Goal: Task Accomplishment & Management: Manage account settings

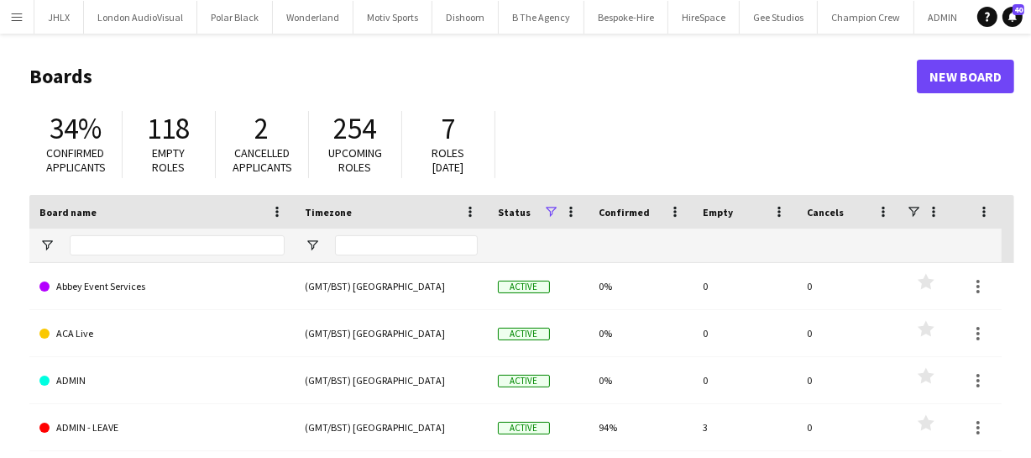
click at [18, 10] on app-icon "Menu" at bounding box center [16, 16] width 13 height 13
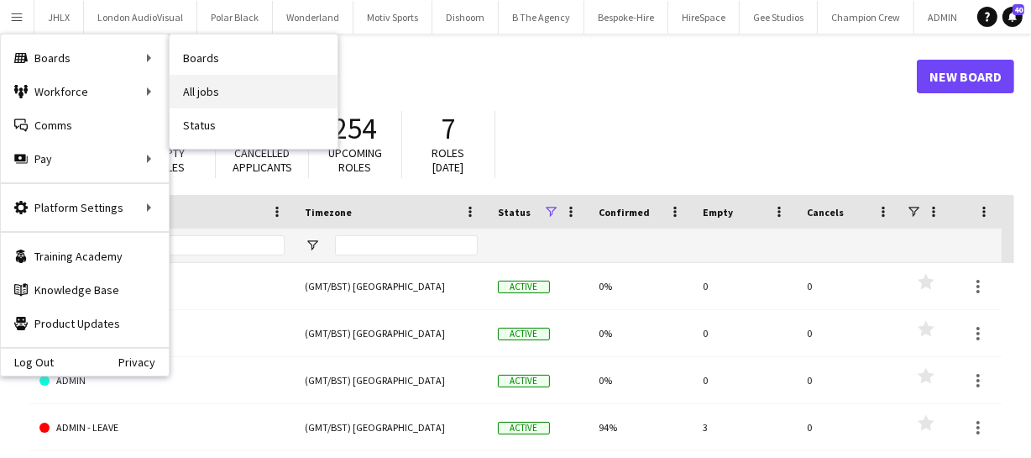
click at [195, 92] on link "All jobs" at bounding box center [254, 92] width 168 height 34
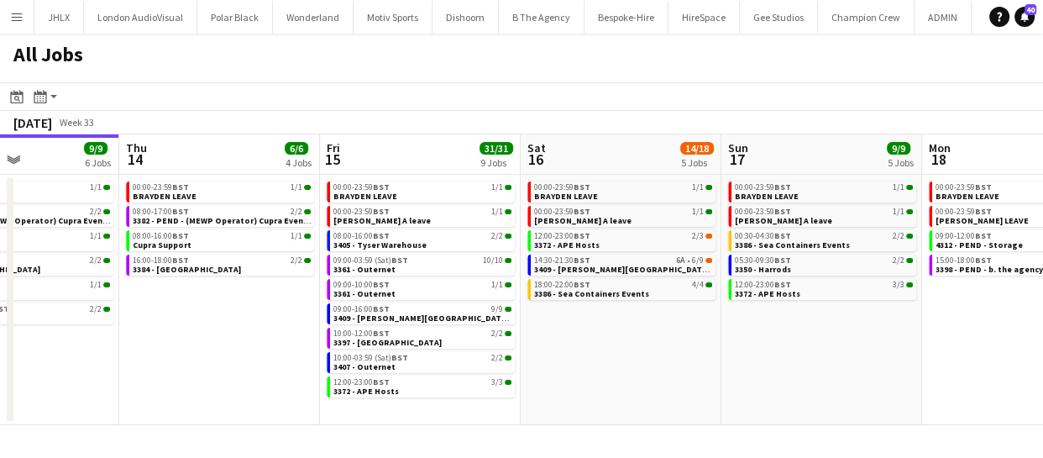
scroll to position [0, 685]
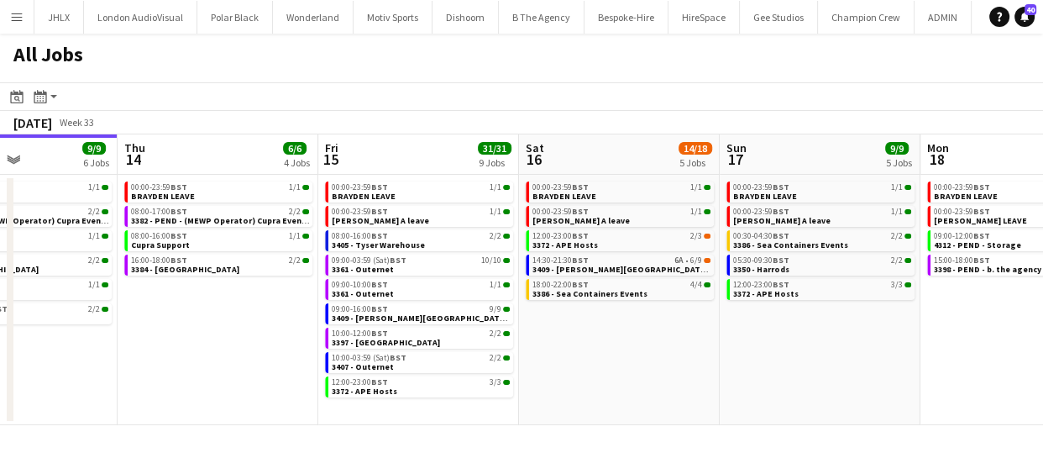
drag, startPoint x: 517, startPoint y: 348, endPoint x: 233, endPoint y: 364, distance: 284.2
click at [233, 364] on app-calendar-viewport "Sun 10 20/20 4 Jobs Mon 11 24/24 10 Jobs Tue 12 6/8 7 Jobs Wed 13 9/9 6 Jobs Th…" at bounding box center [521, 279] width 1043 height 290
click at [613, 264] on span "3409 - Dorney lake (Breezy Car))" at bounding box center [675, 269] width 287 height 11
click at [626, 272] on span "3409 - Dorney lake (Breezy Car))" at bounding box center [675, 269] width 287 height 11
click at [574, 285] on span "BST" at bounding box center [580, 284] width 17 height 11
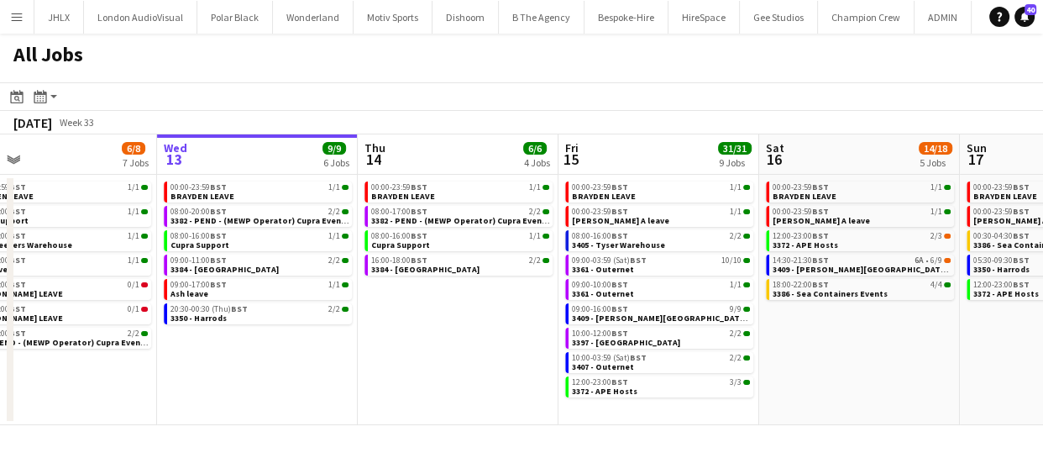
scroll to position [0, 436]
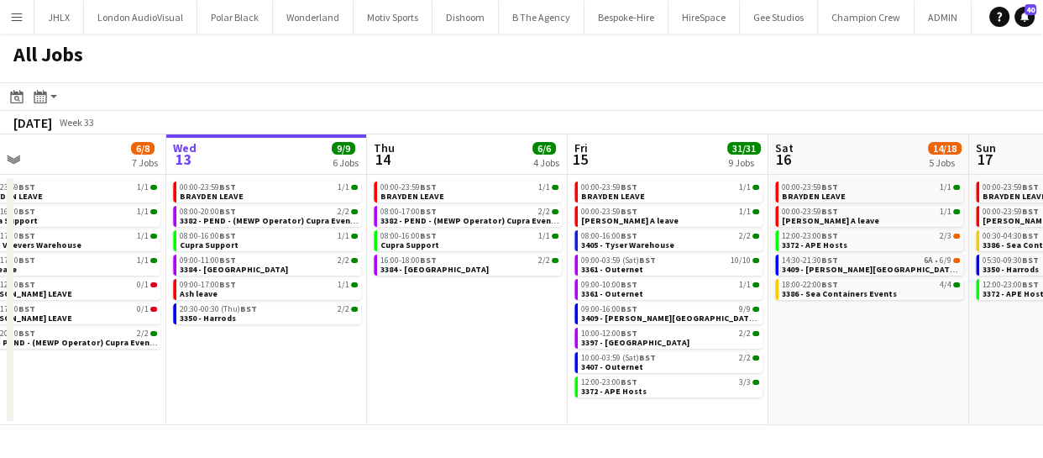
drag, startPoint x: 386, startPoint y: 377, endPoint x: 496, endPoint y: 353, distance: 112.6
click at [496, 353] on app-calendar-viewport "Sun 10 20/20 4 Jobs Mon 11 24/24 10 Jobs Tue 12 6/8 7 Jobs Wed 13 9/9 6 Jobs Th…" at bounding box center [521, 279] width 1043 height 290
click at [883, 290] on span "3386 - Sea Containers Events" at bounding box center [839, 293] width 115 height 11
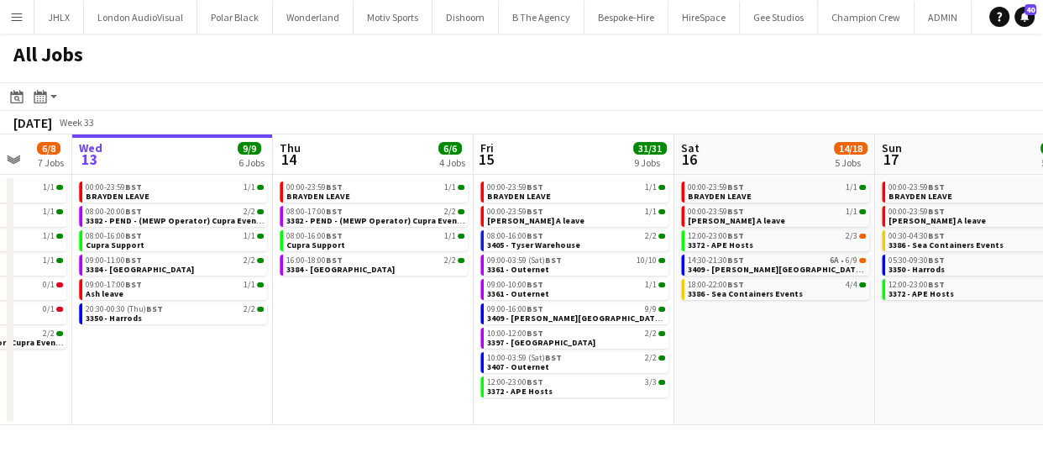
drag, startPoint x: 468, startPoint y: 344, endPoint x: 383, endPoint y: 356, distance: 85.6
click at [373, 355] on app-calendar-viewport "Sun 10 20/20 4 Jobs Mon 11 24/24 10 Jobs Tue 12 6/8 7 Jobs Wed 13 9/9 6 Jobs Th…" at bounding box center [521, 279] width 1043 height 290
click at [613, 335] on app-calendar-viewport "Sun 10 20/20 4 Jobs Mon 11 24/24 10 Jobs Tue 12 6/8 7 Jobs Wed 13 9/9 6 Jobs Th…" at bounding box center [521, 279] width 1043 height 290
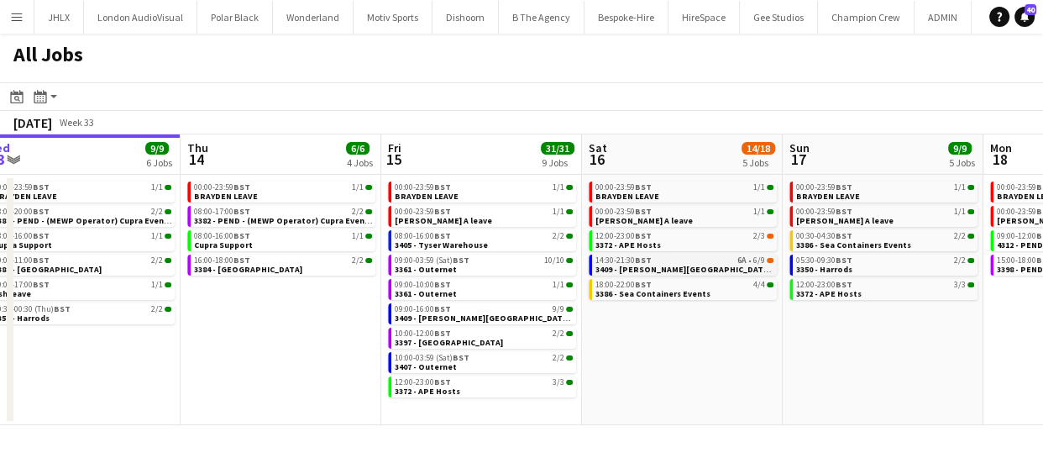
click at [646, 270] on span "3409 - Dorney lake (Breezy Car))" at bounding box center [738, 269] width 287 height 11
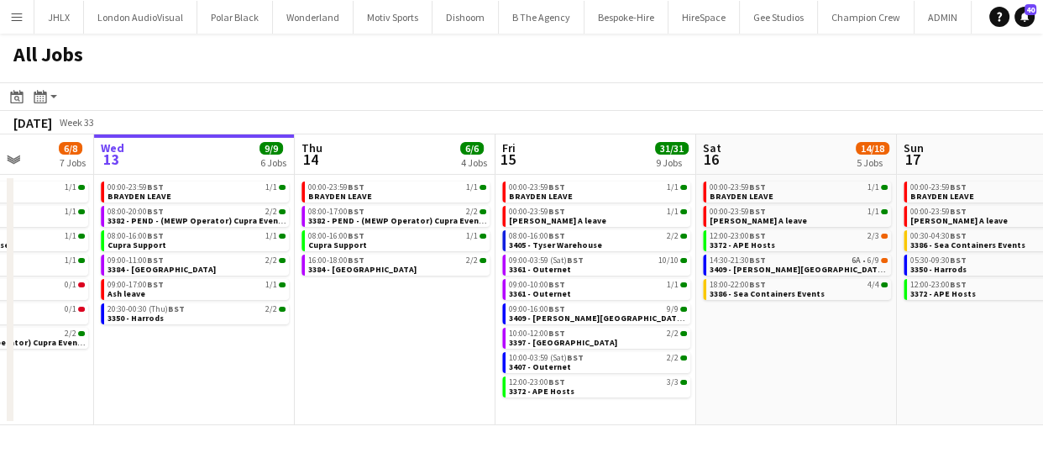
scroll to position [0, 506]
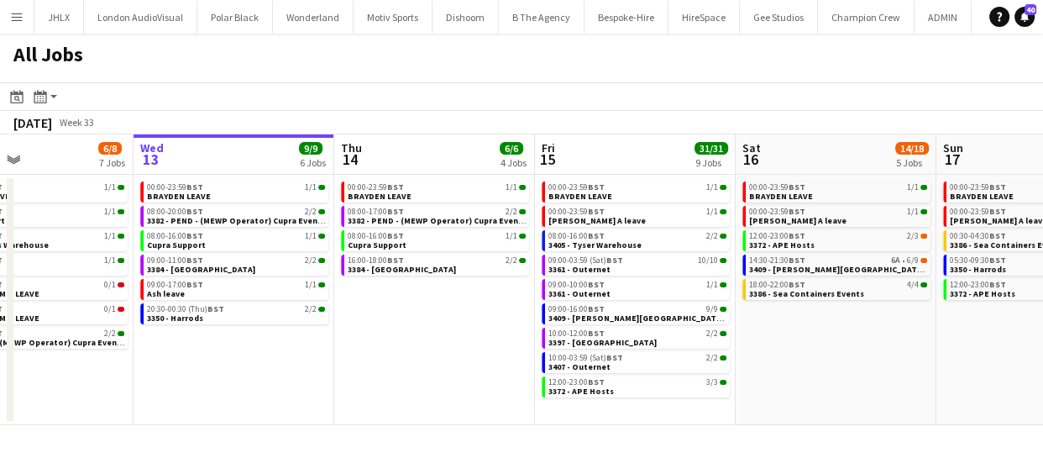
drag, startPoint x: 260, startPoint y: 358, endPoint x: 426, endPoint y: 330, distance: 168.5
click at [419, 335] on app-calendar-viewport "Sun 10 20/20 4 Jobs Mon 11 24/24 10 Jobs Tue 12 6/8 7 Jobs Wed 13 9/9 6 Jobs Th…" at bounding box center [521, 279] width 1043 height 290
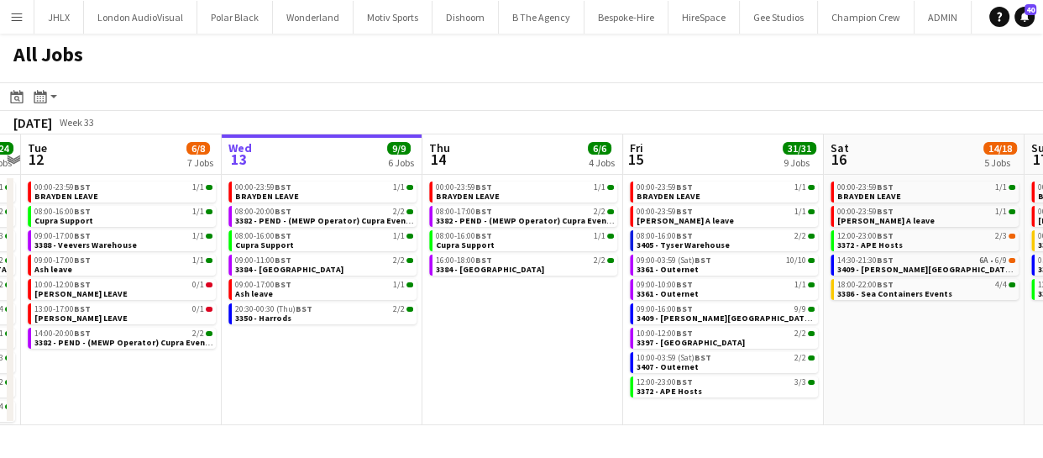
scroll to position [0, 344]
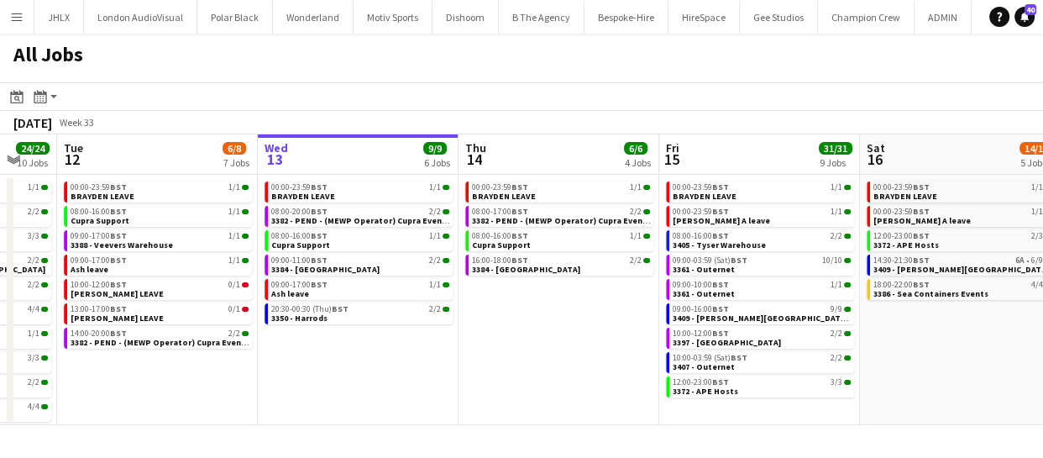
drag, startPoint x: 314, startPoint y: 371, endPoint x: 385, endPoint y: 370, distance: 71.4
click at [385, 370] on app-calendar-viewport "Sun 10 20/20 4 Jobs Mon 11 24/24 10 Jobs Tue 12 6/8 7 Jobs Wed 13 9/9 6 Jobs Th…" at bounding box center [521, 279] width 1043 height 290
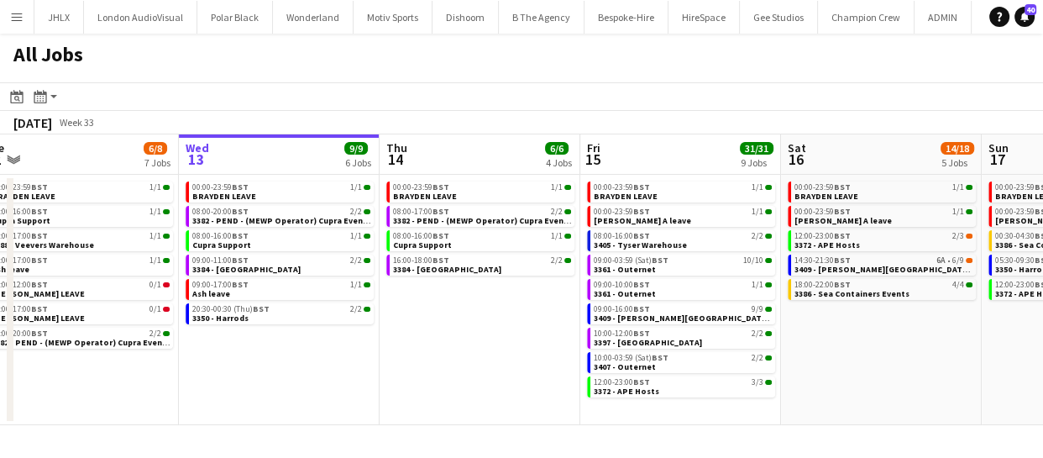
drag, startPoint x: 468, startPoint y: 355, endPoint x: 394, endPoint y: 376, distance: 76.8
click at [387, 376] on app-calendar-viewport "Sun 10 20/20 4 Jobs Mon 11 24/24 10 Jobs Tue 12 6/8 7 Jobs Wed 13 9/9 6 Jobs Th…" at bounding box center [521, 279] width 1043 height 290
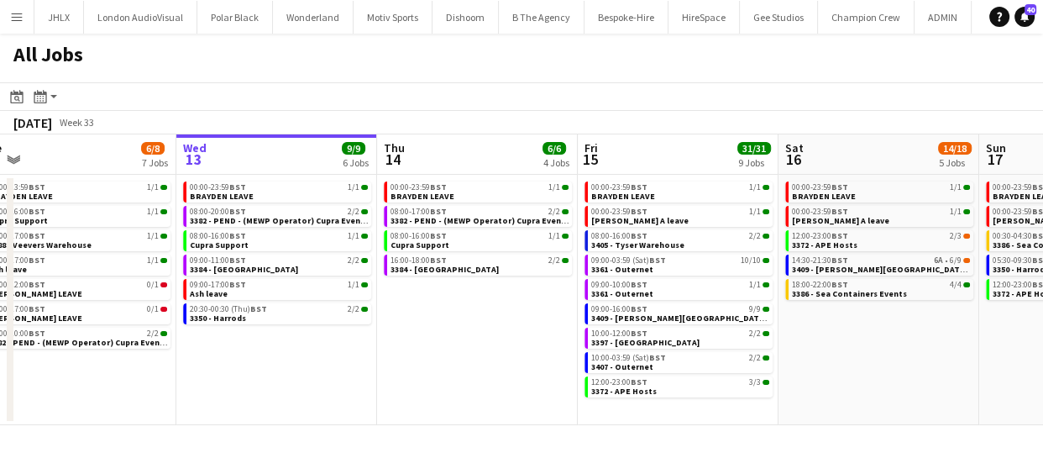
click at [395, 385] on app-calendar-viewport "Sun 10 20/20 4 Jobs Mon 11 24/24 10 Jobs Tue 12 6/8 7 Jobs Wed 13 9/9 6 Jobs Th…" at bounding box center [521, 279] width 1043 height 290
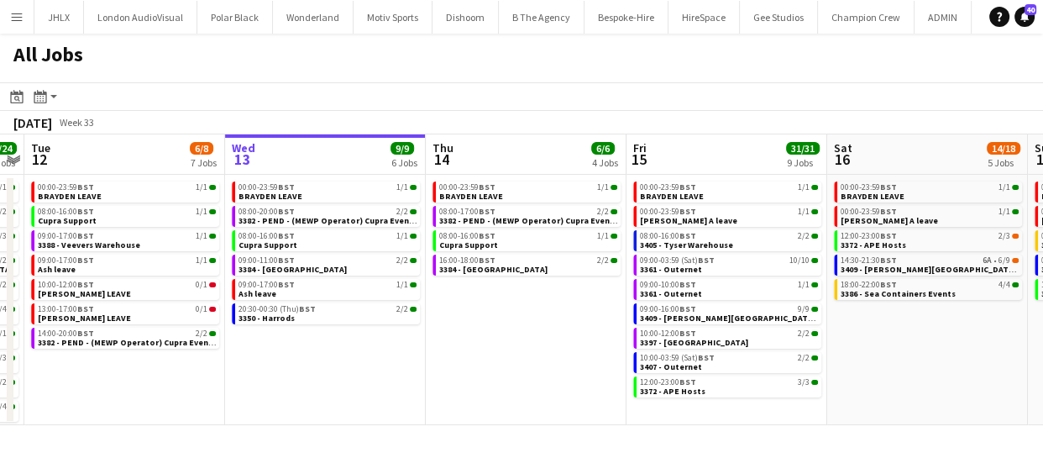
scroll to position [0, 649]
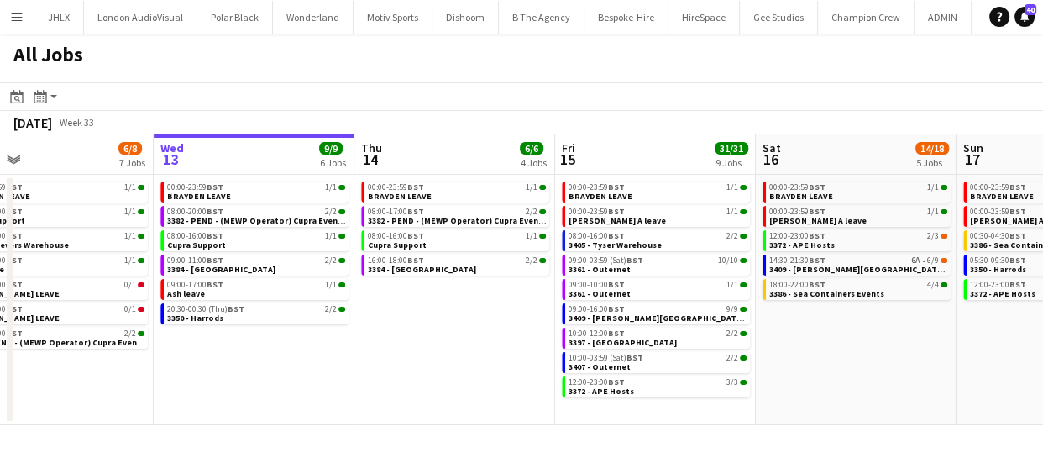
drag, startPoint x: 176, startPoint y: 355, endPoint x: 225, endPoint y: 361, distance: 49.0
click at [225, 361] on app-calendar-viewport "Sat 9 6/6 3 Jobs Sun 10 20/20 4 Jobs Mon 11 24/24 10 Jobs Tue 12 6/8 7 Jobs Wed…" at bounding box center [521, 279] width 1043 height 290
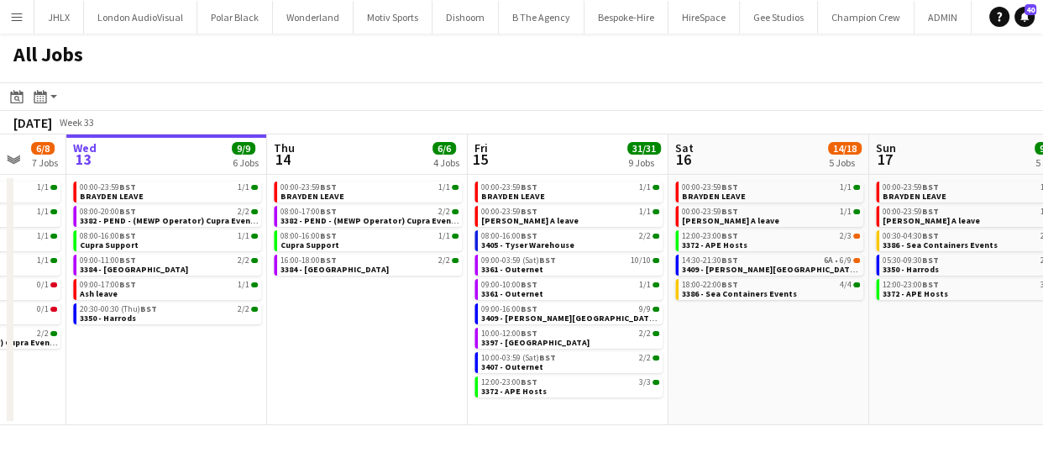
scroll to position [0, 740]
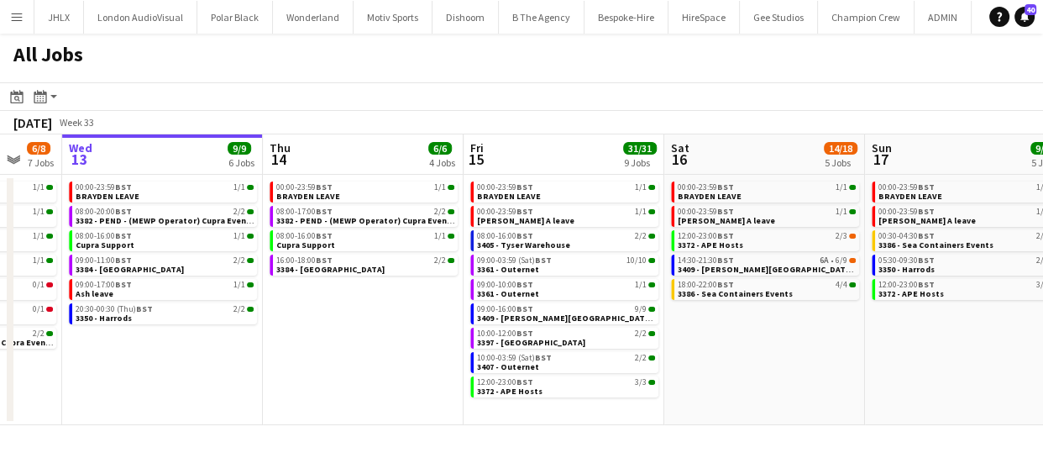
drag, startPoint x: 256, startPoint y: 364, endPoint x: 165, endPoint y: 354, distance: 92.1
click at [165, 354] on app-calendar-viewport "Sat 9 6/6 3 Jobs Sun 10 20/20 4 Jobs Mon 11 24/24 10 Jobs Tue 12 6/8 7 Jobs Wed…" at bounding box center [521, 279] width 1043 height 290
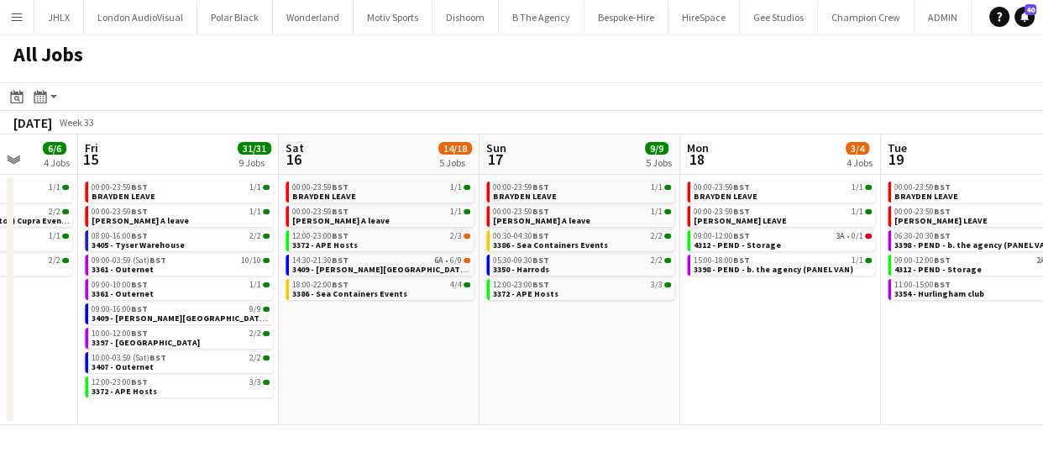
scroll to position [0, 727]
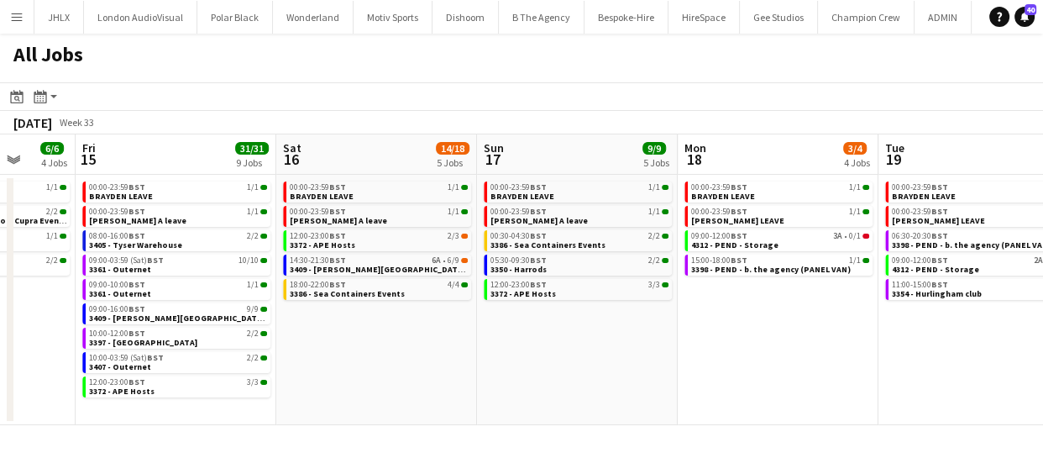
drag, startPoint x: 727, startPoint y: 356, endPoint x: 339, endPoint y: 342, distance: 388.1
click at [339, 342] on app-calendar-viewport "Mon 11 24/24 10 Jobs Tue 12 6/8 7 Jobs Wed 13 9/9 6 Jobs Thu 14 6/6 4 Jobs Fri …" at bounding box center [521, 279] width 1043 height 290
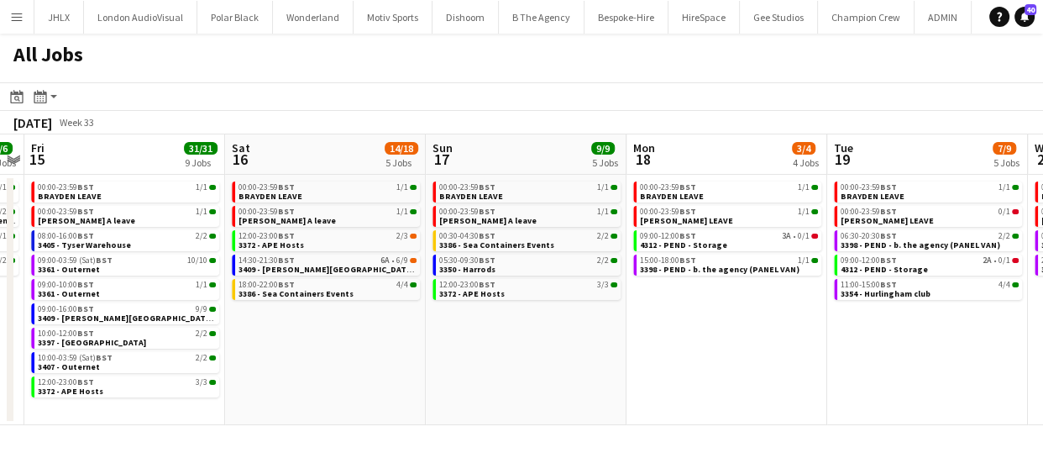
drag, startPoint x: 561, startPoint y: 340, endPoint x: 490, endPoint y: 343, distance: 70.6
click at [490, 343] on app-calendar-viewport "Mon 11 24/24 10 Jobs Tue 12 6/8 7 Jobs Wed 13 9/9 6 Jobs Thu 14 6/6 4 Jobs Fri …" at bounding box center [521, 279] width 1043 height 290
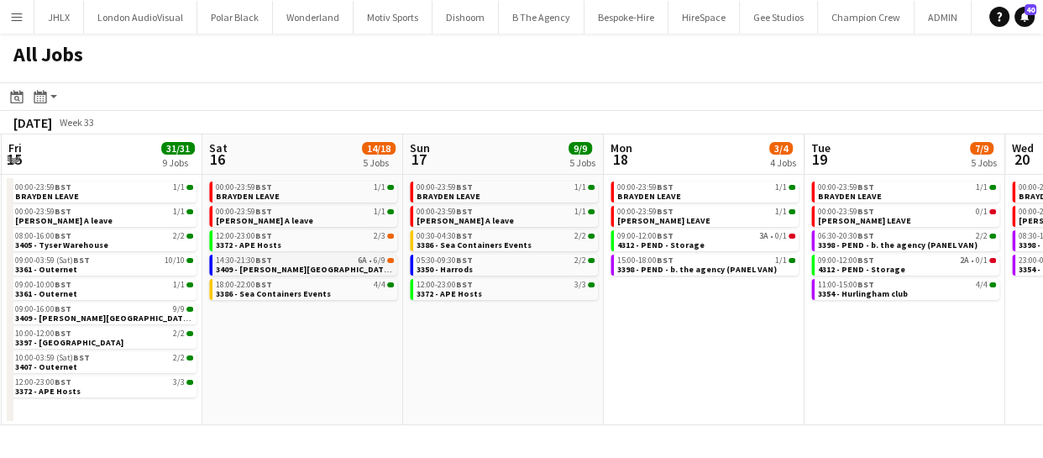
click at [258, 259] on span "BST" at bounding box center [263, 259] width 17 height 11
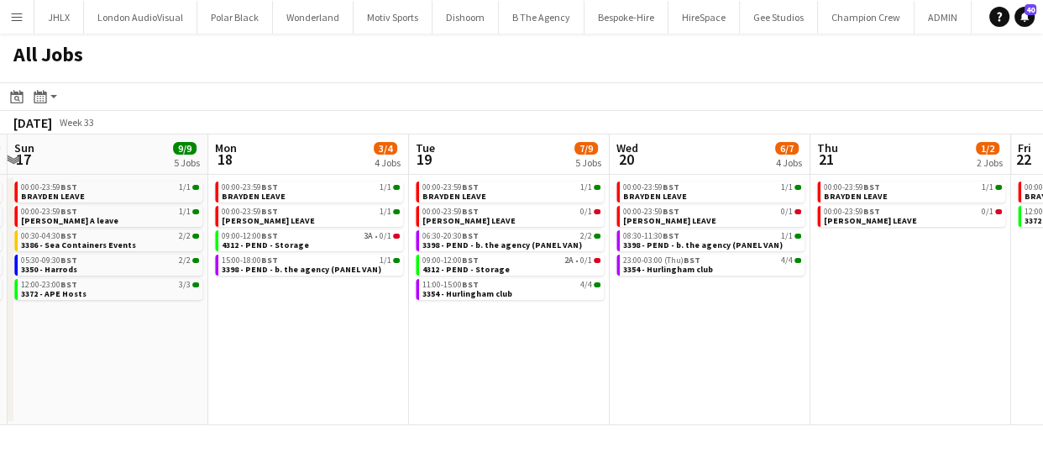
drag, startPoint x: 731, startPoint y: 333, endPoint x: 337, endPoint y: 317, distance: 394.9
click at [335, 319] on app-calendar-viewport "Wed 13 9/9 6 Jobs Thu 14 6/6 4 Jobs Fri 15 31/31 9 Jobs Sat 16 14/18 5 Jobs Sun…" at bounding box center [521, 279] width 1043 height 290
click at [563, 293] on app-all-jobs "All Jobs Date picker AUG 2025 AUG 2025 Monday M Tuesday T Wednesday W Thursday …" at bounding box center [521, 229] width 1043 height 391
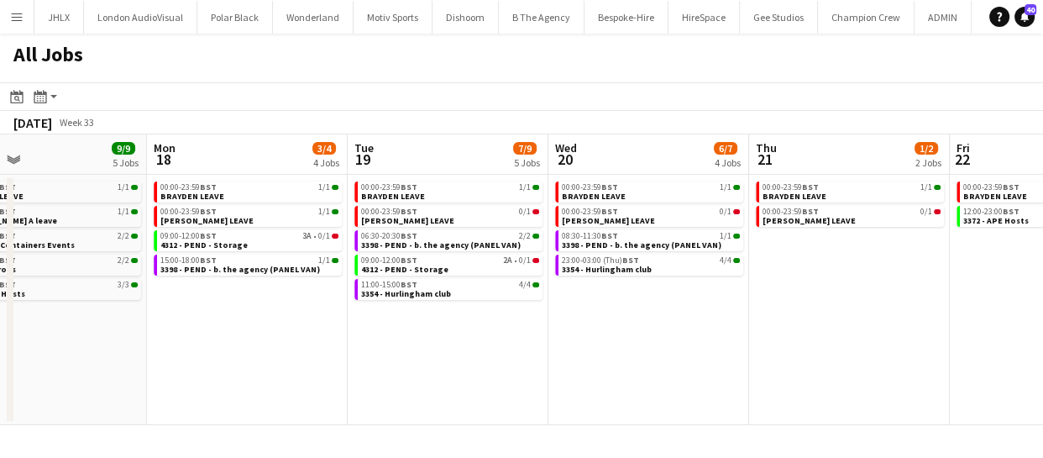
drag, startPoint x: 701, startPoint y: 332, endPoint x: 601, endPoint y: 326, distance: 100.1
click at [596, 326] on app-calendar-viewport "Fri 15 31/31 9 Jobs Sat 16 14/18 5 Jobs Sun 17 9/9 5 Jobs Mon 18 3/4 4 Jobs Tue…" at bounding box center [521, 279] width 1043 height 290
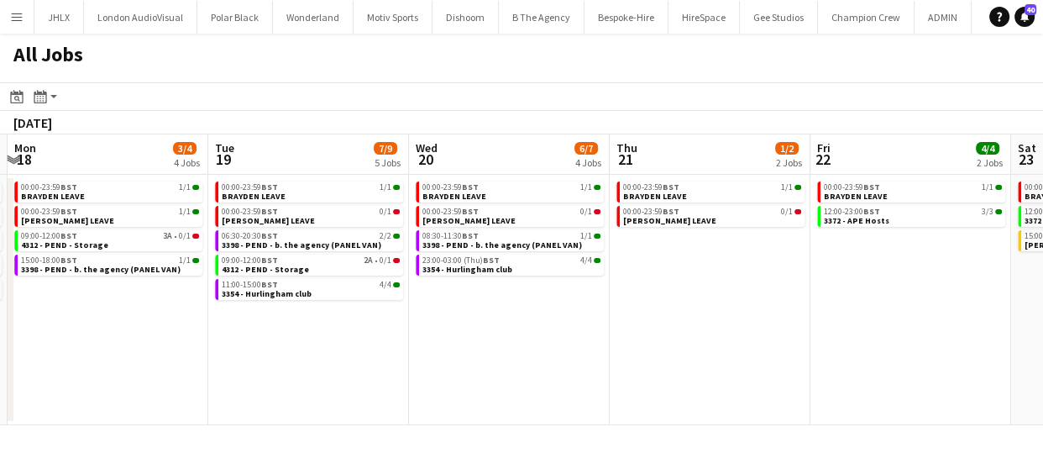
drag, startPoint x: 590, startPoint y: 323, endPoint x: 568, endPoint y: 322, distance: 21.8
click at [570, 322] on app-calendar-viewport "Fri 15 31/31 9 Jobs Sat 16 14/18 5 Jobs Sun 17 9/9 5 Jobs Mon 18 3/4 4 Jobs Tue…" at bounding box center [521, 279] width 1043 height 290
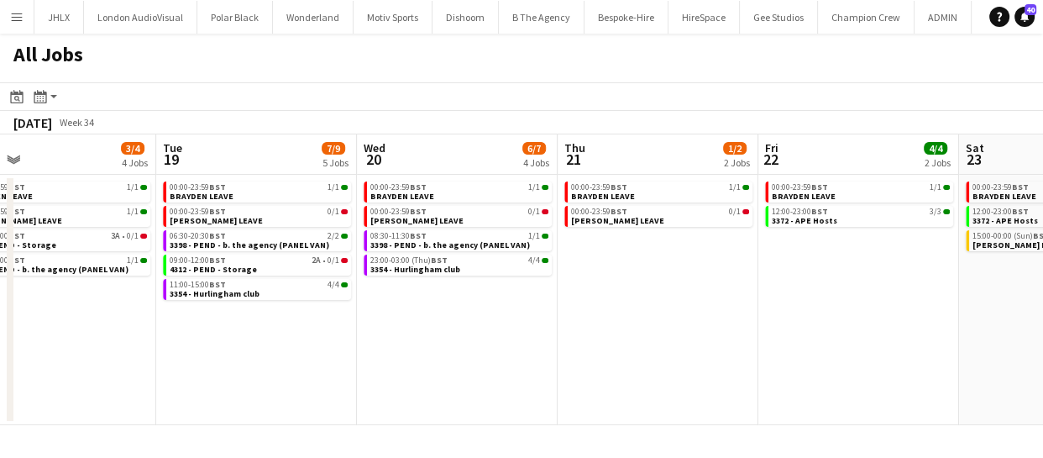
click at [615, 323] on app-calendar-viewport "Fri 15 31/31 9 Jobs Sat 16 14/18 5 Jobs Sun 17 9/9 5 Jobs Mon 18 3/4 4 Jobs Tue…" at bounding box center [521, 279] width 1043 height 290
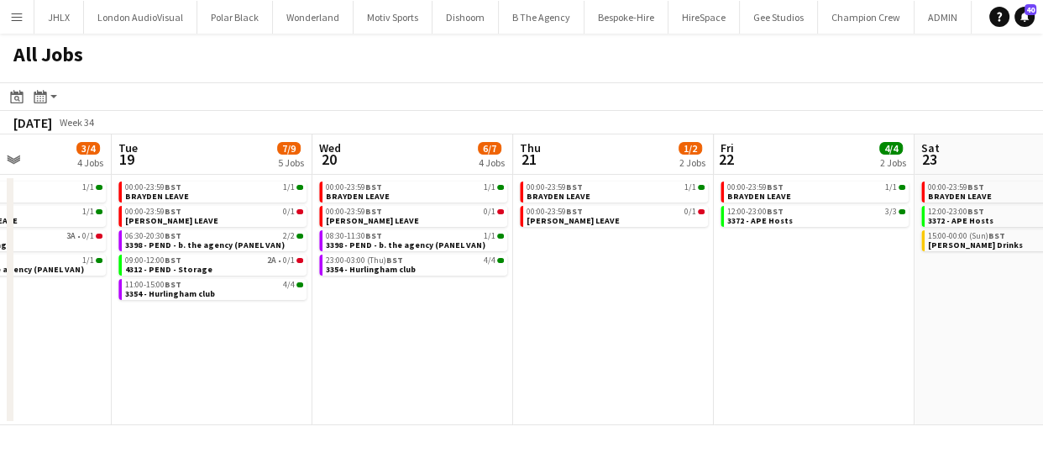
drag, startPoint x: 643, startPoint y: 322, endPoint x: 610, endPoint y: 318, distance: 33.0
click at [586, 319] on app-calendar-viewport "Fri 15 31/31 9 Jobs Sat 16 14/18 5 Jobs Sun 17 9/9 5 Jobs Mon 18 3/4 4 Jobs Tue…" at bounding box center [521, 279] width 1043 height 290
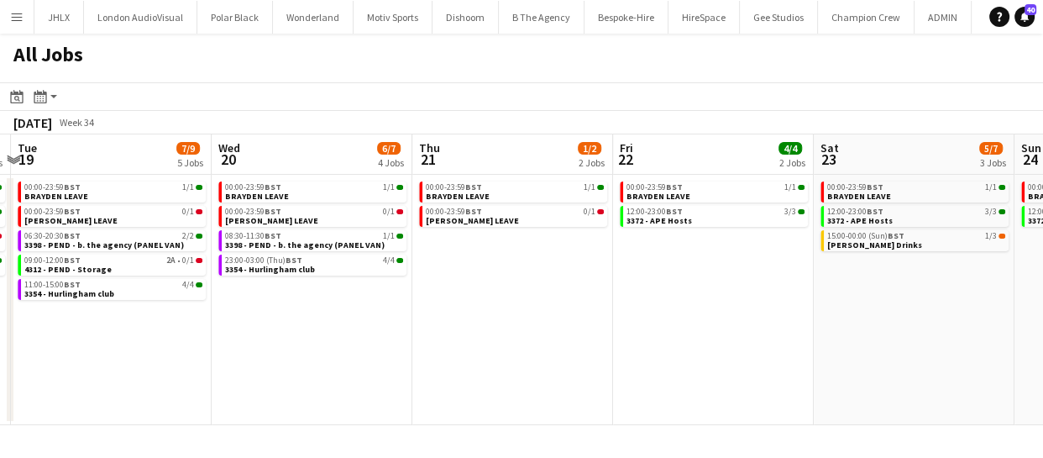
click at [609, 319] on app-calendar-viewport "Fri 15 31/31 9 Jobs Sat 16 14/18 5 Jobs Sun 17 9/9 5 Jobs Mon 18 3/4 4 Jobs Tue…" at bounding box center [521, 279] width 1043 height 290
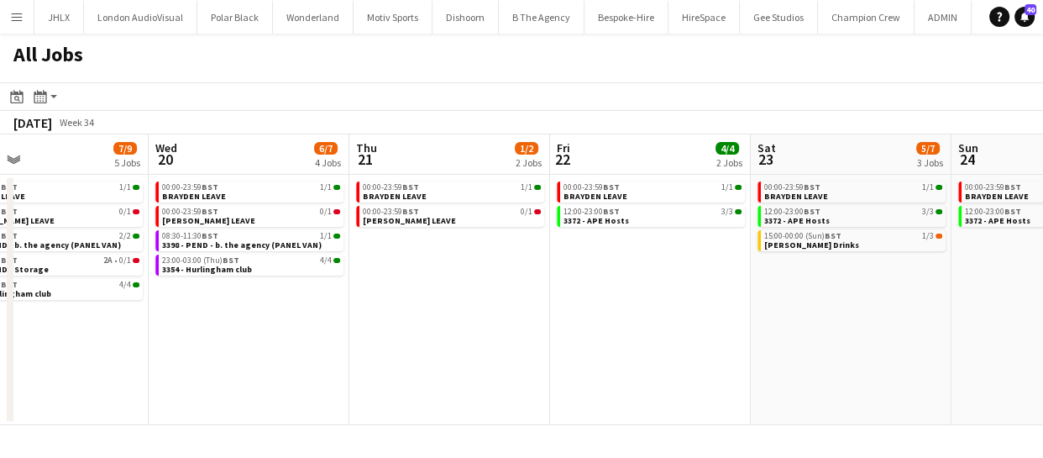
drag, startPoint x: 644, startPoint y: 317, endPoint x: 474, endPoint y: 301, distance: 170.3
click at [497, 302] on app-calendar-viewport "Sun 17 9/9 5 Jobs Mon 18 3/4 4 Jobs Tue 19 7/9 5 Jobs Wed 20 6/7 4 Jobs Thu 21 …" at bounding box center [521, 279] width 1043 height 290
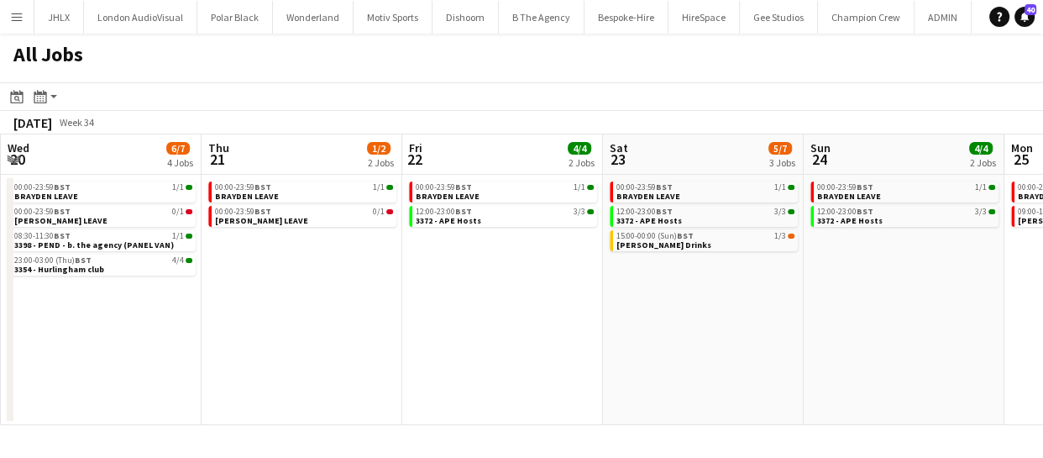
drag, startPoint x: 660, startPoint y: 317, endPoint x: 581, endPoint y: 309, distance: 79.4
click at [590, 309] on app-calendar-viewport "Sun 17 9/9 5 Jobs Mon 18 3/4 4 Jobs Tue 19 7/9 5 Jobs Wed 20 6/7 4 Jobs Thu 21 …" at bounding box center [521, 279] width 1043 height 290
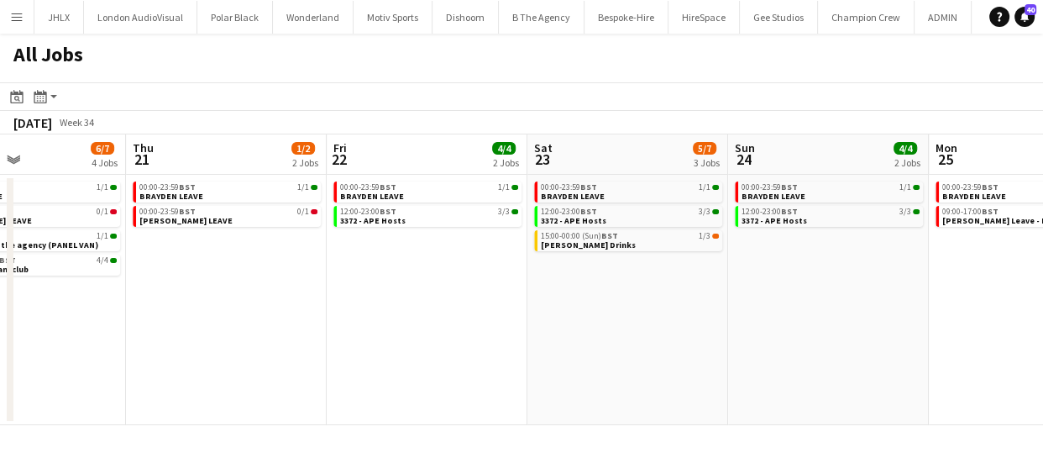
drag, startPoint x: 619, startPoint y: 310, endPoint x: 554, endPoint y: 306, distance: 64.7
click at [561, 306] on app-calendar-viewport "Sun 17 9/9 5 Jobs Mon 18 3/4 4 Jobs Tue 19 7/9 5 Jobs Wed 20 6/7 4 Jobs Thu 21 …" at bounding box center [521, 279] width 1043 height 290
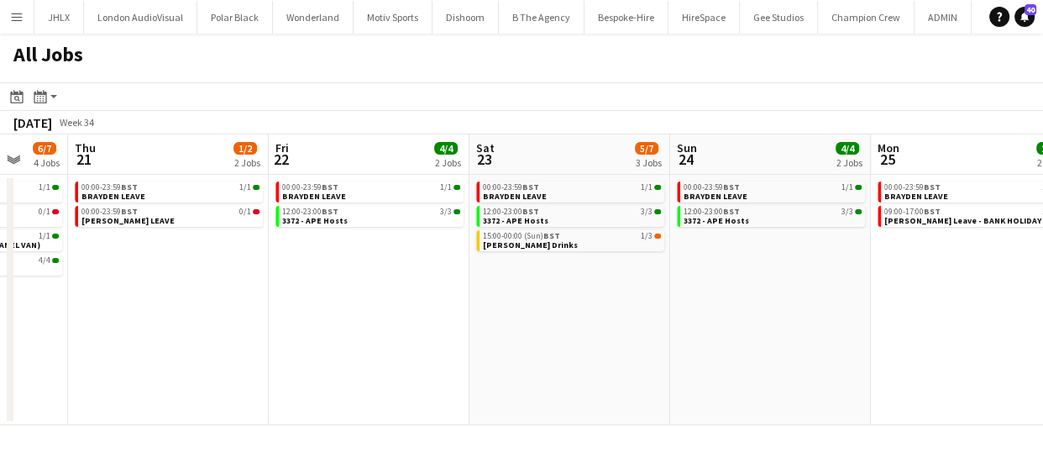
drag, startPoint x: 622, startPoint y: 316, endPoint x: 597, endPoint y: 313, distance: 25.3
click at [609, 314] on app-calendar-viewport "Sun 17 9/9 5 Jobs Mon 18 3/4 4 Jobs Tue 19 7/9 5 Jobs Wed 20 6/7 4 Jobs Thu 21 …" at bounding box center [521, 279] width 1043 height 290
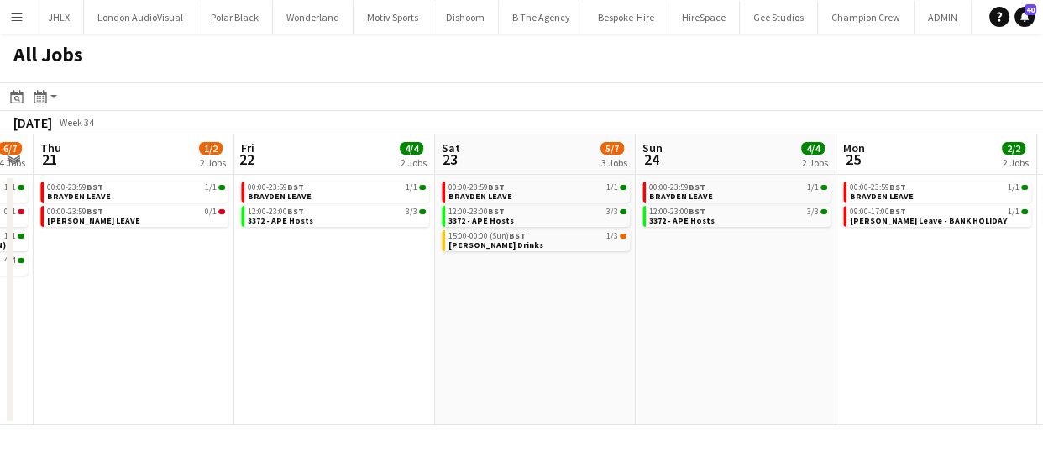
drag, startPoint x: 616, startPoint y: 332, endPoint x: 717, endPoint y: 327, distance: 100.9
click at [697, 329] on app-calendar-viewport "Sun 17 9/9 5 Jobs Mon 18 3/4 4 Jobs Tue 19 7/9 5 Jobs Wed 20 6/7 4 Jobs Thu 21 …" at bounding box center [521, 279] width 1043 height 290
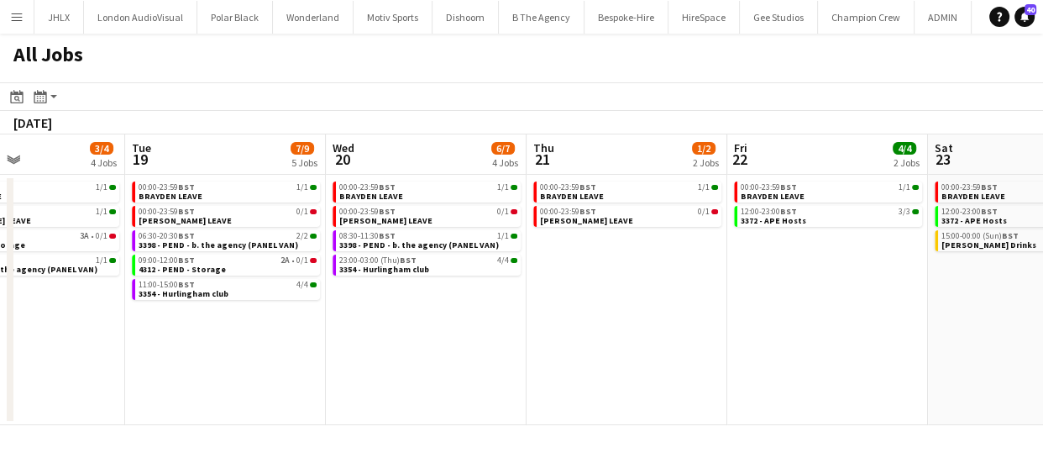
drag, startPoint x: 685, startPoint y: 353, endPoint x: 828, endPoint y: 338, distance: 143.4
click at [752, 345] on app-calendar-viewport "Sat 16 14/18 5 Jobs Sun 17 9/9 5 Jobs Mon 18 3/4 4 Jobs Tue 19 7/9 5 Jobs Wed 2…" at bounding box center [521, 279] width 1043 height 290
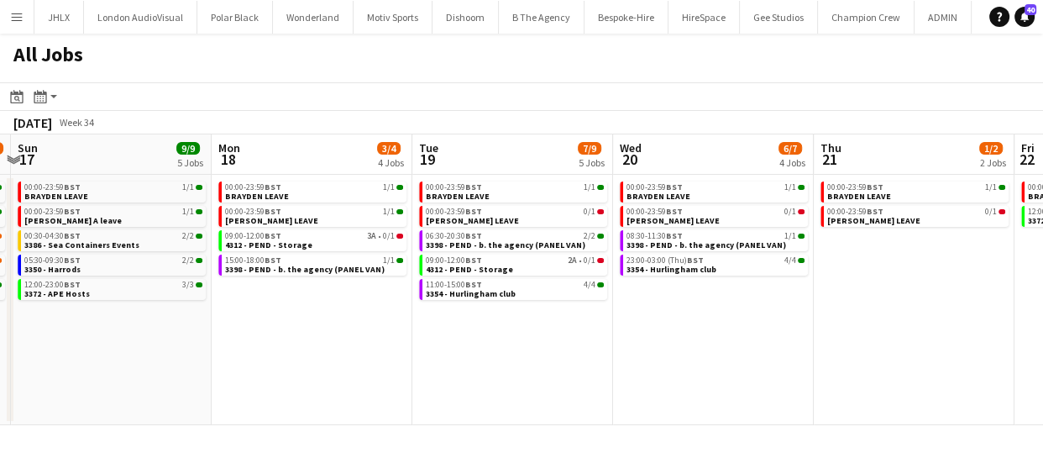
drag, startPoint x: 495, startPoint y: 345, endPoint x: 705, endPoint y: 341, distance: 209.9
click at [660, 342] on app-calendar-viewport "Thu 14 6/6 4 Jobs Fri 15 31/31 9 Jobs Sat 16 14/18 5 Jobs Sun 17 9/9 5 Jobs Mon…" at bounding box center [521, 279] width 1043 height 290
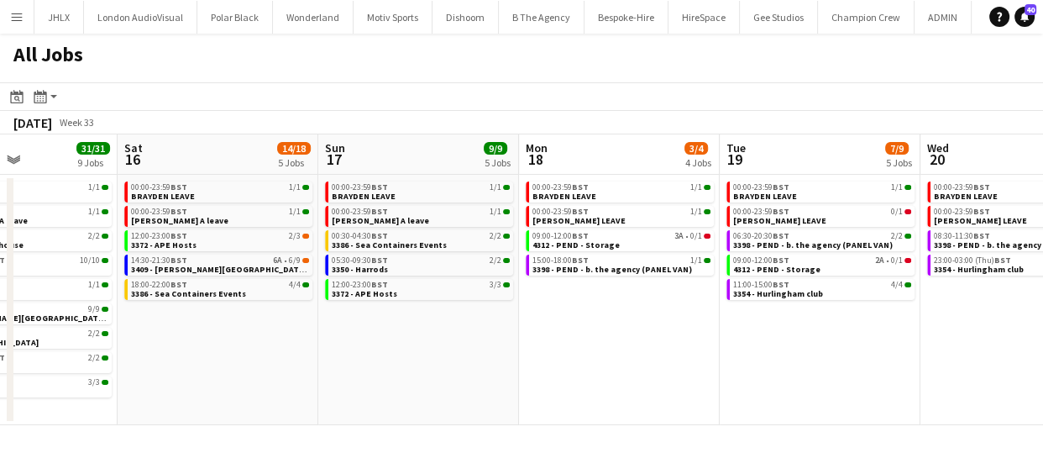
drag, startPoint x: 355, startPoint y: 311, endPoint x: 628, endPoint y: 331, distance: 273.5
click at [636, 327] on app-calendar-viewport "Wed 13 9/9 6 Jobs Thu 14 6/6 4 Jobs Fri 15 31/31 9 Jobs Sat 16 14/18 5 Jobs Sun…" at bounding box center [521, 279] width 1043 height 290
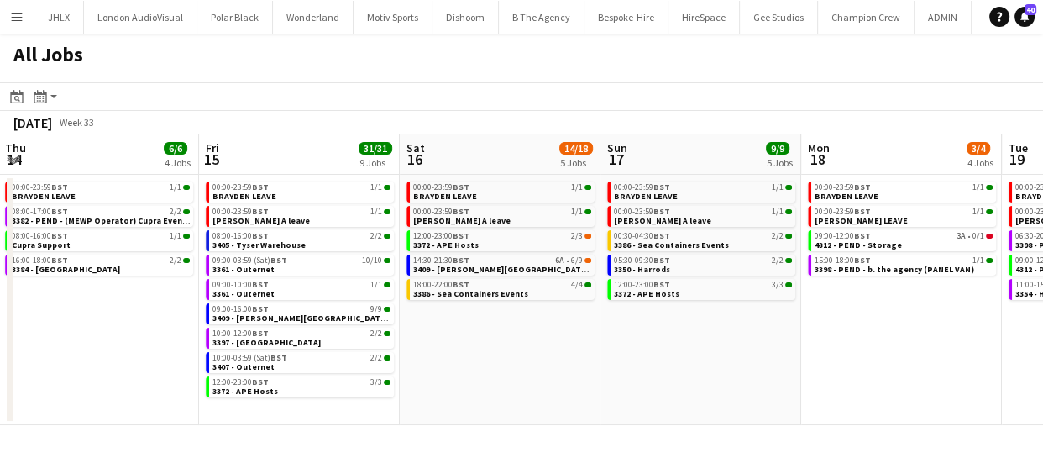
scroll to position [0, 510]
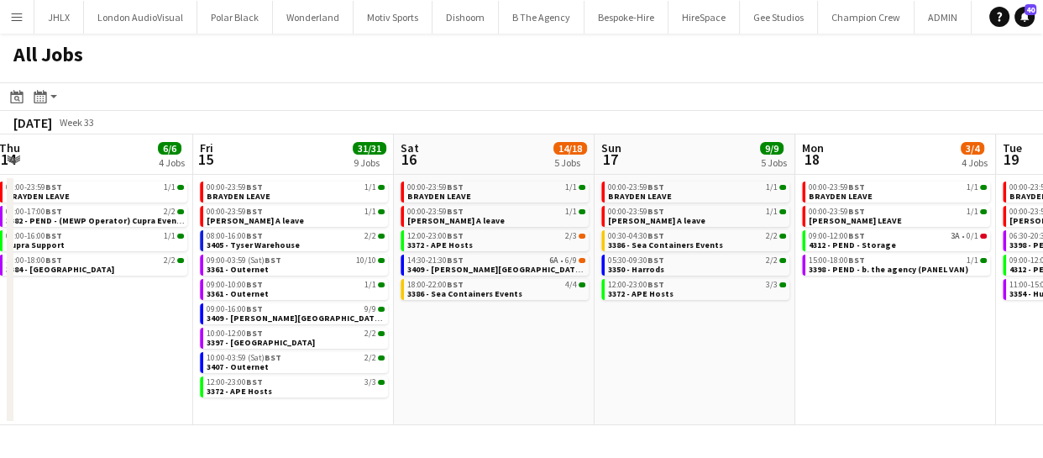
drag, startPoint x: 466, startPoint y: 337, endPoint x: 729, endPoint y: 384, distance: 266.8
click at [754, 365] on app-calendar-viewport "Tue 12 6/8 7 Jobs Wed 13 9/9 6 Jobs Thu 14 6/6 4 Jobs Fri 15 31/31 9 Jobs Sat 1…" at bounding box center [521, 279] width 1043 height 290
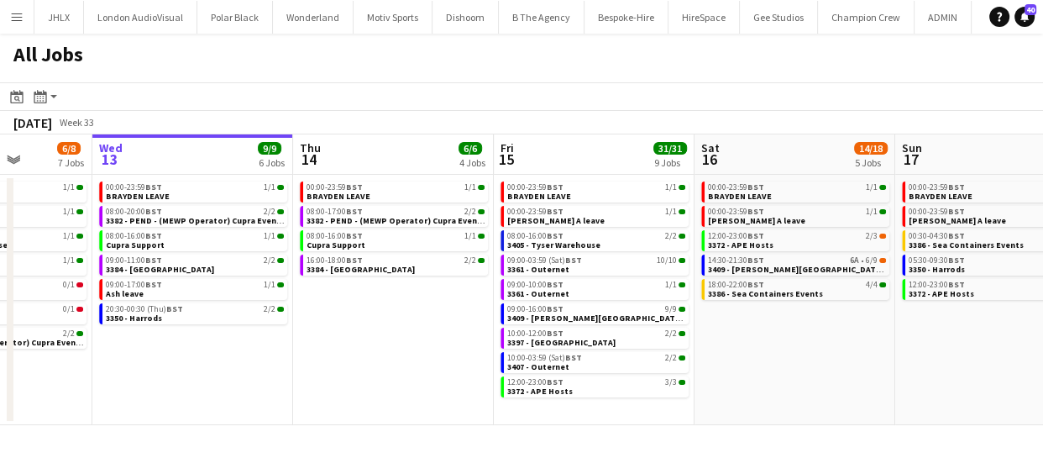
drag, startPoint x: 891, startPoint y: 344, endPoint x: 829, endPoint y: 344, distance: 61.3
click at [836, 344] on app-calendar-viewport "Sun 10 20/20 4 Jobs Mon 11 24/24 10 Jobs Tue 12 6/8 7 Jobs Wed 13 9/9 6 Jobs Th…" at bounding box center [521, 279] width 1043 height 290
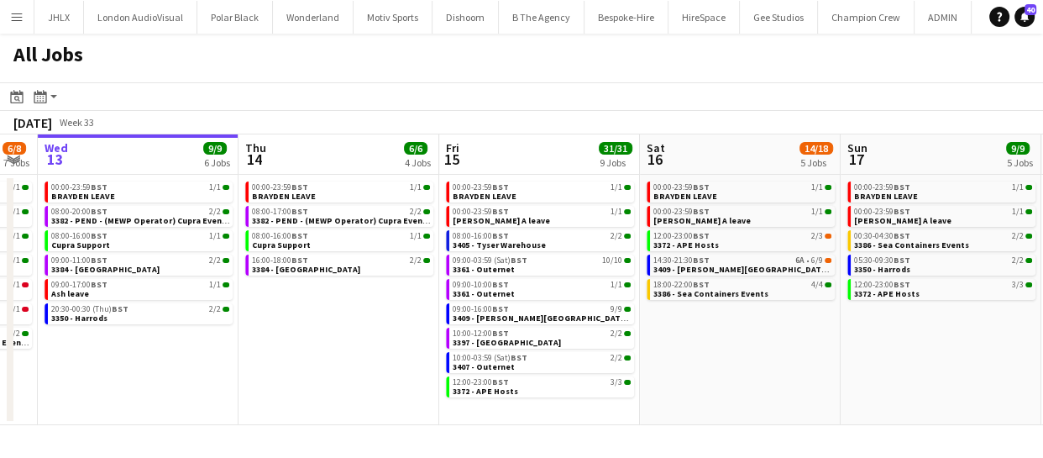
drag, startPoint x: 829, startPoint y: 344, endPoint x: 725, endPoint y: 344, distance: 104.1
click at [748, 344] on app-calendar-viewport "Sun 10 20/20 4 Jobs Mon 11 24/24 10 Jobs Tue 12 6/8 7 Jobs Wed 13 9/9 6 Jobs Th…" at bounding box center [521, 279] width 1043 height 290
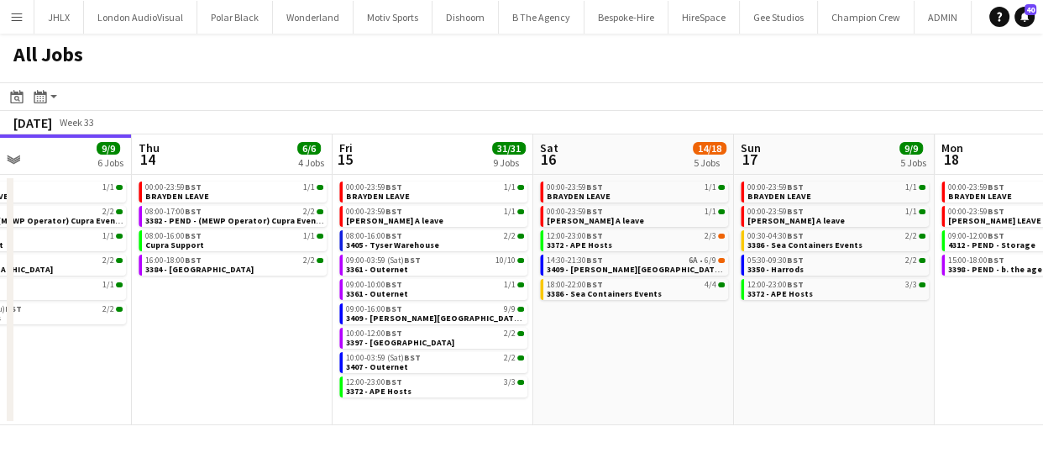
drag, startPoint x: 819, startPoint y: 342, endPoint x: 794, endPoint y: 343, distance: 24.4
click at [794, 343] on app-calendar-viewport "Sun 10 20/20 4 Jobs Mon 11 24/24 10 Jobs Tue 12 6/8 7 Jobs Wed 13 9/9 6 Jobs Th…" at bounding box center [521, 279] width 1043 height 290
drag, startPoint x: 843, startPoint y: 343, endPoint x: 757, endPoint y: 347, distance: 85.7
click at [766, 347] on app-calendar-viewport "Sun 10 20/20 4 Jobs Mon 11 24/24 10 Jobs Tue 12 6/8 7 Jobs Wed 13 9/9 6 Jobs Th…" at bounding box center [521, 279] width 1043 height 290
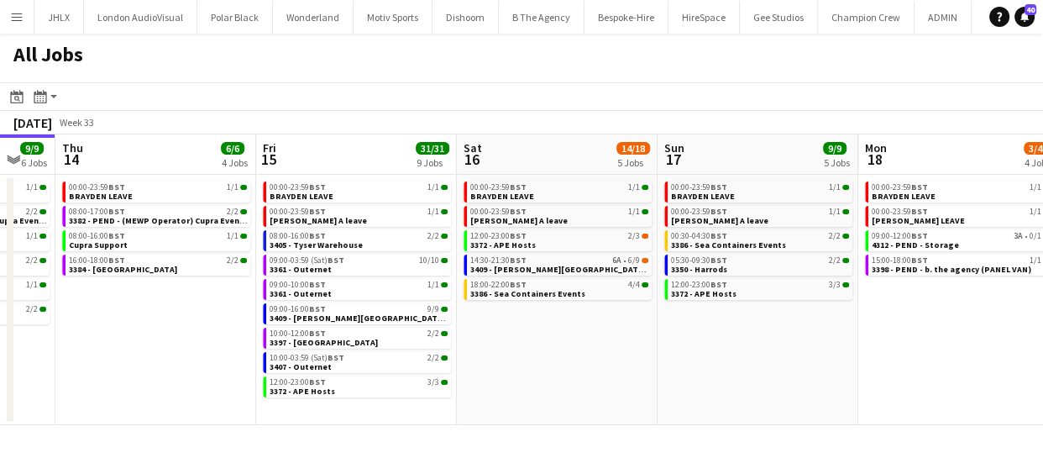
drag, startPoint x: 782, startPoint y: 348, endPoint x: 604, endPoint y: 337, distance: 179.2
click at [611, 344] on app-calendar-viewport "Sun 10 20/20 4 Jobs Mon 11 24/24 10 Jobs Tue 12 6/8 7 Jobs Wed 13 9/9 6 Jobs Th…" at bounding box center [521, 279] width 1043 height 290
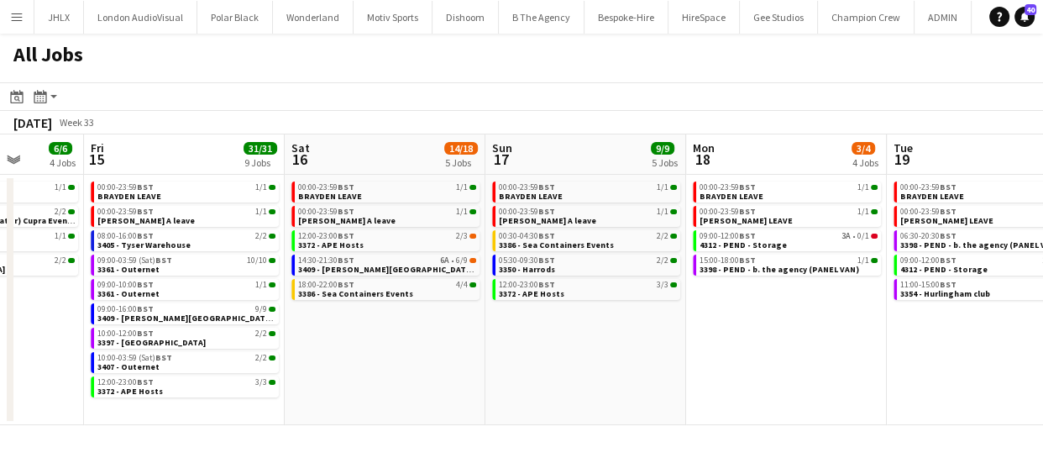
drag, startPoint x: 742, startPoint y: 348, endPoint x: 664, endPoint y: 348, distance: 78.1
click at [650, 348] on app-calendar-viewport "Tue 12 6/8 7 Jobs Wed 13 9/9 6 Jobs Thu 14 6/6 4 Jobs Fri 15 31/31 9 Jobs Sat 1…" at bounding box center [521, 279] width 1043 height 290
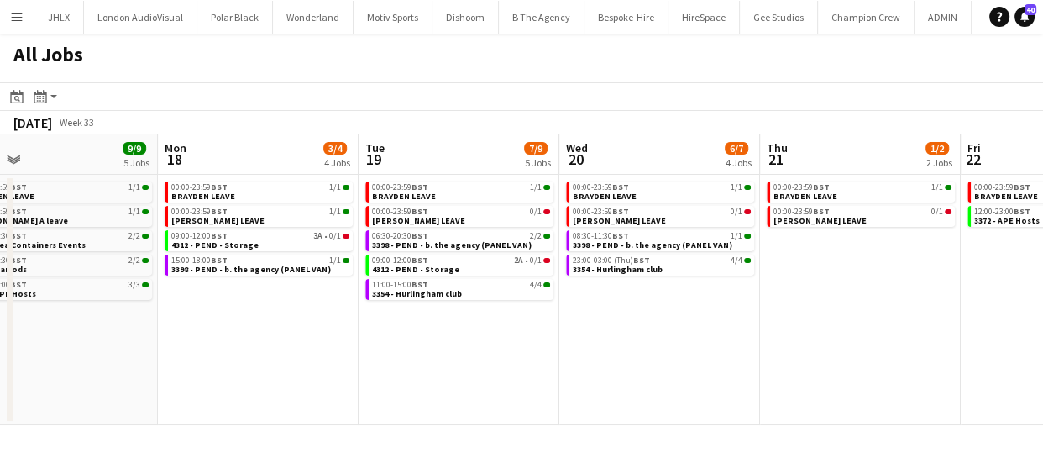
drag, startPoint x: 756, startPoint y: 353, endPoint x: 320, endPoint y: 359, distance: 435.8
click at [320, 359] on app-calendar-viewport "Thu 14 6/6 4 Jobs Fri 15 31/31 9 Jobs Sat 16 14/18 5 Jobs Sun 17 9/9 5 Jobs Mon…" at bounding box center [521, 279] width 1043 height 290
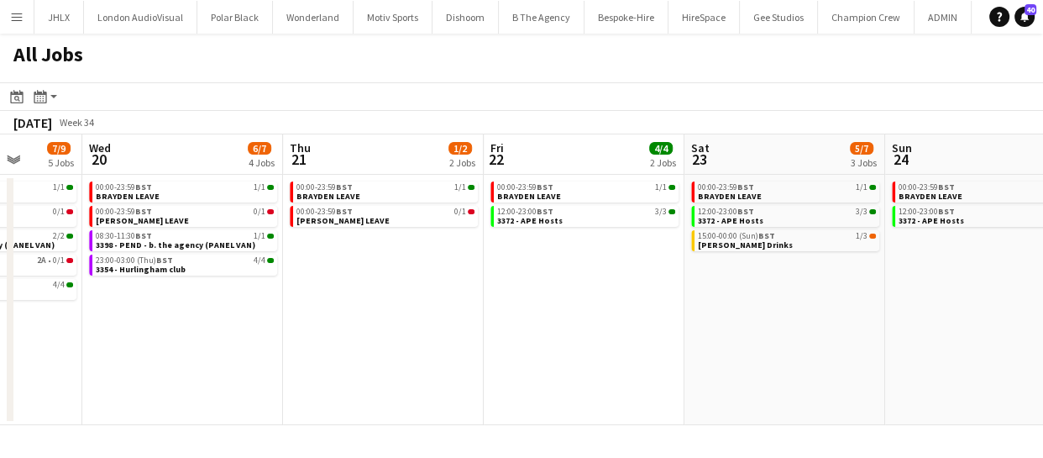
drag, startPoint x: 693, startPoint y: 360, endPoint x: 216, endPoint y: 353, distance: 476.9
click at [216, 353] on app-calendar-viewport "Sat 16 14/18 5 Jobs Sun 17 9/9 5 Jobs Mon 18 3/4 4 Jobs Tue 19 7/9 5 Jobs Wed 2…" at bounding box center [521, 279] width 1043 height 290
drag, startPoint x: 469, startPoint y: 336, endPoint x: 371, endPoint y: 325, distance: 98.8
click at [369, 327] on app-calendar-viewport "Sat 16 14/18 5 Jobs Sun 17 9/9 5 Jobs Mon 18 3/4 4 Jobs Tue 19 7/9 5 Jobs Wed 2…" at bounding box center [521, 279] width 1043 height 290
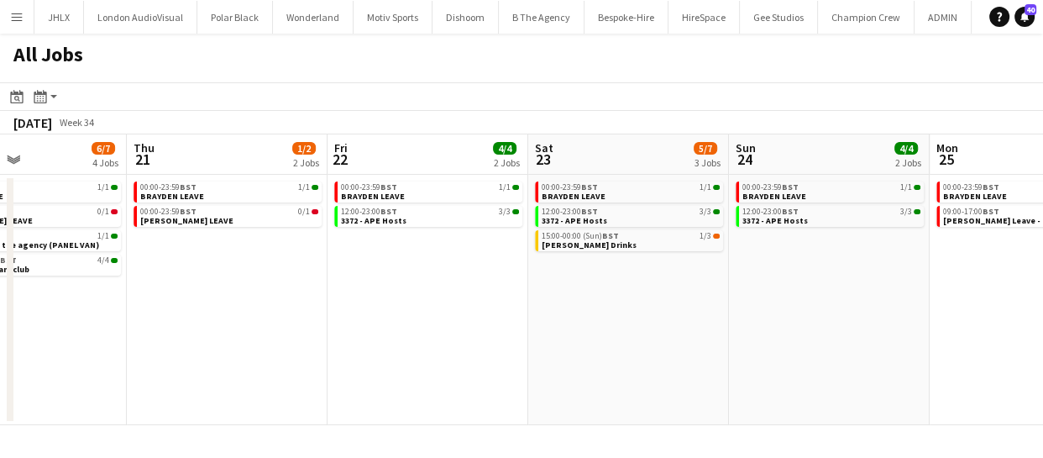
click at [568, 351] on app-calendar-viewport "Mon 18 3/4 4 Jobs Tue 19 7/9 5 Jobs Wed 20 6/7 4 Jobs Thu 21 1/2 2 Jobs Fri 22 …" at bounding box center [521, 279] width 1043 height 290
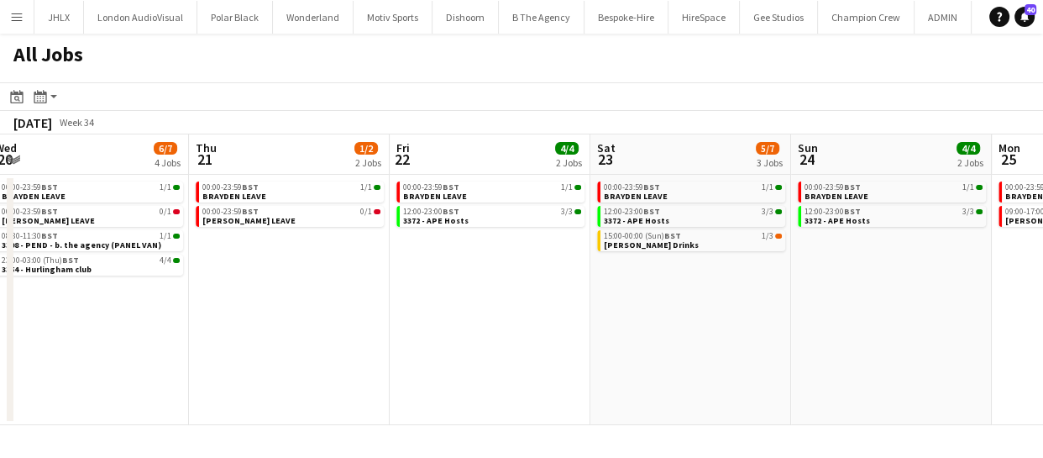
drag, startPoint x: 630, startPoint y: 358, endPoint x: 819, endPoint y: 363, distance: 189.8
click at [720, 358] on app-calendar-viewport "Mon 18 3/4 4 Jobs Tue 19 7/9 5 Jobs Wed 20 6/7 4 Jobs Thu 21 1/2 2 Jobs Fri 22 …" at bounding box center [521, 279] width 1043 height 290
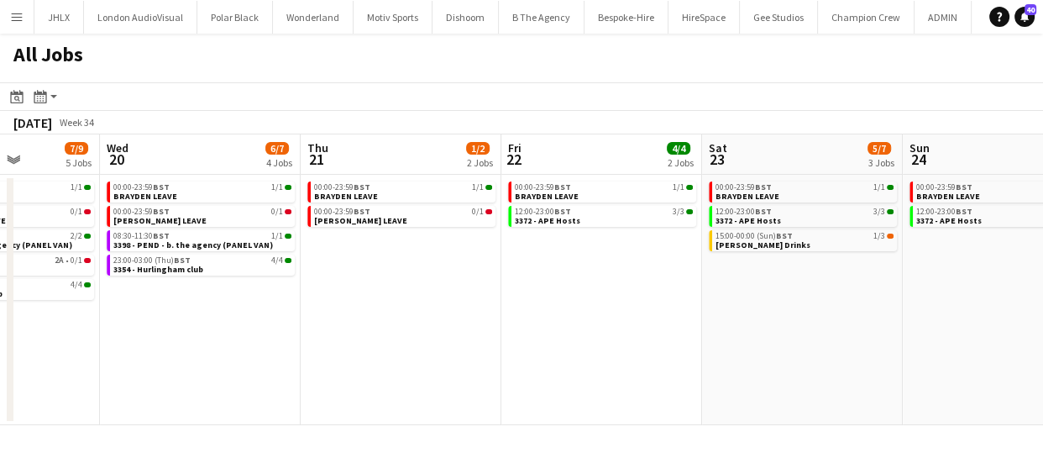
drag, startPoint x: 479, startPoint y: 326, endPoint x: 724, endPoint y: 365, distance: 248.3
click at [763, 355] on app-calendar-viewport "Sun 17 9/9 5 Jobs Mon 18 3/4 4 Jobs Tue 19 7/9 5 Jobs Wed 20 6/7 4 Jobs Thu 21 …" at bounding box center [521, 279] width 1043 height 290
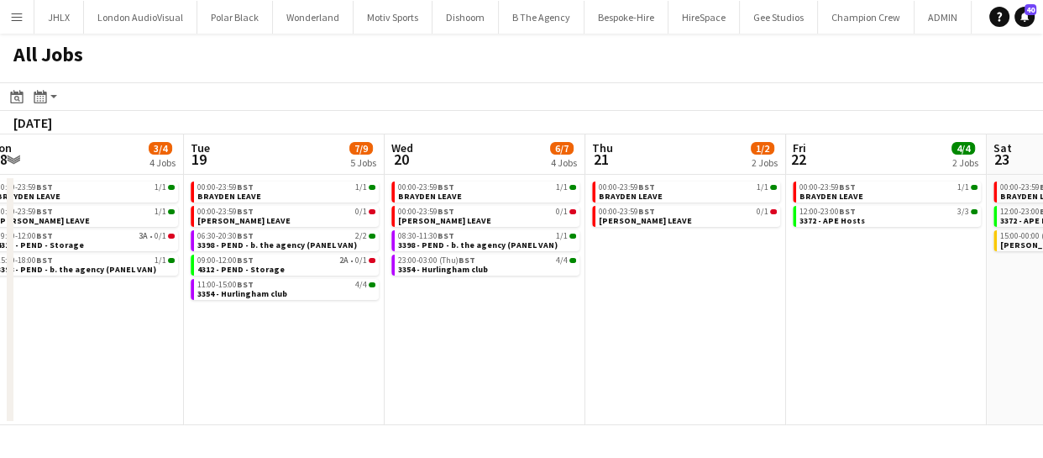
drag, startPoint x: 619, startPoint y: 369, endPoint x: 726, endPoint y: 394, distance: 110.2
click at [718, 379] on app-calendar-viewport "Sat 16 14/18 5 Jobs Sun 17 9/9 5 Jobs Mon 18 3/4 4 Jobs Tue 19 7/9 5 Jobs Wed 2…" at bounding box center [521, 279] width 1043 height 290
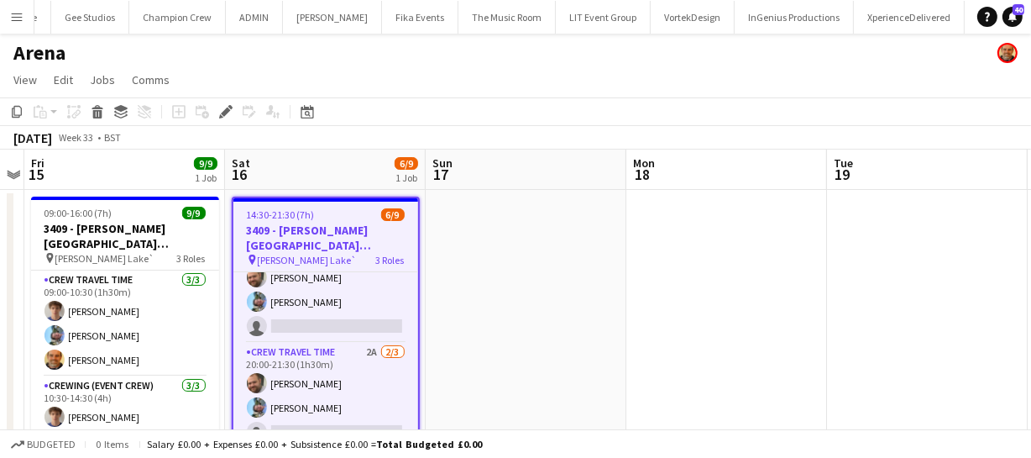
scroll to position [145, 0]
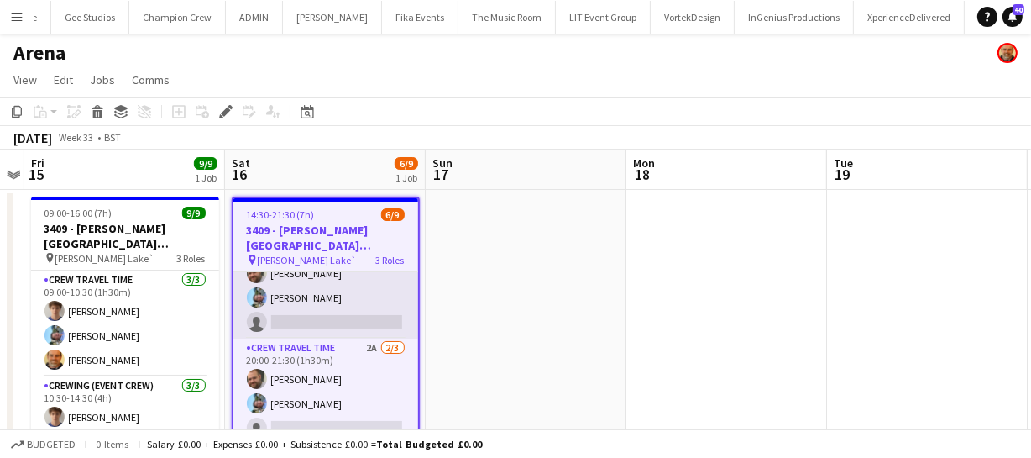
click at [331, 305] on app-card-role "Crewing (Event Crew) 2A 2/3 16:00-20:00 (4h) Ben Turner Liam Kinsella single-ne…" at bounding box center [325, 286] width 185 height 106
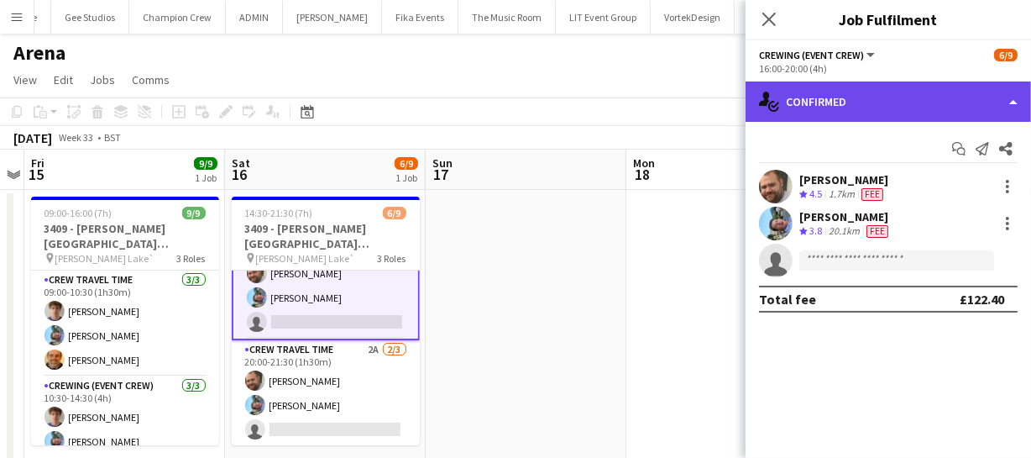
click at [955, 102] on div "single-neutral-actions-check-2 Confirmed" at bounding box center [888, 101] width 285 height 40
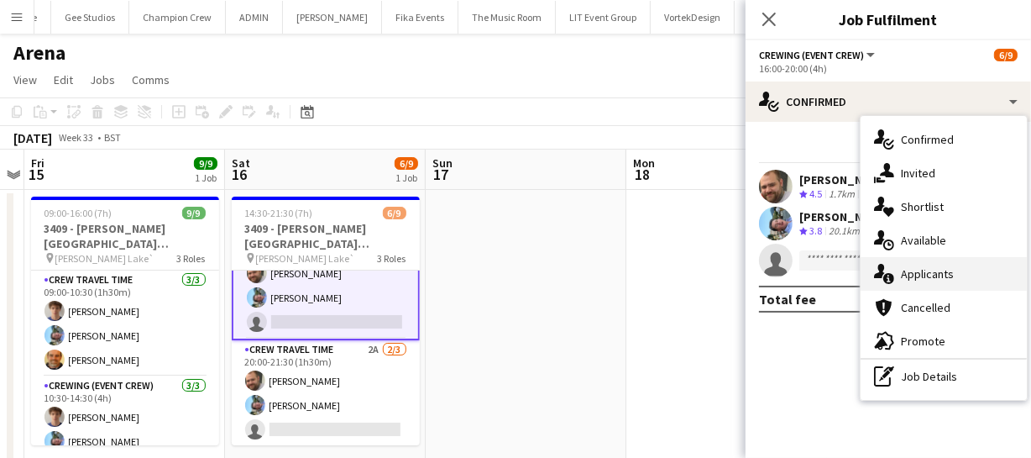
click at [931, 274] on div "single-neutral-actions-information Applicants" at bounding box center [944, 274] width 166 height 34
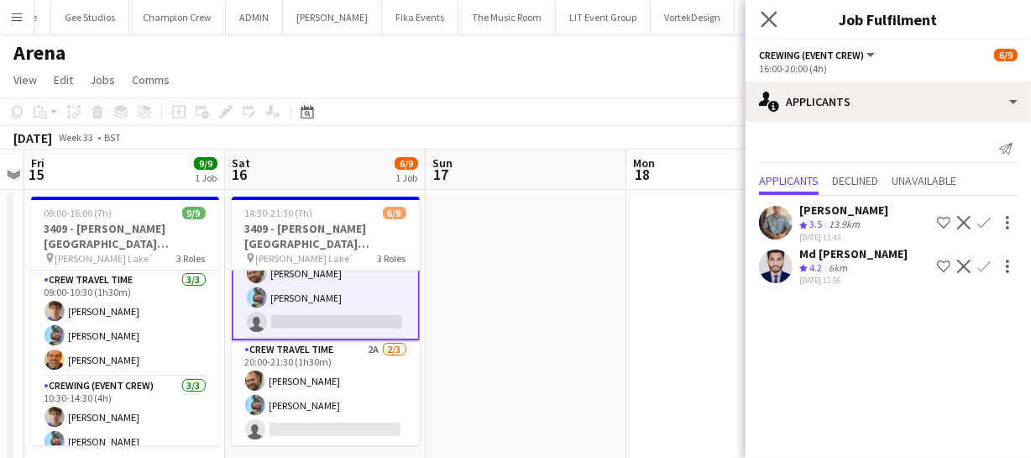
click at [776, 27] on app-icon "Close pop-in" at bounding box center [769, 20] width 24 height 24
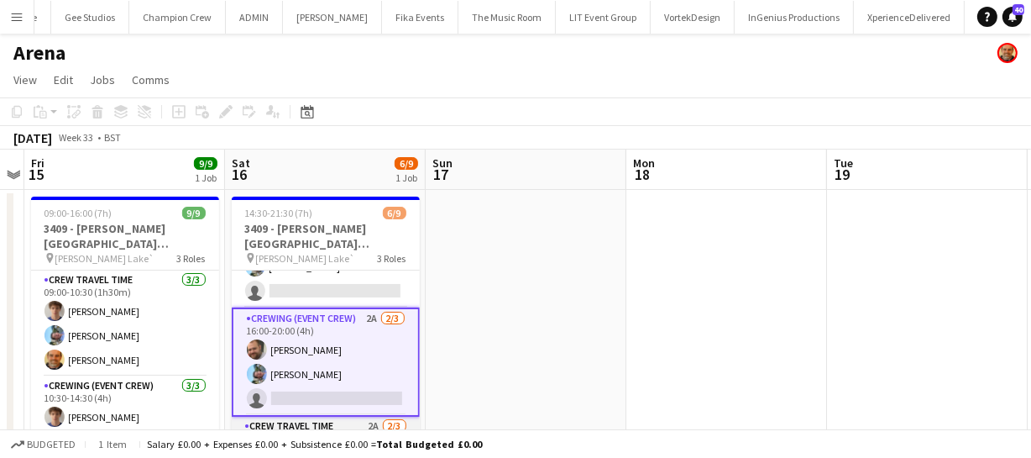
scroll to position [0, 0]
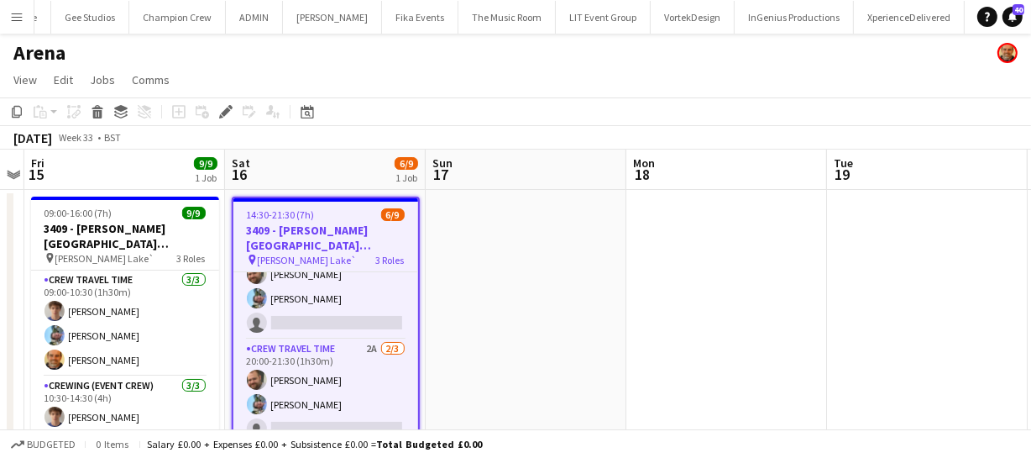
scroll to position [145, 0]
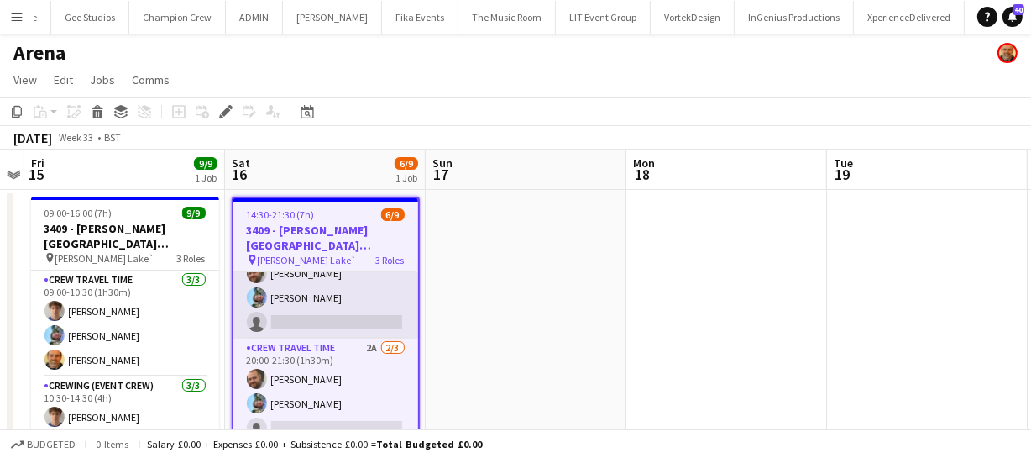
click at [311, 311] on app-card-role "Crewing (Event Crew) 2A 2/3 16:00-20:00 (4h) Ben Turner Liam Kinsella single-ne…" at bounding box center [325, 286] width 185 height 106
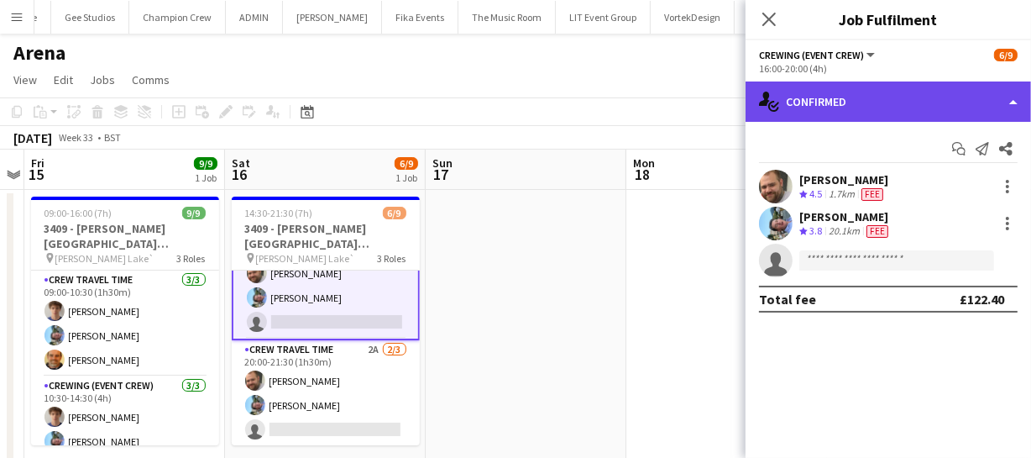
click at [875, 118] on div "single-neutral-actions-check-2 Confirmed" at bounding box center [888, 101] width 285 height 40
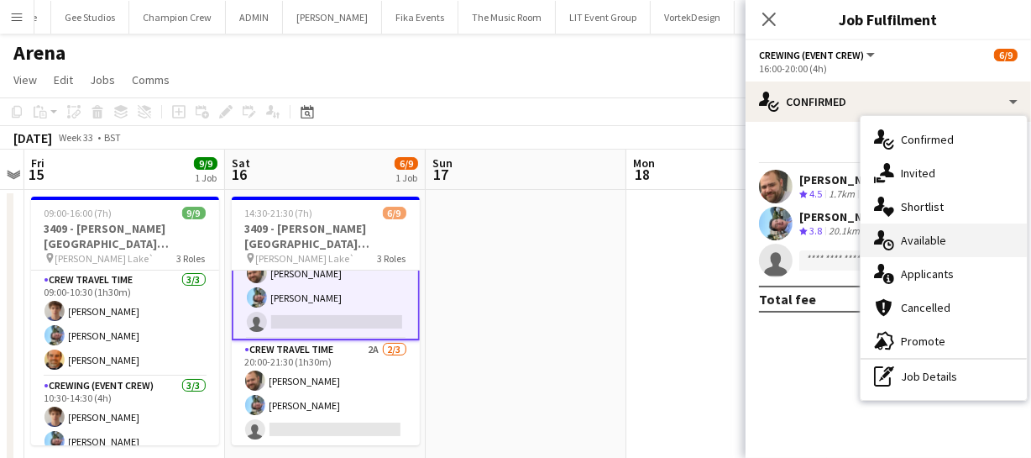
click at [911, 244] on div "single-neutral-actions-upload Available" at bounding box center [944, 240] width 166 height 34
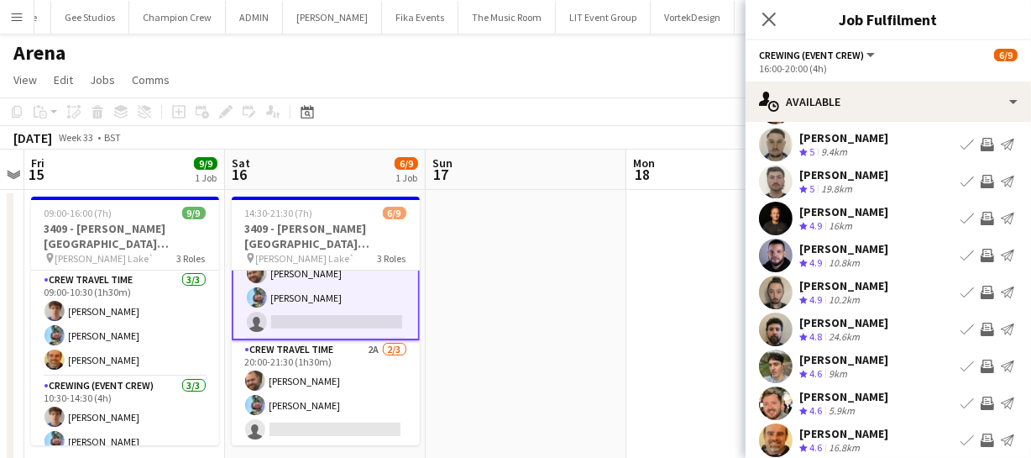
scroll to position [130, 0]
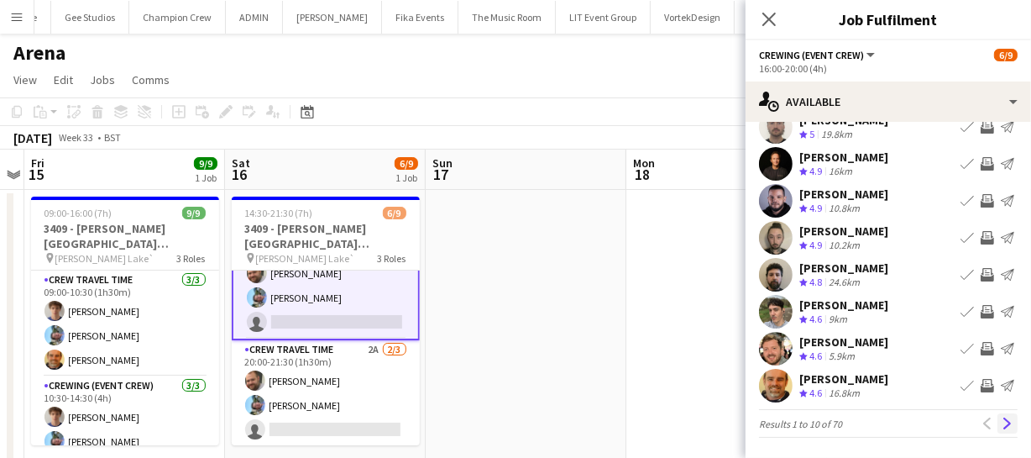
click at [1002, 421] on app-icon "Next" at bounding box center [1008, 423] width 12 height 12
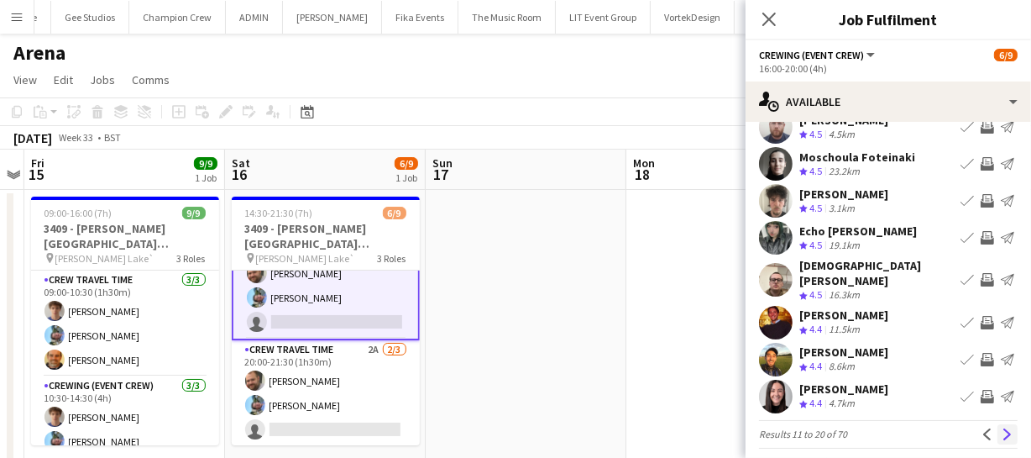
click at [1002, 428] on app-icon "Next" at bounding box center [1008, 434] width 12 height 12
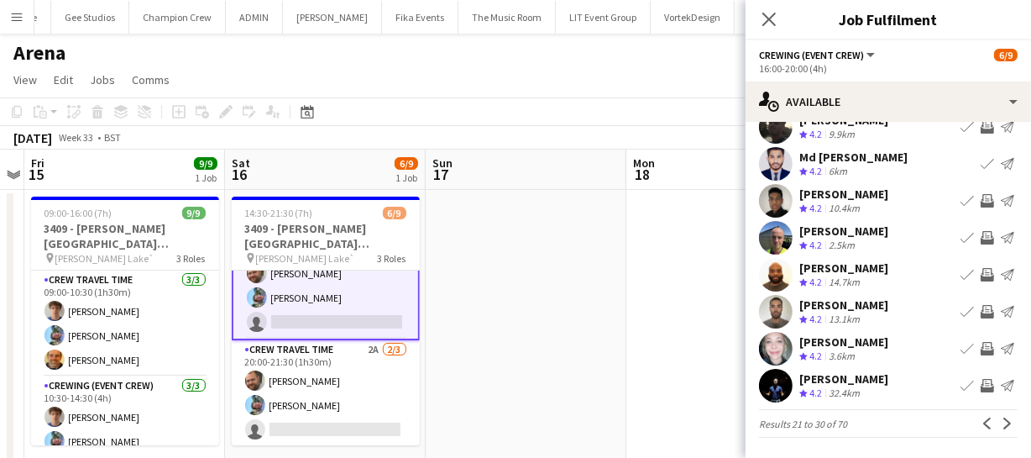
click at [981, 385] on app-icon "Invite crew" at bounding box center [987, 385] width 13 height 13
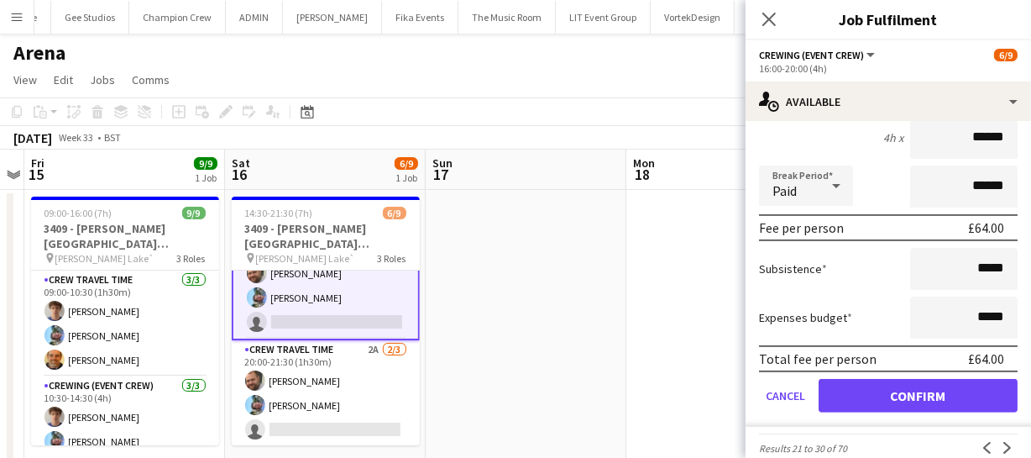
scroll to position [487, 0]
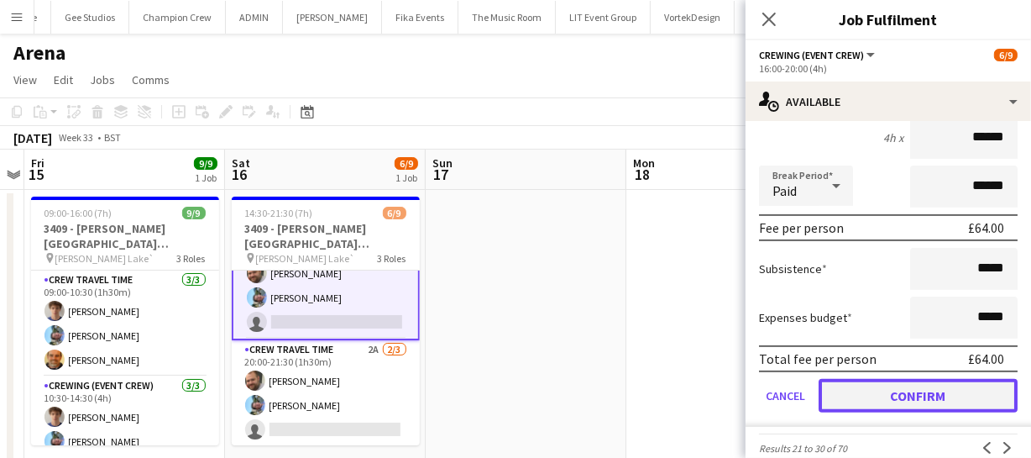
click at [944, 393] on button "Confirm" at bounding box center [918, 396] width 199 height 34
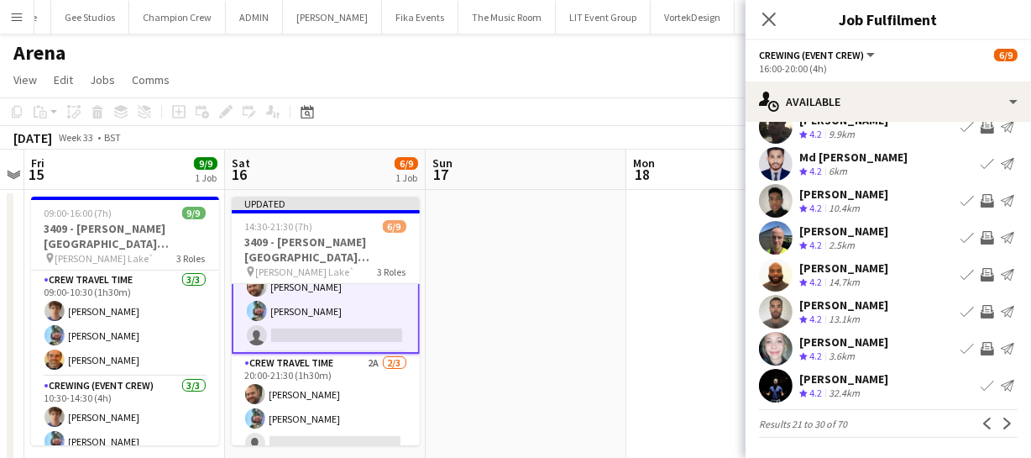
scroll to position [0, 0]
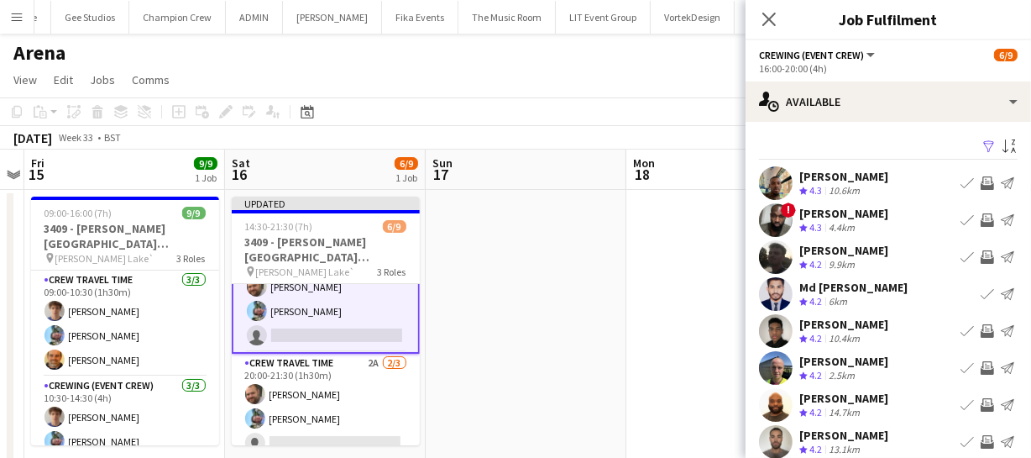
click at [778, 372] on app-user-avatar at bounding box center [776, 368] width 34 height 34
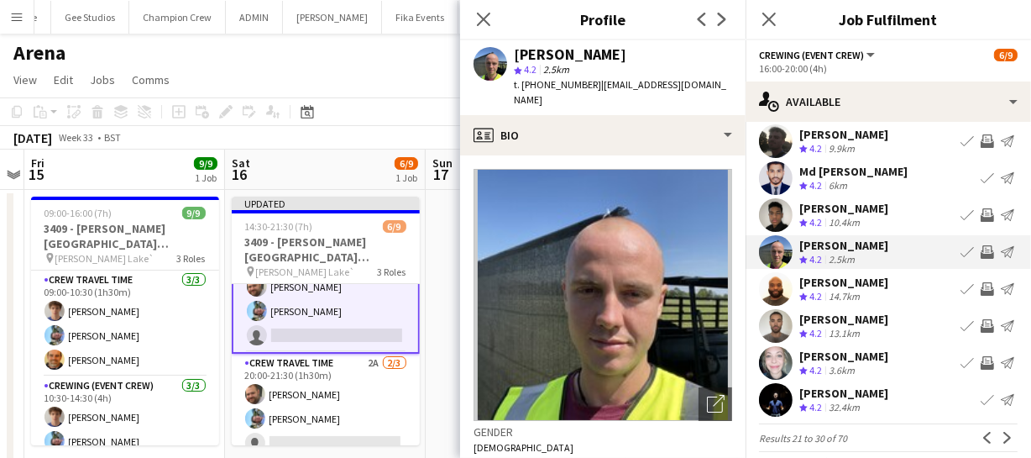
scroll to position [130, 0]
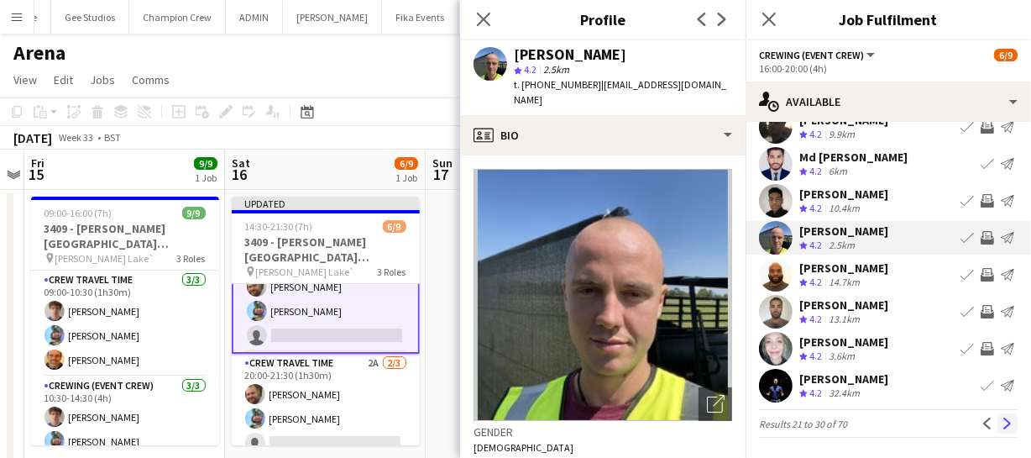
click at [997, 429] on button "Next" at bounding box center [1007, 423] width 20 height 20
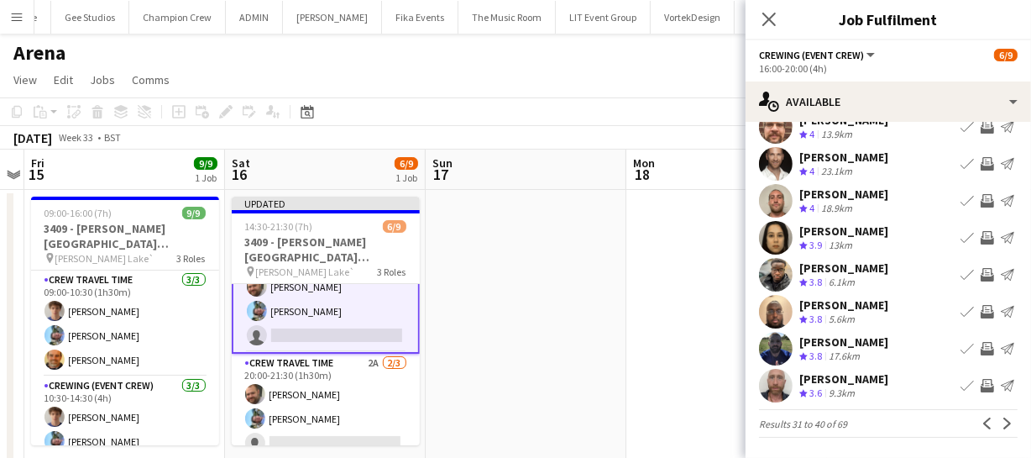
click at [981, 345] on app-icon "Invite crew" at bounding box center [987, 348] width 13 height 13
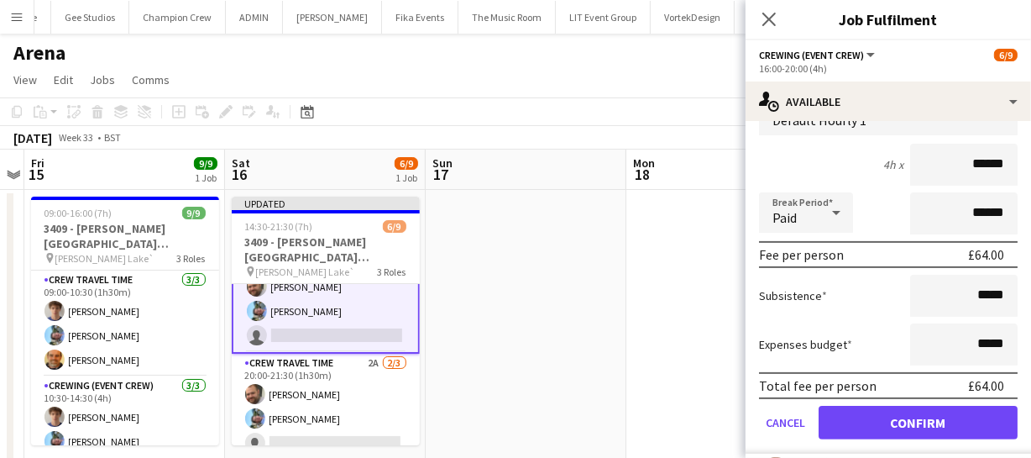
scroll to position [456, 0]
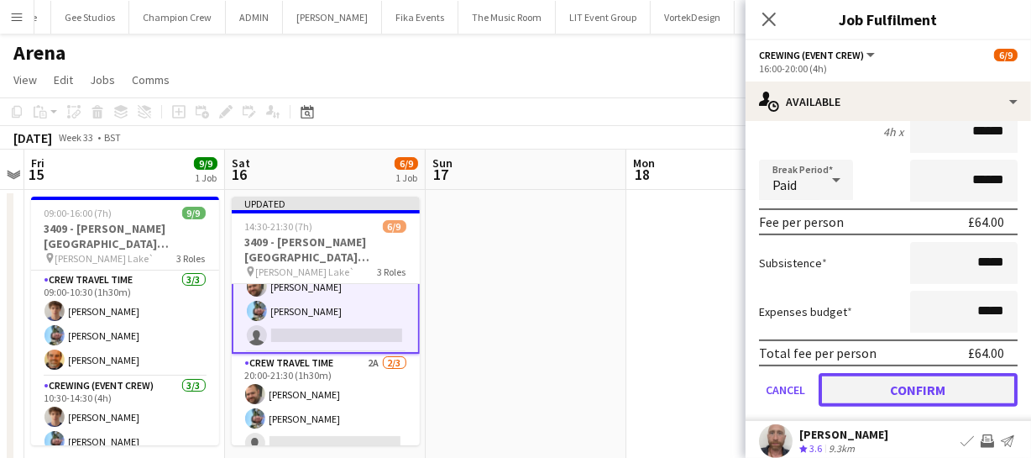
click at [957, 383] on button "Confirm" at bounding box center [918, 390] width 199 height 34
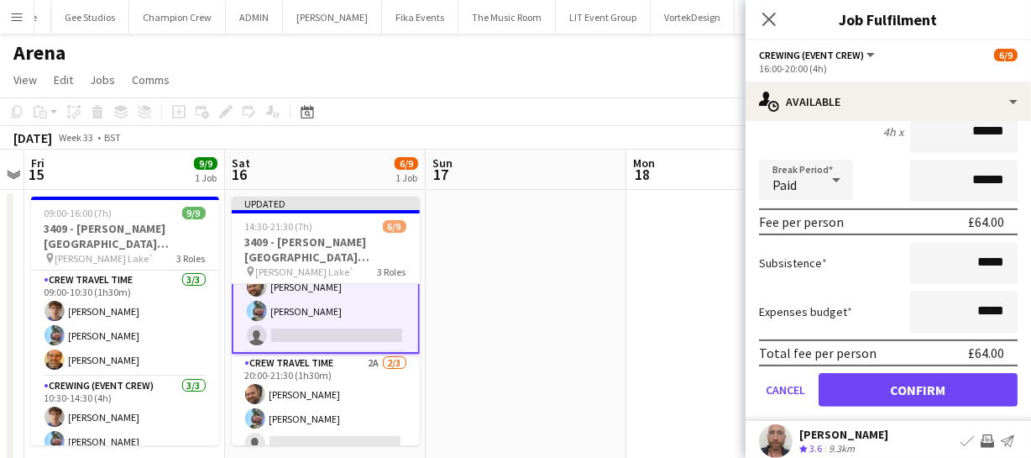
scroll to position [130, 0]
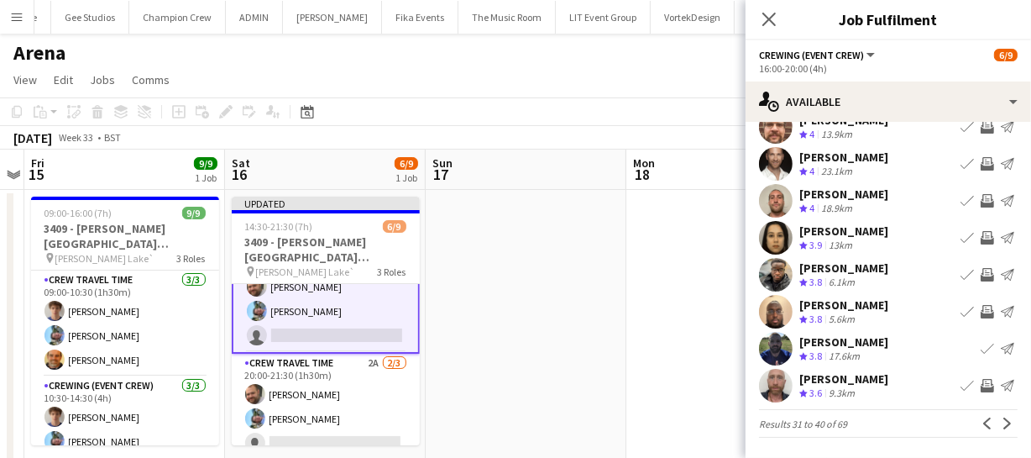
click at [981, 383] on app-icon "Invite crew" at bounding box center [987, 385] width 13 height 13
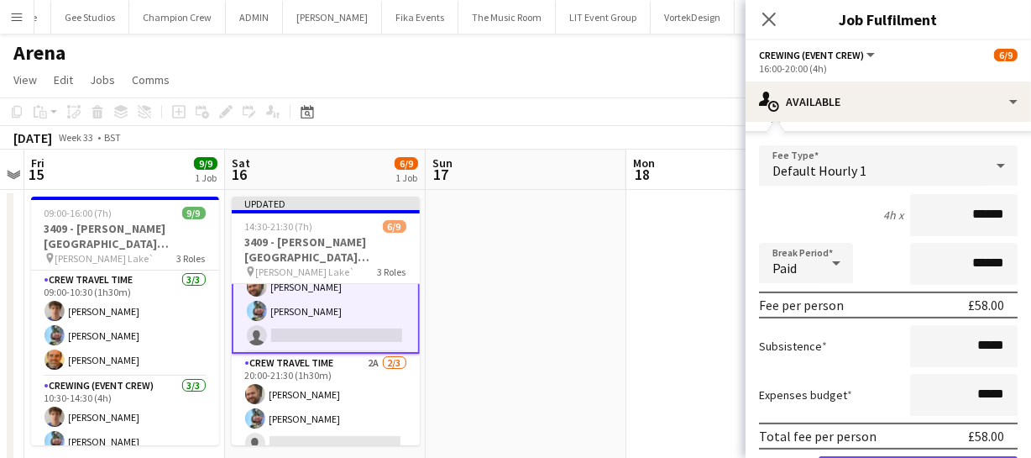
scroll to position [510, 0]
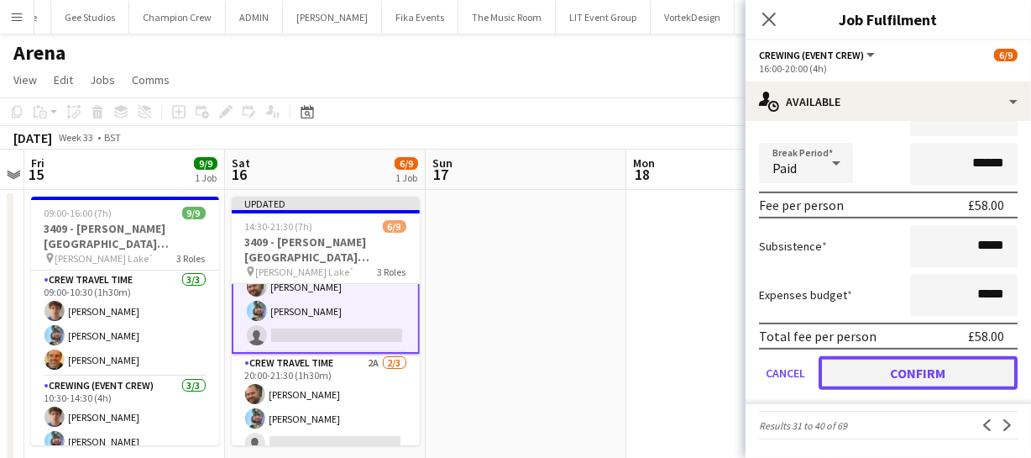
click at [927, 367] on button "Confirm" at bounding box center [918, 373] width 199 height 34
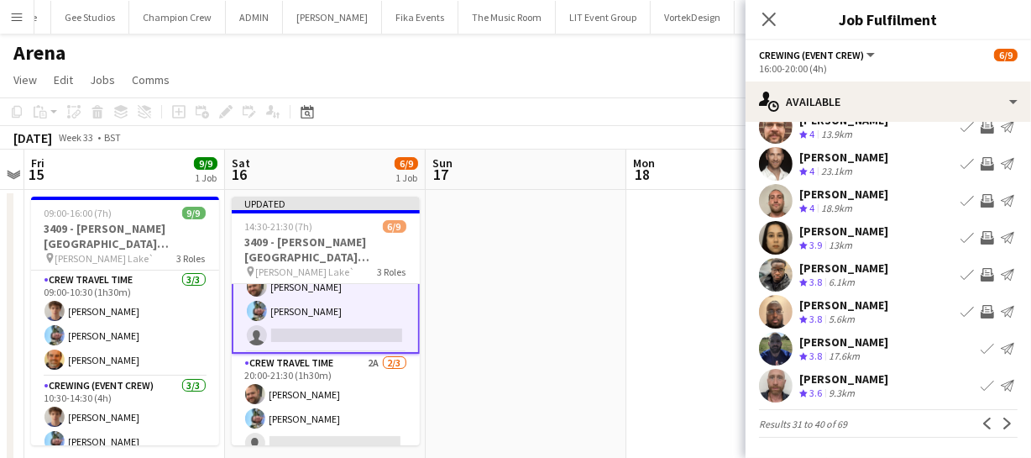
scroll to position [130, 0]
click at [1002, 427] on app-icon "Next" at bounding box center [1008, 423] width 12 height 12
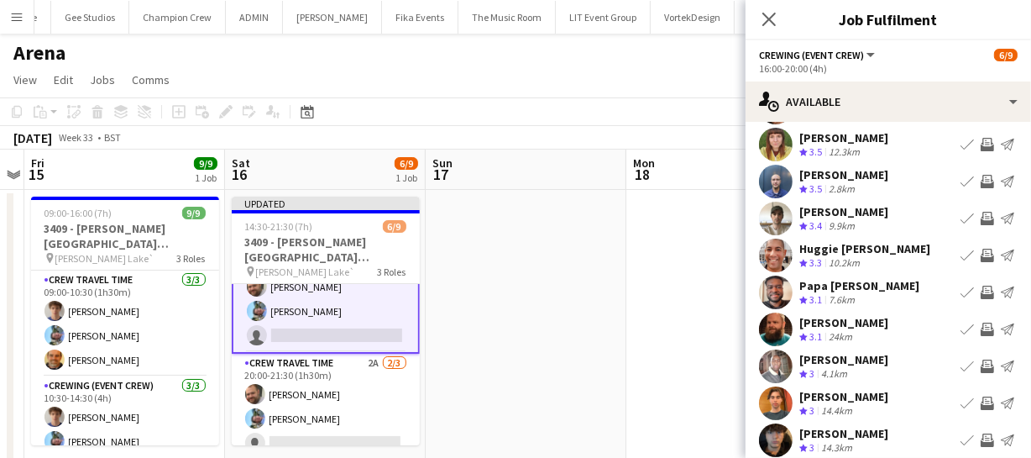
scroll to position [139, 0]
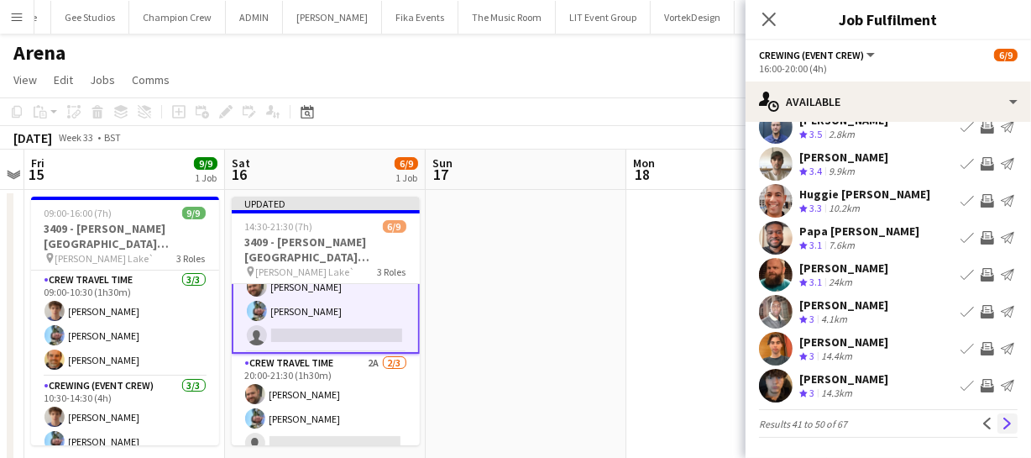
click at [997, 414] on button "Next" at bounding box center [1007, 423] width 20 height 20
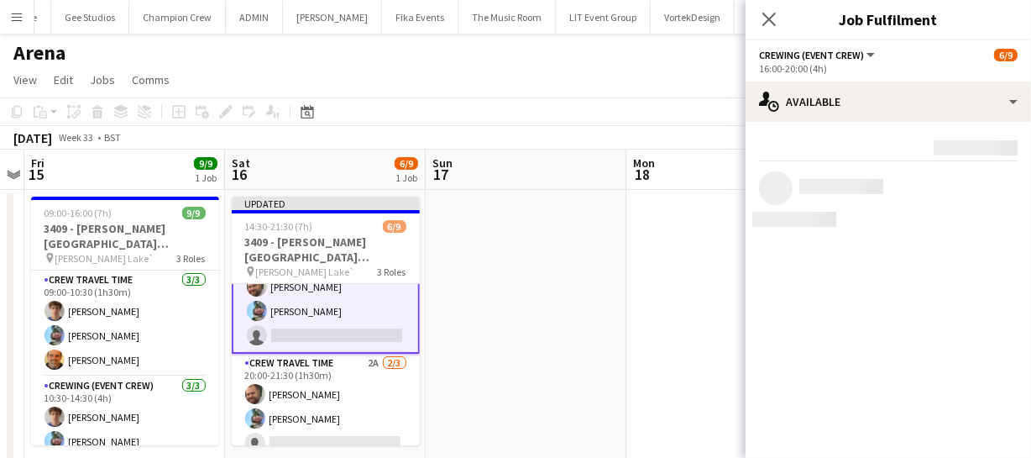
scroll to position [0, 0]
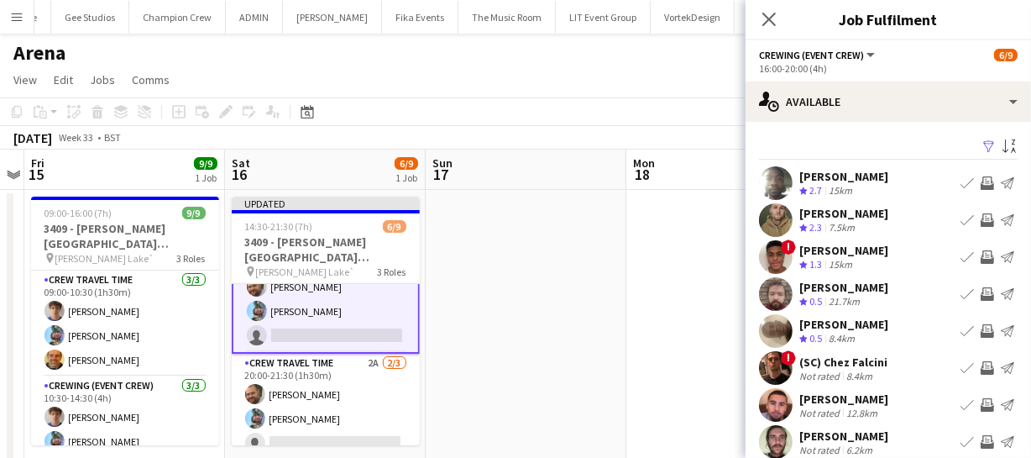
click at [981, 217] on app-icon "Invite crew" at bounding box center [987, 219] width 13 height 13
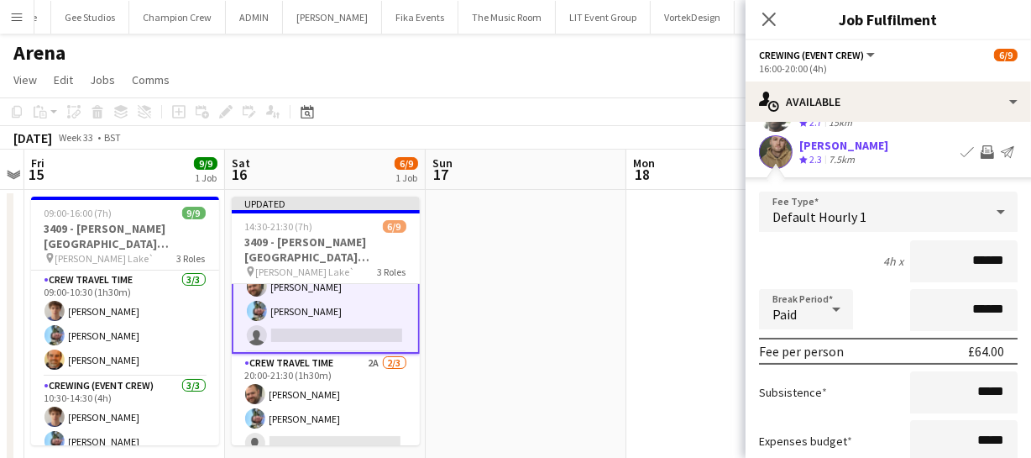
scroll to position [152, 0]
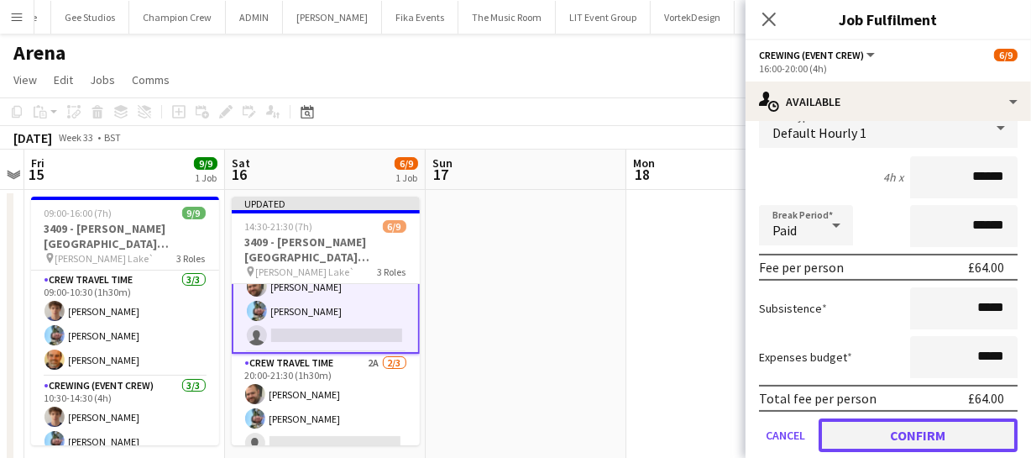
click at [940, 420] on button "Confirm" at bounding box center [918, 435] width 199 height 34
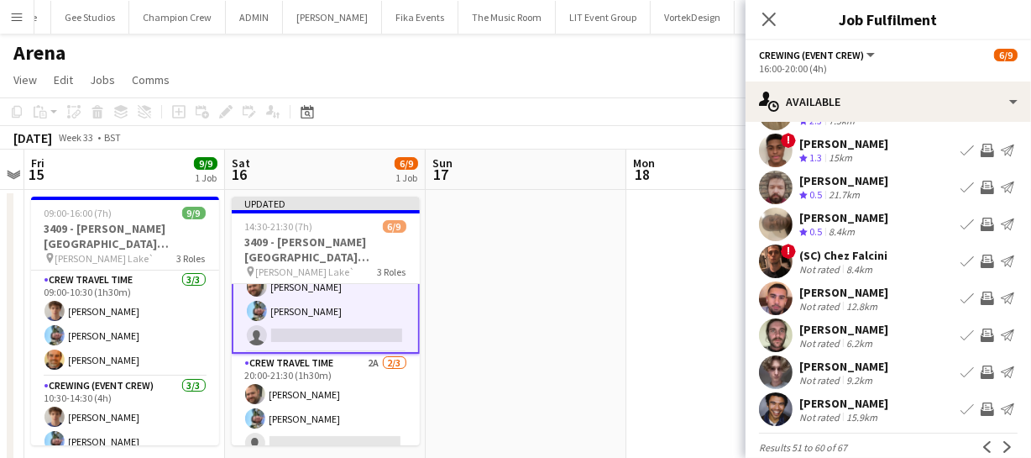
scroll to position [130, 0]
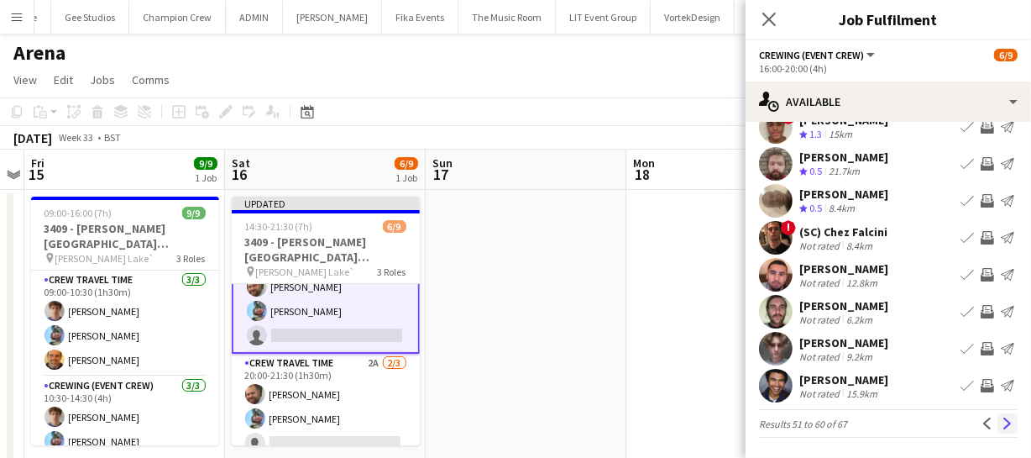
click at [1002, 427] on button "Next" at bounding box center [1007, 423] width 20 height 20
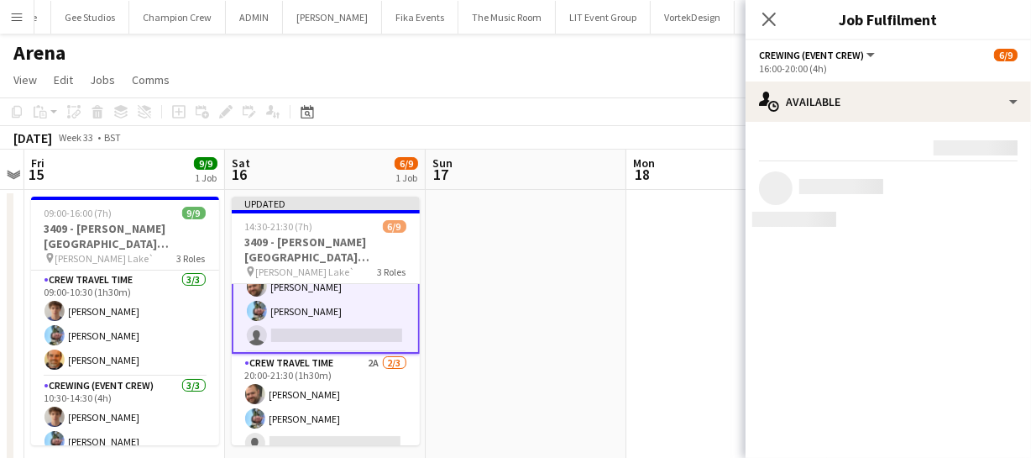
scroll to position [0, 0]
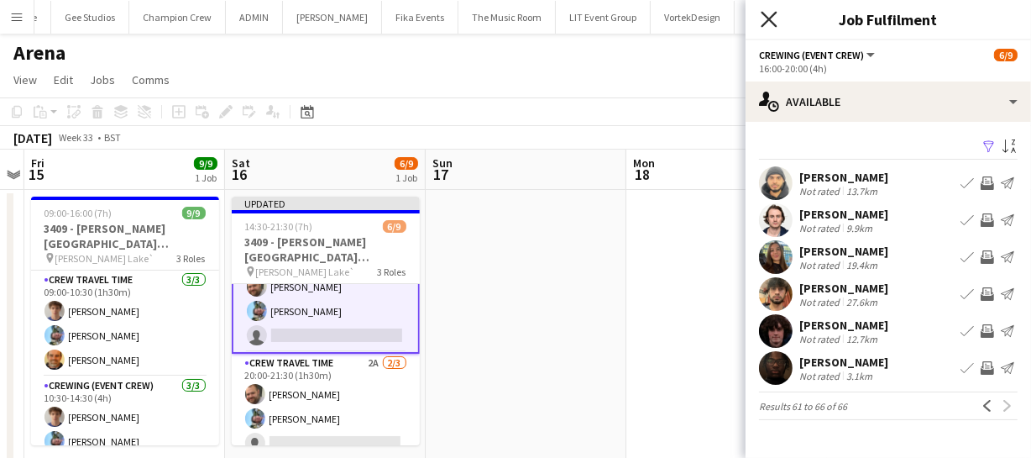
click at [773, 24] on icon at bounding box center [769, 19] width 16 height 16
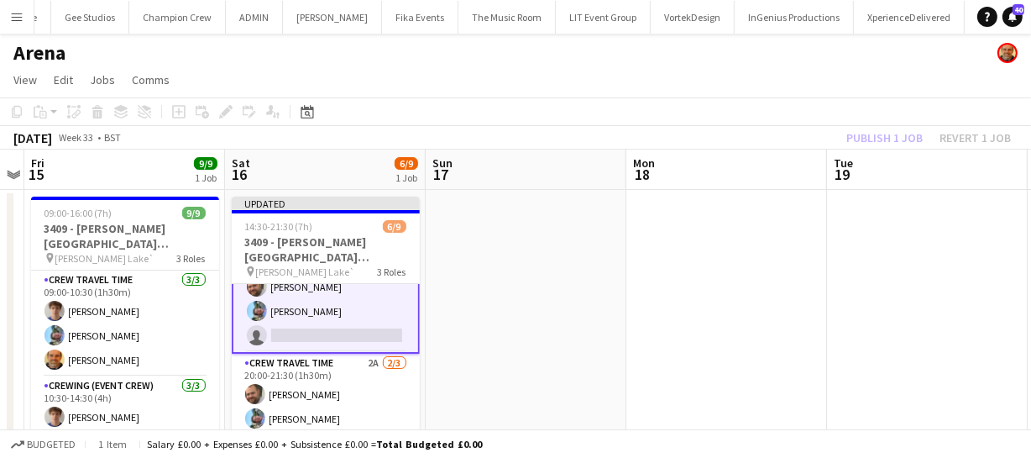
click at [897, 141] on div "Publish 1 job Revert 1 job" at bounding box center [928, 138] width 205 height 22
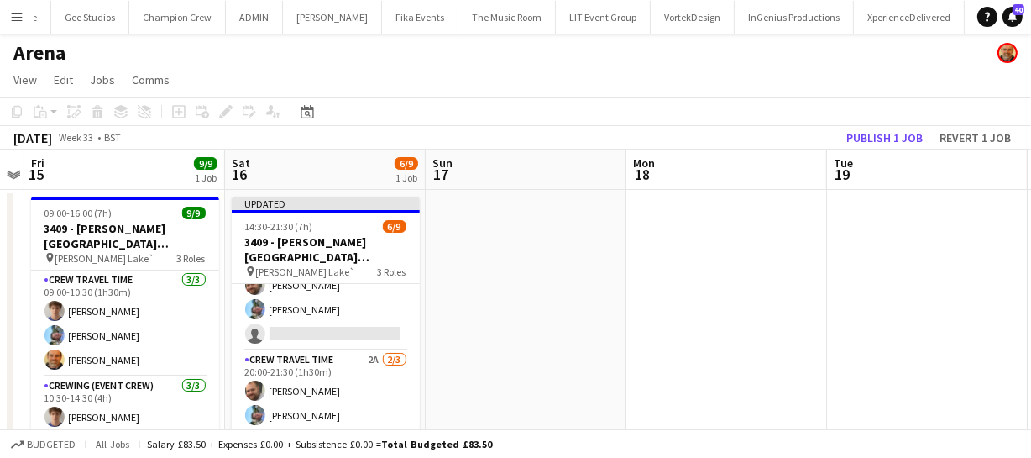
scroll to position [144, 0]
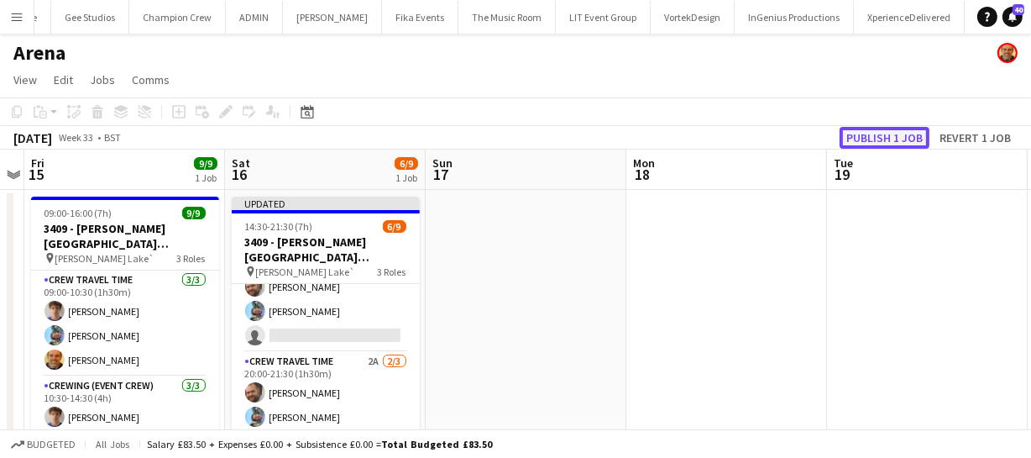
click at [897, 141] on button "Publish 1 job" at bounding box center [885, 138] width 90 height 22
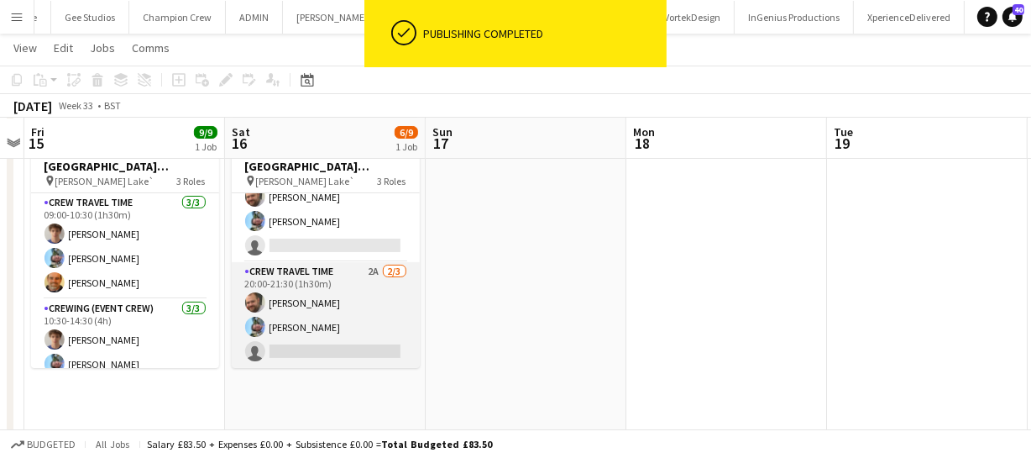
scroll to position [66, 0]
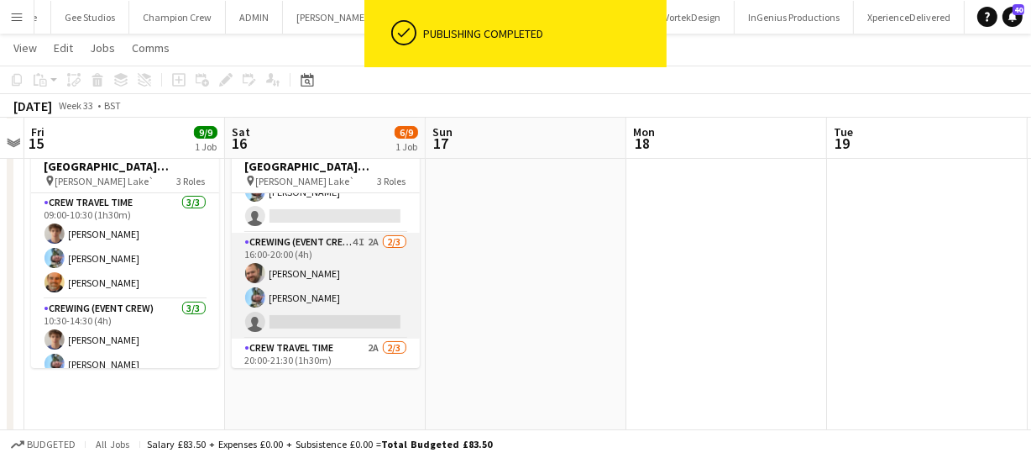
click at [364, 295] on app-card-role "Crewing (Event Crew) 4I 2A 2/3 16:00-20:00 (4h) Ben Turner Liam Kinsella single…" at bounding box center [326, 286] width 188 height 106
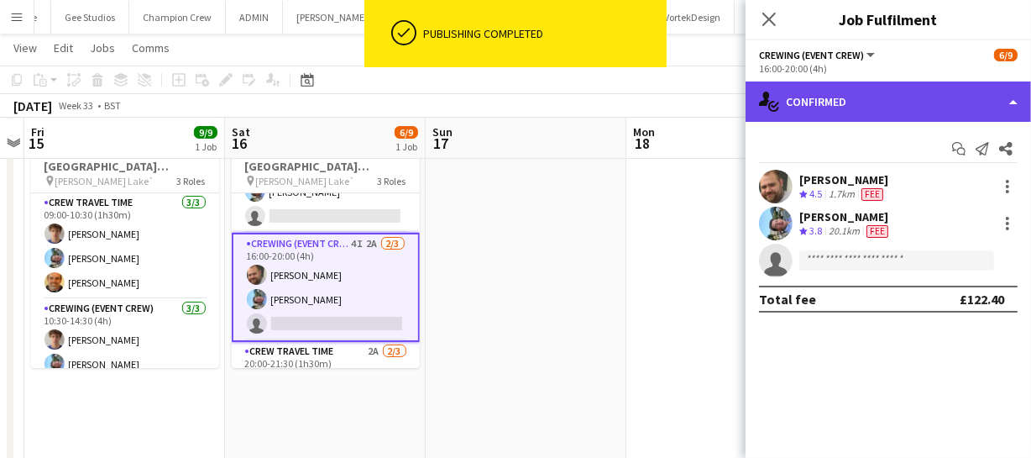
click at [920, 120] on div "single-neutral-actions-check-2 Confirmed" at bounding box center [888, 101] width 285 height 40
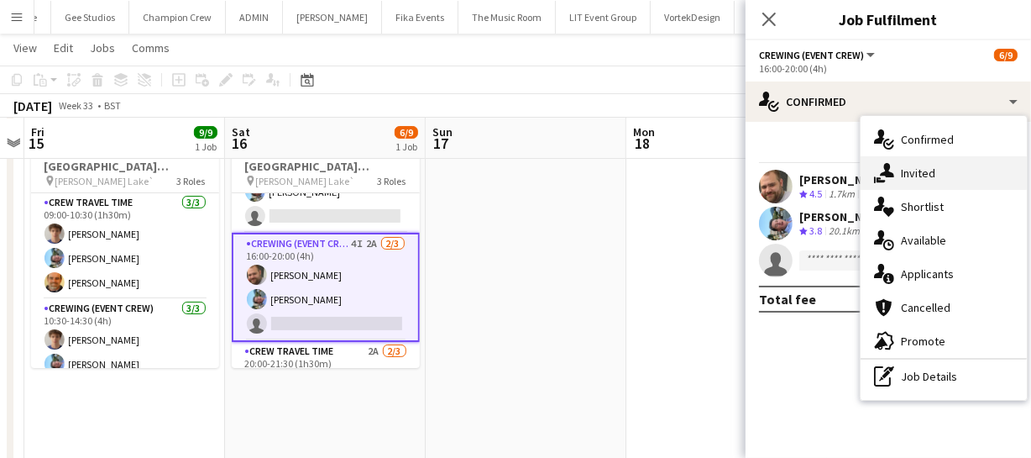
click at [933, 175] on div "single-neutral-actions-share-1 Invited" at bounding box center [944, 173] width 166 height 34
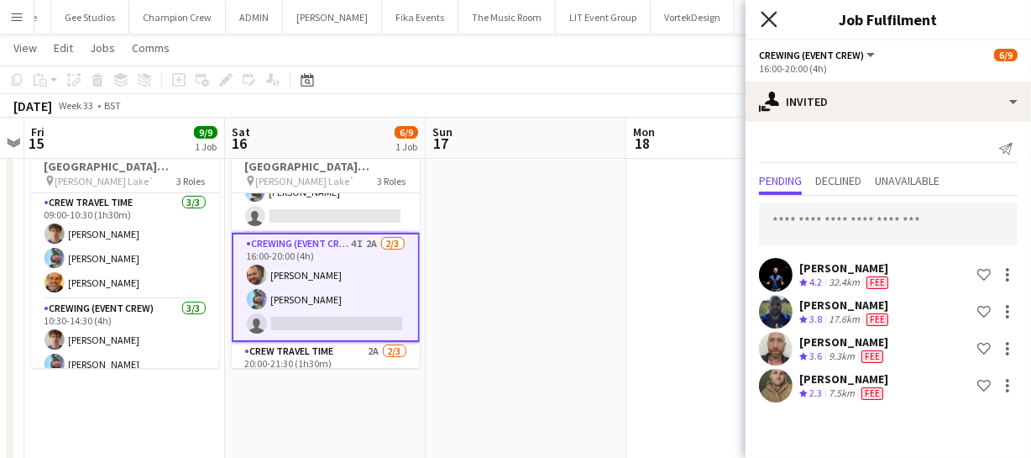
click at [772, 24] on icon "Close pop-in" at bounding box center [769, 19] width 16 height 16
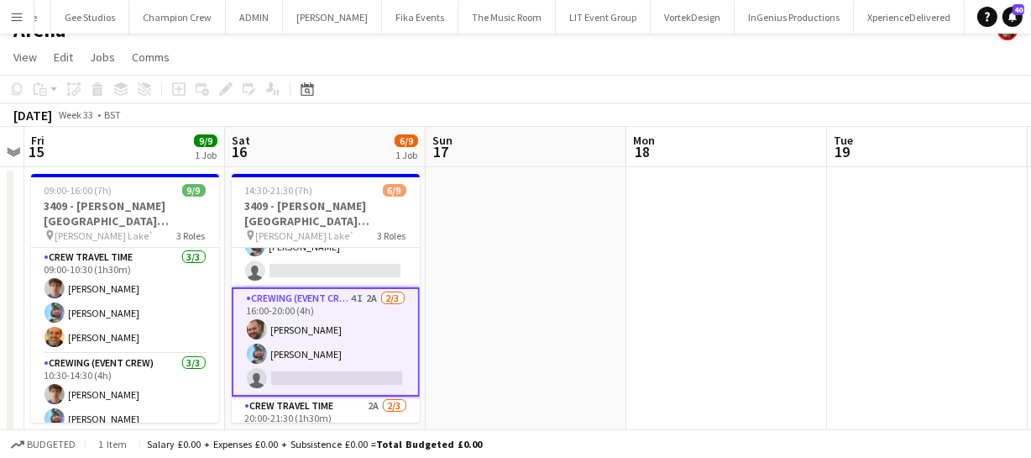
scroll to position [0, 0]
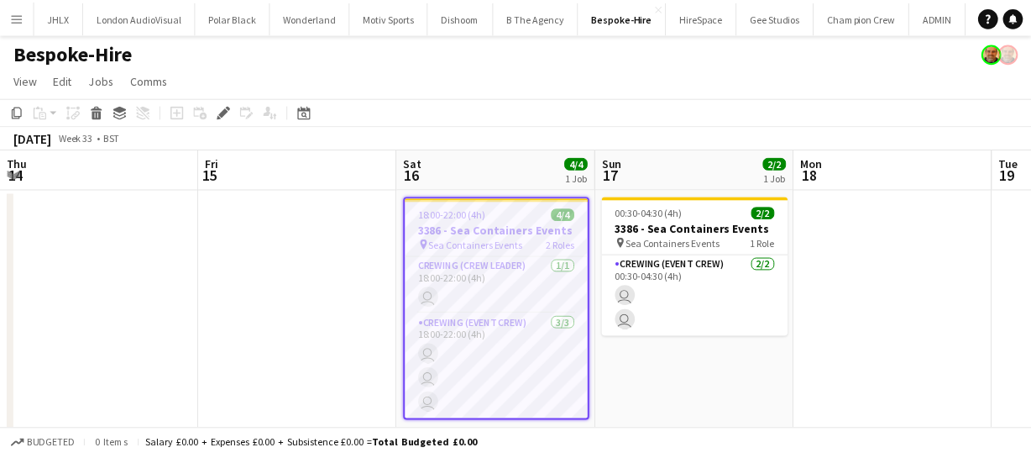
scroll to position [0, 578]
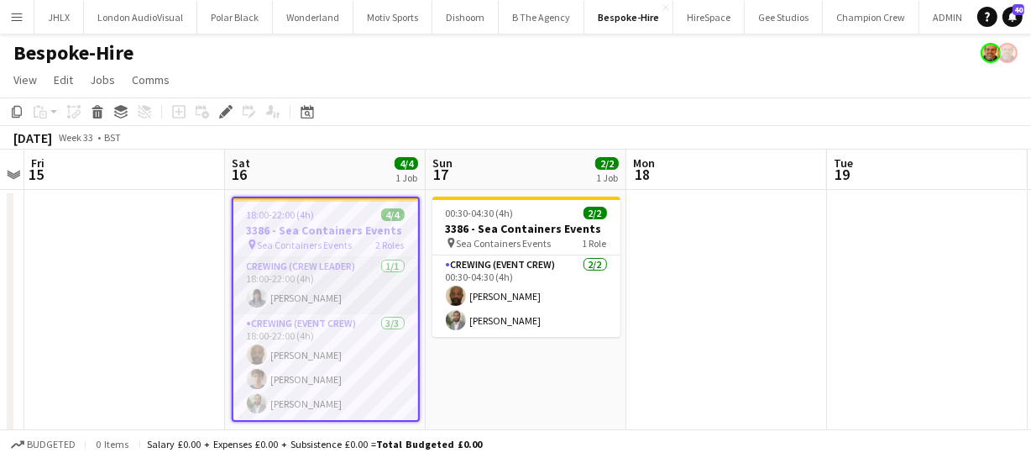
click at [252, 291] on app-user-avatar at bounding box center [257, 297] width 20 height 20
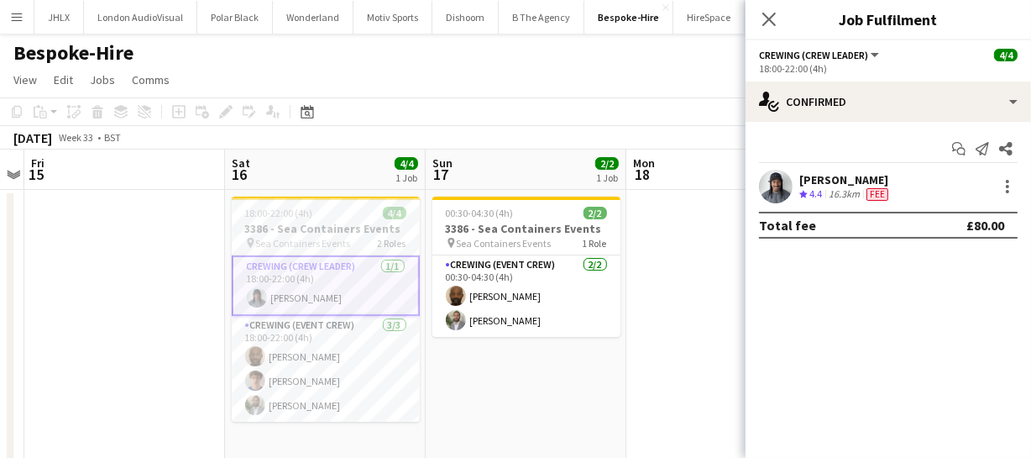
click at [775, 193] on app-user-avatar at bounding box center [776, 187] width 34 height 34
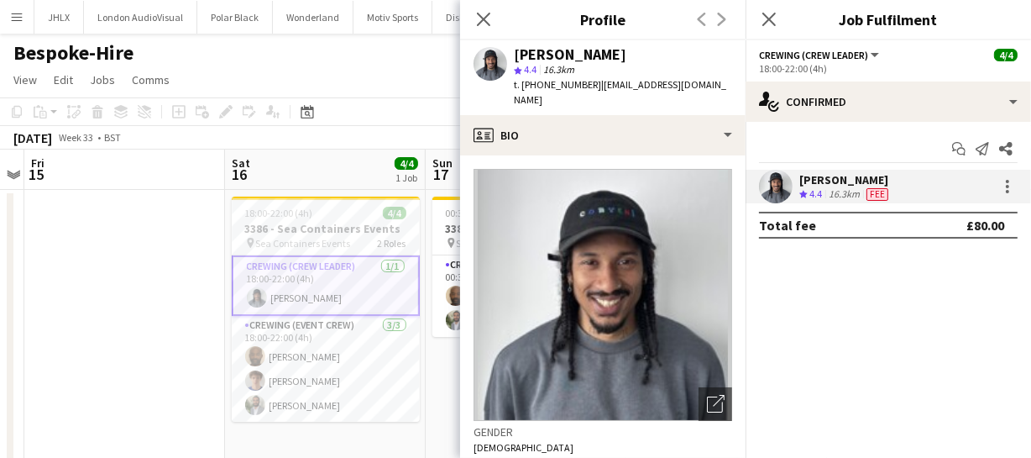
drag, startPoint x: 513, startPoint y: 50, endPoint x: 590, endPoint y: 86, distance: 85.3
click at [590, 86] on div "Kaine [PERSON_NAME] star 4.4 16.3km t. [PHONE_NUMBER] | [EMAIL_ADDRESS][DOMAIN_…" at bounding box center [623, 77] width 218 height 61
copy div "Kaine [PERSON_NAME] star 4.4 16.3km t. [PHONE_NUMBER]"
click at [311, 374] on app-card-role "Crewing (Event Crew) [DATE] 18:00-22:00 (4h) [PERSON_NAME] [PERSON_NAME] [PERSO…" at bounding box center [326, 369] width 188 height 106
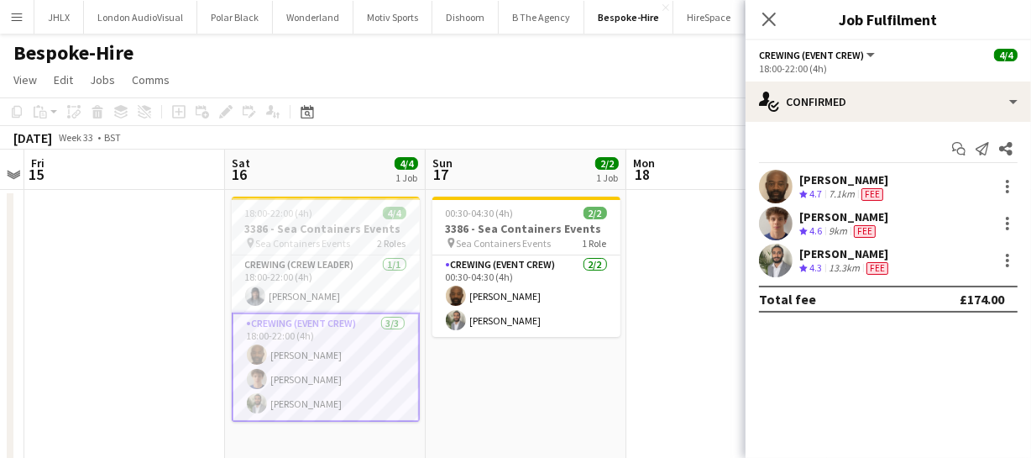
click at [257, 362] on app-user-avatar at bounding box center [257, 354] width 20 height 20
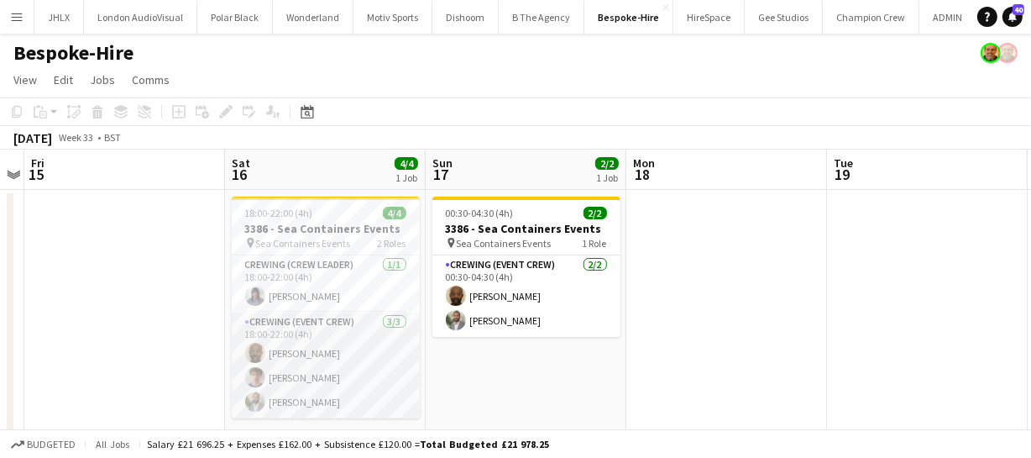
click at [257, 362] on app-card-role "Crewing (Event Crew) [DATE] 18:00-22:00 (4h) [PERSON_NAME] [PERSON_NAME] [PERSO…" at bounding box center [326, 365] width 188 height 106
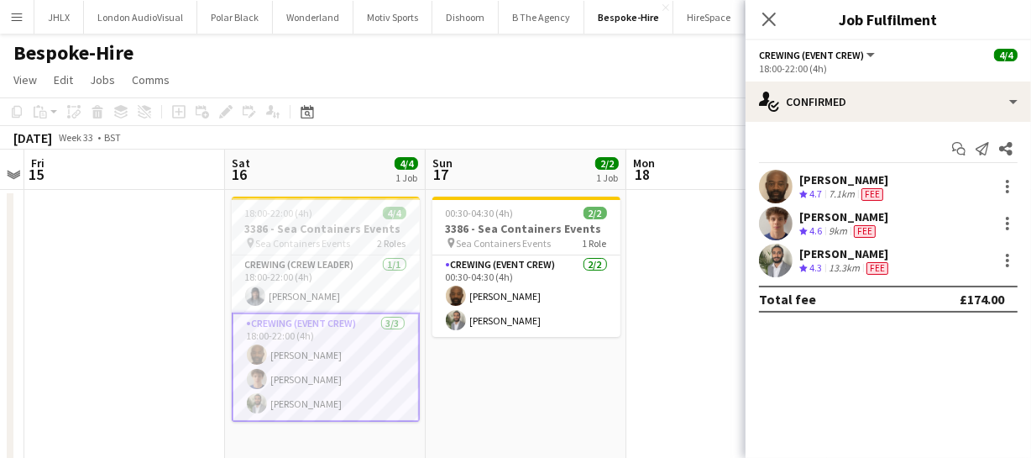
click at [785, 184] on app-user-avatar at bounding box center [776, 187] width 34 height 34
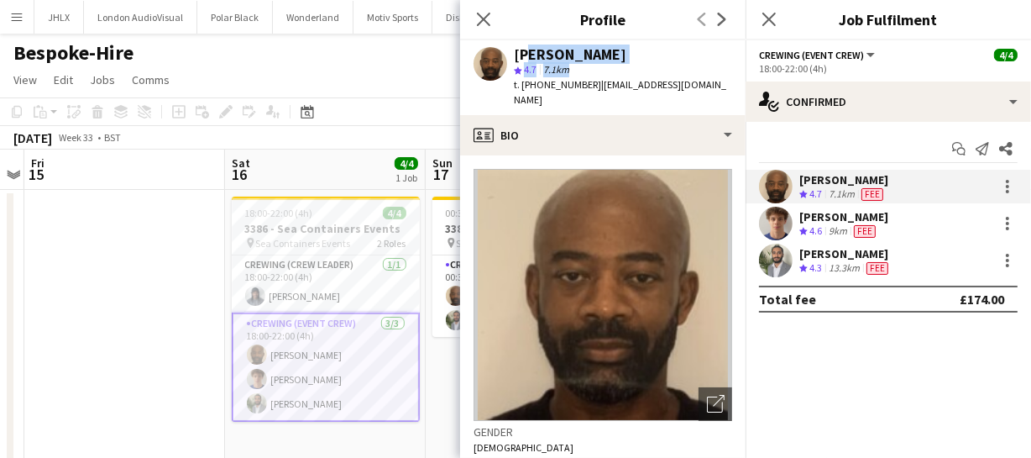
drag, startPoint x: 519, startPoint y: 50, endPoint x: 567, endPoint y: 72, distance: 52.6
click at [567, 72] on div "[PERSON_NAME] star 4.7 7.1km t. [PHONE_NUMBER] | [EMAIL_ADDRESS][DOMAIN_NAME]" at bounding box center [623, 77] width 218 height 61
click at [526, 59] on div "[PERSON_NAME]" at bounding box center [570, 54] width 112 height 15
drag, startPoint x: 515, startPoint y: 55, endPoint x: 584, endPoint y: 92, distance: 78.5
click at [584, 92] on div "[PERSON_NAME] star 4.7 7.1km t. [PHONE_NUMBER] | [EMAIL_ADDRESS][DOMAIN_NAME]" at bounding box center [623, 77] width 218 height 61
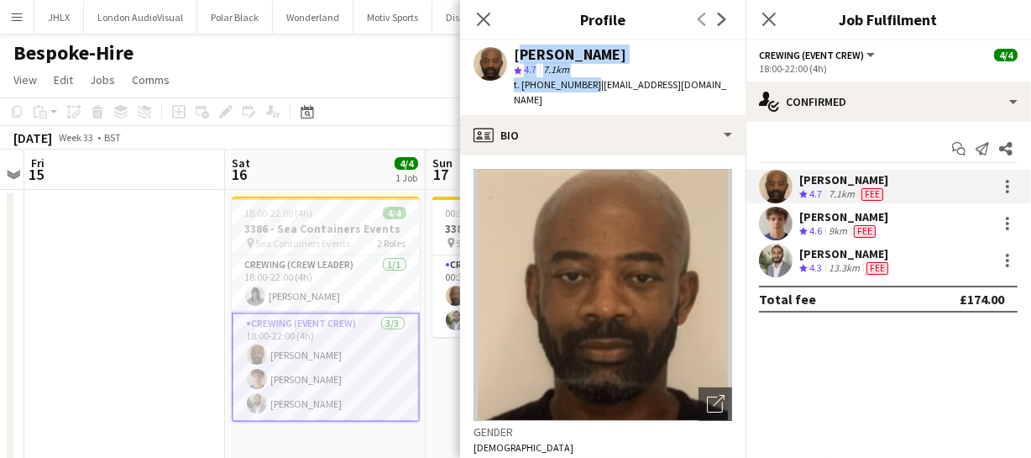
copy div "[PERSON_NAME] star 4.7 7.1km t. [PHONE_NUMBER]"
click at [768, 227] on app-user-avatar at bounding box center [776, 224] width 34 height 34
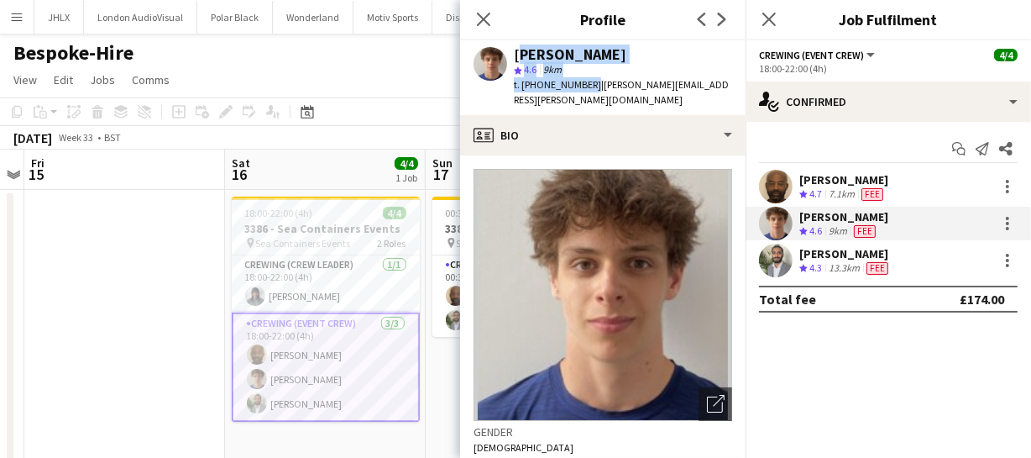
drag, startPoint x: 515, startPoint y: 45, endPoint x: 585, endPoint y: 88, distance: 81.8
click at [585, 88] on div "[PERSON_NAME] star 4.6 9km t. [PHONE_NUMBER] | [PERSON_NAME][EMAIL_ADDRESS][PER…" at bounding box center [623, 77] width 218 height 61
copy div "[PERSON_NAME] star 4.6 9km t. [PHONE_NUMBER]"
click at [772, 253] on app-user-avatar at bounding box center [776, 260] width 34 height 34
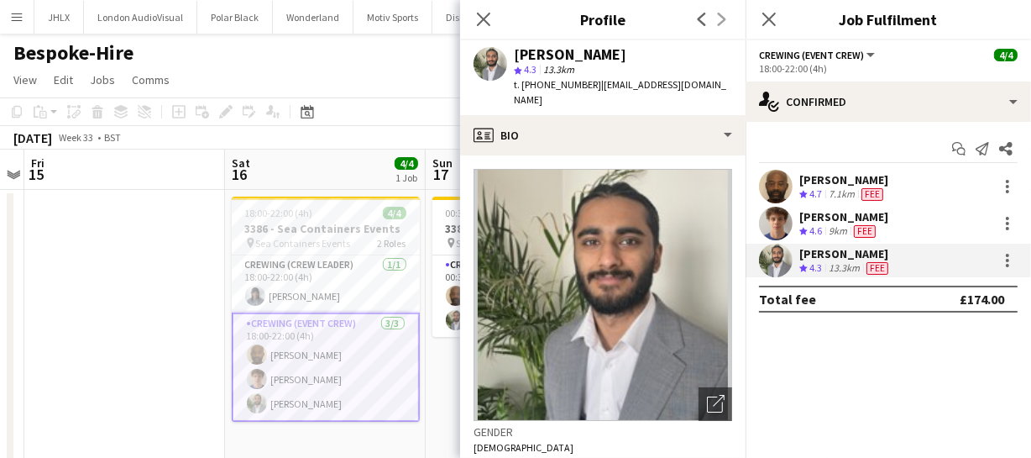
click at [511, 50] on div "[PERSON_NAME] star 4.3 13.3km t. [PHONE_NUMBER] | [EMAIL_ADDRESS][DOMAIN_NAME]" at bounding box center [602, 77] width 285 height 75
drag, startPoint x: 513, startPoint y: 50, endPoint x: 588, endPoint y: 91, distance: 84.9
click at [588, 91] on div "[PERSON_NAME] star 4.3 13.3km t. [PHONE_NUMBER] | [EMAIL_ADDRESS][DOMAIN_NAME]" at bounding box center [623, 77] width 218 height 61
copy div "[PERSON_NAME] star 4.3 13.3km t. [PHONE_NUMBER]"
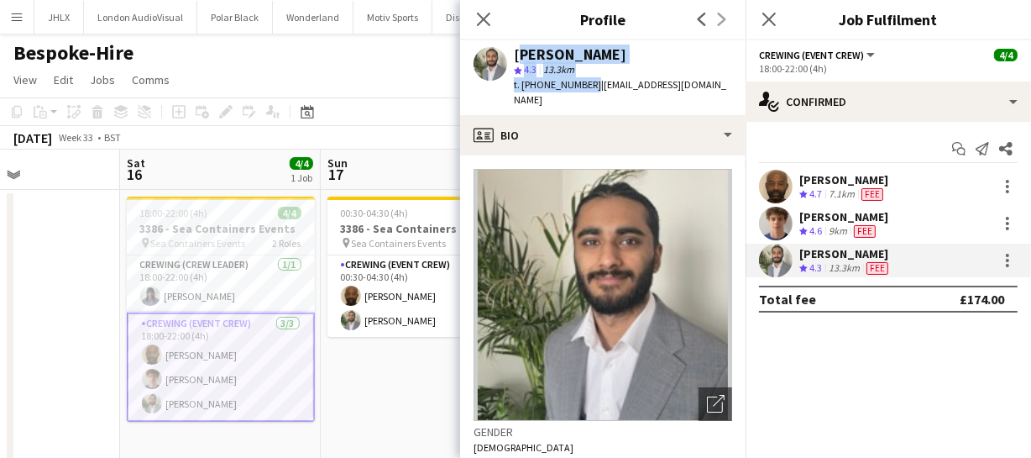
scroll to position [0, 739]
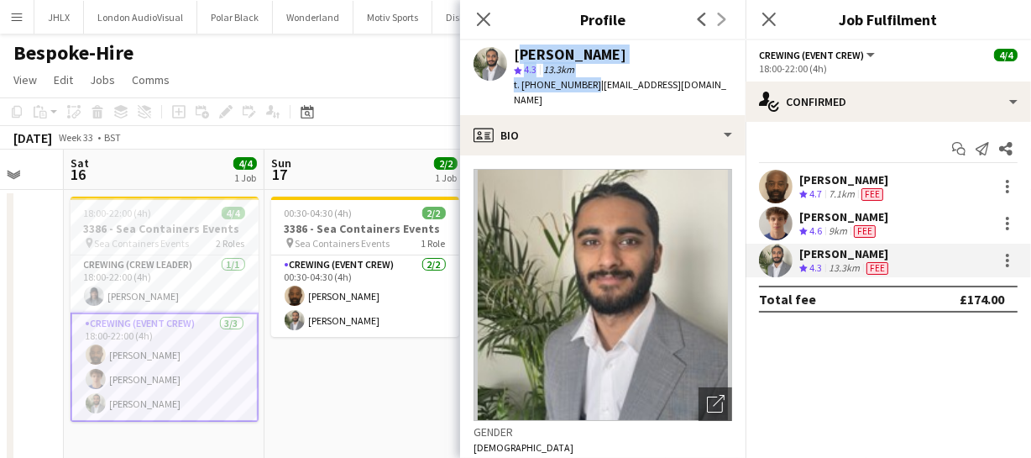
drag, startPoint x: 163, startPoint y: 297, endPoint x: -50, endPoint y: 296, distance: 213.2
click at [0, 296] on html "Menu Boards Boards Boards All jobs Status Workforce Workforce My Workforce Recr…" at bounding box center [515, 253] width 1031 height 507
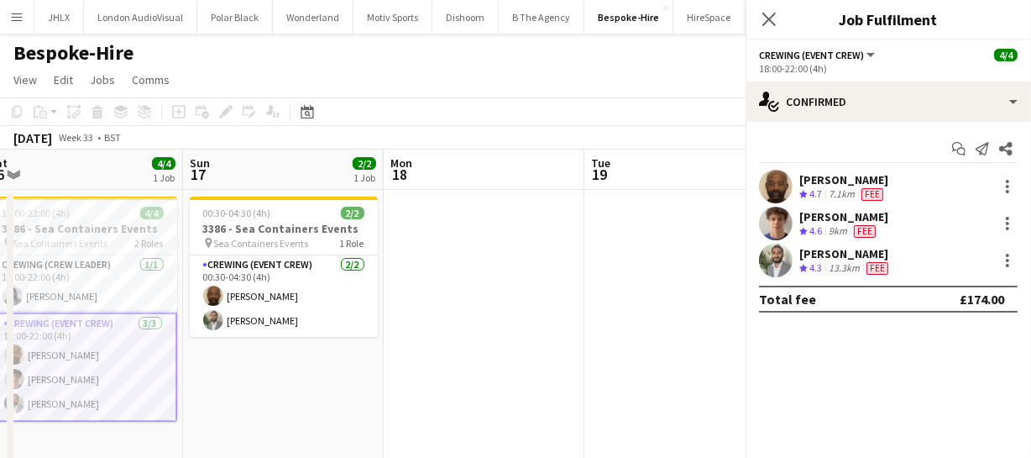
scroll to position [0, 343]
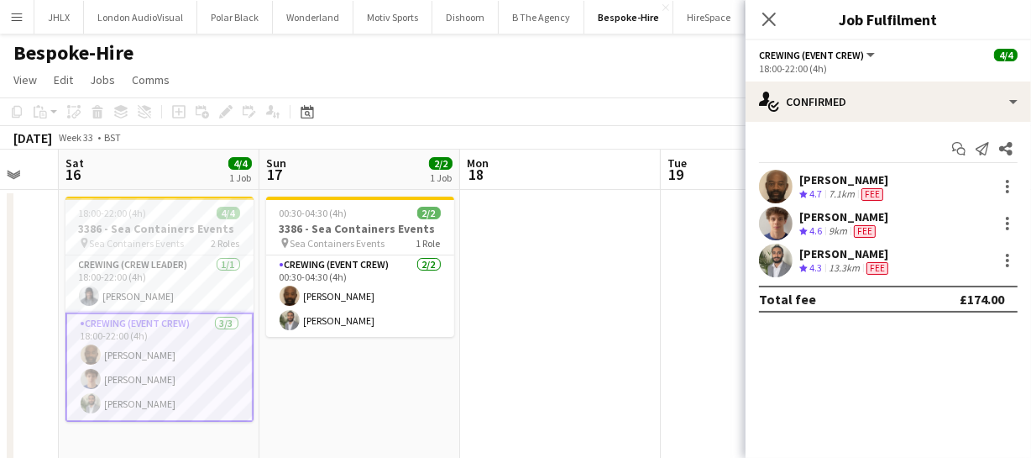
drag, startPoint x: 374, startPoint y: 400, endPoint x: 369, endPoint y: 383, distance: 17.5
click at [369, 383] on app-calendar-viewport "Thu 14 Fri 15 Sat 16 4/4 1 Job Sun 17 2/2 1 Job Mon 18 Tue 19 Wed 20 Thu 21 Fri…" at bounding box center [515, 313] width 1031 height 329
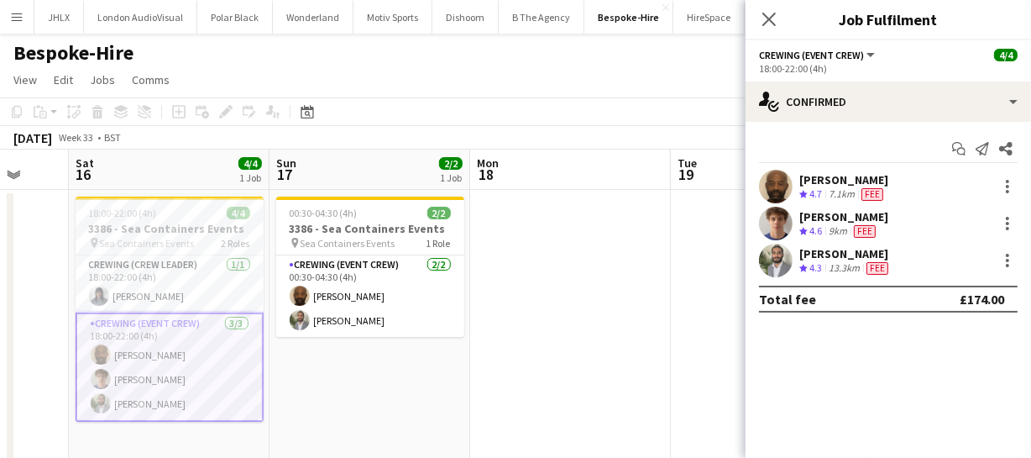
scroll to position [0, 719]
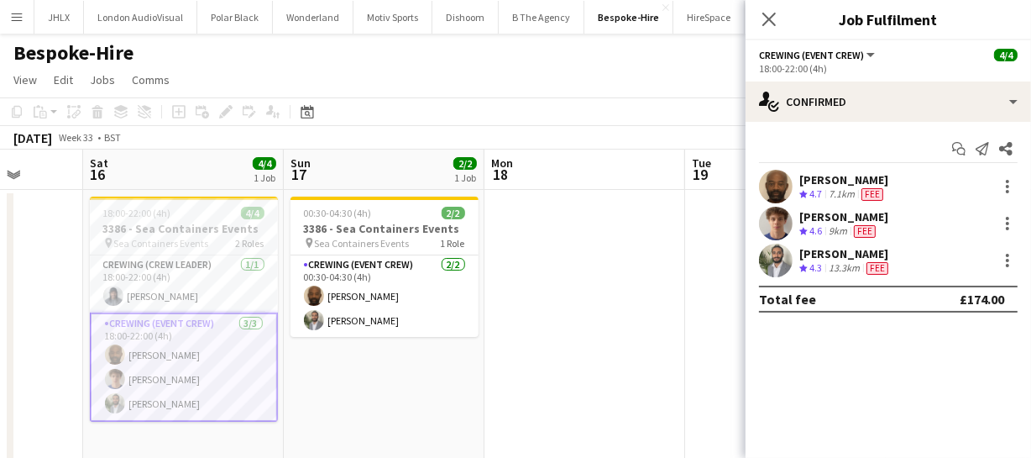
drag, startPoint x: 363, startPoint y: 370, endPoint x: 352, endPoint y: 348, distance: 24.4
click at [352, 348] on app-calendar-viewport "Tue 12 Wed 13 Thu 14 Fri 15 Sat 16 4/4 1 Job Sun 17 2/2 1 Job Mon 18 Tue 19 Wed…" at bounding box center [515, 313] width 1031 height 329
click at [764, 29] on app-icon "Close pop-in" at bounding box center [769, 20] width 24 height 24
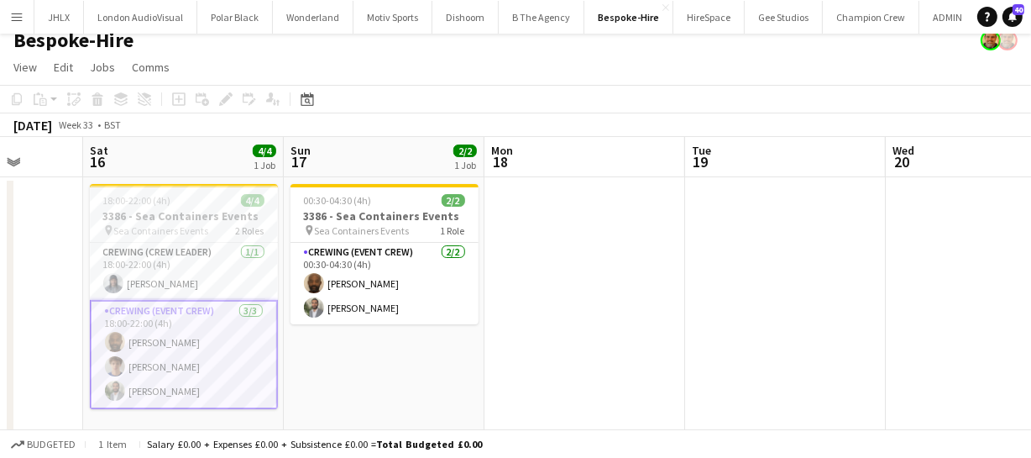
scroll to position [0, 0]
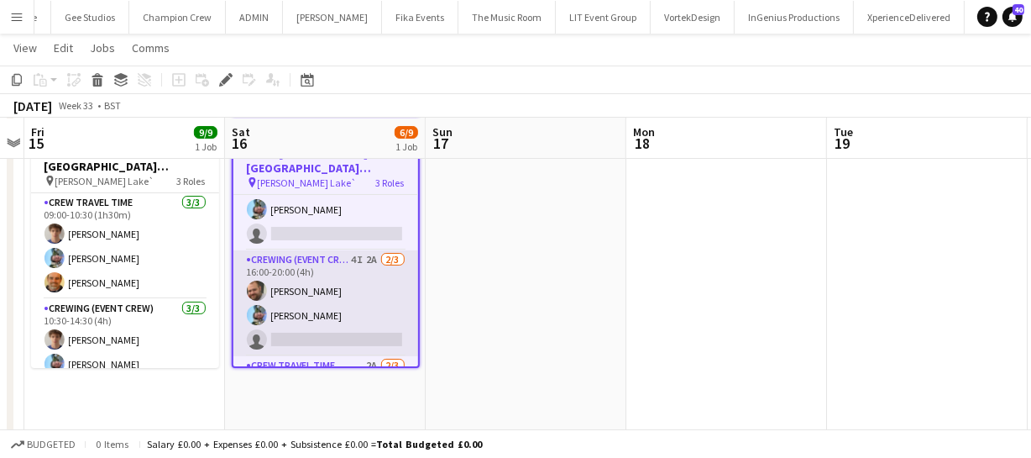
scroll to position [76, 0]
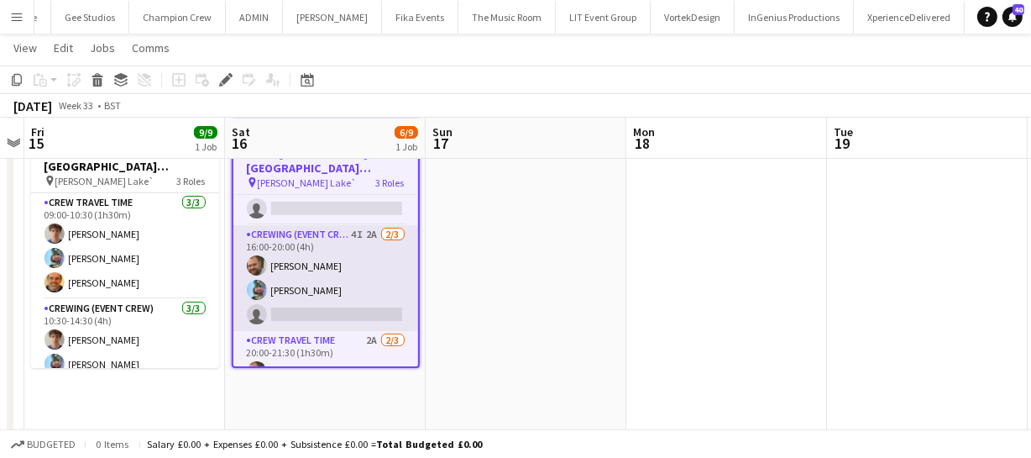
click at [332, 277] on app-card-role "Crewing (Event Crew) 4I 2A 2/3 16:00-20:00 (4h) Ben Turner Liam Kinsella single…" at bounding box center [325, 278] width 185 height 106
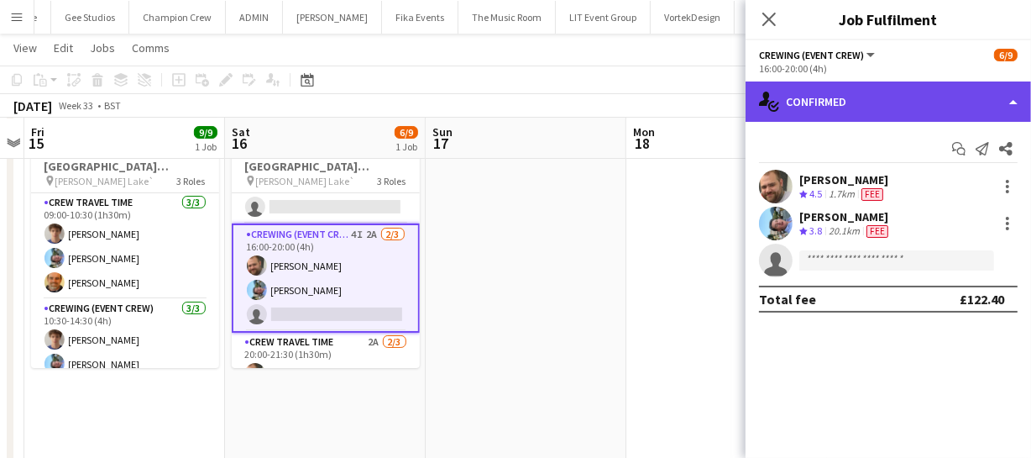
click at [929, 115] on div "single-neutral-actions-check-2 Confirmed" at bounding box center [888, 101] width 285 height 40
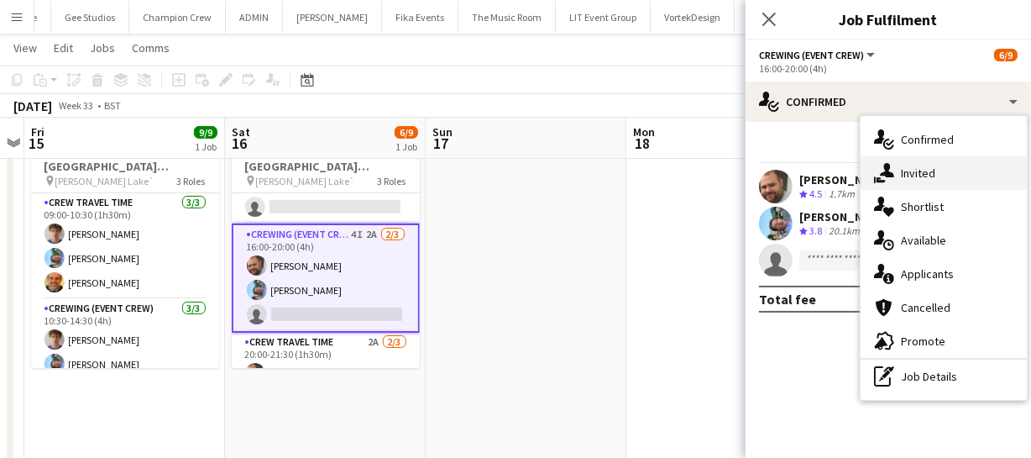
click at [941, 176] on div "single-neutral-actions-share-1 Invited" at bounding box center [944, 173] width 166 height 34
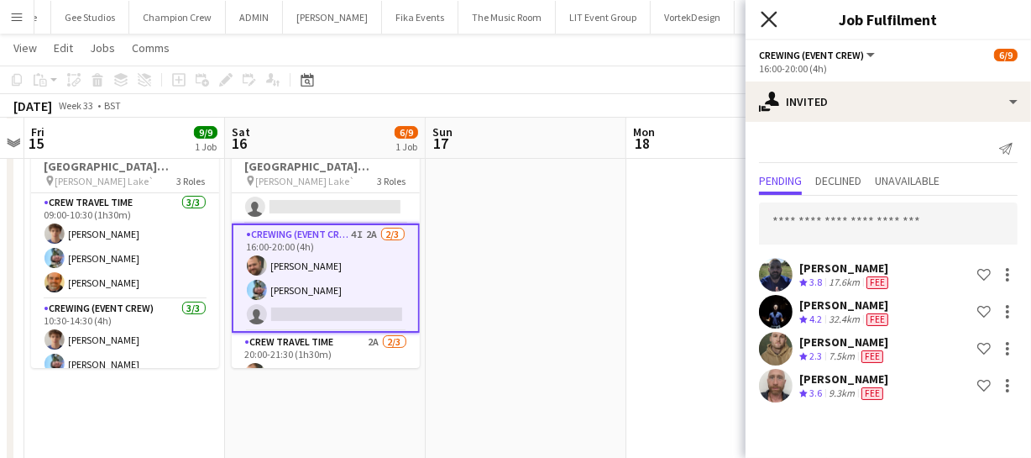
click at [764, 24] on icon at bounding box center [769, 19] width 16 height 16
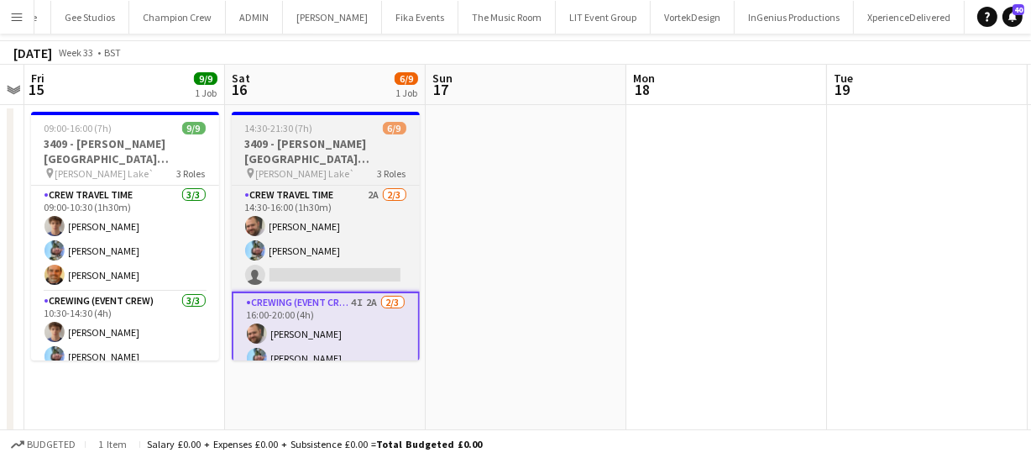
scroll to position [0, 0]
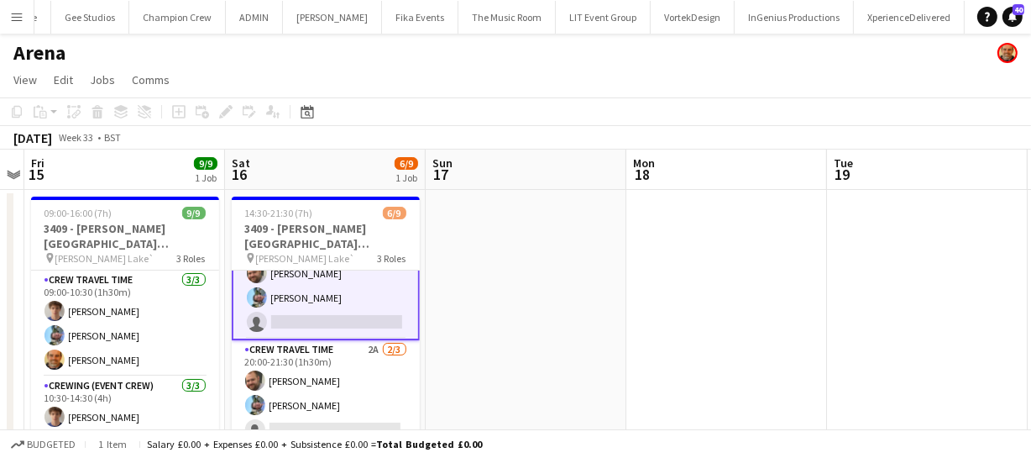
click at [326, 295] on app-card-role "Crewing (Event Crew) 4I 2A 2/3 16:00-20:00 (4h) Ben Turner Liam Kinsella single…" at bounding box center [326, 285] width 188 height 109
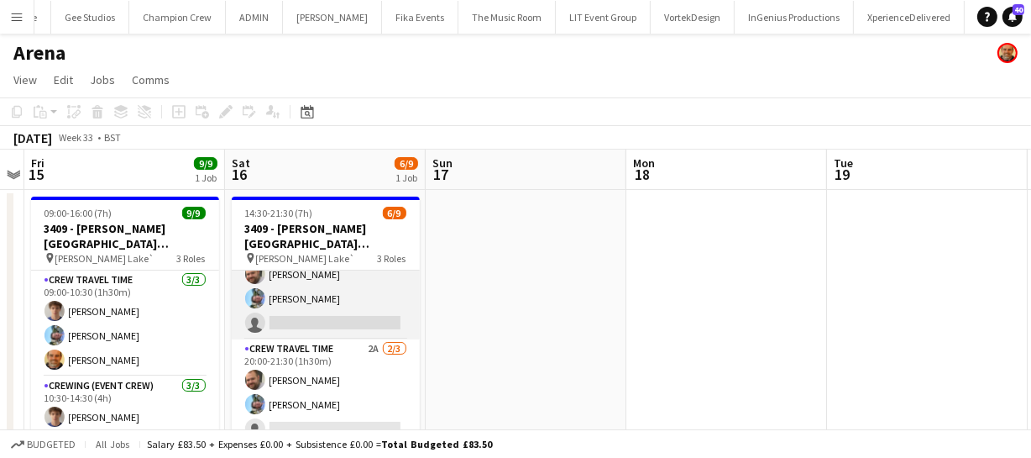
click at [326, 295] on app-card-role "Crewing (Event Crew) 4I 2A 2/3 16:00-20:00 (4h) Ben Turner Liam Kinsella single…" at bounding box center [326, 286] width 188 height 106
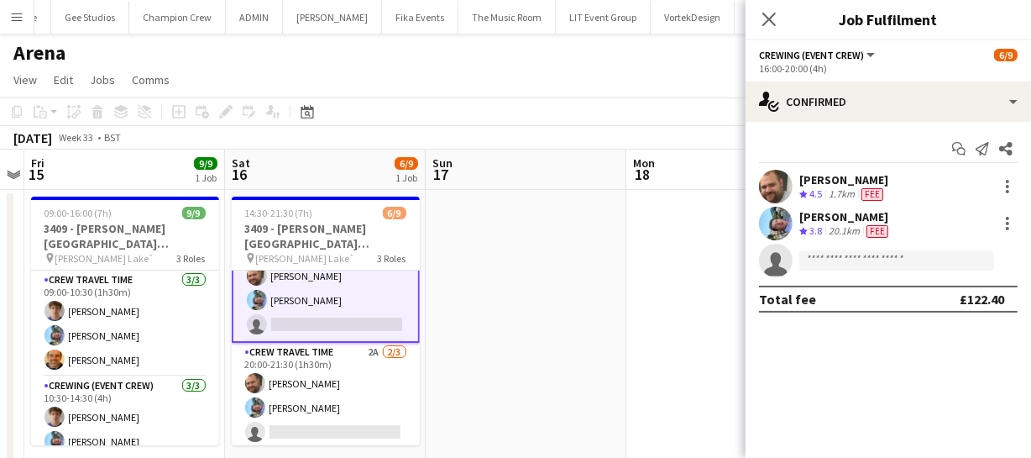
scroll to position [145, 0]
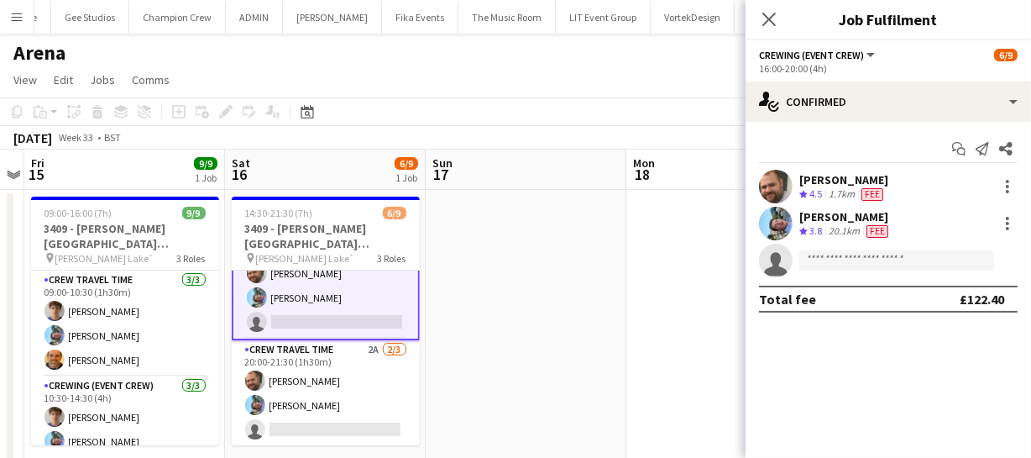
click at [502, 285] on app-date-cell at bounding box center [526, 461] width 201 height 542
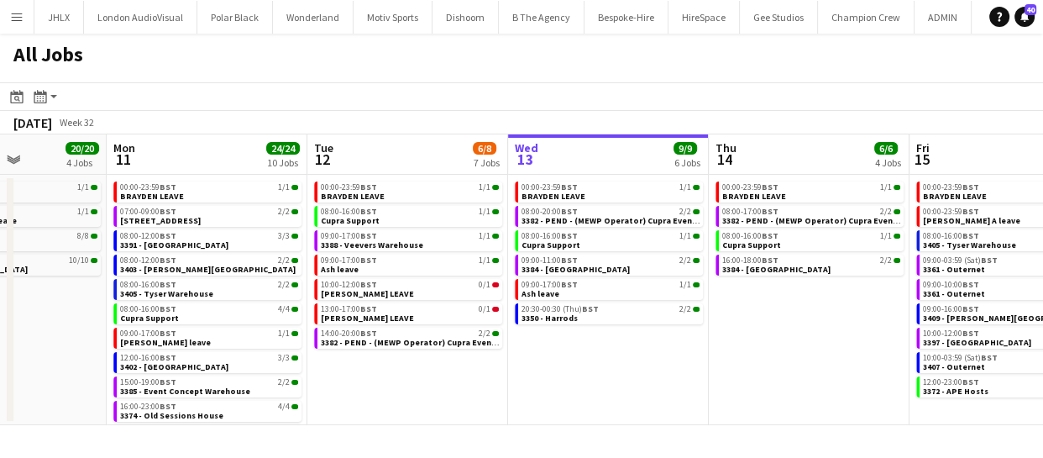
scroll to position [0, 495]
drag, startPoint x: 552, startPoint y: 345, endPoint x: 860, endPoint y: 329, distance: 307.7
click at [860, 329] on app-calendar-viewport "Fri 8 45/63 8 Jobs Sat 9 6/6 3 Jobs Sun 10 20/20 4 Jobs Mon 11 24/24 10 Jobs Tu…" at bounding box center [521, 279] width 1043 height 290
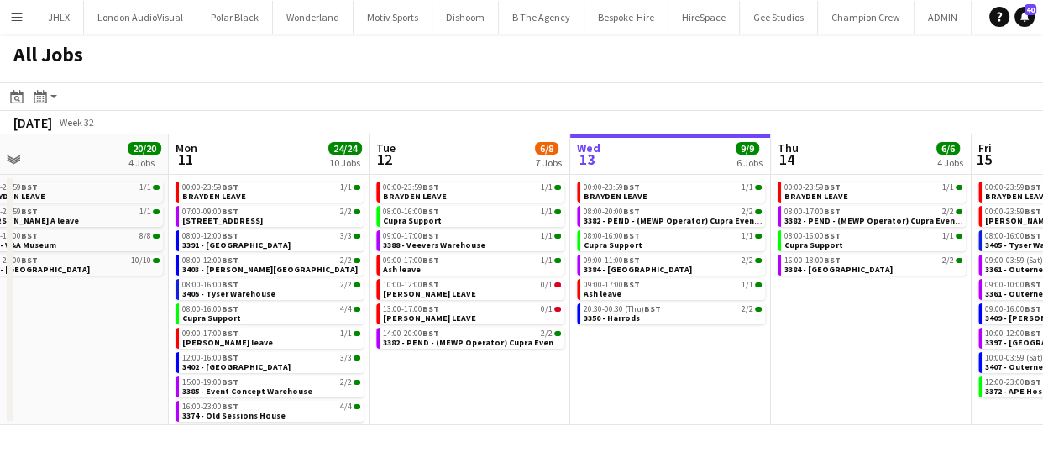
scroll to position [0, 395]
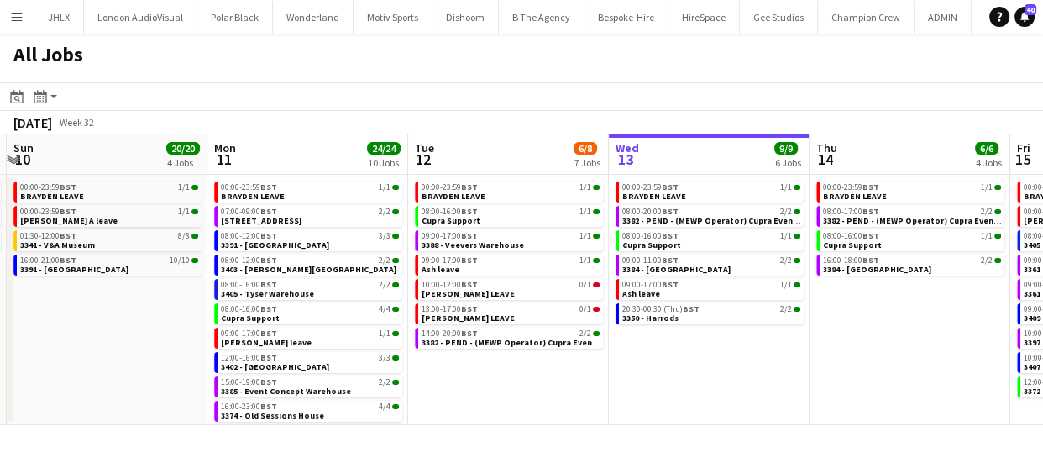
drag, startPoint x: 453, startPoint y: 393, endPoint x: 554, endPoint y: 390, distance: 100.8
click at [554, 390] on app-calendar-viewport "Fri 8 45/63 8 Jobs Sat 9 6/6 3 Jobs Sun 10 20/20 4 Jobs Mon 11 24/24 10 Jobs Tu…" at bounding box center [521, 279] width 1043 height 290
click at [744, 327] on app-calendar-viewport "Fri 8 45/63 8 Jobs Sat 9 6/6 3 Jobs Sun 10 20/20 4 Jobs Mon 11 24/24 10 Jobs Tu…" at bounding box center [521, 279] width 1043 height 290
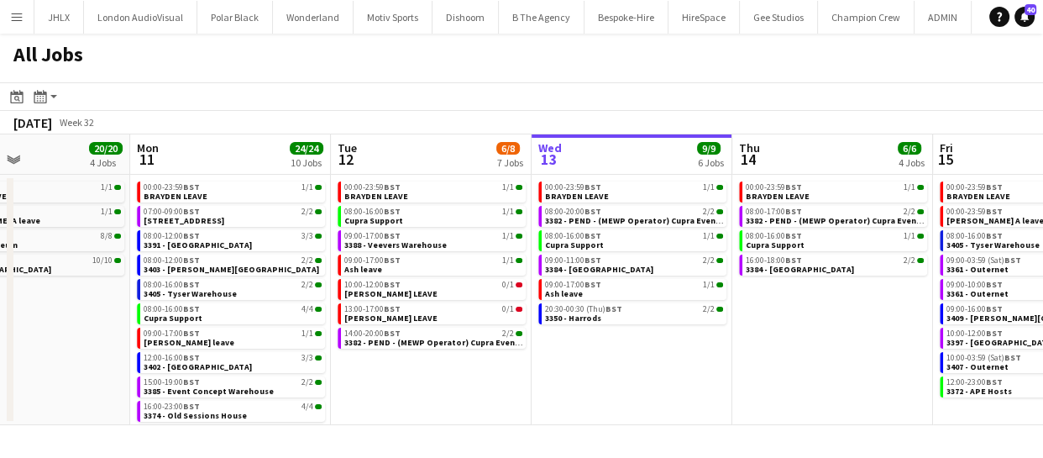
click at [667, 354] on app-calendar-viewport "Fri 8 45/63 8 Jobs Sat 9 6/6 3 Jobs Sun 10 20/20 4 Jobs Mon 11 24/24 10 Jobs Tu…" at bounding box center [521, 279] width 1043 height 290
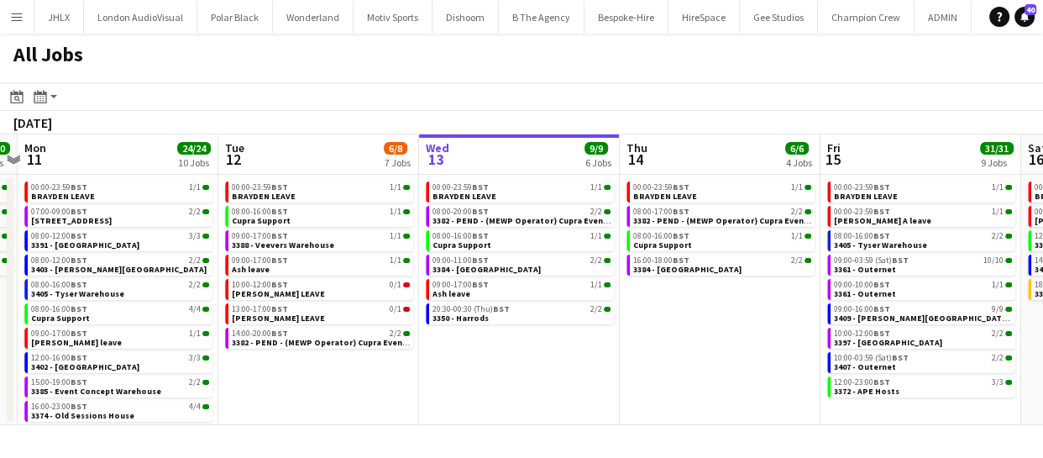
drag, startPoint x: 777, startPoint y: 357, endPoint x: 589, endPoint y: 343, distance: 188.5
click at [637, 352] on app-calendar-viewport "Fri 8 45/63 8 Jobs Sat 9 6/6 3 Jobs Sun 10 20/20 4 Jobs Mon 11 24/24 10 Jobs Tu…" at bounding box center [521, 279] width 1043 height 290
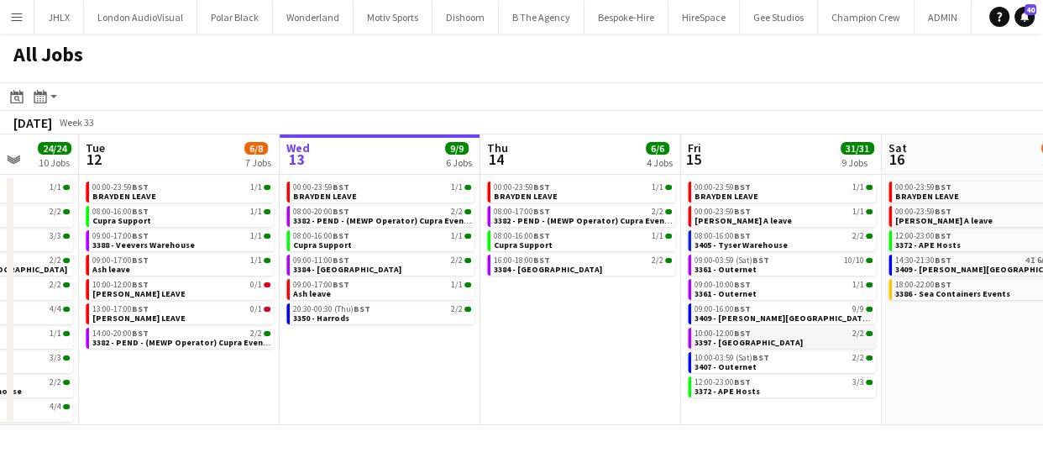
drag, startPoint x: 625, startPoint y: 345, endPoint x: 571, endPoint y: 346, distance: 53.7
click at [515, 341] on app-calendar-viewport "Fri 8 45/63 8 Jobs Sat 9 6/6 3 Jobs Sun 10 20/20 4 Jobs Mon 11 24/24 10 Jobs Tu…" at bounding box center [521, 279] width 1043 height 290
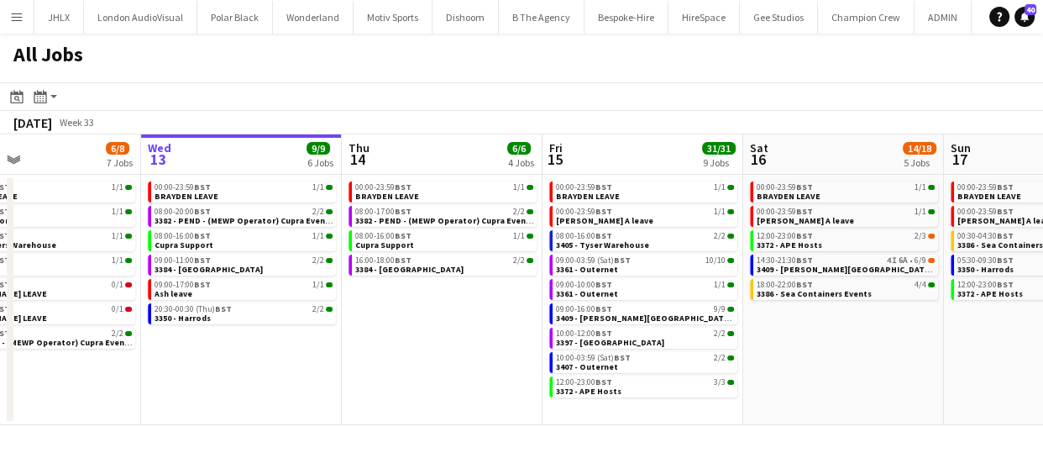
drag, startPoint x: 887, startPoint y: 377, endPoint x: 741, endPoint y: 372, distance: 146.2
click at [803, 377] on app-calendar-viewport "Sun 10 20/20 4 Jobs Mon 11 24/24 10 Jobs Tue 12 6/8 7 Jobs Wed 13 9/9 6 Jobs Th…" at bounding box center [521, 279] width 1043 height 290
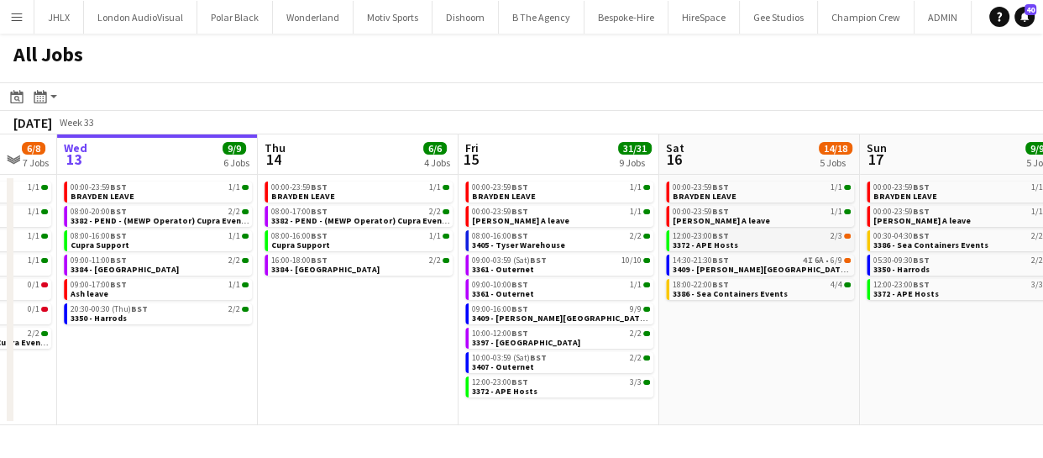
click at [709, 243] on span "3372 - APE Hosts" at bounding box center [704, 244] width 65 height 11
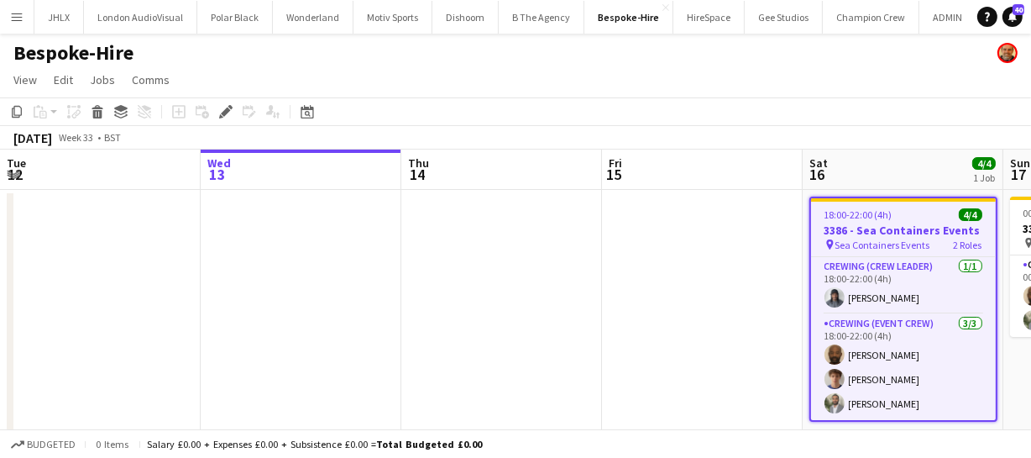
scroll to position [0, 578]
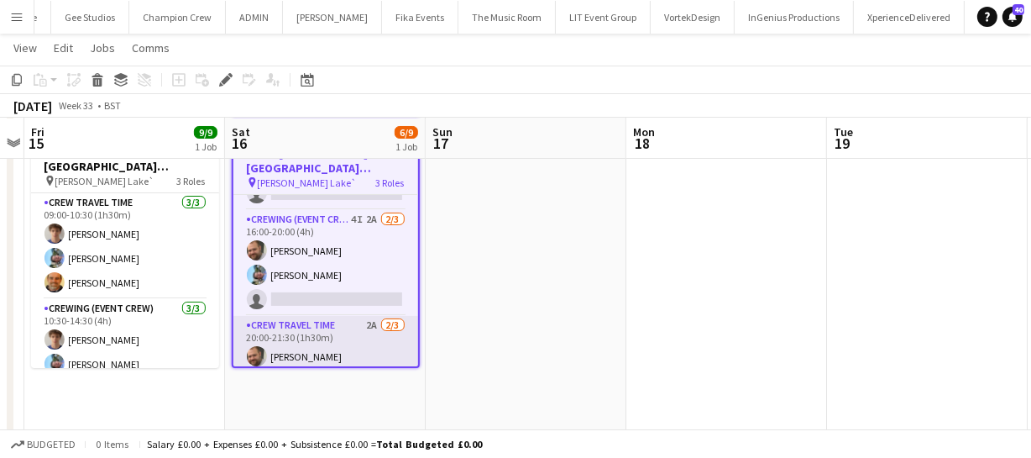
scroll to position [69, 0]
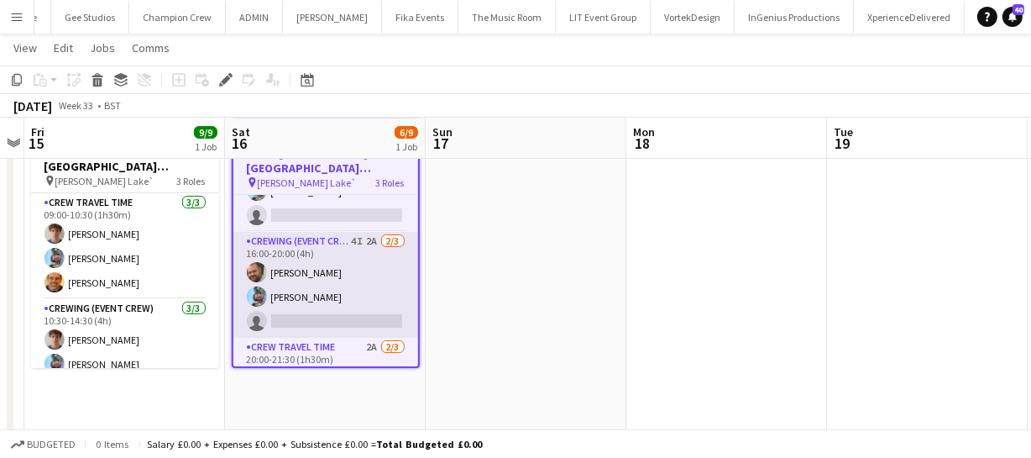
click at [336, 275] on app-card-role "Crewing (Event Crew) 4I 2A 2/3 16:00-20:00 (4h) Ben Turner Liam Kinsella single…" at bounding box center [325, 285] width 185 height 106
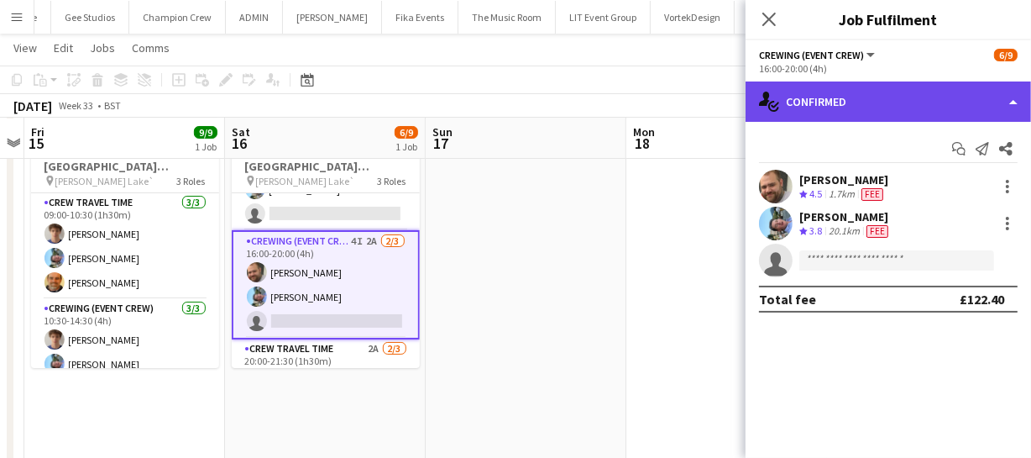
click at [934, 86] on div "single-neutral-actions-check-2 Confirmed" at bounding box center [888, 101] width 285 height 40
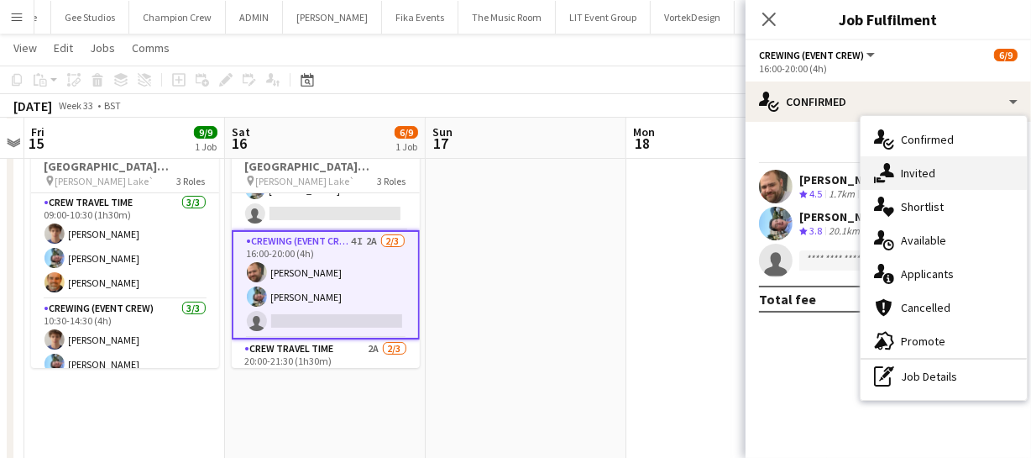
click at [929, 163] on div "single-neutral-actions-share-1 Invited" at bounding box center [944, 173] width 166 height 34
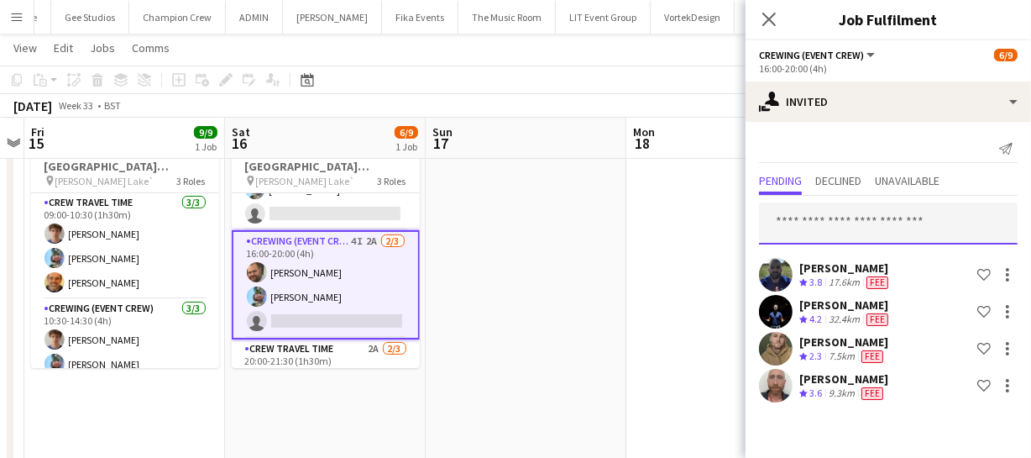
click at [822, 227] on input "text" at bounding box center [888, 223] width 259 height 42
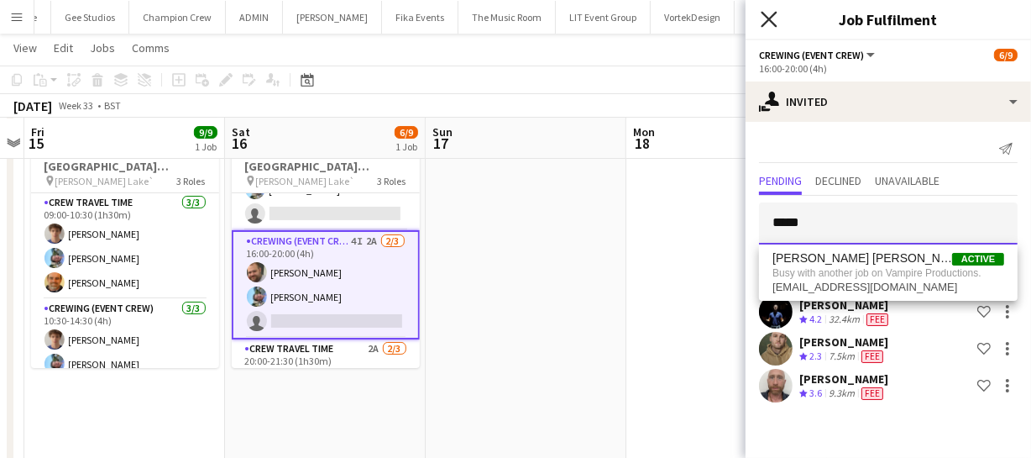
type input "*****"
click at [770, 24] on icon "Close pop-in" at bounding box center [769, 19] width 16 height 16
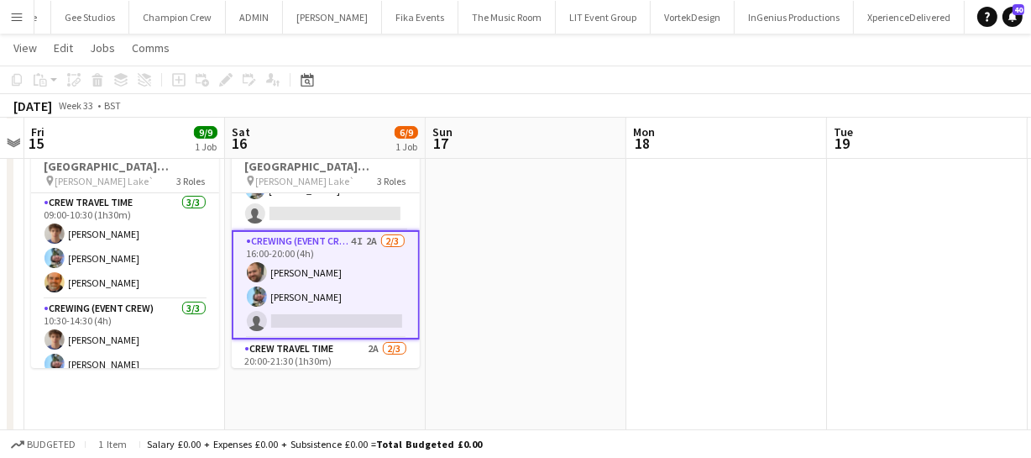
click at [314, 285] on app-card-role "Crewing (Event Crew) 4I 2A 2/3 16:00-20:00 (4h) Ben Turner Liam Kinsella single…" at bounding box center [326, 284] width 188 height 109
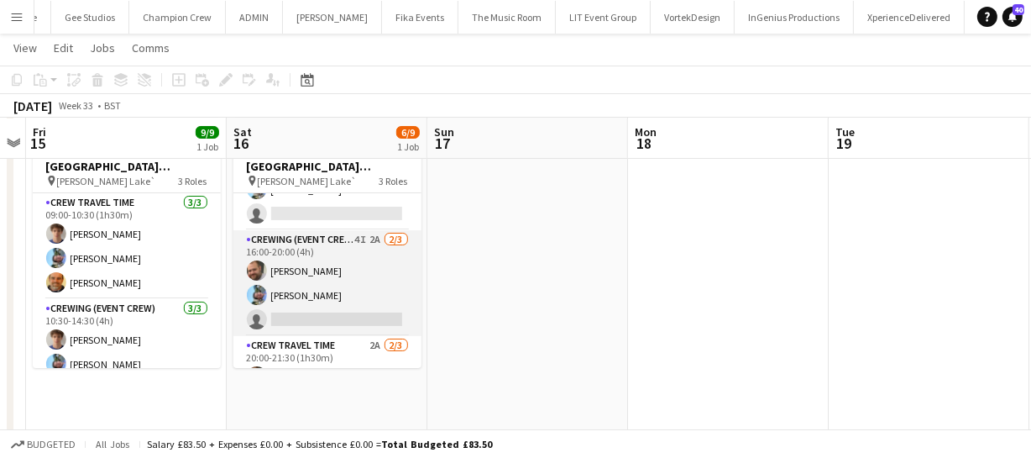
click at [327, 300] on app-card-role "Crewing (Event Crew) 4I 2A 2/3 16:00-20:00 (4h) Ben Turner Liam Kinsella single…" at bounding box center [327, 283] width 188 height 106
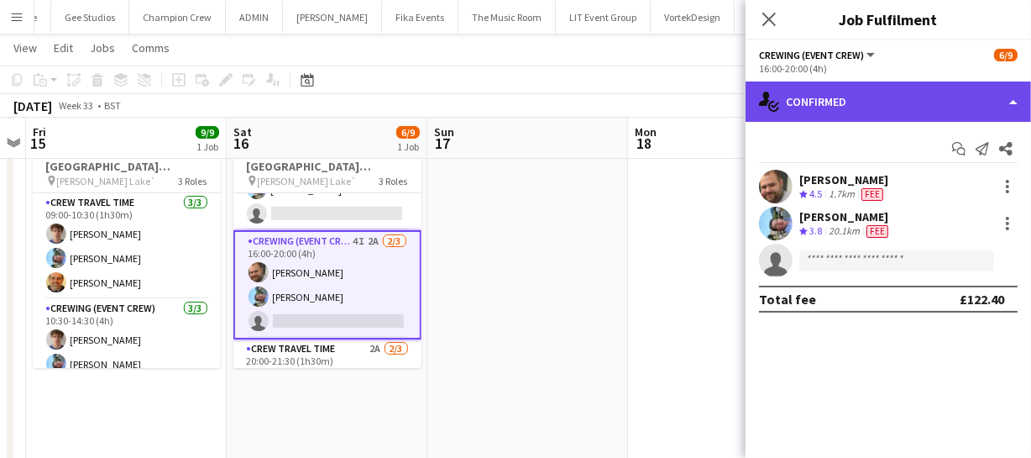
click at [937, 104] on div "single-neutral-actions-check-2 Confirmed" at bounding box center [888, 101] width 285 height 40
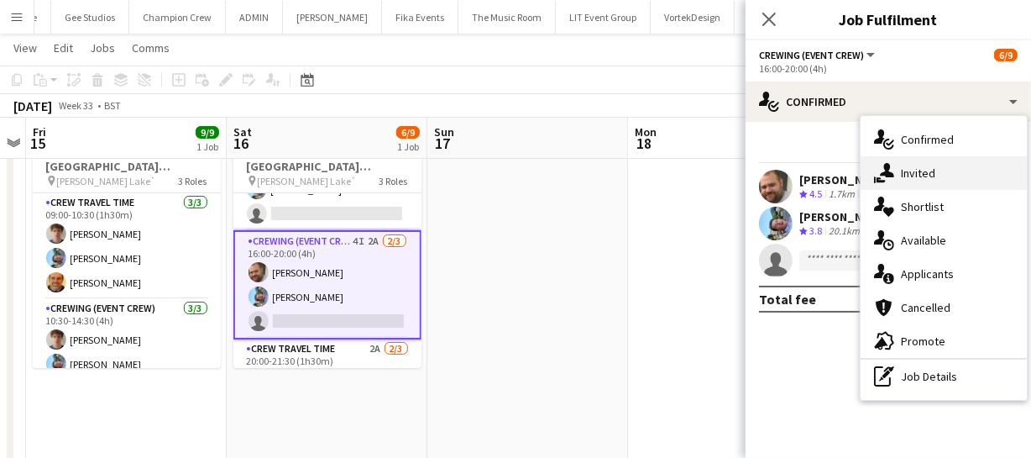
click at [943, 176] on div "single-neutral-actions-share-1 Invited" at bounding box center [944, 173] width 166 height 34
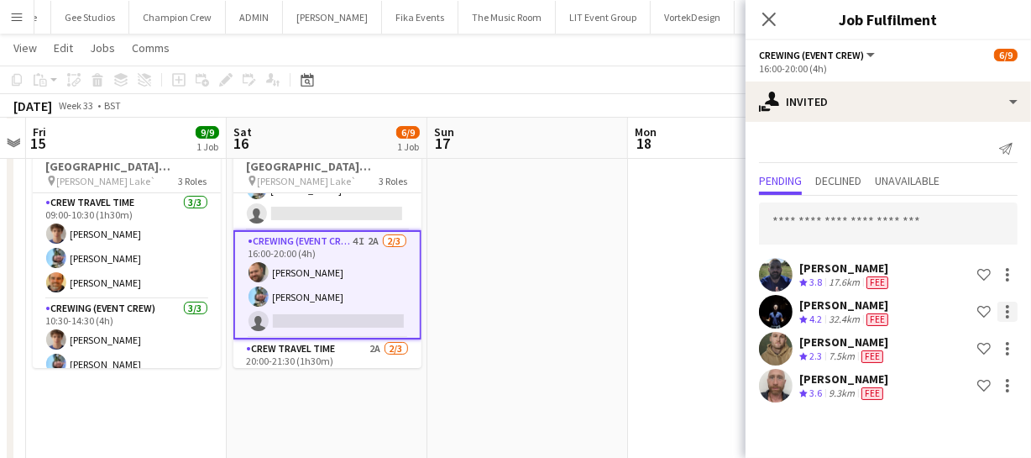
click at [1012, 308] on div at bounding box center [1007, 311] width 20 height 20
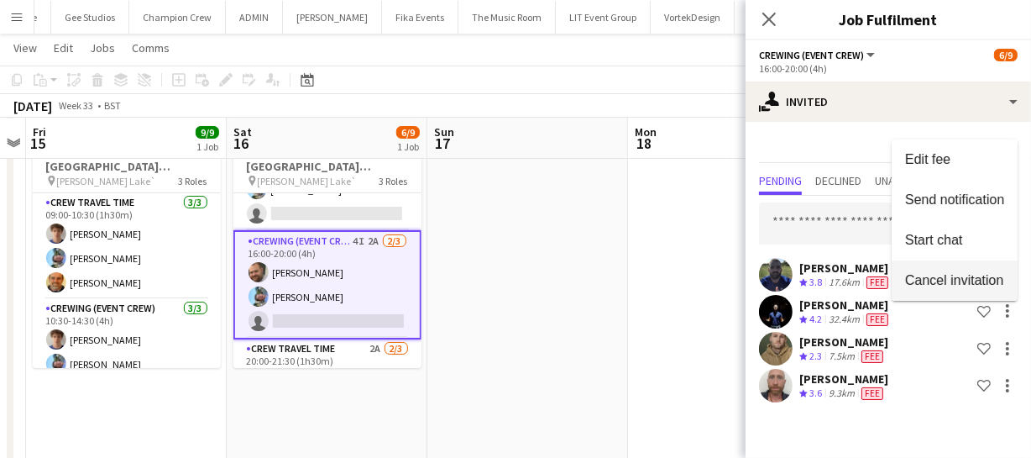
click at [971, 264] on button "Cancel invitation" at bounding box center [955, 280] width 126 height 40
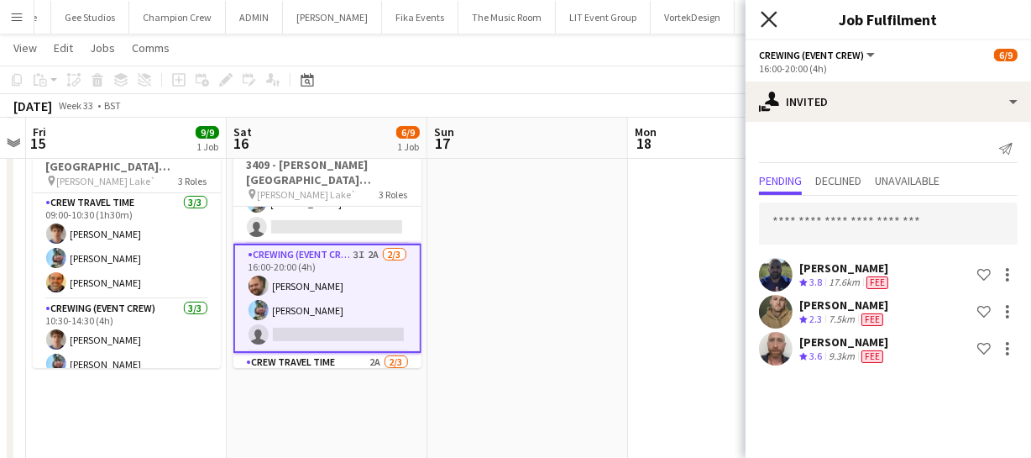
click at [767, 20] on icon at bounding box center [769, 19] width 16 height 16
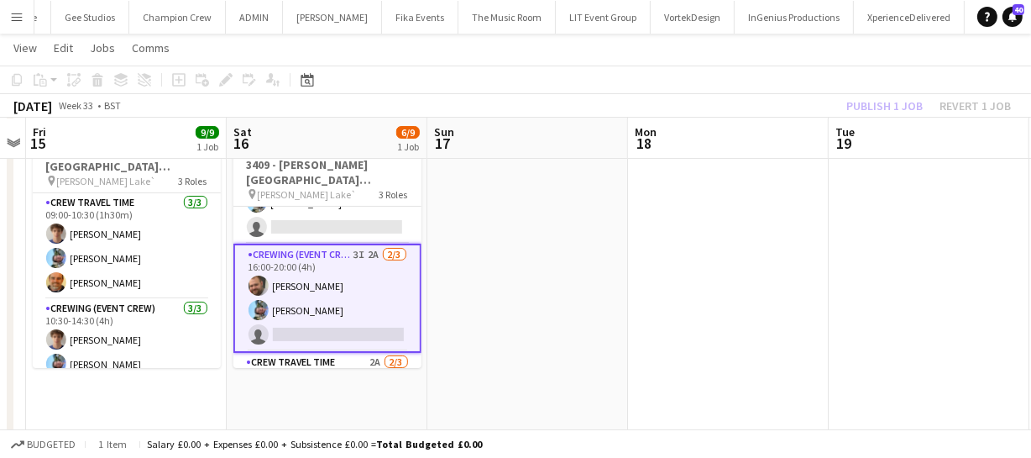
click at [889, 113] on div "Publish 1 job Revert 1 job" at bounding box center [928, 106] width 205 height 22
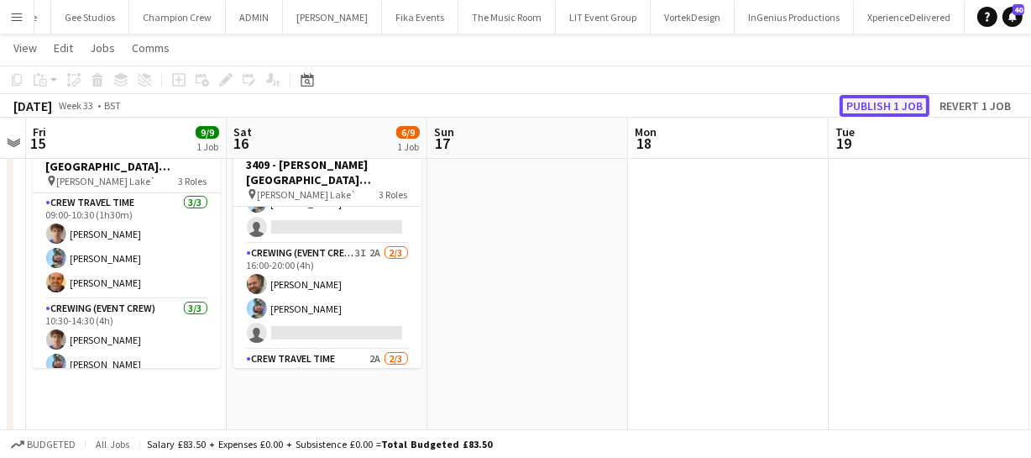
click at [889, 113] on button "Publish 1 job" at bounding box center [885, 106] width 90 height 22
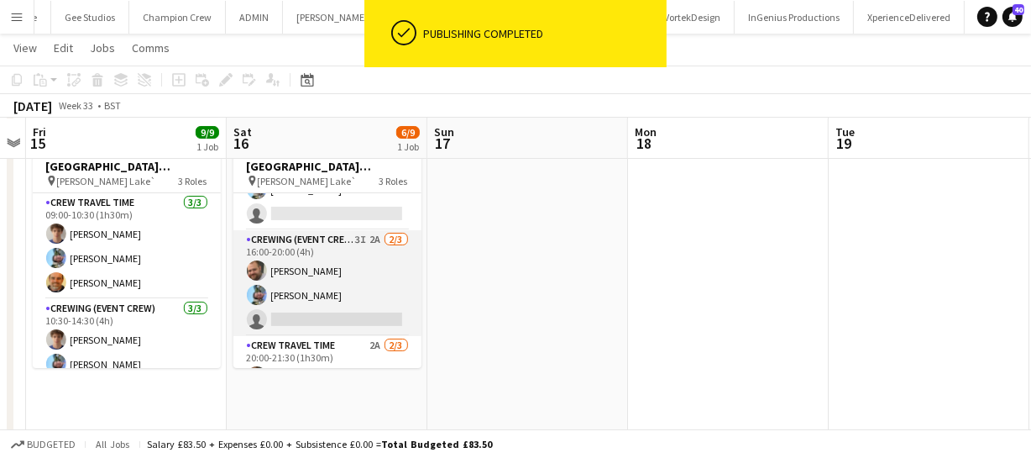
click at [334, 306] on app-card-role "Crewing (Event Crew) 3I 2A 2/3 16:00-20:00 (4h) Ben Turner Liam Kinsella single…" at bounding box center [327, 283] width 188 height 106
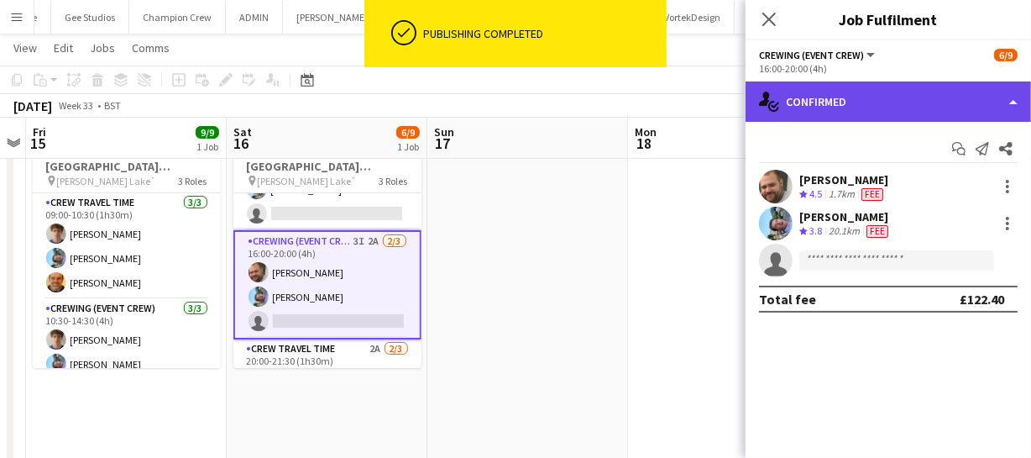
click at [969, 109] on div "single-neutral-actions-check-2 Confirmed" at bounding box center [888, 101] width 285 height 40
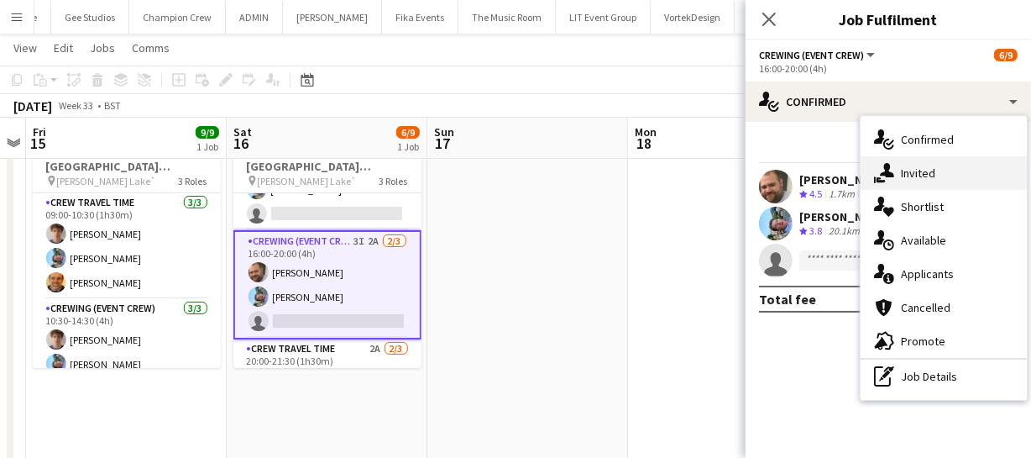
click at [928, 186] on div "single-neutral-actions-share-1 Invited" at bounding box center [944, 173] width 166 height 34
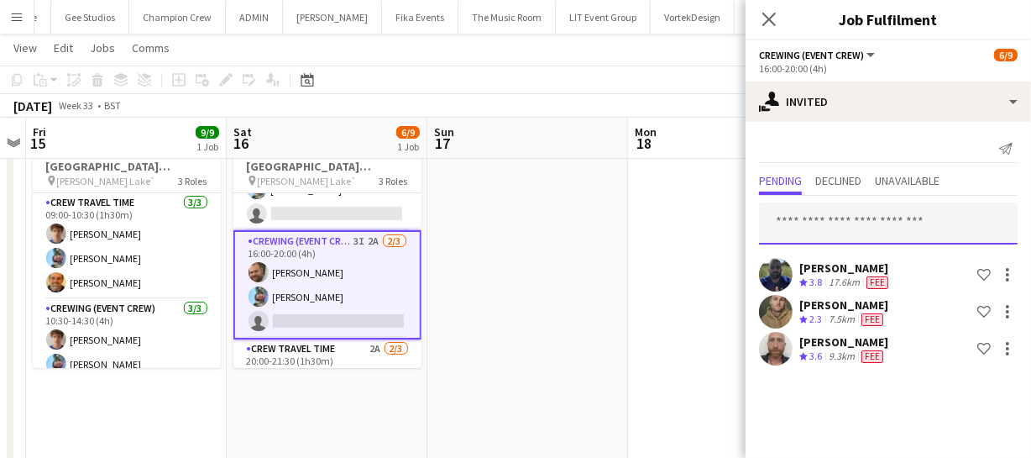
click at [820, 218] on input "text" at bounding box center [888, 223] width 259 height 42
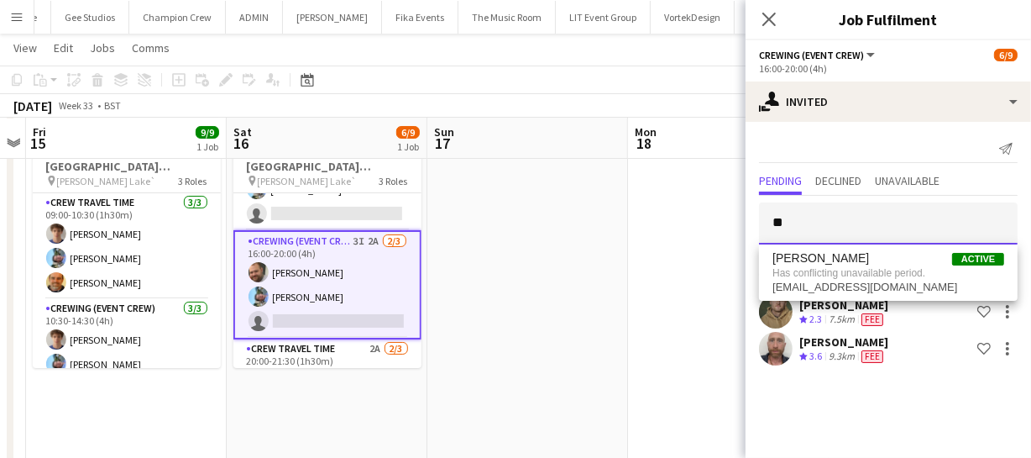
type input "*"
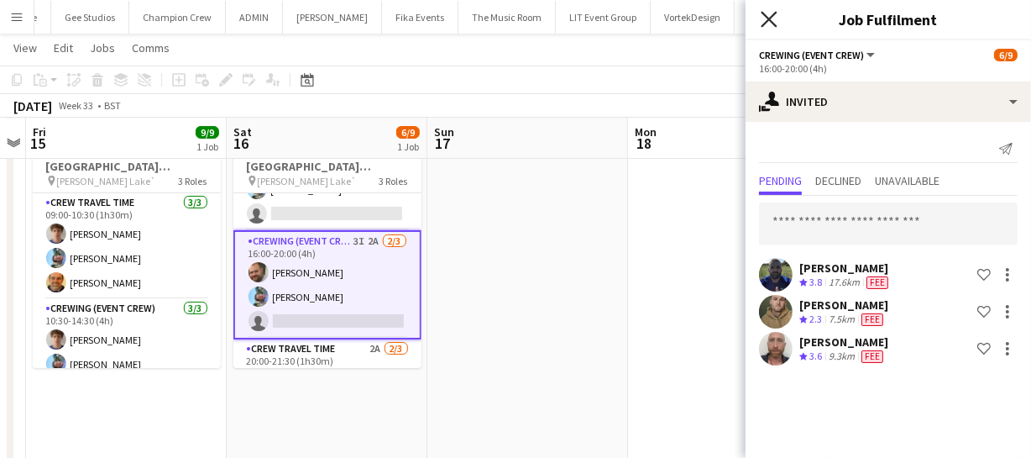
click at [767, 18] on icon "Close pop-in" at bounding box center [769, 19] width 16 height 16
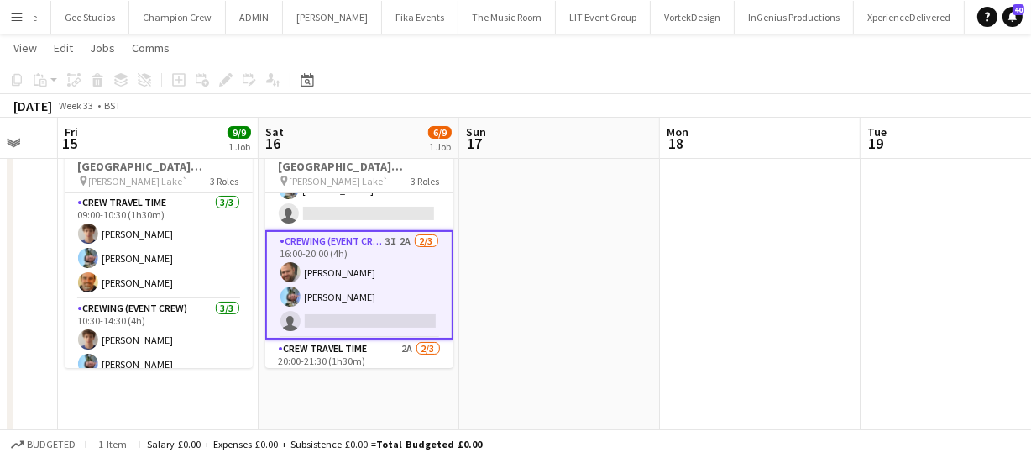
scroll to position [0, 511]
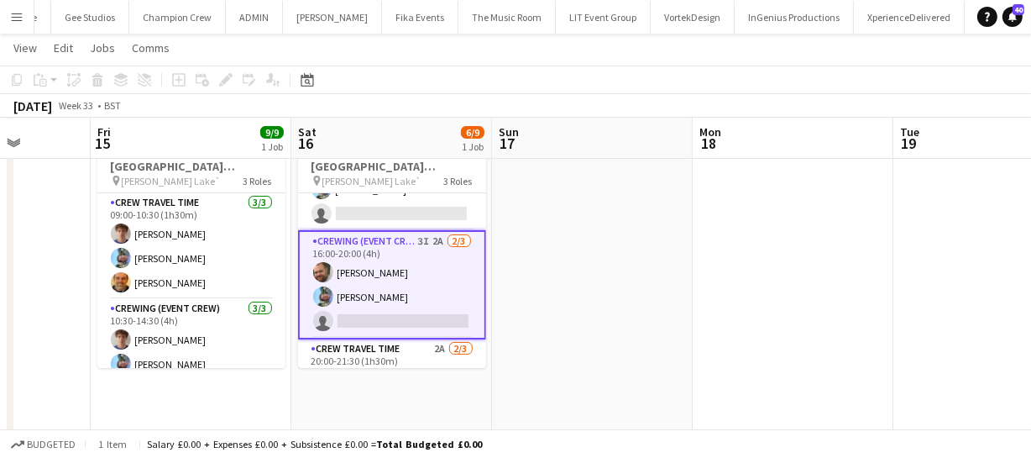
drag, startPoint x: 511, startPoint y: 270, endPoint x: 576, endPoint y: 270, distance: 64.6
click at [576, 270] on app-calendar-viewport "Tue 12 Wed 13 Thu 14 Fri 15 9/9 1 Job Sat 16 6/9 1 Job Sun 17 Mon 18 Tue 19 Wed…" at bounding box center [515, 322] width 1031 height 665
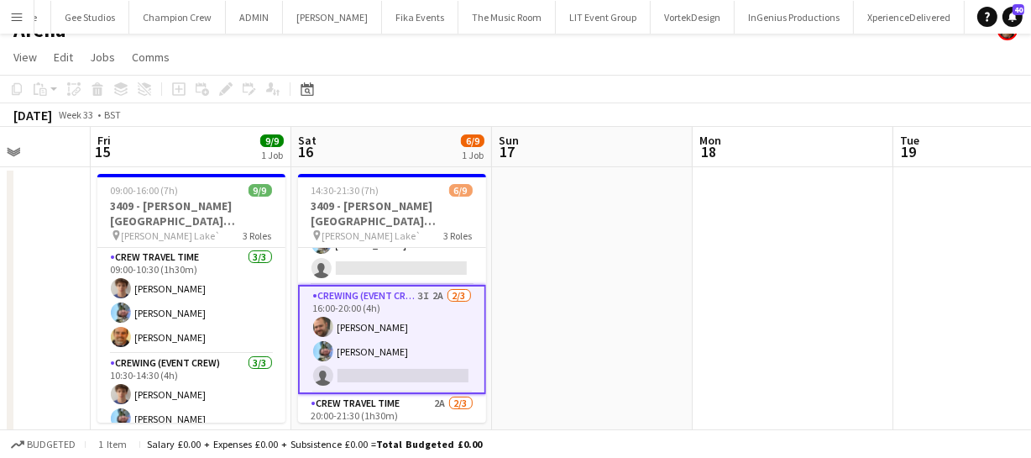
scroll to position [0, 0]
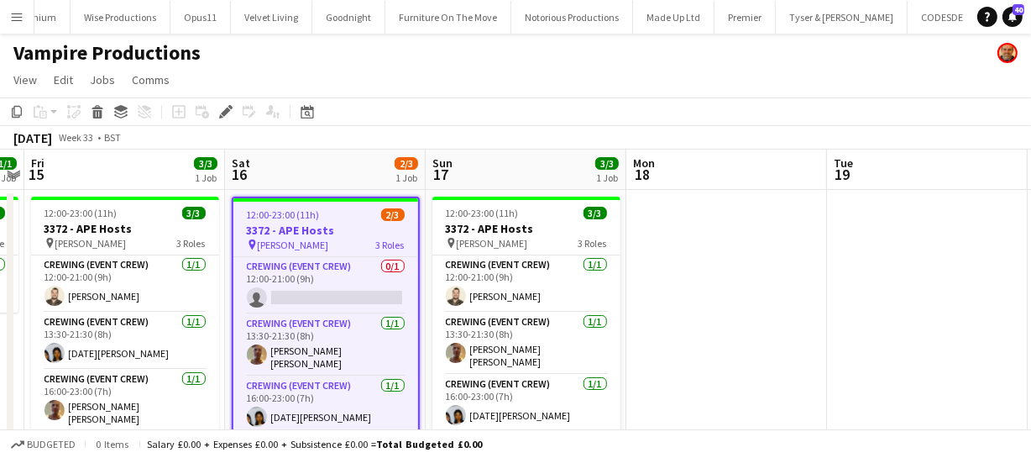
scroll to position [0, 5674]
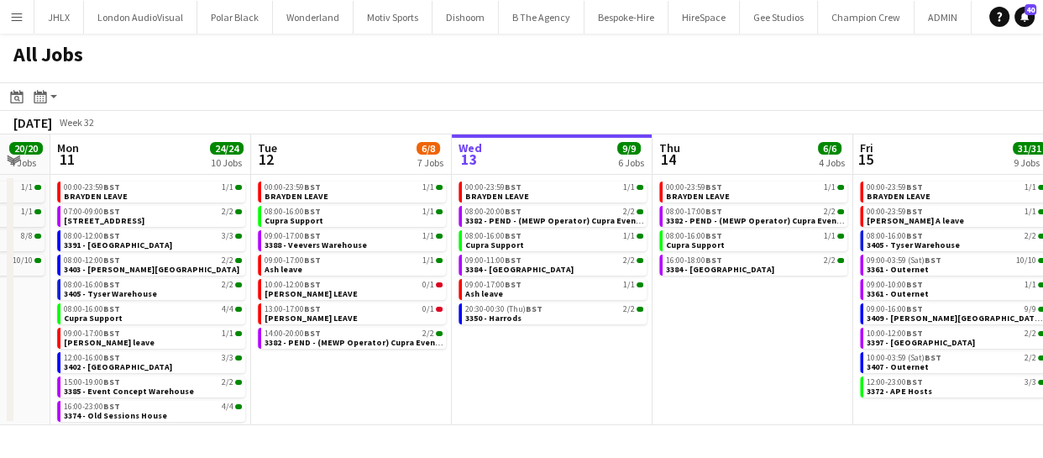
drag, startPoint x: 317, startPoint y: 421, endPoint x: 568, endPoint y: 389, distance: 253.0
click at [568, 389] on app-calendar-viewport "Sat 9 6/6 3 Jobs Sun 10 20/20 4 Jobs Mon 11 24/24 10 Jobs Tue 12 6/8 7 Jobs Wed…" at bounding box center [521, 279] width 1043 height 290
drag, startPoint x: 429, startPoint y: 397, endPoint x: 521, endPoint y: 388, distance: 92.8
click at [474, 389] on app-calendar-viewport "Sat 9 6/6 3 Jobs Sun 10 20/20 4 Jobs Mon 11 24/24 10 Jobs Tue 12 6/8 7 Jobs Wed…" at bounding box center [521, 279] width 1043 height 290
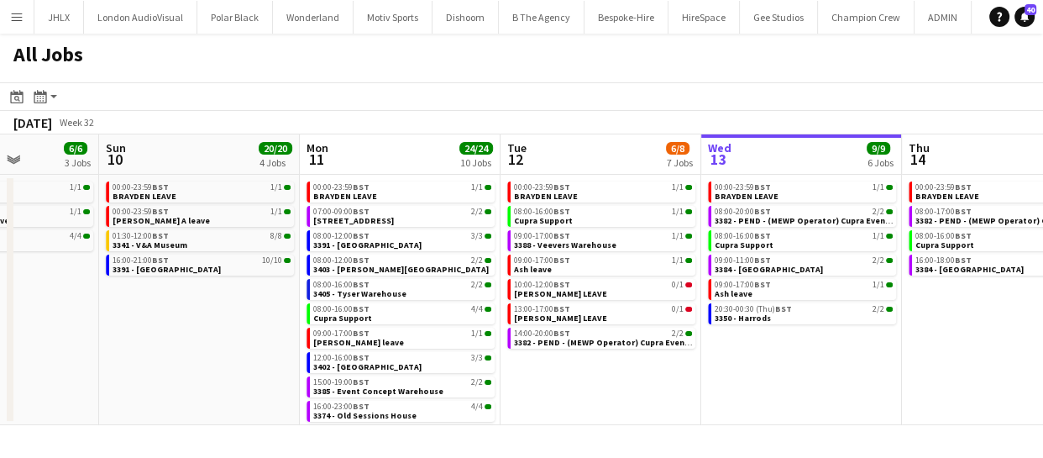
scroll to position [0, 479]
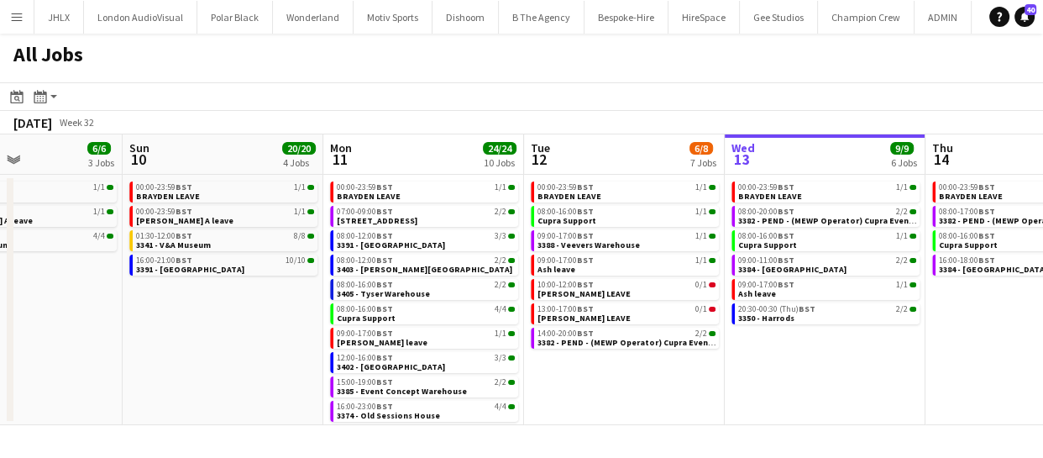
drag, startPoint x: 400, startPoint y: 419, endPoint x: 627, endPoint y: 383, distance: 230.4
click at [627, 383] on app-calendar-viewport "Thu 7 30/30 6 Jobs Fri 8 45/63 8 Jobs Sat 9 6/6 3 Jobs Sun 10 20/20 4 Jobs Mon …" at bounding box center [521, 279] width 1043 height 290
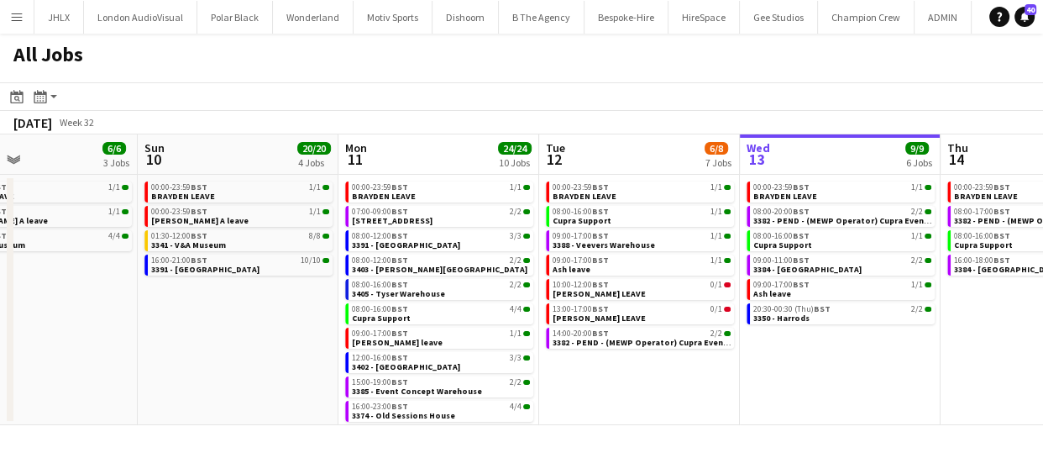
scroll to position [0, 361]
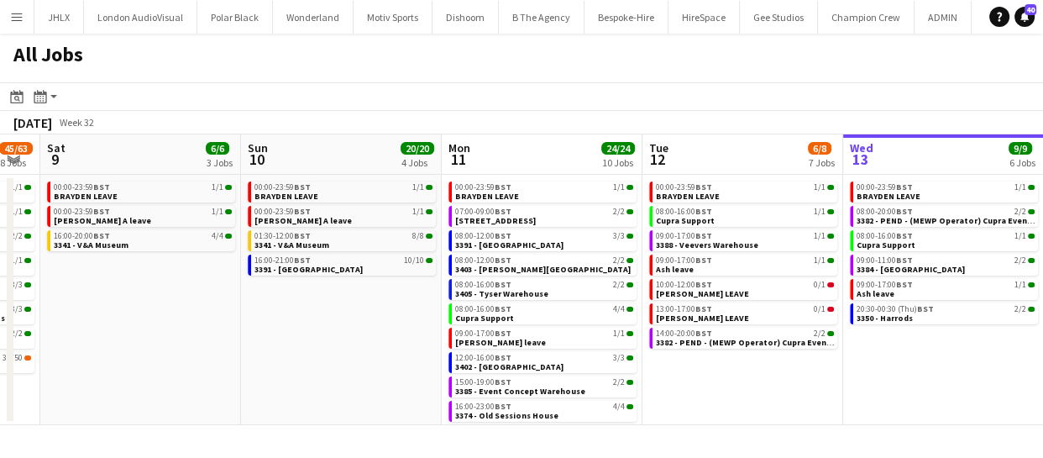
drag, startPoint x: 698, startPoint y: 396, endPoint x: 818, endPoint y: 385, distance: 119.8
click at [818, 385] on app-calendar-viewport "Thu 7 30/30 6 Jobs Fri 8 45/63 8 Jobs Sat 9 6/6 3 Jobs Sun 10 20/20 4 Jobs Mon …" at bounding box center [521, 279] width 1043 height 290
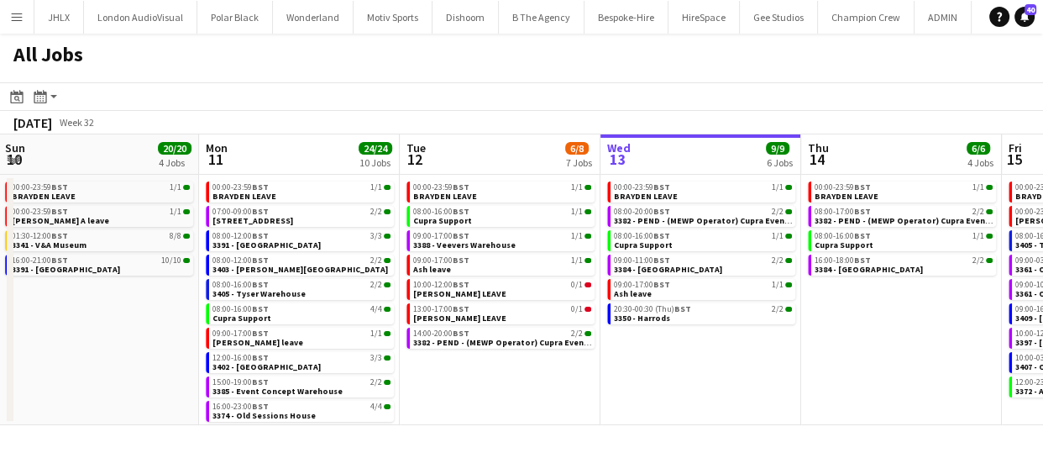
drag, startPoint x: 797, startPoint y: 376, endPoint x: 499, endPoint y: 360, distance: 298.5
click at [524, 360] on app-calendar-viewport "Thu 7 30/30 6 Jobs Fri 8 45/63 8 Jobs Sat 9 6/6 3 Jobs Sun 10 20/20 4 Jobs Mon …" at bounding box center [521, 279] width 1043 height 290
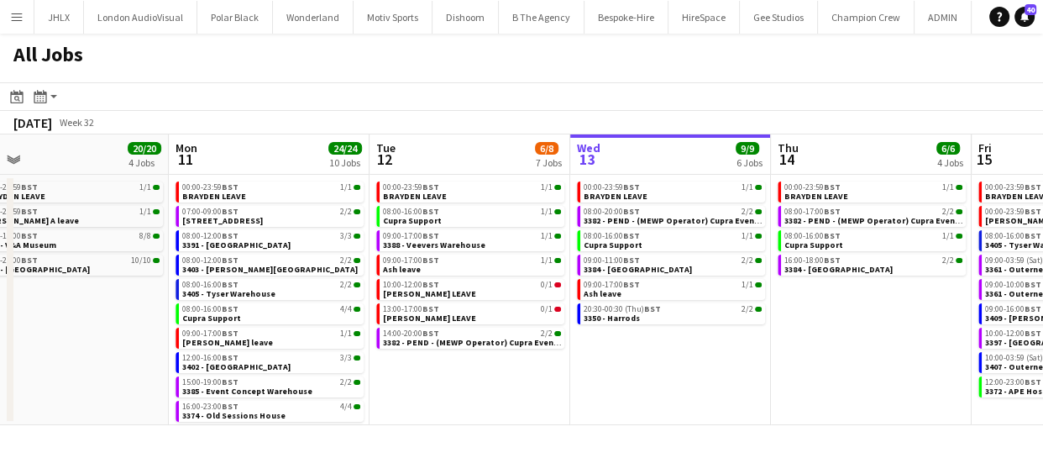
click at [567, 364] on app-calendar-viewport "Thu 7 30/30 6 Jobs Fri 8 45/63 8 Jobs Sat 9 6/6 3 Jobs Sun 10 20/20 4 Jobs Mon …" at bounding box center [521, 279] width 1043 height 290
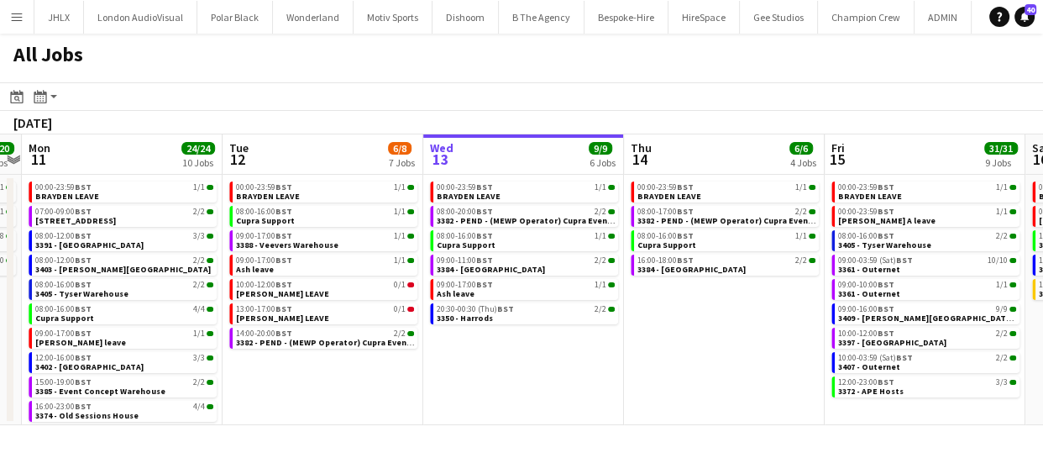
click at [605, 374] on app-calendar-viewport "Thu 7 30/30 6 Jobs Fri 8 45/63 8 Jobs Sat 9 6/6 3 Jobs Sun 10 20/20 4 Jobs Mon …" at bounding box center [521, 279] width 1043 height 290
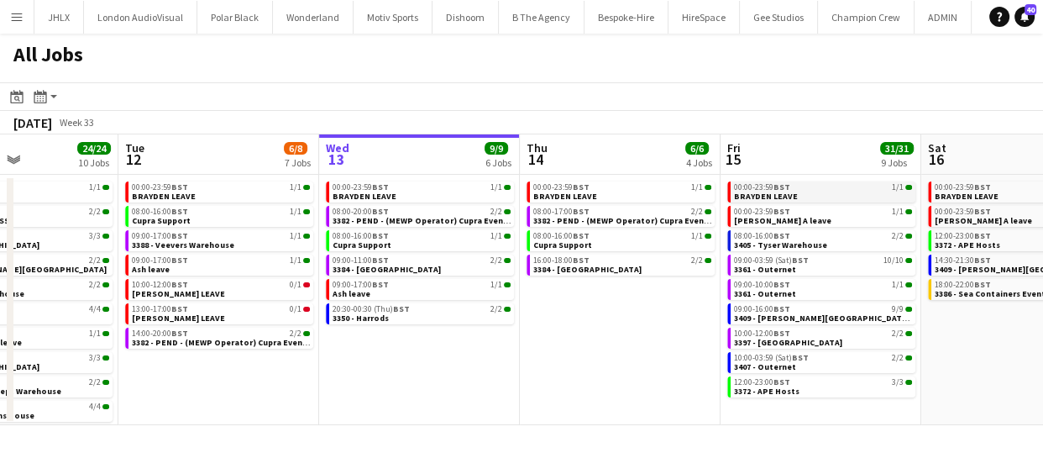
click at [798, 196] on link "00:00-23:59 BST 1/1 BRAYDEN LEAVE" at bounding box center [823, 190] width 178 height 19
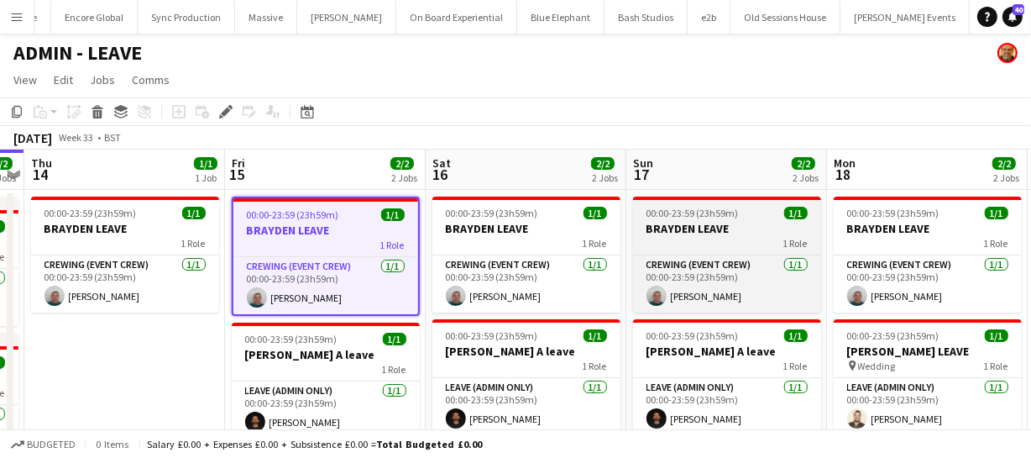
click at [700, 233] on h3 "BRAYDEN LEAVE" at bounding box center [727, 228] width 188 height 15
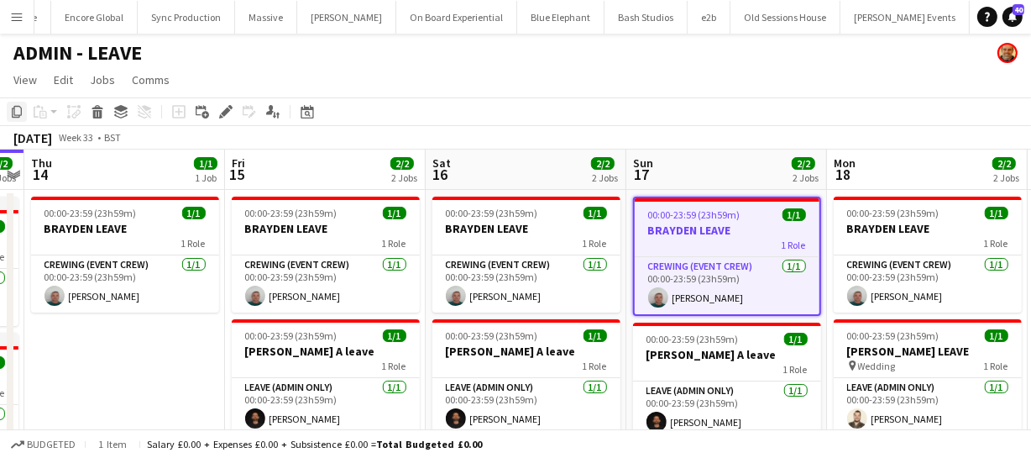
click at [18, 108] on icon "Copy" at bounding box center [16, 111] width 13 height 13
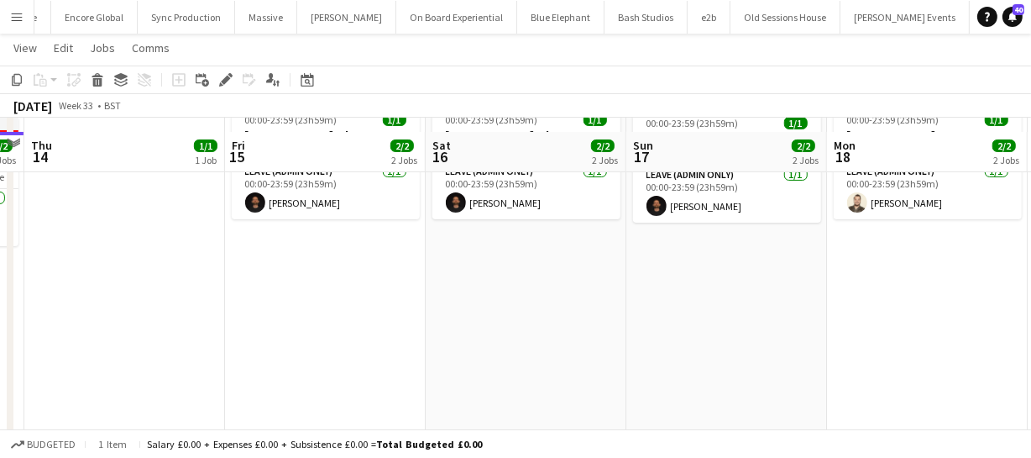
scroll to position [228, 0]
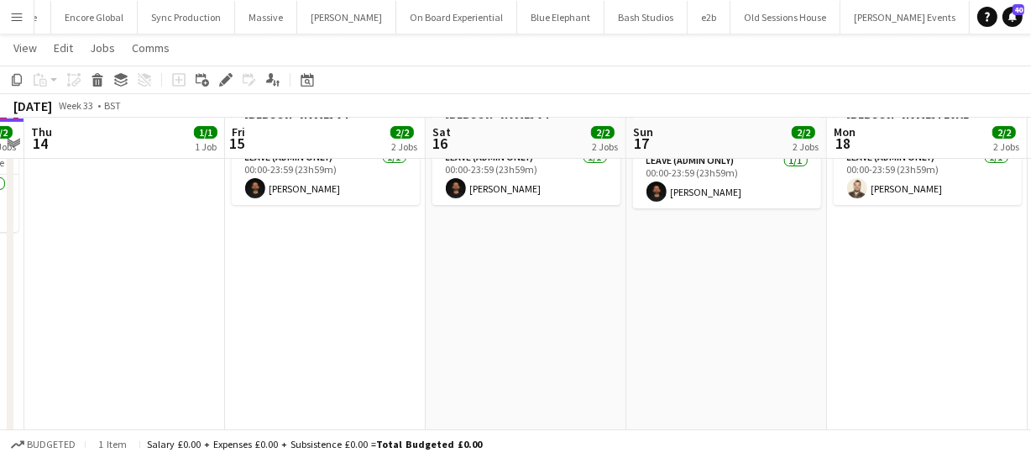
click at [694, 252] on app-date-cell "00:00-23:59 (23h59m) 1/1 BRAYDEN LEAVE 1 Role Crewing (Event Crew) [DATE] 00:00…" at bounding box center [726, 224] width 201 height 529
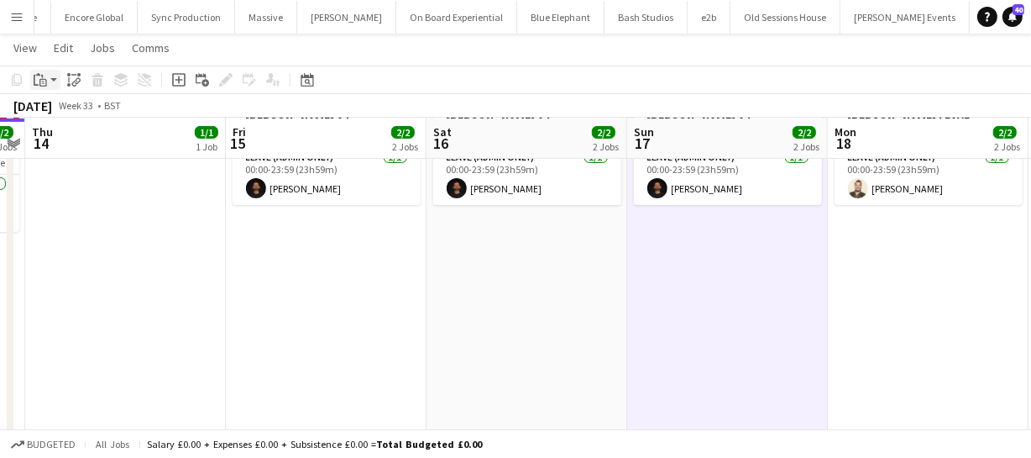
click at [34, 83] on icon at bounding box center [36, 80] width 5 height 11
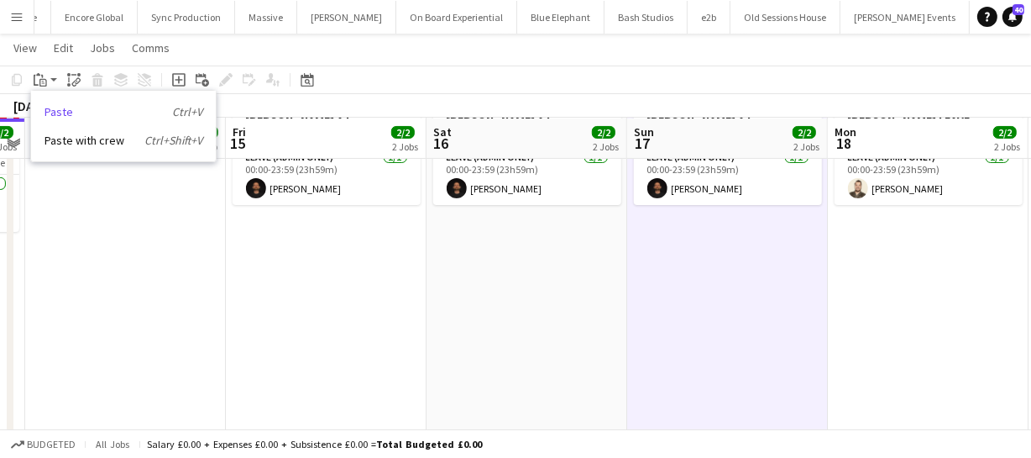
click at [55, 106] on link "Paste Ctrl+V" at bounding box center [123, 111] width 158 height 15
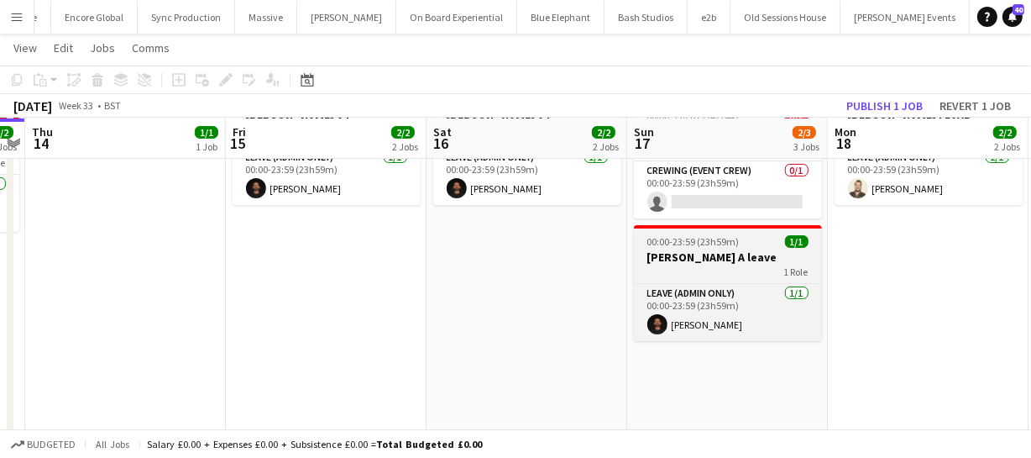
click at [707, 249] on h3 "[PERSON_NAME] A leave" at bounding box center [728, 256] width 188 height 15
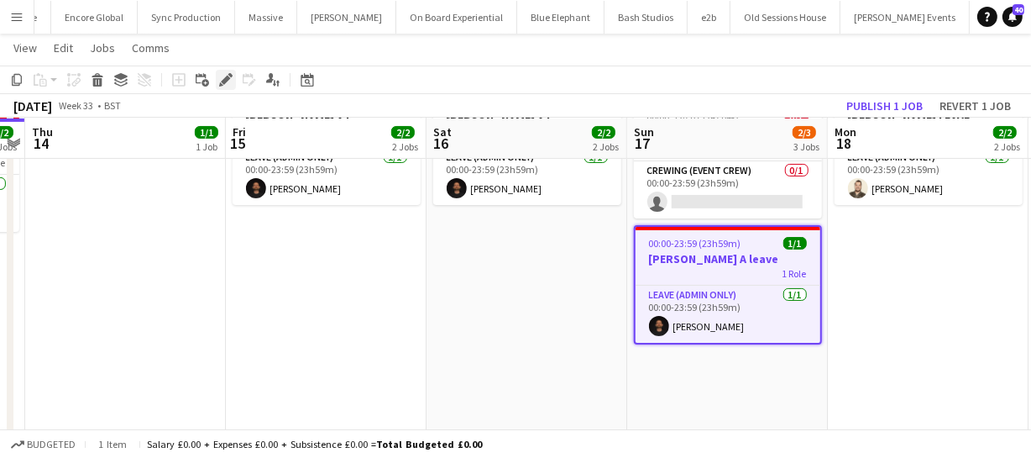
click at [227, 80] on icon at bounding box center [225, 80] width 9 height 9
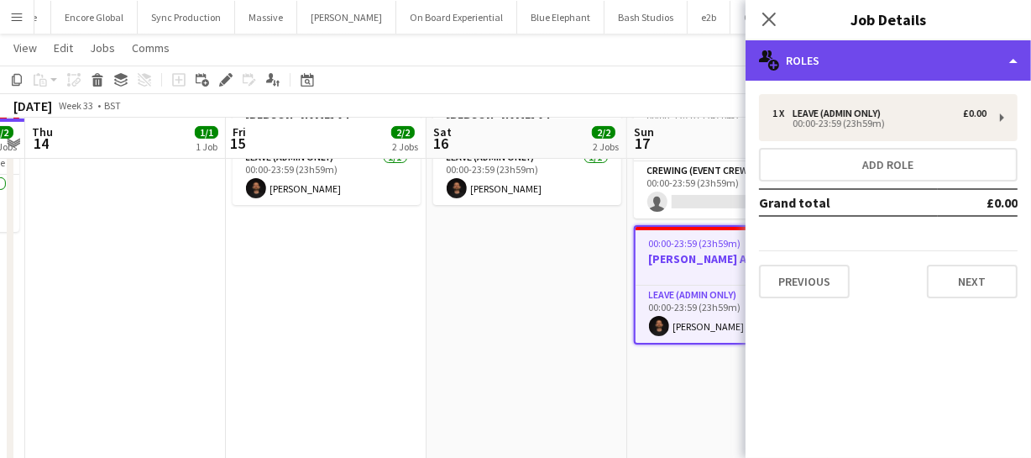
click at [948, 72] on div "multiple-users-add Roles" at bounding box center [888, 60] width 285 height 40
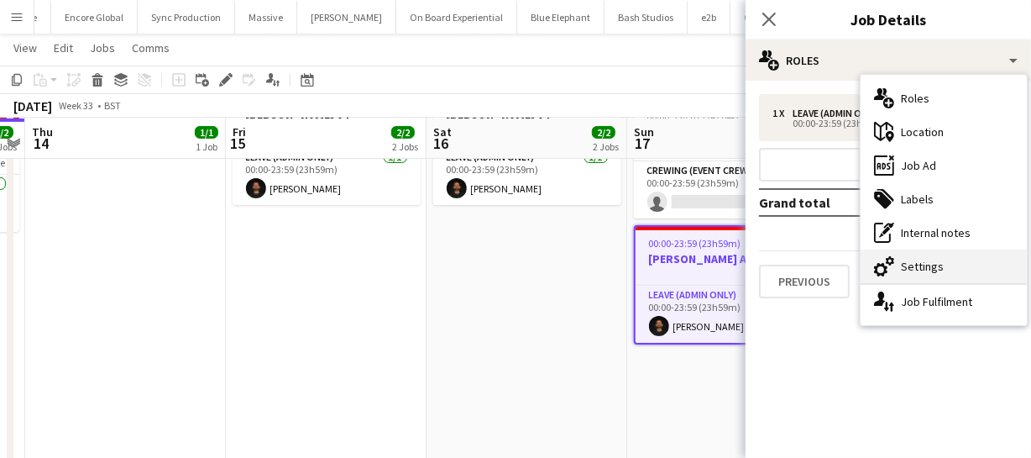
click at [925, 269] on div "cog-double-3 Settings" at bounding box center [944, 266] width 166 height 34
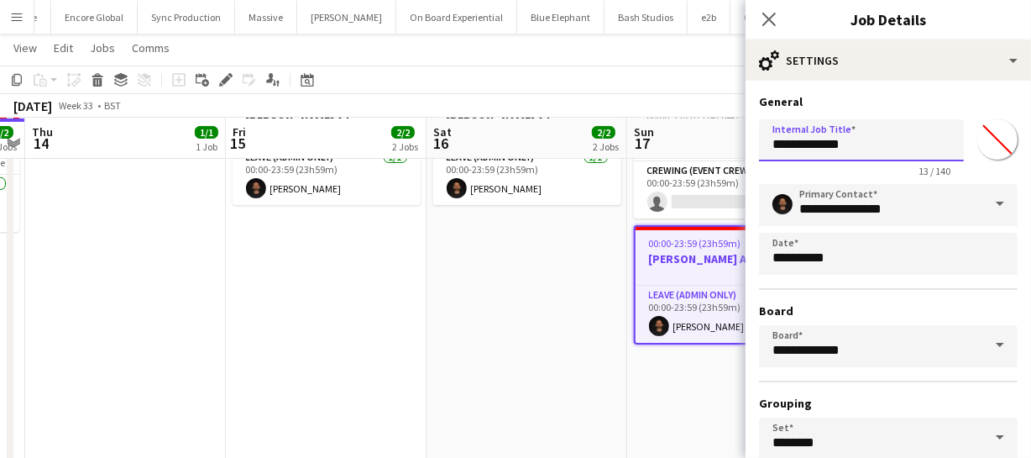
drag, startPoint x: 810, startPoint y: 139, endPoint x: 750, endPoint y: 143, distance: 60.5
click at [750, 143] on form "**********" at bounding box center [888, 341] width 285 height 495
type input "**********"
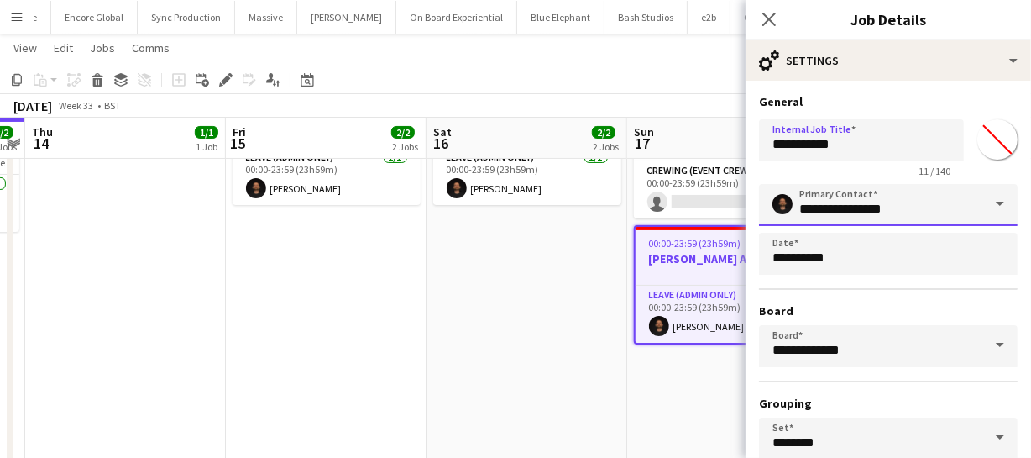
click at [934, 212] on input "**********" at bounding box center [888, 205] width 259 height 42
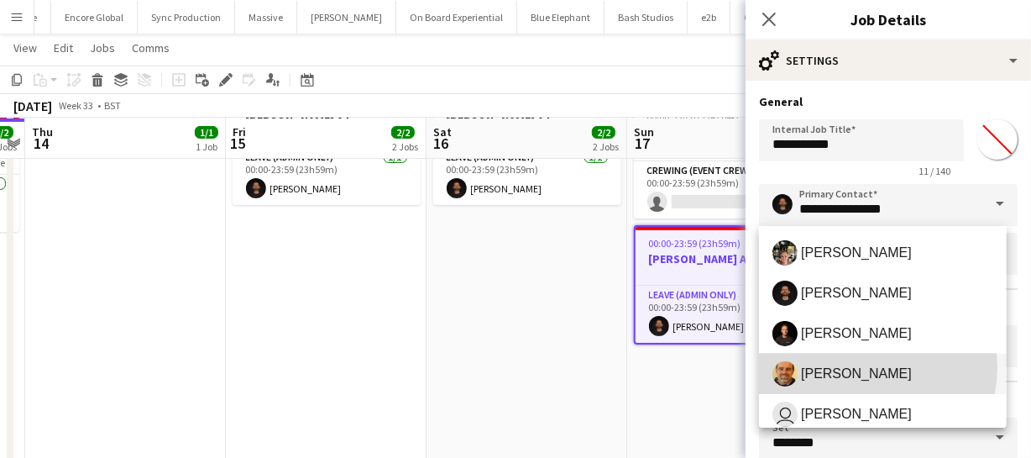
click at [858, 367] on span "[PERSON_NAME]" at bounding box center [856, 373] width 111 height 16
type input "**********"
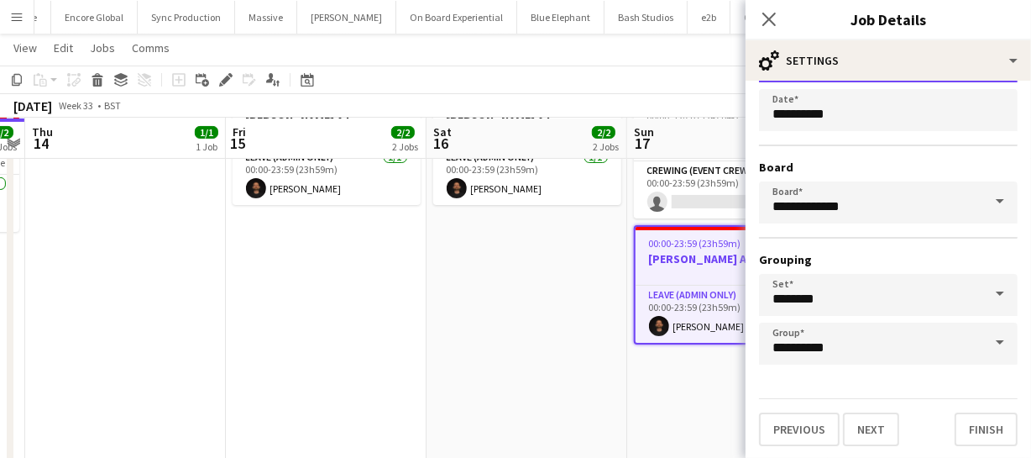
scroll to position [0, 0]
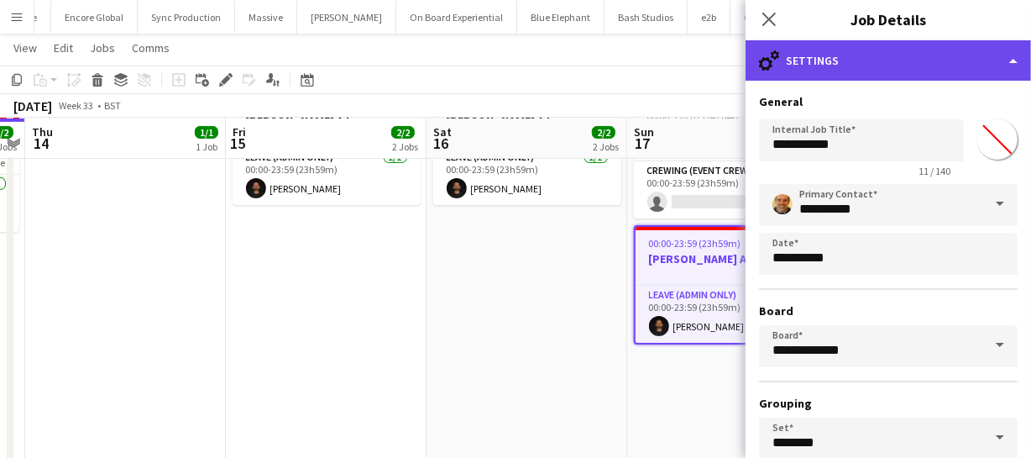
click at [913, 47] on div "cog-double-3 Settings" at bounding box center [888, 60] width 285 height 40
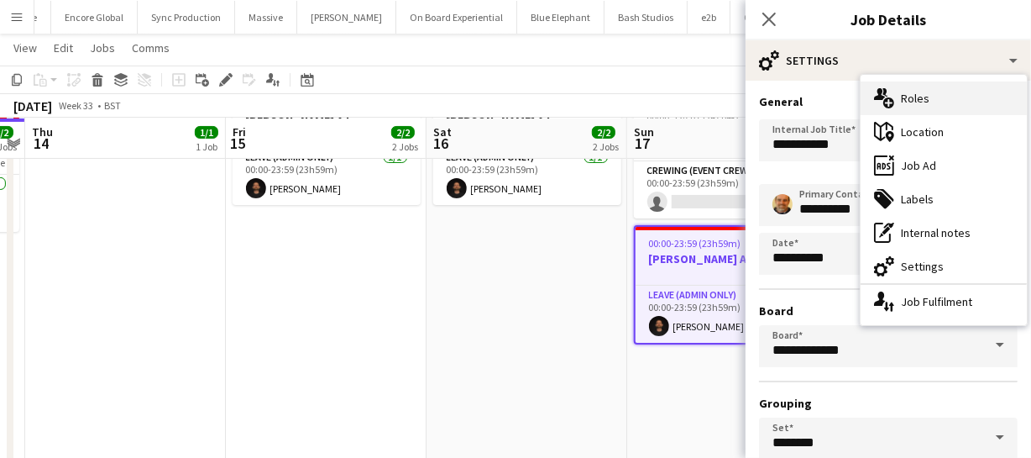
click at [923, 92] on div "multiple-users-add Roles" at bounding box center [944, 98] width 166 height 34
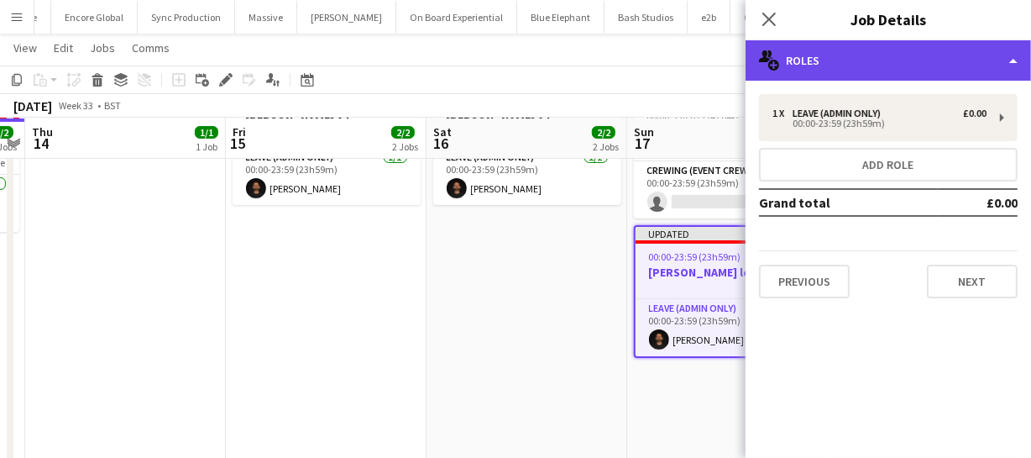
click at [880, 59] on div "multiple-users-add Roles" at bounding box center [888, 60] width 285 height 40
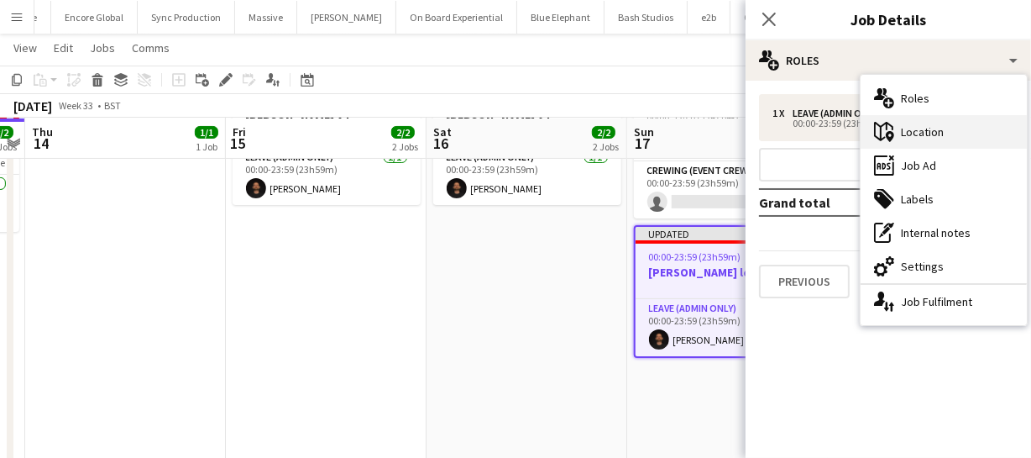
click at [933, 136] on div "maps-pin-1 Location" at bounding box center [944, 132] width 166 height 34
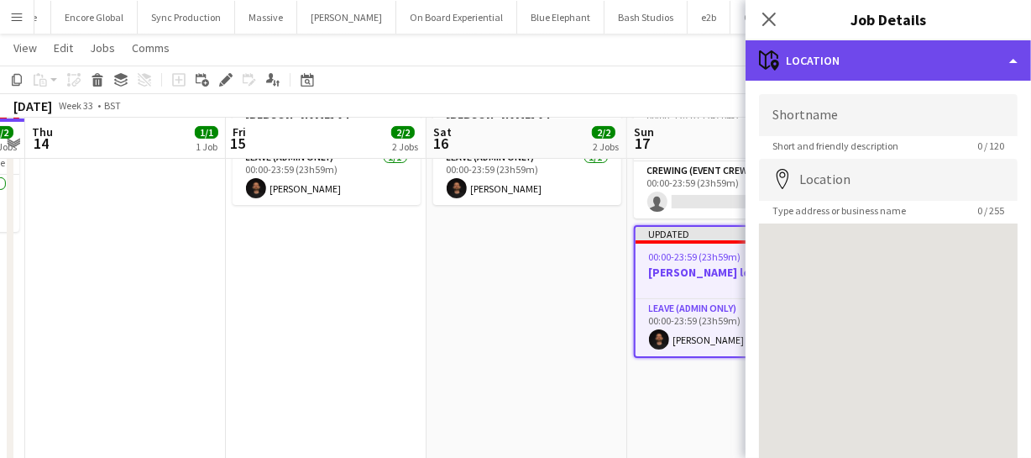
click at [902, 60] on div "maps-pin-1 Location" at bounding box center [888, 60] width 285 height 40
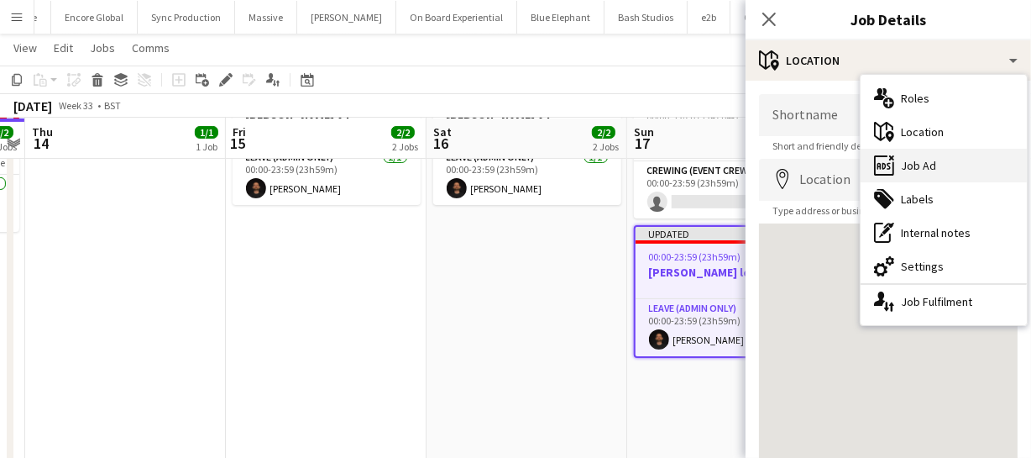
click at [927, 167] on div "ads-window Job Ad" at bounding box center [944, 166] width 166 height 34
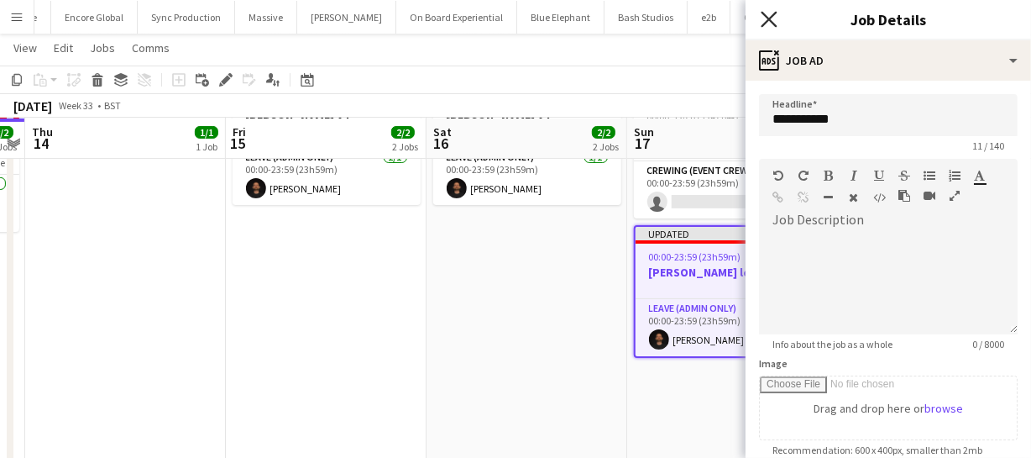
click at [772, 19] on icon "Close pop-in" at bounding box center [769, 19] width 16 height 16
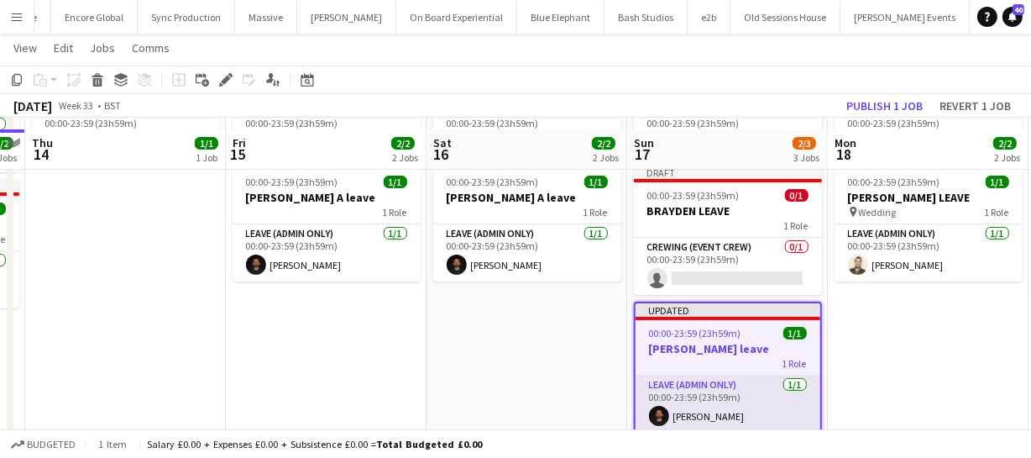
scroll to position [228, 0]
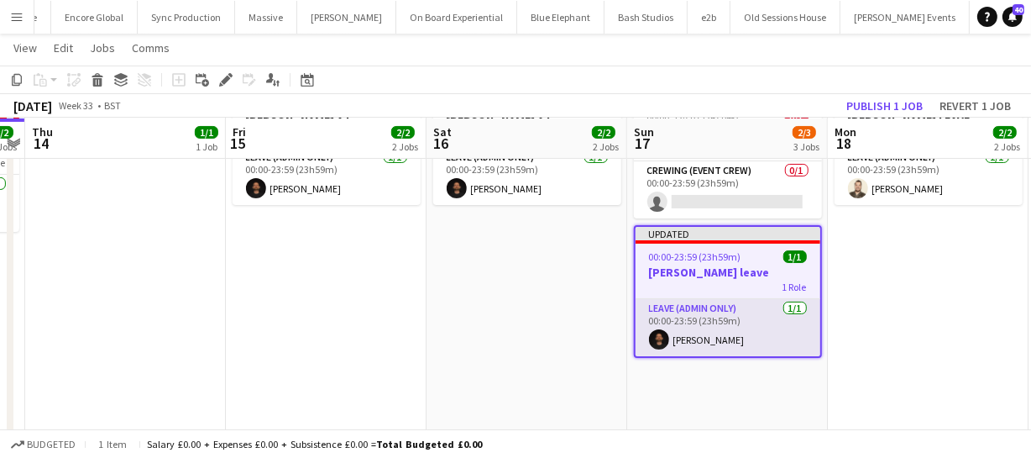
click at [723, 330] on app-card-role "Leave (admin only) 1/1 00:00-23:59 (23h59m) Christopher Ames" at bounding box center [728, 327] width 185 height 57
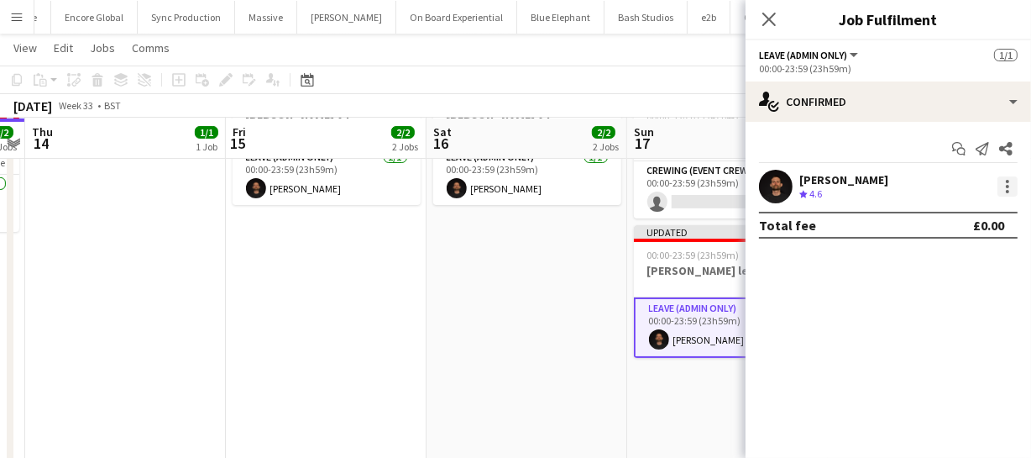
click at [1007, 194] on div at bounding box center [1007, 186] width 20 height 20
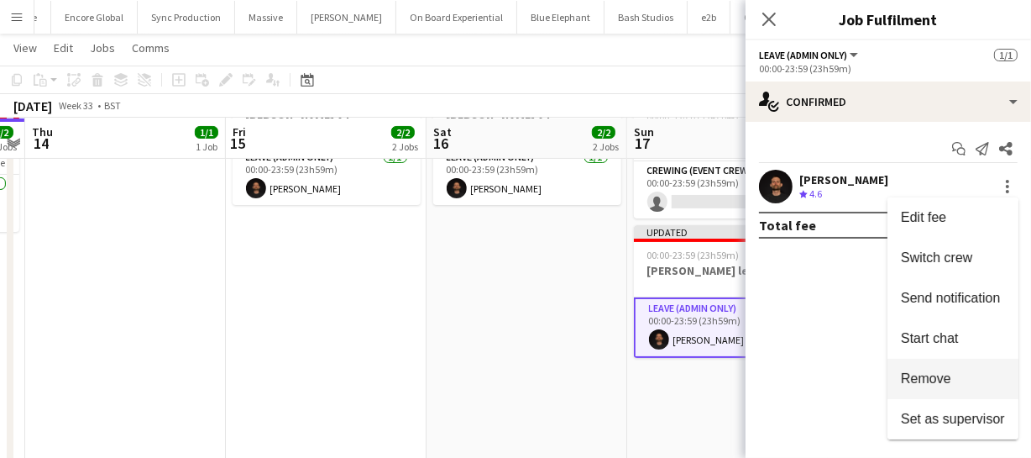
click at [953, 375] on span "Remove" at bounding box center [953, 378] width 104 height 15
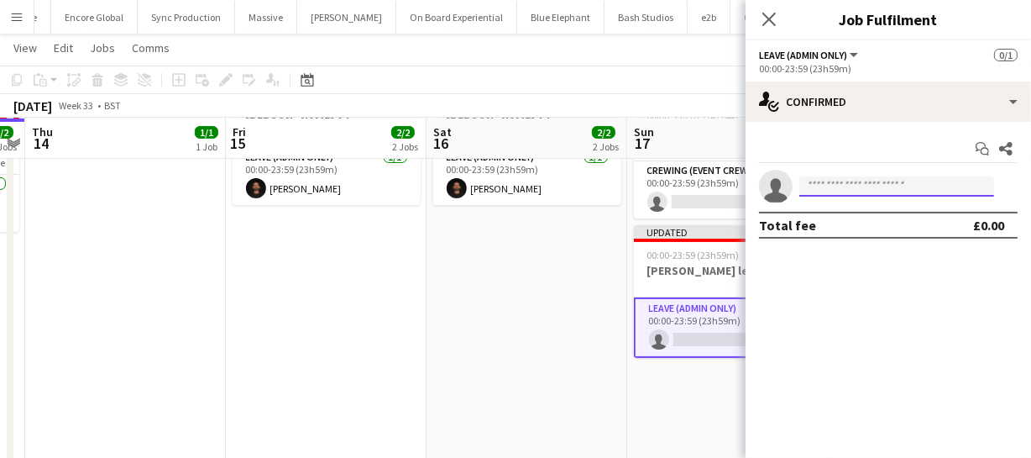
click at [829, 189] on input at bounding box center [896, 186] width 195 height 20
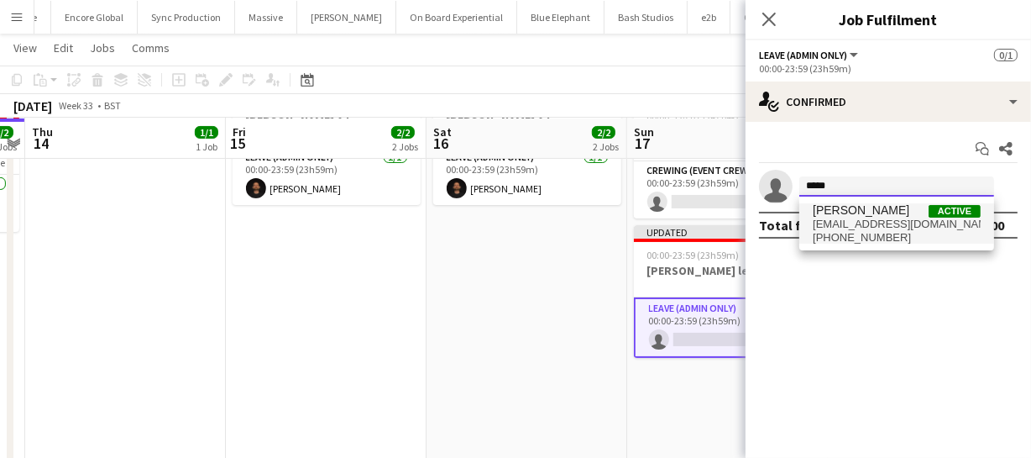
type input "*****"
click at [830, 218] on span "beepking@gmail.com" at bounding box center [897, 223] width 168 height 13
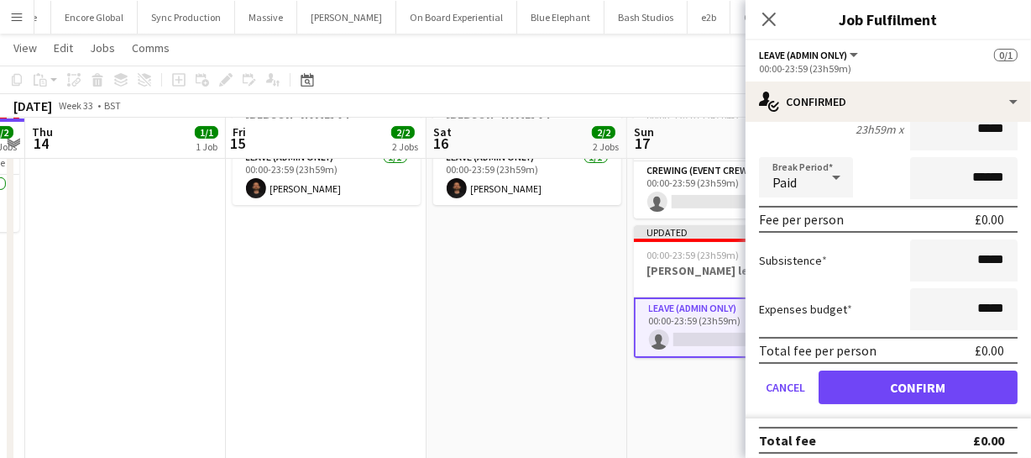
scroll to position [174, 0]
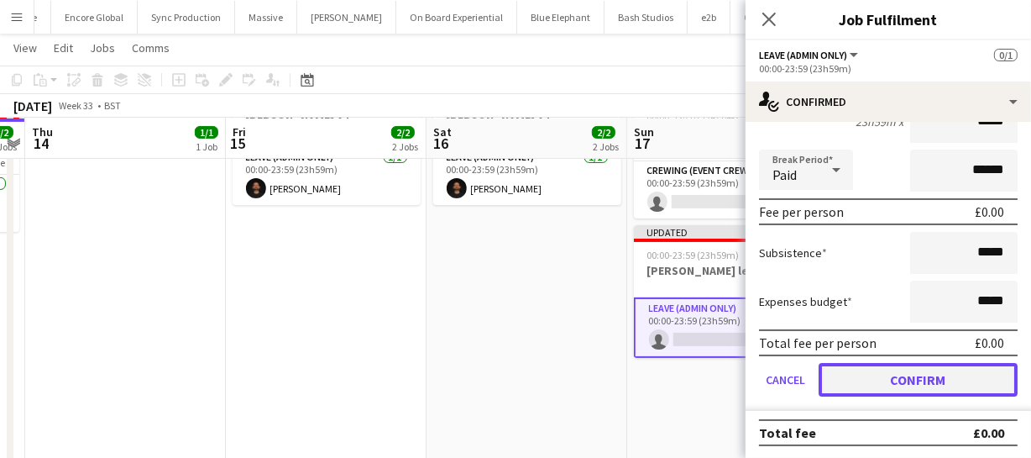
click at [914, 371] on button "Confirm" at bounding box center [918, 380] width 199 height 34
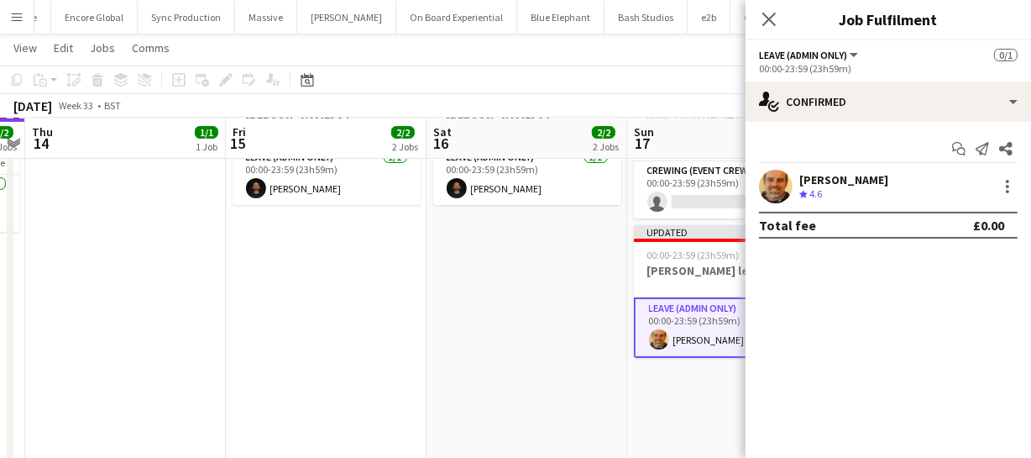
scroll to position [0, 0]
click at [767, 23] on icon "Close pop-in" at bounding box center [769, 19] width 16 height 16
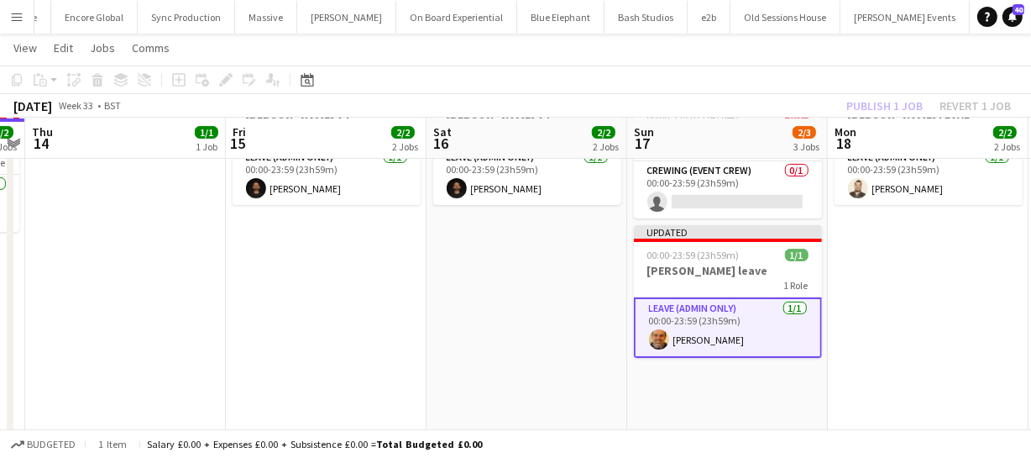
click at [884, 100] on div "Publish 1 job Revert 1 job" at bounding box center [928, 106] width 205 height 22
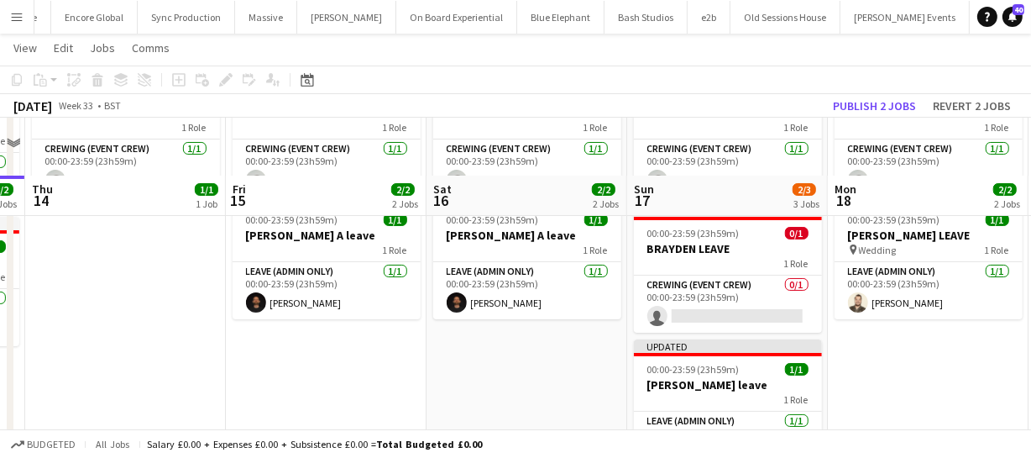
scroll to position [59, 0]
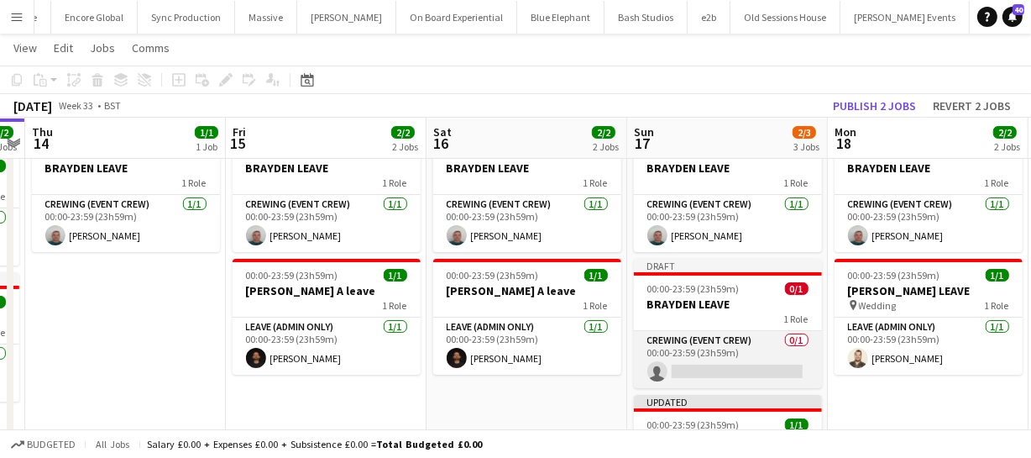
click at [696, 371] on app-card-role "Crewing (Event Crew) 0/1 00:00-23:59 (23h59m) single-neutral-actions" at bounding box center [728, 359] width 188 height 57
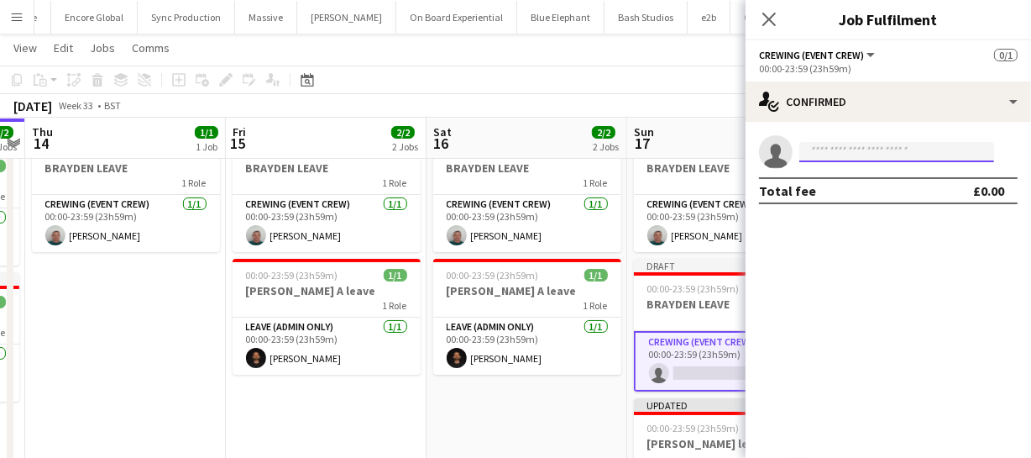
click at [830, 143] on input at bounding box center [896, 152] width 195 height 20
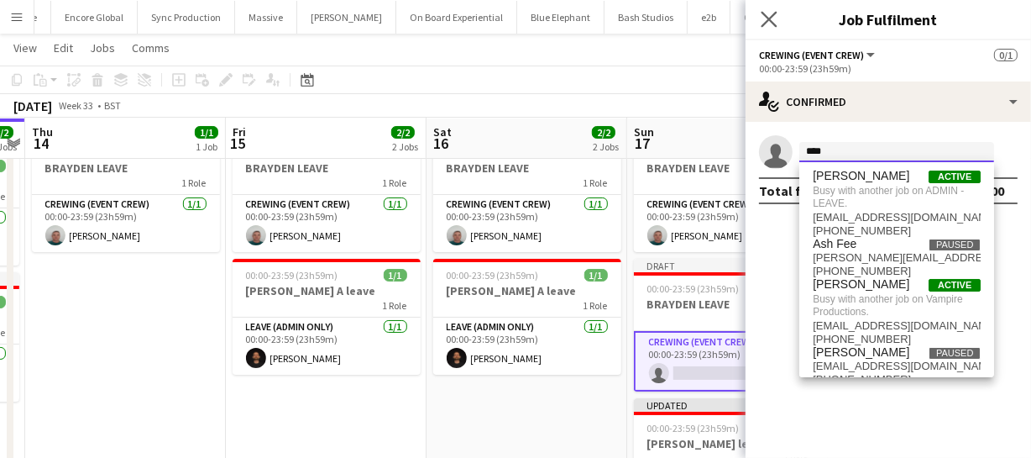
type input "****"
click at [766, 27] on app-icon "Close pop-in" at bounding box center [769, 20] width 24 height 24
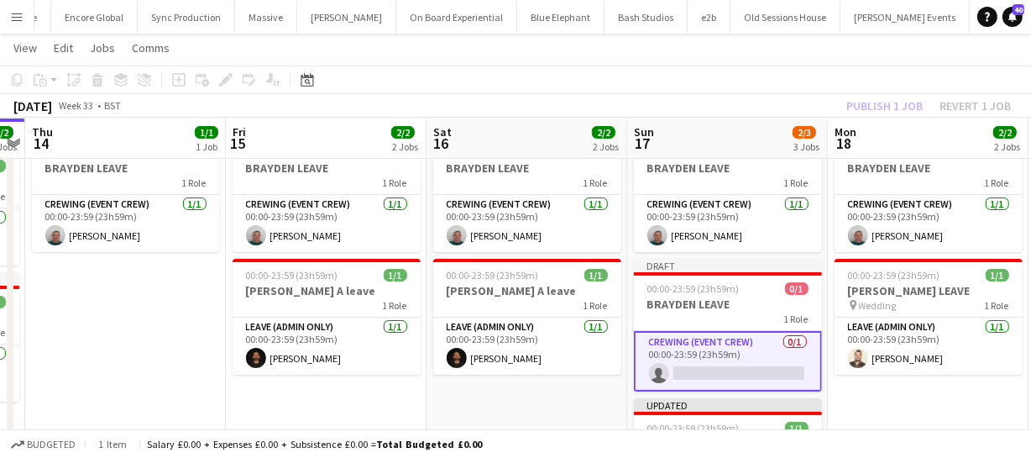
click at [959, 106] on div "Publish 1 job Revert 1 job" at bounding box center [928, 106] width 205 height 22
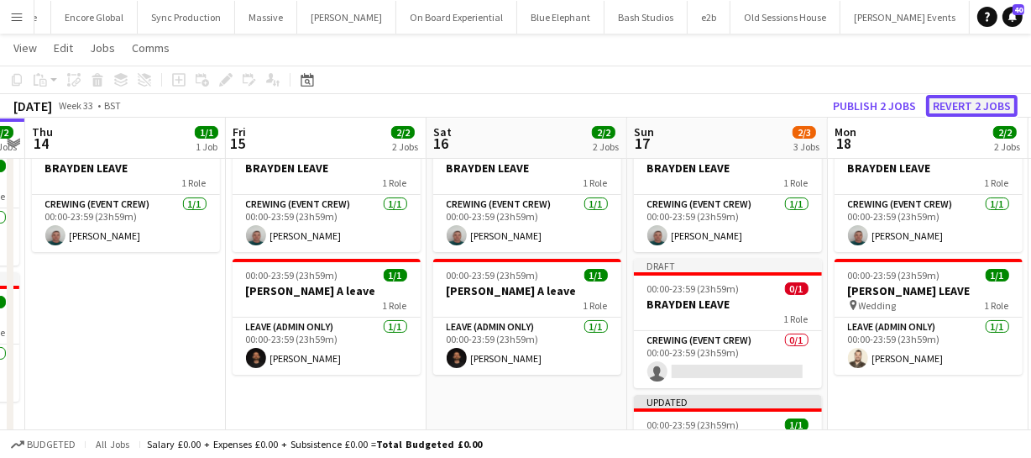
click at [959, 106] on button "Revert 2 jobs" at bounding box center [972, 106] width 92 height 22
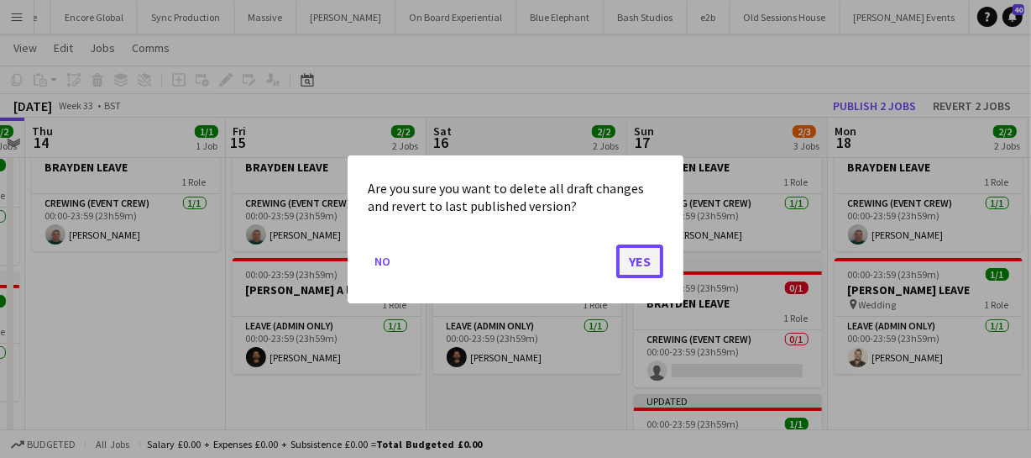
click at [644, 264] on button "Yes" at bounding box center [639, 260] width 47 height 34
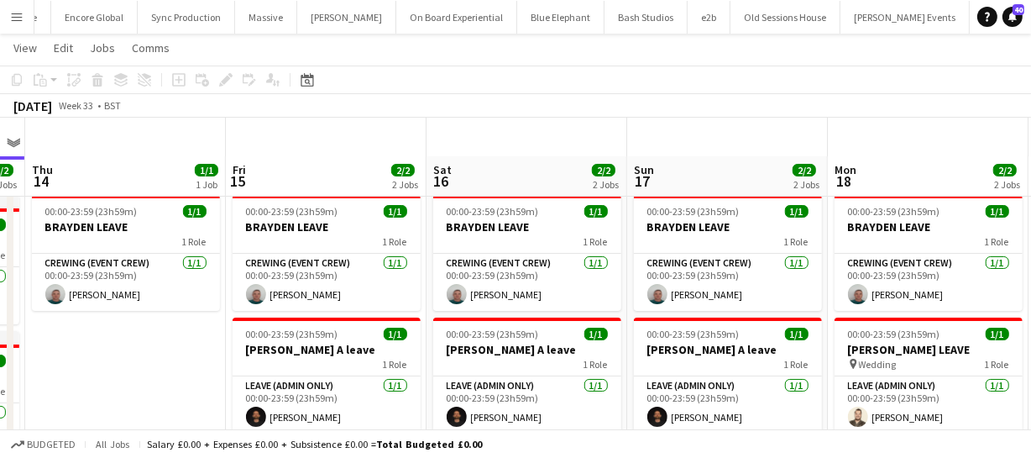
scroll to position [152, 0]
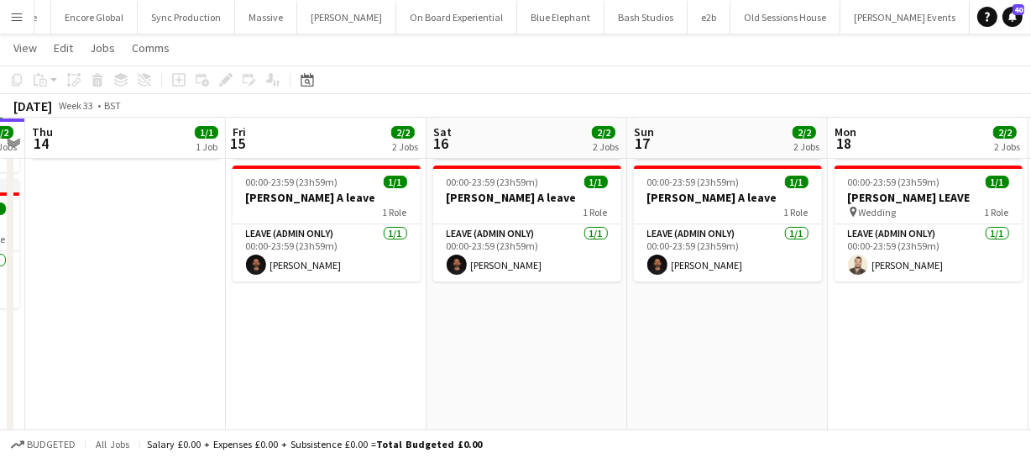
click at [712, 324] on app-date-cell "00:00-23:59 (23h59m) 1/1 BRAYDEN LEAVE 1 Role Crewing (Event Crew) 1/1 00:00-23…" at bounding box center [727, 300] width 201 height 529
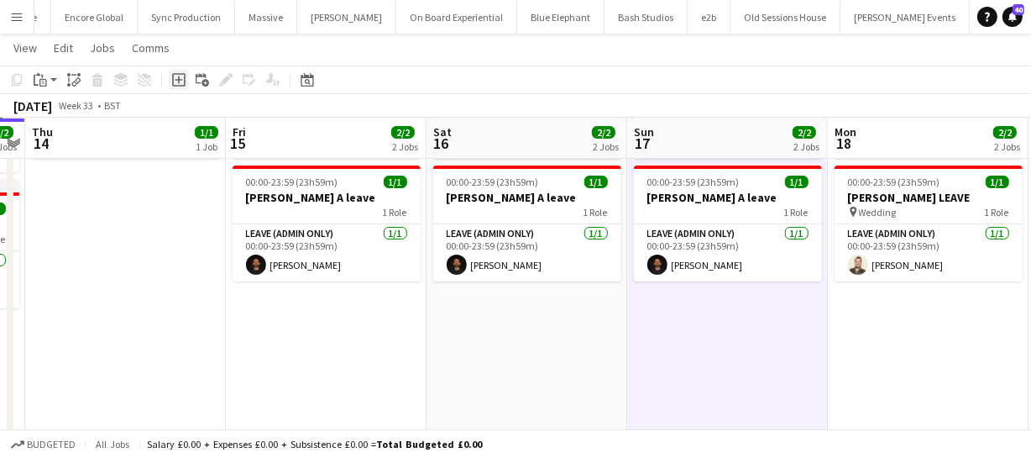
click at [183, 76] on icon "Add job" at bounding box center [178, 79] width 13 height 13
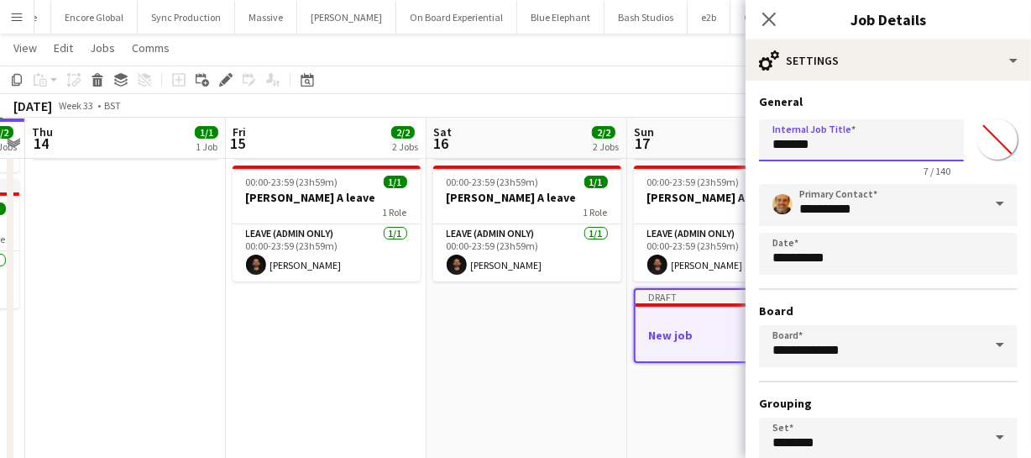
drag, startPoint x: 845, startPoint y: 142, endPoint x: 667, endPoint y: 139, distance: 177.2
click at [667, 139] on body "Menu Boards Boards Boards All jobs Status Workforce Workforce My Workforce Recr…" at bounding box center [515, 221] width 1031 height 746
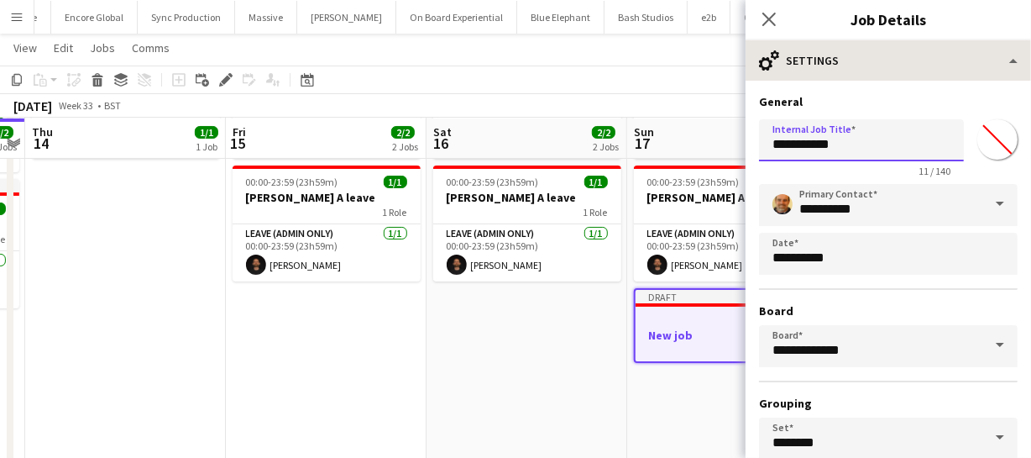
type input "**********"
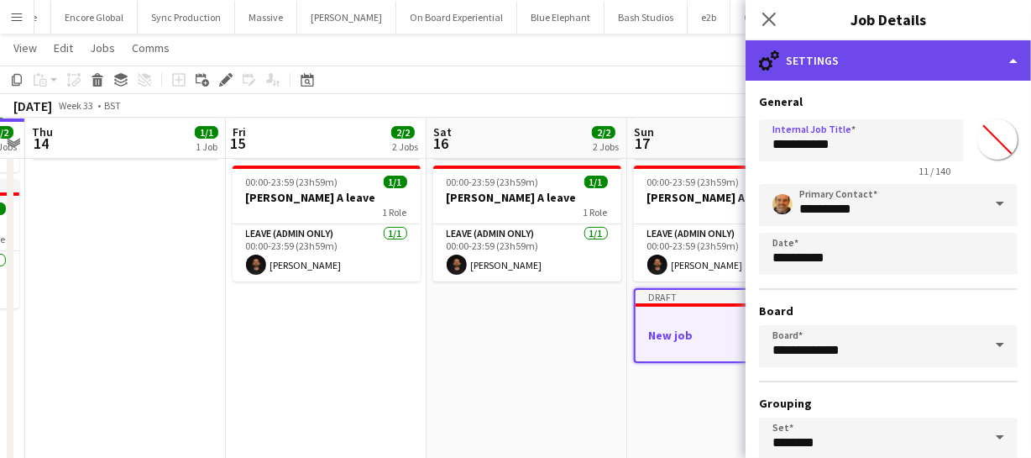
click at [896, 52] on div "cog-double-3 Settings" at bounding box center [888, 60] width 285 height 40
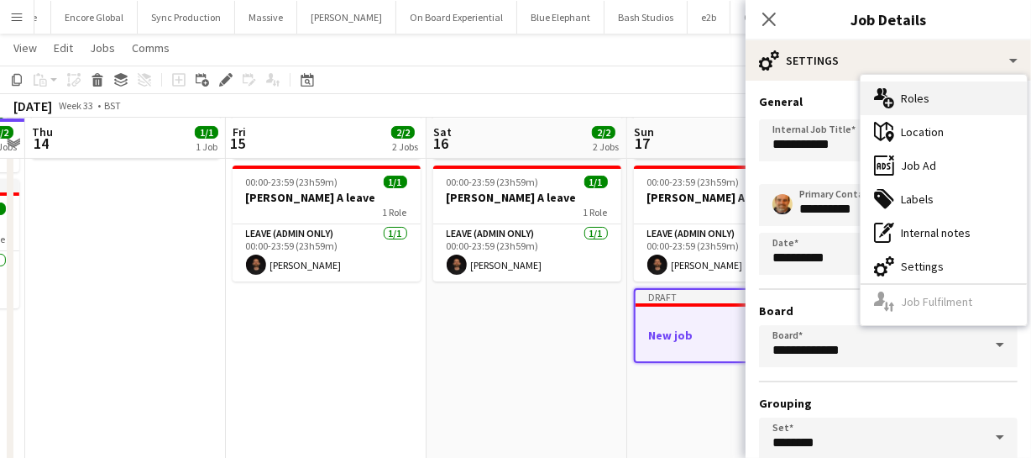
click at [936, 100] on div "multiple-users-add Roles" at bounding box center [944, 98] width 166 height 34
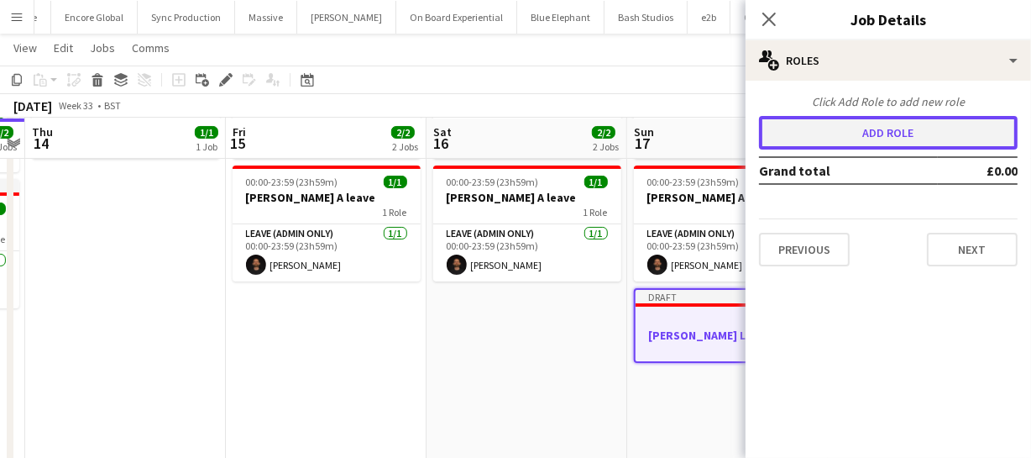
click at [870, 134] on button "Add role" at bounding box center [888, 133] width 259 height 34
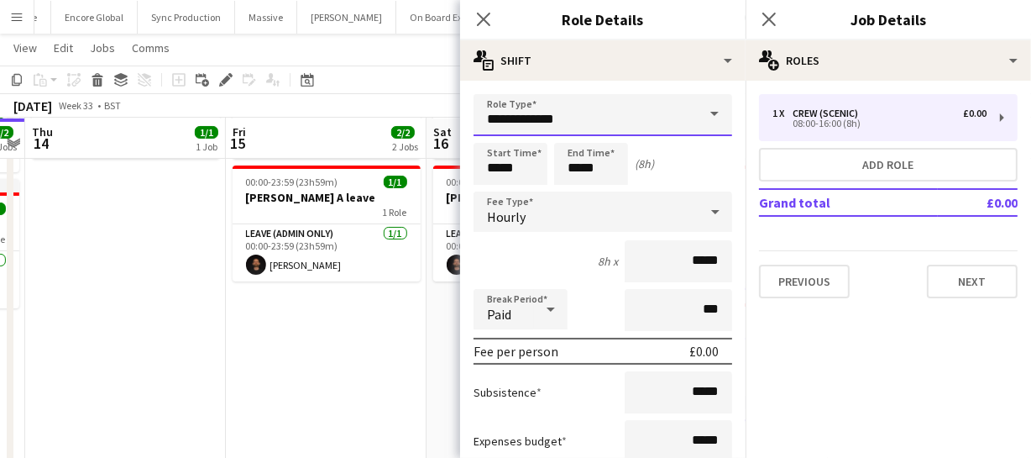
click at [584, 112] on input "**********" at bounding box center [602, 115] width 259 height 42
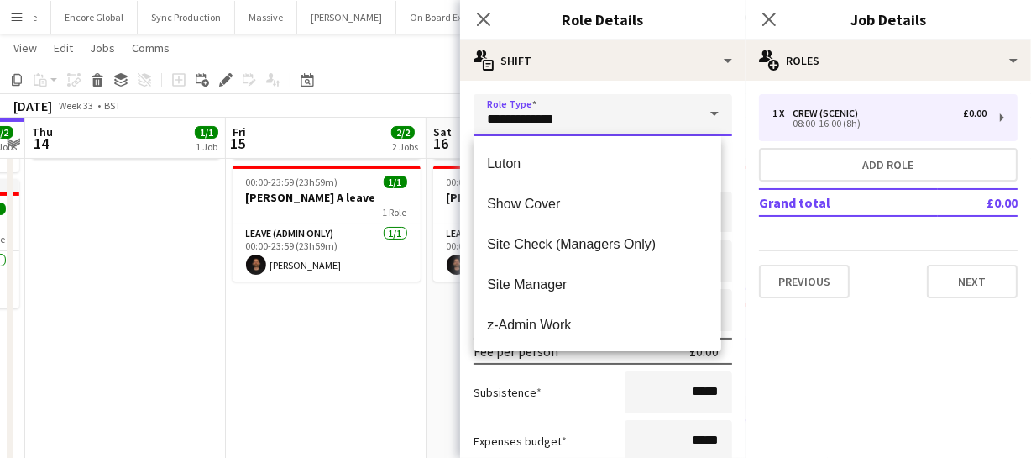
scroll to position [447, 0]
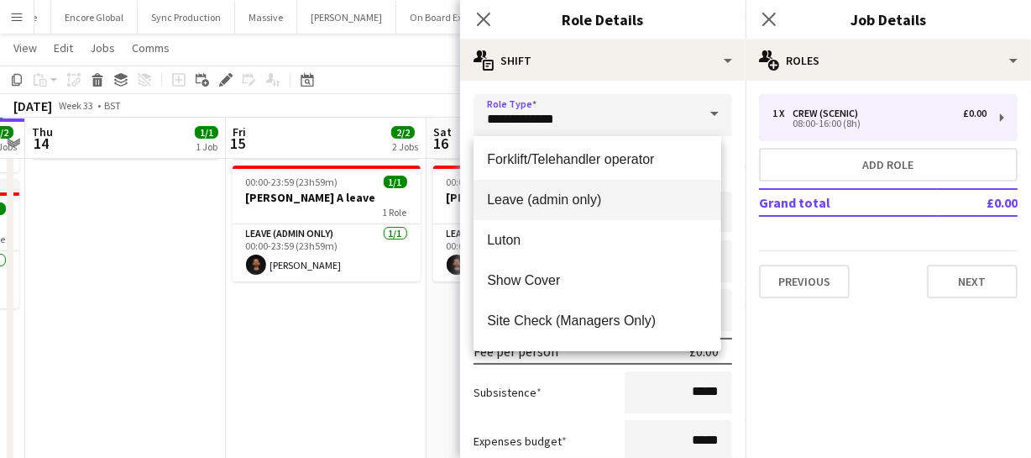
click at [592, 203] on span "Leave (admin only)" at bounding box center [597, 199] width 220 height 16
type input "**********"
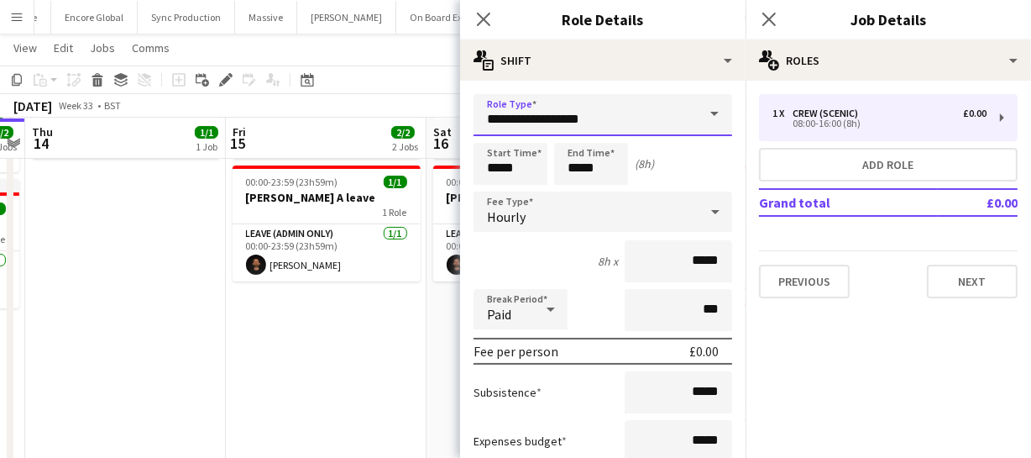
click at [603, 121] on input "**********" at bounding box center [602, 115] width 259 height 42
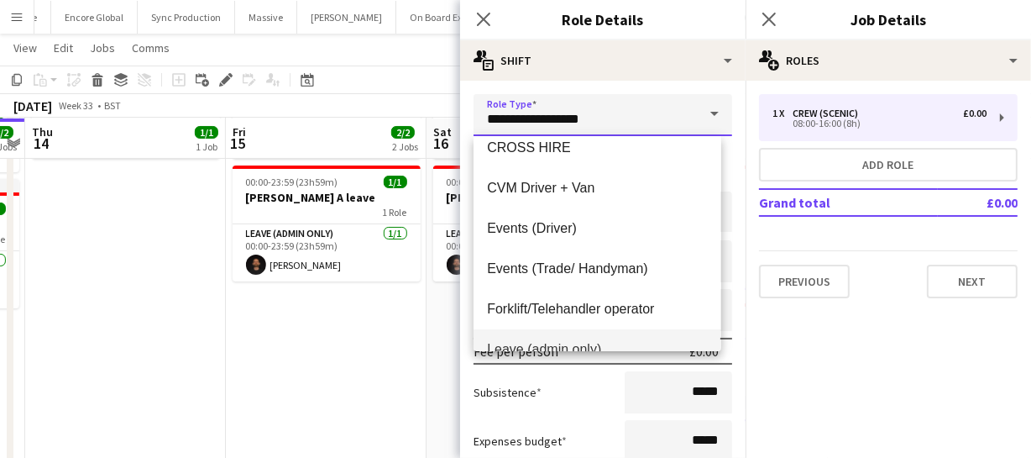
scroll to position [218, 0]
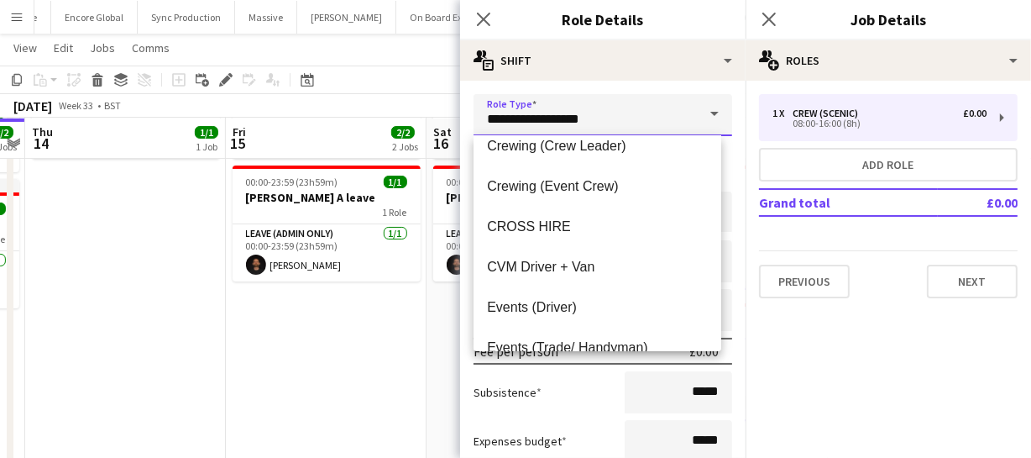
click at [620, 118] on input "**********" at bounding box center [602, 115] width 259 height 42
click at [697, 117] on span at bounding box center [714, 114] width 35 height 40
click at [836, 363] on mat-expansion-panel "pencil3 General details 1 x Crew (Scenic) £0.00 08:00-16:00 (8h) Add role Grand…" at bounding box center [888, 269] width 285 height 377
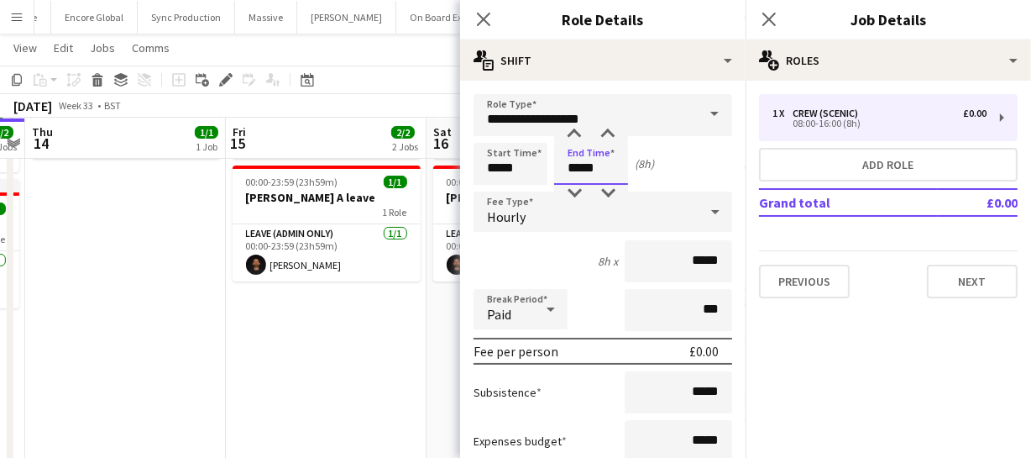
drag, startPoint x: 605, startPoint y: 168, endPoint x: 569, endPoint y: 168, distance: 36.1
click at [569, 168] on input "*****" at bounding box center [591, 164] width 74 height 42
click at [575, 133] on div at bounding box center [574, 134] width 34 height 17
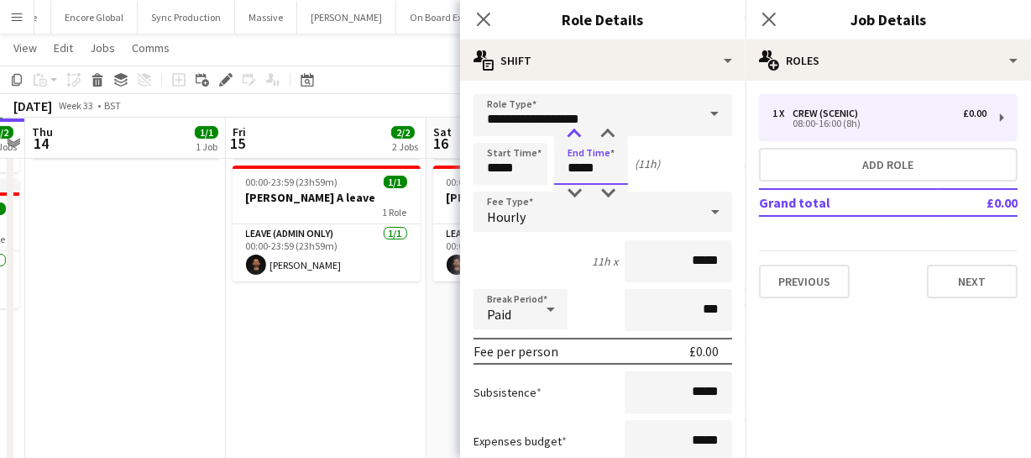
click at [575, 133] on div at bounding box center [574, 134] width 34 height 17
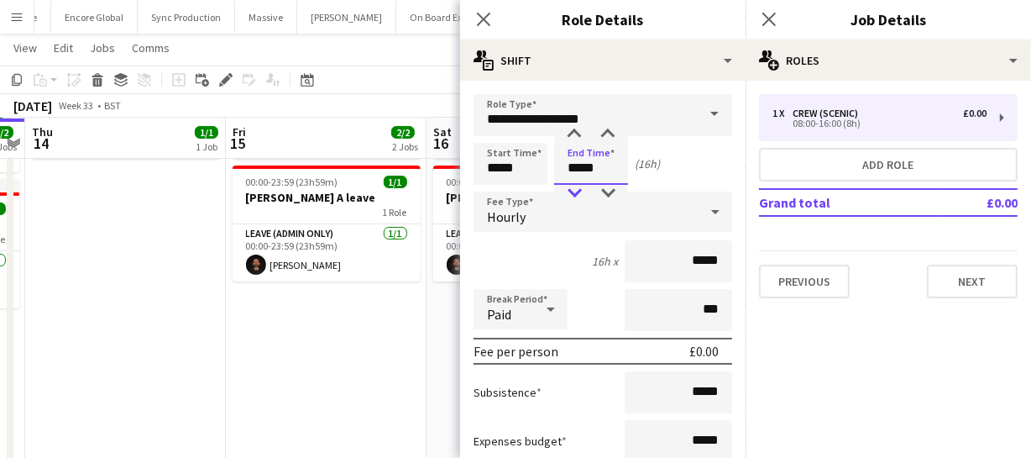
click at [578, 192] on div at bounding box center [574, 193] width 34 height 17
type input "*****"
click at [574, 136] on div at bounding box center [574, 134] width 34 height 17
click at [491, 19] on icon "Close pop-in" at bounding box center [483, 19] width 16 height 16
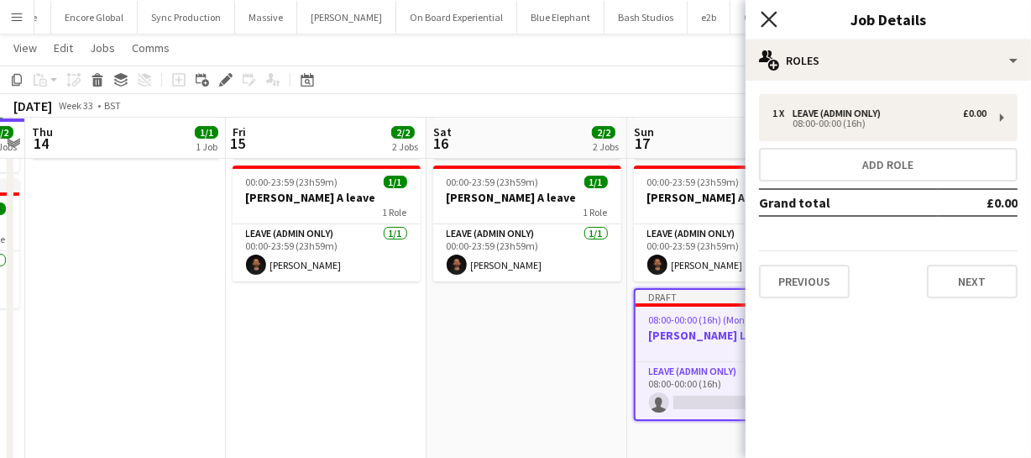
click at [768, 17] on icon at bounding box center [769, 19] width 16 height 16
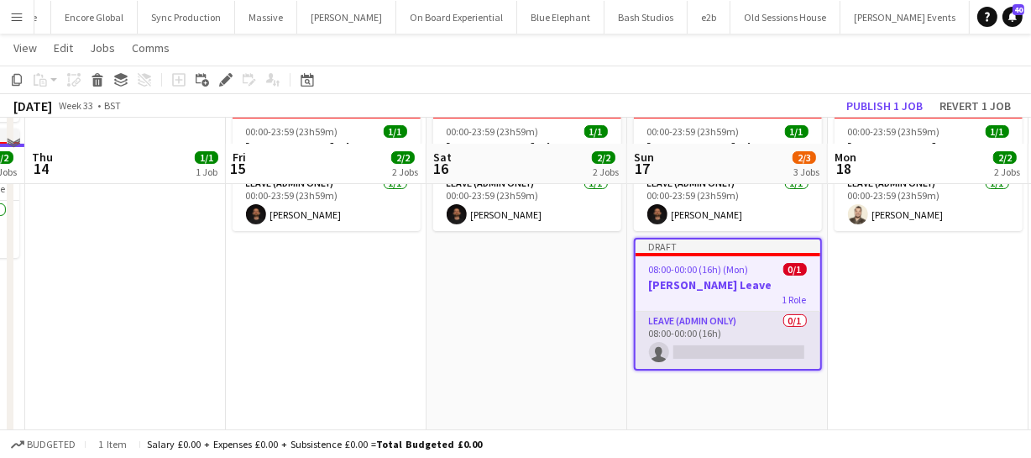
scroll to position [228, 0]
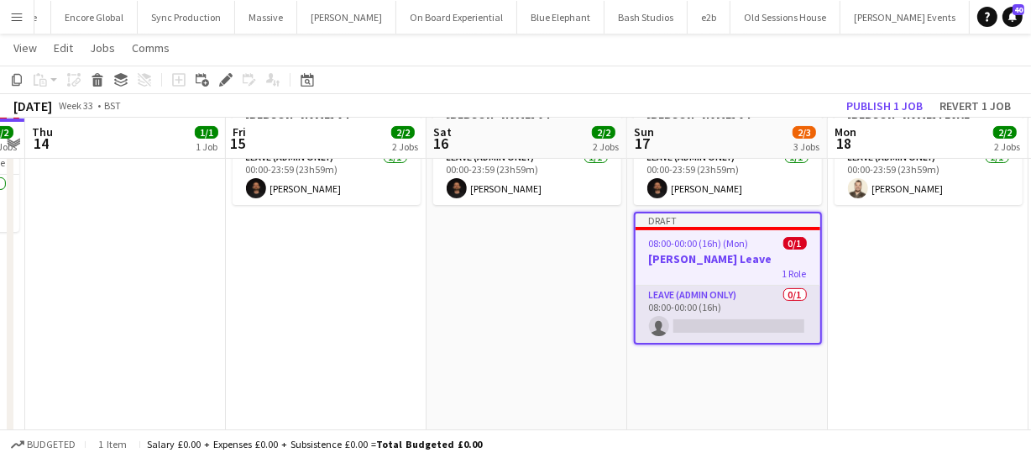
click at [752, 320] on app-card-role "Leave (admin only) 0/1 08:00-00:00 (16h) single-neutral-actions" at bounding box center [728, 313] width 185 height 57
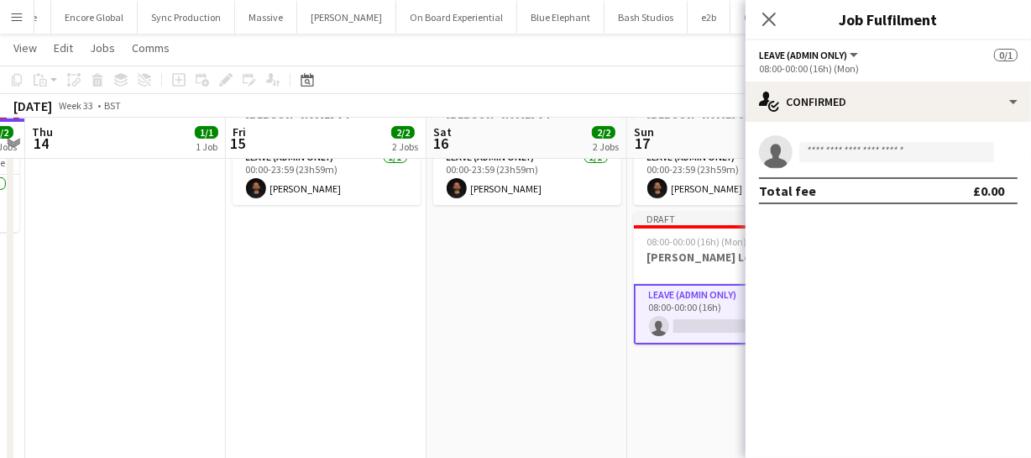
click at [881, 165] on app-invite-slot "single-neutral-actions" at bounding box center [888, 152] width 285 height 34
click at [876, 152] on input at bounding box center [896, 152] width 195 height 20
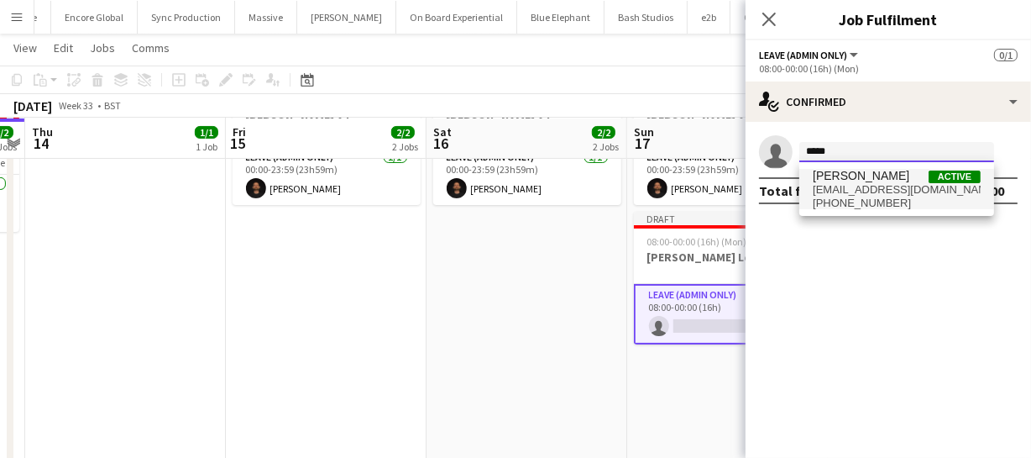
type input "*****"
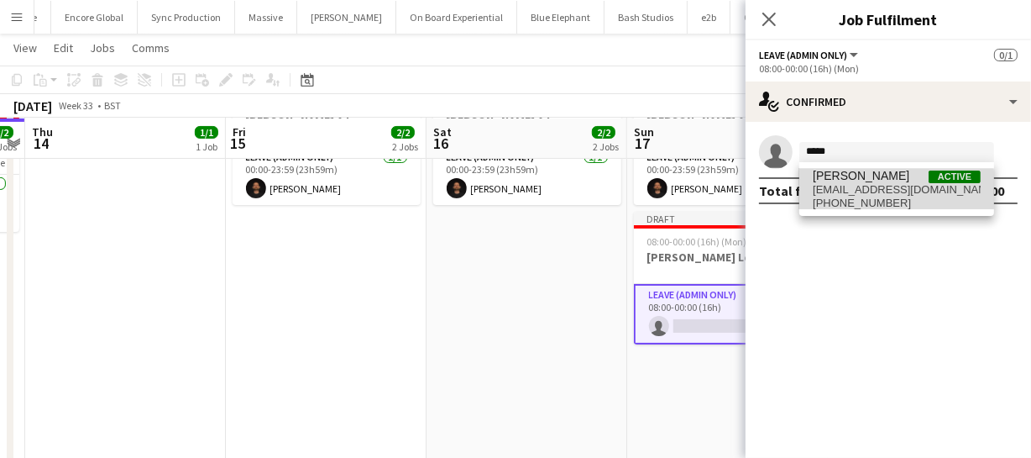
click at [865, 190] on span "beepking@gmail.com" at bounding box center [897, 189] width 168 height 13
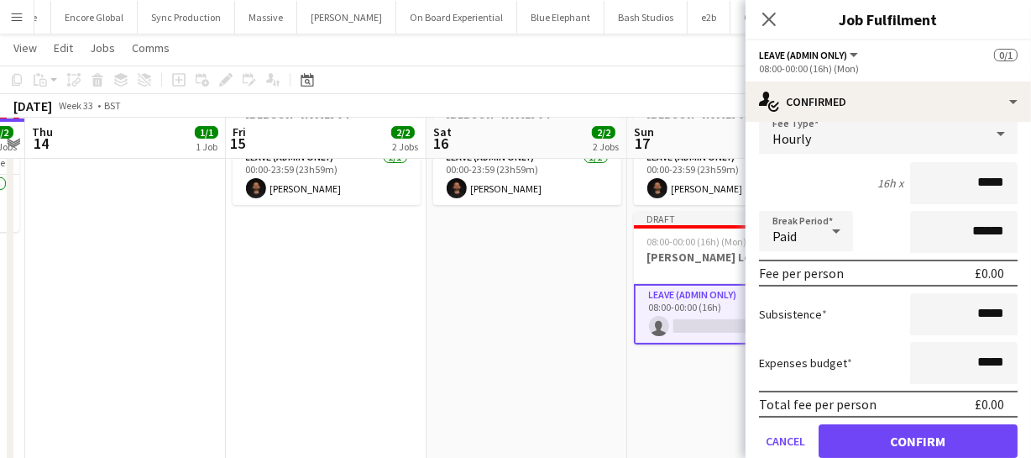
scroll to position [139, 0]
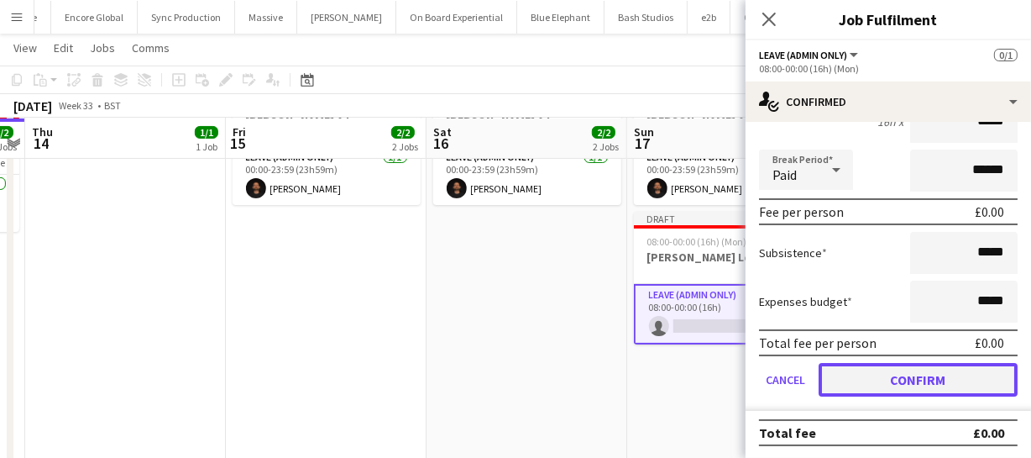
click at [918, 385] on button "Confirm" at bounding box center [918, 380] width 199 height 34
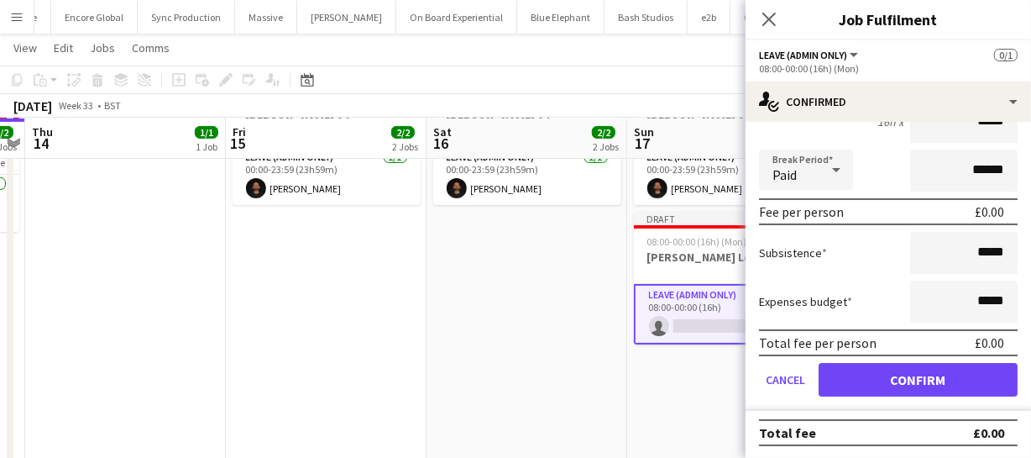
scroll to position [0, 0]
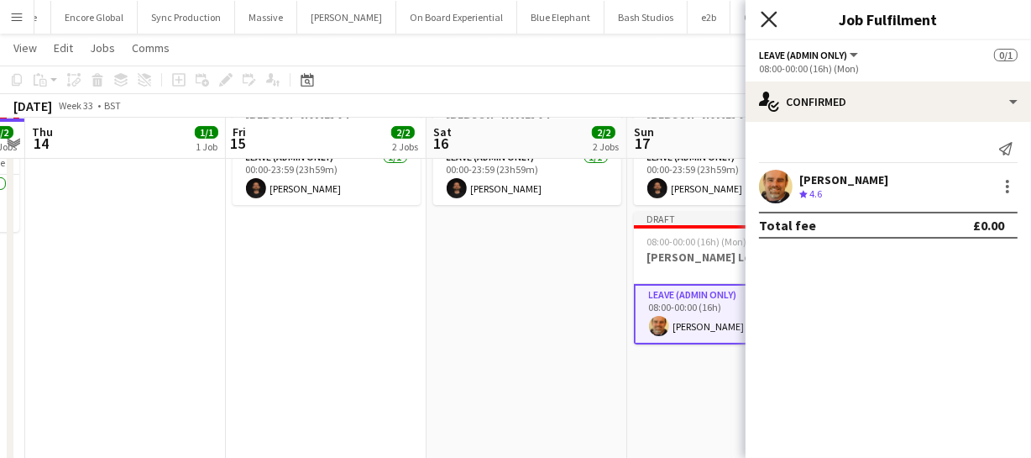
click at [764, 17] on icon "Close pop-in" at bounding box center [769, 19] width 16 height 16
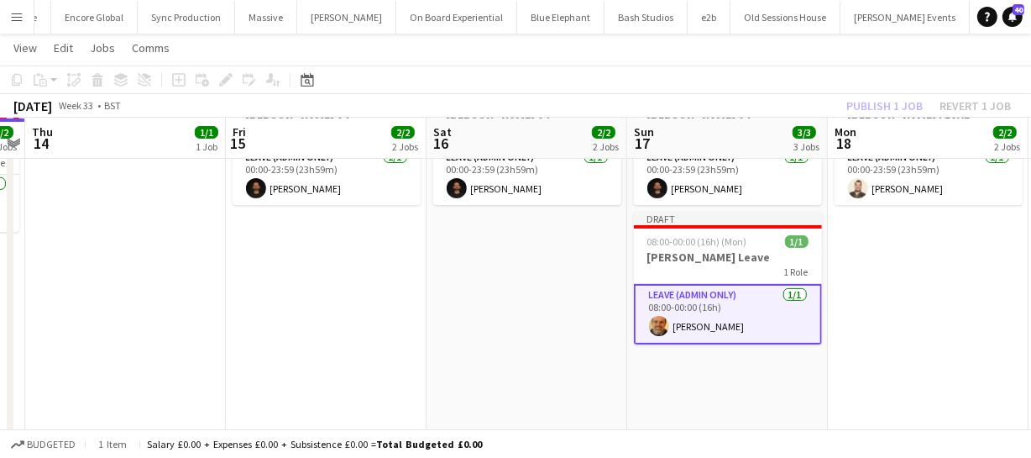
click at [893, 111] on div "Publish 1 job Revert 1 job" at bounding box center [928, 106] width 205 height 22
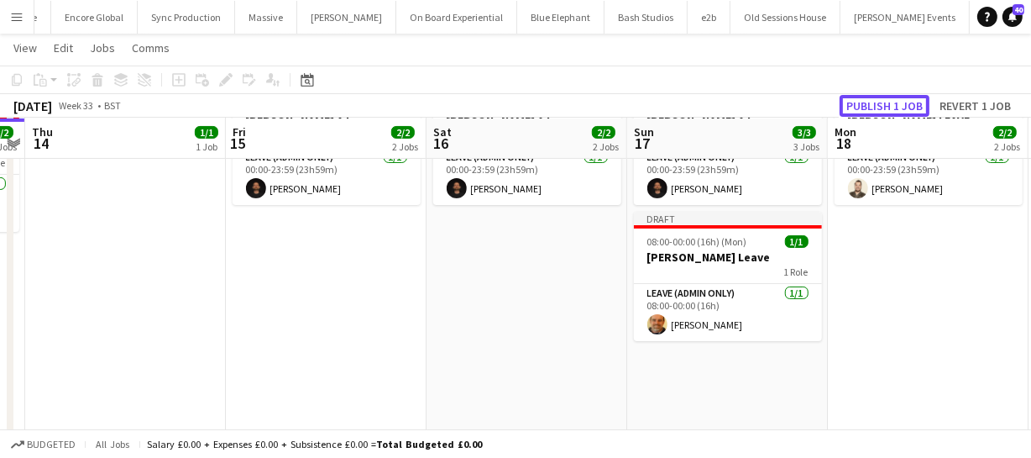
click at [893, 111] on button "Publish 1 job" at bounding box center [885, 106] width 90 height 22
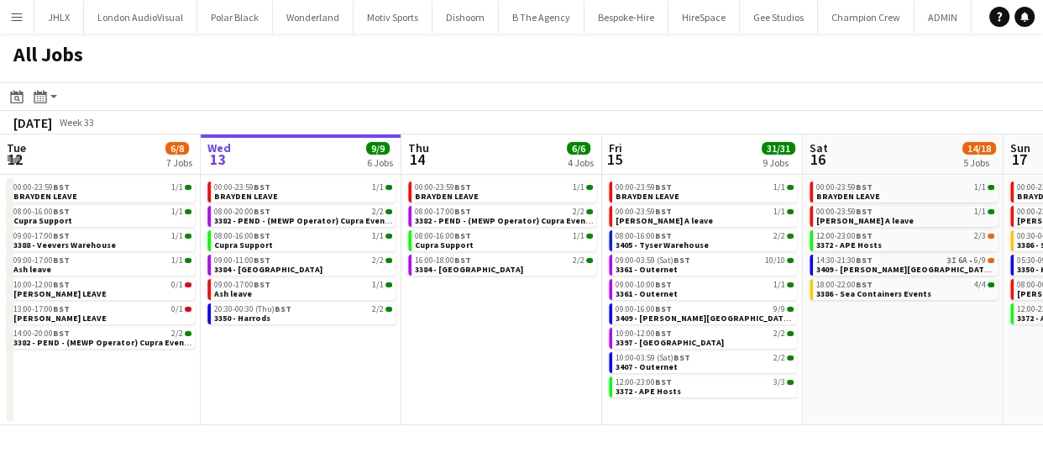
drag, startPoint x: 907, startPoint y: 401, endPoint x: 819, endPoint y: 394, distance: 88.5
click at [851, 400] on app-calendar-viewport "Sun 10 20/20 4 Jobs Mon 11 24/24 10 Jobs Tue 12 6/8 7 Jobs Wed 13 9/9 6 Jobs Th…" at bounding box center [521, 279] width 1043 height 290
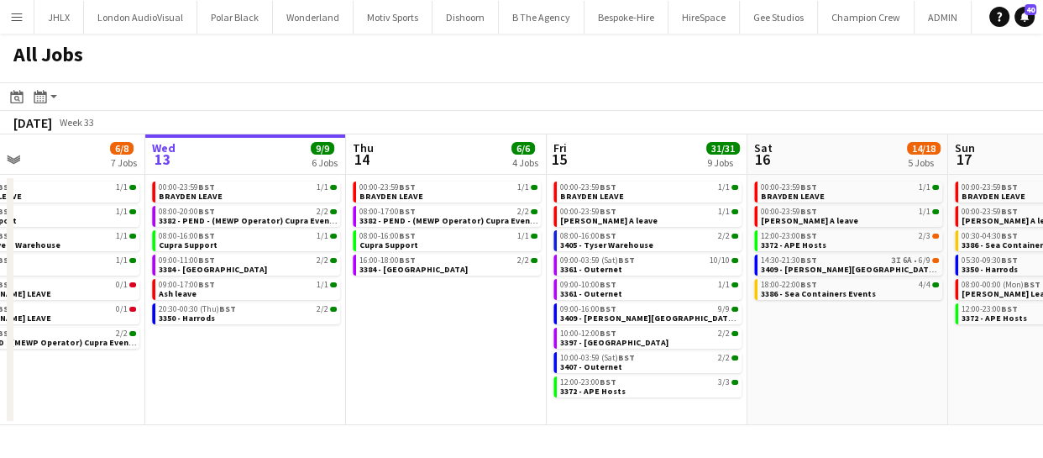
click at [785, 378] on app-calendar-viewport "Sun 10 20/20 4 Jobs Mon 11 24/24 10 Jobs Tue 12 6/8 7 Jobs Wed 13 9/9 6 Jobs Th…" at bounding box center [521, 279] width 1043 height 290
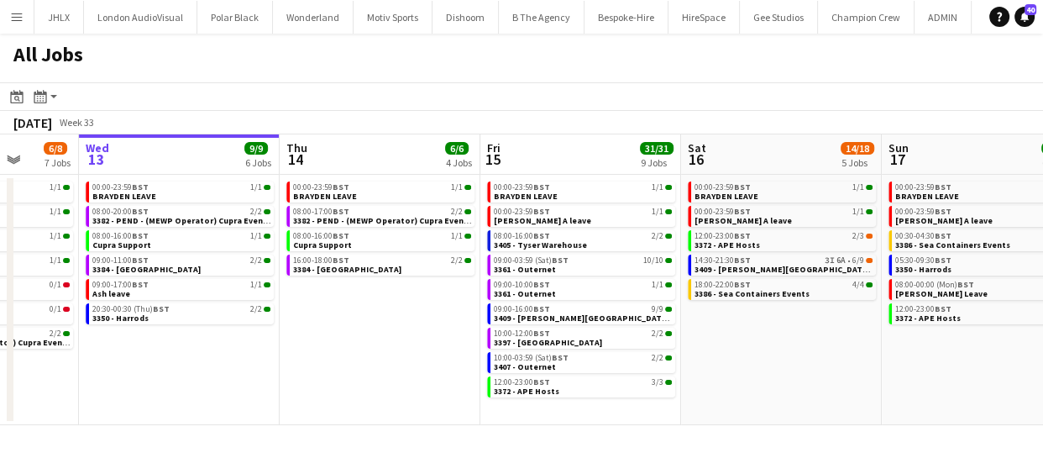
click at [763, 391] on app-calendar-viewport "Sun 10 20/20 4 Jobs Mon 11 24/24 10 Jobs Tue 12 6/8 7 Jobs Wed 13 9/9 6 Jobs Th…" at bounding box center [521, 279] width 1043 height 290
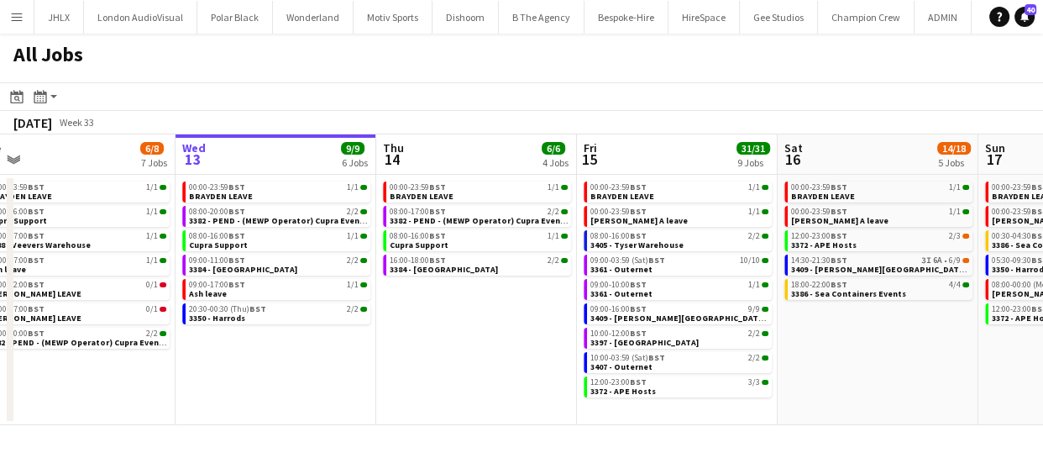
scroll to position [0, 425]
drag, startPoint x: 621, startPoint y: 342, endPoint x: 848, endPoint y: 359, distance: 227.4
click at [848, 359] on app-calendar-viewport "Sun 10 20/20 4 Jobs Mon 11 24/24 10 Jobs Tue 12 6/8 7 Jobs Wed 13 9/9 6 Jobs Th…" at bounding box center [521, 279] width 1043 height 290
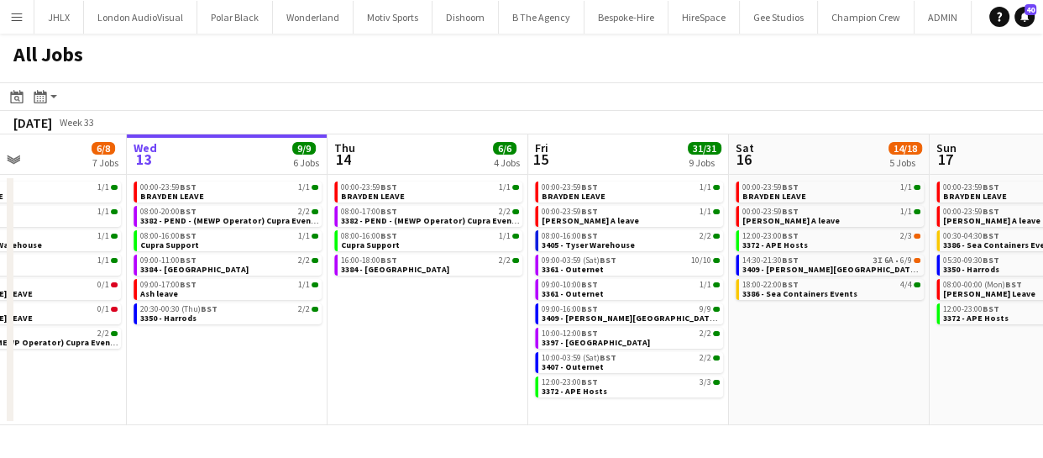
scroll to position [0, 476]
drag, startPoint x: 388, startPoint y: 348, endPoint x: 337, endPoint y: 357, distance: 51.2
click at [337, 357] on app-calendar-viewport "Sun 10 20/20 4 Jobs Mon 11 24/24 10 Jobs Tue 12 6/8 7 Jobs Wed 13 9/9 6 Jobs Th…" at bounding box center [521, 279] width 1043 height 290
click at [787, 260] on span "BST" at bounding box center [789, 259] width 17 height 11
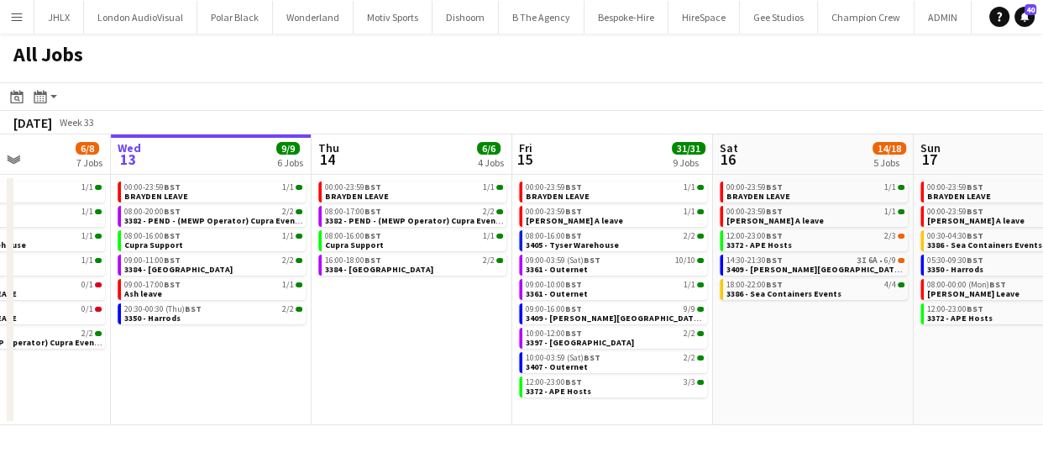
drag, startPoint x: 351, startPoint y: 357, endPoint x: 521, endPoint y: 369, distance: 170.8
click at [531, 367] on app-calendar-viewport "Sun 10 20/20 4 Jobs Mon 11 24/24 10 Jobs Tue 12 6/8 7 Jobs Wed 13 9/9 6 Jobs Th…" at bounding box center [521, 279] width 1043 height 290
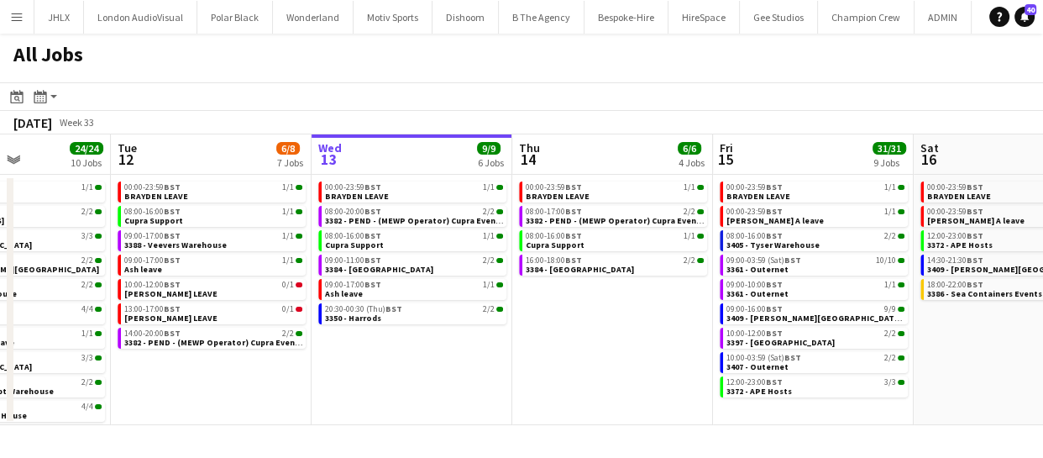
drag, startPoint x: 502, startPoint y: 368, endPoint x: 556, endPoint y: 363, distance: 54.0
click at [546, 364] on app-calendar-viewport "Sat 9 6/6 3 Jobs Sun 10 20/20 4 Jobs Mon 11 24/24 10 Jobs Tue 12 6/8 7 Jobs Wed…" at bounding box center [521, 279] width 1043 height 290
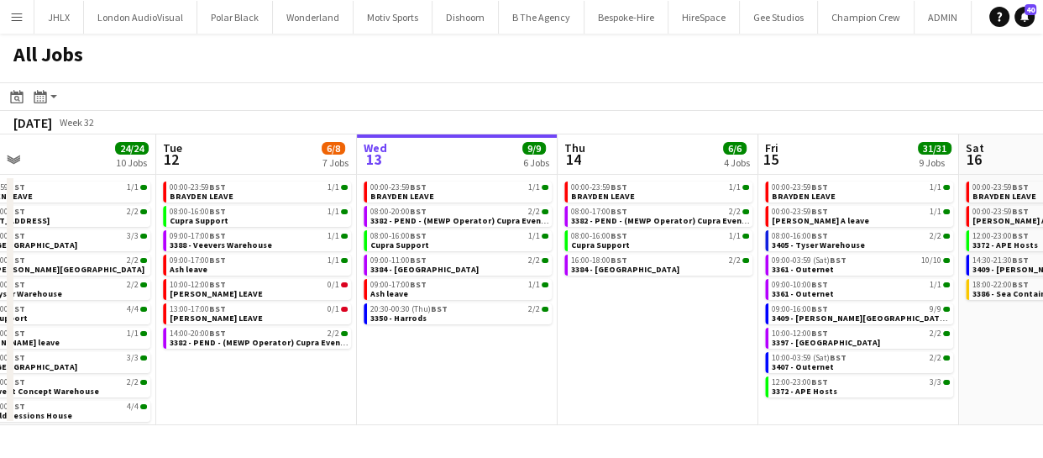
scroll to position [0, 418]
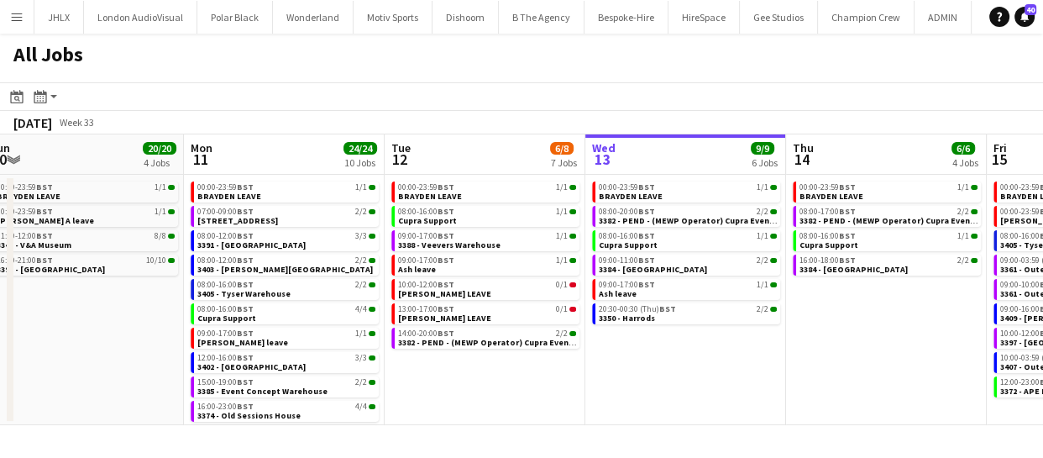
drag, startPoint x: 439, startPoint y: 360, endPoint x: 603, endPoint y: 364, distance: 163.7
click at [603, 364] on app-calendar-viewport "Fri 8 45/63 8 Jobs Sat 9 6/6 3 Jobs Sun 10 20/20 4 Jobs Mon 11 24/24 10 Jobs Tu…" at bounding box center [521, 279] width 1043 height 290
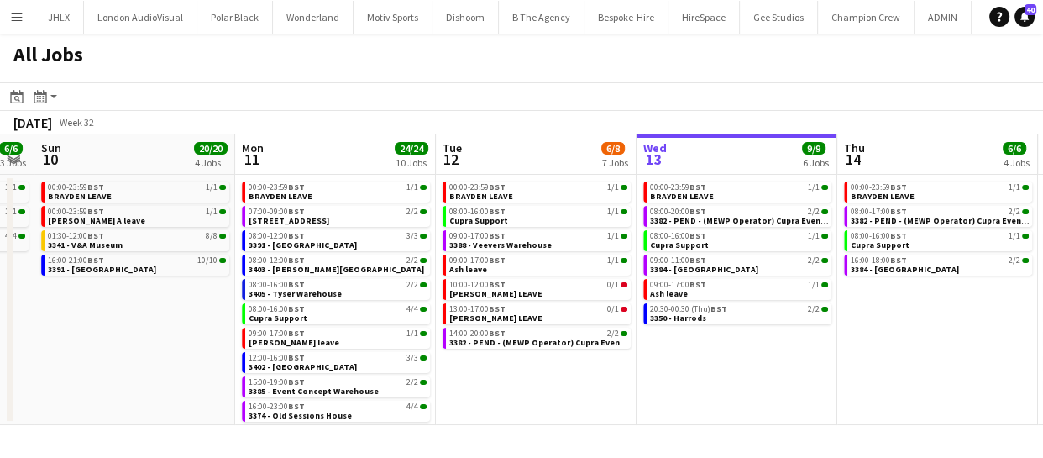
scroll to position [0, 449]
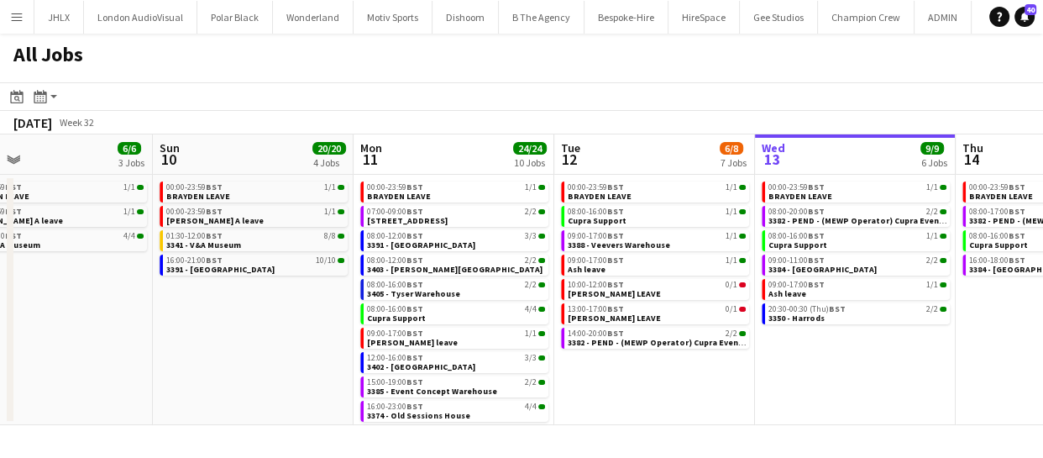
drag, startPoint x: 435, startPoint y: 370, endPoint x: 604, endPoint y: 382, distance: 170.0
click at [604, 382] on app-calendar-viewport "Thu 7 30/30 6 Jobs Fri 8 45/63 8 Jobs Sat 9 6/6 3 Jobs Sun 10 20/20 4 Jobs Mon …" at bounding box center [521, 279] width 1043 height 290
drag, startPoint x: 930, startPoint y: 337, endPoint x: 772, endPoint y: 338, distance: 158.7
click at [801, 339] on app-calendar-viewport "Thu 7 30/30 6 Jobs Fri 8 45/63 8 Jobs Sat 9 6/6 3 Jobs Sun 10 20/20 4 Jobs Mon …" at bounding box center [521, 279] width 1043 height 290
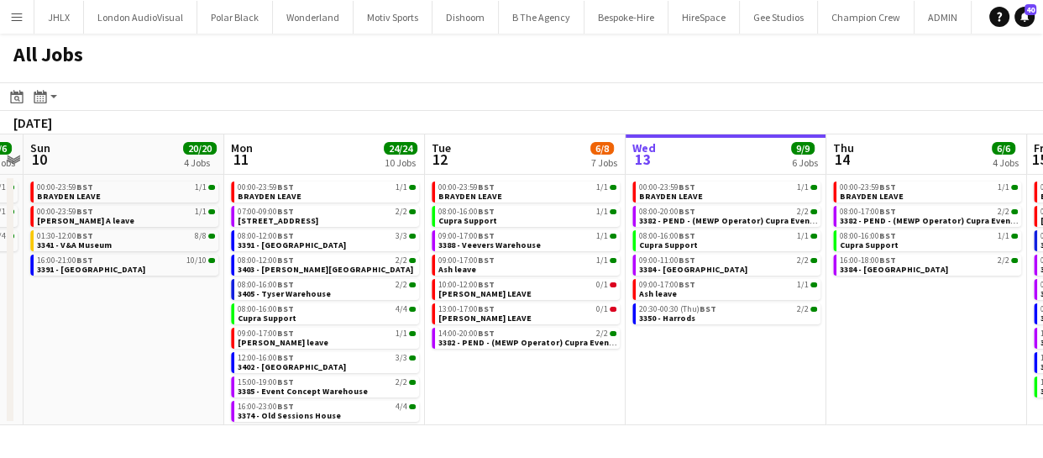
drag, startPoint x: 680, startPoint y: 358, endPoint x: 589, endPoint y: 344, distance: 91.7
click at [597, 348] on app-calendar-viewport "Thu 7 30/30 6 Jobs Fri 8 45/63 8 Jobs Sat 9 6/6 3 Jobs Sun 10 20/20 4 Jobs Mon …" at bounding box center [521, 279] width 1043 height 290
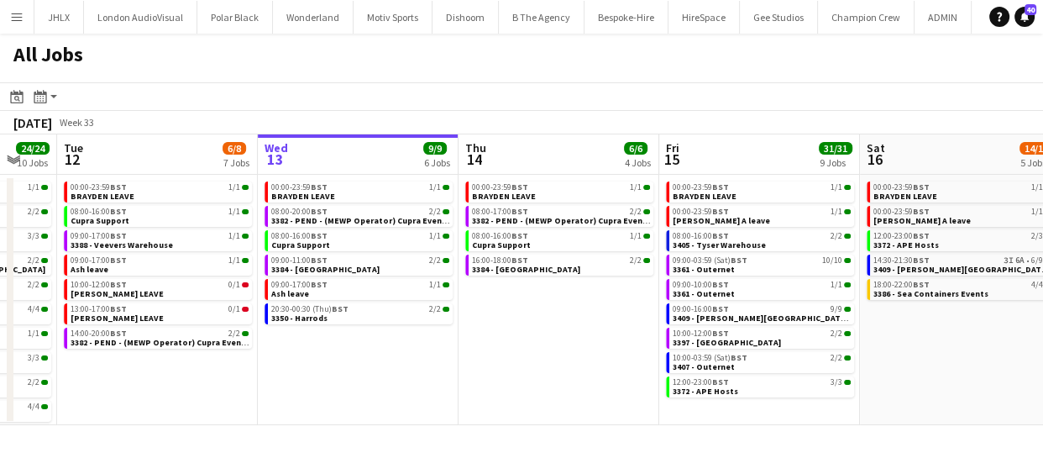
click at [579, 359] on app-calendar-viewport "Sat 9 6/6 3 Jobs Sun 10 20/20 4 Jobs Mon 11 24/24 10 Jobs Tue 12 6/8 7 Jobs Wed…" at bounding box center [521, 279] width 1043 height 290
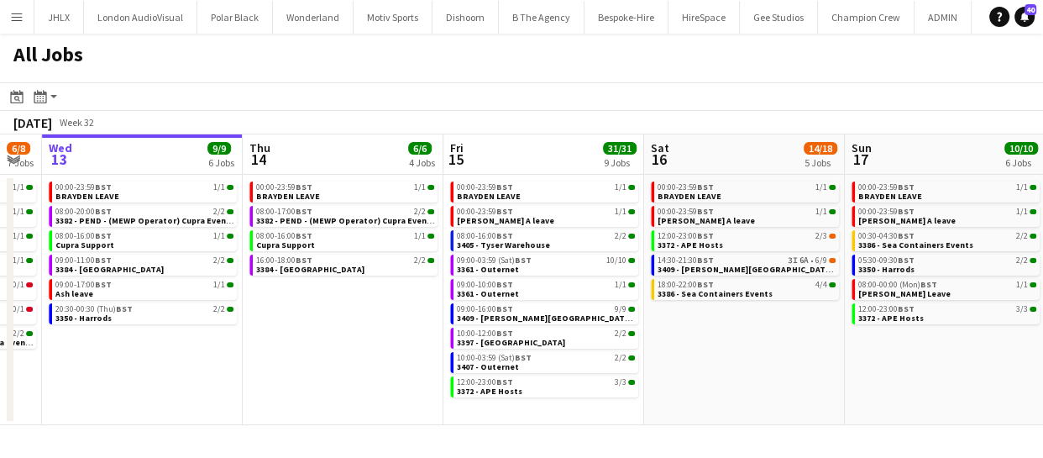
drag, startPoint x: 545, startPoint y: 362, endPoint x: 499, endPoint y: 357, distance: 46.4
click at [506, 358] on app-calendar-viewport "Sat 9 6/6 3 Jobs Sun 10 20/20 4 Jobs Mon 11 24/24 10 Jobs Tue 12 6/8 7 Jobs Wed…" at bounding box center [521, 279] width 1043 height 290
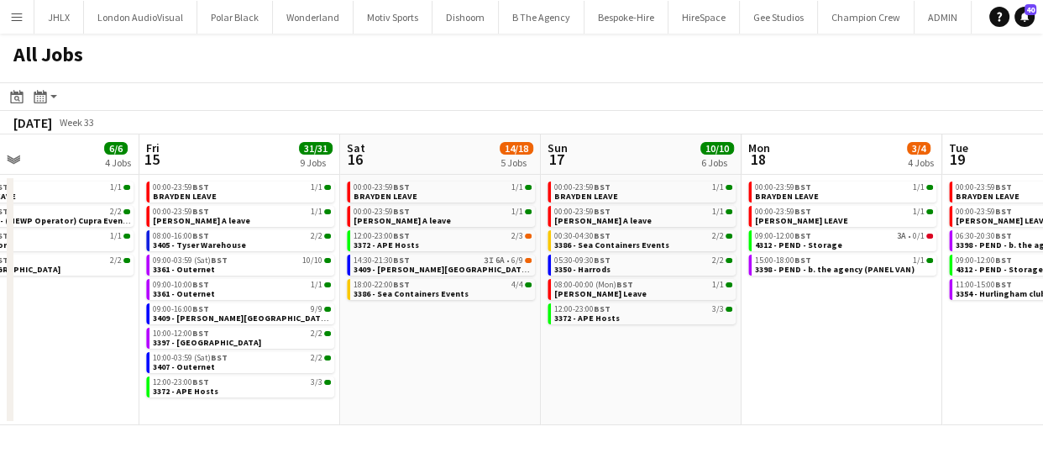
drag, startPoint x: 721, startPoint y: 355, endPoint x: 887, endPoint y: 369, distance: 166.8
click at [513, 342] on app-calendar-viewport "Mon 11 24/24 10 Jobs Tue 12 6/8 7 Jobs Wed 13 9/9 6 Jobs Thu 14 6/6 4 Jobs Fri …" at bounding box center [521, 279] width 1043 height 290
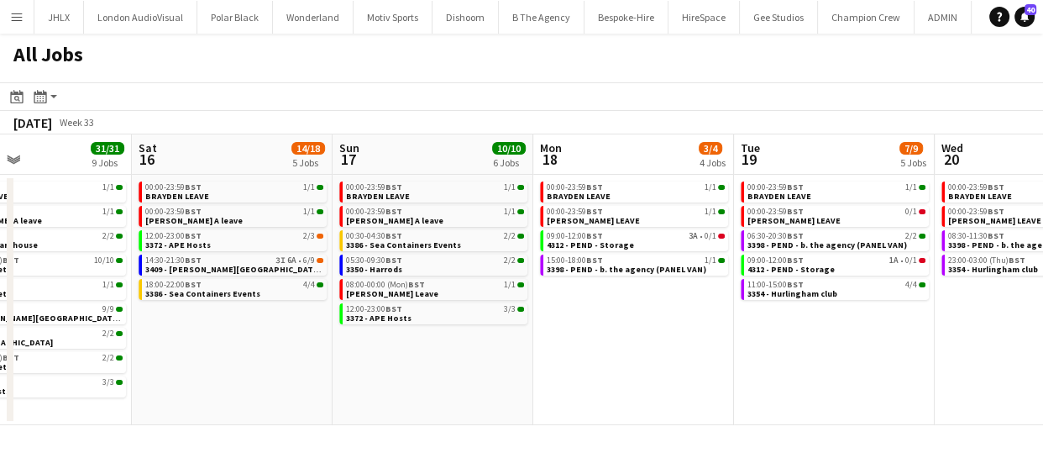
click at [506, 353] on app-all-jobs "All Jobs Date picker AUG 2025 AUG 2025 Monday M Tuesday T Wednesday W Thursday …" at bounding box center [521, 229] width 1043 height 391
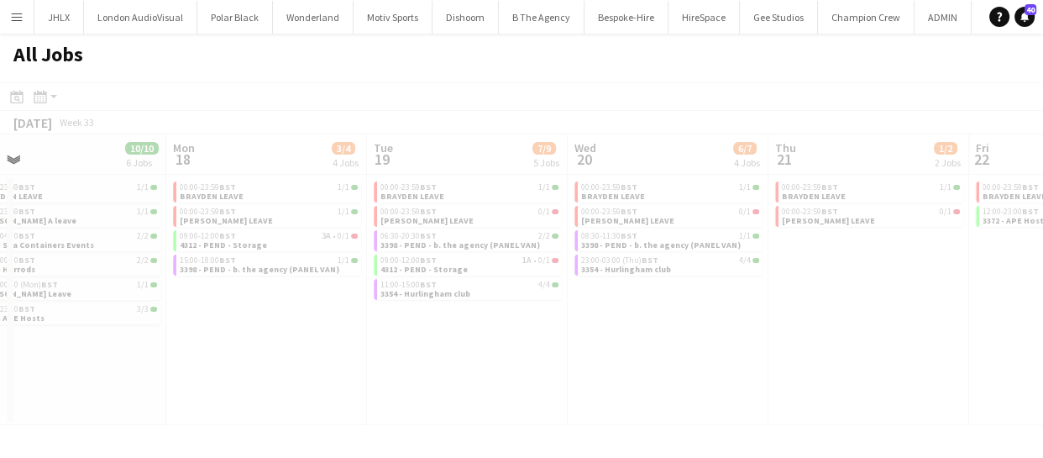
drag, startPoint x: 805, startPoint y: 380, endPoint x: 807, endPoint y: 372, distance: 8.6
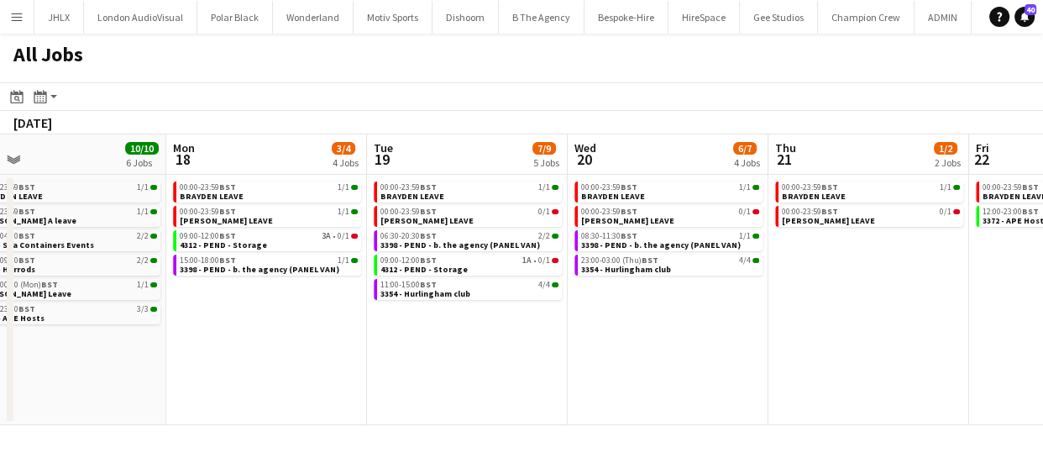
drag, startPoint x: 678, startPoint y: 370, endPoint x: 541, endPoint y: 348, distance: 138.7
click at [524, 351] on app-calendar-viewport "Fri 15 31/31 9 Jobs Sat 16 14/18 5 Jobs Sun 17 10/10 6 Jobs Mon 18 3/4 4 Jobs T…" at bounding box center [521, 279] width 1043 height 290
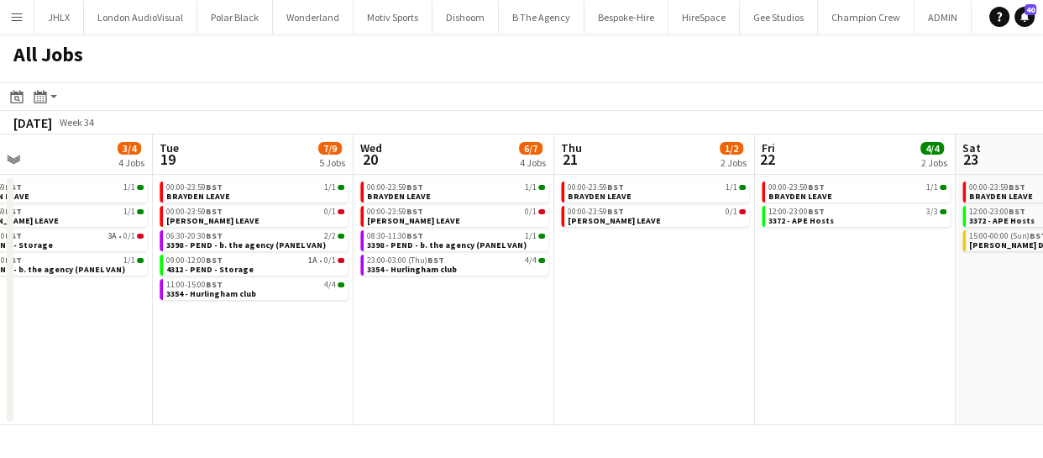
drag, startPoint x: 603, startPoint y: 341, endPoint x: 734, endPoint y: 328, distance: 131.6
click at [469, 323] on app-calendar-viewport "Fri 15 31/31 9 Jobs Sat 16 14/18 5 Jobs Sun 17 10/10 6 Jobs Mon 18 3/4 4 Jobs T…" at bounding box center [521, 279] width 1043 height 290
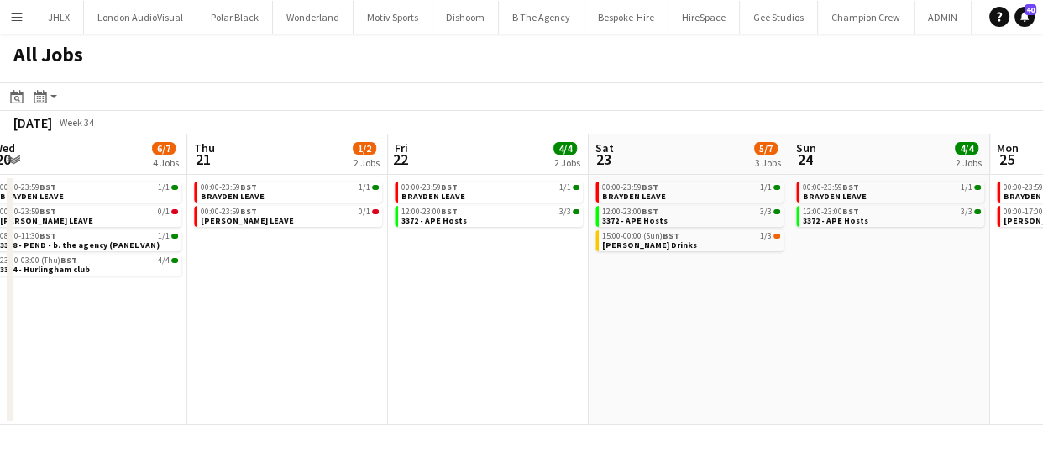
drag, startPoint x: 550, startPoint y: 325, endPoint x: 531, endPoint y: 322, distance: 19.5
click at [531, 322] on app-calendar-viewport "Sun 17 10/10 6 Jobs Mon 18 3/4 4 Jobs Tue 19 7/9 5 Jobs Wed 20 6/7 4 Jobs Thu 2…" at bounding box center [521, 279] width 1043 height 290
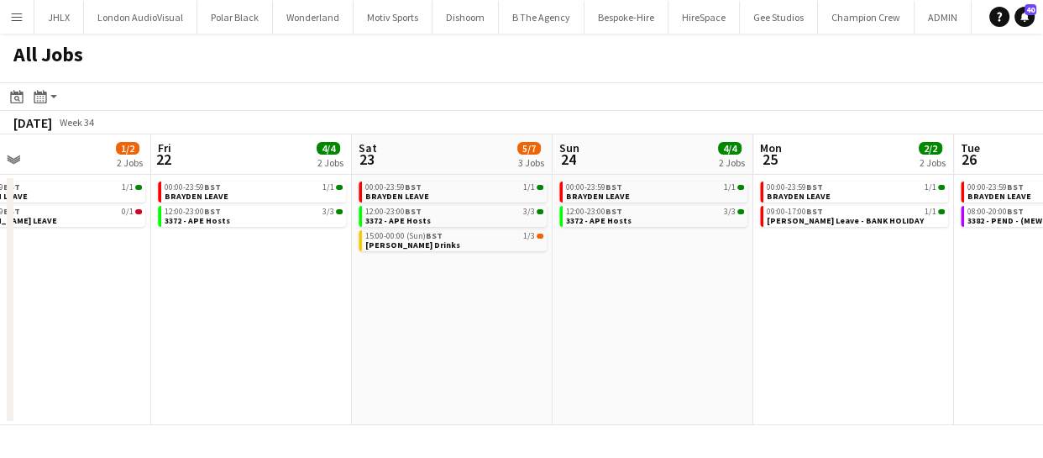
drag, startPoint x: 628, startPoint y: 339, endPoint x: 746, endPoint y: 335, distance: 118.4
click at [489, 326] on app-calendar-viewport "Tue 19 7/9 5 Jobs Wed 20 6/7 4 Jobs Thu 21 1/2 2 Jobs Fri 22 4/4 2 Jobs Sat 23 …" at bounding box center [521, 279] width 1043 height 290
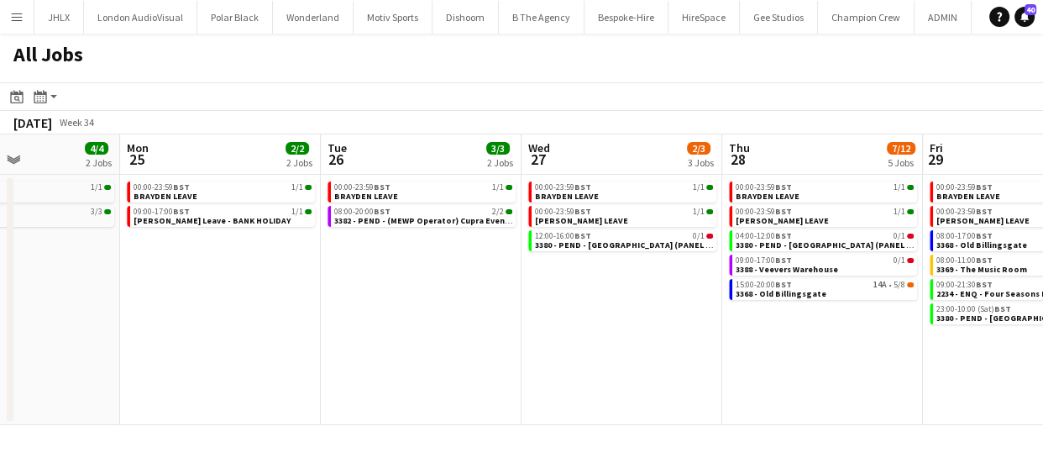
click at [508, 321] on app-calendar-viewport "Thu 21 1/2 2 Jobs Fri 22 4/4 2 Jobs Sat 23 5/7 3 Jobs Sun 24 4/4 2 Jobs Mon 25 …" at bounding box center [521, 279] width 1043 height 290
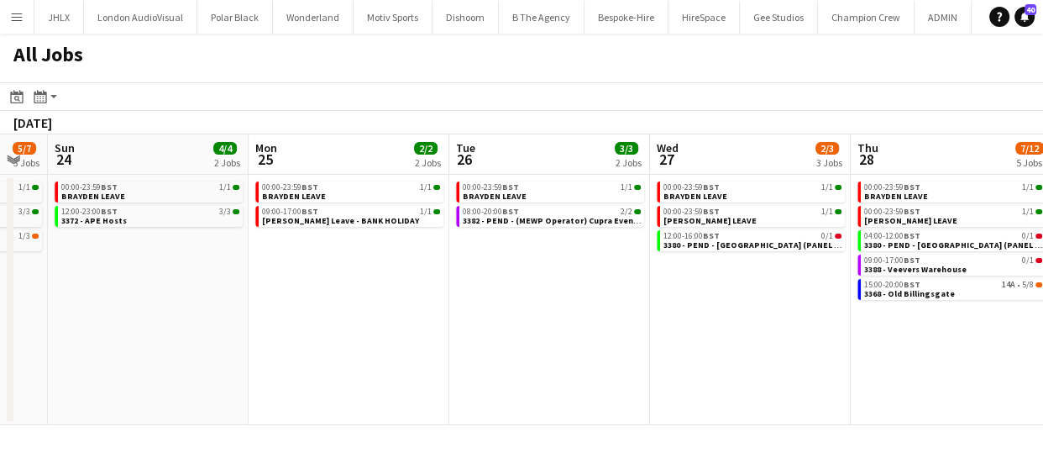
click at [481, 309] on app-all-jobs "All Jobs Date picker AUG 2025 AUG 2025 Monday M Tuesday T Wednesday W Thursday …" at bounding box center [521, 229] width 1043 height 391
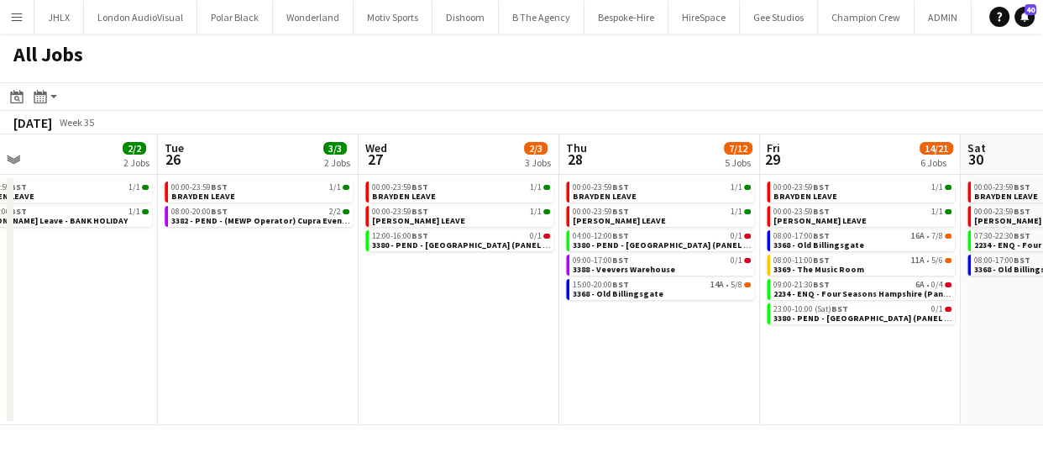
drag, startPoint x: 545, startPoint y: 317, endPoint x: 504, endPoint y: 311, distance: 41.6
click at [494, 313] on app-calendar-viewport "Sat 23 5/7 3 Jobs Sun 24 4/4 2 Jobs Mon 25 2/2 2 Jobs Tue 26 3/3 2 Jobs Wed 27 …" at bounding box center [521, 279] width 1043 height 290
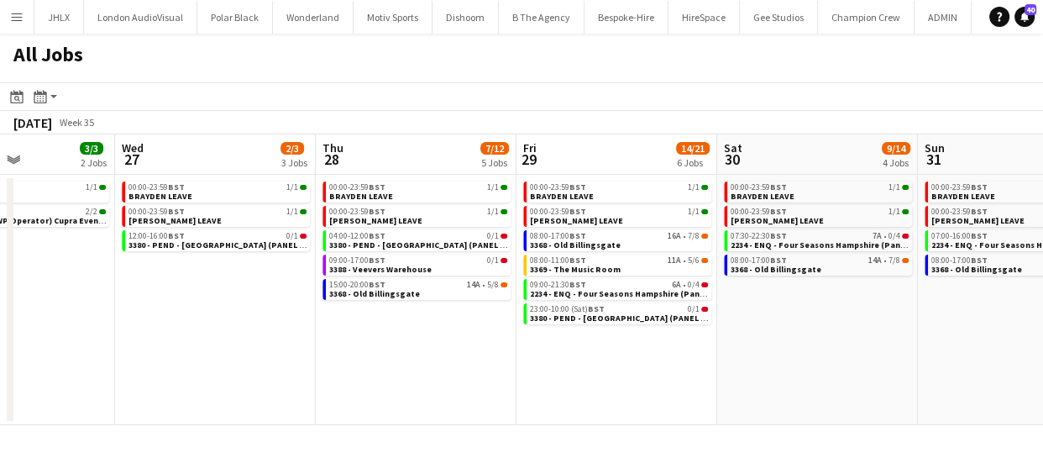
drag, startPoint x: 777, startPoint y: 346, endPoint x: 571, endPoint y: 337, distance: 206.7
click at [578, 342] on app-calendar-viewport "Sat 23 5/7 3 Jobs Sun 24 4/4 2 Jobs Mon 25 2/2 2 Jobs Tue 26 3/3 2 Jobs Wed 27 …" at bounding box center [521, 279] width 1043 height 290
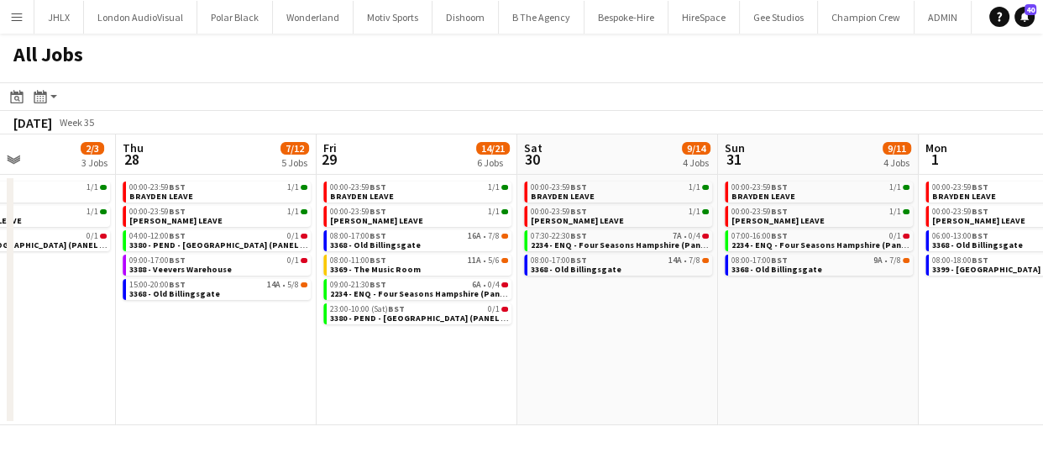
click at [653, 352] on app-calendar-viewport "Mon 25 2/2 2 Jobs Tue 26 3/3 2 Jobs Wed 27 2/3 3 Jobs Thu 28 7/12 5 Jobs Fri 29…" at bounding box center [521, 279] width 1043 height 290
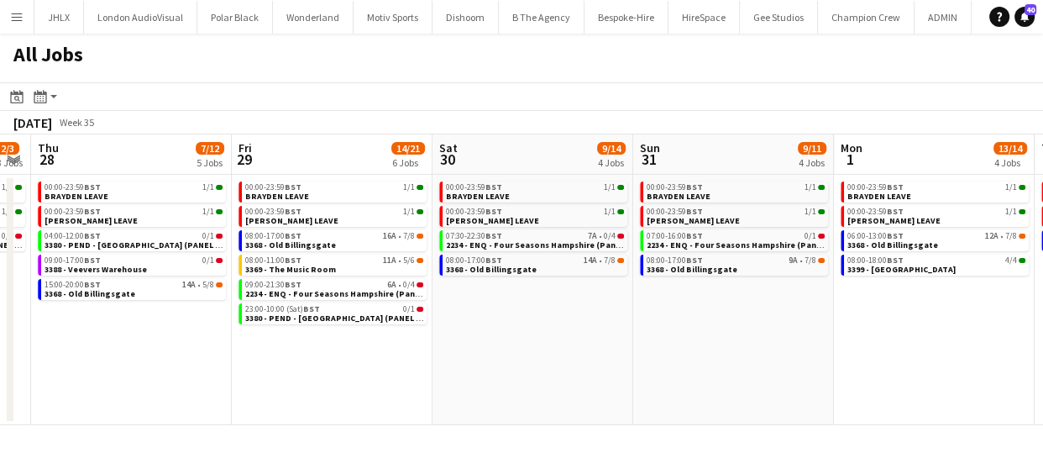
drag, startPoint x: 729, startPoint y: 344, endPoint x: 713, endPoint y: 342, distance: 16.1
click at [603, 341] on app-calendar-viewport "Mon 25 2/2 2 Jobs Tue 26 3/3 2 Jobs Wed 27 2/3 3 Jobs Thu 28 7/12 5 Jobs Fri 29…" at bounding box center [521, 279] width 1043 height 290
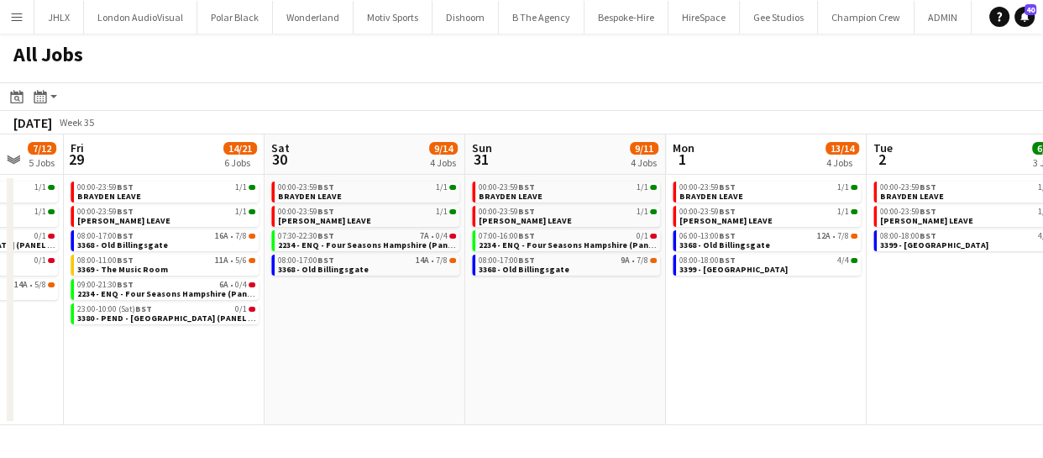
click at [622, 348] on app-all-jobs "All Jobs Date picker AUG 2025 AUG 2025 Monday M Tuesday T Wednesday W Thursday …" at bounding box center [521, 229] width 1043 height 391
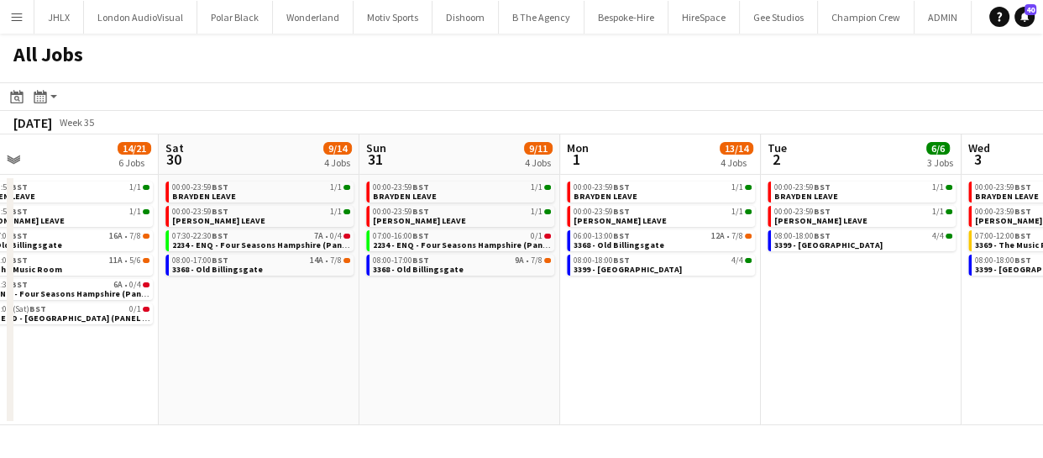
click at [547, 337] on app-calendar-viewport "Wed 27 2/3 3 Jobs Thu 28 7/12 5 Jobs Fri 29 14/21 6 Jobs Sat 30 9/14 4 Jobs Sun…" at bounding box center [521, 279] width 1043 height 290
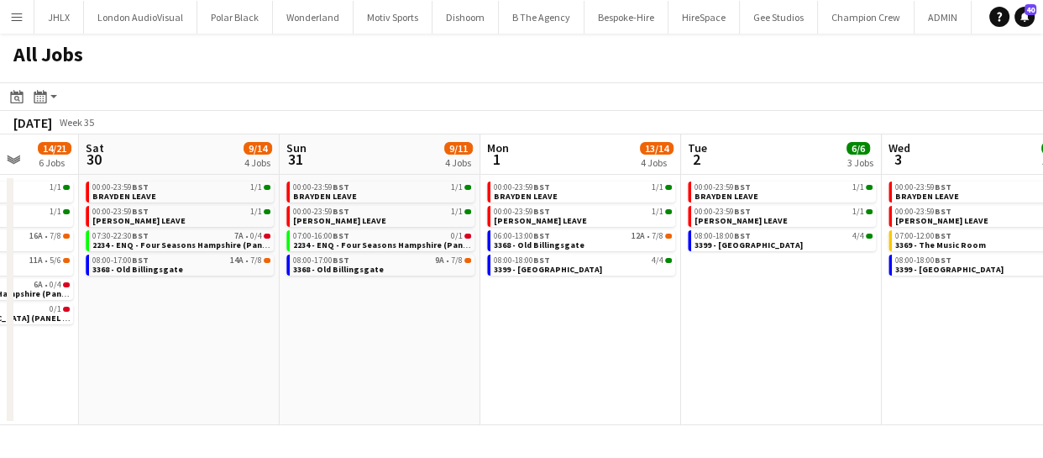
drag, startPoint x: 588, startPoint y: 342, endPoint x: 808, endPoint y: 356, distance: 221.3
click at [579, 342] on app-calendar-viewport "Wed 27 2/3 3 Jobs Thu 28 7/12 5 Jobs Fri 29 14/21 6 Jobs Sat 30 9/14 4 Jobs Sun…" at bounding box center [521, 279] width 1043 height 290
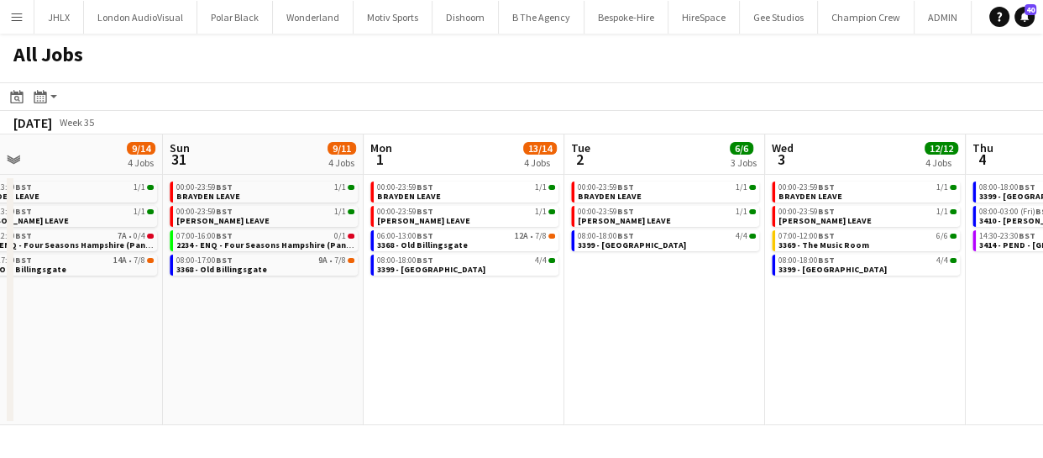
drag, startPoint x: 792, startPoint y: 356, endPoint x: 601, endPoint y: 348, distance: 190.7
click at [607, 348] on app-calendar-viewport "Wed 27 2/3 3 Jobs Thu 28 7/12 5 Jobs Fri 29 14/21 6 Jobs Sat 30 9/14 4 Jobs Sun…" at bounding box center [521, 279] width 1043 height 290
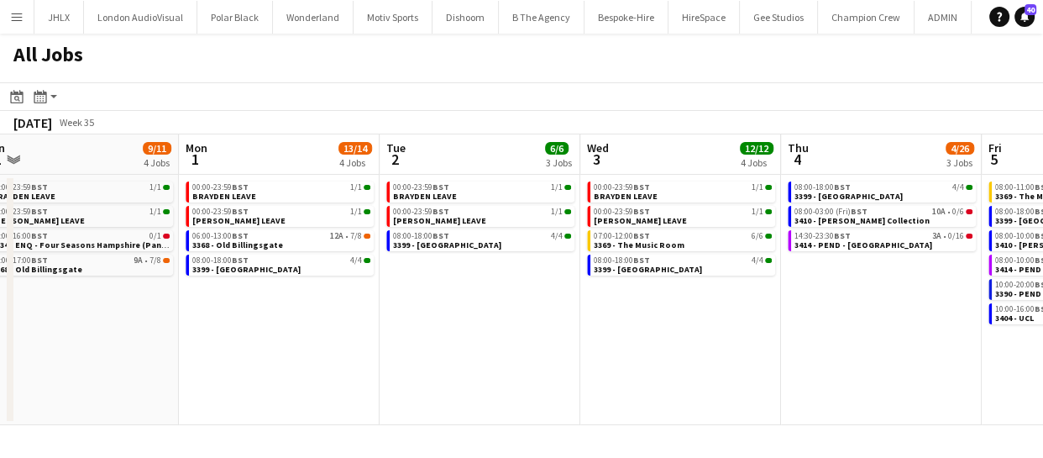
click at [655, 351] on app-calendar-viewport "Wed 27 2/3 3 Jobs Thu 28 7/12 5 Jobs Fri 29 14/21 6 Jobs Sat 30 9/14 4 Jobs Sun…" at bounding box center [521, 279] width 1043 height 290
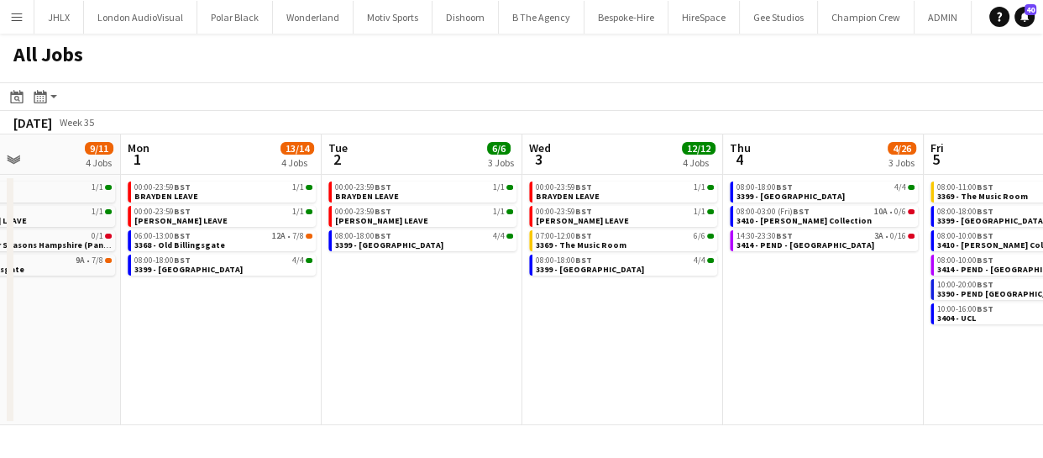
drag, startPoint x: 662, startPoint y: 353, endPoint x: 586, endPoint y: 348, distance: 75.7
click at [586, 348] on app-calendar-viewport "Fri 29 14/21 6 Jobs Sat 30 9/14 4 Jobs Sun 31 9/11 4 Jobs Mon 1 13/14 4 Jobs Tu…" at bounding box center [521, 279] width 1043 height 290
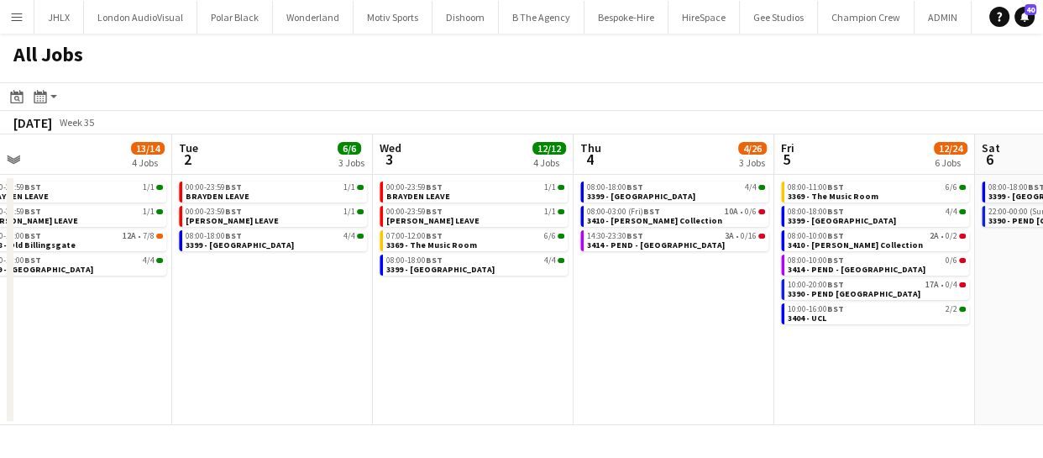
drag, startPoint x: 692, startPoint y: 351, endPoint x: 579, endPoint y: 350, distance: 112.5
click at [587, 350] on app-calendar-viewport "Fri 29 14/21 6 Jobs Sat 30 9/14 4 Jobs Sun 31 9/11 4 Jobs Mon 1 13/14 4 Jobs Tu…" at bounding box center [521, 279] width 1043 height 290
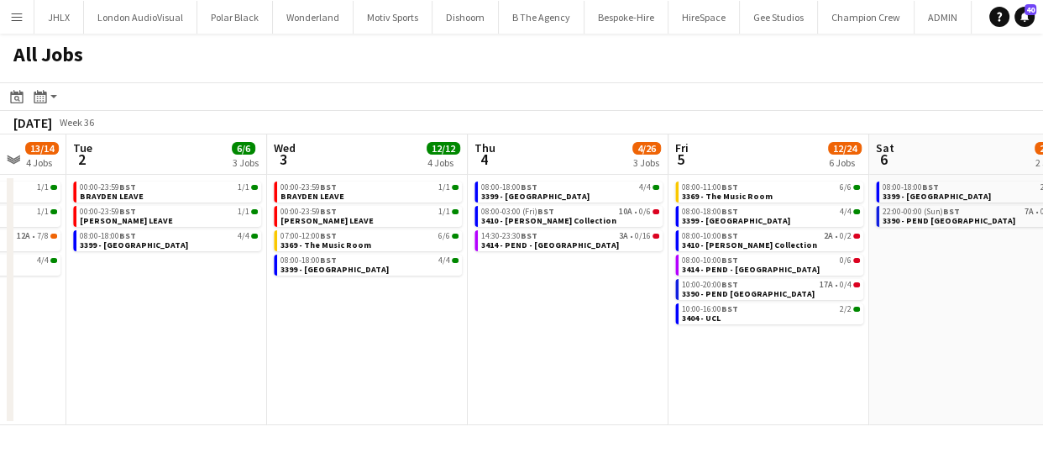
click at [493, 353] on app-all-jobs "All Jobs Date picker AUG 2025 AUG 2025 Monday M Tuesday T Wednesday W Thursday …" at bounding box center [521, 229] width 1043 height 391
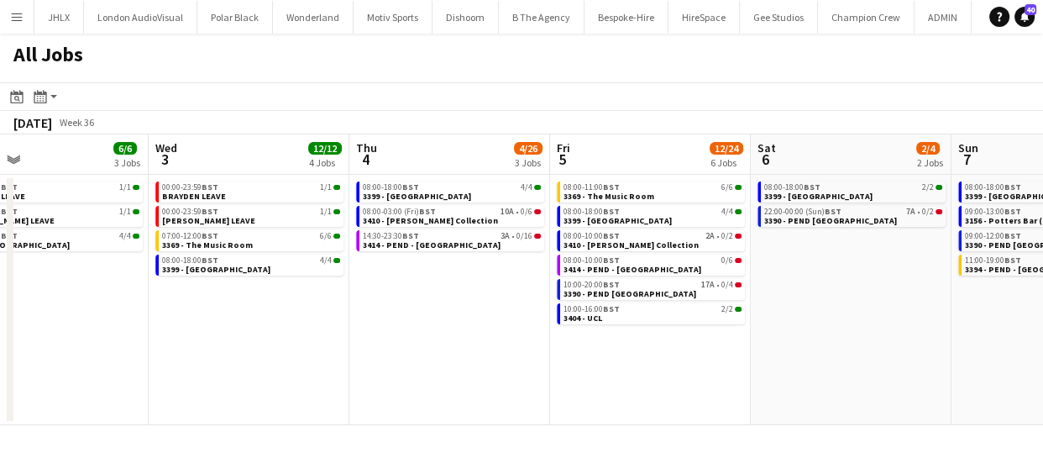
click at [666, 371] on app-calendar-viewport "Sun 31 9/11 4 Jobs Mon 1 13/14 4 Jobs Tue 2 6/6 3 Jobs Wed 3 12/12 4 Jobs Thu 4…" at bounding box center [521, 279] width 1043 height 290
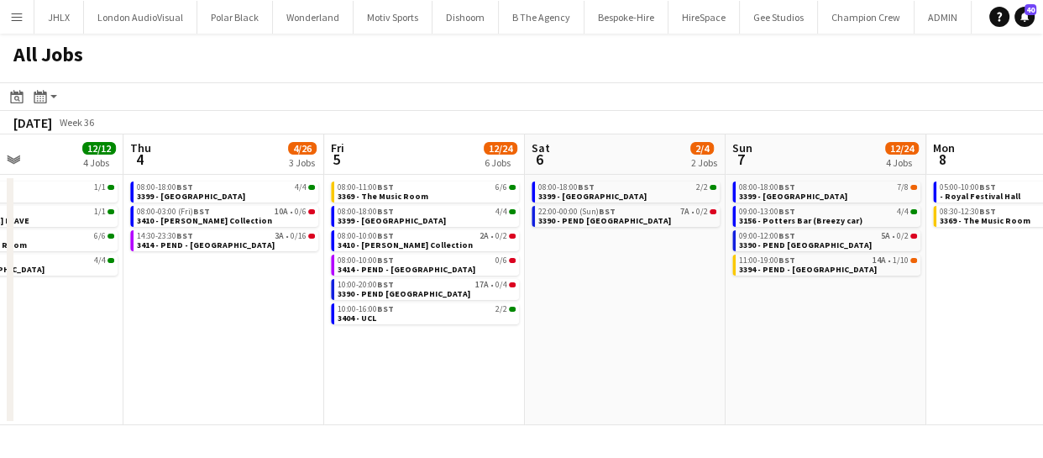
scroll to position [0, 686]
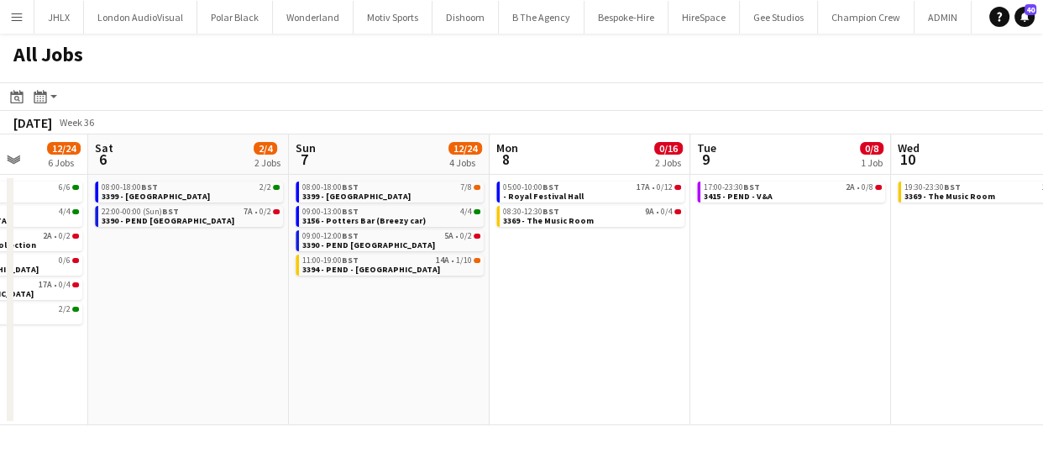
drag, startPoint x: 860, startPoint y: 358, endPoint x: 311, endPoint y: 348, distance: 548.3
click at [311, 348] on app-calendar-viewport "Tue 2 6/6 3 Jobs Wed 3 12/12 4 Jobs Thu 4 4/26 3 Jobs Fri 5 12/24 6 Jobs Sat 6 …" at bounding box center [521, 279] width 1043 height 290
drag, startPoint x: 594, startPoint y: 345, endPoint x: 525, endPoint y: 335, distance: 69.6
click at [577, 343] on app-calendar-viewport "Tue 2 6/6 3 Jobs Wed 3 12/12 4 Jobs Thu 4 4/26 3 Jobs Fri 5 12/24 6 Jobs Sat 6 …" at bounding box center [521, 279] width 1043 height 290
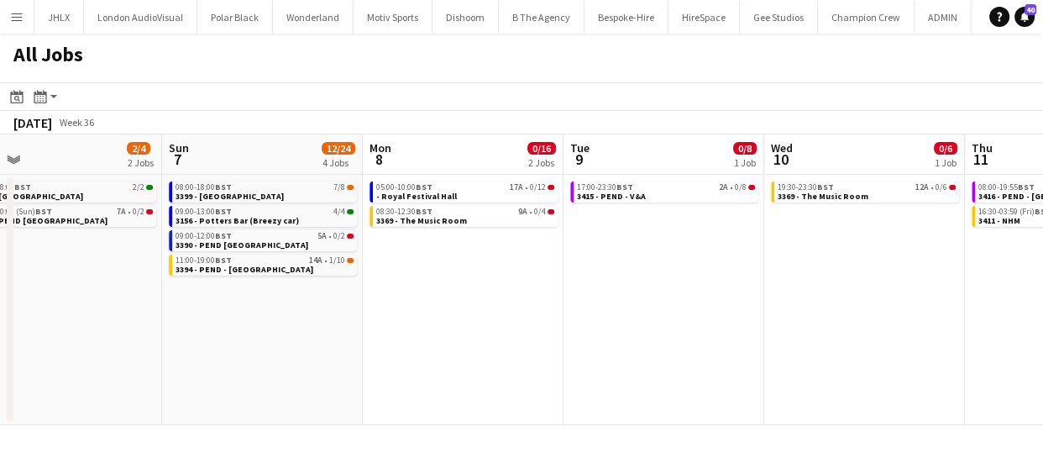
drag, startPoint x: 614, startPoint y: 351, endPoint x: 515, endPoint y: 351, distance: 98.2
click at [525, 352] on app-calendar-viewport "Thu 4 4/26 3 Jobs Fri 5 12/24 6 Jobs Sat 6 2/4 2 Jobs Sun 7 12/24 4 Jobs Mon 8 …" at bounding box center [521, 279] width 1043 height 290
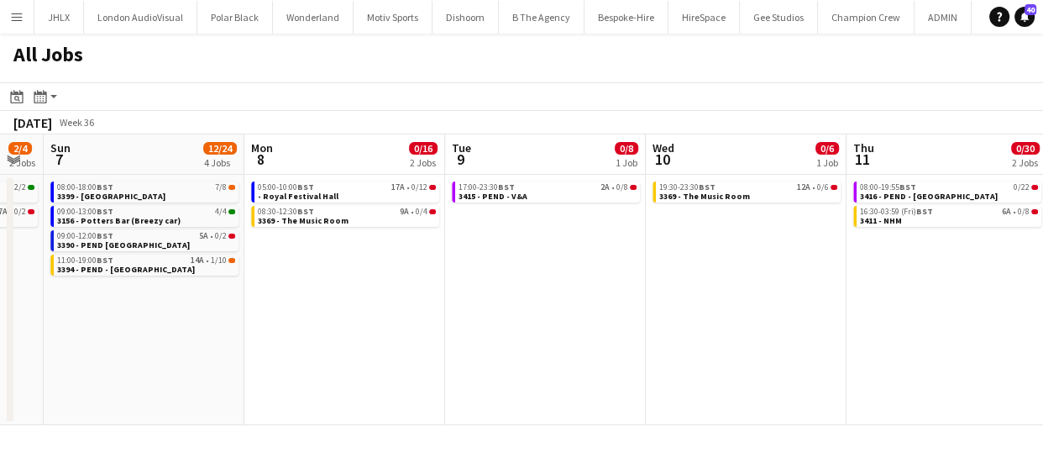
click at [501, 360] on app-calendar-viewport "Thu 4 4/26 3 Jobs Fri 5 12/24 6 Jobs Sat 6 2/4 2 Jobs Sun 7 12/24 4 Jobs Mon 8 …" at bounding box center [521, 279] width 1043 height 290
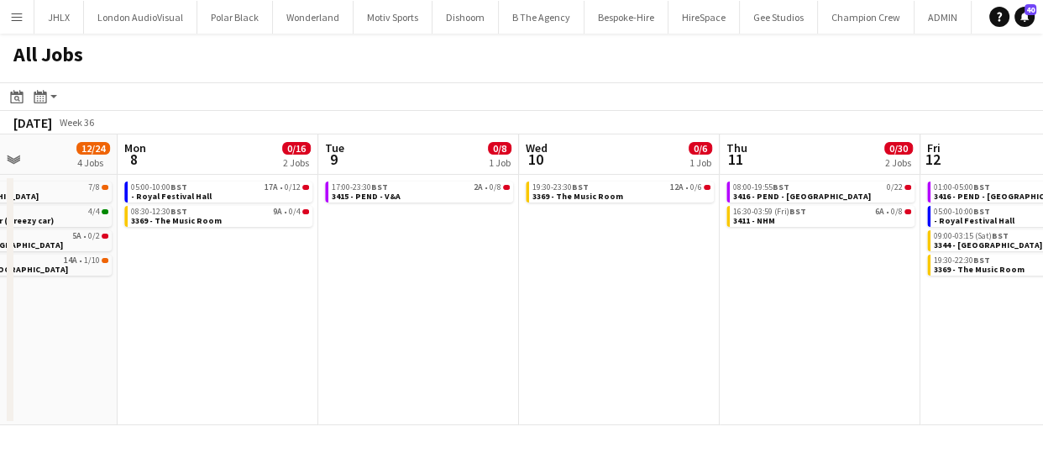
drag, startPoint x: 618, startPoint y: 353, endPoint x: 504, endPoint y: 342, distance: 114.8
click at [501, 350] on app-calendar-viewport "Thu 4 4/26 3 Jobs Fri 5 12/24 6 Jobs Sat 6 2/4 2 Jobs Sun 7 12/24 4 Jobs Mon 8 …" at bounding box center [521, 279] width 1043 height 290
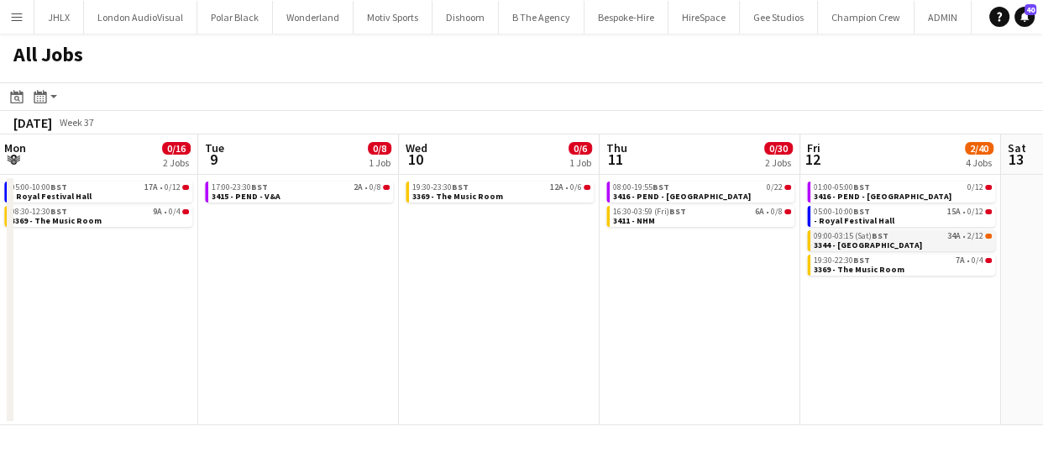
click at [842, 249] on app-brief-job-card "09:00-03:15 (Sat) BST 34A • 2/12 3344 - Guild Hall" at bounding box center [901, 240] width 188 height 21
click at [842, 245] on span "3344 - [GEOGRAPHIC_DATA]" at bounding box center [868, 244] width 108 height 11
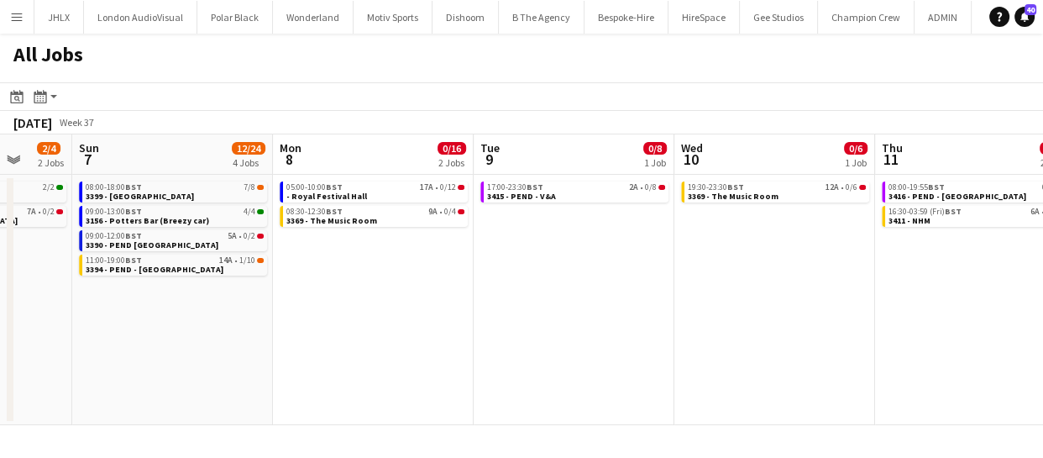
drag, startPoint x: 562, startPoint y: 324, endPoint x: 438, endPoint y: 305, distance: 124.9
click at [419, 307] on app-calendar-viewport "Thu 4 4/26 3 Jobs Fri 5 12/24 6 Jobs Sat 6 2/4 2 Jobs Sun 7 12/24 4 Jobs Mon 8 …" at bounding box center [521, 279] width 1043 height 290
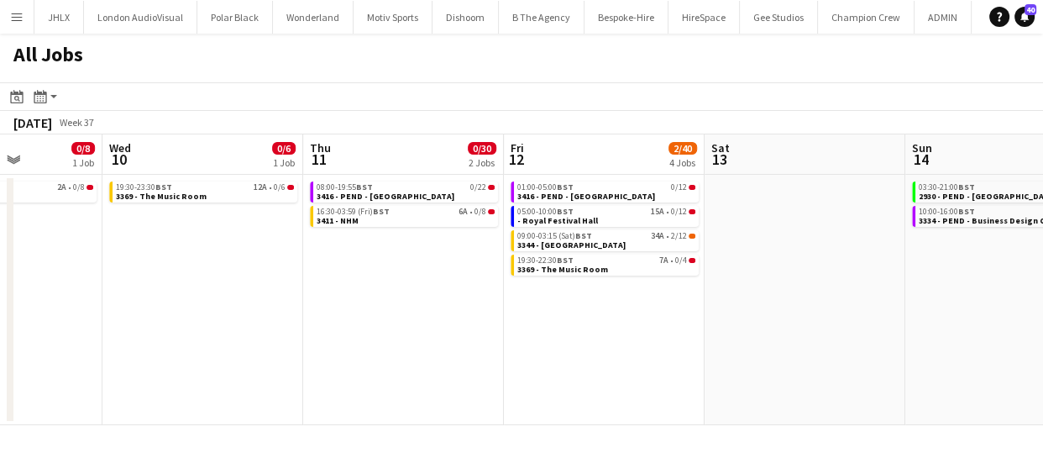
drag, startPoint x: 541, startPoint y: 314, endPoint x: 346, endPoint y: 308, distance: 194.9
click at [353, 307] on app-calendar-viewport "Sat 6 2/4 2 Jobs Sun 7 12/24 4 Jobs Mon 8 0/16 2 Jobs Tue 9 0/8 1 Job Wed 10 0/…" at bounding box center [521, 279] width 1043 height 290
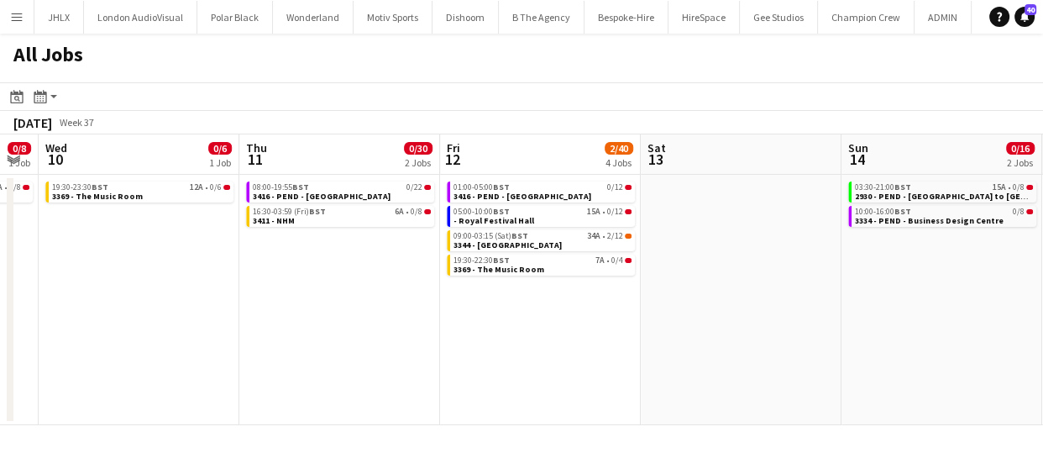
drag, startPoint x: 437, startPoint y: 291, endPoint x: 471, endPoint y: 292, distance: 34.4
click at [500, 280] on app-calendar-viewport "Sat 6 2/4 2 Jobs Sun 7 12/24 4 Jobs Mon 8 0/16 2 Jobs Tue 9 0/8 1 Job Wed 10 0/…" at bounding box center [521, 279] width 1043 height 290
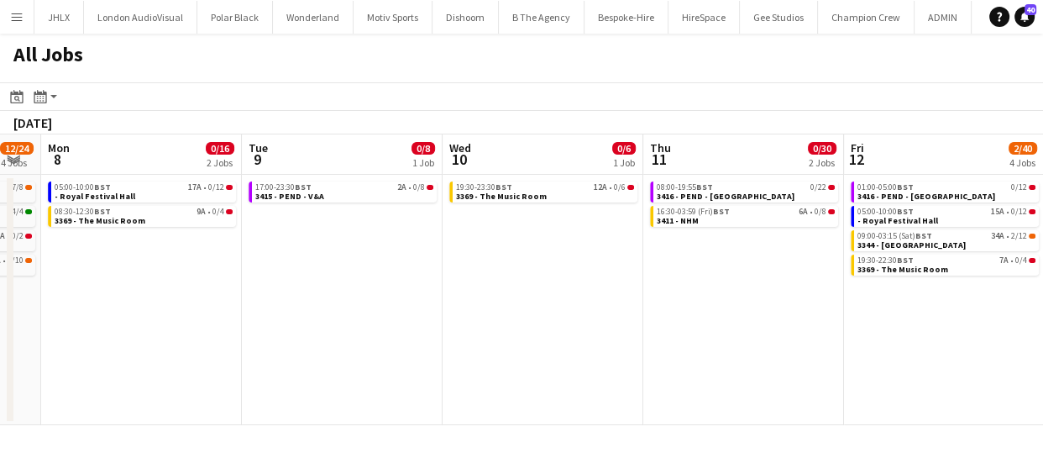
drag, startPoint x: 249, startPoint y: 294, endPoint x: 475, endPoint y: 277, distance: 227.3
click at [447, 277] on app-calendar-viewport "Sat 6 2/4 2 Jobs Sun 7 12/24 4 Jobs Mon 8 0/16 2 Jobs Tue 9 0/8 1 Job Wed 10 0/…" at bounding box center [521, 279] width 1043 height 290
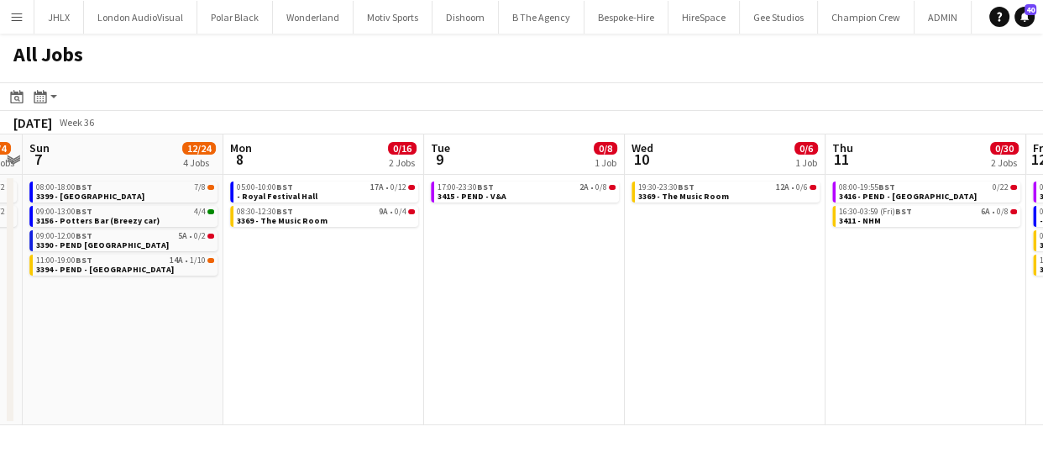
drag, startPoint x: 289, startPoint y: 308, endPoint x: 513, endPoint y: 314, distance: 224.2
click at [563, 298] on app-calendar-viewport "Fri 5 12/24 6 Jobs Sat 6 2/4 2 Jobs Sun 7 12/24 4 Jobs Mon 8 0/16 2 Jobs Tue 9 …" at bounding box center [521, 279] width 1043 height 290
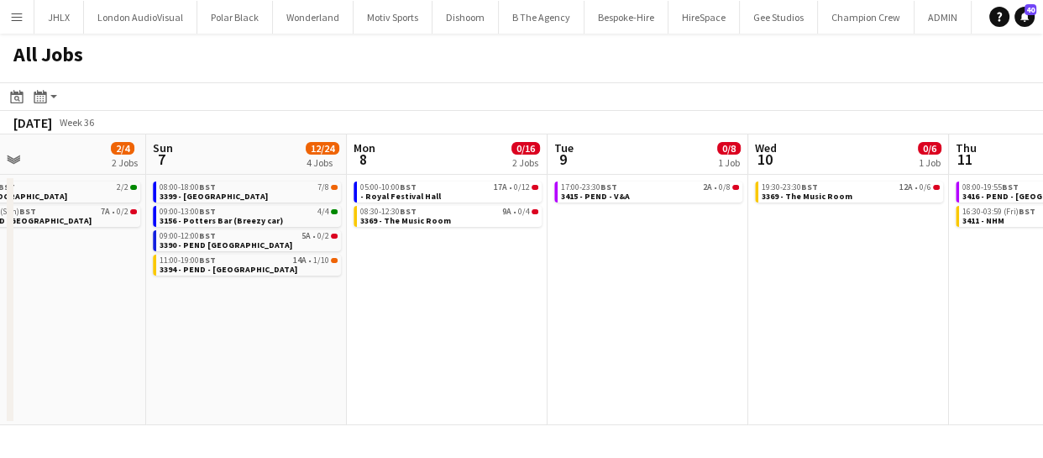
drag, startPoint x: 222, startPoint y: 332, endPoint x: 273, endPoint y: 337, distance: 50.5
click at [475, 309] on app-calendar-viewport "Thu 4 4/26 3 Jobs Fri 5 12/24 6 Jobs Sat 6 2/4 2 Jobs Sun 7 12/24 4 Jobs Mon 8 …" at bounding box center [521, 279] width 1043 height 290
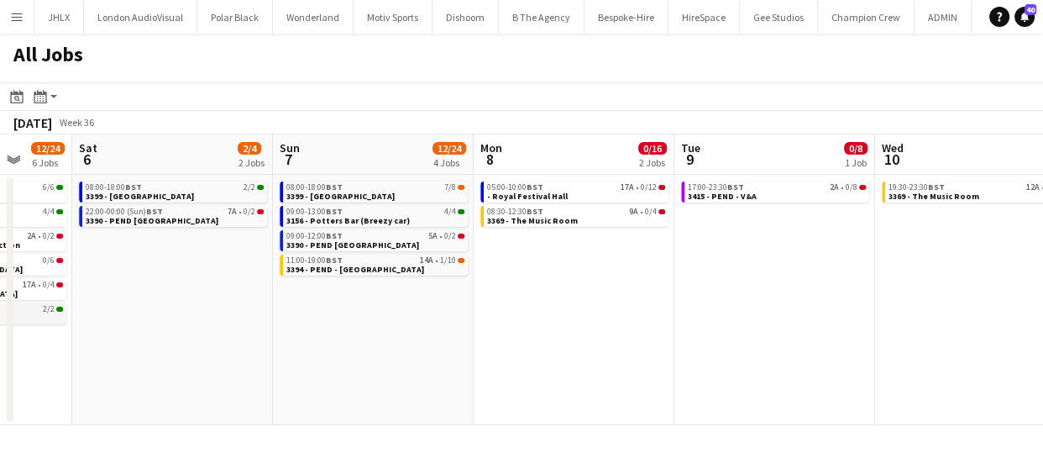
drag, startPoint x: 253, startPoint y: 327, endPoint x: 513, endPoint y: 302, distance: 261.5
click at [557, 301] on app-calendar-viewport "Wed 3 12/12 4 Jobs Thu 4 4/26 3 Jobs Fri 5 12/24 6 Jobs Sat 6 2/4 2 Jobs Sun 7 …" at bounding box center [521, 279] width 1043 height 290
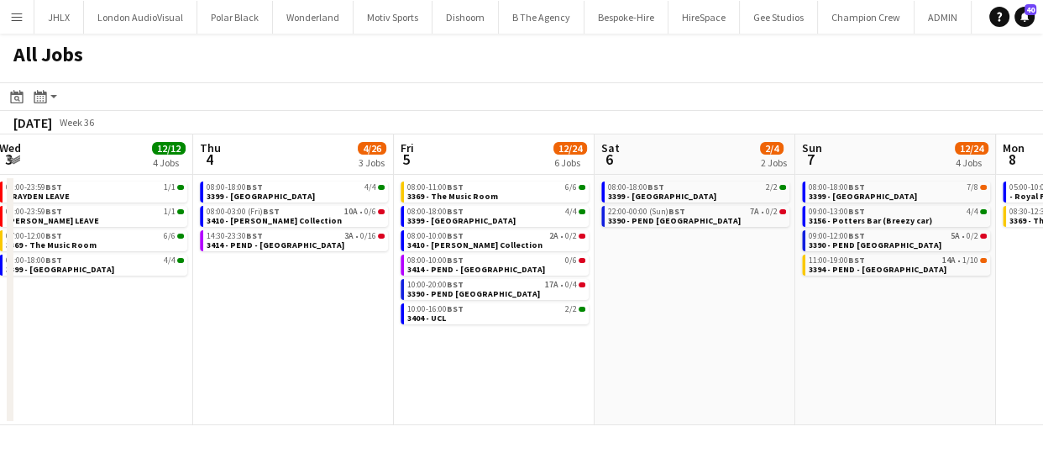
drag, startPoint x: 323, startPoint y: 320, endPoint x: 247, endPoint y: 321, distance: 76.4
click at [503, 302] on app-calendar-viewport "Mon 1 13/14 4 Jobs Tue 2 6/6 3 Jobs Wed 3 12/12 4 Jobs Thu 4 4/26 3 Jobs Fri 5 …" at bounding box center [521, 279] width 1043 height 290
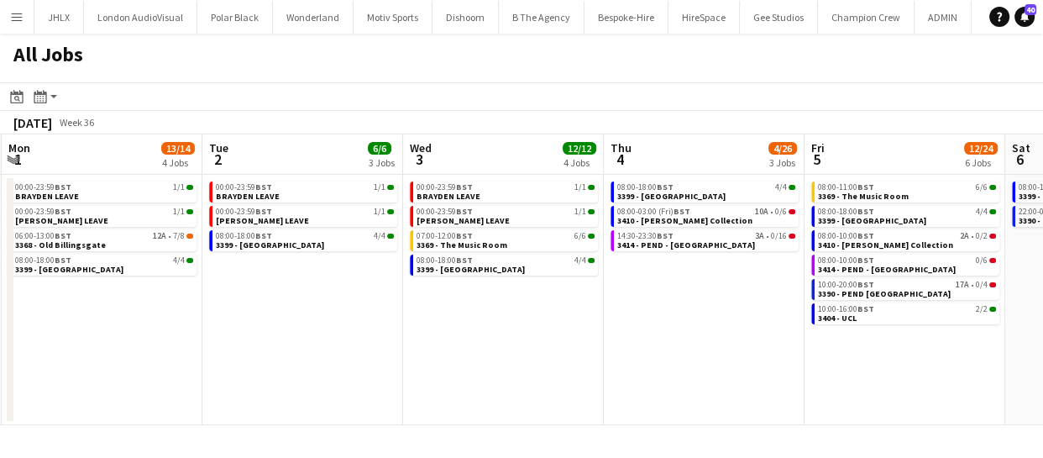
drag, startPoint x: 247, startPoint y: 321, endPoint x: 499, endPoint y: 301, distance: 252.6
click at [504, 298] on app-calendar-viewport "Sat 30 9/14 4 Jobs Sun 31 9/11 4 Jobs Mon 1 13/14 4 Jobs Tue 2 6/6 3 Jobs Wed 3…" at bounding box center [521, 279] width 1043 height 290
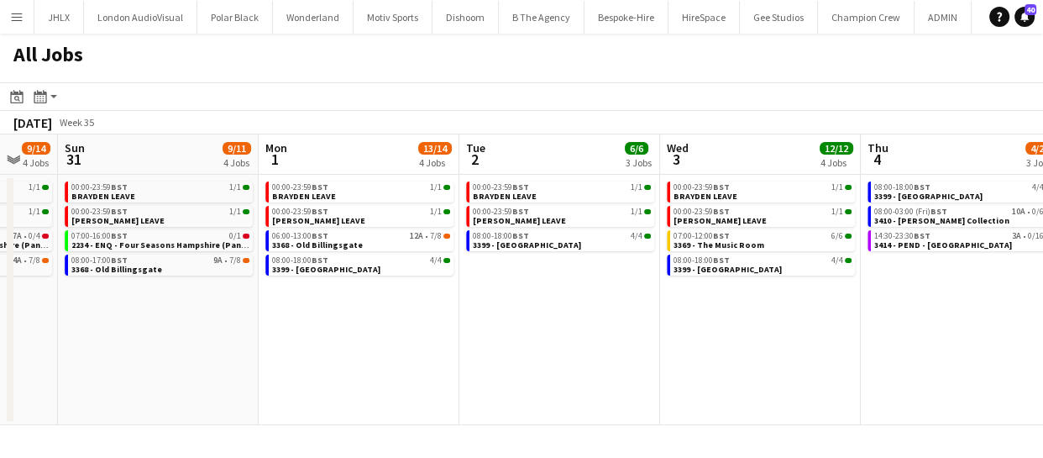
drag, startPoint x: 383, startPoint y: 294, endPoint x: 369, endPoint y: 308, distance: 20.2
click at [502, 281] on app-calendar-viewport "Fri 29 14/21 6 Jobs Sat 30 9/14 4 Jobs Sun 31 9/11 4 Jobs Mon 1 13/14 4 Jobs Tu…" at bounding box center [521, 279] width 1043 height 290
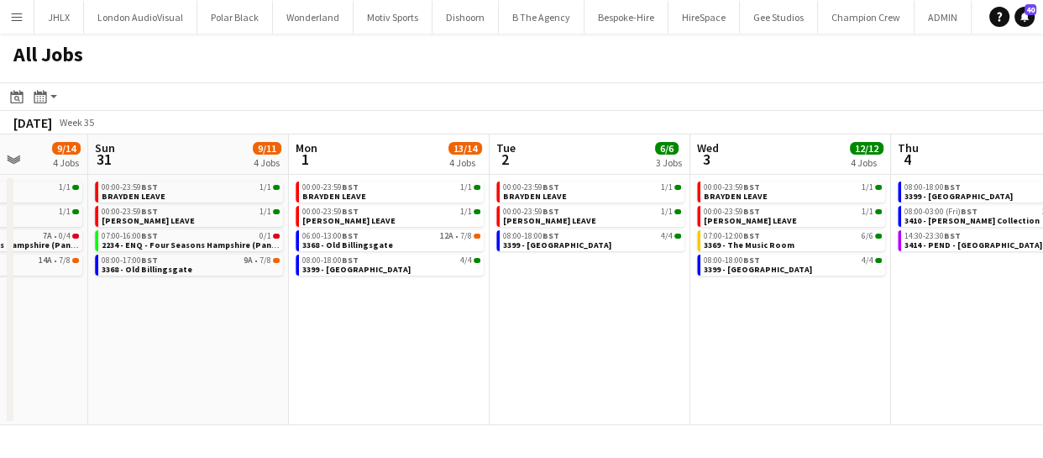
drag, startPoint x: 331, startPoint y: 305, endPoint x: 604, endPoint y: 286, distance: 274.3
click at [591, 288] on app-calendar-viewport "Thu 28 7/12 5 Jobs Fri 29 14/21 6 Jobs Sat 30 9/14 4 Jobs Sun 31 9/11 4 Jobs Mo…" at bounding box center [521, 279] width 1043 height 290
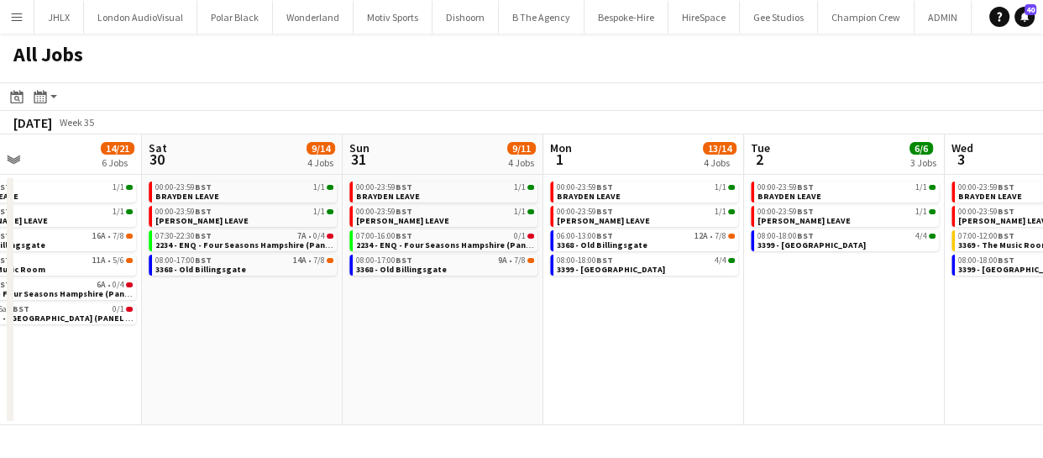
click at [605, 290] on app-calendar-viewport "Wed 27 2/3 3 Jobs Thu 28 7/12 5 Jobs Fri 29 14/21 6 Jobs Sat 30 9/14 4 Jobs Sun…" at bounding box center [521, 279] width 1043 height 290
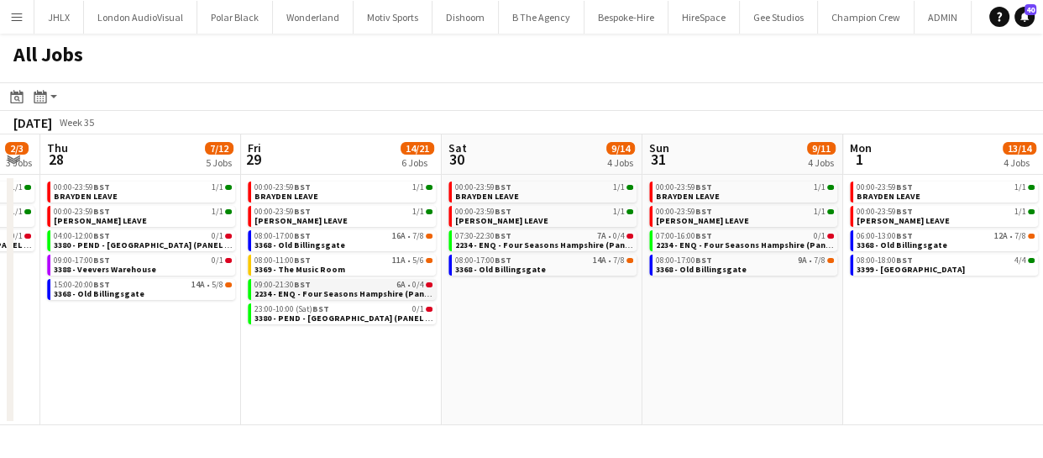
drag, startPoint x: 343, startPoint y: 306, endPoint x: 561, endPoint y: 292, distance: 217.9
click at [550, 291] on app-calendar-viewport "Mon 25 2/2 2 Jobs Tue 26 3/3 2 Jobs Wed 27 2/3 3 Jobs Thu 28 7/12 5 Jobs Fri 29…" at bounding box center [521, 279] width 1043 height 290
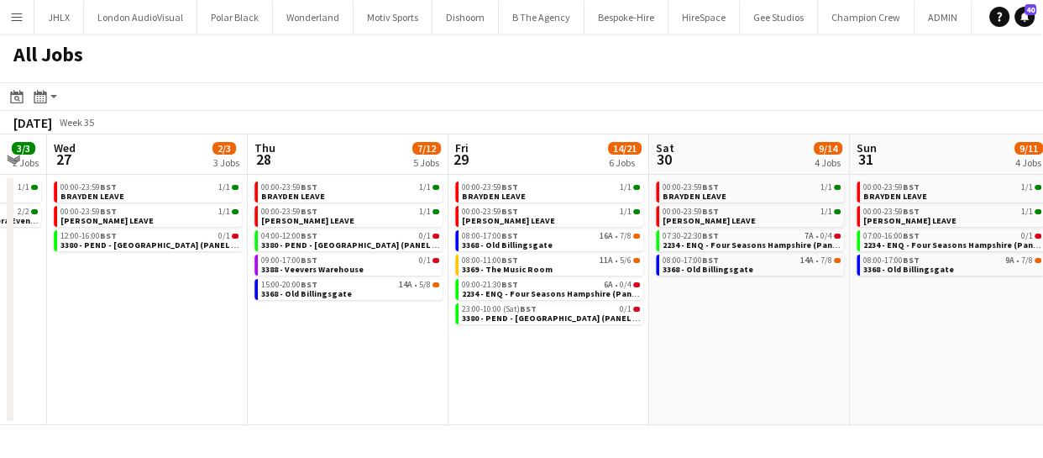
drag, startPoint x: 357, startPoint y: 306, endPoint x: 628, endPoint y: 289, distance: 271.7
click at [610, 290] on app-calendar-viewport "Mon 25 2/2 2 Jobs Tue 26 3/3 2 Jobs Wed 27 2/3 3 Jobs Thu 28 7/12 5 Jobs Fri 29…" at bounding box center [521, 279] width 1043 height 290
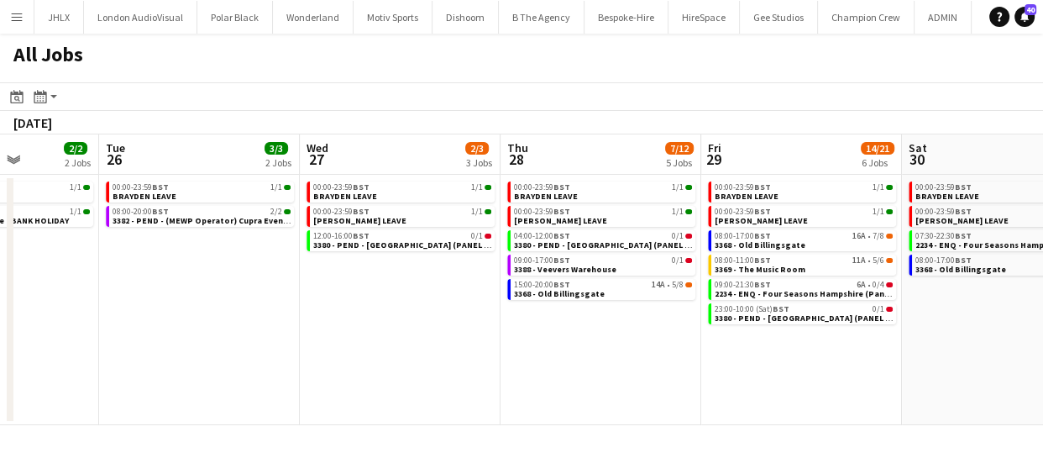
drag, startPoint x: 371, startPoint y: 319, endPoint x: 572, endPoint y: 317, distance: 200.7
click at [633, 293] on app-calendar-viewport "Sat 23 5/7 3 Jobs Sun 24 4/4 2 Jobs Mon 25 2/2 2 Jobs Tue 26 3/3 2 Jobs Wed 27 …" at bounding box center [521, 279] width 1043 height 290
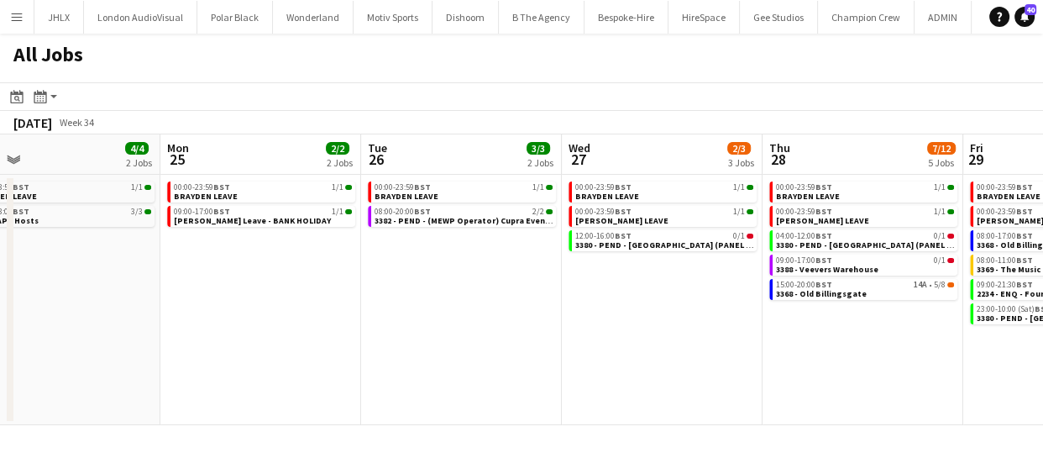
drag, startPoint x: 381, startPoint y: 327, endPoint x: 614, endPoint y: 296, distance: 234.7
click at [566, 301] on app-calendar-viewport "Fri 22 4/4 2 Jobs Sat 23 5/7 3 Jobs Sun 24 4/4 2 Jobs Mon 25 2/2 2 Jobs Tue 26 …" at bounding box center [521, 279] width 1043 height 290
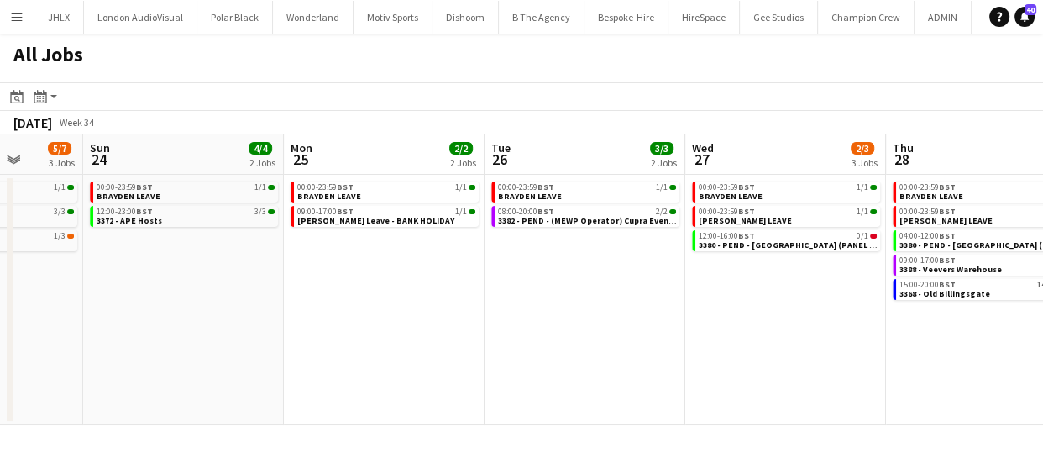
drag, startPoint x: 417, startPoint y: 316, endPoint x: 527, endPoint y: 308, distance: 110.2
click at [560, 293] on app-calendar-viewport "Thu 21 1/2 2 Jobs Fri 22 4/4 2 Jobs Sat 23 5/7 3 Jobs Sun 24 4/4 2 Jobs Mon 25 …" at bounding box center [521, 279] width 1043 height 290
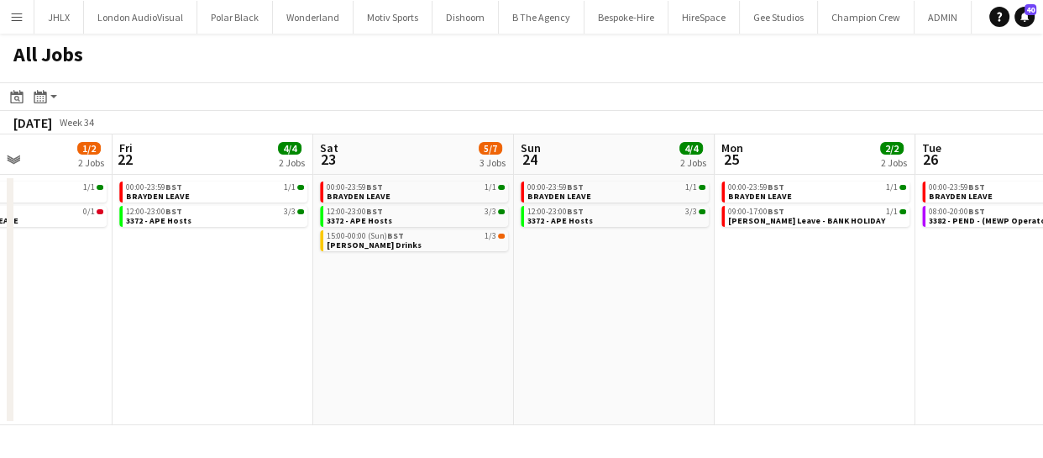
drag, startPoint x: 594, startPoint y: 302, endPoint x: 641, endPoint y: 314, distance: 48.5
click at [663, 297] on app-calendar-viewport "Tue 19 7/9 5 Jobs Wed 20 6/7 4 Jobs Thu 21 1/2 2 Jobs Fri 22 4/4 2 Jobs Sat 23 …" at bounding box center [521, 279] width 1043 height 290
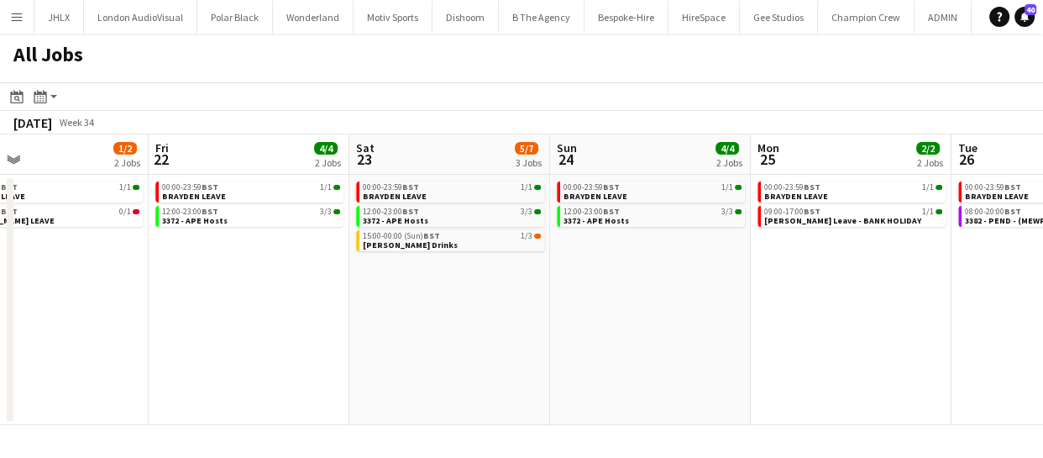
scroll to position [0, 477]
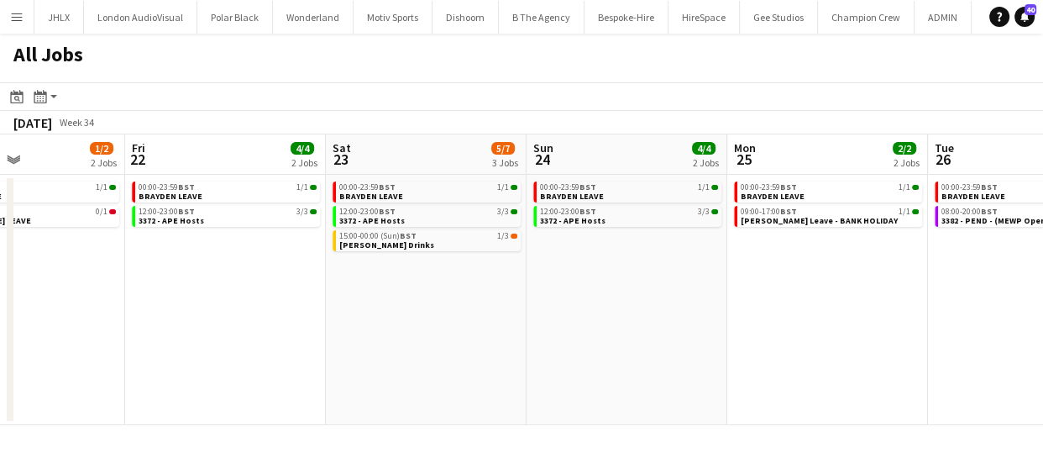
drag, startPoint x: 779, startPoint y: 310, endPoint x: 698, endPoint y: 315, distance: 81.6
click at [698, 315] on app-calendar-viewport "Tue 19 7/9 5 Jobs Wed 20 6/7 4 Jobs Thu 21 1/2 2 Jobs Fri 22 4/4 2 Jobs Sat 23 …" at bounding box center [521, 279] width 1043 height 290
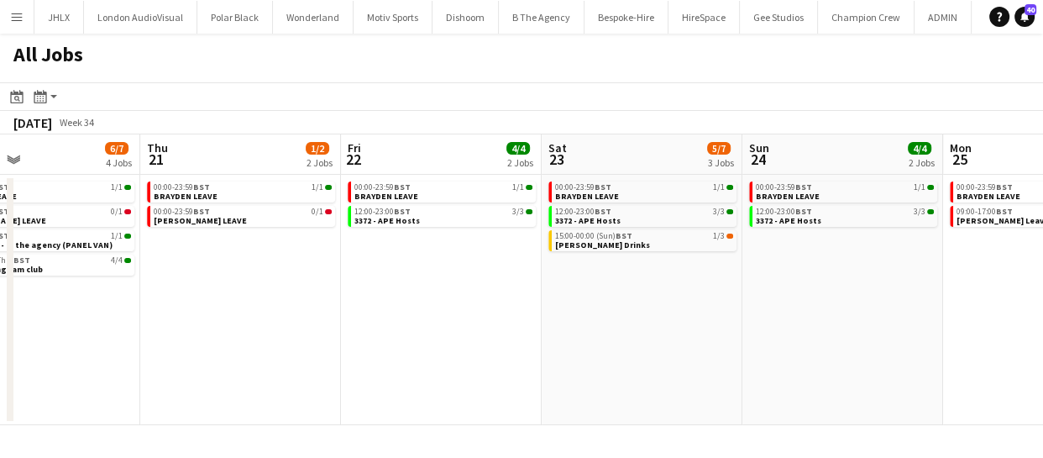
scroll to position [0, 508]
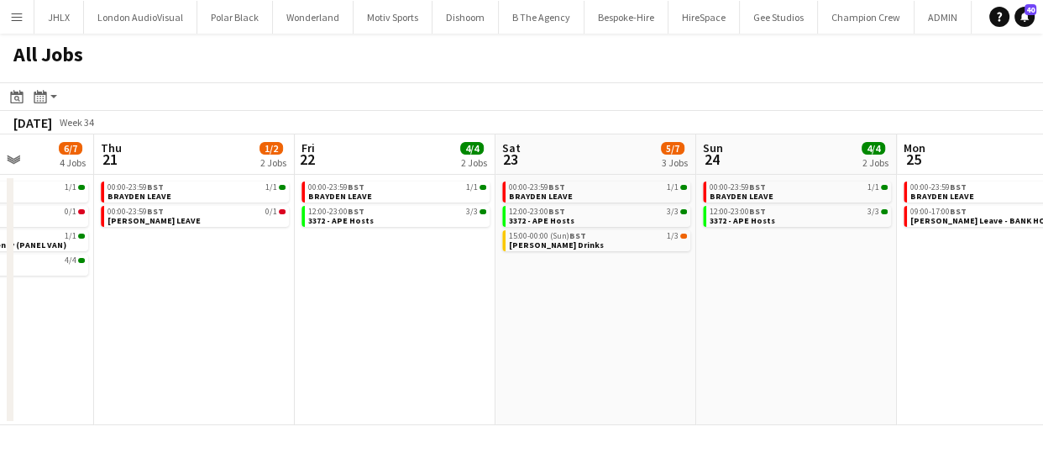
drag, startPoint x: 316, startPoint y: 306, endPoint x: 485, endPoint y: 290, distance: 170.4
click at [485, 290] on app-calendar-viewport "Mon 18 3/4 4 Jobs Tue 19 7/9 5 Jobs Wed 20 6/7 4 Jobs Thu 21 1/2 2 Jobs Fri 22 …" at bounding box center [521, 279] width 1043 height 290
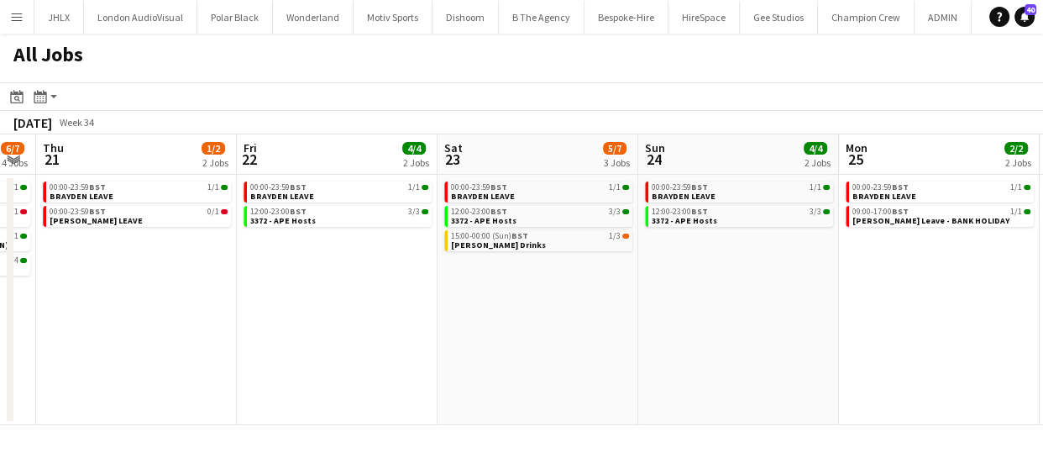
scroll to position [0, 576]
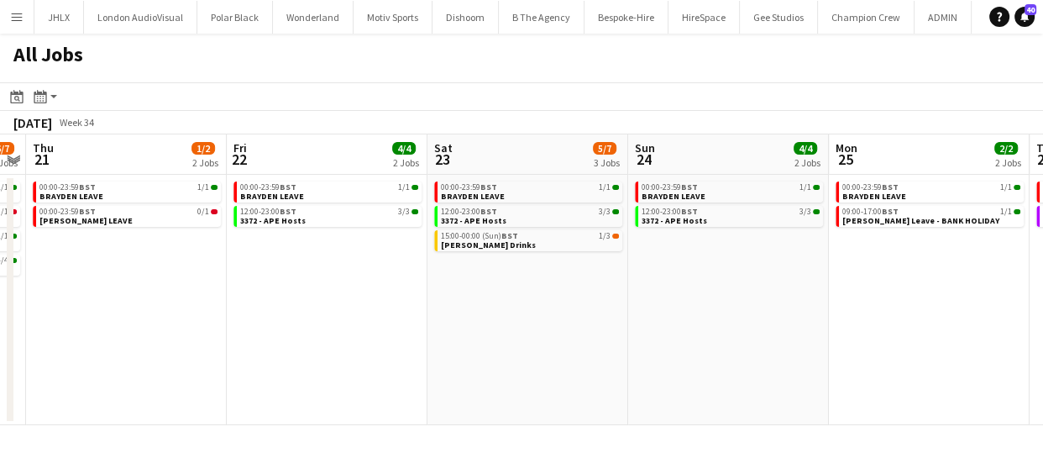
drag, startPoint x: 554, startPoint y: 310, endPoint x: 536, endPoint y: 311, distance: 17.7
click at [536, 311] on app-calendar-viewport "Mon 18 3/4 4 Jobs Tue 19 7/9 5 Jobs Wed 20 6/7 4 Jobs Thu 21 1/2 2 Jobs Fri 22 …" at bounding box center [521, 279] width 1043 height 290
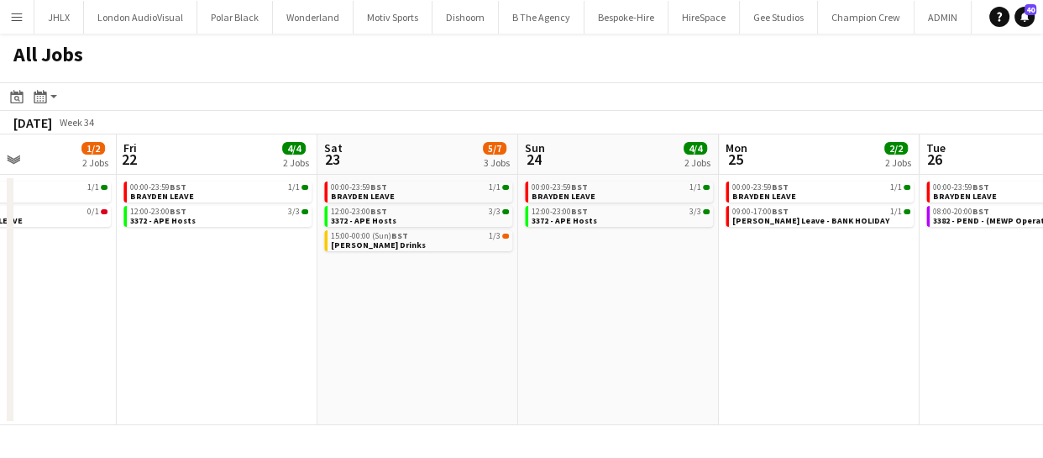
drag, startPoint x: 579, startPoint y: 275, endPoint x: 465, endPoint y: 278, distance: 114.2
click at [465, 278] on app-calendar-viewport "Mon 18 3/4 4 Jobs Tue 19 7/9 5 Jobs Wed 20 6/7 4 Jobs Thu 21 1/2 2 Jobs Fri 22 …" at bounding box center [521, 279] width 1043 height 290
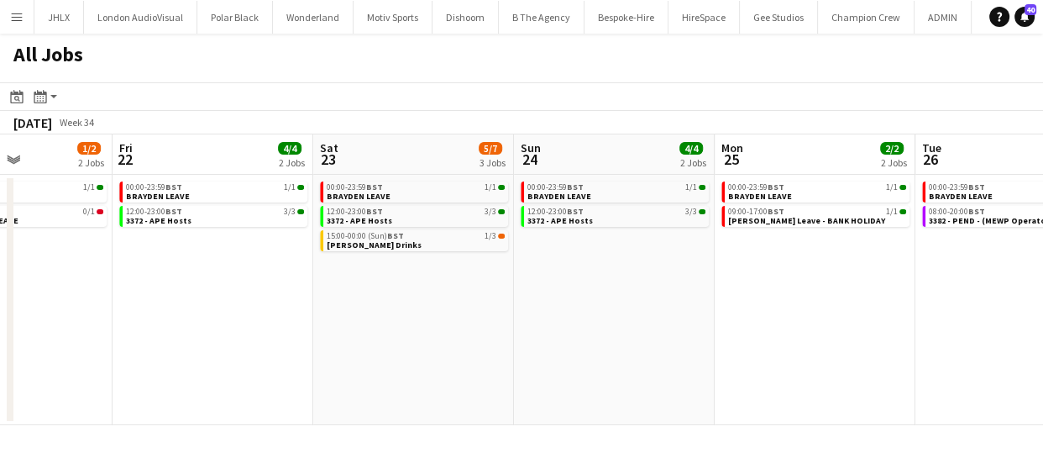
drag, startPoint x: 436, startPoint y: 291, endPoint x: 408, endPoint y: 296, distance: 28.2
click at [390, 294] on app-calendar-viewport "Mon 18 3/4 4 Jobs Tue 19 7/9 5 Jobs Wed 20 6/7 4 Jobs Thu 21 1/2 2 Jobs Fri 22 …" at bounding box center [521, 279] width 1043 height 290
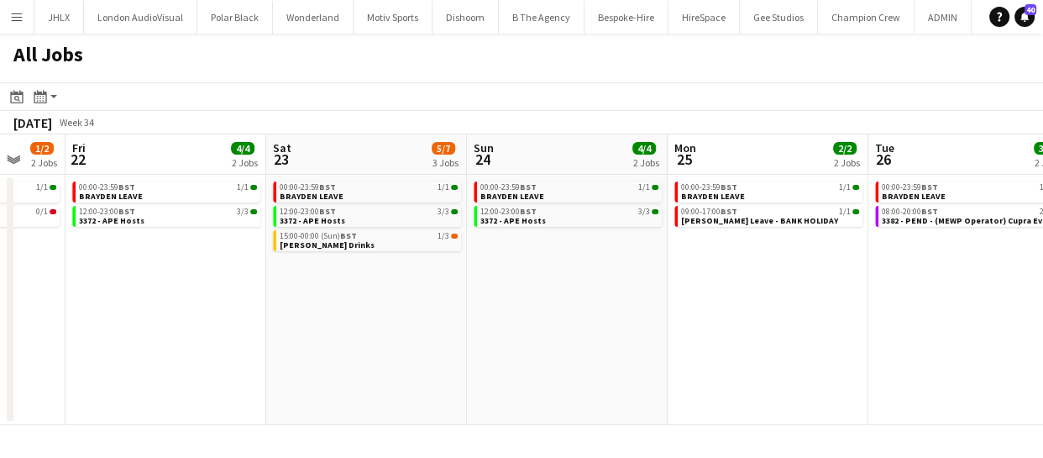
drag, startPoint x: 630, startPoint y: 322, endPoint x: 479, endPoint y: 311, distance: 151.5
click at [479, 311] on app-calendar-viewport "Mon 18 3/4 4 Jobs Tue 19 7/9 5 Jobs Wed 20 6/7 4 Jobs Thu 21 1/2 2 Jobs Fri 22 …" at bounding box center [521, 279] width 1043 height 290
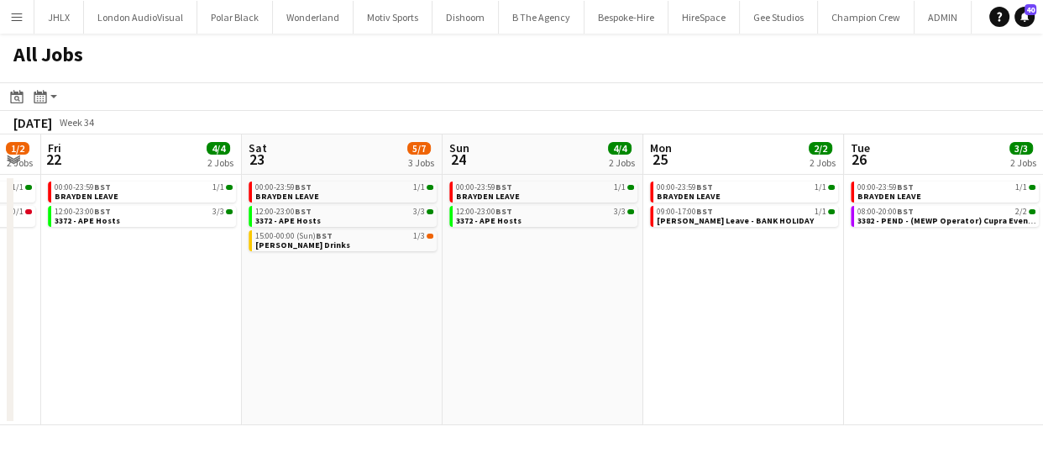
drag, startPoint x: 400, startPoint y: 324, endPoint x: 705, endPoint y: 305, distance: 305.4
click at [743, 300] on app-calendar-viewport "Wed 20 6/7 4 Jobs Thu 21 1/2 2 Jobs Fri 22 4/4 2 Jobs Sat 23 5/7 3 Jobs Sun 24 …" at bounding box center [521, 279] width 1043 height 290
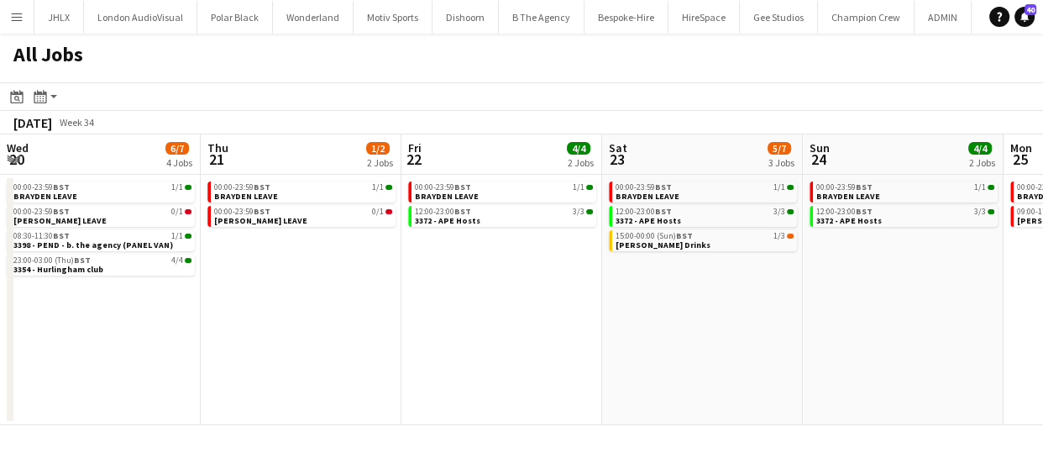
drag, startPoint x: 696, startPoint y: 306, endPoint x: 273, endPoint y: 282, distance: 423.8
click at [304, 288] on app-calendar-viewport "Mon 18 3/4 4 Jobs Tue 19 7/9 5 Jobs Wed 20 6/7 4 Jobs Thu 21 1/2 2 Jobs Fri 22 …" at bounding box center [521, 279] width 1043 height 290
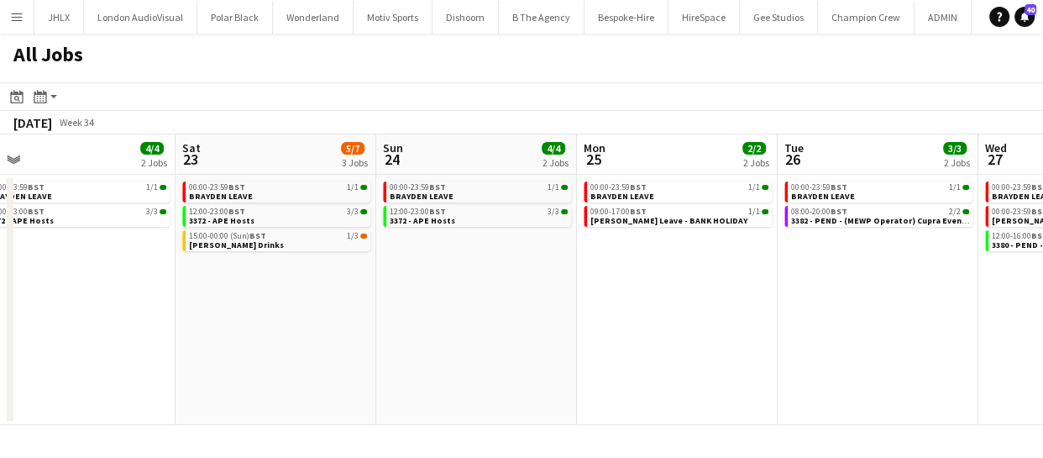
click at [374, 294] on app-calendar-viewport "Mon 18 3/4 4 Jobs Tue 19 7/9 5 Jobs Wed 20 6/7 4 Jobs Thu 21 1/2 2 Jobs Fri 22 …" at bounding box center [521, 279] width 1043 height 290
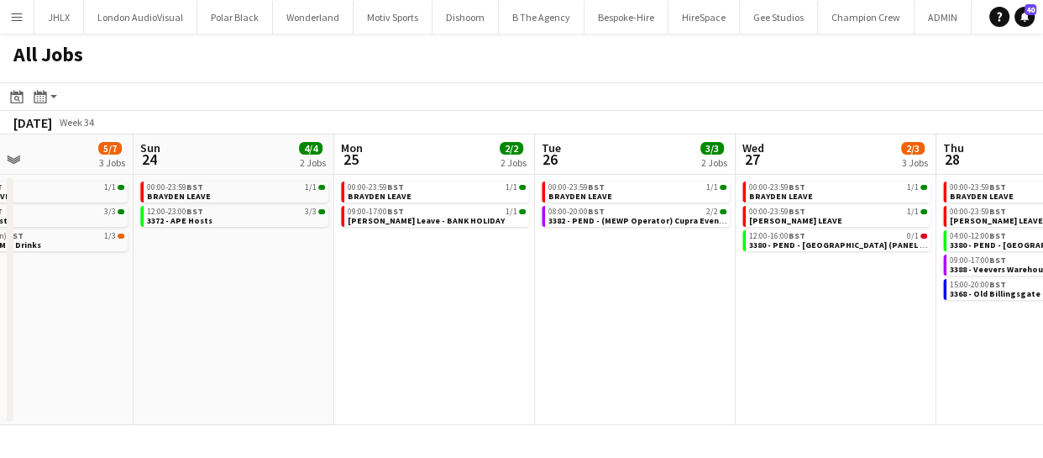
drag, startPoint x: 577, startPoint y: 317, endPoint x: 506, endPoint y: 321, distance: 70.6
click at [362, 314] on app-calendar-viewport "Wed 20 6/7 4 Jobs Thu 21 1/2 2 Jobs Fri 22 4/4 2 Jobs Sat 23 5/7 3 Jobs Sun 24 …" at bounding box center [521, 279] width 1043 height 290
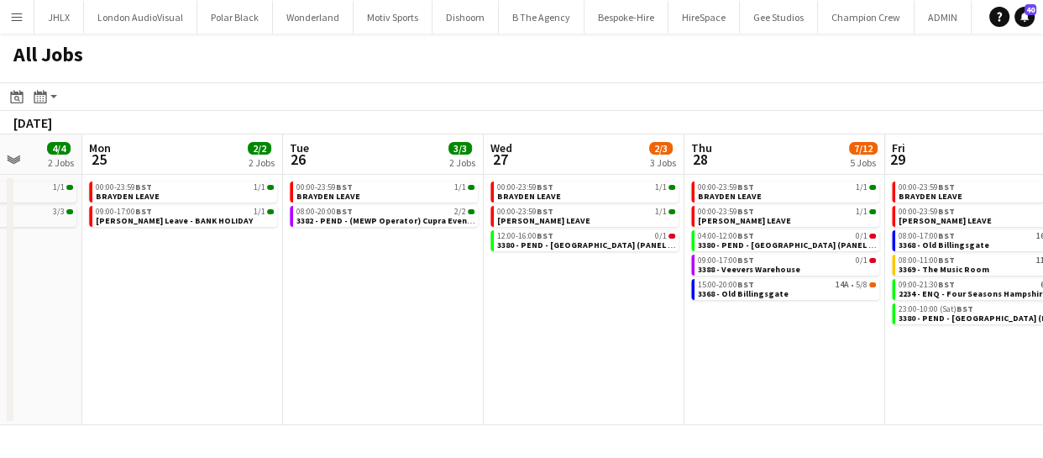
click at [366, 321] on app-calendar-viewport "Fri 22 4/4 2 Jobs Sat 23 5/7 3 Jobs Sun 24 4/4 2 Jobs Mon 25 2/2 2 Jobs Tue 26 …" at bounding box center [521, 279] width 1043 height 290
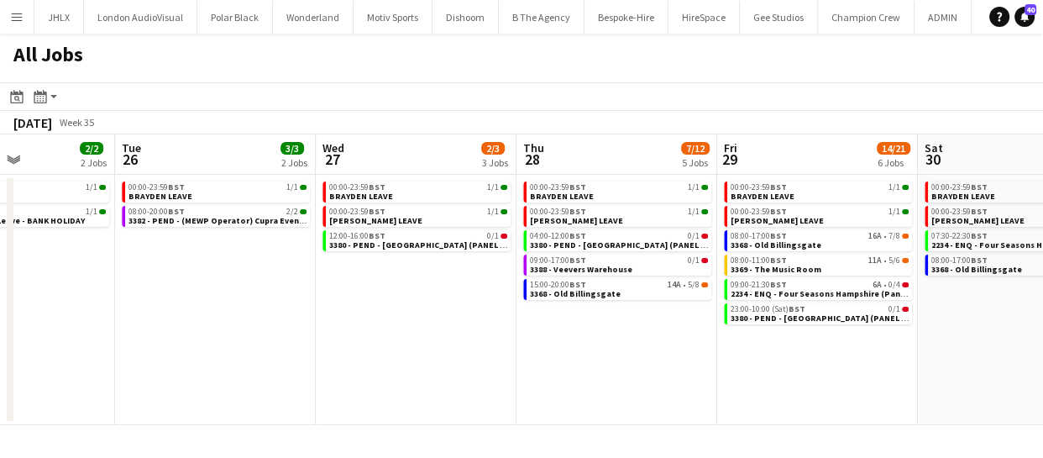
drag, startPoint x: 521, startPoint y: 364, endPoint x: 493, endPoint y: 379, distance: 31.2
click at [369, 364] on app-calendar-viewport "Fri 22 4/4 2 Jobs Sat 23 5/7 3 Jobs Sun 24 4/4 2 Jobs Mon 25 2/2 2 Jobs Tue 26 …" at bounding box center [521, 279] width 1043 height 290
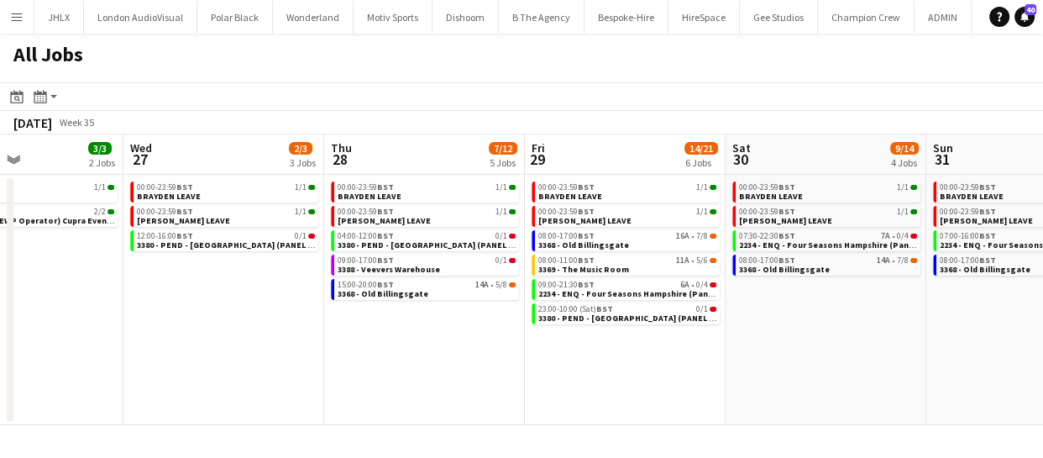
drag, startPoint x: 521, startPoint y: 385, endPoint x: 401, endPoint y: 376, distance: 119.6
click at [401, 376] on app-calendar-viewport "Sun 24 4/4 2 Jobs Mon 25 2/2 2 Jobs Tue 26 3/3 2 Jobs Wed 27 2/3 3 Jobs Thu 28 …" at bounding box center [521, 279] width 1043 height 290
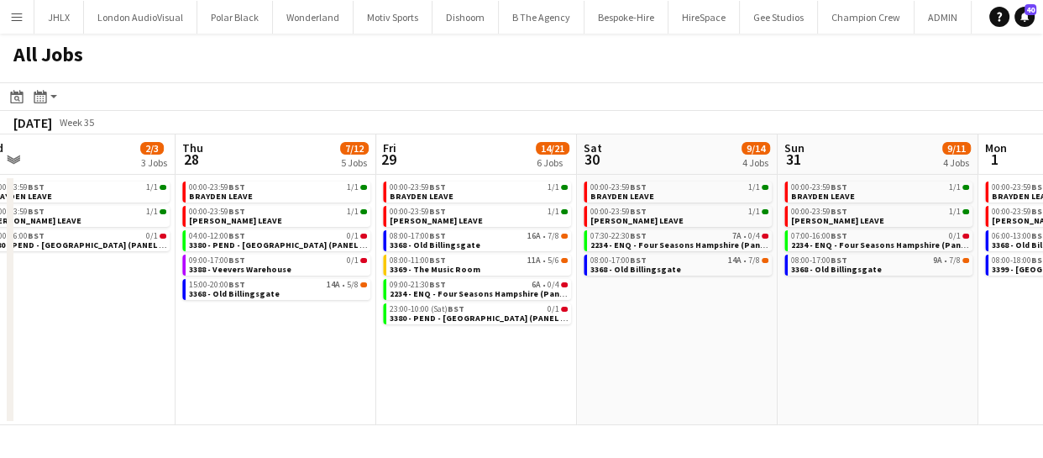
drag, startPoint x: 531, startPoint y: 378, endPoint x: 538, endPoint y: 387, distance: 11.9
click at [437, 373] on app-calendar-viewport "Sun 24 4/4 2 Jobs Mon 25 2/2 2 Jobs Tue 26 3/3 2 Jobs Wed 27 2/3 3 Jobs Thu 28 …" at bounding box center [521, 279] width 1043 height 290
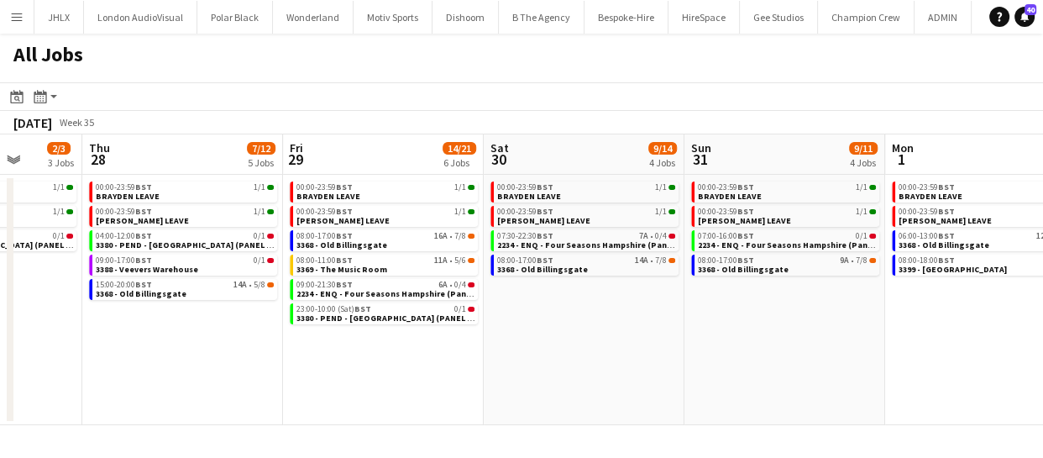
drag, startPoint x: 526, startPoint y: 379, endPoint x: 579, endPoint y: 380, distance: 52.9
click at [407, 369] on app-calendar-viewport "Sun 24 4/4 2 Jobs Mon 25 2/2 2 Jobs Tue 26 3/3 2 Jobs Wed 27 2/3 3 Jobs Thu 28 …" at bounding box center [521, 279] width 1043 height 290
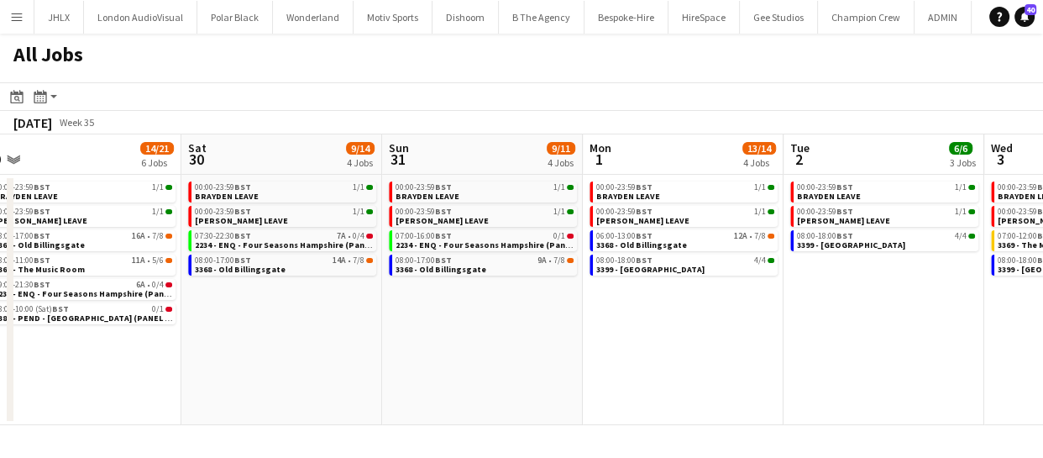
drag, startPoint x: 524, startPoint y: 380, endPoint x: 395, endPoint y: 372, distance: 129.6
click at [416, 371] on app-calendar-viewport "Tue 26 3/3 2 Jobs Wed 27 2/3 3 Jobs Thu 28 7/12 5 Jobs Fri 29 14/21 6 Jobs Sat …" at bounding box center [521, 279] width 1043 height 290
click at [417, 373] on app-calendar-viewport "Tue 26 3/3 2 Jobs Wed 27 2/3 3 Jobs Thu 28 7/12 5 Jobs Fri 29 14/21 6 Jobs Sat …" at bounding box center [521, 279] width 1043 height 290
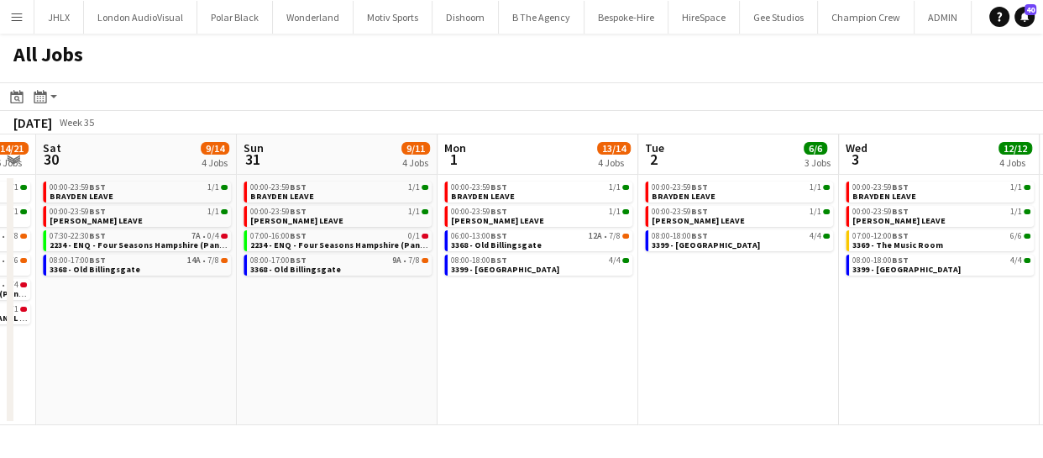
click at [399, 370] on app-calendar-viewport "Tue 26 3/3 2 Jobs Wed 27 2/3 3 Jobs Thu 28 7/12 5 Jobs Fri 29 14/21 6 Jobs Sat …" at bounding box center [521, 279] width 1043 height 290
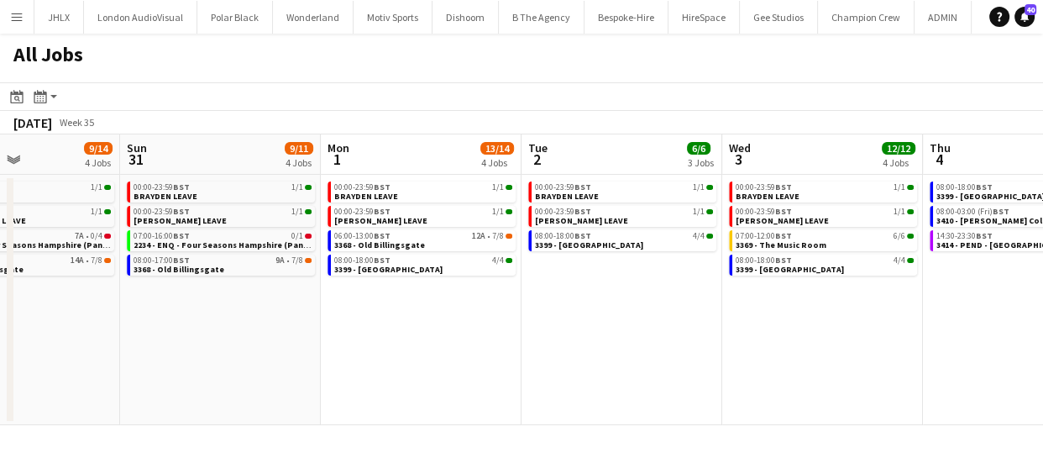
drag, startPoint x: 414, startPoint y: 385, endPoint x: 383, endPoint y: 383, distance: 31.1
click at [400, 383] on app-calendar-viewport "Thu 28 7/12 5 Jobs Fri 29 14/21 6 Jobs Sat 30 9/14 4 Jobs Sun 31 9/11 4 Jobs Mo…" at bounding box center [521, 279] width 1043 height 290
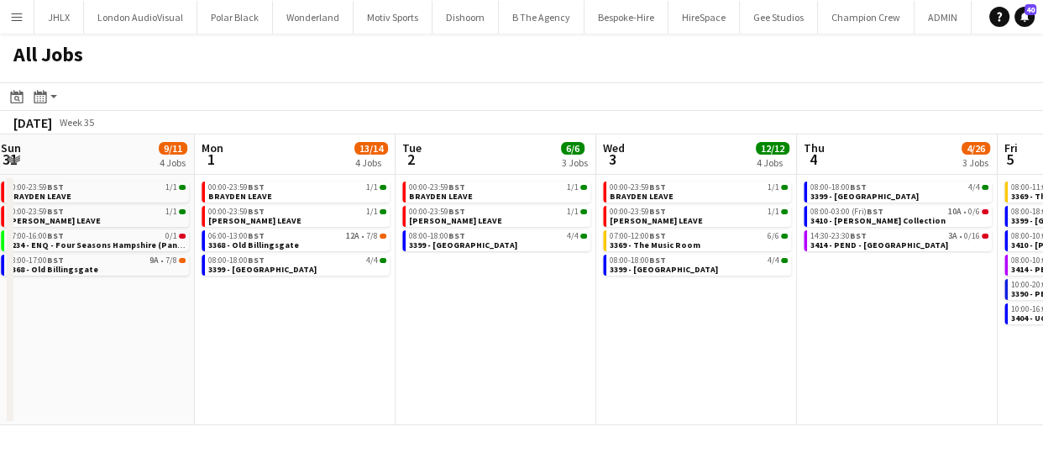
scroll to position [0, 663]
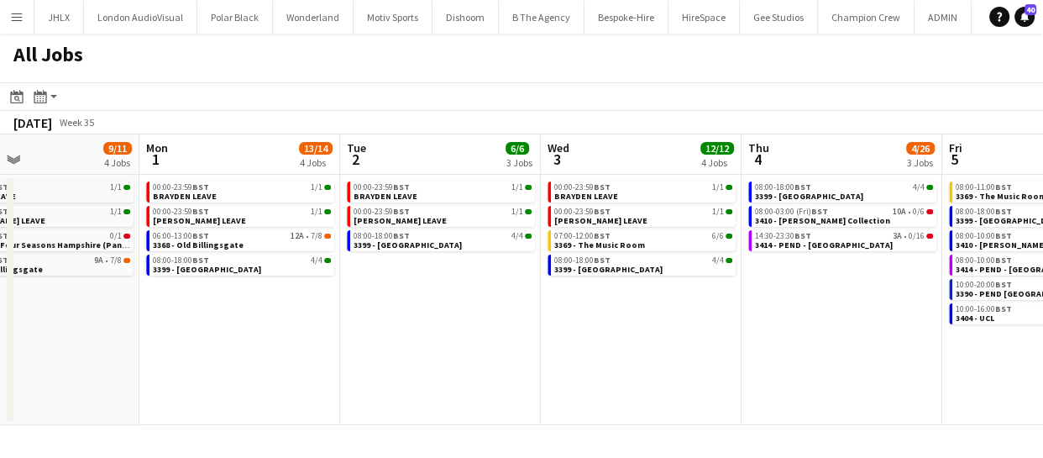
drag, startPoint x: 760, startPoint y: 315, endPoint x: 705, endPoint y: 323, distance: 55.2
click at [705, 323] on app-calendar-viewport "Thu 28 7/12 5 Jobs Fri 29 14/21 6 Jobs Sat 30 9/14 4 Jobs Sun 31 9/11 4 Jobs Mo…" at bounding box center [521, 279] width 1043 height 290
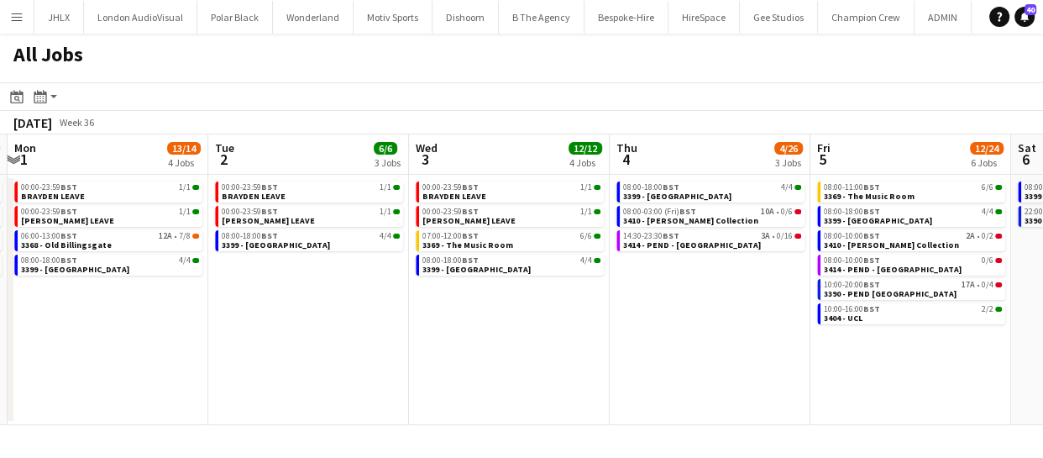
scroll to position [0, 806]
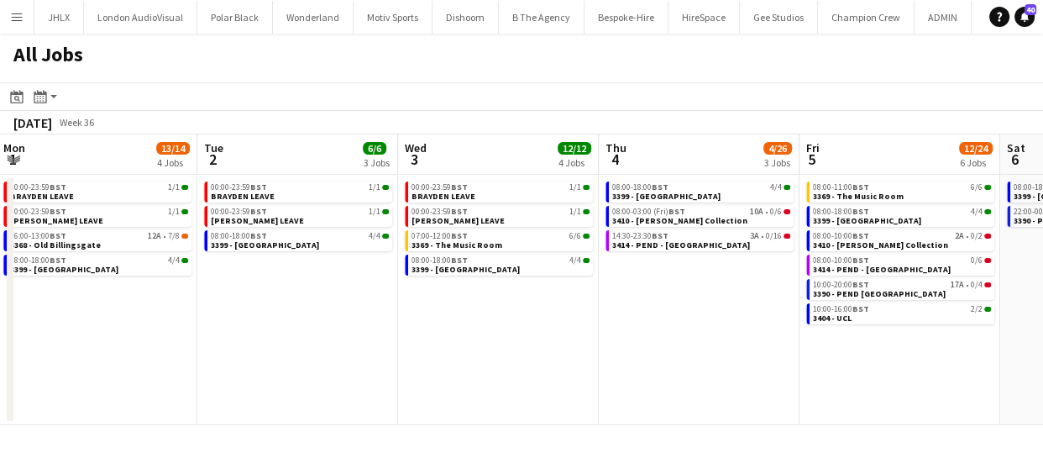
drag, startPoint x: 847, startPoint y: 340, endPoint x: 706, endPoint y: 355, distance: 141.8
click at [706, 355] on app-calendar-viewport "Thu 28 7/12 5 Jobs Fri 29 14/21 6 Jobs Sat 30 9/14 4 Jobs Sun 31 9/11 4 Jobs Mo…" at bounding box center [521, 279] width 1043 height 290
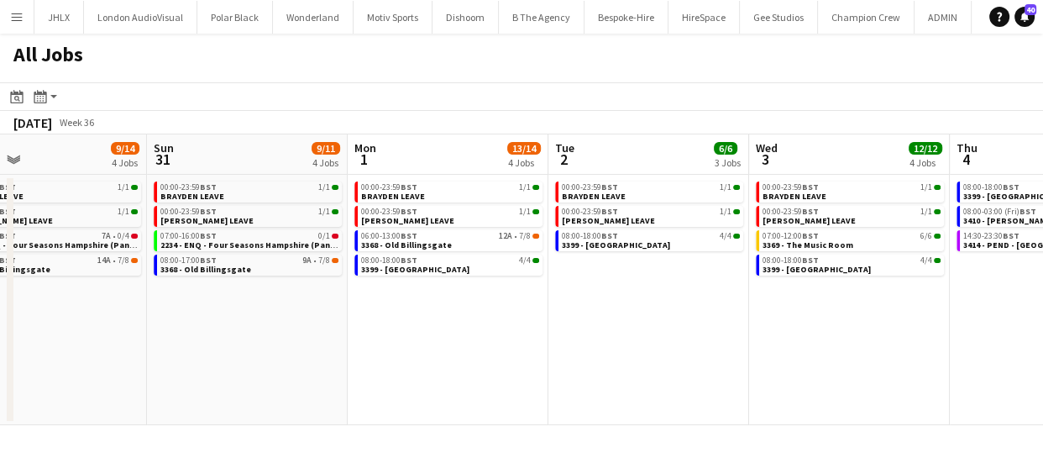
drag, startPoint x: 700, startPoint y: 348, endPoint x: 644, endPoint y: 355, distance: 56.6
click at [644, 355] on app-calendar-viewport "Thu 28 7/12 5 Jobs Fri 29 14/21 6 Jobs Sat 30 9/14 4 Jobs Sun 31 9/11 4 Jobs Mo…" at bounding box center [521, 279] width 1043 height 290
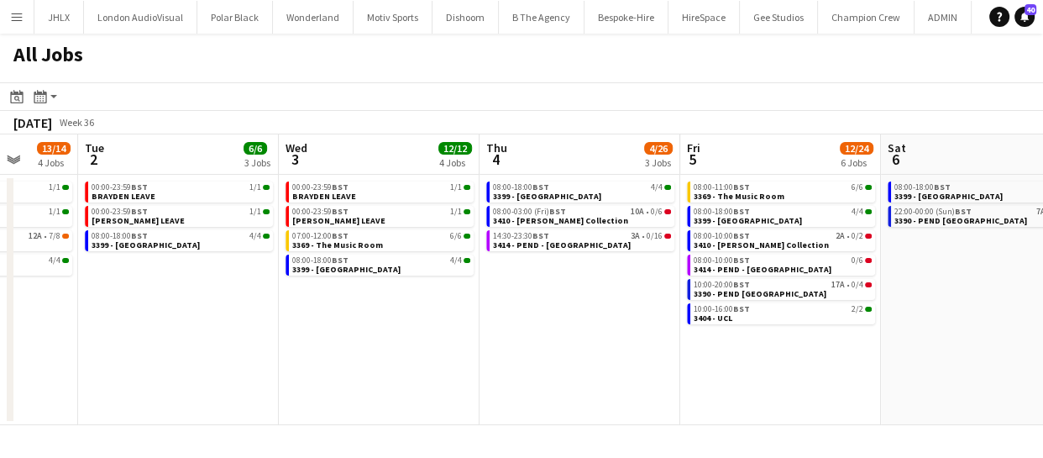
scroll to position [0, 555]
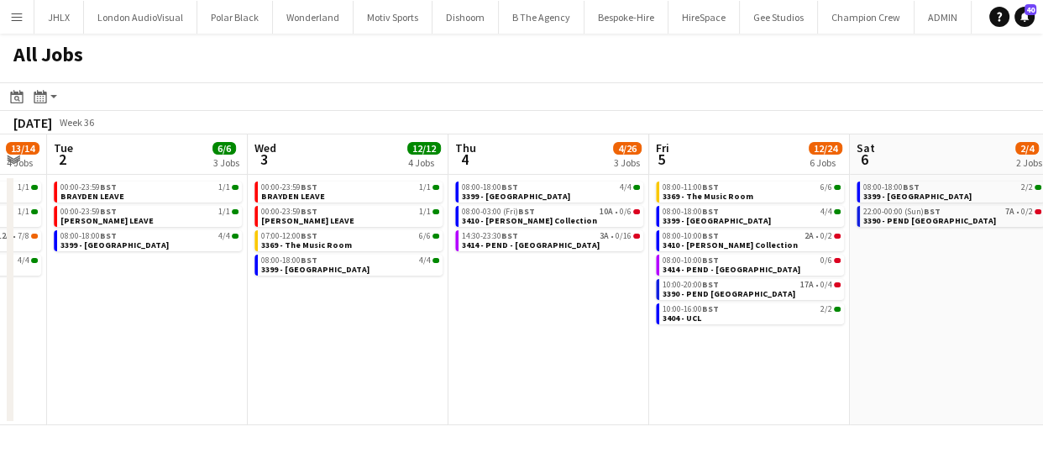
drag, startPoint x: 652, startPoint y: 356, endPoint x: 573, endPoint y: 364, distance: 80.2
click at [573, 364] on app-calendar-viewport "Sat 30 9/14 4 Jobs Sun 31 9/11 4 Jobs Mon 1 13/14 4 Jobs Tue 2 6/6 3 Jobs Wed 3…" at bounding box center [521, 279] width 1043 height 290
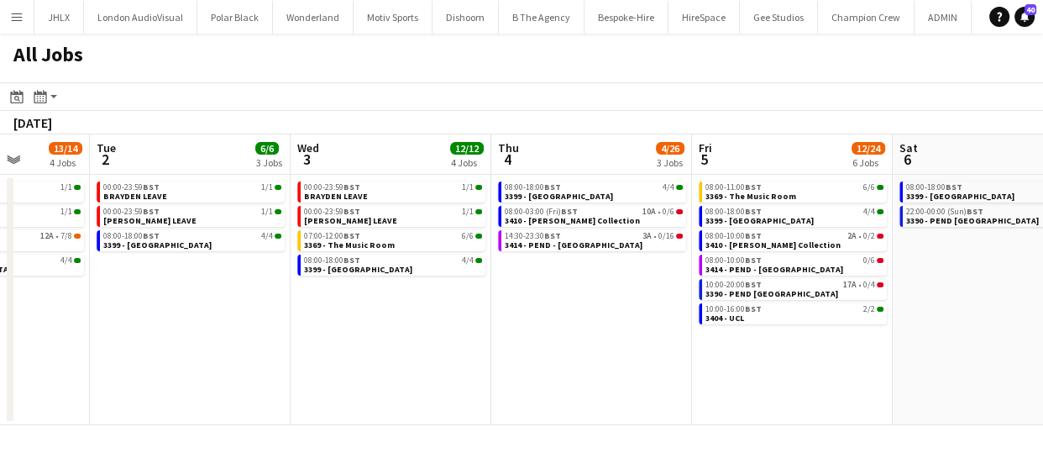
drag, startPoint x: 178, startPoint y: 346, endPoint x: 422, endPoint y: 282, distance: 252.5
click at [422, 282] on app-calendar-viewport "Sat 30 9/14 4 Jobs Sun 31 9/11 4 Jobs Mon 1 13/14 4 Jobs Tue 2 6/6 3 Jobs Wed 3…" at bounding box center [521, 279] width 1043 height 290
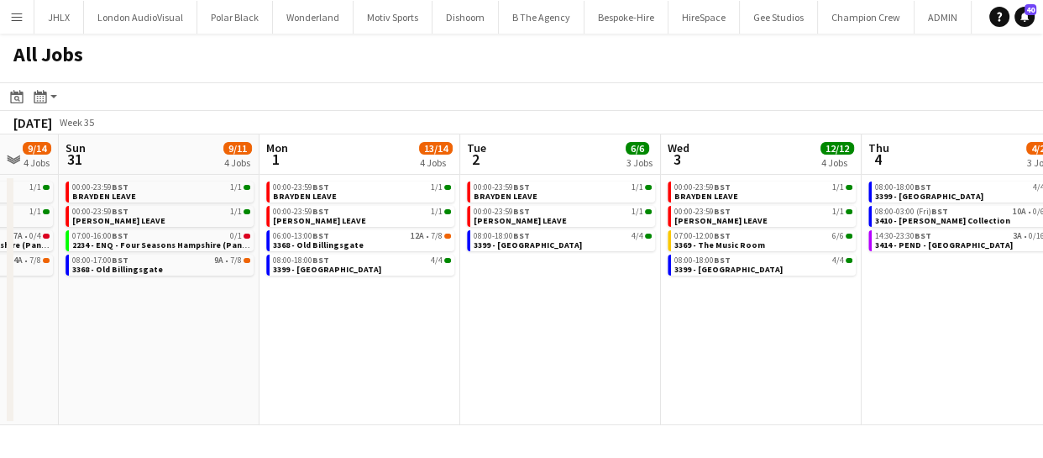
drag, startPoint x: 314, startPoint y: 296, endPoint x: 427, endPoint y: 298, distance: 113.3
click at [427, 296] on app-calendar-viewport "Fri 29 14/21 6 Jobs Sat 30 9/14 4 Jobs Sun 31 9/11 4 Jobs Mon 1 13/14 4 Jobs Tu…" at bounding box center [521, 279] width 1043 height 290
drag, startPoint x: 494, startPoint y: 345, endPoint x: 568, endPoint y: 335, distance: 75.4
click at [535, 339] on app-calendar-viewport "Fri 29 14/21 6 Jobs Sat 30 9/14 4 Jobs Sun 31 9/11 4 Jobs Mon 1 13/14 4 Jobs Tu…" at bounding box center [521, 279] width 1043 height 290
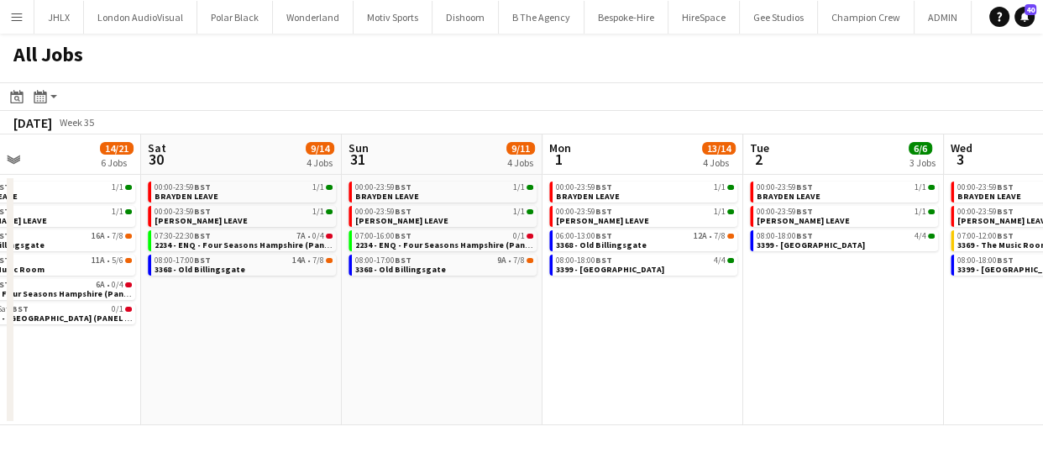
scroll to position [0, 396]
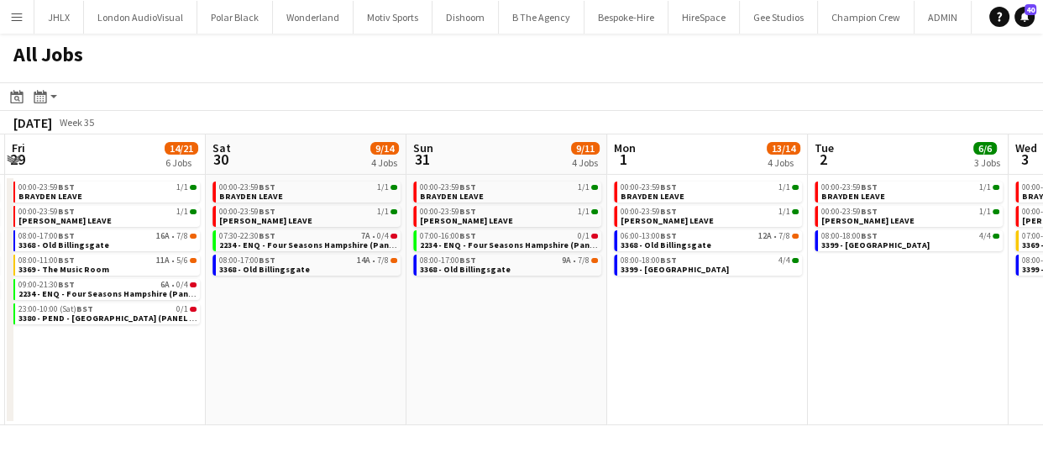
drag, startPoint x: 298, startPoint y: 353, endPoint x: 481, endPoint y: 351, distance: 183.0
click at [481, 351] on app-calendar-viewport "Wed 27 2/3 3 Jobs Thu 28 7/12 5 Jobs Fri 29 14/21 6 Jobs Sat 30 9/14 4 Jobs Sun…" at bounding box center [521, 279] width 1043 height 290
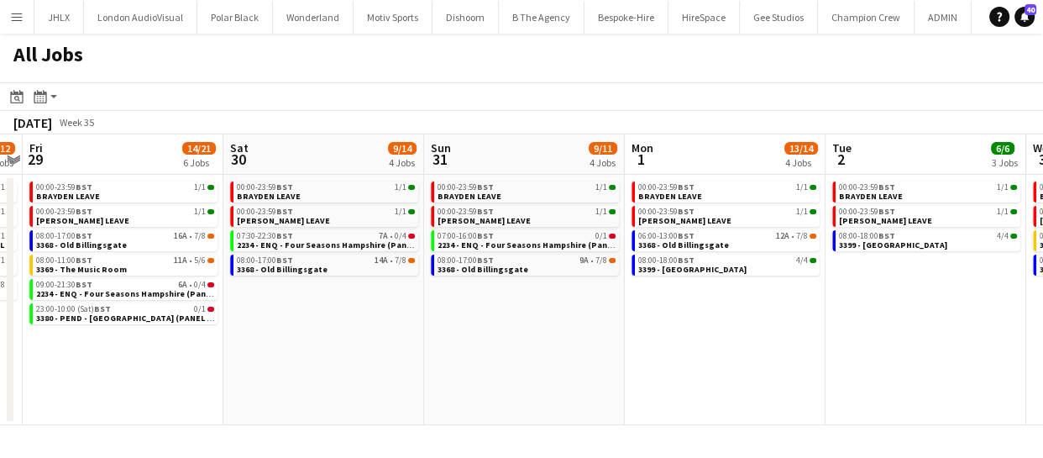
drag, startPoint x: 378, startPoint y: 343, endPoint x: 628, endPoint y: 341, distance: 250.2
click at [624, 341] on app-calendar-viewport "Wed 27 2/3 3 Jobs Thu 28 7/12 5 Jobs Fri 29 14/21 6 Jobs Sat 30 9/14 4 Jobs Sun…" at bounding box center [521, 279] width 1043 height 290
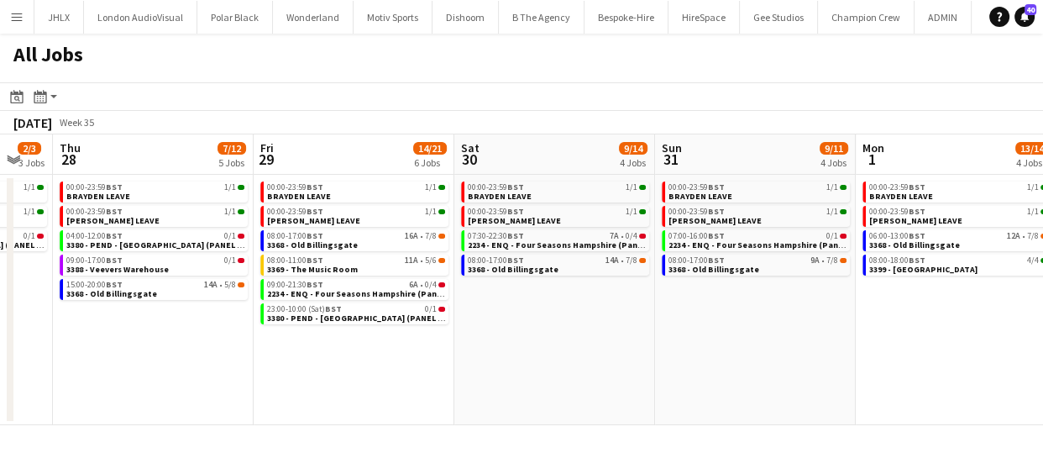
drag, startPoint x: 547, startPoint y: 353, endPoint x: 855, endPoint y: 351, distance: 307.3
click at [829, 353] on app-calendar-viewport "Tue 26 3/3 2 Jobs Wed 27 2/3 3 Jobs Thu 28 7/12 5 Jobs Fri 29 14/21 6 Jobs Sat …" at bounding box center [521, 279] width 1043 height 290
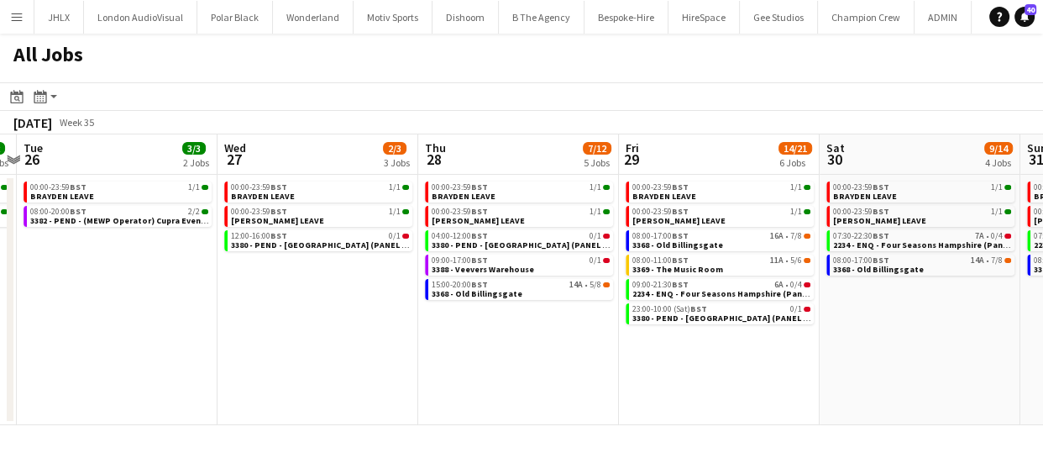
scroll to position [0, 373]
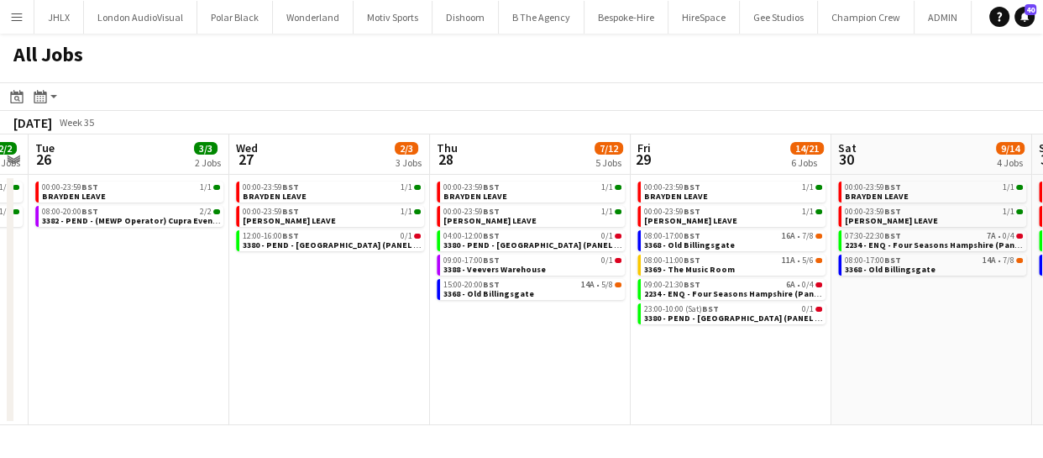
drag, startPoint x: 501, startPoint y: 376, endPoint x: 599, endPoint y: 370, distance: 97.6
click at [599, 370] on app-calendar-viewport "Sun 24 4/4 2 Jobs Mon 25 2/2 2 Jobs Tue 26 3/3 2 Jobs Wed 27 2/3 3 Jobs Thu 28 …" at bounding box center [521, 279] width 1043 height 290
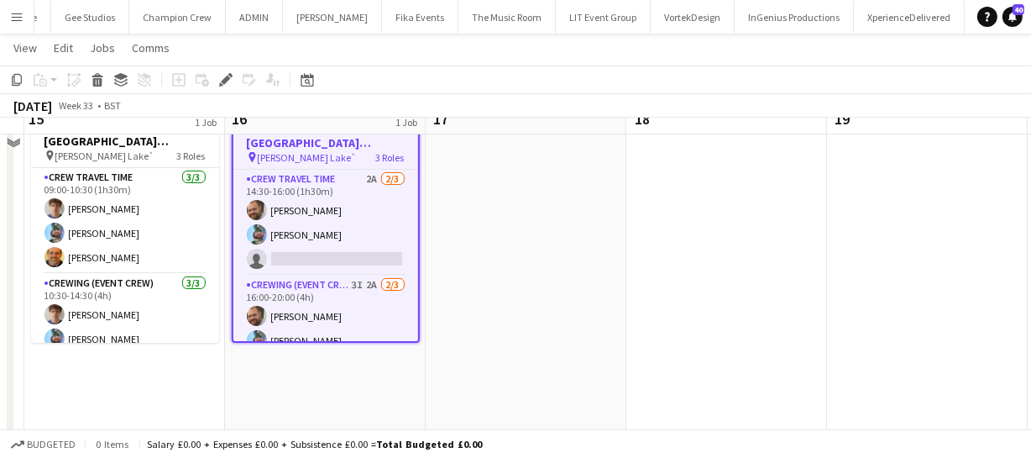
scroll to position [76, 0]
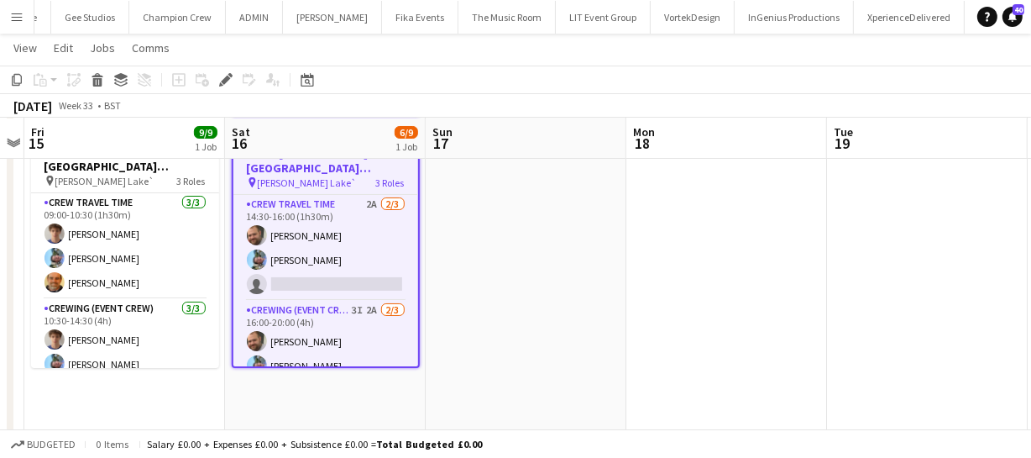
click at [313, 240] on app-card-role "Crew Travel Time 2A [DATE] 14:30-16:00 (1h30m) [PERSON_NAME] [PERSON_NAME] sing…" at bounding box center [325, 248] width 185 height 106
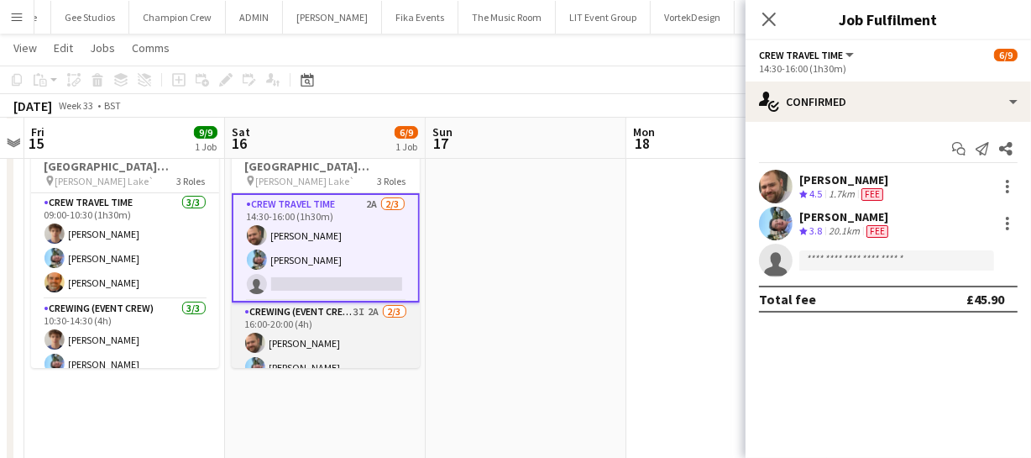
click at [332, 342] on app-card-role "Crewing (Event Crew) 3I 2A 2/3 16:00-20:00 (4h) Ben Turner Liam Kinsella single…" at bounding box center [326, 355] width 188 height 106
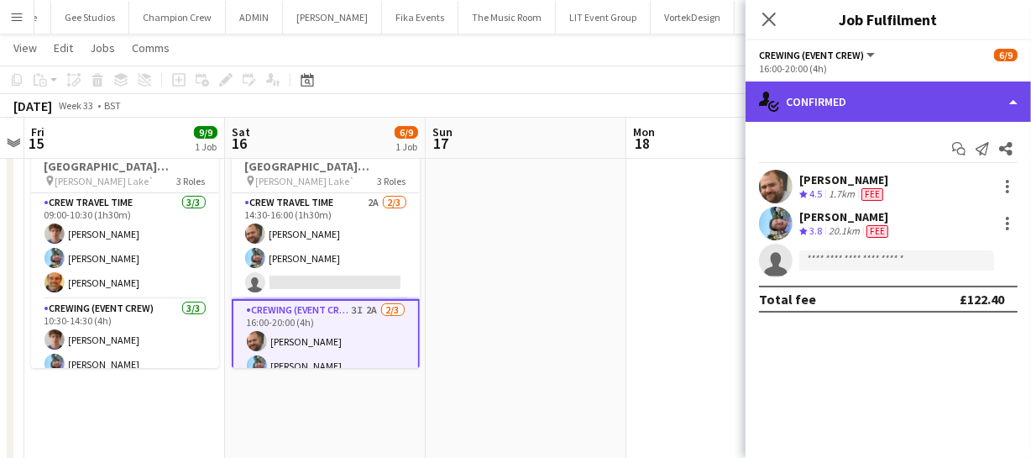
click at [924, 109] on div "single-neutral-actions-check-2 Confirmed" at bounding box center [888, 101] width 285 height 40
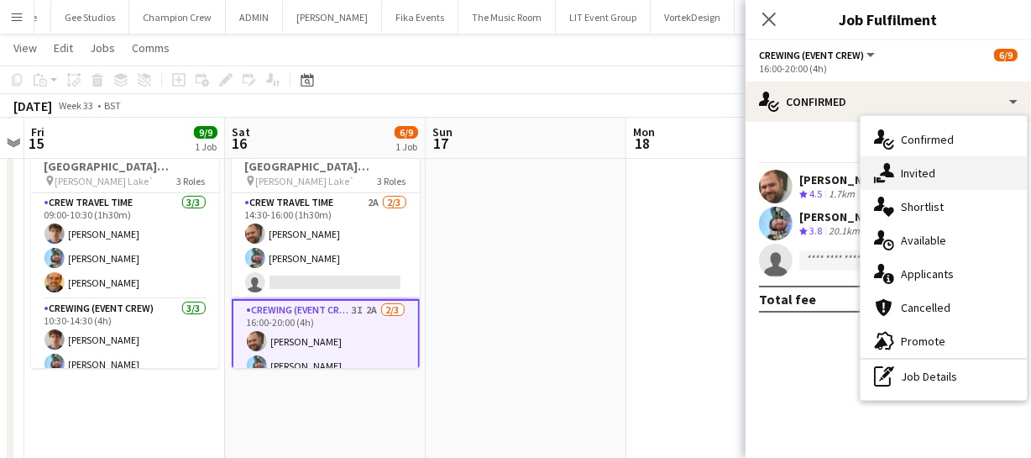
click at [950, 178] on div "single-neutral-actions-share-1 Invited" at bounding box center [944, 173] width 166 height 34
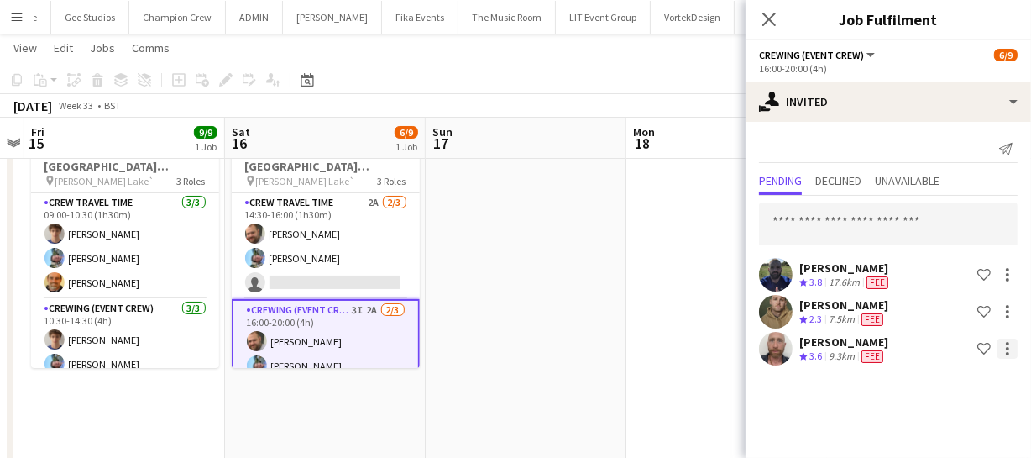
click at [1007, 348] on div at bounding box center [1007, 348] width 3 height 3
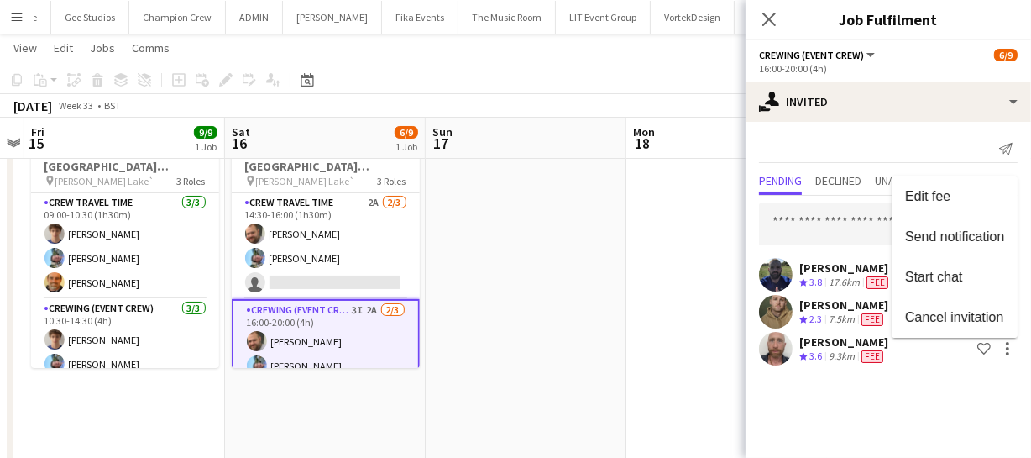
click at [713, 244] on div at bounding box center [515, 229] width 1031 height 458
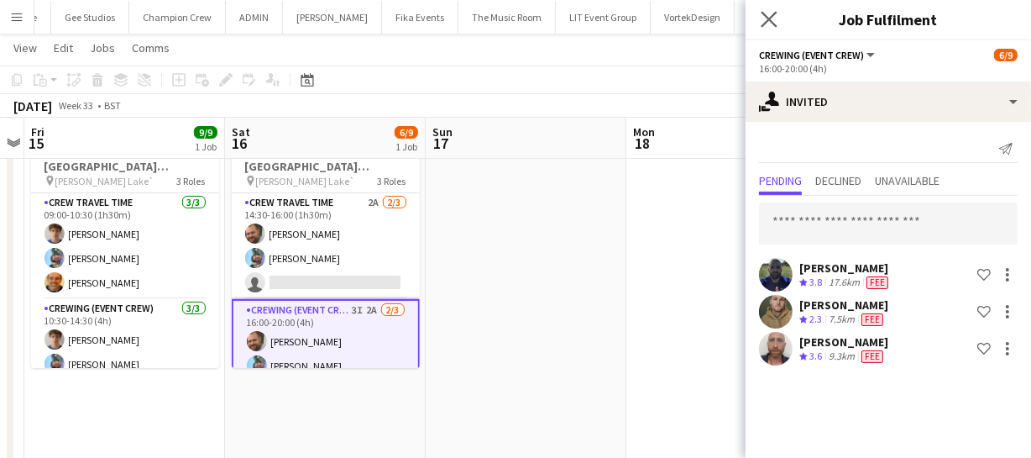
click at [762, 29] on app-icon "Close pop-in" at bounding box center [769, 20] width 24 height 24
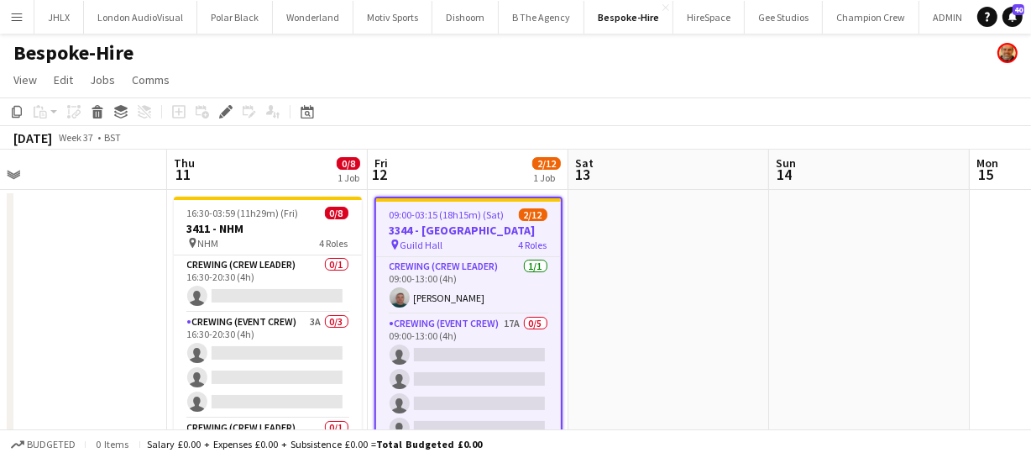
scroll to position [0, 404]
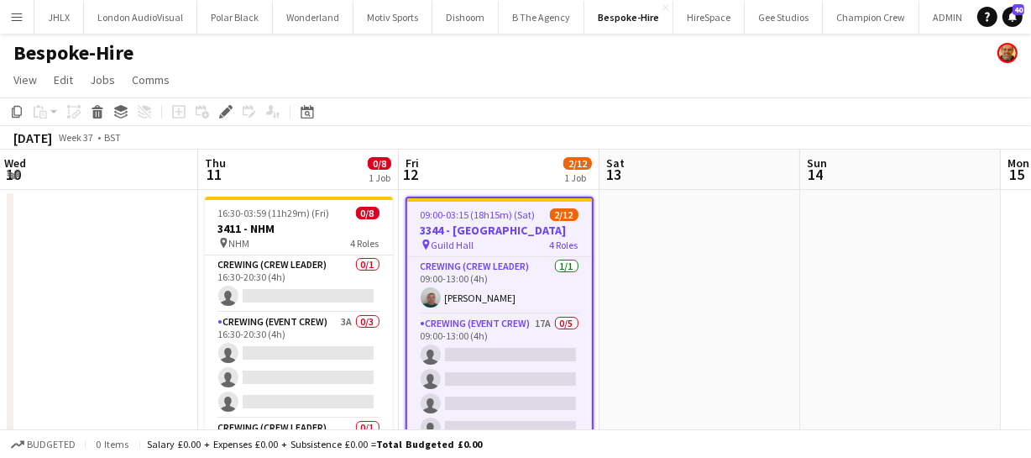
drag, startPoint x: 542, startPoint y: 332, endPoint x: 715, endPoint y: 323, distance: 173.2
click at [715, 323] on app-calendar-viewport "Mon 8 Tue 9 Wed 10 Thu 11 0/8 1 Job Fri 12 2/12 1 Job Sat 13 Sun 14 Mon 15 Tue …" at bounding box center [515, 313] width 1031 height 329
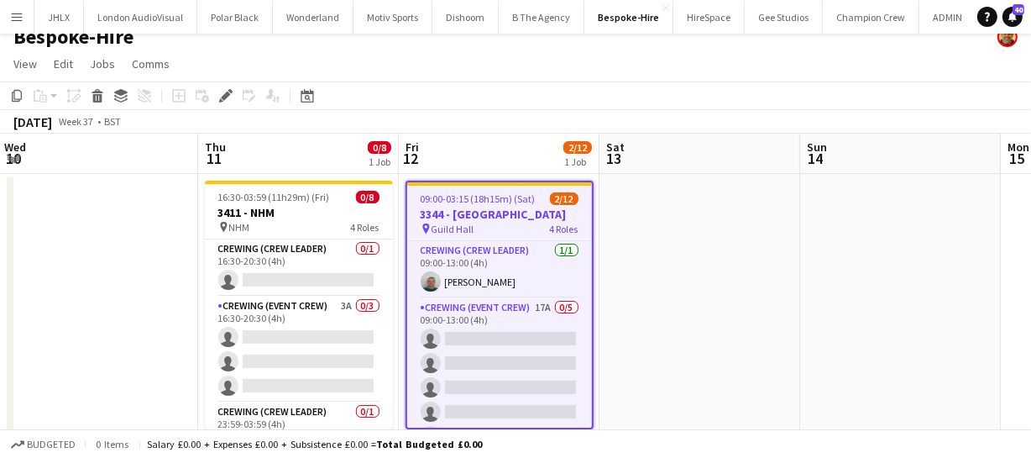
scroll to position [0, 0]
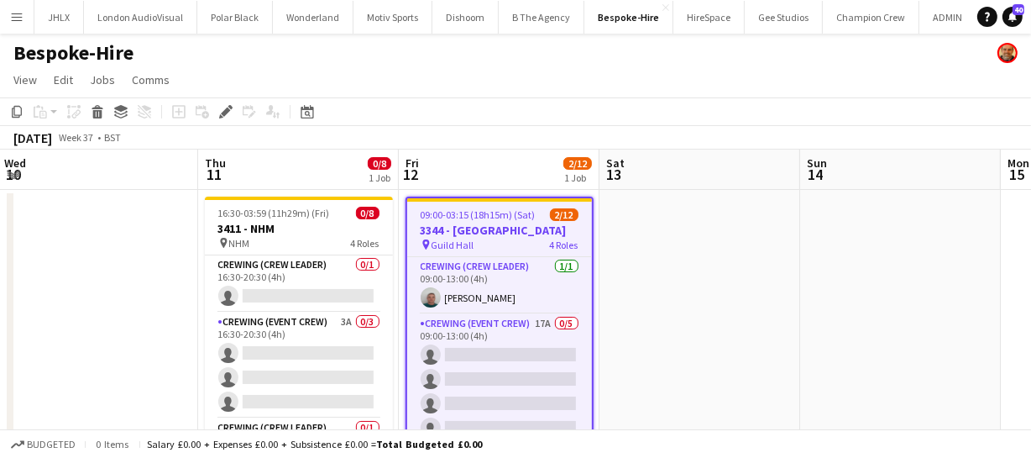
click at [913, 288] on app-calendar-viewport "Mon 8 Tue 9 Wed 10 Thu 11 0/8 1 Job Fri 12 2/12 1 Job Sat 13 Sun 14 Mon 15 Tue …" at bounding box center [515, 313] width 1031 height 329
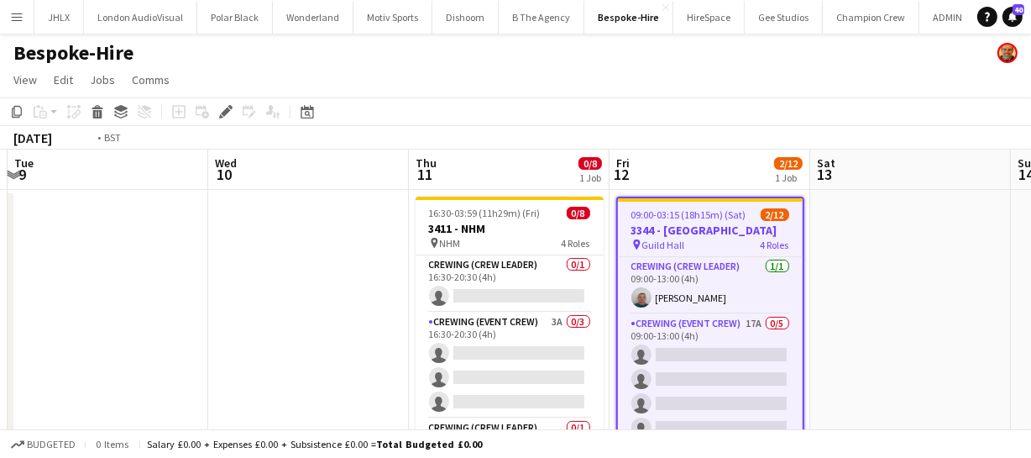
drag, startPoint x: 401, startPoint y: 285, endPoint x: 683, endPoint y: 294, distance: 281.4
click at [677, 286] on app-calendar-viewport "Sun 7 Mon 8 Tue 9 Wed 10 Thu 11 0/8 1 Job Fri 12 2/12 1 Job Sat 13 Sun 14 Mon 1…" at bounding box center [515, 313] width 1031 height 329
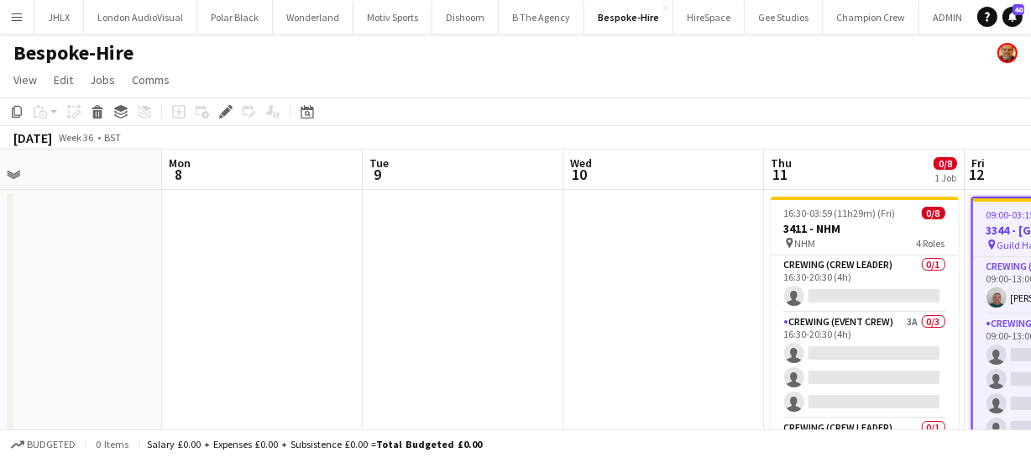
drag, startPoint x: 320, startPoint y: 272, endPoint x: 417, endPoint y: 291, distance: 99.3
click at [470, 280] on app-calendar-viewport "Fri 5 Sat 6 Sun 7 Mon 8 Tue 9 Wed 10 Thu 11 0/8 1 Job Fri 12 2/12 1 Job Sat 13 …" at bounding box center [515, 313] width 1031 height 329
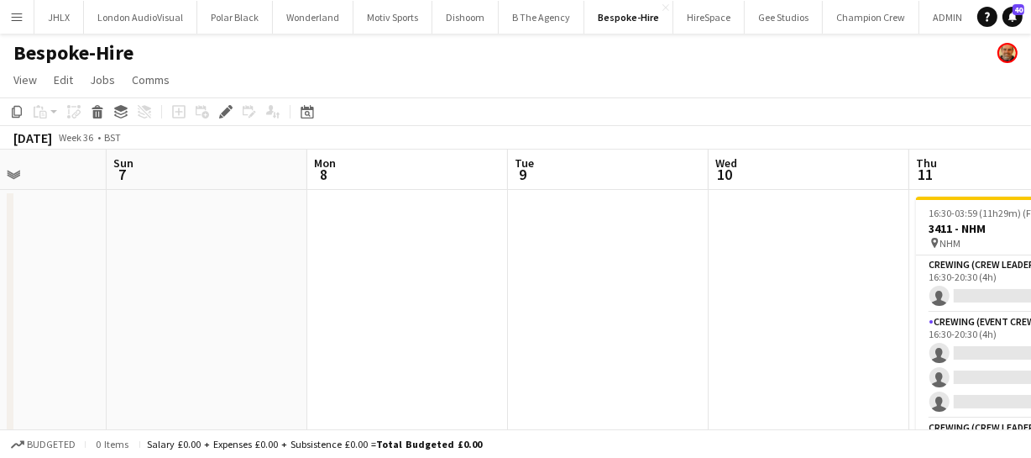
drag, startPoint x: 311, startPoint y: 285, endPoint x: 571, endPoint y: 301, distance: 260.8
click at [523, 291] on app-calendar-viewport "Thu 4 Fri 5 Sat 6 Sun 7 Mon 8 Tue 9 Wed 10 Thu 11 0/8 1 Job Fri 12 2/12 1 Job S…" at bounding box center [515, 313] width 1031 height 329
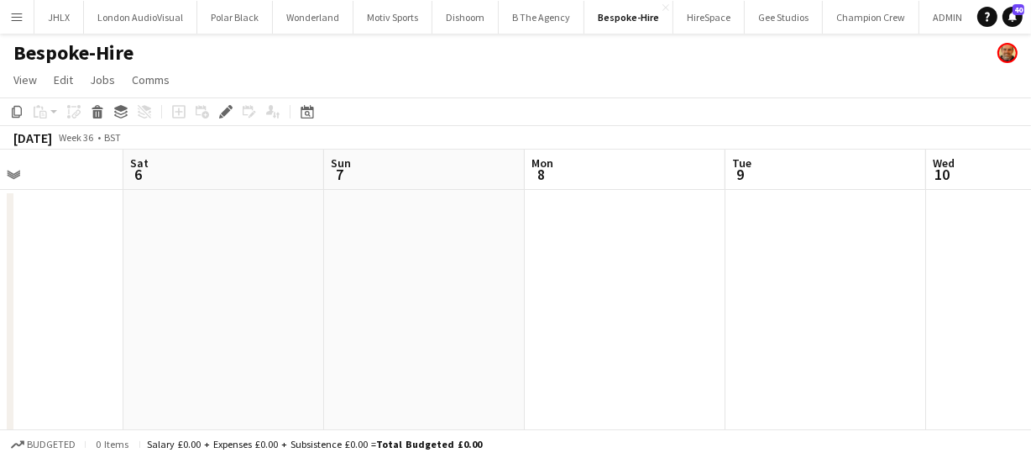
drag, startPoint x: 385, startPoint y: 296, endPoint x: 529, endPoint y: 301, distance: 143.7
click at [468, 296] on app-calendar-viewport "Wed 3 Thu 4 Fri 5 Sat 6 Sun 7 Mon 8 Tue 9 Wed 10 Thu 11 0/8 1 Job Fri 12 2/12 1…" at bounding box center [515, 313] width 1031 height 329
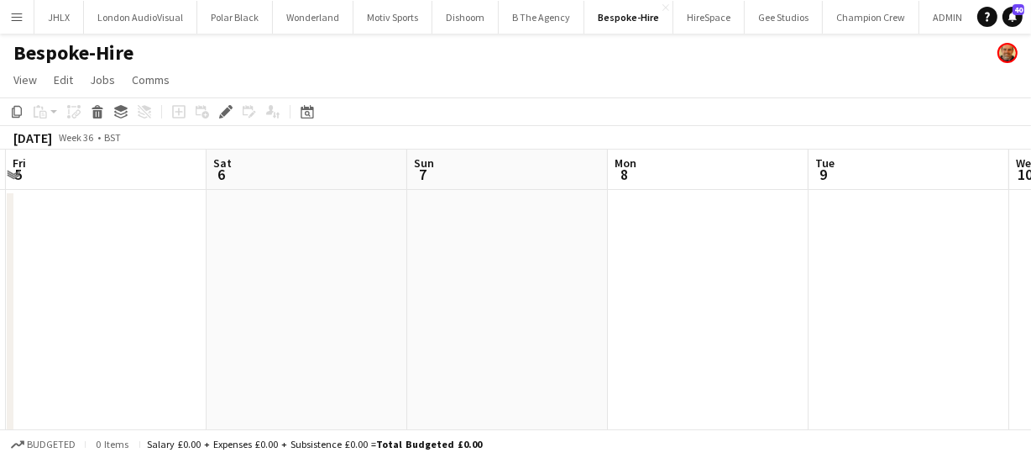
click at [884, 351] on app-calendar-viewport "Wed 3 Thu 4 Fri 5 Sat 6 Sun 7 Mon 8 Tue 9 Wed 10 Thu 11 0/8 1 Job Fri 12 2/12 1…" at bounding box center [515, 313] width 1031 height 329
drag, startPoint x: 708, startPoint y: 327, endPoint x: 477, endPoint y: 281, distance: 235.4
click at [472, 294] on app-calendar-viewport "Tue 2 Wed 3 Thu 4 Fri 5 Sat 6 Sun 7 Mon 8 Tue 9 Wed 10 Thu 11 0/8 1 Job Fri 12 …" at bounding box center [515, 313] width 1031 height 329
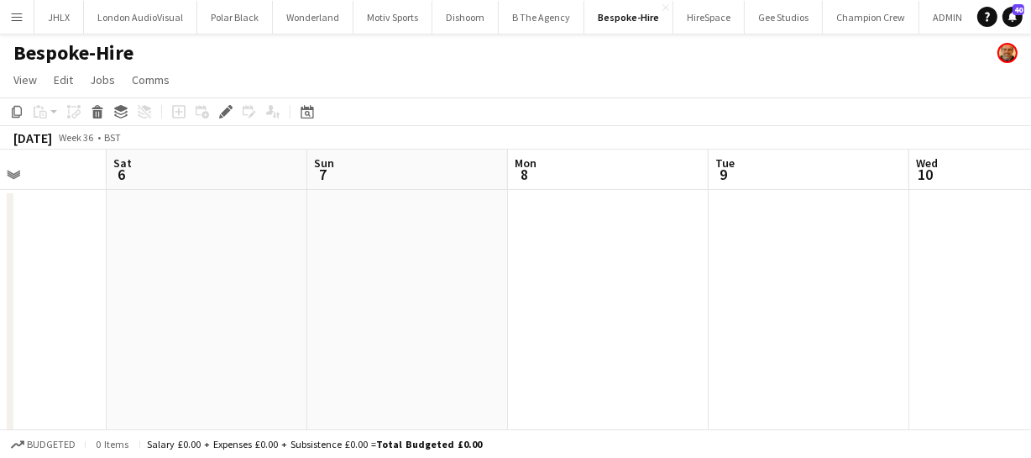
drag, startPoint x: 402, startPoint y: 295, endPoint x: 528, endPoint y: 289, distance: 126.1
click at [353, 290] on app-calendar-viewport "Tue 2 Wed 3 Thu 4 Fri 5 Sat 6 Sun 7 Mon 8 Tue 9 Wed 10 Thu 11 0/8 1 Job Fri 12 …" at bounding box center [515, 313] width 1031 height 329
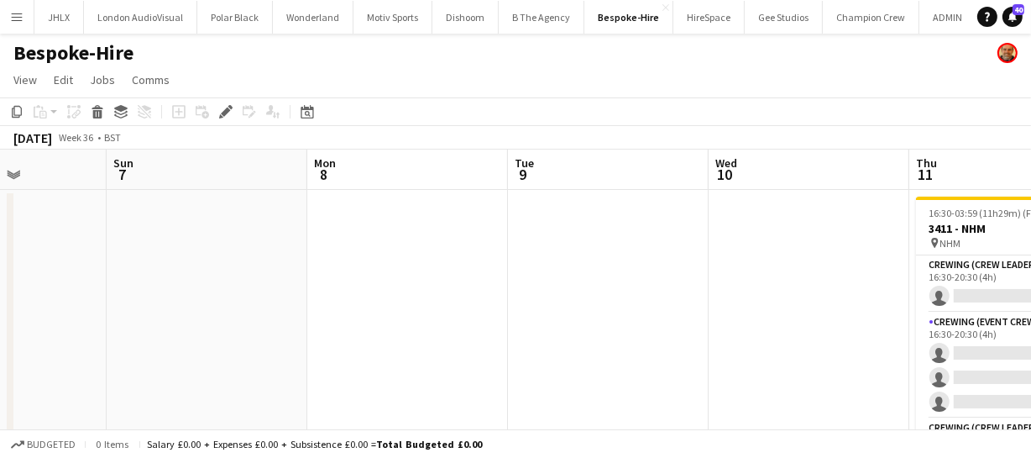
click at [354, 302] on app-calendar-viewport "Thu 4 Fri 5 Sat 6 Sun 7 Mon 8 Tue 9 Wed 10 Thu 11 0/8 1 Job Fri 12 2/12 1 Job S…" at bounding box center [515, 313] width 1031 height 329
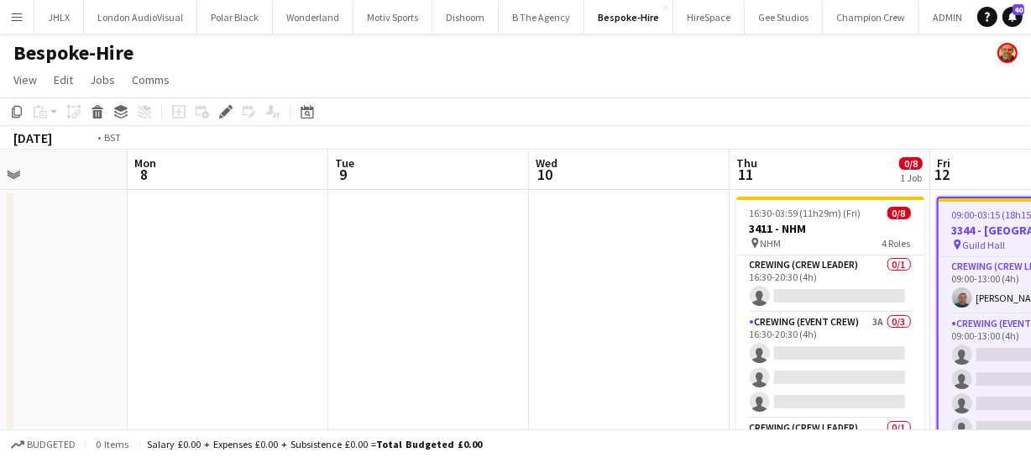
drag, startPoint x: 326, startPoint y: 304, endPoint x: 497, endPoint y: 302, distance: 171.3
click at [320, 304] on app-calendar-viewport "Thu 4 Fri 5 Sat 6 Sun 7 Mon 8 Tue 9 Wed 10 Thu 11 0/8 1 Job Fri 12 2/12 1 Job S…" at bounding box center [515, 313] width 1031 height 329
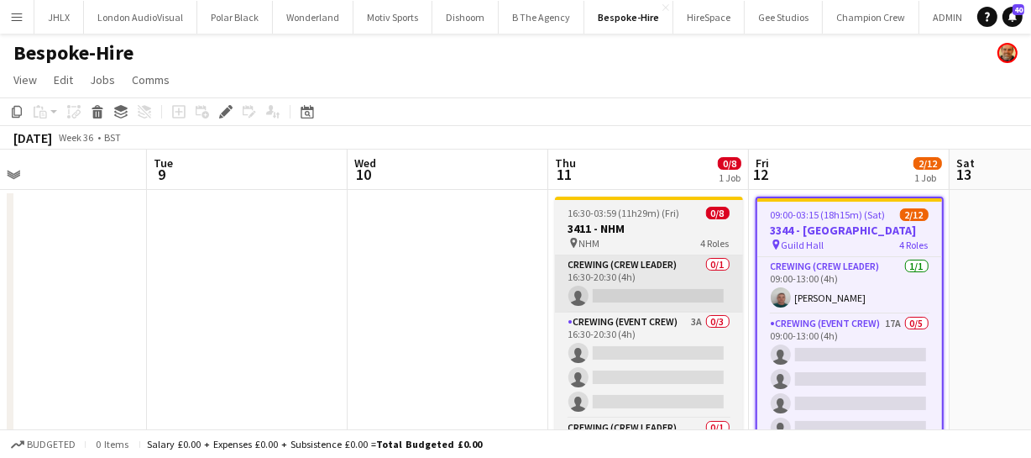
drag, startPoint x: 348, startPoint y: 298, endPoint x: 445, endPoint y: 301, distance: 97.4
click at [341, 298] on app-calendar-viewport "Sat 6 Sun 7 Mon 8 Tue 9 Wed 10 Thu 11 0/8 1 Job Fri 12 2/12 1 Job Sat 13 Sun 14…" at bounding box center [515, 313] width 1031 height 329
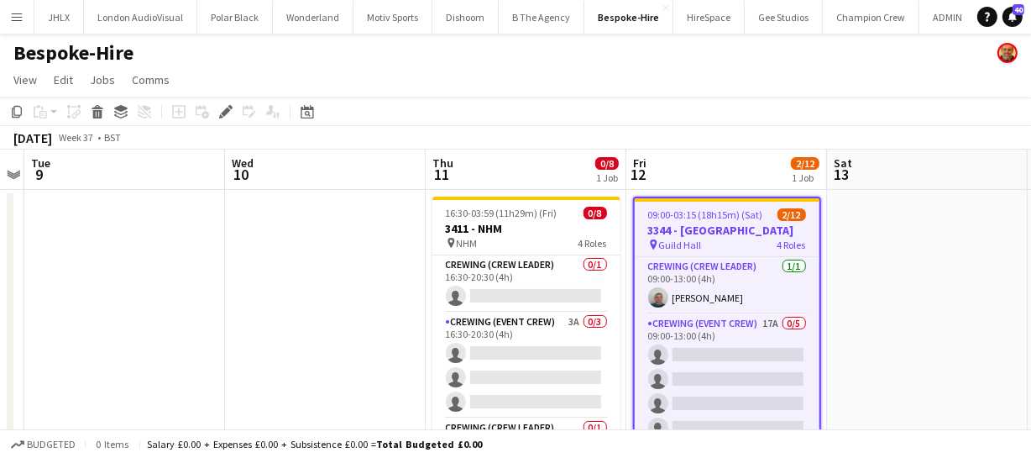
drag, startPoint x: 827, startPoint y: 343, endPoint x: 730, endPoint y: 344, distance: 96.5
click at [730, 344] on app-calendar-viewport "Sat 6 Sun 7 Mon 8 Tue 9 Wed 10 Thu 11 0/8 1 Job Fri 12 2/12 1 Job Sat 13 Sun 14…" at bounding box center [515, 313] width 1031 height 329
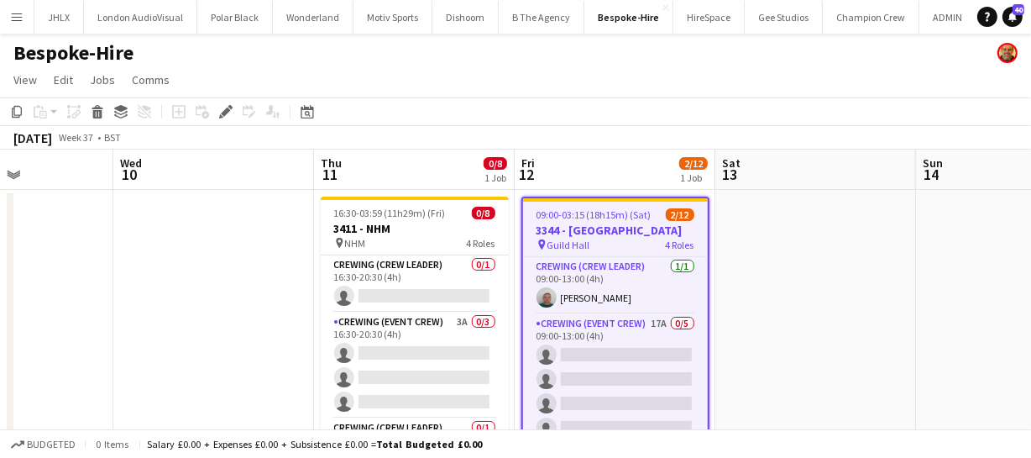
click at [591, 345] on app-calendar-viewport "Sat 6 Sun 7 Mon 8 Tue 9 Wed 10 Thu 11 0/8 1 Job Fri 12 2/12 1 Job Sat 13 Sun 14…" at bounding box center [515, 313] width 1031 height 329
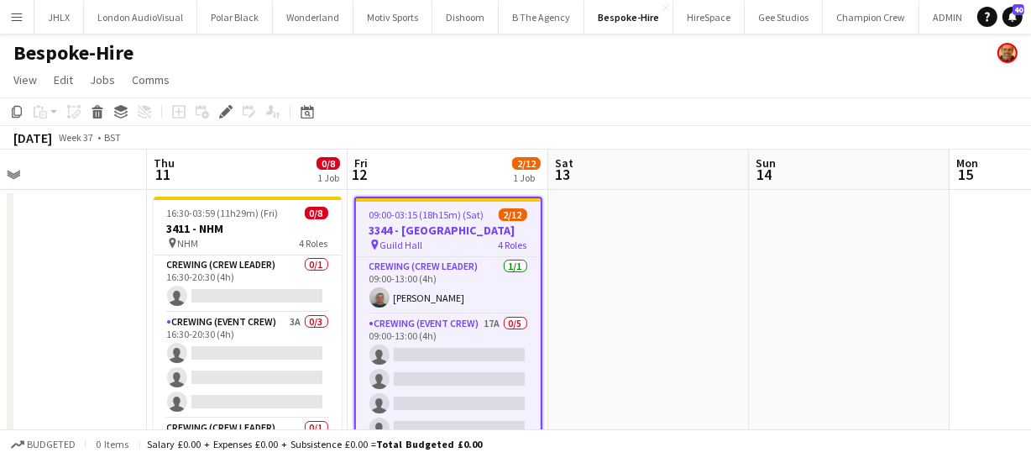
drag, startPoint x: 709, startPoint y: 353, endPoint x: 571, endPoint y: 354, distance: 138.5
click at [572, 355] on app-calendar-viewport "Mon 8 Tue 9 Wed 10 Thu 11 0/8 1 Job Fri 12 2/12 1 Job Sat 13 Sun 14 Mon 15 Tue …" at bounding box center [515, 313] width 1031 height 329
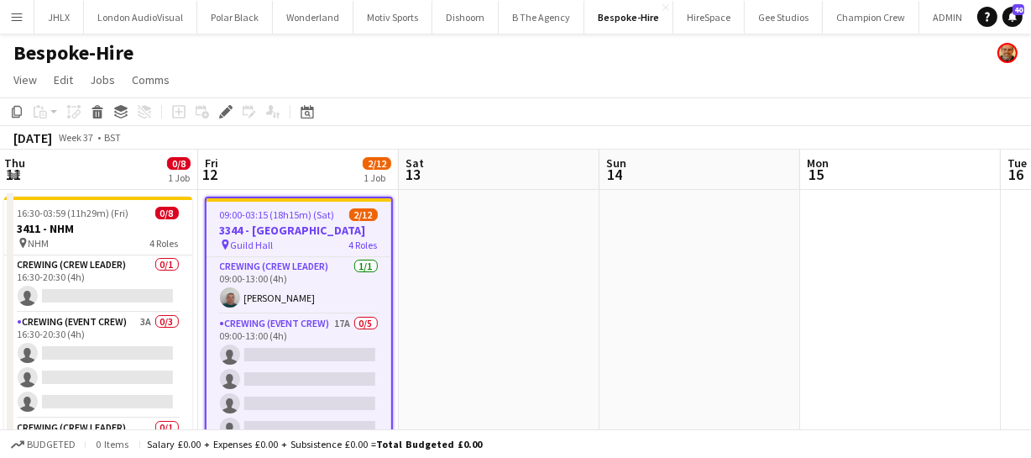
drag, startPoint x: 563, startPoint y: 355, endPoint x: 714, endPoint y: 349, distance: 151.2
click at [538, 353] on app-calendar-viewport "Mon 8 Tue 9 Wed 10 Thu 11 0/8 1 Job Fri 12 2/12 1 Job Sat 13 Sun 14 Mon 15 Tue …" at bounding box center [515, 313] width 1031 height 329
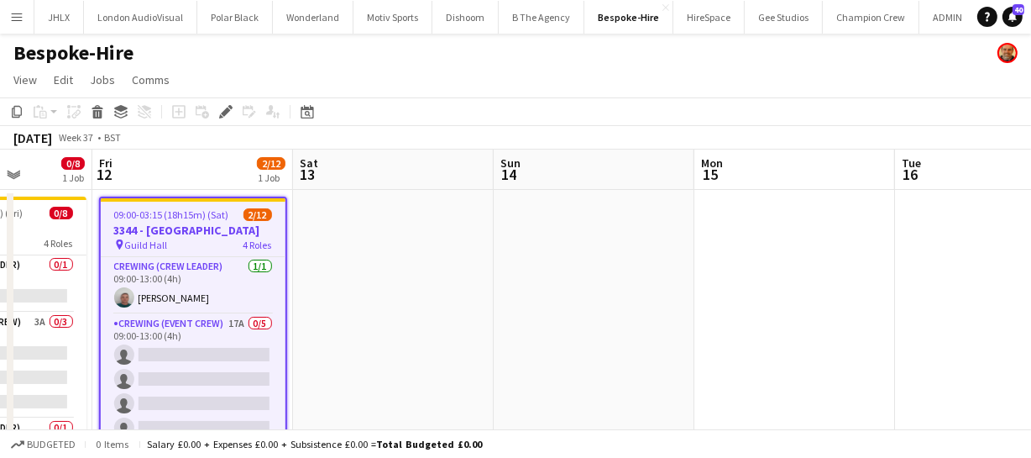
click at [480, 339] on app-calendar-viewport "Mon 8 Tue 9 Wed 10 Thu 11 0/8 1 Job Fri 12 2/12 1 Job Sat 13 Sun 14 Mon 15 Tue …" at bounding box center [515, 313] width 1031 height 329
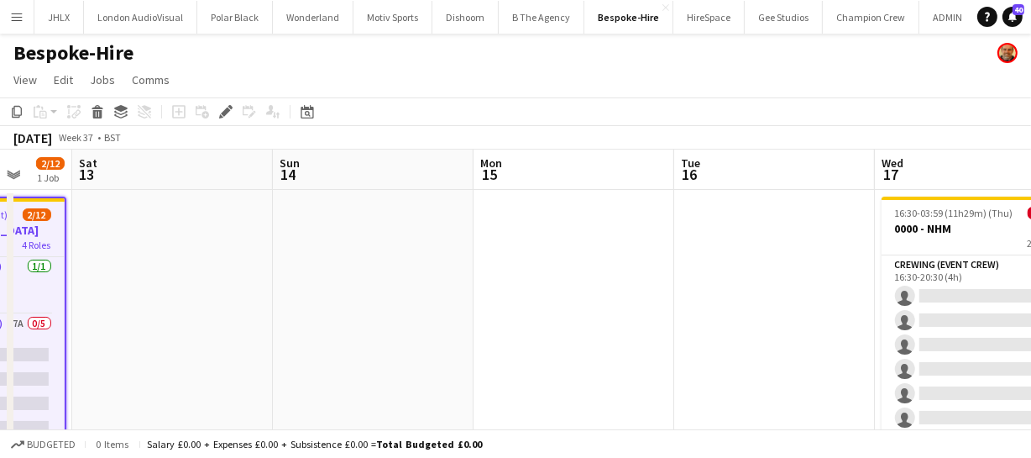
drag, startPoint x: 547, startPoint y: 342, endPoint x: 571, endPoint y: 336, distance: 25.0
click at [547, 341] on app-calendar-viewport "Wed 10 Thu 11 0/8 1 Job Fri 12 2/12 1 Job Sat 13 Sun 14 Mon 15 Tue 16 Wed 17 0/…" at bounding box center [515, 313] width 1031 height 329
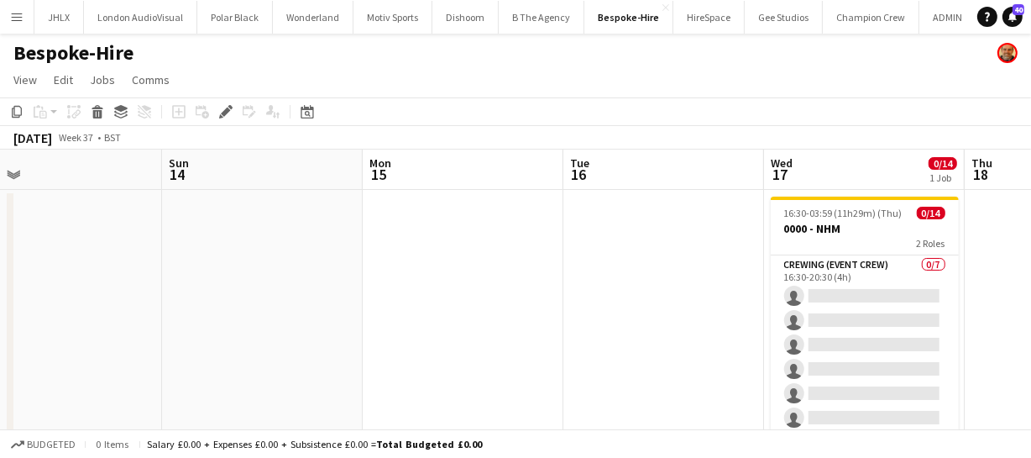
drag, startPoint x: 587, startPoint y: 343, endPoint x: 607, endPoint y: 339, distance: 20.4
click at [554, 343] on app-calendar-viewport "Wed 10 Thu 11 0/8 1 Job Fri 12 2/12 1 Job Sat 13 Sun 14 Mon 15 Tue 16 Wed 17 0/…" at bounding box center [515, 313] width 1031 height 329
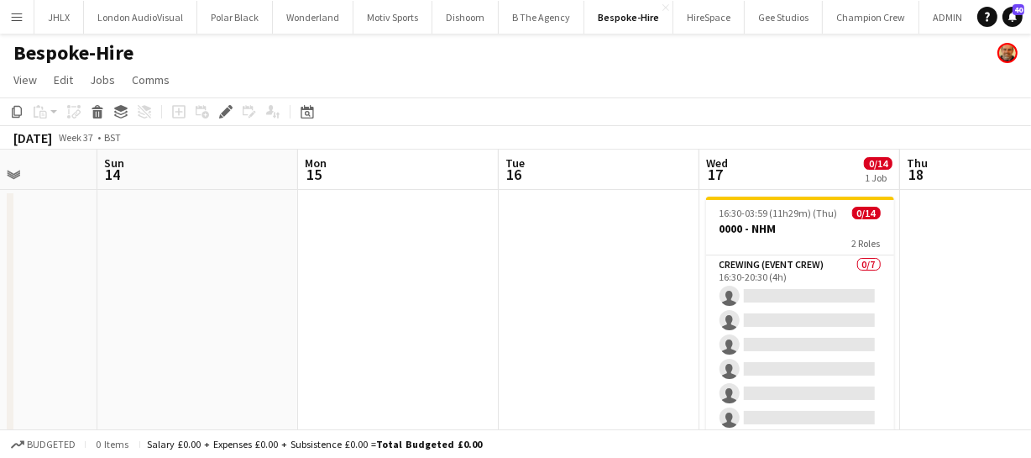
click at [552, 342] on app-calendar-viewport "Wed 10 Thu 11 0/8 1 Job Fri 12 2/12 1 Job Sat 13 Sun 14 Mon 15 Tue 16 Wed 17 0/…" at bounding box center [515, 313] width 1031 height 329
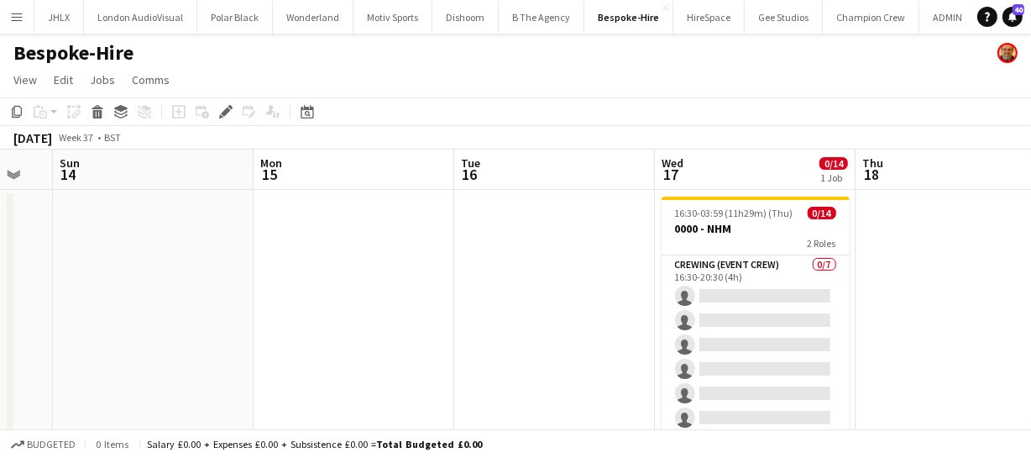
click at [359, 325] on app-calendar-viewport "Wed 10 Thu 11 0/8 1 Job Fri 12 2/12 1 Job Sat 13 Sun 14 Mon 15 Tue 16 Wed 17 0/…" at bounding box center [515, 313] width 1031 height 329
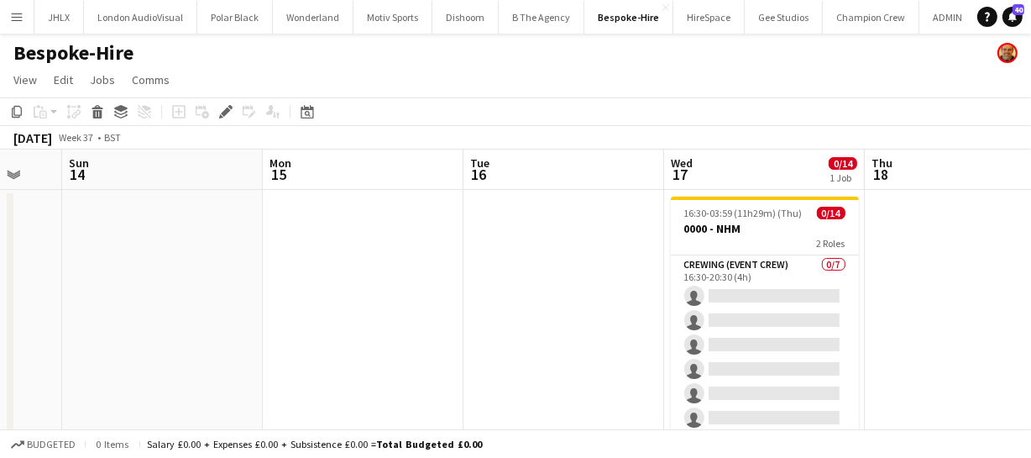
drag, startPoint x: 384, startPoint y: 323, endPoint x: 497, endPoint y: 322, distance: 113.3
click at [543, 309] on app-calendar-viewport "Fri 12 2/12 1 Job Sat 13 Sun 14 Mon 15 Tue 16 Wed 17 0/14 1 Job Thu 18 Fri 19 S…" at bounding box center [515, 313] width 1031 height 329
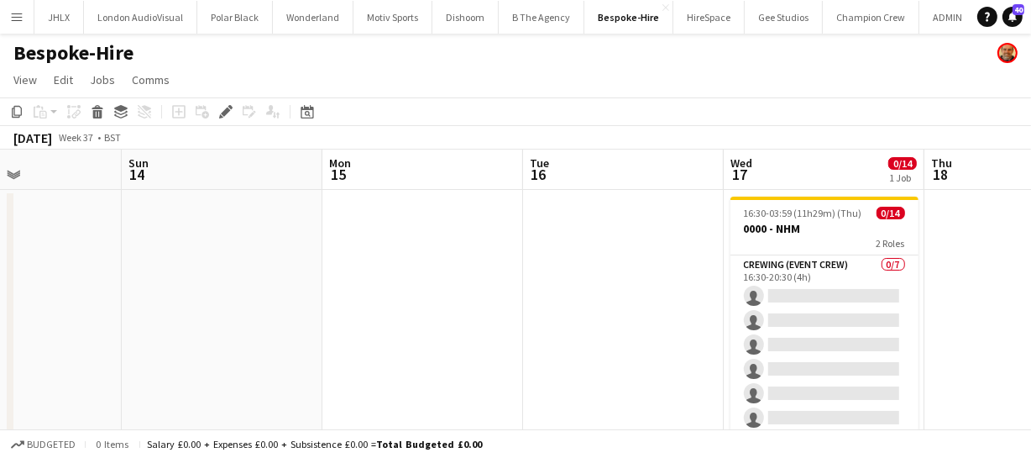
drag, startPoint x: 335, startPoint y: 317, endPoint x: 502, endPoint y: 285, distance: 169.9
click at [470, 291] on app-calendar-viewport "Thu 11 0/8 1 Job Fri 12 2/12 1 Job Sat 13 Sun 14 Mon 15 Tue 16 Wed 17 0/14 1 Jo…" at bounding box center [515, 313] width 1031 height 329
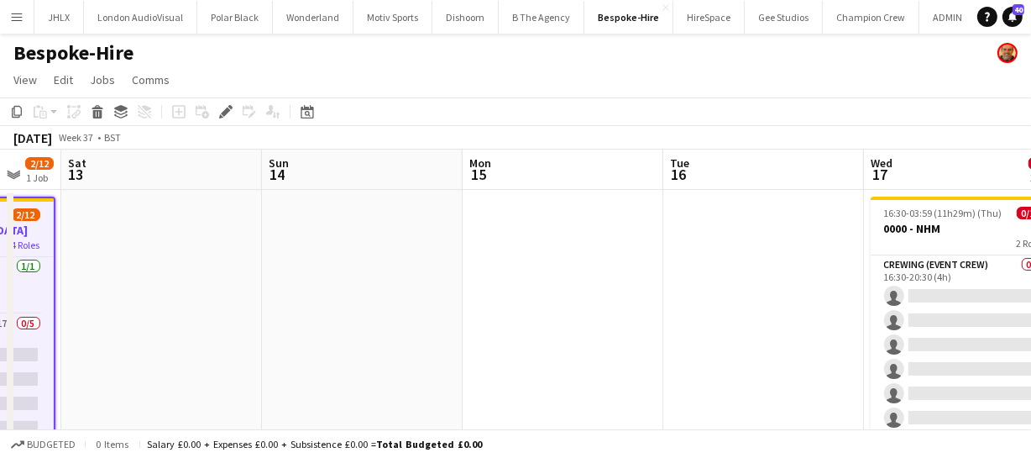
drag, startPoint x: 396, startPoint y: 289, endPoint x: 501, endPoint y: 279, distance: 105.4
click at [475, 285] on app-calendar-viewport "Thu 11 0/8 1 Job Fri 12 2/12 1 Job Sat 13 Sun 14 Mon 15 Tue 16 Wed 17 0/14 1 Jo…" at bounding box center [515, 313] width 1031 height 329
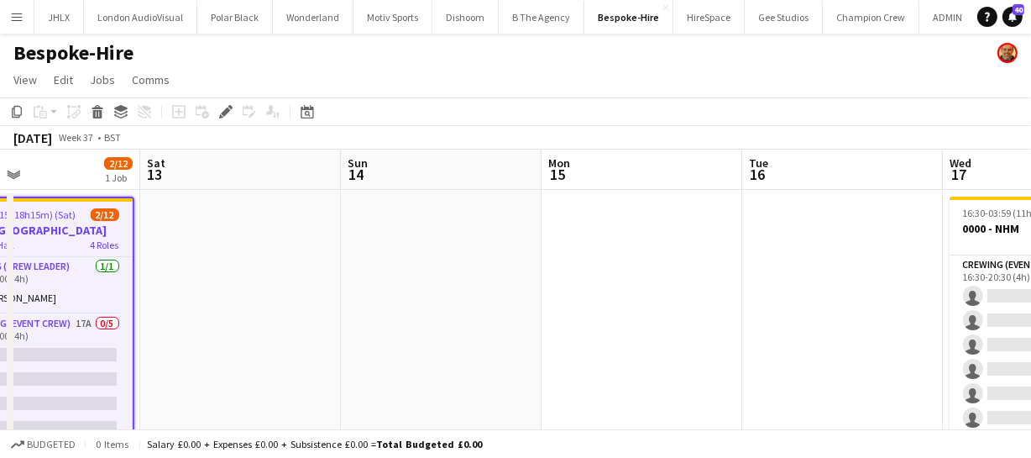
click at [453, 290] on app-calendar-viewport "Wed 10 Thu 11 0/8 1 Job Fri 12 2/12 1 Job Sat 13 Sun 14 Mon 15 Tue 16 Wed 17 0/…" at bounding box center [515, 313] width 1031 height 329
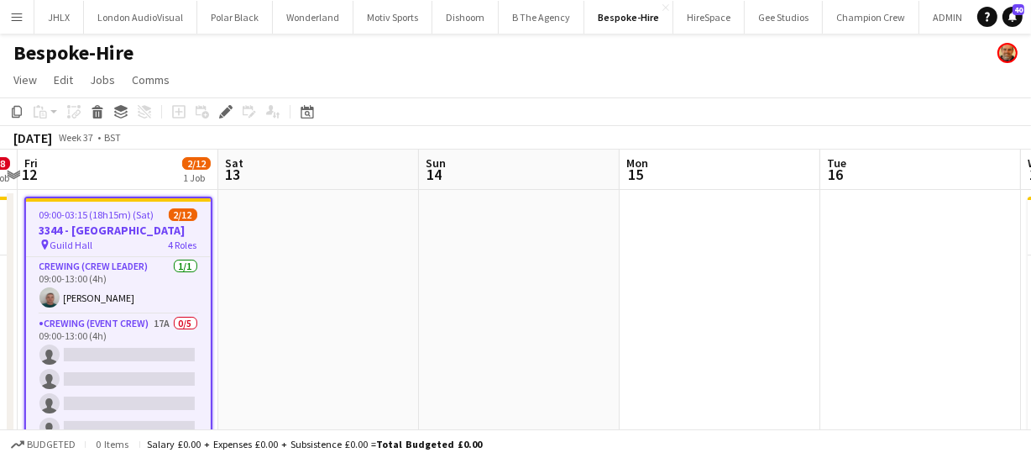
drag, startPoint x: 468, startPoint y: 301, endPoint x: 620, endPoint y: 285, distance: 152.7
click at [591, 293] on app-calendar-viewport "Wed 10 Thu 11 0/8 1 Job Fri 12 2/12 1 Job Sat 13 Sun 14 Mon 15 Tue 16 Wed 17 0/…" at bounding box center [515, 313] width 1031 height 329
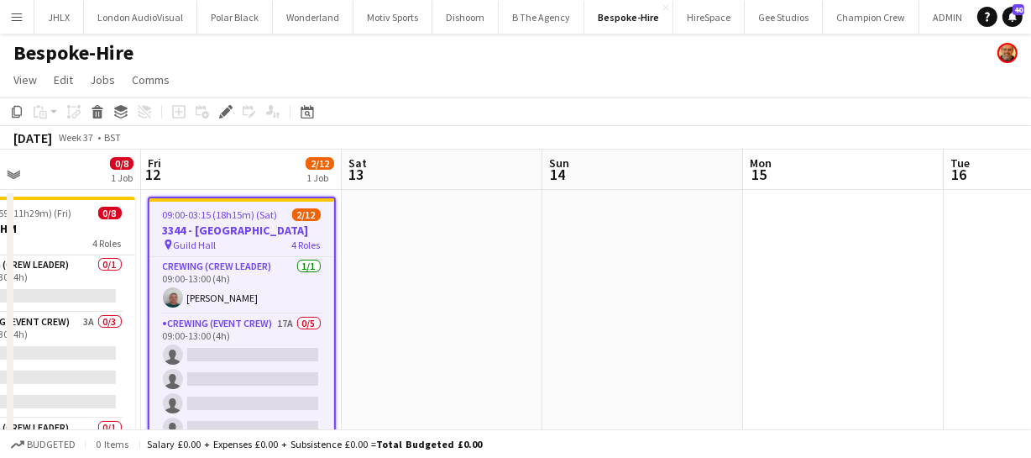
drag, startPoint x: 543, startPoint y: 297, endPoint x: 786, endPoint y: 267, distance: 244.5
click at [722, 282] on app-calendar-viewport "Tue 9 Wed 10 Thu 11 0/8 1 Job Fri 12 2/12 1 Job Sat 13 Sun 14 Mon 15 Tue 16 Wed…" at bounding box center [515, 313] width 1031 height 329
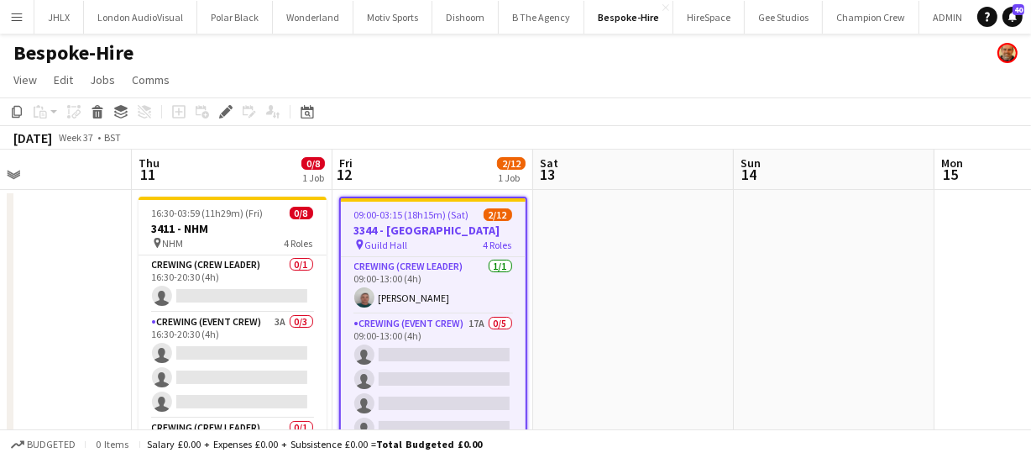
scroll to position [0, 428]
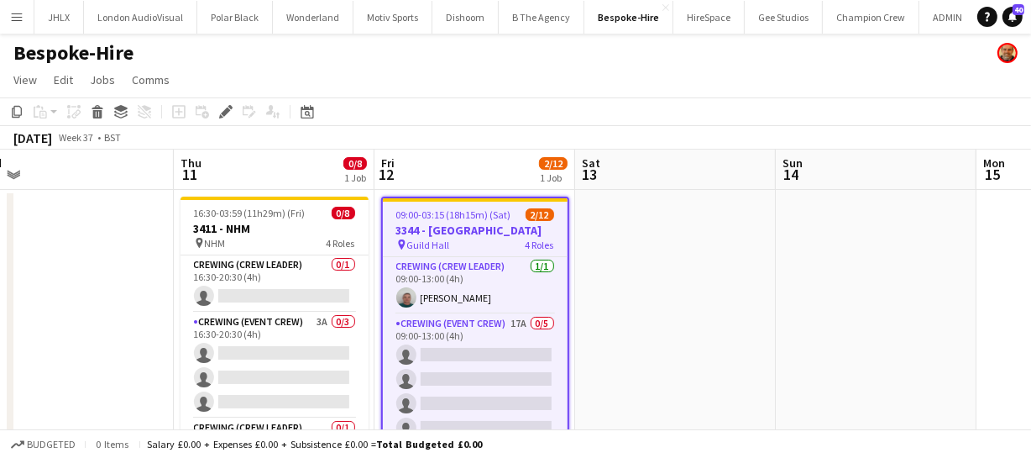
drag, startPoint x: 670, startPoint y: 314, endPoint x: 713, endPoint y: 306, distance: 43.5
click at [713, 306] on app-calendar-viewport "Mon 8 Tue 9 Wed 10 Thu 11 0/8 1 Job Fri 12 2/12 1 Job Sat 13 Sun 14 Mon 15 Tue …" at bounding box center [515, 313] width 1031 height 329
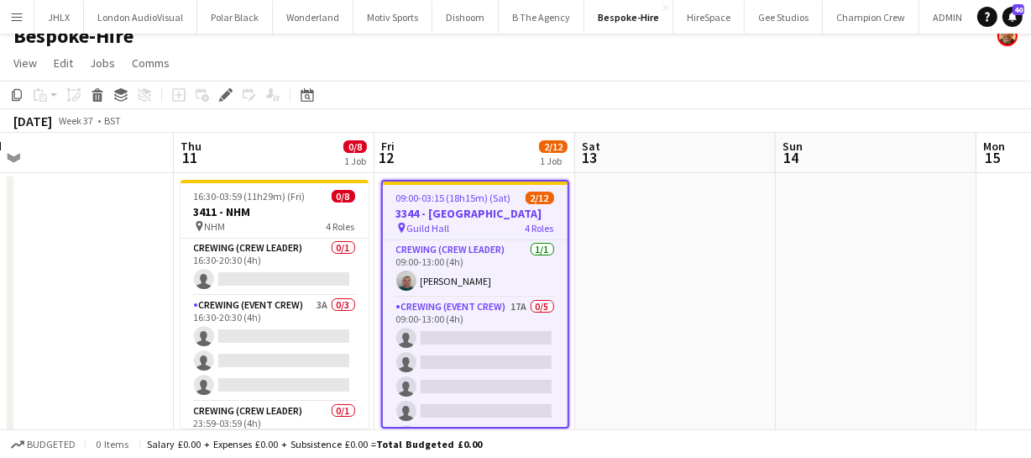
scroll to position [0, 0]
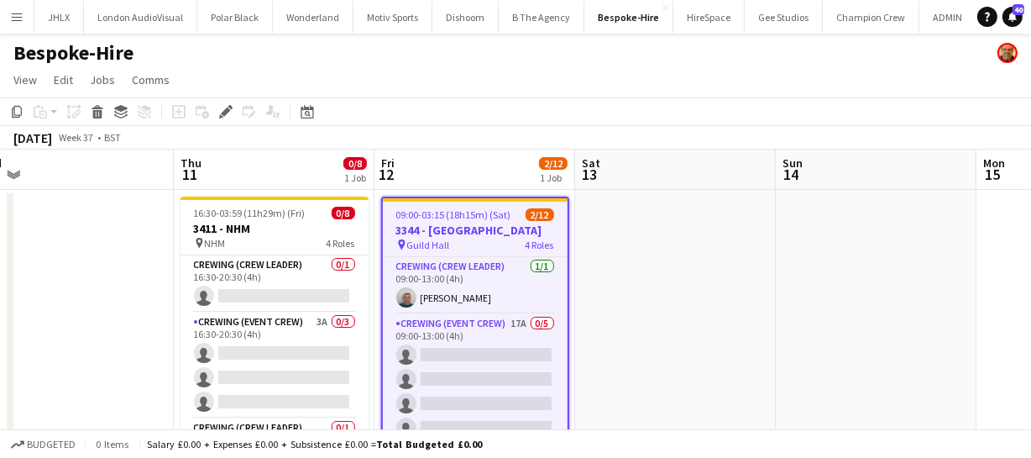
drag, startPoint x: 800, startPoint y: 296, endPoint x: 495, endPoint y: 233, distance: 311.0
click at [513, 252] on app-calendar-viewport "Mon 8 Tue 9 Wed 10 Thu 11 0/8 1 Job Fri 12 2/12 1 Job Sat 13 Sun 14 Mon 15 Tue …" at bounding box center [515, 313] width 1031 height 329
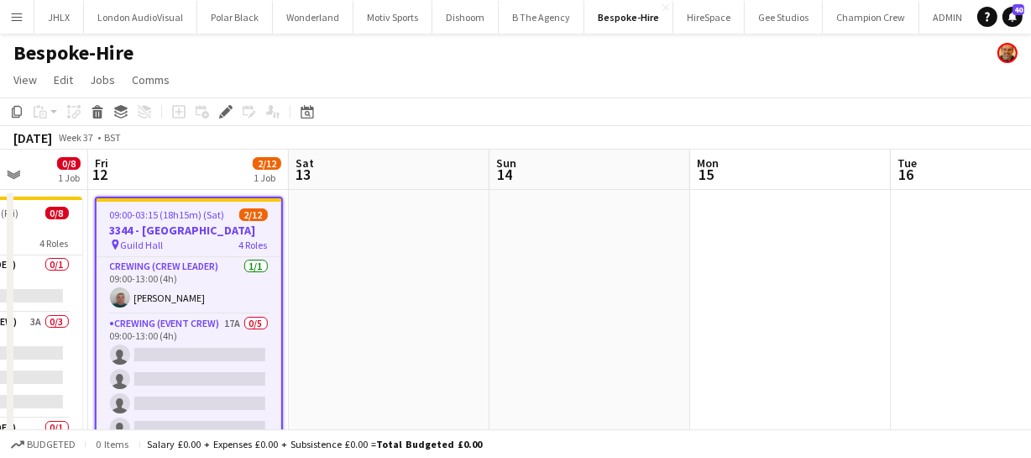
drag, startPoint x: 648, startPoint y: 254, endPoint x: 605, endPoint y: 273, distance: 46.6
click at [565, 269] on app-calendar-viewport "Mon 8 Tue 9 Wed 10 Thu 11 0/8 1 Job Fri 12 2/12 1 Job Sat 13 Sun 14 Mon 15 Tue …" at bounding box center [515, 313] width 1031 height 329
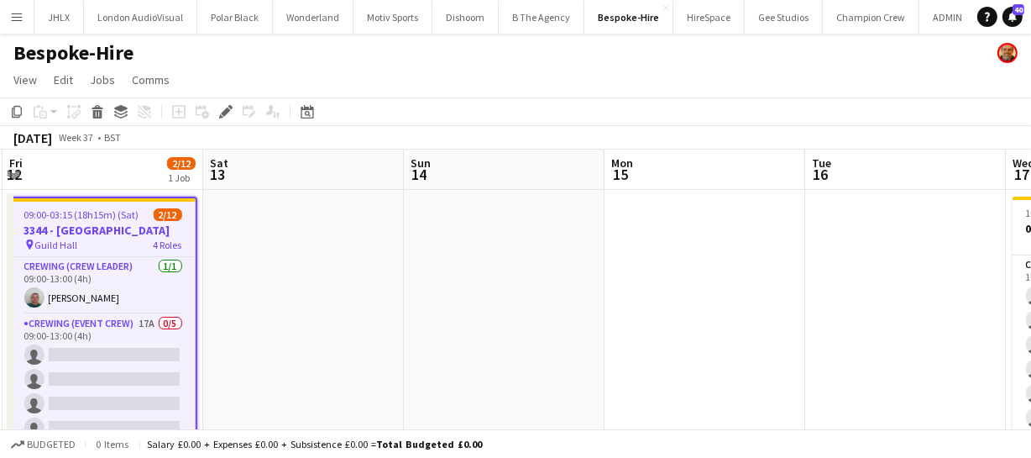
drag, startPoint x: 547, startPoint y: 259, endPoint x: 547, endPoint y: 248, distance: 10.9
click at [476, 252] on app-calendar-viewport "Mon 8 Tue 9 Wed 10 Thu 11 0/8 1 Job Fri 12 2/12 1 Job Sat 13 Sun 14 Mon 15 Tue …" at bounding box center [515, 313] width 1031 height 329
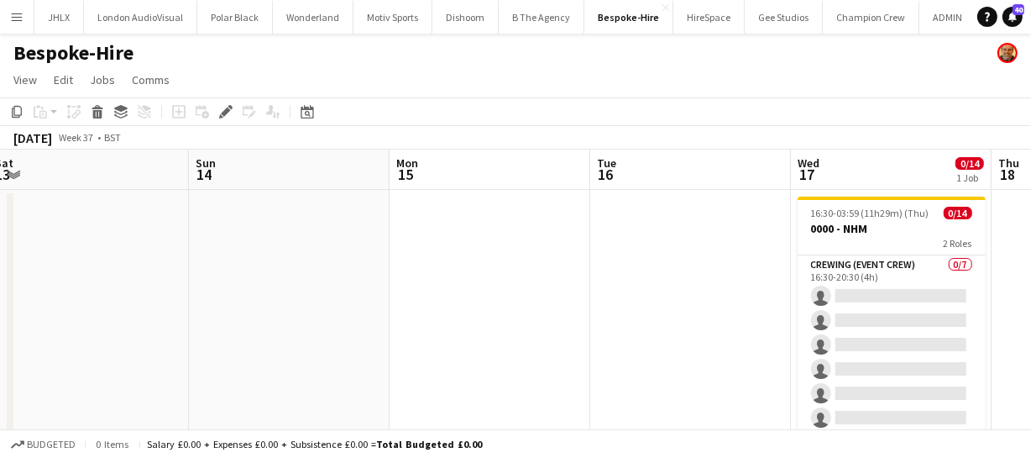
click at [549, 253] on app-calendar-viewport "Wed 10 Thu 11 0/8 1 Job Fri 12 2/12 1 Job Sat 13 Sun 14 Mon 15 Tue 16 Wed 17 0/…" at bounding box center [515, 313] width 1031 height 329
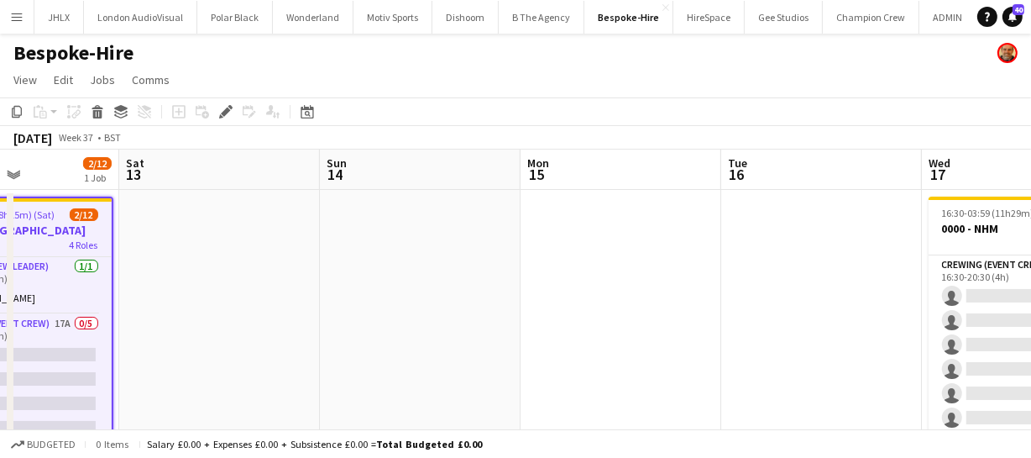
drag, startPoint x: 289, startPoint y: 305, endPoint x: 527, endPoint y: 269, distance: 241.0
click at [489, 272] on app-calendar-viewport "Wed 10 Thu 11 0/8 1 Job Fri 12 2/12 1 Job Sat 13 Sun 14 Mon 15 Tue 16 Wed 17 0/…" at bounding box center [515, 313] width 1031 height 329
click at [495, 288] on app-calendar-viewport "Wed 10 Thu 11 0/8 1 Job Fri 12 2/12 1 Job Sat 13 Sun 14 Mon 15 Tue 16 Wed 17 0/…" at bounding box center [515, 313] width 1031 height 329
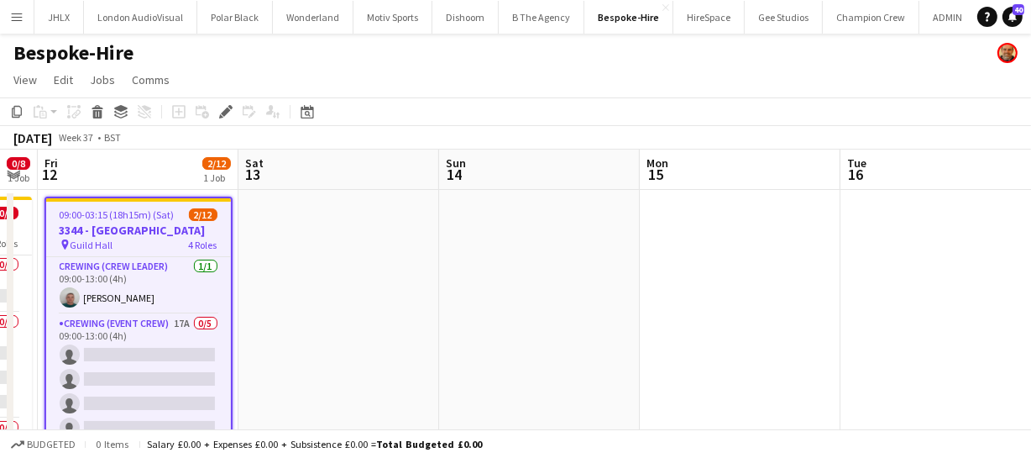
click at [587, 302] on app-calendar-viewport "Wed 10 Thu 11 0/8 1 Job Fri 12 2/12 1 Job Sat 13 Sun 14 Mon 15 Tue 16 Wed 17 0/…" at bounding box center [515, 313] width 1031 height 329
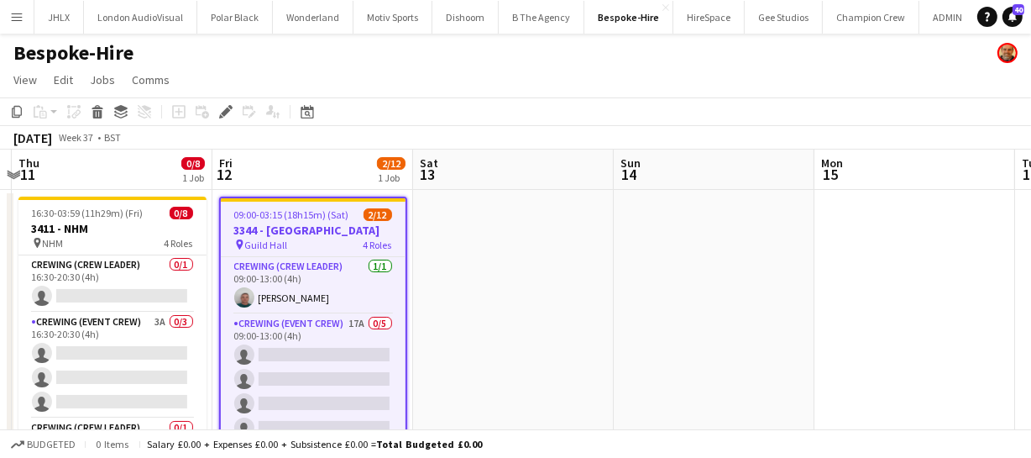
drag, startPoint x: 621, startPoint y: 286, endPoint x: 708, endPoint y: 249, distance: 94.0
click at [697, 261] on app-calendar-viewport "Tue 9 Wed 10 Thu 11 0/8 1 Job Fri 12 2/12 1 Job Sat 13 Sun 14 Mon 15 Tue 16 Wed…" at bounding box center [515, 313] width 1031 height 329
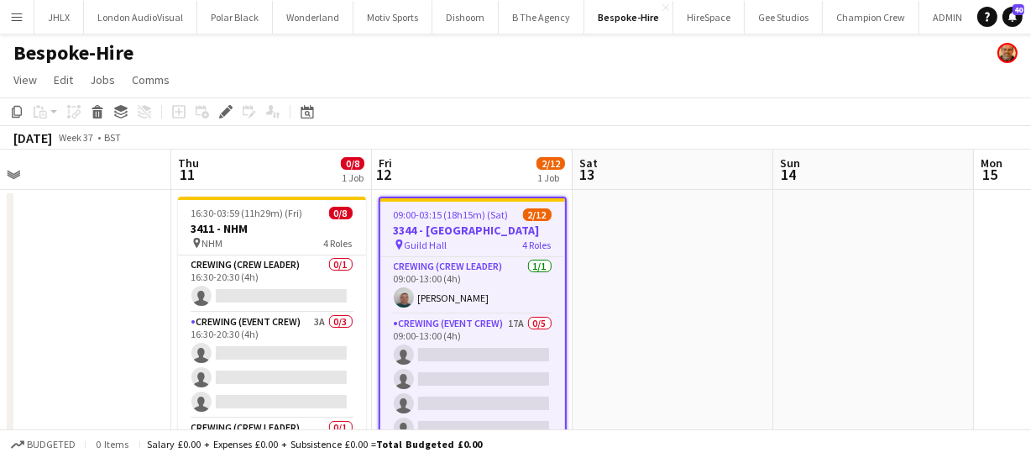
scroll to position [48, 0]
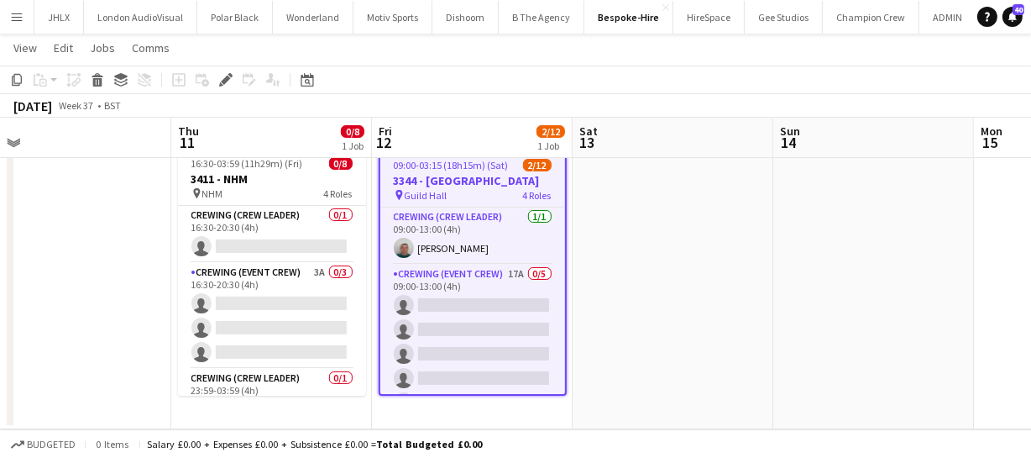
click at [291, 303] on app-card-role "Crewing (Event Crew) 3A 0/3 16:30-20:30 (4h) single-neutral-actions single-neut…" at bounding box center [272, 316] width 188 height 106
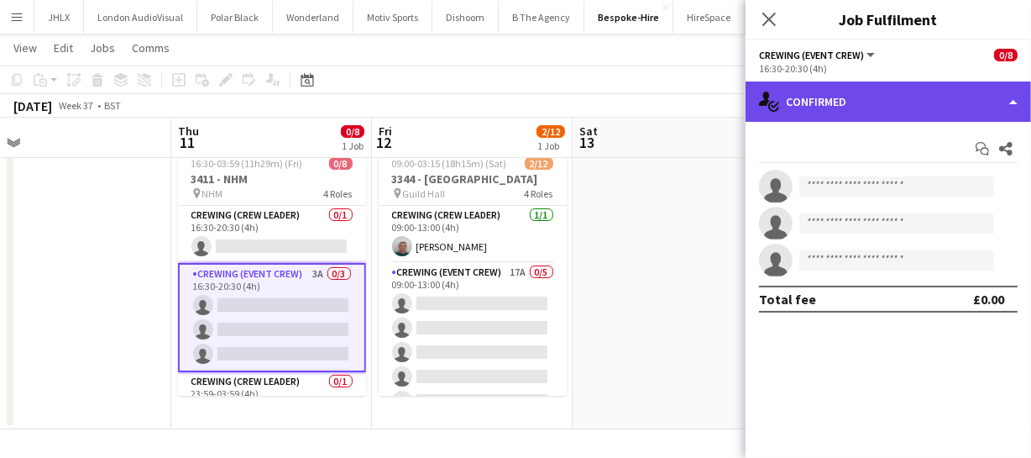
click at [898, 96] on div "single-neutral-actions-check-2 Confirmed" at bounding box center [888, 101] width 285 height 40
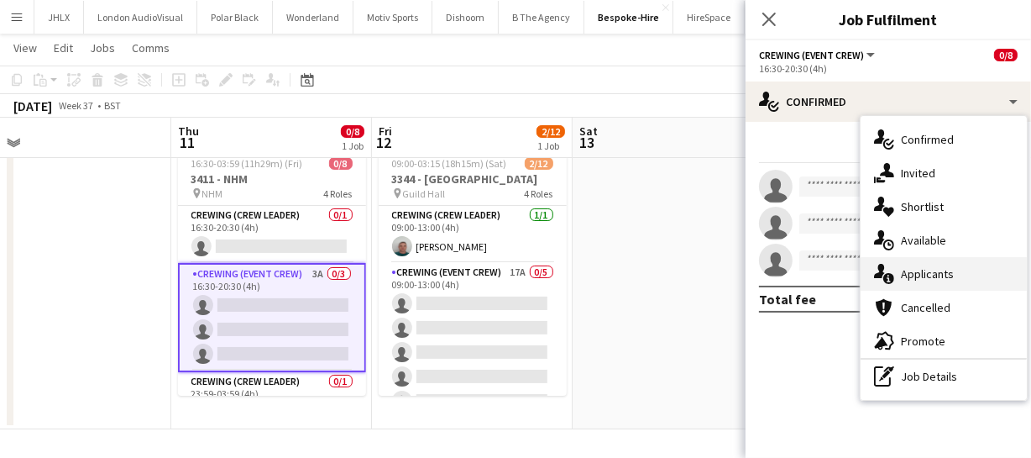
click at [940, 270] on div "single-neutral-actions-information Applicants" at bounding box center [944, 274] width 166 height 34
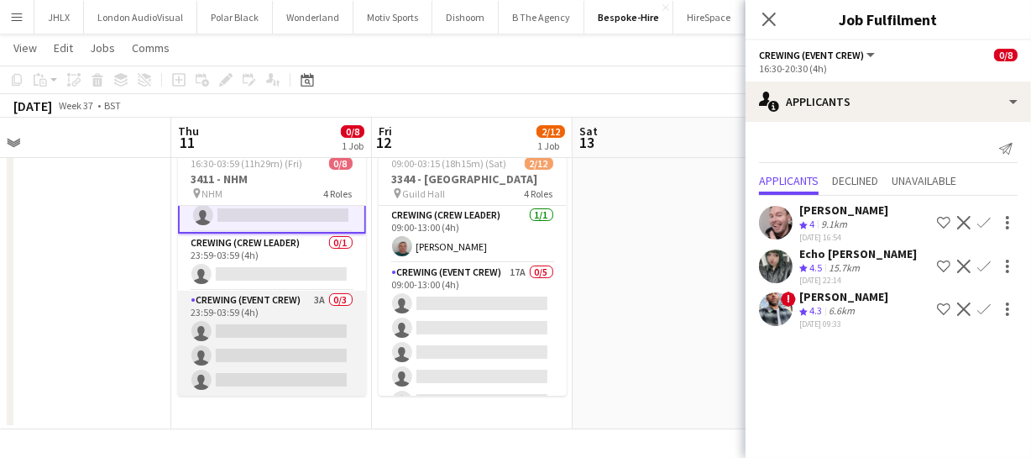
click at [287, 353] on app-card-role "Crewing (Event Crew) 3A 0/3 23:59-03:59 (4h) single-neutral-actions single-neut…" at bounding box center [272, 343] width 188 height 106
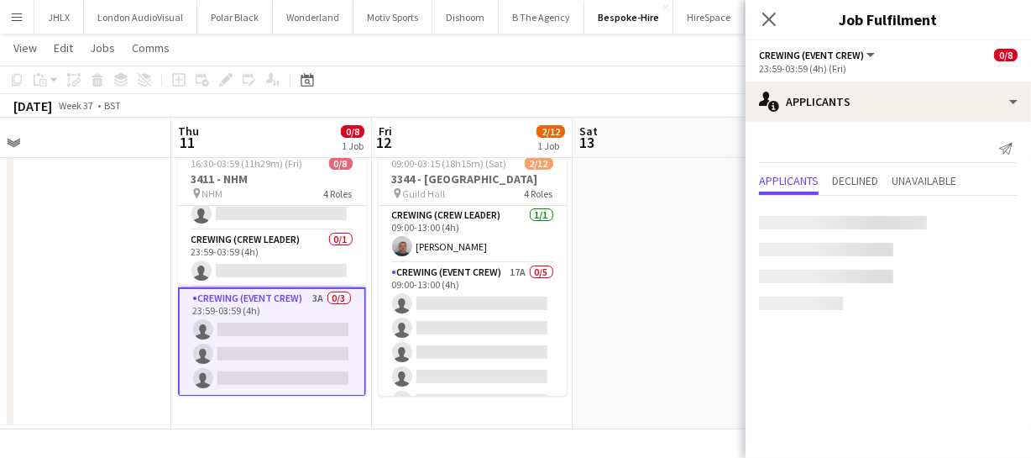
scroll to position [137, 0]
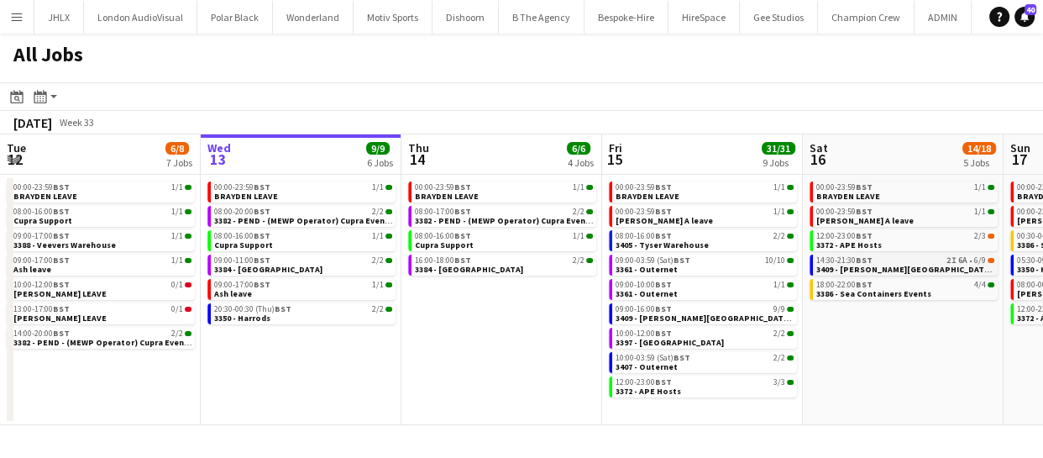
click at [862, 264] on span "3409 - [PERSON_NAME][GEOGRAPHIC_DATA] ([GEOGRAPHIC_DATA] Car))" at bounding box center [959, 269] width 287 height 11
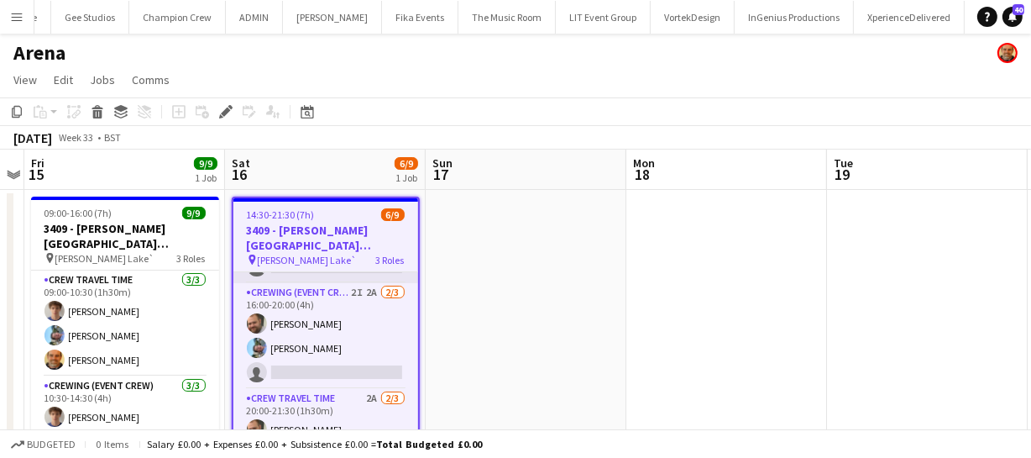
scroll to position [69, 0]
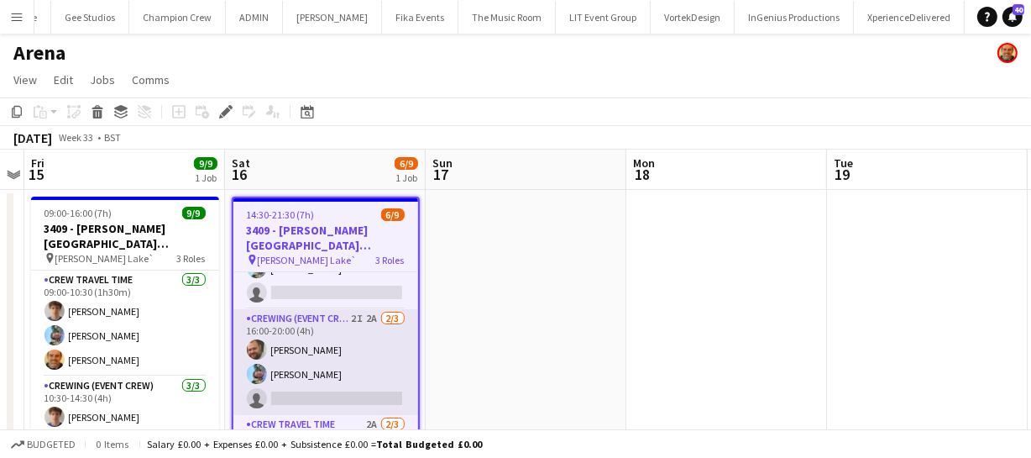
click at [331, 369] on app-card-role "Crewing (Event Crew) 2I 2A [DATE] 16:00-20:00 (4h) [PERSON_NAME] [PERSON_NAME] …" at bounding box center [325, 362] width 185 height 106
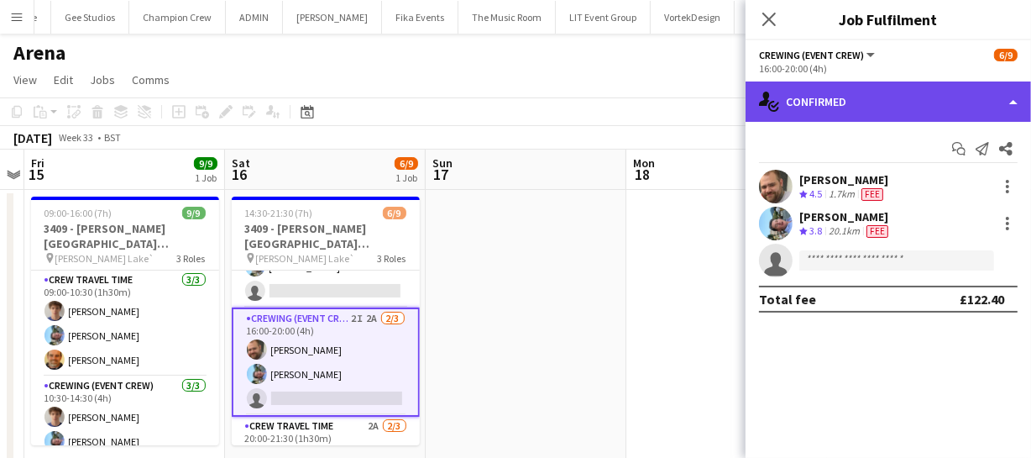
click at [931, 118] on div "single-neutral-actions-check-2 Confirmed" at bounding box center [888, 101] width 285 height 40
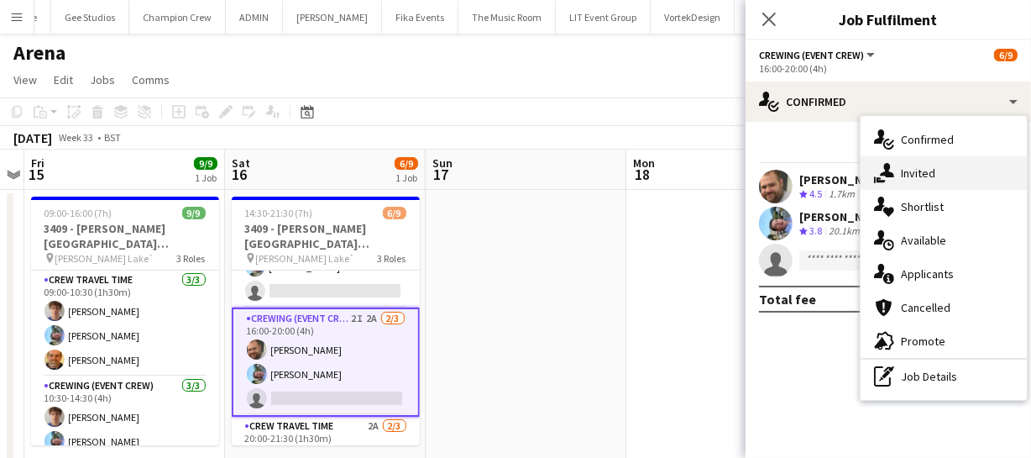
click at [927, 182] on div "single-neutral-actions-share-1 Invited" at bounding box center [944, 173] width 166 height 34
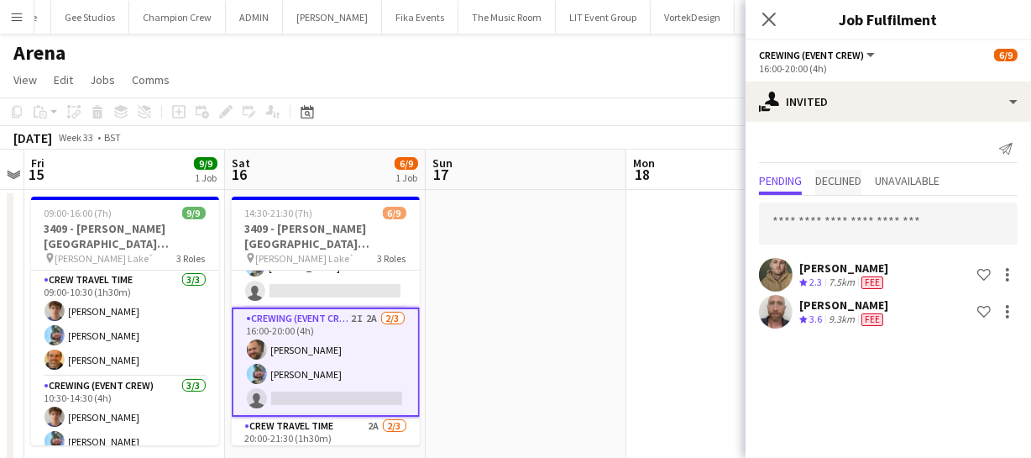
click at [845, 180] on span "Declined" at bounding box center [838, 181] width 46 height 12
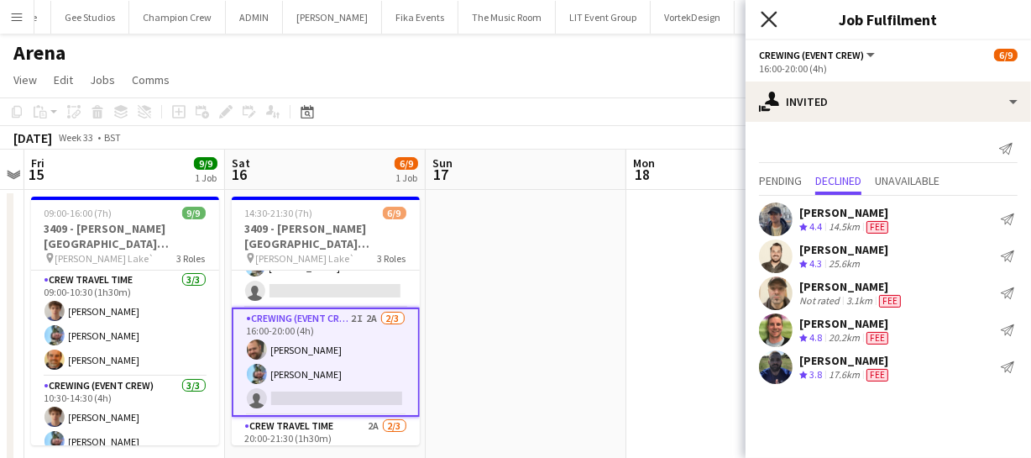
click at [772, 23] on icon "Close pop-in" at bounding box center [769, 19] width 16 height 16
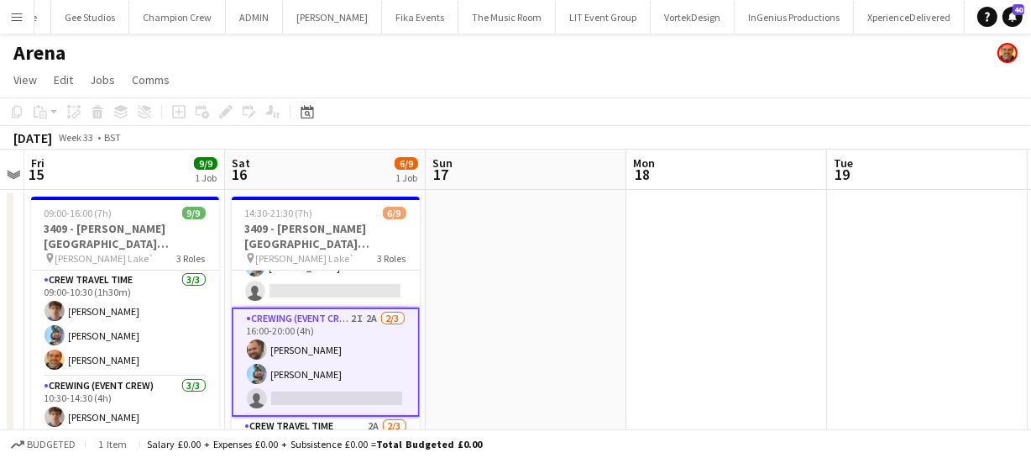
click at [320, 369] on app-card-role "Crewing (Event Crew) 2I 2A [DATE] 16:00-20:00 (4h) [PERSON_NAME] [PERSON_NAME] …" at bounding box center [326, 361] width 188 height 109
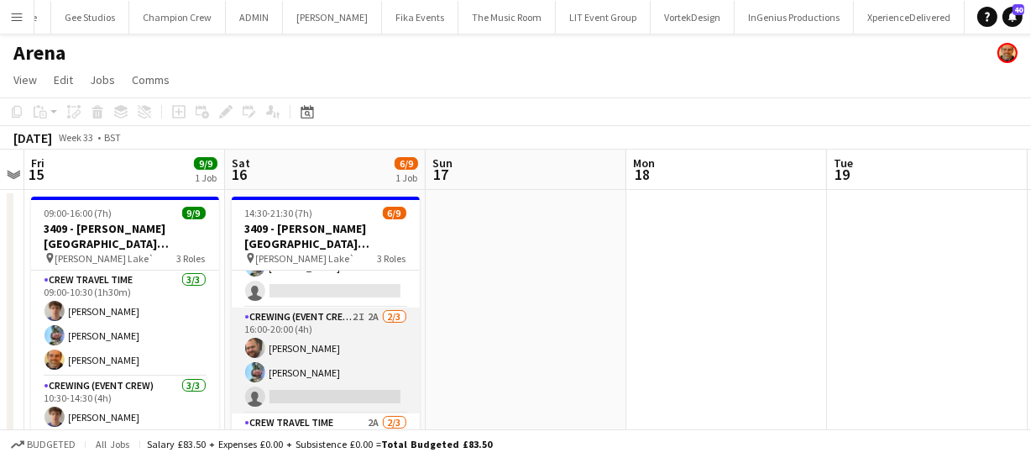
click at [320, 369] on app-card-role "Crewing (Event Crew) 2I 2A 2/3 16:00-20:00 (4h) Ben Turner Liam Kinsella single…" at bounding box center [326, 360] width 188 height 106
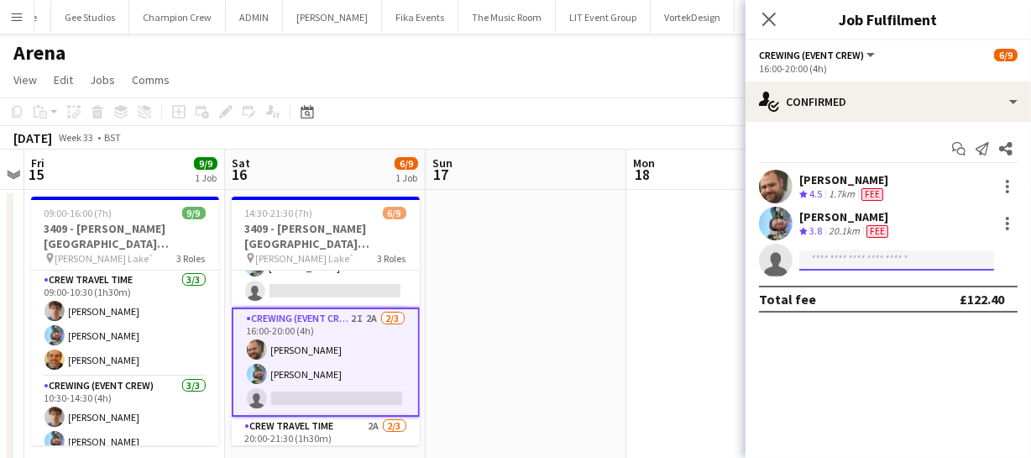
click at [842, 257] on input at bounding box center [896, 260] width 195 height 20
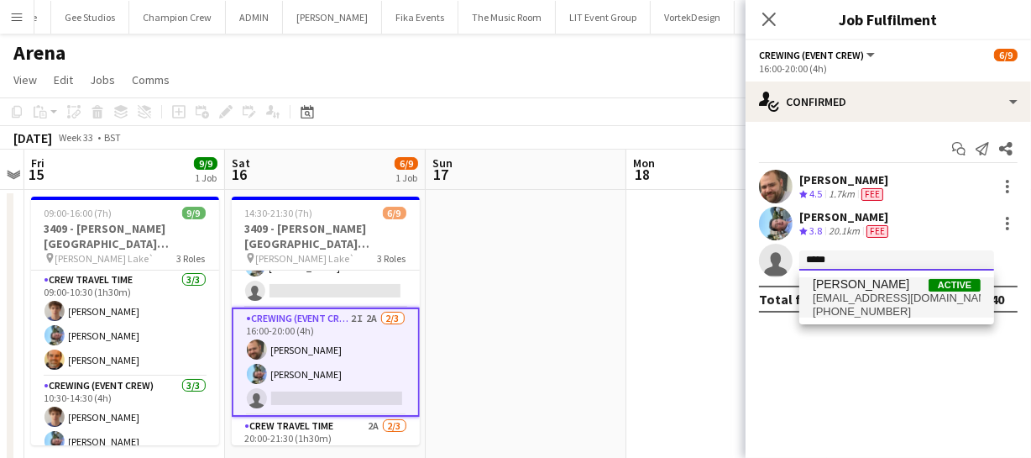
type input "*****"
click at [872, 305] on span "+447709295702" at bounding box center [897, 311] width 168 height 13
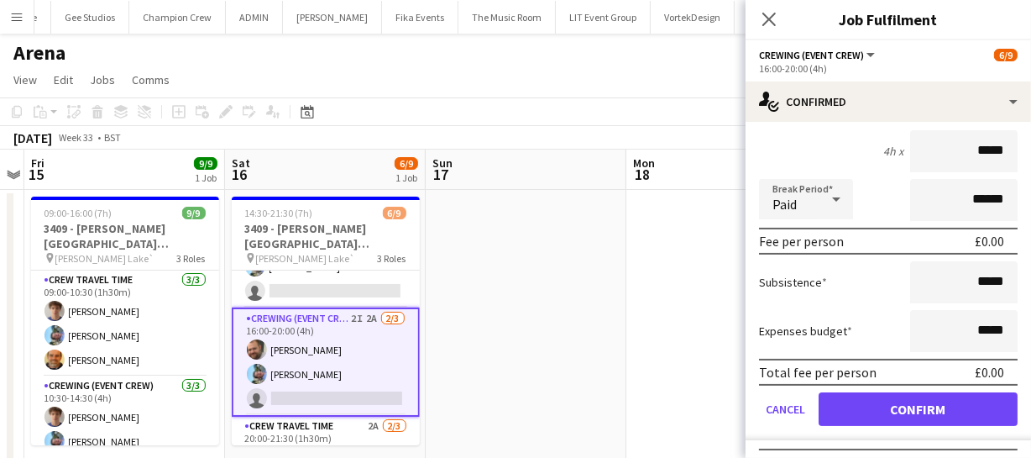
scroll to position [248, 0]
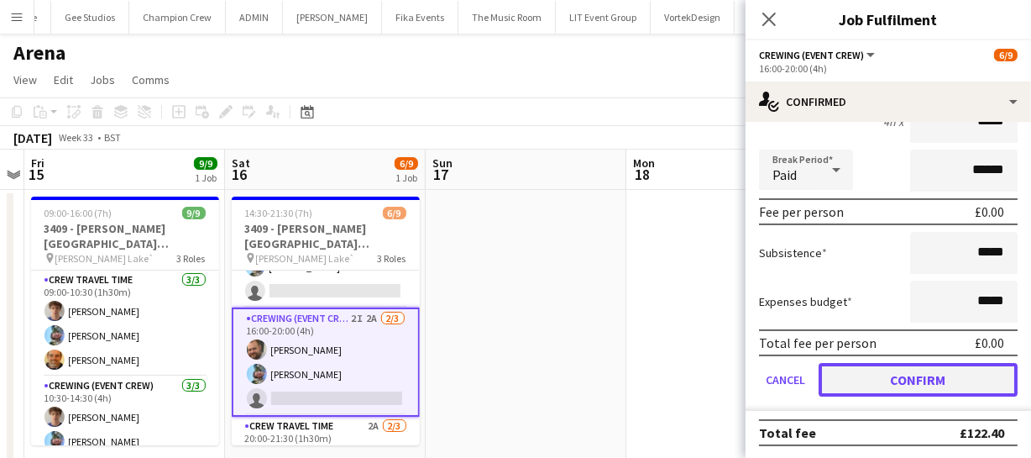
click at [907, 387] on button "Confirm" at bounding box center [918, 380] width 199 height 34
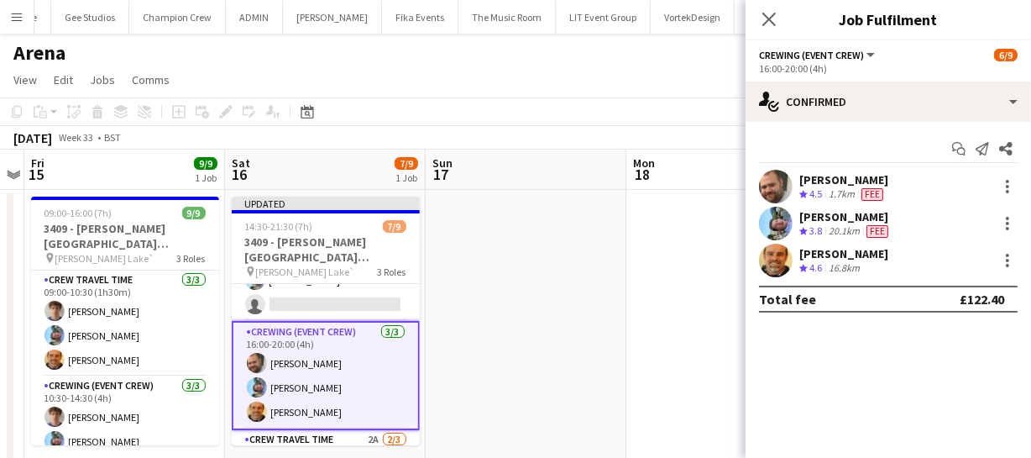
scroll to position [0, 0]
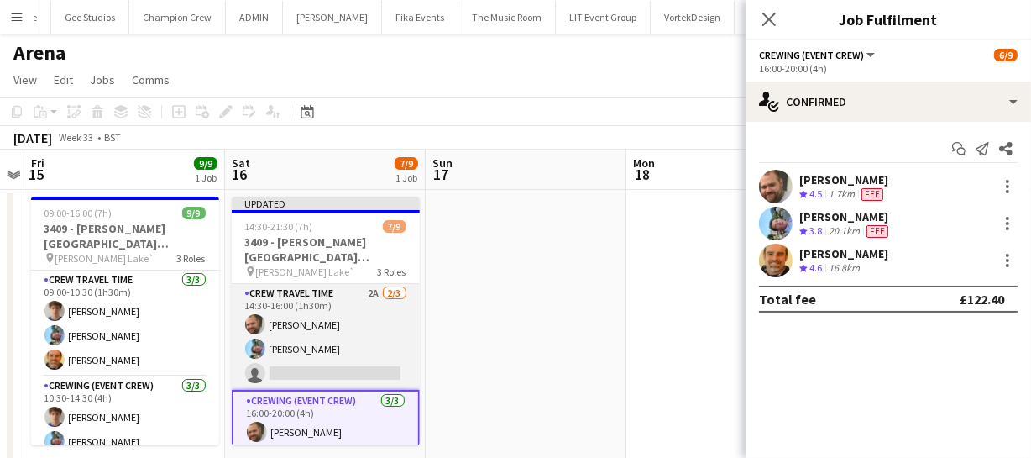
click at [309, 368] on app-card-role "Crew Travel Time 2A 2/3 14:30-16:00 (1h30m) Ben Turner Liam Kinsella single-neu…" at bounding box center [326, 337] width 188 height 106
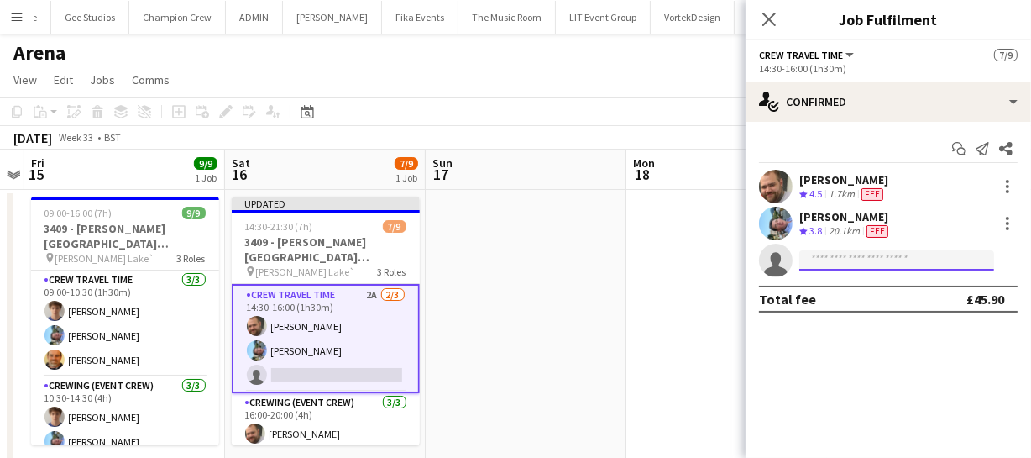
click at [824, 254] on input at bounding box center [896, 260] width 195 height 20
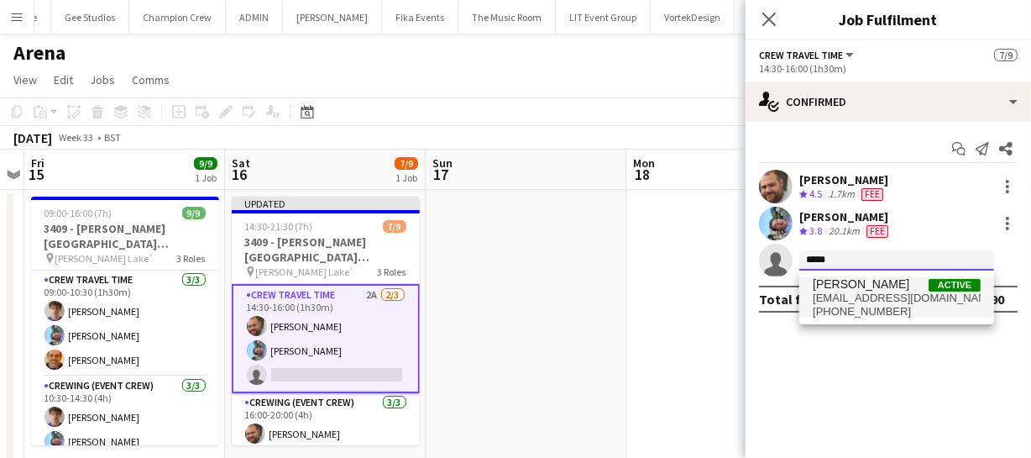
type input "*****"
click at [827, 285] on span "Shane King" at bounding box center [861, 284] width 97 height 14
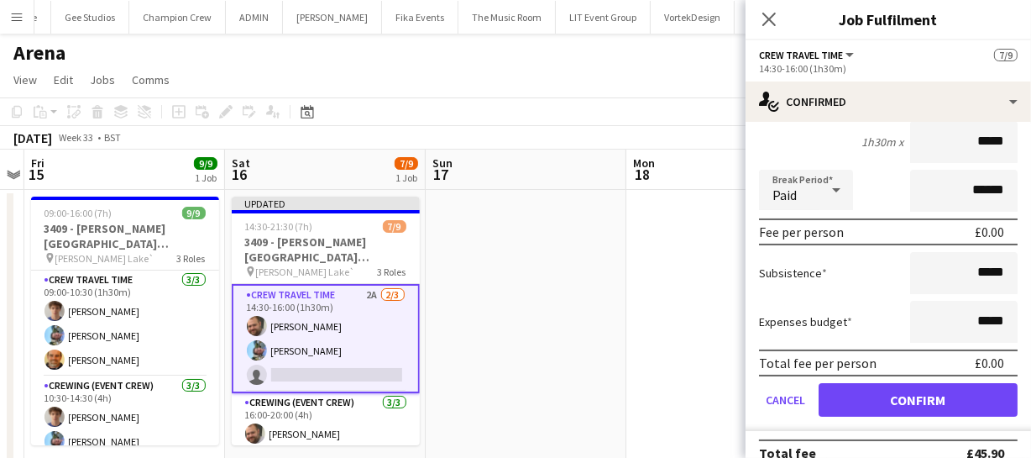
scroll to position [248, 0]
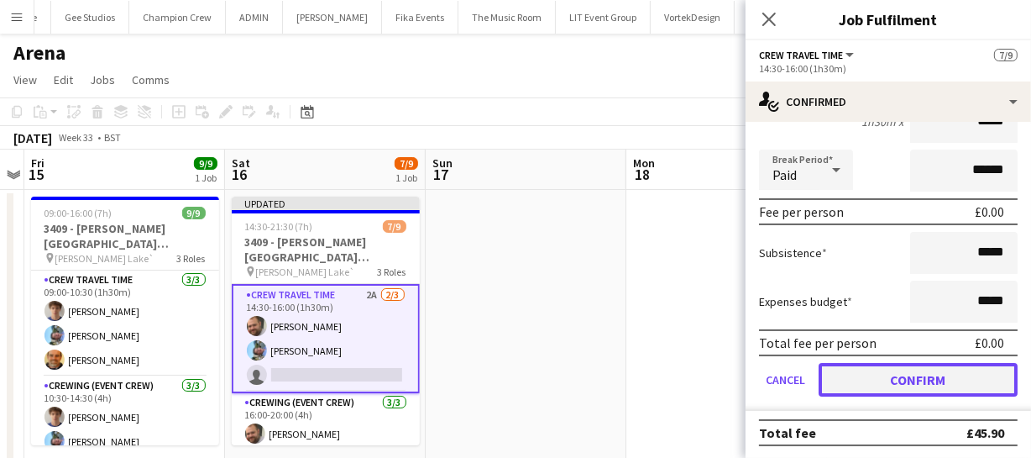
click at [909, 385] on button "Confirm" at bounding box center [918, 380] width 199 height 34
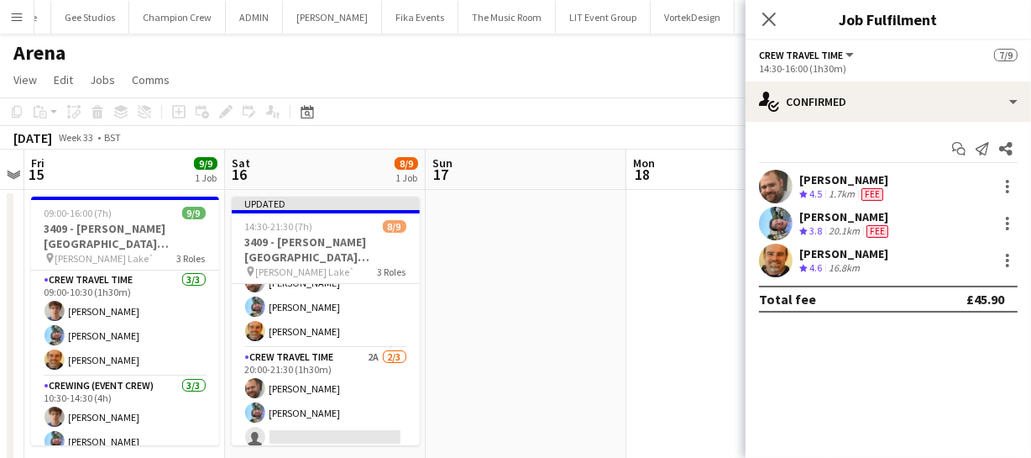
scroll to position [152, 0]
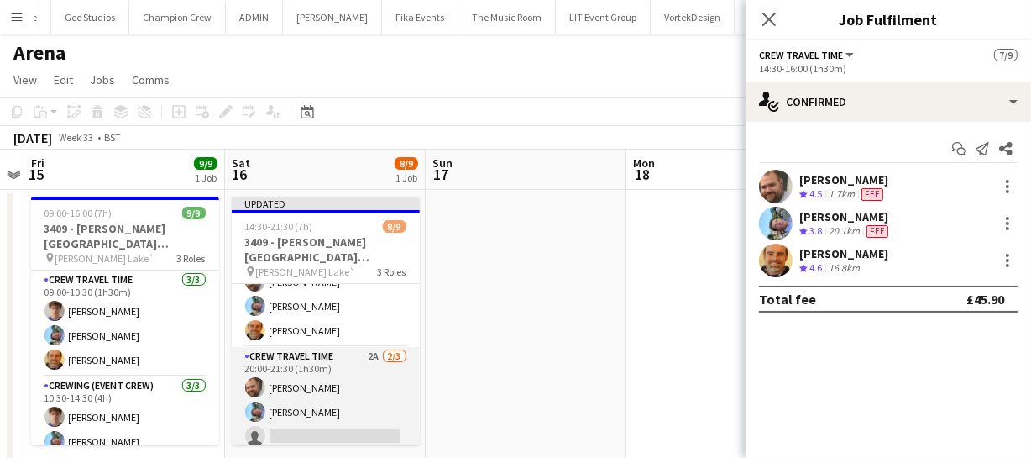
click at [319, 431] on app-card-role "Crew Travel Time 2A 2/3 20:00-21:30 (1h30m) Ben Turner Liam Kinsella single-neu…" at bounding box center [326, 400] width 188 height 106
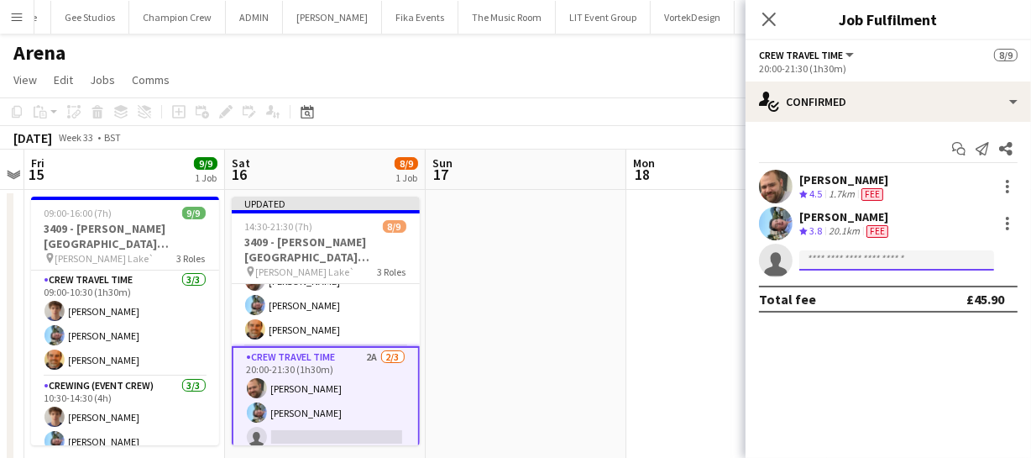
click at [842, 255] on input at bounding box center [896, 260] width 195 height 20
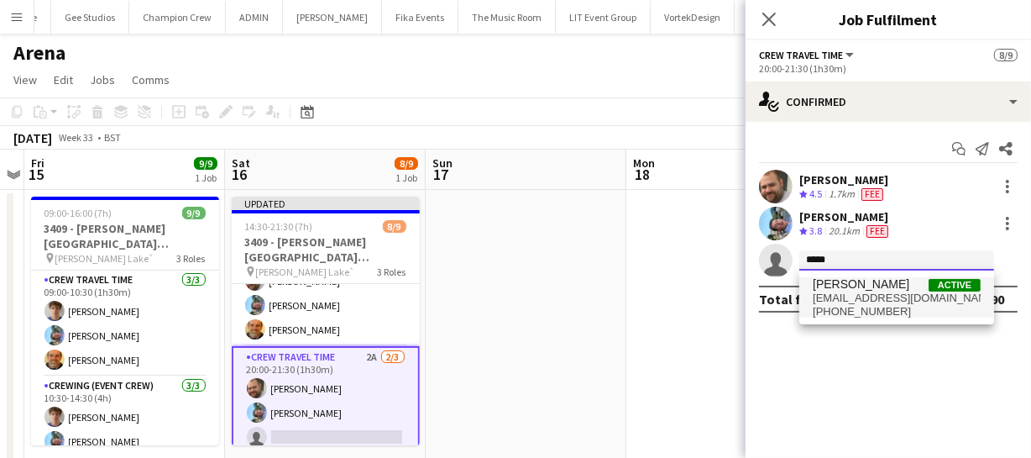
type input "*****"
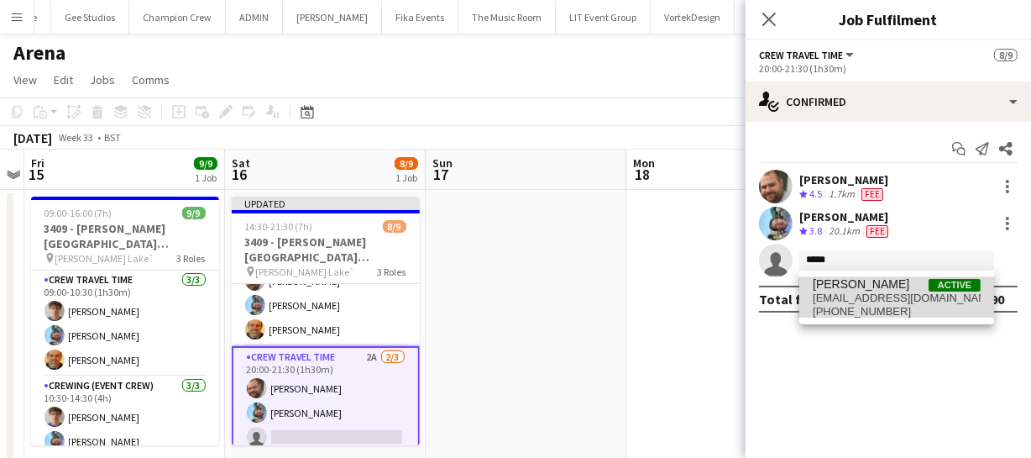
click at [866, 285] on span "Shane King" at bounding box center [861, 284] width 97 height 14
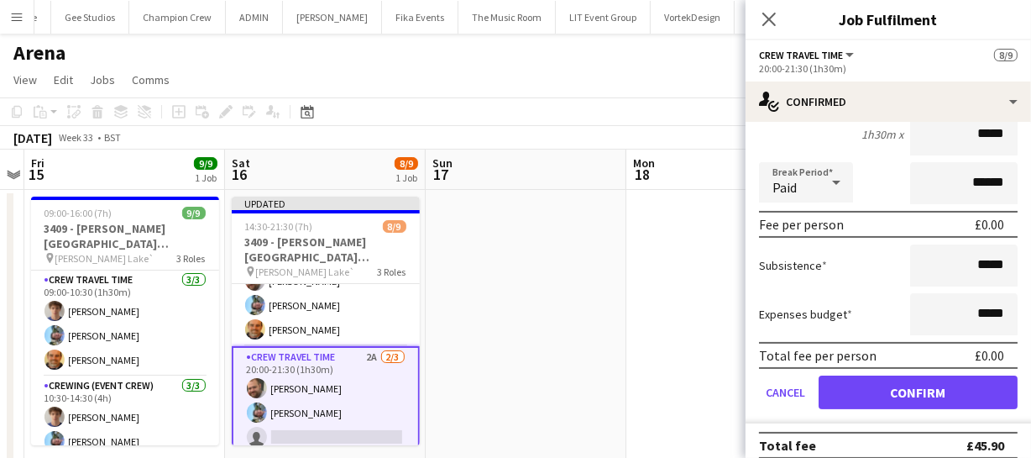
scroll to position [248, 0]
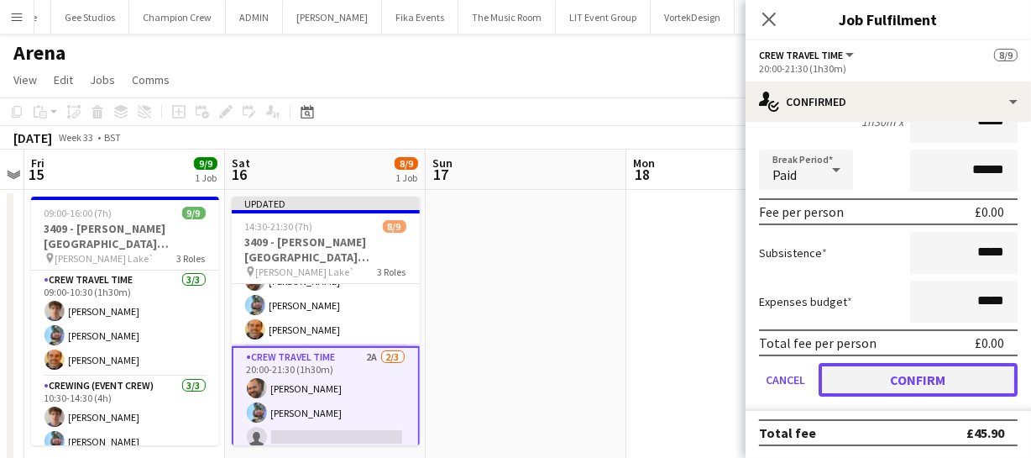
click at [877, 376] on button "Confirm" at bounding box center [918, 380] width 199 height 34
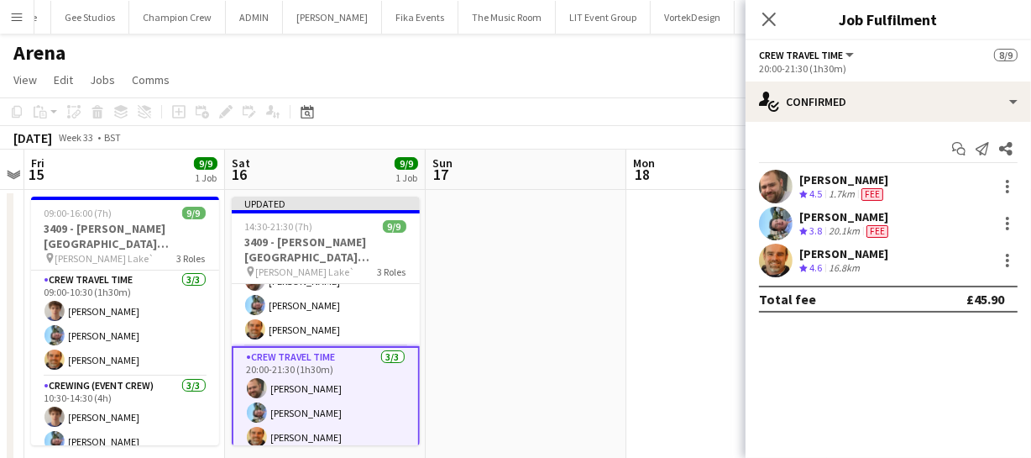
scroll to position [0, 0]
click at [769, 25] on icon "Close pop-in" at bounding box center [769, 19] width 16 height 16
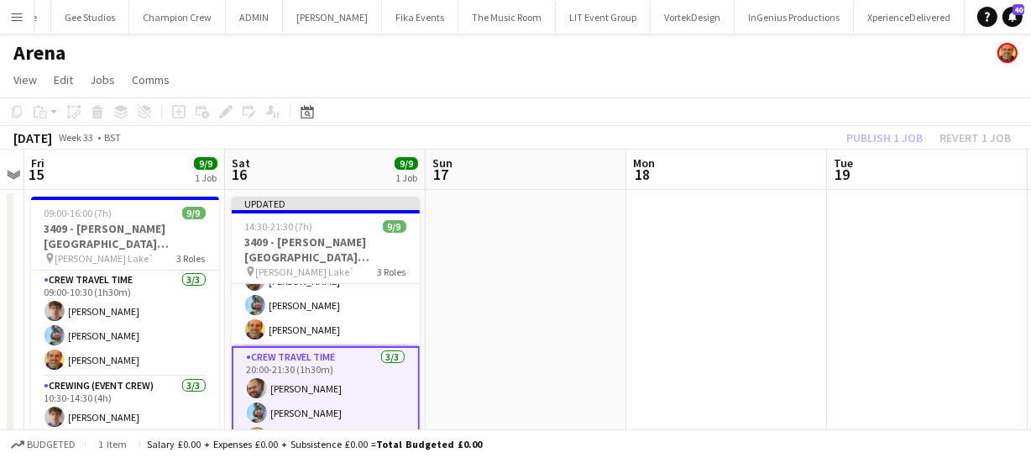
click at [866, 131] on div "Publish 1 job Revert 1 job" at bounding box center [928, 138] width 205 height 22
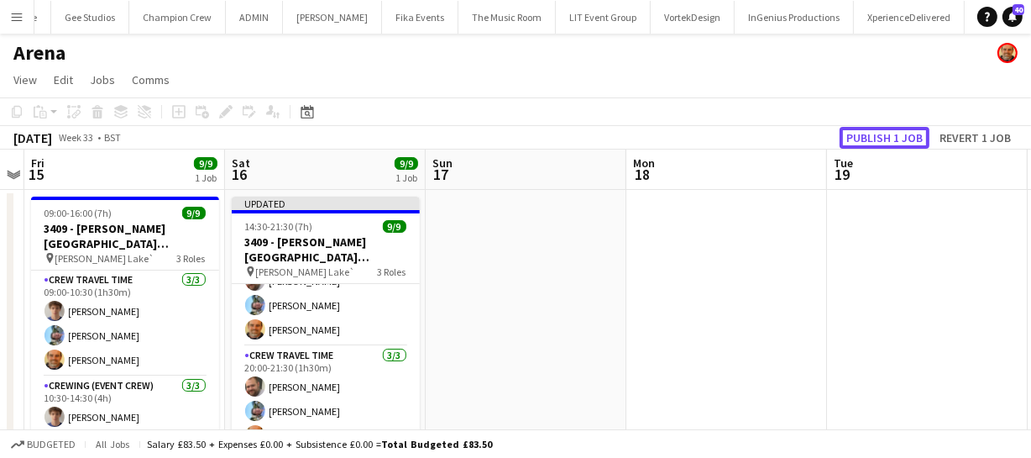
click at [866, 131] on button "Publish 1 job" at bounding box center [885, 138] width 90 height 22
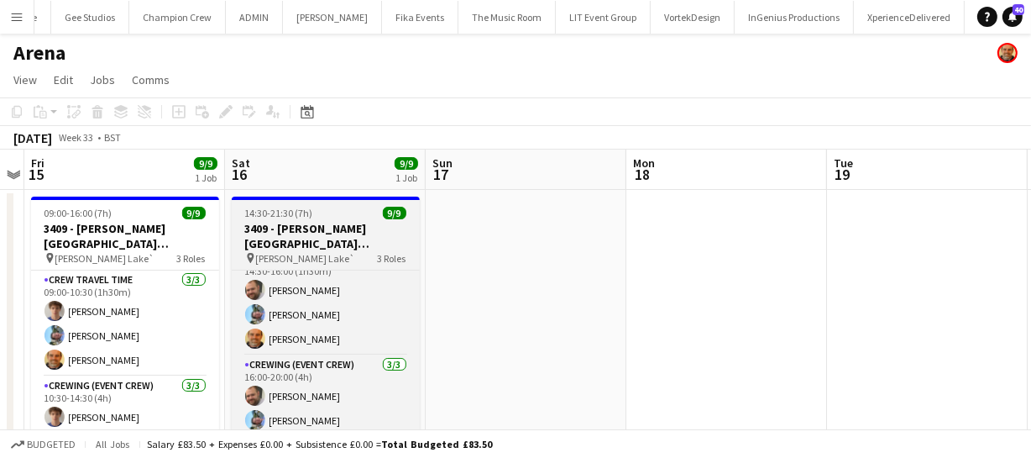
scroll to position [11, 0]
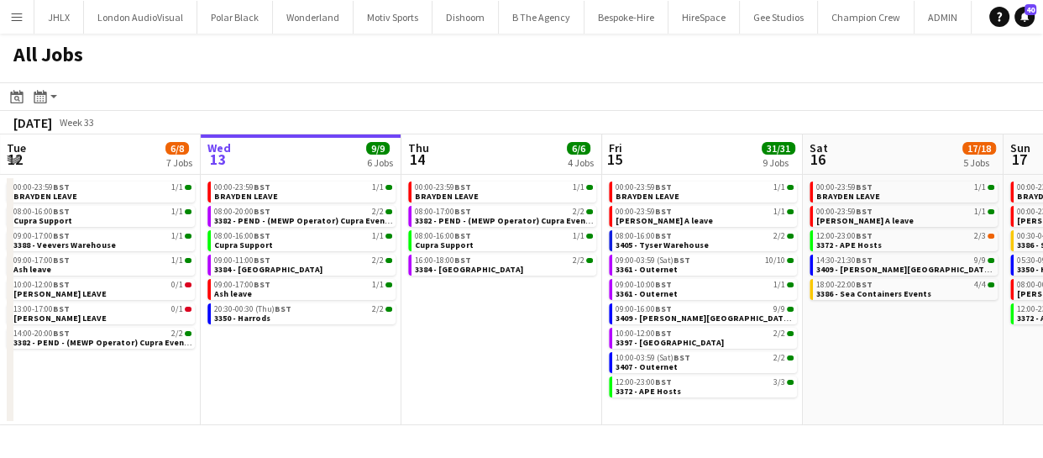
drag, startPoint x: 896, startPoint y: 370, endPoint x: 837, endPoint y: 376, distance: 59.1
click at [843, 376] on app-calendar-viewport "Sun 10 20/20 4 Jobs Mon 11 24/24 10 Jobs Tue 12 6/8 7 Jobs Wed 13 9/9 6 Jobs Th…" at bounding box center [521, 279] width 1043 height 290
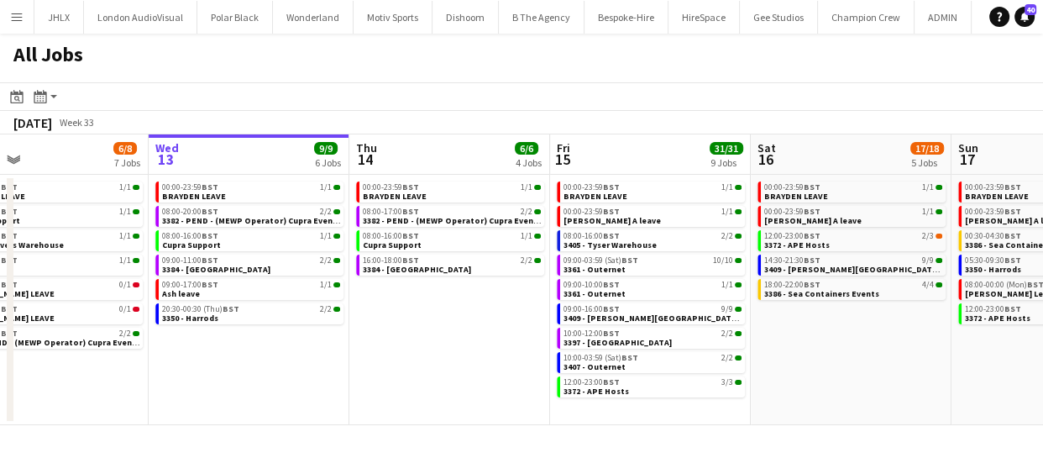
click at [756, 380] on app-calendar-viewport "Sun 10 20/20 4 Jobs Mon 11 24/24 10 Jobs Tue 12 6/8 7 Jobs Wed 13 9/9 6 Jobs Th…" at bounding box center [521, 279] width 1043 height 290
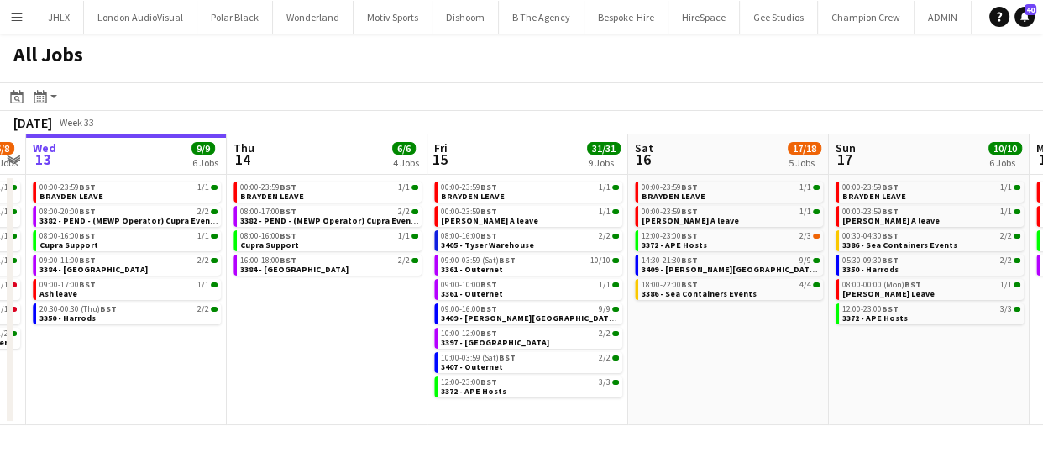
click at [697, 384] on app-calendar-viewport "Sun 10 20/20 4 Jobs Mon 11 24/24 10 Jobs Tue 12 6/8 7 Jobs Wed 13 9/9 6 Jobs Th…" at bounding box center [521, 279] width 1043 height 290
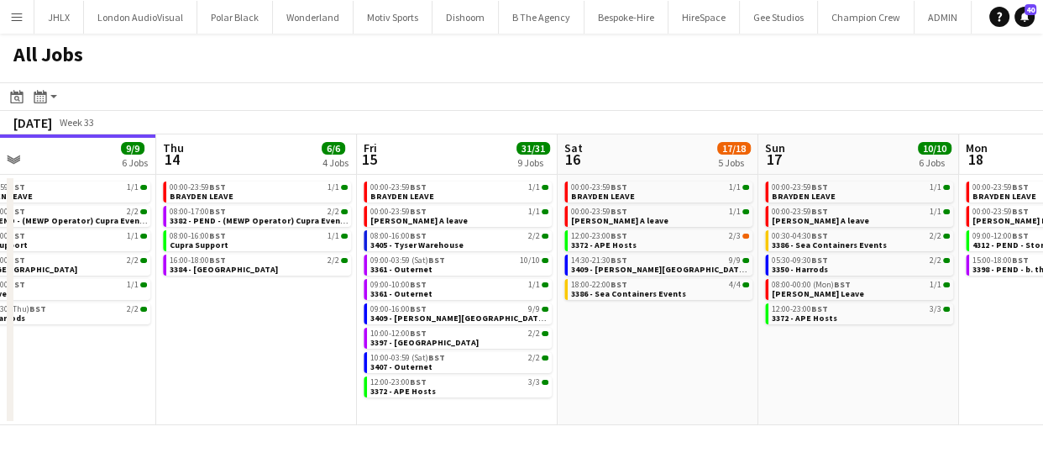
click at [763, 374] on app-calendar-viewport "Sun 10 20/20 4 Jobs Mon 11 24/24 10 Jobs Tue 12 6/8 7 Jobs Wed 13 9/9 6 Jobs Th…" at bounding box center [521, 279] width 1043 height 290
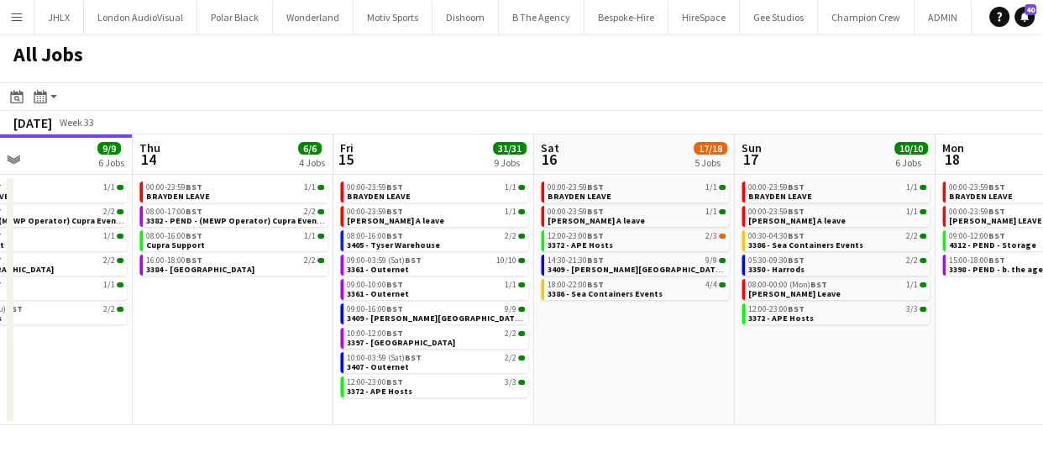
click at [748, 374] on app-calendar-viewport "Sun 10 20/20 4 Jobs Mon 11 24/24 10 Jobs Tue 12 6/8 7 Jobs Wed 13 9/9 6 Jobs Th…" at bounding box center [521, 279] width 1043 height 290
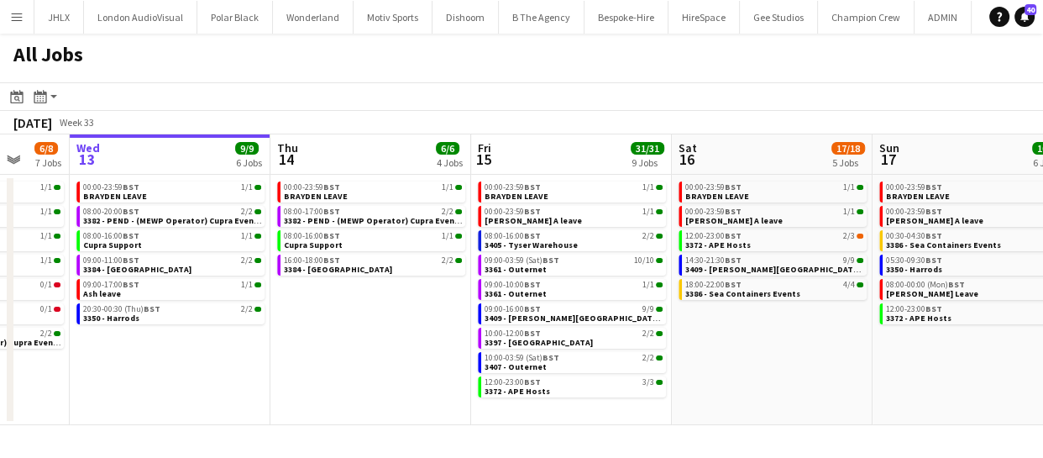
scroll to position [0, 563]
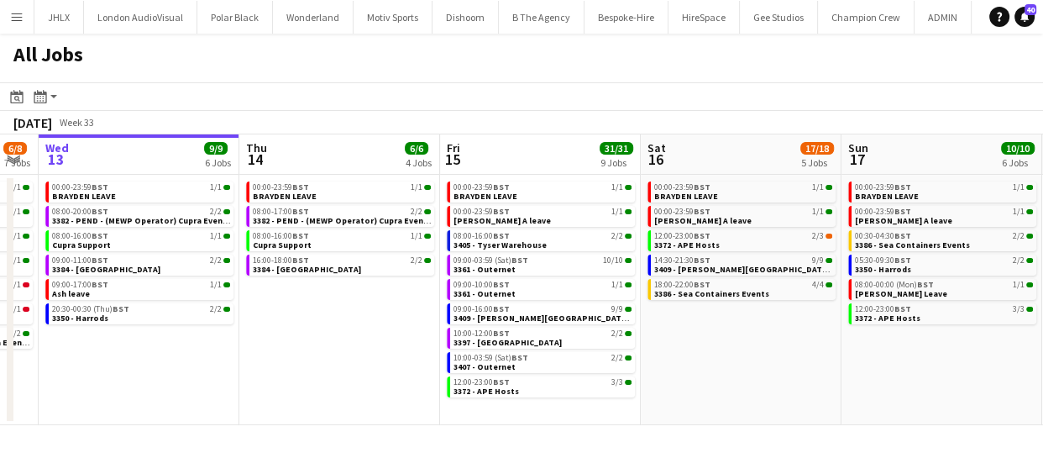
drag, startPoint x: 529, startPoint y: 364, endPoint x: 683, endPoint y: 348, distance: 154.5
click at [683, 348] on app-calendar-viewport "Sun 10 20/20 4 Jobs Mon 11 24/24 10 Jobs Tue 12 6/8 7 Jobs Wed 13 9/9 6 Jobs Th…" at bounding box center [521, 279] width 1043 height 290
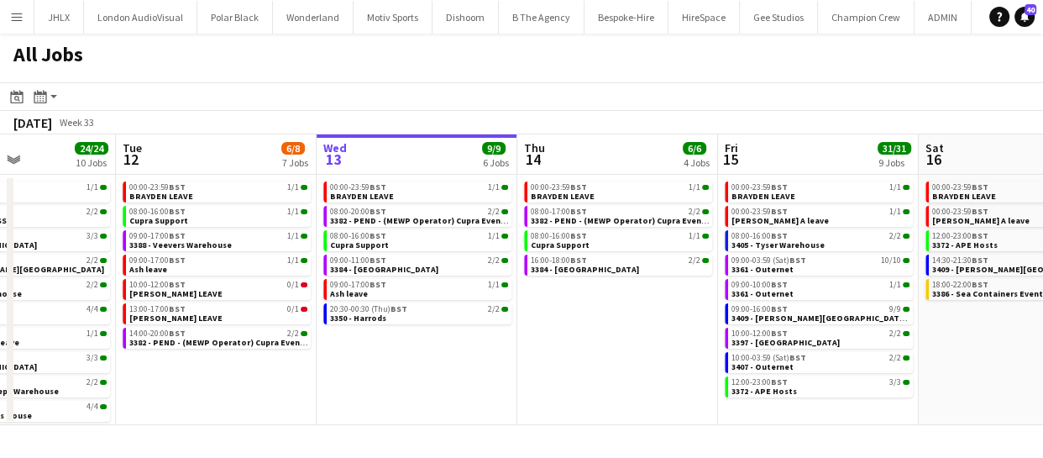
scroll to position [0, 484]
drag, startPoint x: 366, startPoint y: 385, endPoint x: 484, endPoint y: 385, distance: 117.5
click at [484, 385] on app-calendar-viewport "Sat 9 6/6 3 Jobs Sun 10 20/20 4 Jobs Mon 11 24/24 10 Jobs Tue 12 6/8 7 Jobs Wed…" at bounding box center [521, 279] width 1043 height 290
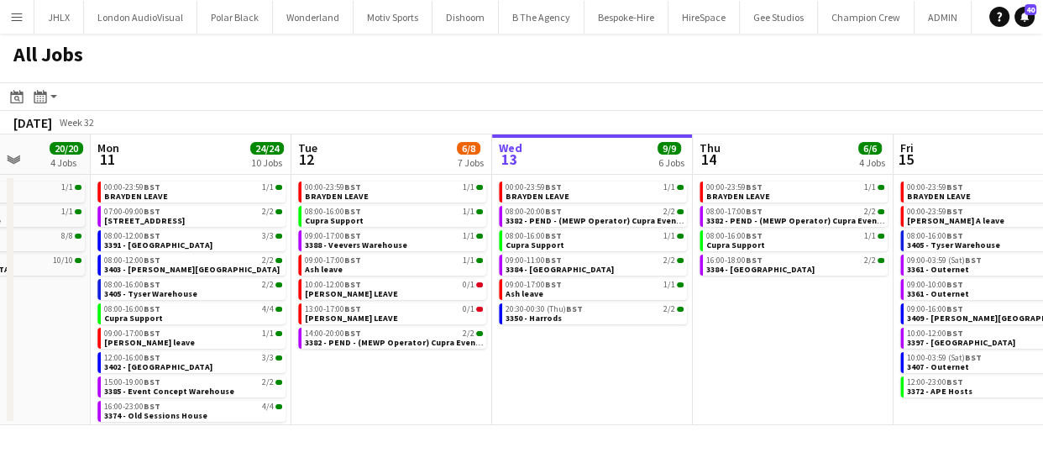
drag, startPoint x: 414, startPoint y: 385, endPoint x: 588, endPoint y: 380, distance: 173.9
click at [588, 380] on app-calendar-viewport "Fri 8 45/63 8 Jobs Sat 9 6/6 3 Jobs Sun 10 20/20 4 Jobs Mon 11 24/24 10 Jobs Tu…" at bounding box center [521, 279] width 1043 height 290
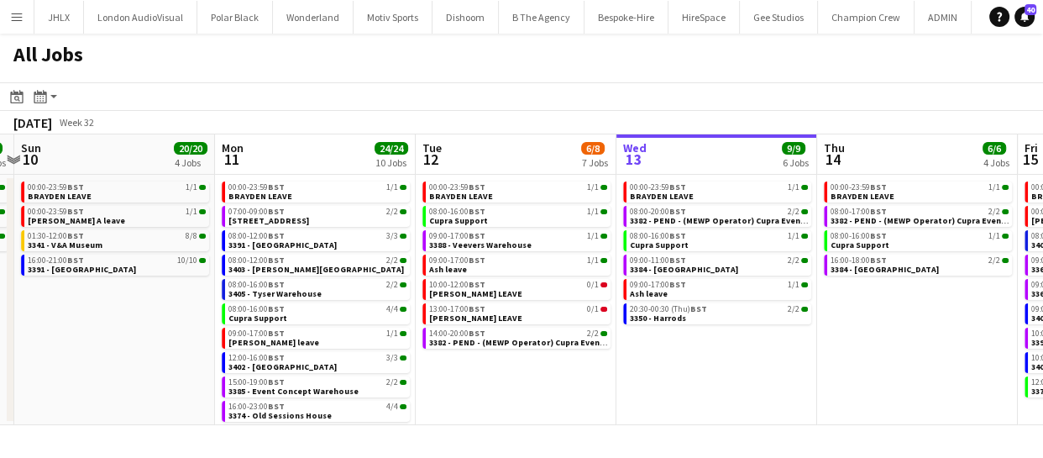
drag, startPoint x: 521, startPoint y: 390, endPoint x: 651, endPoint y: 393, distance: 130.2
click at [651, 393] on app-calendar-viewport "Fri 8 45/63 8 Jobs Sat 9 6/6 3 Jobs Sun 10 20/20 4 Jobs Mon 11 24/24 10 Jobs Tu…" at bounding box center [521, 279] width 1043 height 290
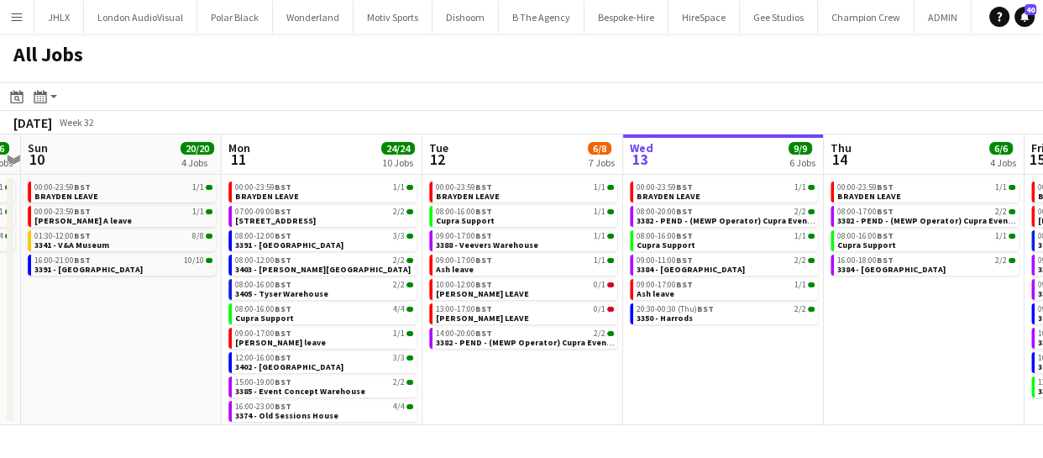
click at [577, 395] on app-date-cell "00:00-23:59 BST 1/1 BRAYDEN LEAVE 08:00-16:00 BST 1/1 Cupra Support 09:00-17:00…" at bounding box center [522, 300] width 201 height 250
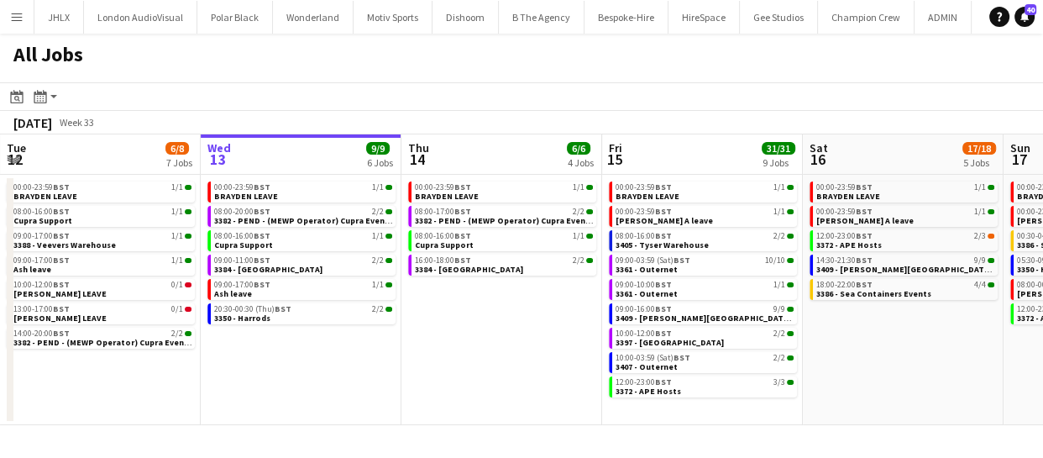
drag, startPoint x: 495, startPoint y: 395, endPoint x: 652, endPoint y: 390, distance: 157.1
click at [651, 390] on app-calendar-viewport "Sun 10 20/20 4 Jobs Mon 11 24/24 10 Jobs Tue 12 6/8 7 Jobs Wed 13 9/9 6 Jobs Th…" at bounding box center [521, 279] width 1043 height 290
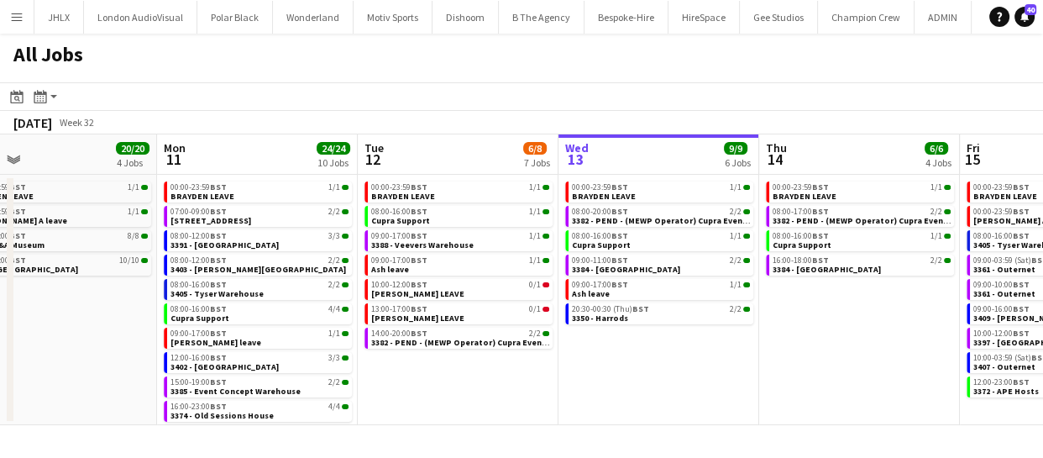
drag, startPoint x: 578, startPoint y: 399, endPoint x: 752, endPoint y: 383, distance: 175.3
click at [752, 383] on app-calendar-viewport "Fri 8 45/63 8 Jobs Sat 9 6/6 3 Jobs Sun 10 20/20 4 Jobs Mon 11 24/24 10 Jobs Tu…" at bounding box center [521, 279] width 1043 height 290
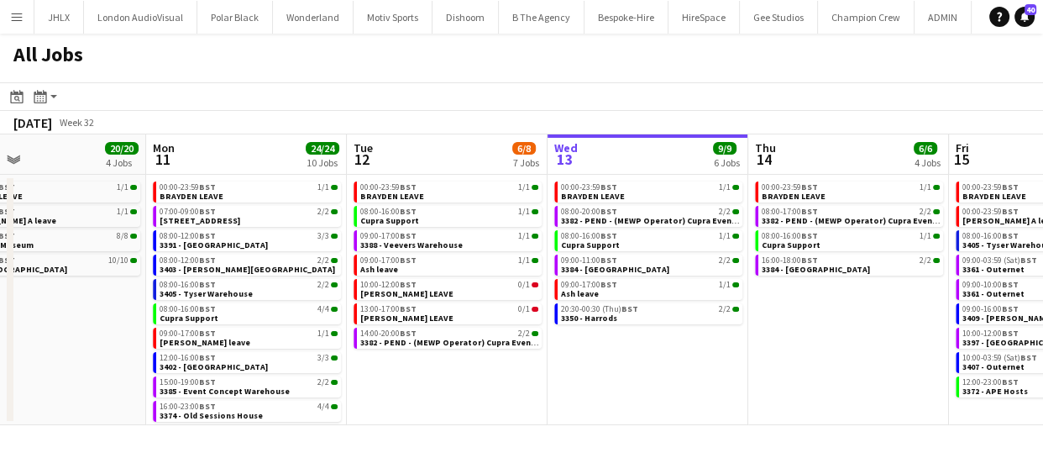
drag, startPoint x: 609, startPoint y: 400, endPoint x: 717, endPoint y: 394, distance: 107.7
click at [717, 394] on app-calendar-viewport "Fri 8 45/63 8 Jobs Sat 9 6/6 3 Jobs Sun 10 20/20 4 Jobs Mon 11 24/24 10 Jobs Tu…" at bounding box center [521, 279] width 1043 height 290
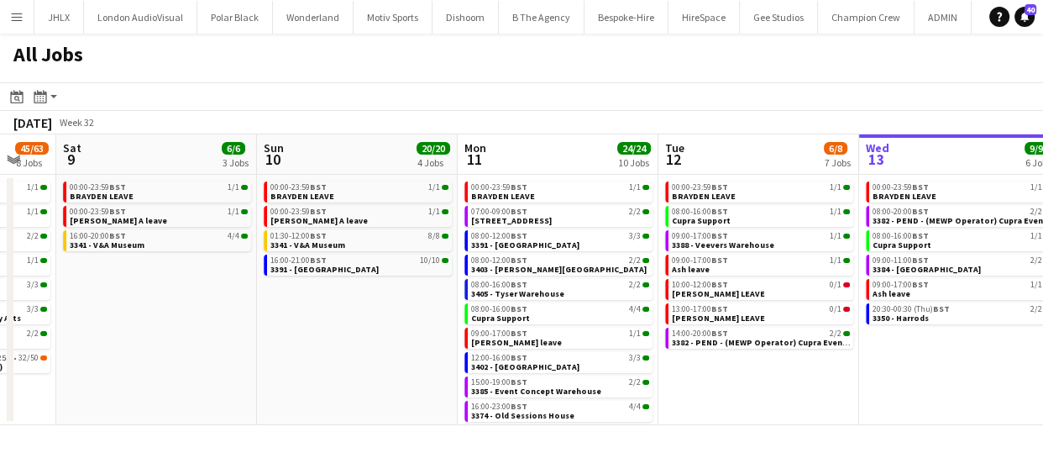
scroll to position [0, 531]
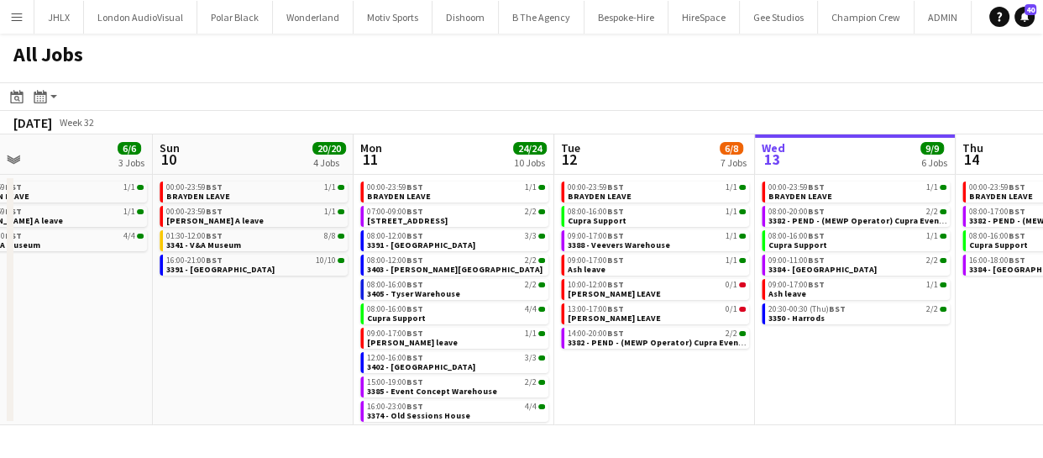
drag, startPoint x: 570, startPoint y: 402, endPoint x: 599, endPoint y: 396, distance: 30.0
click at [599, 396] on app-calendar-viewport "Wed 6 22/22 5 Jobs Thu 7 30/30 6 Jobs Fri 8 45/63 8 Jobs Sat 9 6/6 3 Jobs Sun 1…" at bounding box center [521, 279] width 1043 height 290
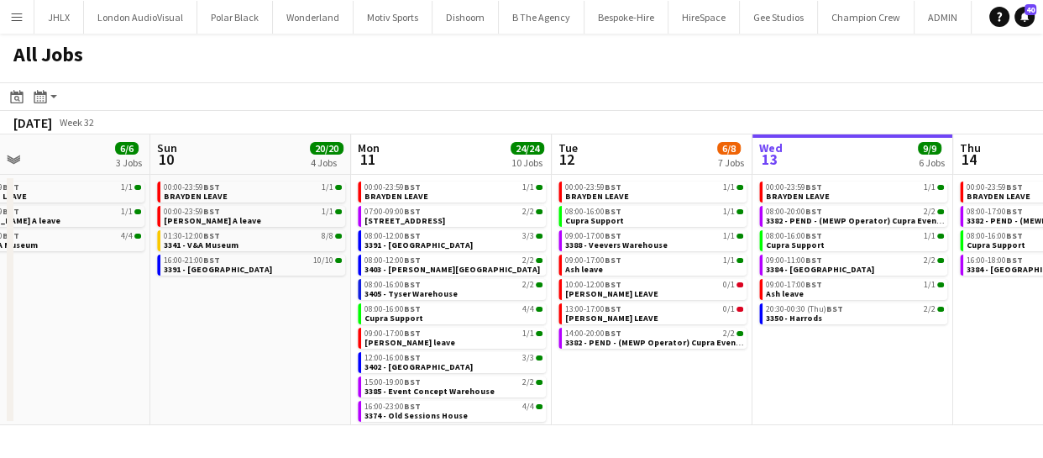
click at [751, 383] on app-calendar-viewport "Wed 6 22/22 5 Jobs Thu 7 30/30 6 Jobs Fri 8 45/63 8 Jobs Sat 9 6/6 3 Jobs Sun 1…" at bounding box center [521, 279] width 1043 height 290
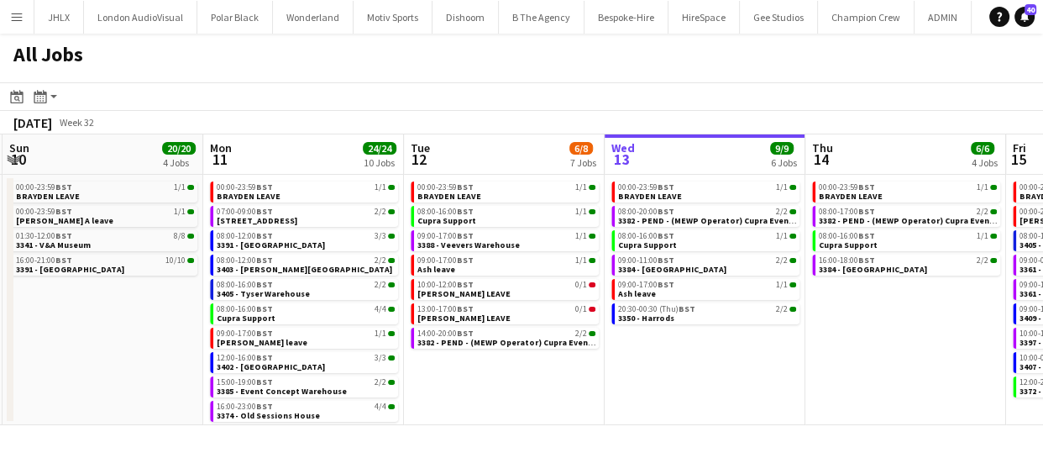
click at [641, 390] on app-calendar-viewport "Wed 6 22/22 5 Jobs Thu 7 30/30 6 Jobs Fri 8 45/63 8 Jobs Sat 9 6/6 3 Jobs Sun 1…" at bounding box center [521, 279] width 1043 height 290
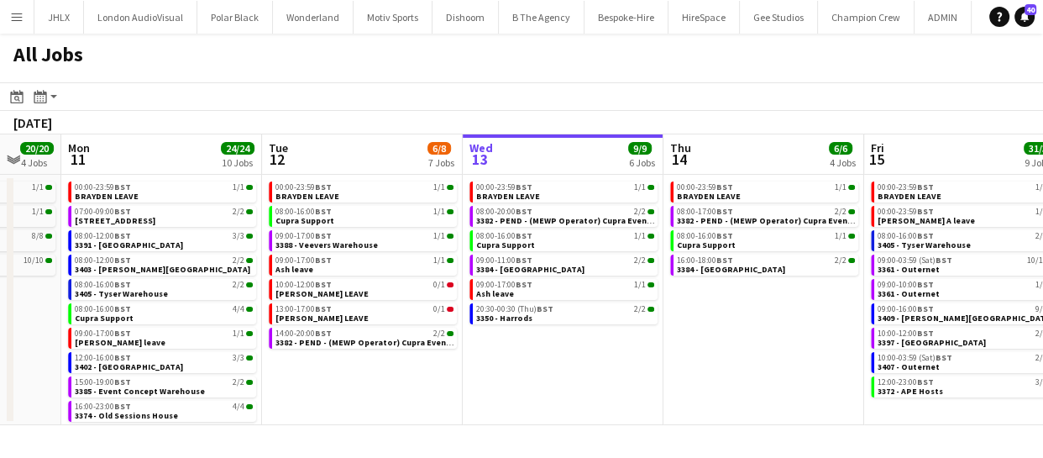
drag, startPoint x: 746, startPoint y: 394, endPoint x: 558, endPoint y: 394, distance: 188.1
click at [558, 394] on app-calendar-viewport "Fri 8 45/63 8 Jobs Sat 9 6/6 3 Jobs Sun 10 20/20 4 Jobs Mon 11 24/24 10 Jobs Tu…" at bounding box center [521, 279] width 1043 height 290
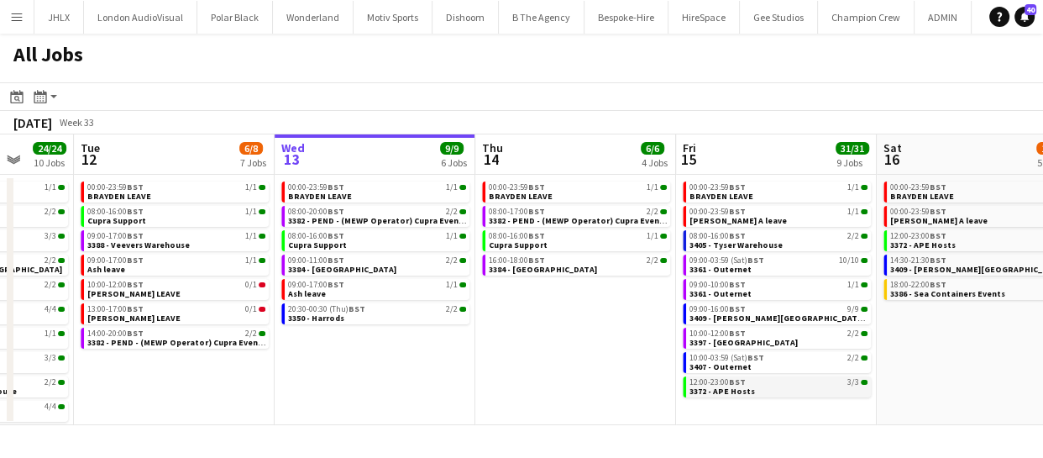
drag, startPoint x: 620, startPoint y: 396, endPoint x: 591, endPoint y: 394, distance: 29.5
click at [536, 395] on app-calendar-viewport "Fri 8 45/63 8 Jobs Sat 9 6/6 3 Jobs Sun 10 20/20 4 Jobs Mon 11 24/24 10 Jobs Tu…" at bounding box center [521, 279] width 1043 height 290
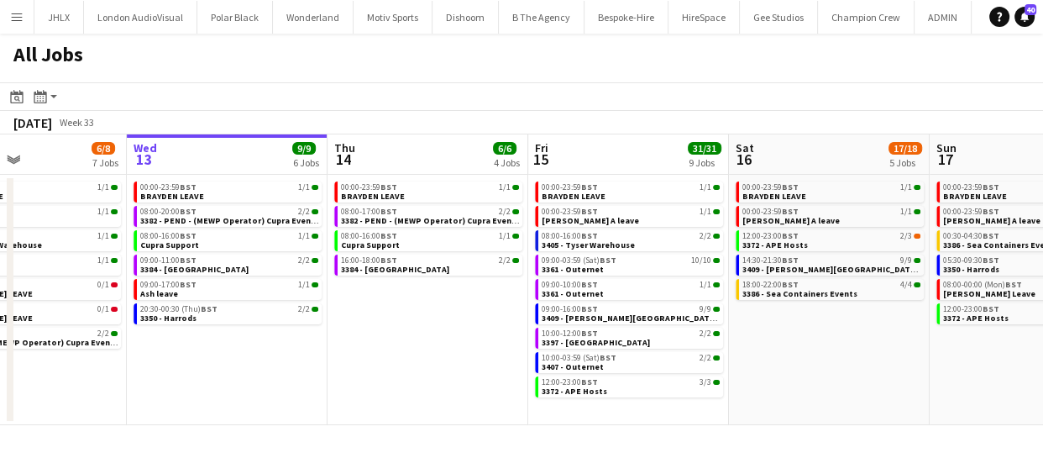
click at [725, 394] on app-calendar-viewport "Sun 10 20/20 4 Jobs Mon 11 24/24 10 Jobs Tue 12 6/8 7 Jobs Wed 13 9/9 6 Jobs Th…" at bounding box center [521, 279] width 1043 height 290
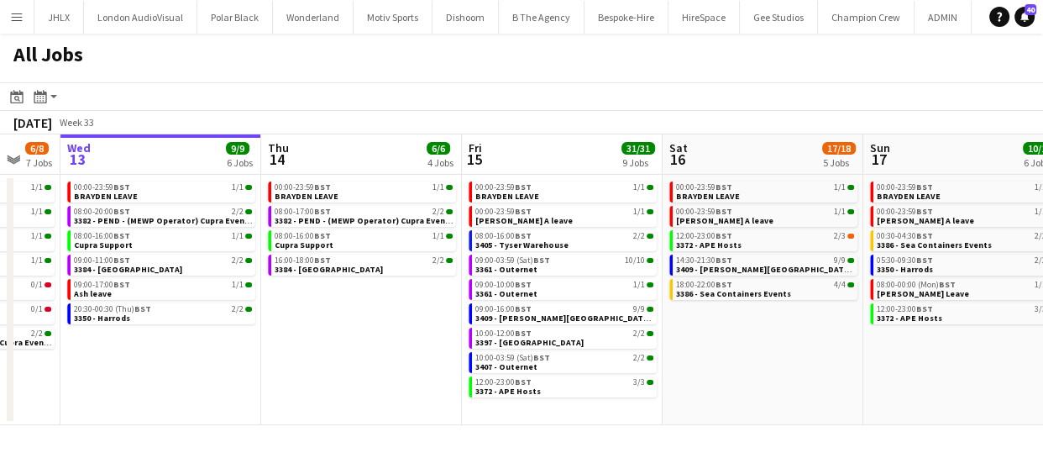
drag, startPoint x: 782, startPoint y: 391, endPoint x: 652, endPoint y: 391, distance: 130.1
click at [655, 391] on app-calendar-viewport "Sun 10 20/20 4 Jobs Mon 11 24/24 10 Jobs Tue 12 6/8 7 Jobs Wed 13 9/9 6 Jobs Th…" at bounding box center [521, 279] width 1043 height 290
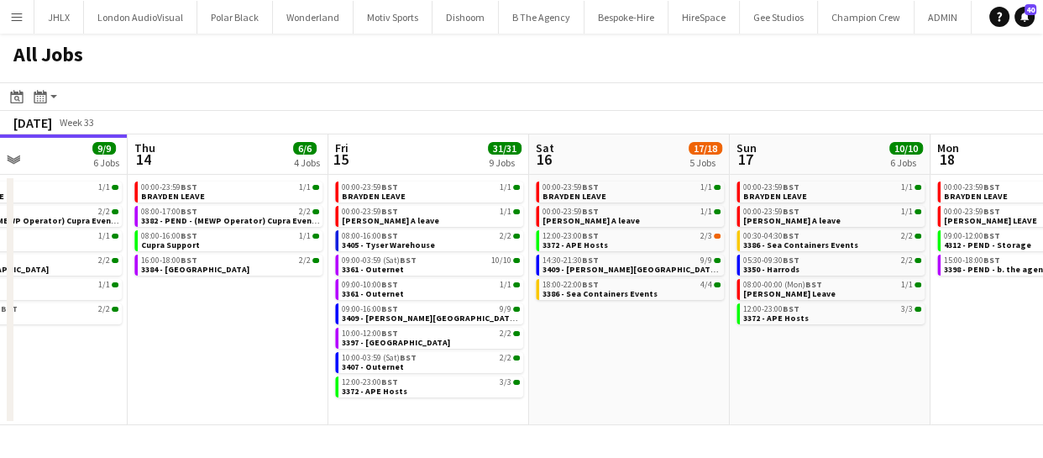
drag, startPoint x: 707, startPoint y: 390, endPoint x: 609, endPoint y: 386, distance: 97.4
click at [603, 386] on app-calendar-viewport "Sun 10 20/20 4 Jobs Mon 11 24/24 10 Jobs Tue 12 6/8 7 Jobs Wed 13 9/9 6 Jobs Th…" at bounding box center [521, 279] width 1043 height 290
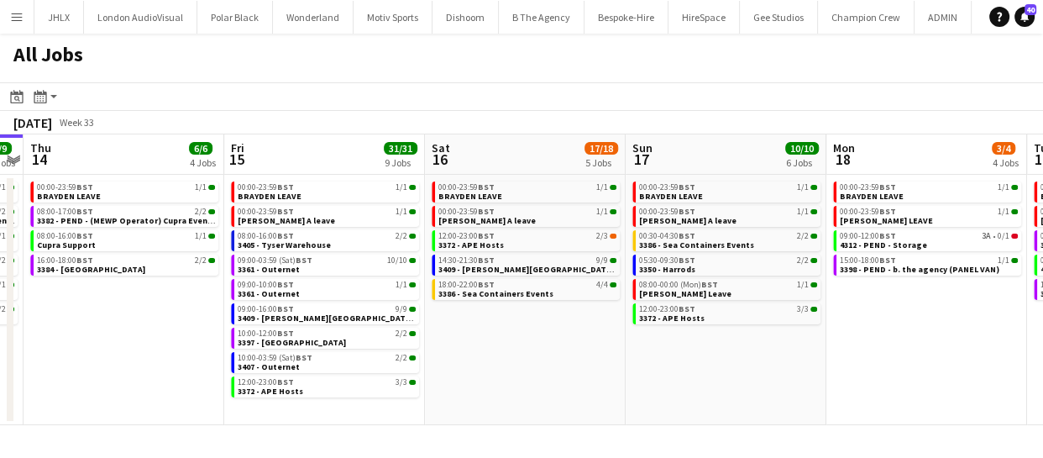
drag, startPoint x: 726, startPoint y: 400, endPoint x: 617, endPoint y: 400, distance: 109.1
click at [596, 401] on app-calendar-viewport "Sun 10 20/20 4 Jobs Mon 11 24/24 10 Jobs Tue 12 6/8 7 Jobs Wed 13 9/9 6 Jobs Th…" at bounding box center [521, 279] width 1043 height 290
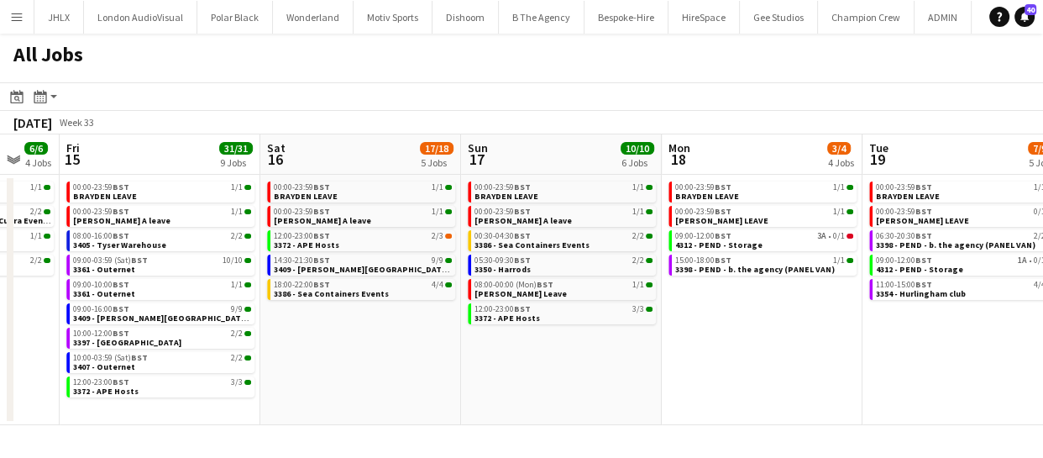
click at [577, 394] on app-calendar-viewport "Tue 12 6/8 7 Jobs Wed 13 9/9 6 Jobs Thu 14 6/6 4 Jobs Fri 15 31/31 9 Jobs Sat 1…" at bounding box center [521, 279] width 1043 height 290
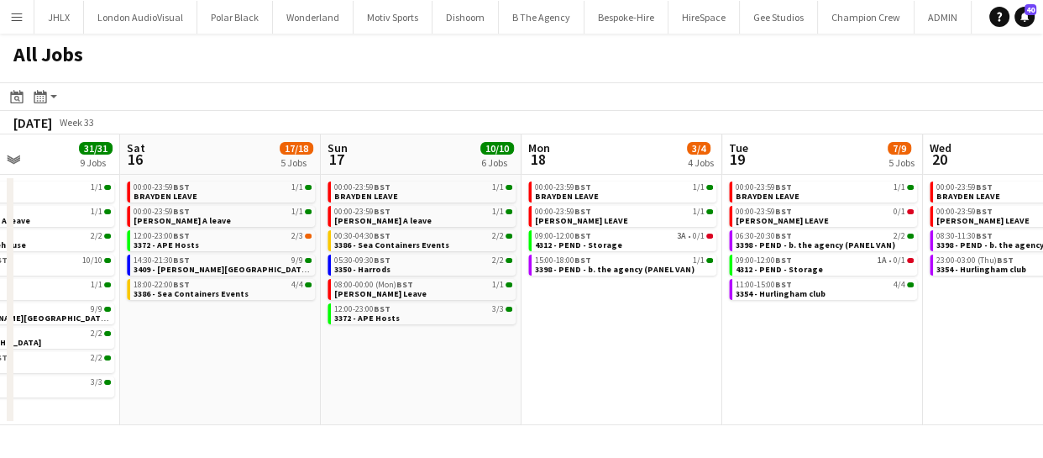
drag, startPoint x: 731, startPoint y: 387, endPoint x: 694, endPoint y: 380, distance: 37.5
click at [694, 385] on app-calendar-viewport "Tue 12 6/8 7 Jobs Wed 13 9/9 6 Jobs Thu 14 6/6 4 Jobs Fri 15 31/31 9 Jobs Sat 1…" at bounding box center [521, 279] width 1043 height 290
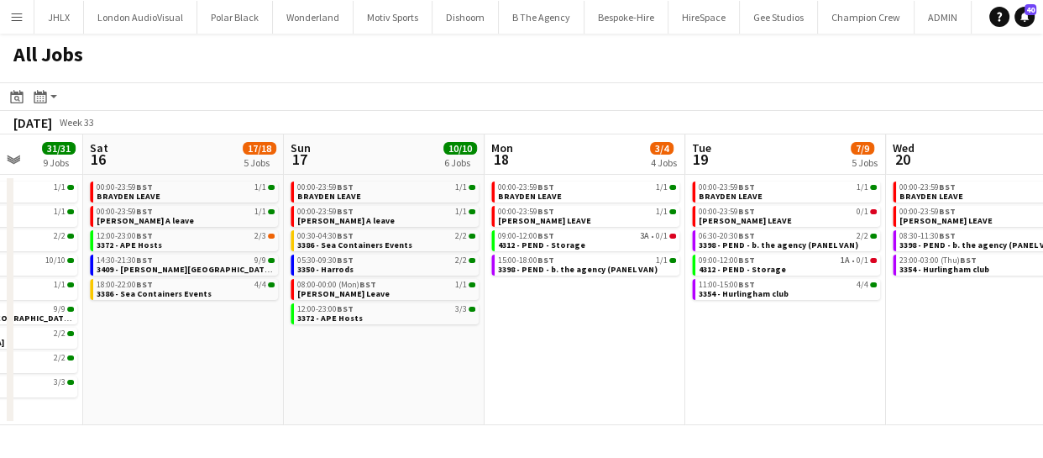
click at [693, 369] on app-calendar-viewport "Tue 12 6/8 7 Jobs Wed 13 9/9 6 Jobs Thu 14 6/6 4 Jobs Fri 15 31/31 9 Jobs Sat 1…" at bounding box center [521, 279] width 1043 height 290
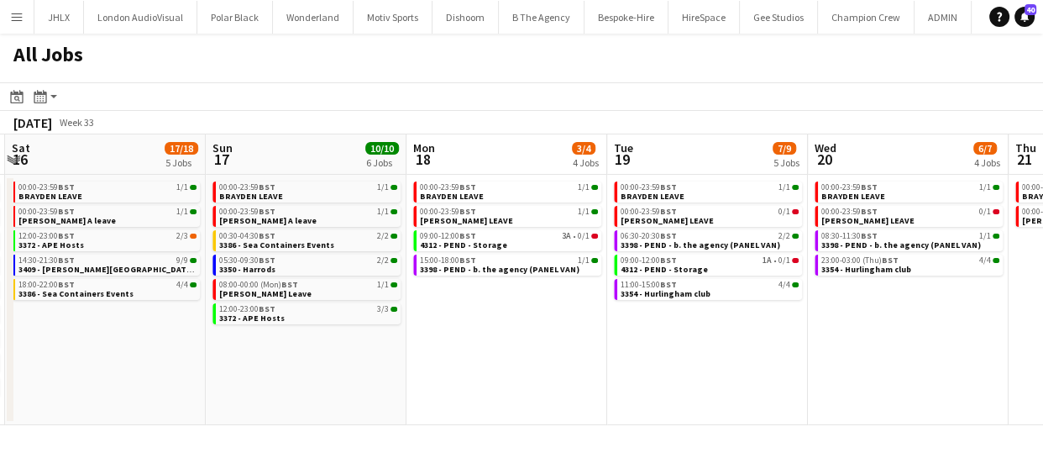
click at [521, 353] on app-all-jobs "All Jobs Date picker AUG 2025 AUG 2025 Monday M Tuesday T Wednesday W Thursday …" at bounding box center [521, 229] width 1043 height 391
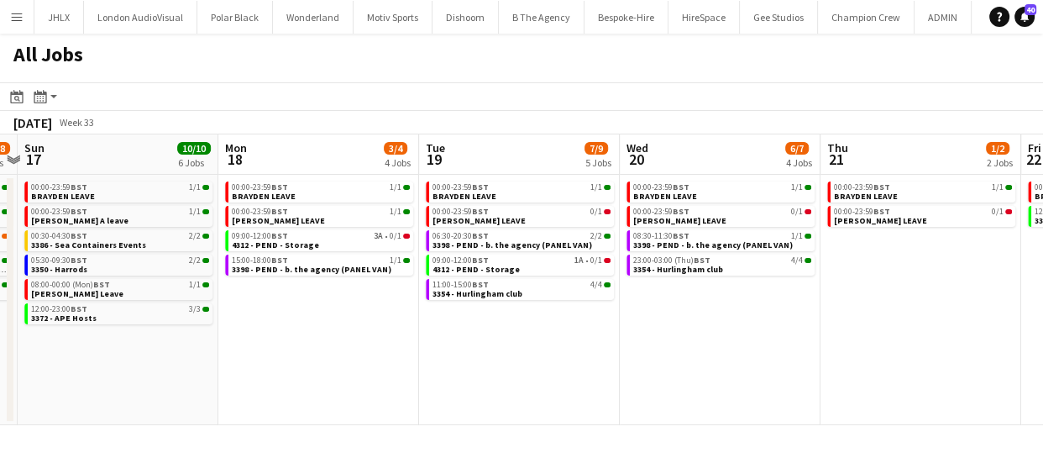
drag, startPoint x: 685, startPoint y: 356, endPoint x: 583, endPoint y: 355, distance: 102.4
click at [579, 357] on app-calendar-viewport "Thu 14 6/6 4 Jobs Fri 15 31/31 9 Jobs Sat 16 17/18 5 Jobs Sun 17 10/10 6 Jobs M…" at bounding box center [521, 279] width 1043 height 290
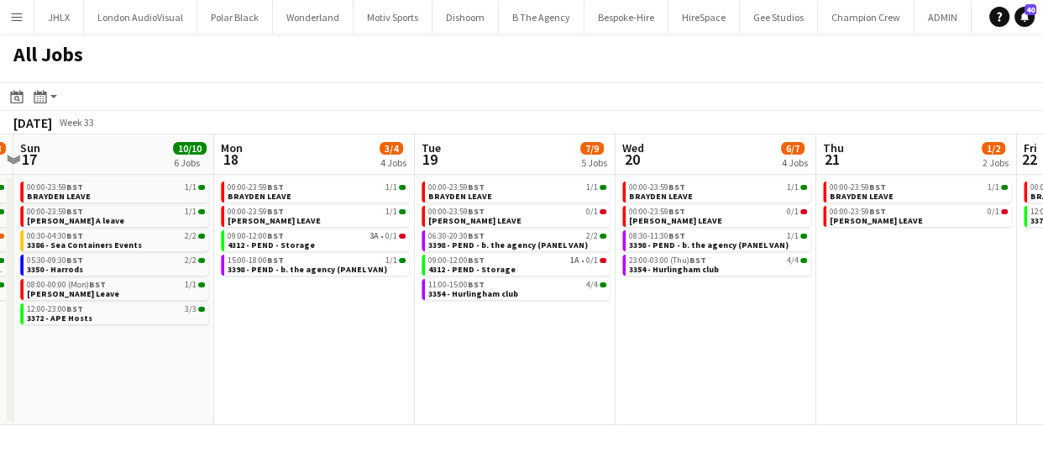
click at [570, 367] on app-calendar-viewport "Thu 14 6/6 4 Jobs Fri 15 31/31 9 Jobs Sat 16 17/18 5 Jobs Sun 17 10/10 6 Jobs M…" at bounding box center [521, 279] width 1043 height 290
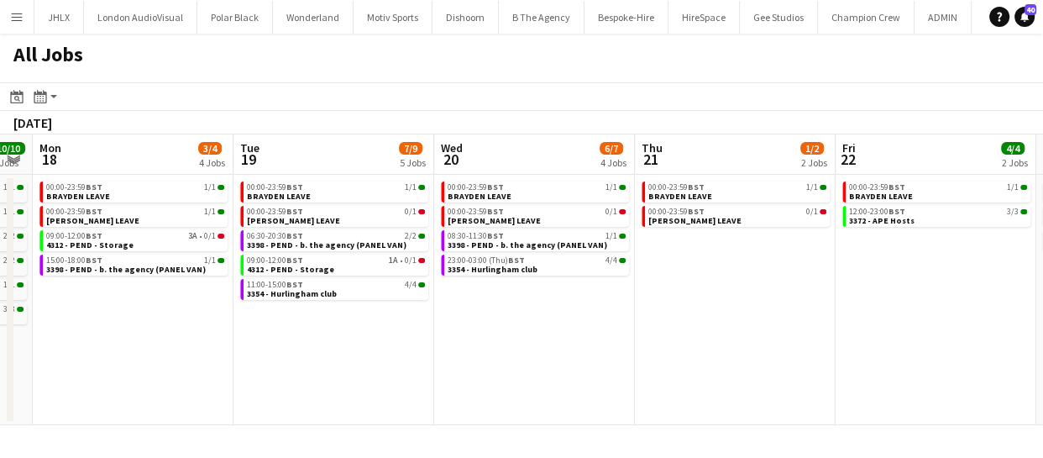
click at [467, 366] on app-calendar-viewport "Thu 14 6/6 4 Jobs Fri 15 31/31 9 Jobs Sat 16 17/18 5 Jobs Sun 17 10/10 6 Jobs M…" at bounding box center [521, 279] width 1043 height 290
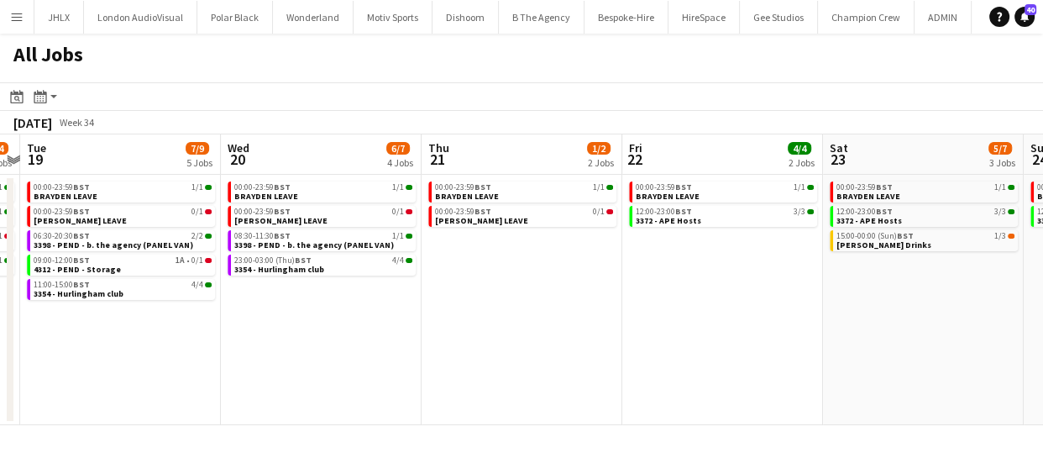
drag, startPoint x: 575, startPoint y: 362, endPoint x: 797, endPoint y: 380, distance: 222.4
click at [664, 360] on app-calendar-viewport "Sat 16 17/18 5 Jobs Sun 17 10/10 6 Jobs Mon 18 3/4 4 Jobs Tue 19 7/9 5 Jobs Wed…" at bounding box center [521, 279] width 1043 height 290
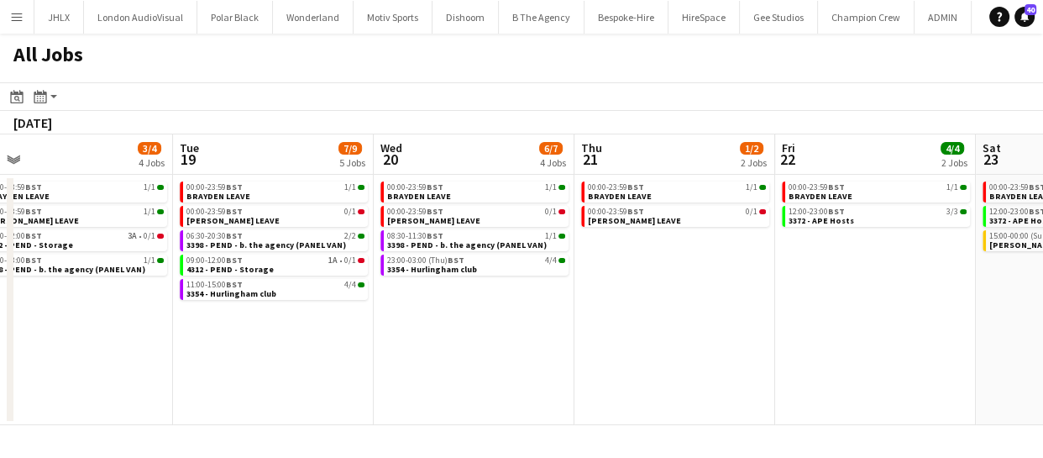
click at [705, 371] on app-calendar-viewport "Sat 16 17/18 5 Jobs Sun 17 10/10 6 Jobs Mon 18 3/4 4 Jobs Tue 19 7/9 5 Jobs Wed…" at bounding box center [521, 279] width 1043 height 290
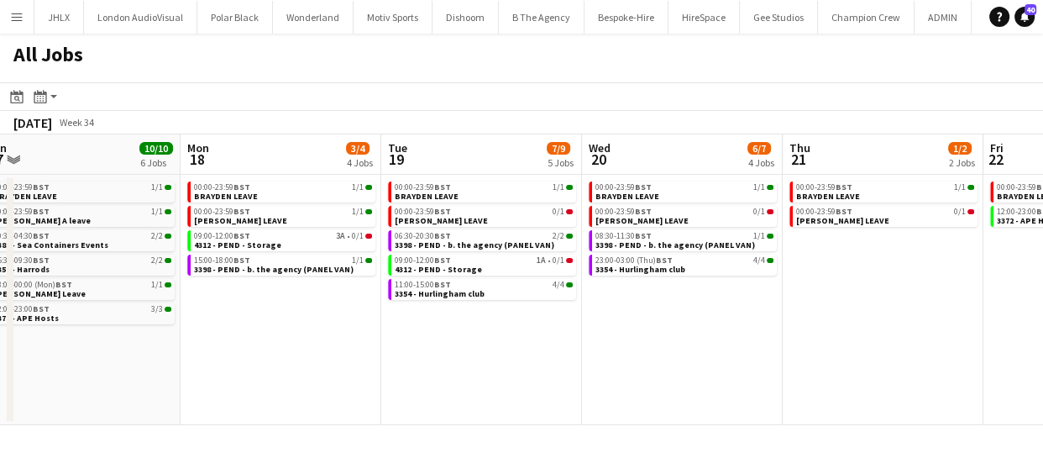
drag, startPoint x: 536, startPoint y: 374, endPoint x: 753, endPoint y: 376, distance: 216.6
click at [697, 369] on app-calendar-viewport "Fri 15 31/31 9 Jobs Sat 16 17/18 5 Jobs Sun 17 10/10 6 Jobs Mon 18 3/4 4 Jobs T…" at bounding box center [521, 279] width 1043 height 290
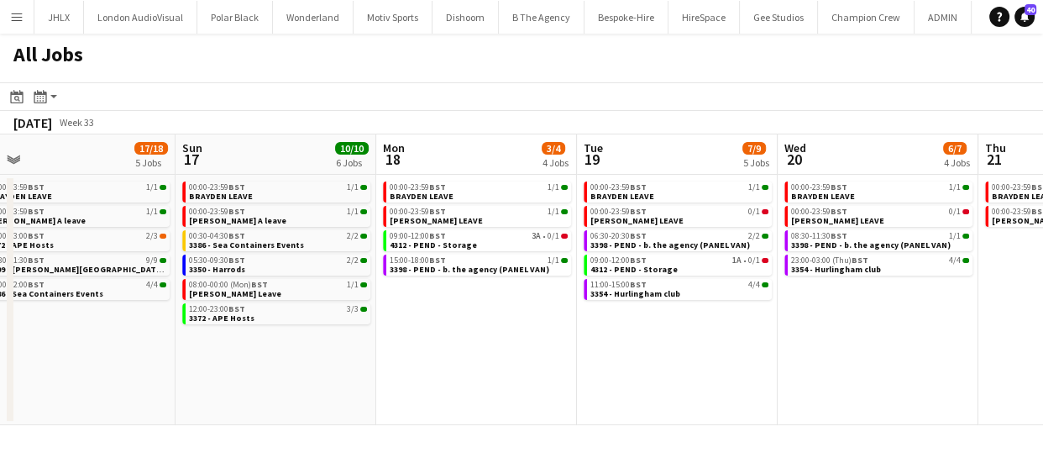
drag, startPoint x: 525, startPoint y: 384, endPoint x: 693, endPoint y: 400, distance: 169.5
click at [725, 384] on app-calendar-viewport "Thu 14 6/6 4 Jobs Fri 15 31/31 9 Jobs Sat 16 17/18 5 Jobs Sun 17 10/10 6 Jobs M…" at bounding box center [521, 279] width 1043 height 290
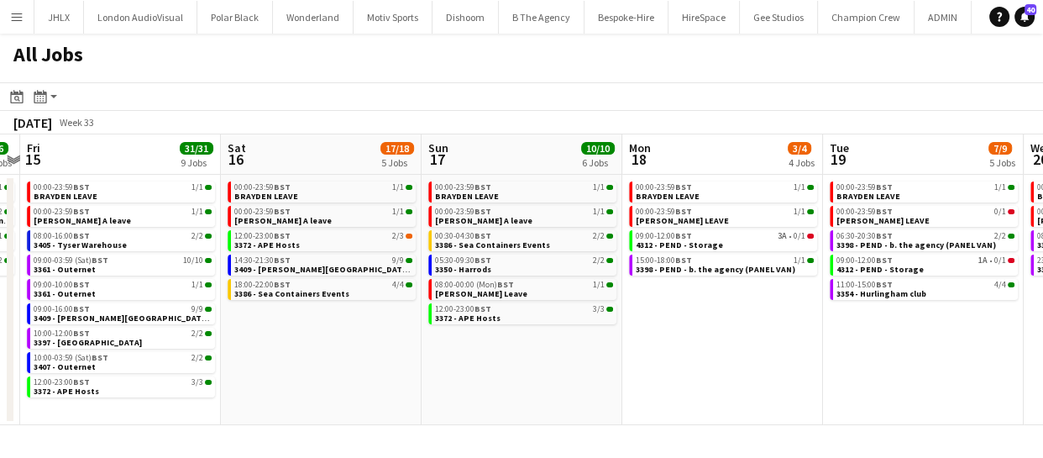
drag, startPoint x: 558, startPoint y: 394, endPoint x: 743, endPoint y: 394, distance: 184.7
click at [704, 392] on app-calendar-viewport "Wed 13 9/9 6 Jobs Thu 14 6/6 4 Jobs Fri 15 31/31 9 Jobs Sat 16 17/18 5 Jobs Sun…" at bounding box center [521, 279] width 1043 height 290
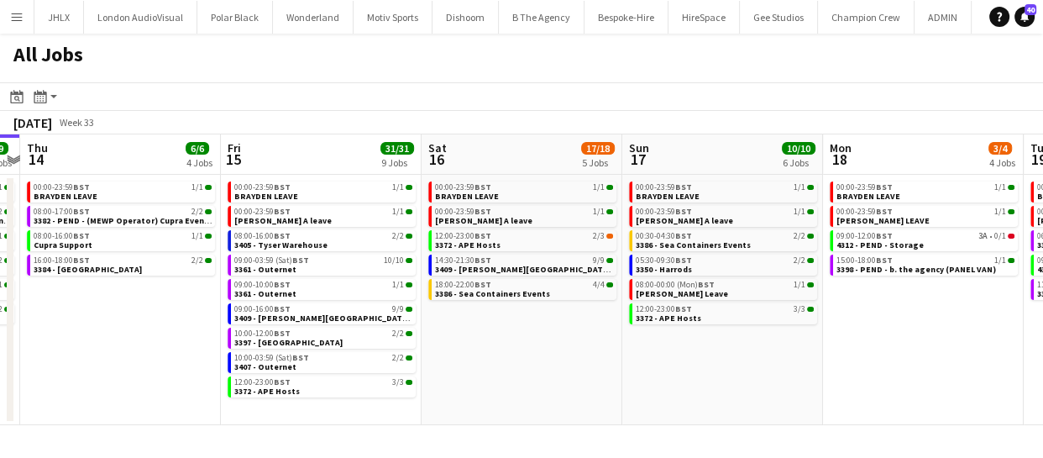
scroll to position [0, 437]
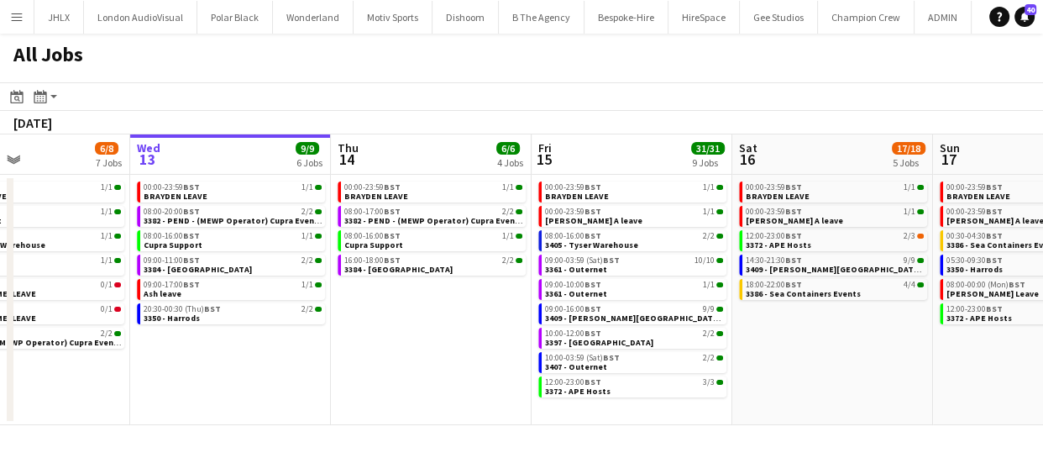
scroll to position [0, 465]
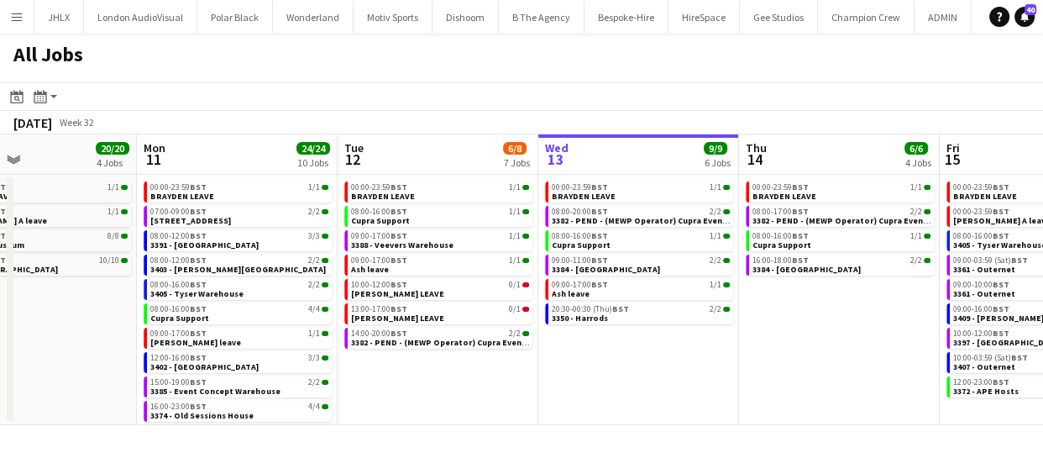
drag, startPoint x: 353, startPoint y: 371, endPoint x: 689, endPoint y: 387, distance: 337.0
click at [689, 387] on app-calendar-viewport "Fri 8 45/63 8 Jobs Sat 9 6/6 3 Jobs Sun 10 20/20 4 Jobs Mon 11 24/24 10 Jobs Tu…" at bounding box center [521, 279] width 1043 height 290
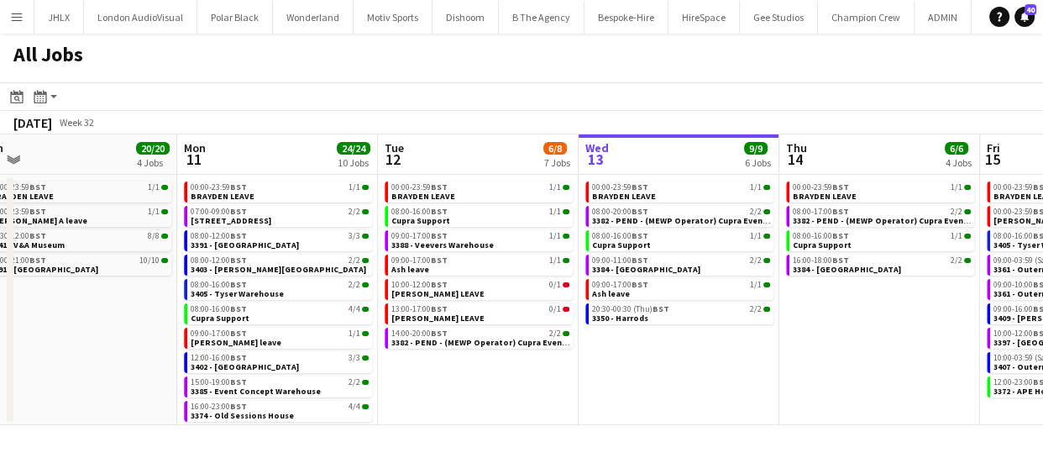
scroll to position [0, 408]
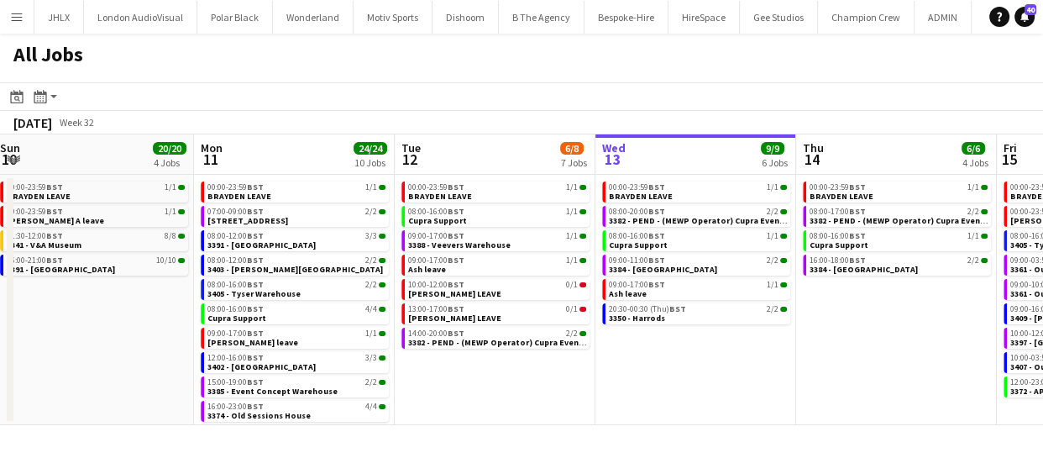
drag, startPoint x: 488, startPoint y: 407, endPoint x: 514, endPoint y: 407, distance: 26.0
click at [514, 407] on app-calendar-viewport "Fri 8 45/63 8 Jobs Sat 9 6/6 3 Jobs Sun 10 20/20 4 Jobs Mon 11 24/24 10 Jobs Tu…" at bounding box center [521, 279] width 1043 height 290
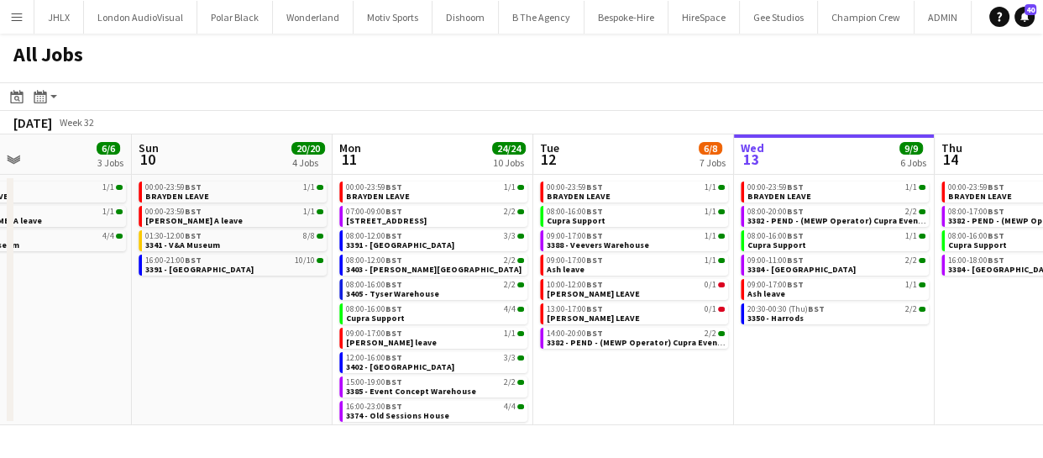
scroll to position [0, 383]
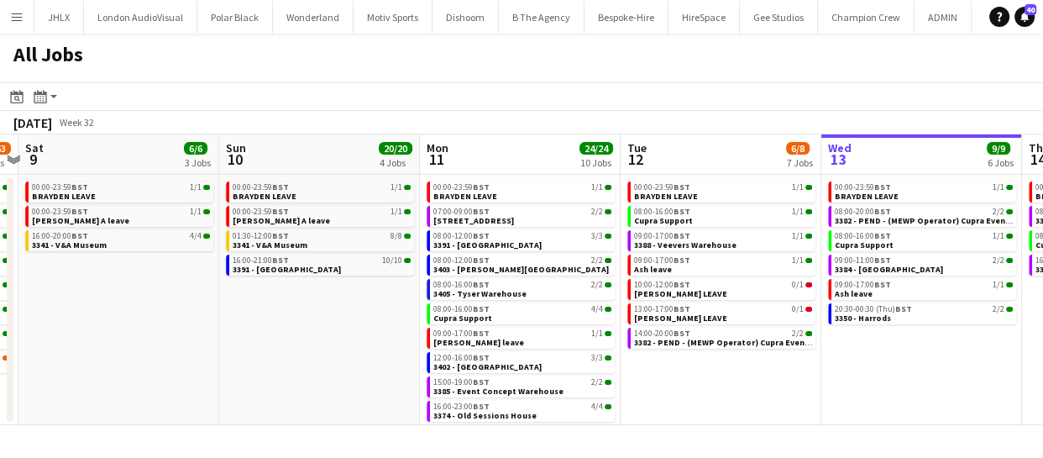
drag, startPoint x: 446, startPoint y: 402, endPoint x: 672, endPoint y: 387, distance: 226.3
click at [672, 387] on app-calendar-viewport "Thu 7 30/30 6 Jobs Fri 8 45/63 8 Jobs Sat 9 6/6 3 Jobs Sun 10 20/20 4 Jobs Mon …" at bounding box center [521, 279] width 1043 height 290
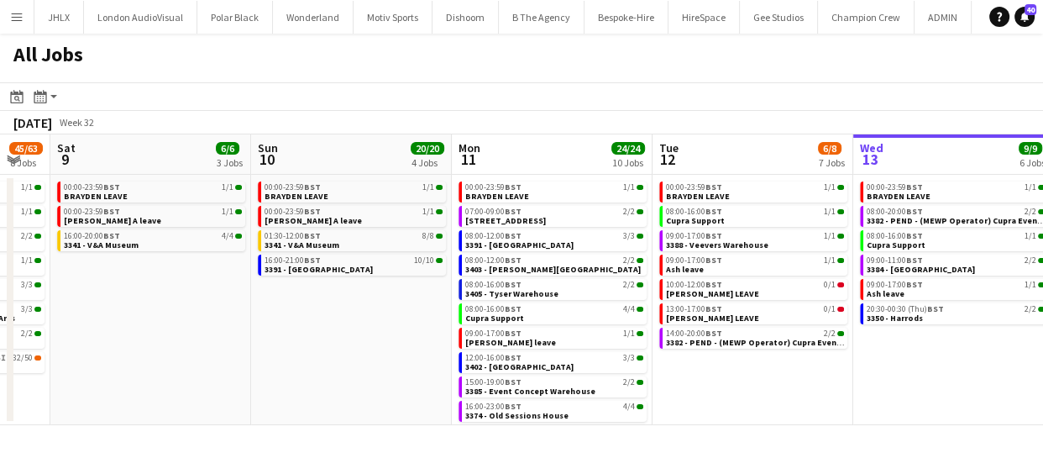
drag, startPoint x: 924, startPoint y: 401, endPoint x: 956, endPoint y: 385, distance: 35.7
click at [956, 385] on app-calendar-viewport "Thu 7 30/30 6 Jobs Fri 8 45/63 8 Jobs Sat 9 6/6 3 Jobs Sun 10 20/20 4 Jobs Mon …" at bounding box center [521, 279] width 1043 height 290
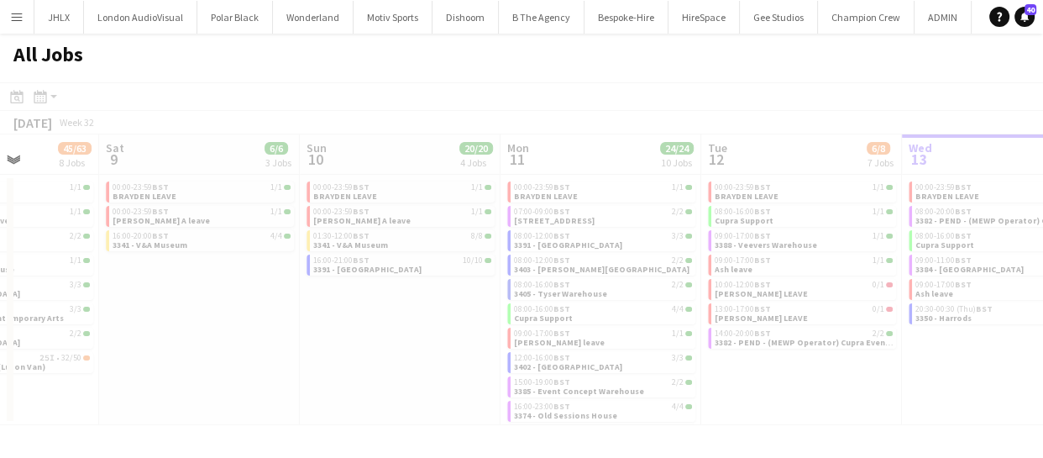
drag, startPoint x: 279, startPoint y: 359, endPoint x: 327, endPoint y: 352, distance: 49.3
click at [498, 364] on app-all-jobs "All Jobs Date picker AUG 2025 AUG 2025 Monday M Tuesday T Wednesday W Thursday …" at bounding box center [521, 229] width 1043 height 391
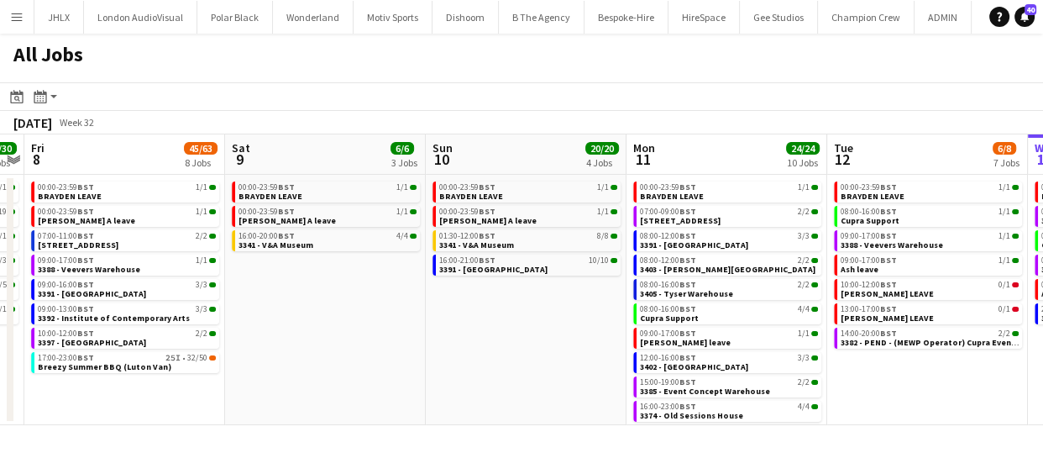
scroll to position [0, 508]
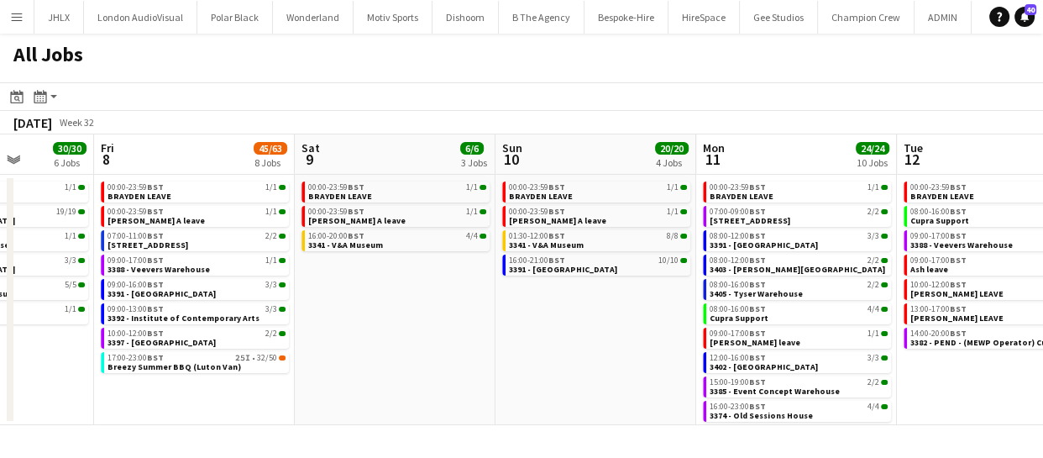
drag, startPoint x: 428, startPoint y: 362, endPoint x: 624, endPoint y: 357, distance: 195.7
click at [624, 357] on app-calendar-viewport "Tue 5 6/6 3 Jobs Wed 6 22/22 5 Jobs Thu 7 30/30 6 Jobs Fri 8 45/63 8 Jobs Sat 9…" at bounding box center [521, 279] width 1043 height 290
click at [343, 241] on span "3341 - V&A Museum" at bounding box center [345, 244] width 75 height 11
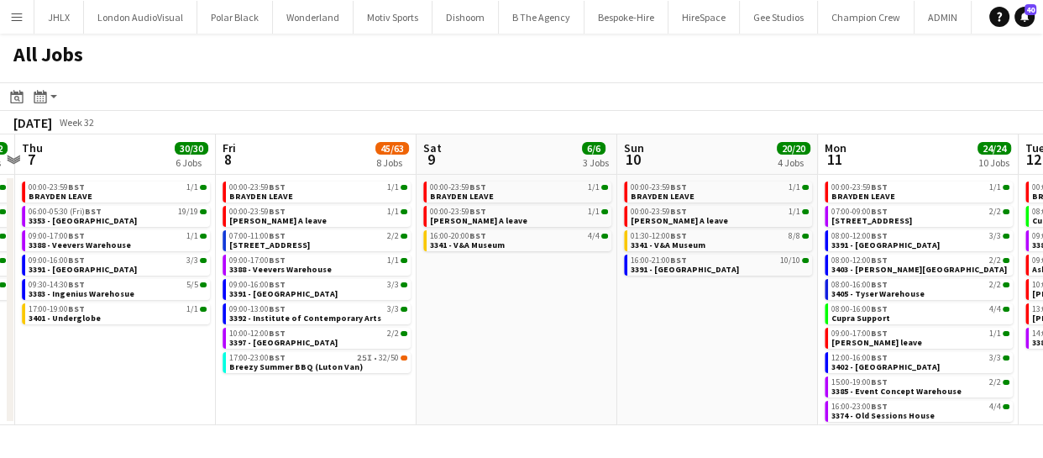
scroll to position [0, 357]
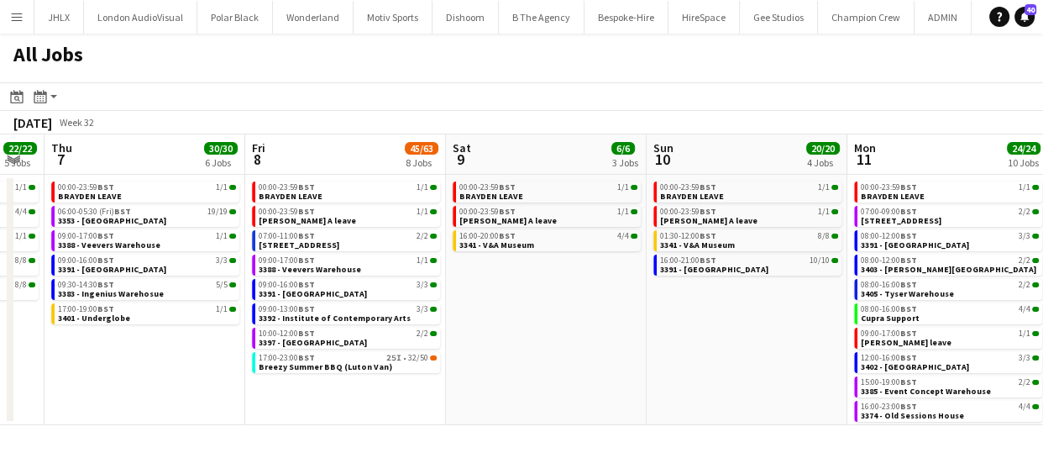
drag, startPoint x: 531, startPoint y: 327, endPoint x: 683, endPoint y: 327, distance: 151.1
click at [683, 327] on app-calendar-viewport "Tue 5 6/6 3 Jobs Wed 6 22/22 5 Jobs Thu 7 30/30 6 Jobs Fri 8 45/63 8 Jobs Sat 9…" at bounding box center [521, 279] width 1043 height 290
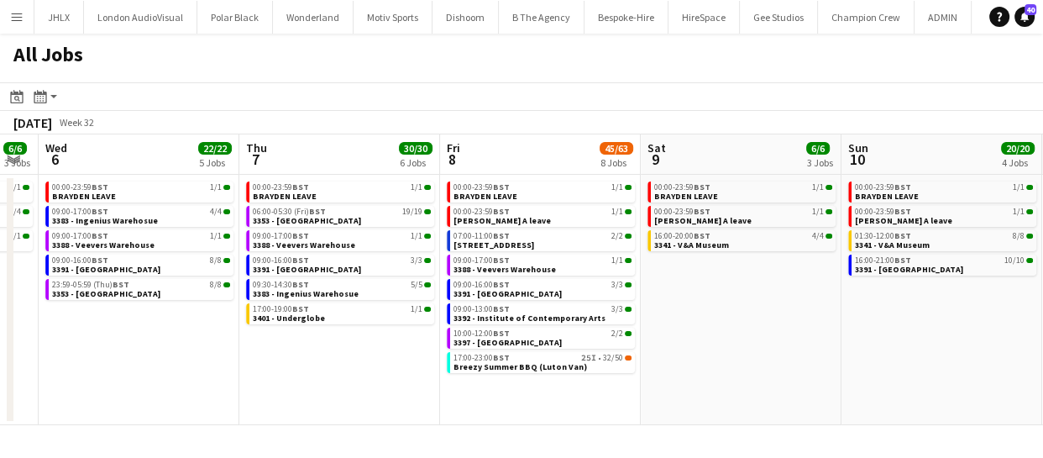
scroll to position [0, 358]
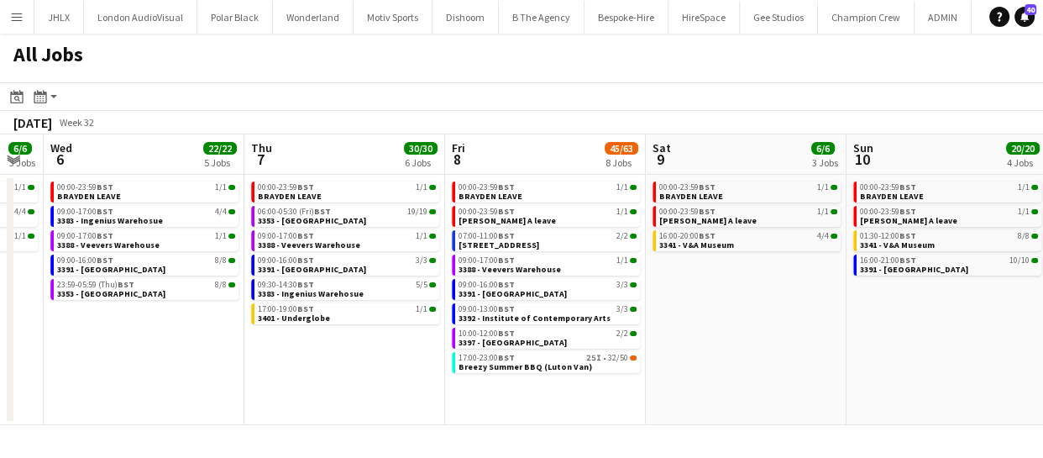
drag, startPoint x: 568, startPoint y: 354, endPoint x: 768, endPoint y: 348, distance: 199.9
click at [768, 348] on app-calendar-viewport "Mon 4 5/6 4 Jobs Tue 5 6/6 3 Jobs Wed 6 22/22 5 Jobs Thu 7 30/30 6 Jobs Fri 8 4…" at bounding box center [521, 279] width 1043 height 290
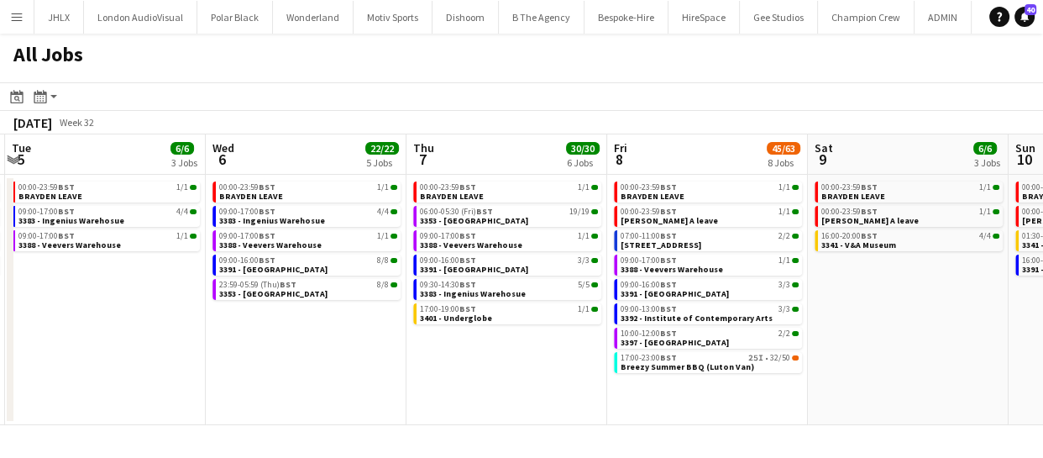
scroll to position [0, 519]
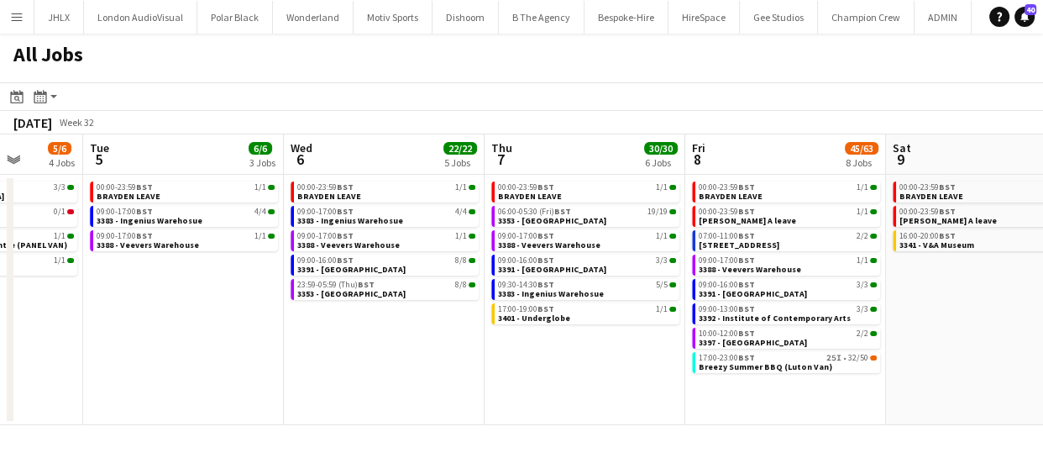
drag, startPoint x: 332, startPoint y: 370, endPoint x: 548, endPoint y: 387, distance: 216.4
click at [573, 390] on app-calendar-viewport "Sat 2 4/4 3 Jobs Sun 3 3/3 2 Jobs Mon 4 5/6 4 Jobs Tue 5 6/6 3 Jobs Wed 6 22/22…" at bounding box center [521, 279] width 1043 height 290
click at [573, 312] on link "17:00-19:00 BST 1/1 3401 - Underglobe" at bounding box center [587, 312] width 178 height 19
click at [550, 289] on span "3383 - Ingenius Warehosue" at bounding box center [551, 293] width 106 height 11
click at [538, 292] on span "3383 - Ingenius Warehosue" at bounding box center [551, 293] width 106 height 11
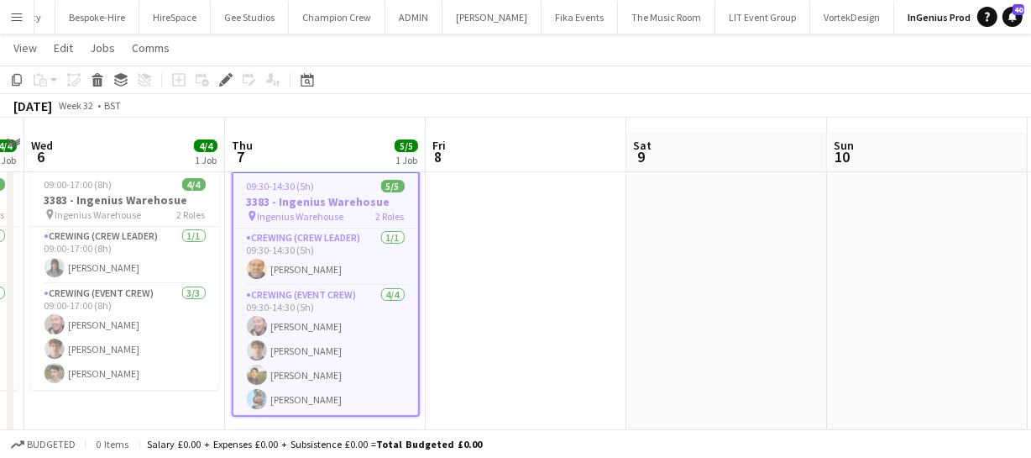
scroll to position [48, 0]
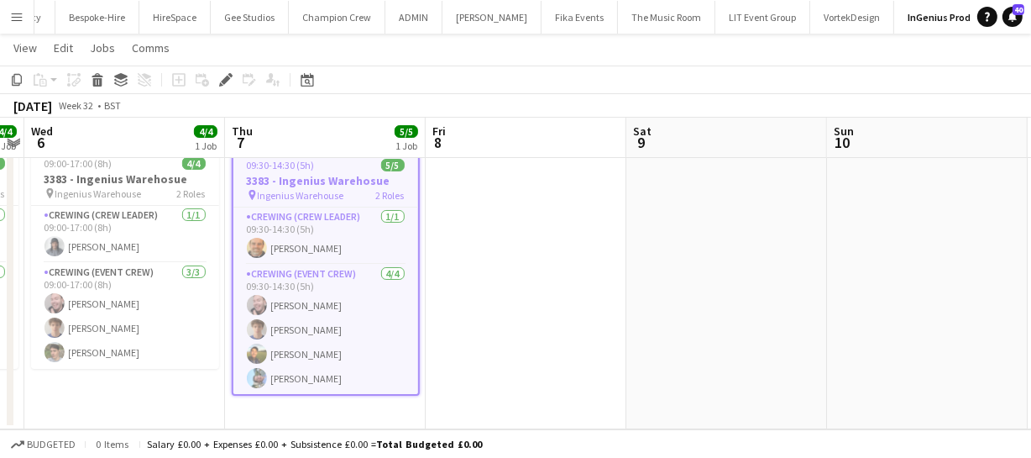
click at [17, 19] on app-icon "Menu" at bounding box center [16, 16] width 13 height 13
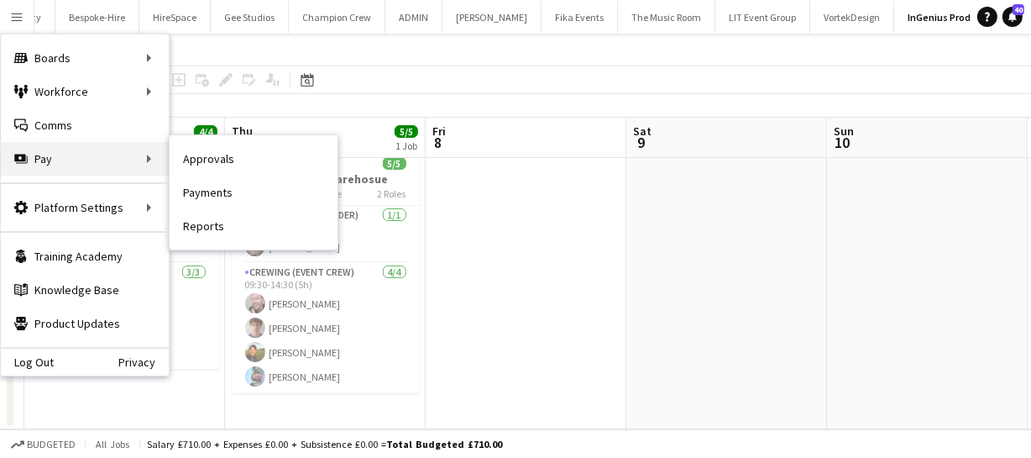
click at [51, 163] on div "Pay Pay" at bounding box center [85, 159] width 168 height 34
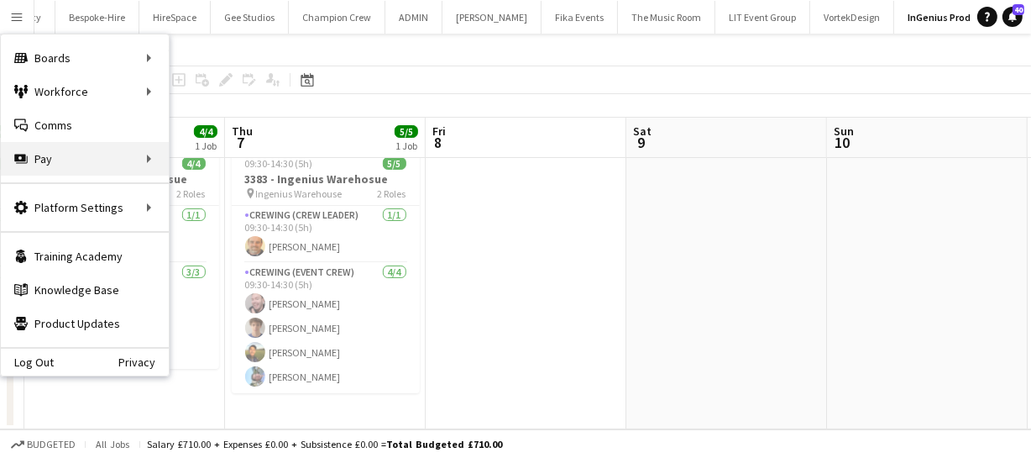
click at [51, 163] on div "Pay Pay" at bounding box center [85, 159] width 168 height 34
click at [575, 208] on app-date-cell at bounding box center [526, 284] width 201 height 289
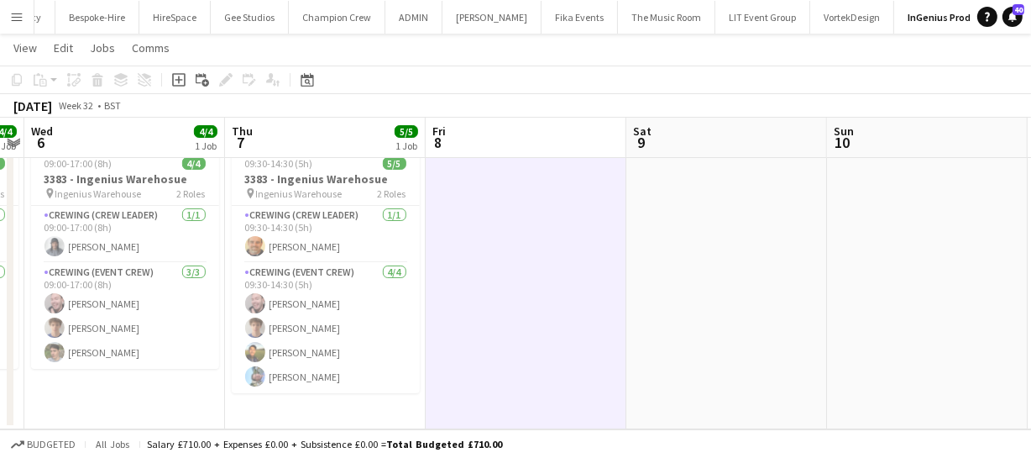
click at [18, 24] on button "Menu" at bounding box center [17, 17] width 34 height 34
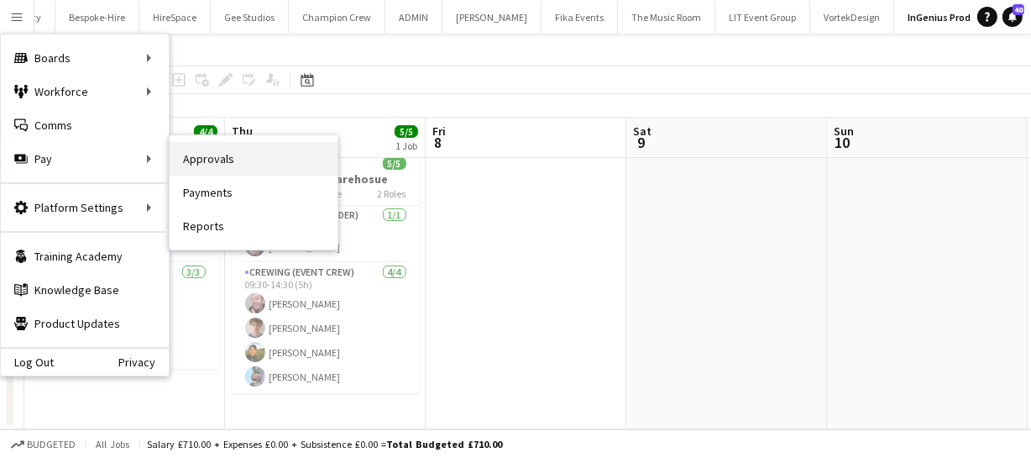
click at [243, 168] on link "Approvals" at bounding box center [254, 159] width 168 height 34
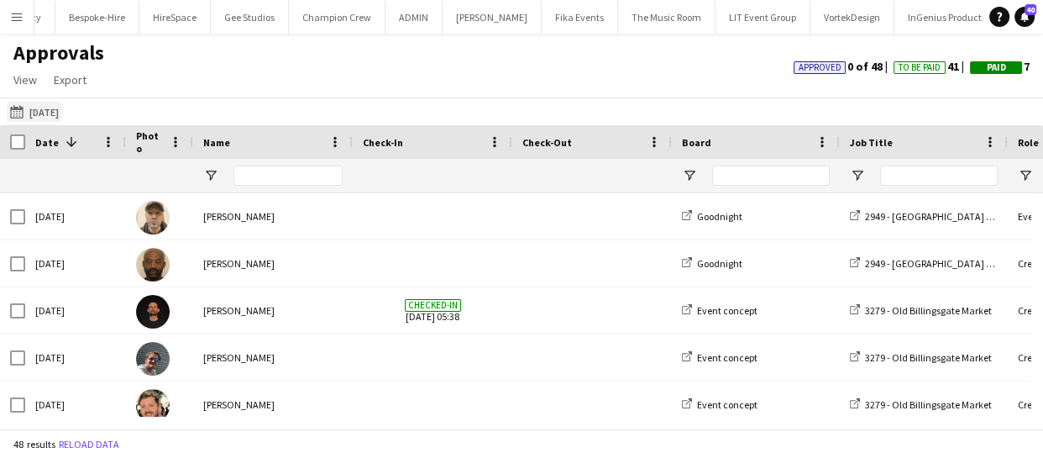
click at [44, 105] on button "22-07-2025 22-07-2025" at bounding box center [34, 112] width 55 height 20
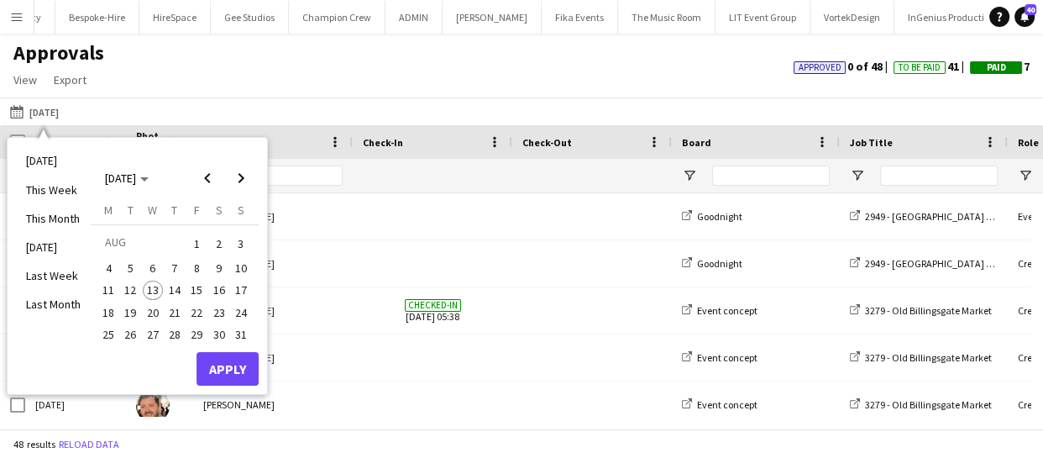
click at [176, 270] on span "7" at bounding box center [175, 268] width 20 height 20
click at [226, 364] on button "Apply" at bounding box center [227, 369] width 62 height 34
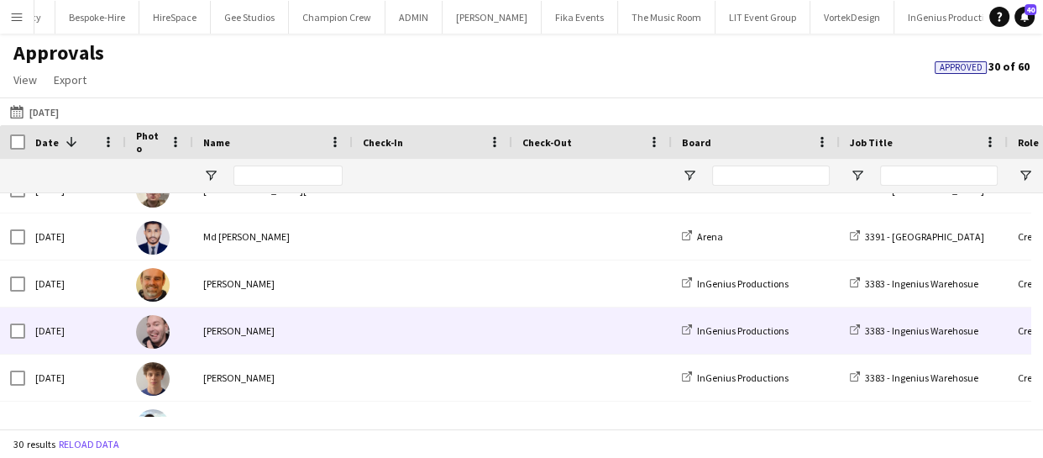
scroll to position [381, 0]
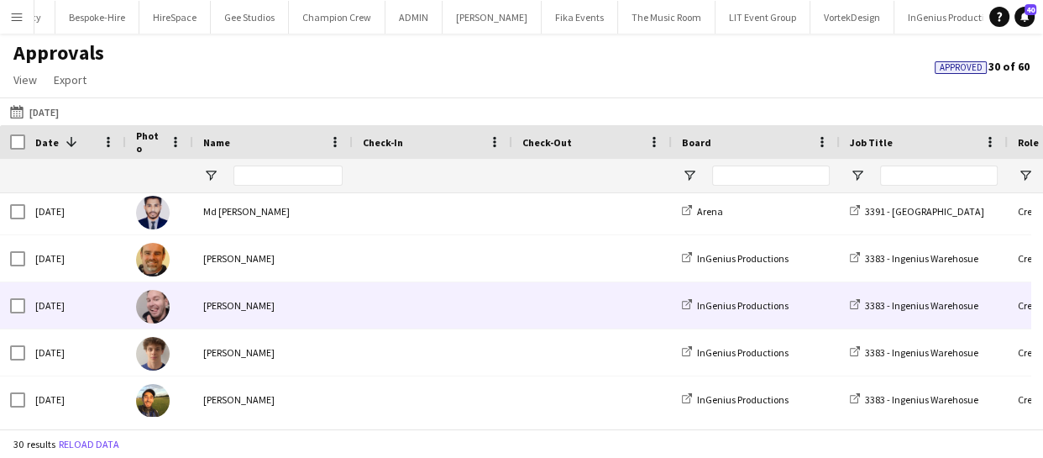
click at [84, 301] on div "Thu, 7 Aug 2025" at bounding box center [75, 305] width 101 height 46
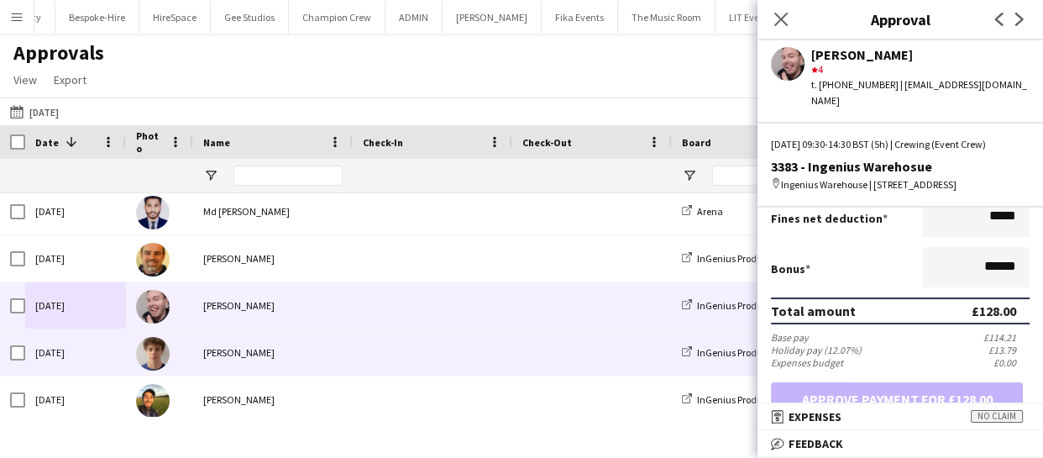
click at [153, 349] on img at bounding box center [153, 354] width 34 height 34
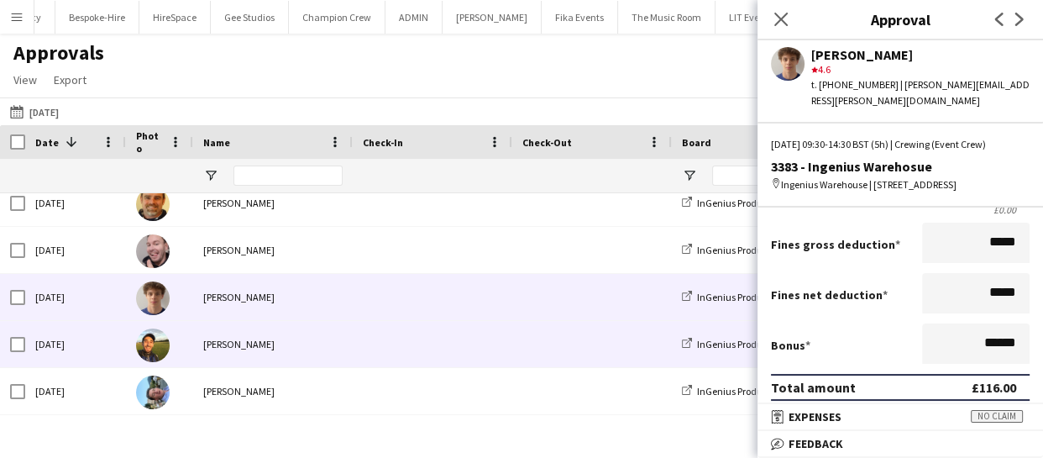
scroll to position [458, 0]
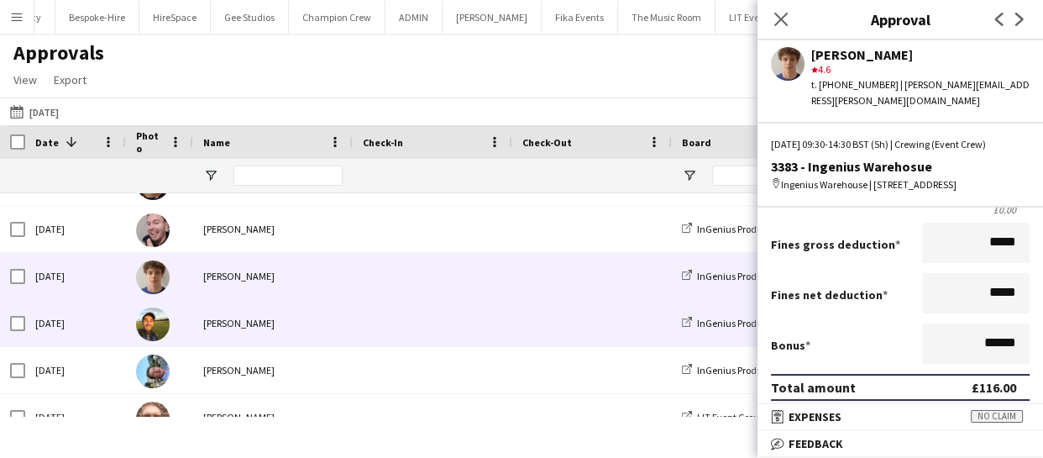
click at [145, 324] on img at bounding box center [153, 324] width 34 height 34
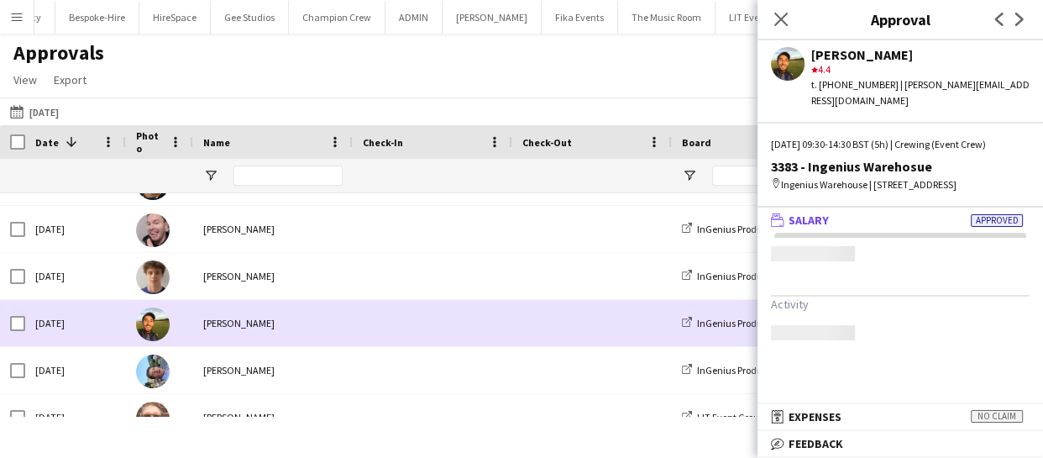
scroll to position [0, 0]
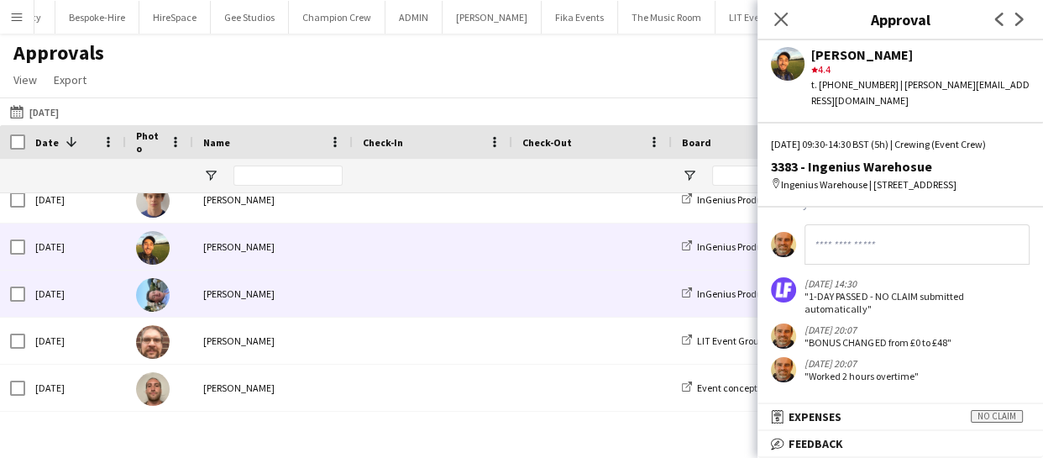
click at [153, 292] on img at bounding box center [153, 295] width 34 height 34
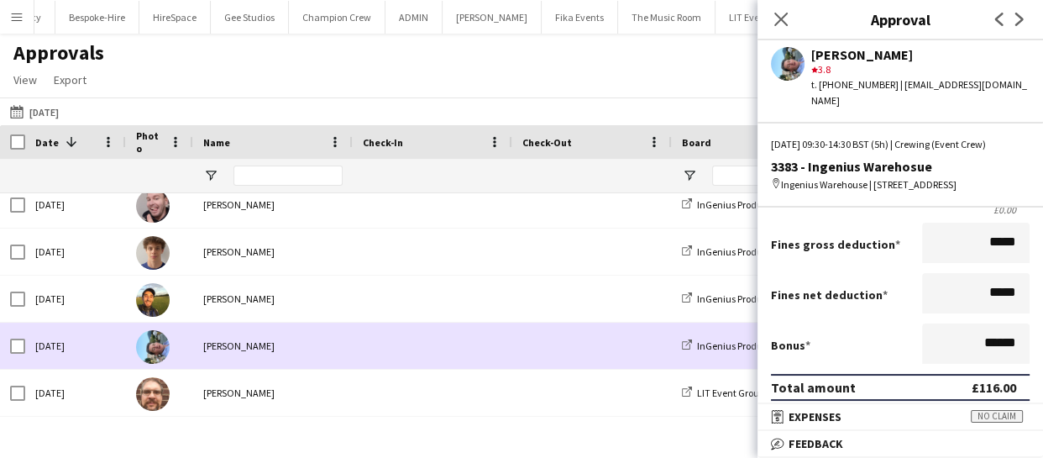
scroll to position [421, 0]
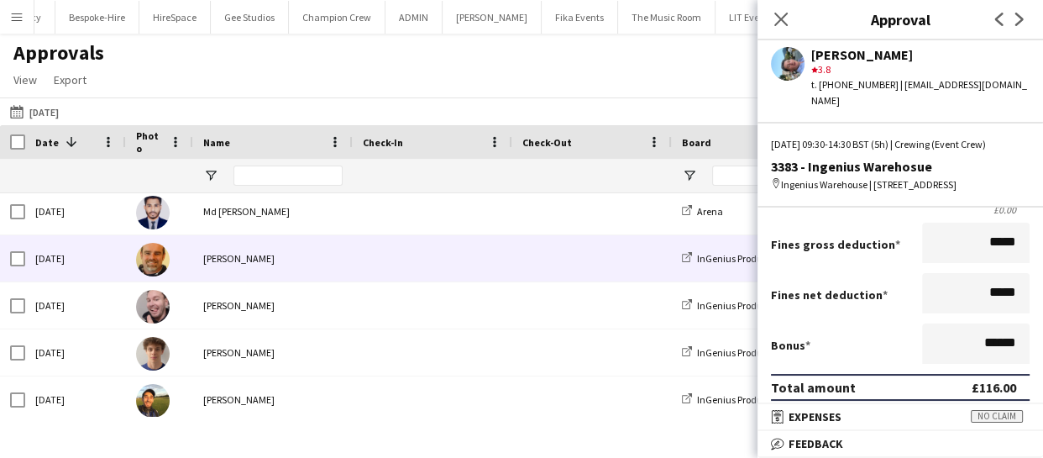
click at [155, 254] on img at bounding box center [153, 260] width 34 height 34
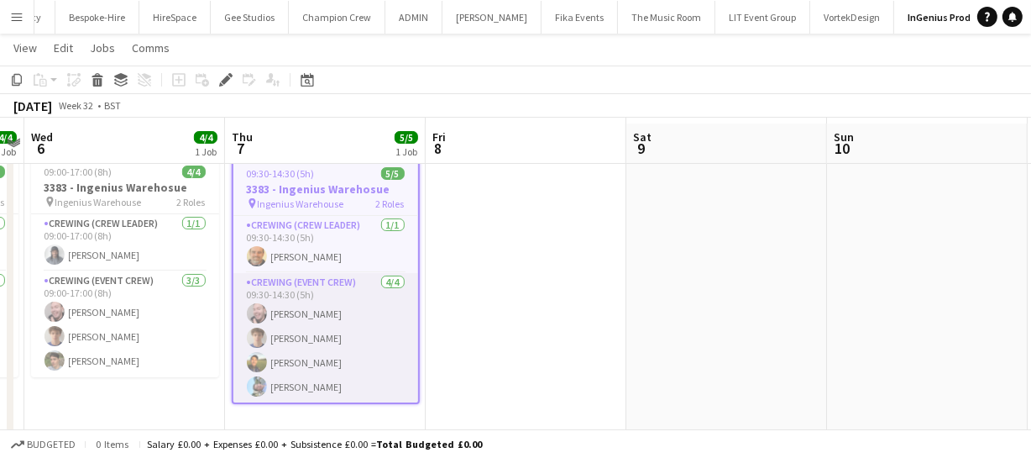
scroll to position [48, 0]
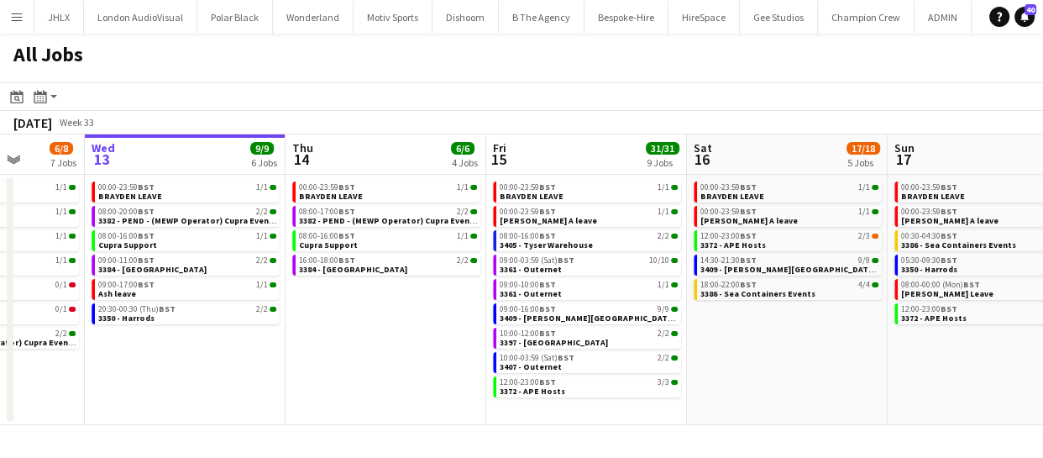
scroll to position [0, 549]
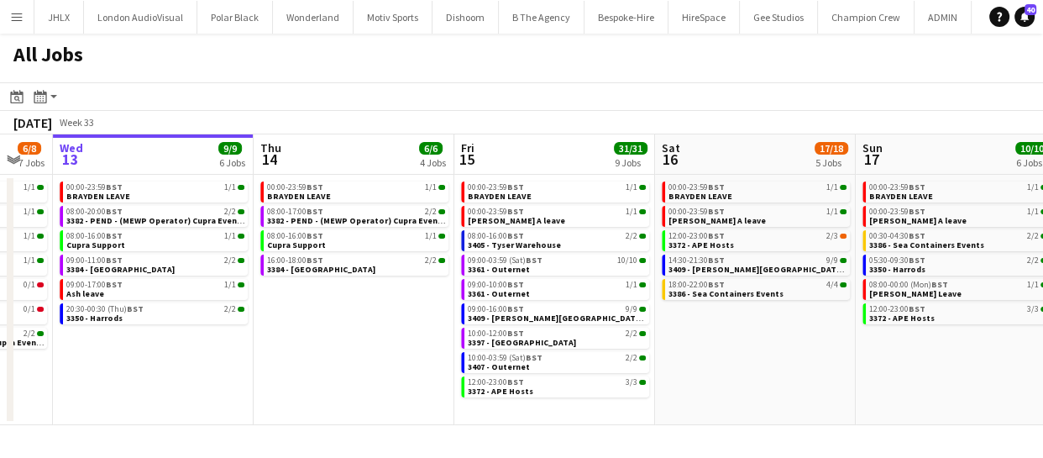
drag, startPoint x: 889, startPoint y: 362, endPoint x: 741, endPoint y: 358, distance: 147.8
click at [741, 358] on app-calendar-viewport "Sun 10 20/20 4 Jobs Mon 11 24/24 10 Jobs Tue 12 6/8 7 Jobs Wed 13 9/9 6 Jobs Th…" at bounding box center [521, 279] width 1043 height 290
click at [714, 269] on span "3409 - [PERSON_NAME][GEOGRAPHIC_DATA] ([GEOGRAPHIC_DATA] Car))" at bounding box center [811, 269] width 287 height 11
click at [751, 359] on app-date-cell "00:00-23:59 BST 1/1 BRAYDEN LEAVE 00:00-23:59 BST 1/1 Chris A leave 12:00-23:00…" at bounding box center [755, 300] width 201 height 250
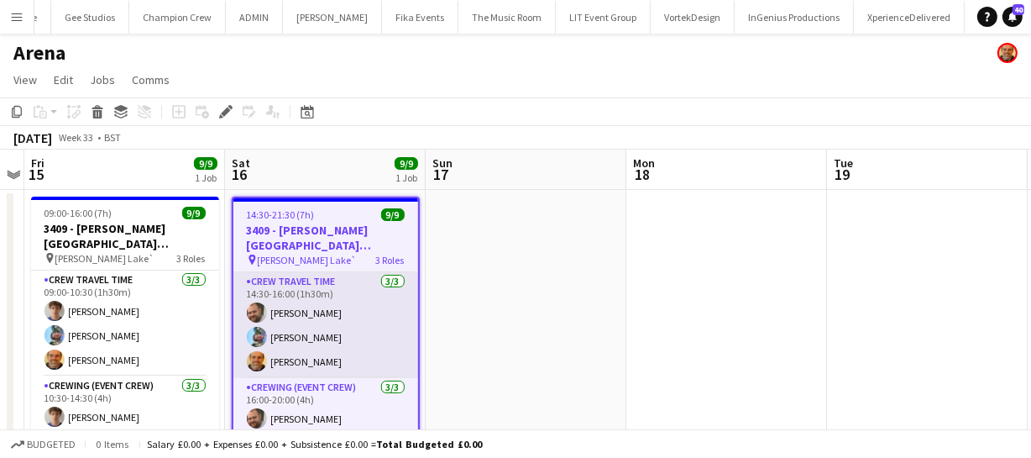
click at [302, 358] on app-card-role "Crew Travel Time 3/3 14:30-16:00 (1h30m) Ben Turner Liam Kinsella Shane King" at bounding box center [325, 325] width 185 height 106
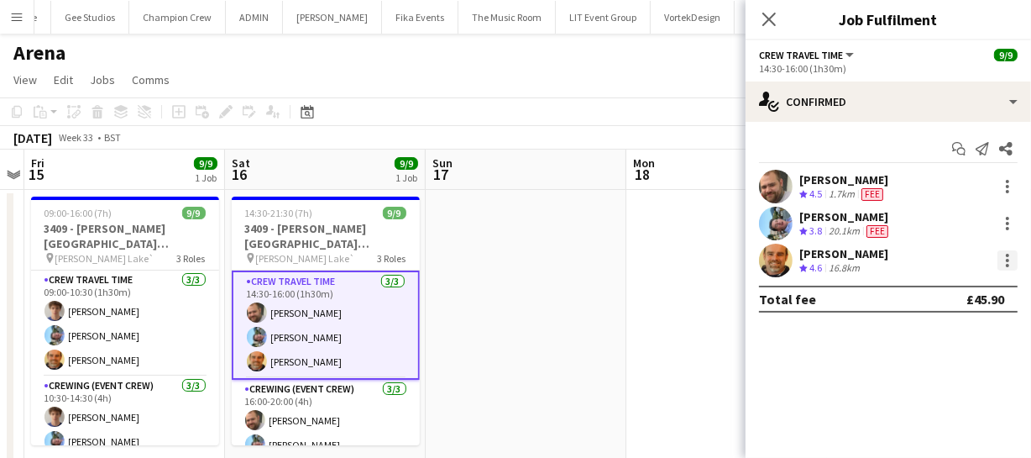
click at [1007, 266] on div at bounding box center [1007, 265] width 3 height 3
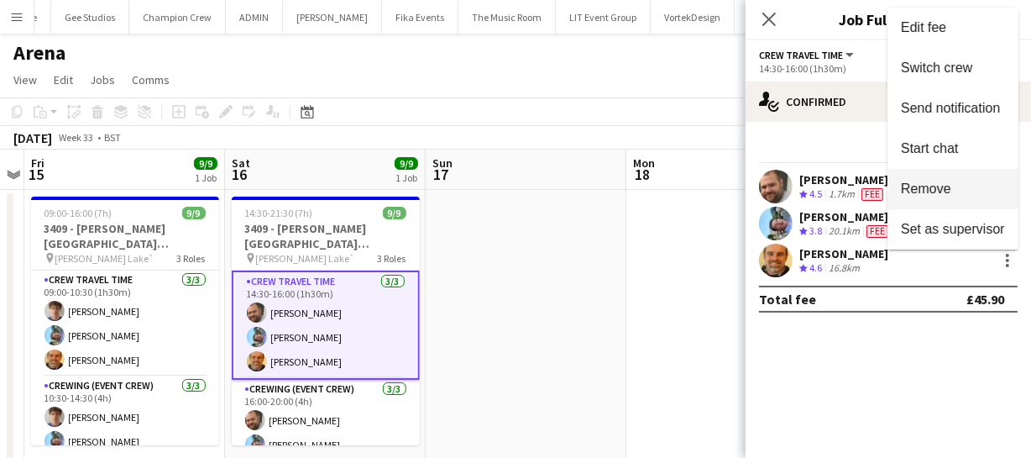
click at [955, 184] on span "Remove" at bounding box center [953, 188] width 104 height 15
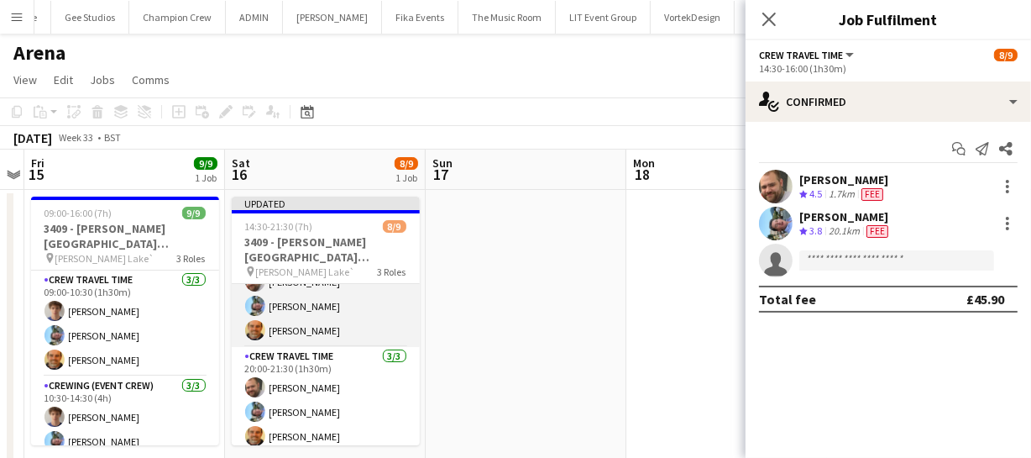
click at [329, 335] on app-card-role "Crewing (Event Crew) 3/3 16:00-20:00 (4h) Ben Turner Liam Kinsella Shane King" at bounding box center [326, 294] width 188 height 106
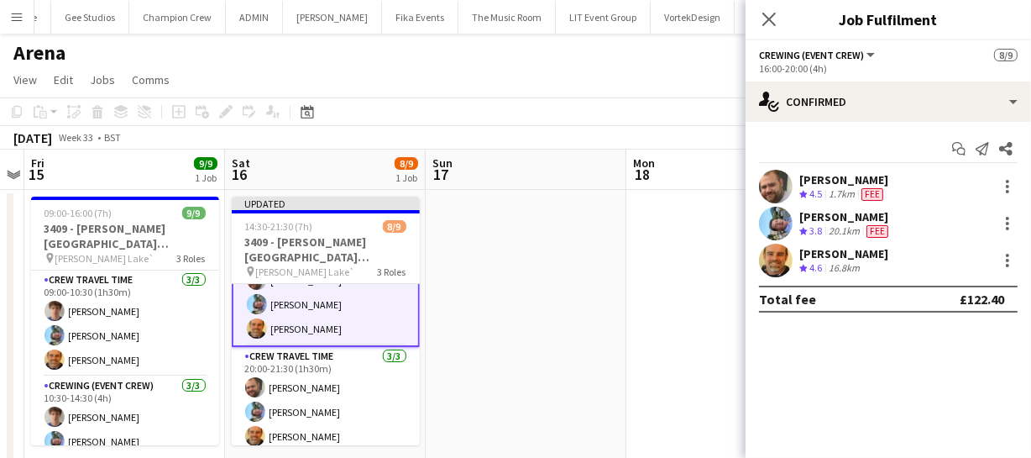
scroll to position [151, 0]
click at [1007, 256] on div at bounding box center [1007, 255] width 3 height 3
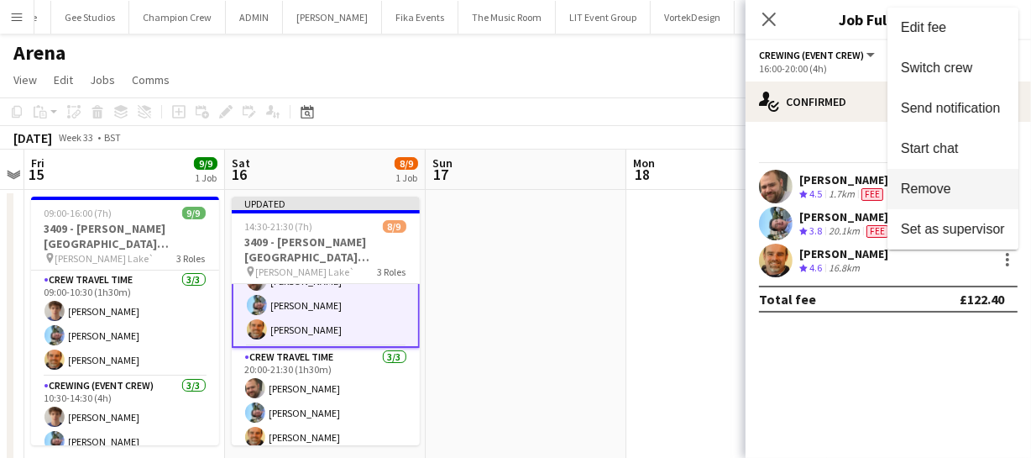
click at [921, 192] on span "Remove" at bounding box center [926, 188] width 50 height 14
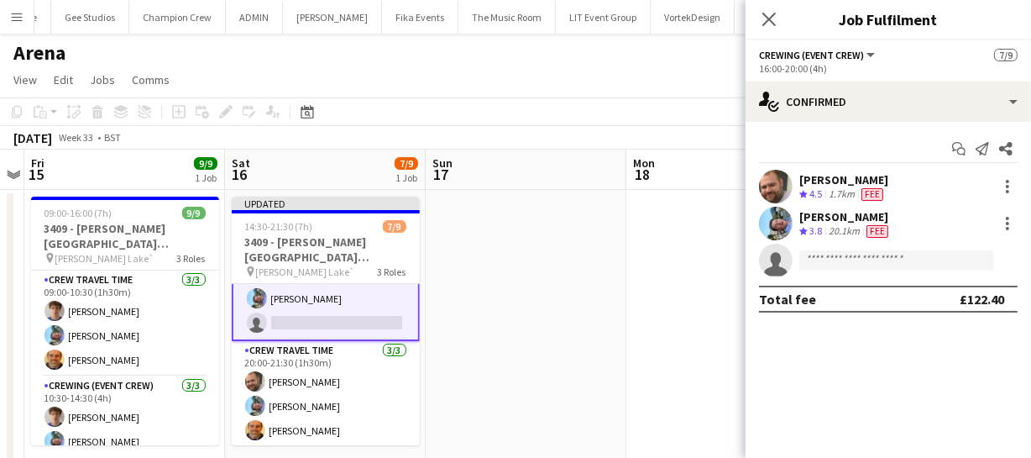
scroll to position [160, 0]
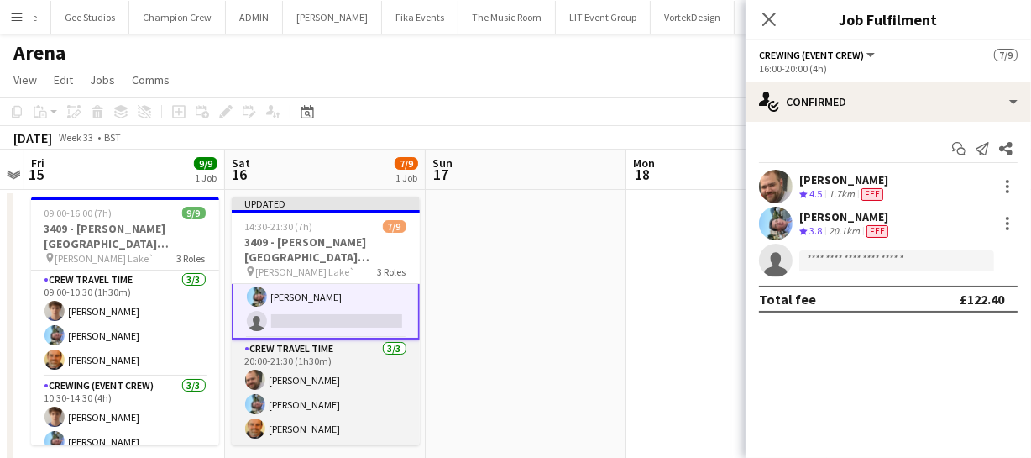
click at [311, 427] on app-card-role "Crew Travel Time 3/3 20:00-21:30 (1h30m) Ben Turner Liam Kinsella Shane King" at bounding box center [326, 392] width 188 height 106
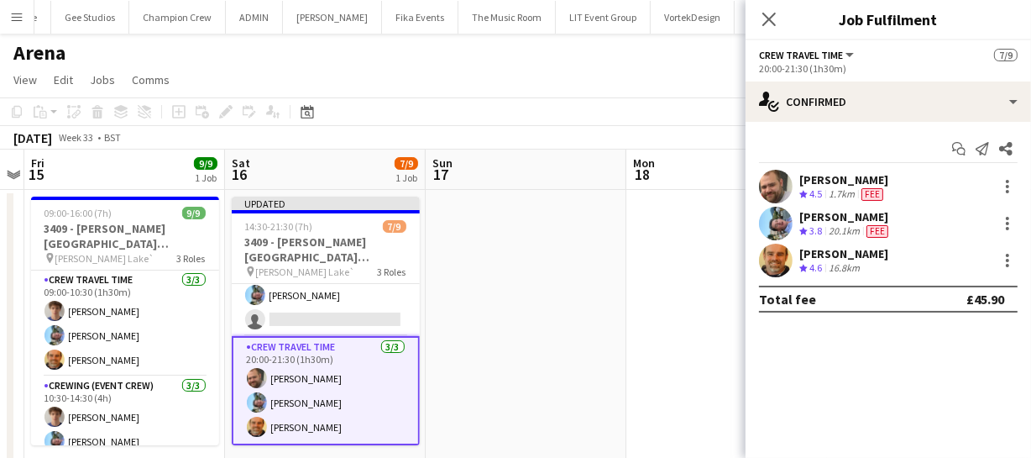
scroll to position [158, 0]
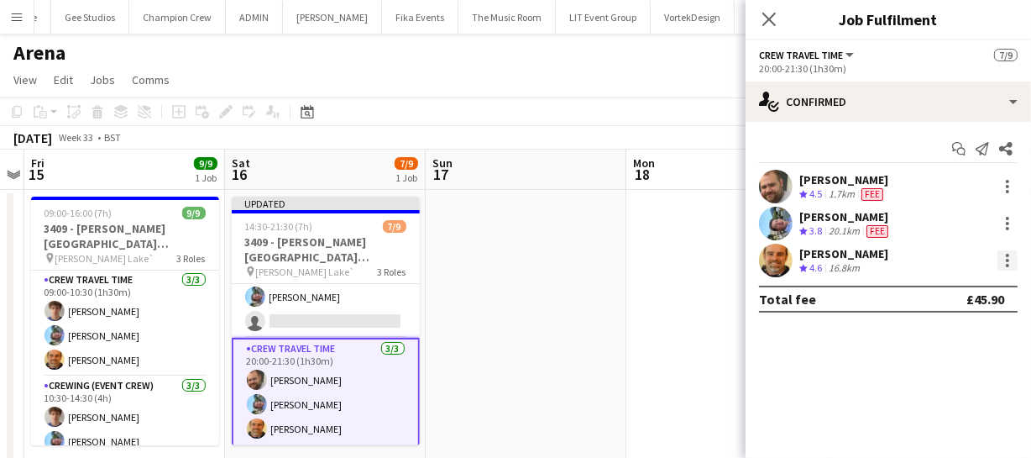
click at [1001, 260] on div at bounding box center [1007, 260] width 20 height 20
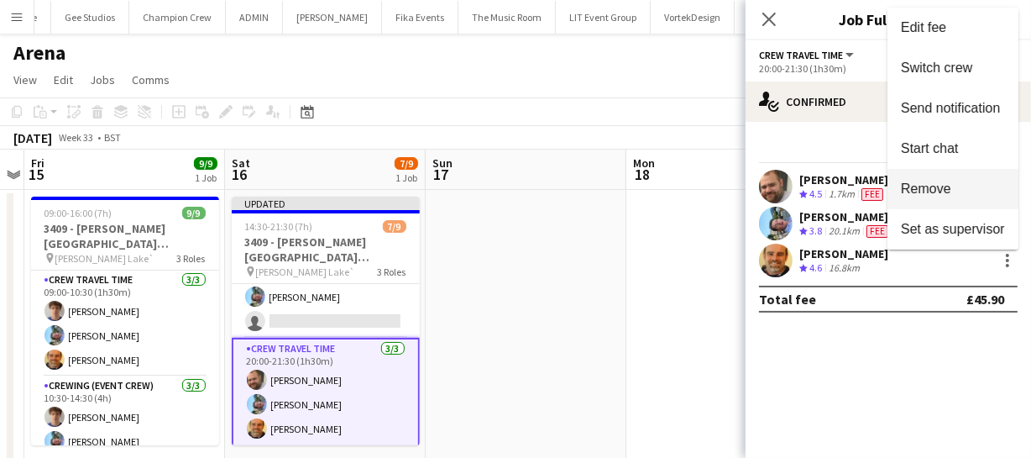
click at [933, 191] on span "Remove" at bounding box center [926, 188] width 50 height 14
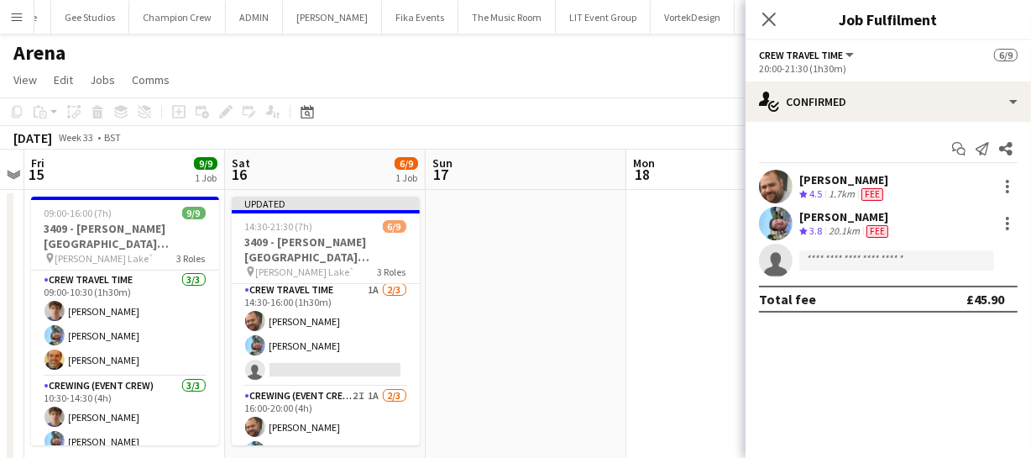
scroll to position [0, 0]
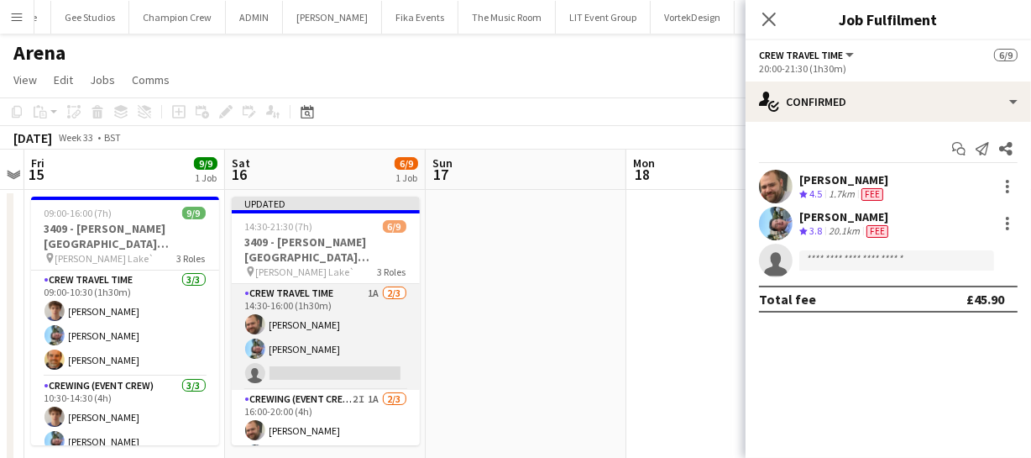
click at [331, 338] on app-card-role "Crew Travel Time 1A 2/3 14:30-16:00 (1h30m) Ben Turner Liam Kinsella single-neu…" at bounding box center [326, 337] width 188 height 106
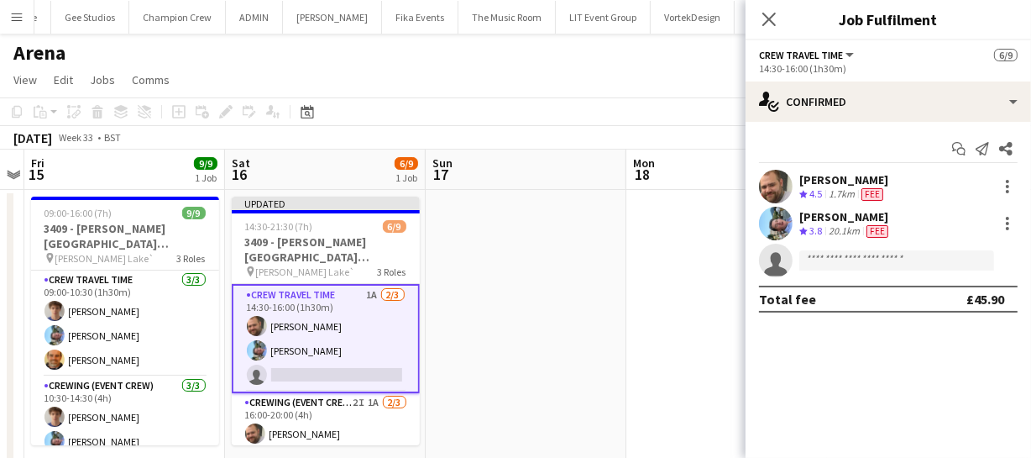
click at [323, 337] on app-card-role "Crew Travel Time 1A 2/3 14:30-16:00 (1h30m) Ben Turner Liam Kinsella single-neu…" at bounding box center [326, 338] width 188 height 109
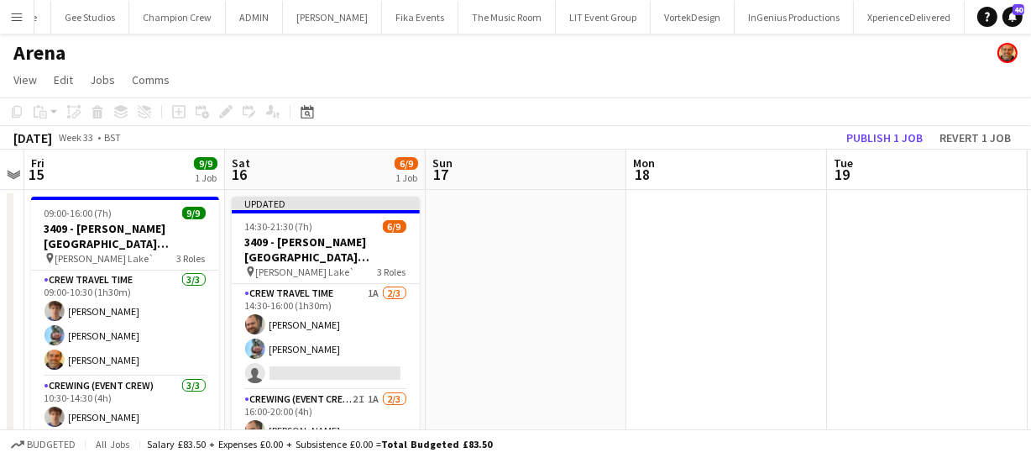
click at [885, 125] on app-toolbar "Copy Paste Paste Ctrl+V Paste with crew Ctrl+Shift+V Paste linked Job Delete Gr…" at bounding box center [515, 111] width 1031 height 29
click at [885, 140] on button "Publish 1 job" at bounding box center [885, 138] width 90 height 22
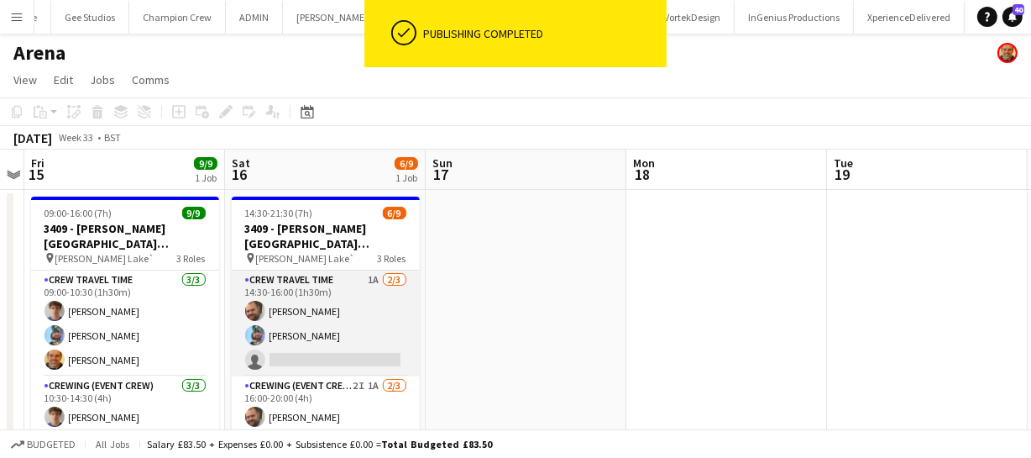
click at [306, 358] on app-card-role "Crew Travel Time 1A 2/3 14:30-16:00 (1h30m) Ben Turner Liam Kinsella single-neu…" at bounding box center [326, 323] width 188 height 106
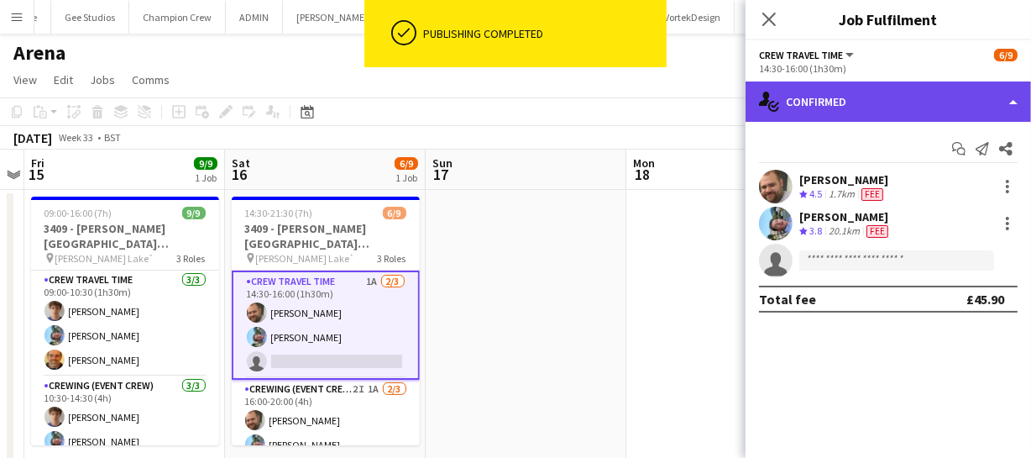
click at [915, 110] on div "single-neutral-actions-check-2 Confirmed" at bounding box center [888, 101] width 285 height 40
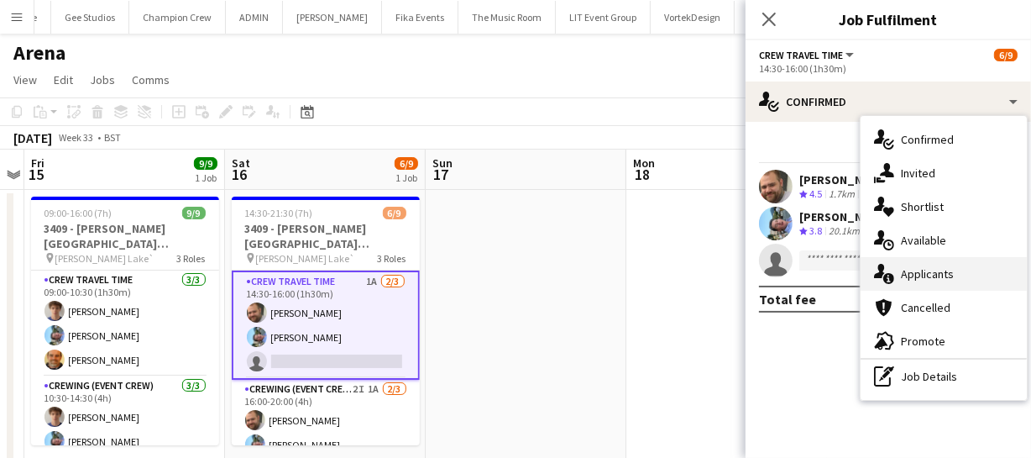
click at [926, 274] on div "single-neutral-actions-information Applicants" at bounding box center [944, 274] width 166 height 34
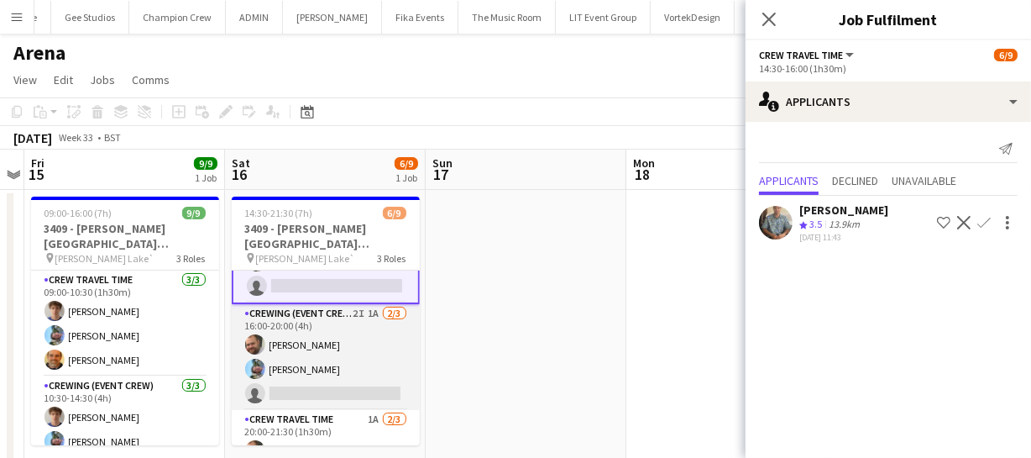
click at [317, 360] on app-card-role "Crewing (Event Crew) 2I 1A 2/3 16:00-20:00 (4h) Ben Turner Liam Kinsella single…" at bounding box center [326, 357] width 188 height 106
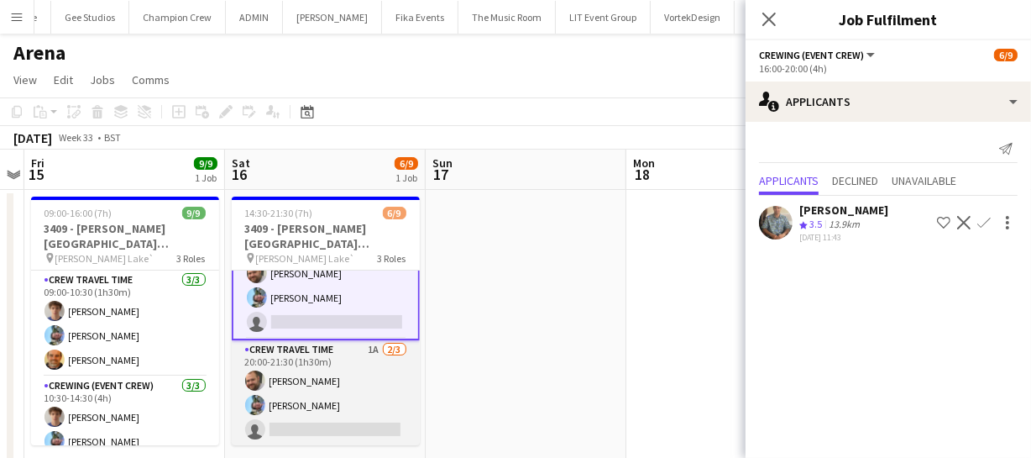
click at [321, 393] on app-card-role "Crew Travel Time 1A 2/3 20:00-21:30 (1h30m) Ben Turner Liam Kinsella single-neu…" at bounding box center [326, 393] width 188 height 106
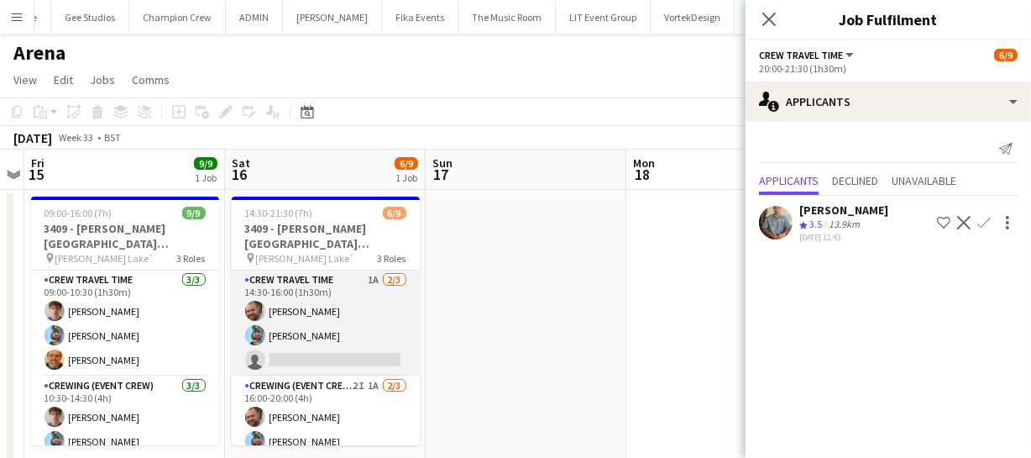
click at [322, 319] on app-card-role "Crew Travel Time 1A 2/3 14:30-16:00 (1h30m) Ben Turner Liam Kinsella single-neu…" at bounding box center [326, 323] width 188 height 106
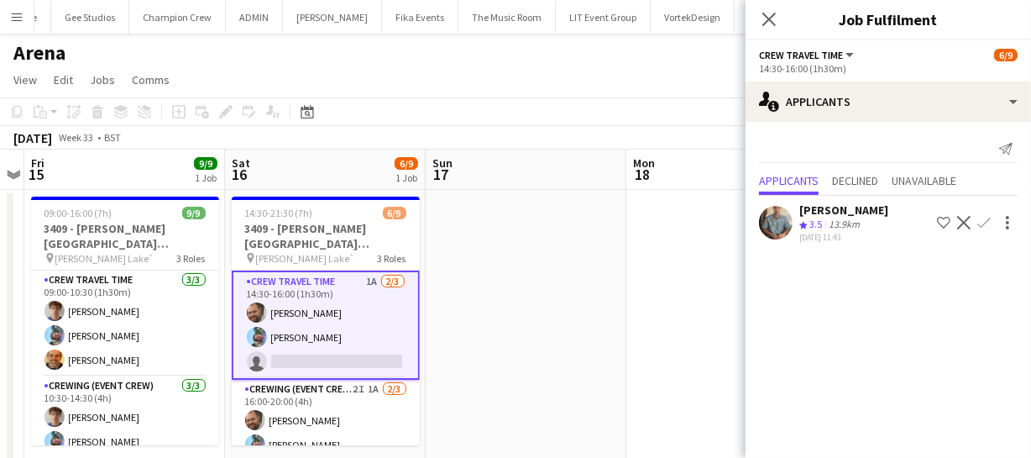
click at [348, 333] on app-card-role "Crew Travel Time 1A 2/3 14:30-16:00 (1h30m) Ben Turner Liam Kinsella single-neu…" at bounding box center [326, 324] width 188 height 109
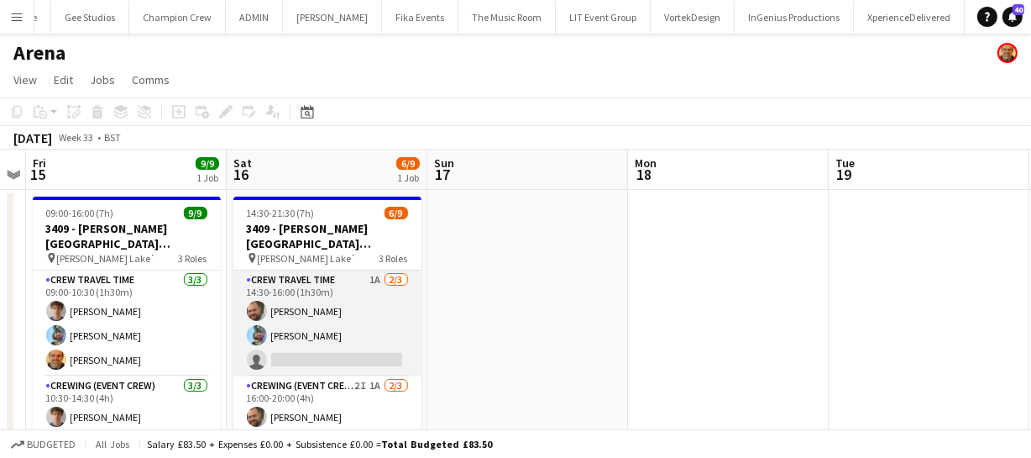
click at [317, 336] on app-card-role "Crew Travel Time 1A 2/3 14:30-16:00 (1h30m) Ben Turner Liam Kinsella single-neu…" at bounding box center [327, 323] width 188 height 106
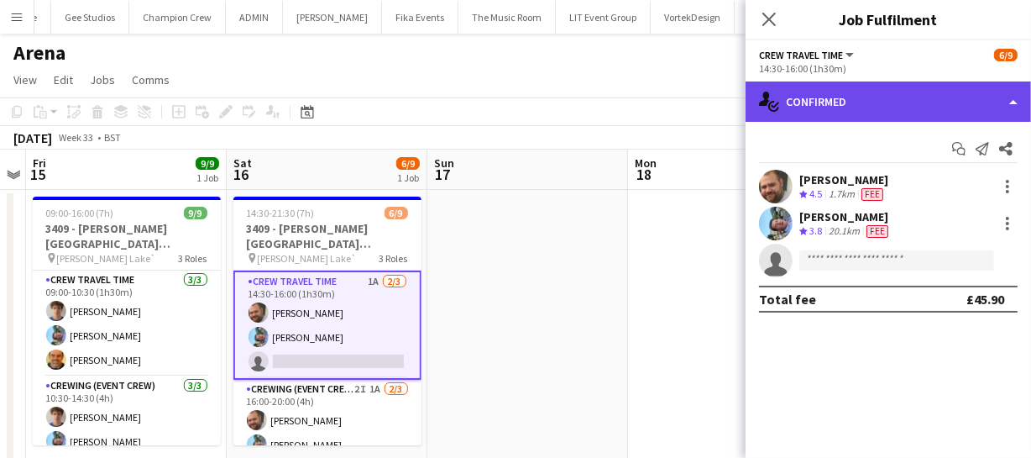
click at [939, 97] on div "single-neutral-actions-check-2 Confirmed" at bounding box center [888, 101] width 285 height 40
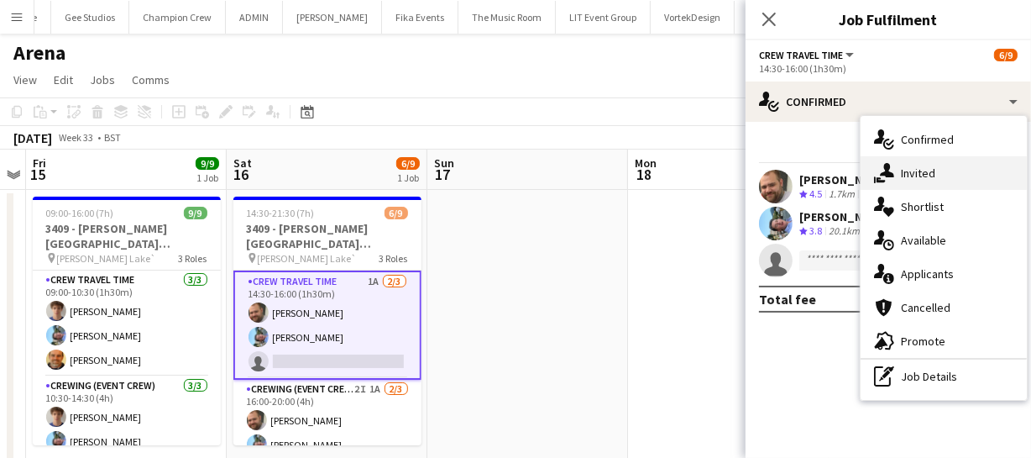
click at [928, 184] on div "single-neutral-actions-share-1 Invited" at bounding box center [944, 173] width 166 height 34
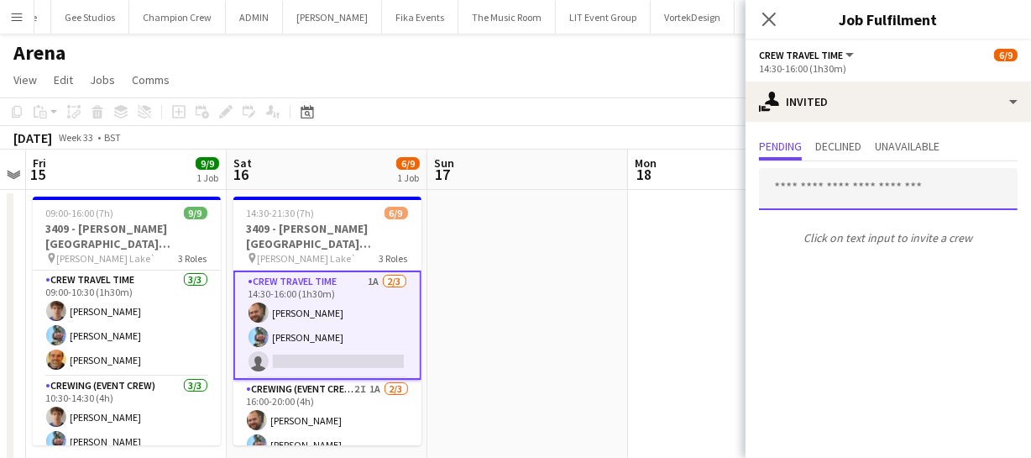
click at [814, 191] on input "text" at bounding box center [888, 189] width 259 height 42
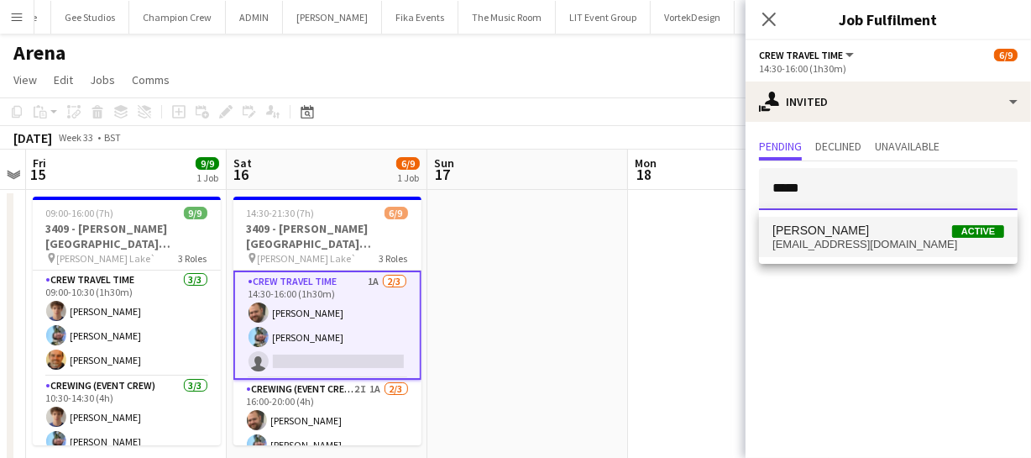
type input "*****"
click at [804, 238] on span "jgirard@hotmail.co.uk" at bounding box center [888, 244] width 232 height 13
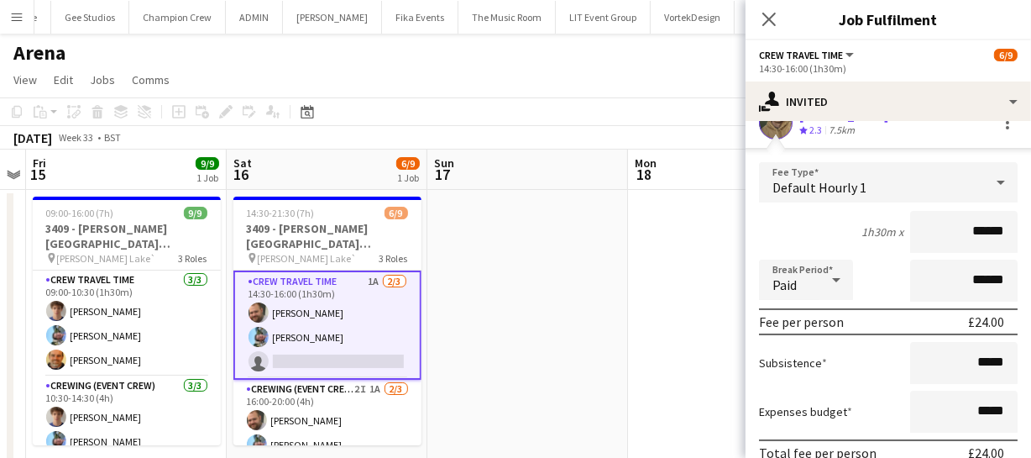
scroll to position [230, 0]
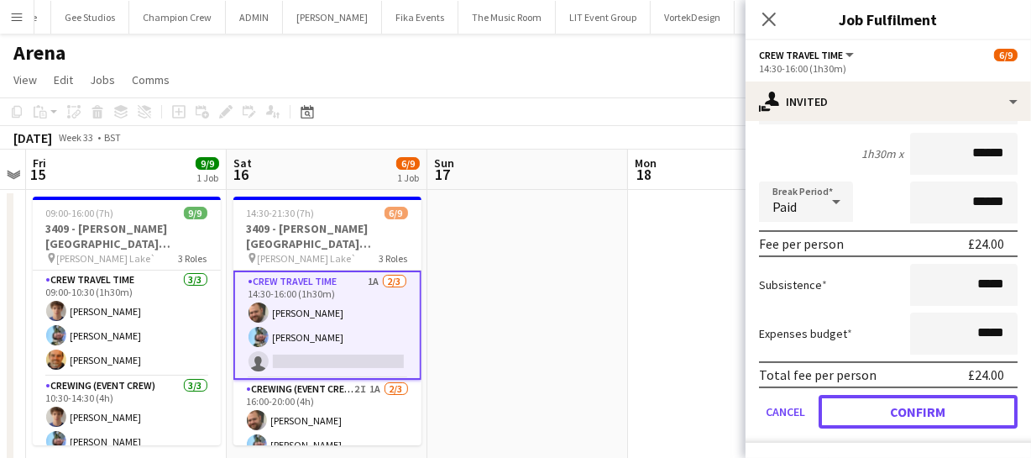
click at [923, 415] on button "Confirm" at bounding box center [918, 412] width 199 height 34
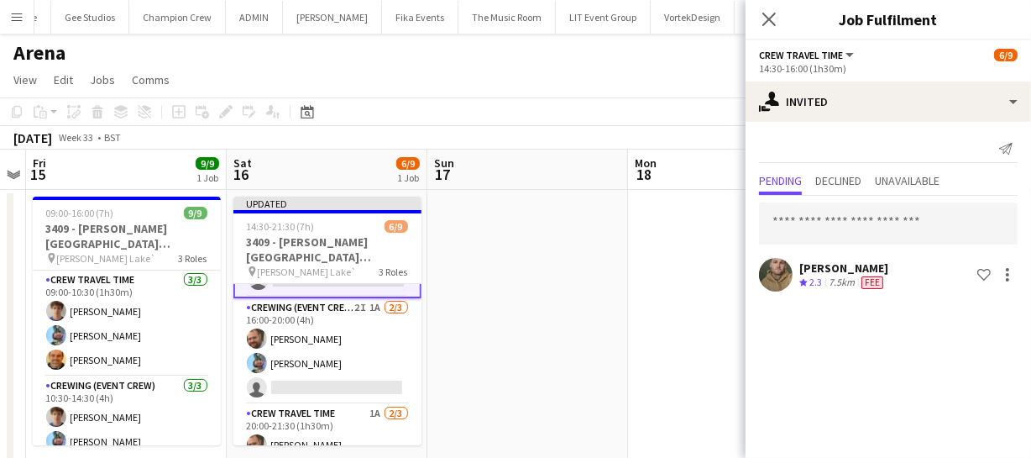
scroll to position [152, 0]
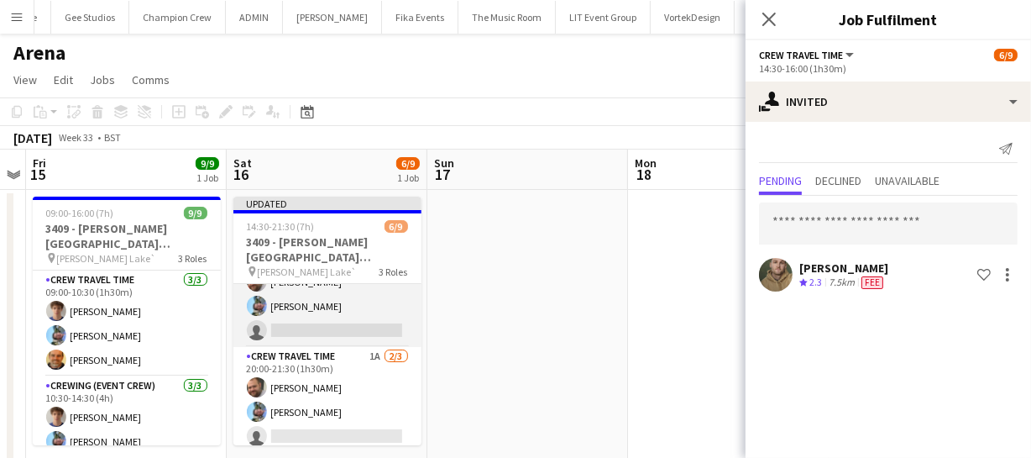
click at [342, 319] on app-card-role "Crewing (Event Crew) 2I 1A 2/3 16:00-20:00 (4h) Ben Turner Liam Kinsella single…" at bounding box center [327, 294] width 188 height 106
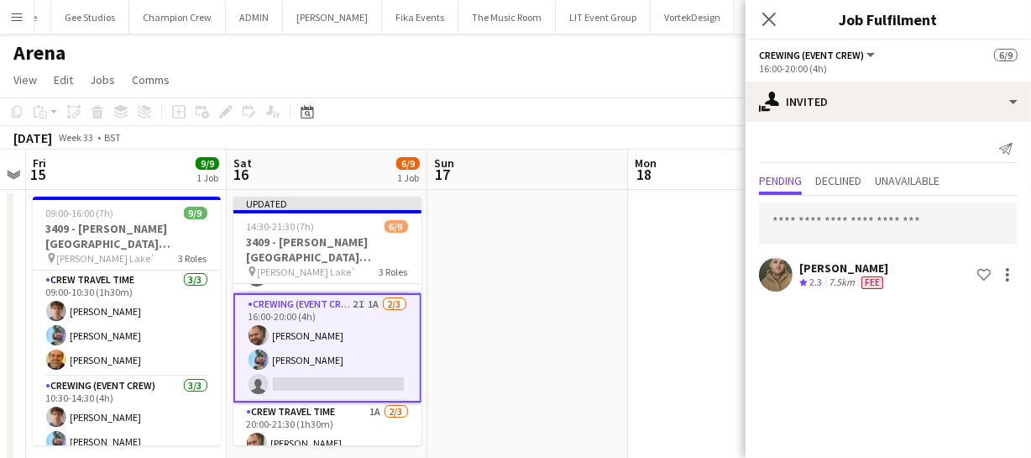
scroll to position [75, 0]
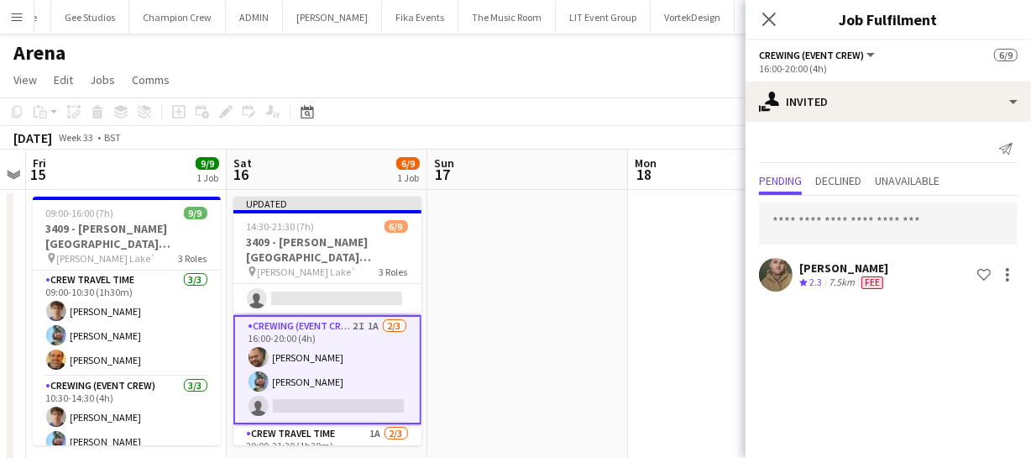
click at [330, 364] on app-card-role "Crewing (Event Crew) 2I 1A 2/3 16:00-20:00 (4h) Ben Turner Liam Kinsella single…" at bounding box center [327, 369] width 188 height 109
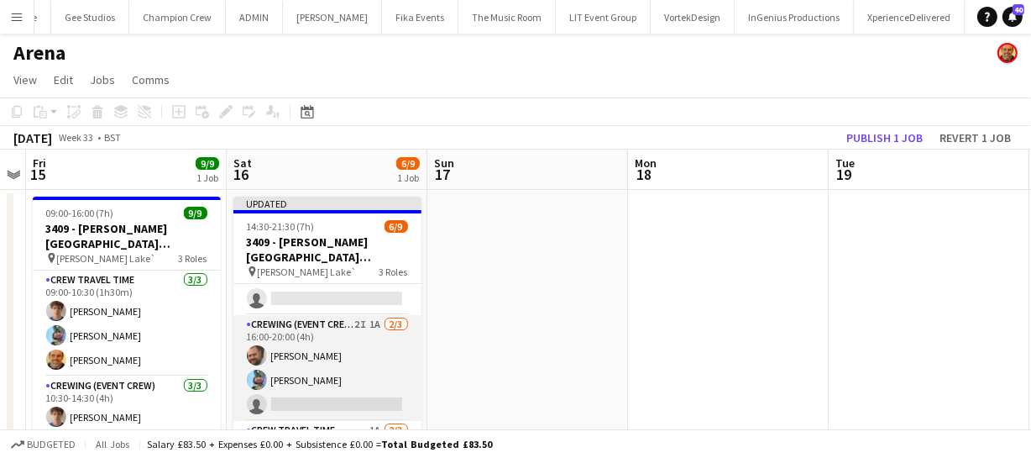
click at [330, 364] on app-card-role "Crewing (Event Crew) 2I 1A 2/3 16:00-20:00 (4h) Ben Turner Liam Kinsella single…" at bounding box center [327, 368] width 188 height 106
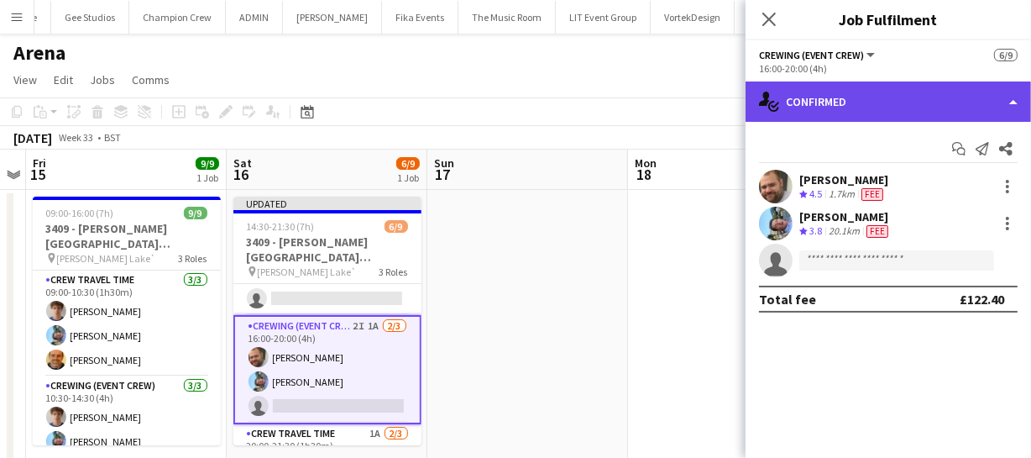
click at [859, 101] on div "single-neutral-actions-check-2 Confirmed" at bounding box center [888, 101] width 285 height 40
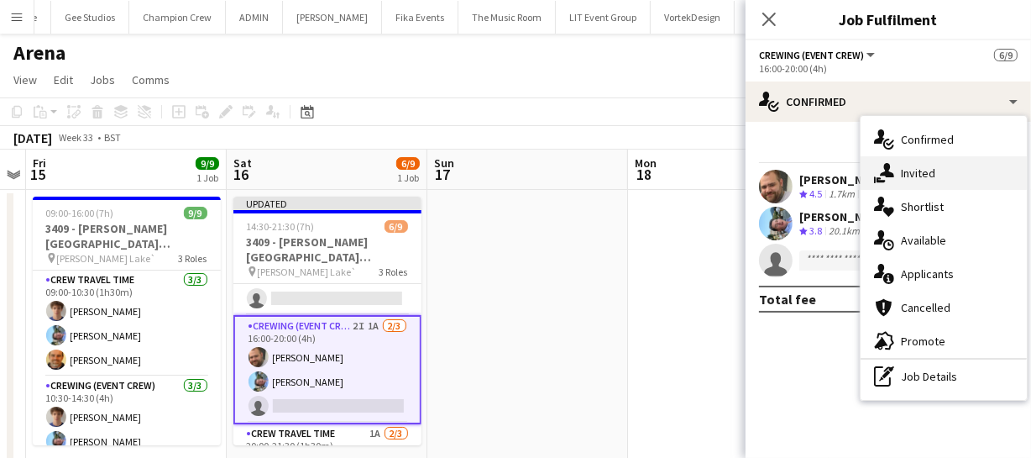
click at [906, 177] on div "single-neutral-actions-share-1 Invited" at bounding box center [944, 173] width 166 height 34
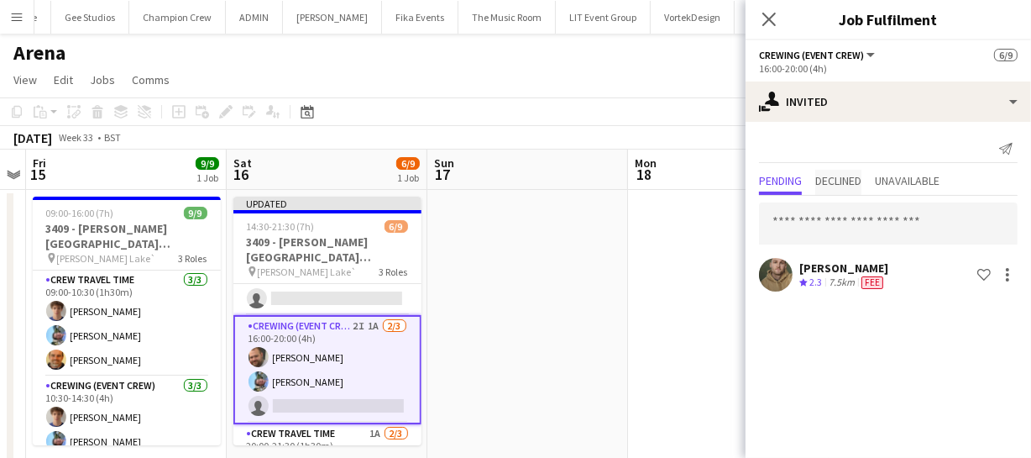
click at [839, 182] on span "Declined" at bounding box center [838, 181] width 46 height 12
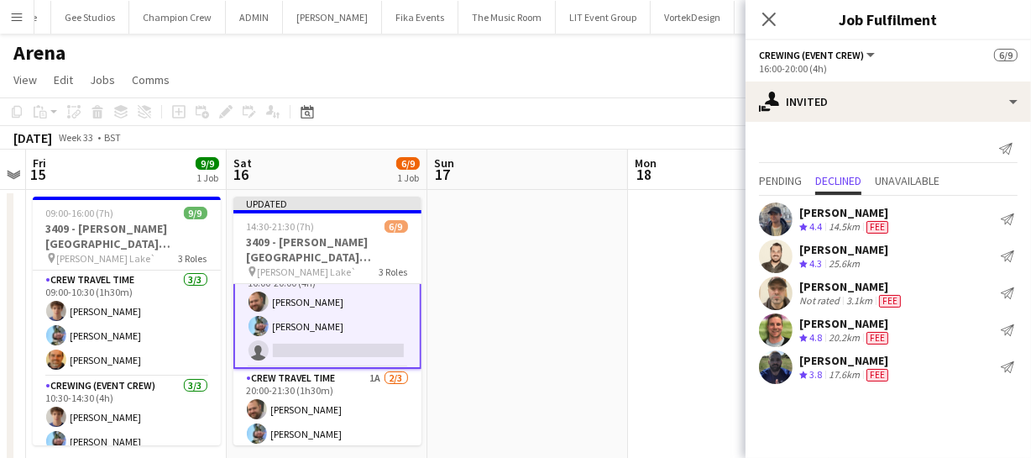
scroll to position [160, 0]
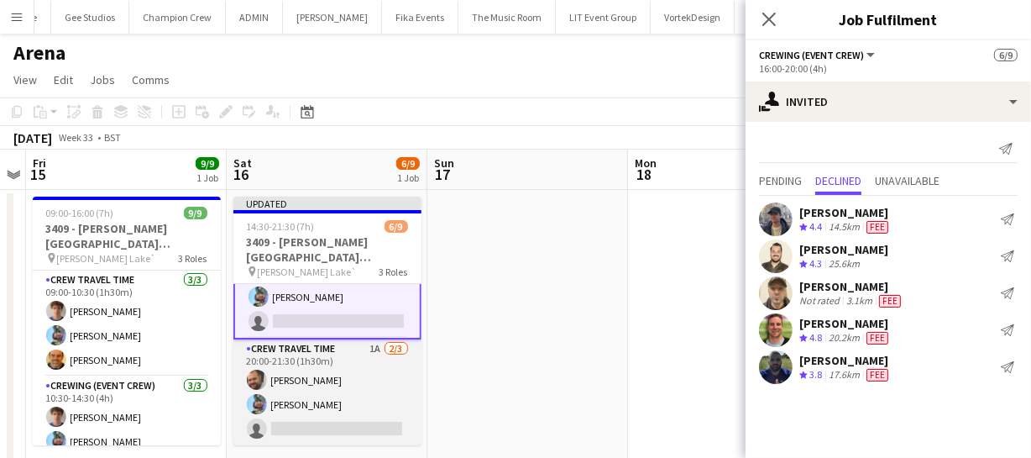
click at [336, 406] on app-card-role "Crew Travel Time 1A 2/3 20:00-21:30 (1h30m) Ben Turner Liam Kinsella single-neu…" at bounding box center [327, 392] width 188 height 106
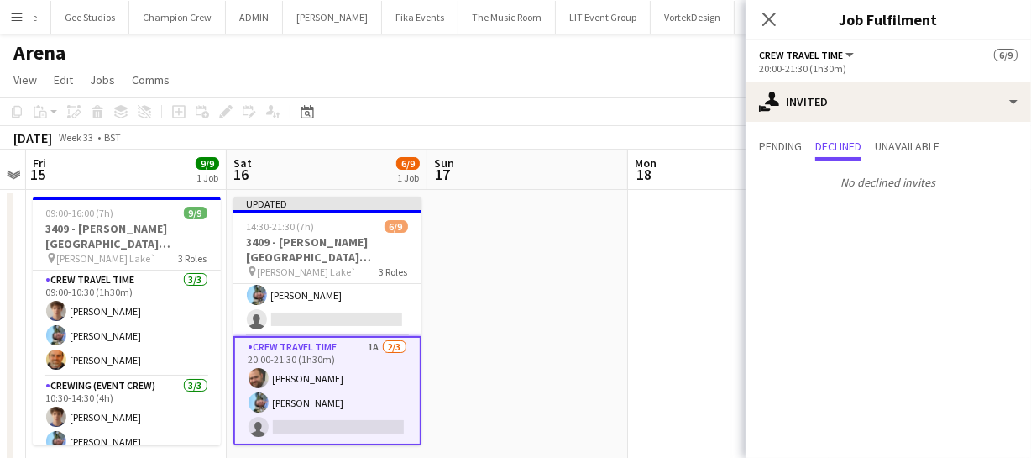
scroll to position [0, 575]
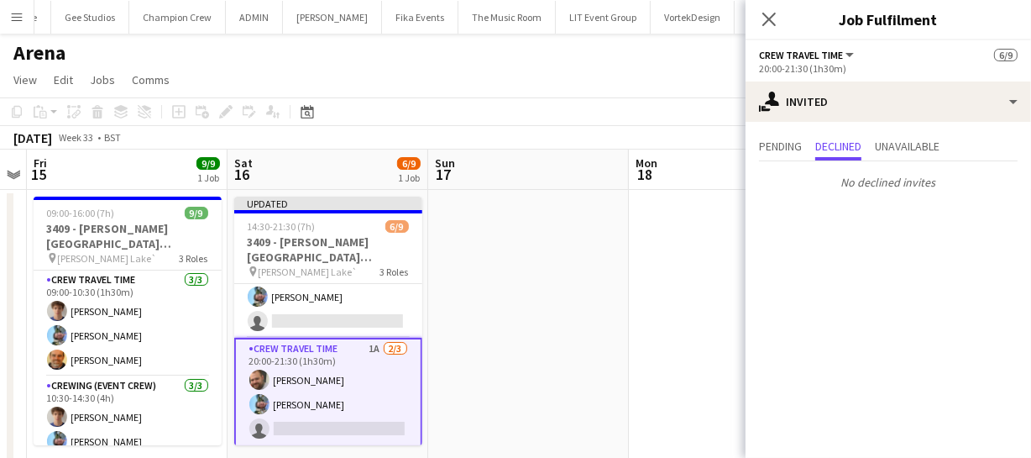
click at [343, 397] on app-card-role "Crew Travel Time 1A 2/3 20:00-21:30 (1h30m) Ben Turner Liam Kinsella single-neu…" at bounding box center [328, 391] width 188 height 109
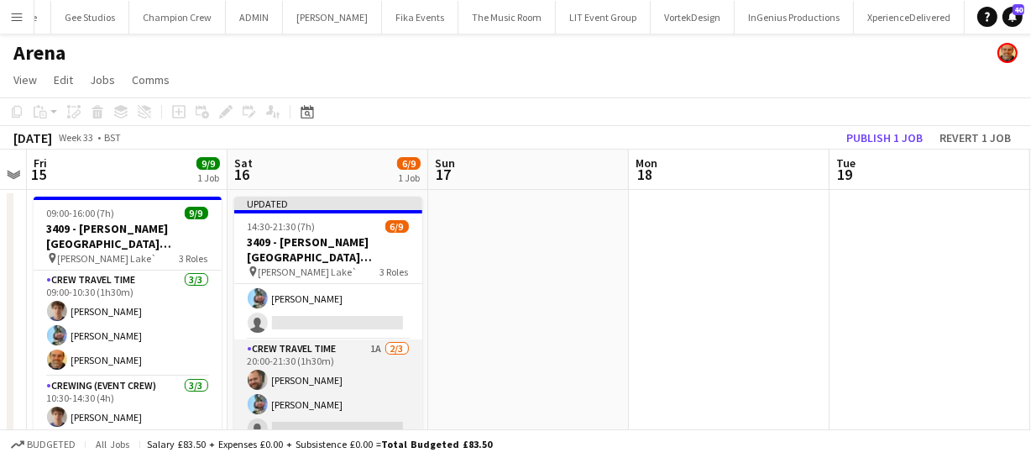
click at [324, 395] on app-card-role "Crew Travel Time 1A 2/3 20:00-21:30 (1h30m) Ben Turner Liam Kinsella single-neu…" at bounding box center [328, 392] width 188 height 106
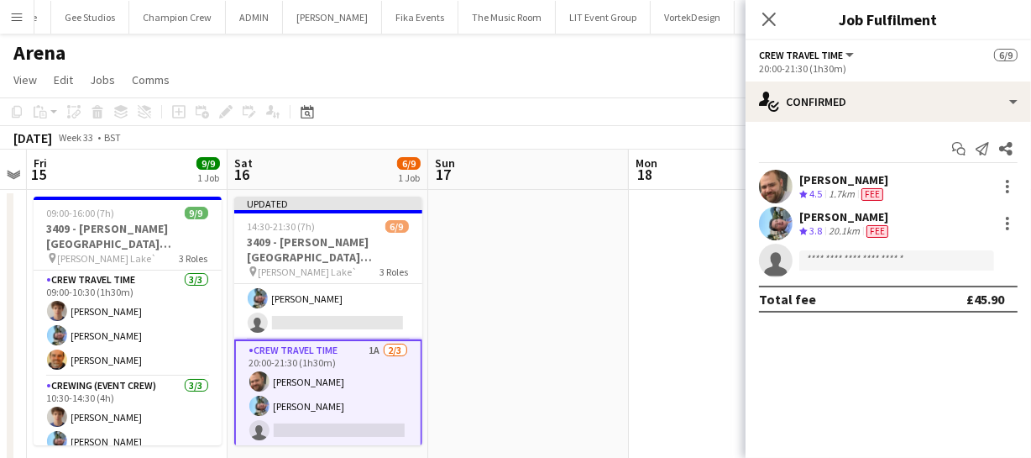
scroll to position [158, 0]
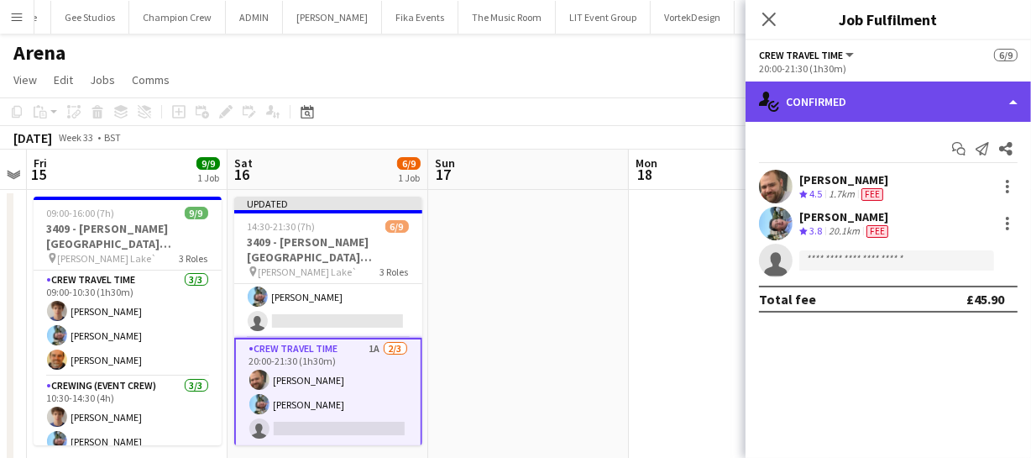
click at [940, 104] on div "single-neutral-actions-check-2 Confirmed" at bounding box center [888, 101] width 285 height 40
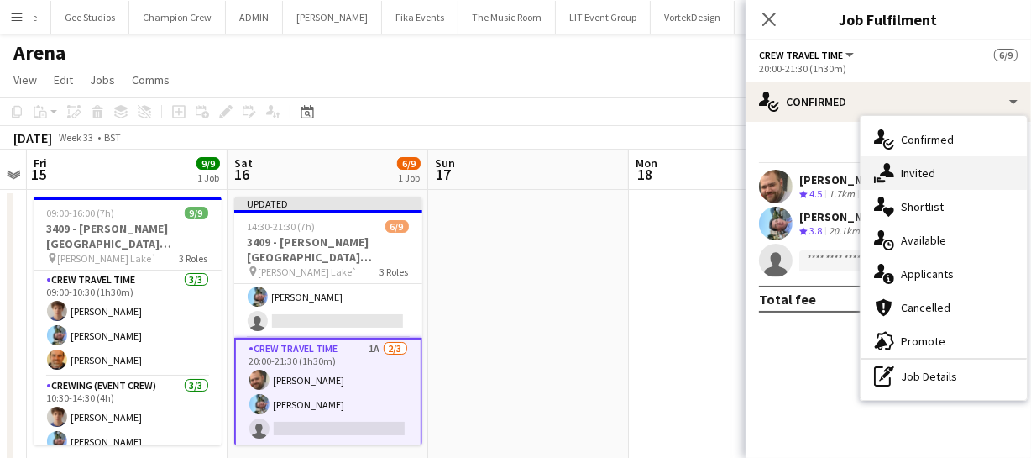
click at [910, 180] on div "single-neutral-actions-share-1 Invited" at bounding box center [944, 173] width 166 height 34
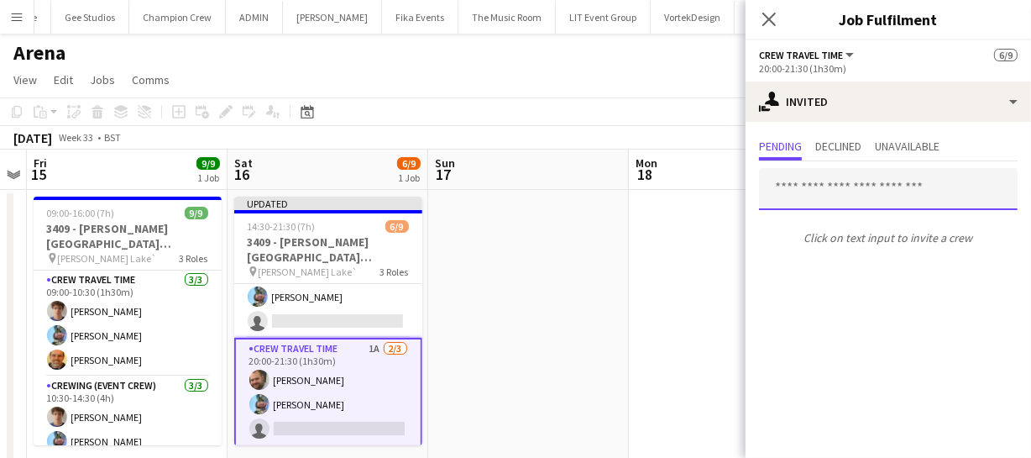
click at [801, 196] on input "text" at bounding box center [888, 189] width 259 height 42
type input "*"
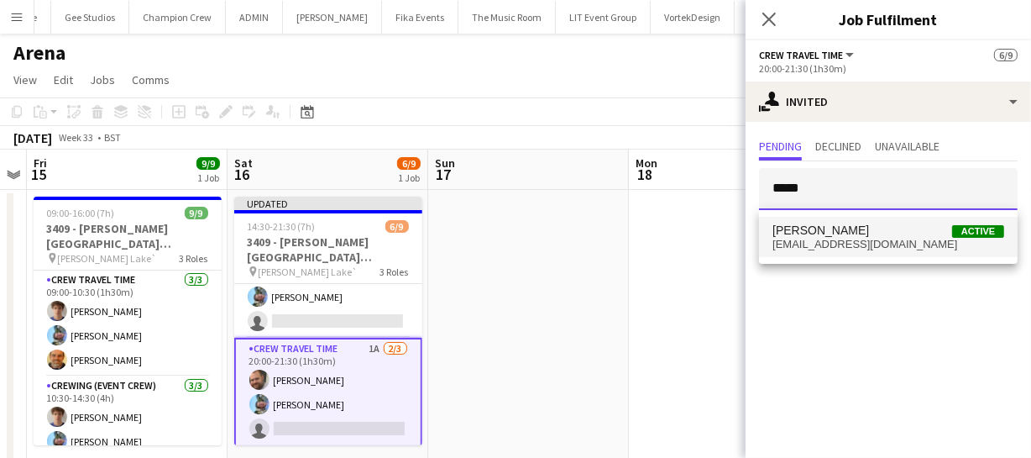
type input "*****"
click at [814, 251] on mat-option "James Girard Active jgirard@hotmail.co.uk" at bounding box center [888, 237] width 259 height 40
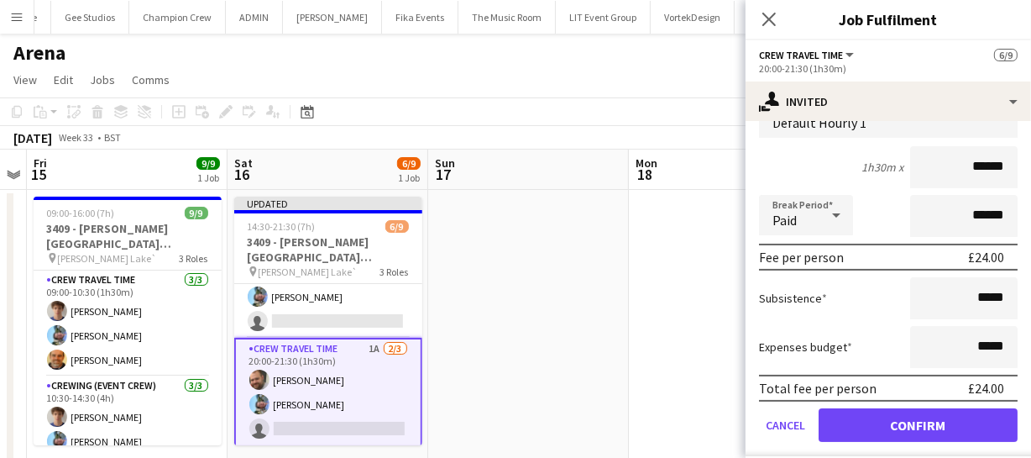
scroll to position [228, 0]
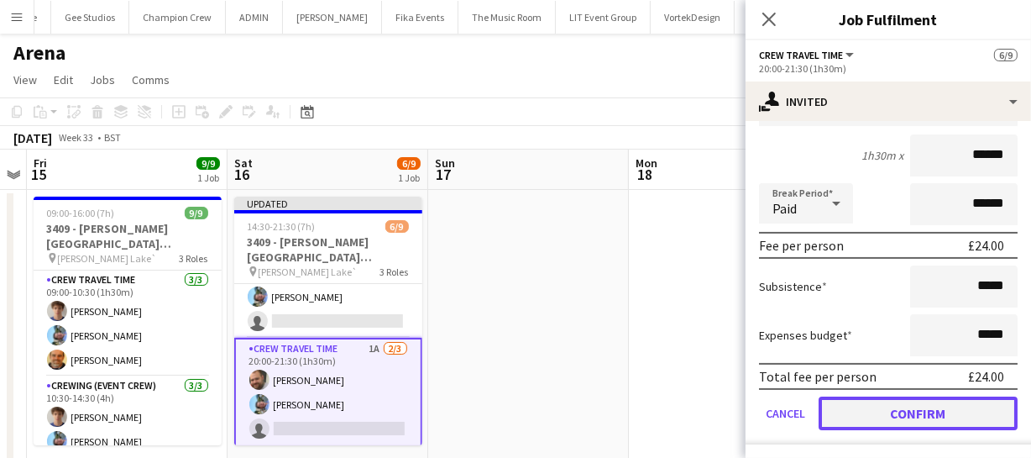
click at [907, 404] on button "Confirm" at bounding box center [918, 413] width 199 height 34
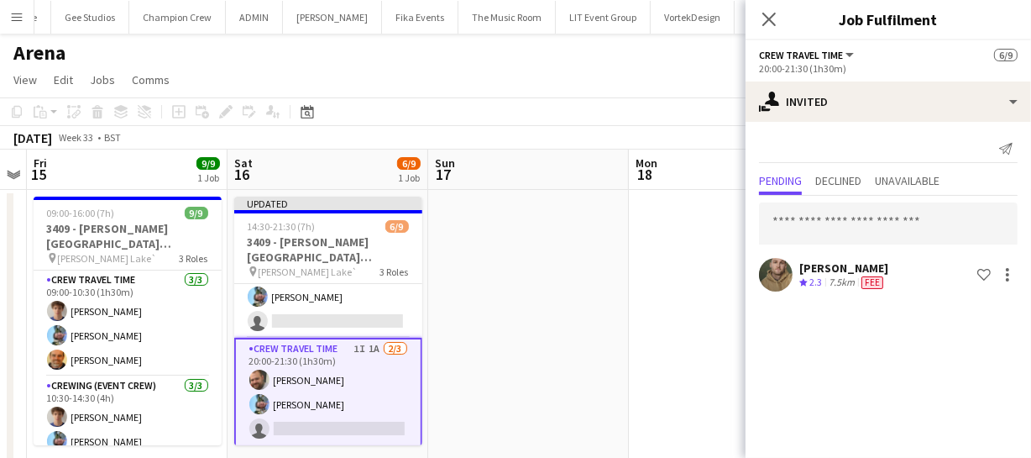
scroll to position [0, 0]
click at [776, 8] on app-icon "Close pop-in" at bounding box center [769, 20] width 24 height 24
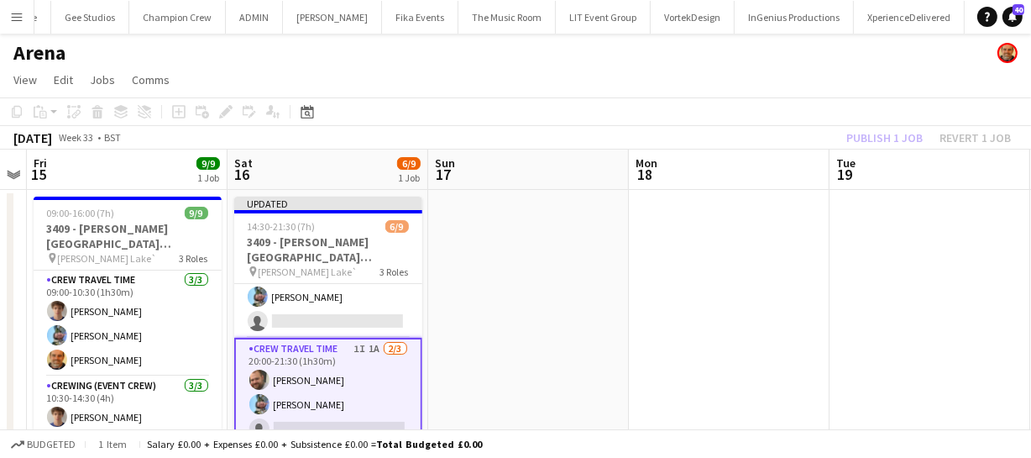
click at [880, 128] on div "Publish 1 job Revert 1 job" at bounding box center [928, 138] width 205 height 22
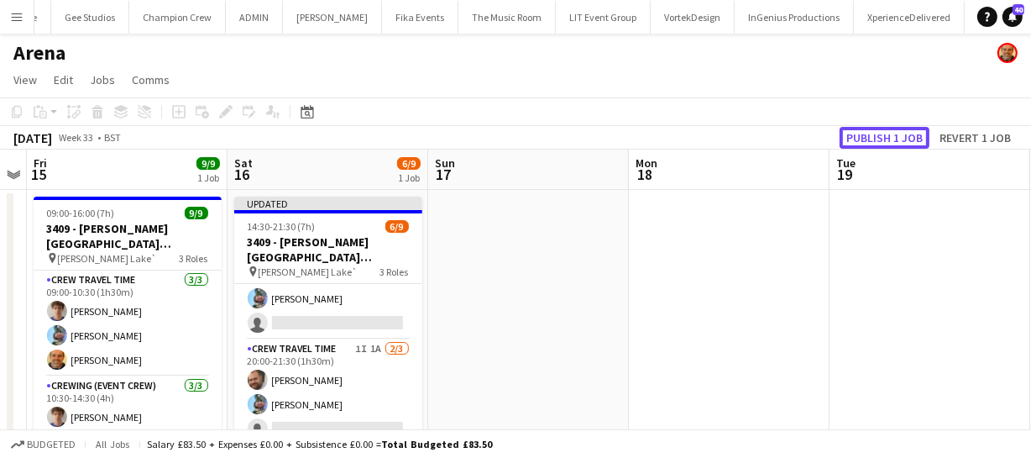
click at [880, 128] on button "Publish 1 job" at bounding box center [885, 138] width 90 height 22
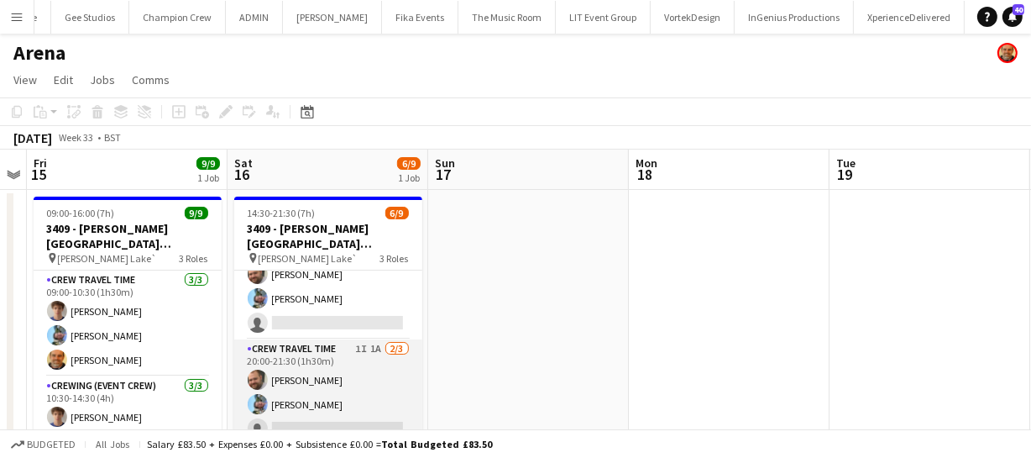
scroll to position [0, 0]
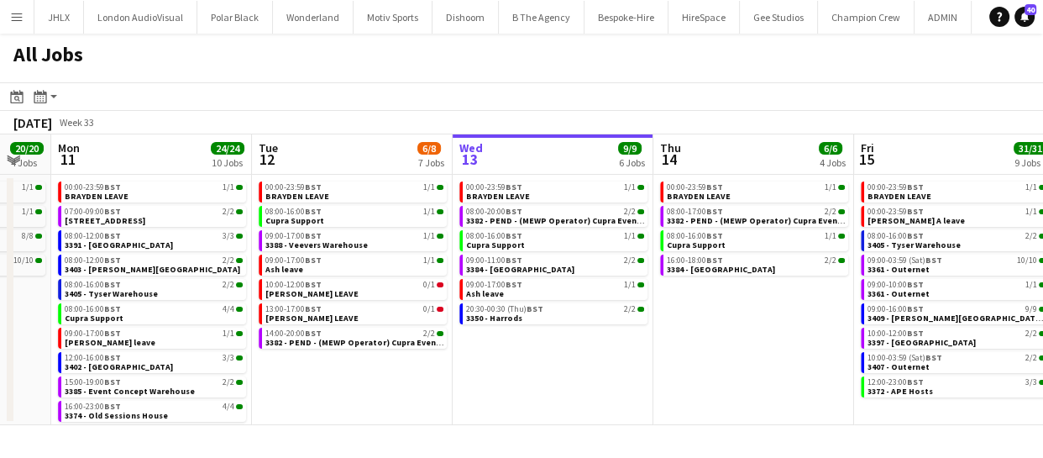
scroll to position [0, 528]
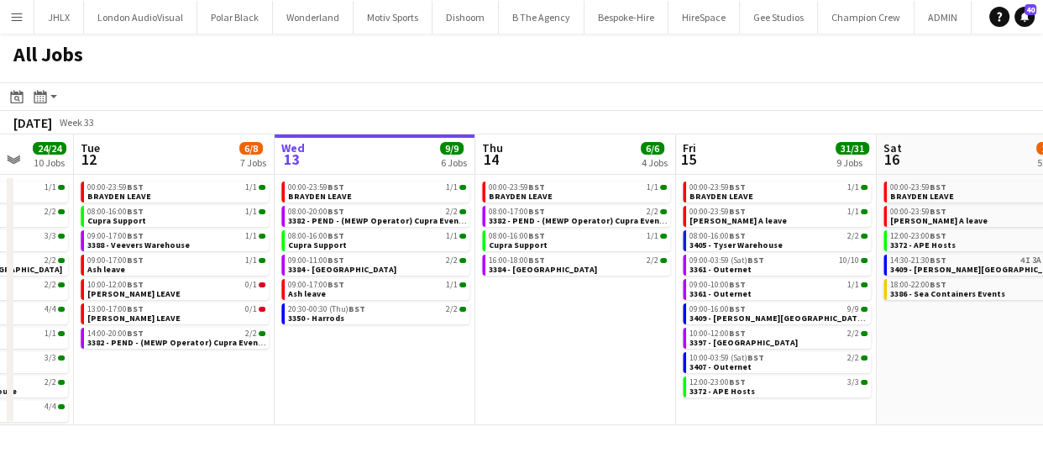
drag, startPoint x: 540, startPoint y: 323, endPoint x: 614, endPoint y: 302, distance: 76.8
click at [614, 302] on app-calendar-viewport "Sat 9 6/6 3 Jobs Sun 10 20/20 4 Jobs Mon 11 24/24 10 Jobs Tue 12 6/8 7 Jobs Wed…" at bounding box center [521, 279] width 1043 height 290
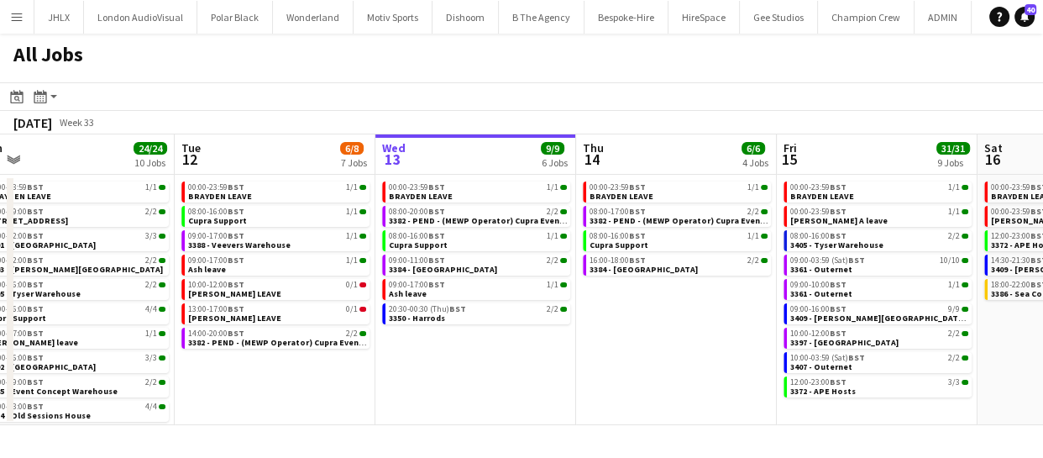
drag, startPoint x: 446, startPoint y: 345, endPoint x: 547, endPoint y: 358, distance: 101.5
click at [547, 358] on app-calendar-viewport "Sat 9 6/6 3 Jobs Sun 10 20/20 4 Jobs Mon 11 24/24 10 Jobs Tue 12 6/8 7 Jobs Wed…" at bounding box center [521, 279] width 1043 height 290
click at [515, 359] on app-calendar-viewport "Sat 9 6/6 3 Jobs Sun 10 20/20 4 Jobs Mon 11 24/24 10 Jobs Tue 12 6/8 7 Jobs Wed…" at bounding box center [521, 279] width 1043 height 290
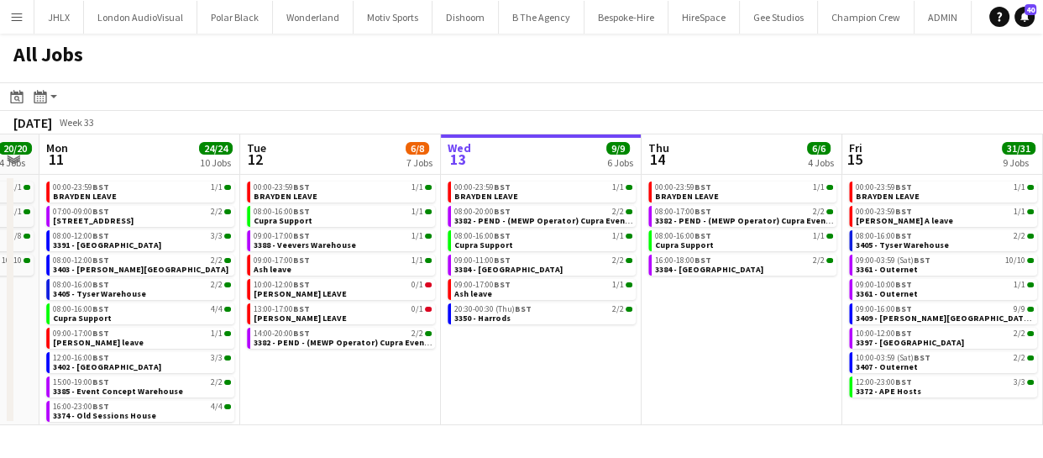
click at [615, 365] on app-calendar-viewport "Sat 9 6/6 3 Jobs Sun 10 20/20 4 Jobs Mon 11 24/24 10 Jobs Tue 12 6/8 7 Jobs Wed…" at bounding box center [521, 279] width 1043 height 290
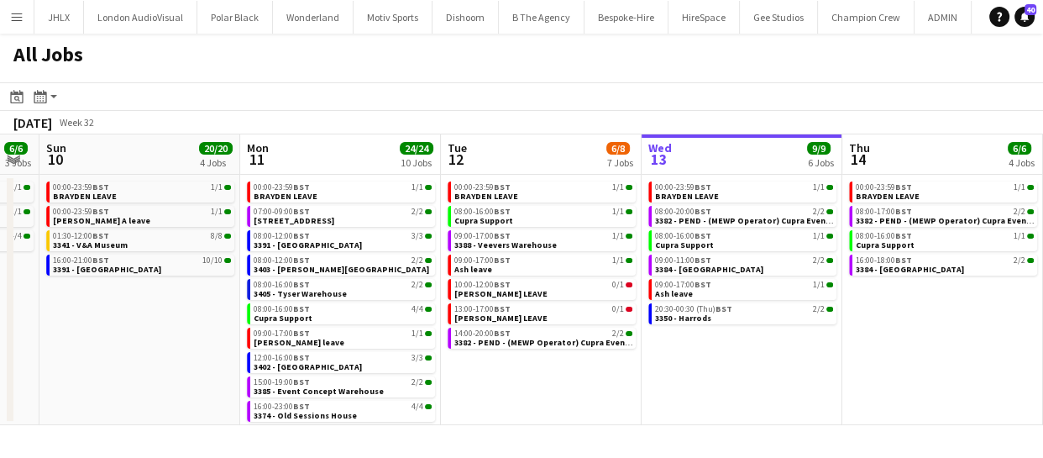
scroll to position [0, 446]
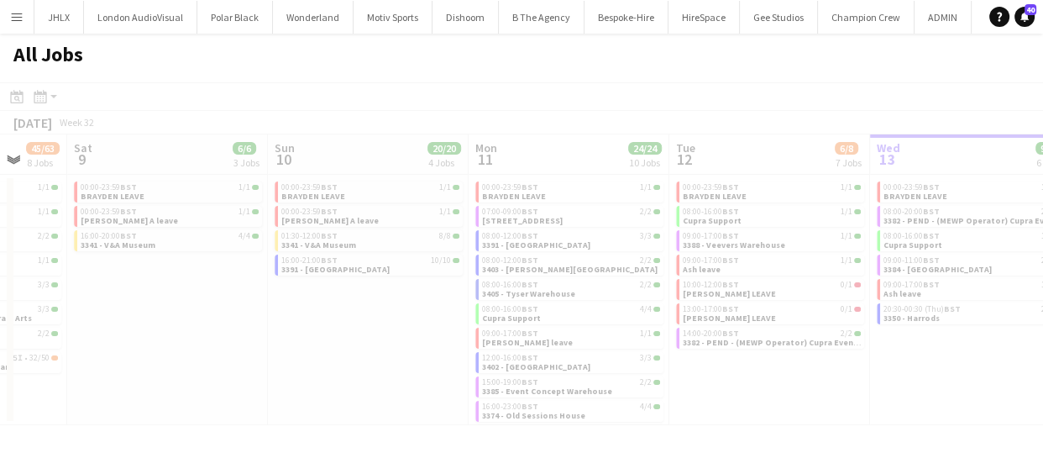
drag, startPoint x: 441, startPoint y: 382, endPoint x: 798, endPoint y: 367, distance: 357.1
click at [805, 365] on app-calendar-viewport "Wed 6 Thu 7 30/30 6 Jobs Fri 8 45/63 8 Jobs Sat 9 6/6 3 Jobs Sun 10 20/20 4 Job…" at bounding box center [521, 279] width 1043 height 290
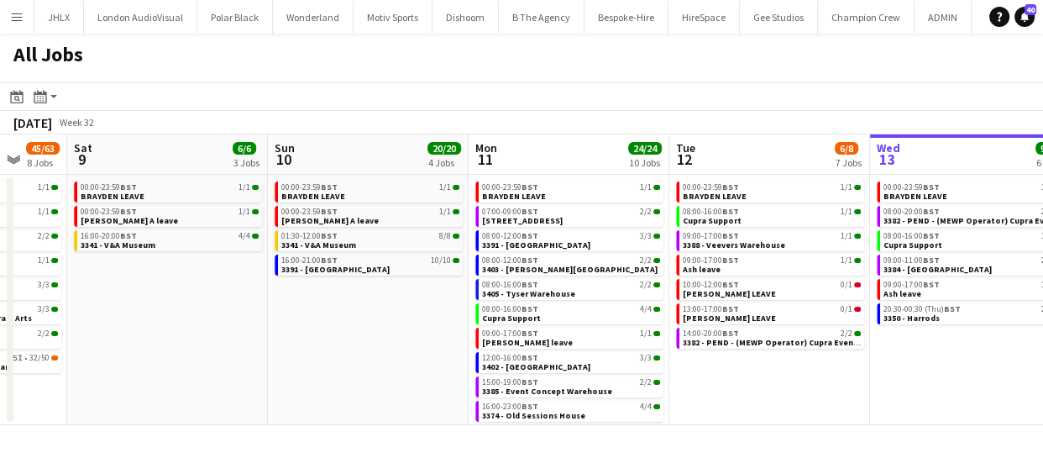
drag, startPoint x: 370, startPoint y: 337, endPoint x: 607, endPoint y: 339, distance: 236.8
click at [598, 338] on app-calendar-viewport "Wed 6 22/22 5 Jobs Thu 7 30/30 6 Jobs Fri 8 45/63 8 Jobs Sat 9 6/6 3 Jobs Sun 1…" at bounding box center [521, 279] width 1043 height 290
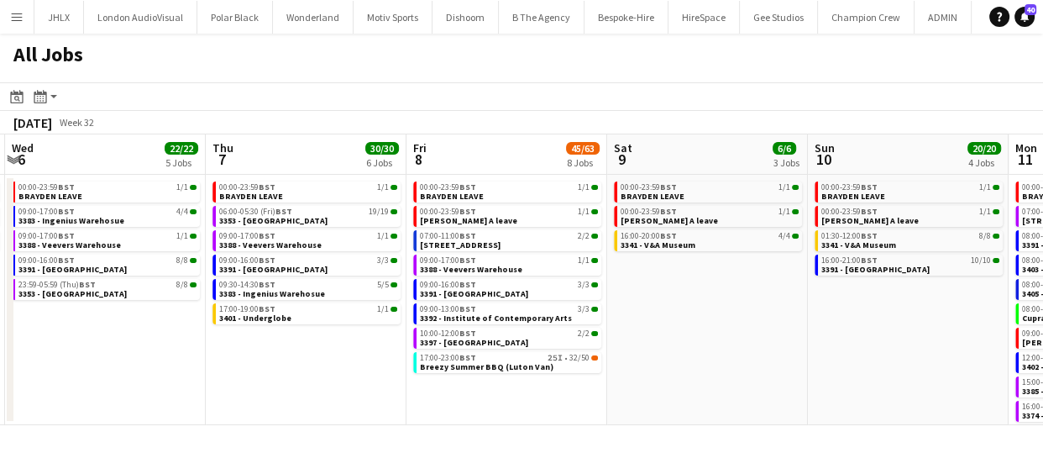
scroll to position [0, 395]
drag, startPoint x: 457, startPoint y: 346, endPoint x: 770, endPoint y: 336, distance: 313.3
click at [770, 336] on app-calendar-viewport "Mon 4 5/6 4 Jobs Tue 5 6/6 3 Jobs Wed 6 22/22 5 Jobs Thu 7 30/30 6 Jobs Fri 8 4…" at bounding box center [521, 279] width 1043 height 290
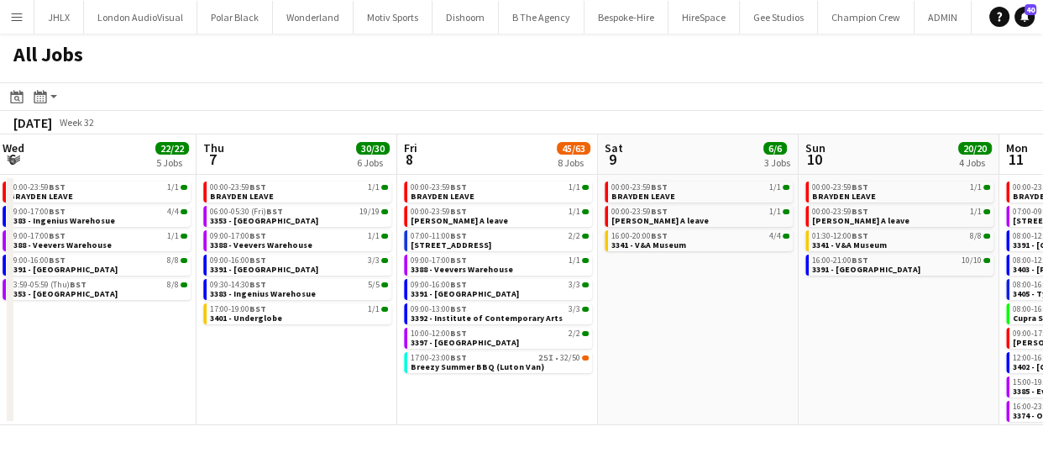
scroll to position [0, 412]
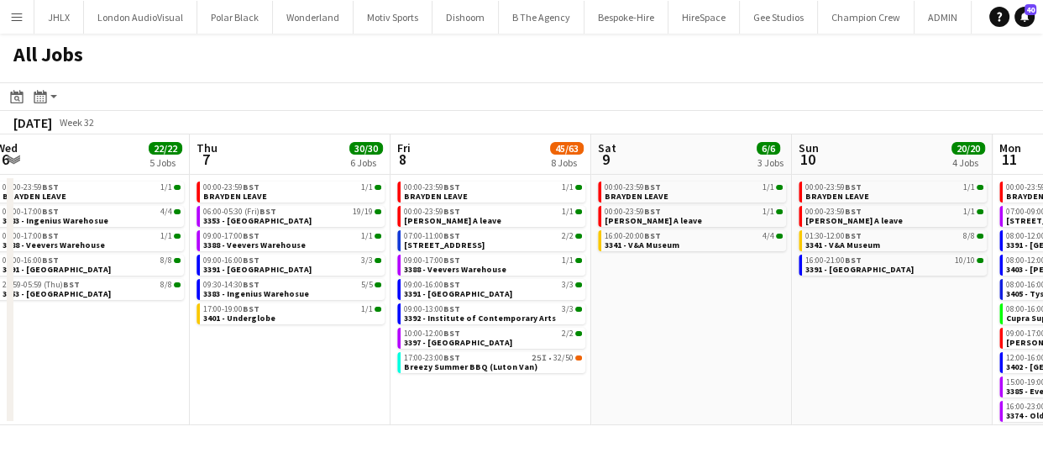
drag, startPoint x: 875, startPoint y: 302, endPoint x: 858, endPoint y: 309, distance: 18.1
click at [858, 309] on app-calendar-viewport "Mon 4 5/6 4 Jobs Tue 5 6/6 3 Jobs Wed 6 22/22 5 Jobs Thu 7 30/30 6 Jobs Fri 8 4…" at bounding box center [521, 279] width 1043 height 290
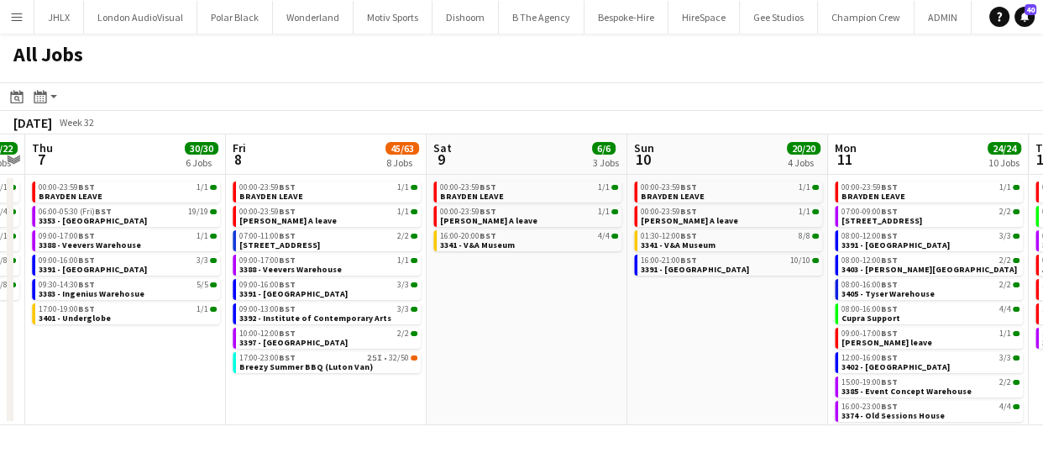
drag, startPoint x: 684, startPoint y: 341, endPoint x: 521, endPoint y: 340, distance: 162.9
click at [521, 340] on app-calendar-viewport "Mon 4 5/6 4 Jobs Tue 5 6/6 3 Jobs Wed 6 22/22 5 Jobs Thu 7 30/30 6 Jobs Fri 8 4…" at bounding box center [521, 279] width 1043 height 290
click at [594, 355] on app-calendar-viewport "Mon 4 5/6 4 Jobs Tue 5 6/6 3 Jobs Wed 6 22/22 5 Jobs Thu 7 30/30 6 Jobs Fri 8 4…" at bounding box center [521, 279] width 1043 height 290
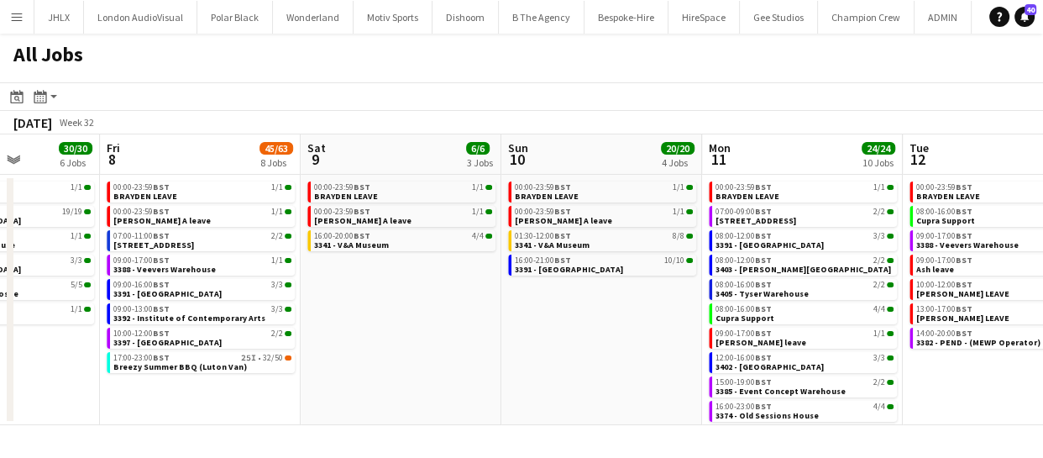
click at [439, 343] on app-calendar-viewport "Mon 4 5/6 4 Jobs Tue 5 6/6 3 Jobs Wed 6 22/22 5 Jobs Thu 7 30/30 6 Jobs Fri 8 4…" at bounding box center [521, 279] width 1043 height 290
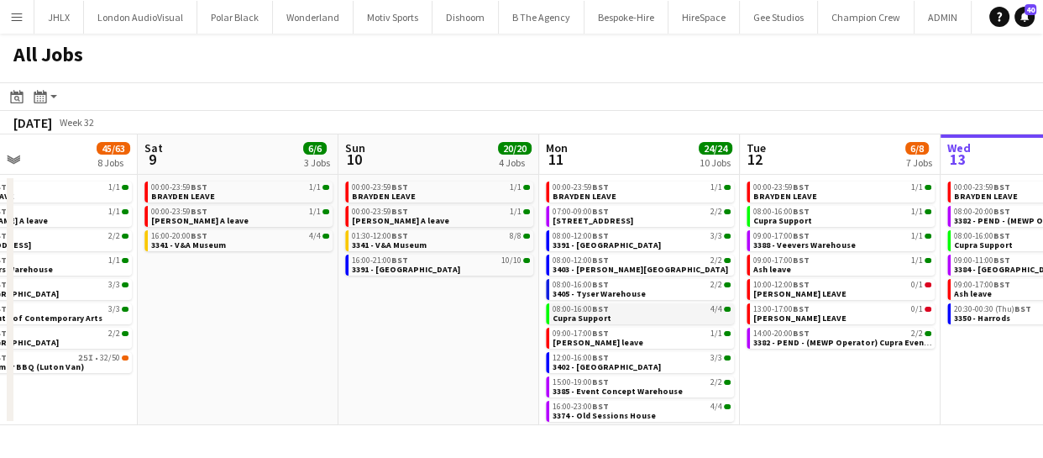
drag, startPoint x: 405, startPoint y: 332, endPoint x: 458, endPoint y: 318, distance: 55.4
click at [379, 329] on app-calendar-viewport "Wed 6 22/22 5 Jobs Thu 7 30/30 6 Jobs Fri 8 45/63 8 Jobs Sat 9 6/6 3 Jobs Sun 1…" at bounding box center [521, 279] width 1043 height 290
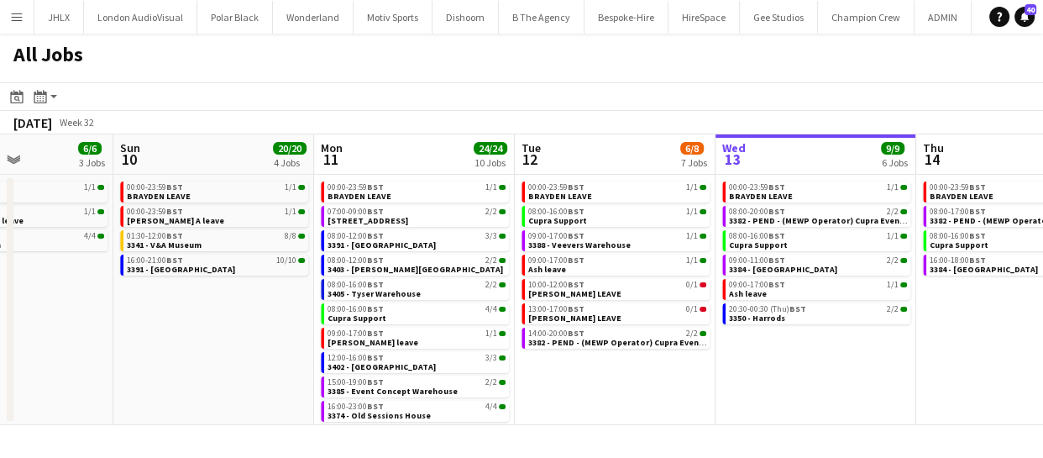
drag, startPoint x: 649, startPoint y: 339, endPoint x: 487, endPoint y: 334, distance: 162.1
click at [505, 336] on app-calendar-viewport "Wed 6 22/22 5 Jobs Thu 7 30/30 6 Jobs Fri 8 45/63 8 Jobs Sat 9 6/6 3 Jobs Sun 1…" at bounding box center [521, 279] width 1043 height 290
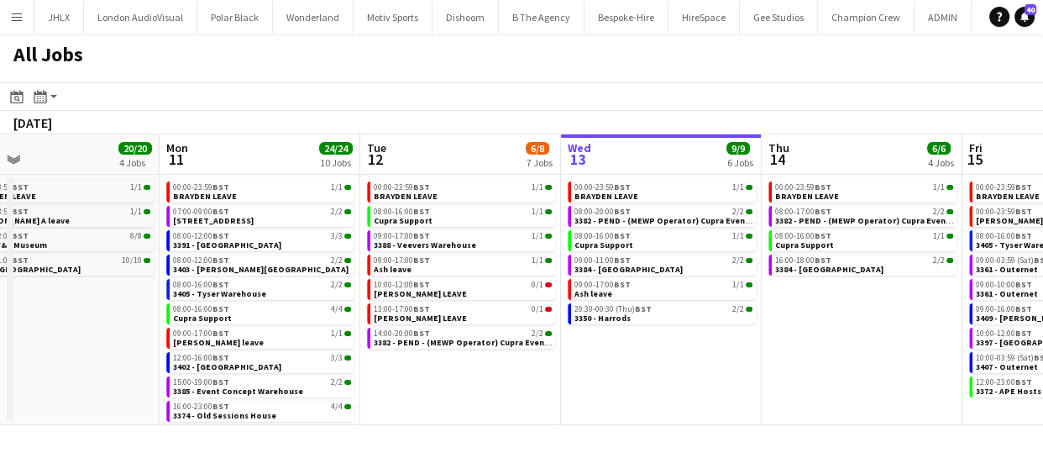
drag, startPoint x: 735, startPoint y: 339, endPoint x: 596, endPoint y: 336, distance: 138.6
click at [548, 341] on app-calendar-viewport "Fri 8 45/63 8 Jobs Sat 9 6/6 3 Jobs Sun 10 20/20 4 Jobs Mon 11 24/24 10 Jobs Tu…" at bounding box center [521, 279] width 1043 height 290
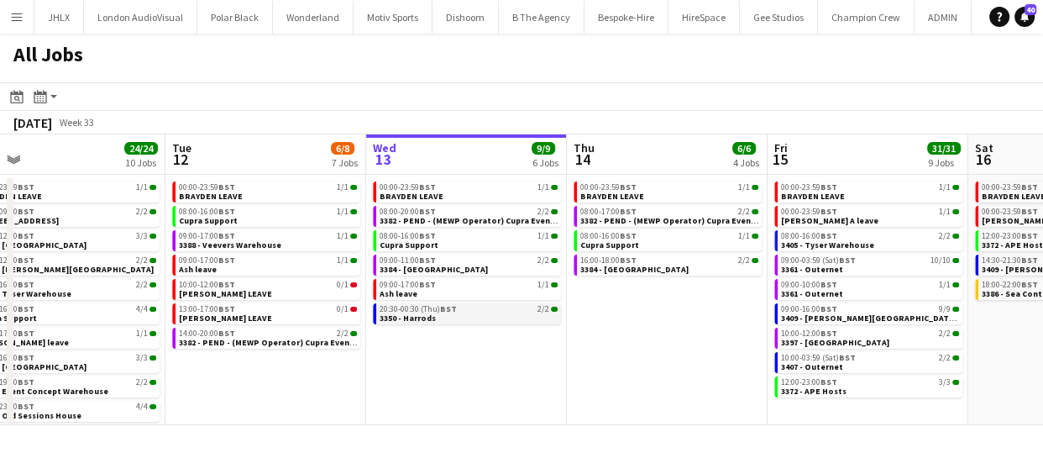
drag, startPoint x: 623, startPoint y: 326, endPoint x: 421, endPoint y: 309, distance: 202.2
click at [537, 327] on app-calendar-viewport "Fri 8 45/63 8 Jobs Sat 9 6/6 3 Jobs Sun 10 20/20 4 Jobs Mon 11 24/24 10 Jobs Tu…" at bounding box center [521, 279] width 1043 height 290
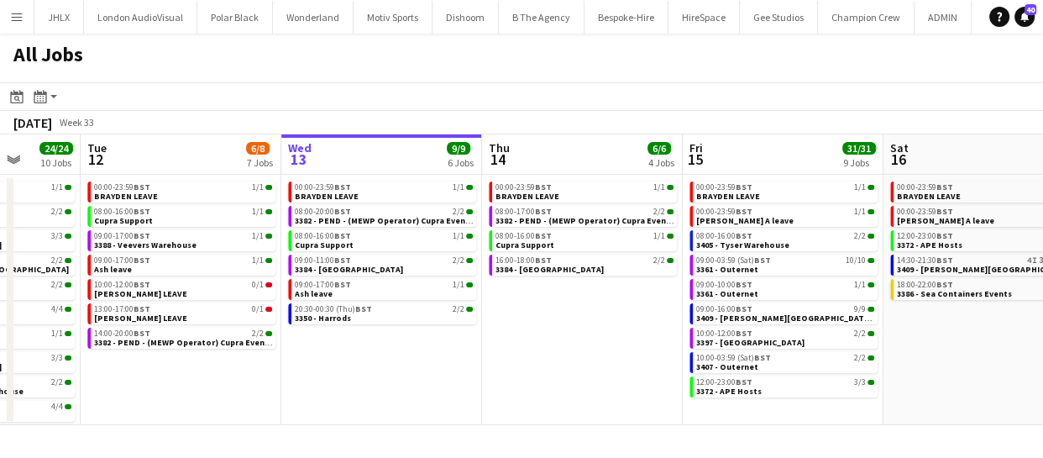
drag, startPoint x: 520, startPoint y: 320, endPoint x: 453, endPoint y: 315, distance: 66.5
click at [427, 318] on app-calendar-viewport "Fri 8 45/63 8 Jobs Sat 9 6/6 3 Jobs Sun 10 20/20 4 Jobs Mon 11 24/24 10 Jobs Tu…" at bounding box center [521, 279] width 1043 height 290
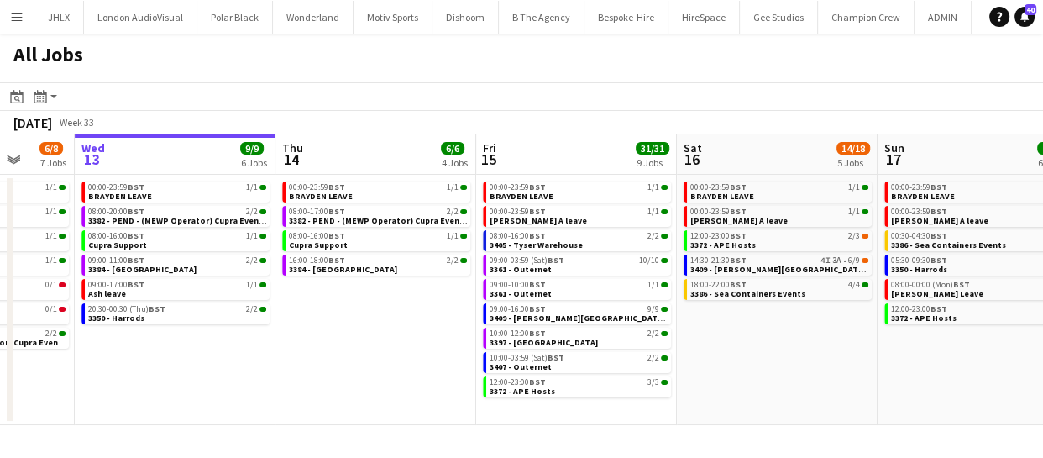
drag, startPoint x: 777, startPoint y: 360, endPoint x: 521, endPoint y: 343, distance: 257.5
click at [532, 345] on app-calendar-viewport "Sun 10 20/20 4 Jobs Mon 11 24/24 10 Jobs Tue 12 6/8 7 Jobs Wed 13 9/9 6 Jobs Th…" at bounding box center [521, 279] width 1043 height 290
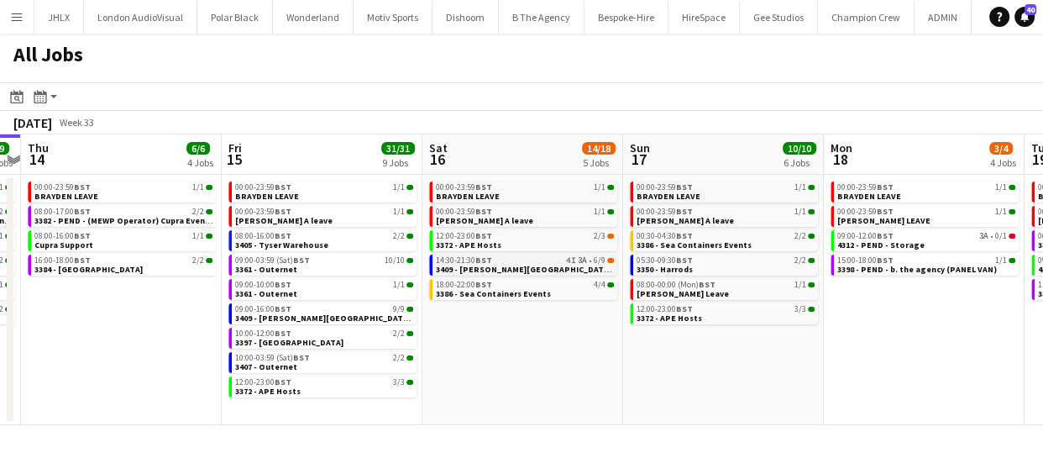
click at [496, 269] on span "3409 - Dorney lake (Breezy Car))" at bounding box center [579, 269] width 287 height 11
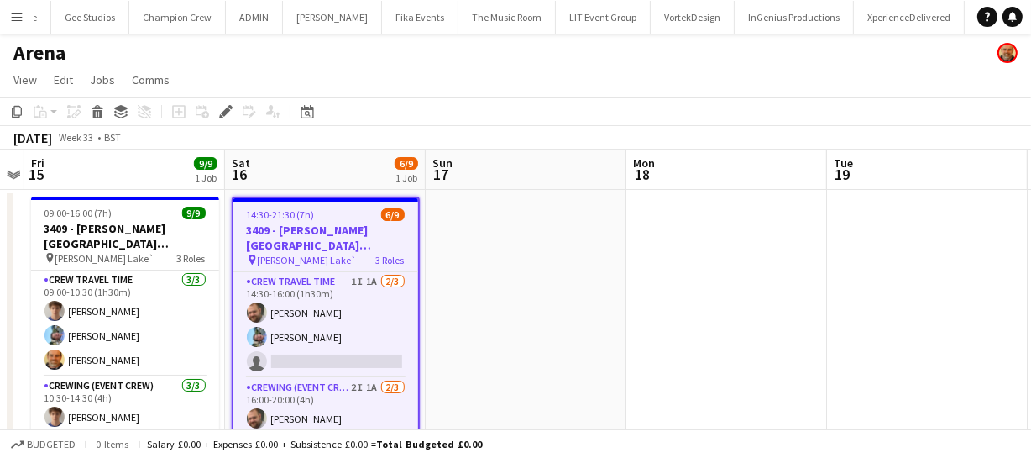
scroll to position [0, 688]
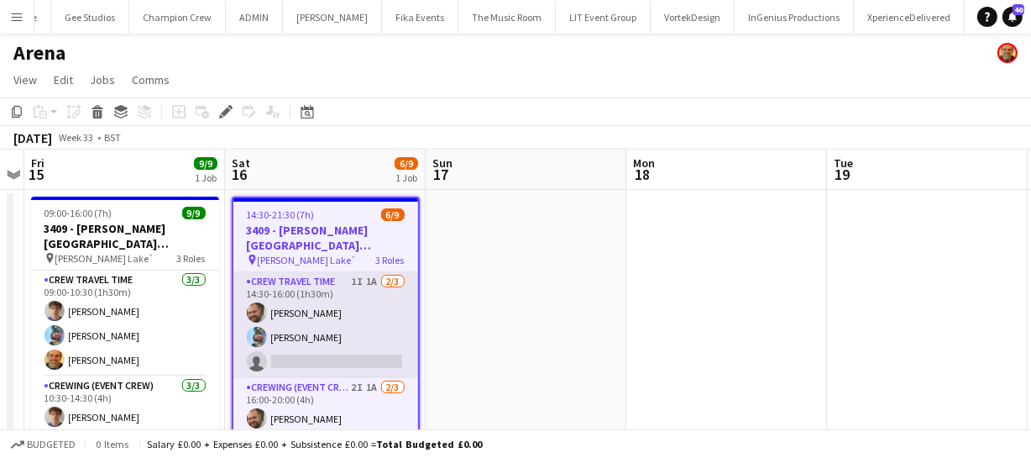
click at [331, 332] on app-card-role "Crew Travel Time 1I 1A 2/3 14:30-16:00 (1h30m) Ben Turner Liam Kinsella single-…" at bounding box center [325, 325] width 185 height 106
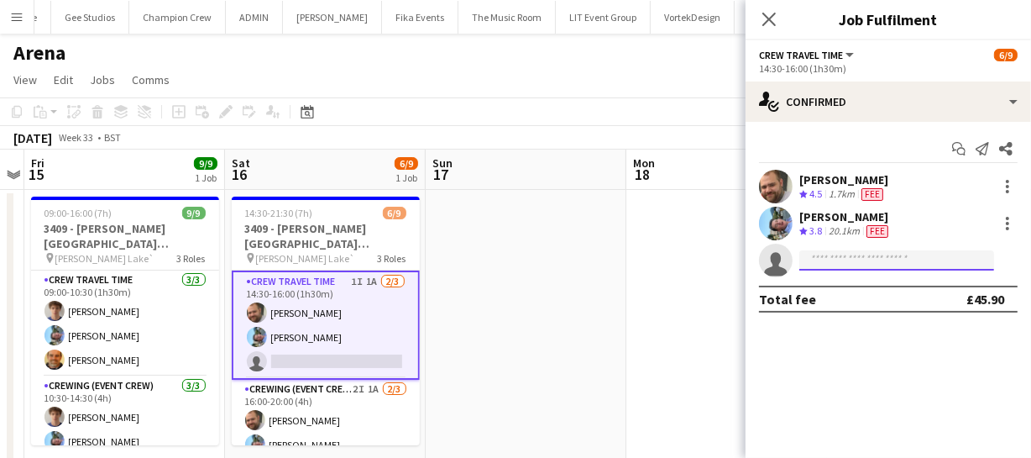
click at [844, 264] on input at bounding box center [896, 260] width 195 height 20
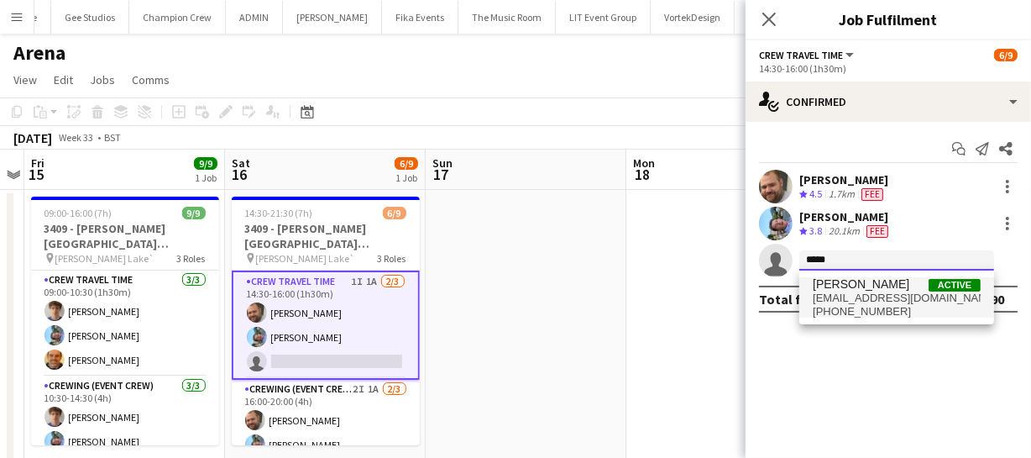
type input "*****"
click at [866, 306] on span "+447484622781" at bounding box center [897, 311] width 168 height 13
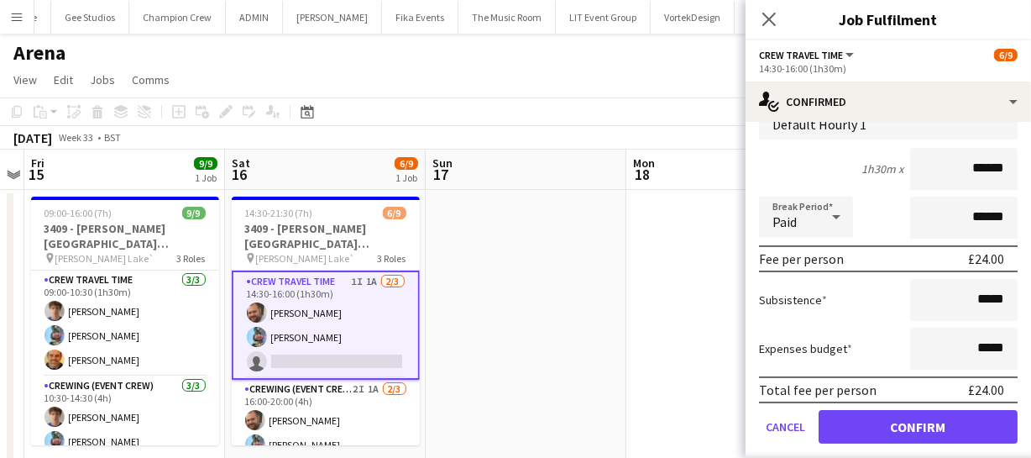
scroll to position [248, 0]
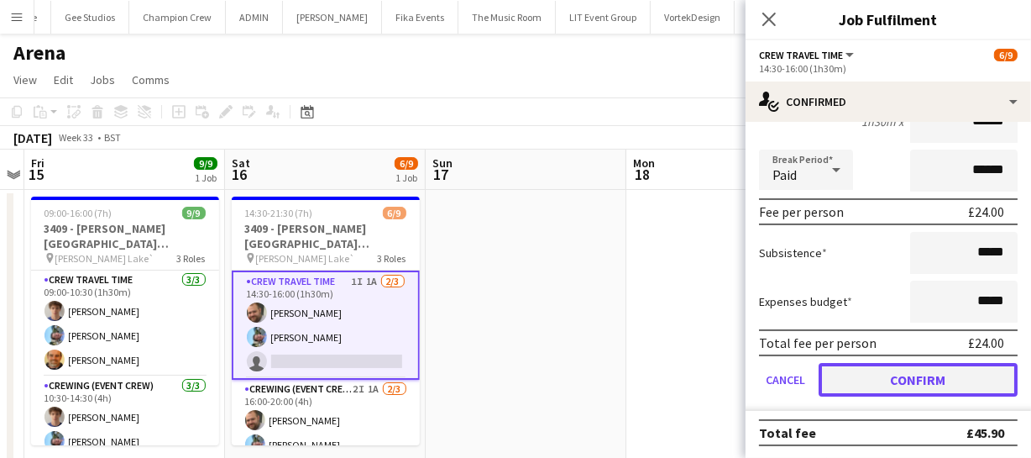
click at [925, 382] on button "Confirm" at bounding box center [918, 380] width 199 height 34
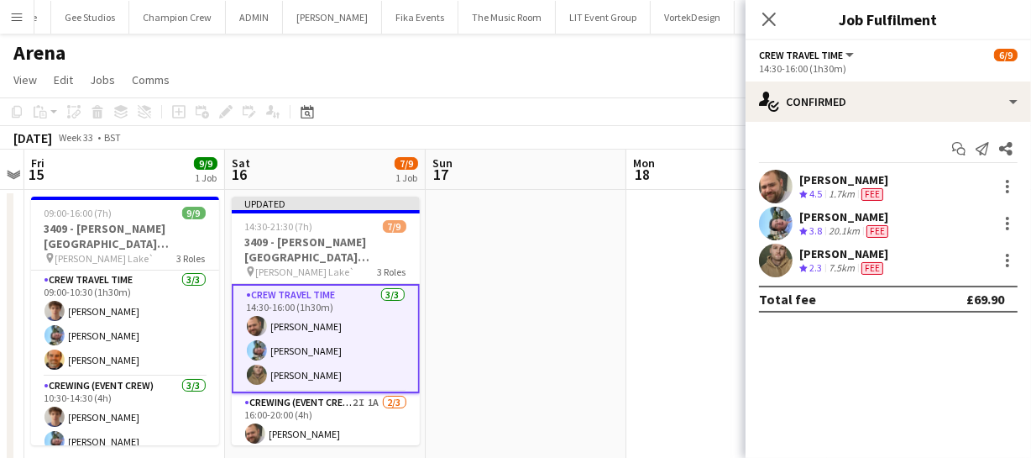
scroll to position [0, 0]
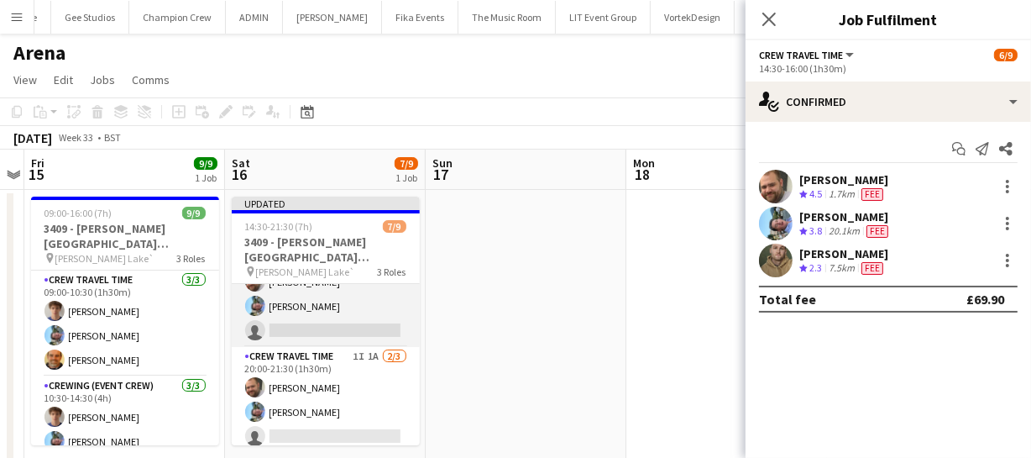
click at [319, 329] on app-card-role "Crewing (Event Crew) 2I 1A 2/3 16:00-20:00 (4h) Ben Turner Liam Kinsella single…" at bounding box center [326, 294] width 188 height 106
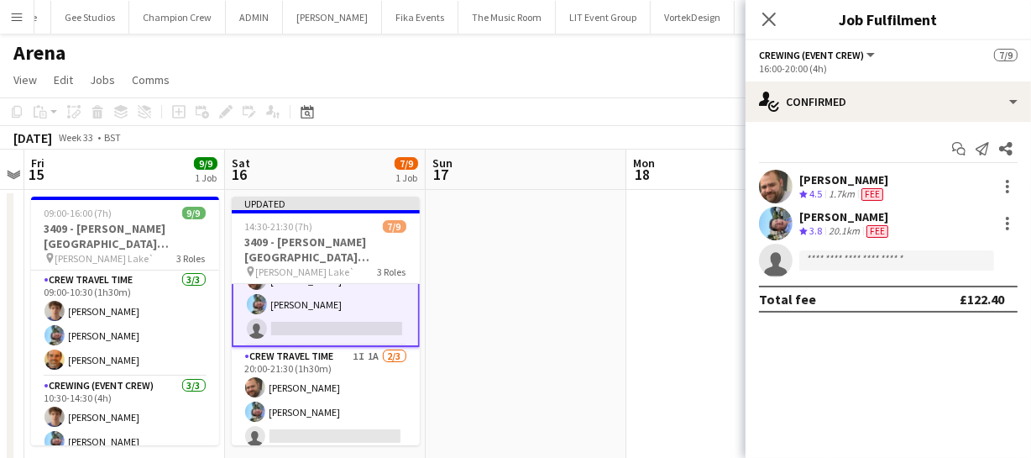
scroll to position [151, 0]
click at [865, 256] on input at bounding box center [896, 260] width 195 height 20
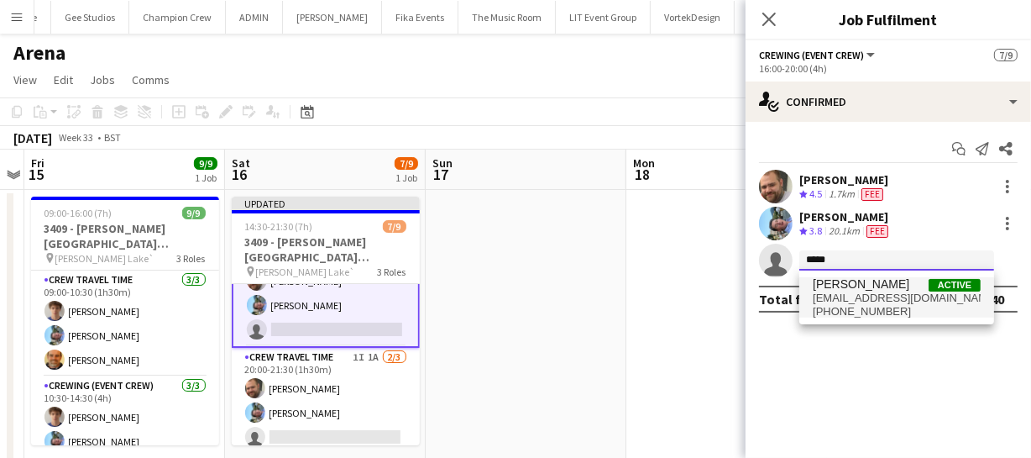
type input "*****"
click at [865, 291] on span "jgirard@hotmail.co.uk" at bounding box center [897, 297] width 168 height 13
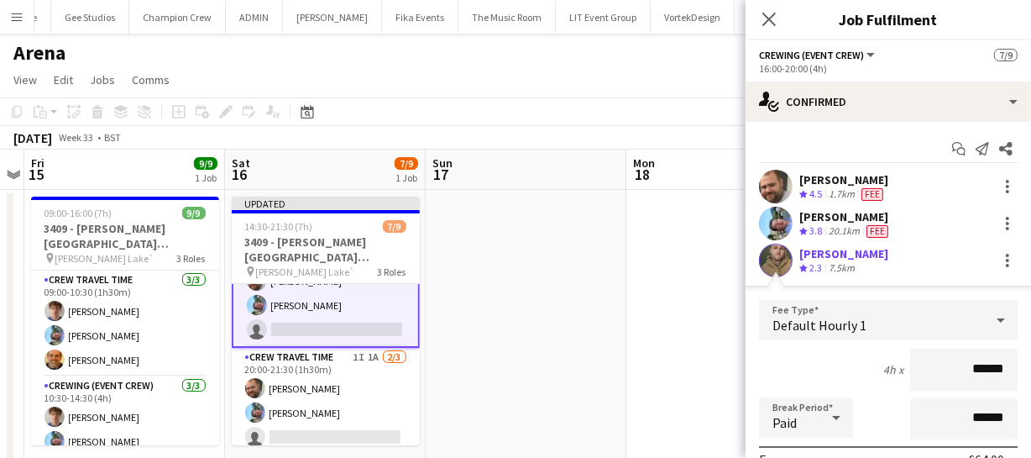
scroll to position [228, 0]
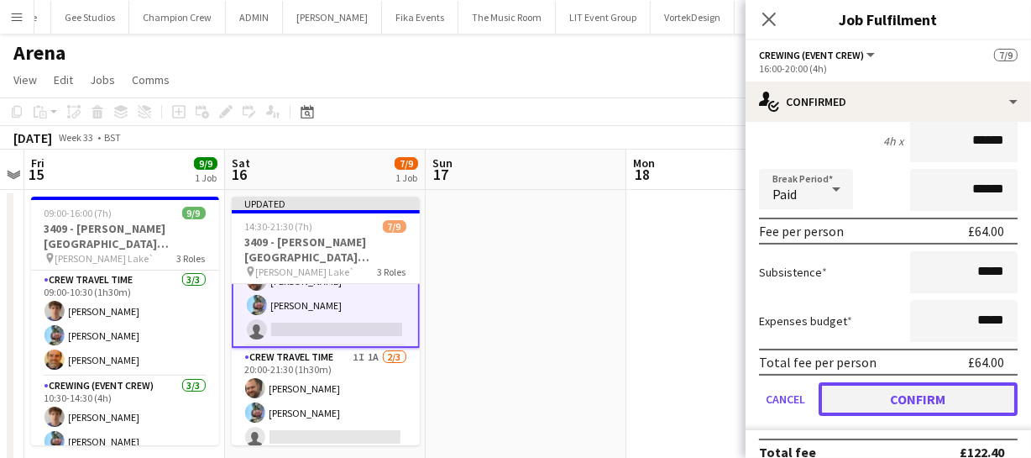
click at [939, 394] on button "Confirm" at bounding box center [918, 399] width 199 height 34
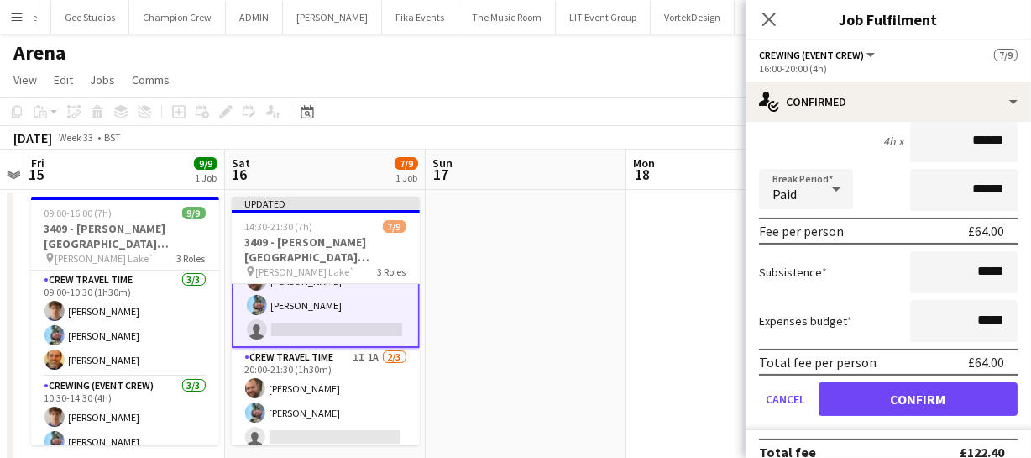
scroll to position [0, 0]
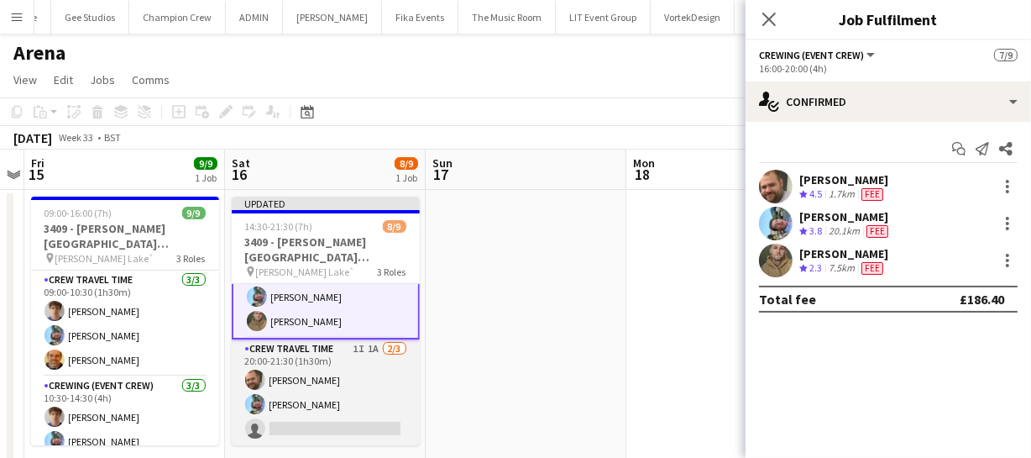
click at [300, 411] on app-card-role "Crew Travel Time 1I 1A 2/3 20:00-21:30 (1h30m) Ben Turner Liam Kinsella single-…" at bounding box center [326, 392] width 188 height 106
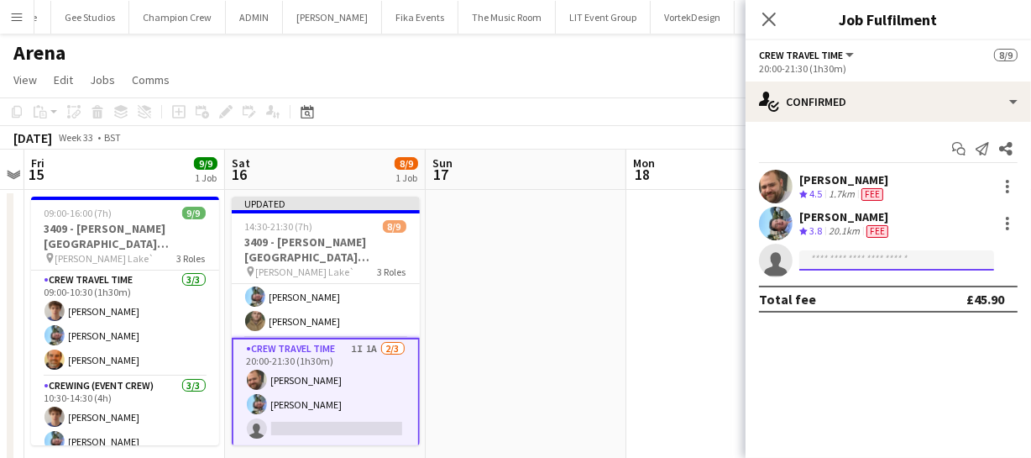
click at [824, 254] on input at bounding box center [896, 260] width 195 height 20
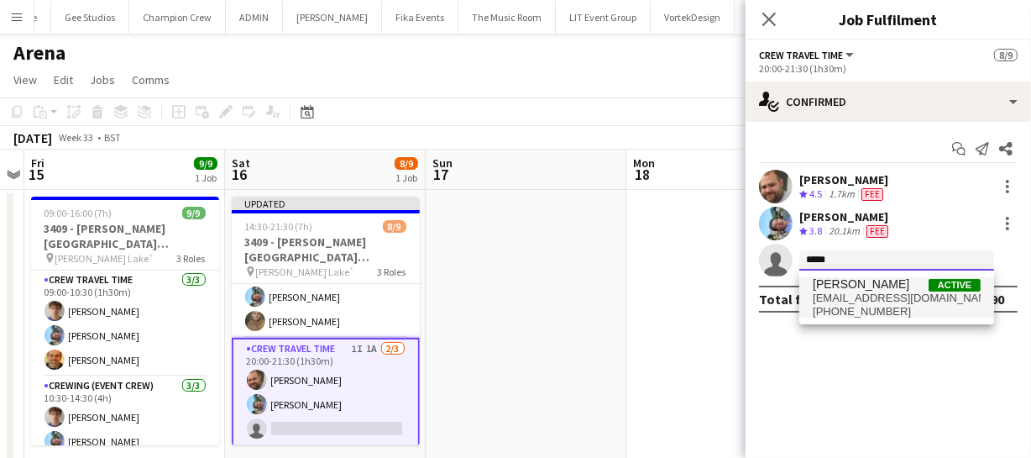
type input "*****"
click at [886, 298] on span "jgirard@hotmail.co.uk" at bounding box center [897, 297] width 168 height 13
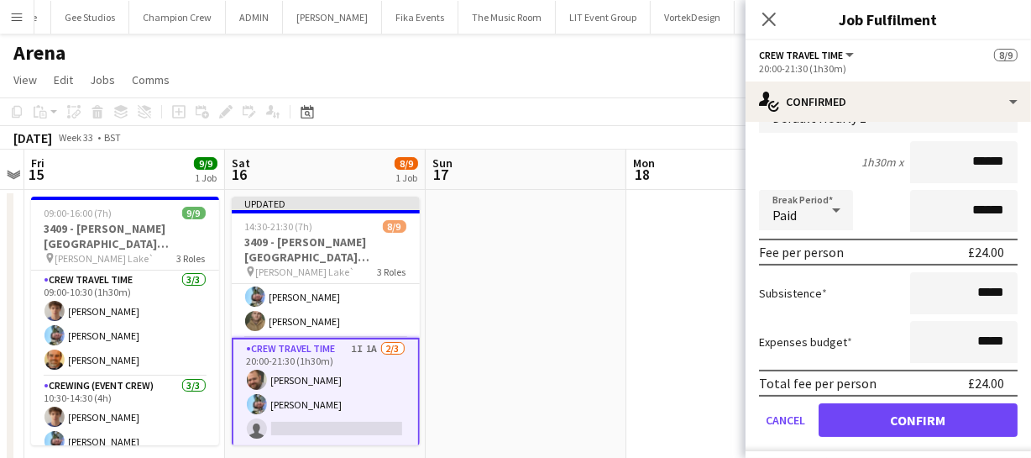
scroll to position [228, 0]
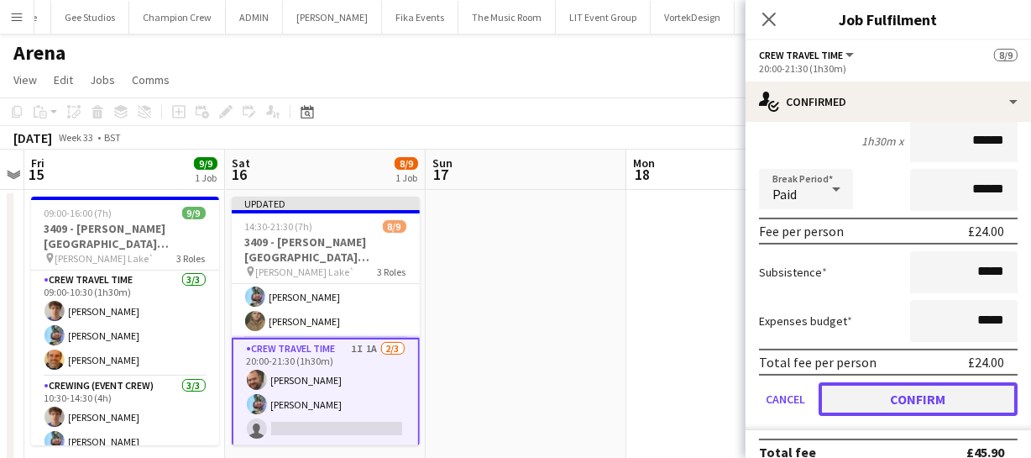
click at [902, 389] on button "Confirm" at bounding box center [918, 399] width 199 height 34
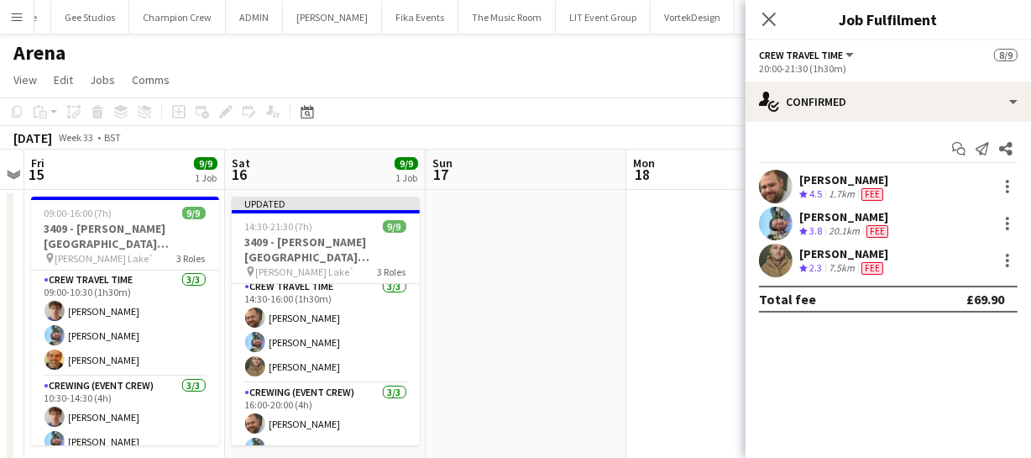
scroll to position [0, 0]
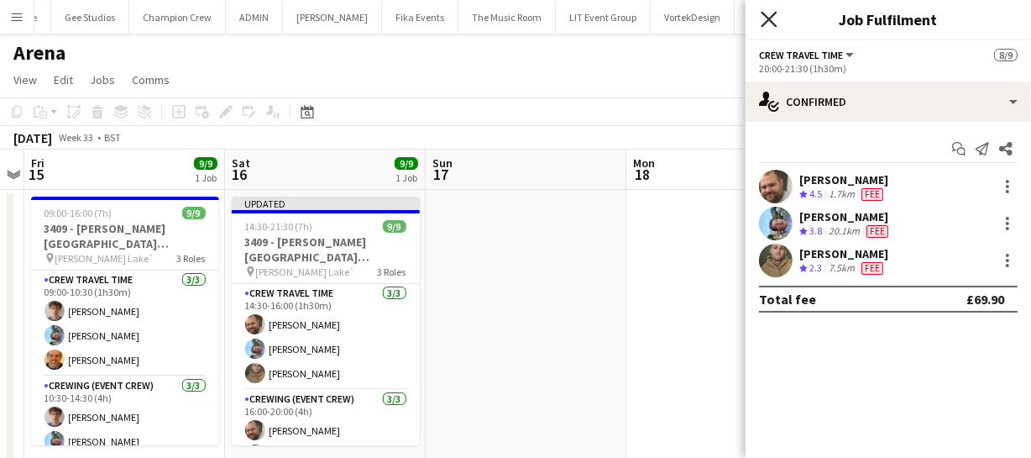
click at [770, 13] on icon "Close pop-in" at bounding box center [769, 19] width 16 height 16
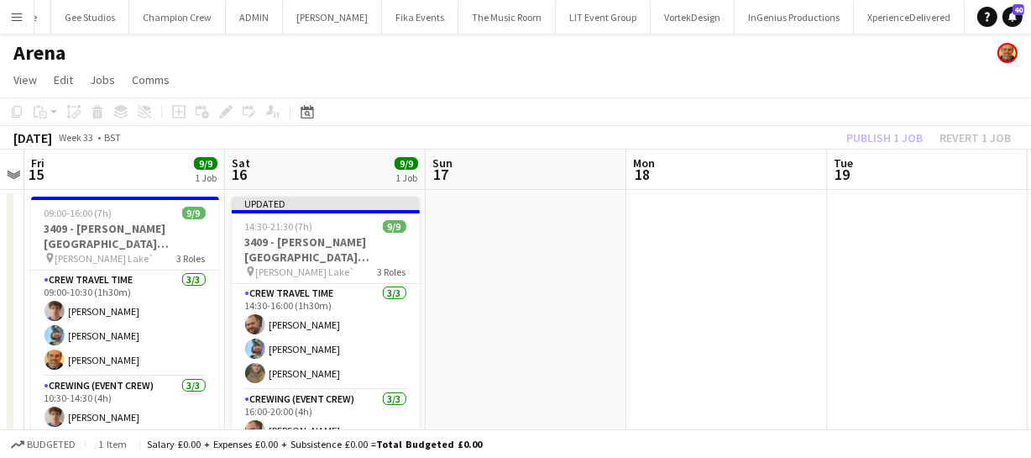
click at [876, 144] on div "Publish 1 job Revert 1 job" at bounding box center [928, 138] width 205 height 22
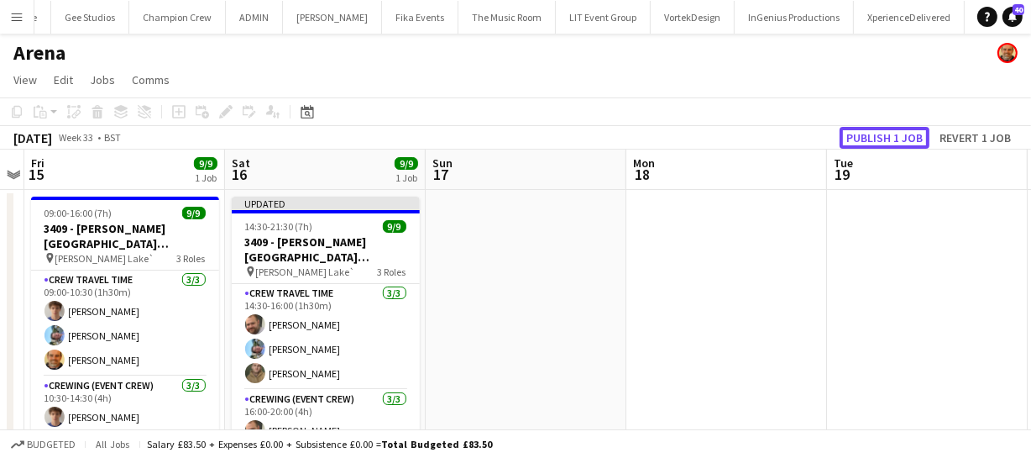
click at [876, 144] on button "Publish 1 job" at bounding box center [885, 138] width 90 height 22
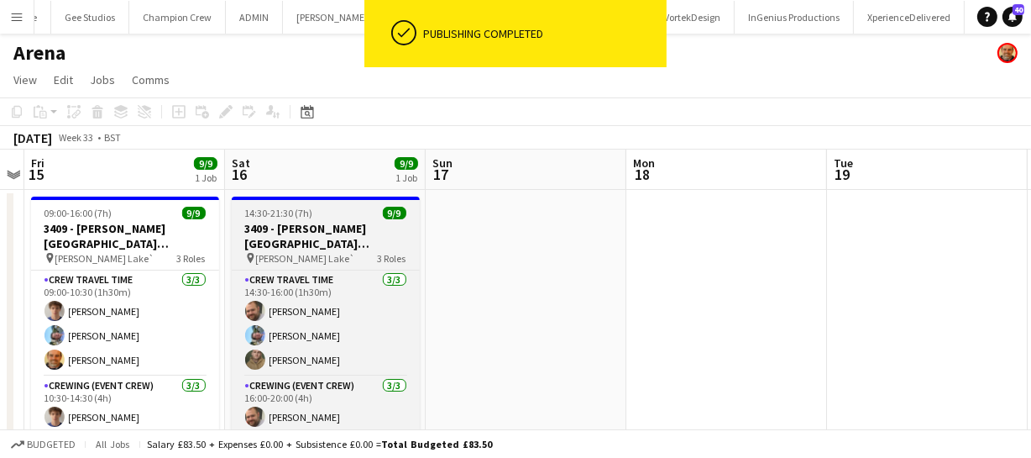
click at [306, 217] on span "14:30-21:30 (7h)" at bounding box center [279, 213] width 68 height 13
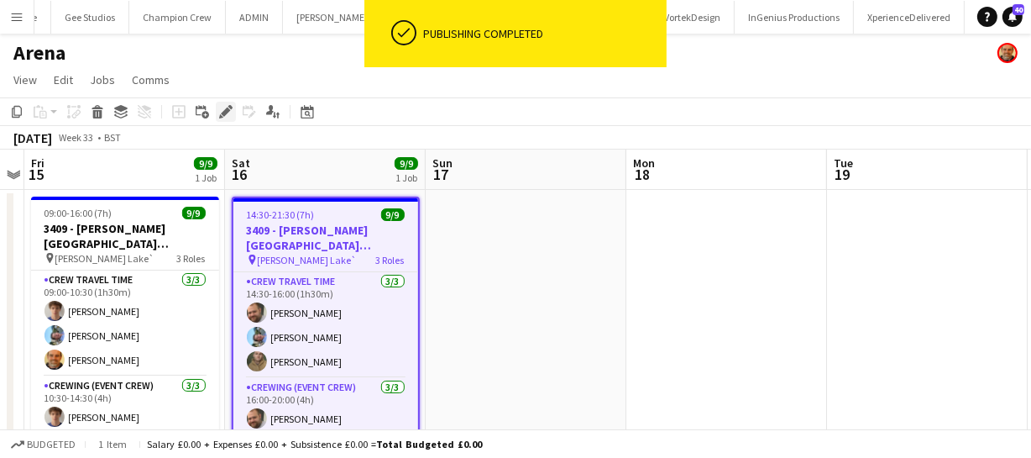
click at [224, 114] on icon at bounding box center [225, 111] width 9 height 9
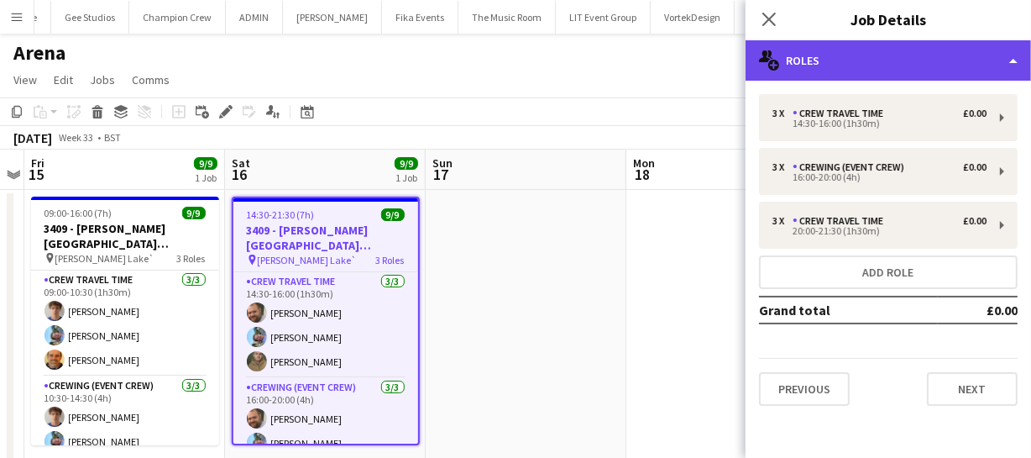
click at [899, 59] on div "multiple-users-add Roles" at bounding box center [888, 60] width 285 height 40
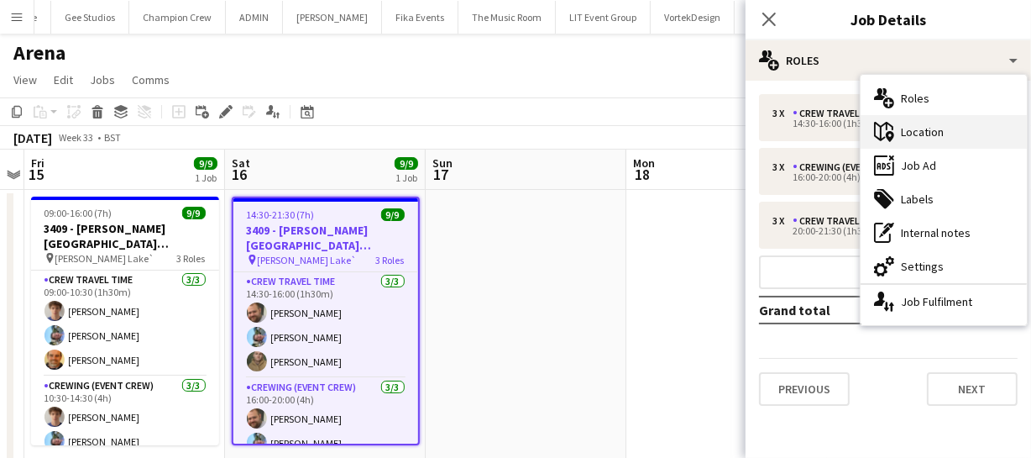
click at [919, 130] on div "maps-pin-1 Location" at bounding box center [944, 132] width 166 height 34
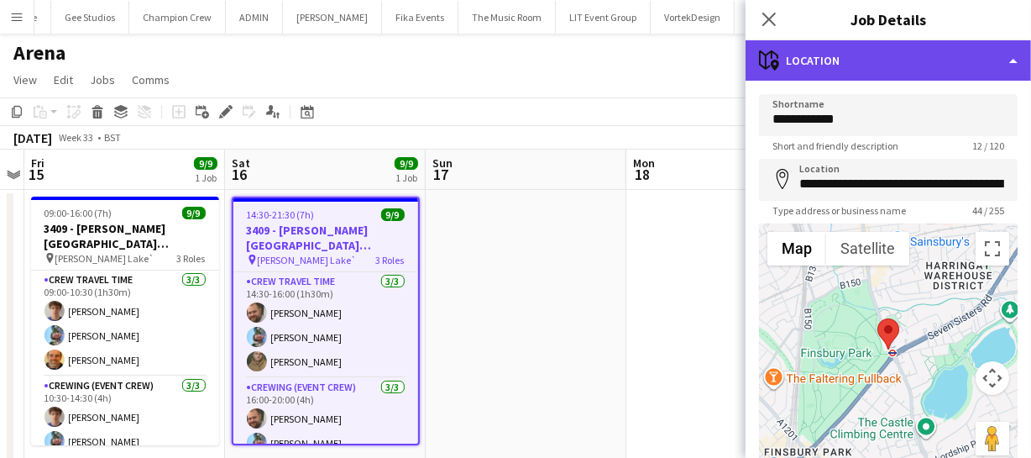
click at [913, 70] on div "maps-pin-1 Location" at bounding box center [888, 60] width 285 height 40
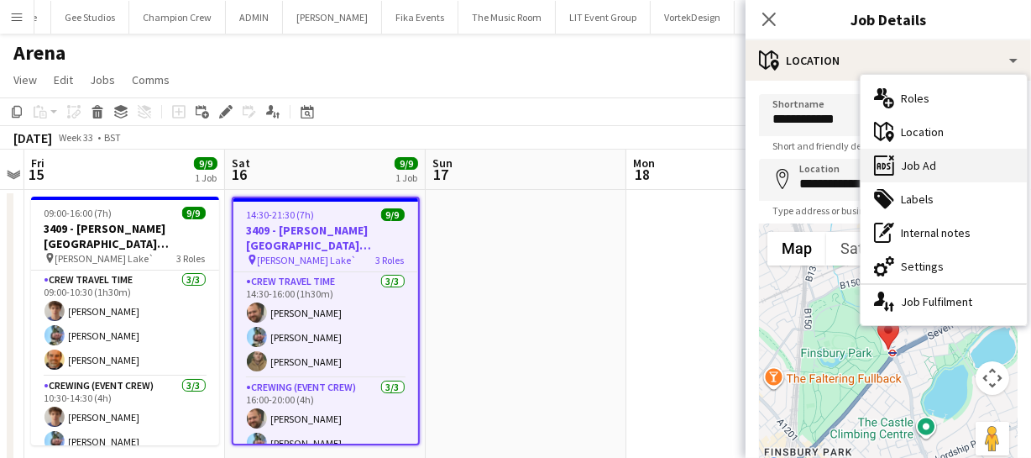
click at [917, 160] on div "ads-window Job Ad" at bounding box center [944, 166] width 166 height 34
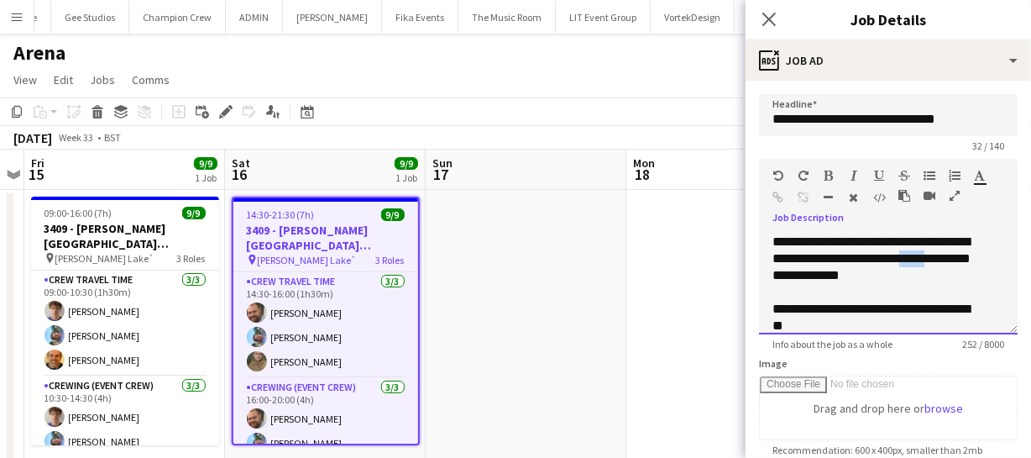
drag, startPoint x: 923, startPoint y: 259, endPoint x: 969, endPoint y: 258, distance: 45.3
click at [969, 258] on div "**********" at bounding box center [876, 258] width 209 height 50
click at [899, 276] on div "**********" at bounding box center [876, 258] width 209 height 50
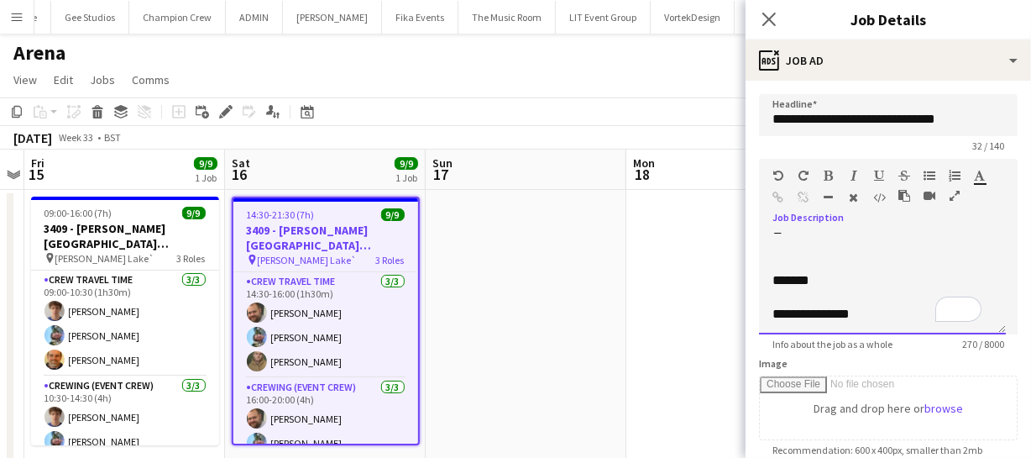
scroll to position [152, 0]
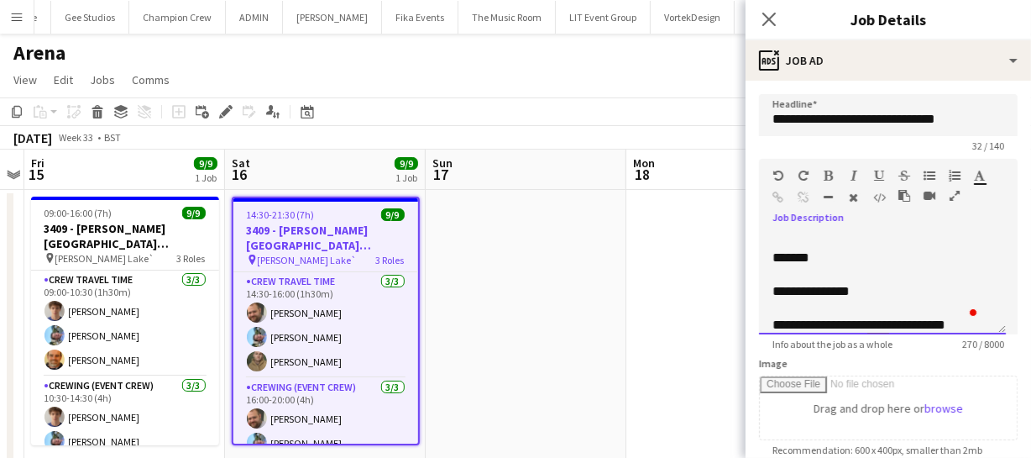
click at [772, 256] on div "**********" at bounding box center [882, 283] width 247 height 101
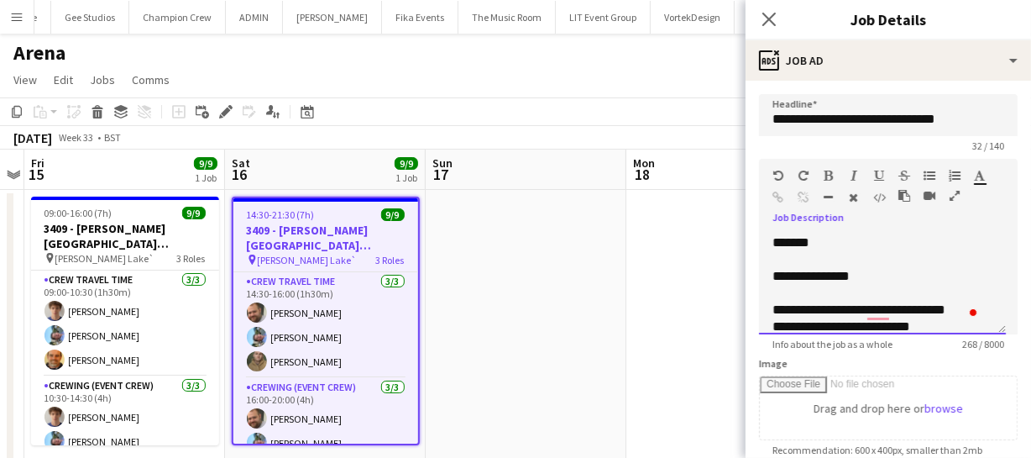
scroll to position [4, 0]
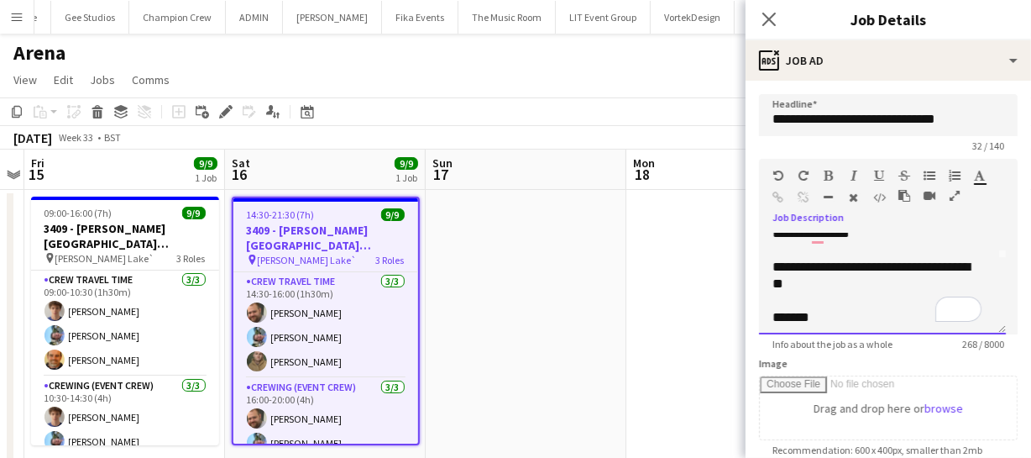
click at [782, 311] on span "*******" at bounding box center [790, 317] width 37 height 13
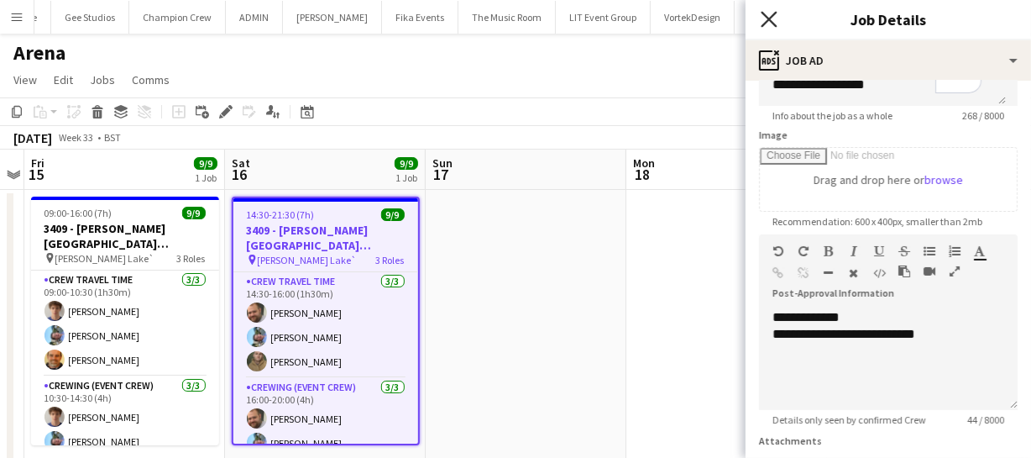
click at [772, 19] on icon "Close pop-in" at bounding box center [769, 19] width 16 height 16
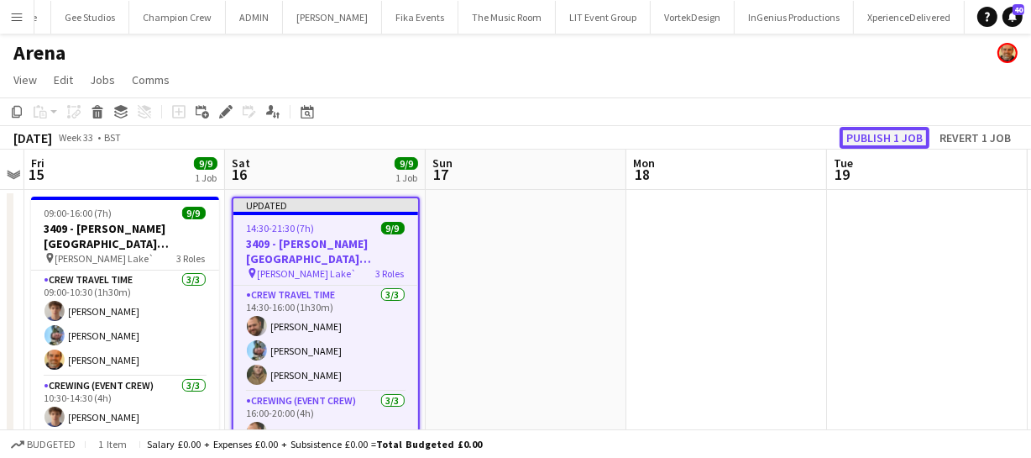
click at [874, 132] on button "Publish 1 job" at bounding box center [885, 138] width 90 height 22
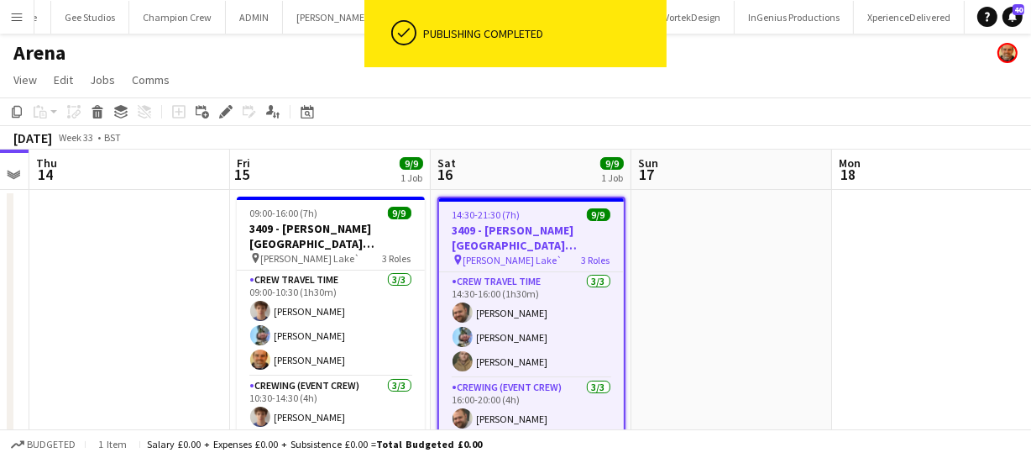
drag, startPoint x: 512, startPoint y: 345, endPoint x: 703, endPoint y: 344, distance: 190.6
click at [703, 344] on app-calendar-viewport "Tue 12 Wed 13 Thu 14 Fri 15 9/9 1 Job Sat 16 9/9 1 Job Sun 17 Mon 18 Tue 19 Wed…" at bounding box center [515, 440] width 1031 height 583
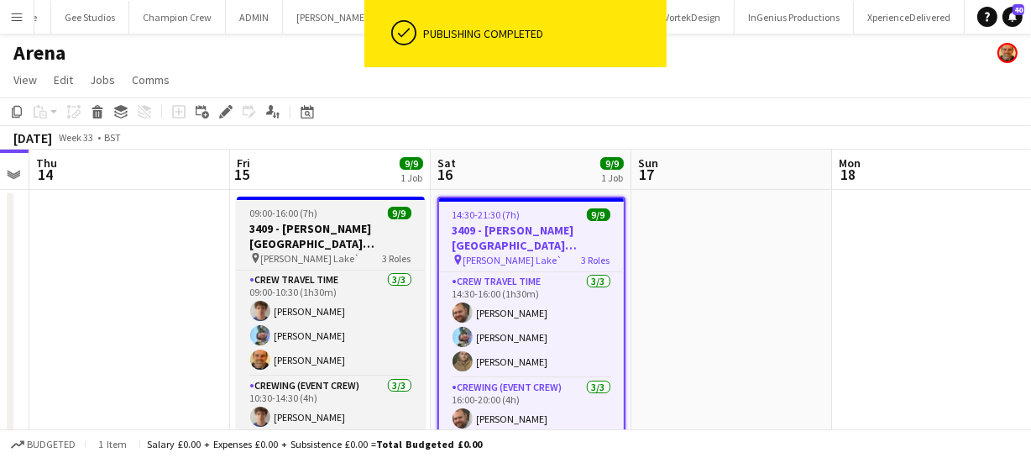
click at [302, 233] on h3 "3409 - [PERSON_NAME][GEOGRAPHIC_DATA] ([GEOGRAPHIC_DATA] Car))" at bounding box center [331, 236] width 188 height 30
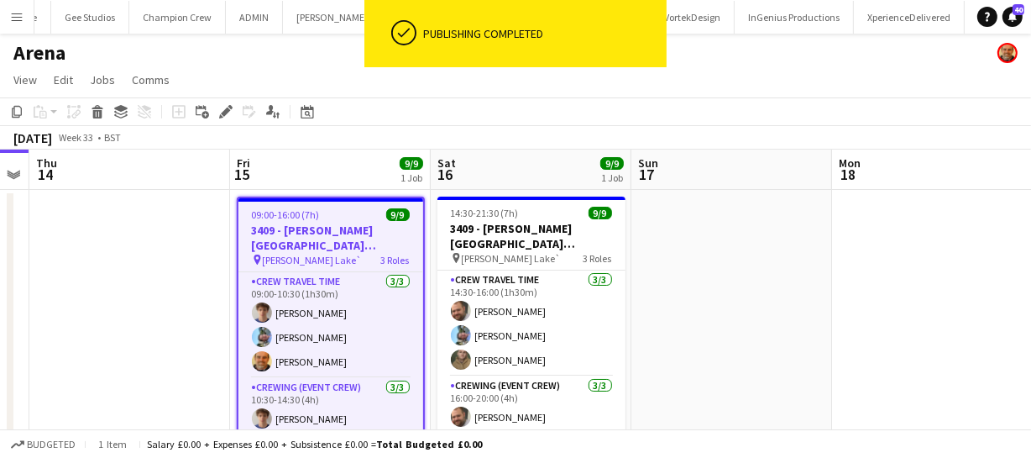
click at [228, 126] on div "August 2025 Week 33 • BST" at bounding box center [515, 138] width 1031 height 24
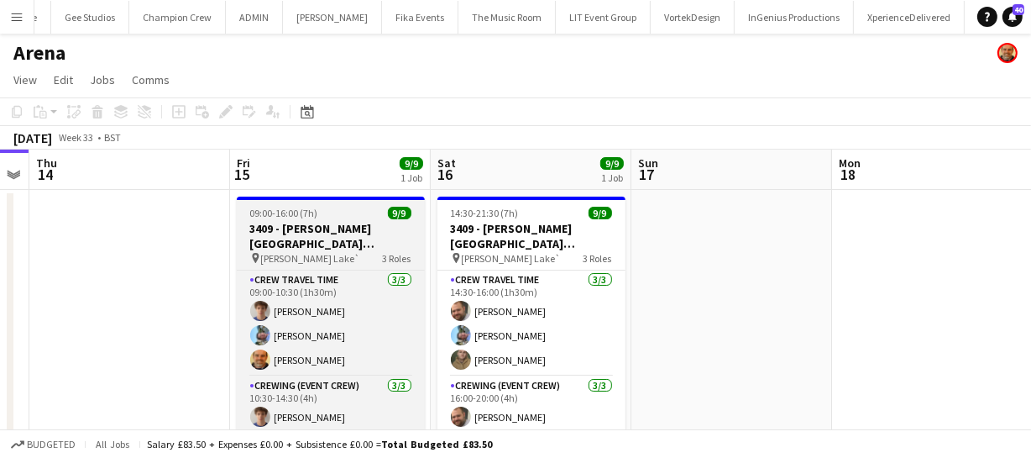
click at [271, 221] on h3 "3409 - [PERSON_NAME][GEOGRAPHIC_DATA] ([GEOGRAPHIC_DATA] Car))" at bounding box center [331, 236] width 188 height 30
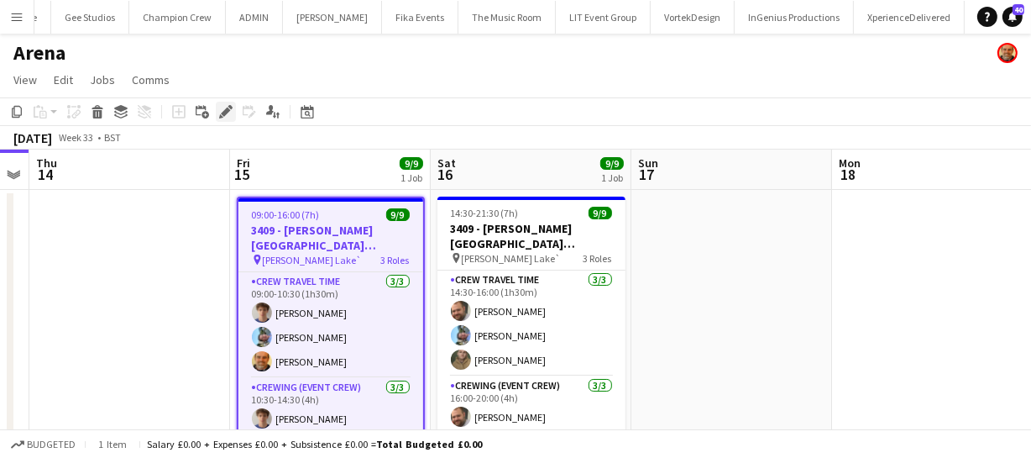
click at [219, 114] on icon "Edit" at bounding box center [225, 111] width 13 height 13
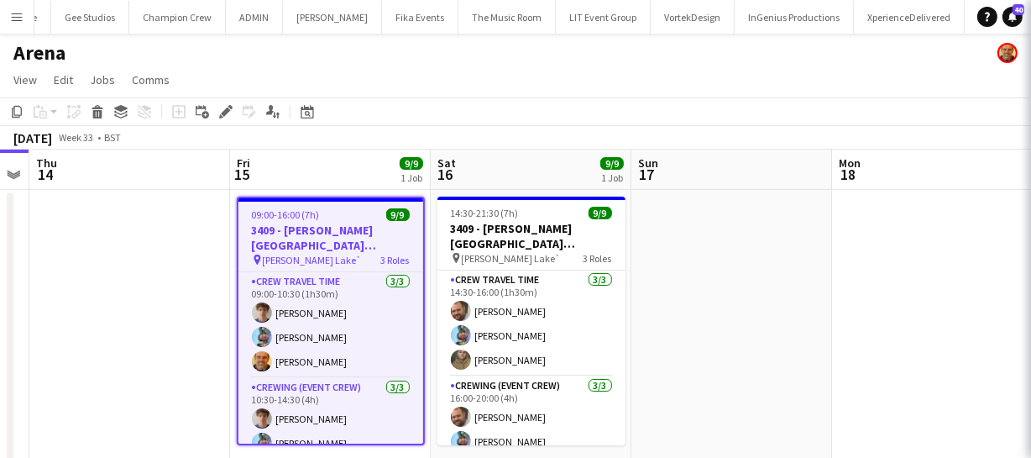
type input "**********"
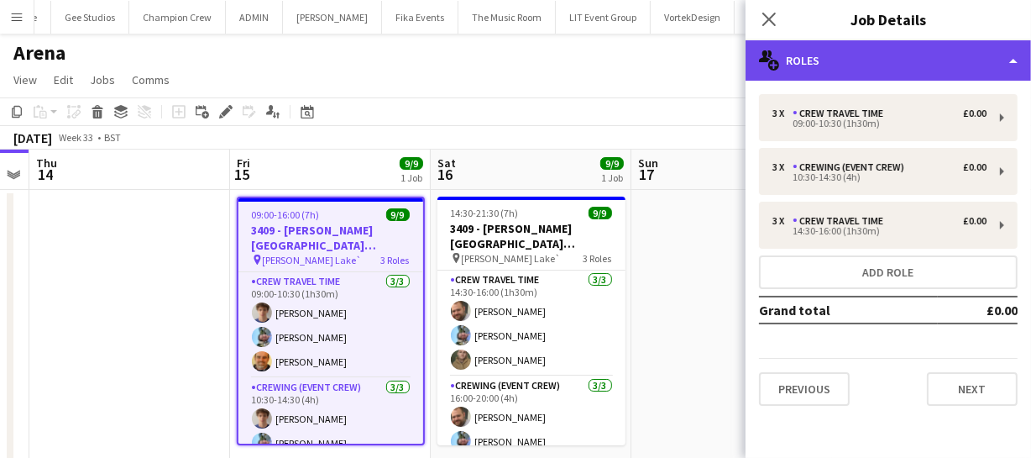
click at [897, 65] on div "multiple-users-add Roles" at bounding box center [888, 60] width 285 height 40
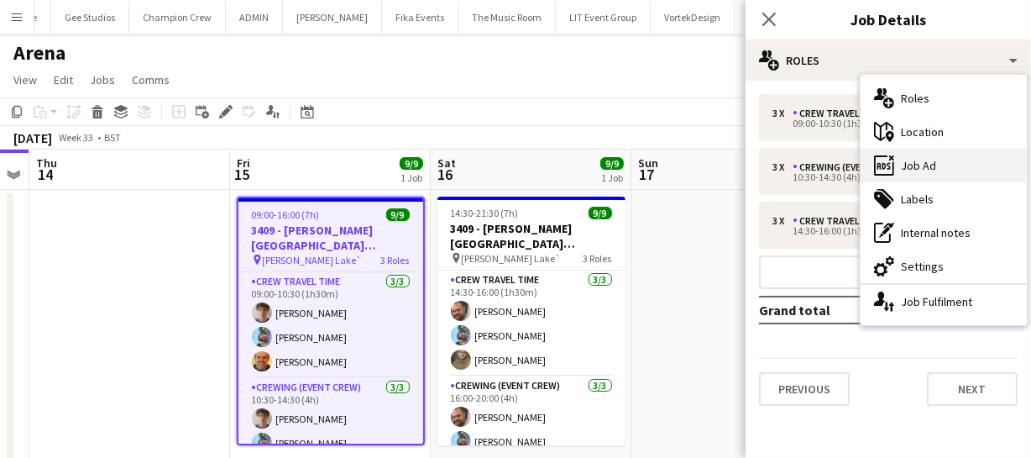
click at [937, 165] on div "ads-window Job Ad" at bounding box center [944, 166] width 166 height 34
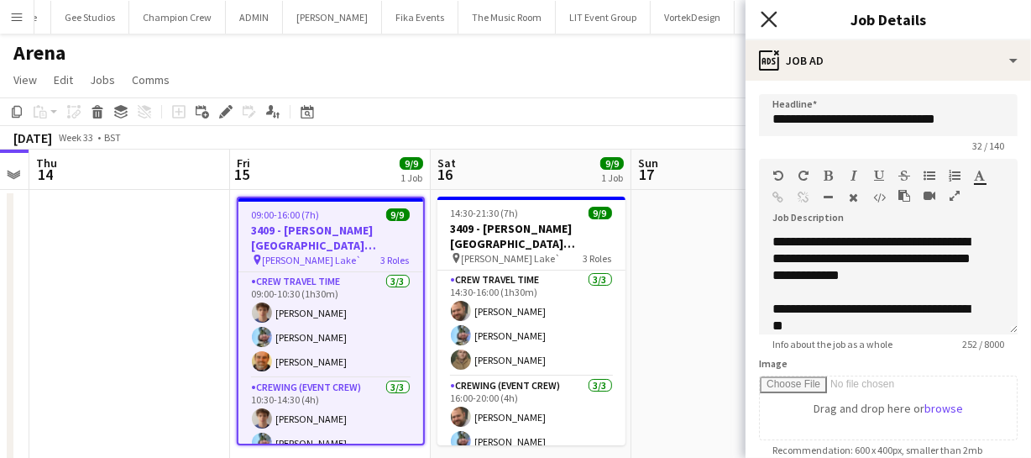
click at [771, 17] on icon at bounding box center [769, 19] width 16 height 16
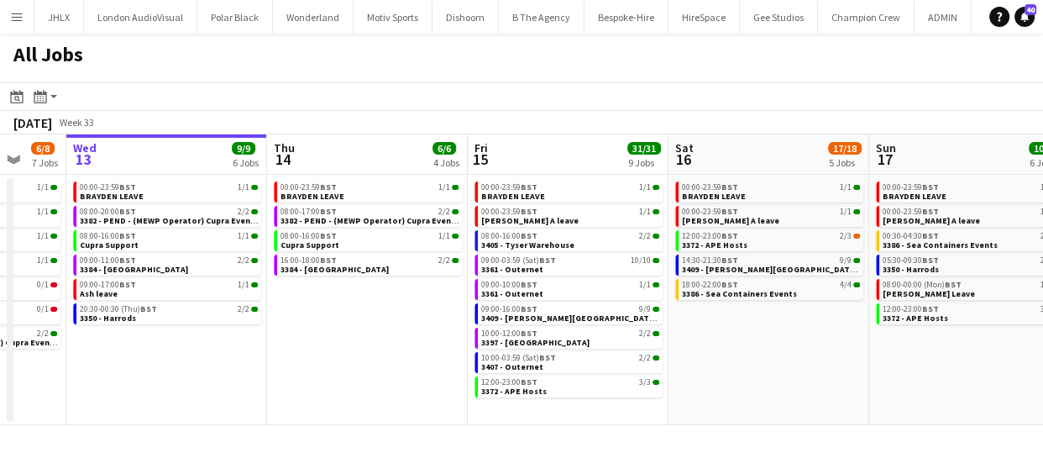
scroll to position [0, 752]
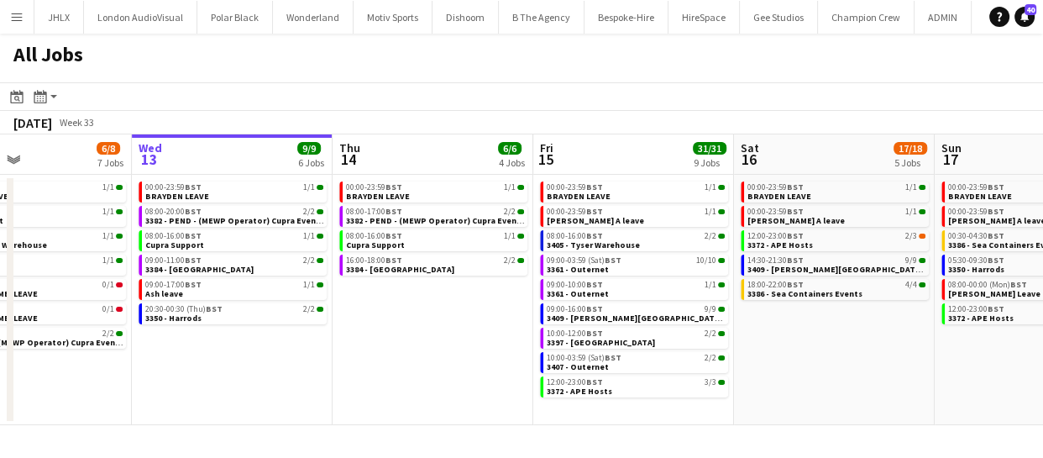
drag, startPoint x: 554, startPoint y: 348, endPoint x: 485, endPoint y: 314, distance: 76.6
click at [485, 314] on app-calendar-viewport "Sat 9 6/6 3 Jobs Sun 10 20/20 4 Jobs Mon 11 24/24 10 Jobs Tue 12 6/8 7 Jobs Wed…" at bounding box center [521, 279] width 1043 height 290
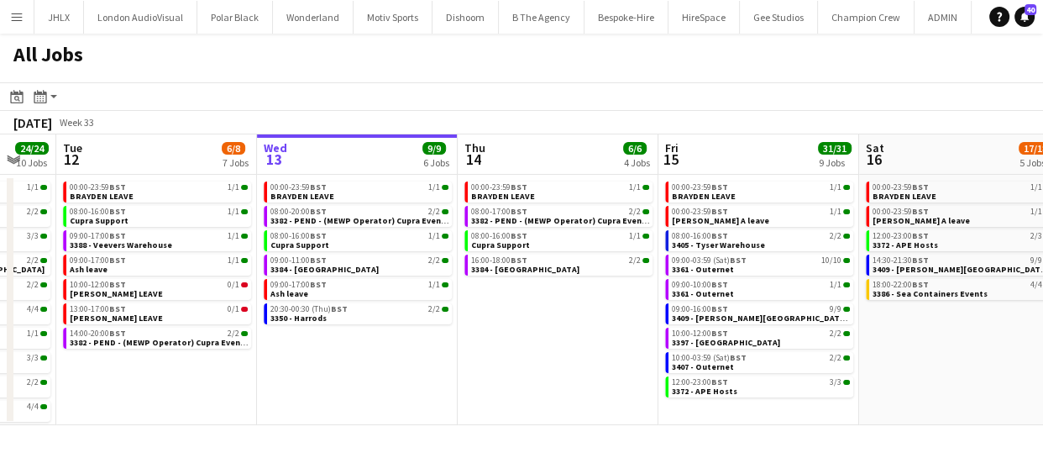
drag, startPoint x: 357, startPoint y: 324, endPoint x: 531, endPoint y: 311, distance: 174.3
click at [529, 309] on app-calendar-viewport "Sat 9 6/6 3 Jobs Sun 10 20/20 4 Jobs Mon 11 24/24 10 Jobs Tue 12 6/8 7 Jobs Wed…" at bounding box center [521, 279] width 1043 height 290
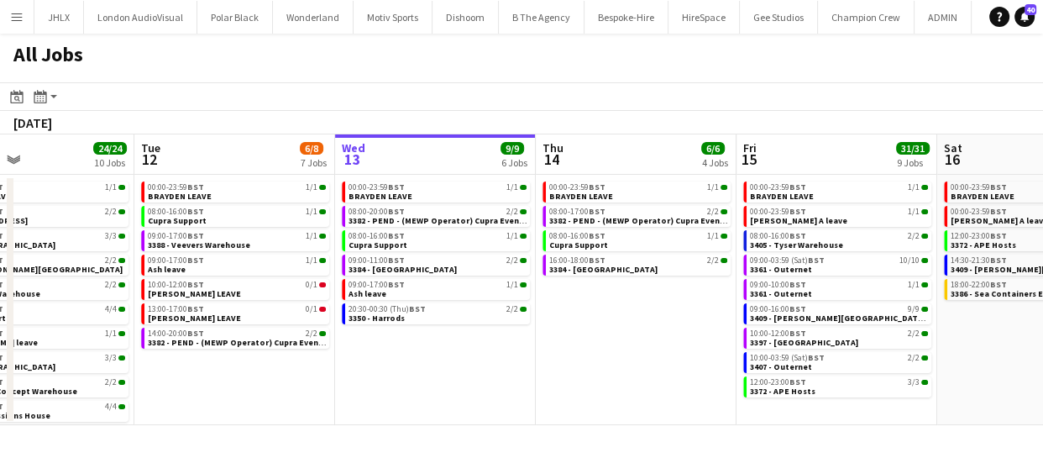
drag, startPoint x: 353, startPoint y: 330, endPoint x: 591, endPoint y: 320, distance: 238.6
click at [591, 320] on app-calendar-viewport "Sat 9 6/6 3 Jobs Sun 10 20/20 4 Jobs Mon 11 24/24 10 Jobs Tue 12 6/8 7 Jobs Wed…" at bounding box center [521, 279] width 1043 height 290
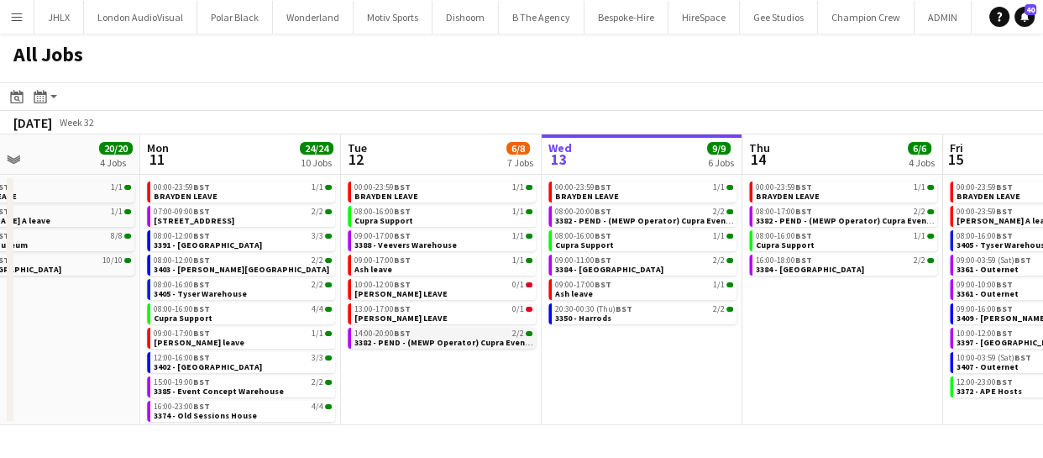
drag, startPoint x: 414, startPoint y: 344, endPoint x: 581, endPoint y: 343, distance: 167.1
click at [563, 337] on app-calendar-viewport "Fri 8 45/63 8 Jobs Sat 9 6/6 3 Jobs Sun 10 20/20 4 Jobs Mon 11 24/24 10 Jobs Tu…" at bounding box center [521, 279] width 1043 height 290
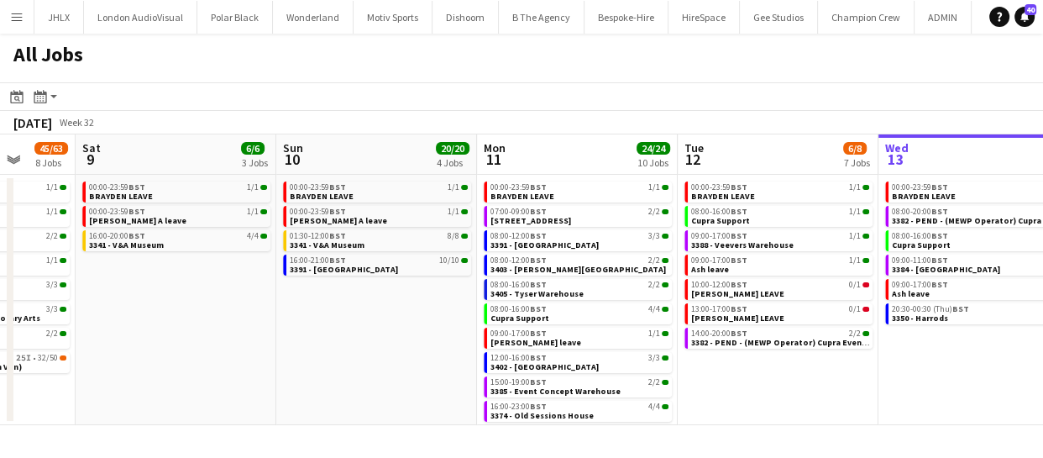
scroll to position [0, 491]
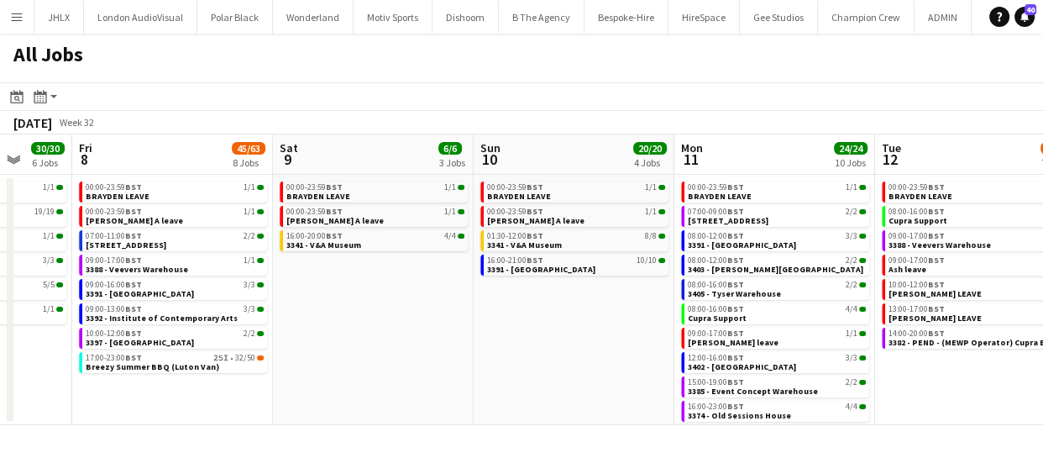
drag, startPoint x: 227, startPoint y: 336, endPoint x: 578, endPoint y: 341, distance: 351.8
click at [578, 340] on app-calendar-viewport "Tue 5 6/6 3 Jobs Wed 6 22/22 5 Jobs Thu 7 30/30 6 Jobs Fri 8 45/63 8 Jobs Sat 9…" at bounding box center [521, 279] width 1043 height 290
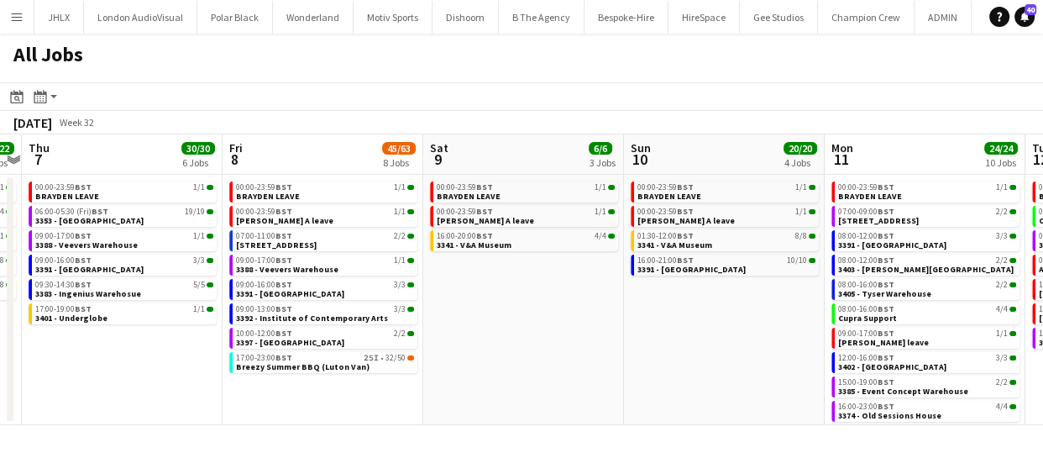
scroll to position [0, 378]
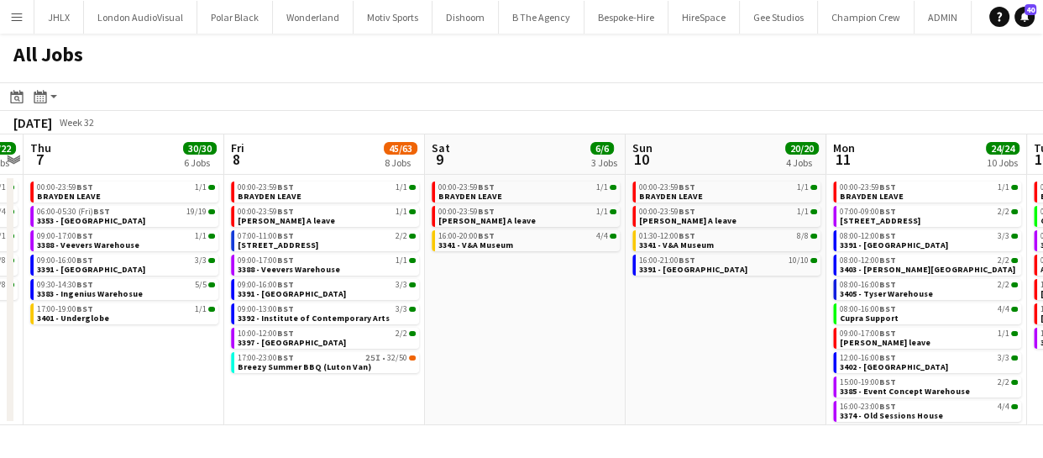
drag, startPoint x: 403, startPoint y: 358, endPoint x: 549, endPoint y: 358, distance: 146.1
click at [549, 358] on app-calendar-viewport "Tue 5 6/6 3 Jobs Wed 6 22/22 5 Jobs Thu 7 30/30 6 Jobs Fri 8 45/63 8 Jobs Sat 9…" at bounding box center [521, 279] width 1043 height 290
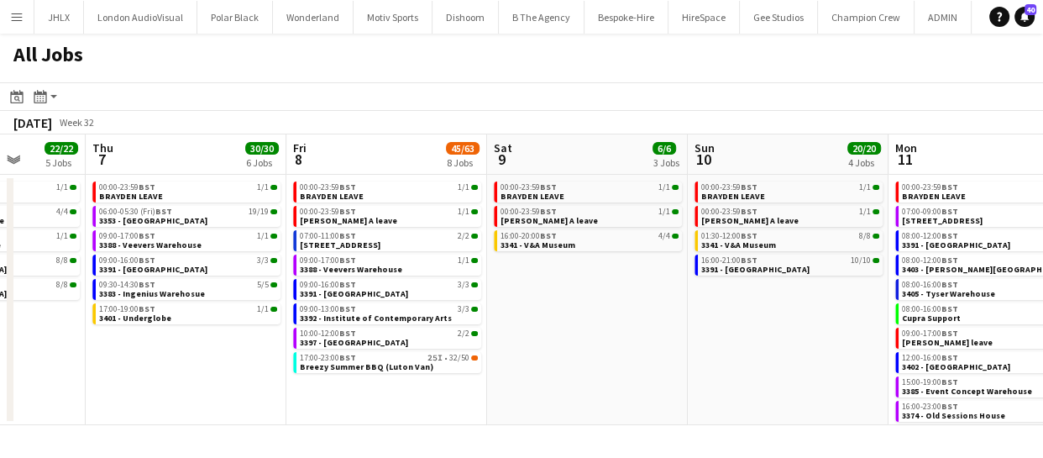
scroll to position [0, 504]
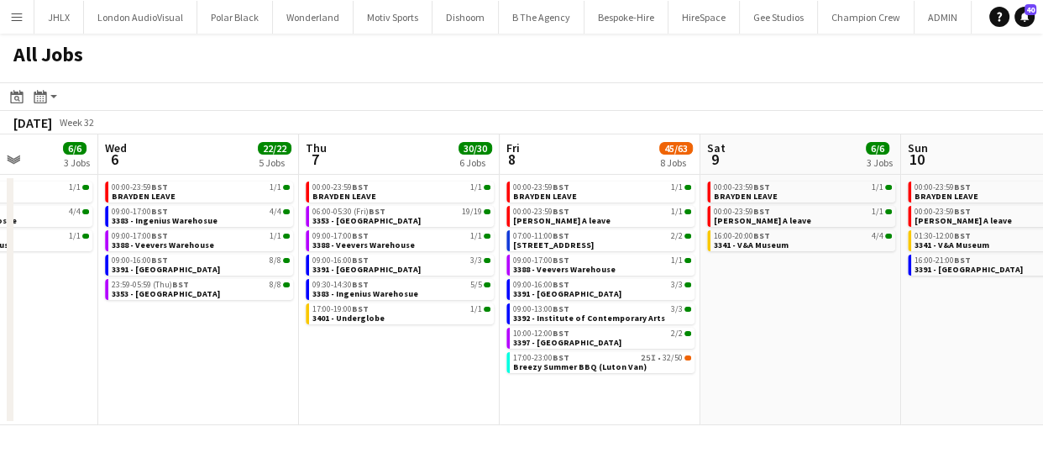
drag, startPoint x: 491, startPoint y: 343, endPoint x: 766, endPoint y: 363, distance: 276.1
click at [766, 363] on app-calendar-viewport "Sun 3 3/3 2 Jobs Mon 4 5/6 4 Jobs Tue 5 6/6 3 Jobs Wed 6 22/22 5 Jobs Thu 7 30/…" at bounding box center [521, 279] width 1043 height 290
click at [581, 240] on span "[STREET_ADDRESS]" at bounding box center [553, 244] width 81 height 11
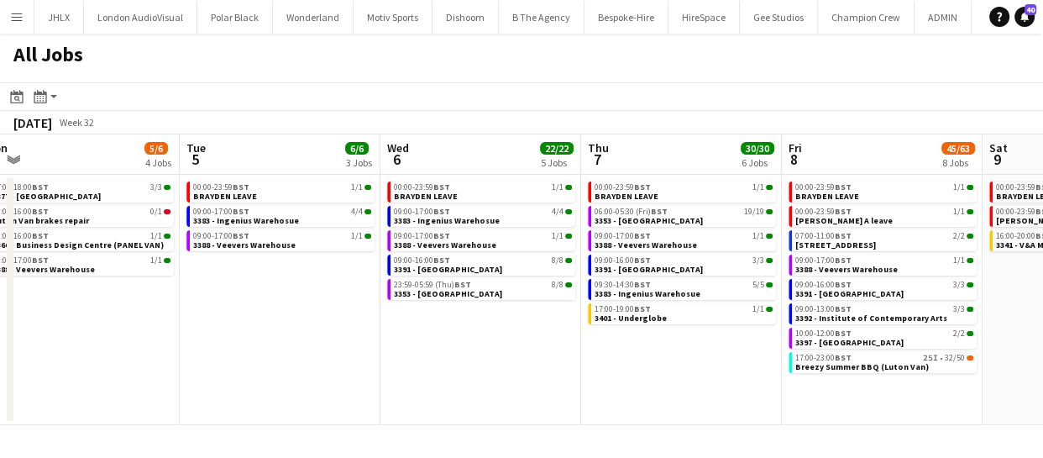
scroll to position [0, 421]
drag, startPoint x: 419, startPoint y: 352, endPoint x: 701, endPoint y: 348, distance: 282.1
click at [701, 348] on app-calendar-viewport "Sat 2 4/4 3 Jobs Sun 3 3/3 2 Jobs Mon 4 5/6 4 Jobs Tue 5 6/6 3 Jobs Wed 6 22/22…" at bounding box center [521, 279] width 1043 height 290
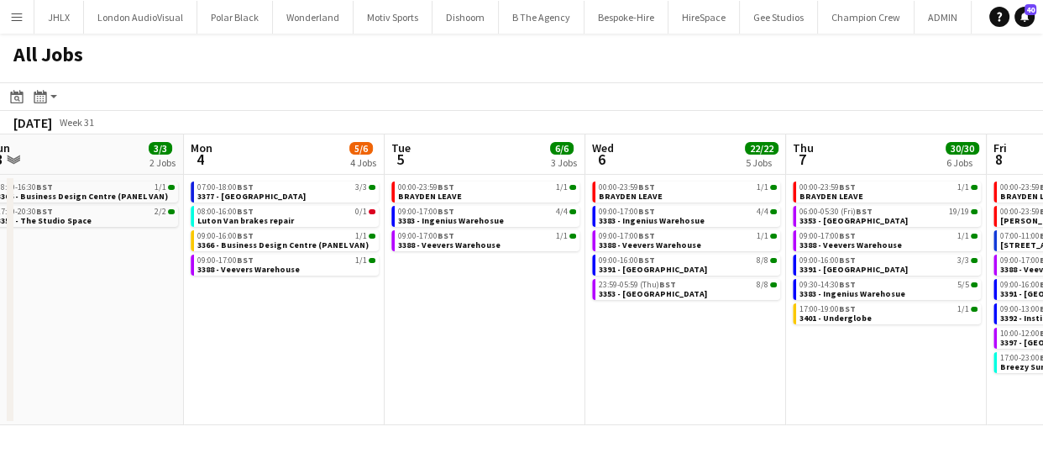
scroll to position [0, 410]
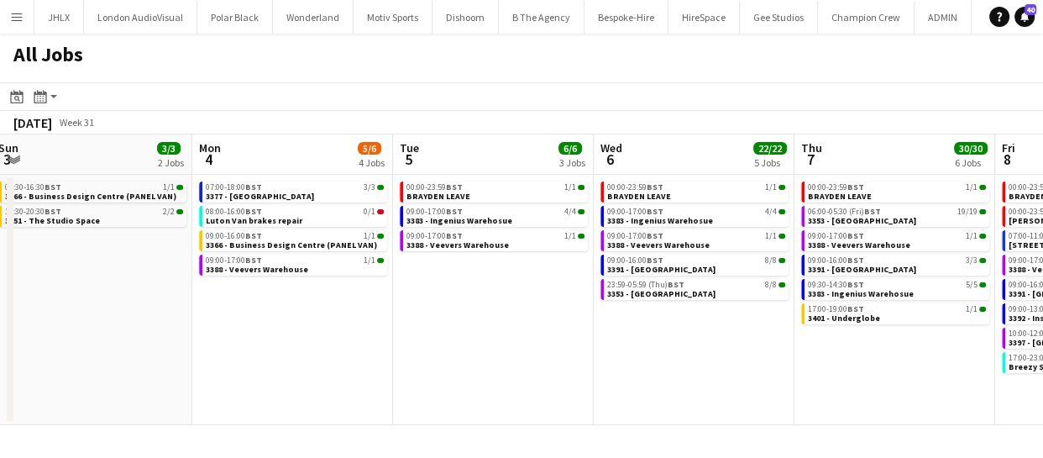
drag, startPoint x: 512, startPoint y: 352, endPoint x: 725, endPoint y: 347, distance: 213.3
click at [725, 347] on app-calendar-viewport "Fri 1 6/6 4 Jobs Sat 2 4/4 3 Jobs Sun 3 3/3 2 Jobs Mon 4 5/6 4 Jobs Tue 5 6/6 3…" at bounding box center [521, 279] width 1043 height 290
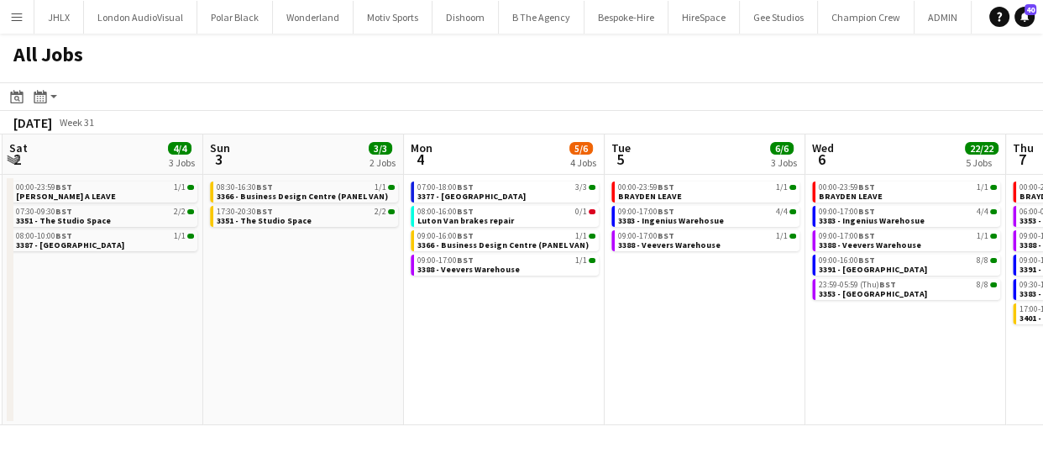
scroll to position [0, 397]
drag, startPoint x: 529, startPoint y: 322, endPoint x: 741, endPoint y: 319, distance: 212.4
click at [741, 319] on app-calendar-viewport "Thu 31 9/9 4 Jobs Fri 1 6/6 4 Jobs Sat 2 4/4 3 Jobs Sun 3 3/3 2 Jobs Mon 4 5/6 …" at bounding box center [521, 279] width 1043 height 290
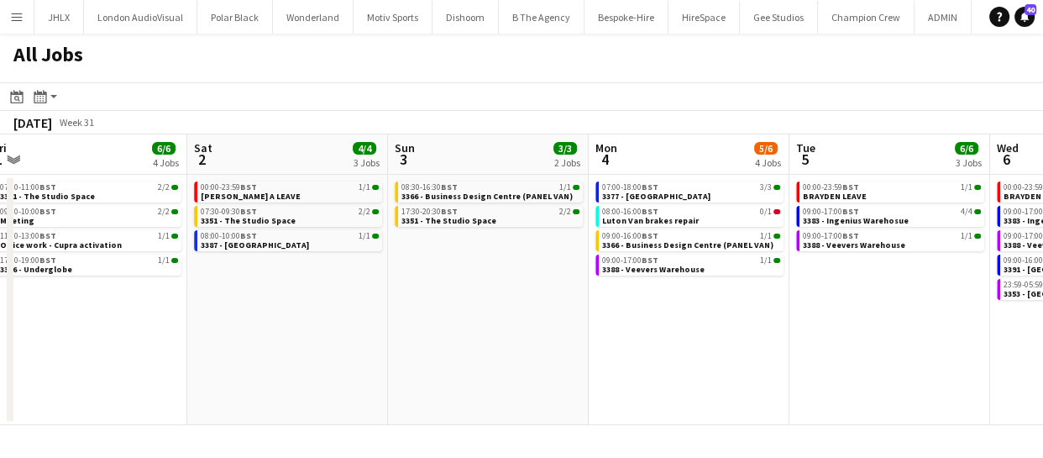
scroll to position [0, 405]
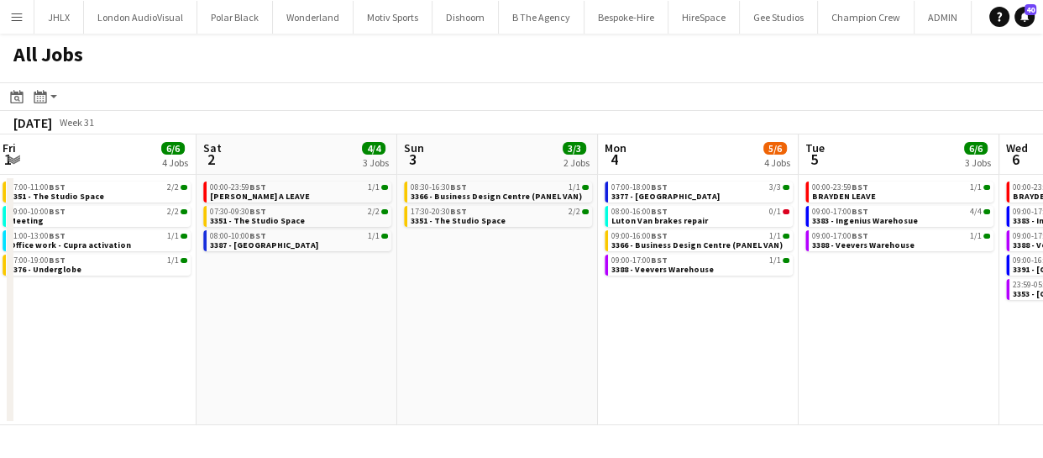
drag, startPoint x: 579, startPoint y: 341, endPoint x: 772, endPoint y: 341, distance: 192.3
click at [772, 341] on app-calendar-viewport "Wed 30 5/5 2 Jobs Thu 31 9/9 4 Jobs Fri 1 6/6 4 Jobs Sat 2 4/4 3 Jobs Sun 3 3/3…" at bounding box center [521, 279] width 1043 height 290
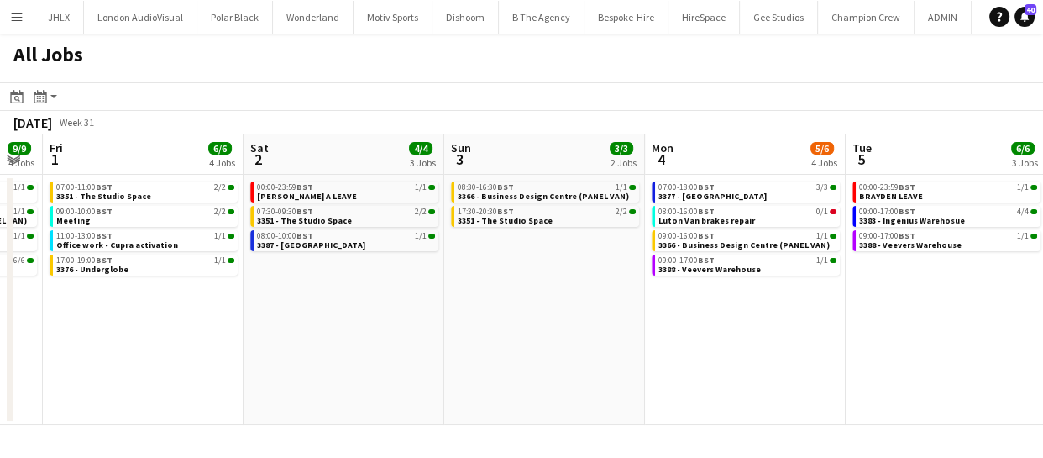
scroll to position [0, 524]
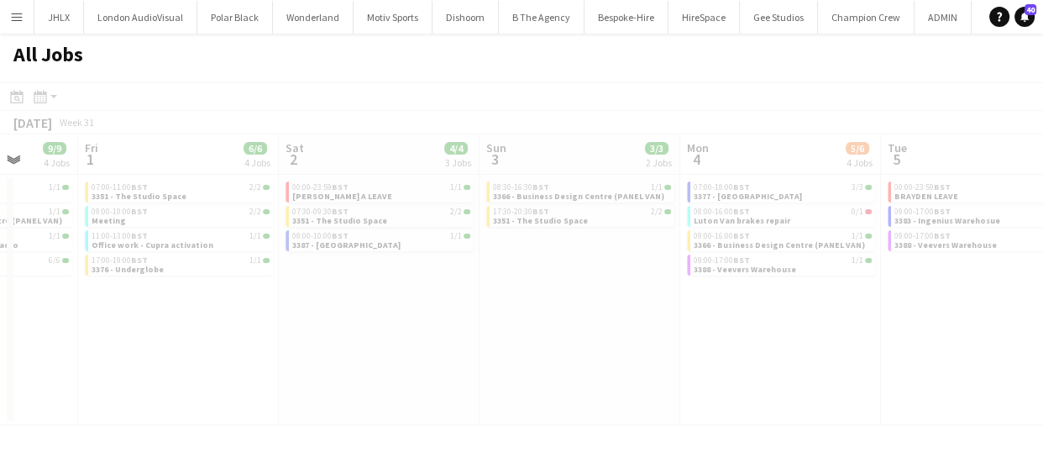
drag, startPoint x: 484, startPoint y: 306, endPoint x: 552, endPoint y: 305, distance: 68.8
click at [559, 305] on app-calendar-viewport "Tue 29 Wed 30 5/5 2 Jobs Thu 31 9/9 4 Jobs Fri 1 6/6 4 Jobs Sat 2 4/4 3 Jobs Su…" at bounding box center [521, 279] width 1043 height 290
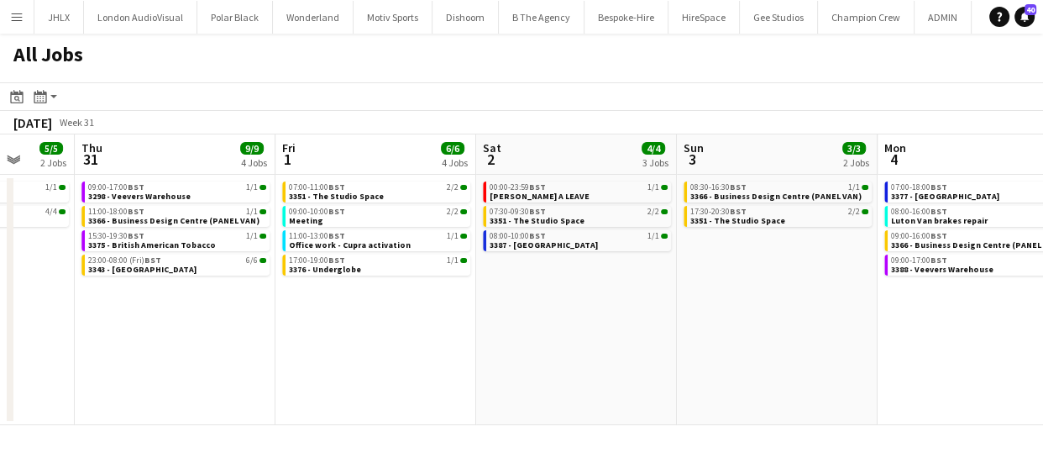
scroll to position [0, 514]
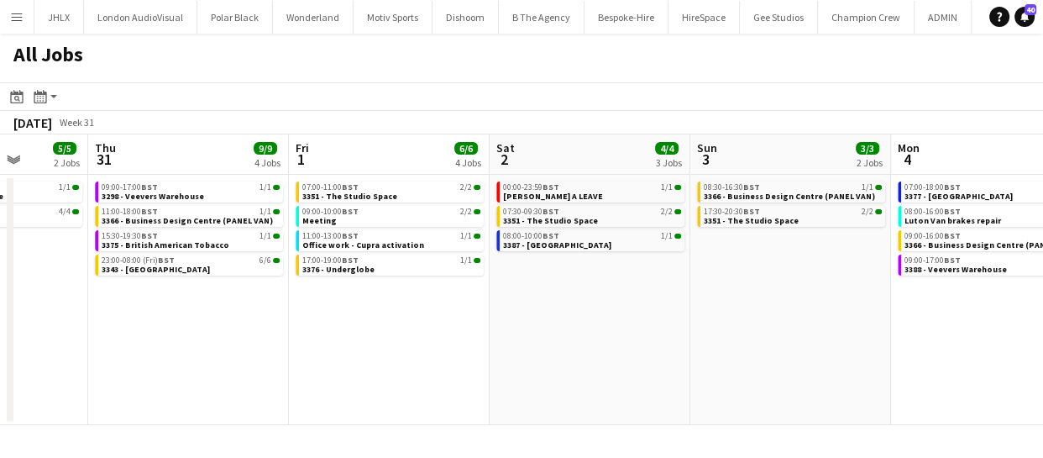
drag, startPoint x: 526, startPoint y: 311, endPoint x: 737, endPoint y: 305, distance: 210.8
click at [737, 305] on app-calendar-viewport "Mon 28 16/16 5 Jobs Tue 29 6/6 3 Jobs Wed 30 5/5 2 Jobs Thu 31 9/9 4 Jobs Fri 1…" at bounding box center [521, 279] width 1043 height 290
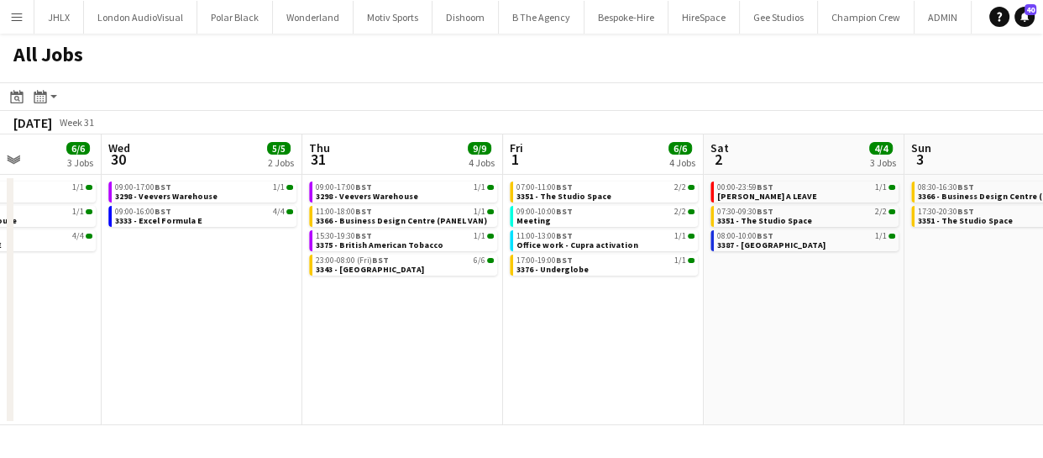
drag, startPoint x: 439, startPoint y: 343, endPoint x: 672, endPoint y: 332, distance: 232.8
click at [671, 332] on app-calendar-viewport "Sun 27 10/10 4 Jobs Mon 28 16/16 5 Jobs Tue 29 6/6 3 Jobs Wed 30 5/5 2 Jobs Thu…" at bounding box center [521, 279] width 1043 height 290
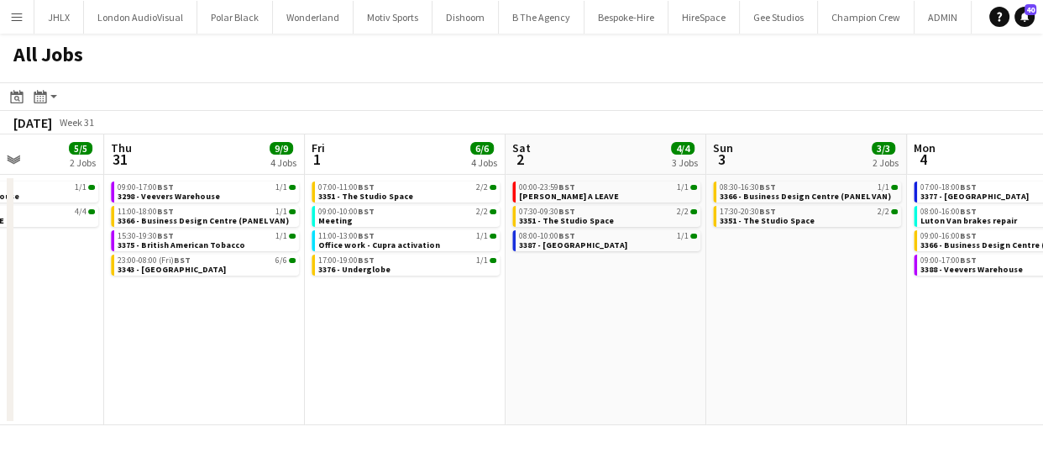
drag, startPoint x: 1001, startPoint y: 333, endPoint x: 785, endPoint y: 333, distance: 215.8
click at [785, 333] on app-calendar-viewport "Sun 27 10/10 4 Jobs Mon 28 16/16 5 Jobs Tue 29 6/6 3 Jobs Wed 30 5/5 2 Jobs Thu…" at bounding box center [521, 279] width 1043 height 290
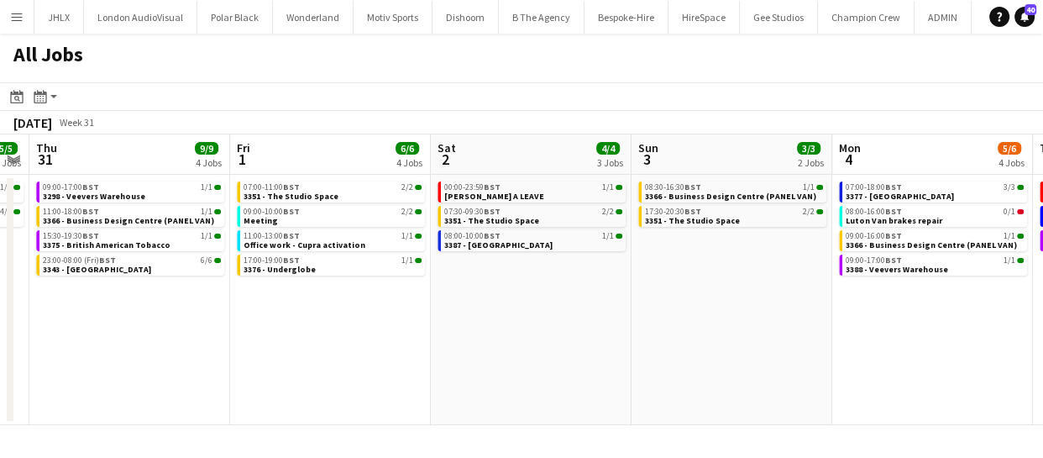
drag, startPoint x: 868, startPoint y: 325, endPoint x: 766, endPoint y: 326, distance: 101.6
click at [773, 327] on app-calendar-viewport "Sun 27 10/10 4 Jobs Mon 28 16/16 5 Jobs Tue 29 6/6 3 Jobs Wed 30 5/5 2 Jobs Thu…" at bounding box center [521, 279] width 1043 height 290
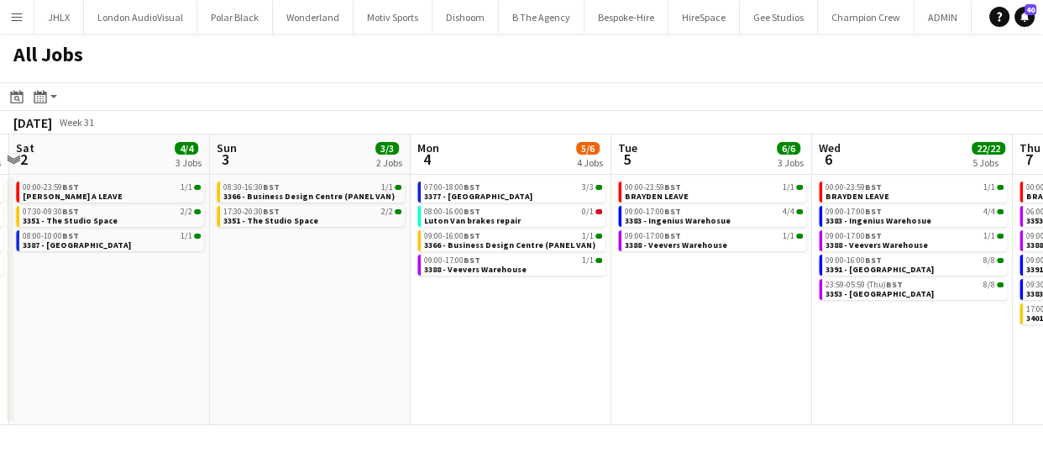
drag, startPoint x: 772, startPoint y: 341, endPoint x: 755, endPoint y: 341, distance: 17.6
click at [766, 341] on app-calendar-viewport "Tue 29 6/6 3 Jobs Wed 30 5/5 2 Jobs Thu 31 9/9 4 Jobs Fri 1 6/6 4 Jobs Sat 2 4/…" at bounding box center [521, 279] width 1043 height 290
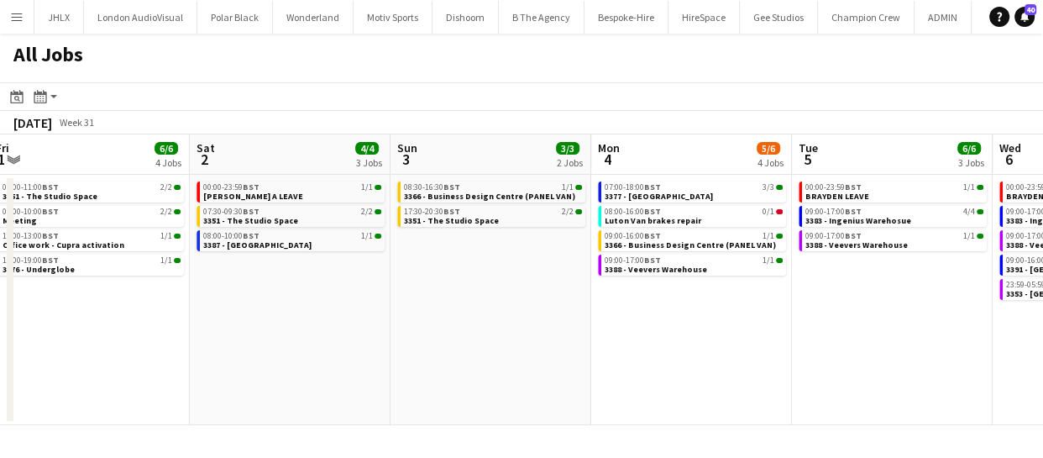
drag, startPoint x: 816, startPoint y: 356, endPoint x: 725, endPoint y: 353, distance: 91.5
click at [732, 355] on app-calendar-viewport "Tue 29 6/6 3 Jobs Wed 30 5/5 2 Jobs Thu 31 9/9 4 Jobs Fri 1 6/6 4 Jobs Sat 2 4/…" at bounding box center [521, 279] width 1043 height 290
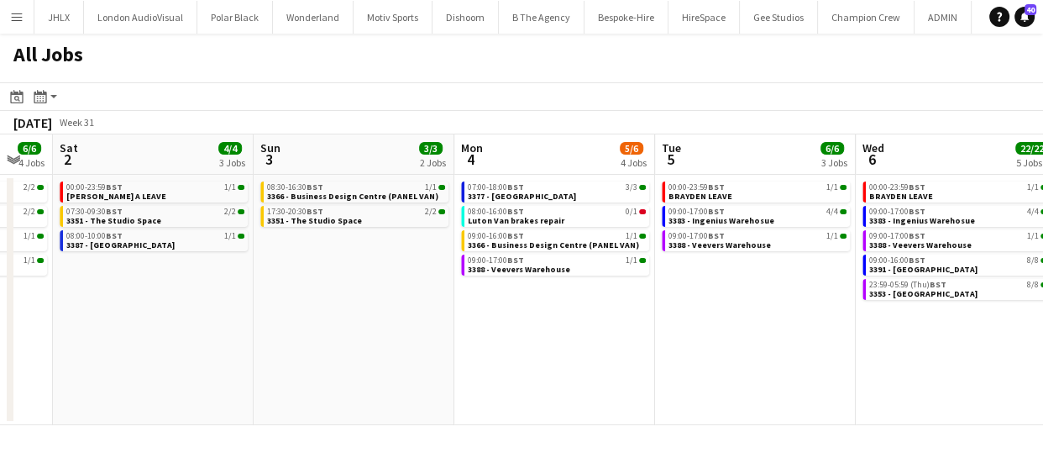
drag, startPoint x: 798, startPoint y: 366, endPoint x: 671, endPoint y: 360, distance: 126.9
click at [679, 363] on app-calendar-viewport "Tue 29 6/6 3 Jobs Wed 30 5/5 2 Jobs Thu 31 9/9 4 Jobs Fri 1 6/6 4 Jobs Sat 2 4/…" at bounding box center [521, 279] width 1043 height 290
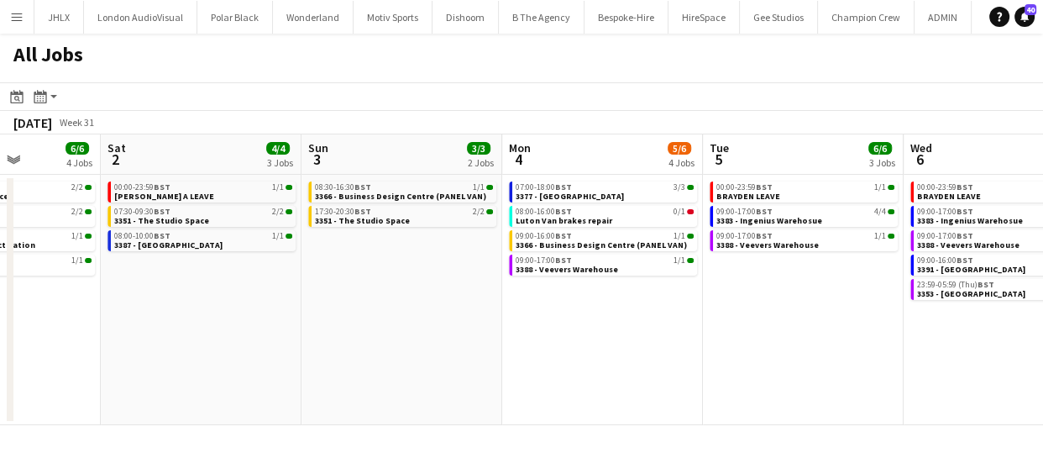
scroll to position [0, 701]
drag, startPoint x: 573, startPoint y: 344, endPoint x: 638, endPoint y: 345, distance: 65.5
click at [638, 345] on app-calendar-viewport "Tue 29 6/6 3 Jobs Wed 30 5/5 2 Jobs Thu 31 9/9 4 Jobs Fri 1 6/6 4 Jobs Sat 2 4/…" at bounding box center [521, 279] width 1043 height 290
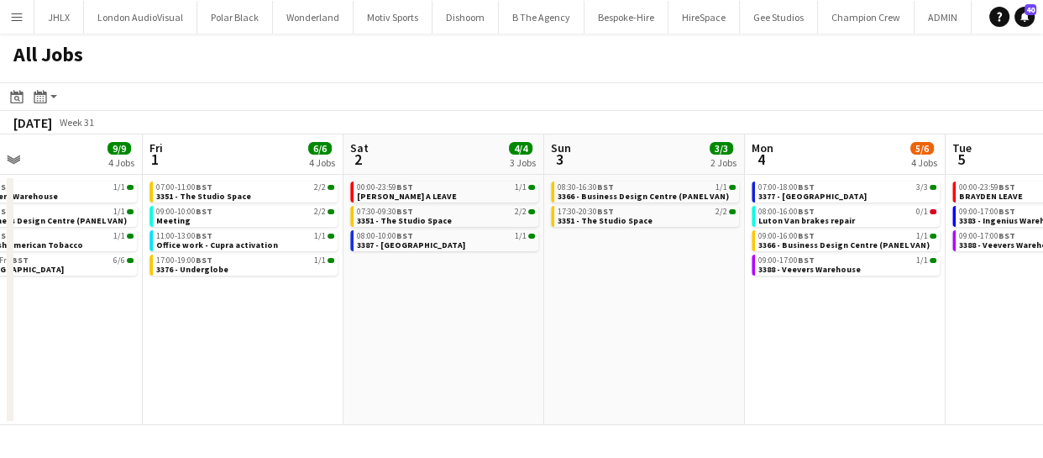
scroll to position [0, 458]
drag, startPoint x: 462, startPoint y: 295, endPoint x: 705, endPoint y: 299, distance: 243.5
click at [705, 299] on app-calendar-viewport "Tue 29 6/6 3 Jobs Wed 30 5/5 2 Jobs Thu 31 9/9 4 Jobs Fri 1 6/6 4 Jobs Sat 2 4/…" at bounding box center [521, 279] width 1043 height 290
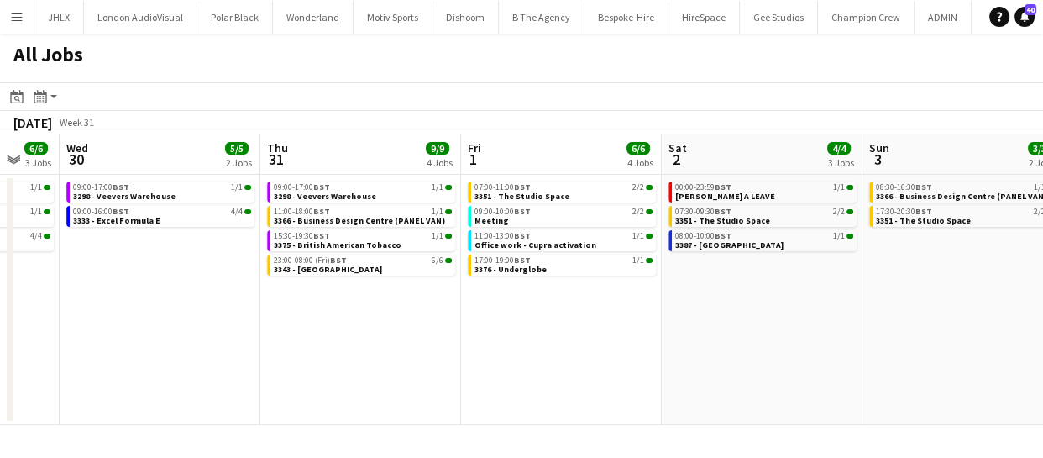
scroll to position [0, 527]
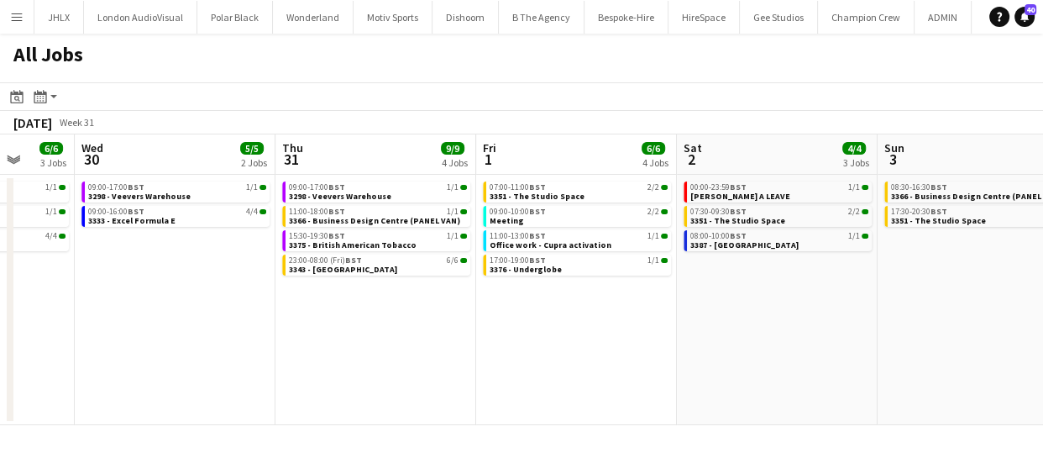
drag, startPoint x: 542, startPoint y: 345, endPoint x: 874, endPoint y: 322, distance: 332.4
click at [874, 322] on app-calendar-viewport "Sun 27 10/10 4 Jobs Mon 28 16/16 5 Jobs Tue 29 6/6 3 Jobs Wed 30 5/5 2 Jobs Thu…" at bounding box center [521, 279] width 1043 height 290
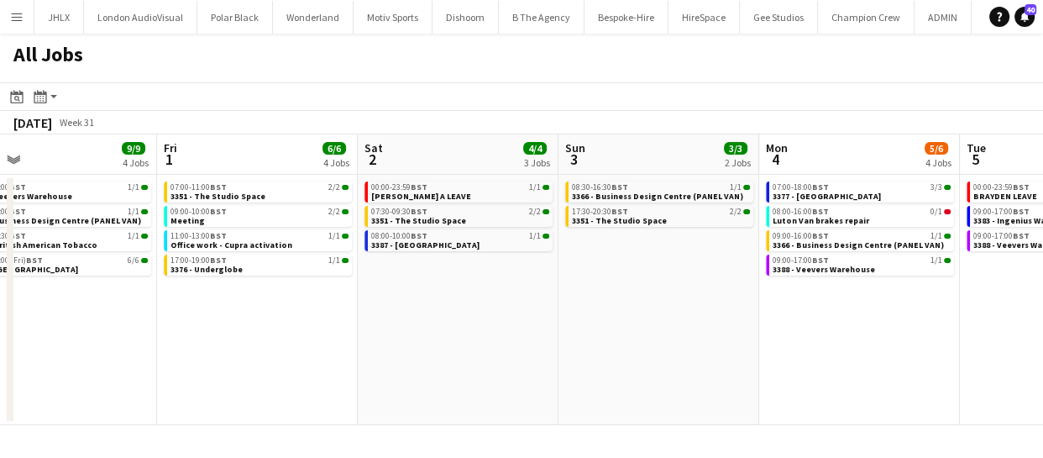
drag, startPoint x: 882, startPoint y: 308, endPoint x: 563, endPoint y: 318, distance: 319.2
click at [563, 318] on app-calendar-viewport "Tue 29 6/6 3 Jobs Wed 30 5/5 2 Jobs Thu 31 9/9 4 Jobs Fri 1 6/6 4 Jobs Sat 2 4/…" at bounding box center [521, 279] width 1043 height 290
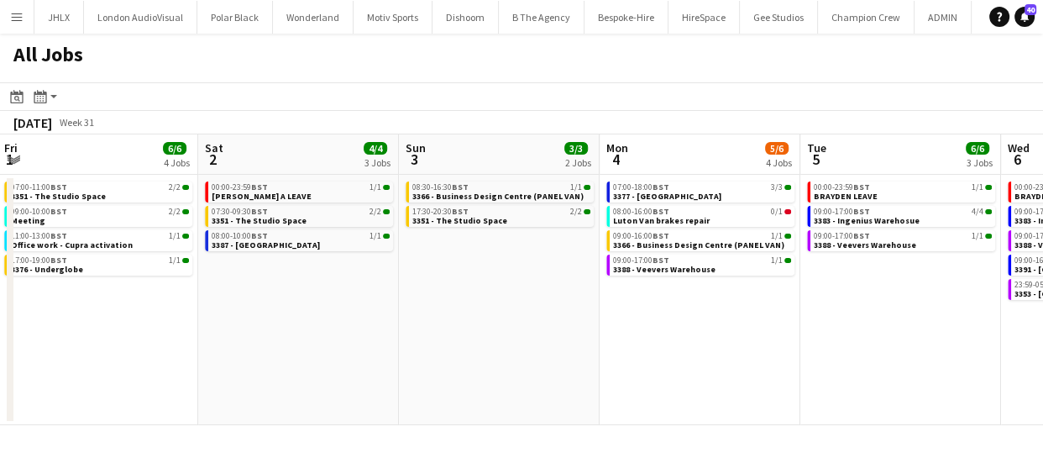
drag, startPoint x: 747, startPoint y: 285, endPoint x: 527, endPoint y: 289, distance: 220.0
click at [527, 289] on app-calendar-viewport "Tue 29 6/6 3 Jobs Wed 30 5/5 2 Jobs Thu 31 9/9 4 Jobs Fri 1 6/6 4 Jobs Sat 2 4/…" at bounding box center [521, 279] width 1043 height 290
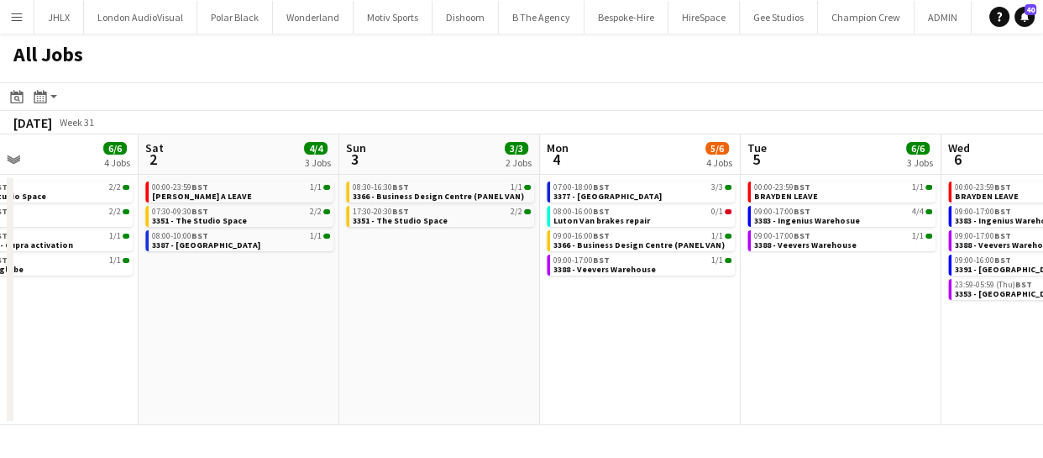
drag, startPoint x: 738, startPoint y: 336, endPoint x: 687, endPoint y: 337, distance: 51.2
click at [704, 337] on app-calendar-viewport "Tue 29 6/6 3 Jobs Wed 30 5/5 2 Jobs Thu 31 9/9 4 Jobs Fri 1 6/6 4 Jobs Sat 2 4/…" at bounding box center [521, 279] width 1043 height 290
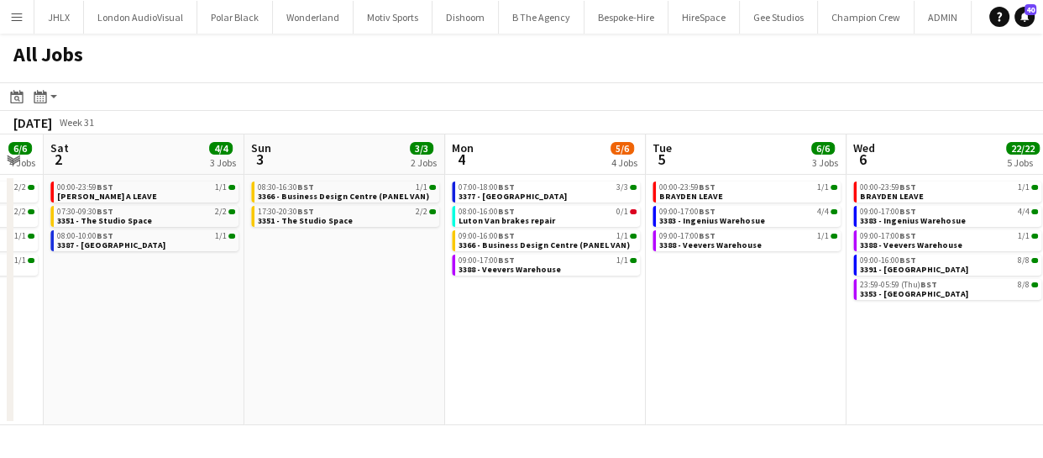
click at [547, 341] on app-calendar-viewport "Tue 29 6/6 3 Jobs Wed 30 5/5 2 Jobs Thu 31 9/9 4 Jobs Fri 1 6/6 4 Jobs Sat 2 4/…" at bounding box center [521, 279] width 1043 height 290
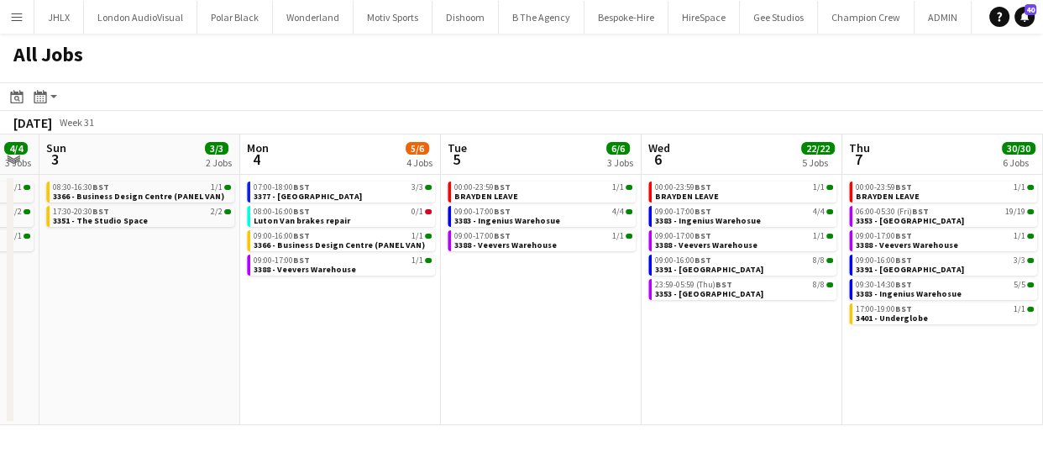
scroll to position [0, 645]
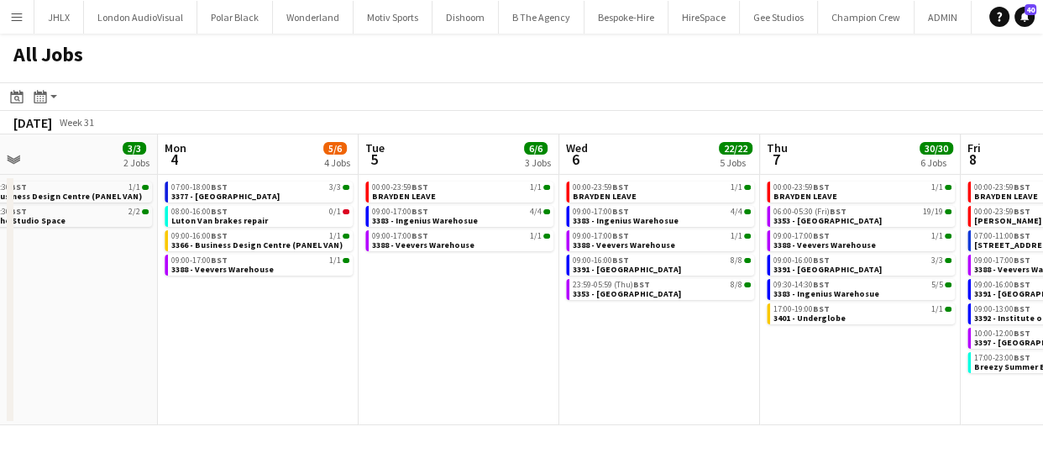
click at [644, 364] on app-calendar-viewport "Thu 31 9/9 4 Jobs Fri 1 6/6 4 Jobs Sat 2 4/4 3 Jobs Sun 3 3/3 2 Jobs Mon 4 5/6 …" at bounding box center [521, 279] width 1043 height 290
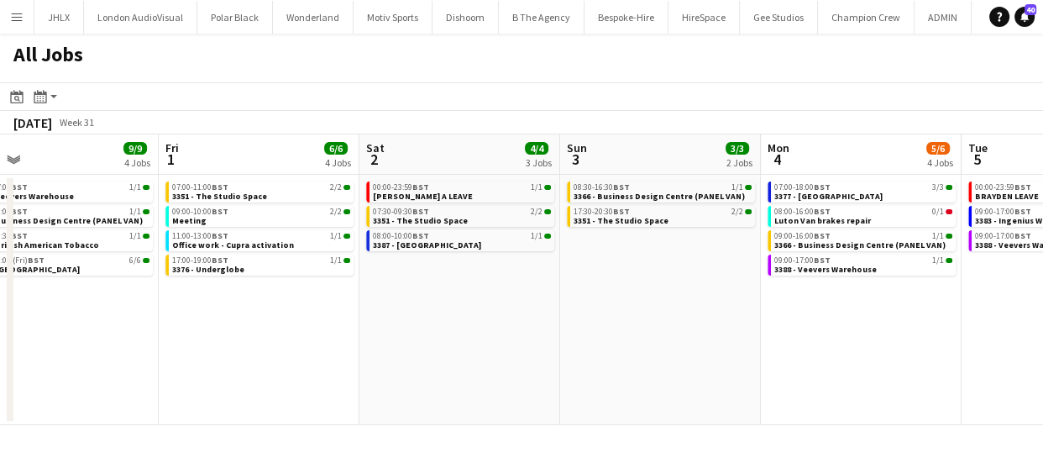
drag, startPoint x: 385, startPoint y: 348, endPoint x: 988, endPoint y: 353, distance: 602.8
click at [988, 353] on app-calendar-viewport "Tue 29 6/6 3 Jobs Wed 30 5/5 2 Jobs Thu 31 9/9 4 Jobs Fri 1 6/6 4 Jobs Sat 2 4/…" at bounding box center [521, 279] width 1043 height 290
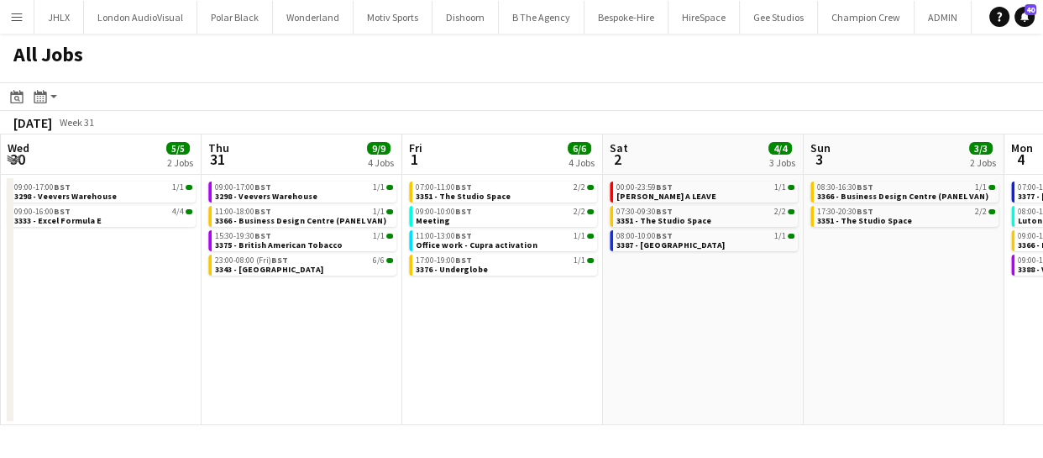
scroll to position [0, 400]
drag, startPoint x: 483, startPoint y: 352, endPoint x: 727, endPoint y: 336, distance: 244.8
click at [727, 336] on app-calendar-viewport "Mon 28 16/16 5 Jobs Tue 29 6/6 3 Jobs Wed 30 5/5 2 Jobs Thu 31 9/9 4 Jobs Fri 1…" at bounding box center [521, 279] width 1043 height 290
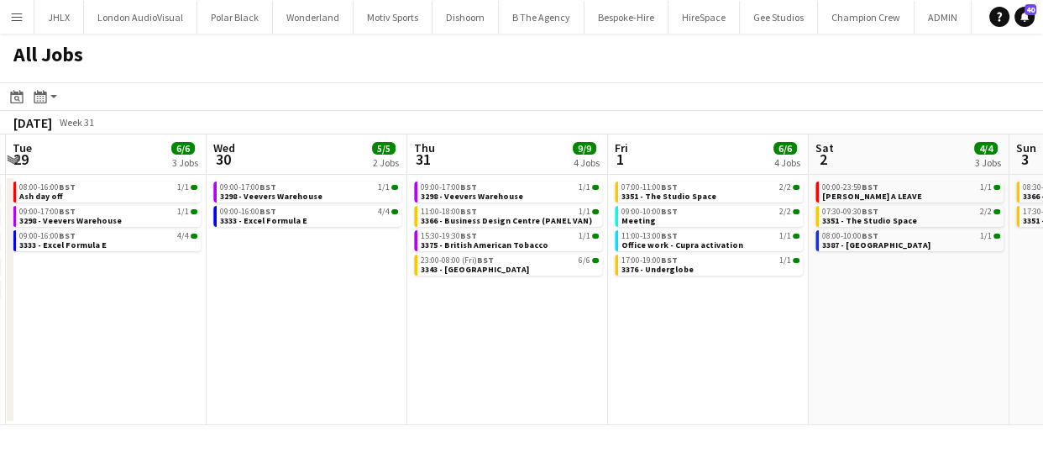
scroll to position [0, 373]
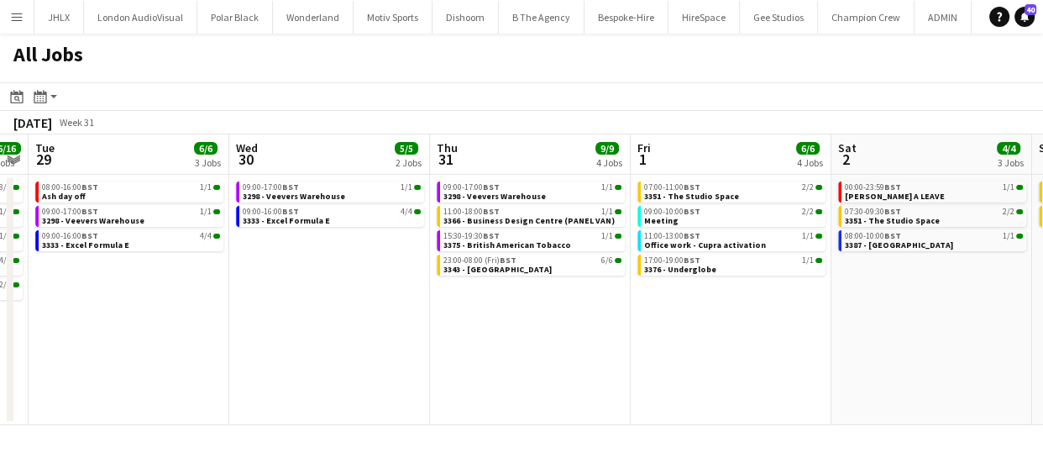
drag, startPoint x: 410, startPoint y: 318, endPoint x: 637, endPoint y: 333, distance: 228.0
click at [637, 333] on app-calendar-viewport "Sun 27 10/10 4 Jobs Mon 28 16/16 5 Jobs Tue 29 6/6 3 Jobs Wed 30 5/5 2 Jobs Thu…" at bounding box center [521, 279] width 1043 height 290
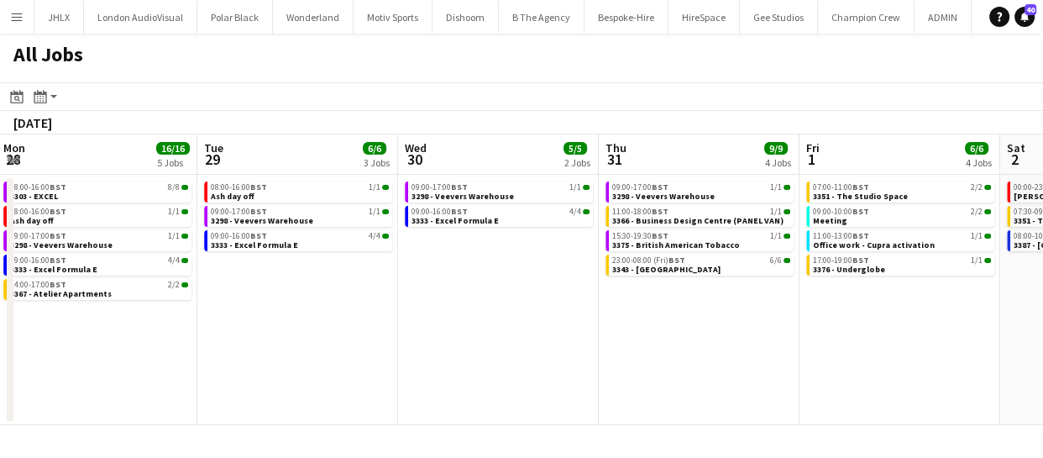
scroll to position [0, 353]
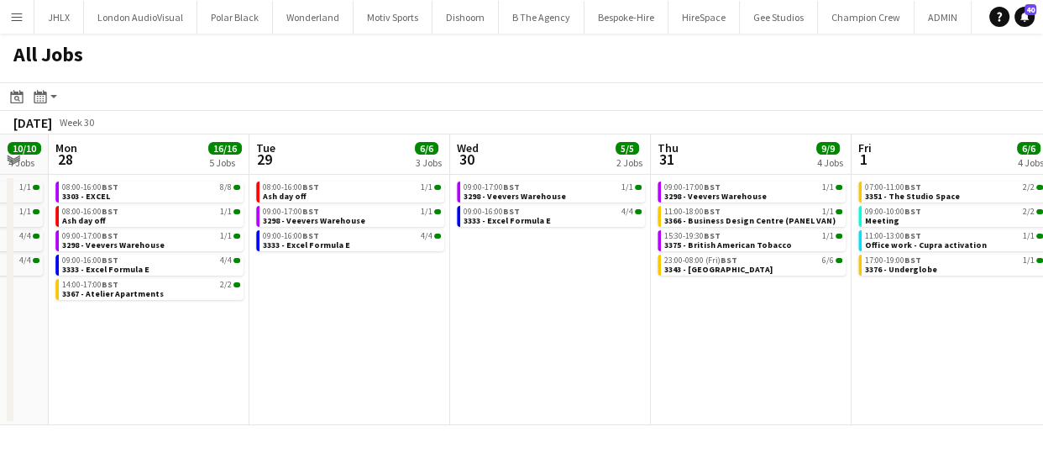
drag, startPoint x: 400, startPoint y: 283, endPoint x: 621, endPoint y: 276, distance: 220.9
click at [621, 276] on app-calendar-viewport "Sat 26 16/16 4 Jobs Sun 27 10/10 4 Jobs Mon 28 16/16 5 Jobs Tue 29 6/6 3 Jobs W…" at bounding box center [521, 279] width 1043 height 290
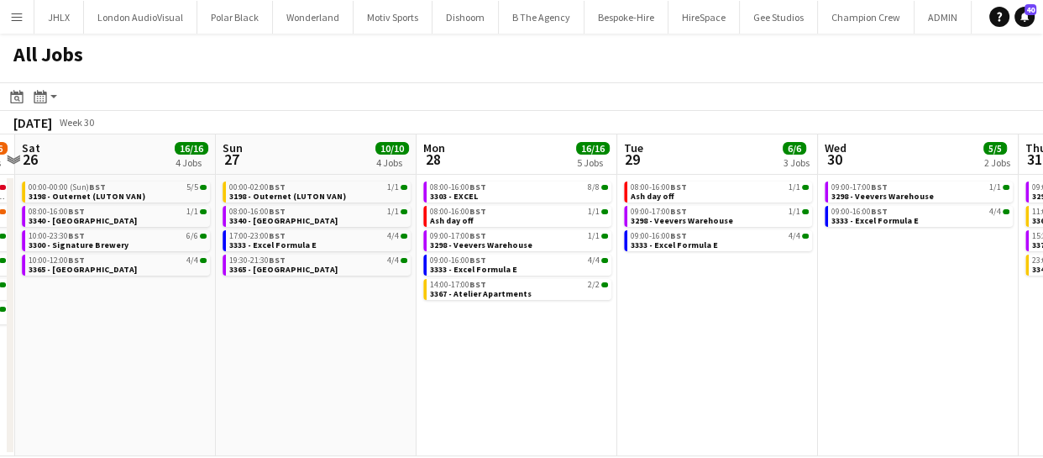
scroll to position [0, 384]
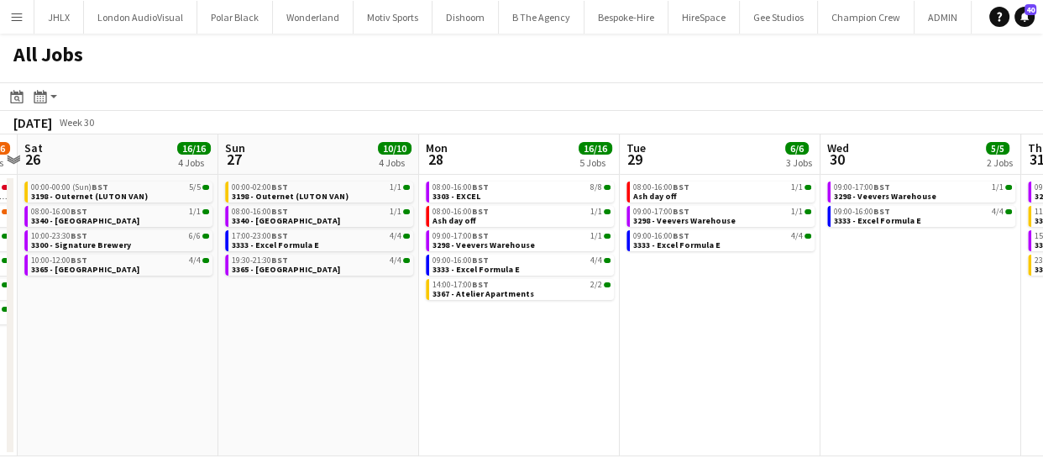
drag, startPoint x: 473, startPoint y: 284, endPoint x: 845, endPoint y: 273, distance: 371.2
click at [845, 273] on app-calendar-viewport "Thu 24 55/59 9 Jobs Fri 25 24/26 6 Jobs Sat 26 16/16 4 Jobs Sun 27 10/10 4 Jobs…" at bounding box center [521, 295] width 1043 height 322
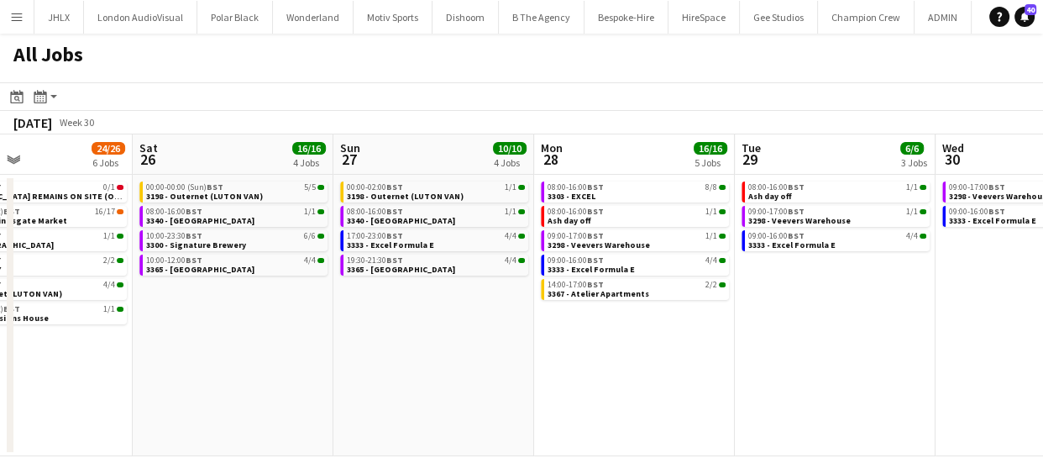
scroll to position [0, 467]
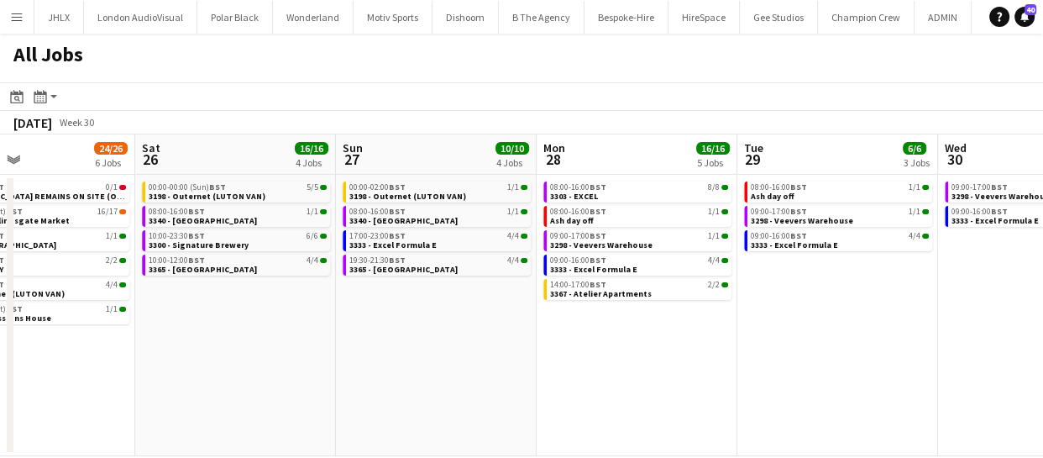
drag, startPoint x: 343, startPoint y: 272, endPoint x: 460, endPoint y: 296, distance: 120.0
click at [460, 296] on app-calendar-viewport "Wed 23 45/45 8 Jobs Thu 24 55/59 9 Jobs Fri 25 24/26 6 Jobs Sat 26 16/16 4 Jobs…" at bounding box center [521, 295] width 1043 height 322
click at [584, 194] on span "3303 - EXCEL" at bounding box center [574, 196] width 48 height 11
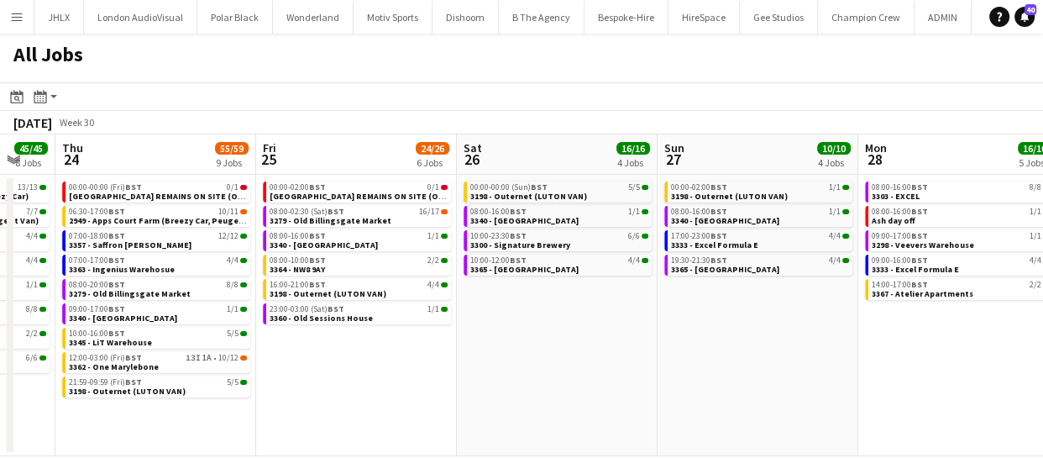
scroll to position [0, 340]
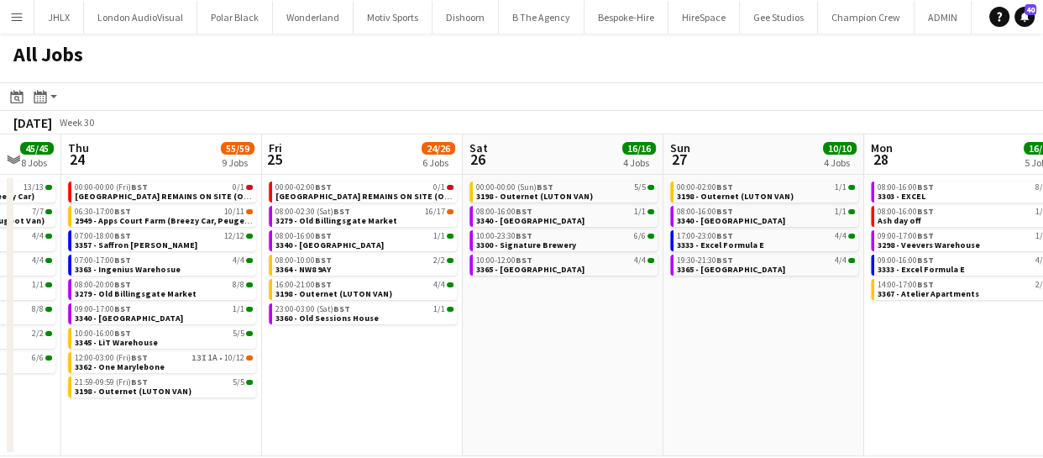
drag, startPoint x: 301, startPoint y: 333, endPoint x: 628, endPoint y: 333, distance: 327.4
click at [628, 333] on app-calendar-viewport "Tue 22 48/48 11 Jobs Wed 23 45/45 8 Jobs Thu 24 55/59 9 Jobs Fri 25 24/26 6 Job…" at bounding box center [521, 295] width 1043 height 322
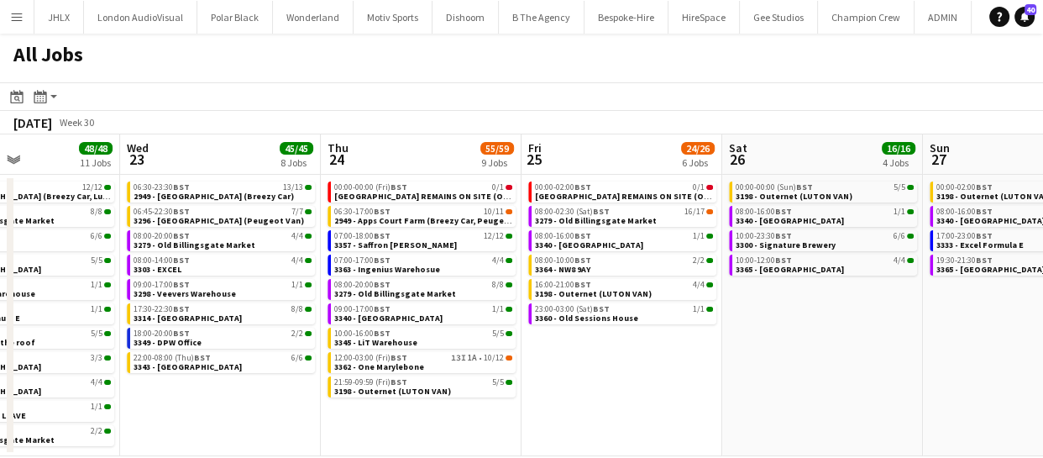
scroll to position [0, 484]
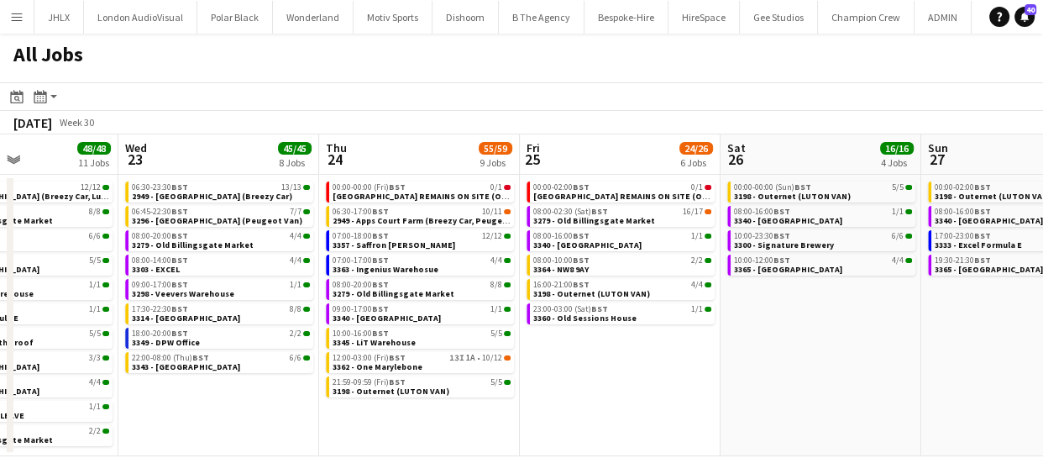
drag, startPoint x: 390, startPoint y: 408, endPoint x: 647, endPoint y: 402, distance: 257.8
click at [647, 402] on app-calendar-viewport "Sun 20 3/3 2 Jobs Mon 21 23/23 6 Jobs Tue 22 48/48 11 Jobs Wed 23 45/45 8 Jobs …" at bounding box center [521, 295] width 1043 height 322
click at [787, 327] on app-date-cell "00:00-00:00 (Sun) BST 5/5 3198 - Outernet (LUTON VAN) 08:00-16:00 BST 1/1 3340 …" at bounding box center [820, 315] width 201 height 281
click at [788, 327] on app-date-cell "00:00-00:00 (Sun) BST 5/5 3198 - Outernet (LUTON VAN) 08:00-16:00 BST 1/1 3340 …" at bounding box center [820, 315] width 201 height 281
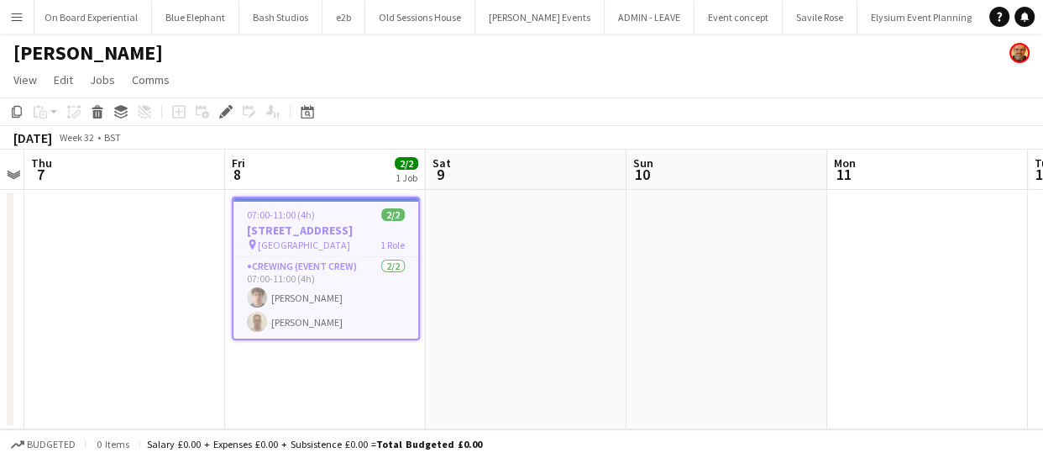
scroll to position [0, 3100]
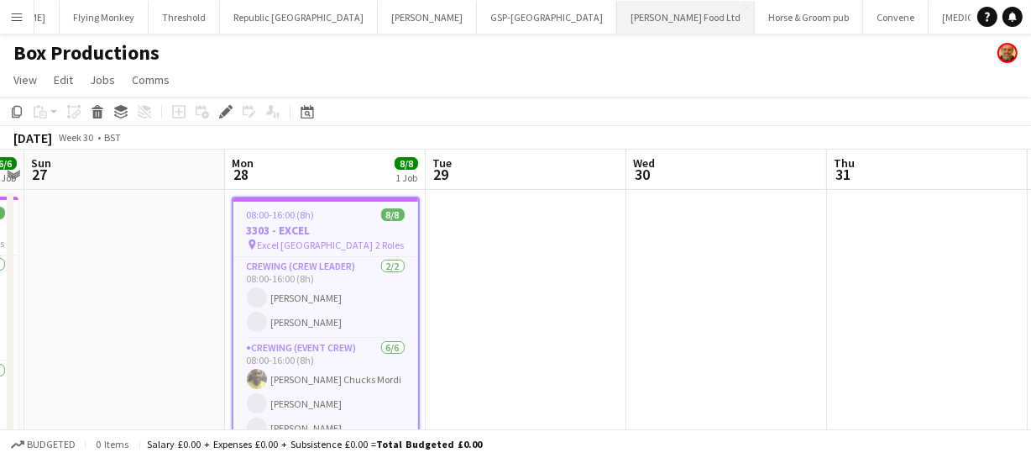
scroll to position [0, 4162]
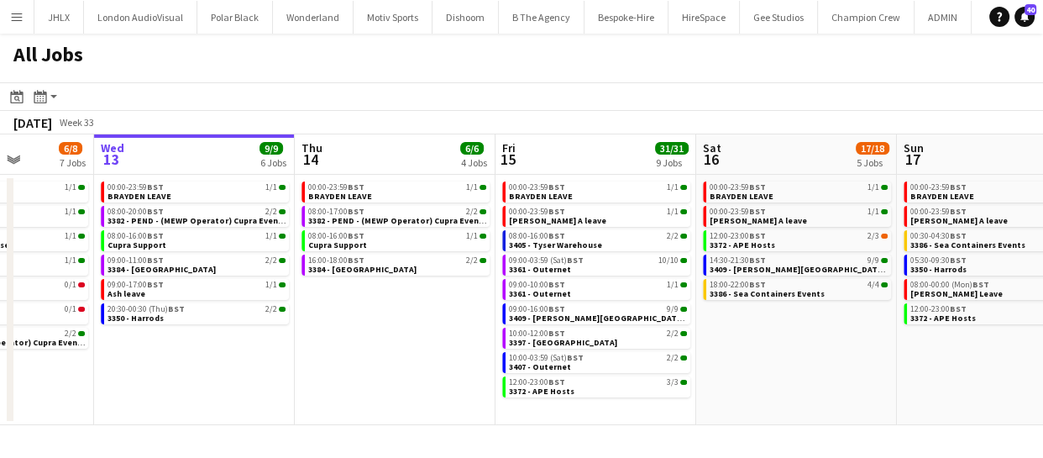
scroll to position [0, 512]
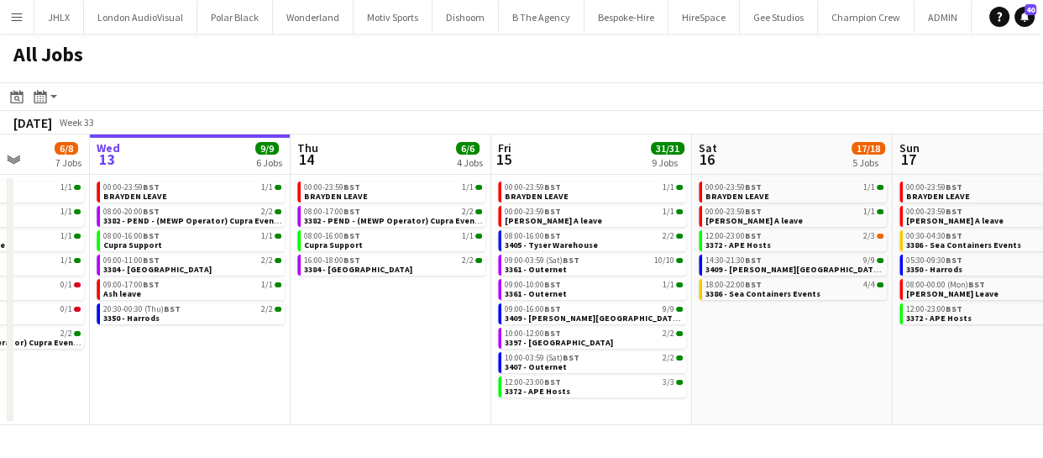
drag, startPoint x: 570, startPoint y: 309, endPoint x: 459, endPoint y: 327, distance: 112.2
click at [459, 327] on app-calendar-viewport "Sun 10 20/20 4 Jobs Mon 11 24/24 10 Jobs Tue 12 6/8 7 Jobs Wed 13 9/9 6 Jobs Th…" at bounding box center [521, 279] width 1043 height 290
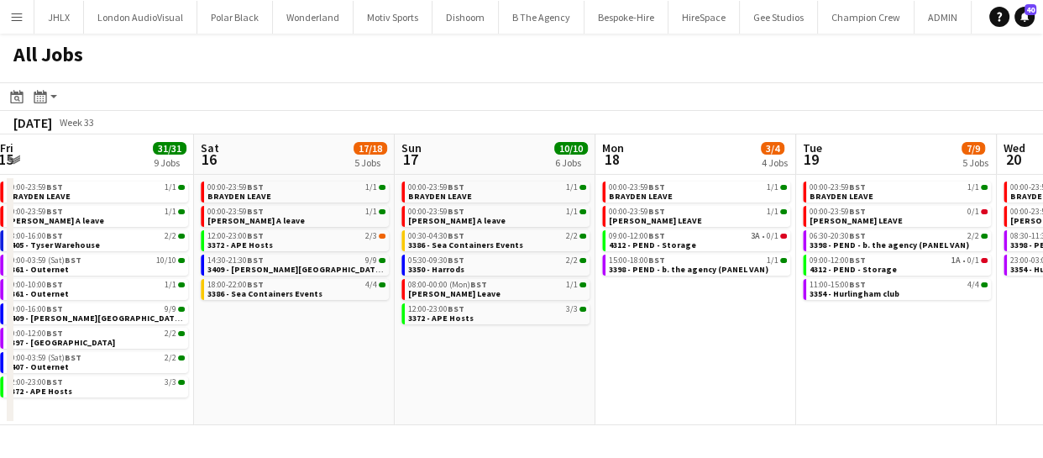
drag, startPoint x: 834, startPoint y: 384, endPoint x: 336, endPoint y: 353, distance: 498.8
click at [336, 353] on app-calendar-viewport "Tue 12 6/8 7 Jobs Wed 13 9/9 6 Jobs Thu 14 6/6 4 Jobs Fri 15 31/31 9 Jobs Sat 1…" at bounding box center [521, 279] width 1043 height 290
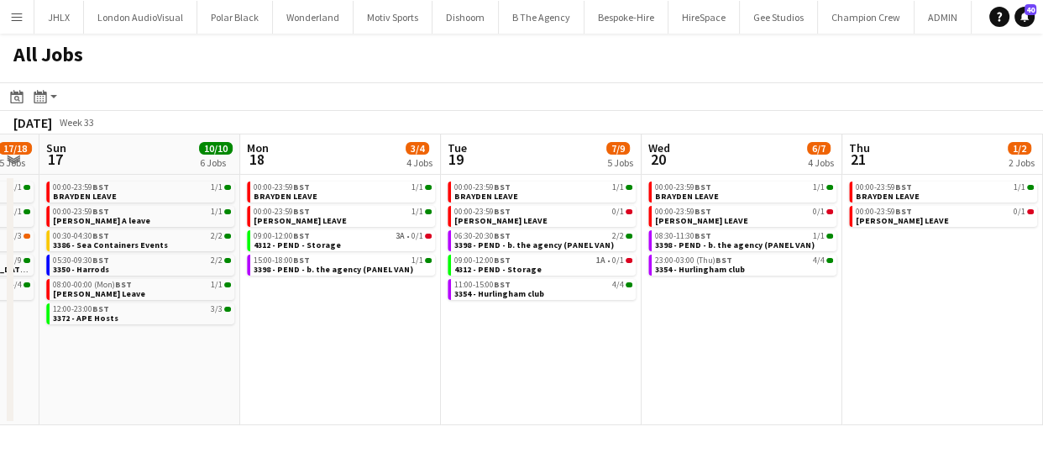
scroll to position [0, 563]
drag, startPoint x: 521, startPoint y: 369, endPoint x: 274, endPoint y: 353, distance: 247.3
click at [274, 353] on app-calendar-viewport "Thu 14 6/6 4 Jobs Fri 15 31/31 9 Jobs Sat 16 17/18 5 Jobs Sun 17 10/10 6 Jobs M…" at bounding box center [521, 279] width 1043 height 290
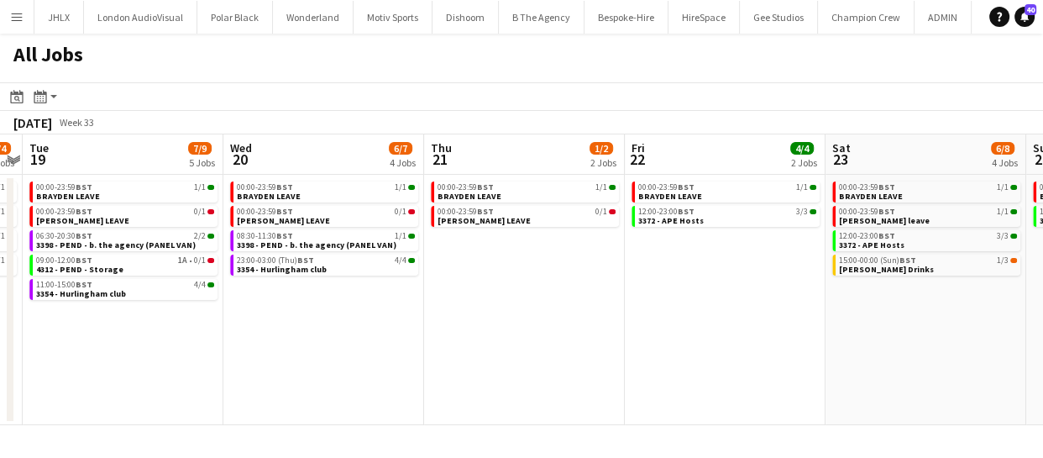
drag, startPoint x: 761, startPoint y: 353, endPoint x: 343, endPoint y: 348, distance: 417.3
click at [343, 350] on app-calendar-viewport "Sat 16 17/18 5 Jobs Sun 17 10/10 6 Jobs Mon 18 3/4 4 Jobs Tue 19 7/9 5 Jobs Wed…" at bounding box center [521, 279] width 1043 height 290
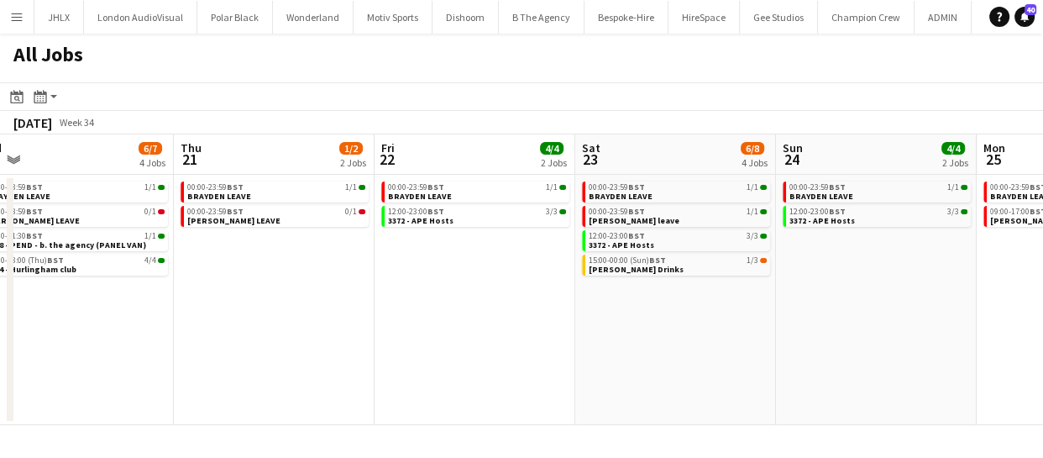
drag, startPoint x: 629, startPoint y: 337, endPoint x: 478, endPoint y: 332, distance: 151.2
click at [427, 329] on app-calendar-viewport "Mon 18 3/4 4 Jobs Tue 19 7/9 5 Jobs Wed 20 6/7 4 Jobs Thu 21 1/2 2 Jobs Fri 22 …" at bounding box center [521, 279] width 1043 height 290
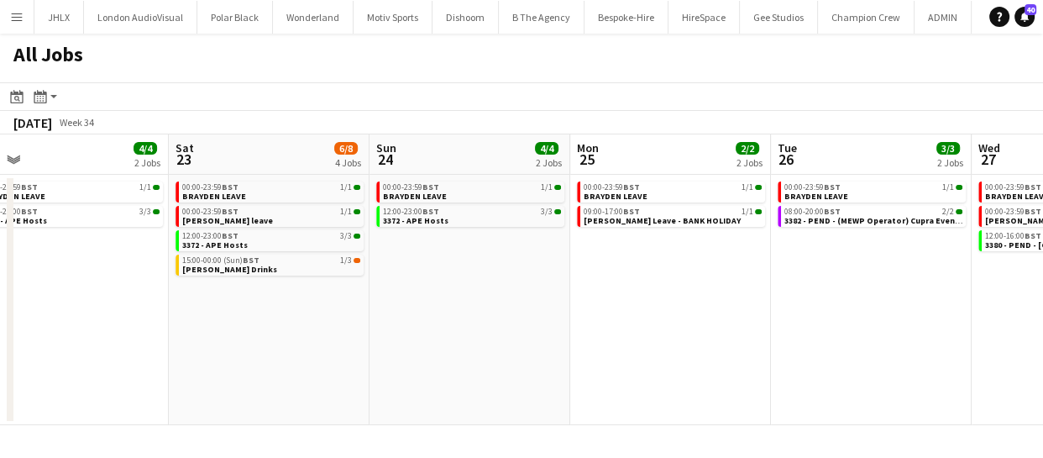
drag, startPoint x: 705, startPoint y: 342, endPoint x: 299, endPoint y: 326, distance: 406.6
click at [299, 326] on app-calendar-viewport "Wed 20 6/7 4 Jobs Thu 21 1/2 2 Jobs Fri 22 4/4 2 Jobs Sat 23 6/8 4 Jobs Sun 24 …" at bounding box center [521, 279] width 1043 height 290
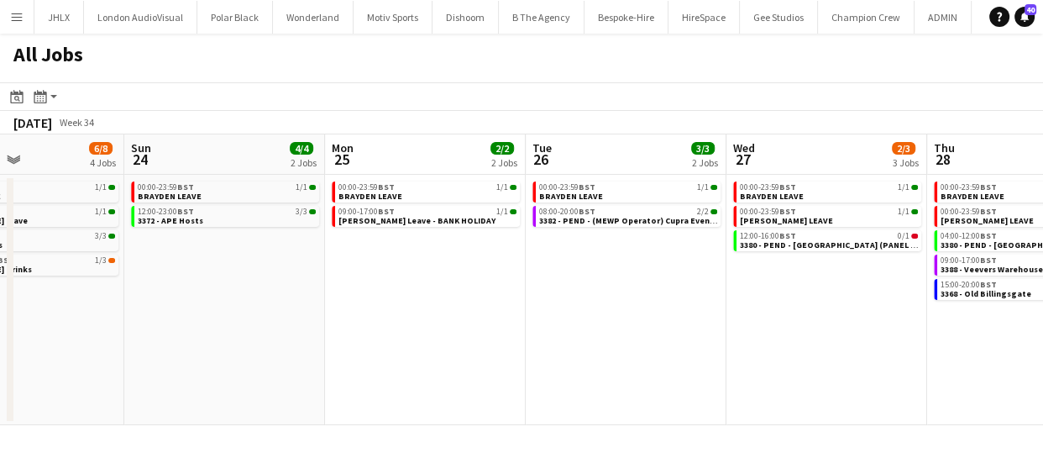
drag, startPoint x: 646, startPoint y: 322, endPoint x: 400, endPoint y: 321, distance: 245.1
click at [400, 321] on app-calendar-viewport "Wed 20 6/7 4 Jobs Thu 21 1/2 2 Jobs Fri 22 4/4 2 Jobs Sat 23 6/8 4 Jobs Sun 24 …" at bounding box center [521, 279] width 1043 height 290
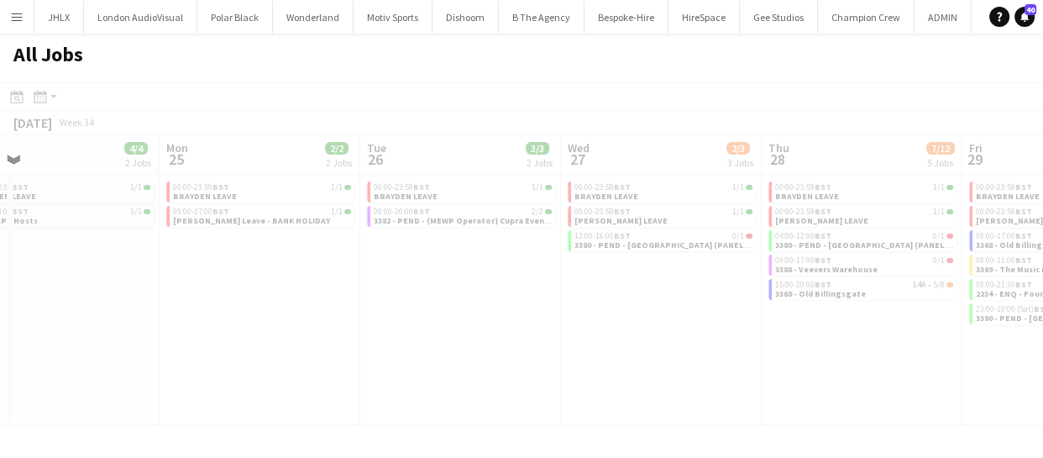
drag, startPoint x: 618, startPoint y: 332, endPoint x: 402, endPoint y: 317, distance: 216.3
click at [402, 317] on app-calendar-viewport "Fri 22 4/4 2 Jobs Sat 23 6/8 4 Jobs Sun 24 4/4 2 Jobs Mon 25 2/2 2 Jobs Tue 26 …" at bounding box center [521, 279] width 1043 height 290
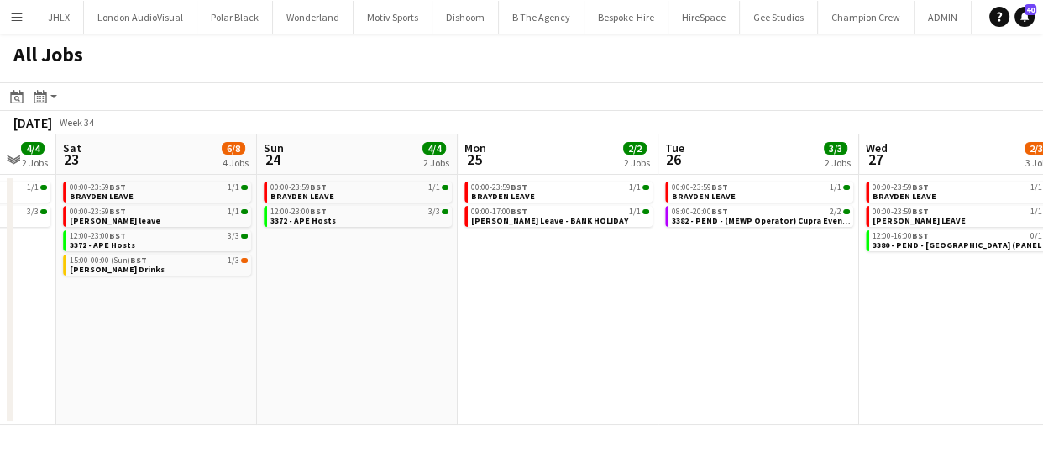
drag, startPoint x: 572, startPoint y: 323, endPoint x: 937, endPoint y: 352, distance: 366.3
click at [937, 352] on app-calendar-viewport "Thu 21 1/2 2 Jobs Fri 22 4/4 2 Jobs Sat 23 6/8 4 Jobs Sun 24 4/4 2 Jobs Mon 25 …" at bounding box center [521, 279] width 1043 height 290
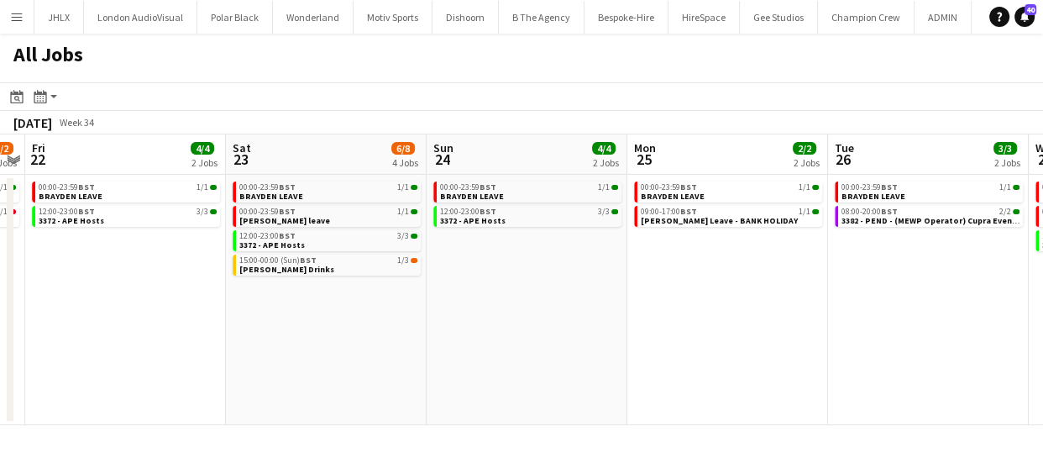
scroll to position [0, 483]
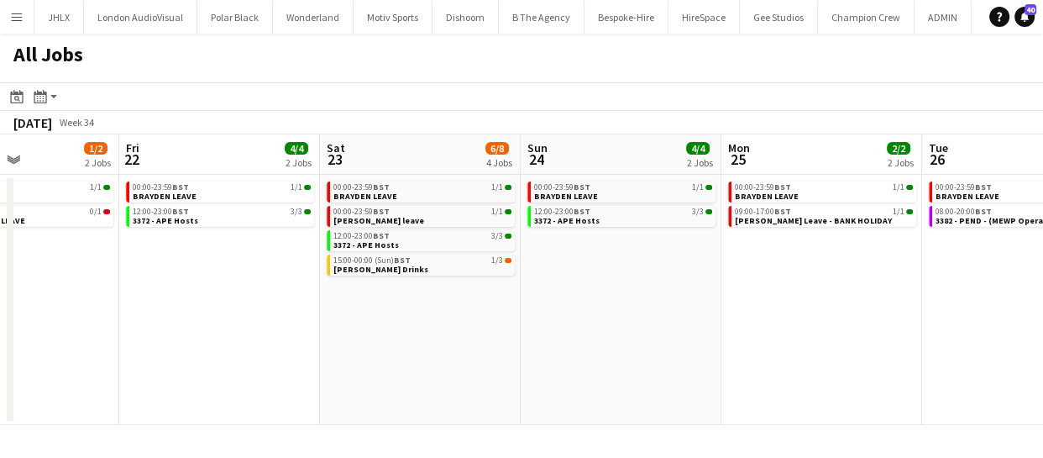
drag, startPoint x: 300, startPoint y: 311, endPoint x: 563, endPoint y: 348, distance: 266.3
click at [563, 348] on app-calendar-viewport "Tue 19 7/9 5 Jobs Wed 20 6/7 4 Jobs Thu 21 1/2 2 Jobs Fri 22 4/4 2 Jobs Sat 23 …" at bounding box center [521, 279] width 1043 height 290
drag, startPoint x: 285, startPoint y: 321, endPoint x: 421, endPoint y: 317, distance: 136.1
click at [342, 318] on app-calendar-viewport "Tue 19 7/9 5 Jobs Wed 20 6/7 4 Jobs Thu 21 1/2 2 Jobs Fri 22 4/4 2 Jobs Sat 23 …" at bounding box center [521, 279] width 1043 height 290
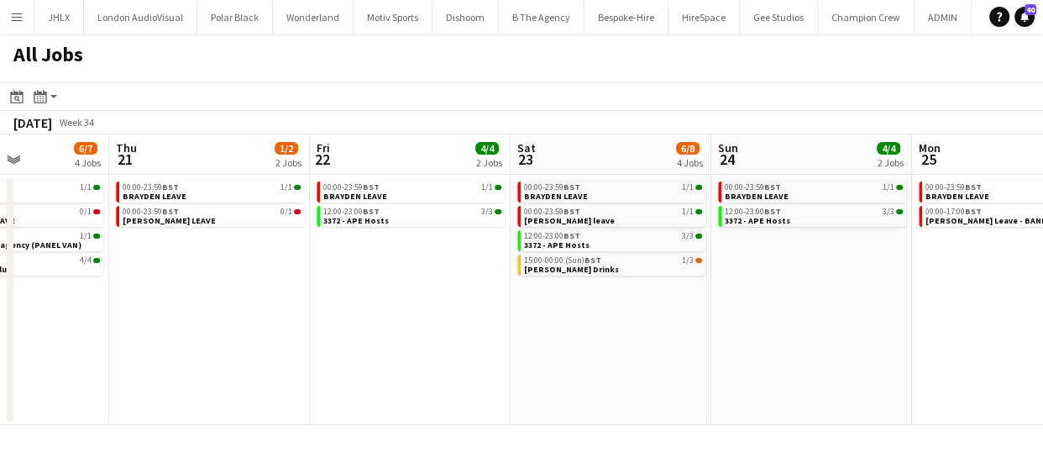
drag, startPoint x: 739, startPoint y: 358, endPoint x: 775, endPoint y: 371, distance: 38.2
click at [776, 371] on app-calendar-viewport "Mon 18 3/4 4 Jobs Tue 19 7/9 5 Jobs Wed 20 6/7 4 Jobs Thu 21 1/2 2 Jobs Fri 22 …" at bounding box center [521, 279] width 1043 height 290
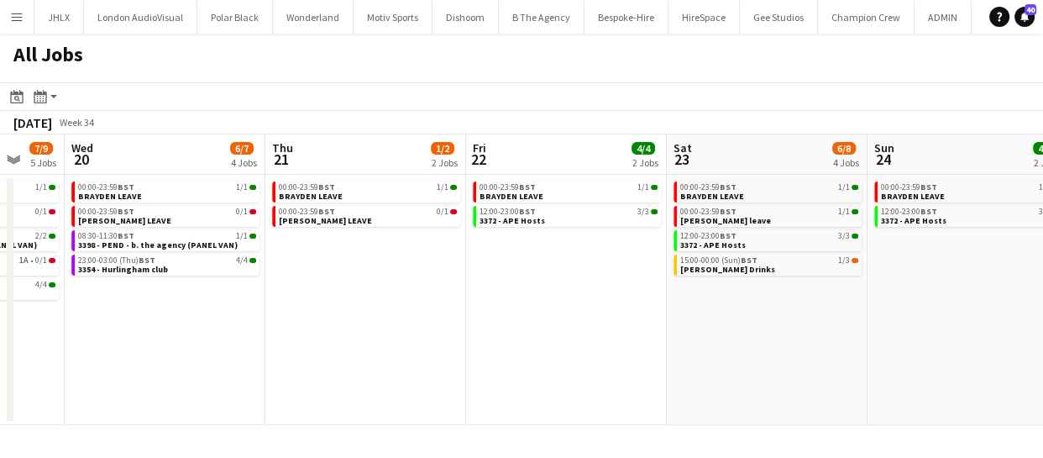
drag, startPoint x: 414, startPoint y: 311, endPoint x: 619, endPoint y: 333, distance: 206.0
click at [575, 328] on app-calendar-viewport "Mon 18 3/4 4 Jobs Tue 19 7/9 5 Jobs Wed 20 6/7 4 Jobs Thu 21 1/2 2 Jobs Fri 22 …" at bounding box center [521, 279] width 1043 height 290
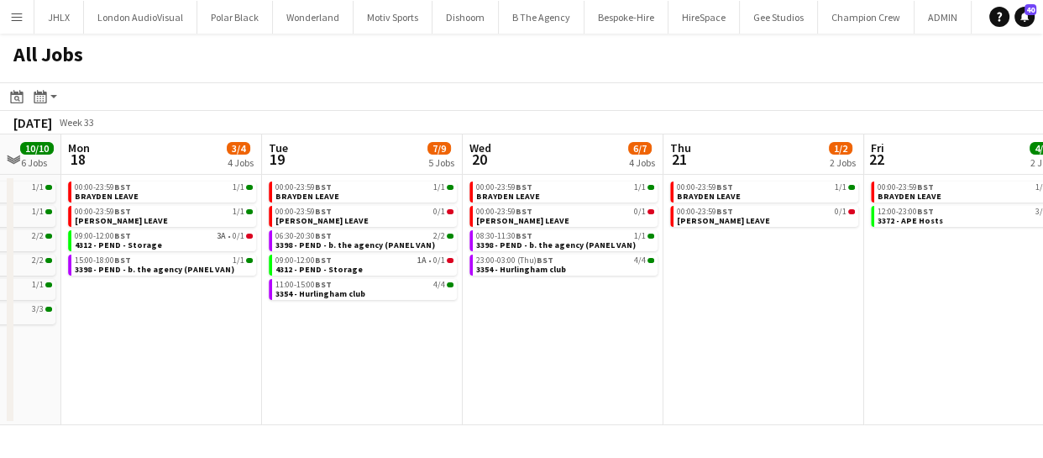
drag, startPoint x: 394, startPoint y: 326, endPoint x: 766, endPoint y: 344, distance: 372.4
click at [766, 344] on app-calendar-viewport "Sat 16 17/18 5 Jobs Sun 17 10/10 6 Jobs Mon 18 3/4 4 Jobs Tue 19 7/9 5 Jobs Wed…" at bounding box center [521, 279] width 1043 height 290
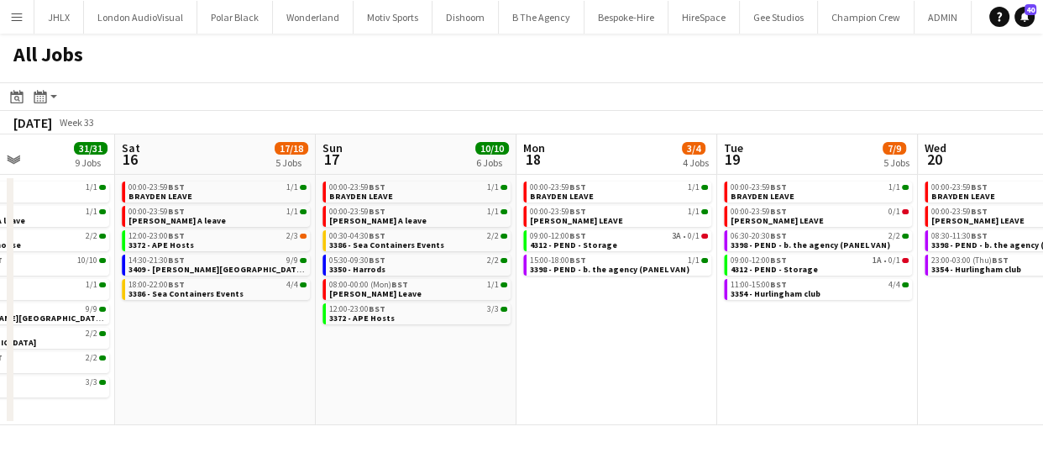
scroll to position [0, 484]
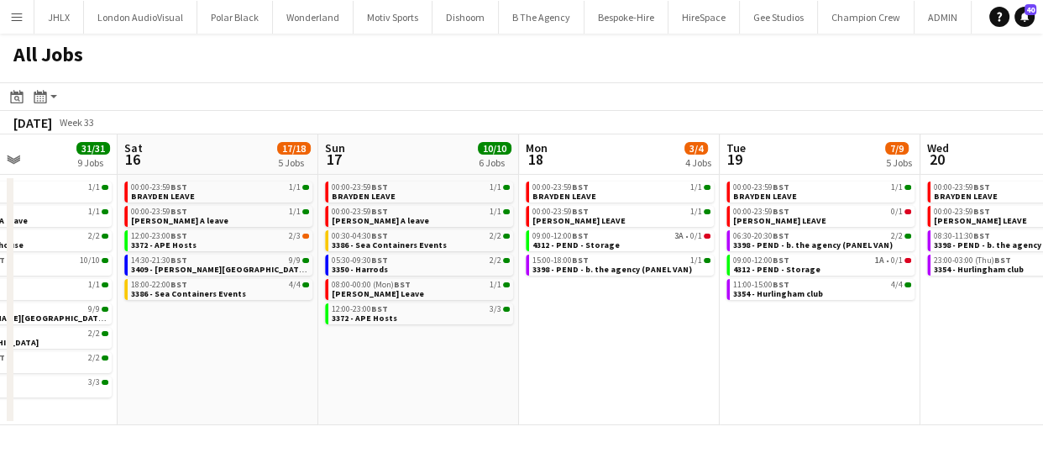
drag, startPoint x: 281, startPoint y: 337, endPoint x: 740, endPoint y: 371, distance: 459.6
click at [740, 371] on app-calendar-viewport "Wed 13 9/9 6 Jobs Thu 14 6/6 4 Jobs Fri 15 31/31 9 Jobs Sat 16 17/18 5 Jobs Sun…" at bounding box center [521, 279] width 1043 height 290
click at [386, 293] on link "08:00-00:00 (Mon) BST 1/1 Shane Leave" at bounding box center [421, 288] width 178 height 19
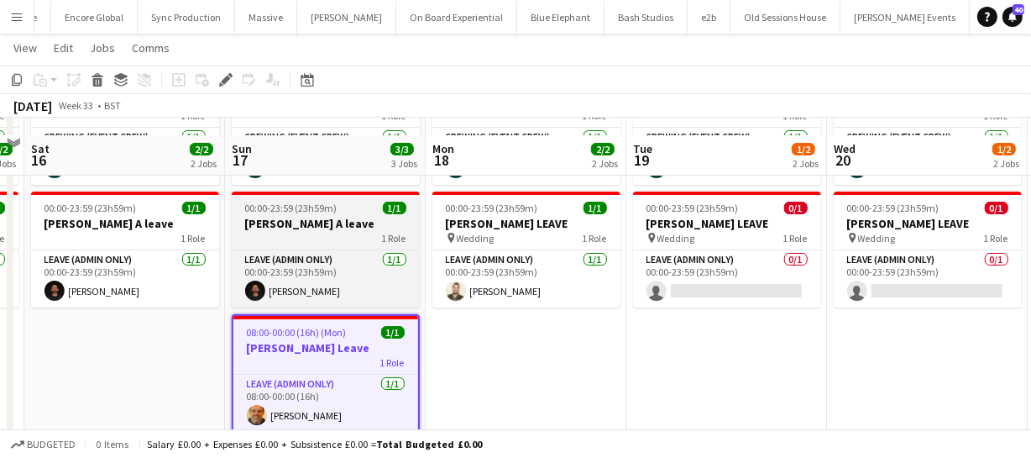
scroll to position [152, 0]
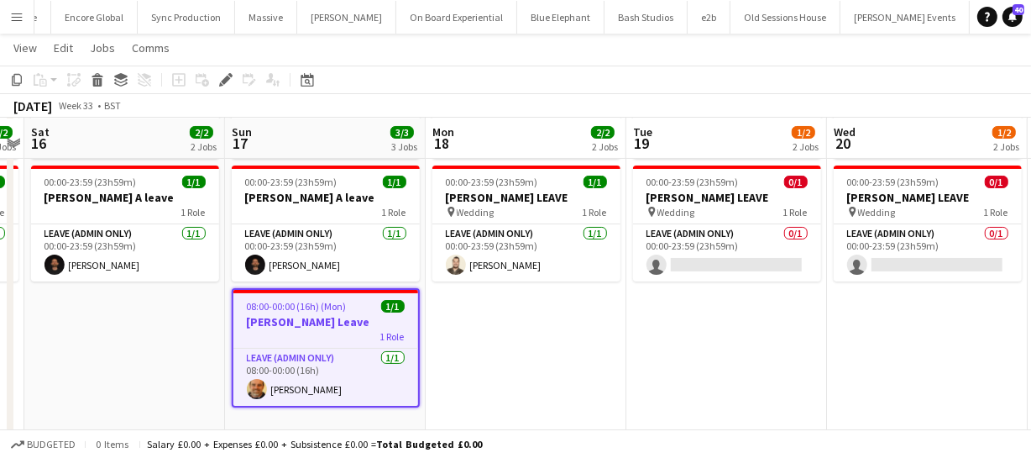
click at [304, 316] on h3 "[PERSON_NAME] Leave" at bounding box center [325, 321] width 185 height 15
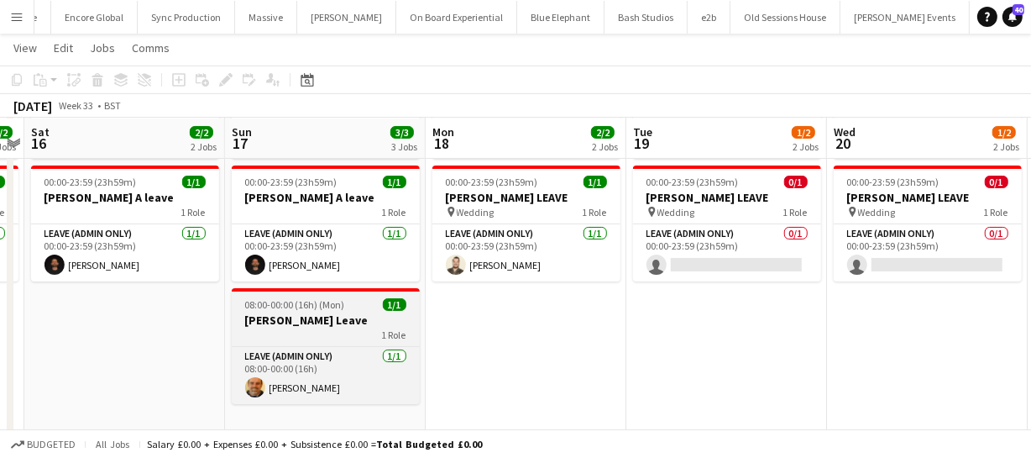
click at [304, 316] on h3 "[PERSON_NAME] Leave" at bounding box center [326, 319] width 188 height 15
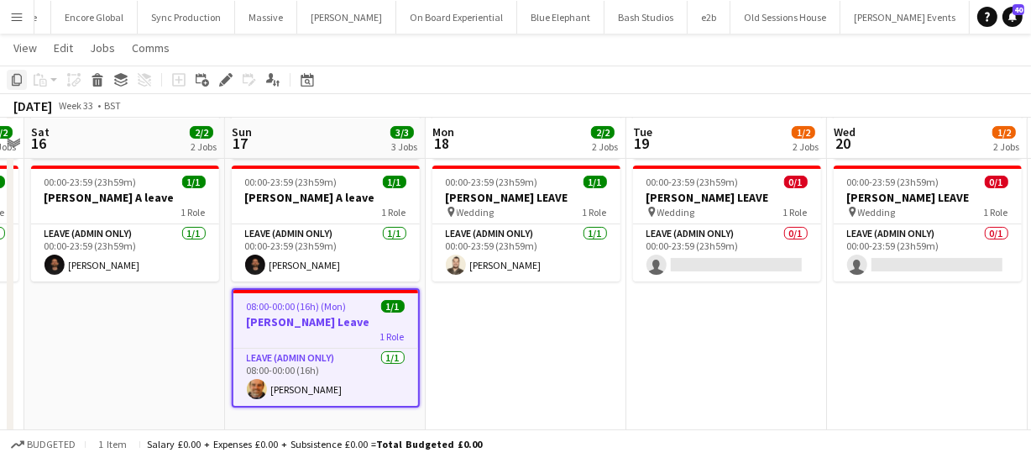
click at [18, 79] on icon "Copy" at bounding box center [16, 79] width 13 height 13
drag, startPoint x: 630, startPoint y: 329, endPoint x: 377, endPoint y: 302, distance: 255.0
click at [437, 310] on app-calendar-viewport "Wed 13 2/2 2 Jobs Thu 14 1/1 1 Job Fri 15 2/2 2 Jobs Sat 16 2/2 2 Jobs Sun 17 3…" at bounding box center [515, 239] width 1031 height 651
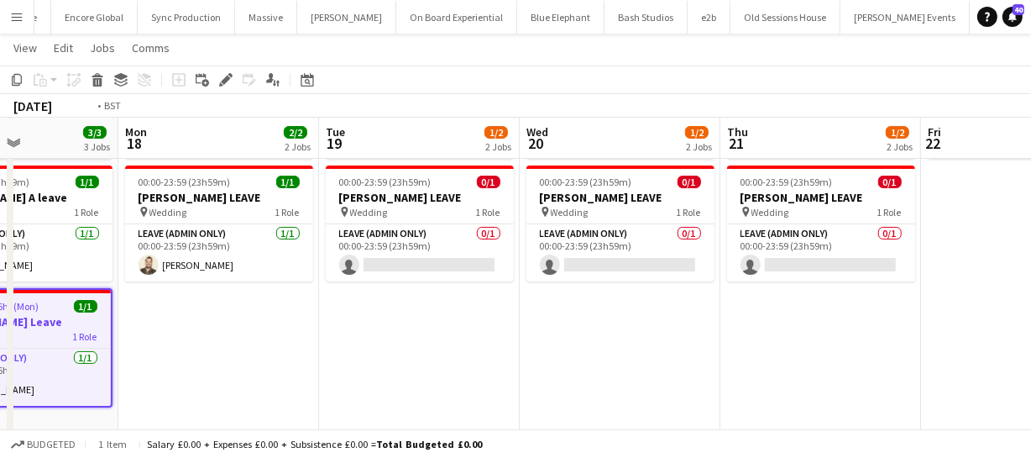
drag, startPoint x: 593, startPoint y: 332, endPoint x: 609, endPoint y: 330, distance: 17.0
click at [413, 326] on app-calendar-viewport "Fri 15 2/2 2 Jobs Sat 16 2/2 2 Jobs Sun 17 3/3 3 Jobs Mon 18 2/2 2 Jobs Tue 19 …" at bounding box center [515, 239] width 1031 height 651
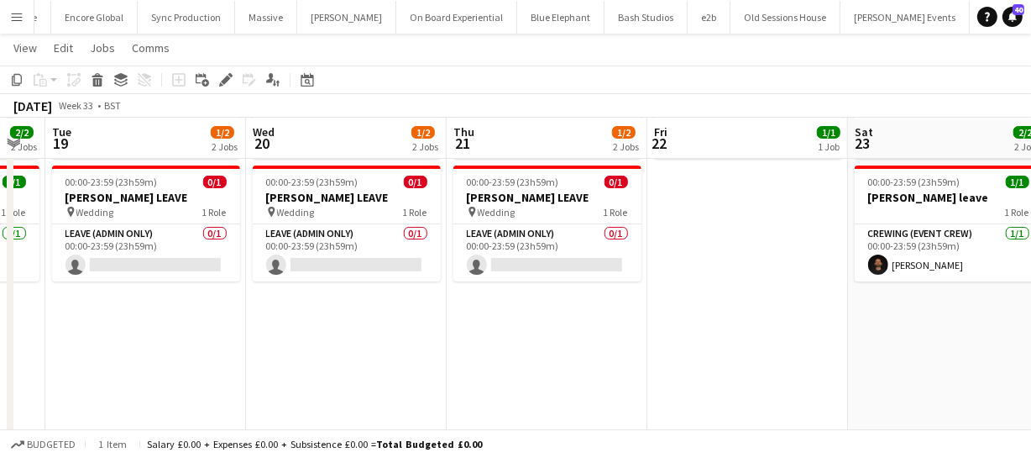
drag, startPoint x: 531, startPoint y: 332, endPoint x: 648, endPoint y: 342, distance: 118.0
click at [494, 329] on app-calendar-viewport "Fri 15 2/2 2 Jobs Sat 16 2/2 2 Jobs Sun 17 3/3 3 Jobs Mon 18 2/2 2 Jobs Tue 19 …" at bounding box center [515, 239] width 1031 height 651
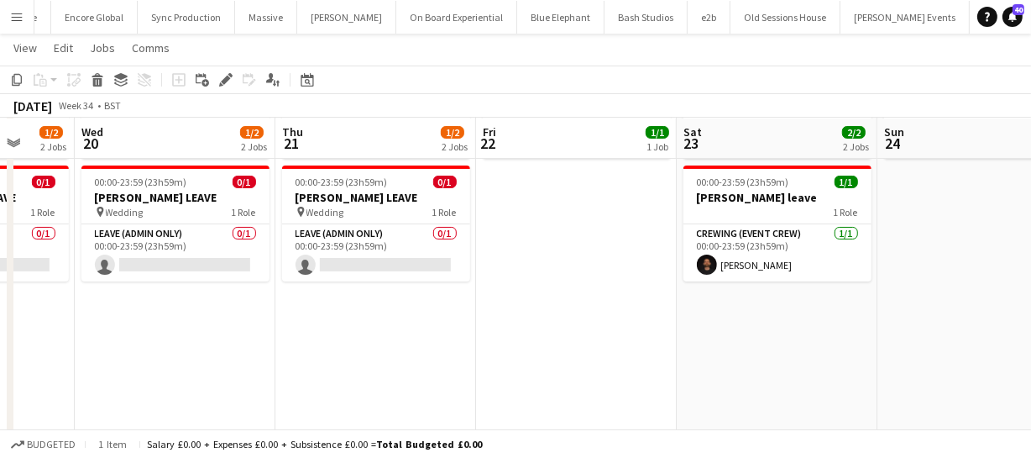
click at [432, 325] on app-calendar-viewport "Sun 17 3/3 3 Jobs Mon 18 2/2 2 Jobs Tue 19 1/2 2 Jobs Wed 20 1/2 2 Jobs Thu 21 …" at bounding box center [515, 239] width 1031 height 651
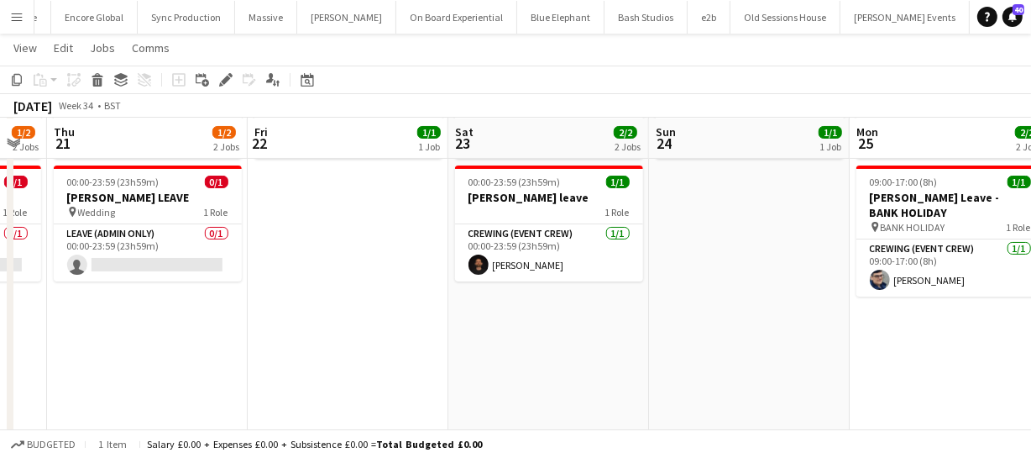
drag, startPoint x: 544, startPoint y: 324, endPoint x: 374, endPoint y: 320, distance: 170.5
click at [379, 322] on app-calendar-viewport "Sun 17 3/3 3 Jobs Mon 18 2/2 2 Jobs Tue 19 1/2 2 Jobs Wed 20 1/2 2 Jobs Thu 21 …" at bounding box center [515, 239] width 1031 height 651
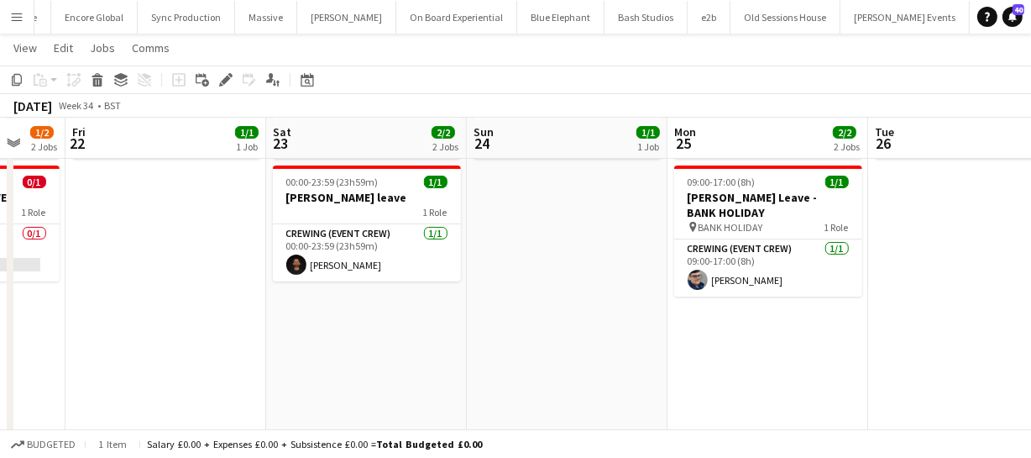
click at [526, 206] on app-date-cell "00:00-23:59 (23h59m) 1/1 BRAYDEN LEAVE 1 Role Crewing (Event Crew) [DATE] 00:00…" at bounding box center [567, 300] width 201 height 529
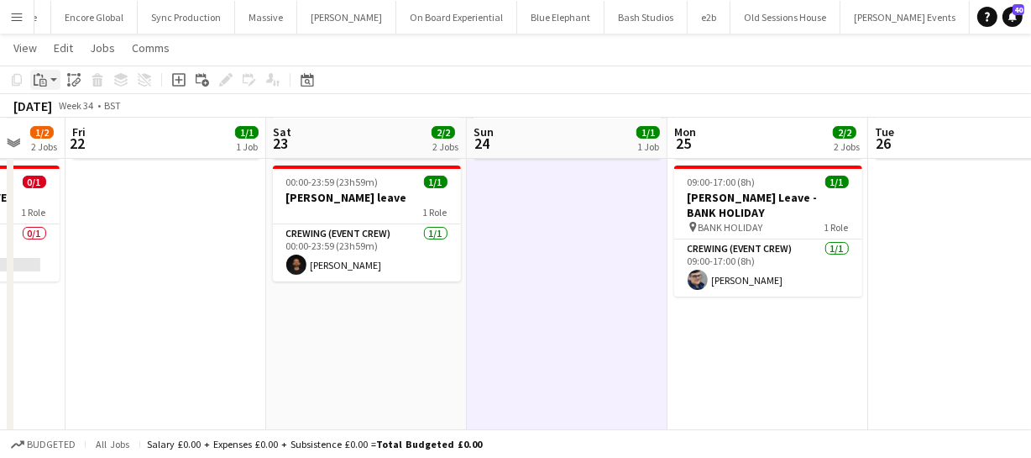
click at [36, 78] on icon "Paste" at bounding box center [40, 79] width 13 height 13
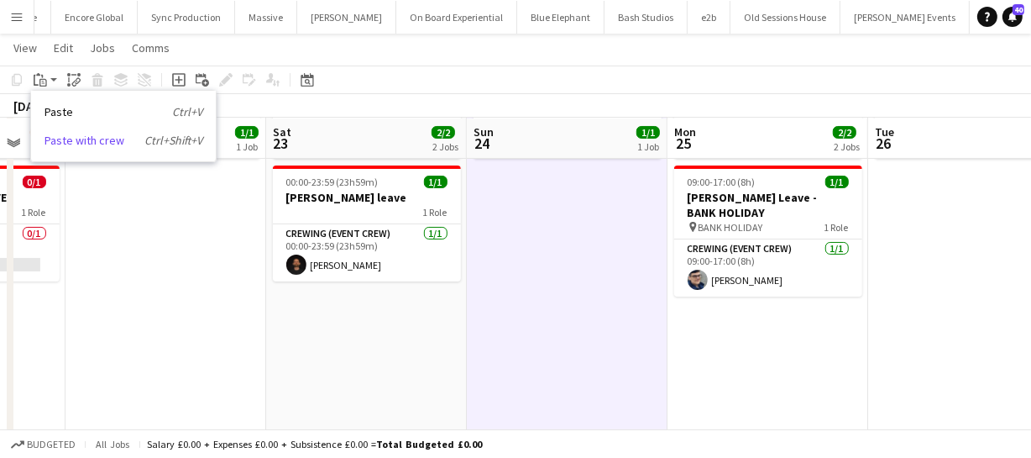
click at [76, 136] on link "Paste with crew Ctrl+Shift+V" at bounding box center [123, 140] width 158 height 15
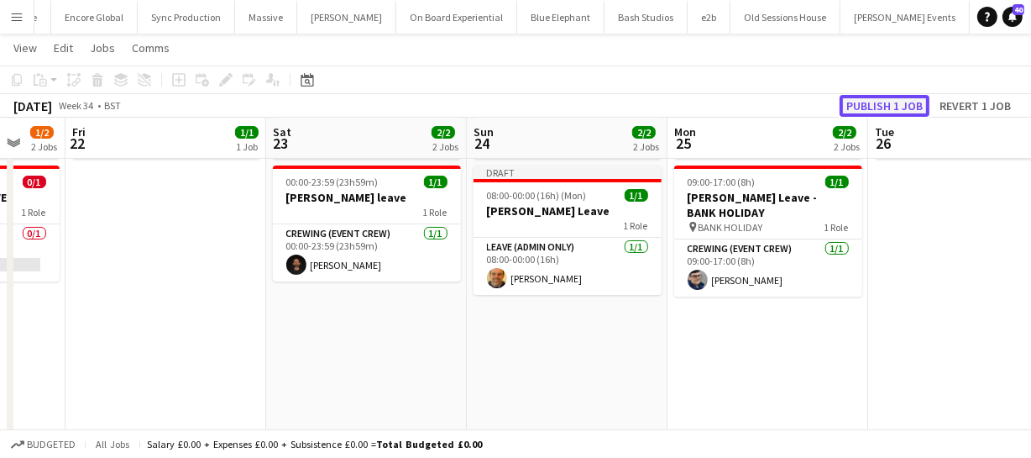
click at [876, 103] on button "Publish 1 job" at bounding box center [885, 106] width 90 height 22
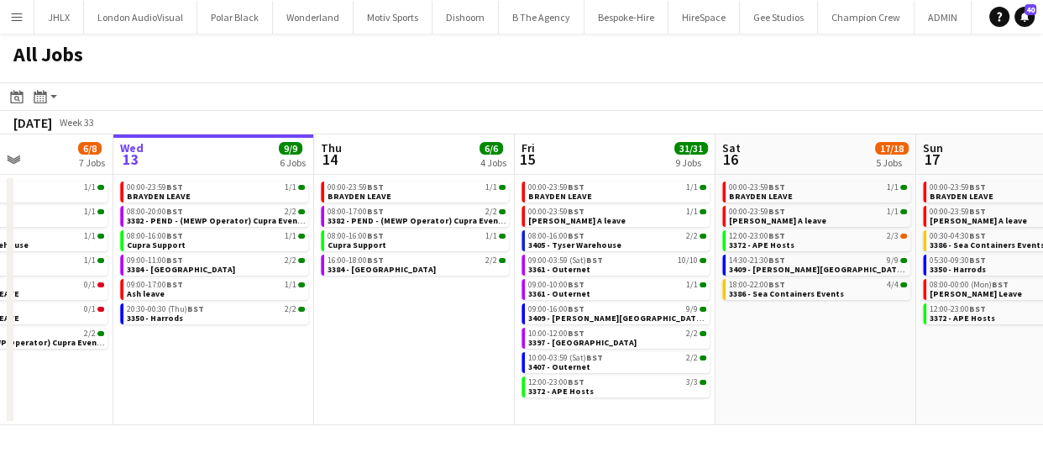
drag, startPoint x: 534, startPoint y: 373, endPoint x: 441, endPoint y: 361, distance: 93.9
click at [441, 361] on app-calendar-viewport "Sun 10 20/20 4 Jobs Mon 11 24/24 10 Jobs Tue 12 6/8 7 Jobs Wed 13 9/9 6 Jobs Th…" at bounding box center [521, 279] width 1043 height 290
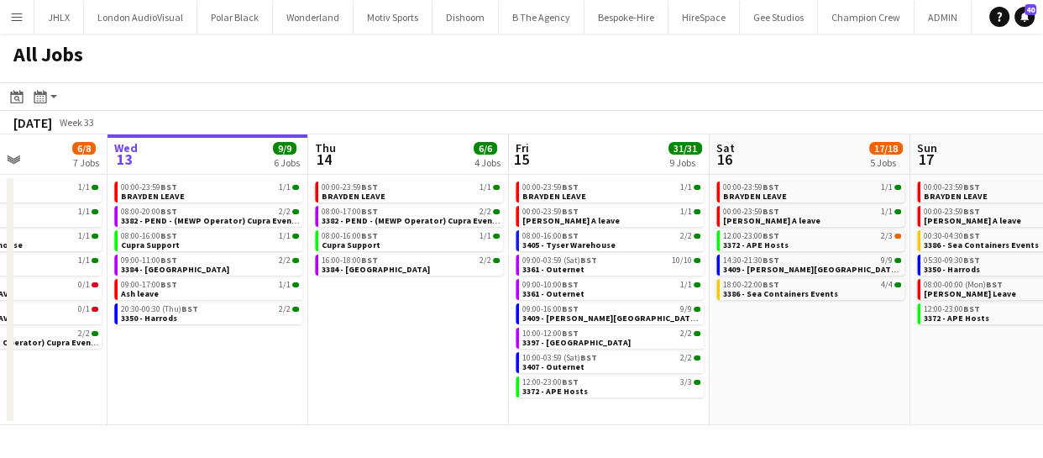
drag, startPoint x: 706, startPoint y: 361, endPoint x: 563, endPoint y: 322, distance: 148.1
click at [498, 326] on app-calendar-viewport "Sun 10 20/20 4 Jobs Mon 11 24/24 10 Jobs Tue 12 6/8 7 Jobs Wed 13 9/9 6 Jobs Th…" at bounding box center [521, 279] width 1043 height 290
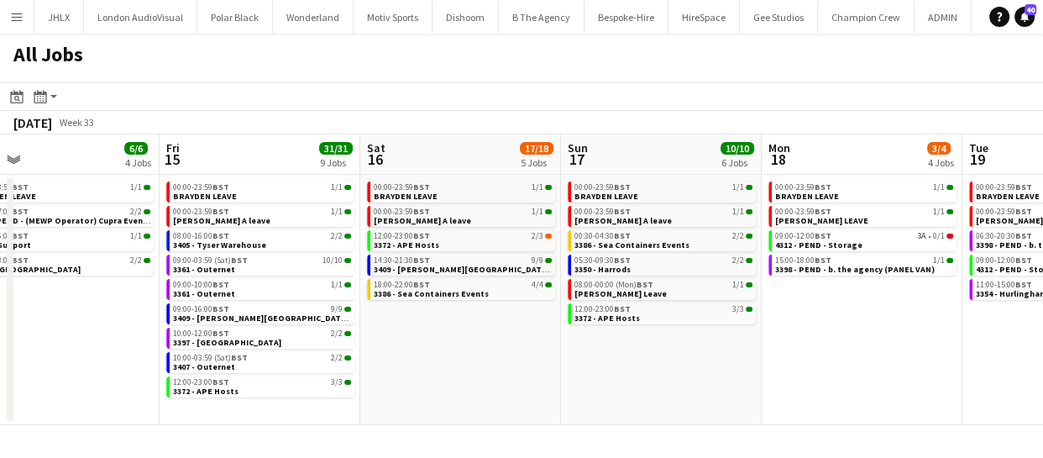
click at [580, 356] on app-calendar-viewport "Tue 12 6/8 7 Jobs Wed 13 9/9 6 Jobs Thu 14 6/6 4 Jobs Fri 15 31/31 9 Jobs Sat 1…" at bounding box center [521, 279] width 1043 height 290
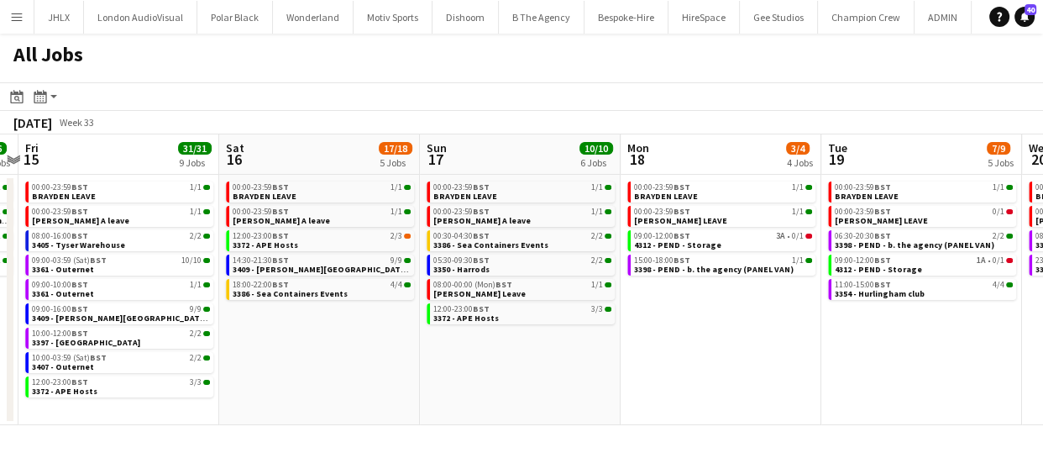
drag, startPoint x: 640, startPoint y: 372, endPoint x: 586, endPoint y: 364, distance: 54.3
click at [524, 369] on app-calendar-viewport "Tue 12 6/8 7 Jobs Wed 13 9/9 6 Jobs Thu 14 6/6 4 Jobs Fri 15 31/31 9 Jobs Sat 1…" at bounding box center [521, 279] width 1043 height 290
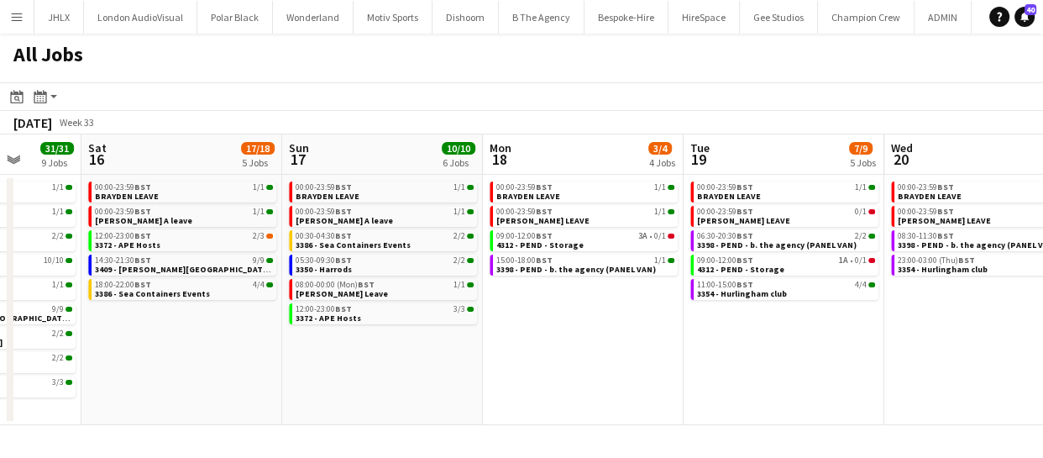
click at [453, 371] on app-all-jobs "All Jobs Date picker [DATE] [DATE] [DATE] M [DATE] T [DATE] W [DATE] T [DATE] F…" at bounding box center [521, 229] width 1043 height 391
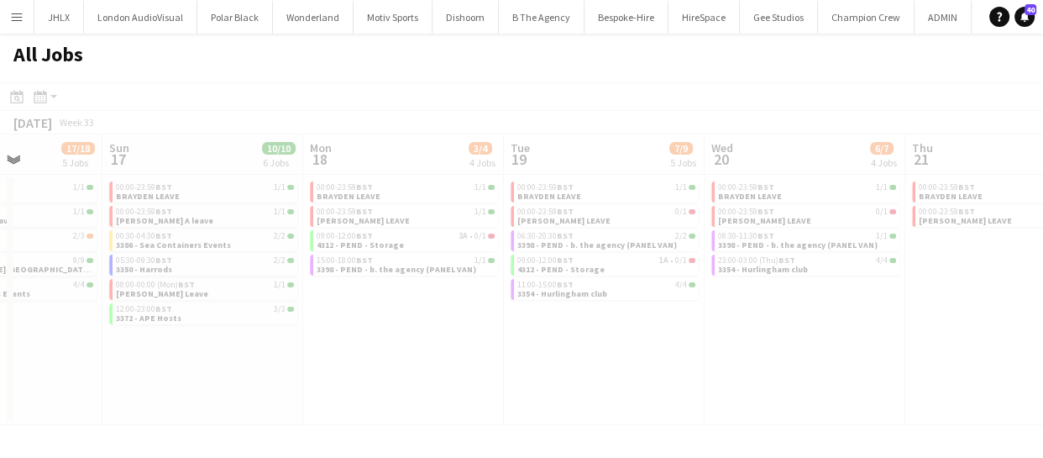
drag, startPoint x: 548, startPoint y: 381, endPoint x: 414, endPoint y: 369, distance: 134.9
click at [430, 373] on app-calendar-viewport "Thu 14 6/6 4 Jobs Fri 15 31/31 9 Jobs Sat 16 17/18 5 Jobs Sun 17 10/10 6 Jobs M…" at bounding box center [521, 279] width 1043 height 290
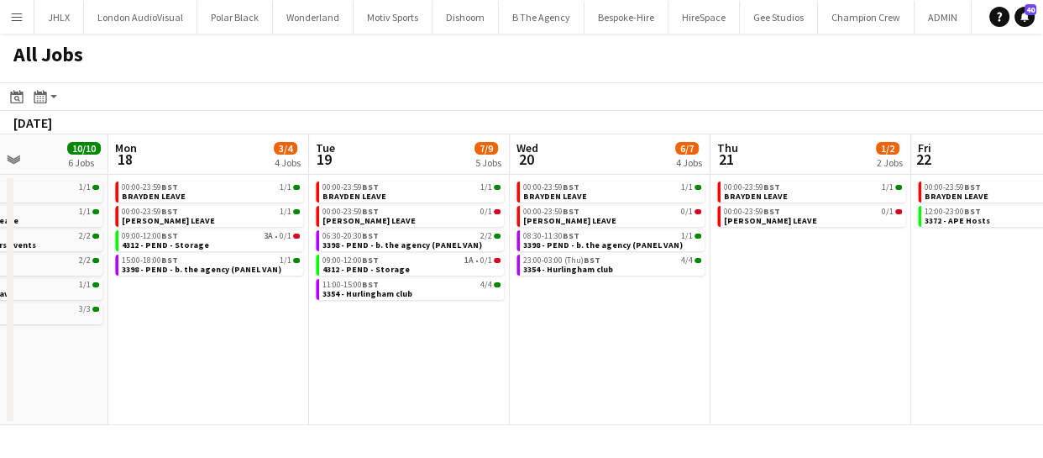
drag, startPoint x: 494, startPoint y: 358, endPoint x: 460, endPoint y: 341, distance: 37.5
click at [416, 353] on app-calendar-viewport "Thu 14 6/6 4 Jobs Fri 15 31/31 9 Jobs Sat 16 17/18 5 Jobs Sun 17 10/10 6 Jobs M…" at bounding box center [521, 279] width 1043 height 290
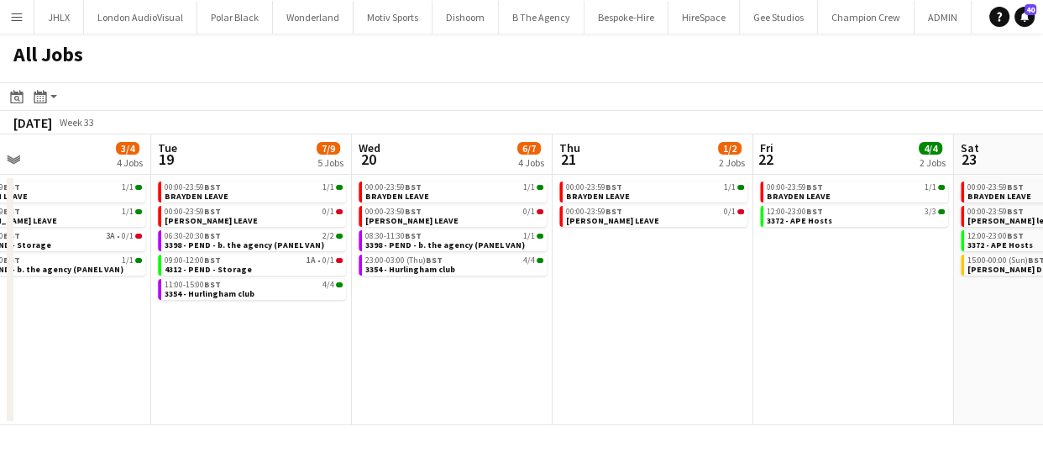
drag, startPoint x: 544, startPoint y: 348, endPoint x: 445, endPoint y: 336, distance: 99.9
click at [391, 339] on app-calendar-viewport "Sat 16 17/18 5 Jobs Sun 17 10/10 6 Jobs Mon 18 3/4 4 Jobs Tue 19 7/9 5 Jobs Wed…" at bounding box center [521, 279] width 1043 height 290
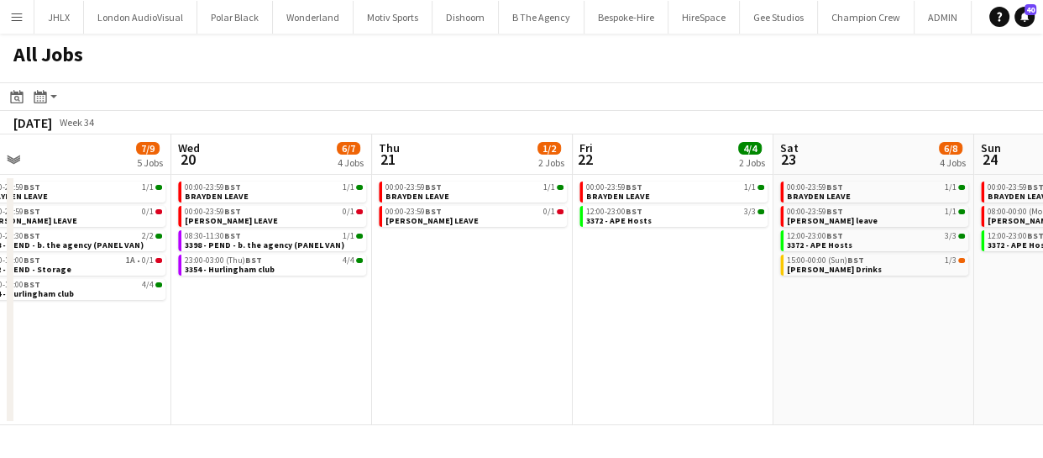
drag, startPoint x: 526, startPoint y: 348, endPoint x: 513, endPoint y: 352, distance: 13.8
click at [398, 343] on app-calendar-viewport "Sat 16 17/18 5 Jobs Sun 17 10/10 6 Jobs Mon 18 3/4 4 Jobs Tue 19 7/9 5 Jobs Wed…" at bounding box center [521, 279] width 1043 height 290
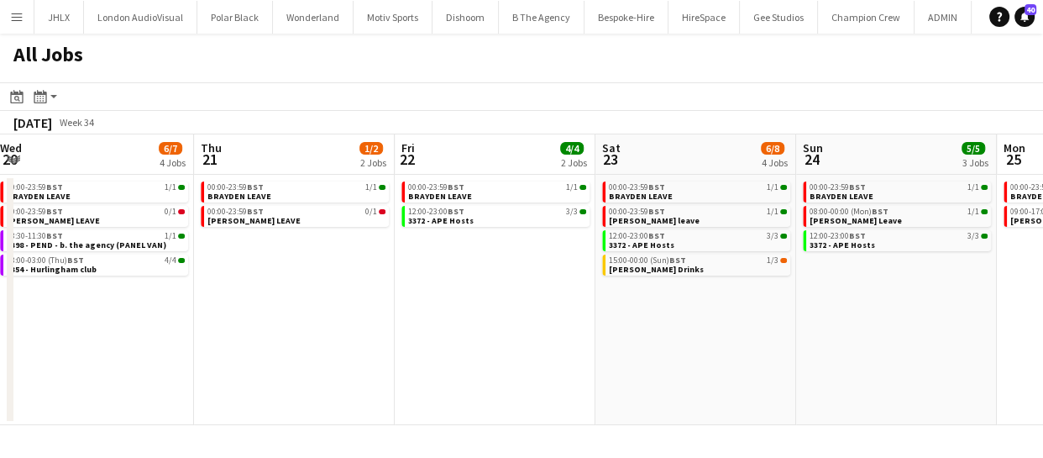
click at [402, 360] on app-all-jobs "All Jobs Date picker AUG 2025 AUG 2025 Monday M Tuesday T Wednesday W Thursday …" at bounding box center [521, 229] width 1043 height 391
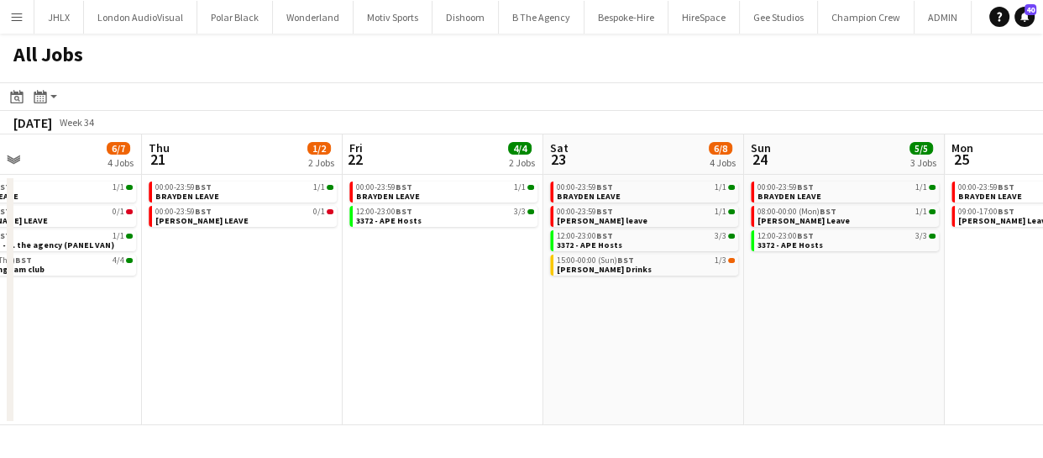
drag, startPoint x: 791, startPoint y: 358, endPoint x: 533, endPoint y: 332, distance: 259.0
click at [555, 341] on app-calendar-viewport "Mon 18 3/4 4 Jobs Tue 19 7/9 5 Jobs Wed 20 6/7 4 Jobs Thu 21 1/2 2 Jobs Fri 22 …" at bounding box center [521, 279] width 1043 height 290
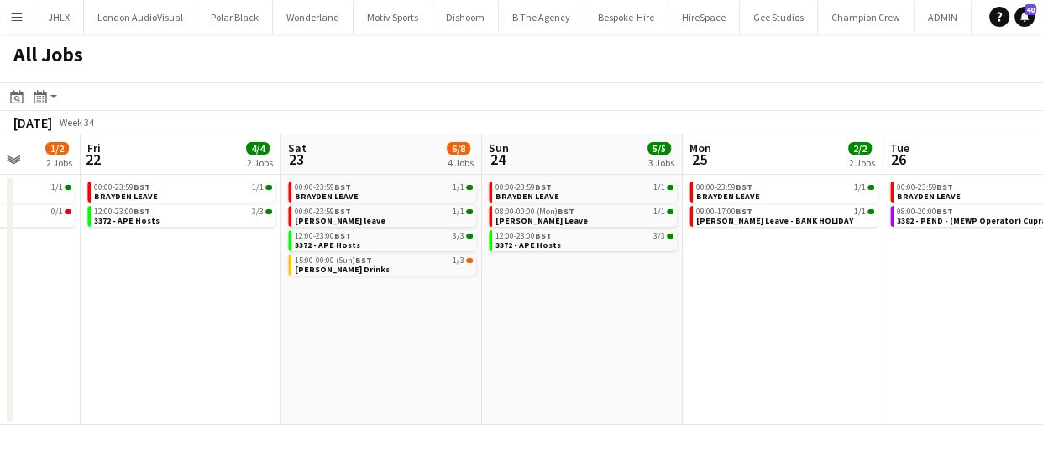
drag, startPoint x: 653, startPoint y: 337, endPoint x: 496, endPoint y: 327, distance: 157.3
click at [505, 335] on app-calendar-viewport "Mon 18 3/4 4 Jobs Tue 19 7/9 5 Jobs Wed 20 6/7 4 Jobs Thu 21 1/2 2 Jobs Fri 22 …" at bounding box center [521, 279] width 1043 height 290
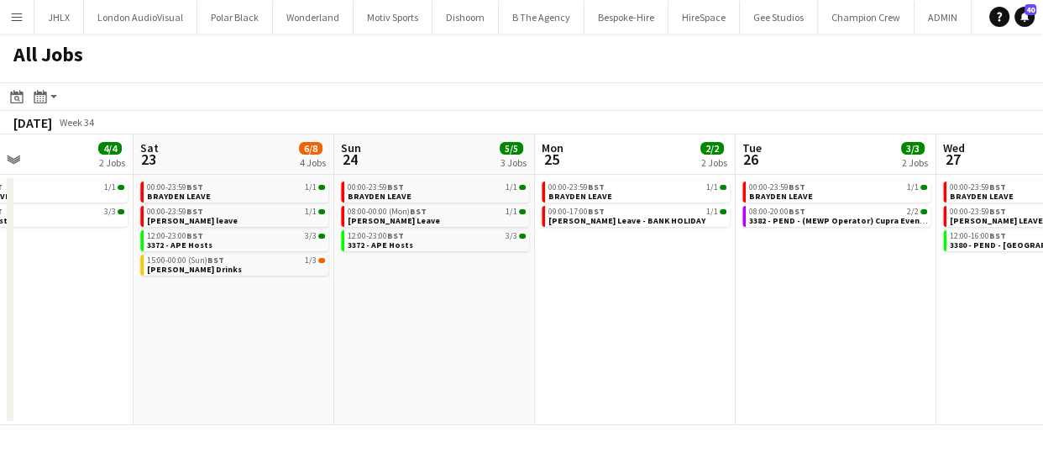
scroll to position [0, 627]
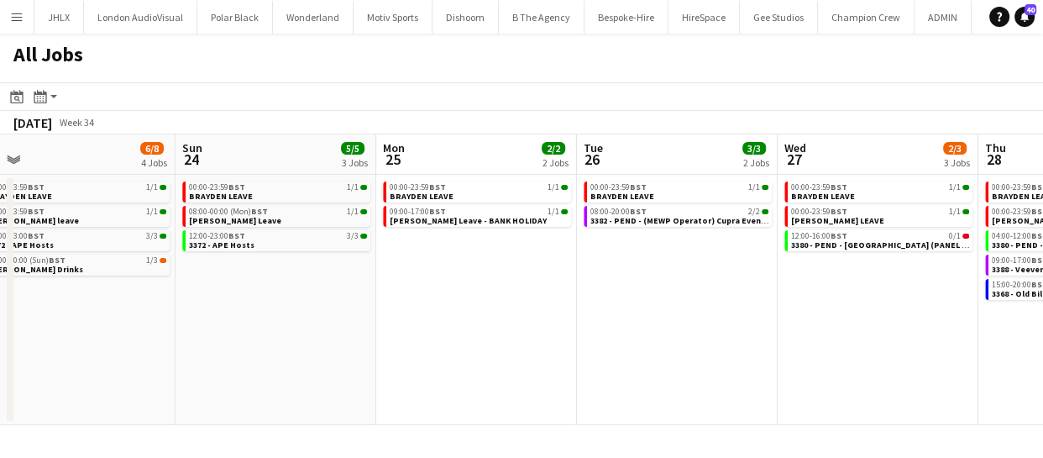
drag, startPoint x: 573, startPoint y: 335, endPoint x: 394, endPoint y: 325, distance: 179.9
click at [423, 334] on app-calendar-viewport "Wed 20 6/7 4 Jobs Thu 21 1/2 2 Jobs Fri 22 4/4 2 Jobs Sat 23 6/8 4 Jobs Sun 24 …" at bounding box center [521, 279] width 1043 height 290
click at [536, 335] on app-calendar-viewport "Wed 20 6/7 4 Jobs Thu 21 1/2 2 Jobs Fri 22 4/4 2 Jobs Sat 23 6/8 4 Jobs Sun 24 …" at bounding box center [521, 279] width 1043 height 290
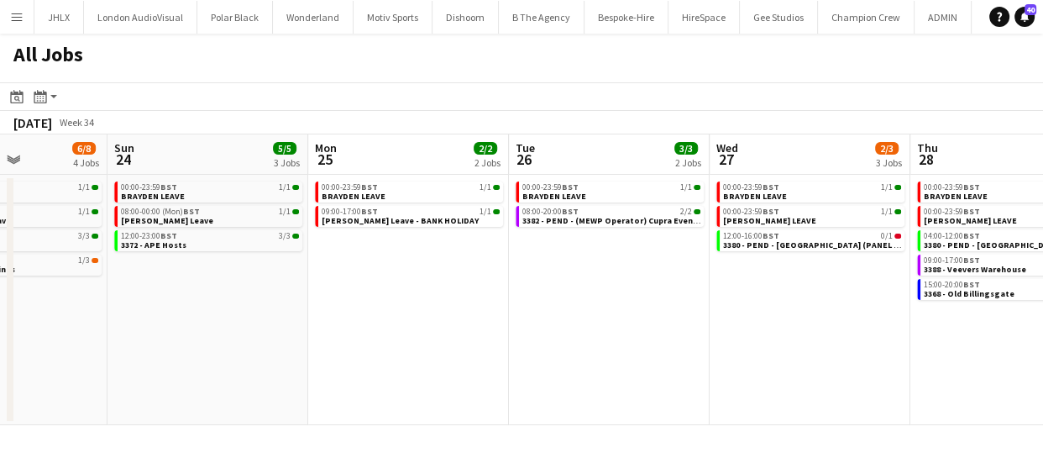
click at [439, 327] on app-all-jobs "All Jobs Date picker AUG 2025 AUG 2025 Monday M Tuesday T Wednesday W Thursday …" at bounding box center [521, 229] width 1043 height 391
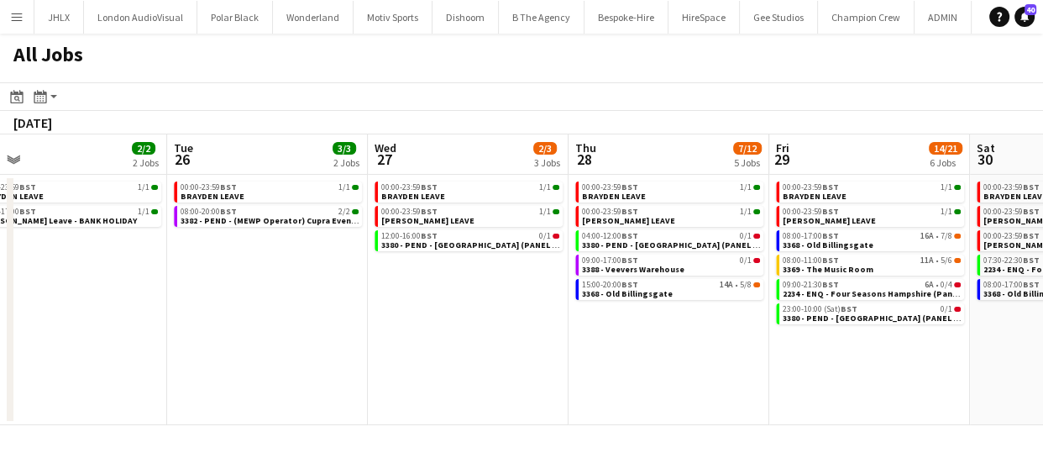
drag, startPoint x: 704, startPoint y: 364, endPoint x: 556, endPoint y: 364, distance: 148.6
click at [557, 364] on app-calendar-viewport "Fri 22 4/4 2 Jobs Sat 23 6/8 4 Jobs Sun 24 5/5 3 Jobs Mon 25 2/2 2 Jobs Tue 26 …" at bounding box center [521, 279] width 1043 height 290
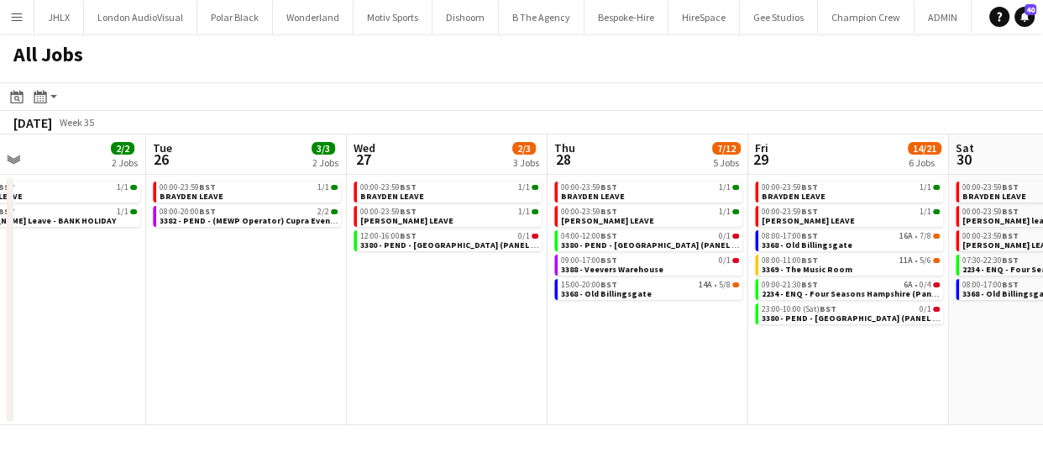
scroll to position [0, 751]
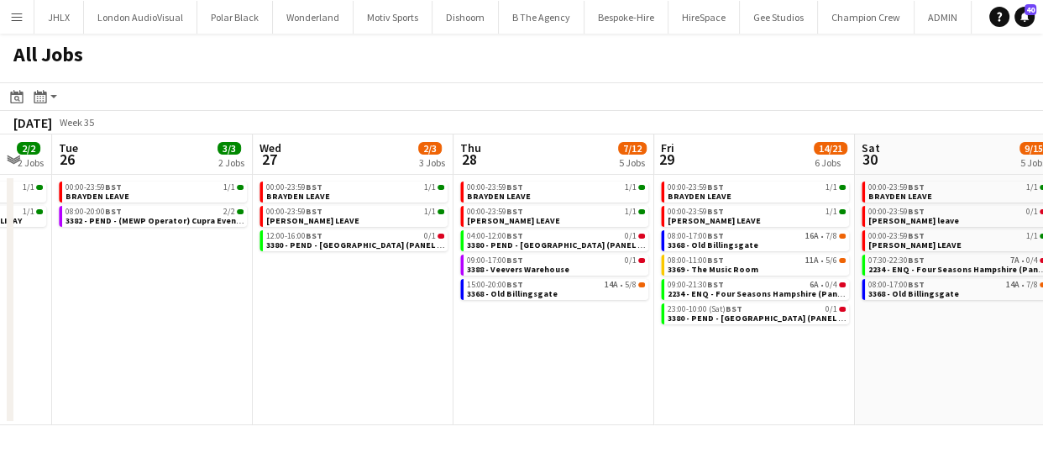
drag, startPoint x: 709, startPoint y: 363, endPoint x: 615, endPoint y: 367, distance: 94.1
click at [615, 367] on app-calendar-viewport "Fri 22 4/4 2 Jobs Sat 23 6/8 4 Jobs Sun 24 5/5 3 Jobs Mon 25 2/2 2 Jobs Tue 26 …" at bounding box center [521, 279] width 1043 height 290
click at [537, 293] on span "3368 - Old Billingsgate" at bounding box center [512, 293] width 91 height 11
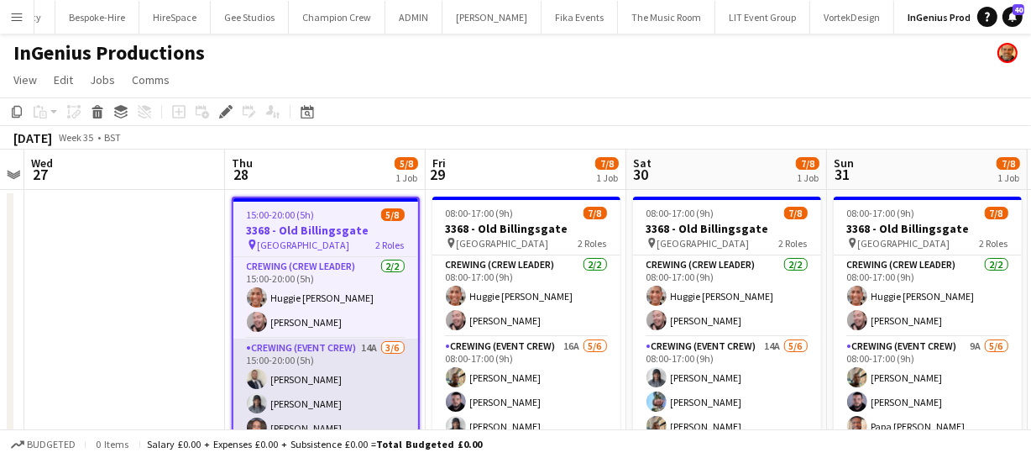
scroll to position [73, 0]
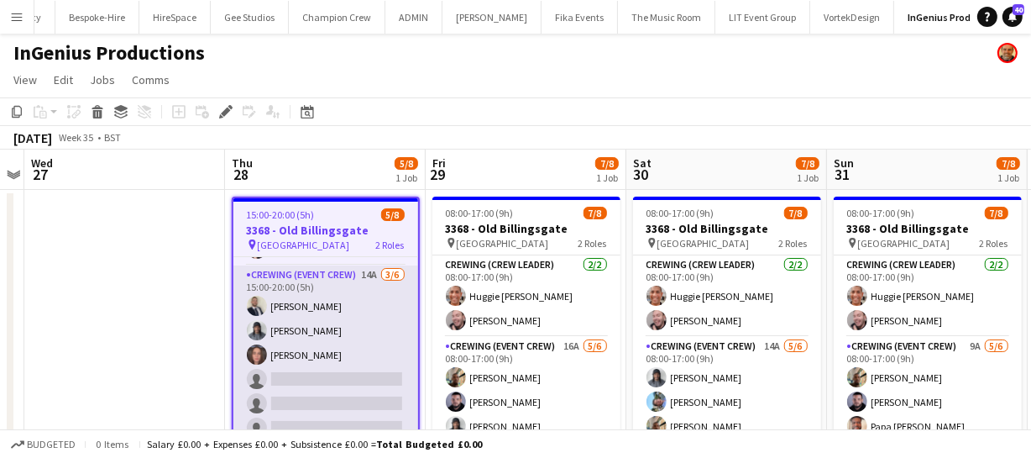
click at [334, 361] on app-card-role "Crewing (Event Crew) 14A [DATE] 15:00-20:00 (5h) [PERSON_NAME] [PERSON_NAME] si…" at bounding box center [325, 354] width 185 height 179
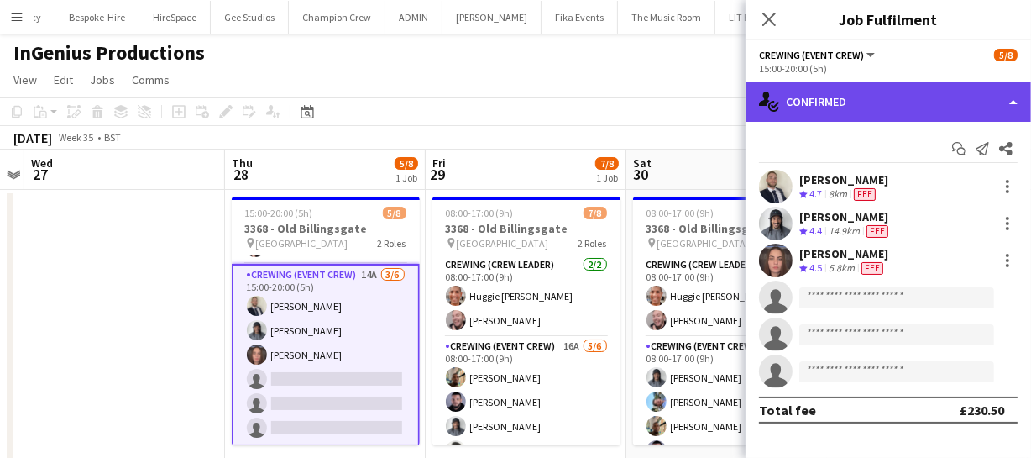
click at [898, 112] on div "single-neutral-actions-check-2 Confirmed" at bounding box center [888, 101] width 285 height 40
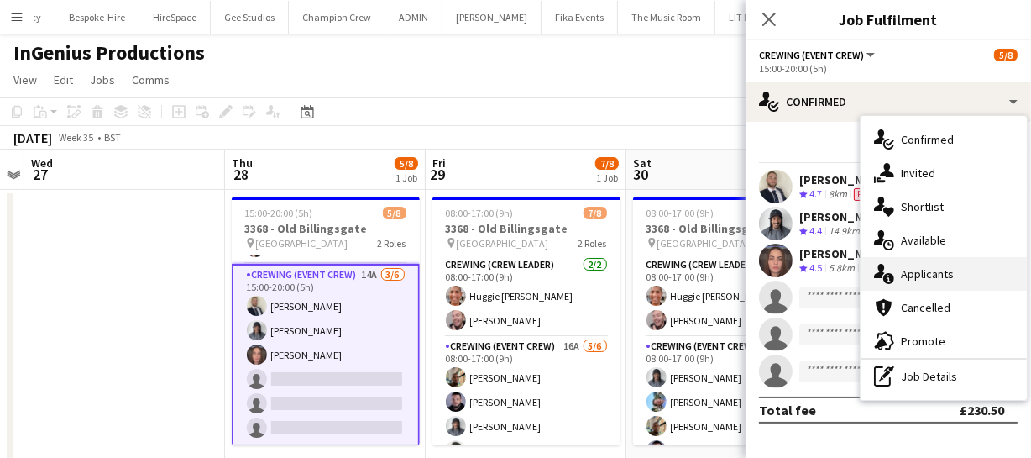
click at [927, 267] on div "single-neutral-actions-information Applicants" at bounding box center [944, 274] width 166 height 34
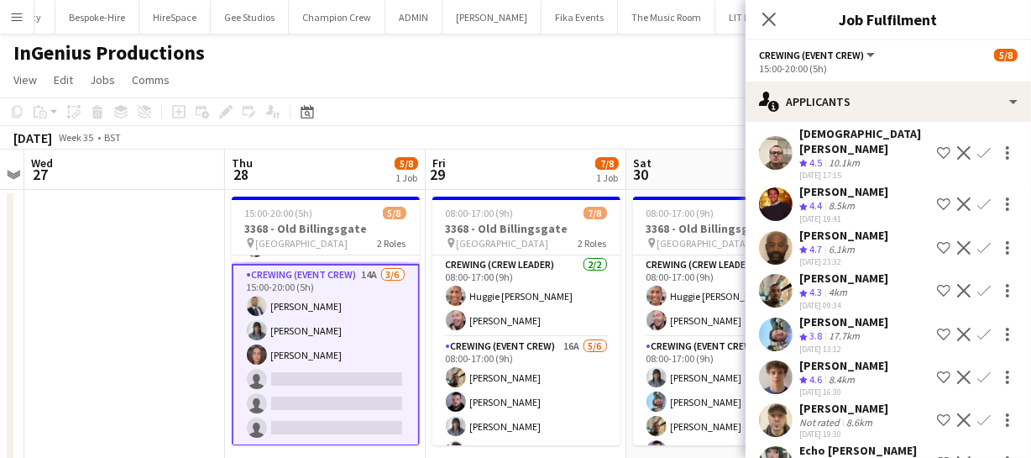
scroll to position [352, 0]
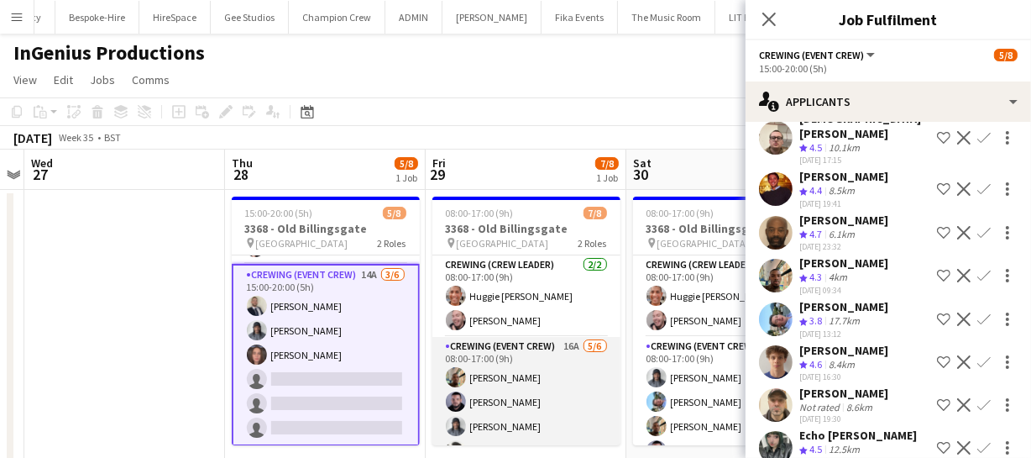
click at [534, 380] on app-card-role "Crewing (Event Crew) 16A 5/6 08:00-17:00 (9h) Stephon Johnson Paul Fisk Kaine C…" at bounding box center [526, 426] width 188 height 179
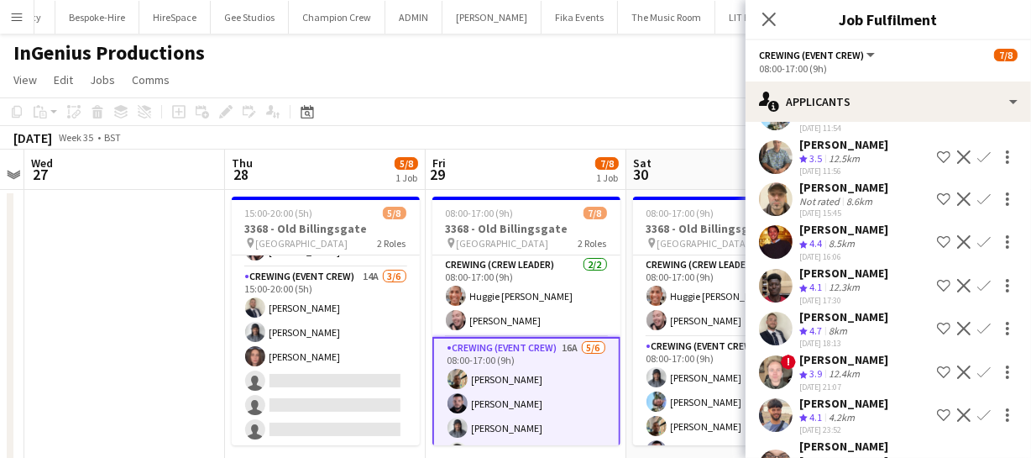
scroll to position [88, 0]
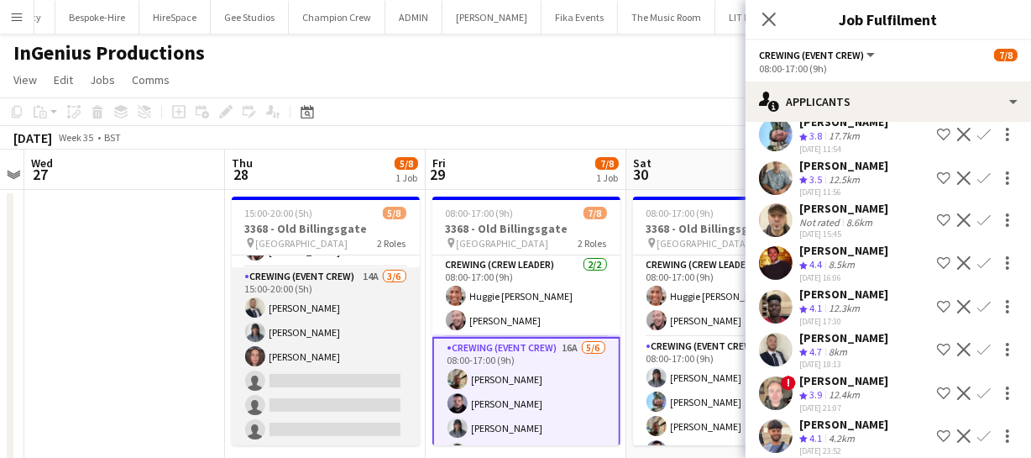
click at [369, 389] on app-card-role "Crewing (Event Crew) 14A 3/6 15:00-20:00 (5h) Brandon Graber Kaine Caldeira Jek…" at bounding box center [326, 356] width 188 height 179
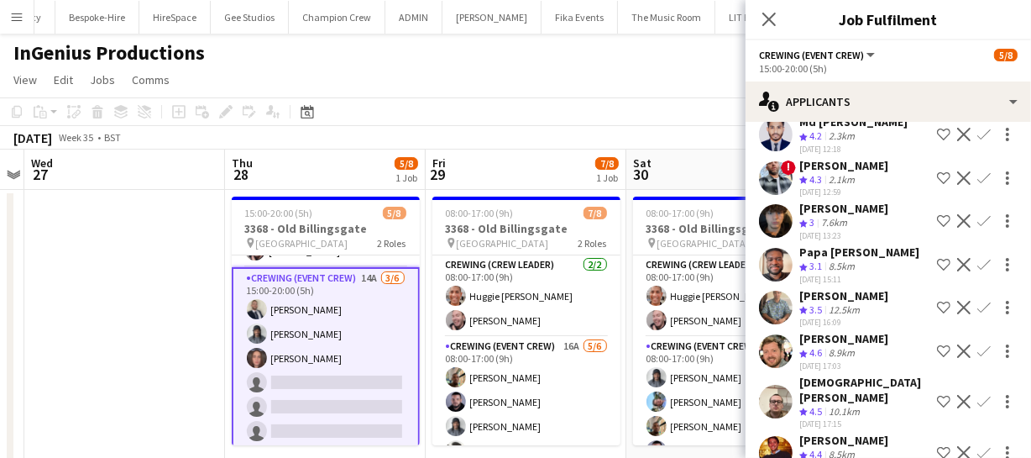
scroll to position [46, 0]
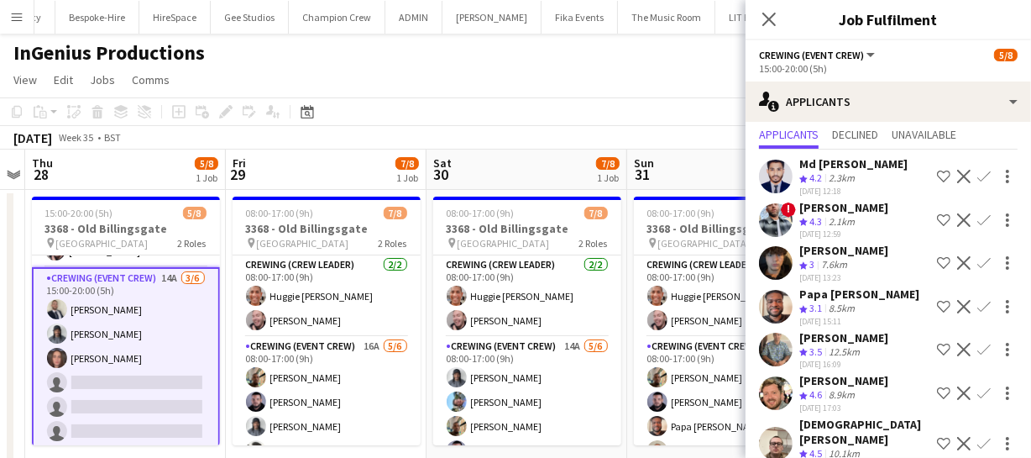
drag, startPoint x: 578, startPoint y: 376, endPoint x: 377, endPoint y: 390, distance: 201.9
click at [377, 390] on app-calendar-viewport "Sun 24 Mon 25 Tue 26 Wed 27 Thu 28 5/8 1 Job Fri 29 7/8 1 Job Sat 30 7/8 1 Job …" at bounding box center [515, 436] width 1031 height 574
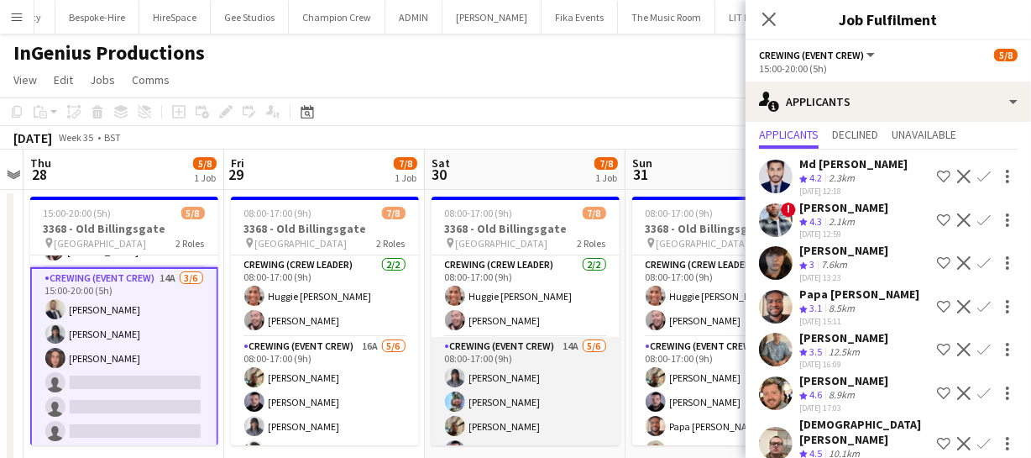
click at [541, 406] on app-card-role "Crewing (Event Crew) 14A 5/6 08:00-17:00 (9h) Kaine Caldeira Liam Kinsella Step…" at bounding box center [526, 426] width 188 height 179
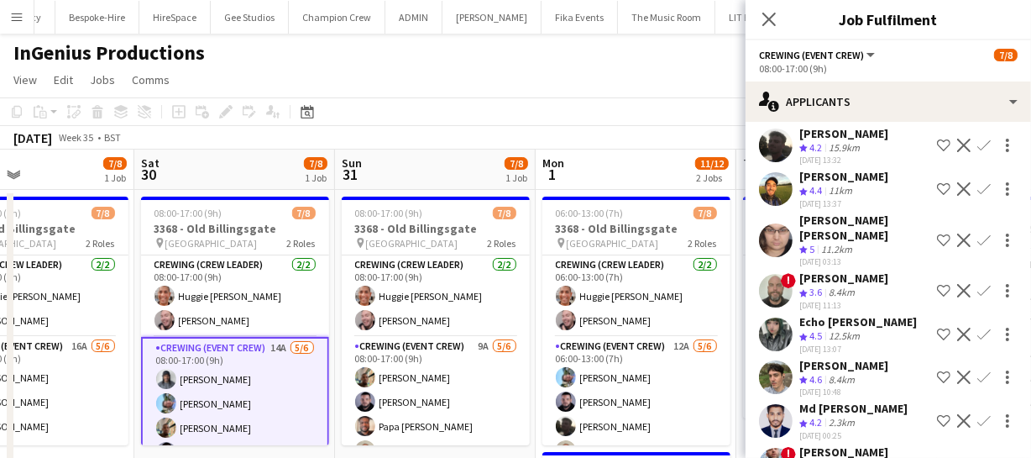
scroll to position [0, 670]
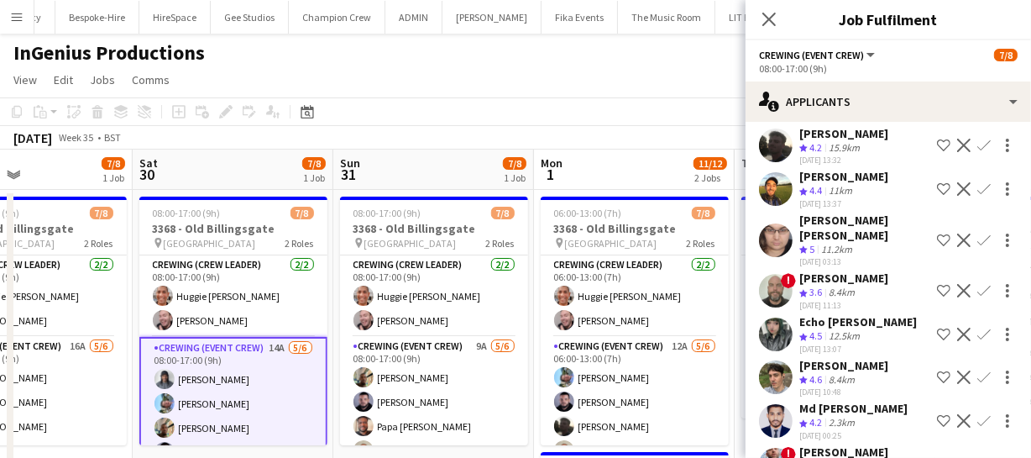
drag, startPoint x: 645, startPoint y: 402, endPoint x: 353, endPoint y: 416, distance: 292.5
click at [353, 416] on app-calendar-viewport "Tue 26 Wed 27 Thu 28 5/8 1 Job Fri 29 7/8 1 Job Sat 30 7/8 1 Job Sun 31 7/8 1 J…" at bounding box center [515, 436] width 1031 height 574
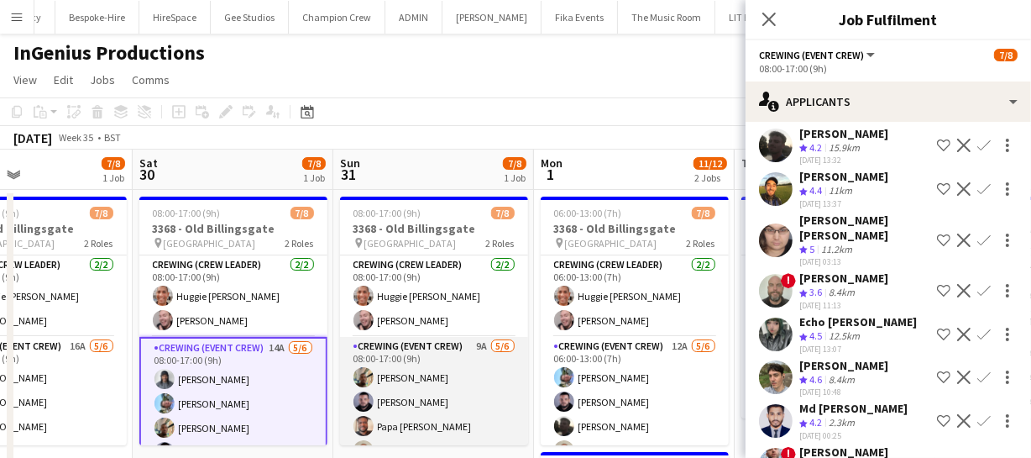
click at [453, 397] on app-card-role "Crewing (Event Crew) 9A 5/6 08:00-17:00 (9h) Stephon Johnson Paul Fisk Papa Opo…" at bounding box center [434, 426] width 188 height 179
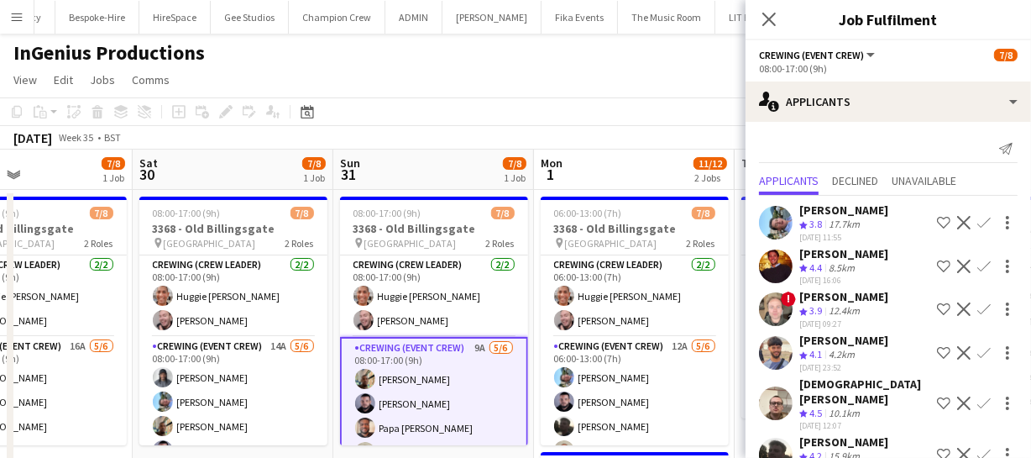
scroll to position [139, 0]
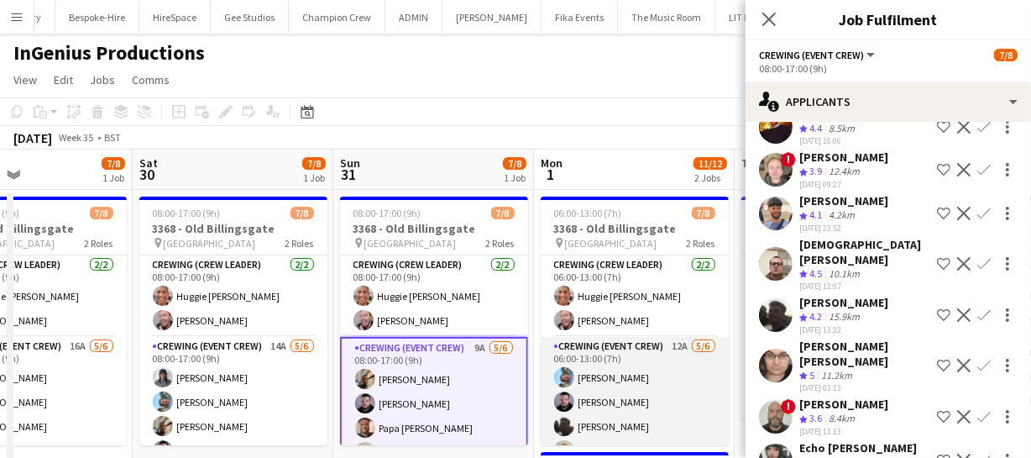
click at [622, 403] on app-card-role "Crewing (Event Crew) 12A 5/6 06:00-13:00 (7h) Liam Kinsella Paul Fisk Louie App…" at bounding box center [635, 426] width 188 height 179
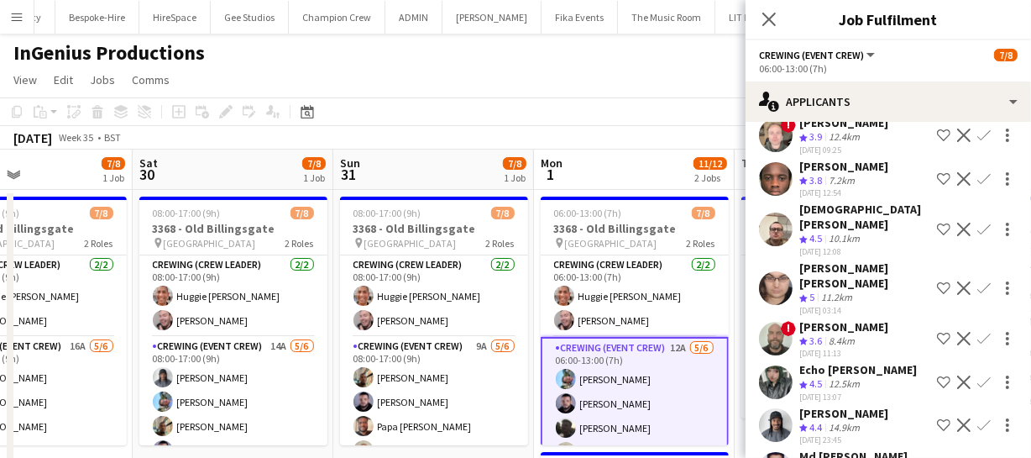
scroll to position [63, 0]
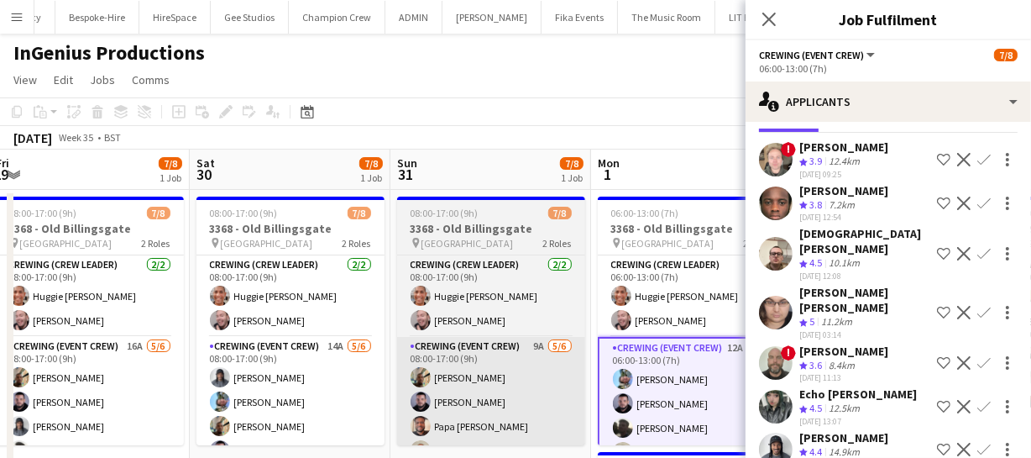
drag, startPoint x: 646, startPoint y: 421, endPoint x: 558, endPoint y: 396, distance: 91.7
click at [697, 411] on app-calendar-viewport "Tue 26 Wed 27 Thu 28 5/8 1 Job Fri 29 7/8 1 Job Sat 30 7/8 1 Job Sun 31 7/8 1 J…" at bounding box center [515, 436] width 1031 height 574
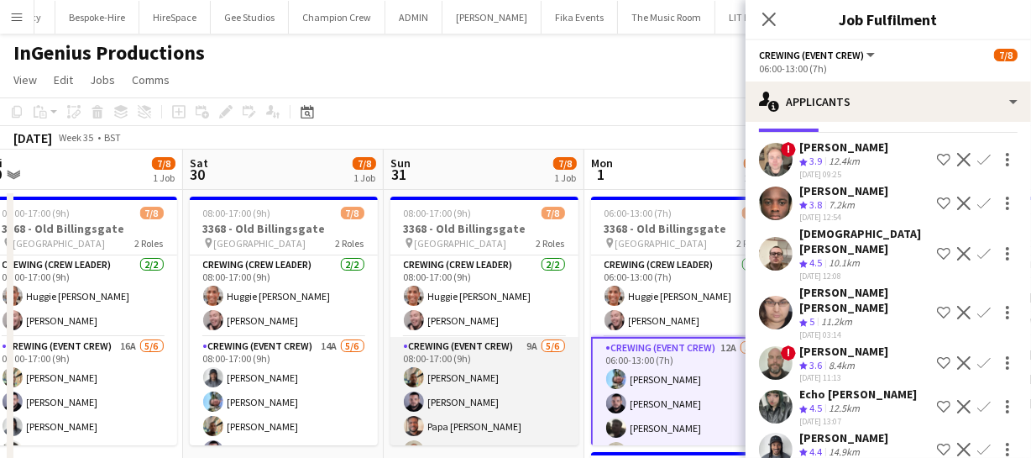
click at [482, 390] on app-card-role "Crewing (Event Crew) 9A 5/6 08:00-17:00 (9h) Stephon Johnson Paul Fisk Papa Opo…" at bounding box center [484, 426] width 188 height 179
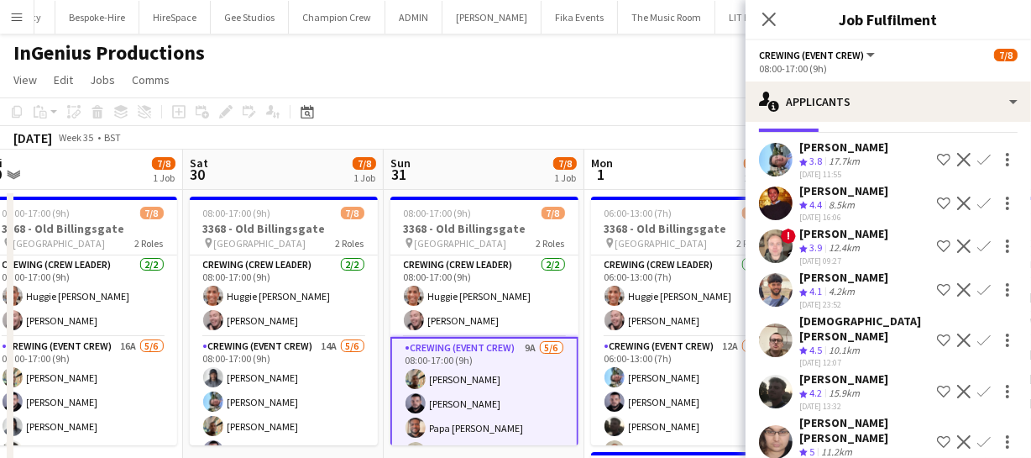
scroll to position [0, 0]
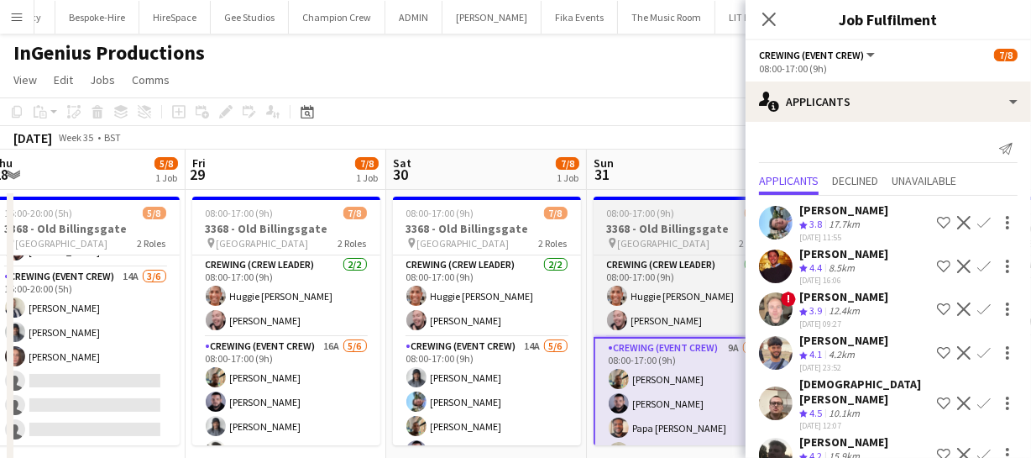
drag, startPoint x: 474, startPoint y: 417, endPoint x: 655, endPoint y: 404, distance: 181.0
click at [666, 401] on app-calendar-viewport "Tue 26 Wed 27 Thu 28 5/8 1 Job Fri 29 7/8 1 Job Sat 30 7/8 1 Job Sun 31 7/8 1 J…" at bounding box center [515, 436] width 1031 height 574
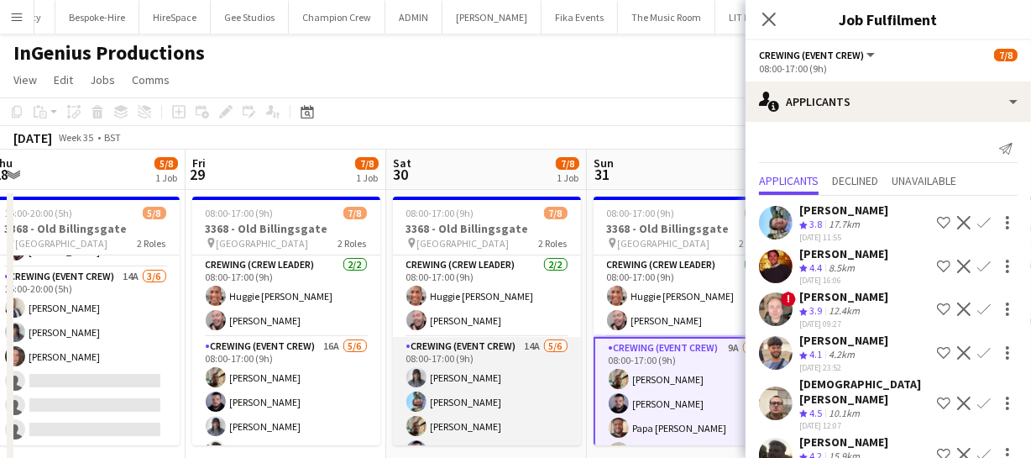
click at [494, 392] on app-card-role "Crewing (Event Crew) 14A 5/6 08:00-17:00 (9h) Kaine Caldeira Liam Kinsella Step…" at bounding box center [487, 426] width 188 height 179
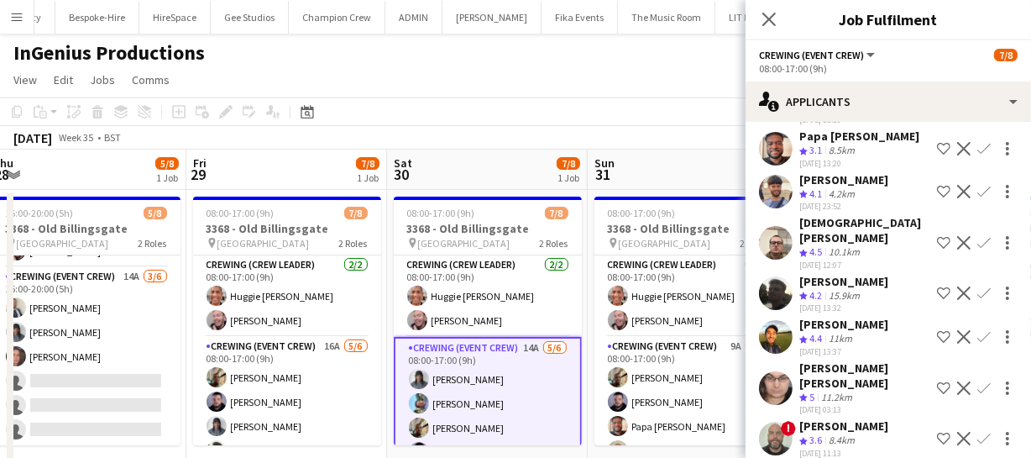
scroll to position [228, 0]
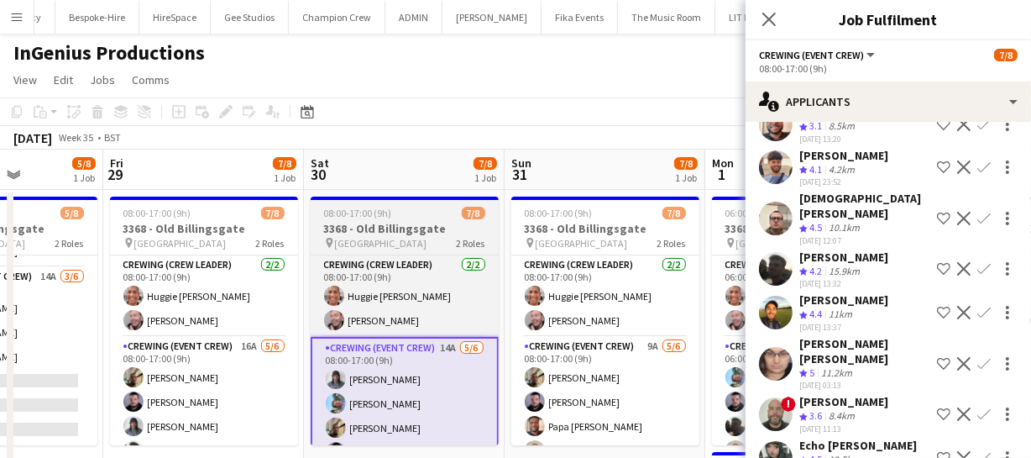
drag, startPoint x: 524, startPoint y: 416, endPoint x: 641, endPoint y: 400, distance: 117.9
click at [651, 398] on app-calendar-viewport "Tue 26 Wed 27 Thu 28 5/8 1 Job Fri 29 7/8 1 Job Sat 30 7/8 1 Job Sun 31 7/8 1 J…" at bounding box center [515, 436] width 1031 height 574
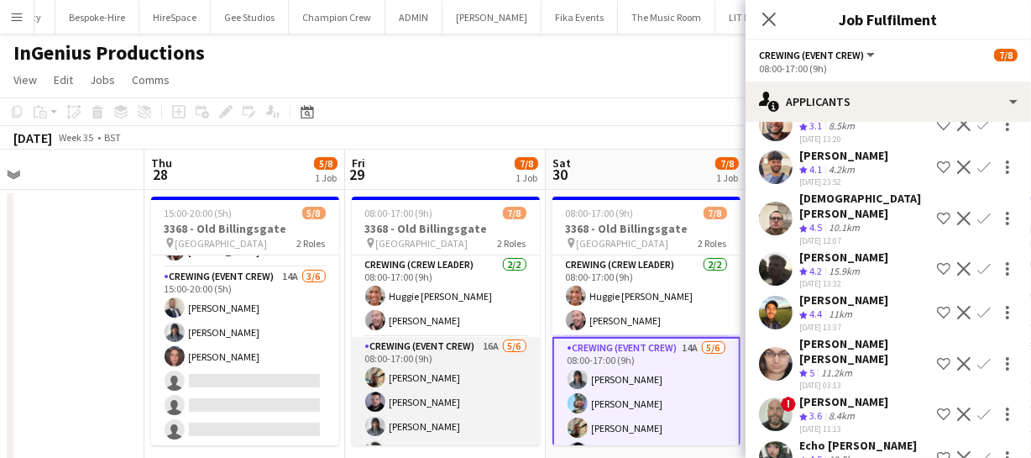
click at [442, 394] on app-card-role "Crewing (Event Crew) 16A 5/6 08:00-17:00 (9h) Stephon Johnson Paul Fisk Kaine C…" at bounding box center [446, 426] width 188 height 179
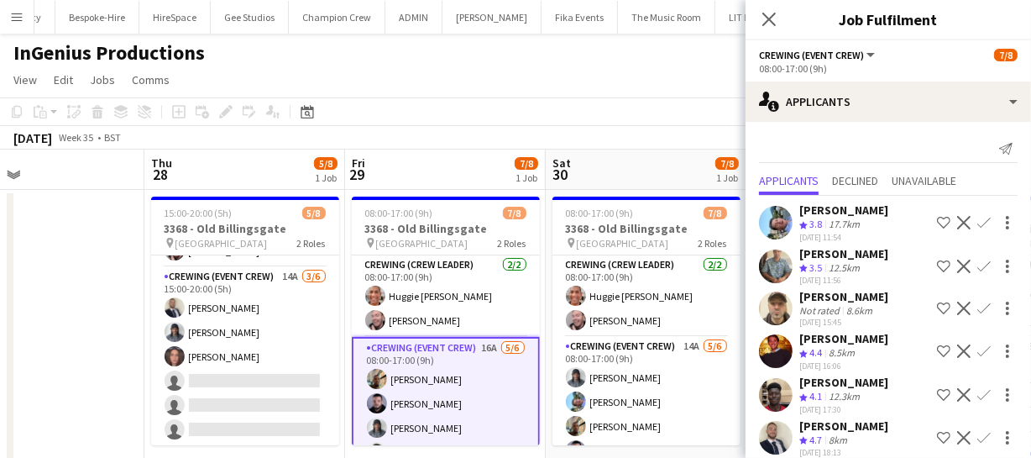
scroll to position [0, 0]
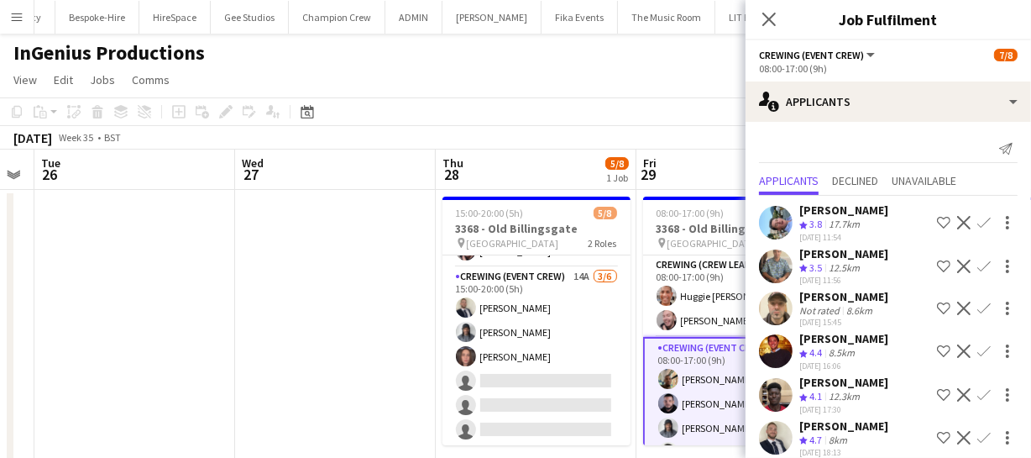
drag, startPoint x: 438, startPoint y: 387, endPoint x: 599, endPoint y: 375, distance: 161.6
click at [599, 375] on app-calendar-viewport "Sun 24 Mon 25 Tue 26 Wed 27 Thu 28 5/8 1 Job Fri 29 7/8 1 Job Sat 30 7/8 1 Job …" at bounding box center [515, 436] width 1031 height 574
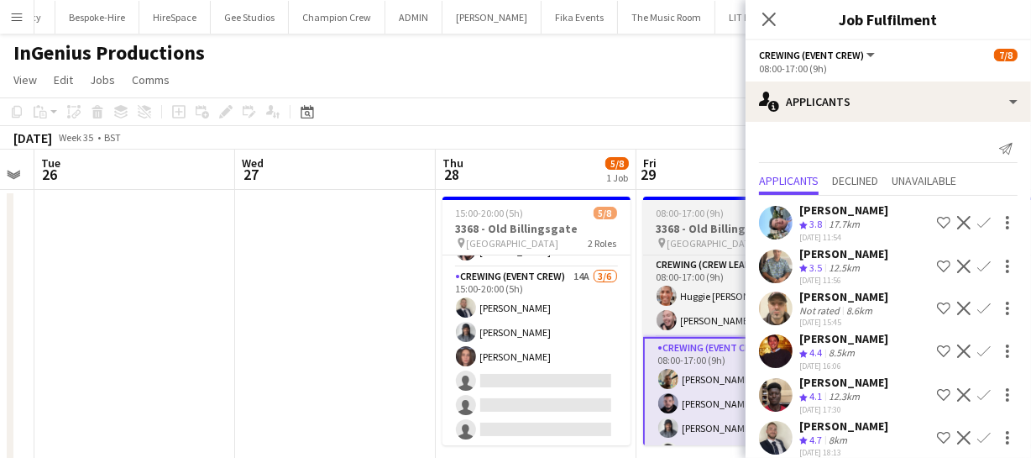
scroll to position [0, 497]
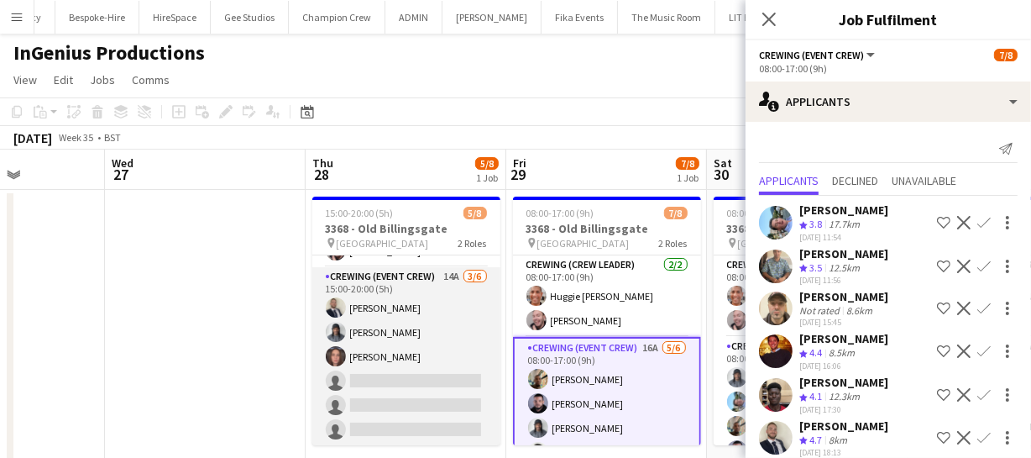
click at [397, 390] on app-card-role "Crewing (Event Crew) 14A 3/6 15:00-20:00 (5h) Brandon Graber Kaine Caldeira Jek…" at bounding box center [406, 356] width 188 height 179
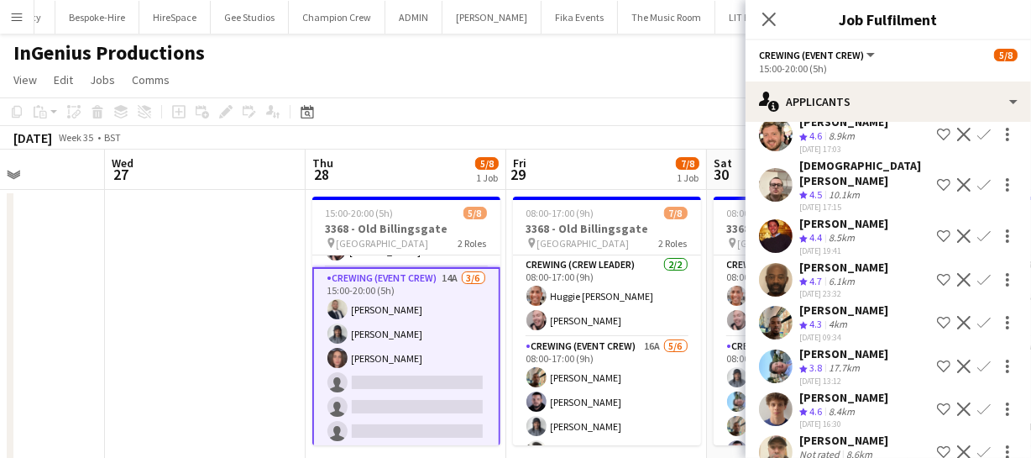
scroll to position [352, 0]
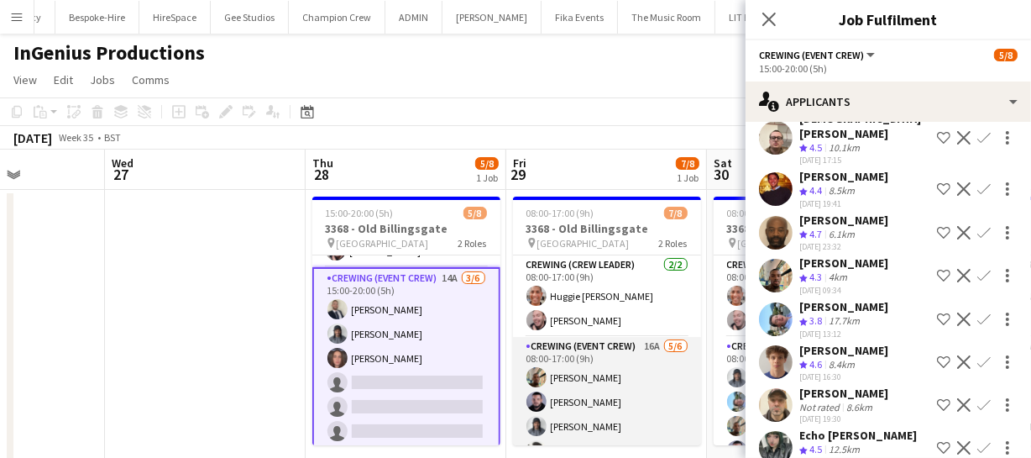
click at [584, 402] on app-card-role "Crewing (Event Crew) 16A 5/6 08:00-17:00 (9h) Stephon Johnson Paul Fisk Kaine C…" at bounding box center [607, 426] width 188 height 179
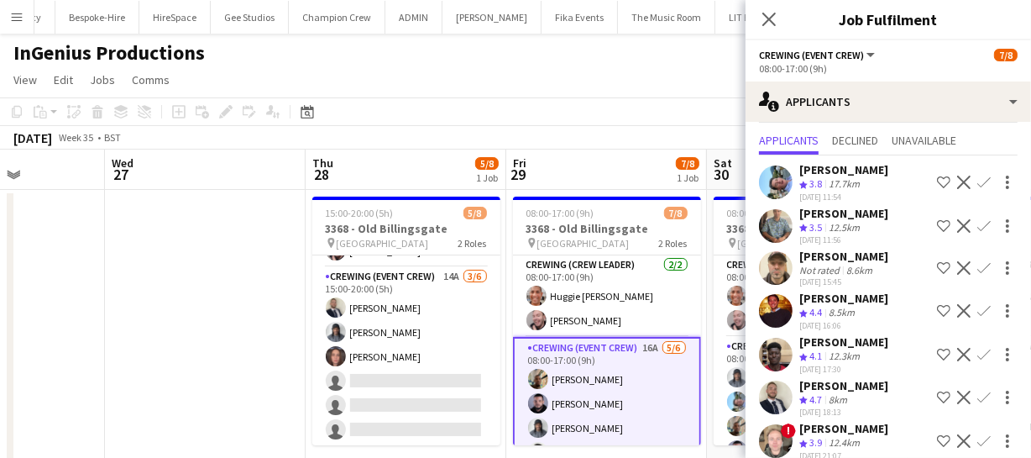
scroll to position [12, 0]
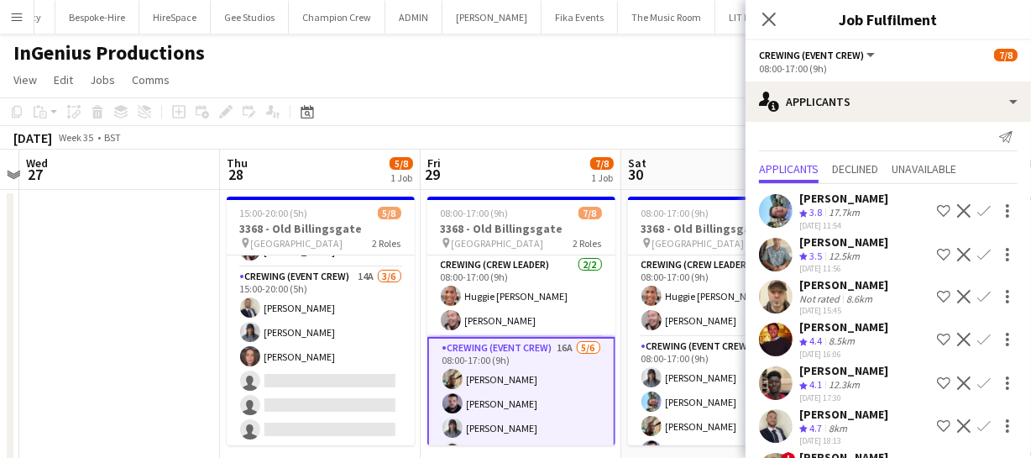
drag, startPoint x: 655, startPoint y: 390, endPoint x: 485, endPoint y: 394, distance: 169.6
click at [487, 394] on app-calendar-viewport "Sun 24 Mon 25 Tue 26 Wed 27 Thu 28 5/8 1 Job Fri 29 7/8 1 Job Sat 30 7/8 1 Job …" at bounding box center [515, 436] width 1031 height 574
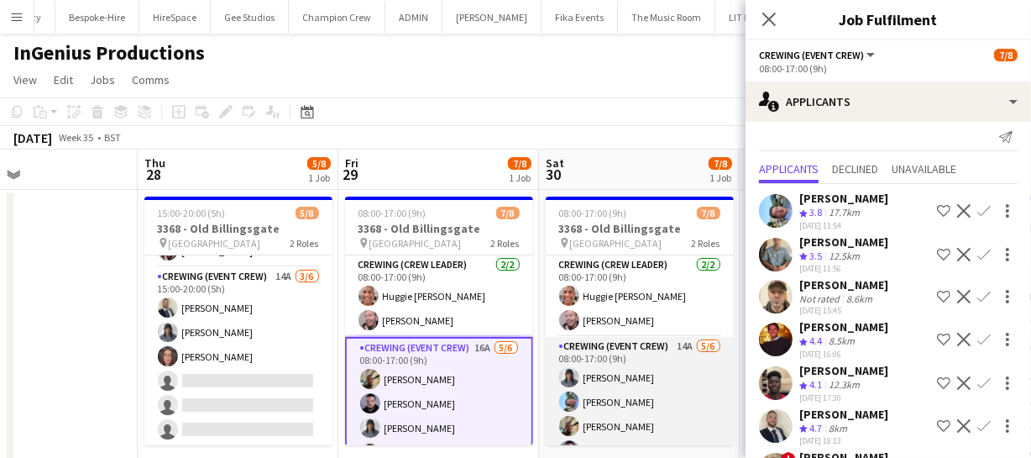
click at [606, 385] on app-card-role "Crewing (Event Crew) 14A 5/6 08:00-17:00 (9h) Kaine Caldeira Liam Kinsella Step…" at bounding box center [640, 426] width 188 height 179
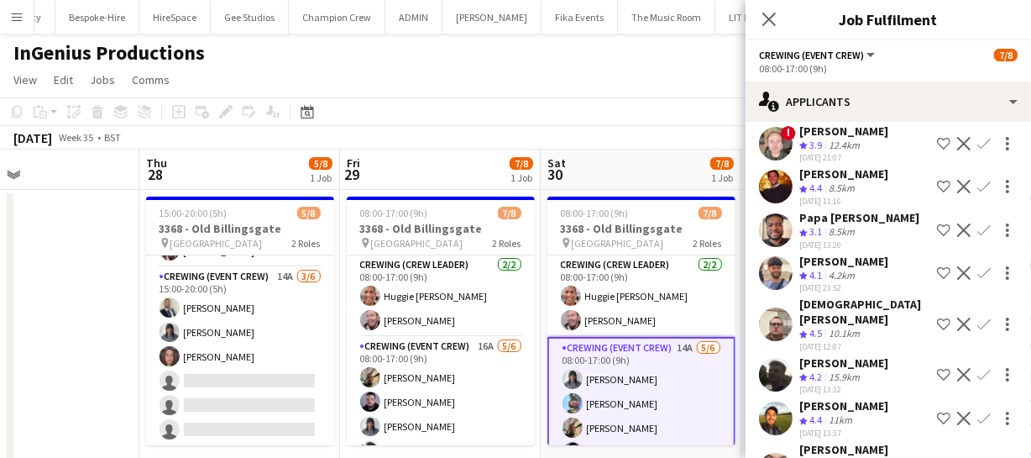
scroll to position [0, 0]
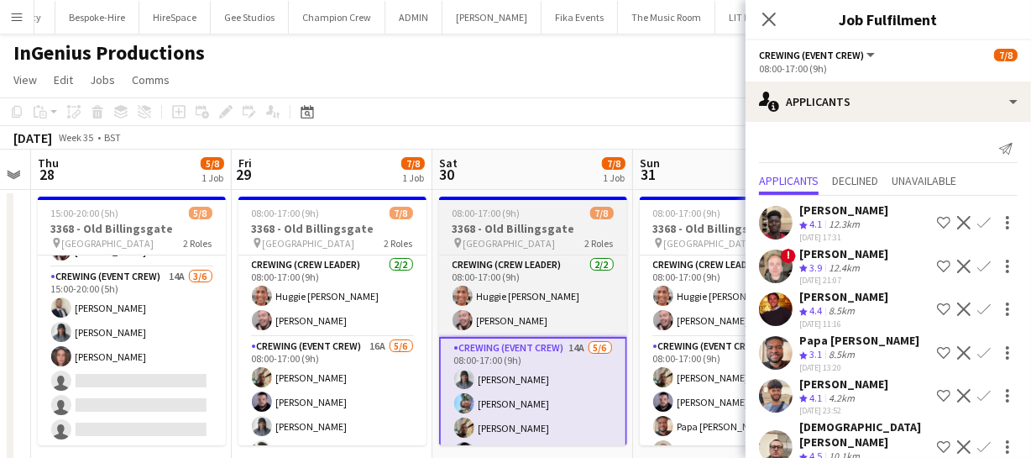
drag, startPoint x: 574, startPoint y: 401, endPoint x: 437, endPoint y: 385, distance: 138.7
click at [455, 394] on app-calendar-viewport "Sun 24 Mon 25 Tue 26 Wed 27 Thu 28 5/8 1 Job Fri 29 7/8 1 Job Sat 30 7/8 1 Job …" at bounding box center [515, 436] width 1031 height 574
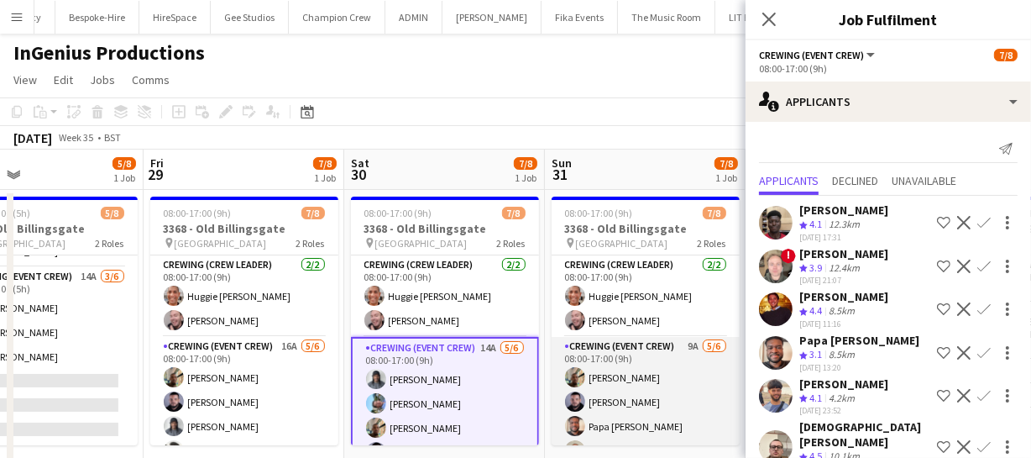
click at [602, 387] on app-card-role "Crewing (Event Crew) 9A 5/6 08:00-17:00 (9h) Stephon Johnson Paul Fisk Papa Opo…" at bounding box center [646, 426] width 188 height 179
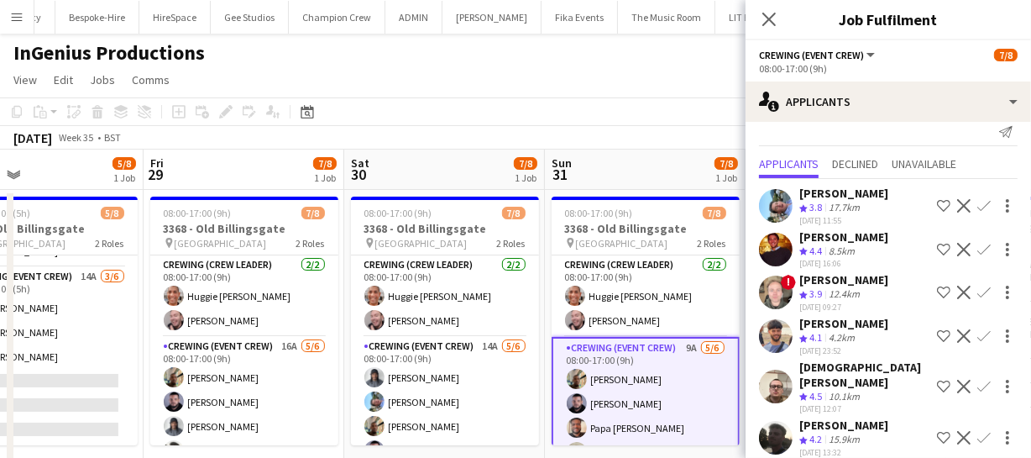
scroll to position [0, 0]
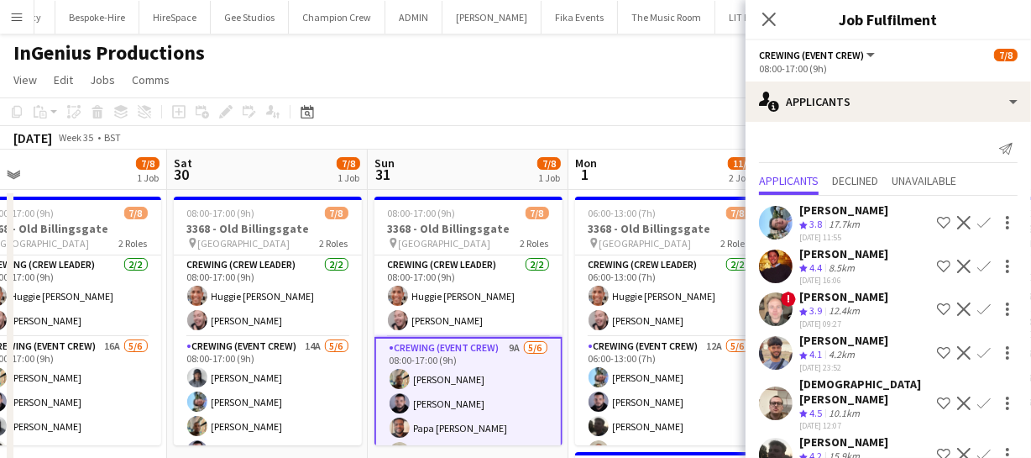
drag, startPoint x: 671, startPoint y: 359, endPoint x: 455, endPoint y: 366, distance: 215.9
click at [494, 368] on app-calendar-viewport "Tue 26 Wed 27 Thu 28 5/8 1 Job Fri 29 7/8 1 Job Sat 30 7/8 1 Job Sun 31 7/8 1 J…" at bounding box center [515, 436] width 1031 height 574
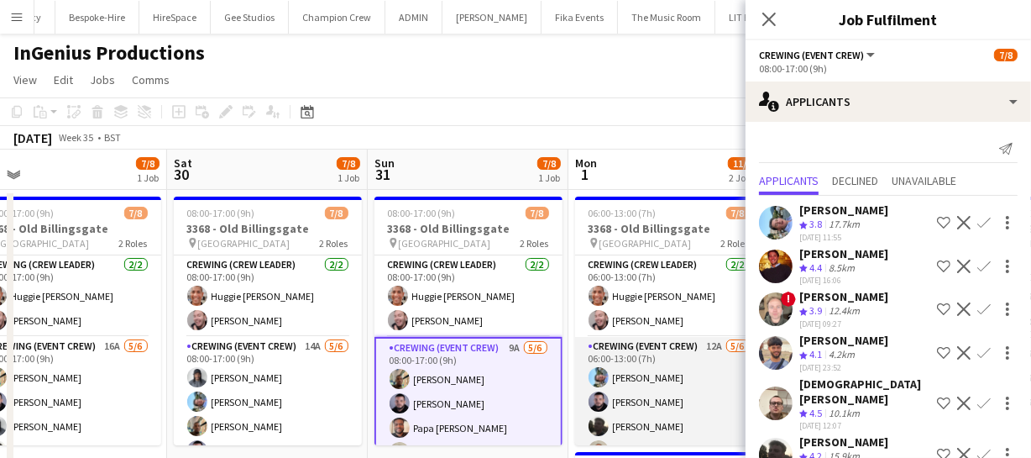
click at [647, 390] on app-card-role "Crewing (Event Crew) 12A 5/6 06:00-13:00 (7h) Liam Kinsella Paul Fisk Louie App…" at bounding box center [669, 426] width 188 height 179
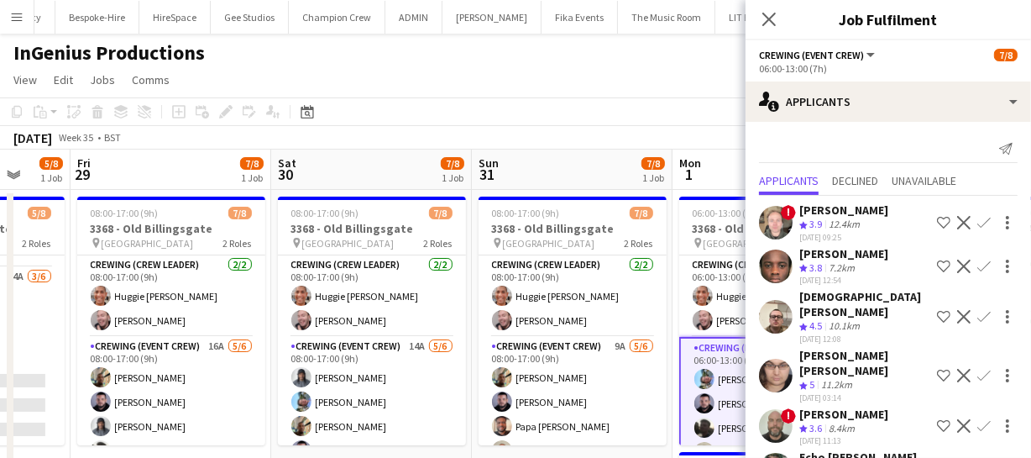
drag, startPoint x: 377, startPoint y: 386, endPoint x: 675, endPoint y: 379, distance: 298.1
click at [682, 376] on app-calendar-viewport "Tue 26 Wed 27 Thu 28 5/8 1 Job Fri 29 7/8 1 Job Sat 30 7/8 1 Job Sun 31 7/8 1 J…" at bounding box center [515, 436] width 1031 height 574
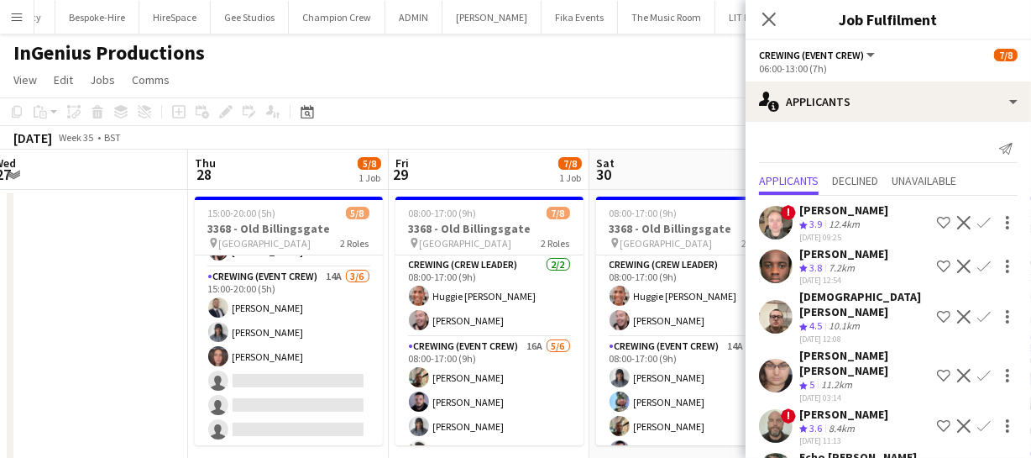
drag, startPoint x: 322, startPoint y: 392, endPoint x: 481, endPoint y: 387, distance: 159.6
click at [465, 387] on app-calendar-viewport "Mon 25 Tue 26 Wed 27 Thu 28 5/8 1 Job Fri 29 7/8 1 Job Sat 30 7/8 1 Job Sun 31 …" at bounding box center [515, 436] width 1031 height 574
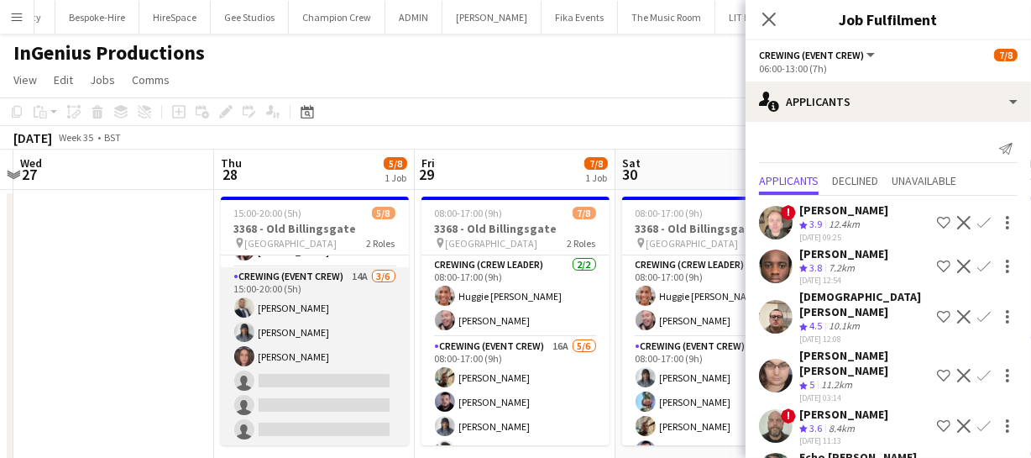
click at [293, 389] on app-card-role "Crewing (Event Crew) 14A 3/6 15:00-20:00 (5h) Brandon Graber Kaine Caldeira Jek…" at bounding box center [315, 356] width 188 height 179
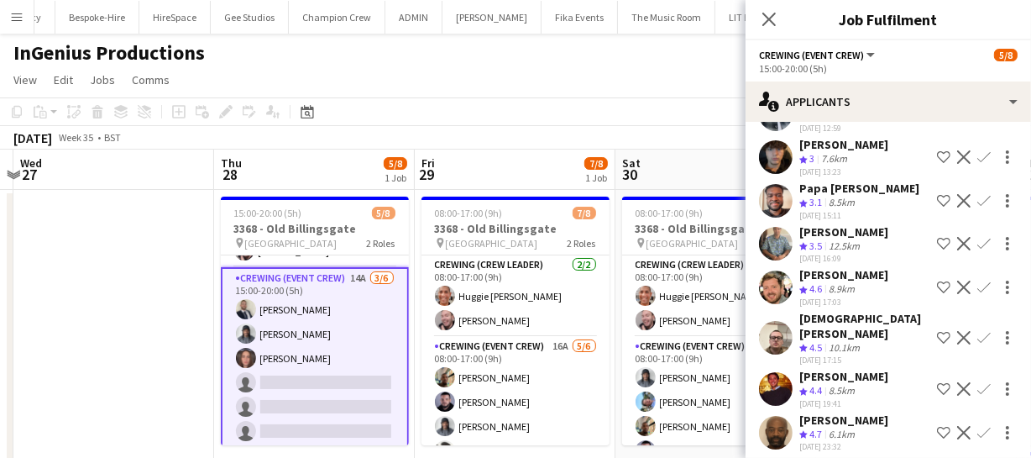
scroll to position [305, 0]
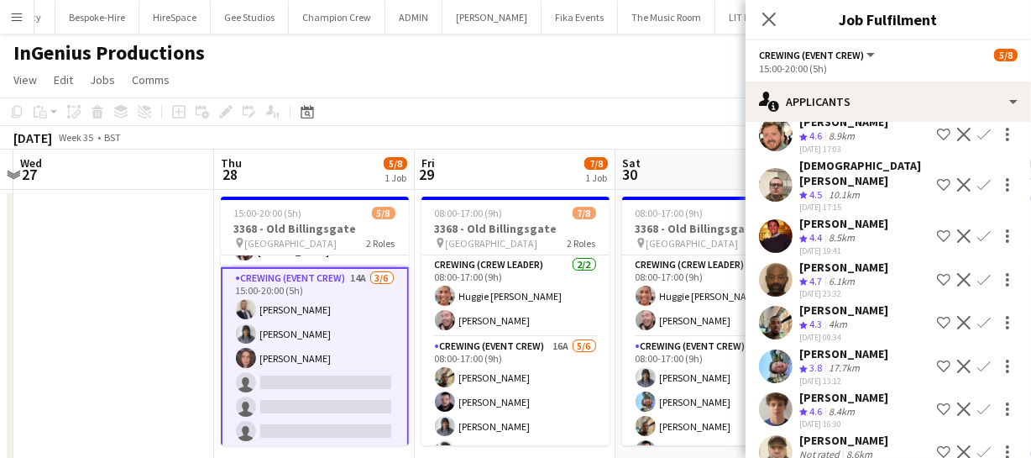
click at [977, 316] on app-icon "Confirm" at bounding box center [983, 322] width 13 height 13
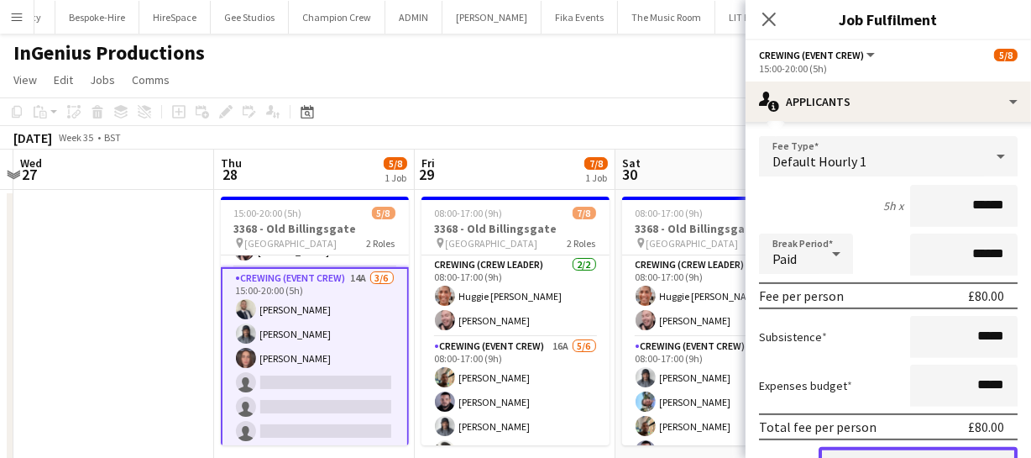
click at [923, 447] on button "Confirm" at bounding box center [918, 464] width 199 height 34
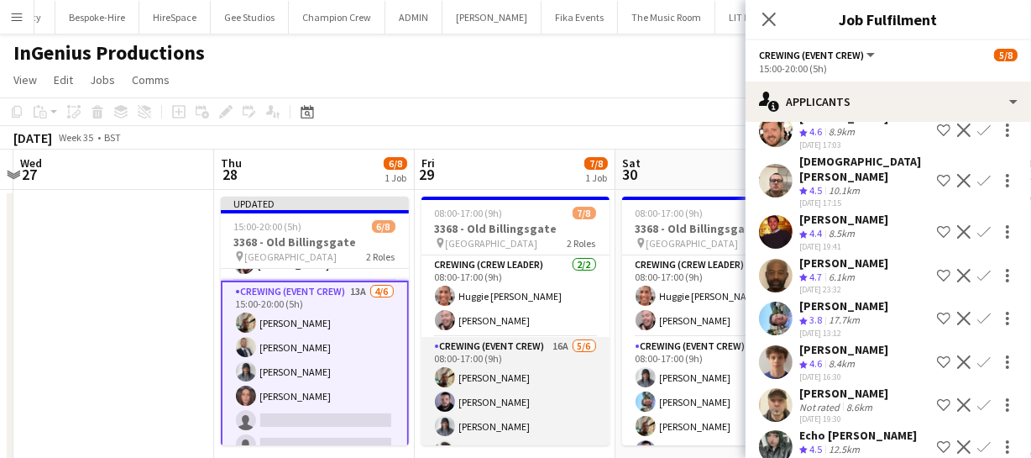
click at [527, 402] on app-card-role "Crewing (Event Crew) 16A 5/6 08:00-17:00 (9h) Stephon Johnson Paul Fisk Kaine C…" at bounding box center [515, 426] width 188 height 179
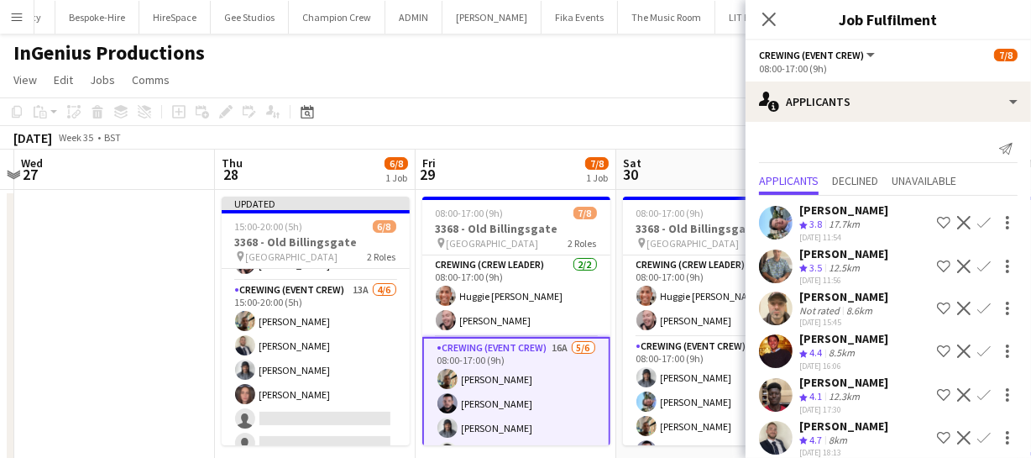
scroll to position [0, 0]
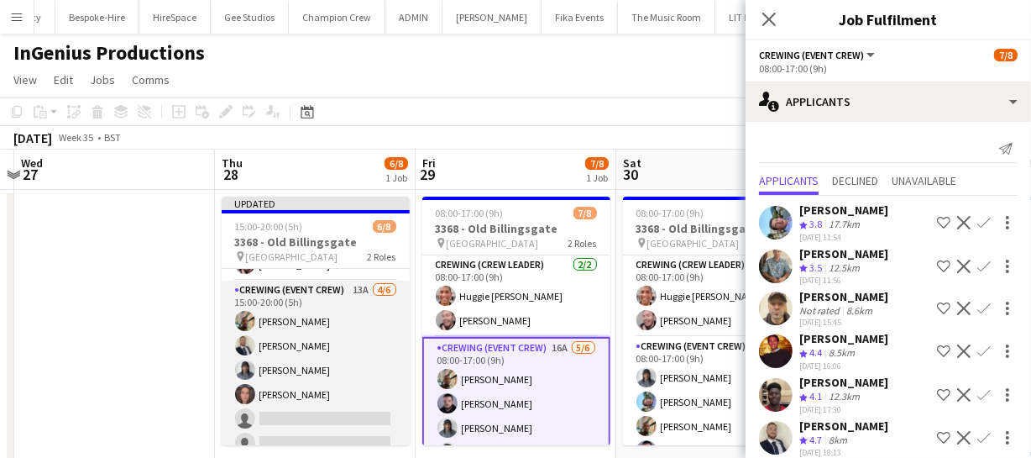
click at [343, 399] on app-card-role "Crewing (Event Crew) 13A 4/6 15:00-20:00 (5h) Stephon Johnson Brandon Graber Ka…" at bounding box center [316, 369] width 188 height 179
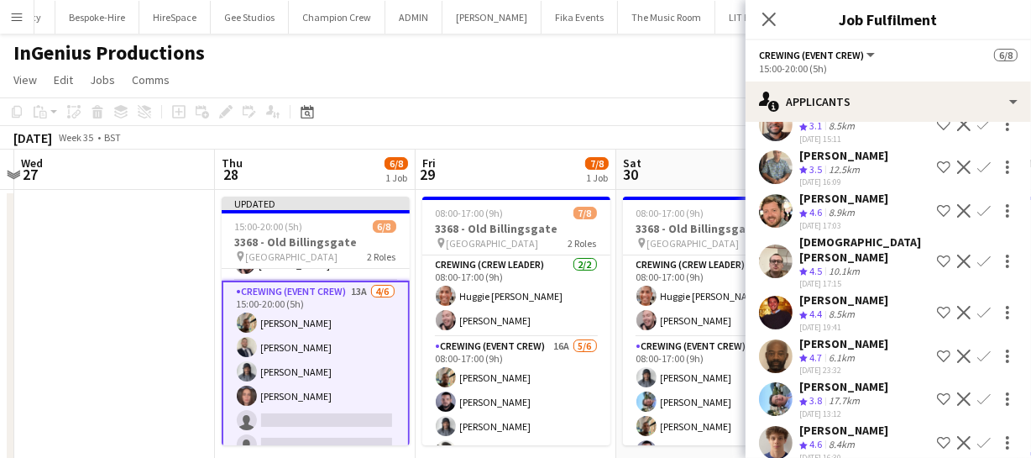
scroll to position [305, 0]
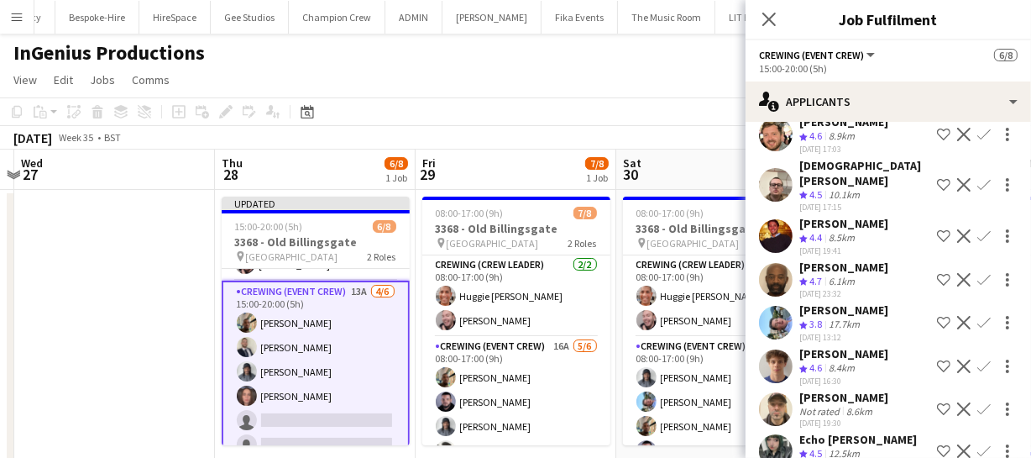
click at [977, 402] on app-icon "Confirm" at bounding box center [983, 408] width 13 height 13
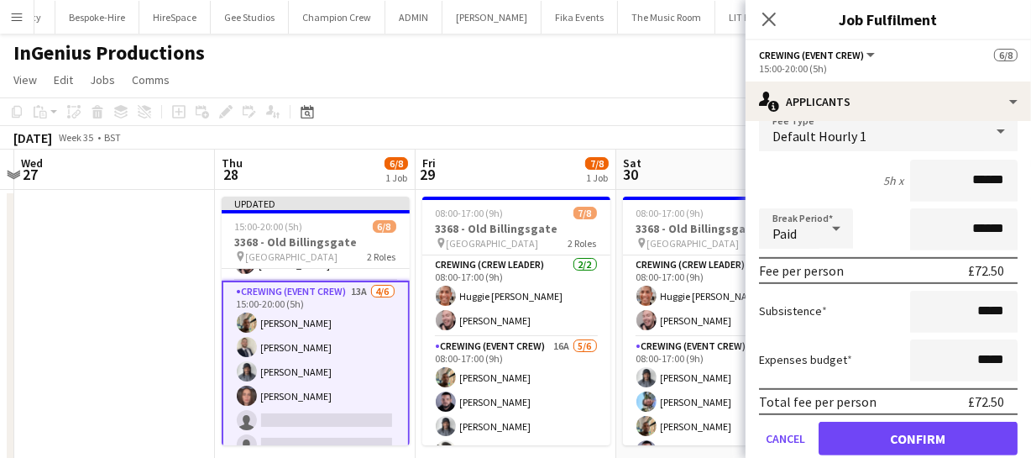
scroll to position [688, 0]
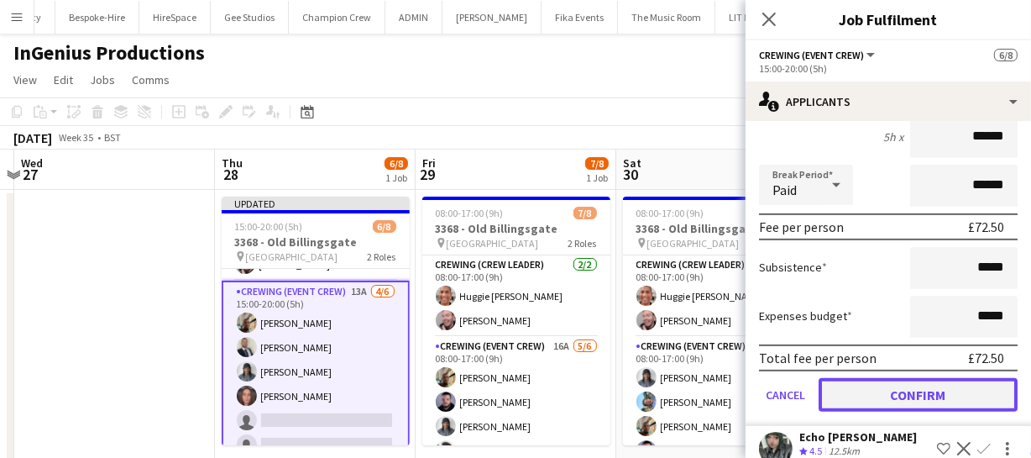
click at [947, 378] on button "Confirm" at bounding box center [918, 395] width 199 height 34
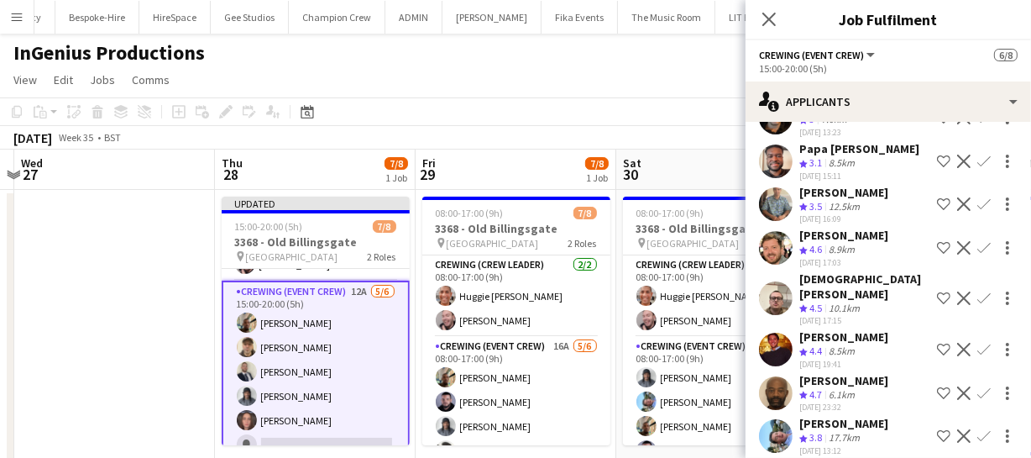
scroll to position [191, 0]
click at [977, 242] on app-icon "Confirm" at bounding box center [983, 248] width 13 height 13
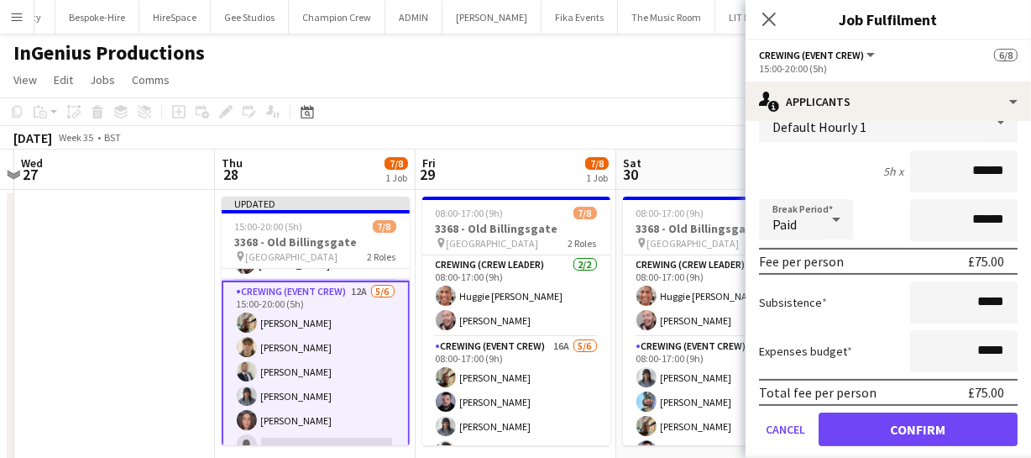
scroll to position [420, 0]
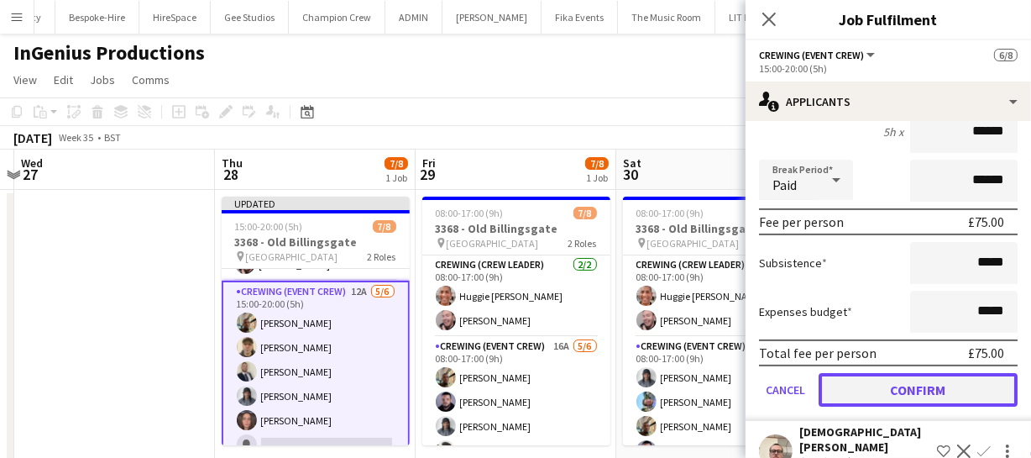
click at [913, 385] on button "Confirm" at bounding box center [918, 390] width 199 height 34
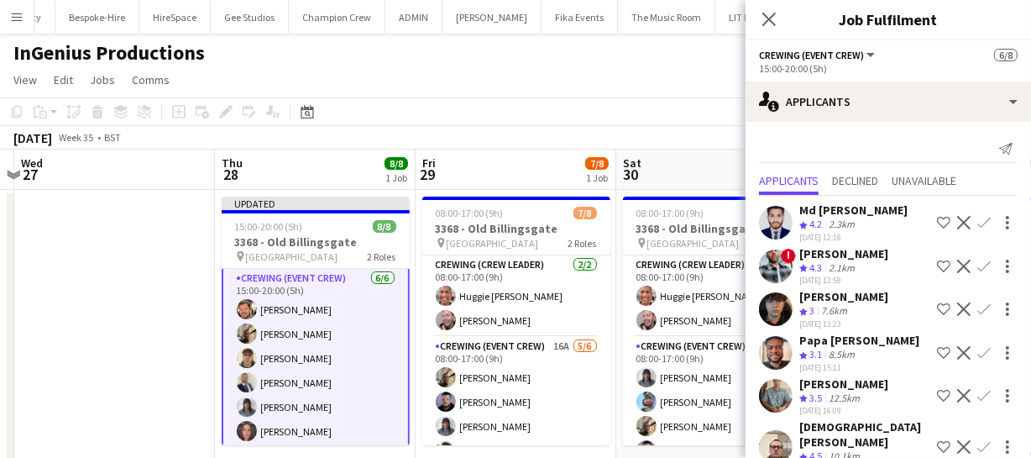
scroll to position [86, 0]
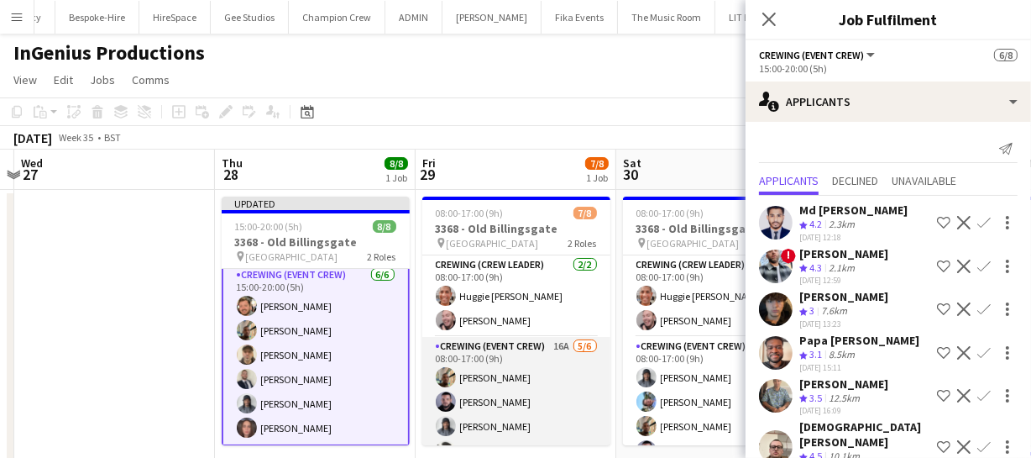
click at [521, 399] on app-card-role "Crewing (Event Crew) 16A 5/6 08:00-17:00 (9h) Stephon Johnson Paul Fisk Kaine C…" at bounding box center [516, 426] width 188 height 179
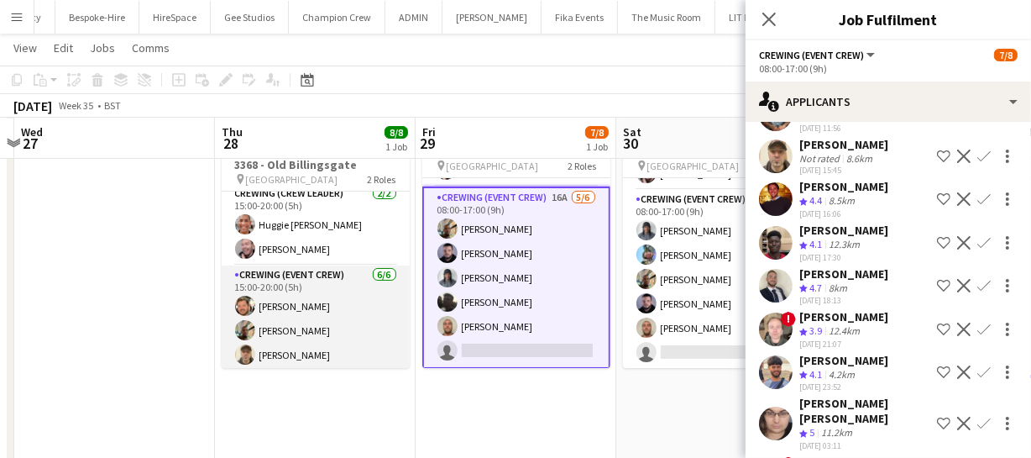
scroll to position [84, 0]
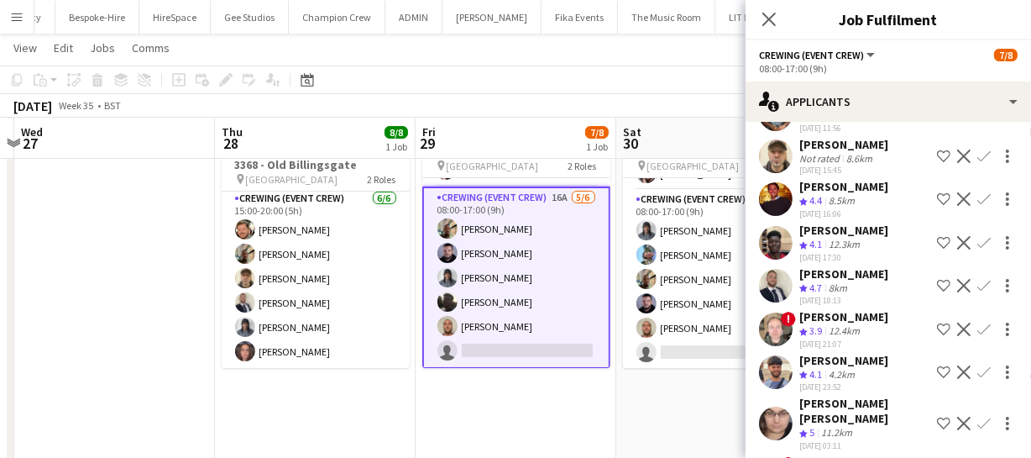
click at [977, 192] on app-icon "Confirm" at bounding box center [983, 198] width 13 height 13
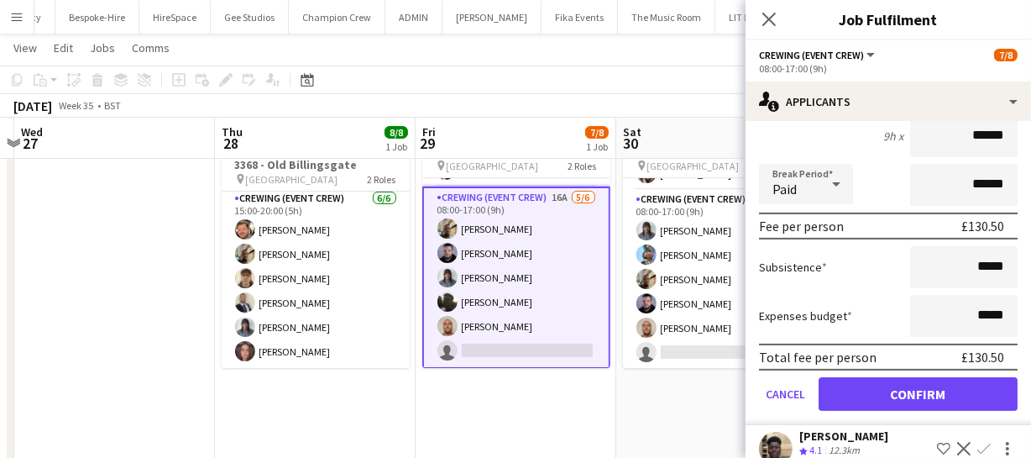
scroll to position [381, 0]
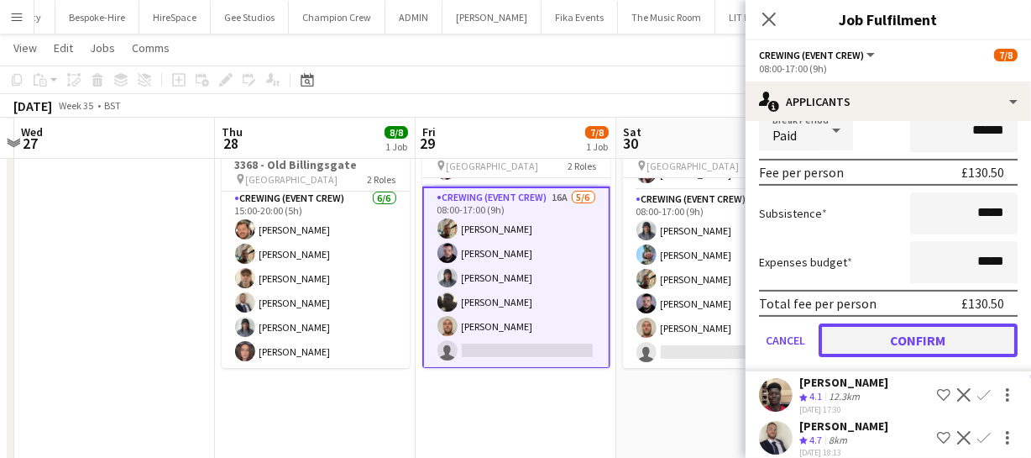
click at [923, 327] on button "Confirm" at bounding box center [918, 340] width 199 height 34
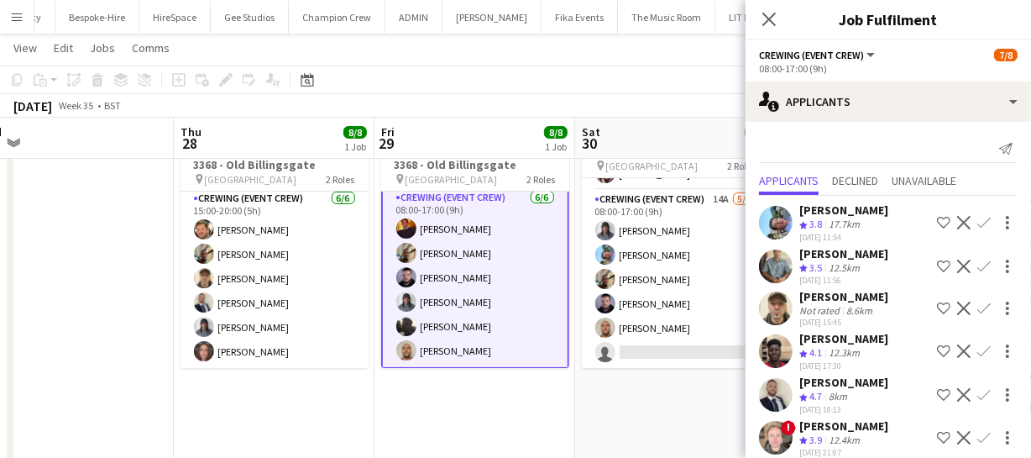
scroll to position [0, 432]
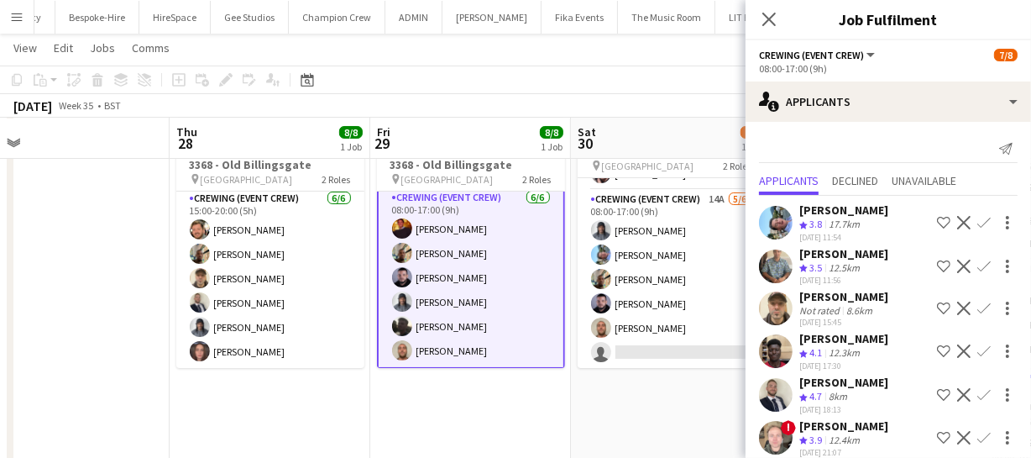
drag, startPoint x: 551, startPoint y: 306, endPoint x: 505, endPoint y: 311, distance: 45.5
click at [505, 311] on app-calendar-viewport "Mon 25 Tue 26 Wed 27 Thu 28 8/8 1 Job Fri 29 8/8 1 Job Sat 30 7/8 1 Job Sun 31 …" at bounding box center [515, 318] width 1031 height 657
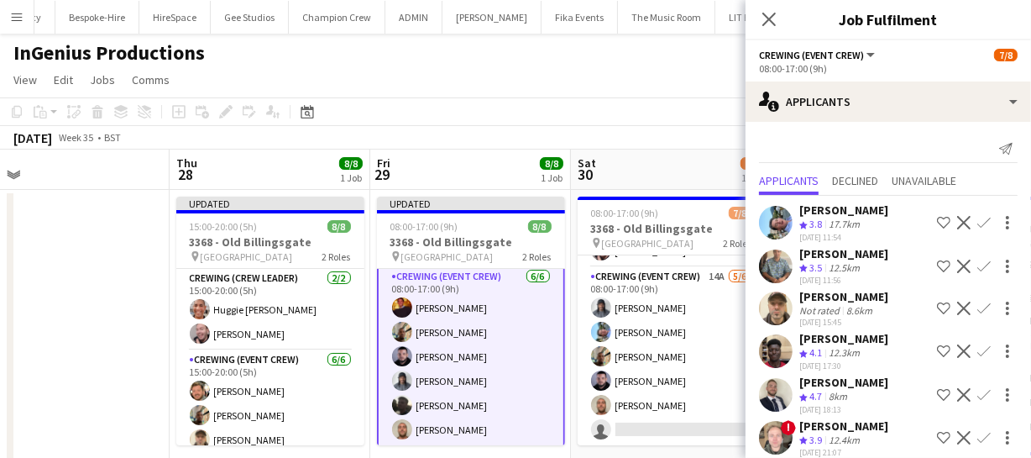
scroll to position [86, 0]
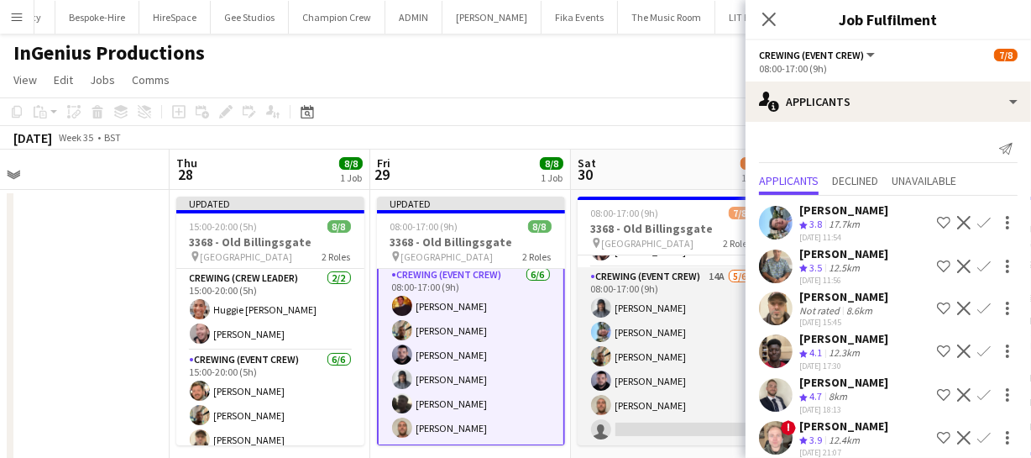
click at [650, 369] on app-card-role "Crewing (Event Crew) 14A 5/6 08:00-17:00 (9h) Kaine Caldeira Liam Kinsella Step…" at bounding box center [672, 356] width 188 height 179
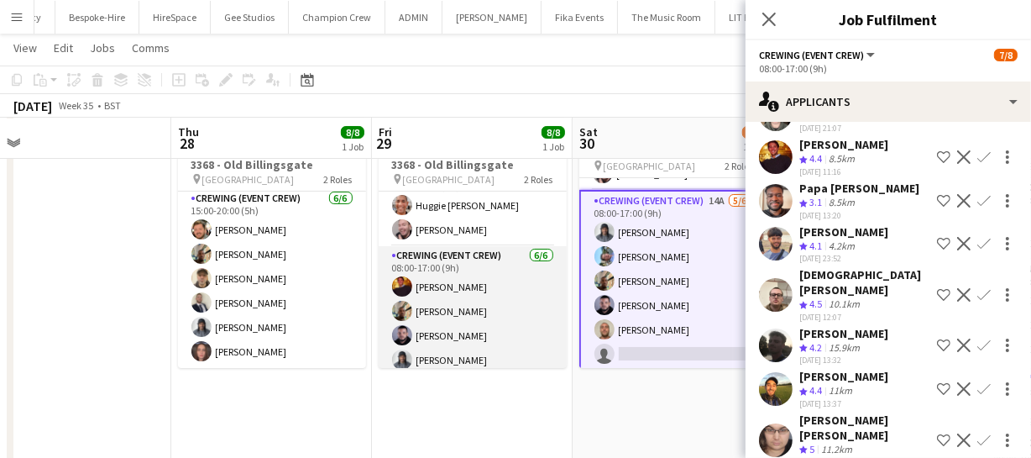
scroll to position [8, 0]
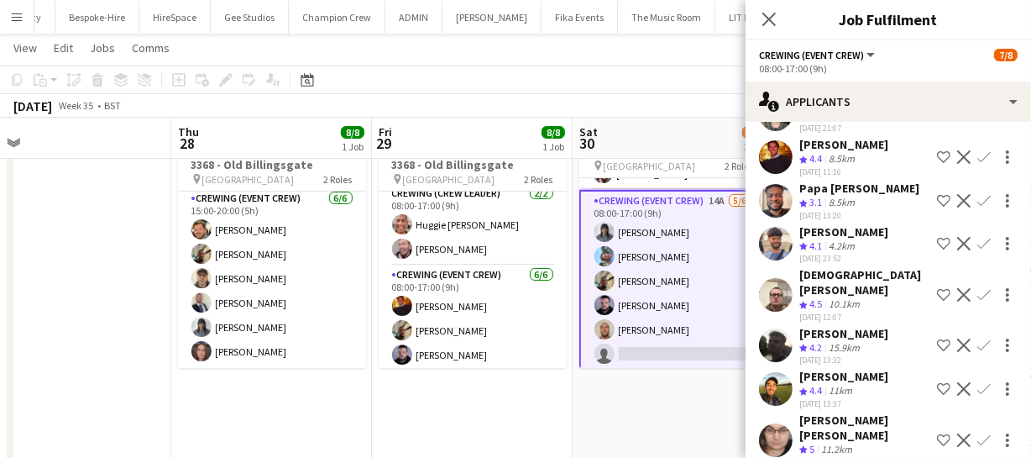
click at [977, 288] on app-icon "Confirm" at bounding box center [983, 294] width 13 height 13
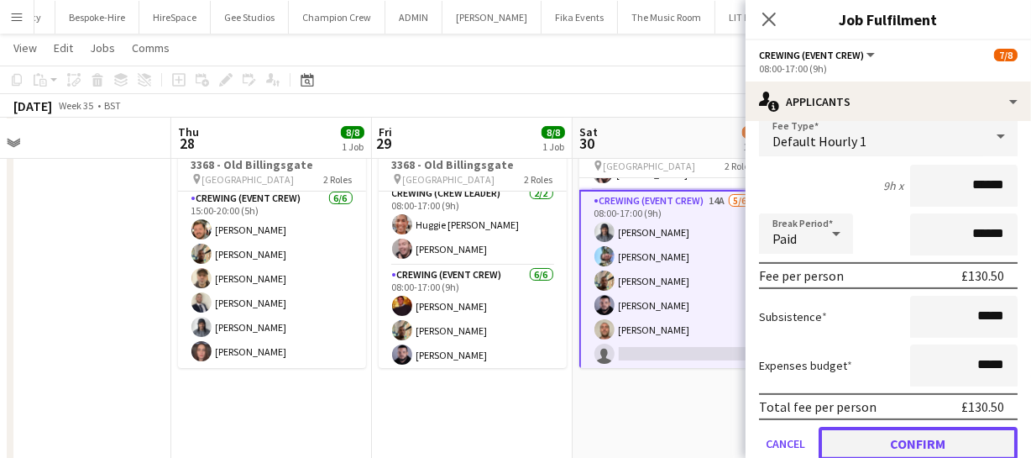
click at [908, 426] on button "Confirm" at bounding box center [918, 443] width 199 height 34
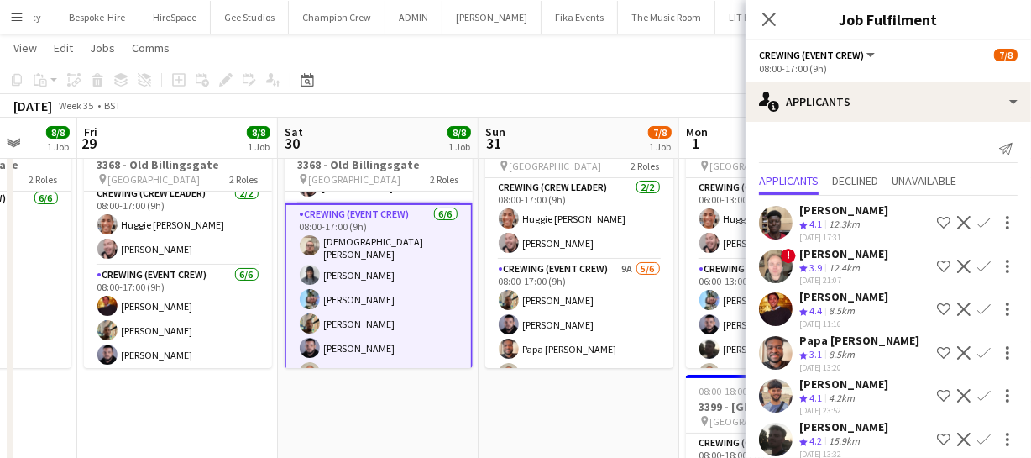
drag, startPoint x: 678, startPoint y: 328, endPoint x: 391, endPoint y: 334, distance: 286.3
click at [391, 334] on app-calendar-viewport "Mon 25 Tue 26 Wed 27 Thu 28 8/8 1 Job Fri 29 8/8 1 Job Sat 30 8/8 1 Job Sun 31 …" at bounding box center [515, 318] width 1031 height 657
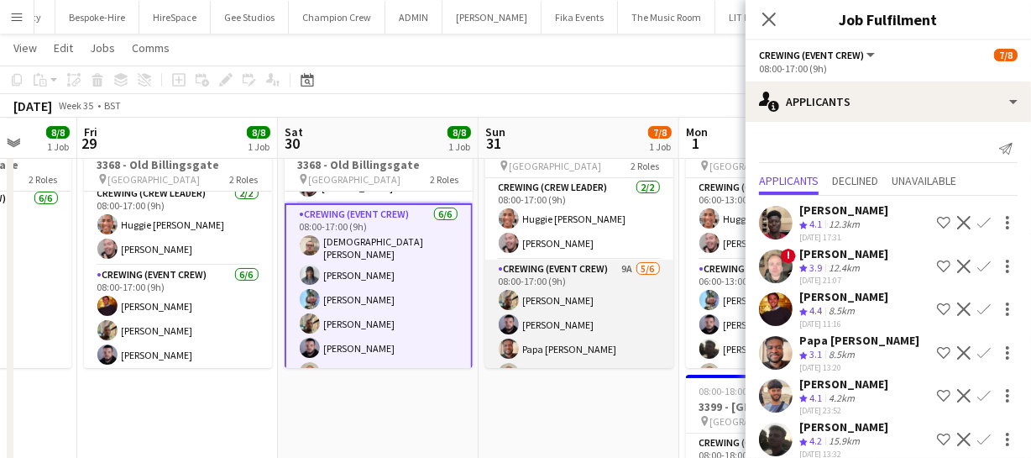
click at [593, 326] on app-card-role "Crewing (Event Crew) 9A 5/6 08:00-17:00 (9h) Stephon Johnson Paul Fisk Papa Opo…" at bounding box center [579, 348] width 188 height 179
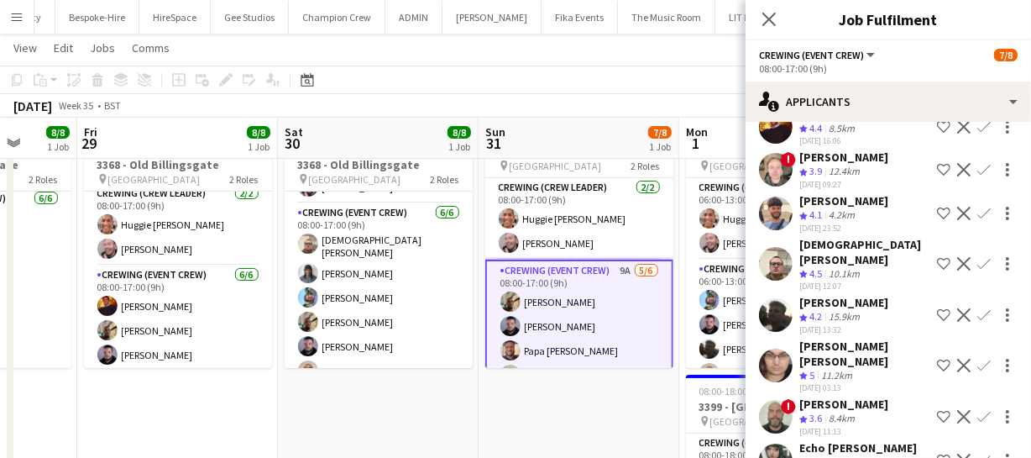
click at [977, 257] on app-icon "Confirm" at bounding box center [983, 263] width 13 height 13
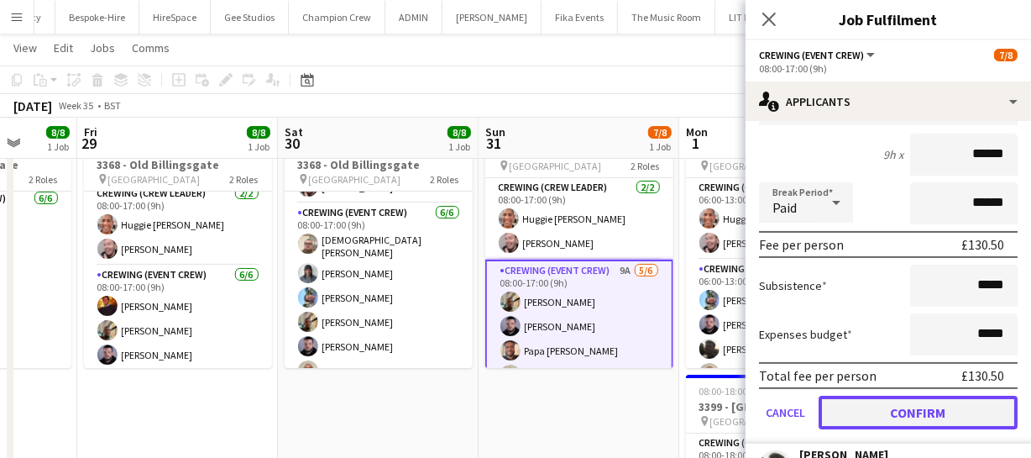
click at [918, 395] on button "Confirm" at bounding box center [918, 412] width 199 height 34
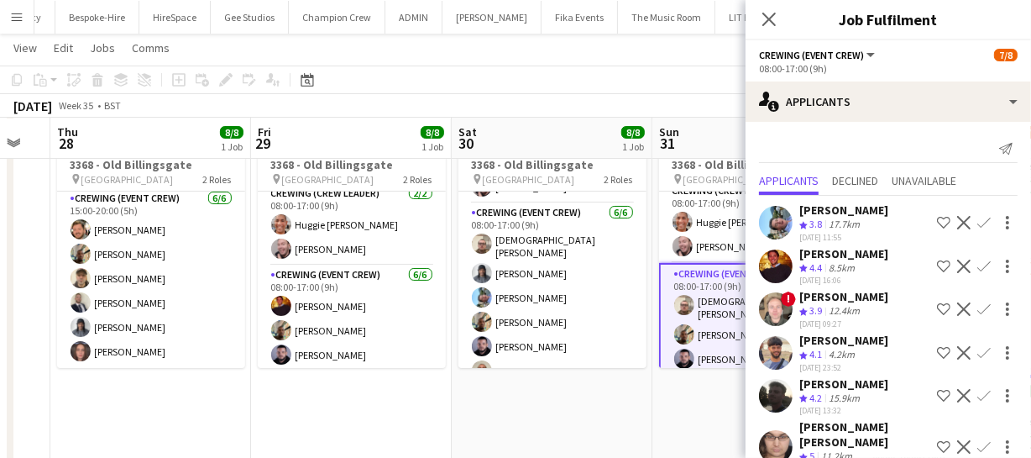
drag, startPoint x: 597, startPoint y: 334, endPoint x: 369, endPoint y: 329, distance: 227.6
click at [369, 329] on app-calendar-viewport "Mon 25 Tue 26 Wed 27 Thu 28 8/8 1 Job Fri 29 8/8 1 Job Sat 30 8/8 1 Job Sun 31 …" at bounding box center [515, 318] width 1031 height 657
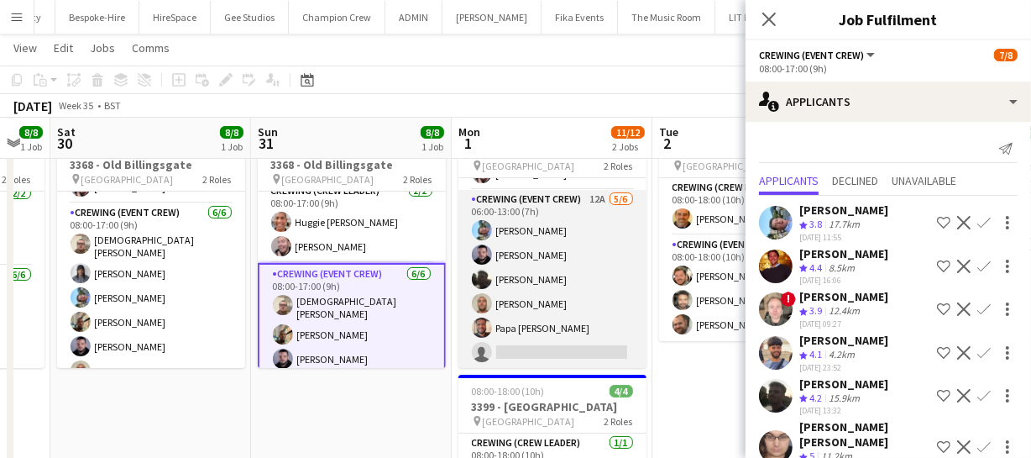
click at [558, 294] on app-card-role "Crewing (Event Crew) 12A 5/6 06:00-13:00 (7h) Liam Kinsella Paul Fisk Louie App…" at bounding box center [552, 279] width 188 height 179
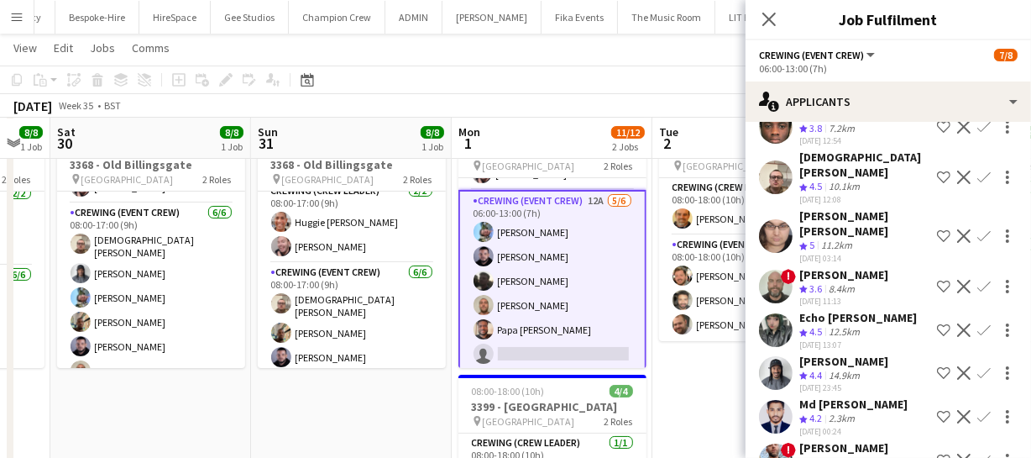
click at [977, 366] on app-icon "Confirm" at bounding box center [983, 372] width 13 height 13
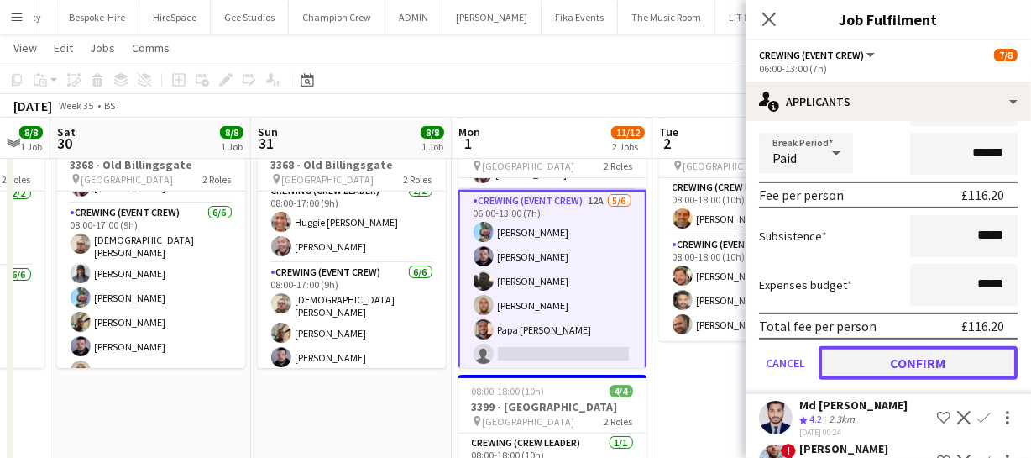
click at [934, 346] on button "Confirm" at bounding box center [918, 363] width 199 height 34
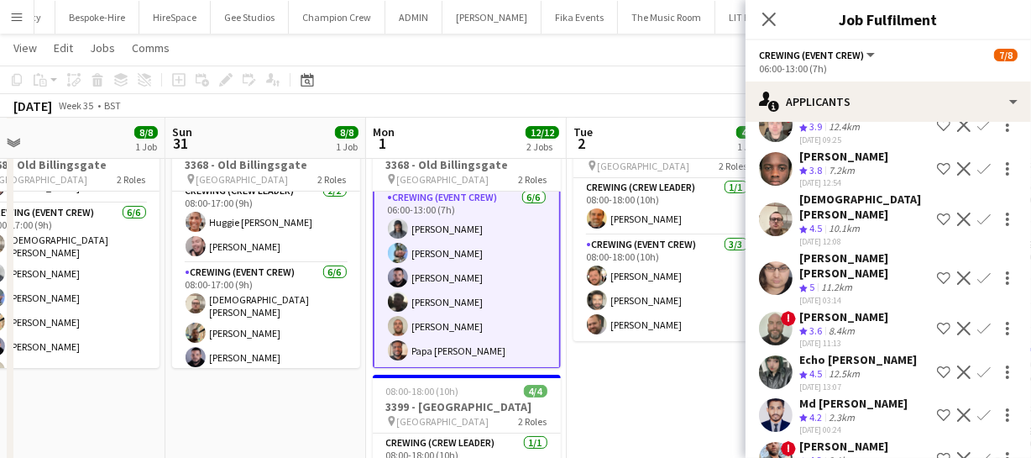
drag, startPoint x: 602, startPoint y: 335, endPoint x: 462, endPoint y: 338, distance: 140.2
click at [462, 338] on app-calendar-viewport "Wed 27 Thu 28 8/8 1 Job Fri 29 8/8 1 Job Sat 30 8/8 1 Job Sun 31 8/8 1 Job Mon …" at bounding box center [515, 318] width 1031 height 657
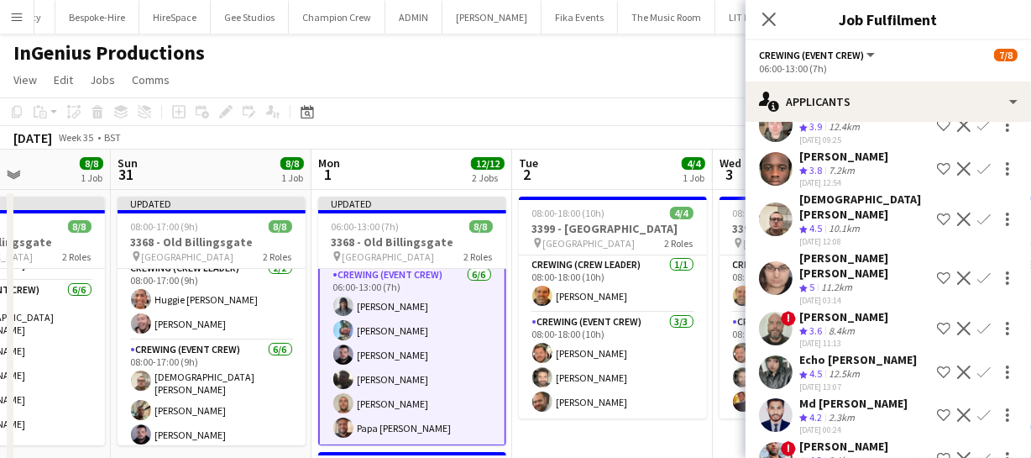
click at [448, 357] on app-calendar-viewport "Wed 27 Thu 28 8/8 1 Job Fri 29 8/8 1 Job Sat 30 8/8 1 Job Sun 31 8/8 1 Job Mon …" at bounding box center [515, 436] width 1031 height 574
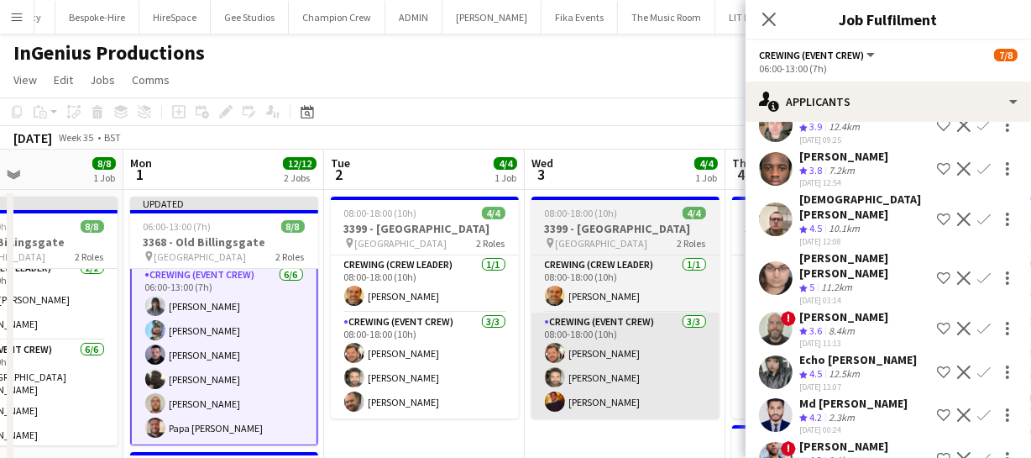
drag, startPoint x: 526, startPoint y: 339, endPoint x: 513, endPoint y: 344, distance: 14.3
click at [512, 343] on app-calendar-viewport "Fri 29 8/8 1 Job Sat 30 8/8 1 Job Sun 31 8/8 1 Job Mon 1 12/12 2 Jobs Tue 2 4/4…" at bounding box center [515, 436] width 1031 height 574
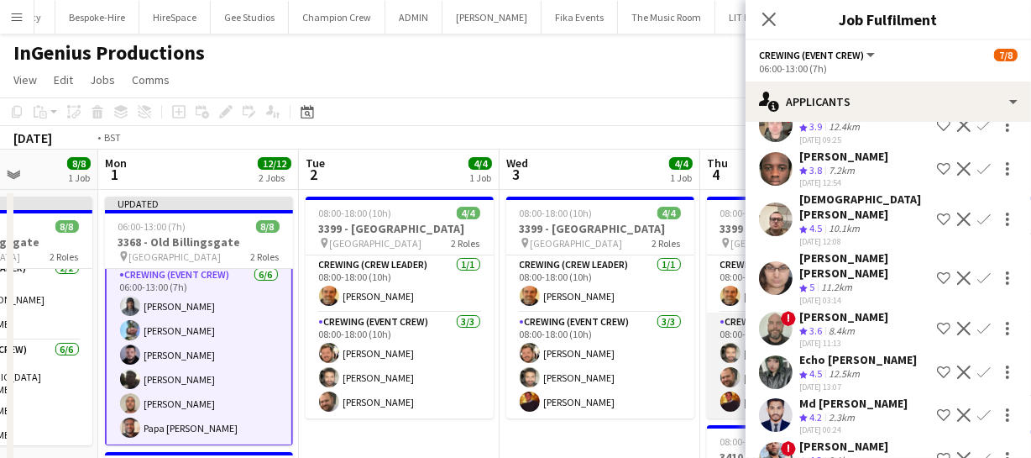
drag, startPoint x: 617, startPoint y: 359, endPoint x: 518, endPoint y: 351, distance: 99.4
click at [510, 358] on app-calendar-viewport "Fri 29 8/8 1 Job Sat 30 8/8 1 Job Sun 31 8/8 1 Job Mon 1 12/12 2 Jobs Tue 2 4/4…" at bounding box center [515, 436] width 1031 height 574
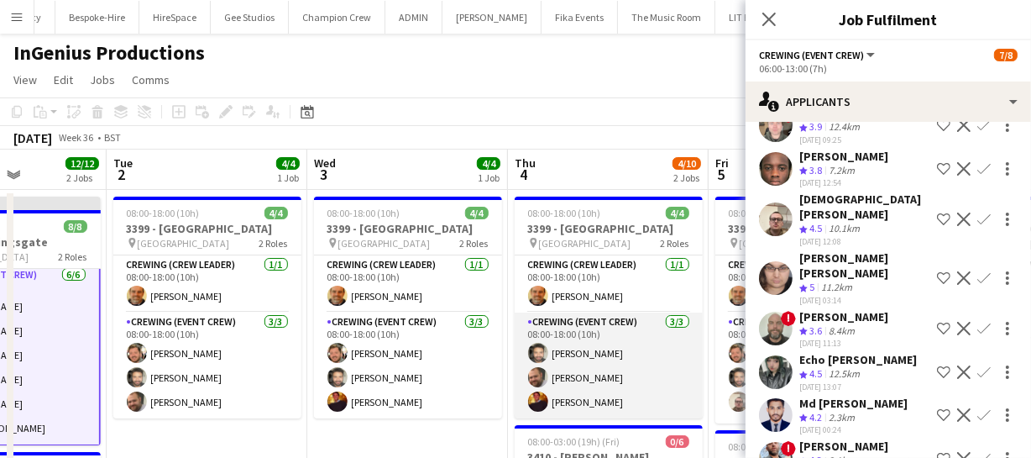
drag, startPoint x: 485, startPoint y: 348, endPoint x: 442, endPoint y: 342, distance: 43.3
click at [437, 349] on app-calendar-viewport "Fri 29 8/8 1 Job Sat 30 8/8 1 Job Sun 31 8/8 1 Job Mon 1 12/12 2 Jobs Tue 2 4/4…" at bounding box center [515, 436] width 1031 height 574
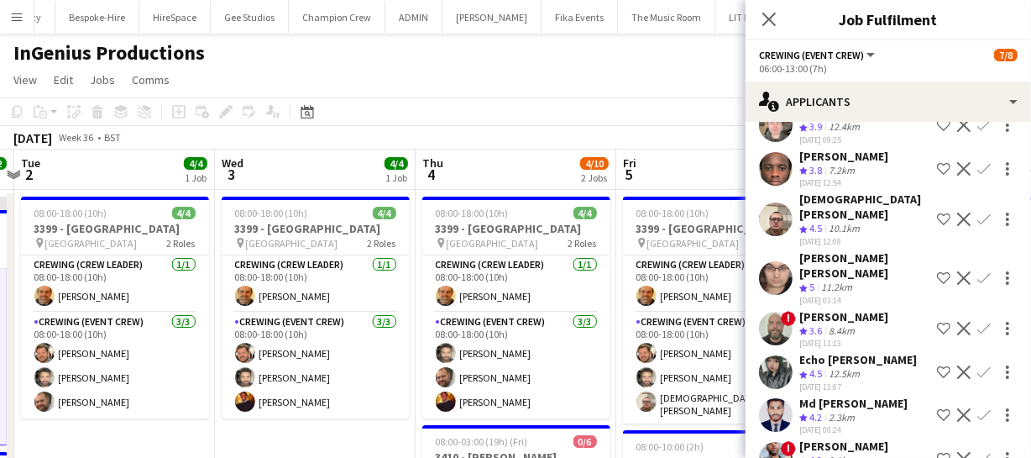
click at [395, 351] on app-calendar-viewport "Fri 29 8/8 1 Job Sat 30 8/8 1 Job Sun 31 8/8 1 Job Mon 1 12/12 2 Jobs Tue 2 4/4…" at bounding box center [515, 436] width 1031 height 574
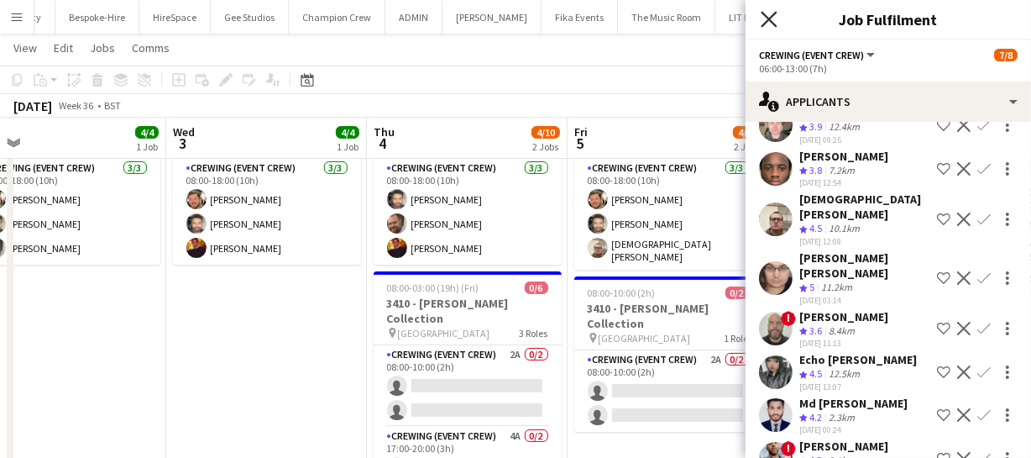
click at [772, 24] on icon "Close pop-in" at bounding box center [769, 19] width 16 height 16
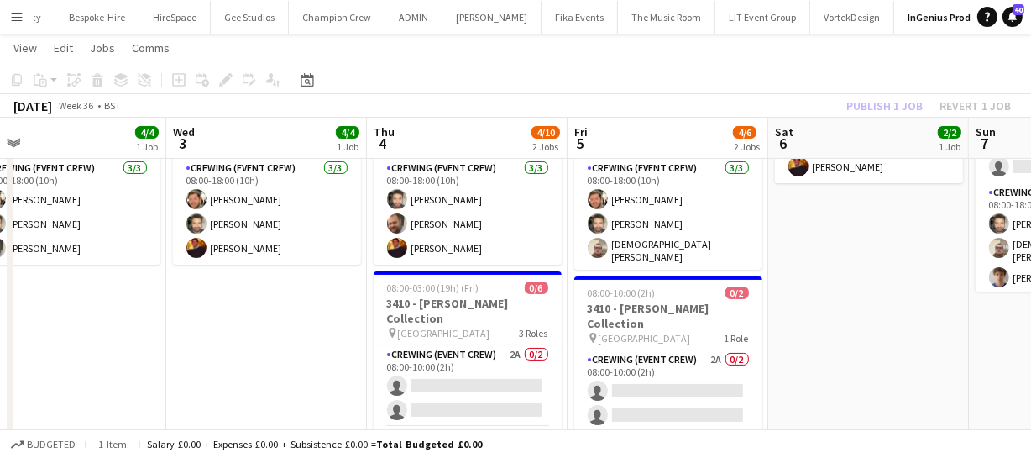
click at [895, 110] on div "Publish 1 job Revert 1 job" at bounding box center [928, 106] width 205 height 22
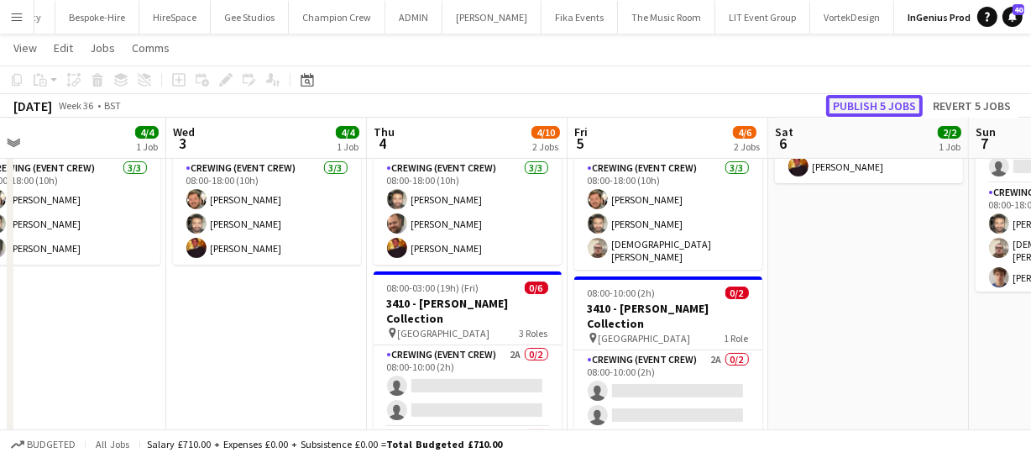
click at [896, 101] on button "Publish 5 jobs" at bounding box center [874, 106] width 97 height 22
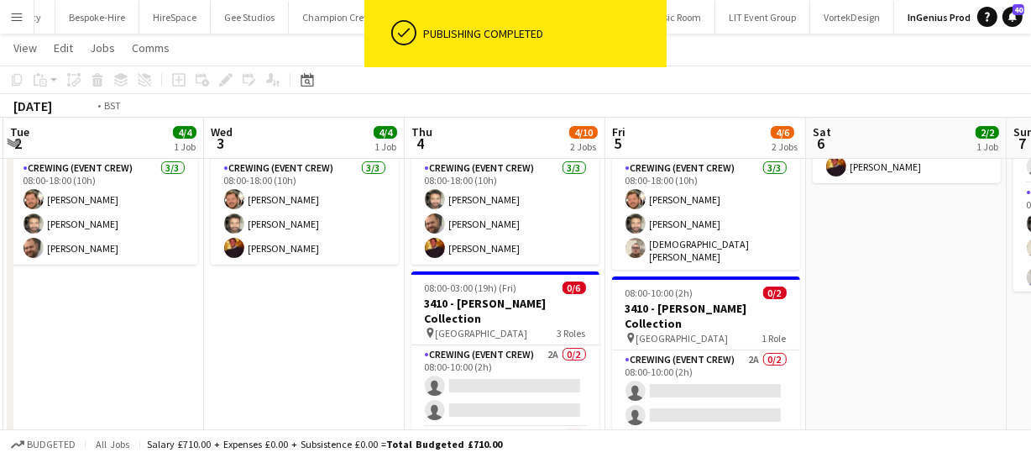
drag, startPoint x: 318, startPoint y: 339, endPoint x: 574, endPoint y: 328, distance: 256.3
click at [574, 328] on app-calendar-viewport "Sun 31 8/8 1 Job Mon 1 12/12 2 Jobs Tue 2 4/4 1 Job Wed 3 4/4 1 Job Thu 4 4/10 …" at bounding box center [515, 242] width 1031 height 657
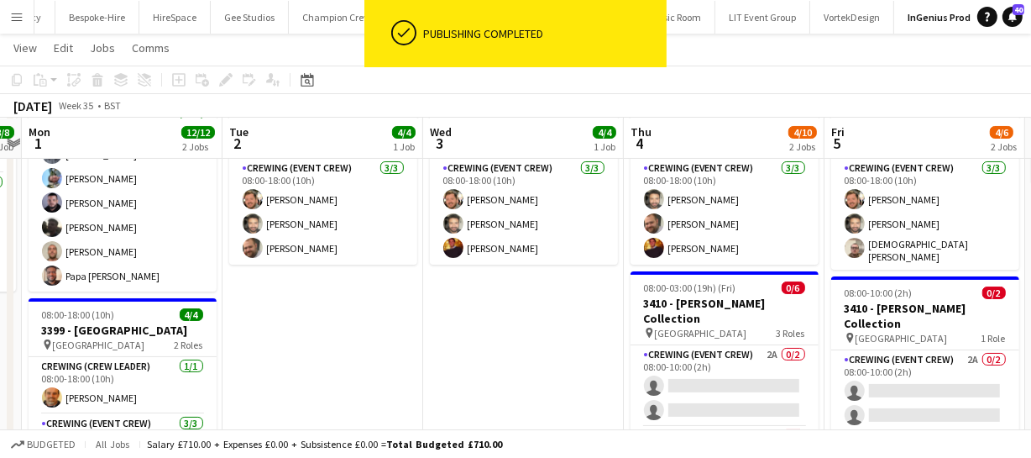
click at [534, 336] on app-calendar-viewport "Sat 30 8/8 1 Job Sun 31 8/8 1 Job Mon 1 12/12 2 Jobs Tue 2 4/4 1 Job Wed 3 4/4 …" at bounding box center [515, 242] width 1031 height 657
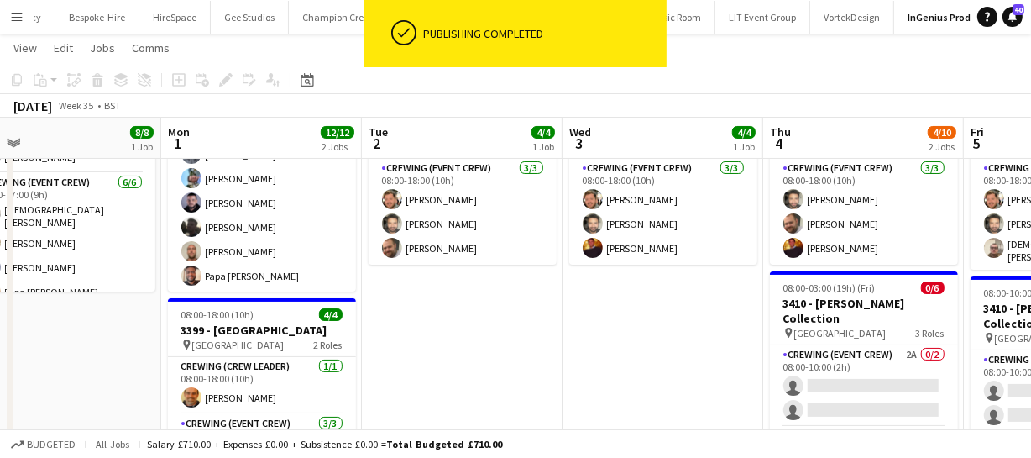
drag, startPoint x: 537, startPoint y: 348, endPoint x: 609, endPoint y: 345, distance: 71.4
click at [594, 346] on app-calendar-viewport "Fri 29 8/8 1 Job Sat 30 8/8 1 Job Sun 31 8/8 1 Job Mon 1 12/12 2 Jobs Tue 2 4/4…" at bounding box center [515, 242] width 1031 height 657
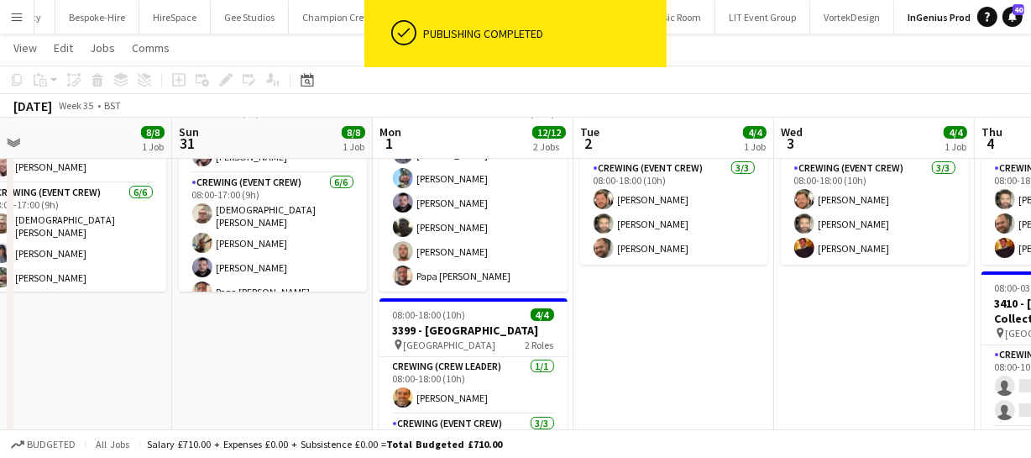
drag, startPoint x: 477, startPoint y: 357, endPoint x: 489, endPoint y: 344, distance: 17.8
click at [581, 353] on app-calendar-viewport "Thu 28 8/8 1 Job Fri 29 8/8 1 Job Sat 30 8/8 1 Job Sun 31 8/8 1 Job Mon 1 12/12…" at bounding box center [515, 242] width 1031 height 657
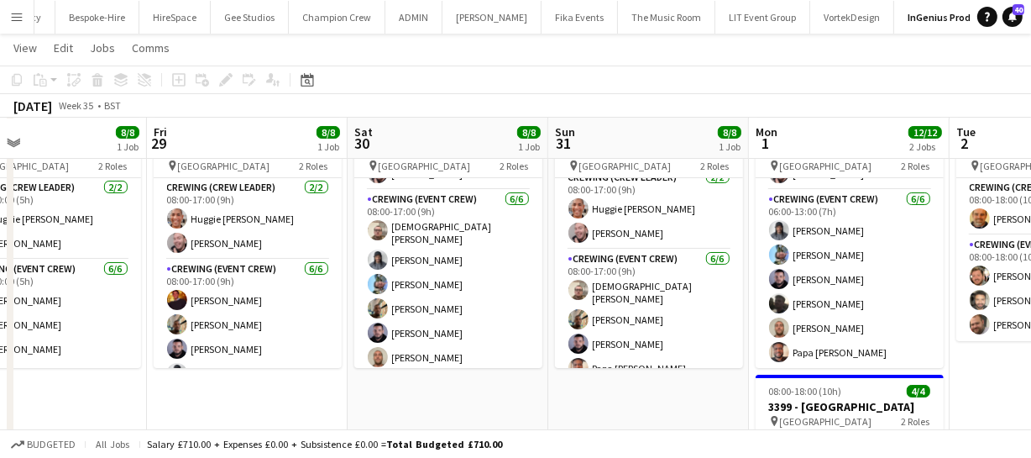
drag, startPoint x: 176, startPoint y: 313, endPoint x: 436, endPoint y: 310, distance: 259.4
click at [436, 310] on app-calendar-viewport "Tue 26 Wed 27 Thu 28 8/8 1 Job Fri 29 8/8 1 Job Sat 30 8/8 1 Job Sun 31 8/8 1 J…" at bounding box center [515, 318] width 1031 height 657
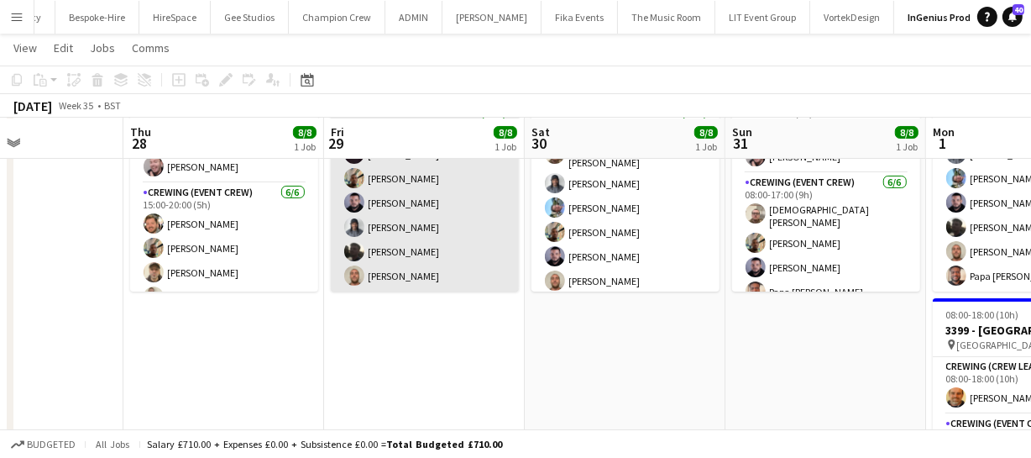
drag, startPoint x: 285, startPoint y: 233, endPoint x: 374, endPoint y: 248, distance: 90.1
click at [379, 245] on app-calendar-viewport "Mon 25 Tue 26 Wed 27 Thu 28 8/8 1 Job Fri 29 8/8 1 Job Sat 30 8/8 1 Job Sun 31 …" at bounding box center [515, 242] width 1031 height 657
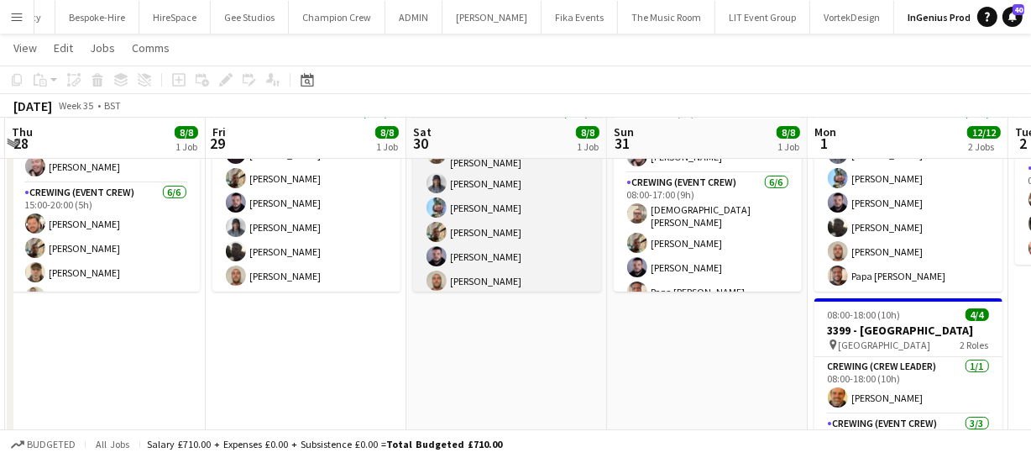
drag, startPoint x: 657, startPoint y: 253, endPoint x: 531, endPoint y: 257, distance: 125.2
click at [469, 269] on app-calendar-viewport "Mon 25 Tue 26 Wed 27 Thu 28 8/8 1 Job Fri 29 8/8 1 Job Sat 30 8/8 1 Job Sun 31 …" at bounding box center [515, 242] width 1031 height 657
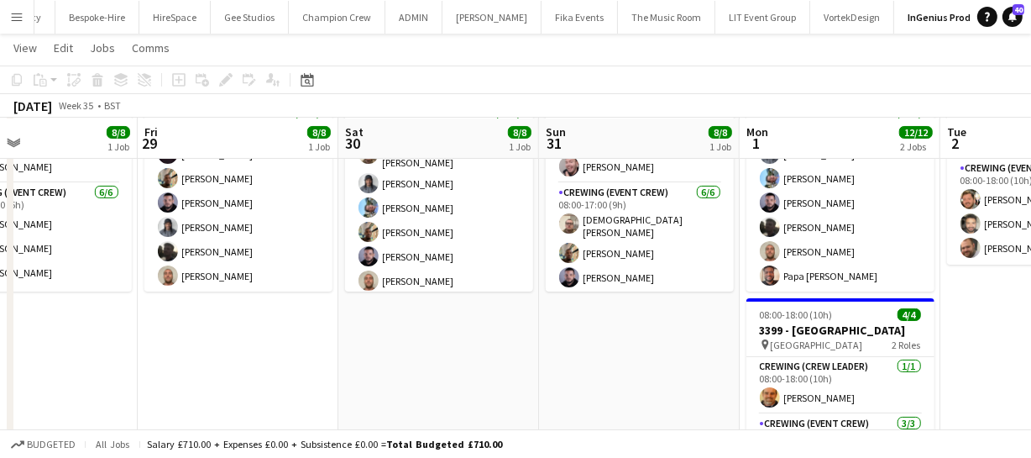
drag, startPoint x: 646, startPoint y: 252, endPoint x: 473, endPoint y: 260, distance: 174.0
click at [473, 260] on app-calendar-viewport "Mon 25 Tue 26 Wed 27 Thu 28 8/8 1 Job Fri 29 8/8 1 Job Sat 30 8/8 1 Job Sun 31 …" at bounding box center [515, 242] width 1031 height 657
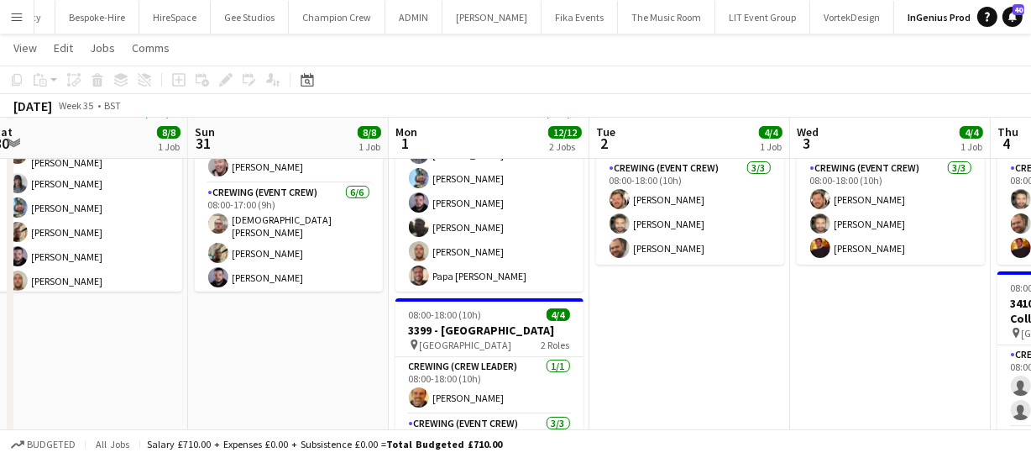
drag, startPoint x: 854, startPoint y: 329, endPoint x: 641, endPoint y: 345, distance: 213.8
click at [636, 346] on app-calendar-viewport "Wed 27 Thu 28 8/8 1 Job Fri 29 8/8 1 Job Sat 30 8/8 1 Job Sun 31 8/8 1 Job Mon …" at bounding box center [515, 242] width 1031 height 657
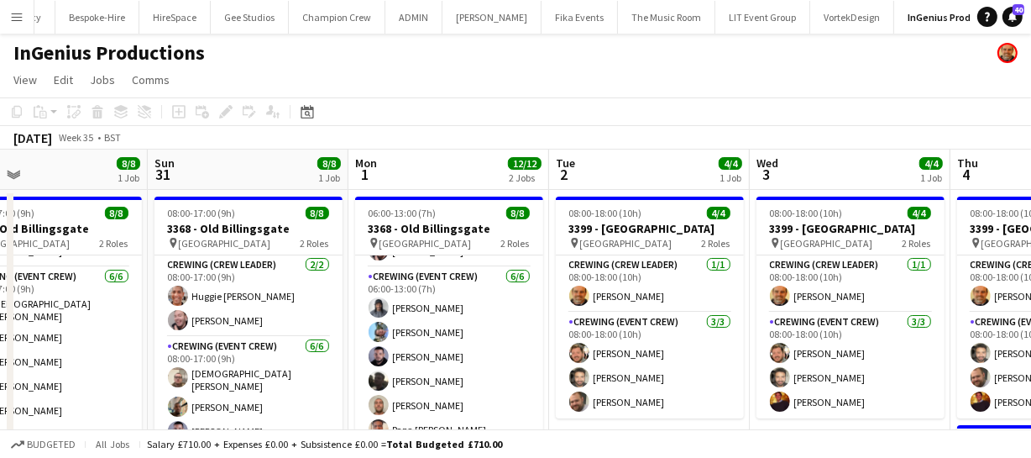
drag, startPoint x: 847, startPoint y: 343, endPoint x: 609, endPoint y: 347, distance: 238.5
click at [641, 347] on app-calendar-viewport "Wed 27 Thu 28 8/8 1 Job Fri 29 8/8 1 Job Sat 30 8/8 1 Job Sun 31 8/8 1 Job Mon …" at bounding box center [515, 436] width 1031 height 574
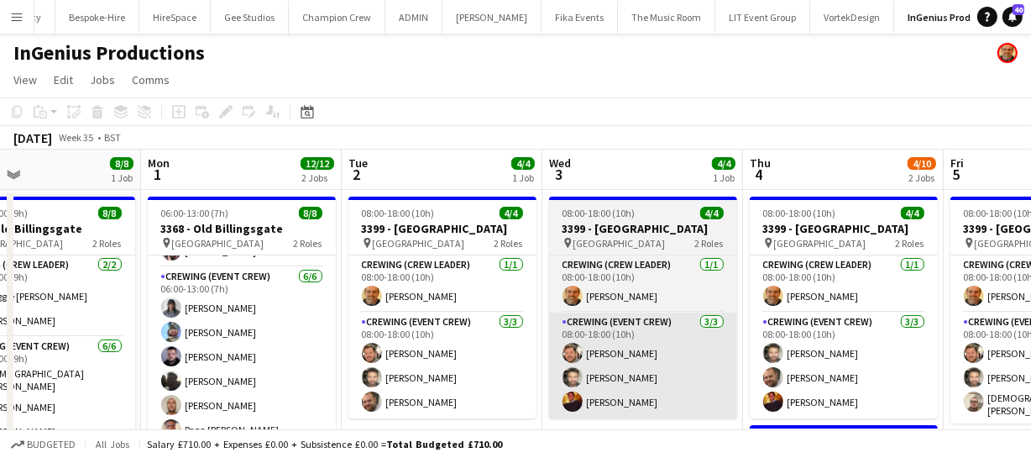
drag, startPoint x: 670, startPoint y: 337, endPoint x: 628, endPoint y: 342, distance: 42.2
click at [617, 344] on app-calendar-viewport "Fri 29 8/8 1 Job Sat 30 8/8 1 Job Sun 31 8/8 1 Job Mon 1 12/12 2 Jobs Tue 2 4/4…" at bounding box center [515, 436] width 1031 height 574
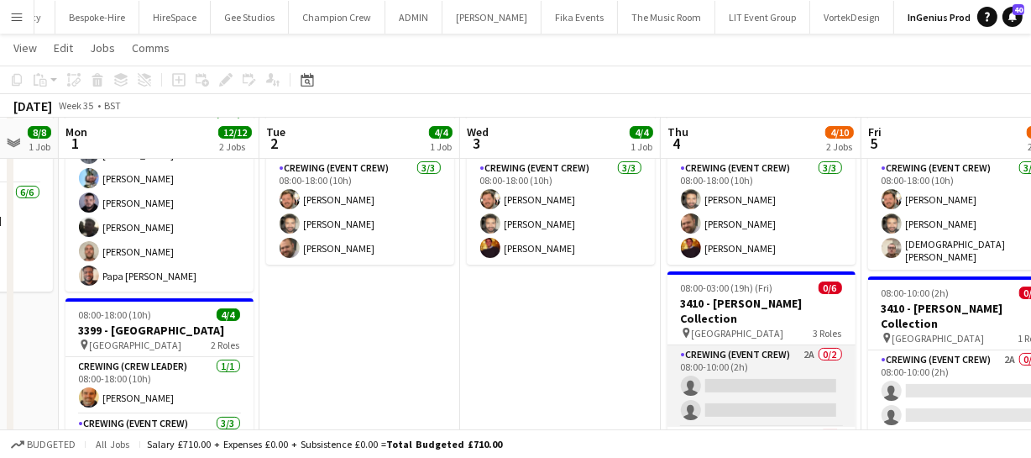
click at [769, 374] on app-card-role "Crewing (Event Crew) 2A 0/2 08:00-10:00 (2h) single-neutral-actions single-neut…" at bounding box center [761, 385] width 188 height 81
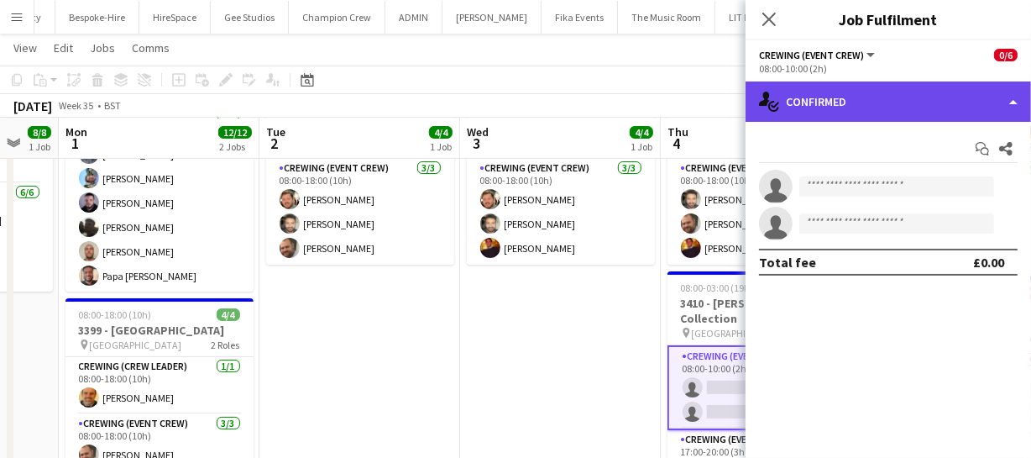
click at [959, 107] on div "single-neutral-actions-check-2 Confirmed" at bounding box center [888, 101] width 285 height 40
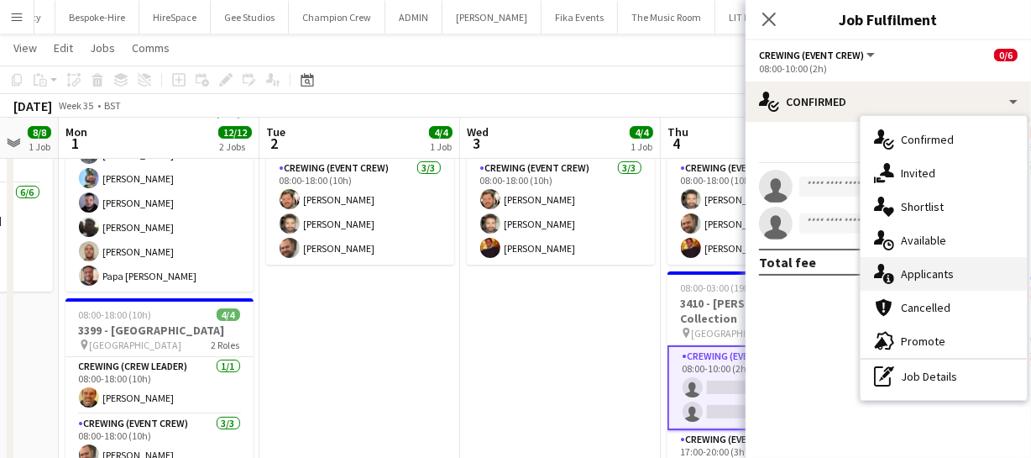
click at [957, 261] on div "single-neutral-actions-information Applicants" at bounding box center [944, 274] width 166 height 34
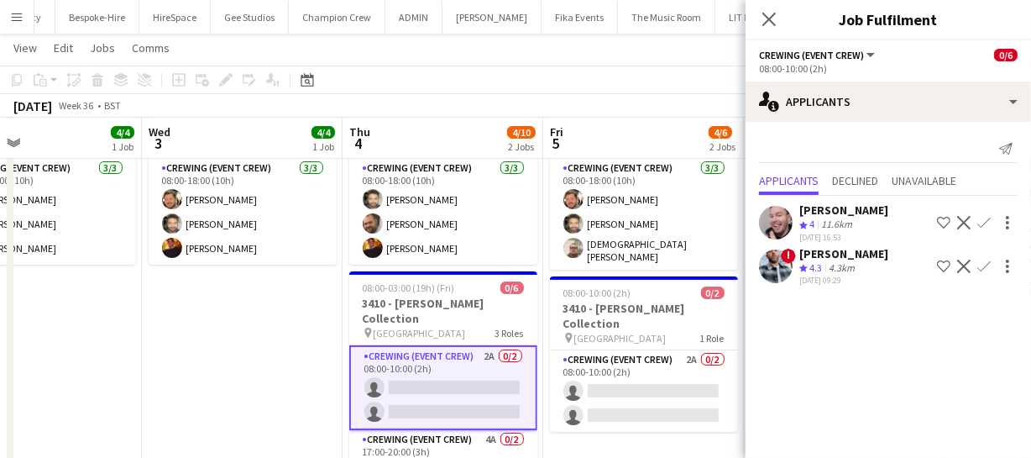
drag, startPoint x: 586, startPoint y: 358, endPoint x: 268, endPoint y: 364, distance: 318.2
click at [268, 364] on app-calendar-viewport "Sun 31 8/8 1 Job Mon 1 12/12 2 Jobs Tue 2 4/4 1 Job Wed 3 4/4 1 Job Thu 4 4/10 …" at bounding box center [515, 242] width 1031 height 657
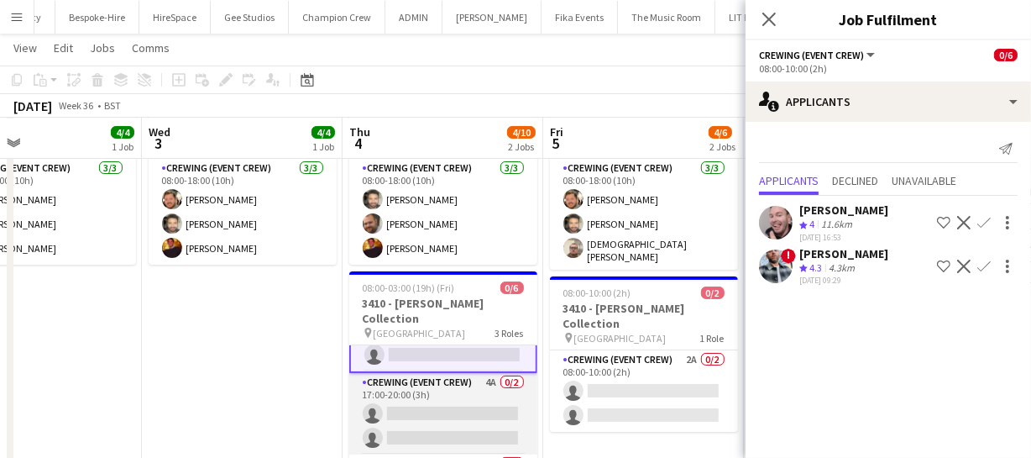
click at [463, 397] on app-card-role "Crewing (Event Crew) 4A 0/2 17:00-20:00 (3h) single-neutral-actions single-neut…" at bounding box center [443, 413] width 188 height 81
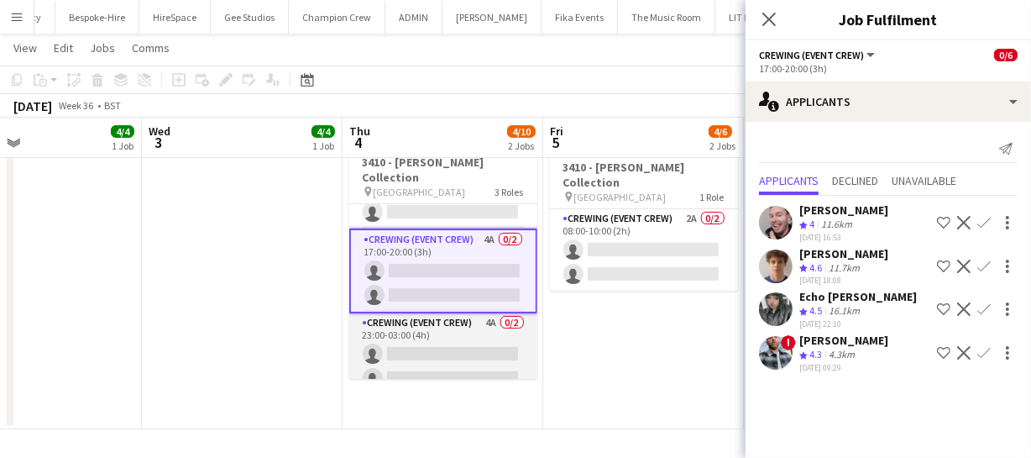
click at [473, 338] on app-card-role "Crewing (Event Crew) 4A 0/2 23:00-03:00 (4h) single-neutral-actions single-neut…" at bounding box center [443, 353] width 188 height 81
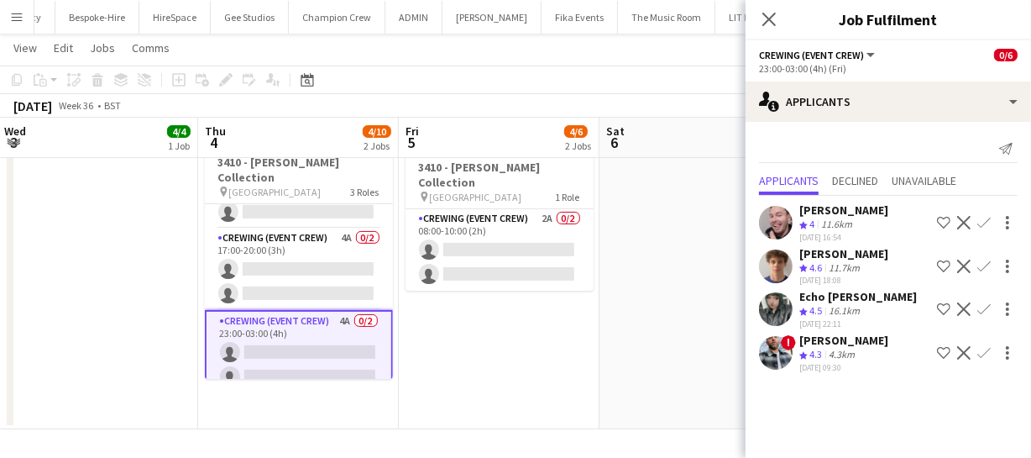
drag, startPoint x: 680, startPoint y: 329, endPoint x: 535, endPoint y: 351, distance: 146.9
click at [535, 351] on app-calendar-viewport "Sun 31 8/8 1 Job Mon 1 12/12 2 Jobs Tue 2 4/4 1 Job Wed 3 4/4 1 Job Thu 4 4/10 …" at bounding box center [515, 100] width 1031 height 657
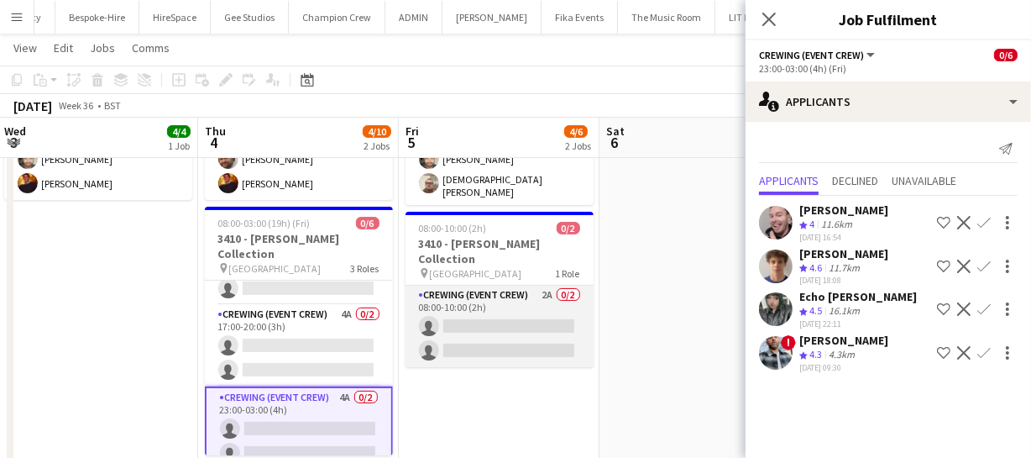
click at [521, 316] on app-card-role "Crewing (Event Crew) 2A 0/2 08:00-10:00 (2h) single-neutral-actions single-neut…" at bounding box center [499, 325] width 188 height 81
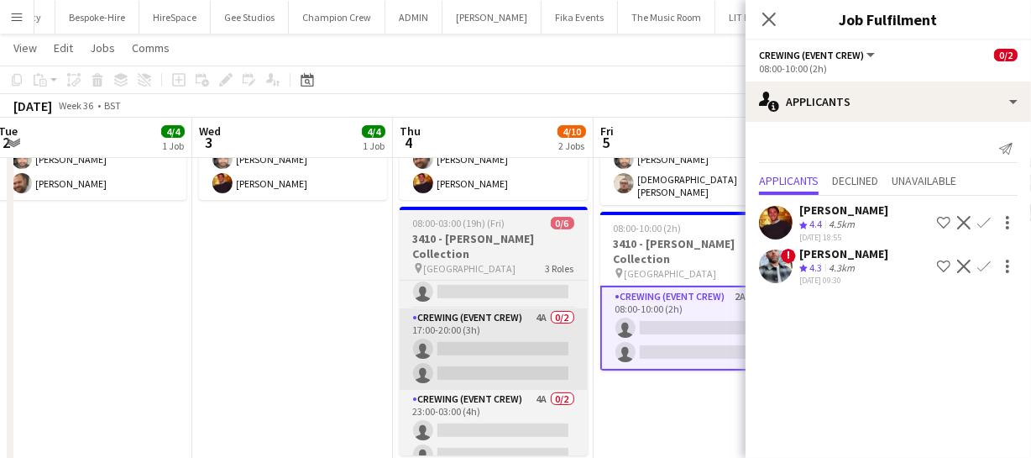
drag, startPoint x: 391, startPoint y: 337, endPoint x: 568, endPoint y: 321, distance: 177.1
click at [585, 317] on app-calendar-viewport "Sun 31 8/8 1 Job Mon 1 12/12 2 Jobs Tue 2 4/4 1 Job Wed 3 4/4 1 Job Thu 4 4/10 …" at bounding box center [515, 177] width 1031 height 657
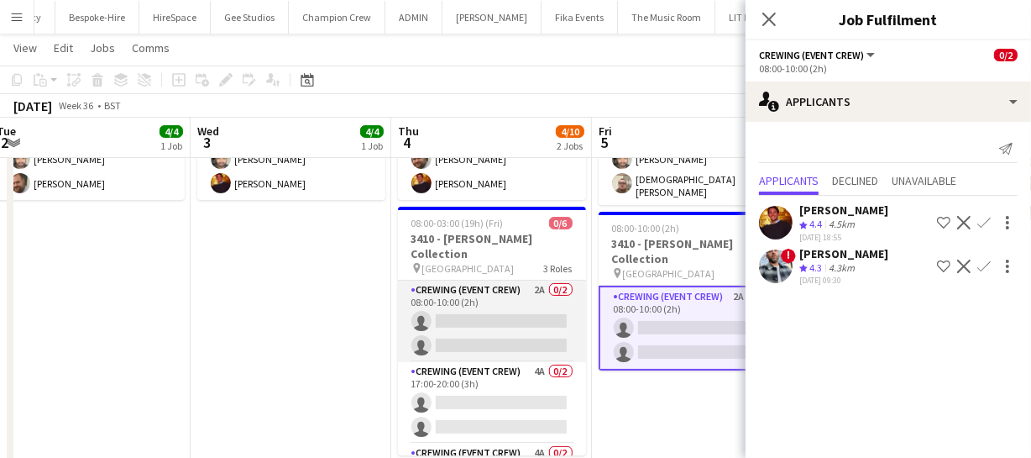
click at [495, 310] on app-card-role "Crewing (Event Crew) 2A 0/2 08:00-10:00 (2h) single-neutral-actions single-neut…" at bounding box center [492, 320] width 188 height 81
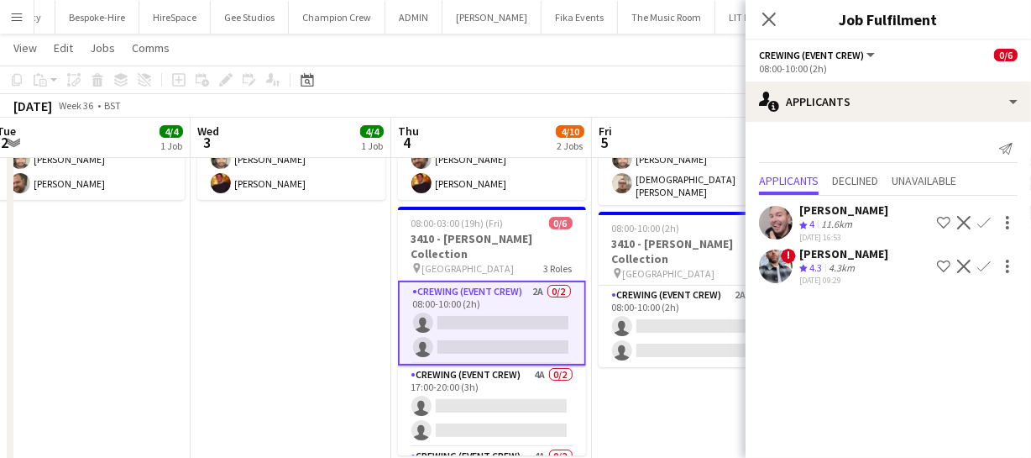
click at [985, 226] on app-icon "Confirm" at bounding box center [983, 222] width 13 height 13
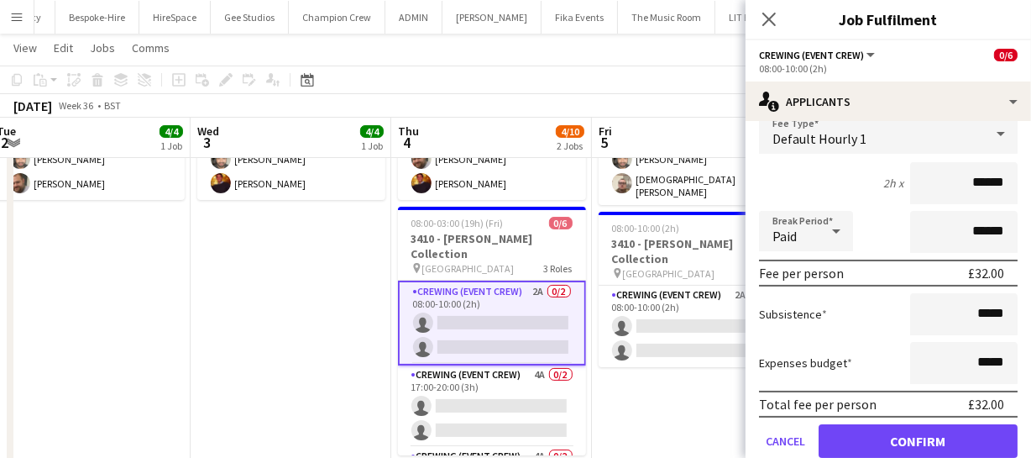
drag, startPoint x: 998, startPoint y: 180, endPoint x: 919, endPoint y: 197, distance: 80.9
click at [919, 197] on input "******" at bounding box center [963, 183] width 107 height 42
type input "****"
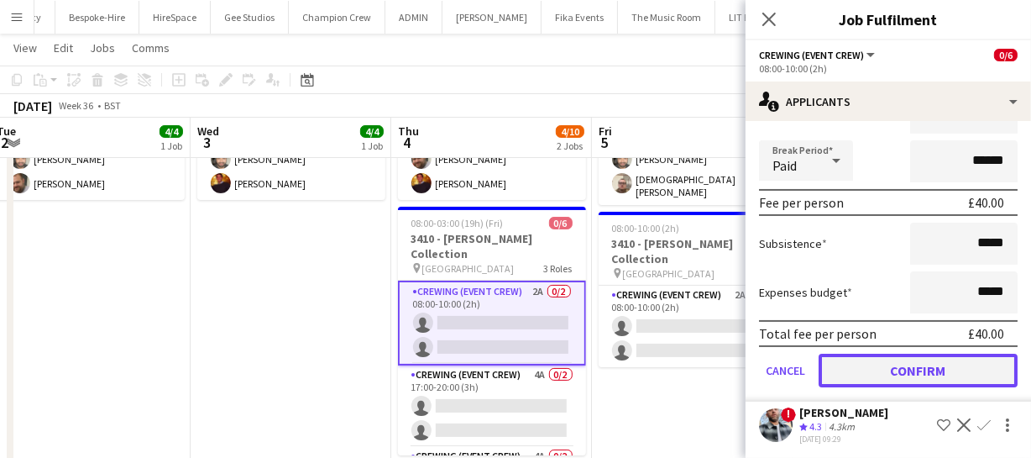
click at [932, 378] on button "Confirm" at bounding box center [918, 370] width 199 height 34
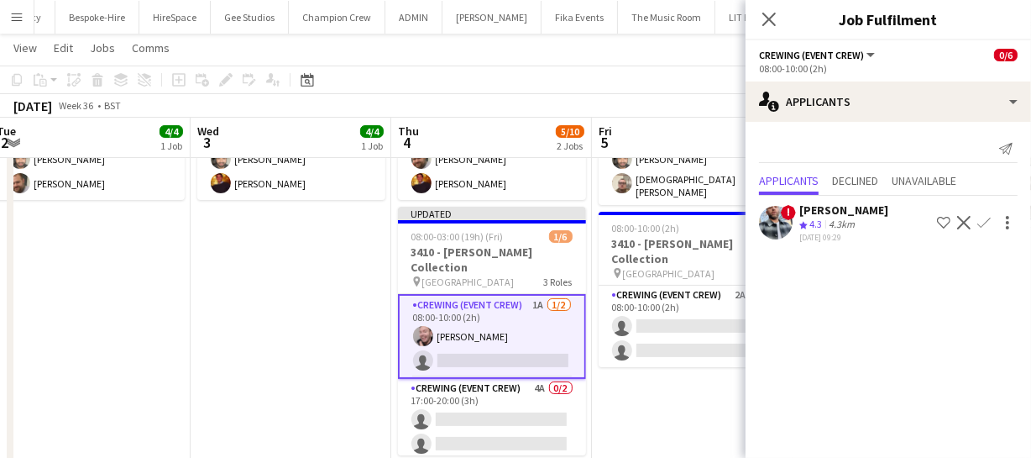
click at [980, 225] on app-icon "Confirm" at bounding box center [983, 222] width 13 height 13
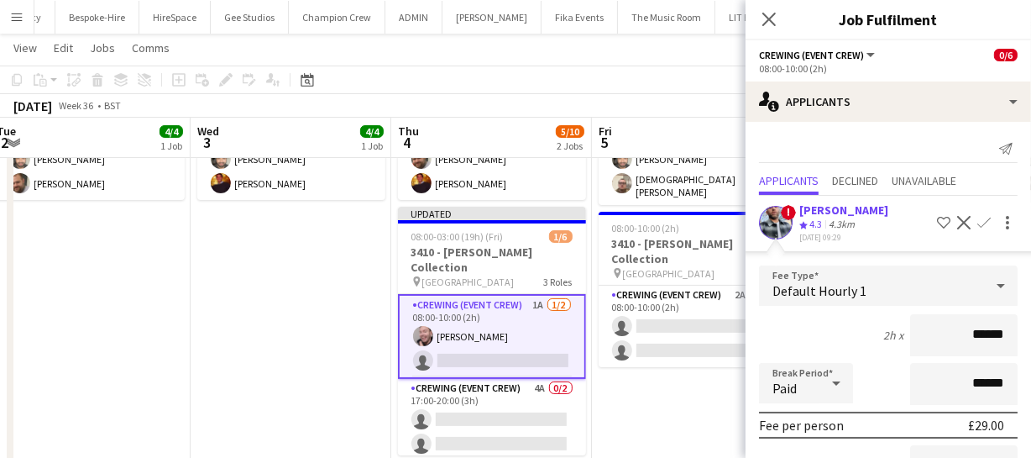
drag, startPoint x: 993, startPoint y: 337, endPoint x: 897, endPoint y: 343, distance: 95.9
click at [897, 343] on div "2h x ******" at bounding box center [888, 335] width 259 height 42
type input "****"
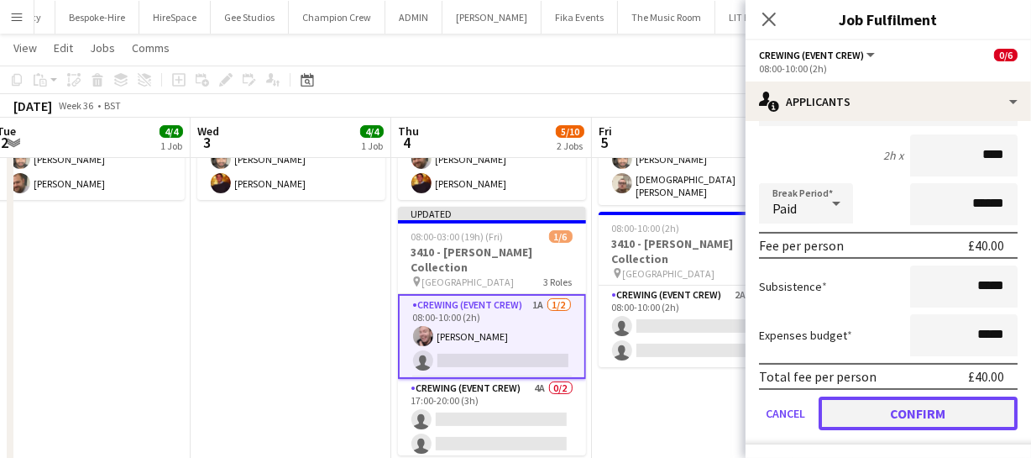
click at [948, 417] on button "Confirm" at bounding box center [918, 413] width 199 height 34
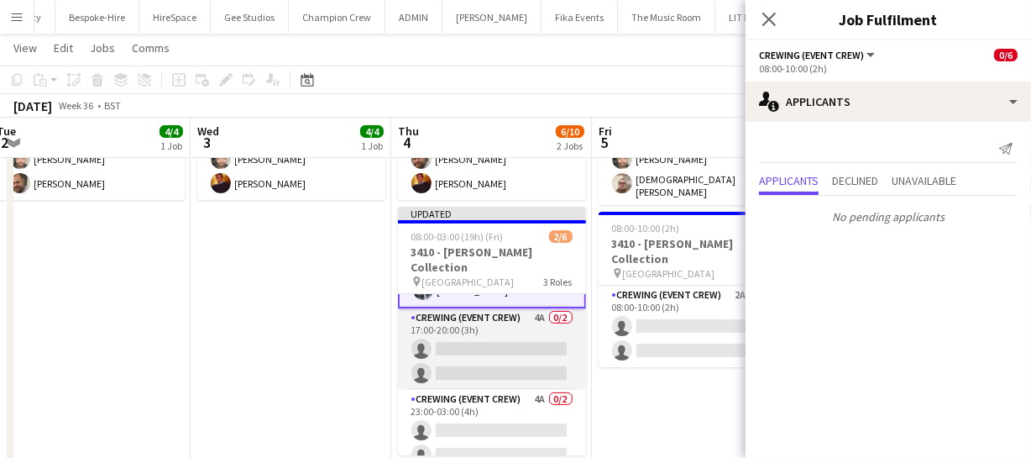
click at [510, 339] on app-card-role "Crewing (Event Crew) 4A 0/2 17:00-20:00 (3h) single-neutral-actions single-neut…" at bounding box center [492, 348] width 188 height 81
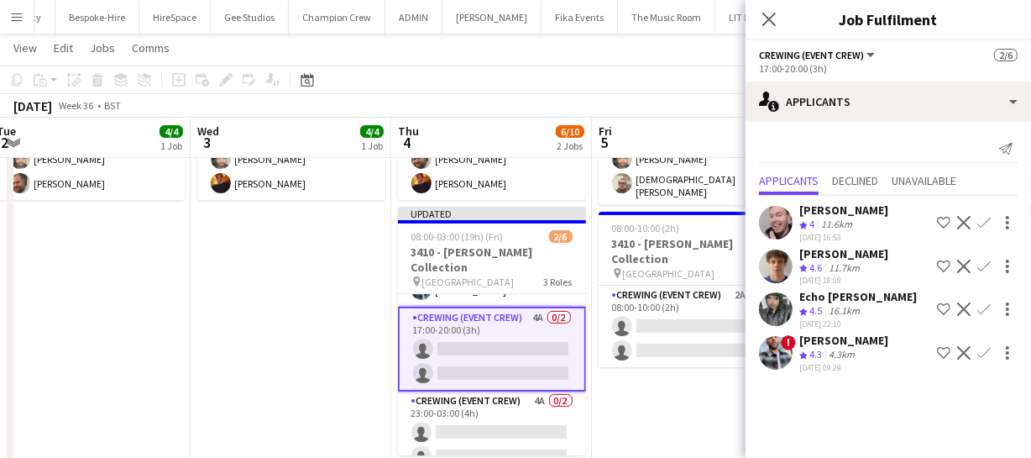
click at [985, 217] on app-icon "Confirm" at bounding box center [983, 222] width 13 height 13
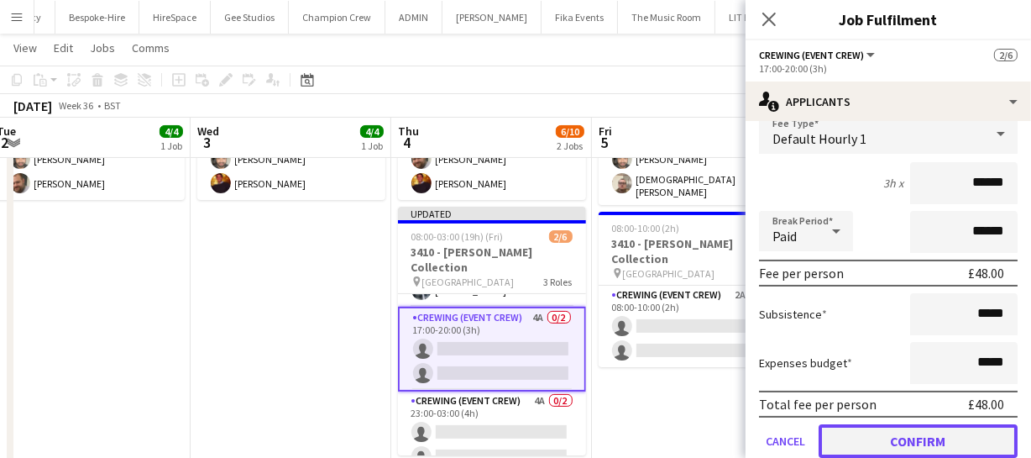
click at [918, 434] on button "Confirm" at bounding box center [918, 441] width 199 height 34
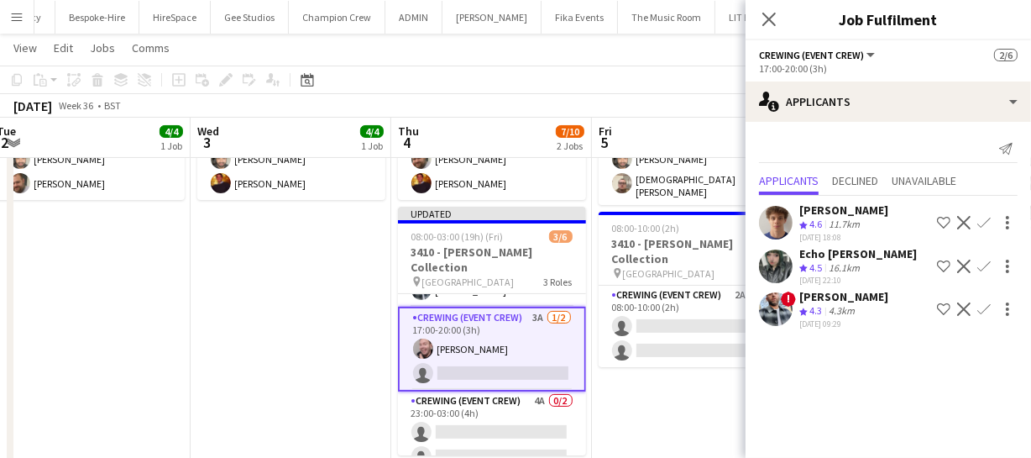
click at [982, 305] on app-icon "Confirm" at bounding box center [983, 308] width 13 height 13
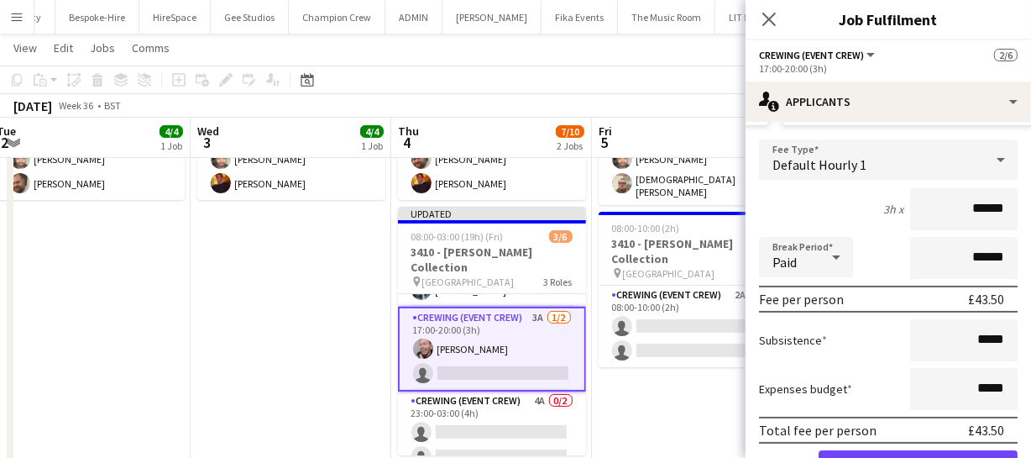
scroll to position [265, 0]
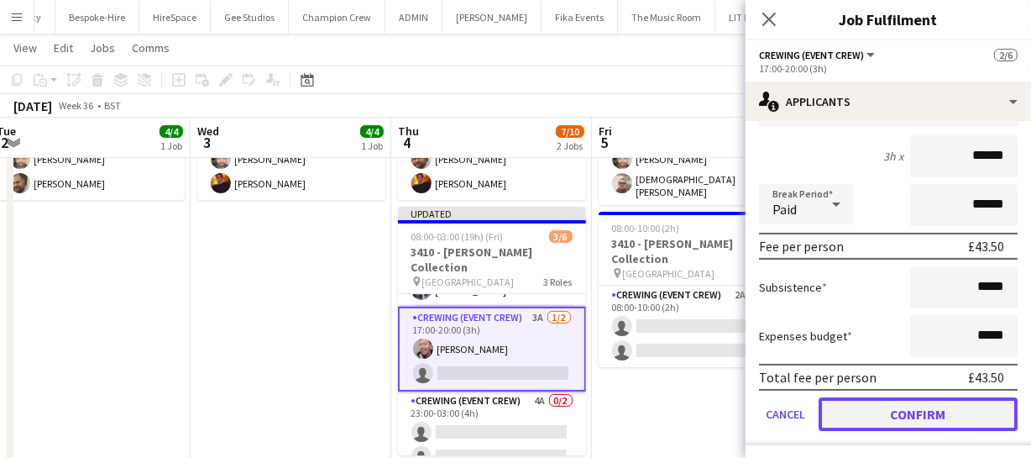
click at [945, 403] on button "Confirm" at bounding box center [918, 414] width 199 height 34
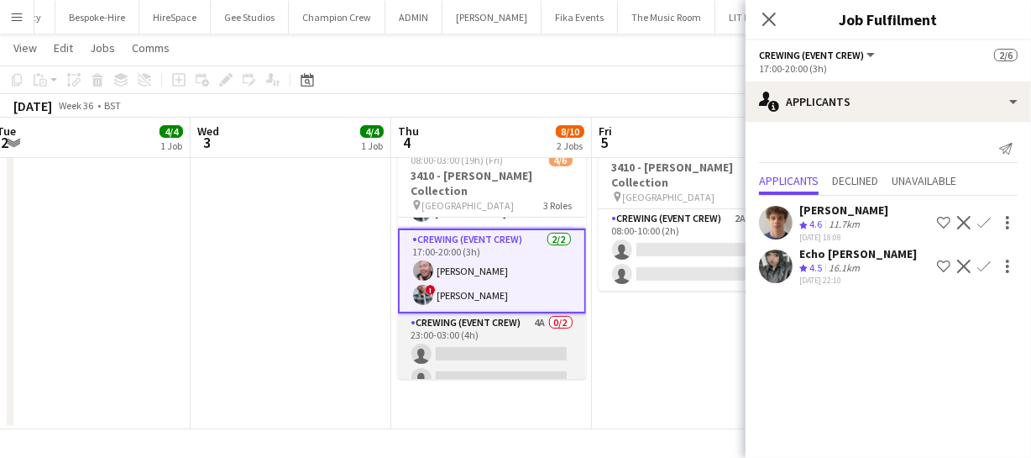
click at [531, 323] on app-card-role "Crewing (Event Crew) 4A 0/2 23:00-03:00 (4h) single-neutral-actions single-neut…" at bounding box center [492, 353] width 188 height 81
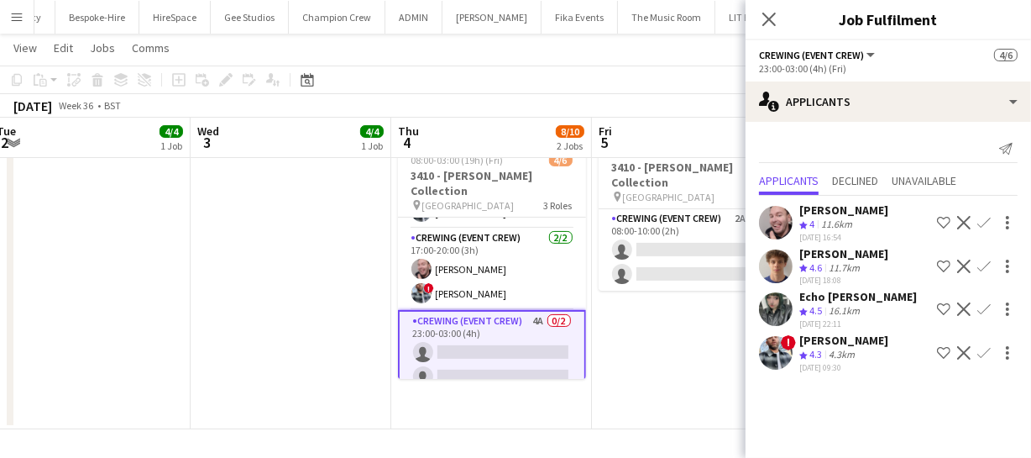
click at [978, 350] on app-icon "Confirm" at bounding box center [983, 352] width 13 height 13
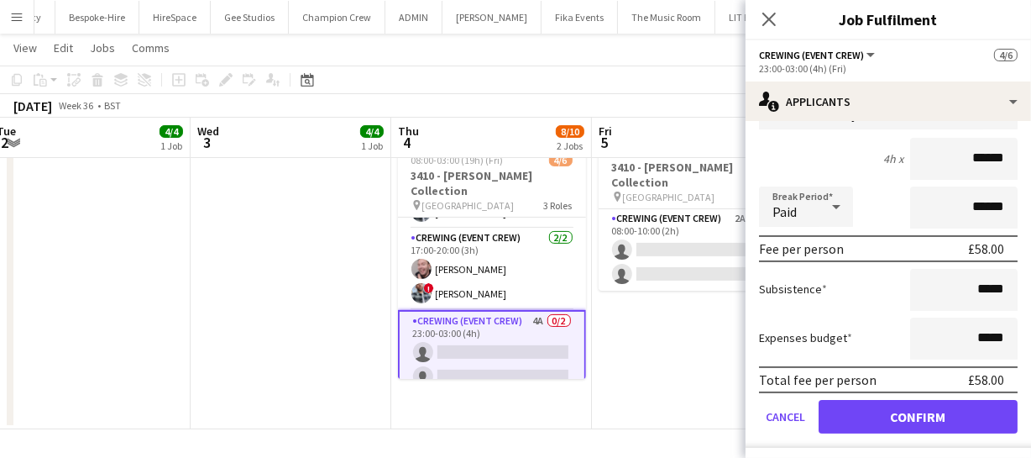
scroll to position [307, 0]
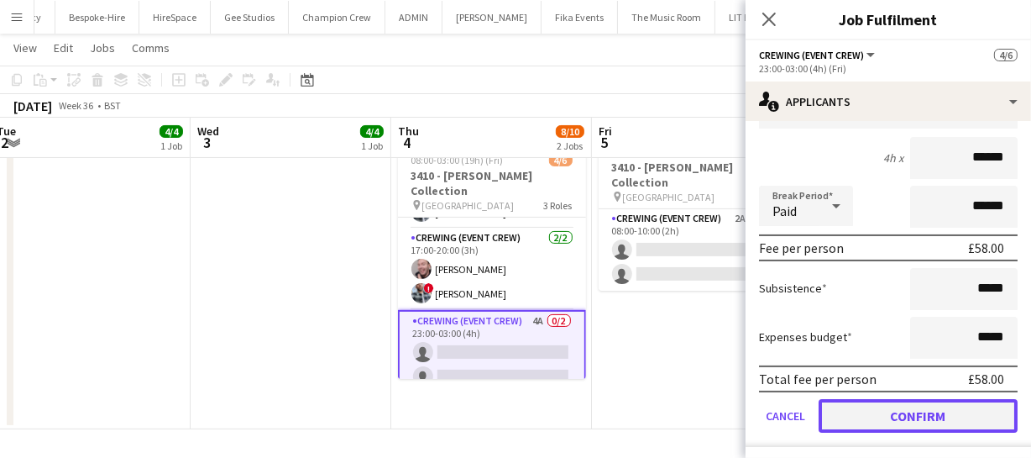
click at [944, 415] on button "Confirm" at bounding box center [918, 416] width 199 height 34
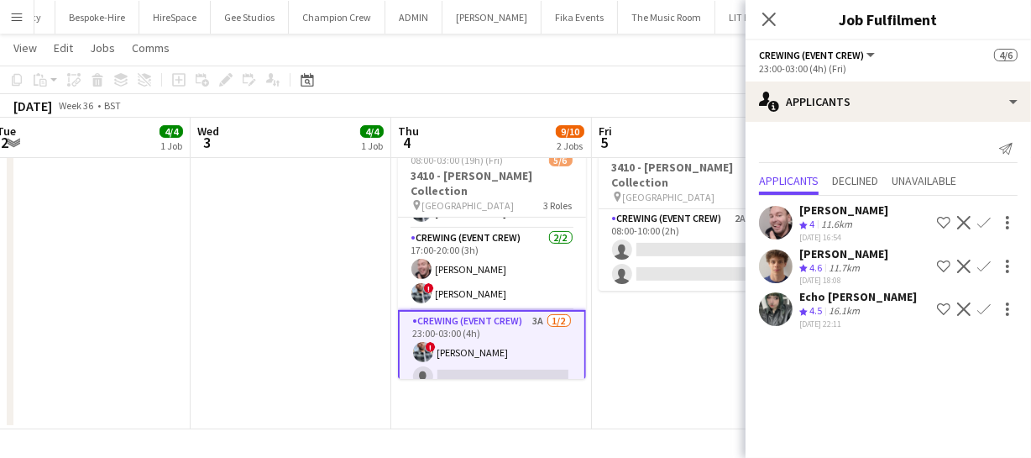
scroll to position [0, 0]
click at [985, 222] on app-icon "Confirm" at bounding box center [983, 222] width 13 height 13
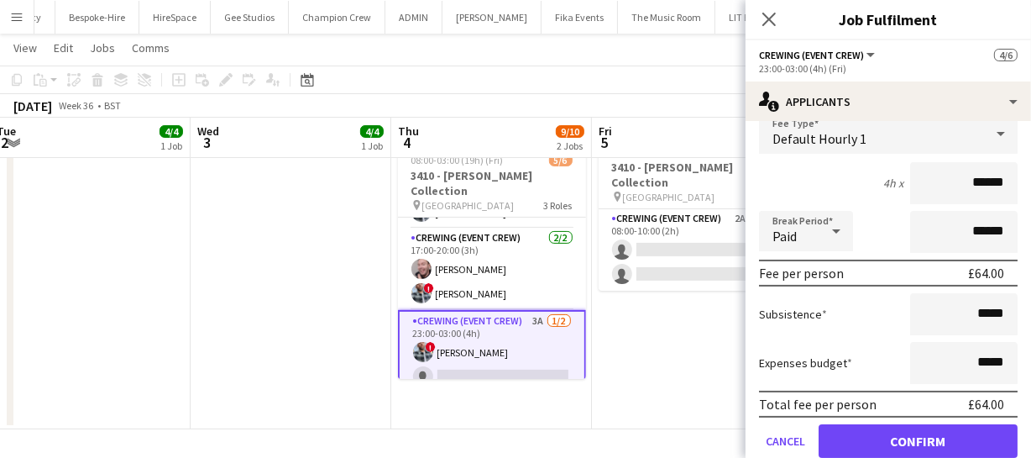
scroll to position [228, 0]
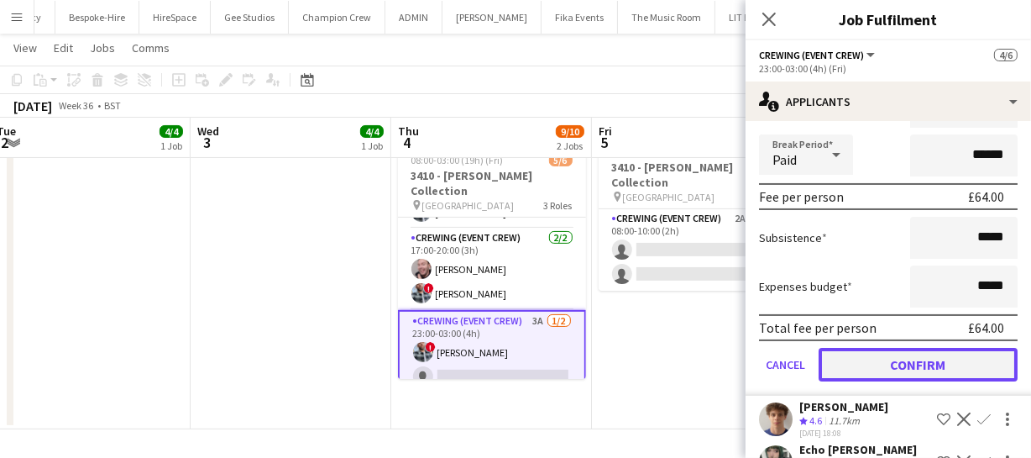
click at [912, 362] on button "Confirm" at bounding box center [918, 365] width 199 height 34
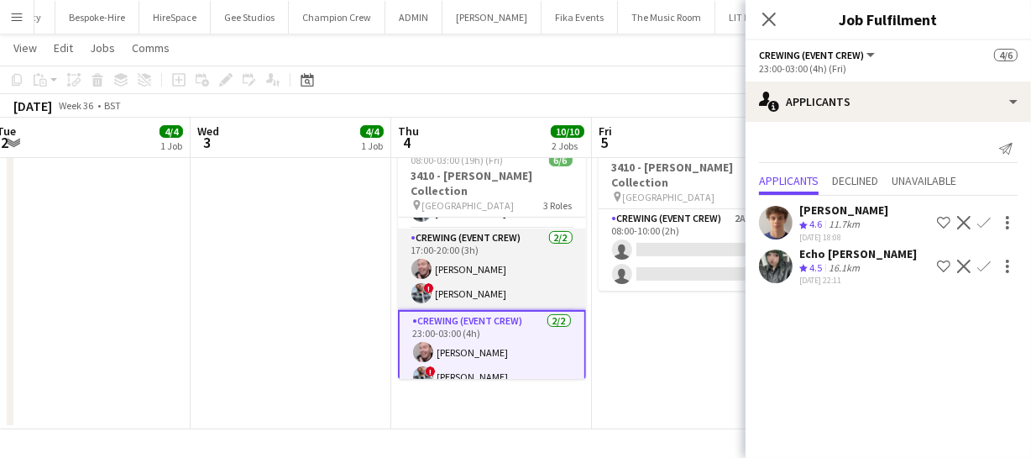
scroll to position [0, 0]
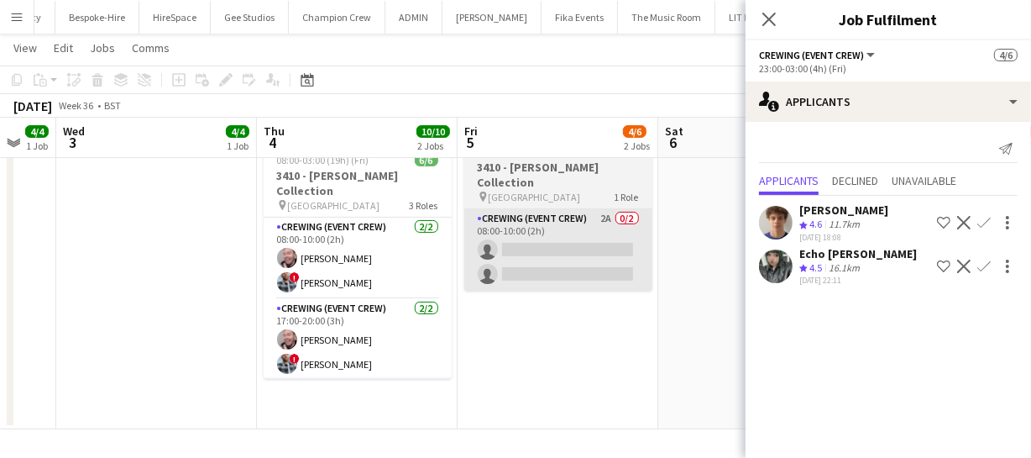
drag, startPoint x: 647, startPoint y: 303, endPoint x: 496, endPoint y: 269, distance: 155.0
click at [439, 309] on app-calendar-viewport "Sun 31 8/8 1 Job Mon 1 12/12 2 Jobs Tue 2 4/4 1 Job Wed 3 4/4 1 Job Thu 4 10/10…" at bounding box center [515, 100] width 1031 height 657
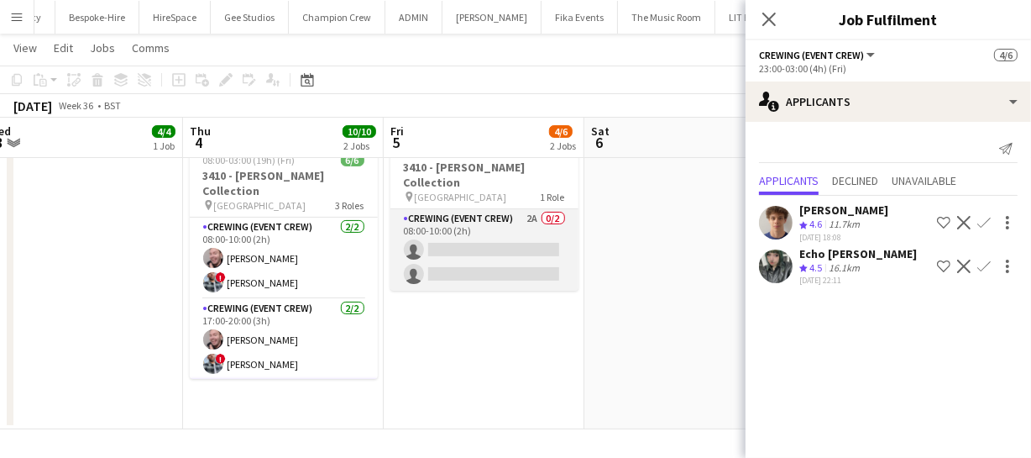
click at [527, 229] on app-card-role "Crewing (Event Crew) 2A 0/2 08:00-10:00 (2h) single-neutral-actions single-neut…" at bounding box center [484, 249] width 188 height 81
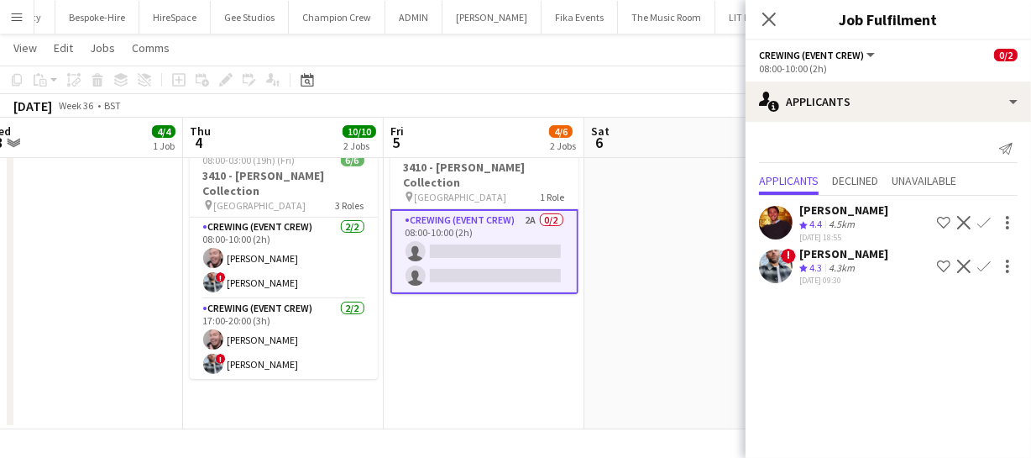
click at [986, 262] on app-icon "Confirm" at bounding box center [983, 265] width 13 height 13
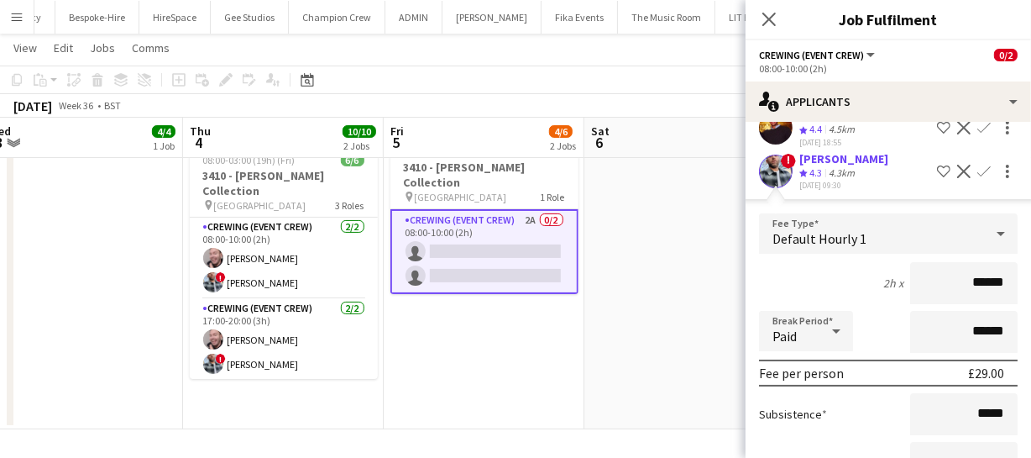
scroll to position [222, 0]
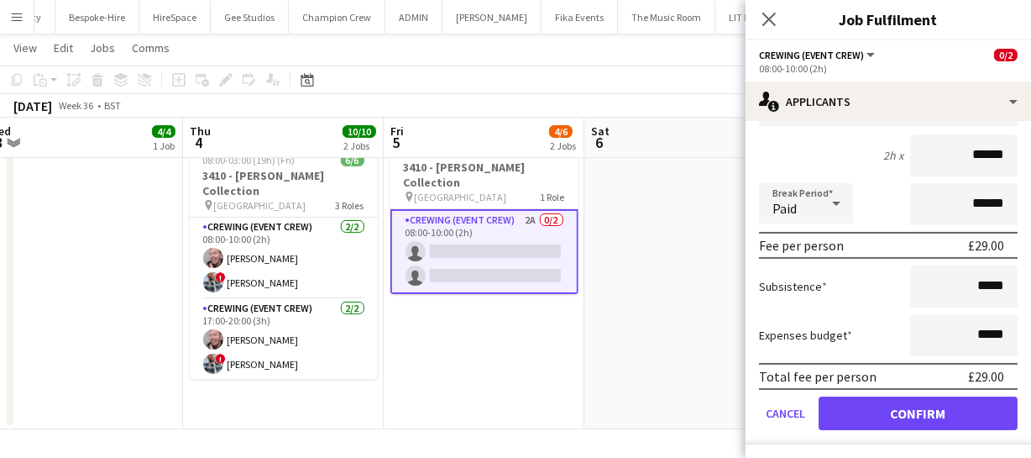
drag, startPoint x: 996, startPoint y: 146, endPoint x: 883, endPoint y: 159, distance: 113.2
click at [913, 163] on input "******" at bounding box center [963, 155] width 107 height 42
type input "****"
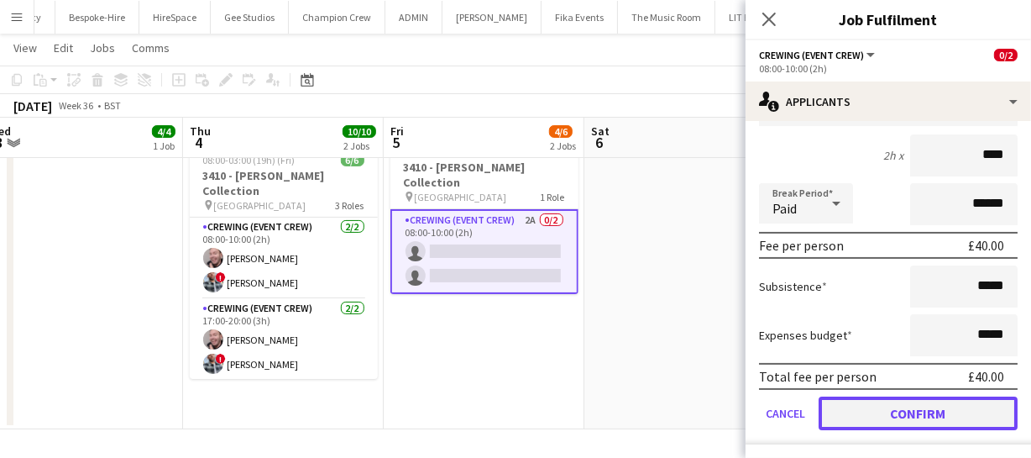
click at [930, 411] on button "Confirm" at bounding box center [918, 413] width 199 height 34
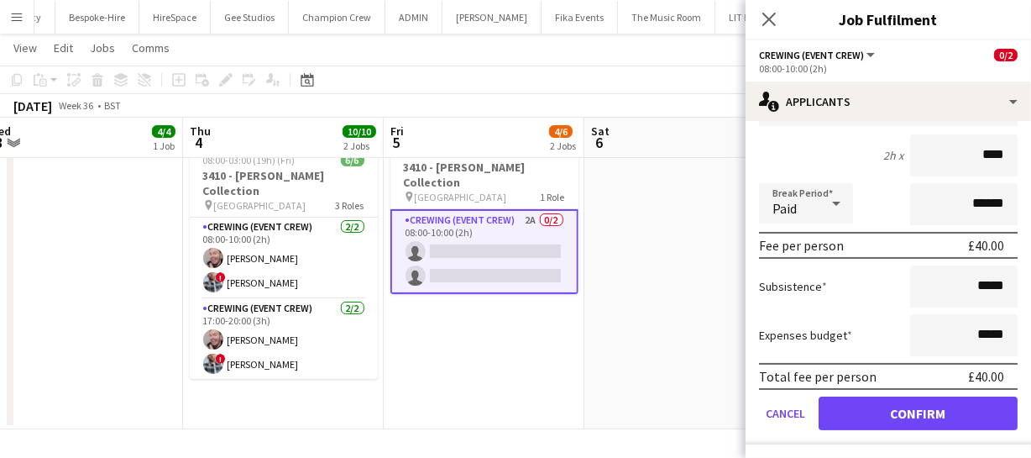
scroll to position [0, 0]
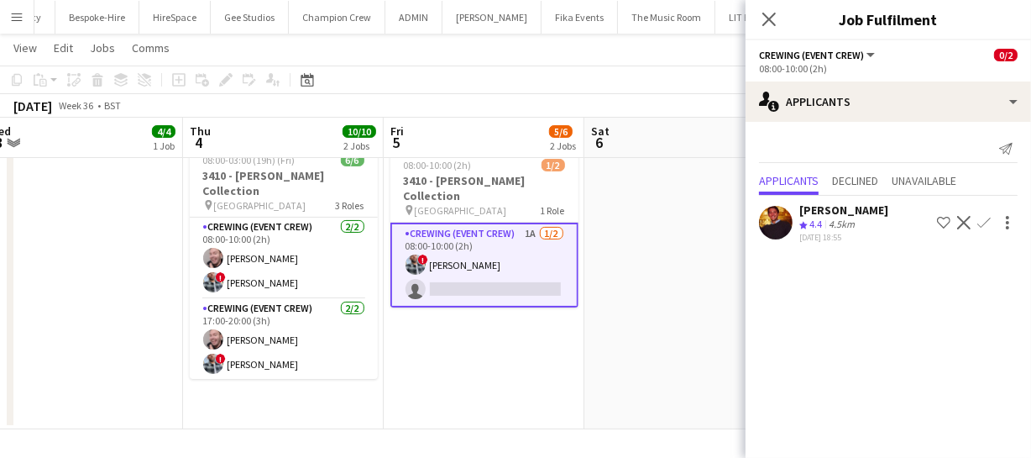
click at [987, 220] on app-icon "Confirm" at bounding box center [983, 222] width 13 height 13
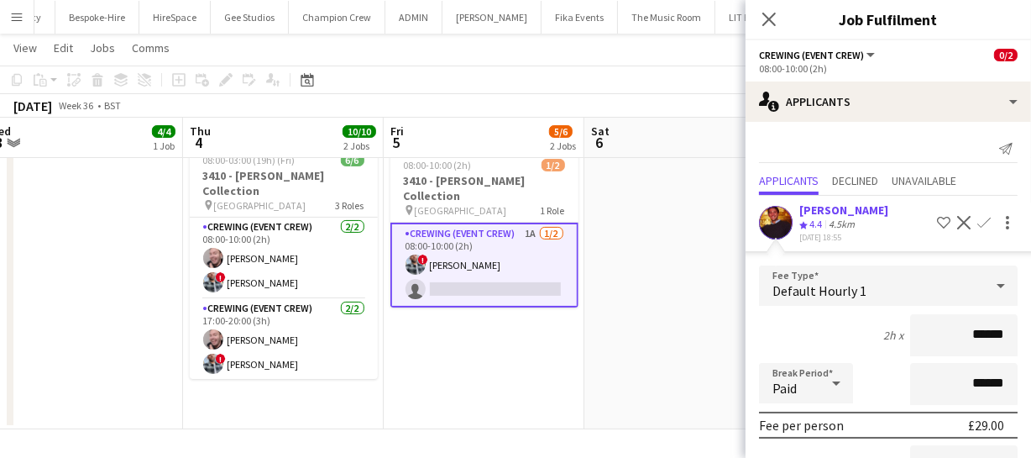
drag, startPoint x: 1000, startPoint y: 327, endPoint x: 928, endPoint y: 325, distance: 72.2
click at [927, 325] on input "******" at bounding box center [963, 335] width 107 height 42
type input "****"
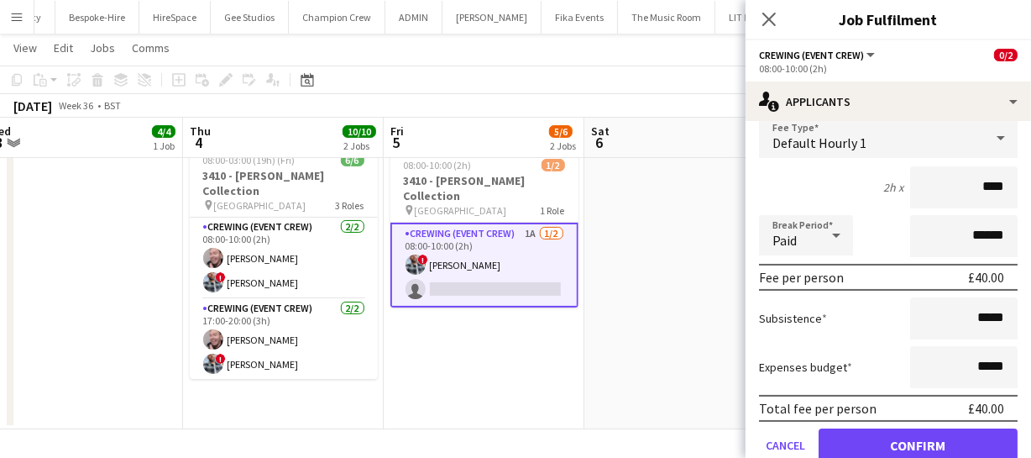
scroll to position [152, 0]
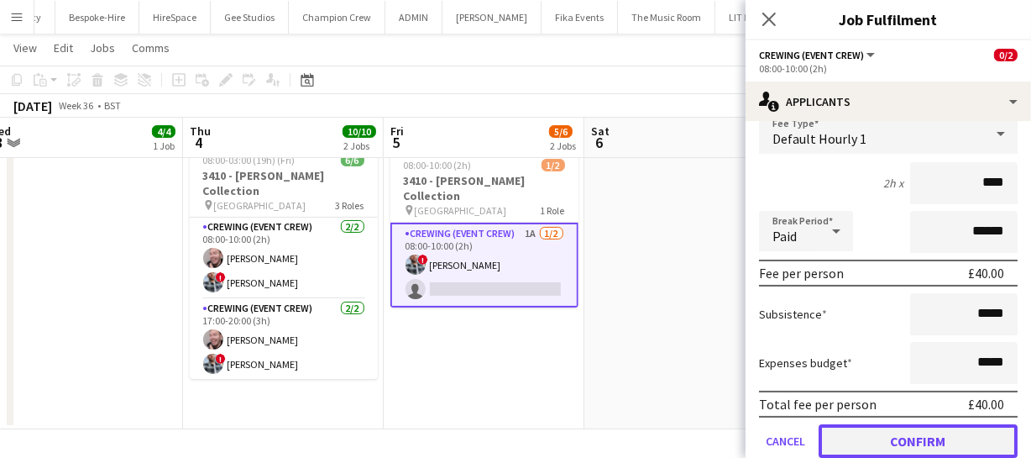
click at [934, 442] on button "Confirm" at bounding box center [918, 441] width 199 height 34
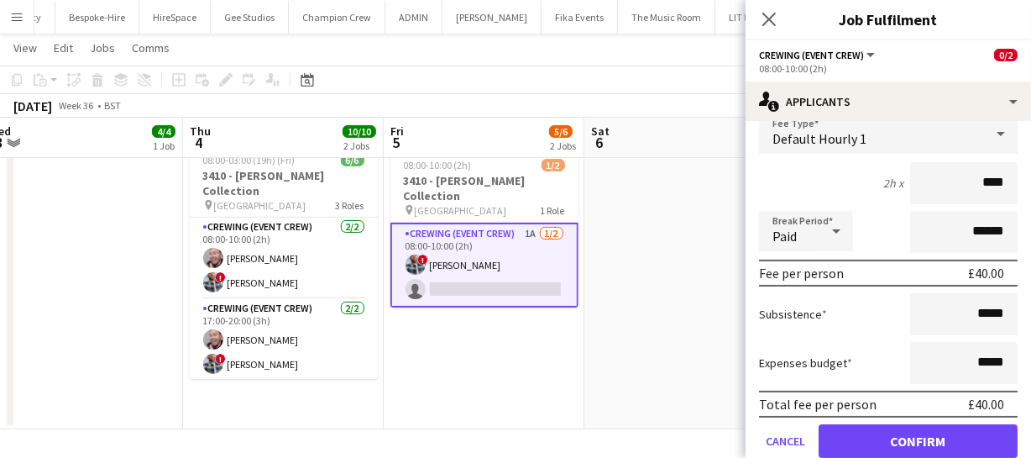
scroll to position [0, 0]
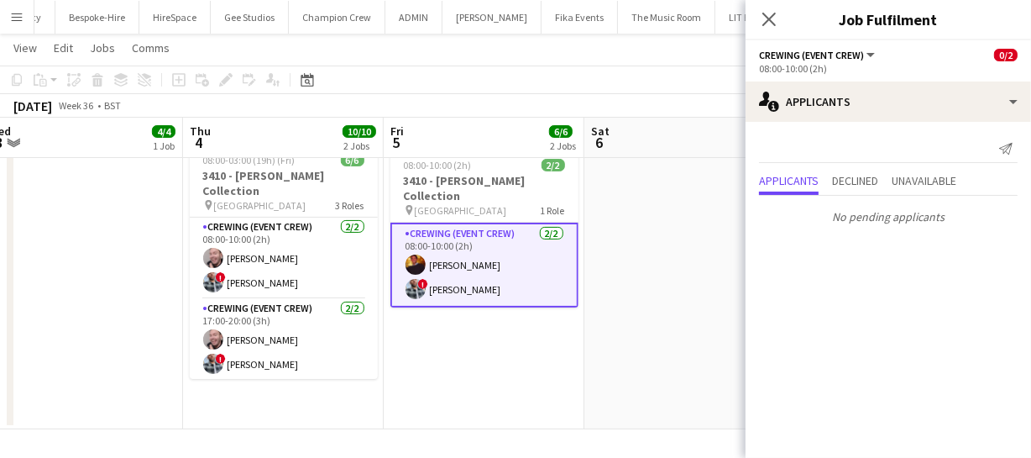
click at [468, 264] on app-card-role "Crewing (Event Crew) 2/2 08:00-10:00 (2h) Sam Kermode ! Kieran Brooks" at bounding box center [484, 264] width 188 height 85
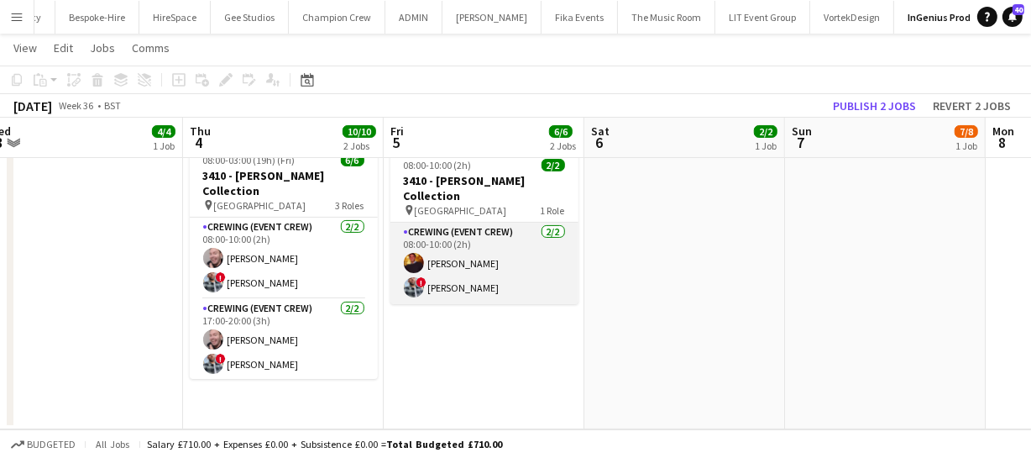
click at [462, 254] on app-card-role "Crewing (Event Crew) 2/2 08:00-10:00 (2h) Sam Kermode ! Kieran Brooks" at bounding box center [484, 262] width 188 height 81
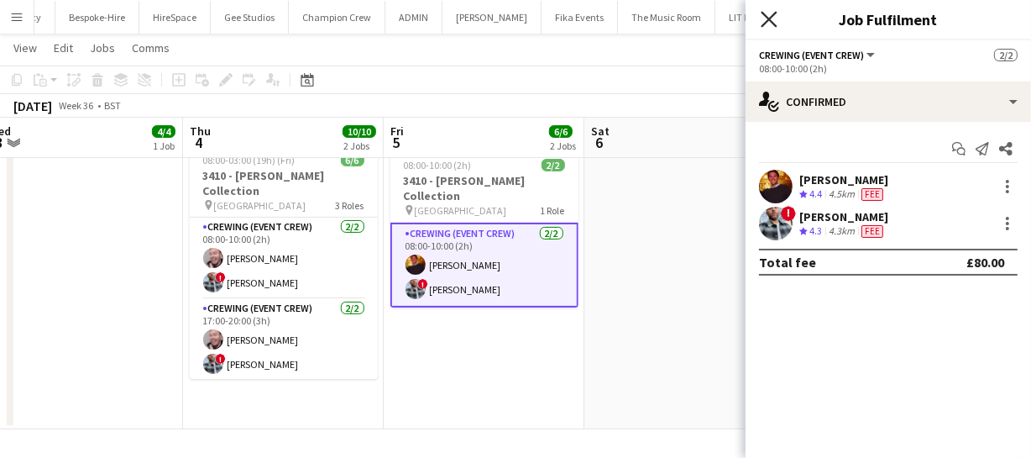
click at [773, 13] on icon at bounding box center [769, 19] width 16 height 16
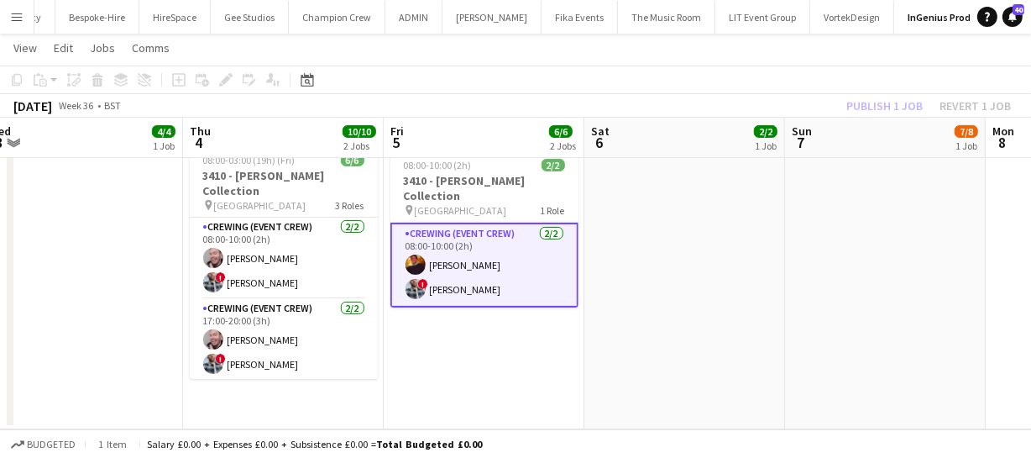
click at [895, 107] on div "Publish 1 job Revert 1 job" at bounding box center [928, 106] width 205 height 22
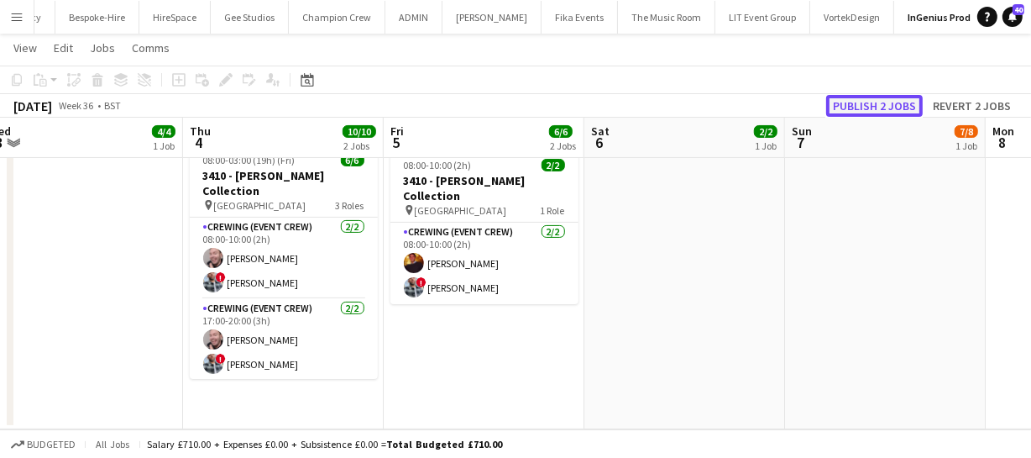
click at [895, 107] on button "Publish 2 jobs" at bounding box center [874, 106] width 97 height 22
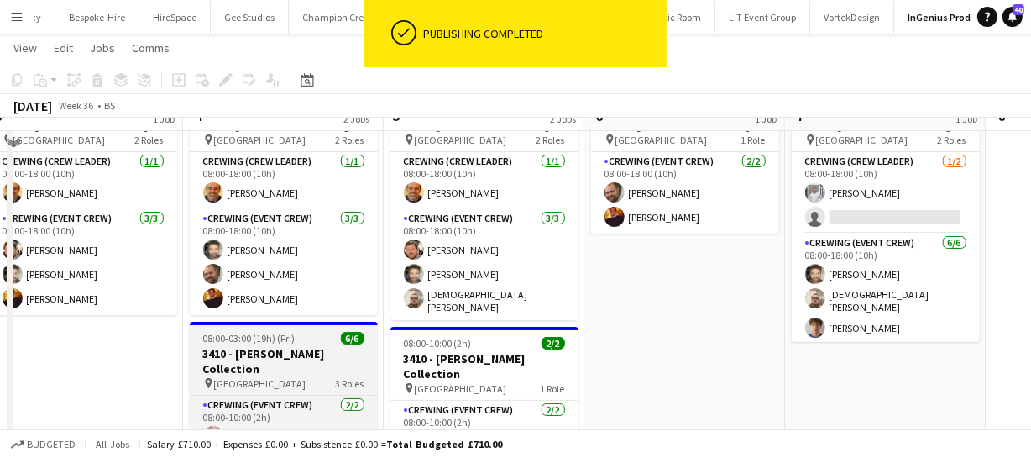
scroll to position [64, 0]
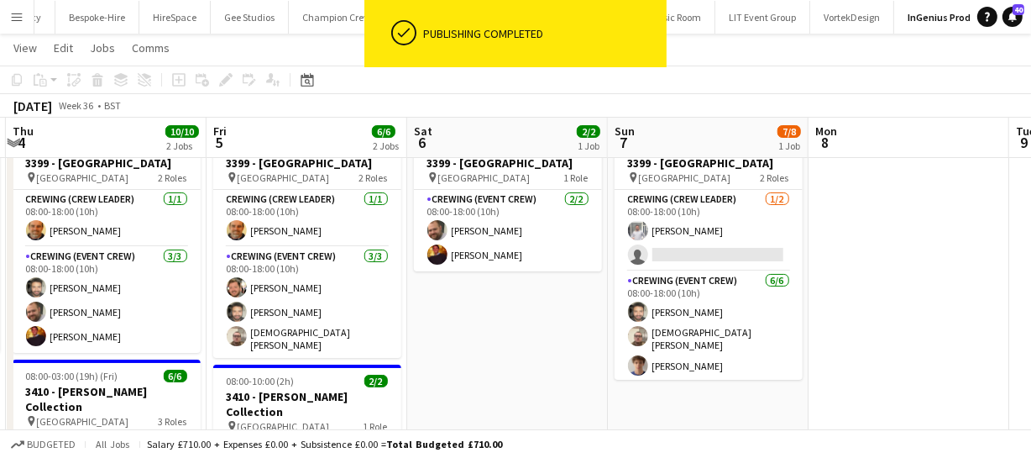
drag, startPoint x: 732, startPoint y: 332, endPoint x: 535, endPoint y: 332, distance: 197.3
click at [535, 334] on app-calendar-viewport "Sun 31 8/8 1 Job Mon 1 12/12 2 Jobs Tue 2 4/4 1 Job Wed 3 4/4 1 Job Thu 4 10/10…" at bounding box center [515, 330] width 1031 height 657
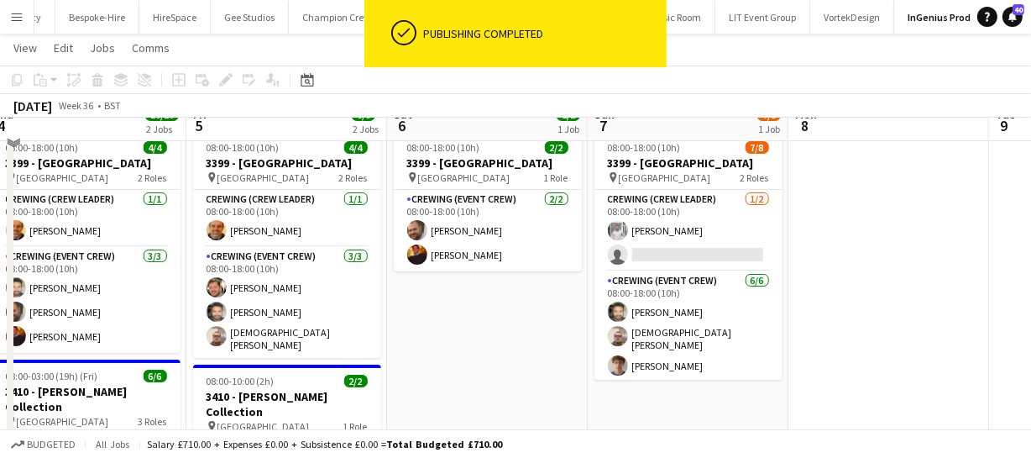
scroll to position [0, 0]
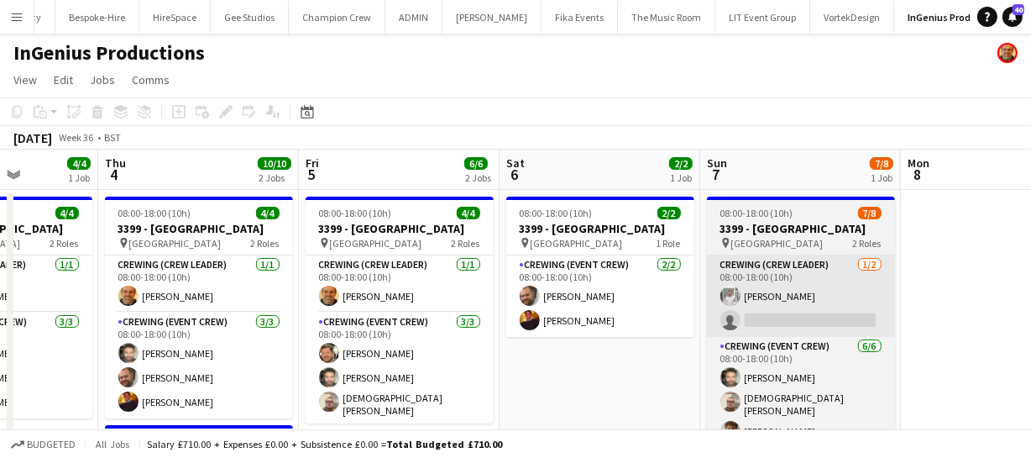
drag, startPoint x: 387, startPoint y: 373, endPoint x: 793, endPoint y: 310, distance: 410.4
click at [504, 311] on app-calendar-viewport "Mon 1 12/12 2 Jobs Tue 2 4/4 1 Job Wed 3 4/4 1 Job Thu 4 10/10 2 Jobs Fri 5 6/6…" at bounding box center [515, 436] width 1031 height 574
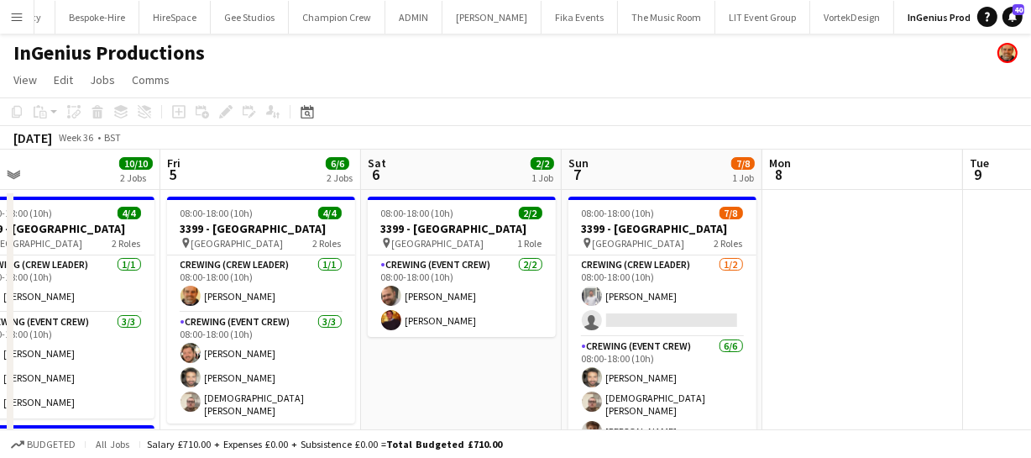
drag, startPoint x: 735, startPoint y: 332, endPoint x: 590, endPoint y: 321, distance: 144.9
click at [590, 321] on app-calendar-viewport "Mon 1 12/12 2 Jobs Tue 2 4/4 1 Job Wed 3 4/4 1 Job Thu 4 10/10 2 Jobs Fri 5 6/6…" at bounding box center [515, 436] width 1031 height 574
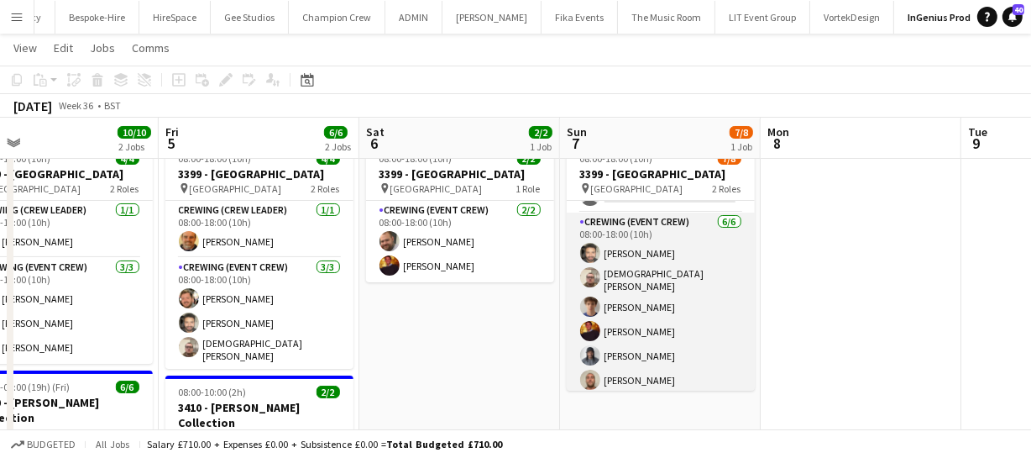
scroll to position [76, 0]
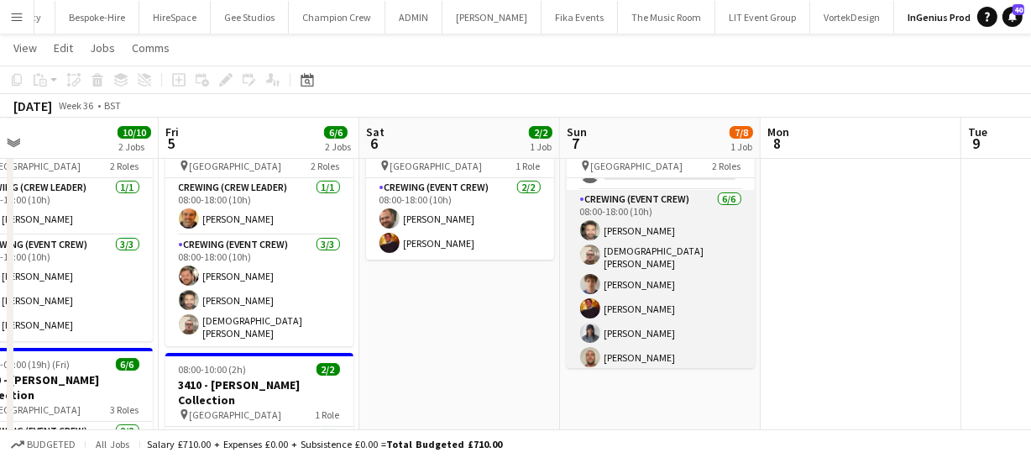
click at [631, 324] on app-card-role "Crewing (Event Crew) 6/6 08:00-18:00 (10h) John Vidal Christian Skinner Alexand…" at bounding box center [661, 282] width 188 height 184
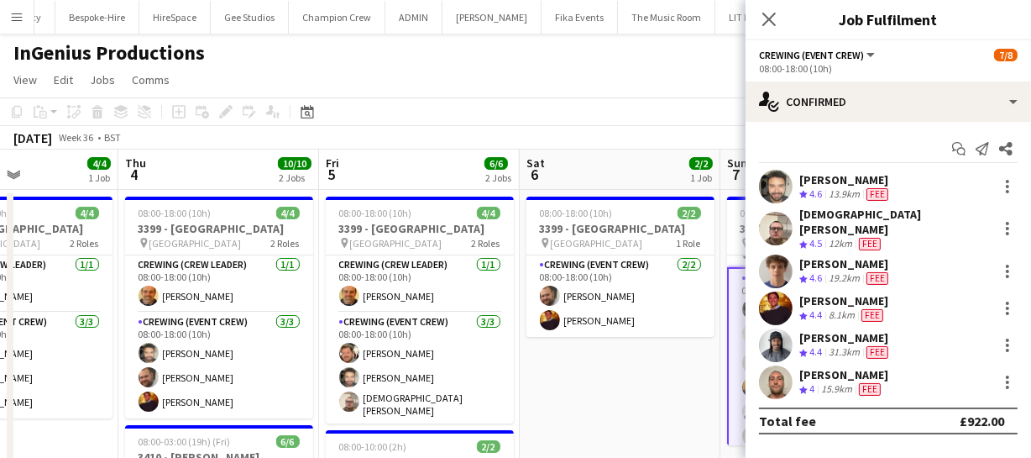
scroll to position [0, 440]
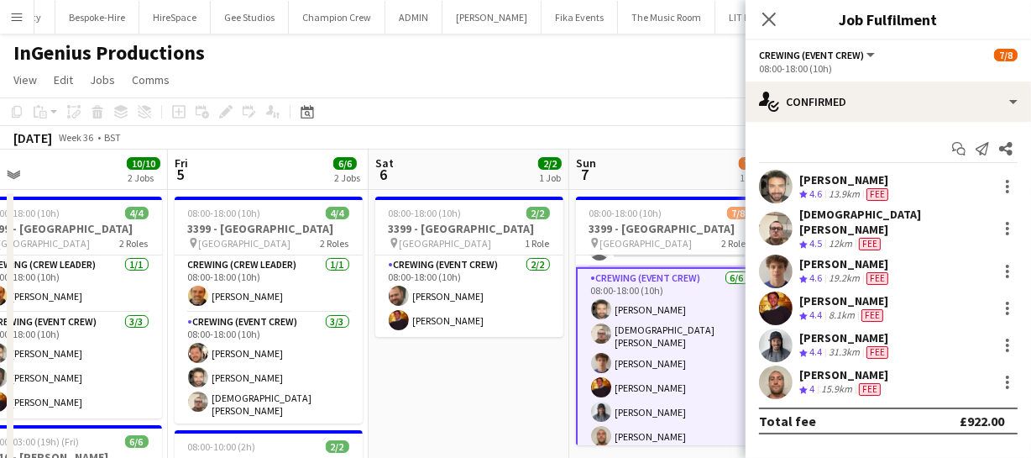
click at [285, 351] on app-calendar-viewport "Mon 1 12/12 2 Jobs Tue 2 4/4 1 Job Wed 3 4/4 1 Job Thu 4 10/10 2 Jobs Fri 5 6/6…" at bounding box center [515, 436] width 1031 height 574
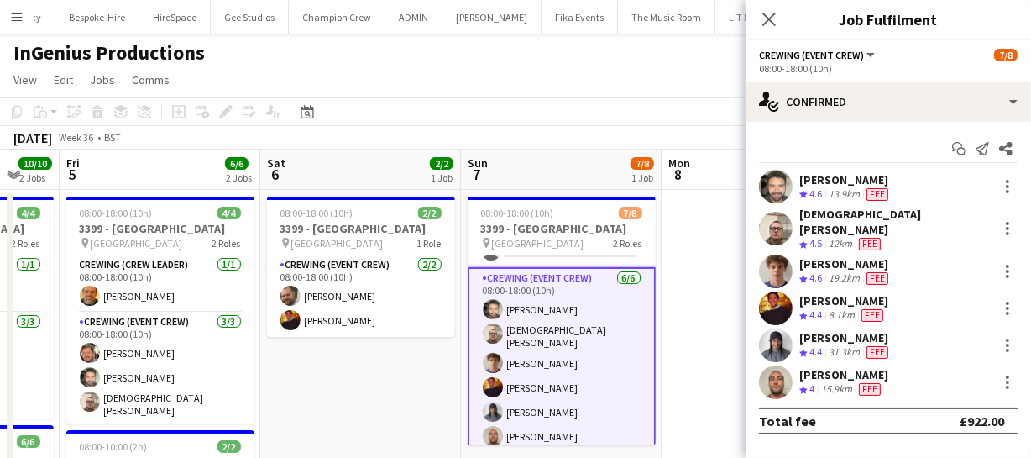
drag, startPoint x: 421, startPoint y: 393, endPoint x: 370, endPoint y: 394, distance: 50.4
click at [370, 394] on app-calendar-viewport "Mon 1 12/12 2 Jobs Tue 2 4/4 1 Job Wed 3 4/4 1 Job Thu 4 10/10 2 Jobs Fri 5 6/6…" at bounding box center [515, 436] width 1031 height 574
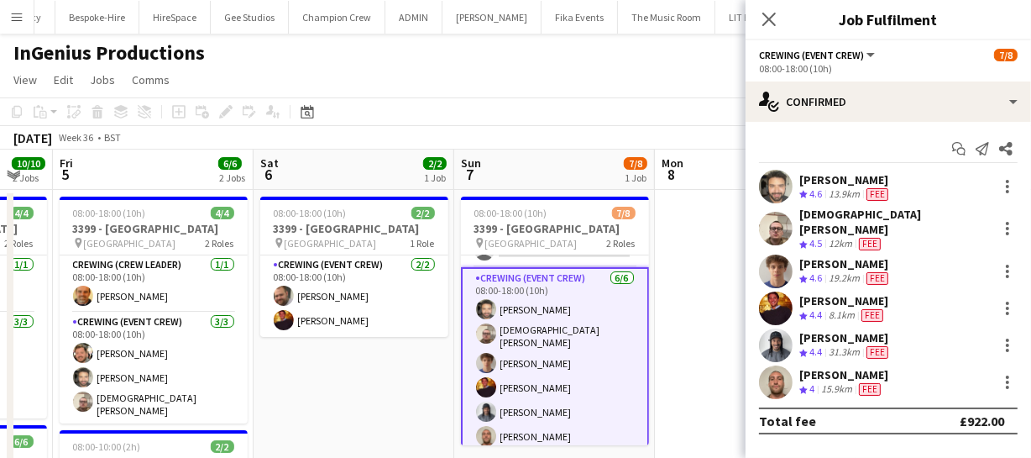
scroll to position [73, 0]
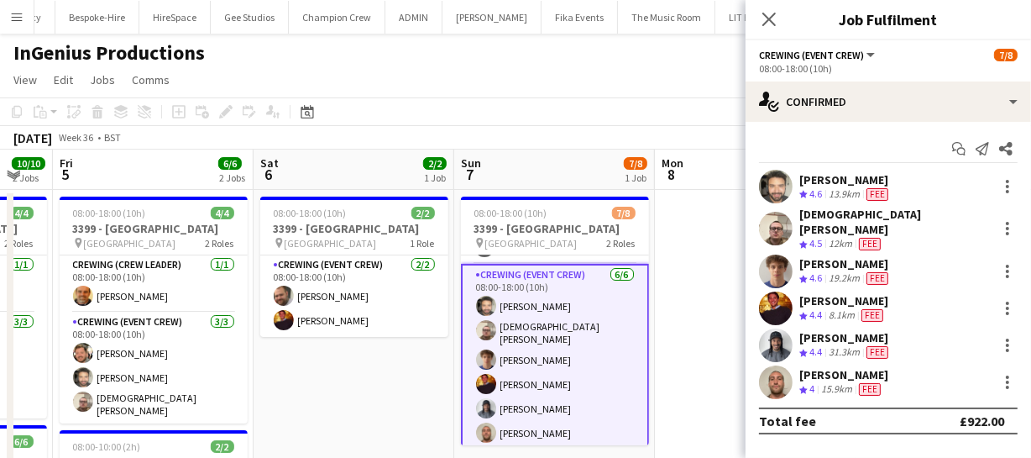
click at [557, 374] on app-card-role "Crewing (Event Crew) 6/6 08:00-18:00 (10h) John Vidal Christian Skinner Alexand…" at bounding box center [555, 357] width 188 height 187
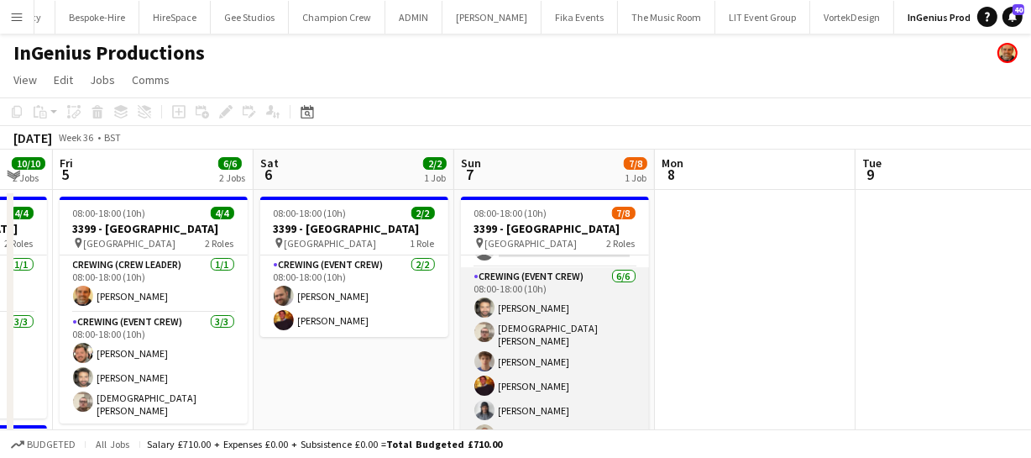
click at [557, 374] on app-card-role "Crewing (Event Crew) 6/6 08:00-18:00 (10h) John Vidal Christian Skinner Alexand…" at bounding box center [555, 359] width 188 height 184
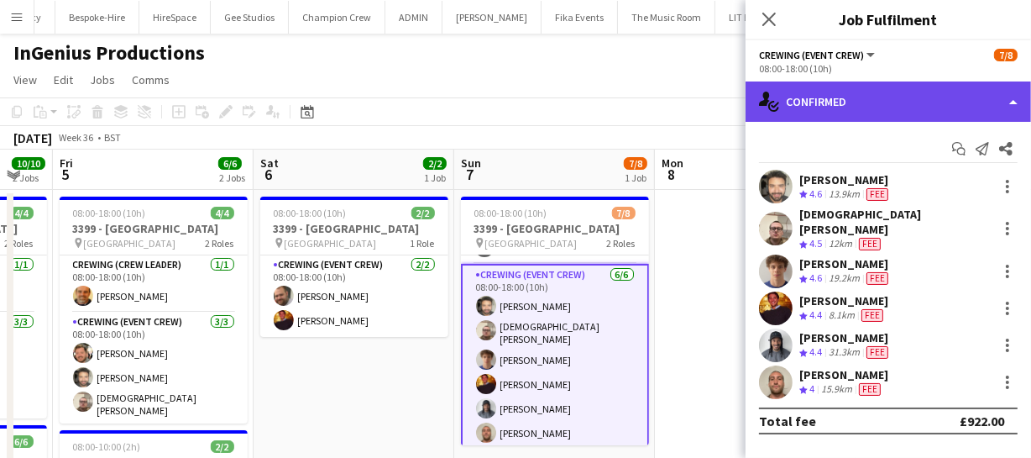
click at [932, 117] on div "single-neutral-actions-check-2 Confirmed" at bounding box center [888, 101] width 285 height 40
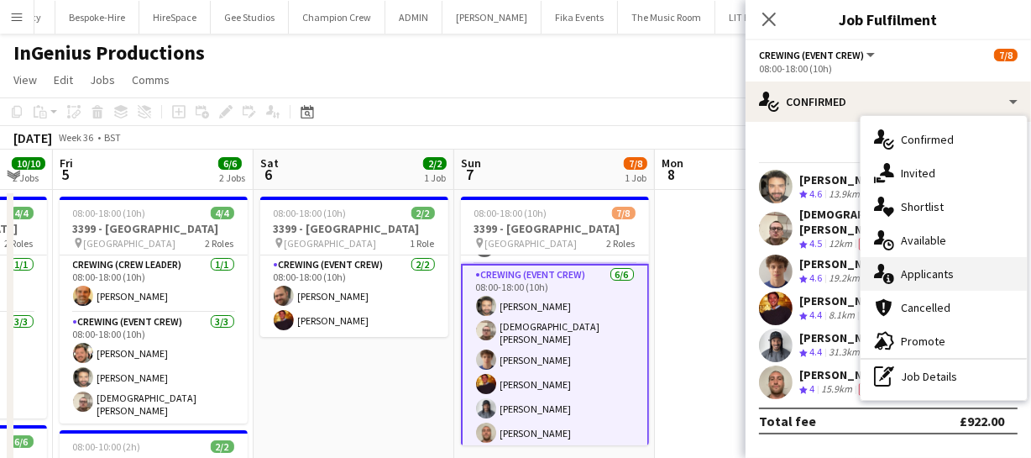
click at [956, 267] on div "single-neutral-actions-information Applicants" at bounding box center [944, 274] width 166 height 34
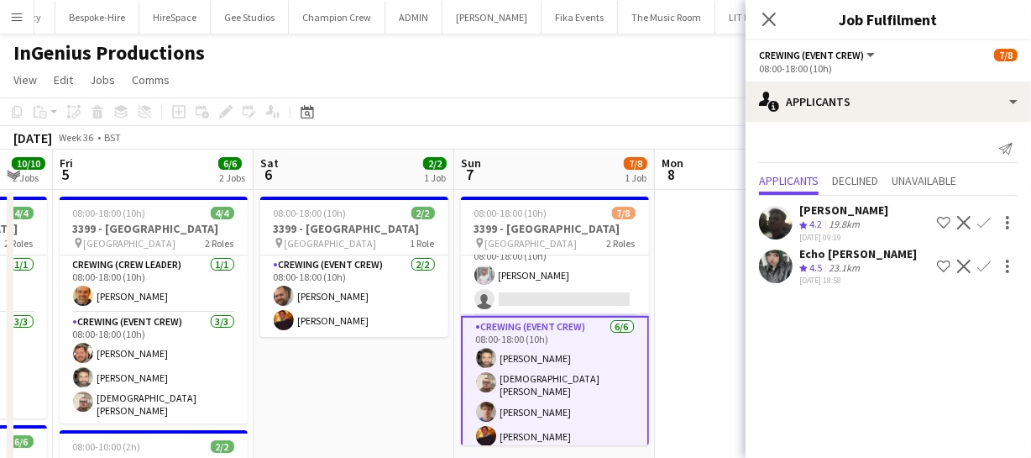
scroll to position [0, 0]
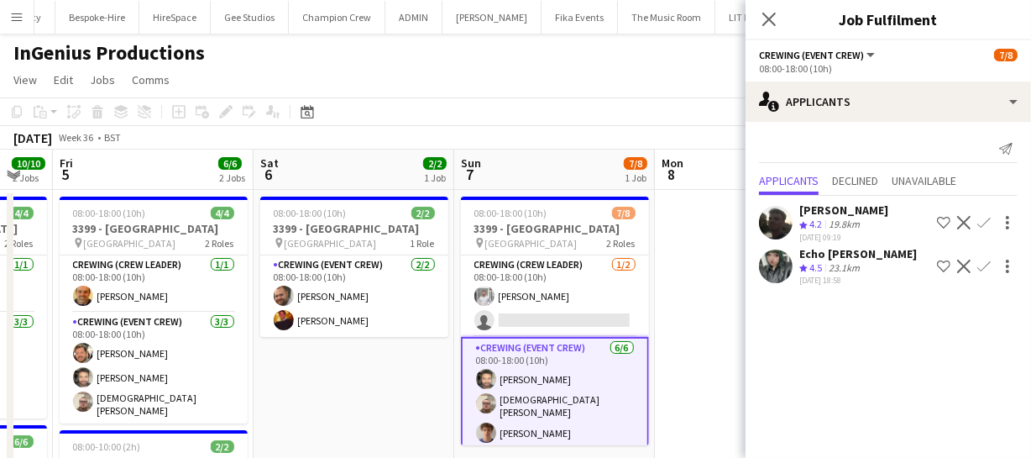
click at [526, 374] on app-card-role "Crewing (Event Crew) 6/6 08:00-18:00 (10h) John Vidal Christian Skinner Alexand…" at bounding box center [555, 430] width 188 height 187
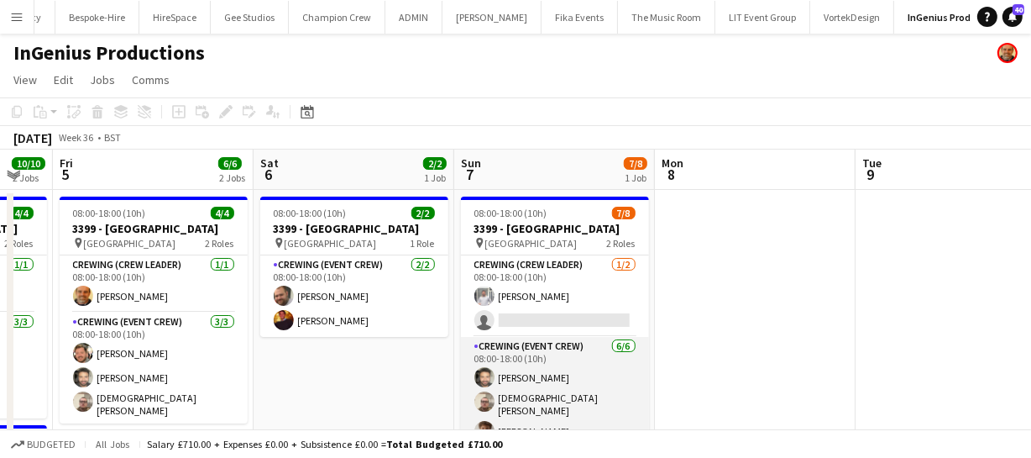
click at [529, 376] on app-card-role "Crewing (Event Crew) 6/6 08:00-18:00 (10h) John Vidal Christian Skinner Alexand…" at bounding box center [555, 429] width 188 height 184
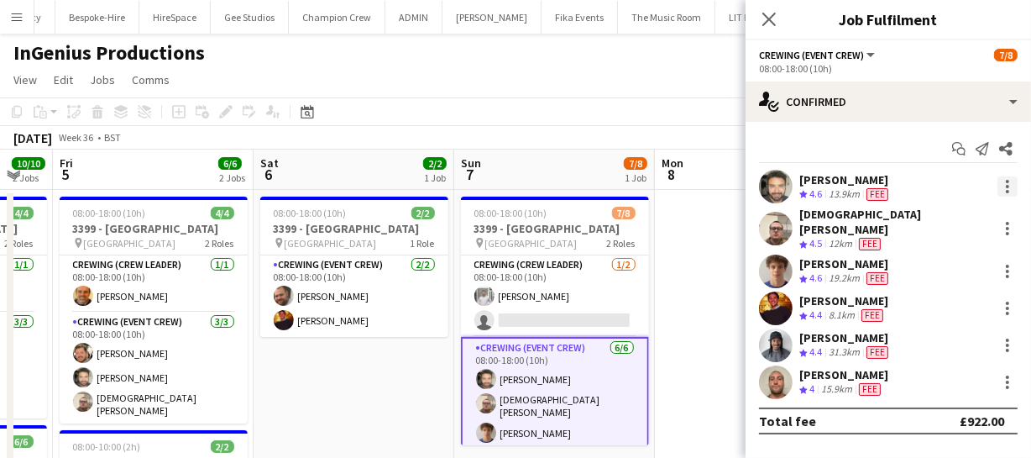
click at [1007, 188] on div at bounding box center [1007, 186] width 20 height 20
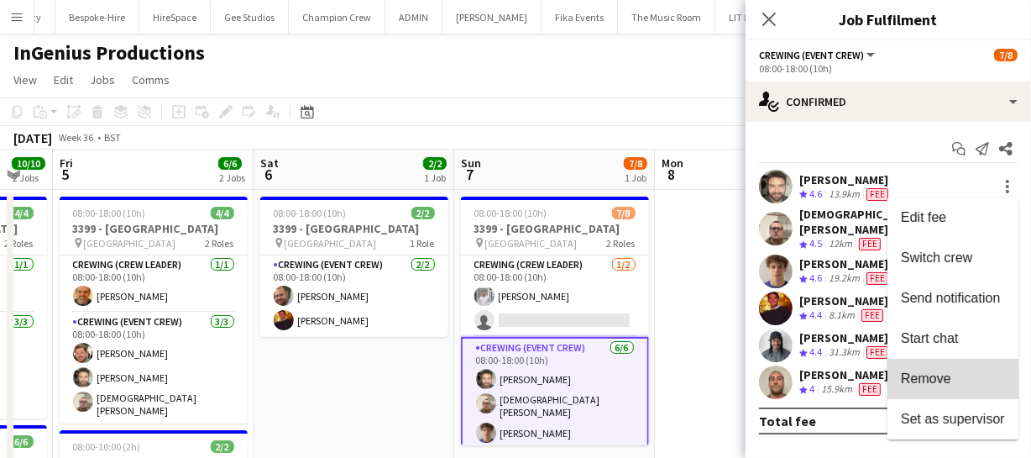
click at [928, 381] on span "Remove" at bounding box center [926, 378] width 50 height 14
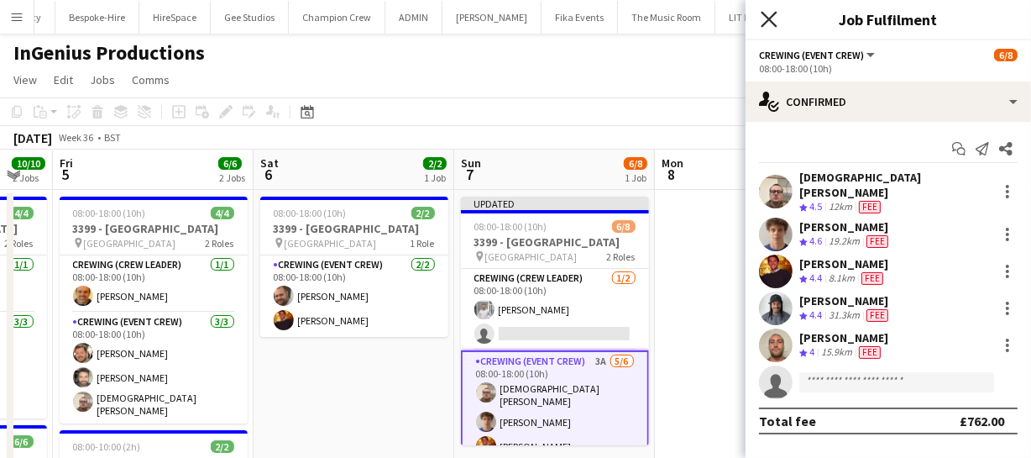
click at [771, 23] on icon "Close pop-in" at bounding box center [769, 19] width 16 height 16
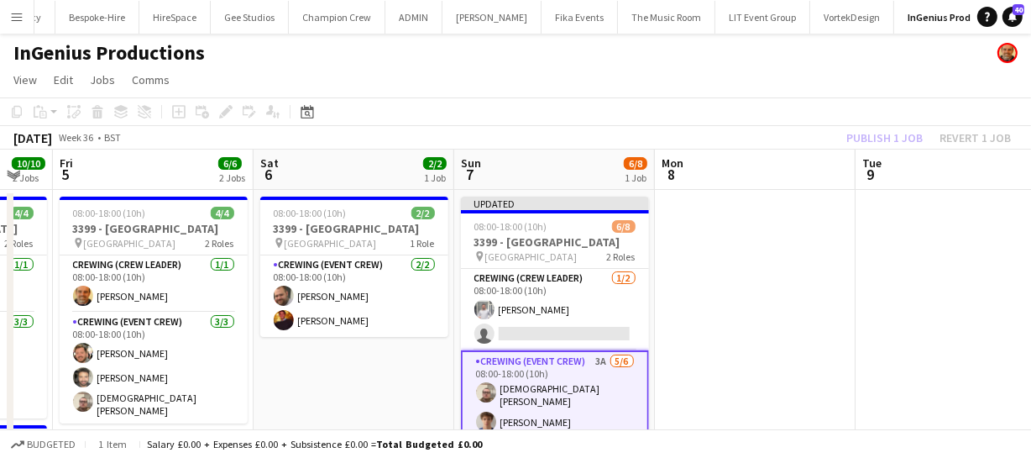
click at [886, 137] on div "Publish 1 job Revert 1 job" at bounding box center [928, 138] width 205 height 22
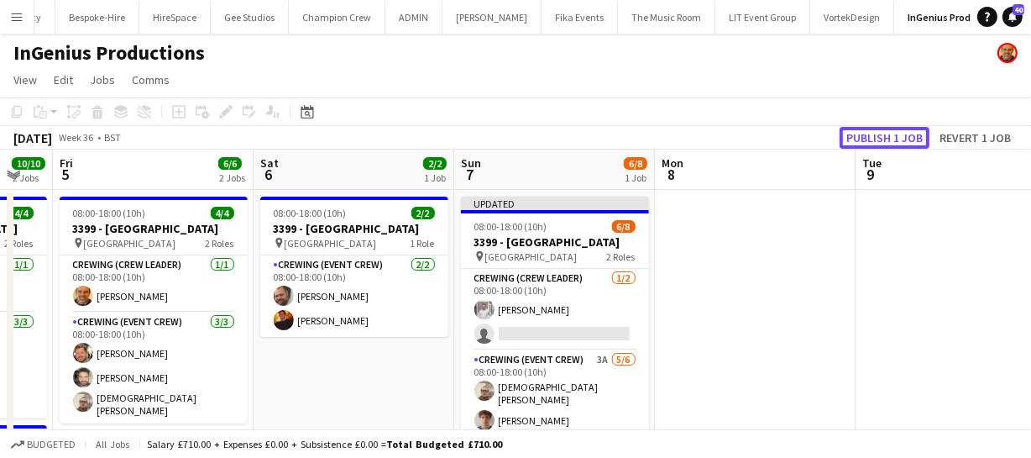
click at [886, 137] on button "Publish 1 job" at bounding box center [885, 138] width 90 height 22
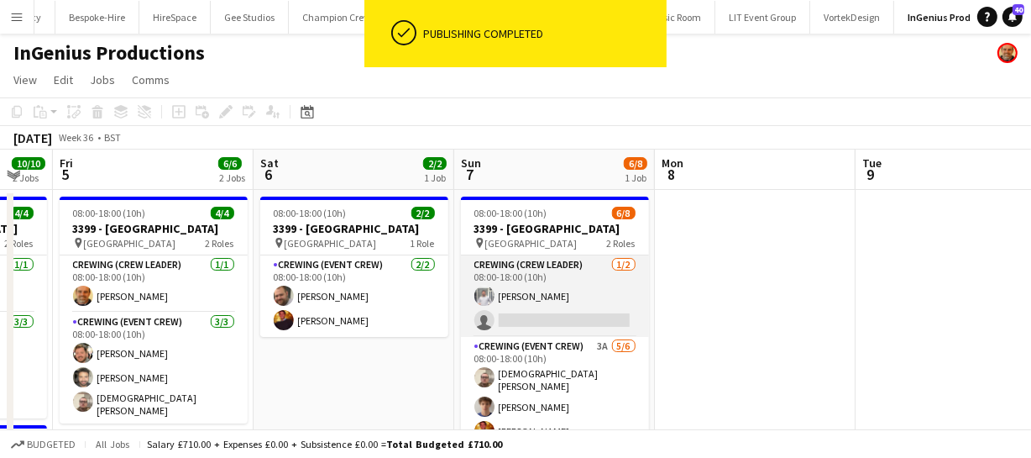
scroll to position [0, 749]
click at [525, 311] on app-card-role "Crewing (Crew Leader) 1/2 08:00-18:00 (10h) Graham Rex single-neutral-actions" at bounding box center [556, 295] width 188 height 81
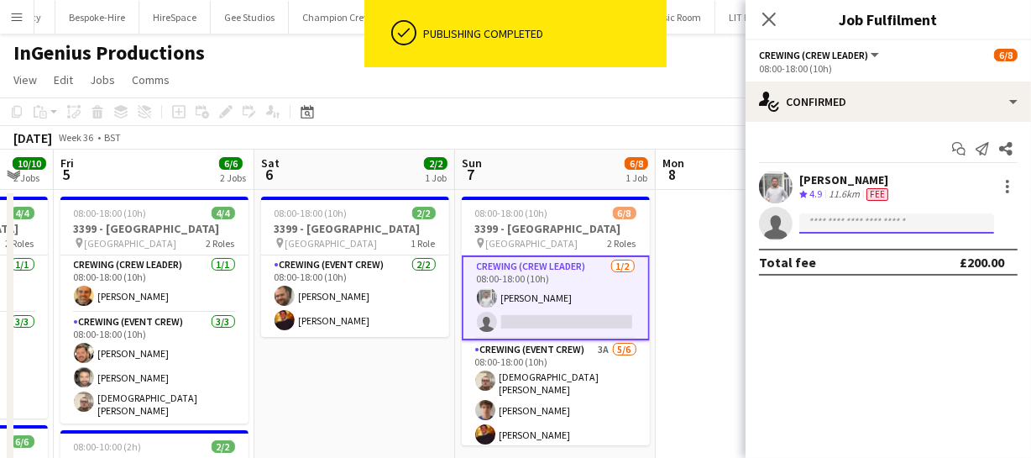
click at [856, 220] on input at bounding box center [896, 223] width 195 height 20
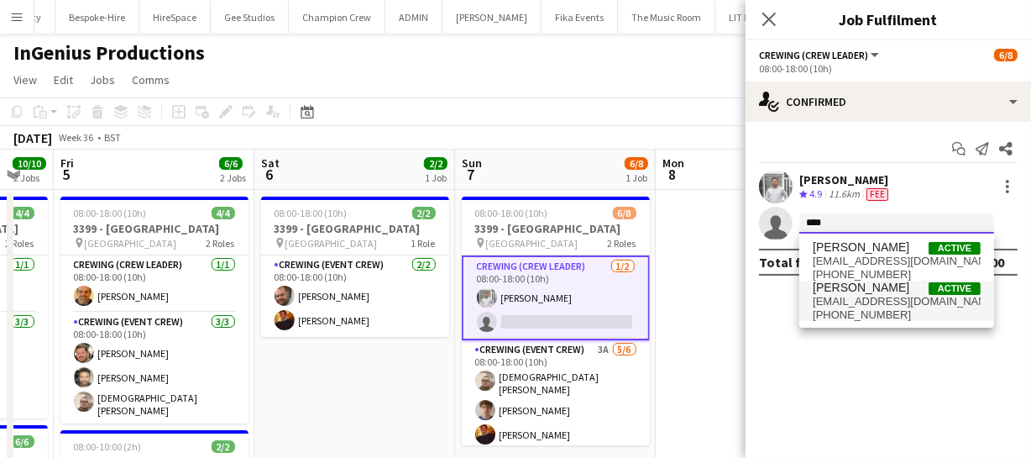
type input "****"
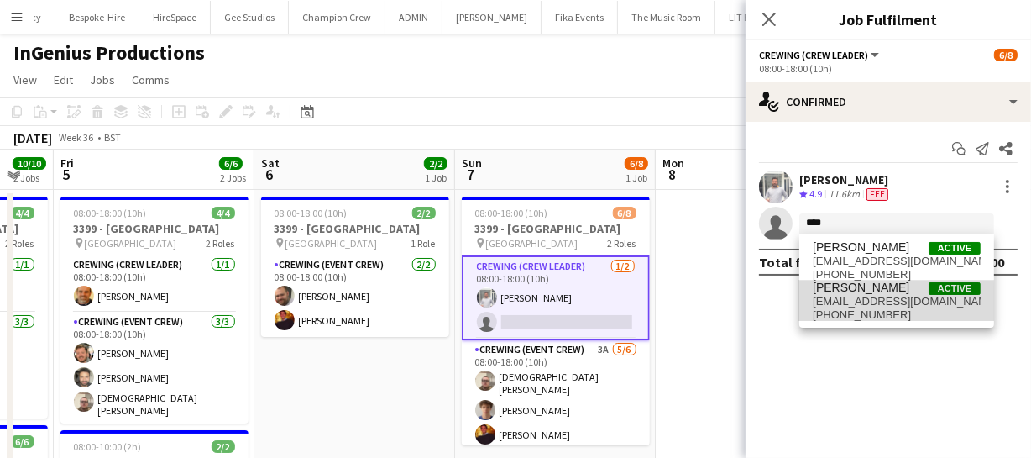
click at [865, 305] on span "johnvidal16@yahoo.com" at bounding box center [897, 301] width 168 height 13
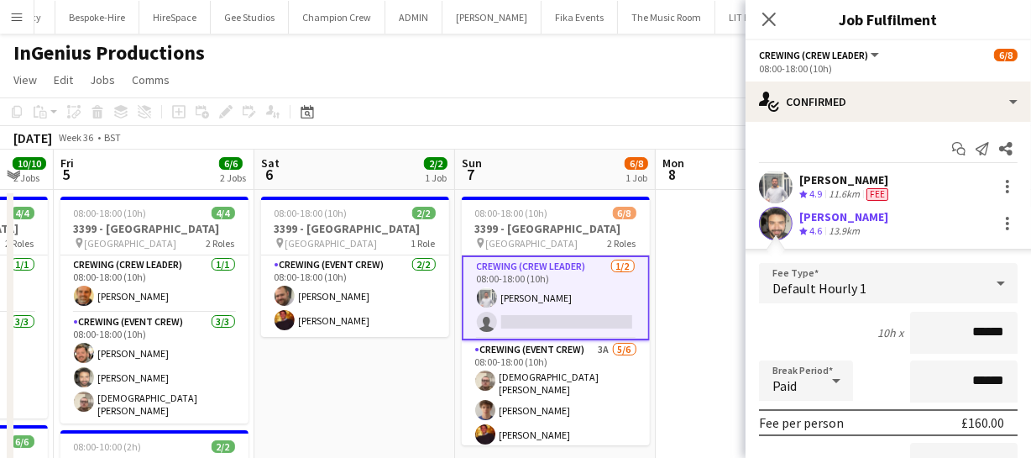
drag, startPoint x: 998, startPoint y: 326, endPoint x: 907, endPoint y: 344, distance: 93.4
click at [932, 340] on input "******" at bounding box center [963, 332] width 107 height 42
type input "****"
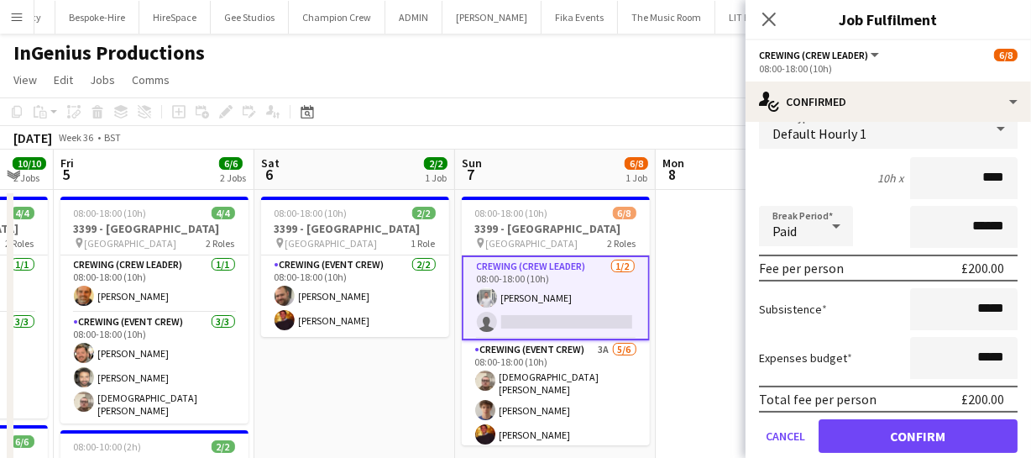
scroll to position [211, 0]
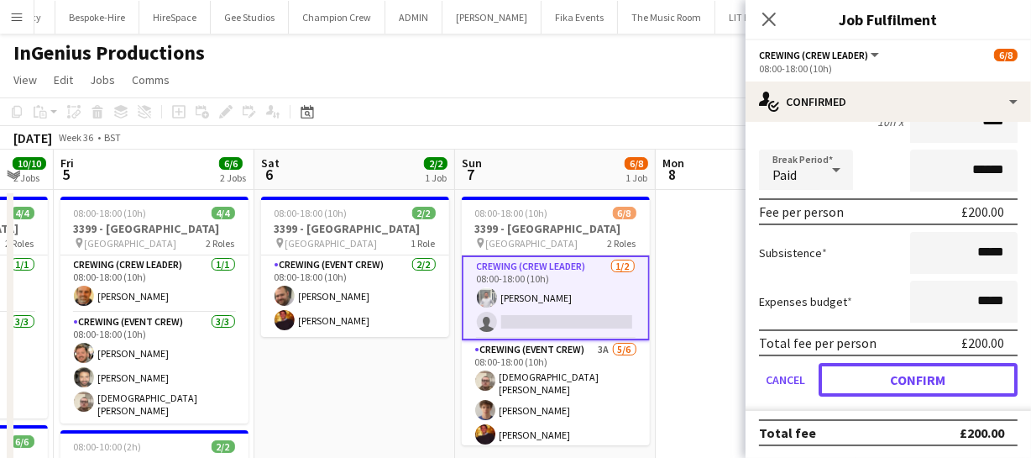
click at [924, 379] on button "Confirm" at bounding box center [918, 380] width 199 height 34
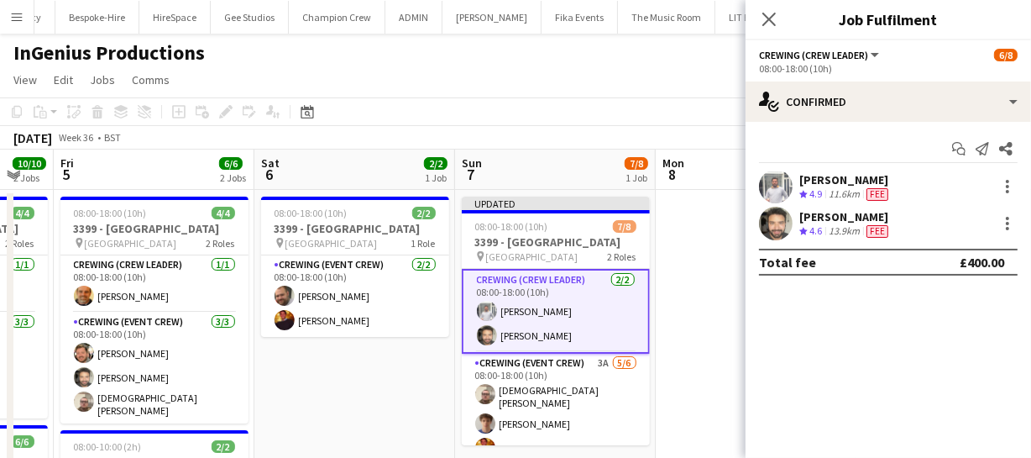
scroll to position [0, 0]
click at [764, 12] on icon "Close pop-in" at bounding box center [769, 19] width 16 height 16
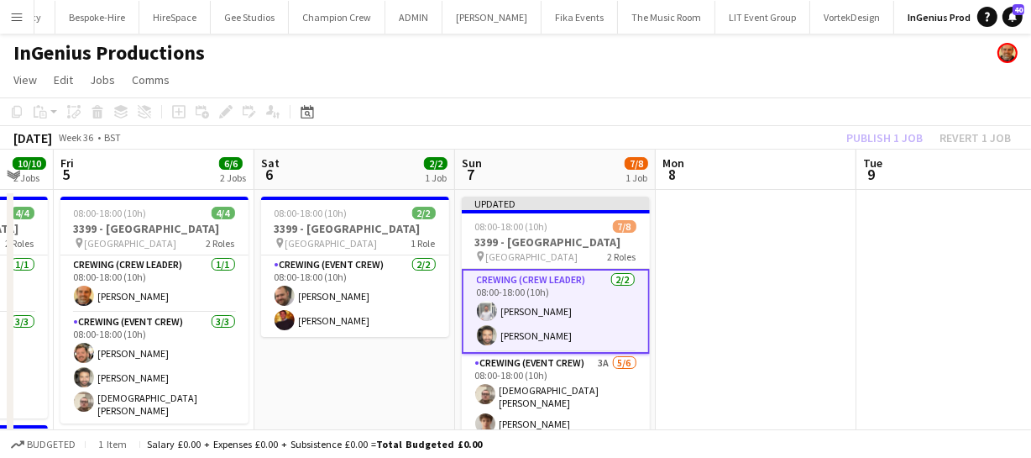
click at [863, 138] on div "Publish 1 job Revert 1 job" at bounding box center [928, 138] width 205 height 22
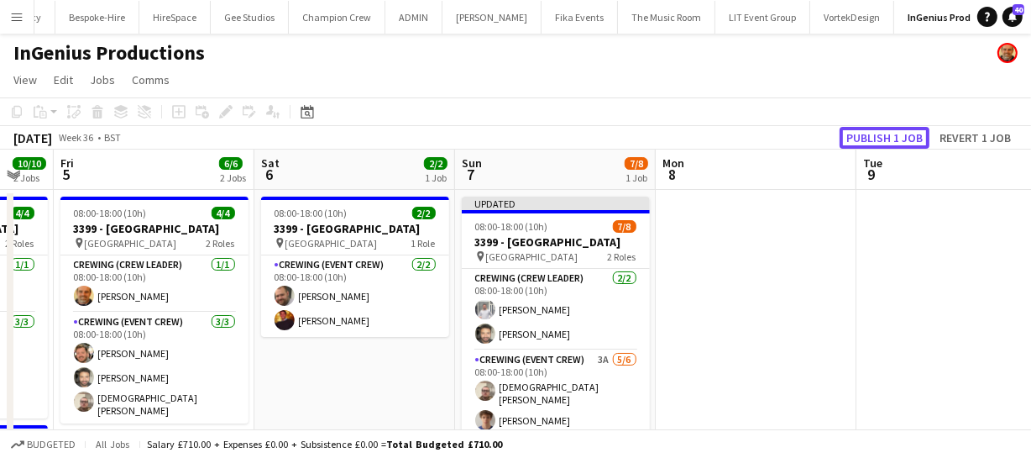
click at [863, 138] on button "Publish 1 job" at bounding box center [885, 138] width 90 height 22
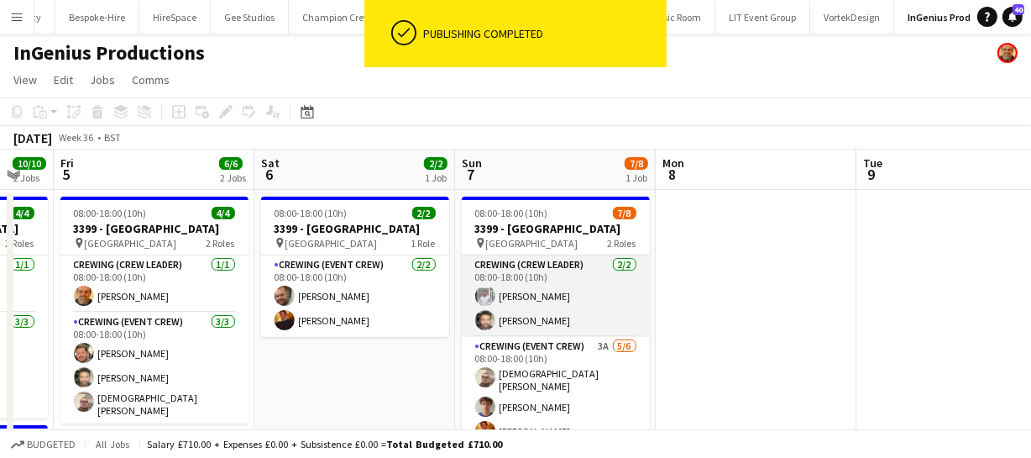
scroll to position [70, 0]
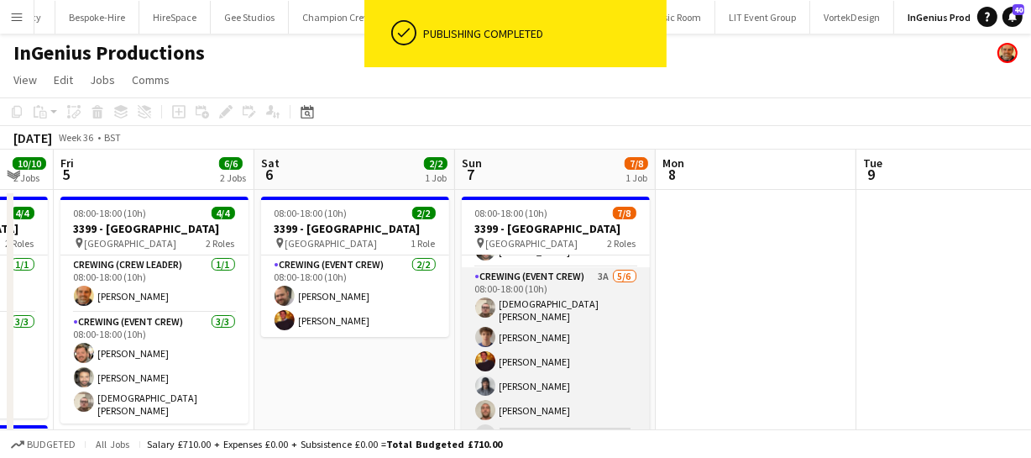
click at [522, 379] on app-card-role "Crewing (Event Crew) 3A 5/6 08:00-18:00 (10h) Christian Skinner Alexander Casel…" at bounding box center [556, 359] width 188 height 184
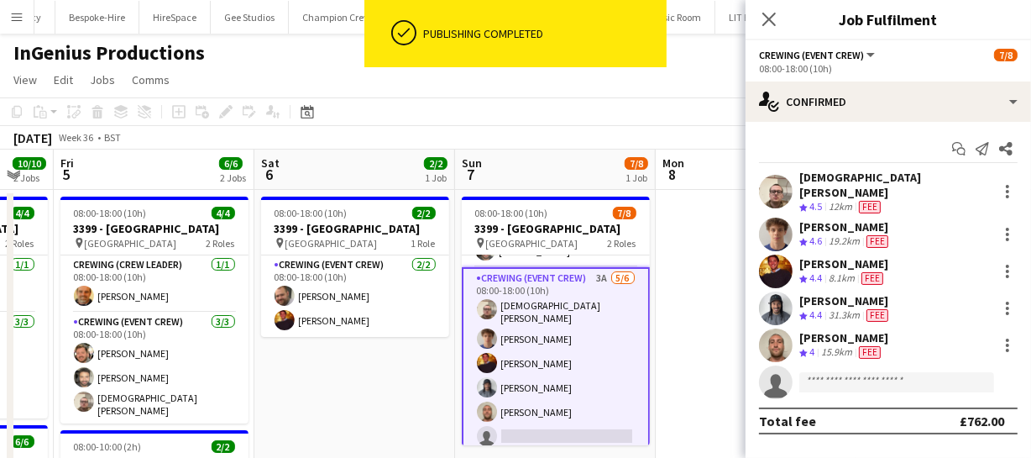
scroll to position [0, 748]
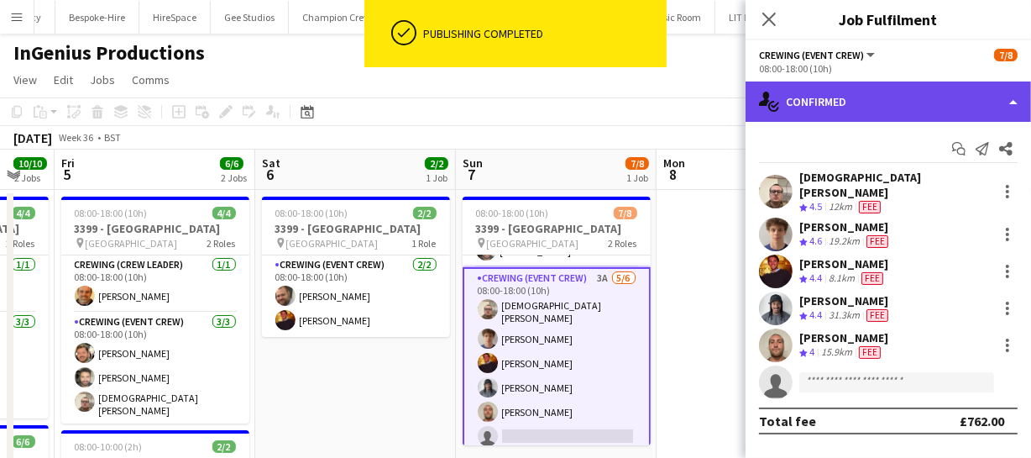
click at [965, 101] on div "single-neutral-actions-check-2 Confirmed" at bounding box center [888, 101] width 285 height 40
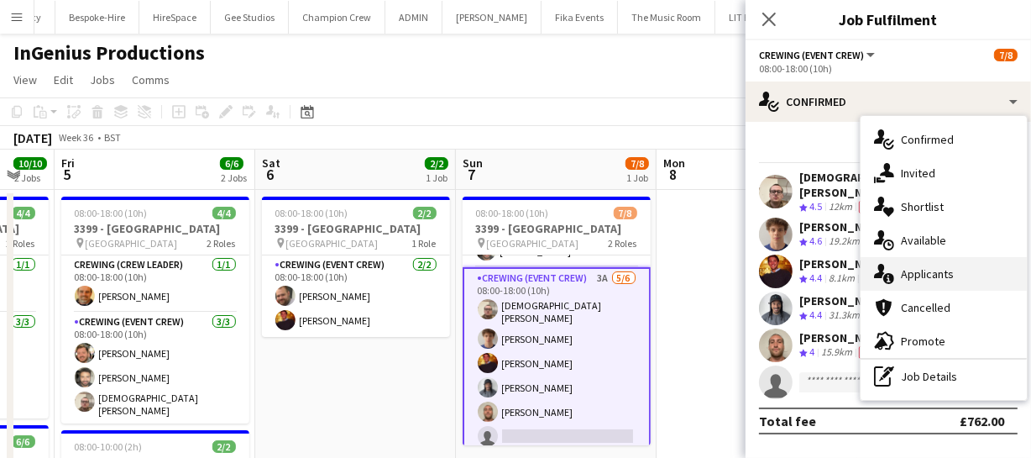
click at [929, 282] on div "single-neutral-actions-information Applicants" at bounding box center [944, 274] width 166 height 34
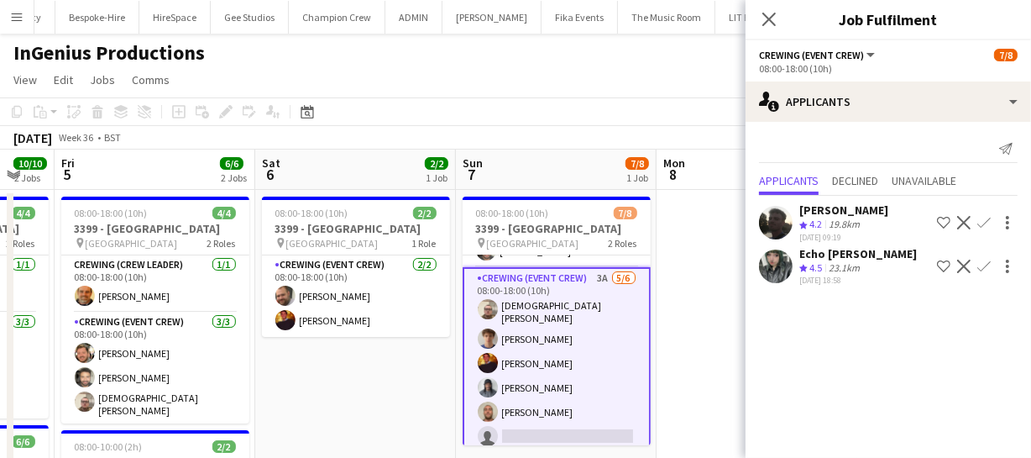
click at [983, 216] on app-icon "Confirm" at bounding box center [983, 222] width 13 height 13
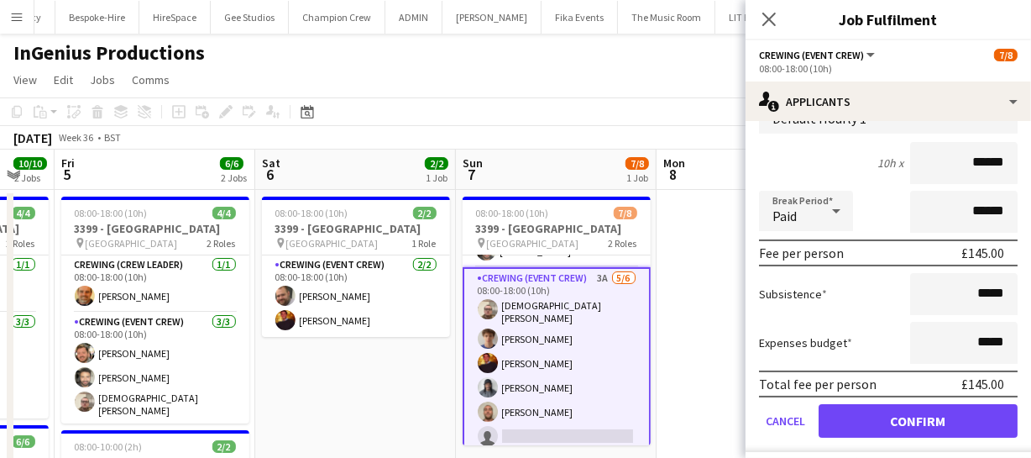
scroll to position [222, 0]
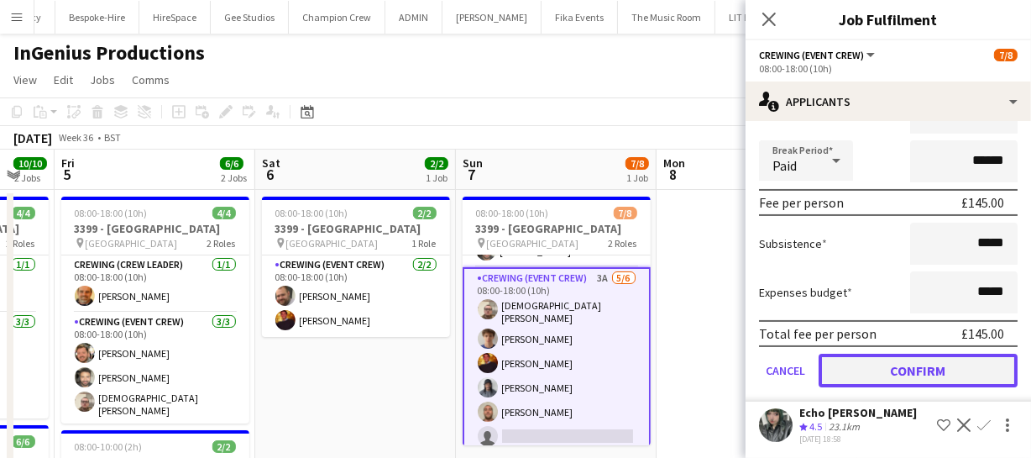
click at [902, 360] on button "Confirm" at bounding box center [918, 370] width 199 height 34
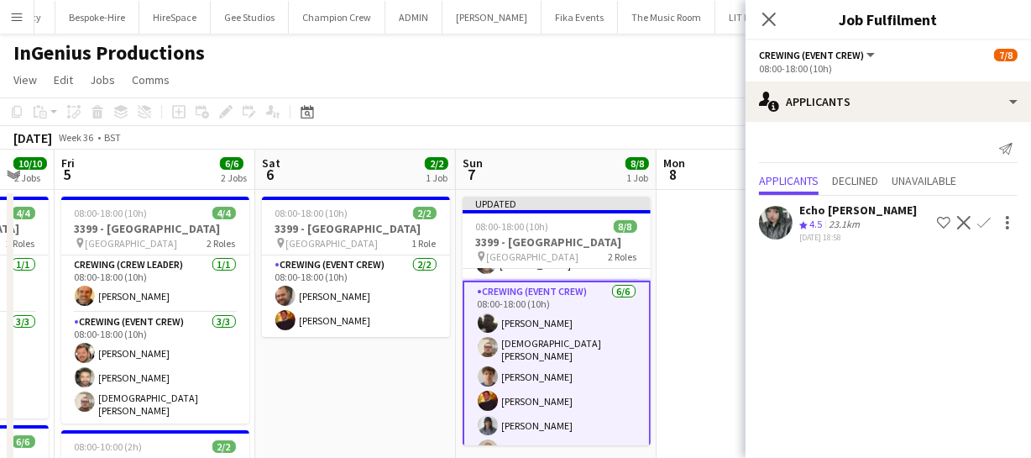
scroll to position [86, 0]
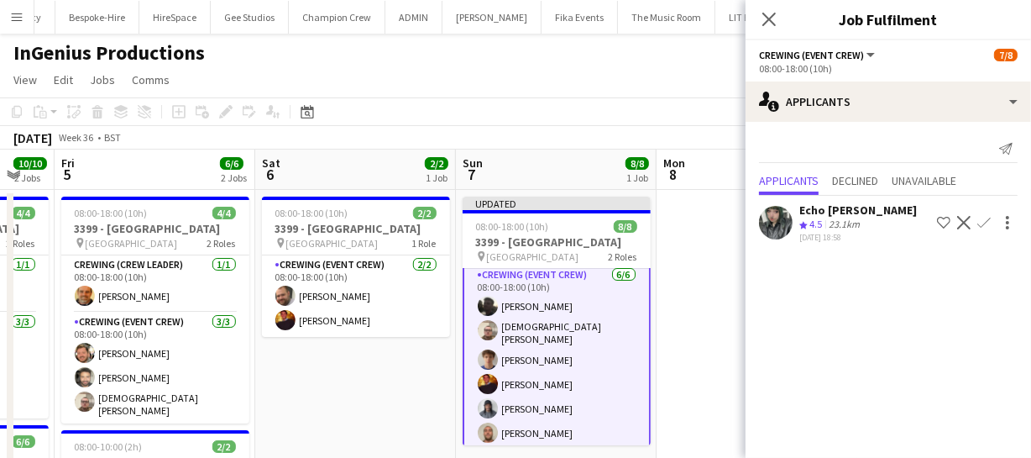
click at [772, 8] on div "Close pop-in" at bounding box center [769, 19] width 47 height 39
click at [772, 17] on icon at bounding box center [769, 19] width 16 height 16
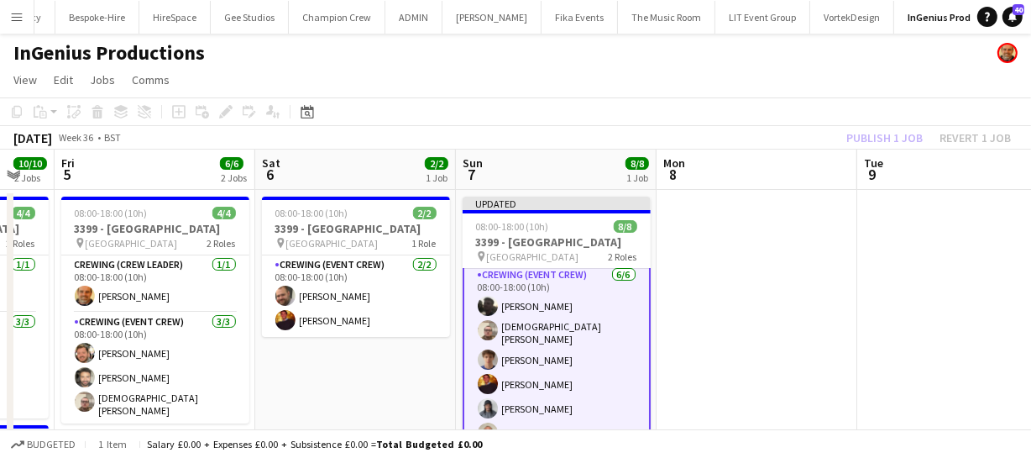
click at [883, 139] on div "Publish 1 job Revert 1 job" at bounding box center [928, 138] width 205 height 22
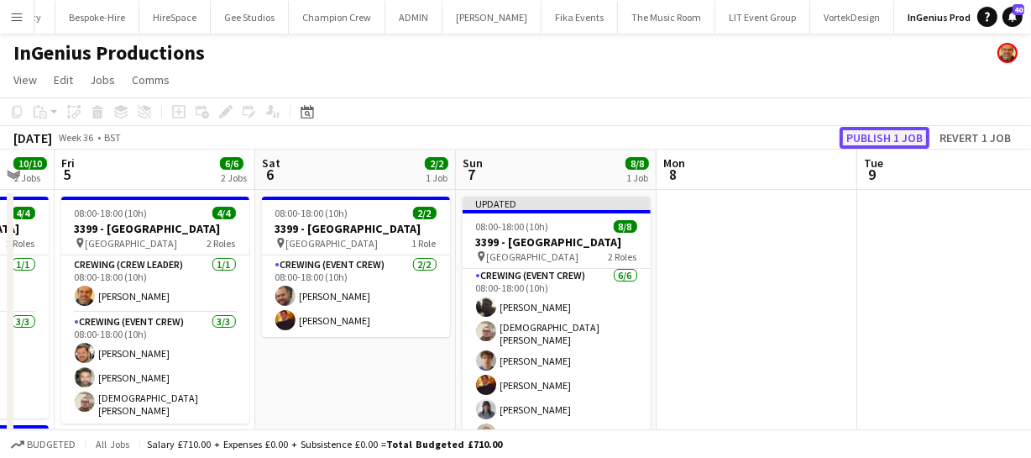
click at [883, 139] on button "Publish 1 job" at bounding box center [885, 138] width 90 height 22
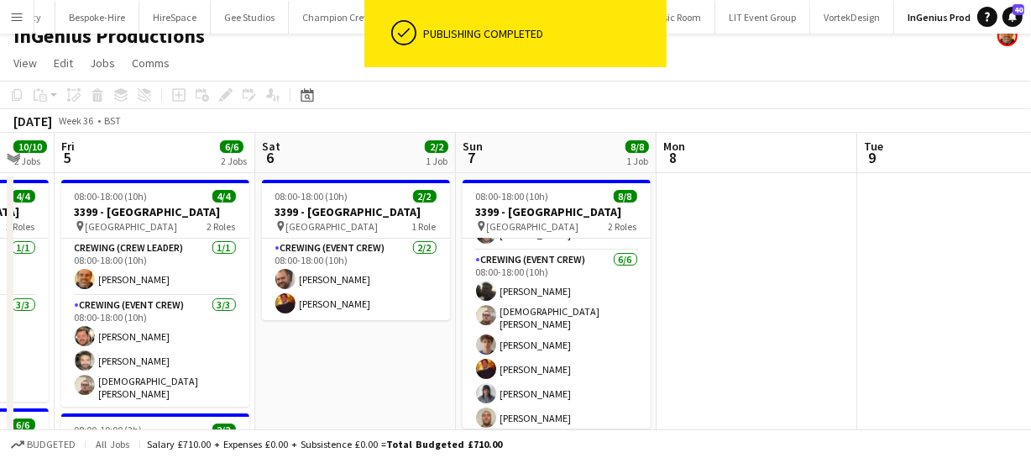
scroll to position [0, 0]
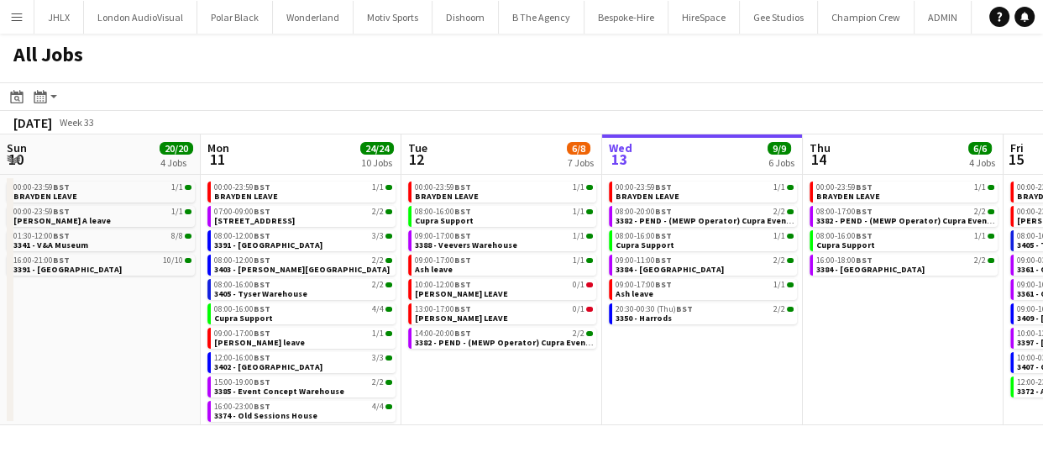
scroll to position [0, 401]
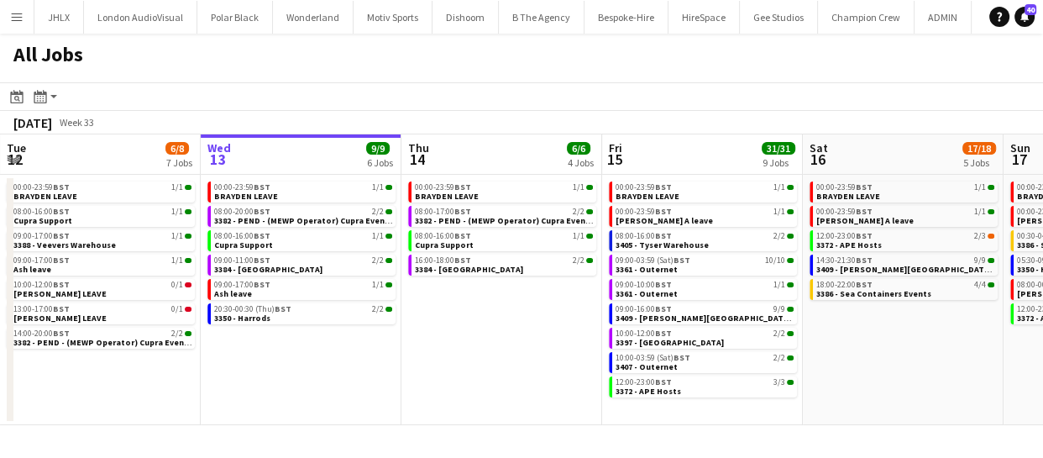
drag, startPoint x: 665, startPoint y: 329, endPoint x: 609, endPoint y: 326, distance: 56.3
click at [627, 327] on app-calendar-viewport "Sun 10 20/20 4 Jobs Mon 11 24/24 10 Jobs Tue 12 6/8 7 Jobs Wed 13 9/9 6 Jobs Th…" at bounding box center [521, 279] width 1043 height 290
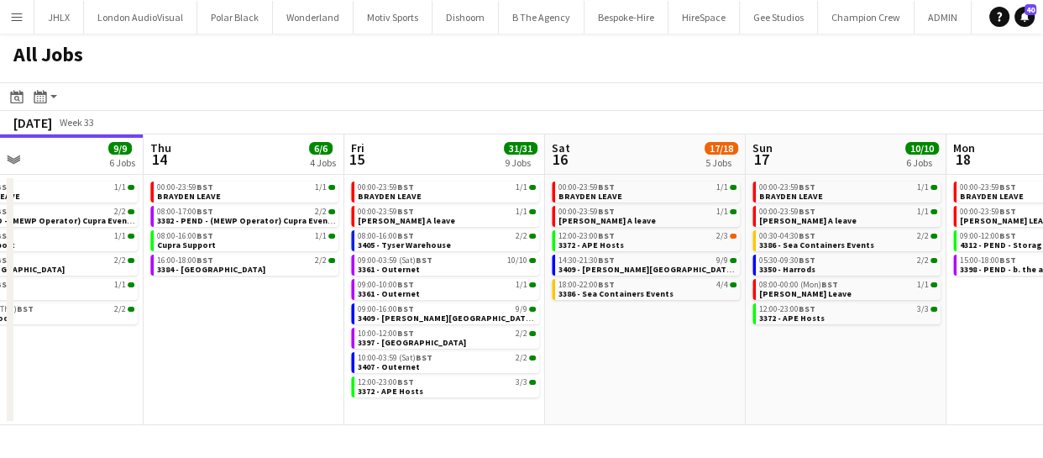
click at [645, 374] on app-calendar-viewport "Sun 10 20/20 4 Jobs Mon 11 24/24 10 Jobs Tue 12 6/8 7 Jobs Wed 13 9/9 6 Jobs Th…" at bounding box center [521, 279] width 1043 height 290
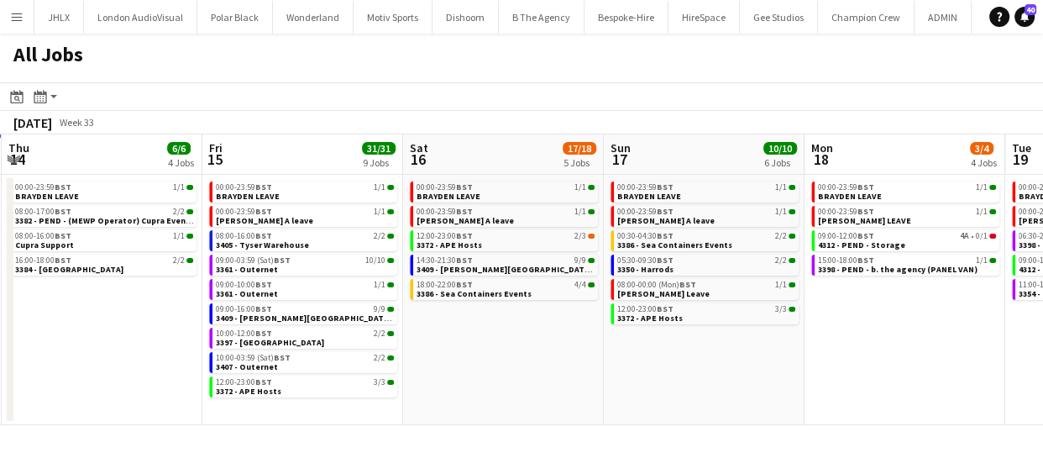
click at [546, 377] on app-calendar-viewport "Sun 10 20/20 4 Jobs Mon 11 24/24 10 Jobs Tue 12 6/8 7 Jobs Wed 13 9/9 6 Jobs Th…" at bounding box center [521, 279] width 1043 height 290
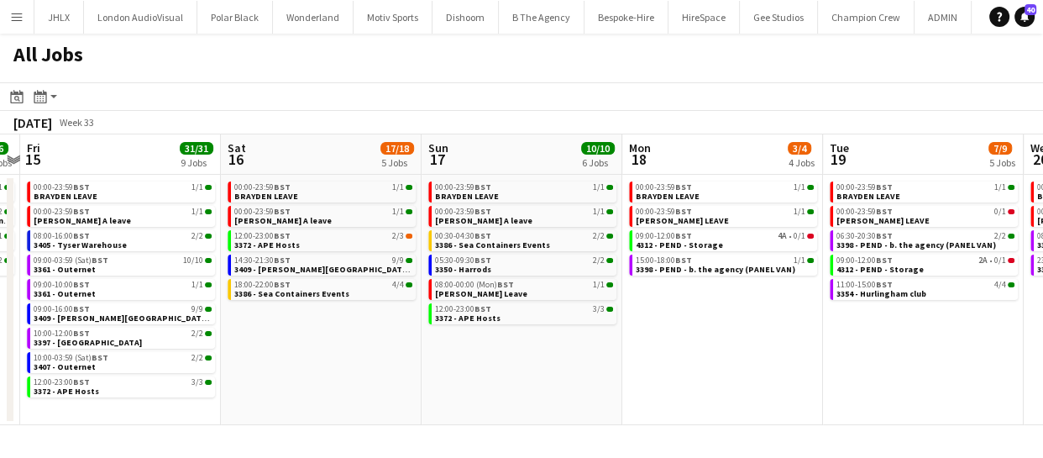
click at [583, 373] on app-calendar-viewport "Tue 12 6/8 7 Jobs Wed 13 9/9 6 Jobs Thu 14 6/6 4 Jobs Fri 15 31/31 9 Jobs Sat 1…" at bounding box center [521, 279] width 1043 height 290
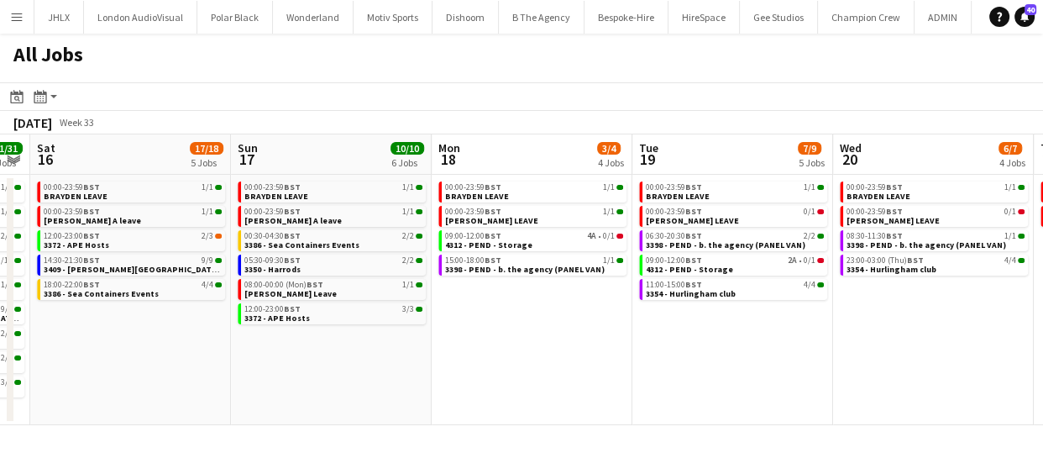
click at [426, 375] on app-all-jobs "All Jobs Date picker [DATE] [DATE] [DATE] M [DATE] T [DATE] W [DATE] T [DATE] F…" at bounding box center [521, 229] width 1043 height 391
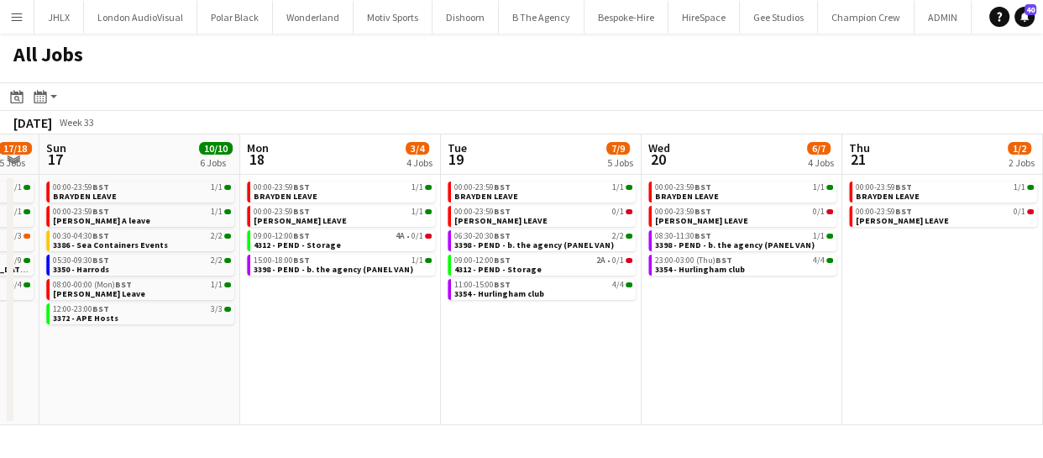
drag, startPoint x: 592, startPoint y: 390, endPoint x: 700, endPoint y: 378, distance: 108.9
click at [487, 386] on app-calendar-viewport "Thu 14 6/6 4 Jobs Fri 15 31/31 9 Jobs Sat 16 17/18 5 Jobs Sun 17 10/10 6 Jobs M…" at bounding box center [521, 279] width 1043 height 290
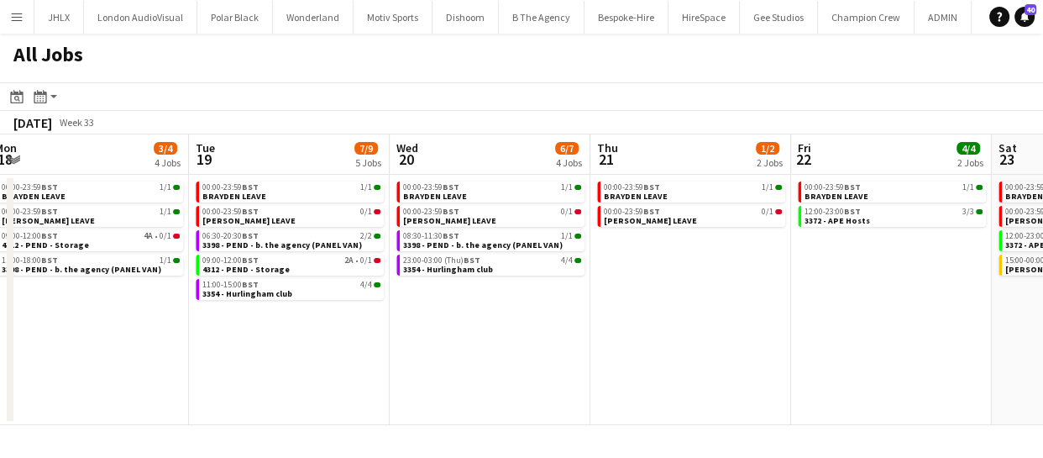
drag, startPoint x: 695, startPoint y: 374, endPoint x: 730, endPoint y: 369, distance: 35.5
click at [548, 371] on app-calendar-viewport "Thu 14 6/6 4 Jobs Fri 15 31/31 9 Jobs Sat 16 17/18 5 Jobs Sun 17 10/10 6 Jobs M…" at bounding box center [521, 279] width 1043 height 290
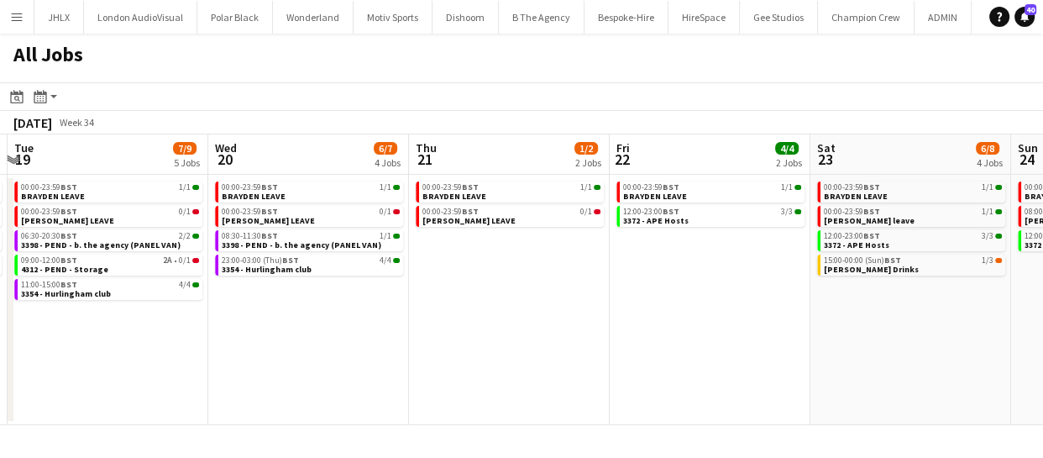
click at [516, 370] on app-all-jobs "All Jobs Date picker [DATE] [DATE] [DATE] M [DATE] T [DATE] W [DATE] T [DATE] F…" at bounding box center [521, 229] width 1043 height 391
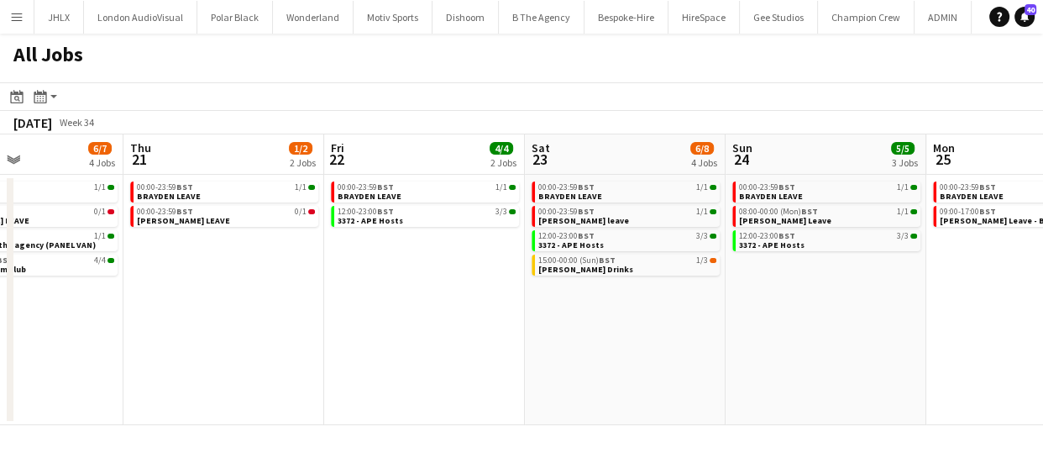
click at [721, 370] on app-calendar-viewport "Mon 18 3/4 4 Jobs Tue 19 7/9 5 Jobs Wed 20 6/7 4 Jobs Thu 21 1/2 2 Jobs Fri 22 …" at bounding box center [521, 279] width 1043 height 290
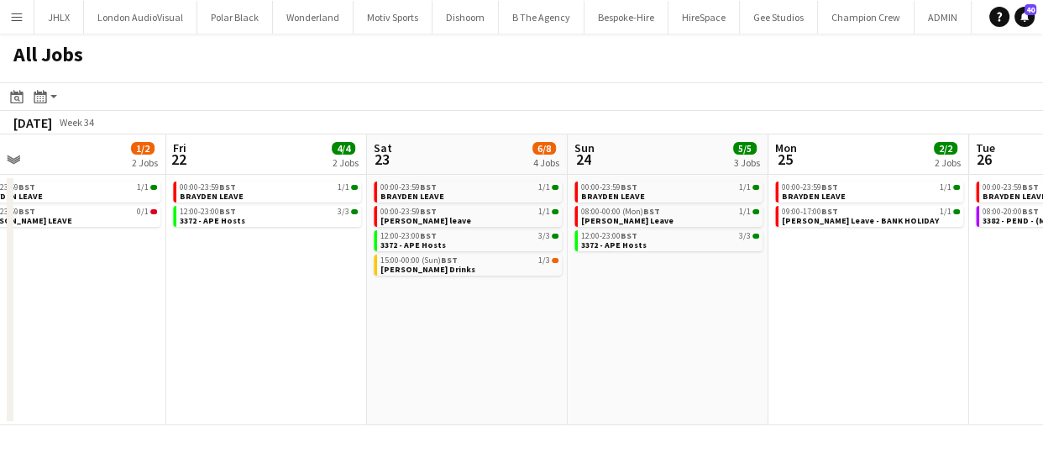
drag, startPoint x: 817, startPoint y: 374, endPoint x: 594, endPoint y: 364, distance: 222.7
click at [596, 364] on app-calendar-viewport "Mon 18 3/4 4 Jobs Tue 19 7/9 5 Jobs Wed 20 6/7 4 Jobs Thu 21 1/2 2 Jobs Fri 22 …" at bounding box center [521, 279] width 1043 height 290
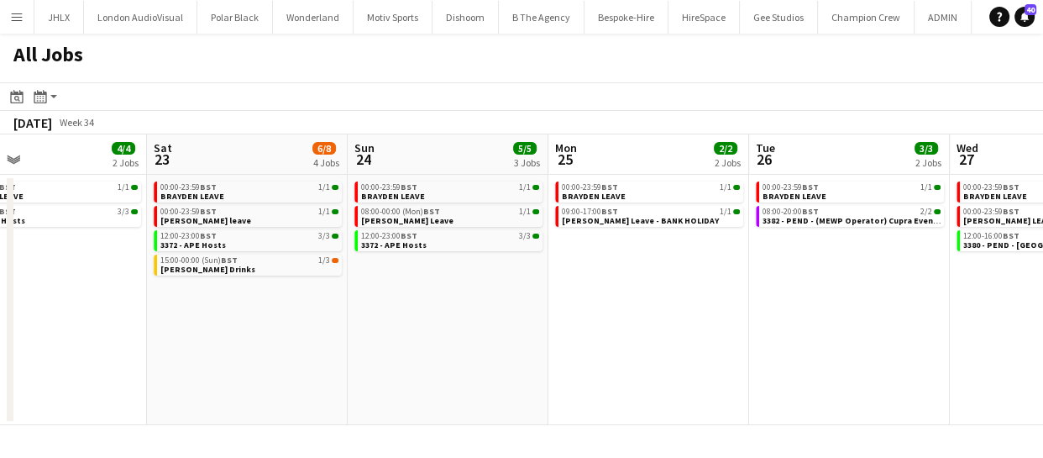
drag, startPoint x: 730, startPoint y: 327, endPoint x: 567, endPoint y: 325, distance: 162.9
click at [604, 327] on app-calendar-viewport "Wed 20 6/7 4 Jobs Thu 21 1/2 2 Jobs Fri 22 4/4 2 Jobs Sat 23 6/8 4 Jobs Sun 24 …" at bounding box center [521, 279] width 1043 height 290
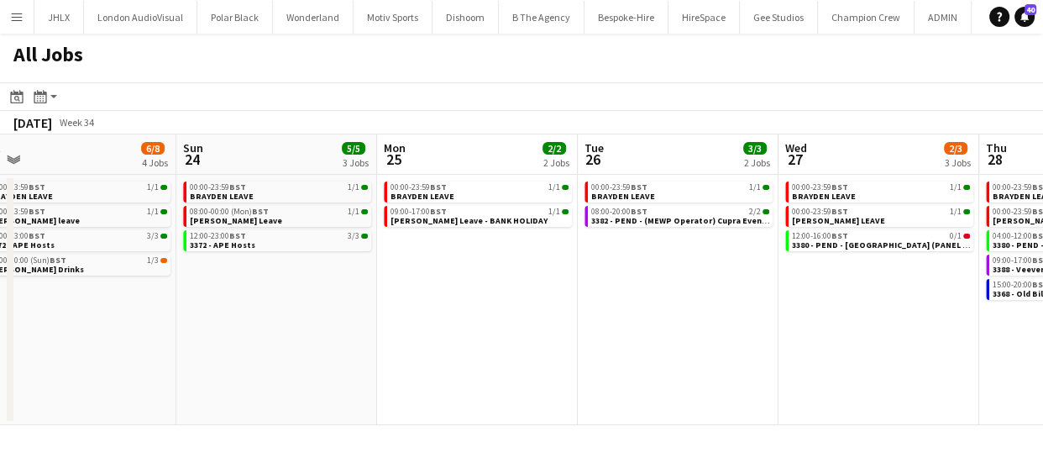
click at [601, 343] on app-calendar-viewport "Wed 20 6/7 4 Jobs Thu 21 1/2 2 Jobs Fri 22 4/4 2 Jobs Sat 23 6/8 4 Jobs Sun 24 …" at bounding box center [521, 279] width 1043 height 290
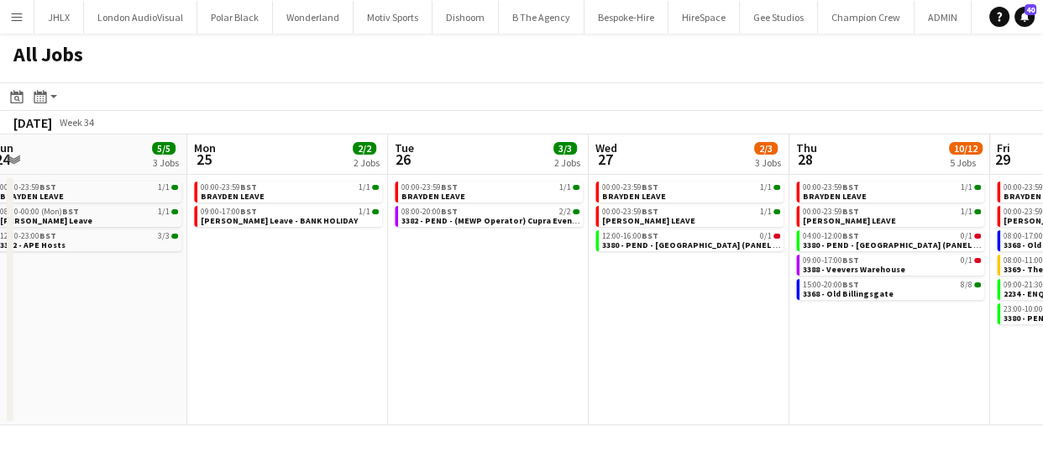
click at [537, 348] on app-all-jobs "All Jobs Date picker [DATE] [DATE] [DATE] M [DATE] T [DATE] W [DATE] T [DATE] F…" at bounding box center [521, 229] width 1043 height 391
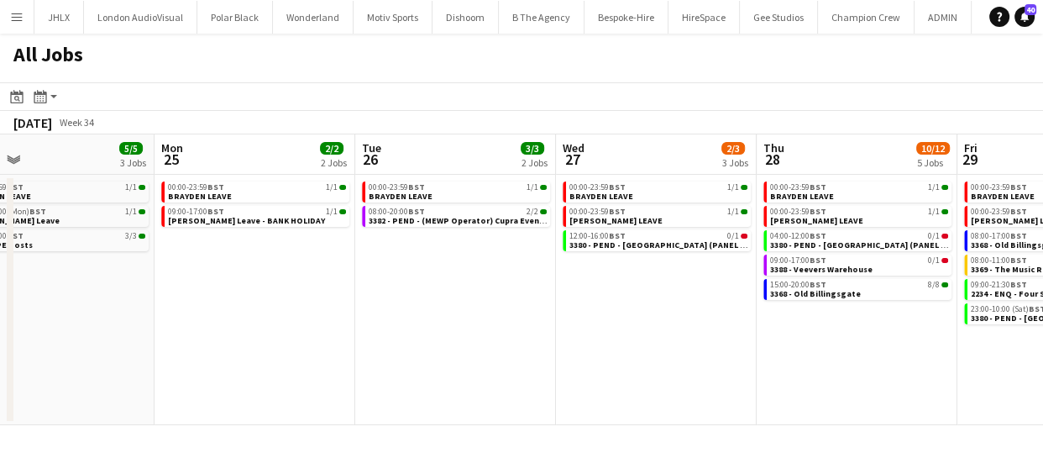
drag, startPoint x: 649, startPoint y: 362, endPoint x: 515, endPoint y: 358, distance: 134.4
click at [521, 359] on app-calendar-viewport "Fri 22 4/4 2 Jobs Sat 23 6/8 4 Jobs Sun 24 5/5 3 Jobs Mon 25 2/2 2 Jobs Tue 26 …" at bounding box center [521, 279] width 1043 height 290
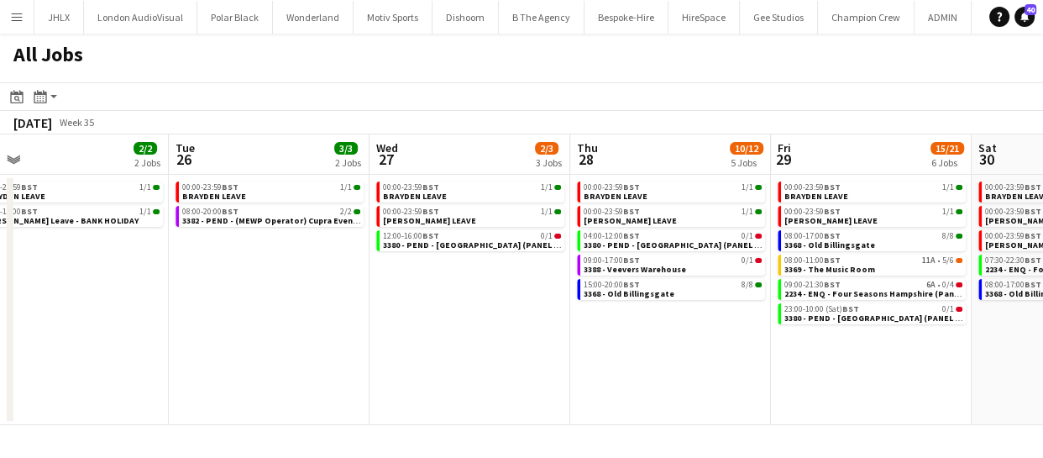
drag, startPoint x: 716, startPoint y: 352, endPoint x: 526, endPoint y: 355, distance: 189.8
click at [539, 360] on app-calendar-viewport "Fri 22 4/4 2 Jobs Sat 23 6/8 4 Jobs Sun 24 5/5 3 Jobs Mon 25 2/2 2 Jobs Tue 26 …" at bounding box center [521, 279] width 1043 height 290
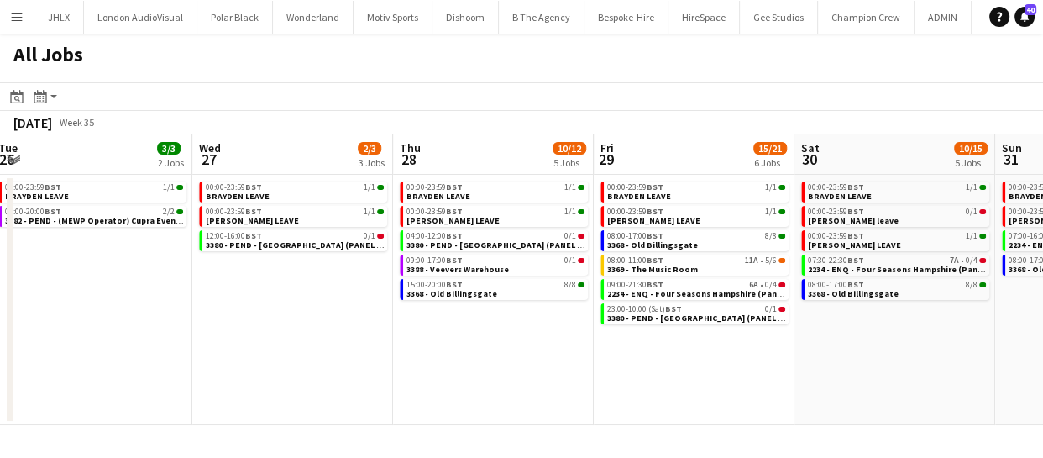
drag, startPoint x: 684, startPoint y: 384, endPoint x: 600, endPoint y: 382, distance: 84.0
click at [604, 384] on app-calendar-viewport "Fri 22 4/4 2 Jobs Sat 23 6/8 4 Jobs Sun 24 5/5 3 Jobs Mon 25 2/2 2 Jobs Tue 26 …" at bounding box center [521, 279] width 1043 height 290
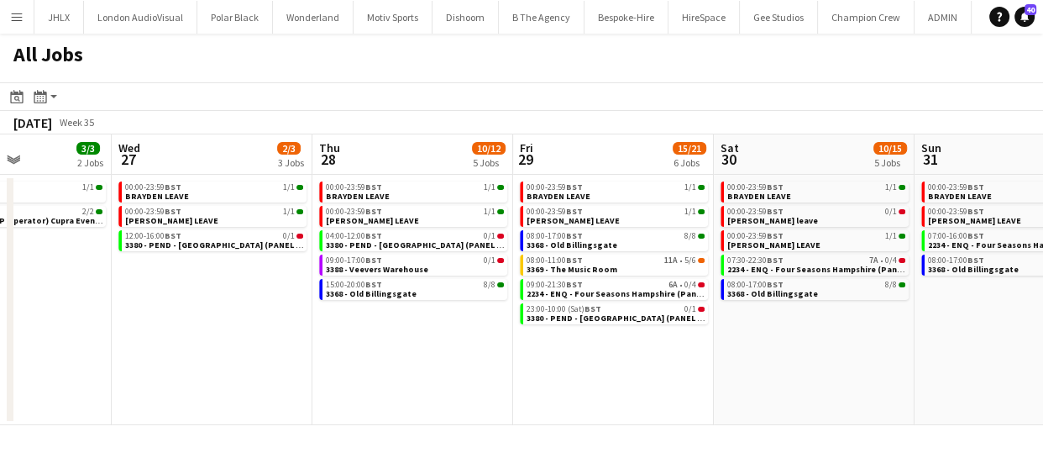
click at [593, 379] on app-calendar-viewport "Sun 24 5/5 3 Jobs Mon 25 2/2 2 Jobs Tue 26 3/3 2 Jobs Wed 27 2/3 3 Jobs Thu 28 …" at bounding box center [521, 279] width 1043 height 290
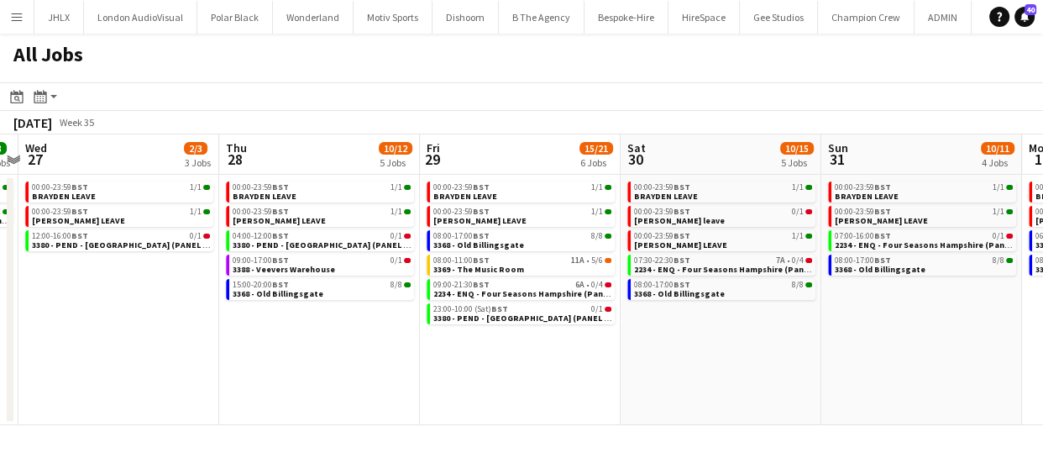
drag, startPoint x: 753, startPoint y: 321, endPoint x: 659, endPoint y: 327, distance: 94.3
click at [665, 327] on app-calendar-viewport "Sun 24 5/5 3 Jobs Mon 25 2/2 2 Jobs Tue 26 3/3 2 Jobs Wed 27 2/3 3 Jobs Thu 28 …" at bounding box center [521, 279] width 1043 height 290
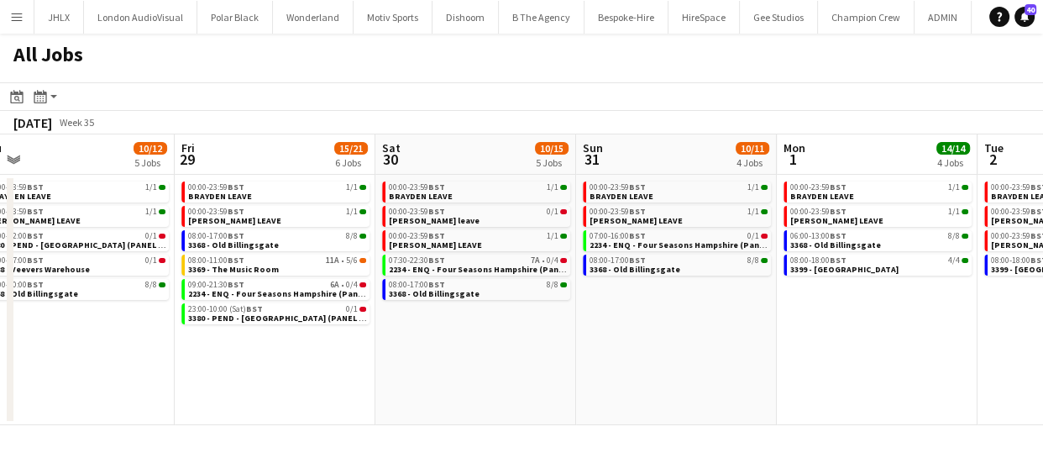
scroll to position [0, 481]
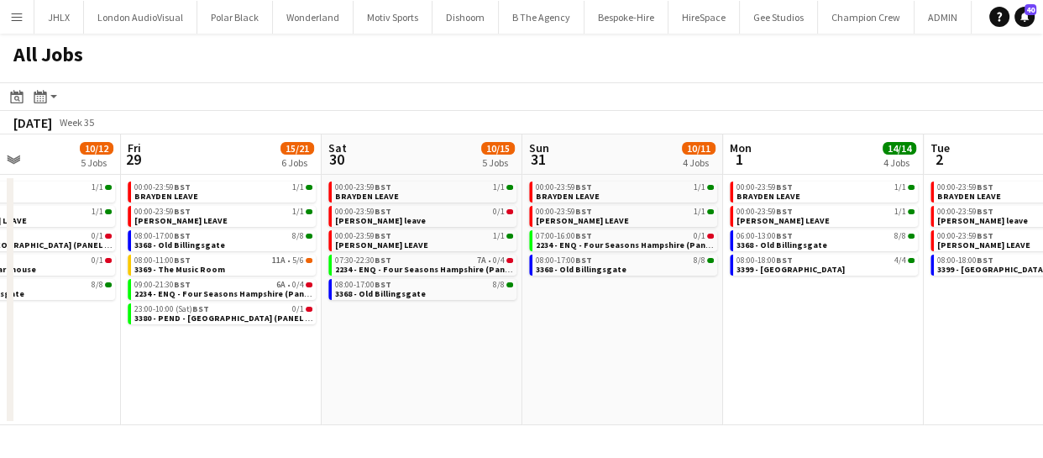
drag, startPoint x: 761, startPoint y: 336, endPoint x: 554, endPoint y: 364, distance: 208.5
click at [554, 364] on app-calendar-viewport "Tue 26 3/3 2 Jobs Wed 27 2/3 3 Jobs Thu 28 10/12 5 Jobs Fri 29 15/21 6 Jobs Sat…" at bounding box center [521, 279] width 1043 height 290
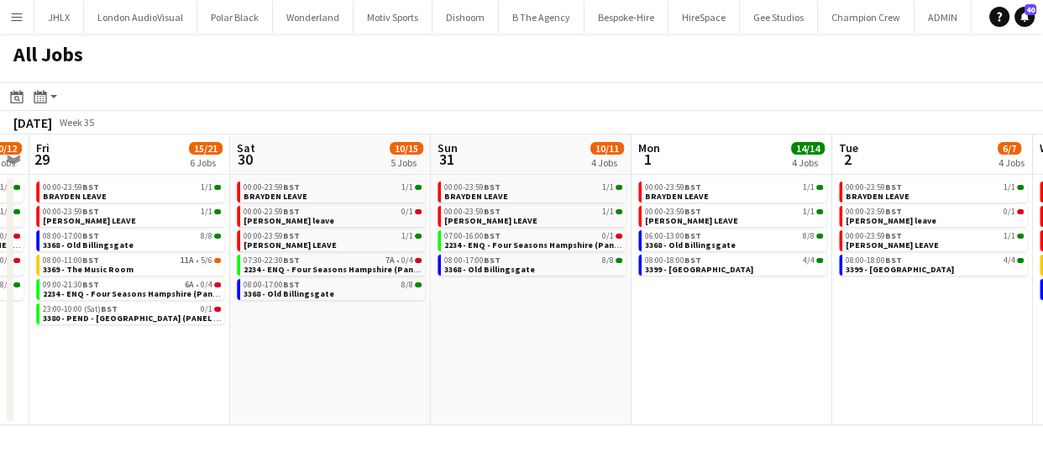
scroll to position [0, 606]
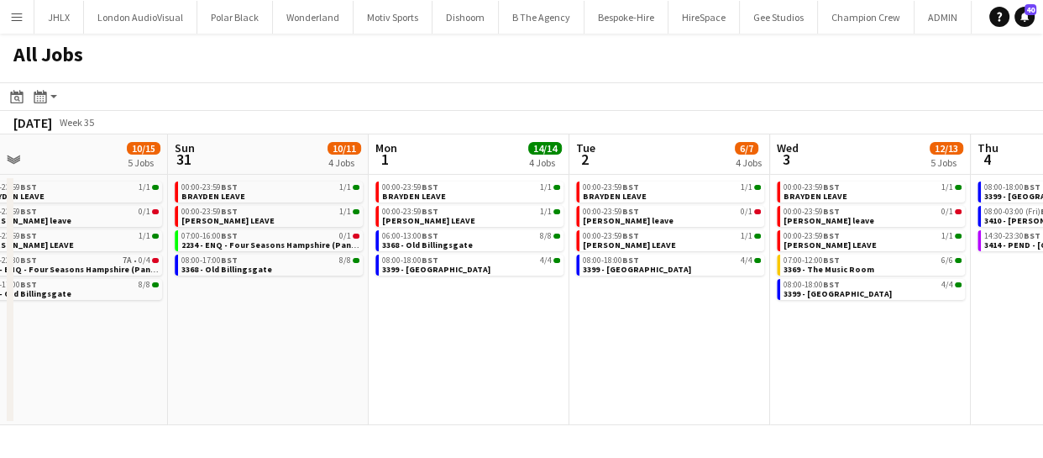
drag, startPoint x: 780, startPoint y: 351, endPoint x: 426, endPoint y: 378, distance: 355.3
click at [426, 378] on app-calendar-viewport "Thu 28 10/12 5 Jobs Fri 29 15/21 6 Jobs Sat 30 10/15 5 Jobs Sun 31 10/11 4 Jobs…" at bounding box center [521, 279] width 1043 height 290
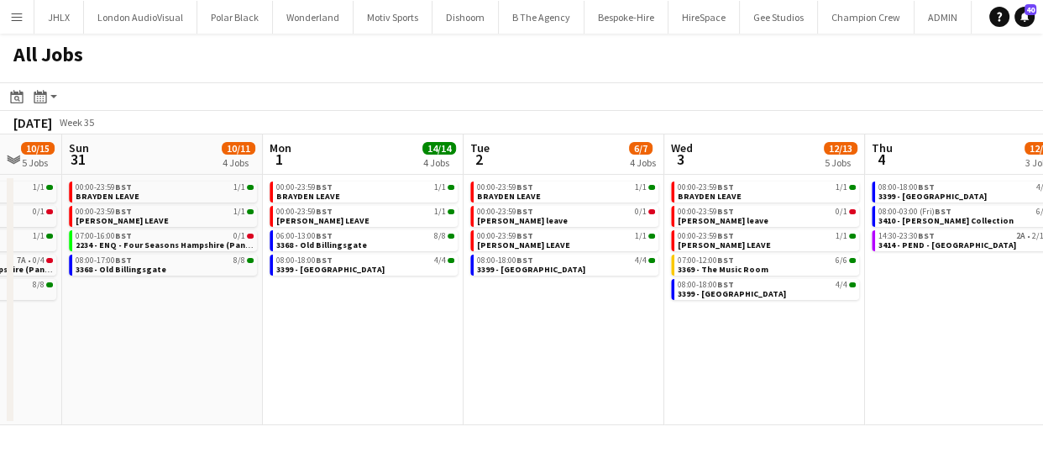
drag, startPoint x: 684, startPoint y: 378, endPoint x: 604, endPoint y: 375, distance: 80.6
click at [604, 375] on app-calendar-viewport "Thu 28 10/12 5 Jobs Fri 29 15/21 6 Jobs Sat 30 10/15 5 Jobs Sun 31 10/11 4 Jobs…" at bounding box center [521, 279] width 1043 height 290
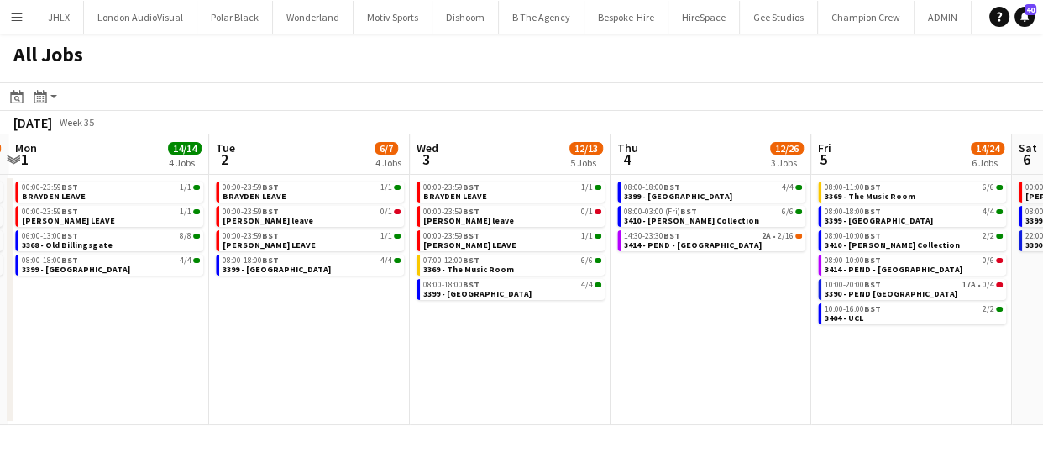
scroll to position [0, 795]
drag, startPoint x: 614, startPoint y: 371, endPoint x: 379, endPoint y: 365, distance: 235.1
click at [379, 365] on app-calendar-viewport "Thu 28 10/12 5 Jobs Fri 29 15/21 6 Jobs Sat 30 10/15 5 Jobs Sun 31 10/11 4 Jobs…" at bounding box center [521, 279] width 1043 height 290
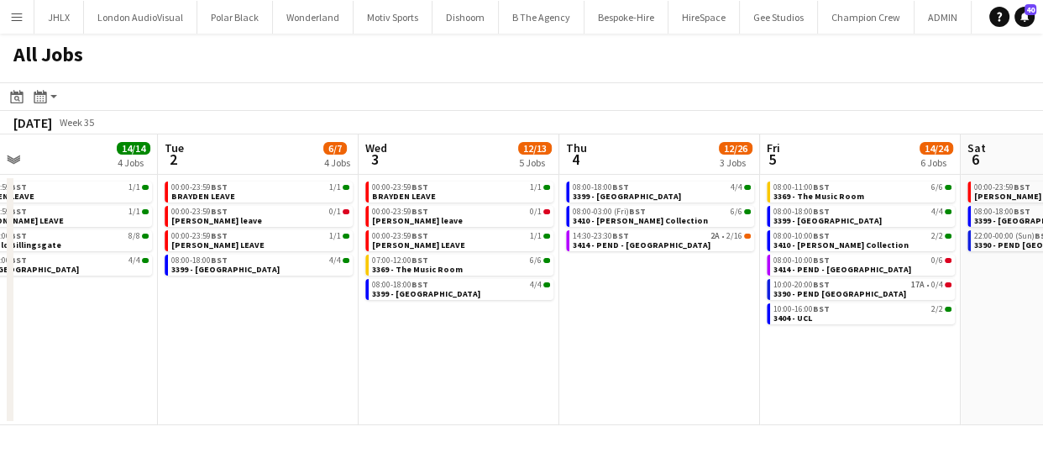
scroll to position [0, 561]
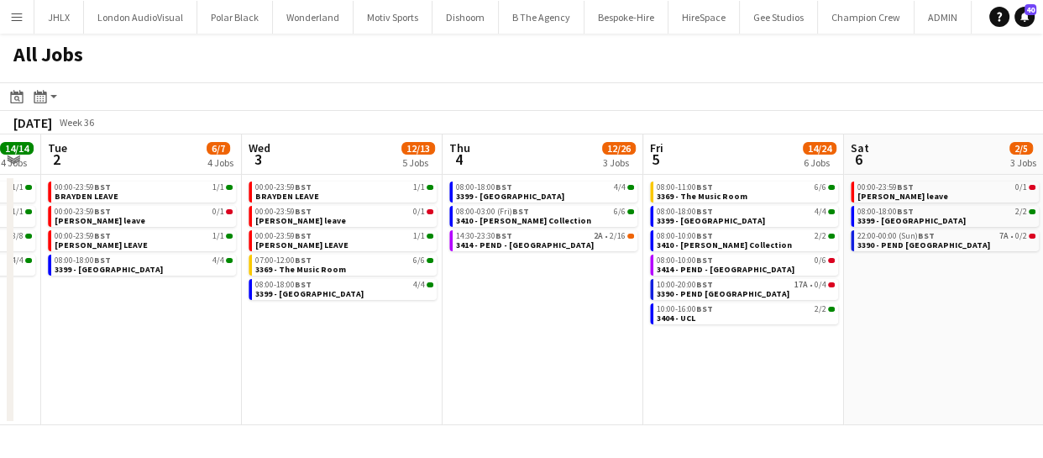
drag, startPoint x: 704, startPoint y: 358, endPoint x: 537, endPoint y: 358, distance: 167.1
click at [537, 358] on app-calendar-viewport "Sat 30 10/15 5 Jobs Sun 31 10/11 4 Jobs Mon 1 14/14 4 Jobs Tue 2 6/7 4 Jobs Wed…" at bounding box center [521, 279] width 1043 height 290
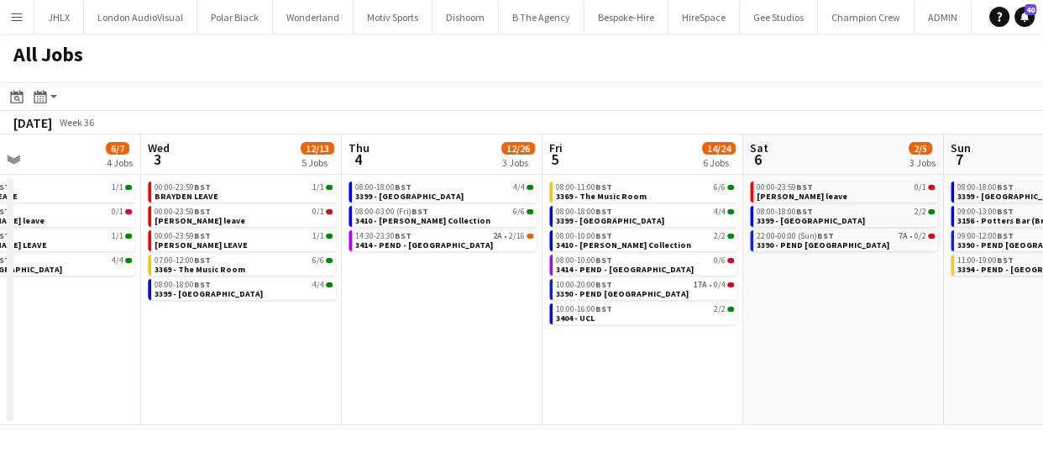
scroll to position [0, 739]
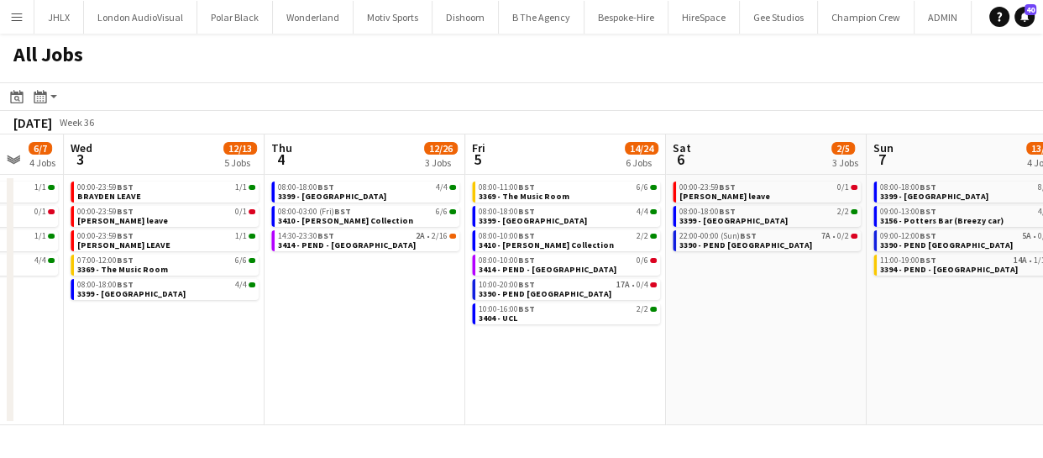
drag, startPoint x: 756, startPoint y: 371, endPoint x: 588, endPoint y: 369, distance: 168.8
click at [588, 369] on app-calendar-viewport "Sat 30 10/15 5 Jobs Sun 31 10/11 4 Jobs Mon 1 14/14 4 Jobs Tue 2 6/7 4 Jobs Wed…" at bounding box center [521, 279] width 1043 height 290
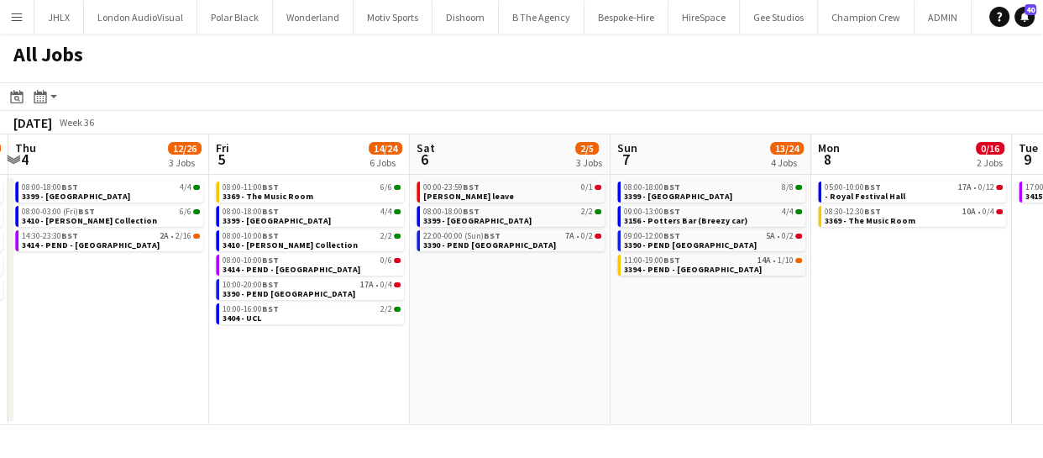
scroll to position [0, 629]
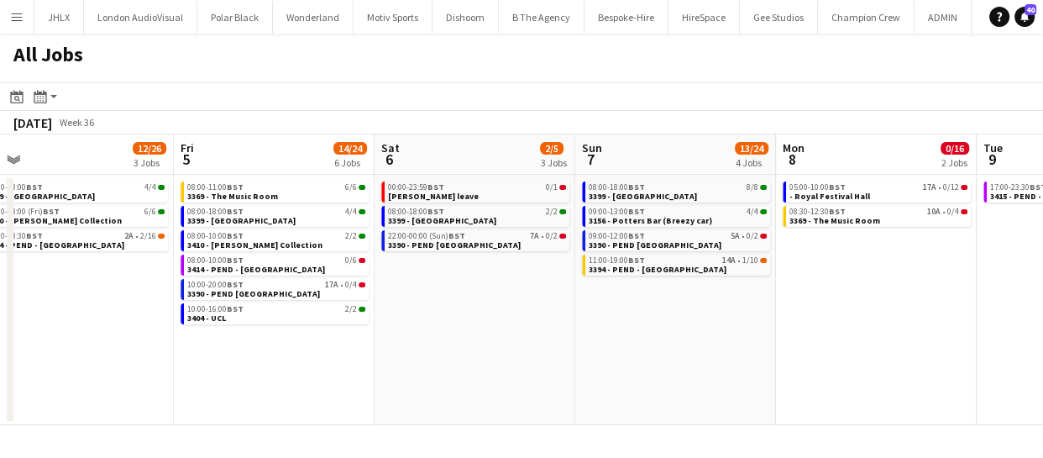
drag, startPoint x: 782, startPoint y: 358, endPoint x: 491, endPoint y: 356, distance: 291.3
click at [491, 356] on app-calendar-viewport "Mon 1 14/14 4 Jobs Tue 2 6/7 4 Jobs Wed 3 12/13 5 Jobs Thu 4 12/26 3 Jobs Fri 5…" at bounding box center [521, 279] width 1043 height 290
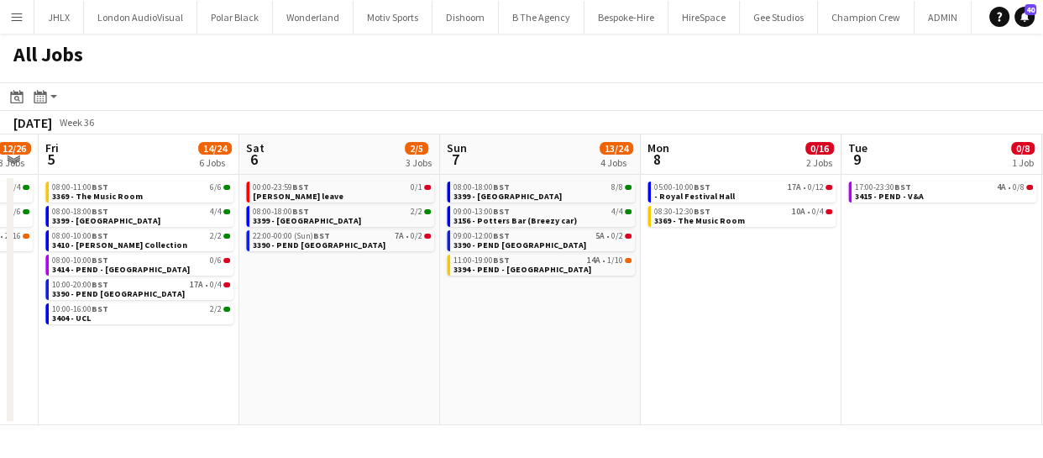
scroll to position [0, 787]
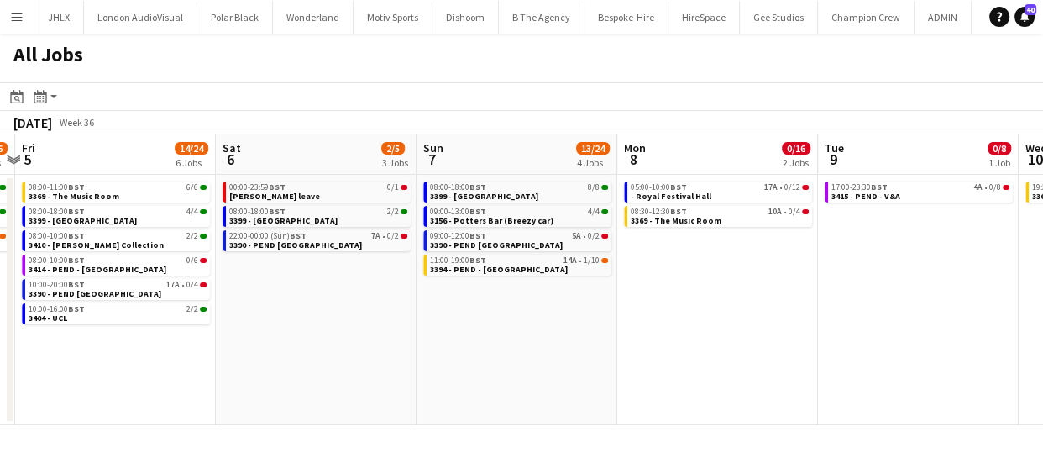
drag, startPoint x: 790, startPoint y: 355, endPoint x: 631, endPoint y: 348, distance: 158.8
click at [631, 348] on app-calendar-viewport "Mon 1 14/14 4 Jobs Tue 2 6/7 4 Jobs Wed 3 12/13 5 Jobs Thu 4 12/26 3 Jobs Fri 5…" at bounding box center [521, 279] width 1043 height 290
click at [670, 192] on span "- Royal Festival Hall" at bounding box center [670, 196] width 81 height 11
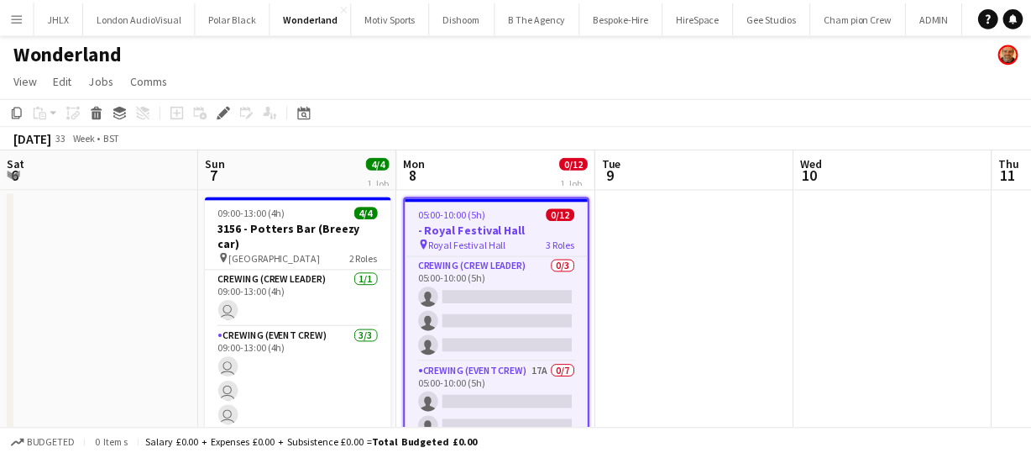
scroll to position [0, 578]
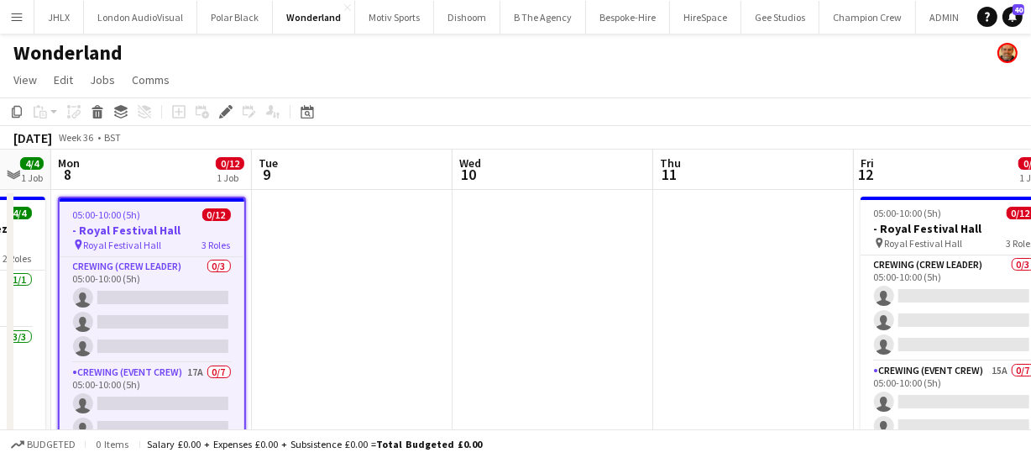
drag, startPoint x: 899, startPoint y: 304, endPoint x: 672, endPoint y: 290, distance: 227.9
click at [725, 306] on app-calendar-viewport "Thu 4 Fri 5 2/2 1 Job Sat 6 Sun 7 4/4 1 Job Mon 8 0/12 1 Job Tue 9 Wed 10 Thu 1…" at bounding box center [515, 313] width 1031 height 329
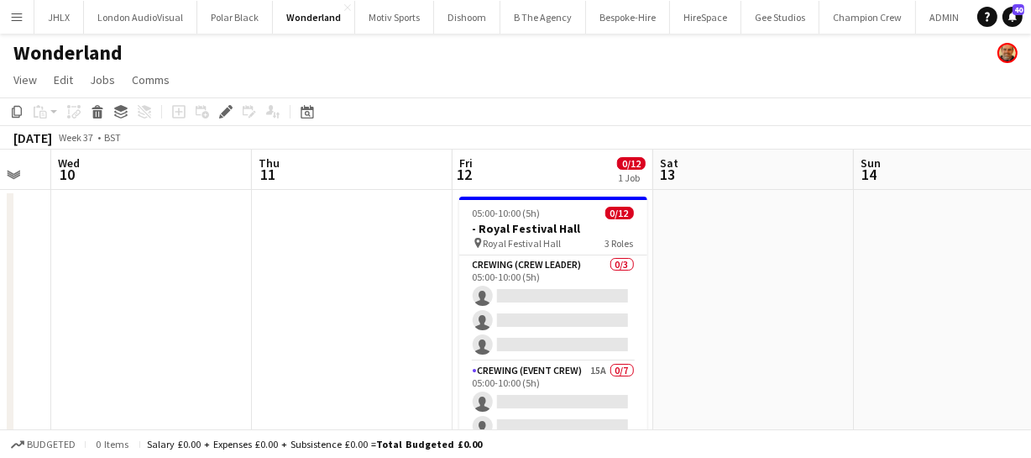
drag, startPoint x: 782, startPoint y: 298, endPoint x: 663, endPoint y: 301, distance: 119.2
click at [663, 301] on app-calendar-viewport "Sat 6 Sun 7 4/4 1 Job Mon 8 0/12 1 Job Tue 9 Wed 10 Thu 11 Fri 12 0/12 1 Job Sa…" at bounding box center [515, 313] width 1031 height 329
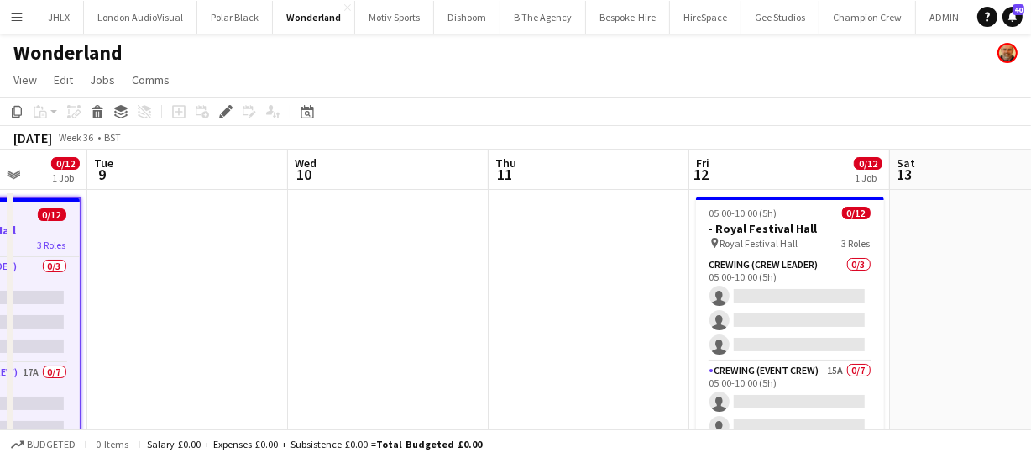
click at [379, 302] on app-calendar-viewport "Sat 6 Sun 7 4/4 1 Job Mon 8 0/12 1 Job Tue 9 Wed 10 Thu 11 Fri 12 0/12 1 Job Sa…" at bounding box center [515, 313] width 1031 height 329
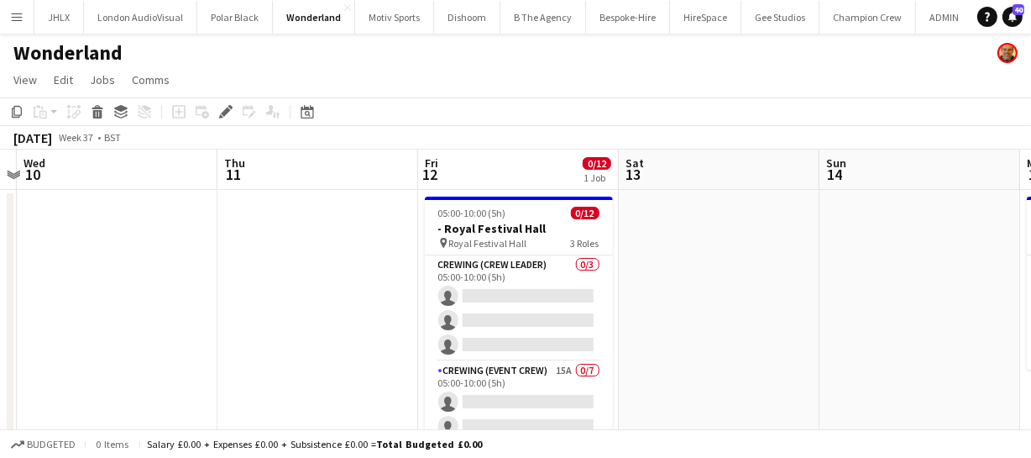
drag, startPoint x: 668, startPoint y: 300, endPoint x: 907, endPoint y: 290, distance: 238.6
click at [861, 292] on app-calendar-viewport "Sat 6 Sun 7 4/4 1 Job Mon 8 0/12 1 Job Tue 9 Wed 10 Thu 11 Fri 12 0/12 1 Job Sa…" at bounding box center [515, 313] width 1031 height 329
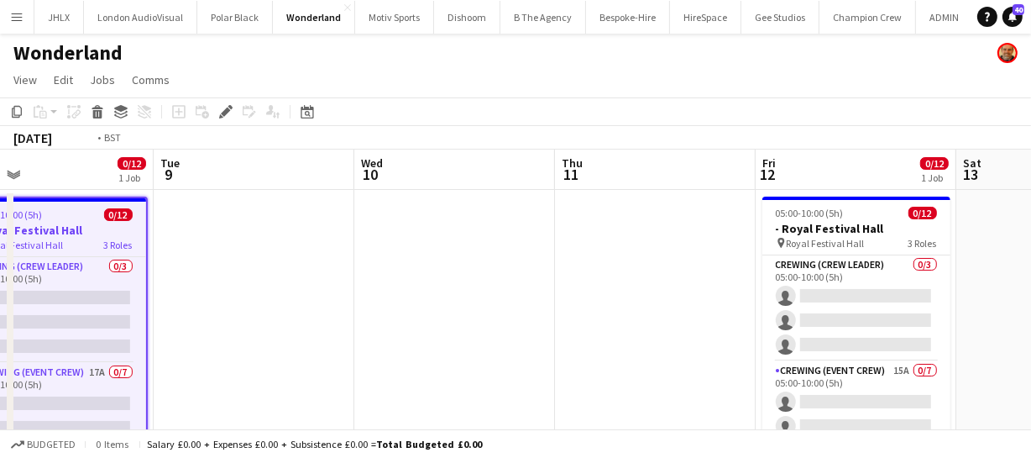
click at [763, 291] on app-calendar-viewport "Sat 6 Sun 7 4/4 1 Job Mon 8 0/12 1 Job Tue 9 Wed 10 Thu 11 Fri 12 0/12 1 Job Sa…" at bounding box center [515, 313] width 1031 height 329
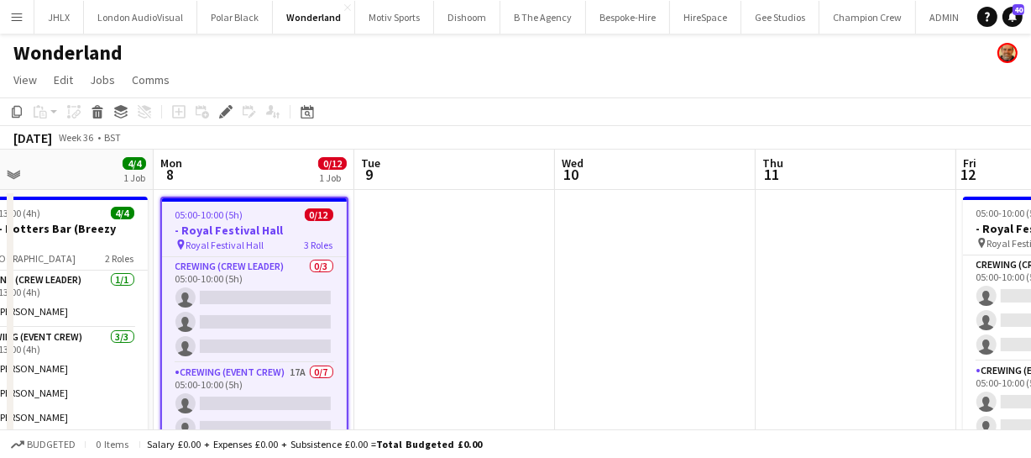
drag, startPoint x: 622, startPoint y: 301, endPoint x: 753, endPoint y: 297, distance: 131.0
click at [716, 297] on app-calendar-viewport "Fri 5 2/2 1 Job Sat 6 Sun 7 4/4 1 Job Mon 8 0/12 1 Job Tue 9 Wed 10 Thu 11 Fri …" at bounding box center [515, 313] width 1031 height 329
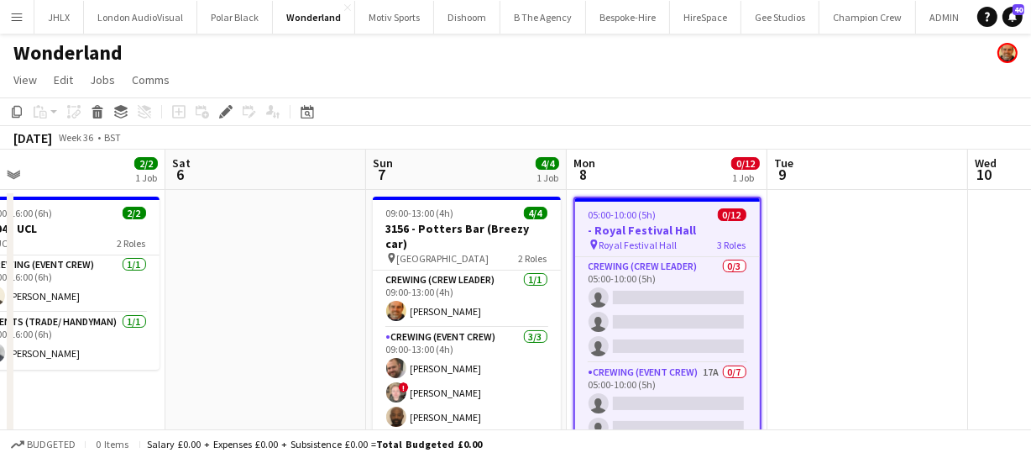
scroll to position [0, 425]
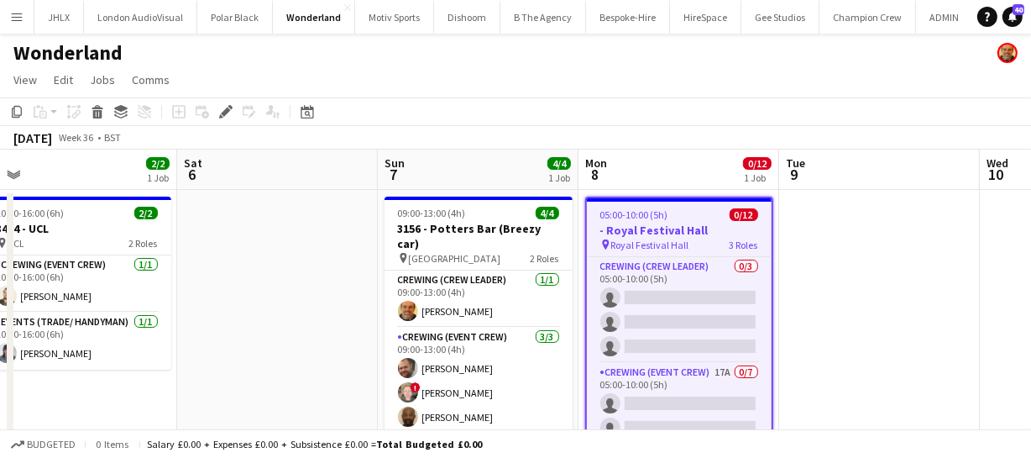
drag, startPoint x: 575, startPoint y: 306, endPoint x: 905, endPoint y: 296, distance: 330.1
click at [905, 296] on app-calendar-viewport "Wed 3 Thu 4 Fri 5 2/2 1 Job Sat 6 Sun 7 4/4 1 Job Mon 8 0/12 1 Job Tue 9 Wed 10…" at bounding box center [515, 313] width 1031 height 329
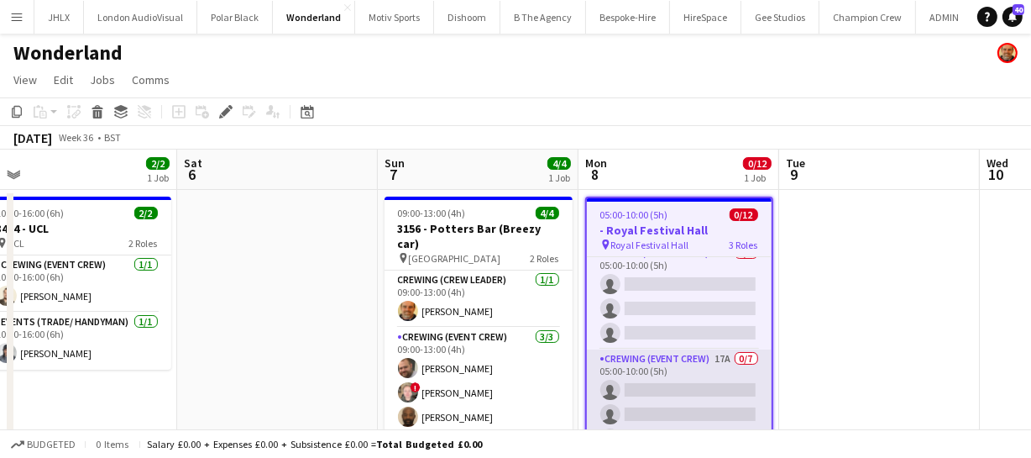
scroll to position [0, 0]
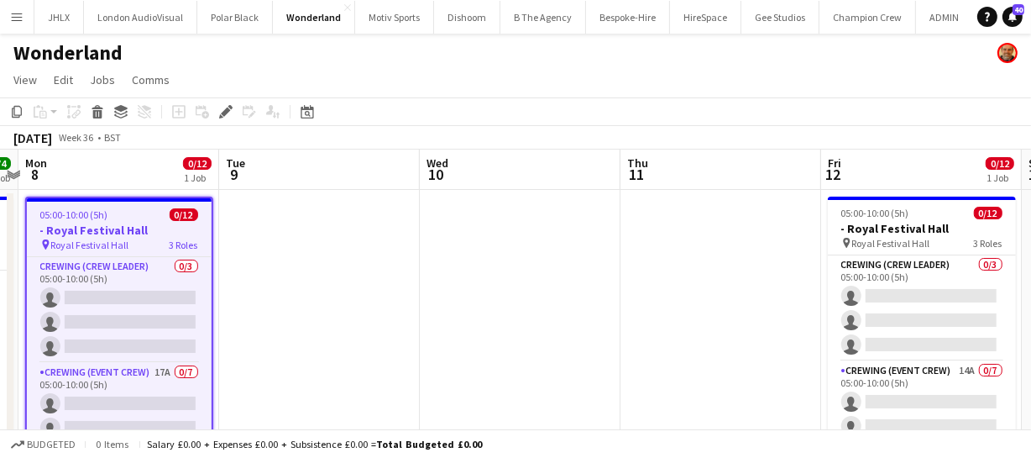
drag, startPoint x: 945, startPoint y: 294, endPoint x: 385, endPoint y: 285, distance: 560.0
click at [385, 285] on app-calendar-viewport "Fri 5 2/2 1 Job Sat 6 Sun 7 4/4 1 Job Mon 8 0/12 1 Job Tue 9 Wed 10 Thu 11 Fri …" at bounding box center [515, 313] width 1031 height 329
click at [503, 297] on app-calendar-viewport "Fri 5 2/2 1 Job Sat 6 Sun 7 4/4 1 Job Mon 8 0/12 1 Job Tue 9 Wed 10 Thu 11 Fri …" at bounding box center [515, 313] width 1031 height 329
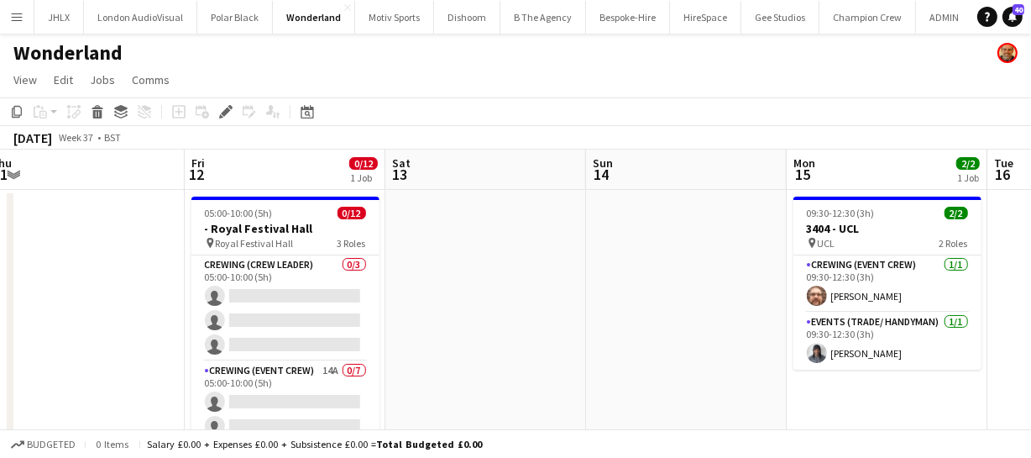
drag, startPoint x: 462, startPoint y: 298, endPoint x: 406, endPoint y: 299, distance: 55.4
click at [422, 301] on app-calendar-viewport "Sun 7 4/4 1 Job Mon 8 0/12 1 Job Tue 9 Wed 10 Thu 11 Fri 12 0/12 1 Job Sat 13 S…" at bounding box center [515, 313] width 1031 height 329
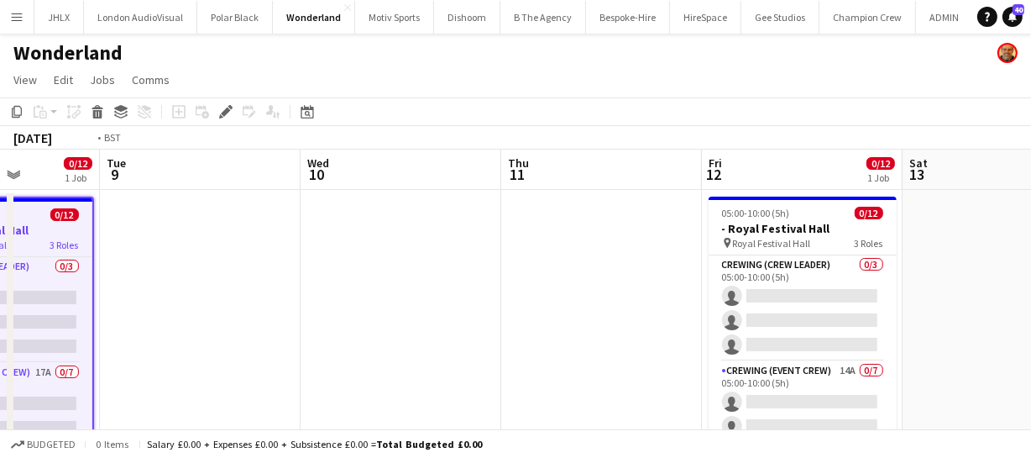
drag, startPoint x: 365, startPoint y: 287, endPoint x: 805, endPoint y: 286, distance: 439.9
click at [766, 285] on app-calendar-viewport "Sat 6 Sun 7 4/4 1 Job Mon 8 0/12 1 Job Tue 9 Wed 10 Thu 11 Fri 12 0/12 1 Job Sa…" at bounding box center [515, 313] width 1031 height 329
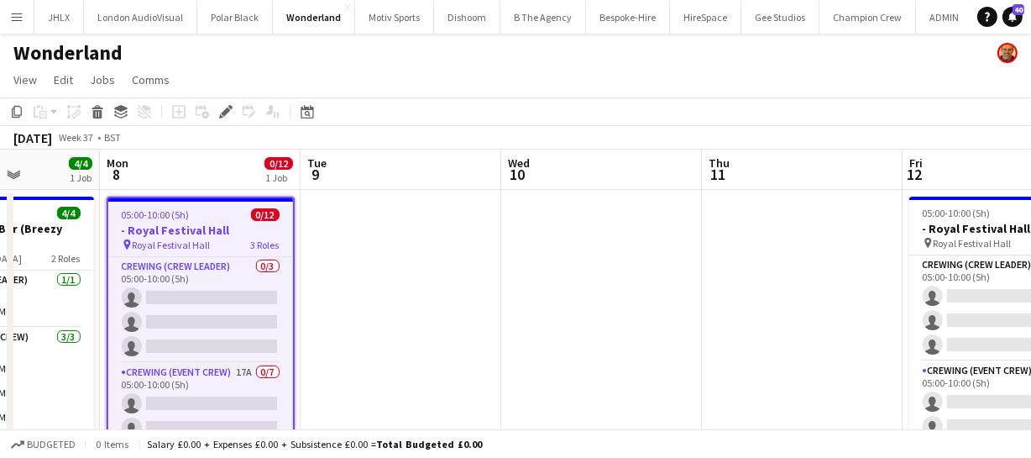
click at [583, 293] on app-calendar-viewport "Fri 5 2/2 1 Job Sat 6 Sun 7 4/4 1 Job Mon 8 0/12 1 Job Tue 9 Wed 10 Thu 11 Fri …" at bounding box center [515, 313] width 1031 height 329
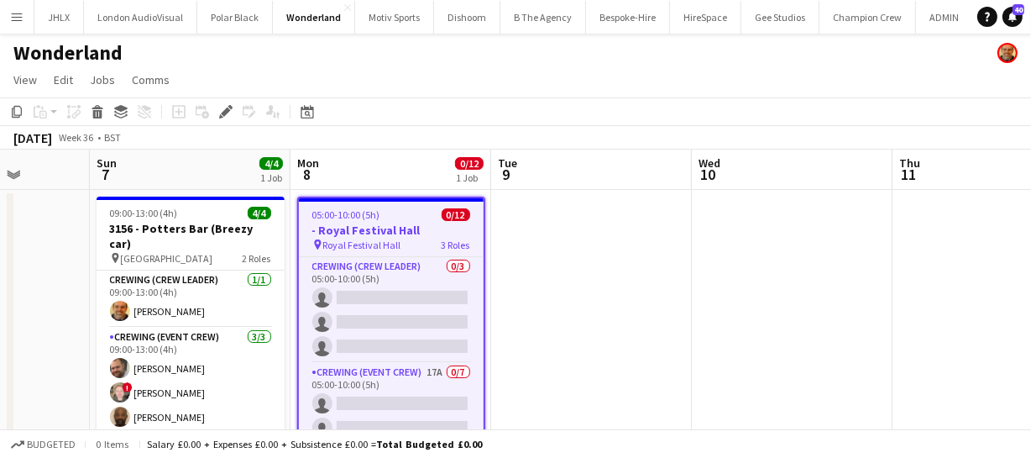
click at [721, 306] on app-calendar-viewport "Thu 4 Fri 5 2/2 1 Job Sat 6 Sun 7 4/4 1 Job Mon 8 0/12 1 Job Tue 9 Wed 10 Thu 1…" at bounding box center [515, 313] width 1031 height 329
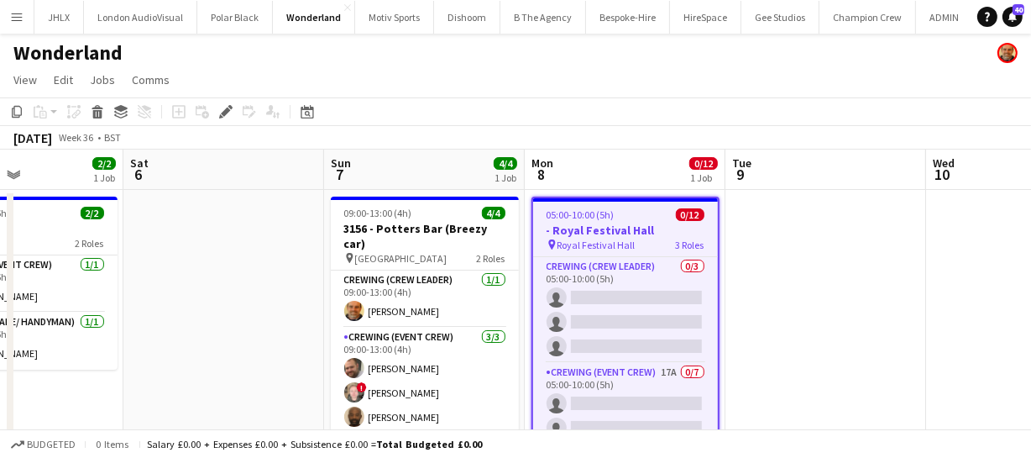
click at [529, 276] on app-calendar-viewport "Wed 3 Thu 4 Fri 5 2/2 1 Job Sat 6 Sun 7 4/4 1 Job Mon 8 0/12 1 Job Tue 9 Wed 10…" at bounding box center [515, 313] width 1031 height 329
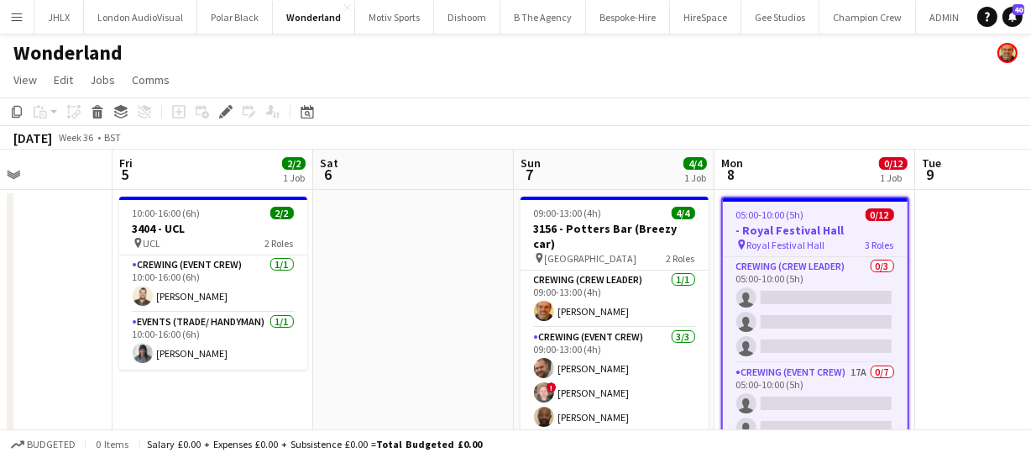
drag, startPoint x: 390, startPoint y: 256, endPoint x: 833, endPoint y: 290, distance: 444.6
click at [729, 277] on app-calendar-viewport "Tue 2 Wed 3 Thu 4 Fri 5 2/2 1 Job Sat 6 Sun 7 4/4 1 Job Mon 8 0/12 1 Job Tue 9 …" at bounding box center [515, 313] width 1031 height 329
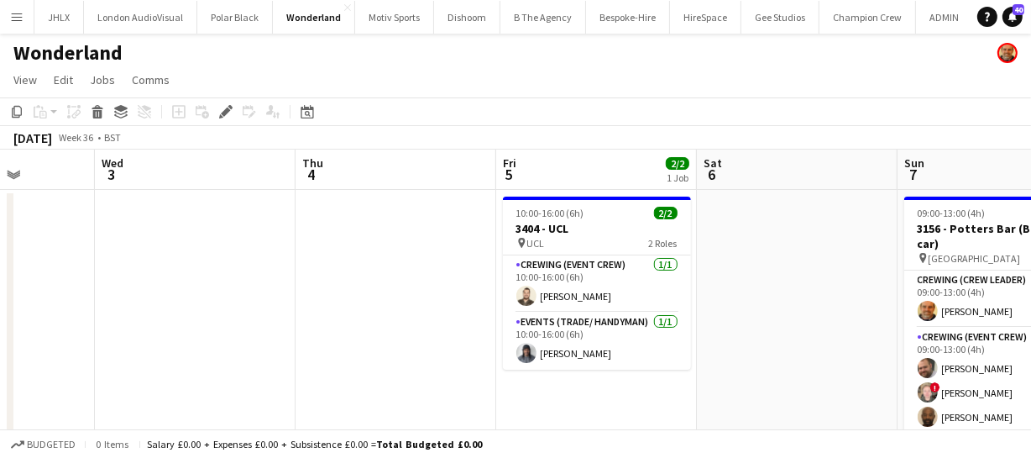
click at [758, 296] on app-calendar-viewport "Sun 31 Mon 1 Tue 2 Wed 3 Thu 4 Fri 5 2/2 1 Job Sat 6 Sun 7 4/4 1 Job Mon 8 0/12…" at bounding box center [515, 313] width 1031 height 329
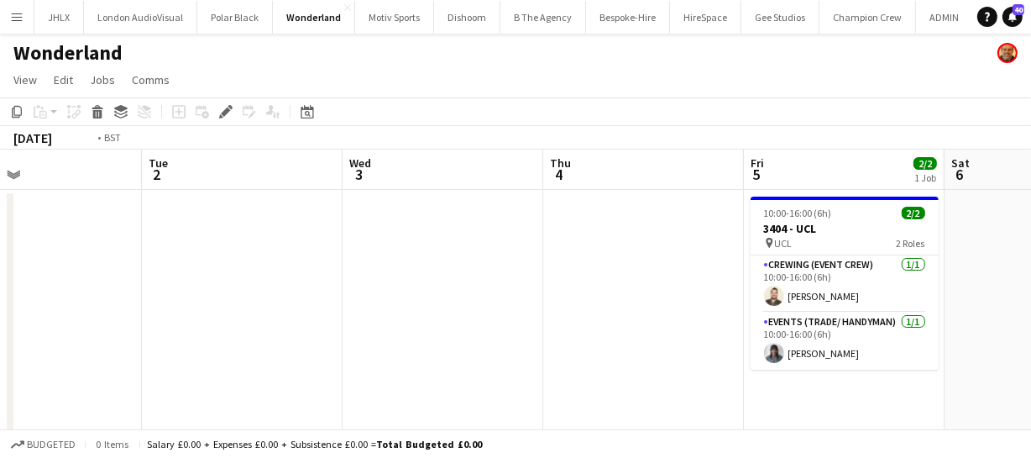
click at [728, 323] on app-calendar-viewport "Sat 30 Sun 31 Mon 1 Tue 2 Wed 3 Thu 4 Fri 5 2/2 1 Job Sat 6 Sun 7 4/4 1 Job Mon…" at bounding box center [515, 313] width 1031 height 329
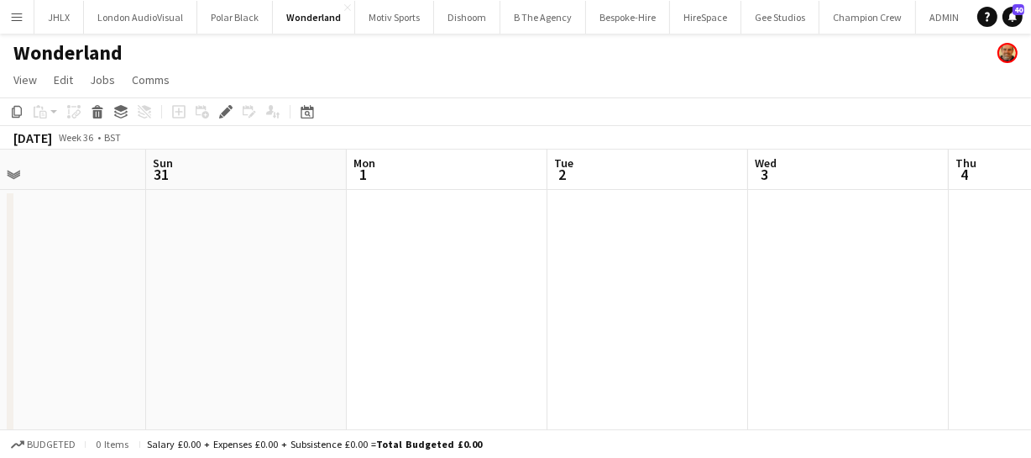
drag, startPoint x: 233, startPoint y: 288, endPoint x: 521, endPoint y: 317, distance: 288.5
click at [479, 301] on app-calendar-viewport "Thu 28 Fri 29 Sat 30 Sun 31 Mon 1 Tue 2 Wed 3 Thu 4 Fri 5 2/2 1 Job Sat 6 Sun 7…" at bounding box center [515, 313] width 1031 height 329
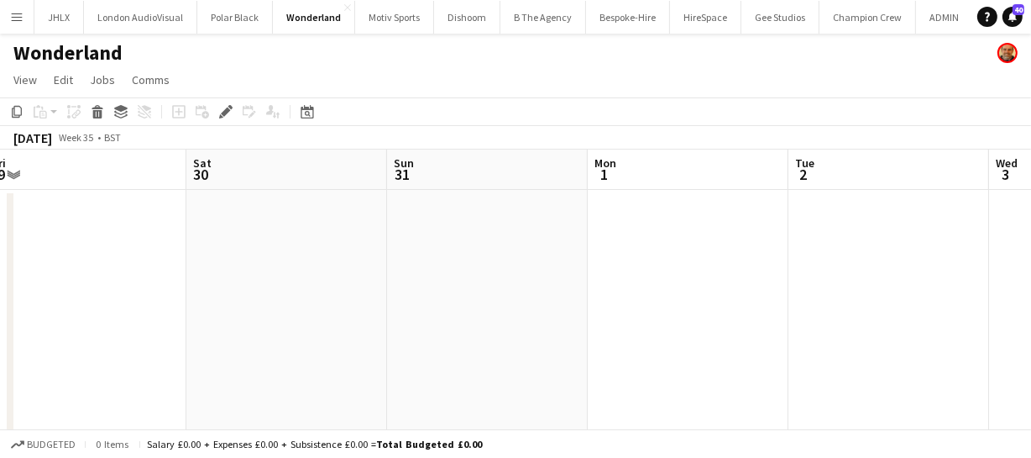
drag, startPoint x: 217, startPoint y: 300, endPoint x: 587, endPoint y: 321, distance: 370.0
click at [447, 304] on app-calendar-viewport "Wed 27 Thu 28 Fri 29 Sat 30 Sun 31 Mon 1 Tue 2 Wed 3 Thu 4 Fri 5 2/2 1 Job Sat …" at bounding box center [515, 313] width 1031 height 329
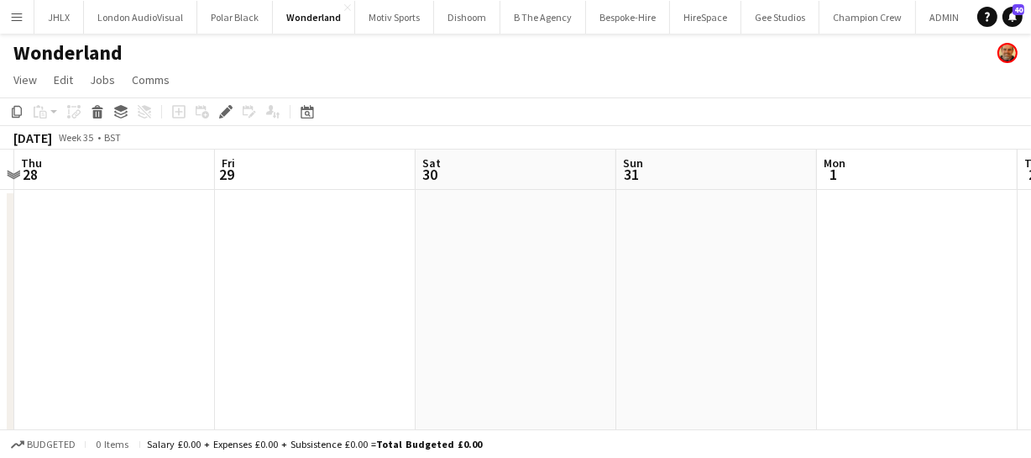
drag, startPoint x: 350, startPoint y: 307, endPoint x: 616, endPoint y: 332, distance: 267.3
click at [493, 316] on app-calendar-viewport "Mon 25 Tue 26 Wed 27 Thu 28 Fri 29 Sat 30 Sun 31 Mon 1 Tue 2 Wed 3 Thu 4" at bounding box center [515, 313] width 1031 height 329
click at [505, 316] on app-calendar-viewport "Mon 25 Tue 26 Wed 27 Thu 28 Fri 29 Sat 30 Sun 31 Mon 1 Tue 2 Wed 3 Thu 4" at bounding box center [515, 313] width 1031 height 329
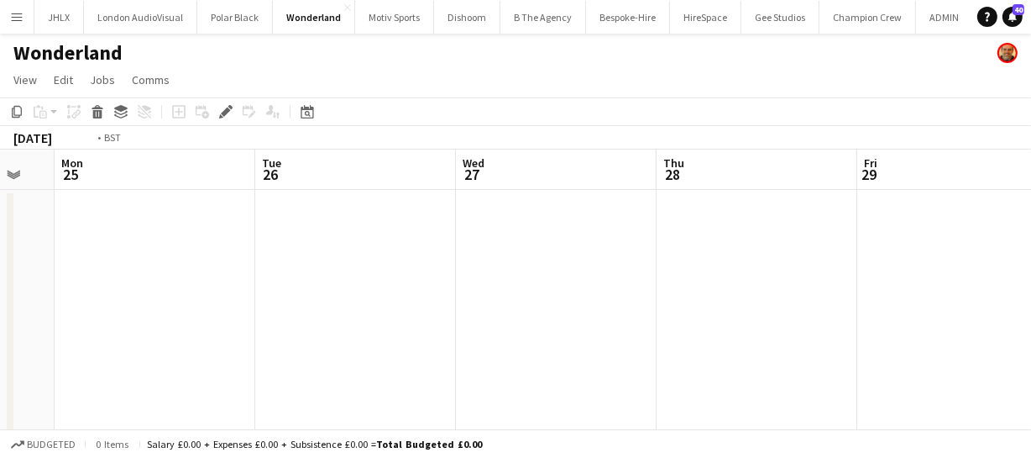
drag, startPoint x: 350, startPoint y: 298, endPoint x: 603, endPoint y: 329, distance: 254.6
click at [502, 311] on app-calendar-viewport "Sat 23 Sun 24 Mon 25 Tue 26 Wed 27 Thu 28 Fri 29 Sat 30 Sun 31 Mon 1 Tue 2" at bounding box center [515, 313] width 1031 height 329
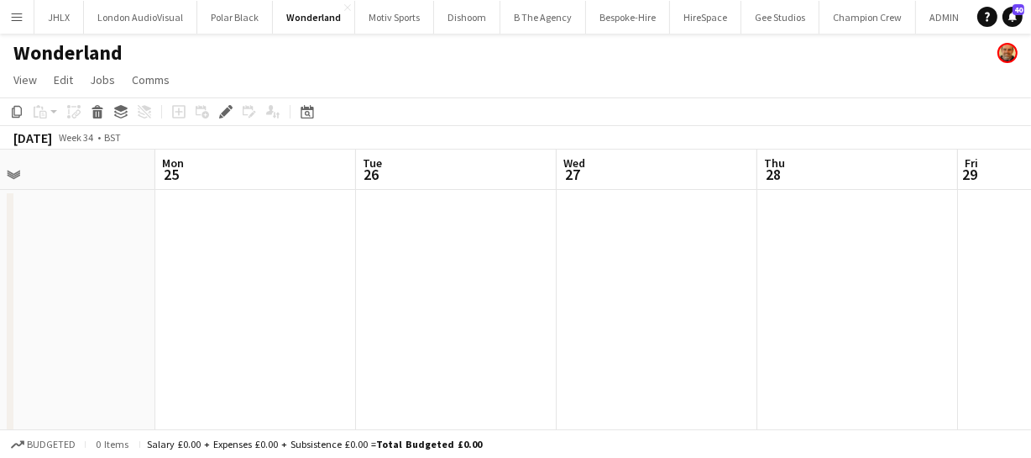
click at [527, 334] on app-calendar-viewport "Fri 22 Sat 23 Sun 24 Mon 25 Tue 26 Wed 27 Thu 28 Fri 29 Sat 30 Sun 31 Mon 1" at bounding box center [515, 313] width 1031 height 329
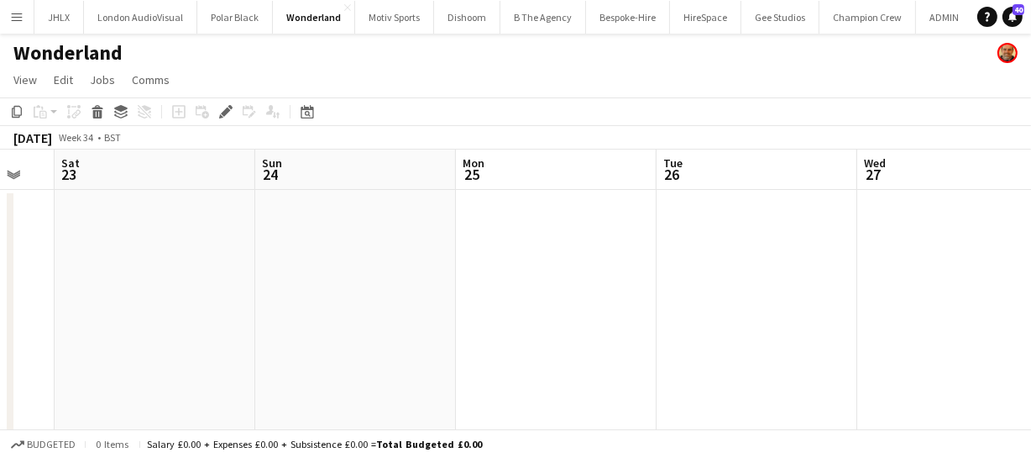
drag, startPoint x: 227, startPoint y: 309, endPoint x: 516, endPoint y: 343, distance: 291.7
click at [417, 321] on app-calendar-viewport "Thu 21 Fri 22 Sat 23 Sun 24 Mon 25 Tue 26 Wed 27 Thu 28 Fri 29 Sat 30 Sun 31" at bounding box center [515, 313] width 1031 height 329
drag, startPoint x: 354, startPoint y: 316, endPoint x: 540, endPoint y: 341, distance: 187.2
click at [494, 329] on app-calendar-viewport "Wed 20 Thu 21 Fri 22 Sat 23 Sun 24 Mon 25 Tue 26 Wed 27 Thu 28 Fri 29 Sat 30" at bounding box center [515, 313] width 1031 height 329
click at [452, 320] on app-calendar-viewport "Mon 18 Tue 19 Wed 20 Thu 21 Fri 22 Sat 23 Sun 24 Mon 25 Tue 26 Wed 27 Thu 28" at bounding box center [515, 313] width 1031 height 329
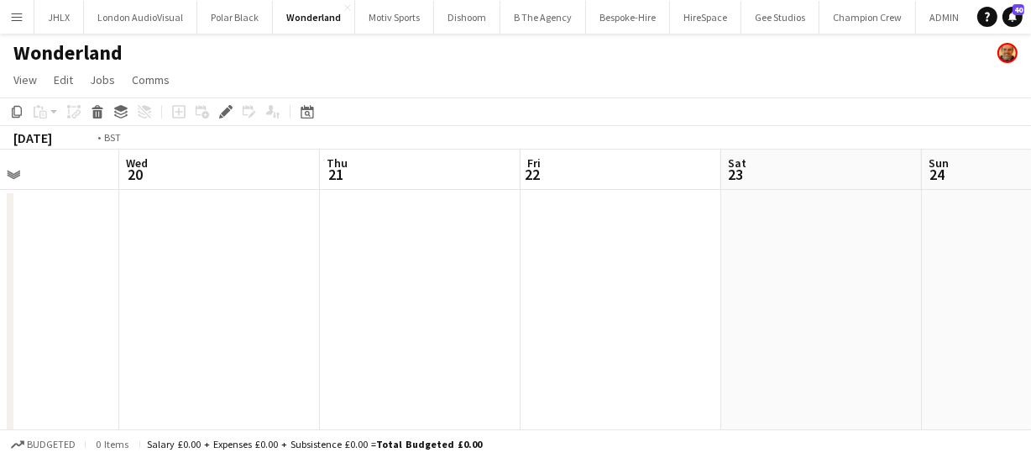
drag, startPoint x: 252, startPoint y: 302, endPoint x: 618, endPoint y: 342, distance: 368.2
click at [526, 321] on app-calendar-viewport "Sun 17 Mon 18 Tue 19 Wed 20 Thu 21 Fri 22 Sat 23 Sun 24 Mon 25 Tue 26 Wed 27" at bounding box center [515, 313] width 1031 height 329
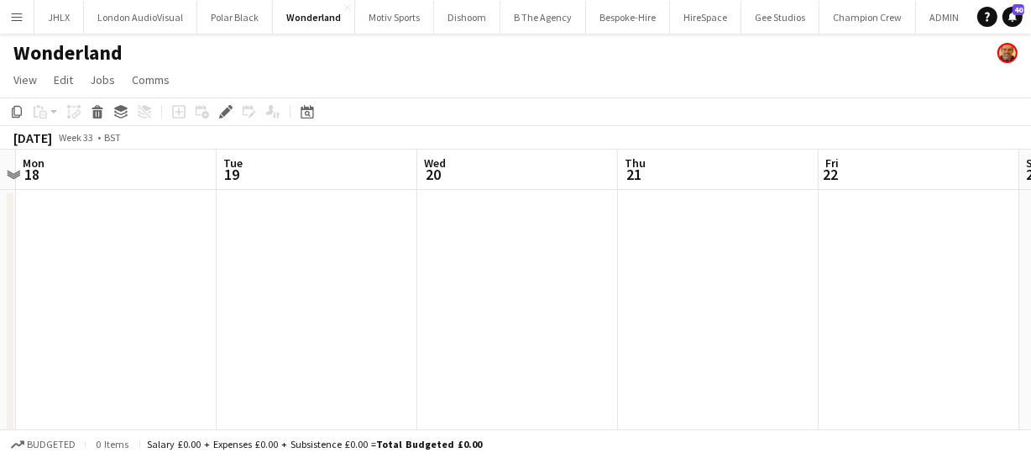
click at [493, 321] on app-calendar-viewport "Fri 15 Sat 16 Sun 17 Mon 18 Tue 19 Wed 20 Thu 21 Fri 22 Sat 23 Sun 24 Mon 25" at bounding box center [515, 313] width 1031 height 329
drag, startPoint x: 369, startPoint y: 293, endPoint x: 621, endPoint y: 329, distance: 254.4
click at [579, 322] on app-calendar-viewport "Fri 15 Sat 16 Sun 17 Mon 18 Tue 19 Wed 20 Thu 21 Fri 22 Sat 23 Sun 24 Mon 25" at bounding box center [515, 313] width 1031 height 329
drag, startPoint x: 439, startPoint y: 294, endPoint x: 602, endPoint y: 318, distance: 164.7
click at [487, 301] on app-calendar-viewport "Thu 14 Fri 15 Sat 16 Sun 17 Mon 18 Tue 19 Wed 20 Thu 21 Fri 22 Sat 23 Sun 24" at bounding box center [515, 313] width 1031 height 329
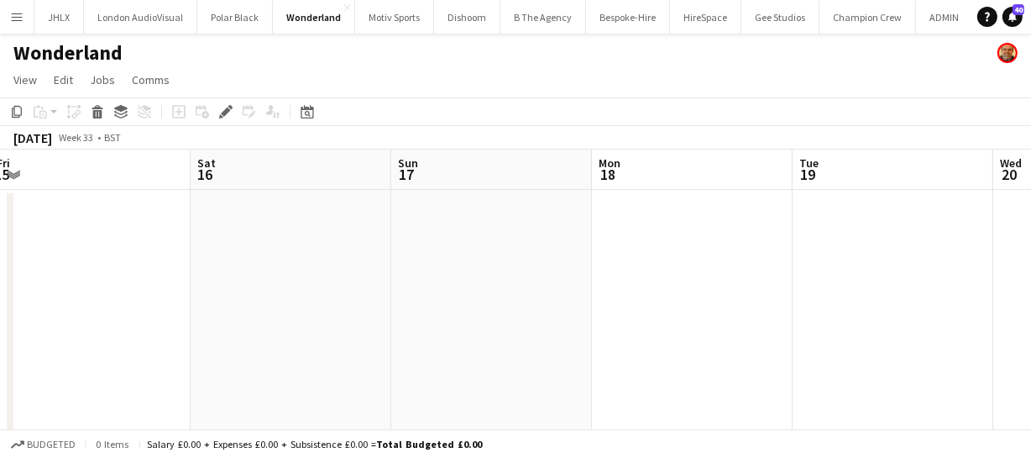
click at [529, 294] on app-calendar-viewport "Wed 13 Thu 14 Fri 15 Sat 16 Sun 17 Mon 18 Tue 19 Wed 20 Thu 21 Fri 22 Sat 23" at bounding box center [515, 313] width 1031 height 329
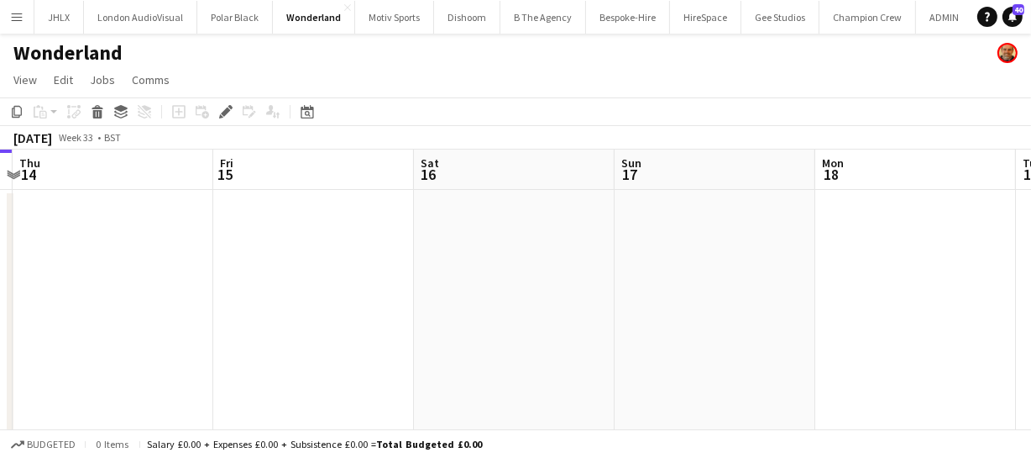
drag, startPoint x: 419, startPoint y: 284, endPoint x: 595, endPoint y: 316, distance: 179.2
click at [510, 293] on app-calendar-viewport "Tue 12 Wed 13 Thu 14 Fri 15 Sat 16 Sun 17 Mon 18 Tue 19 Wed 20 Thu 21 Fri 22" at bounding box center [515, 313] width 1031 height 329
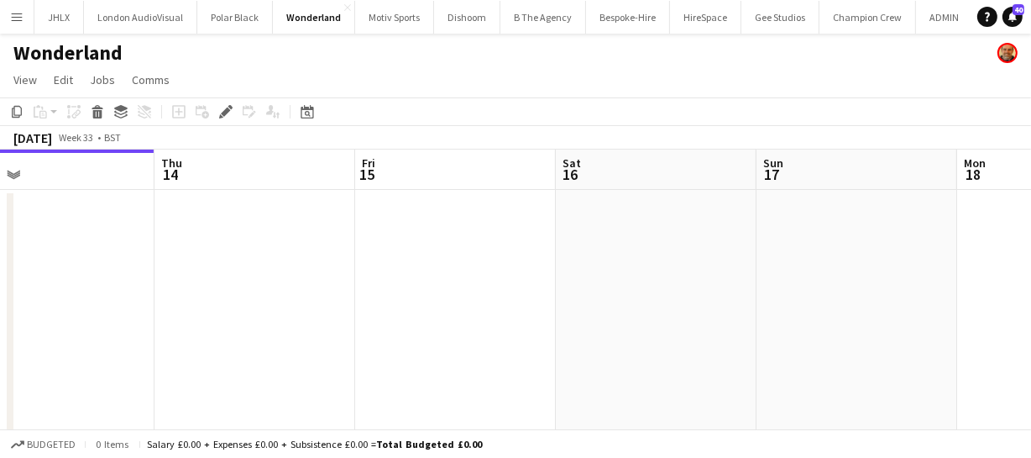
click at [486, 296] on app-calendar-viewport "Mon 11 Tue 12 Wed 13 Thu 14 Fri 15 Sat 16 Sun 17 Mon 18 Tue 19 Wed 20 Thu 21" at bounding box center [515, 313] width 1031 height 329
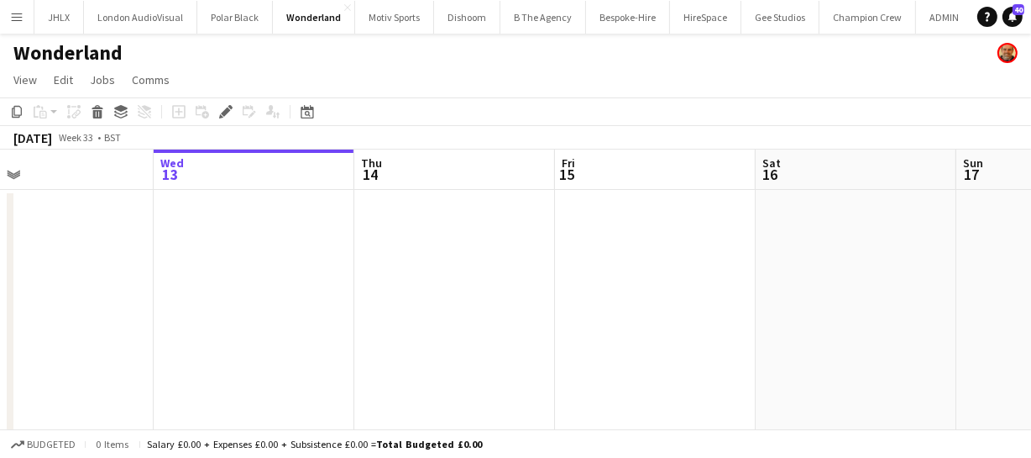
drag, startPoint x: 394, startPoint y: 281, endPoint x: 552, endPoint y: 302, distance: 159.2
click at [485, 290] on app-calendar-viewport "Sun 10 Mon 11 Tue 12 Wed 13 Thu 14 Fri 15 Sat 16 Sun 17 Mon 18 Tue 19 Wed 20" at bounding box center [515, 313] width 1031 height 329
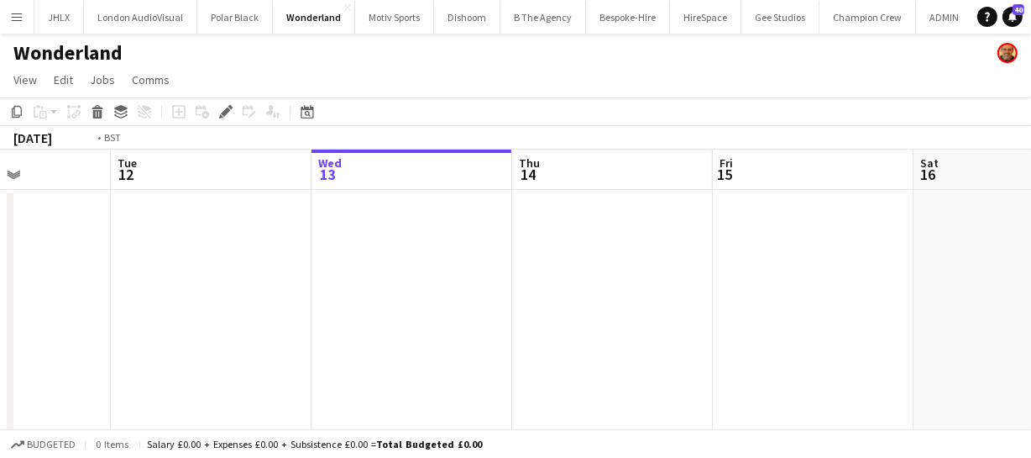
click at [552, 296] on app-calendar-viewport "Sat 9 Sun 10 Mon 11 Tue 12 Wed 13 Thu 14 Fri 15 Sat 16 Sun 17 Mon 18 Tue 19" at bounding box center [515, 313] width 1031 height 329
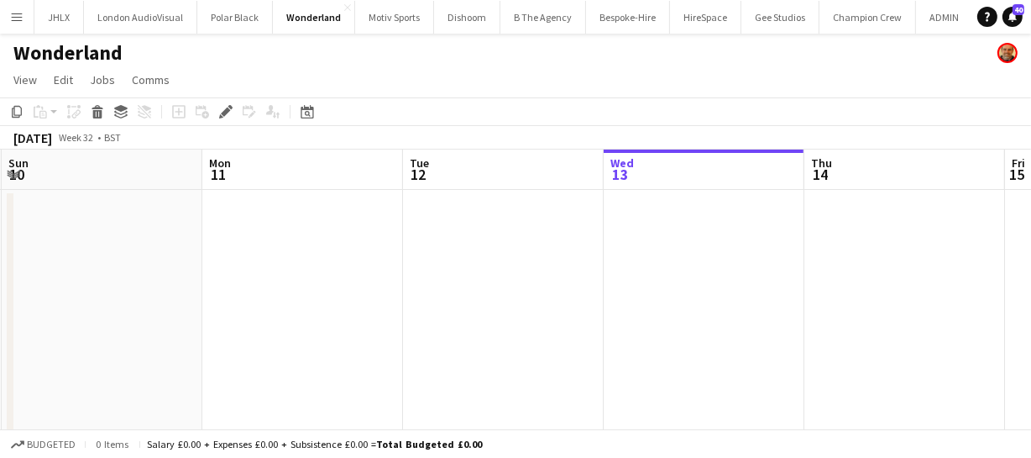
drag, startPoint x: 402, startPoint y: 285, endPoint x: 483, endPoint y: 302, distance: 82.3
click at [471, 293] on app-calendar-viewport "Thu 7 Fri 8 Sat 9 Sun 10 Mon 11 Tue 12 Wed 13 Thu 14 Fri 15 Sat 16 Sun 17" at bounding box center [515, 313] width 1031 height 329
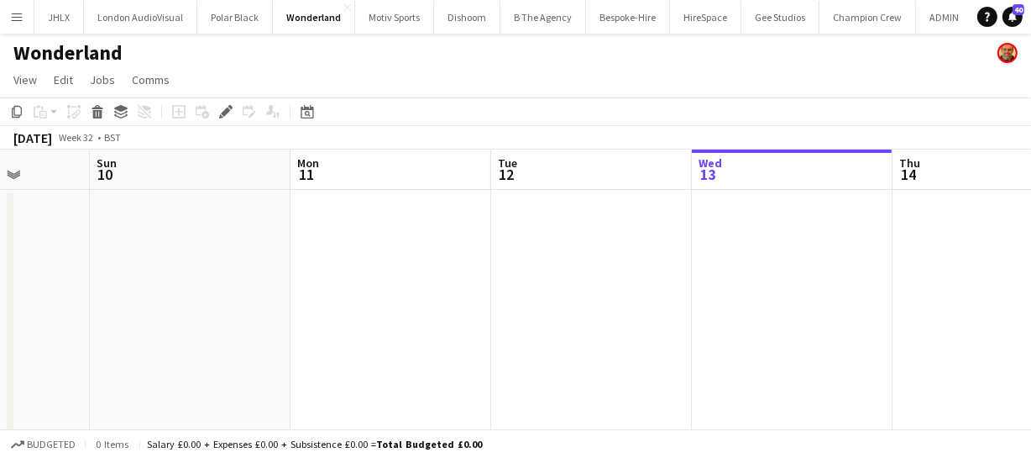
click at [515, 296] on app-calendar-viewport "Thu 7 Fri 8 Sat 9 Sun 10 Mon 11 Tue 12 Wed 13 Thu 14 Fri 15 Sat 16 Sun 17" at bounding box center [515, 313] width 1031 height 329
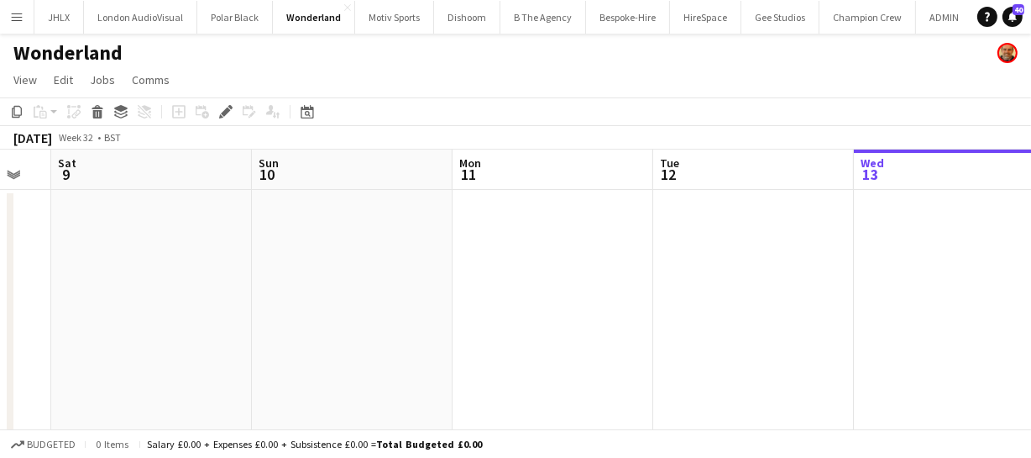
drag, startPoint x: 427, startPoint y: 291, endPoint x: 458, endPoint y: 295, distance: 30.4
click at [538, 310] on app-calendar-viewport "Thu 7 Fri 8 Sat 9 Sun 10 Mon 11 Tue 12 Wed 13 Thu 14 Fri 15 Sat 16 Sun 17" at bounding box center [515, 313] width 1031 height 329
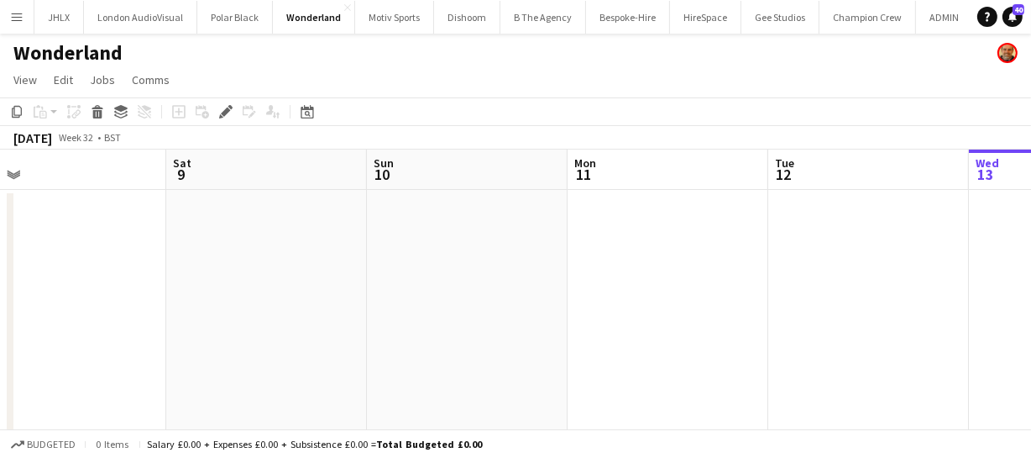
click at [590, 311] on app-calendar-viewport "Wed 6 Thu 7 Fri 8 Sat 9 Sun 10 Mon 11 Tue 12 Wed 13 Thu 14 Fri 15 Sat 16" at bounding box center [515, 313] width 1031 height 329
click at [682, 322] on app-calendar-viewport "Tue 5 Wed 6 Thu 7 Fri 8 Sat 9 Sun 10 Mon 11 Tue 12 Wed 13 Thu 14 Fri 15" at bounding box center [515, 313] width 1031 height 329
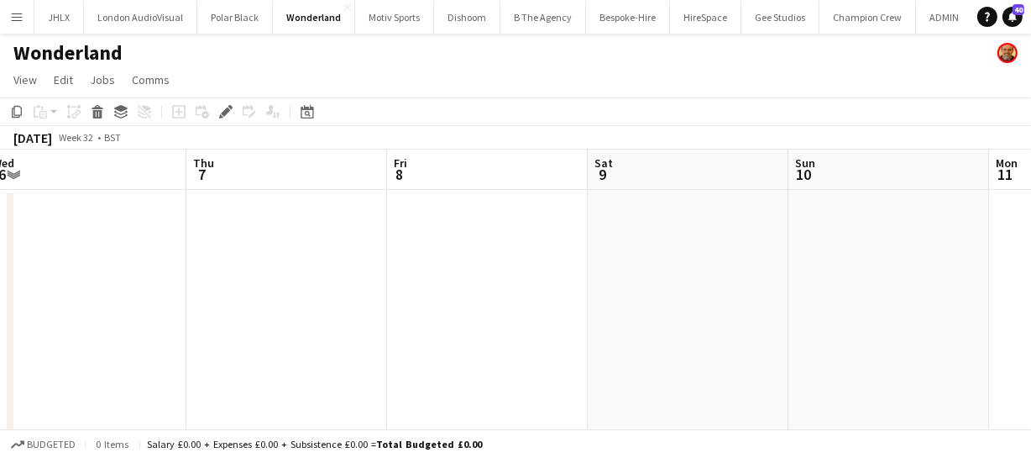
click at [568, 290] on app-calendar-viewport "Mon 4 Tue 5 Wed 6 Thu 7 Fri 8 Sat 9 Sun 10 Mon 11 Tue 12 Wed 13 Thu 14" at bounding box center [515, 313] width 1031 height 329
click at [636, 298] on app-calendar-viewport "Sun 3 Mon 4 Tue 5 Wed 6 Thu 7 Fri 8 Sat 9 Sun 10 Mon 11 Tue 12 Wed 13" at bounding box center [515, 313] width 1031 height 329
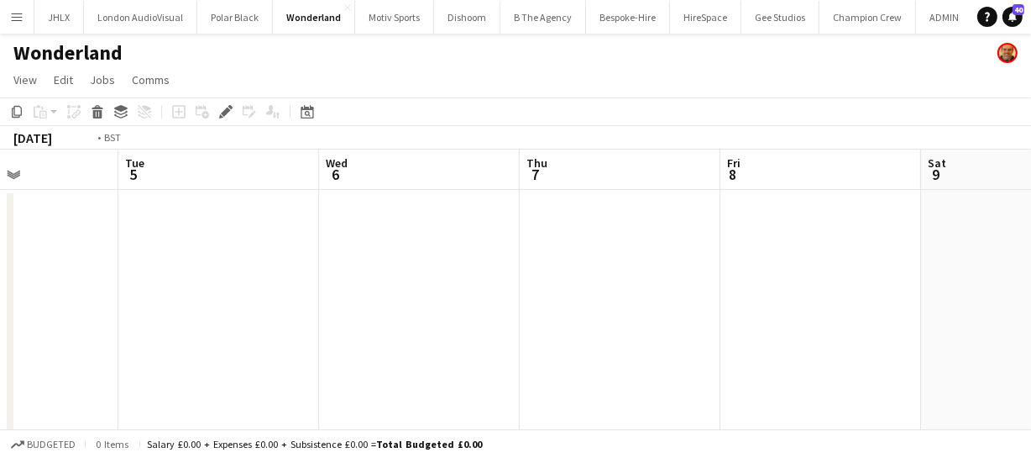
click at [644, 285] on app-calendar-viewport "Sat 2 Sun 3 Mon 4 Tue 5 Wed 6 Thu 7 Fri 8 Sat 9 Sun 10 Mon 11 Tue 12" at bounding box center [515, 313] width 1031 height 329
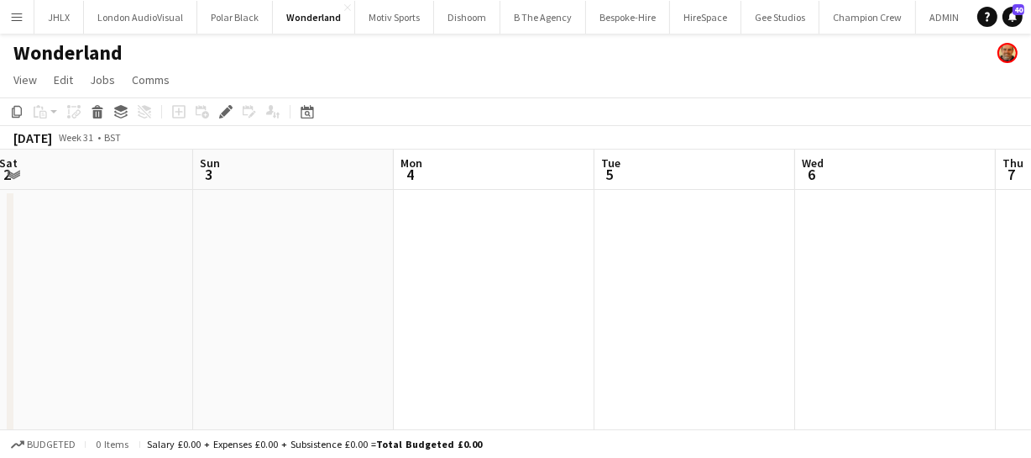
drag, startPoint x: 562, startPoint y: 277, endPoint x: 884, endPoint y: 314, distance: 323.7
click at [776, 297] on app-calendar-viewport "Thu 31 Fri 1 Sat 2 Sun 3 Mon 4 Tue 5 Wed 6 Thu 7 Fri 8 Sat 9 Sun 10" at bounding box center [515, 313] width 1031 height 329
click at [583, 288] on app-calendar-viewport "Wed 30 Thu 31 Fri 1 Sat 2 Sun 3 Mon 4 Tue 5 Wed 6 Thu 7 Fri 8 Sat 9" at bounding box center [515, 313] width 1031 height 329
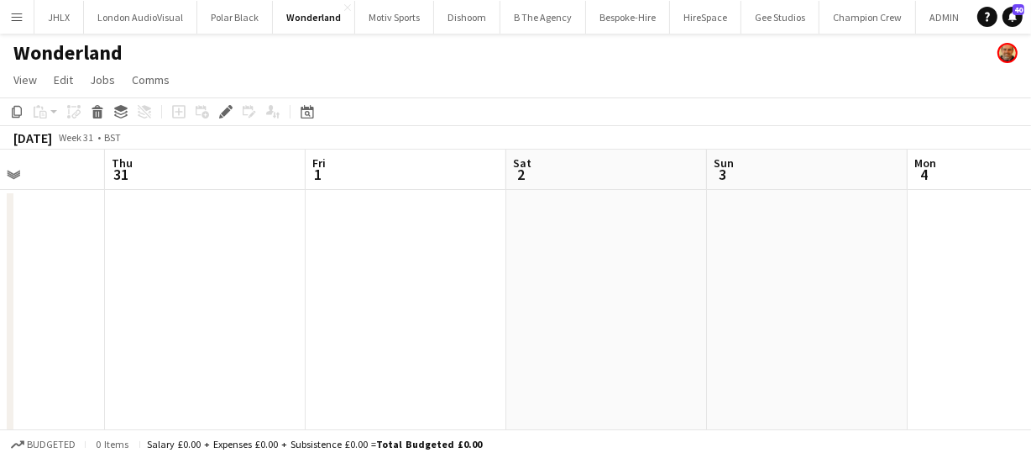
drag, startPoint x: 292, startPoint y: 280, endPoint x: 834, endPoint y: 320, distance: 543.8
click at [446, 279] on app-calendar-viewport "Mon 28 Tue 29 Wed 30 Thu 31 Fri 1 Sat 2 Sun 3 Mon 4 Tue 5 Wed 6 Thu 7" at bounding box center [515, 313] width 1031 height 329
drag, startPoint x: 375, startPoint y: 293, endPoint x: 595, endPoint y: 297, distance: 220.0
click at [536, 291] on app-calendar-viewport "Mon 28 Tue 29 Wed 30 Thu 31 Fri 1 Sat 2 Sun 3 Mon 4 Tue 5 Wed 6 Thu 7" at bounding box center [515, 313] width 1031 height 329
drag, startPoint x: 435, startPoint y: 283, endPoint x: 640, endPoint y: 290, distance: 205.0
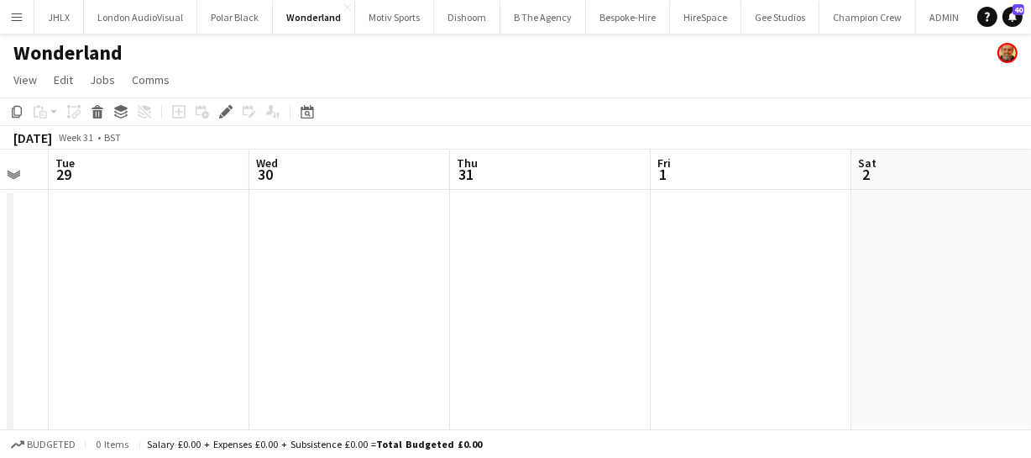
click at [541, 283] on app-calendar-viewport "Sun 27 Mon 28 Tue 29 Wed 30 Thu 31 Fri 1 Sat 2 Sun 3 Mon 4 Tue 5 Wed 6" at bounding box center [515, 313] width 1031 height 329
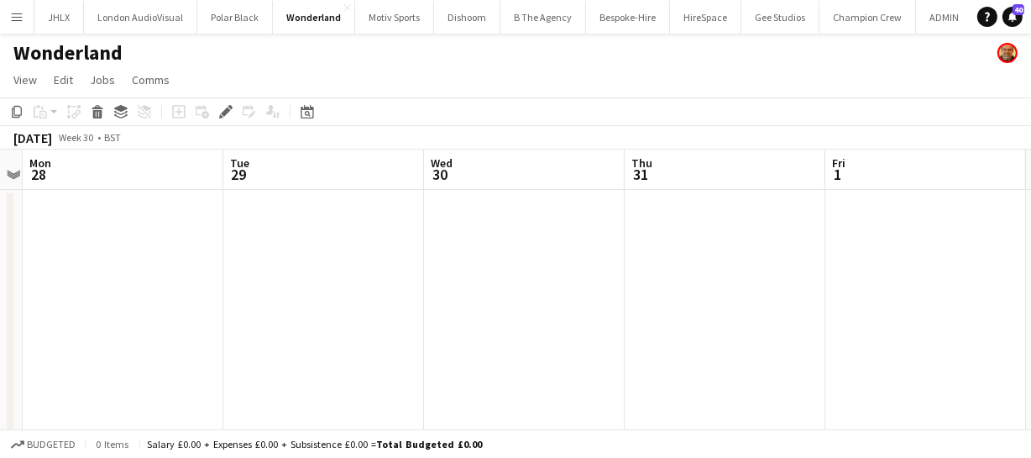
drag, startPoint x: 439, startPoint y: 278, endPoint x: 765, endPoint y: 309, distance: 327.2
click at [612, 282] on app-calendar-viewport "Sat 26 Sun 27 Mon 28 Tue 29 Wed 30 Thu 31 Fri 1 Sat 2 Sun 3 Mon 4 Tue 5" at bounding box center [515, 313] width 1031 height 329
drag, startPoint x: 510, startPoint y: 281, endPoint x: 618, endPoint y: 289, distance: 107.7
click at [618, 289] on app-calendar-viewport "Thu 24 Fri 25 Sat 26 Sun 27 Mon 28 Tue 29 Wed 30 Thu 31 Fri 1 Sat 2 Sun 3" at bounding box center [515, 313] width 1031 height 329
drag, startPoint x: 453, startPoint y: 273, endPoint x: 602, endPoint y: 277, distance: 148.7
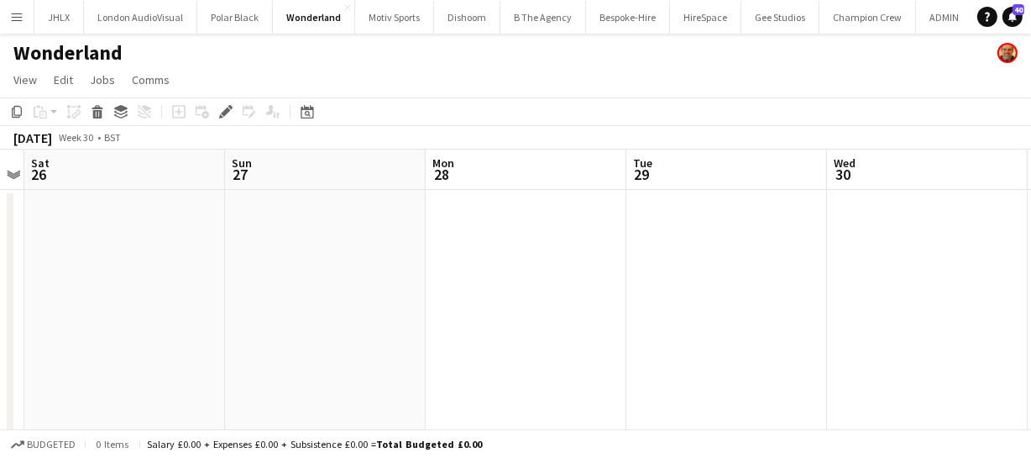
click at [531, 275] on app-calendar-viewport "Thu 24 Fri 25 Sat 26 Sun 27 Mon 28 Tue 29 Wed 30 Thu 31 Fri 1 Sat 2 Sun 3" at bounding box center [515, 313] width 1031 height 329
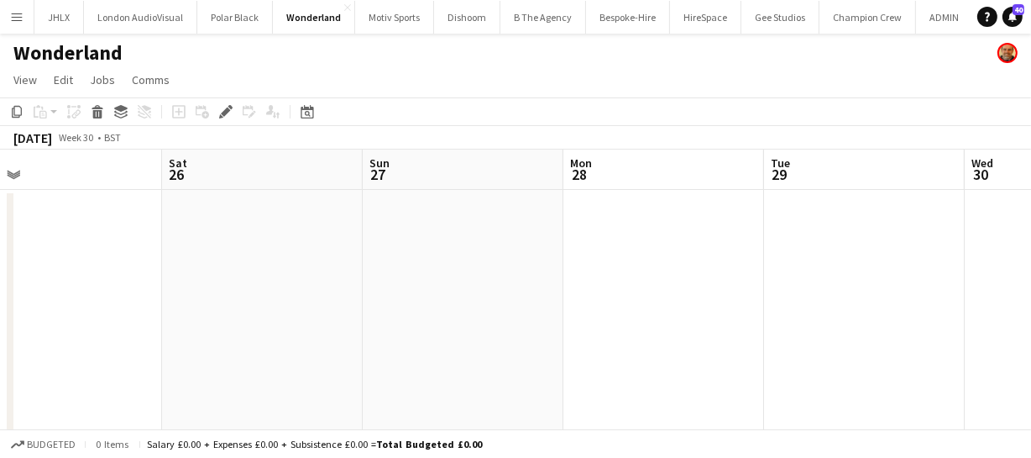
click at [563, 266] on app-calendar-viewport "Wed 23 Thu 24 Fri 25 Sat 26 Sun 27 Mon 28 Tue 29 Wed 30 Thu 31 Fri 1 Sat 2" at bounding box center [515, 313] width 1031 height 329
click at [550, 273] on app-calendar-viewport "Tue 22 Wed 23 Thu 24 Fri 25 Sat 26 Sun 27 Mon 28 Tue 29 Wed 30 Thu 31 Fri 1" at bounding box center [515, 313] width 1031 height 329
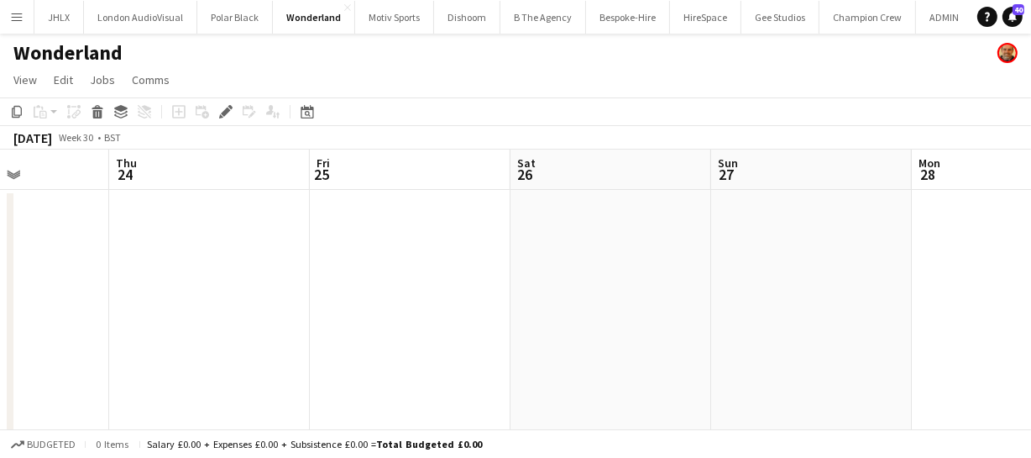
drag, startPoint x: 437, startPoint y: 253, endPoint x: 600, endPoint y: 272, distance: 164.8
click at [600, 272] on app-calendar-viewport "Mon 21 Tue 22 Wed 23 Thu 24 Fri 25 Sat 26 Sun 27 Mon 28 Tue 29 Wed 30 Thu 31" at bounding box center [515, 313] width 1031 height 329
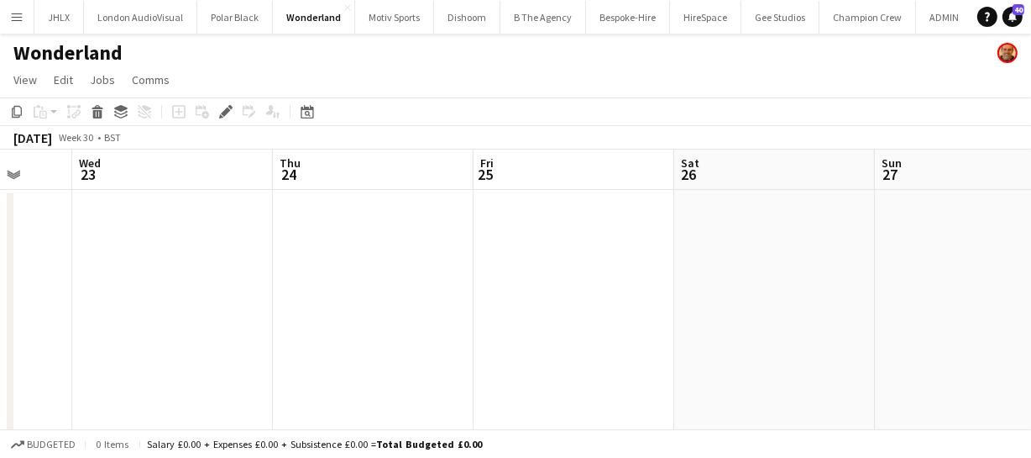
click at [579, 273] on app-calendar-viewport "Sun 20 Mon 21 Tue 22 Wed 23 Thu 24 Fri 25 Sat 26 Sun 27 Mon 28 Tue 29 Wed 30" at bounding box center [515, 313] width 1031 height 329
click at [476, 269] on app-calendar-viewport "Sat 19 Sun 20 Mon 21 Tue 22 Wed 23 Thu 24 Fri 25 Sat 26 Sun 27 Mon 28 Tue 29" at bounding box center [515, 313] width 1031 height 329
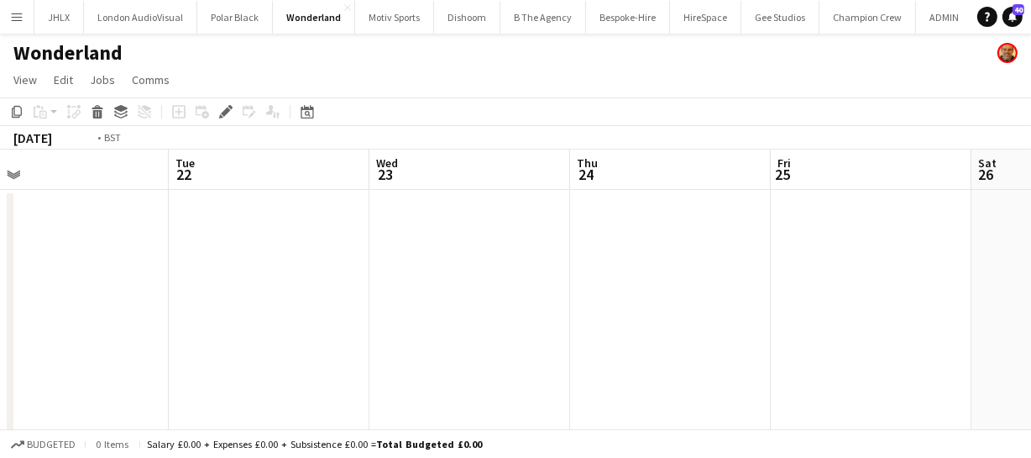
click at [486, 269] on app-calendar-viewport "Sat 19 Sun 20 Mon 21 Tue 22 Wed 23 Thu 24 Fri 25 Sat 26 Sun 27 Mon 28 Tue 29" at bounding box center [515, 313] width 1031 height 329
drag, startPoint x: 341, startPoint y: 263, endPoint x: 537, endPoint y: 289, distance: 198.2
click at [506, 272] on app-calendar-viewport "Fri 18 Sat 19 Sun 20 Mon 21 Tue 22 Wed 23 Thu 24 Fri 25 Sat 26 Sun 27 Mon 28" at bounding box center [515, 313] width 1031 height 329
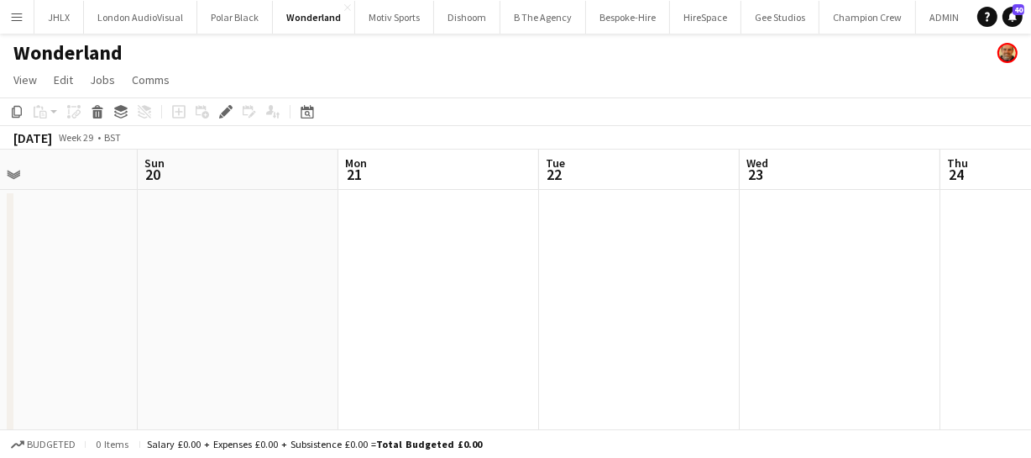
drag, startPoint x: 477, startPoint y: 281, endPoint x: 442, endPoint y: 267, distance: 38.0
click at [517, 285] on app-calendar-viewport "Thu 17 Fri 18 Sat 19 Sun 20 Mon 21 Tue 22 Wed 23 Thu 24 Fri 25 Sat 26 Sun 27" at bounding box center [515, 313] width 1031 height 329
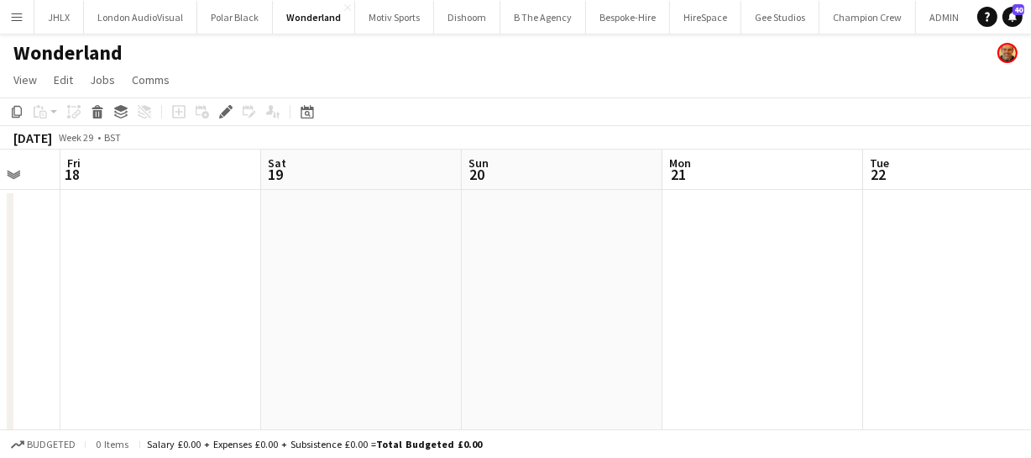
drag, startPoint x: 432, startPoint y: 277, endPoint x: 630, endPoint y: 305, distance: 199.2
click at [533, 288] on app-calendar-viewport "Wed 16 Thu 17 Fri 18 Sat 19 Sun 20 Mon 21 Tue 22 Wed 23 Thu 24 Fri 25 Sat 26" at bounding box center [515, 313] width 1031 height 329
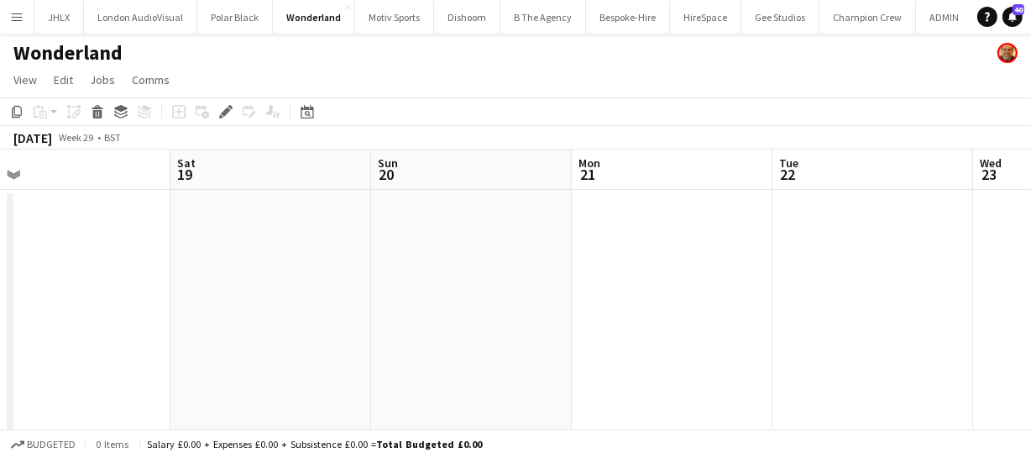
drag, startPoint x: 398, startPoint y: 277, endPoint x: 568, endPoint y: 287, distance: 169.9
click at [529, 288] on app-calendar-viewport "Wed 16 2/2 1 Job Thu 17 Fri 18 Sat 19 Sun 20 Mon 21 Tue 22 Wed 23 Thu 24 Fri 25…" at bounding box center [515, 313] width 1031 height 329
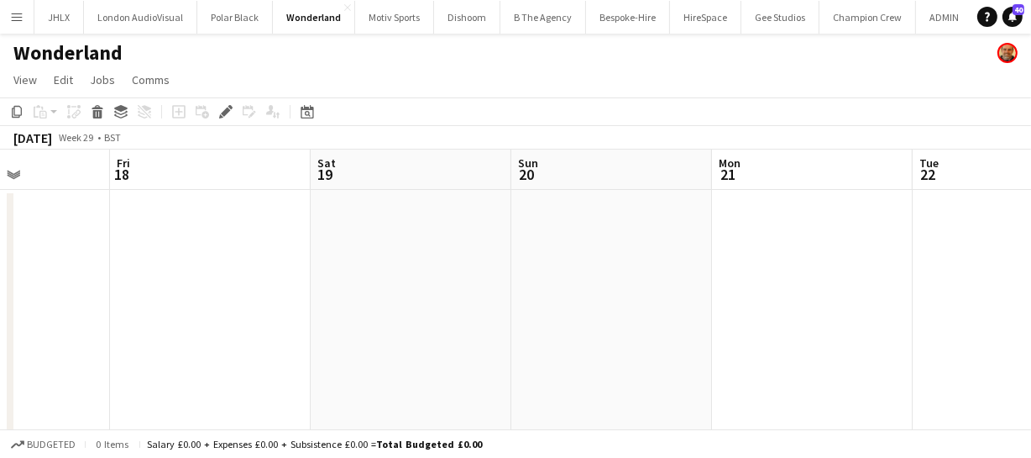
drag, startPoint x: 369, startPoint y: 259, endPoint x: 642, endPoint y: 288, distance: 275.2
click at [486, 265] on app-calendar-viewport "Tue 15 Wed 16 2/2 1 Job Thu 17 Fri 18 Sat 19 Sun 20 Mon 21 Tue 22 Wed 23 Thu 24…" at bounding box center [515, 313] width 1031 height 329
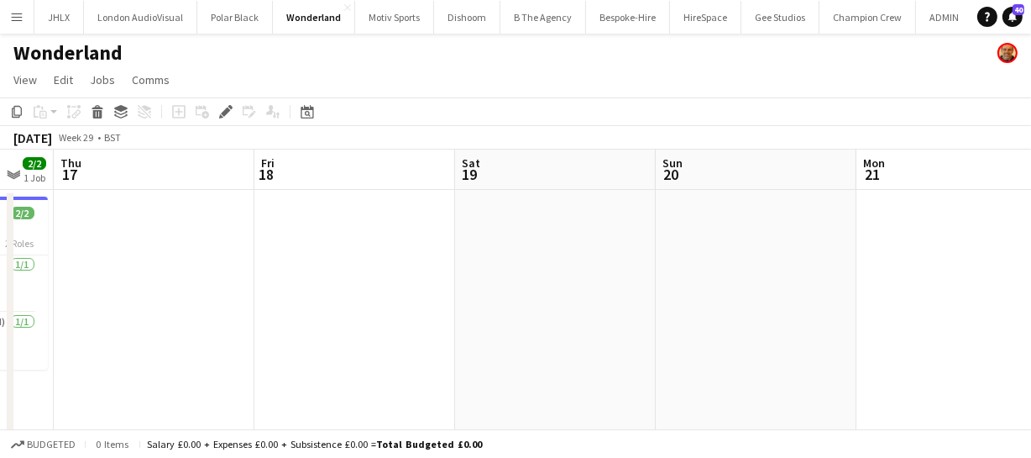
drag, startPoint x: 398, startPoint y: 269, endPoint x: 646, endPoint y: 293, distance: 248.8
click at [594, 279] on app-calendar-viewport "Tue 15 Wed 16 2/2 1 Job Thu 17 Fri 18 Sat 19 Sun 20 Mon 21 Tue 22 Wed 23 Thu 24…" at bounding box center [515, 313] width 1031 height 329
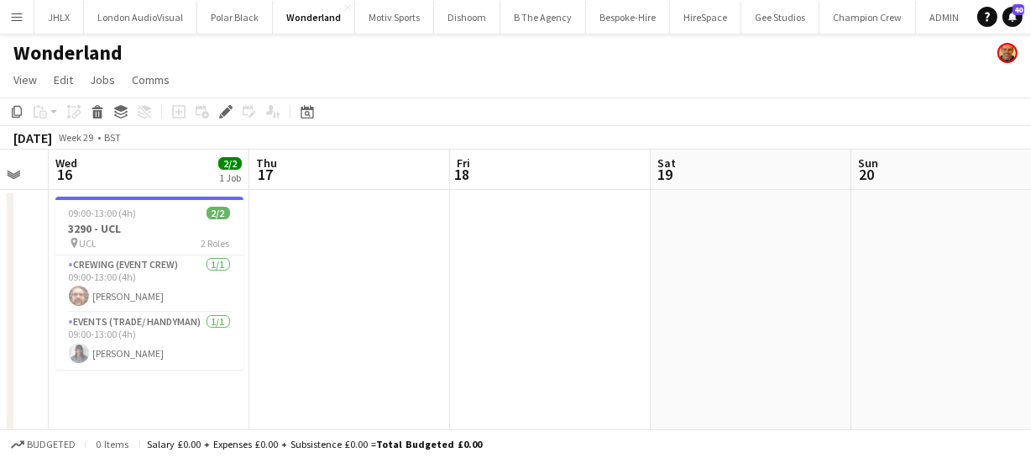
drag, startPoint x: 493, startPoint y: 288, endPoint x: 652, endPoint y: 294, distance: 159.6
click at [614, 288] on app-calendar-viewport "Mon 14 22/22 2 Jobs Tue 15 Wed 16 2/2 1 Job Thu 17 Fri 18 Sat 19 Sun 20 Mon 21 …" at bounding box center [515, 436] width 1031 height 574
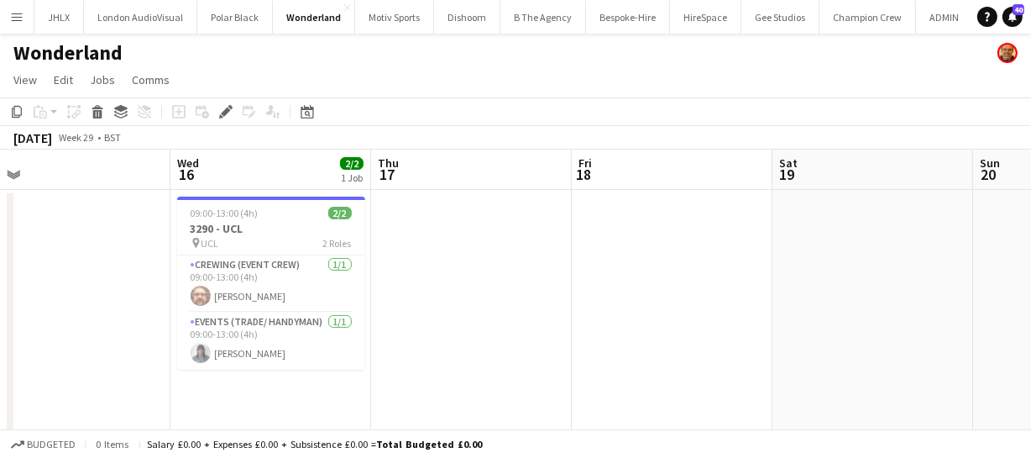
drag
click at [659, 287] on app-calendar-viewport "Sun 13 4/4 1 Job Mon 14 22/22 2 Jobs Tue 15 Wed 16 2/2 1 Job Thu 17 Fri 18 Sat …" at bounding box center [515, 436] width 1031 height 574
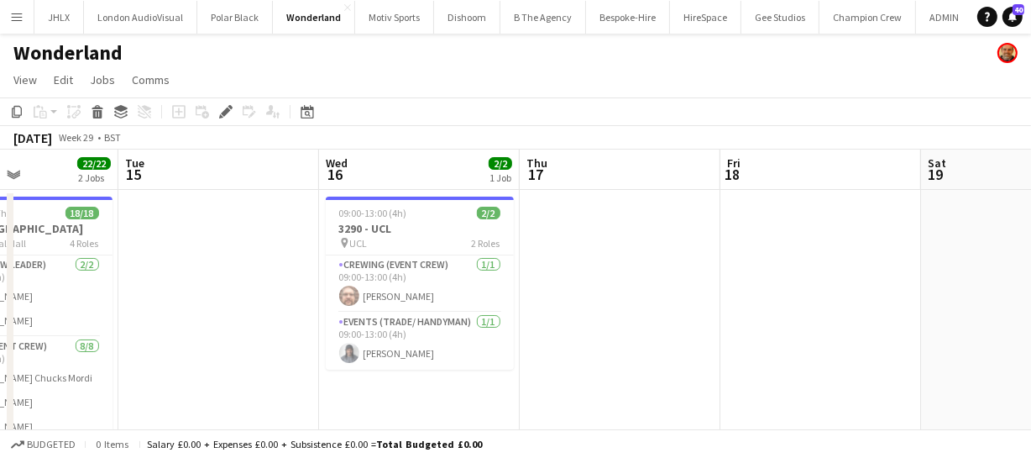
click at [728, 306] on app-calendar-viewport "Sat 12 Sun 13 4/4 1 Job Mon 14 22/22 2 Jobs Tue 15 Wed 16 2/2 1 Job Thu 17 Fri …" at bounding box center [515, 436] width 1031 height 574
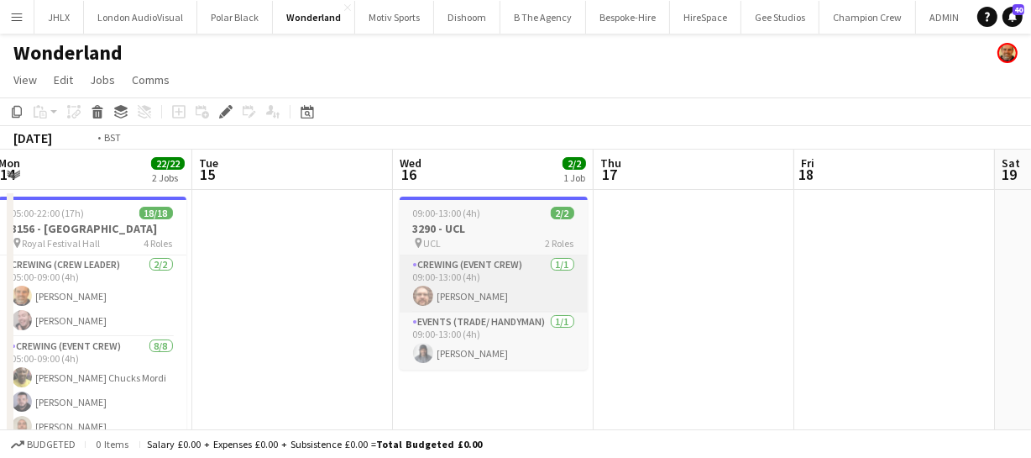
click at [522, 270] on app-calendar-viewport "Sat 12 Sun 13 4/4 1 Job Mon 14 22/22 2 Jobs Tue 15 Wed 16 2/2 1 Job Thu 17 Fri …" at bounding box center [515, 436] width 1031 height 574
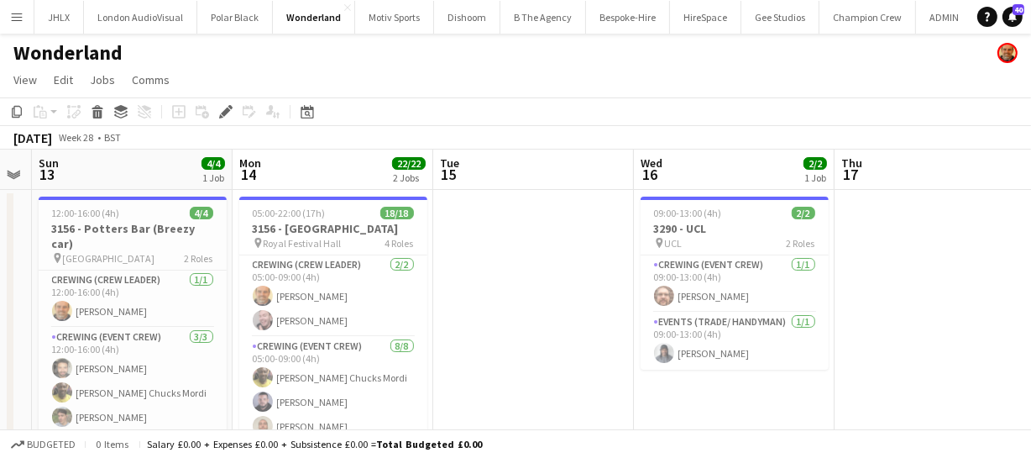
scroll to position [0, 358]
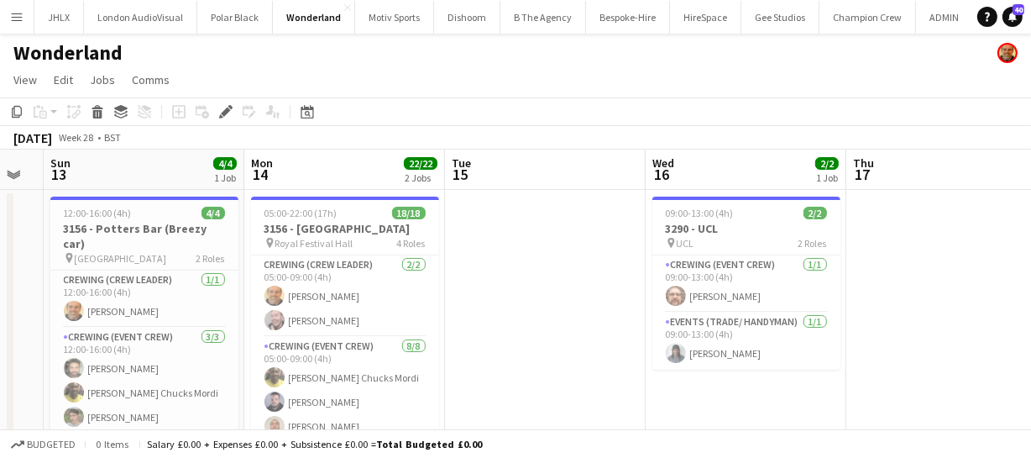
drag, startPoint x: 330, startPoint y: 302, endPoint x: 364, endPoint y: 301, distance: 34.4
click at [364, 301] on app-calendar-viewport "Fri 11 2/2 1 Job Sat 12 Sun 13 4/4 1 Job Mon 14 22/22 2 Jobs Tue 15 Wed 16 2/2 …" at bounding box center [515, 436] width 1031 height 574
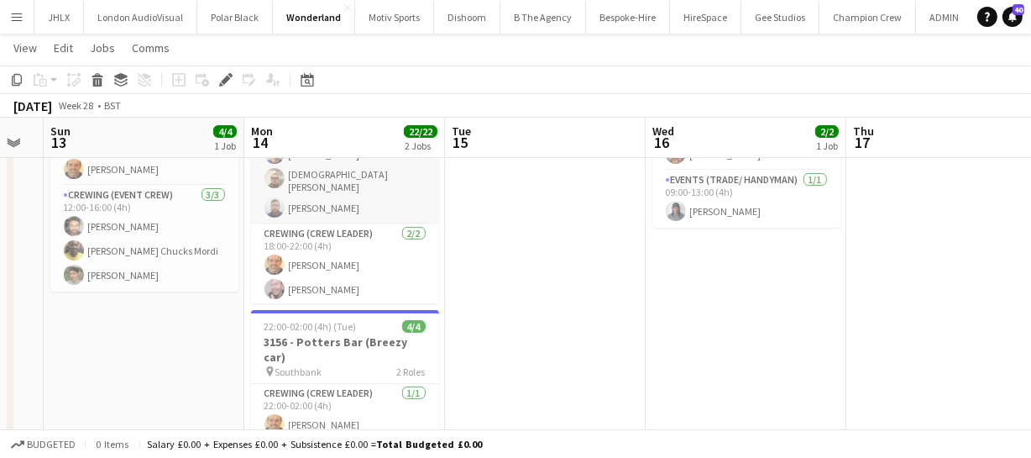
scroll to position [228, 0]
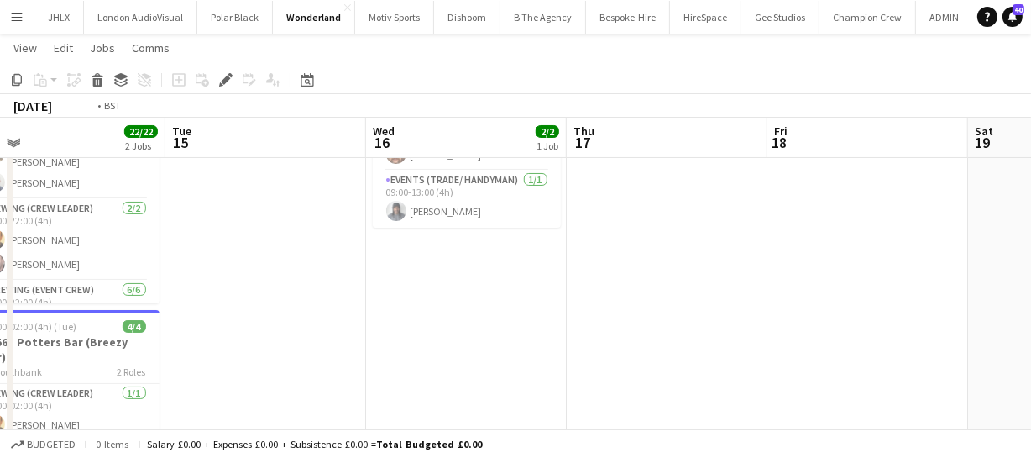
drag, startPoint x: 891, startPoint y: 339, endPoint x: 504, endPoint y: 331, distance: 387.1
click at [507, 332] on app-calendar-viewport "Fri 11 2/2 1 Job Sat 12 Sun 13 4/4 1 Job Mon 14 22/22 2 Jobs Tue 15 Wed 16 2/2 …" at bounding box center [515, 253] width 1031 height 657
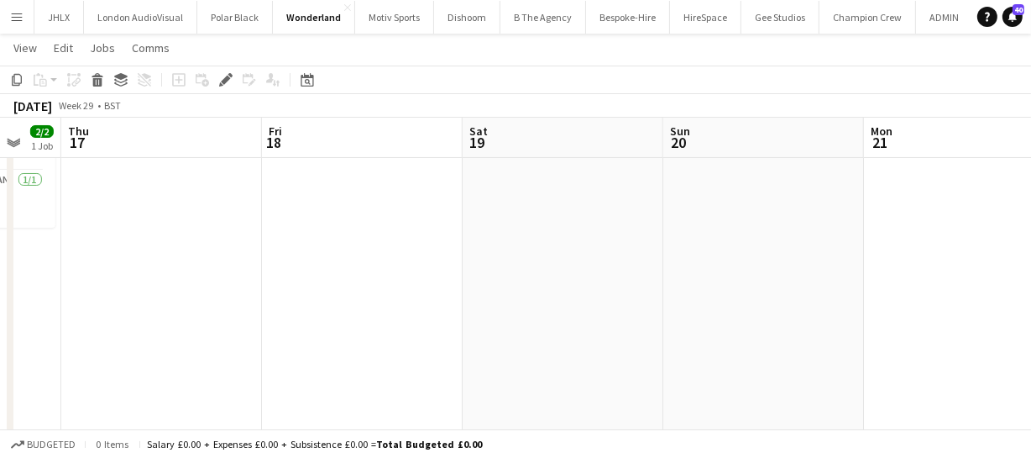
drag, startPoint x: 515, startPoint y: 318, endPoint x: 450, endPoint y: 302, distance: 66.6
click at [480, 312] on app-calendar-viewport "Sun 13 4/4 1 Job Mon 14 22/22 2 Jobs Tue 15 Wed 16 2/2 1 Job Thu 17 Fri 18 Sat …" at bounding box center [515, 253] width 1031 height 657
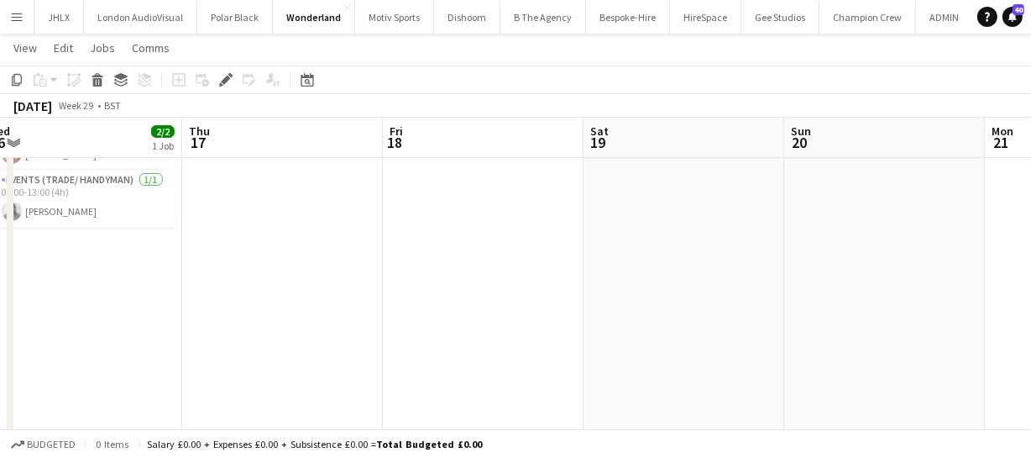
click at [432, 323] on app-calendar-viewport "Sun 13 4/4 1 Job Mon 14 22/22 2 Jobs Tue 15 Wed 16 2/2 1 Job Thu 17 Fri 18 Sat …" at bounding box center [515, 253] width 1031 height 657
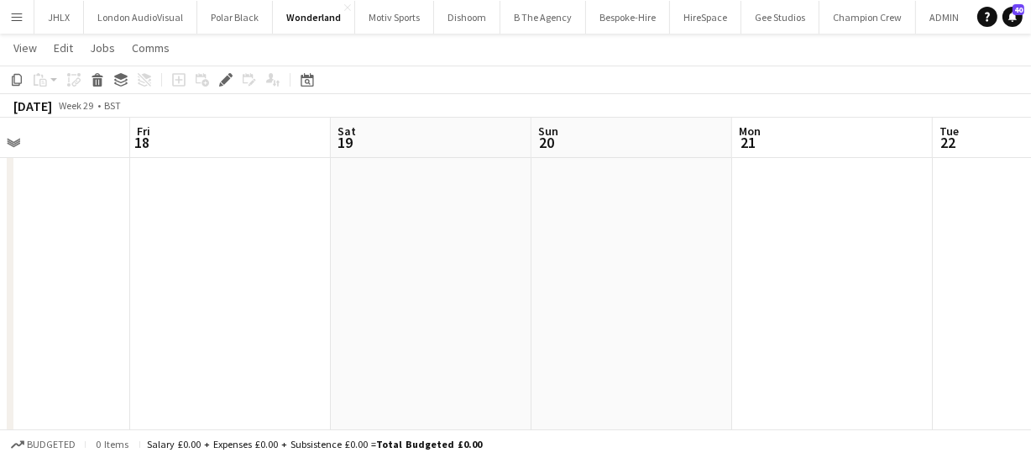
click at [353, 322] on app-calendar-viewport "Tue 15 Wed 16 2/2 1 Job Thu 17 Fri 18 Sat 19 Sun 20 Mon 21 Tue 22 Wed 23 Thu 24…" at bounding box center [515, 253] width 1031 height 657
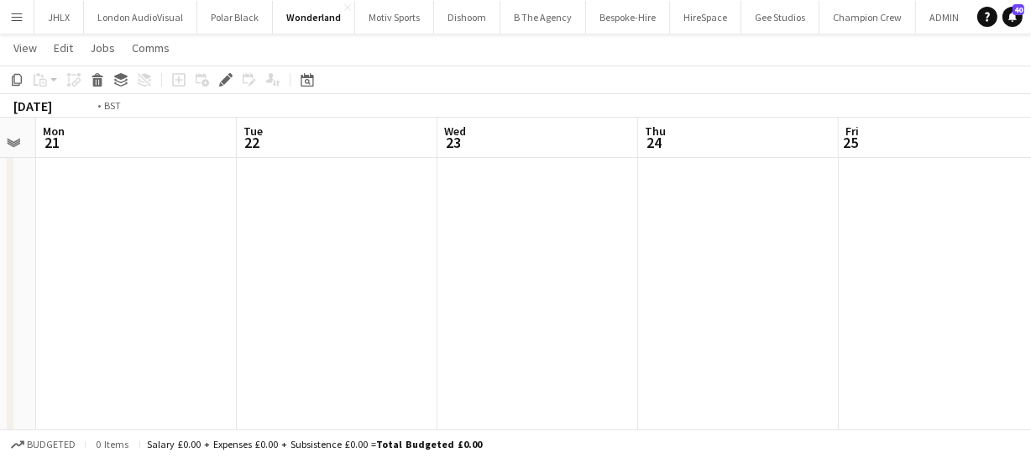
drag, startPoint x: 714, startPoint y: 311, endPoint x: 705, endPoint y: 279, distance: 33.8
click at [360, 312] on app-calendar-viewport "Thu 17 Fri 18 Sat 19 Sun 20 Mon 21 Tue 22 Wed 23 Thu 24 Fri 25 Sat 26 Sun 27" at bounding box center [515, 253] width 1031 height 657
drag, startPoint x: 435, startPoint y: 290, endPoint x: 323, endPoint y: 271, distance: 113.3
click at [279, 284] on app-calendar-viewport "Sat 19 Sun 20 Mon 21 Tue 22 Wed 23 Thu 24 Fri 25 Sat 26 Sun 27 Mon 28 Tue 29" at bounding box center [515, 253] width 1031 height 657
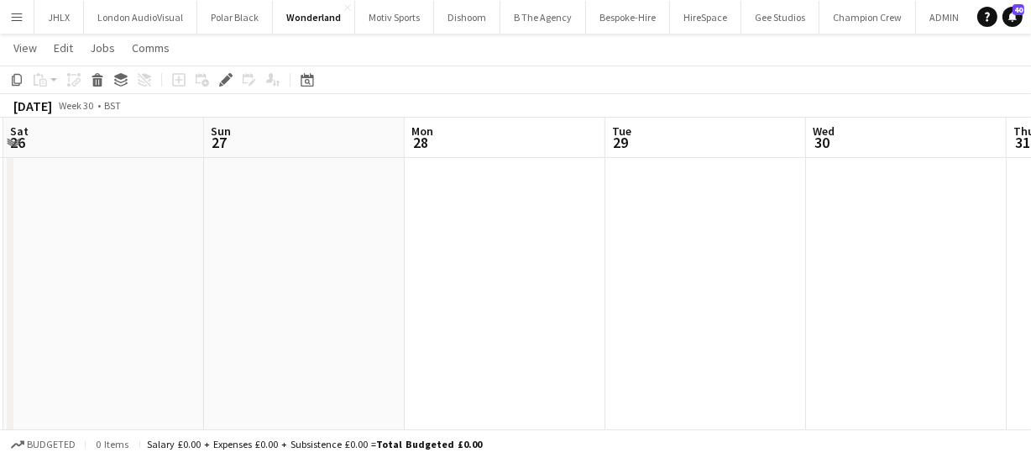
drag, startPoint x: 496, startPoint y: 294, endPoint x: 378, endPoint y: 269, distance: 121.0
click at [230, 290] on app-calendar-viewport "Wed 23 Thu 24 Fri 25 Sat 26 Sun 27 Mon 28 Tue 29 Wed 30 Thu 31 Fri 1 Sat 2" at bounding box center [515, 253] width 1031 height 657
drag, startPoint x: 601, startPoint y: 288, endPoint x: 259, endPoint y: 268, distance: 342.3
click at [233, 285] on app-calendar-viewport "Wed 23 Thu 24 Fri 25 Sat 26 Sun 27 Mon 28 Tue 29 Wed 30 Thu 31 Fri 1 Sat 2" at bounding box center [515, 253] width 1031 height 657
drag, startPoint x: 670, startPoint y: 279, endPoint x: 272, endPoint y: 279, distance: 397.9
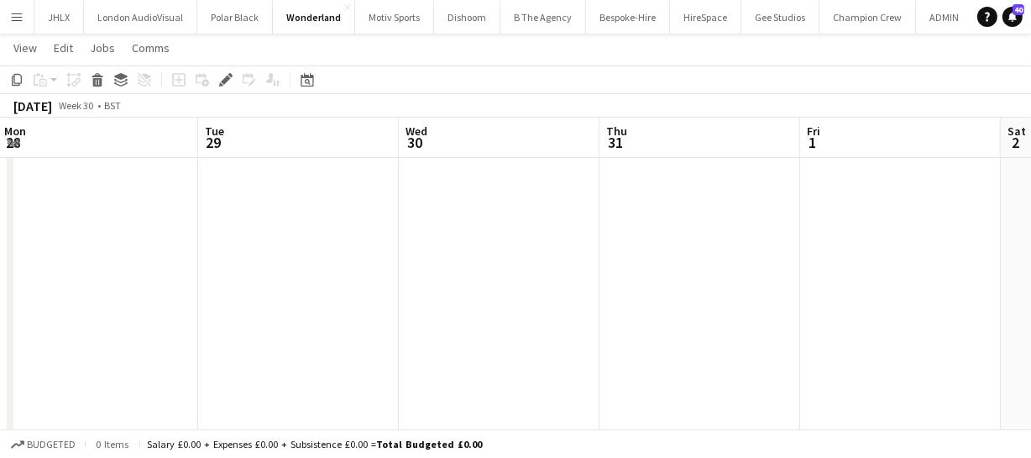
click at [299, 284] on app-calendar-viewport "Fri 25 Sat 26 Sun 27 Mon 28 Tue 29 Wed 30 Thu 31 Fri 1 Sat 2 Sun 3 Mon 4" at bounding box center [515, 253] width 1031 height 657
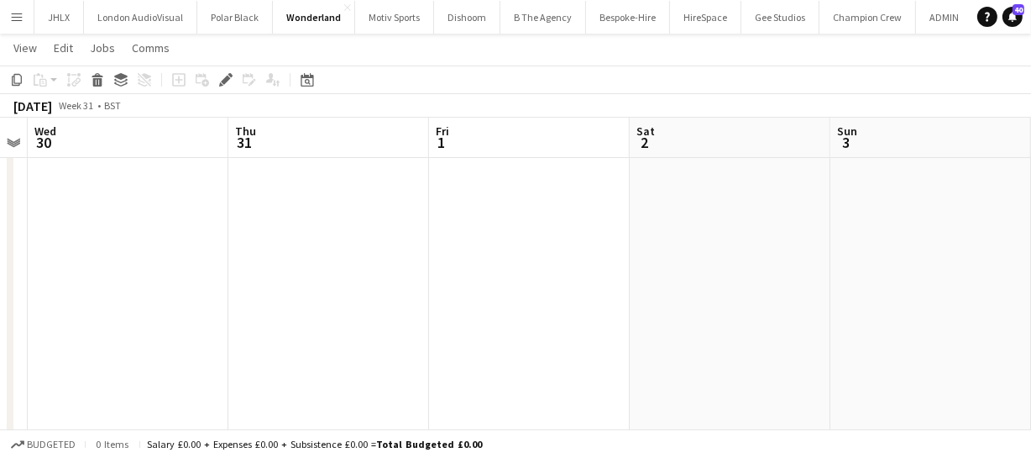
click at [450, 277] on app-calendar-viewport "Sun 27 Mon 28 Tue 29 Wed 30 Thu 31 Fri 1 Sat 2 Sun 3 Mon 4 Tue 5 Wed 6" at bounding box center [515, 253] width 1031 height 657
drag, startPoint x: 720, startPoint y: 265, endPoint x: 416, endPoint y: 264, distance: 304.8
click at [416, 265] on app-calendar-viewport "Tue 29 Wed 30 Thu 31 Fri 1 Sat 2 Sun 3 Mon 4 Tue 5 Wed 6 Thu 7 Fri 8" at bounding box center [515, 253] width 1031 height 657
click at [526, 263] on app-calendar-viewport "Thu 31 Fri 1 Sat 2 Sun 3 Mon 4 Tue 5 Wed 6 Thu 7 Fri 8 Sat 9 Sun 10" at bounding box center [515, 253] width 1031 height 657
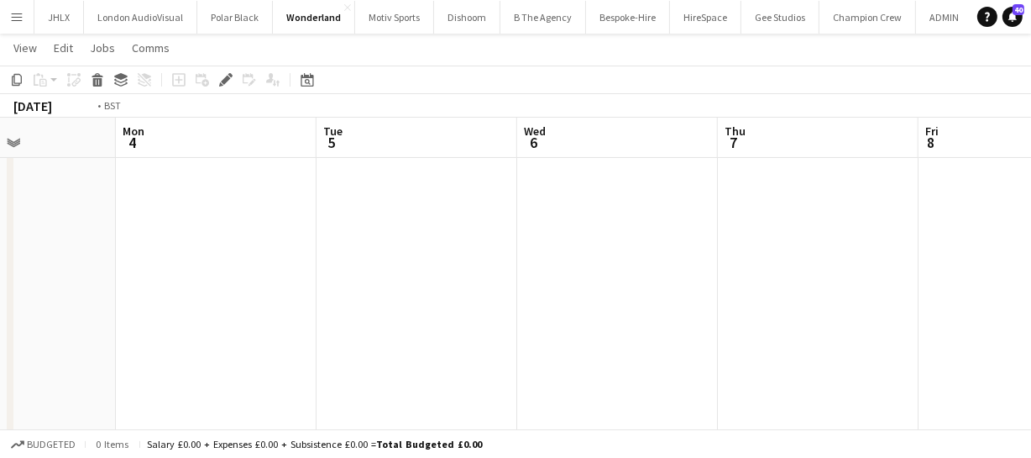
click at [347, 255] on app-calendar-viewport "Thu 31 Fri 1 Sat 2 Sun 3 Mon 4 Tue 5 Wed 6 Thu 7 Fri 8 Sat 9 Sun 10" at bounding box center [515, 253] width 1031 height 657
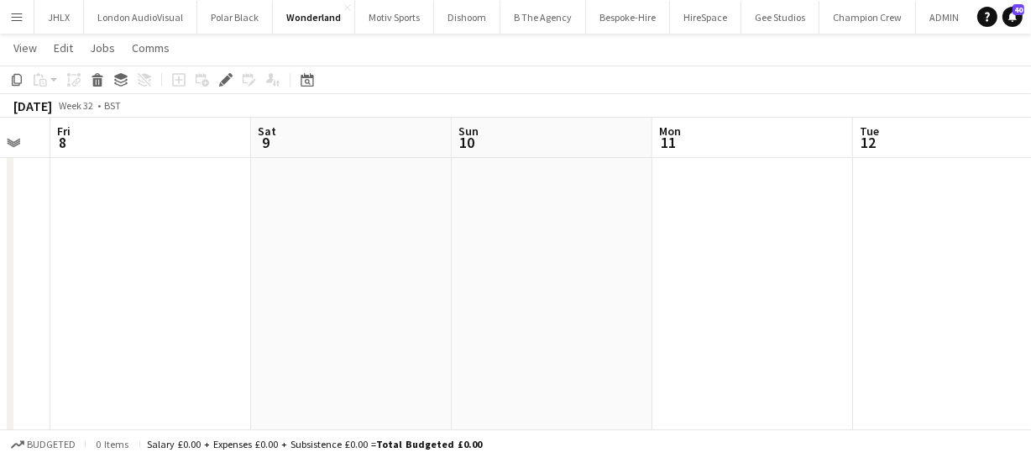
drag, startPoint x: 462, startPoint y: 259, endPoint x: 319, endPoint y: 252, distance: 142.9
click at [363, 259] on app-calendar-viewport "Mon 4 Tue 5 Wed 6 Thu 7 Fri 8 Sat 9 Sun 10 Mon 11 Tue 12 Wed 13 Thu 14" at bounding box center [515, 253] width 1031 height 657
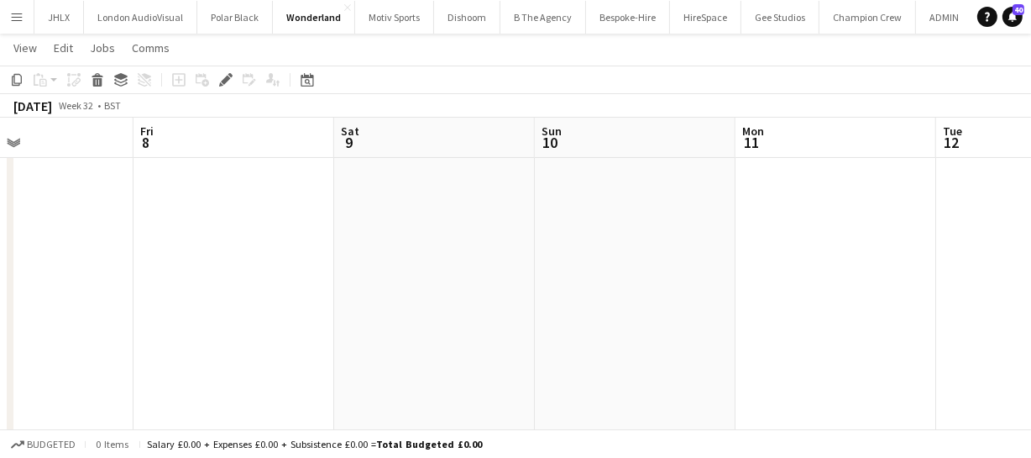
click at [432, 254] on app-calendar-viewport "Mon 4 Tue 5 Wed 6 Thu 7 Fri 8 Sat 9 Sun 10 Mon 11 Tue 12 Wed 13 Thu 14" at bounding box center [515, 253] width 1031 height 657
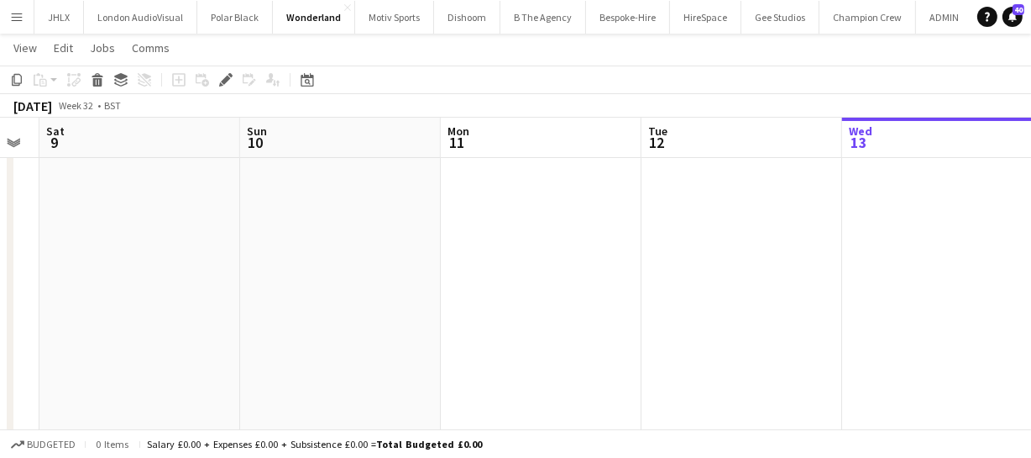
click at [280, 250] on app-calendar-viewport "Wed 6 Thu 7 Fri 8 Sat 9 Sun 10 Mon 11 Tue 12 Wed 13 Thu 14 Fri 15 Sat 16" at bounding box center [515, 253] width 1031 height 657
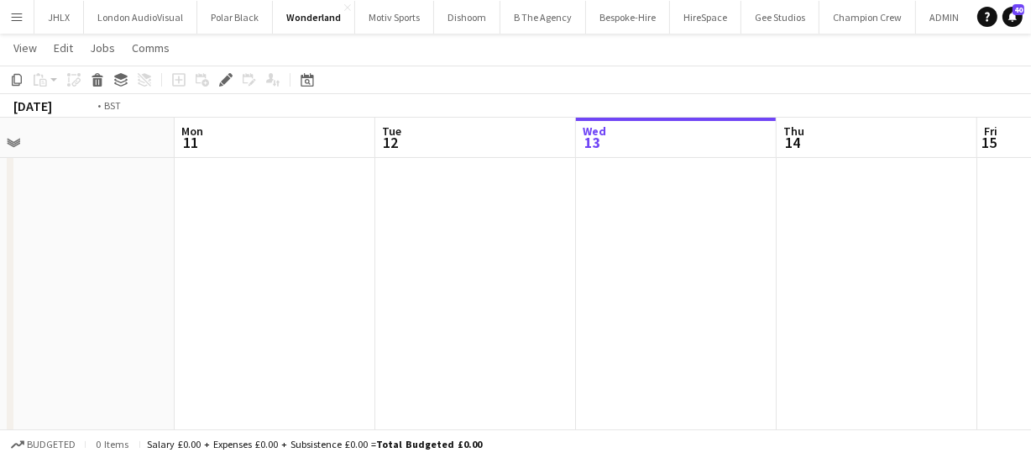
click at [425, 263] on app-calendar-viewport "Fri 8 Sat 9 Sun 10 Mon 11 Tue 12 Wed 13 Thu 14 Fri 15 Sat 16 Sun 17 Mon 18" at bounding box center [515, 253] width 1031 height 657
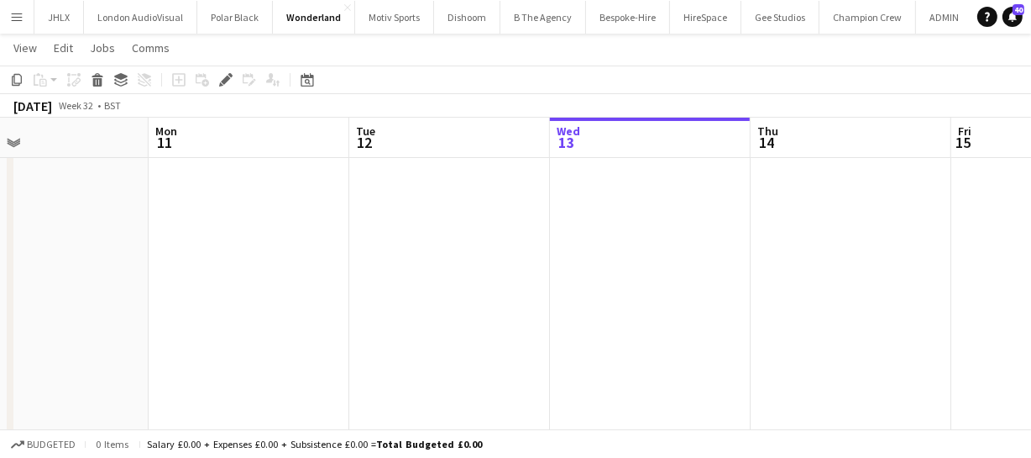
drag, startPoint x: 630, startPoint y: 257, endPoint x: 397, endPoint y: 260, distance: 233.4
click at [451, 259] on app-calendar-viewport "Fri 8 Sat 9 Sun 10 Mon 11 Tue 12 Wed 13 Thu 14 Fri 15 Sat 16 Sun 17 Mon 18" at bounding box center [515, 253] width 1031 height 657
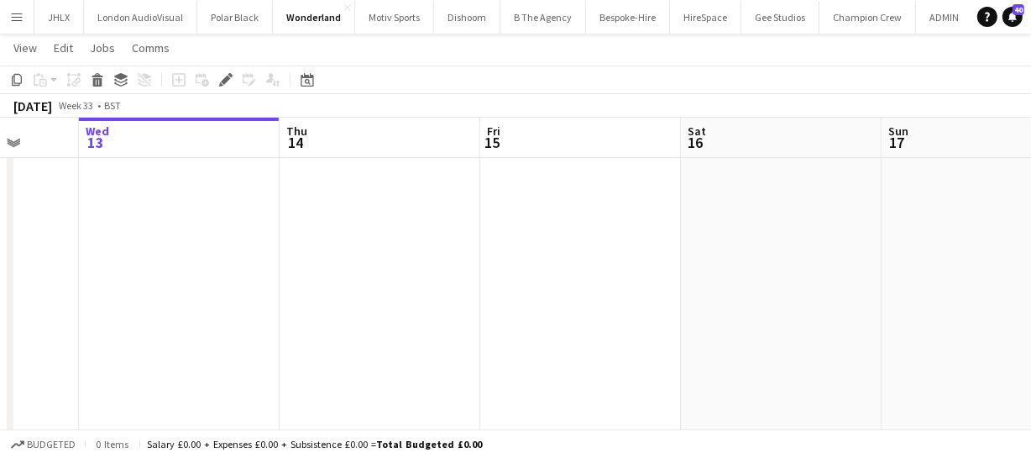
drag, startPoint x: 447, startPoint y: 261, endPoint x: 419, endPoint y: 238, distance: 37.0
click at [315, 256] on app-calendar-viewport "Sun 10 Mon 11 Tue 12 Wed 13 Thu 14 Fri 15 Sat 16 Sun 17 Mon 18 Tue 19 Wed 20" at bounding box center [515, 253] width 1031 height 657
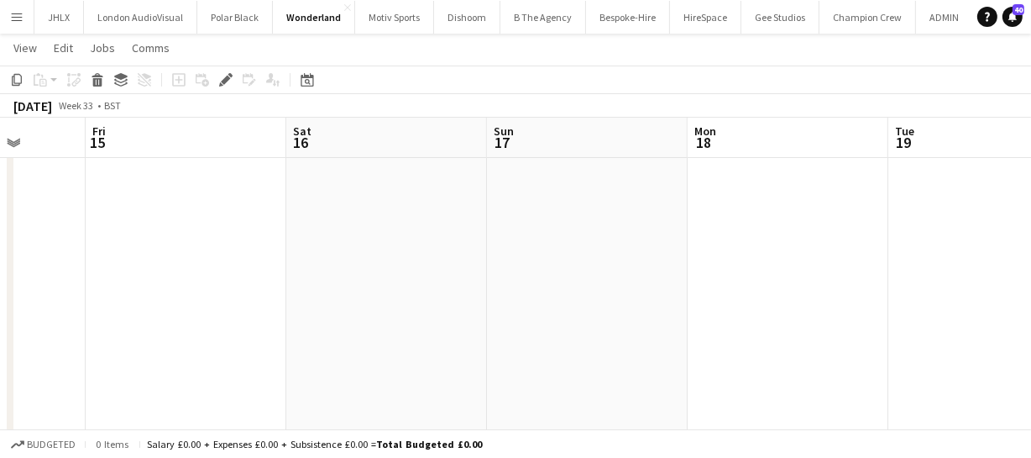
drag, startPoint x: 437, startPoint y: 255, endPoint x: 296, endPoint y: 243, distance: 140.7
click at [361, 249] on app-calendar-viewport "Tue 12 Wed 13 Thu 14 Fri 15 Sat 16 Sun 17 Mon 18 Tue 19 Wed 20 Thu 21 Fri 22" at bounding box center [515, 253] width 1031 height 657
drag, startPoint x: 435, startPoint y: 258, endPoint x: 822, endPoint y: 259, distance: 387.0
click at [334, 254] on app-calendar-viewport "Thu 14 Fri 15 Sat 16 Sun 17 Mon 18 Tue 19 Wed 20 Thu 21 Fri 22 Sat 23 Sun 24" at bounding box center [515, 253] width 1031 height 657
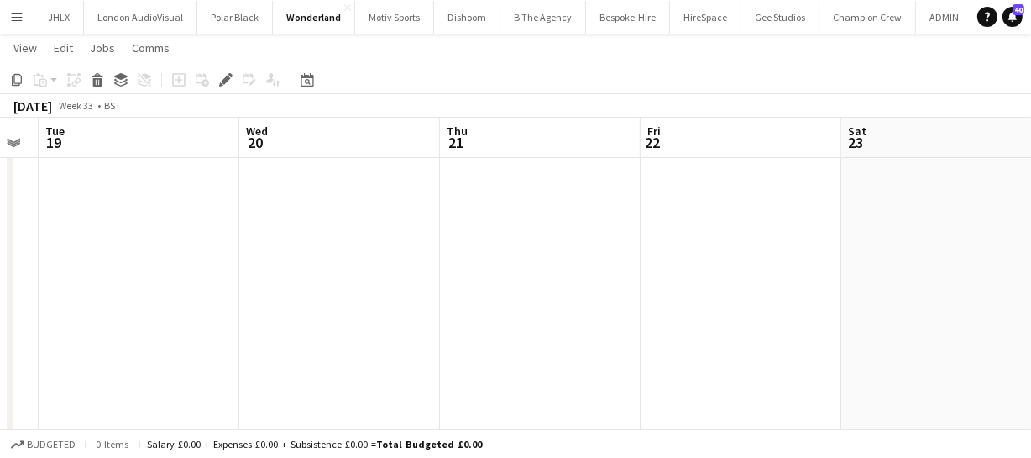
drag, startPoint x: 807, startPoint y: 263, endPoint x: 303, endPoint y: 237, distance: 504.4
click at [327, 240] on app-calendar-viewport "Sat 16 Sun 17 Mon 18 Tue 19 Wed 20 Thu 21 Fri 22 Sat 23 Sun 24 Mon 25 Tue 26" at bounding box center [515, 253] width 1031 height 657
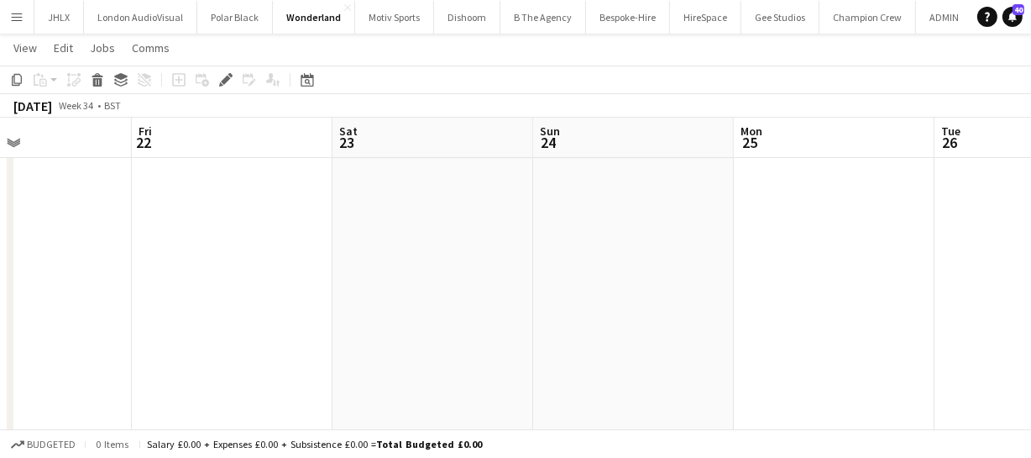
click at [368, 228] on app-calendar-viewport "Mon 18 Tue 19 Wed 20 Thu 21 Fri 22 Sat 23 Sun 24 Mon 25 Tue 26 Wed 27 Thu 28" at bounding box center [515, 253] width 1031 height 657
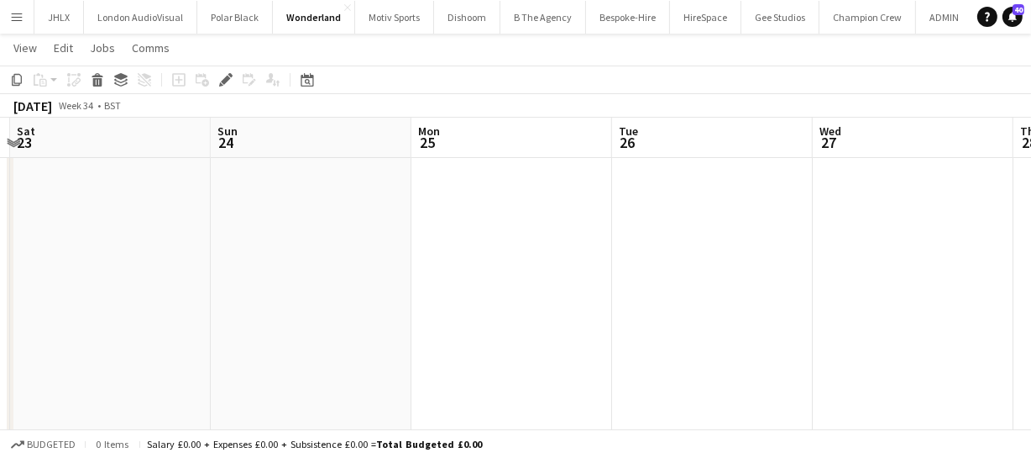
click at [292, 208] on app-calendar-viewport "Wed 20 Thu 21 Fri 22 Sat 23 Sun 24 Mon 25 Tue 26 Wed 27 Thu 28 Fri 29 Sat 30" at bounding box center [515, 253] width 1031 height 657
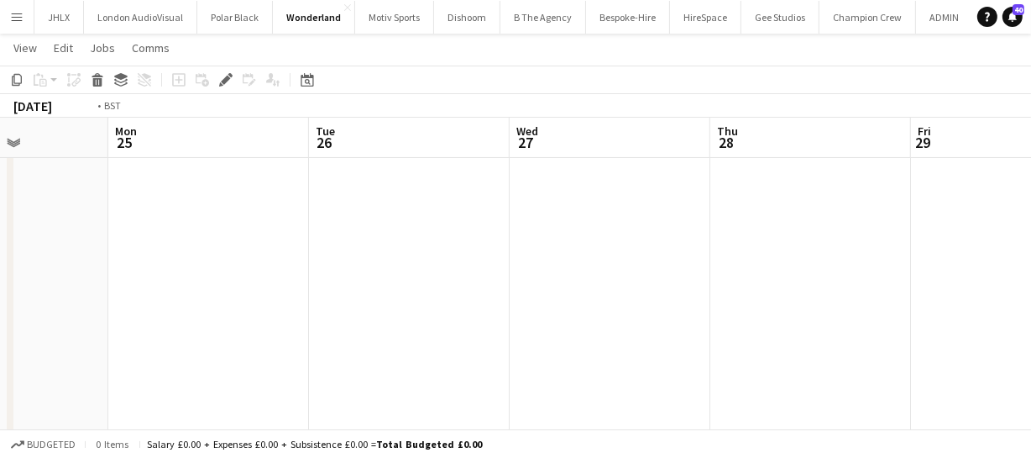
click at [300, 207] on app-calendar-viewport "Fri 22 Sat 23 Sun 24 Mon 25 Tue 26 Wed 27 Thu 28 Fri 29 Sat 30 Sun 31 Mon 1" at bounding box center [515, 253] width 1031 height 657
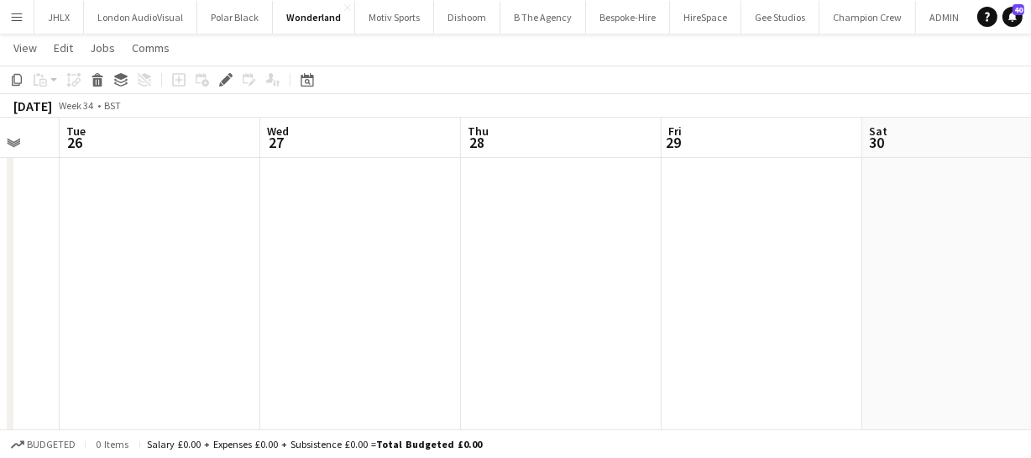
drag, startPoint x: 526, startPoint y: 212, endPoint x: 192, endPoint y: 194, distance: 334.6
click at [233, 206] on app-calendar-viewport "Fri 22 Sat 23 Sun 24 Mon 25 Tue 26 Wed 27 Thu 28 Fri 29 Sat 30 Sun 31 Mon 1" at bounding box center [515, 253] width 1031 height 657
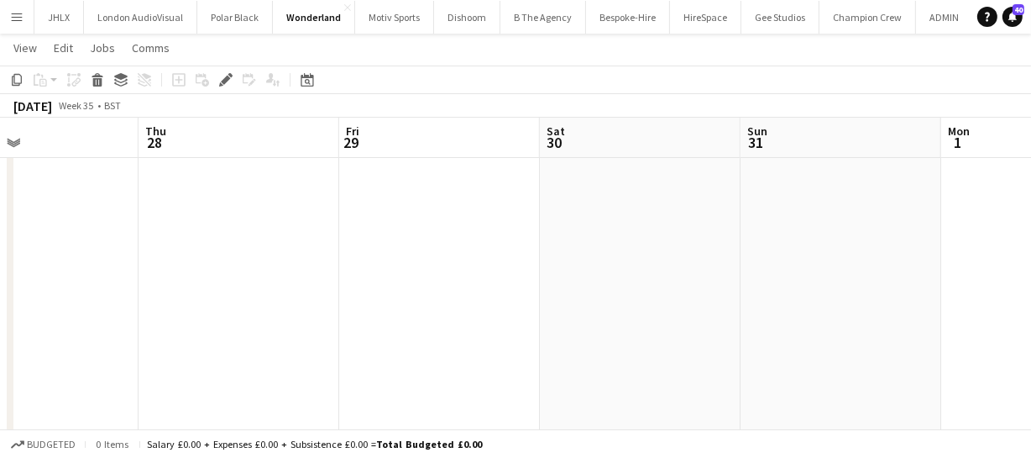
click at [175, 212] on app-calendar-viewport "Sun 24 Mon 25 Tue 26 Wed 27 Thu 28 Fri 29 Sat 30 Sun 31 Mon 1 Tue 2 Wed 3" at bounding box center [515, 253] width 1031 height 657
click at [196, 227] on app-calendar-viewport "Tue 26 Wed 27 Thu 28 Fri 29 Sat 30 Sun 31 Mon 1 Tue 2 Wed 3 Thu 4 Fri 5 2/2 1 J…" at bounding box center [515, 253] width 1031 height 657
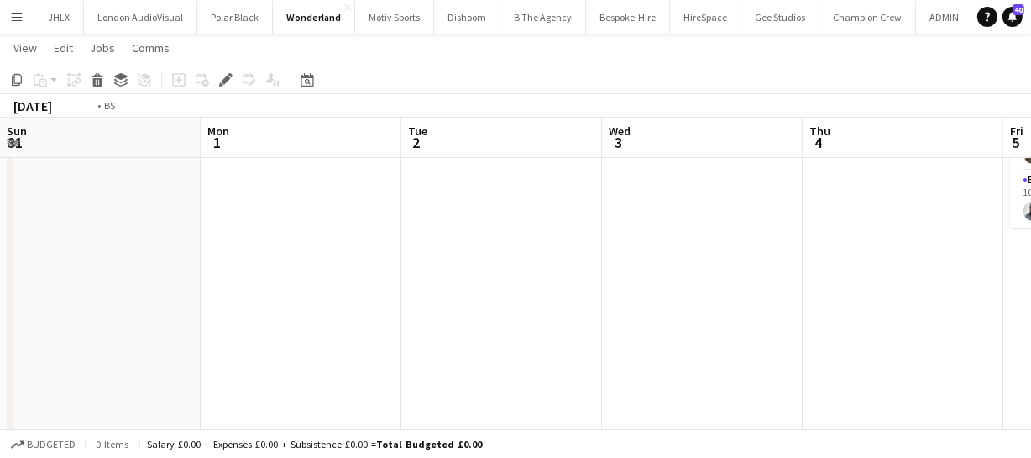
click at [235, 219] on app-calendar-viewport "Thu 28 Fri 29 Sat 30 Sun 31 Mon 1 Tue 2 Wed 3 Thu 4 Fri 5 2/2 1 Job Sat 6 Sun 7…" at bounding box center [515, 253] width 1031 height 657
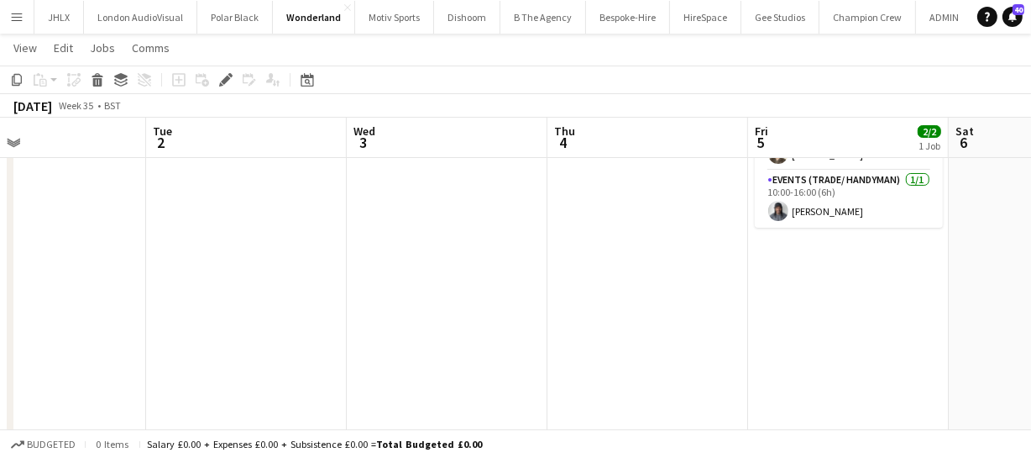
drag, startPoint x: 473, startPoint y: 234, endPoint x: 256, endPoint y: 228, distance: 216.7
click at [249, 231] on app-calendar-viewport "Sat 30 Sun 31 Mon 1 Tue 2 Wed 3 Thu 4 Fri 5 2/2 1 Job Sat 6 Sun 7 4/4 1 Job Mon…" at bounding box center [515, 253] width 1031 height 657
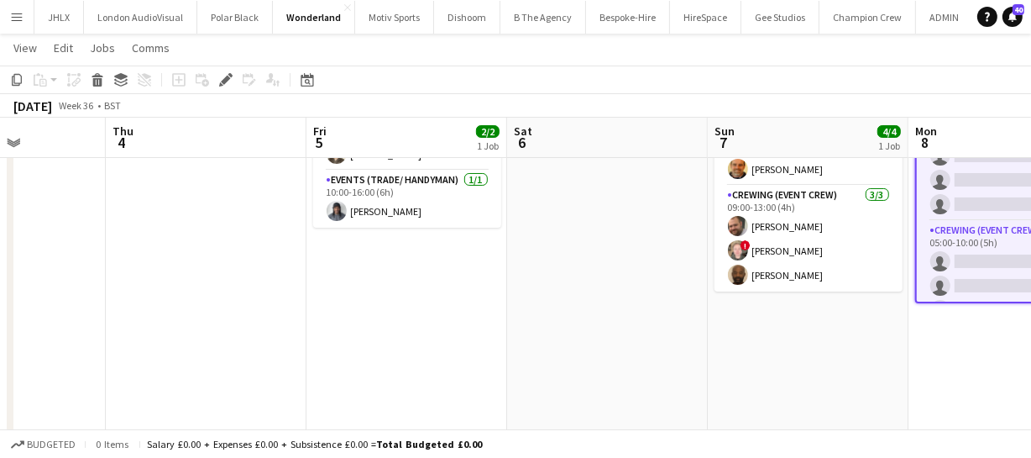
click at [442, 265] on app-calendar-viewport "Mon 1 Tue 2 Wed 3 Thu 4 Fri 5 2/2 1 Job Sat 6 Sun 7 4/4 1 Job Mon 8 0/12 1 Job …" at bounding box center [515, 253] width 1031 height 657
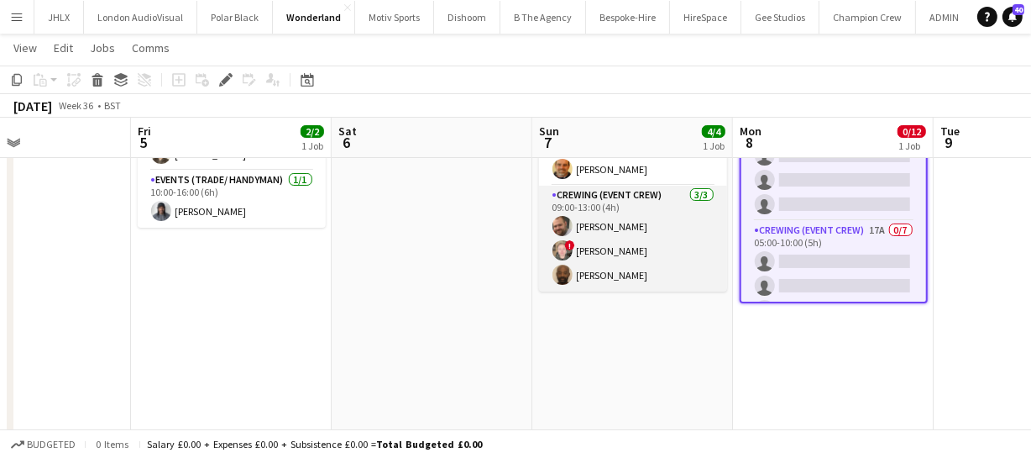
drag, startPoint x: 361, startPoint y: 260, endPoint x: 364, endPoint y: 244, distance: 16.3
click at [301, 256] on app-calendar-viewport "Mon 1 Tue 2 Wed 3 Thu 4 Fri 5 2/2 1 Job Sat 6 Sun 7 4/4 1 Job Mon 8 0/12 1 Job …" at bounding box center [515, 253] width 1031 height 657
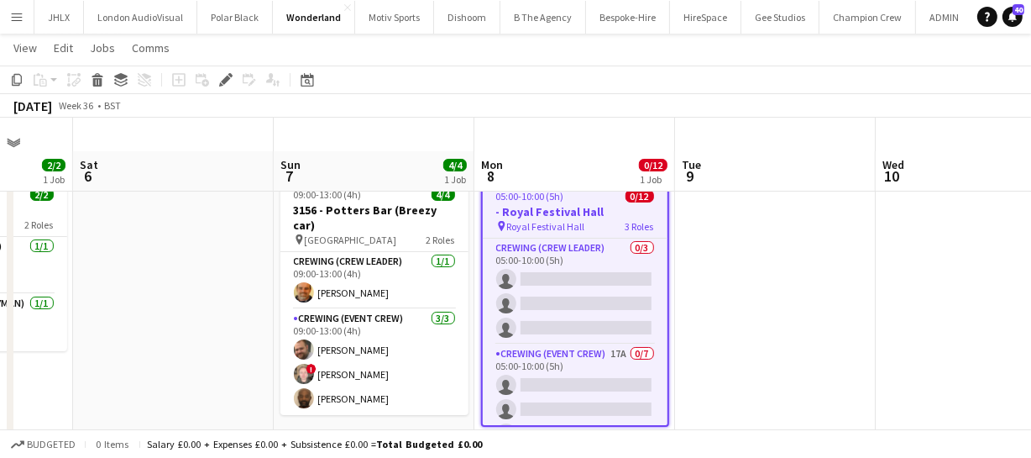
scroll to position [0, 0]
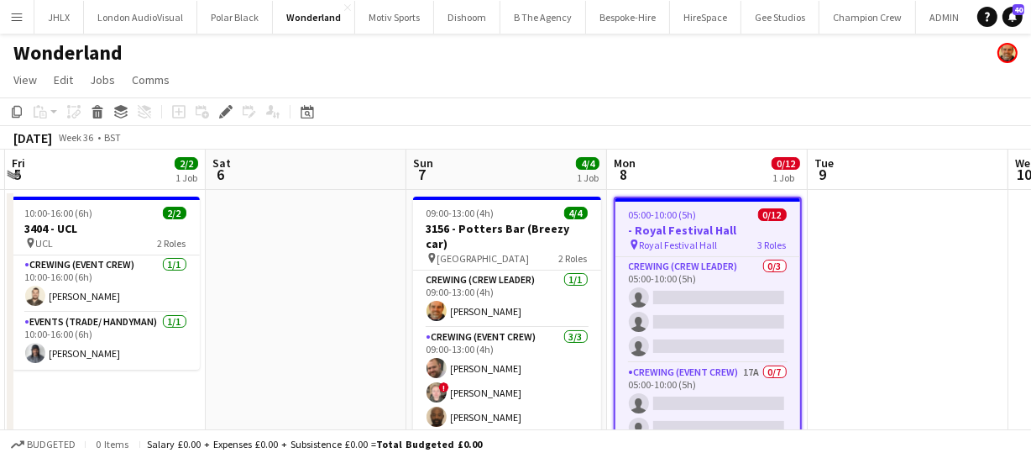
drag, startPoint x: 168, startPoint y: 312, endPoint x: 533, endPoint y: 243, distance: 371.8
click at [578, 222] on app-calendar-viewport "Wed 3 Thu 4 Fri 5 2/2 1 Job Sat 6 Sun 7 4/4 1 Job Mon 8 0/12 1 Job Tue 9 Wed 10…" at bounding box center [515, 436] width 1031 height 574
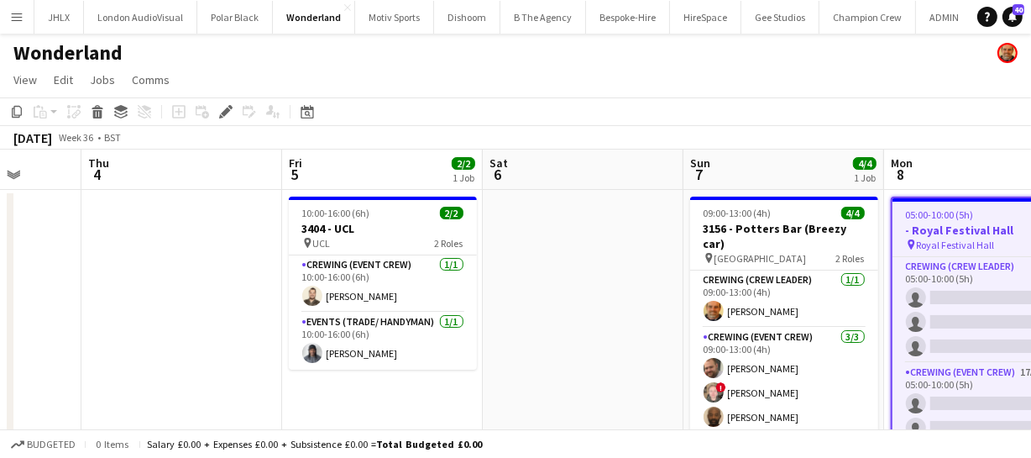
click at [712, 219] on app-calendar-viewport "Mon 1 Tue 2 Wed 3 Thu 4 Fri 5 2/2 1 Job Sat 6 Sun 7 4/4 1 Job Mon 8 0/12 1 Job …" at bounding box center [515, 436] width 1031 height 574
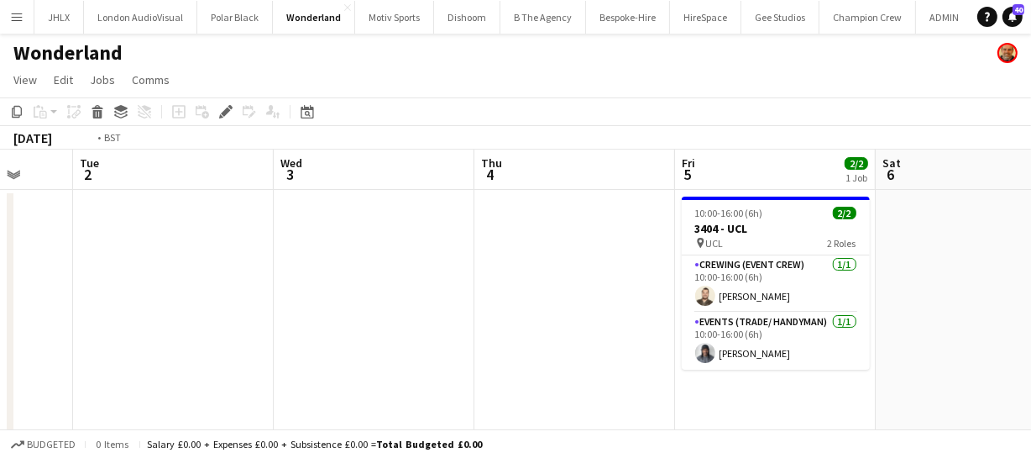
drag, startPoint x: 325, startPoint y: 269, endPoint x: 581, endPoint y: 199, distance: 265.4
click at [537, 210] on app-calendar-viewport "Sat 30 Sun 31 Mon 1 Tue 2 Wed 3 Thu 4 Fri 5 2/2 1 Job Sat 6 Sun 7 4/4 1 Job Mon…" at bounding box center [515, 436] width 1031 height 574
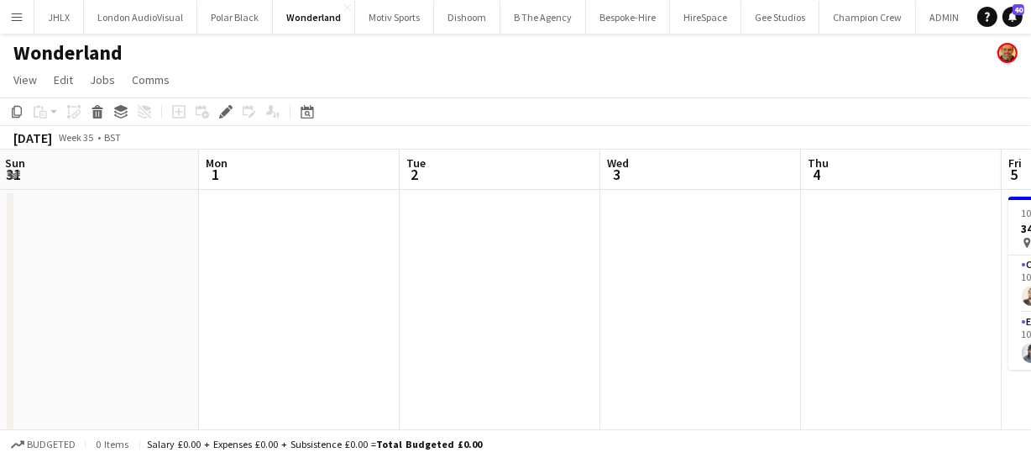
drag, startPoint x: 268, startPoint y: 212, endPoint x: 302, endPoint y: 194, distance: 39.1
click at [453, 189] on app-calendar-viewport "Fri 29 Sat 30 Sun 31 Mon 1 Tue 2 Wed 3 Thu 4 Fri 5 2/2 1 Job Sat 6 Sun 7 4/4 1 …" at bounding box center [515, 436] width 1031 height 574
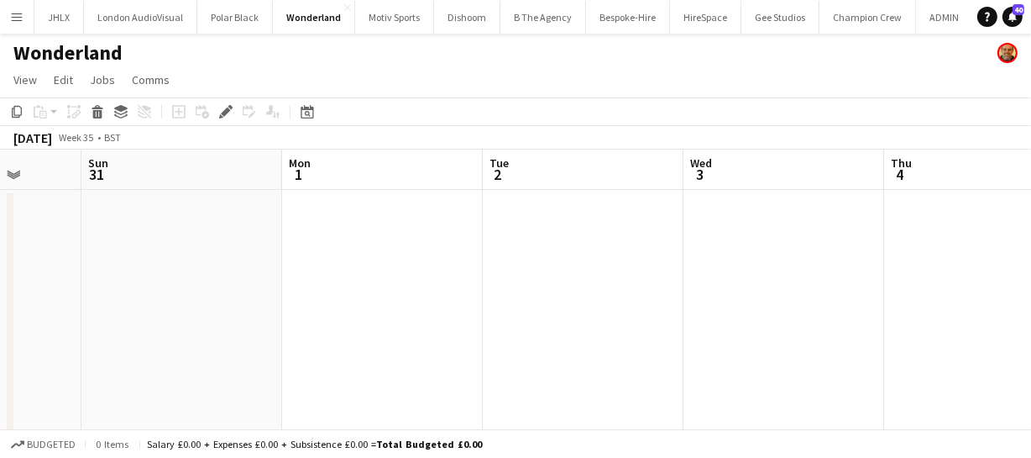
drag, startPoint x: 207, startPoint y: 206, endPoint x: 430, endPoint y: 193, distance: 222.8
click at [394, 194] on app-calendar-viewport "Thu 28 Fri 29 Sat 30 Sun 31 Mon 1 Tue 2 Wed 3 Thu 4 Fri 5 2/2 1 Job Sat 6 Sun 7…" at bounding box center [515, 436] width 1031 height 574
drag, startPoint x: 210, startPoint y: 280, endPoint x: 312, endPoint y: 279, distance: 102.4
click at [373, 268] on app-calendar-viewport "Wed 27 Thu 28 Fri 29 Sat 30 Sun 31 Mon 1 Tue 2 Wed 3 Thu 4 Fri 5 2/2 1 Job Sat …" at bounding box center [515, 436] width 1031 height 574
drag, startPoint x: 206, startPoint y: 294, endPoint x: 361, endPoint y: 264, distance: 158.1
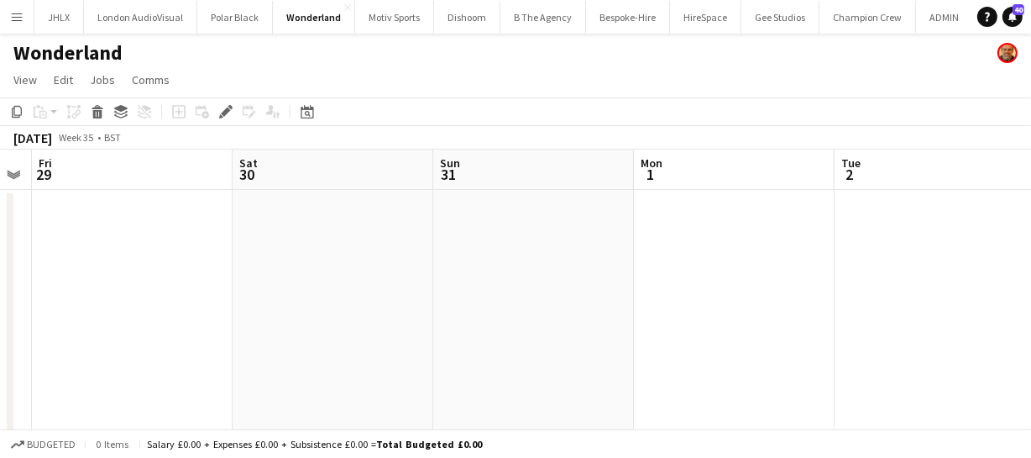
click at [307, 274] on app-calendar-viewport "Wed 27 Thu 28 Fri 29 Sat 30 Sun 31 Mon 1 Tue 2 Wed 3 Thu 4 Fri 5 2/2 1 Job Sat …" at bounding box center [515, 436] width 1031 height 574
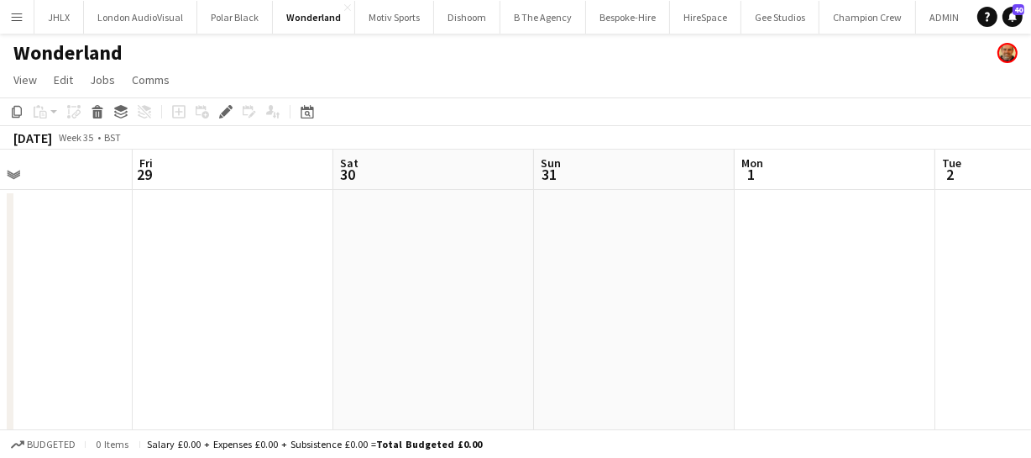
drag, startPoint x: 96, startPoint y: 260, endPoint x: 118, endPoint y: 227, distance: 40.1
click at [244, 242] on app-calendar-viewport "Tue 26 Wed 27 Thu 28 Fri 29 Sat 30 Sun 31 Mon 1 Tue 2 Wed 3 Thu 4 Fri 5 2/2 1 J…" at bounding box center [515, 436] width 1031 height 574
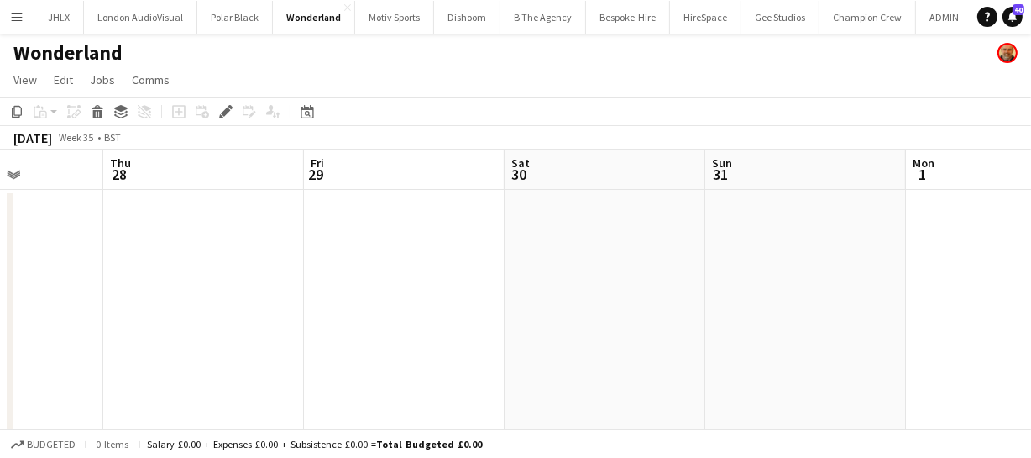
drag, startPoint x: 37, startPoint y: 239, endPoint x: 194, endPoint y: 243, distance: 157.0
click at [162, 236] on div "Mon 25 Tue 26 Wed 27 Thu 28 Fri 29 Sat 30 Sun 31 Mon 1 Tue 2 Wed 3 Thu 4" at bounding box center [515, 436] width 1031 height 574
drag, startPoint x: 117, startPoint y: 280, endPoint x: 222, endPoint y: 274, distance: 105.9
click at [179, 275] on app-calendar-viewport "Mon 25 Tue 26 Wed 27 Thu 28 Fri 29 Sat 30 Sun 31 Mon 1 Tue 2 Wed 3 Thu 4" at bounding box center [515, 436] width 1031 height 574
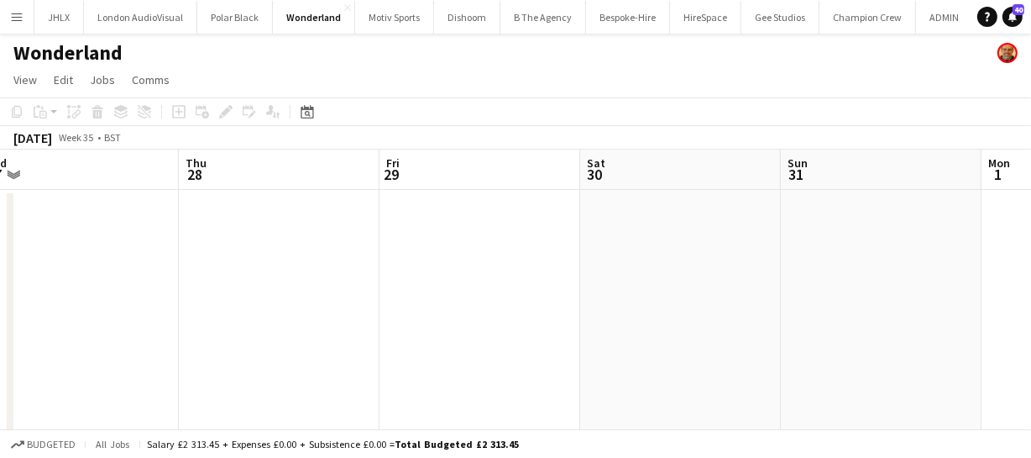
click at [201, 254] on app-calendar-viewport "Mon 25 Tue 26 Wed 27 Thu 28 Fri 29 Sat 30 Sun 31 Mon 1 Tue 2 Wed 3 Thu 4" at bounding box center [515, 436] width 1031 height 574
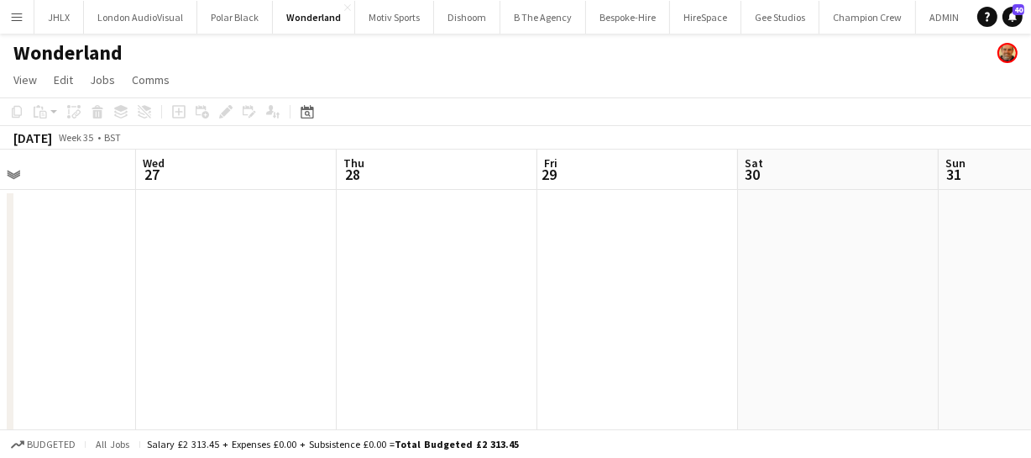
click at [273, 263] on app-calendar-viewport "Sun 24 Mon 25 Tue 26 Wed 27 Thu 28 Fri 29 Sat 30 Sun 31 Mon 1 Tue 2 Wed 3" at bounding box center [515, 436] width 1031 height 574
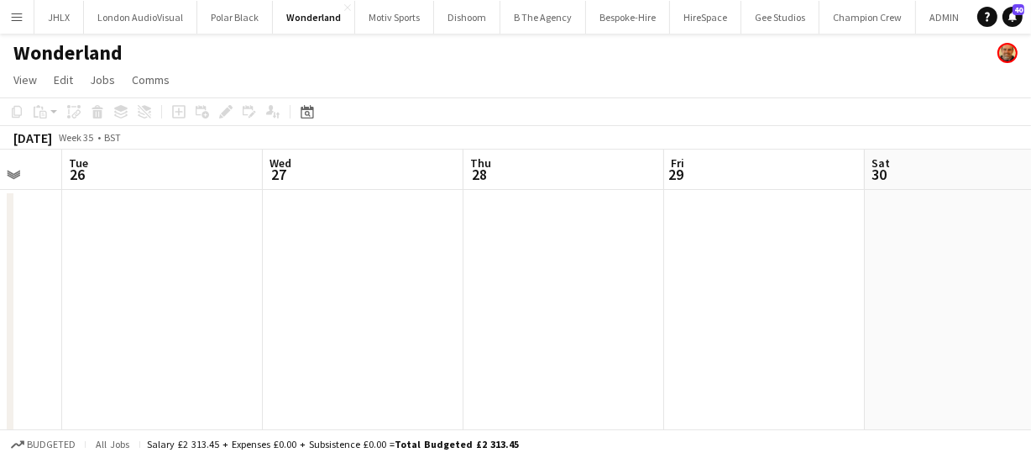
drag, startPoint x: 184, startPoint y: 267, endPoint x: 300, endPoint y: 256, distance: 116.4
click at [259, 255] on app-calendar-viewport "Sun 24 Mon 25 Tue 26 Wed 27 Thu 28 Fri 29 Sat 30 Sun 31 Mon 1 Tue 2 Wed 3" at bounding box center [515, 436] width 1031 height 574
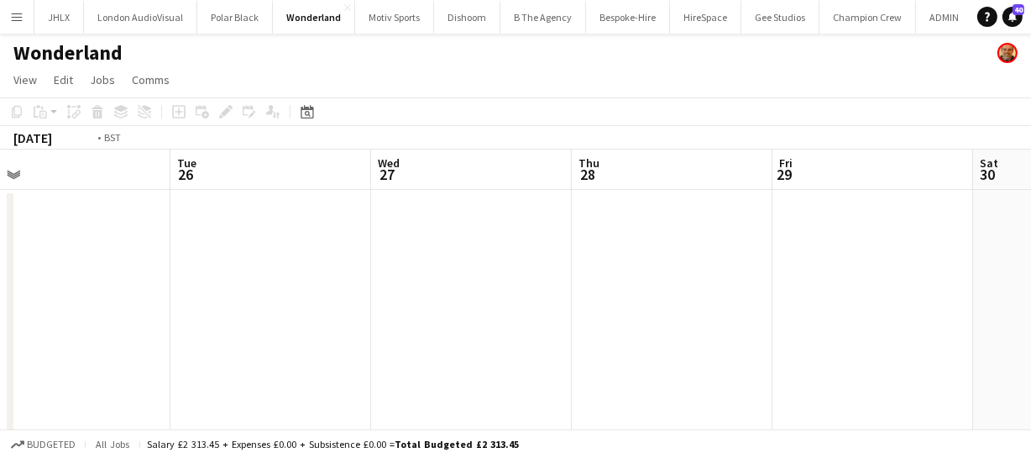
click at [337, 242] on app-calendar-viewport "Sat 23 Sun 24 Mon 25 Tue 26 Wed 27 Thu 28 Fri 29 Sat 30 Sun 31 Mon 1 Tue 2" at bounding box center [515, 436] width 1031 height 574
drag, startPoint x: 341, startPoint y: 277, endPoint x: 139, endPoint y: 277, distance: 202.3
click at [390, 276] on app-calendar-viewport "Fri 22 Sat 23 Sun 24 Mon 25 Tue 26 Wed 27 Thu 28 Fri 29 Sat 30 Sun 31 Mon 1" at bounding box center [515, 436] width 1031 height 574
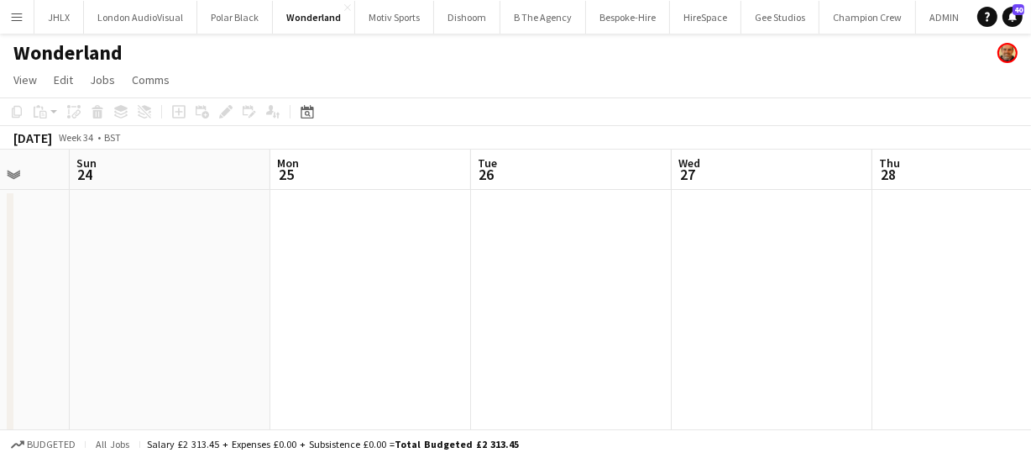
click at [332, 262] on app-calendar-viewport "Thu 21 Fri 22 Sat 23 Sun 24 Mon 25 Tue 26 Wed 27 Thu 28 Fri 29 Sat 30 Sun 31" at bounding box center [515, 436] width 1031 height 574
drag, startPoint x: 190, startPoint y: 275, endPoint x: 259, endPoint y: 271, distance: 69.0
click at [259, 271] on app-calendar-viewport "Wed 20 Thu 21 Fri 22 Sat 23 Sun 24 Mon 25 Tue 26 Wed 27 Thu 28 Fri 29 Sat 30" at bounding box center [515, 436] width 1031 height 574
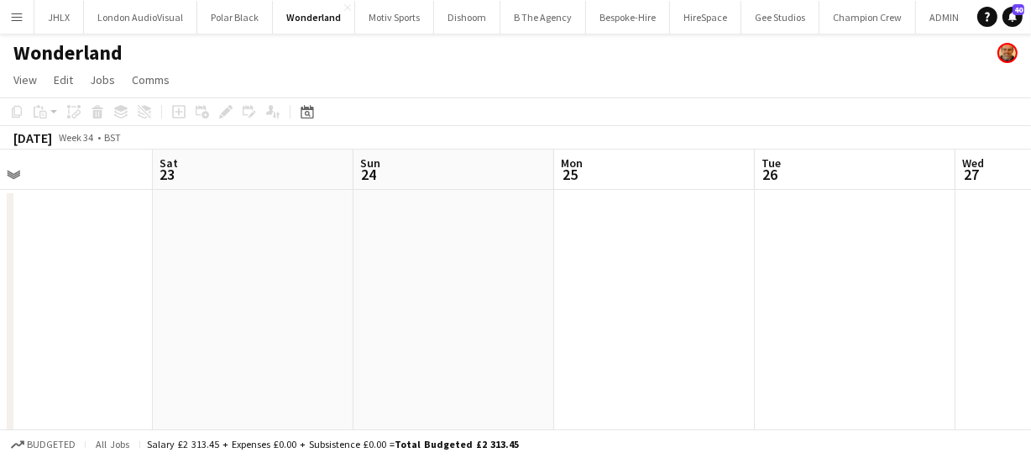
drag, startPoint x: 172, startPoint y: 274, endPoint x: 260, endPoint y: 251, distance: 91.0
click at [238, 268] on app-calendar-viewport "Wed 20 Thu 21 Fri 22 Sat 23 Sun 24 Mon 25 Tue 26 Wed 27 Thu 28 Fri 29 Sat 30" at bounding box center [515, 436] width 1031 height 574
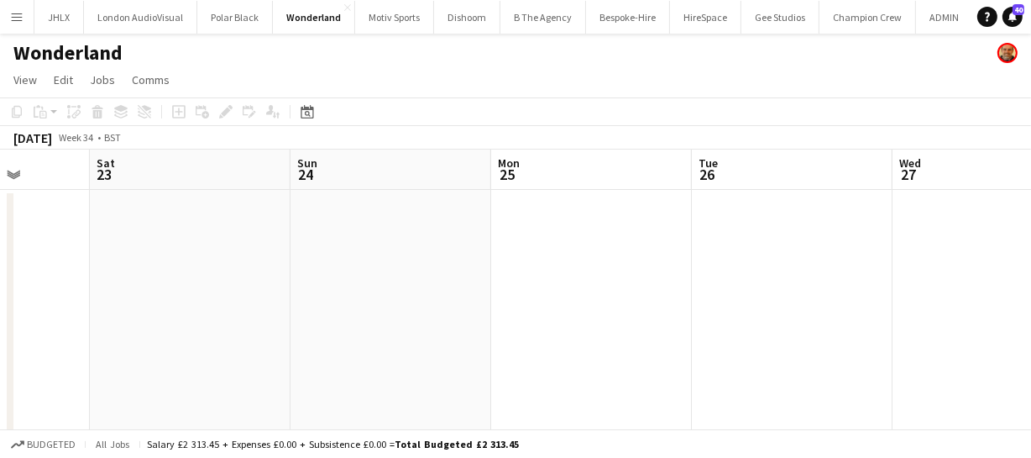
click at [302, 267] on app-calendar-viewport "Wed 20 Thu 21 Fri 22 Sat 23 Sun 24 Mon 25 Tue 26 Wed 27 Thu 28 Fri 29 Sat 30" at bounding box center [515, 436] width 1031 height 574
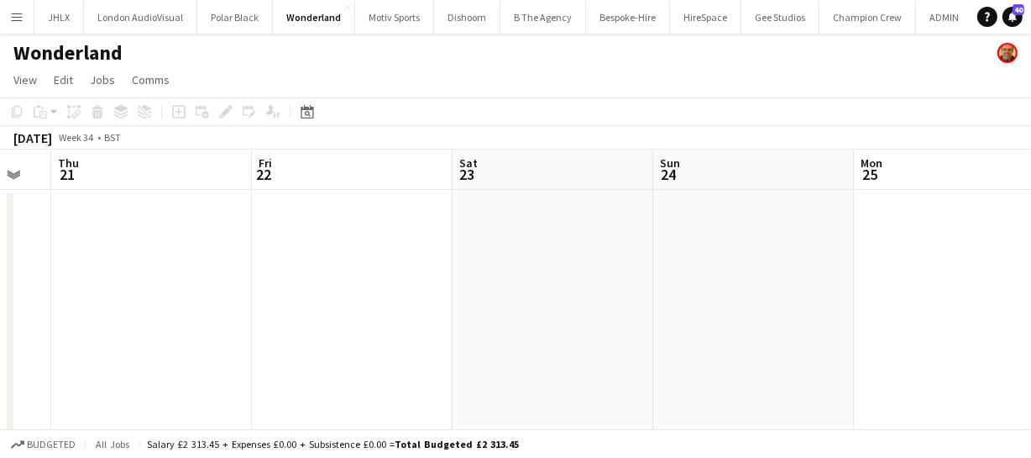
drag, startPoint x: 194, startPoint y: 278, endPoint x: 402, endPoint y: 275, distance: 208.2
click at [330, 275] on app-calendar-viewport "Tue 19 Wed 20 Thu 21 Fri 22 Sat 23 Sun 24 Mon 25 Tue 26 Wed 27 Thu 28 Fri 29" at bounding box center [515, 436] width 1031 height 574
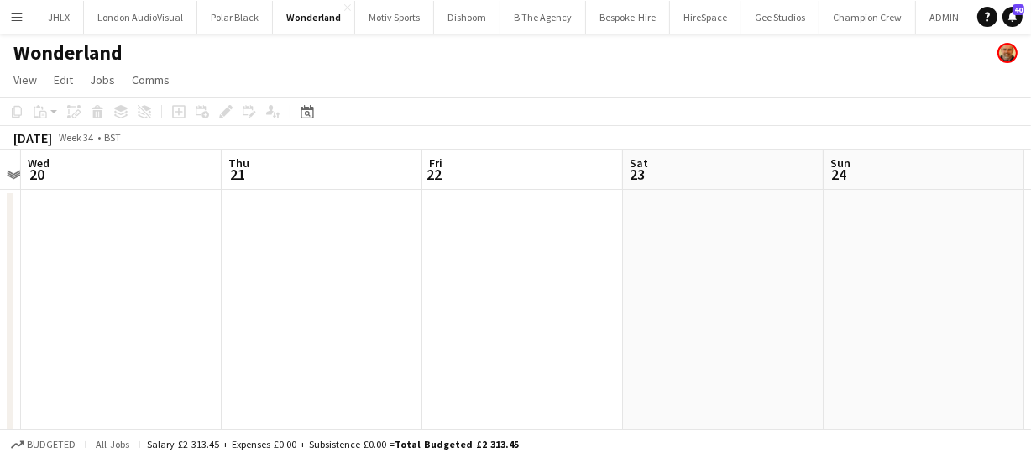
click at [345, 269] on app-calendar-viewport "Mon 18 Tue 19 Wed 20 Thu 21 Fri 22 Sat 23 Sun 24 Mon 25 Tue 26 Wed 27 Thu 28" at bounding box center [515, 436] width 1031 height 574
drag, startPoint x: 201, startPoint y: 290, endPoint x: 275, endPoint y: 243, distance: 86.4
click at [284, 285] on app-calendar-viewport "Sun 17 Mon 18 Tue 19 Wed 20 Thu 21 Fri 22 Sat 23 Sun 24 Mon 25 Tue 26 Wed 27" at bounding box center [515, 436] width 1031 height 574
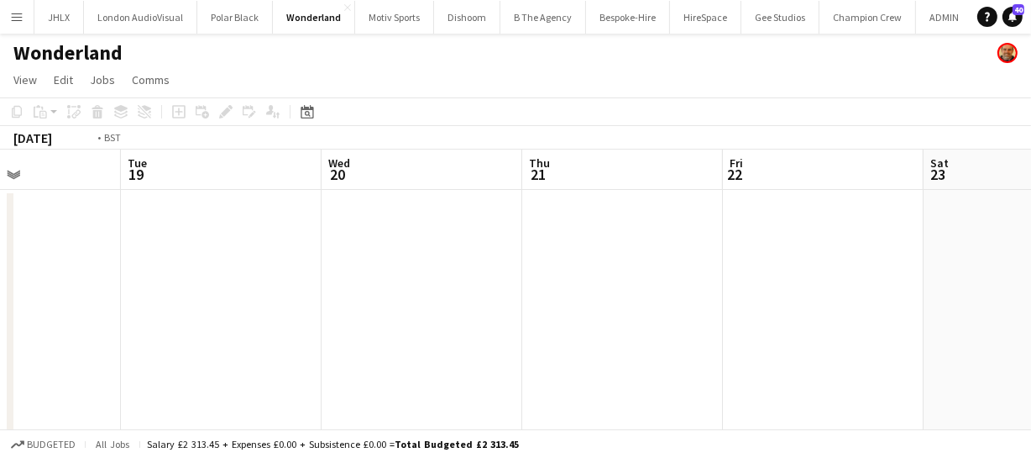
click at [245, 247] on app-calendar-viewport "Sat 16 Sun 17 Mon 18 Tue 19 Wed 20 Thu 21 Fri 22 Sat 23 Sun 24 Mon 25 Tue 26" at bounding box center [515, 436] width 1031 height 574
click at [316, 263] on app-calendar-viewport "Fri 15 Sat 16 Sun 17 Mon 18 Tue 19 Wed 20 Thu 21 Fri 22 Sat 23 Sun 24 Mon 25" at bounding box center [515, 436] width 1031 height 574
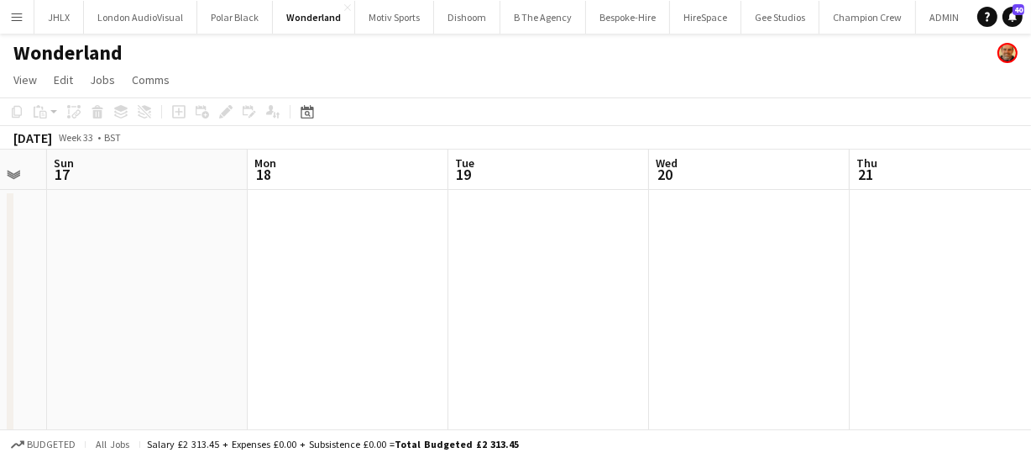
drag, startPoint x: 82, startPoint y: 263, endPoint x: 155, endPoint y: 275, distance: 74.0
click at [270, 260] on app-calendar-viewport "Fri 15 Sat 16 Sun 17 Mon 18 Tue 19 Wed 20 Thu 21 Fri 22 Sat 23 Sun 24 Mon 25" at bounding box center [515, 436] width 1031 height 574
drag, startPoint x: 121, startPoint y: 275, endPoint x: 279, endPoint y: 260, distance: 158.5
click at [184, 264] on app-calendar-viewport "Thu 14 Fri 15 Sat 16 Sun 17 Mon 18 Tue 19 Wed 20 Thu 21 Fri 22 Sat 23 Sun 24" at bounding box center [515, 436] width 1031 height 574
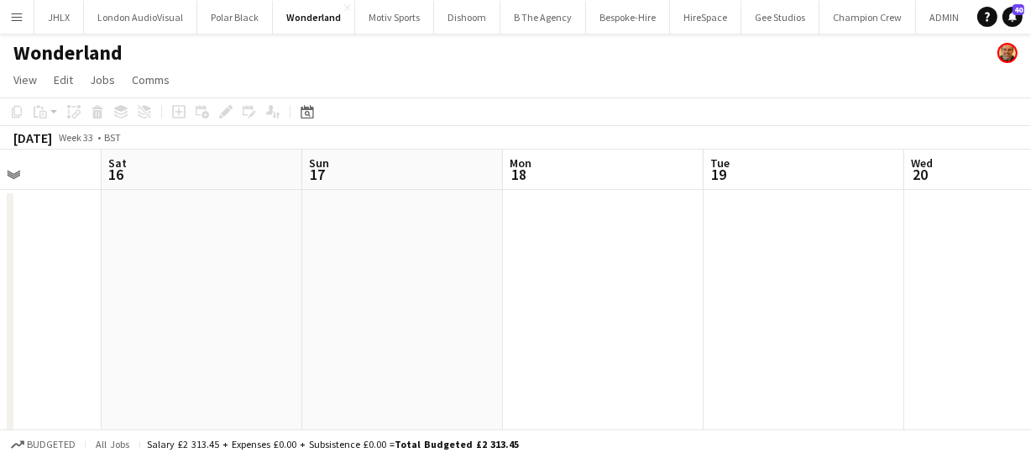
drag, startPoint x: 135, startPoint y: 269, endPoint x: 199, endPoint y: 281, distance: 64.9
click at [208, 262] on app-calendar-viewport "Wed 13 Thu 14 Fri 15 Sat 16 Sun 17 Mon 18 Tue 19 Wed 20 Thu 21 Fri 22 Sat 23" at bounding box center [515, 436] width 1031 height 574
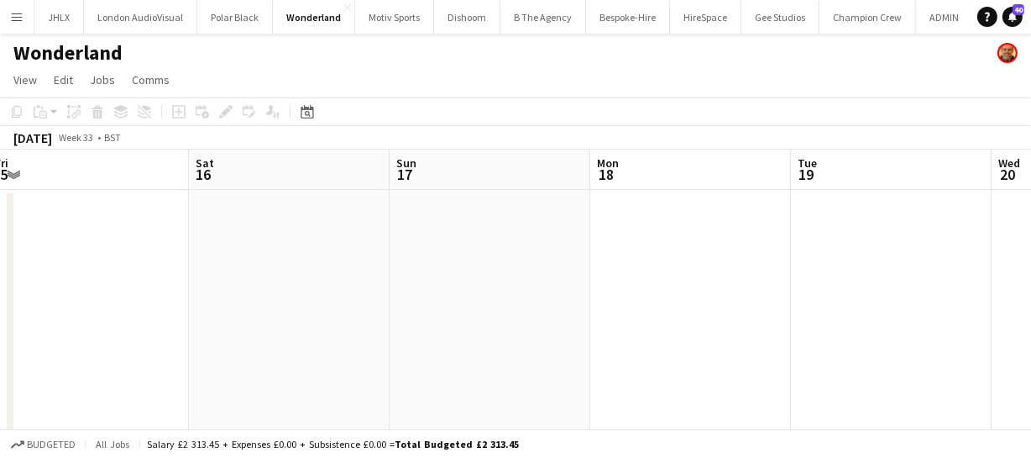
click at [302, 275] on app-calendar-viewport "Wed 13 Thu 14 Fri 15 Sat 16 Sun 17 Mon 18 Tue 19 Wed 20 Thu 21 Fri 22 Sat 23" at bounding box center [515, 436] width 1031 height 574
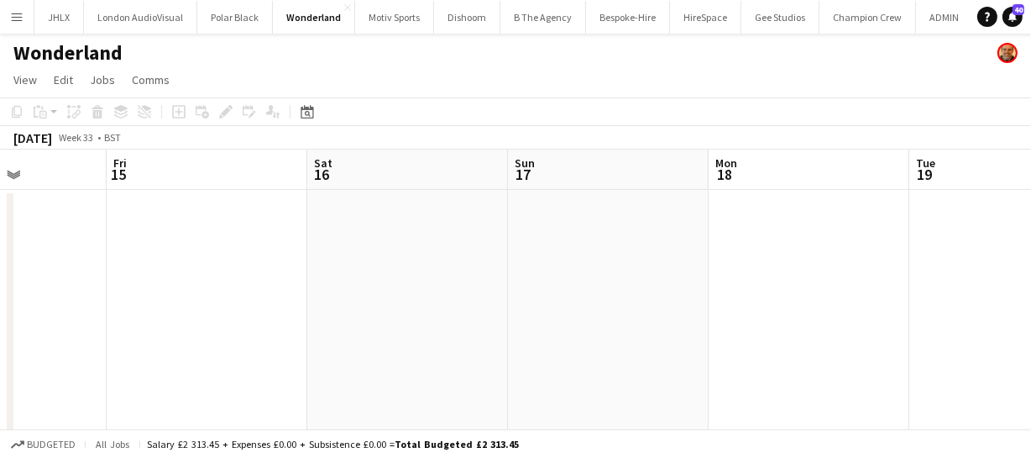
drag, startPoint x: 222, startPoint y: 305, endPoint x: 285, endPoint y: 293, distance: 64.9
click at [285, 293] on app-calendar-viewport "Tue 12 Wed 13 Thu 14 Fri 15 Sat 16 Sun 17 Mon 18 Tue 19 Wed 20 Thu 21 Fri 22" at bounding box center [515, 436] width 1031 height 574
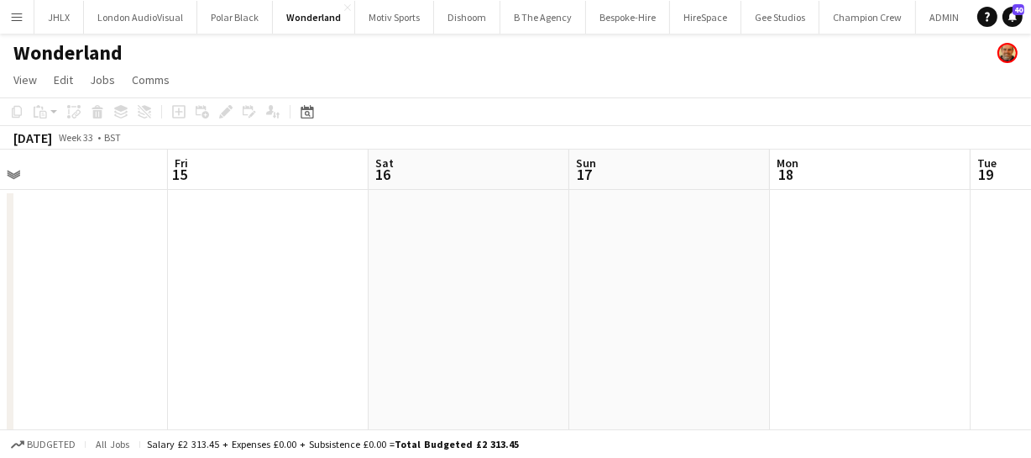
click at [281, 275] on app-calendar-viewport "Tue 12 Wed 13 Thu 14 Fri 15 Sat 16 Sun 17 Mon 18 Tue 19 Wed 20 Thu 21 Fri 22" at bounding box center [515, 436] width 1031 height 574
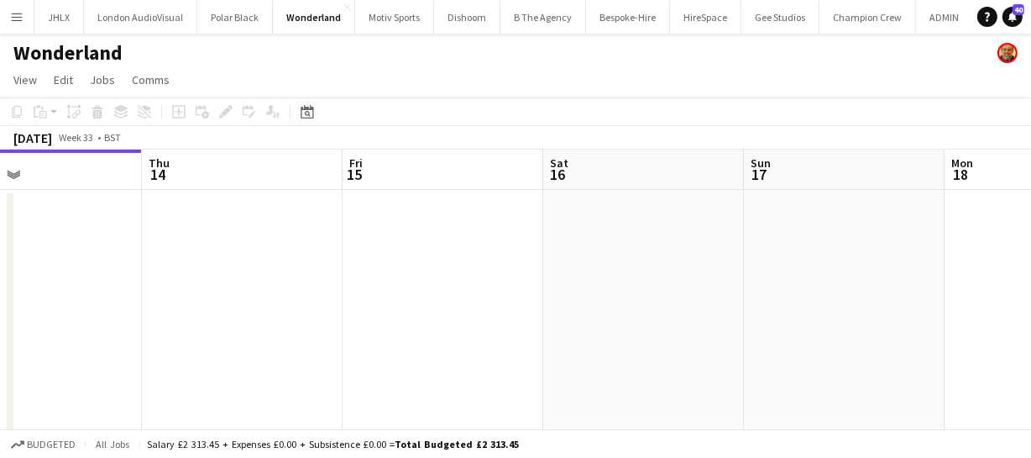
drag, startPoint x: 269, startPoint y: 285, endPoint x: 386, endPoint y: 279, distance: 117.7
click at [332, 280] on app-calendar-viewport "Mon 11 Tue 12 Wed 13 Thu 14 Fri 15 Sat 16 Sun 17 Mon 18 Tue 19 Wed 20 Thu 21" at bounding box center [515, 436] width 1031 height 574
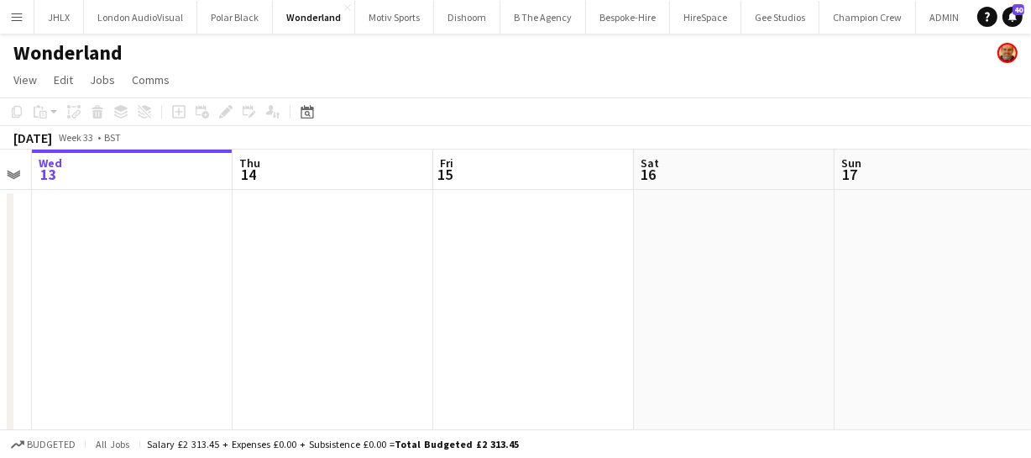
drag, startPoint x: 157, startPoint y: 280, endPoint x: 377, endPoint y: 275, distance: 220.0
click at [280, 272] on app-calendar-viewport "Mon 11 Tue 12 Wed 13 Thu 14 Fri 15 Sat 16 Sun 17 Mon 18 Tue 19 Wed 20 Thu 21" at bounding box center [515, 436] width 1031 height 574
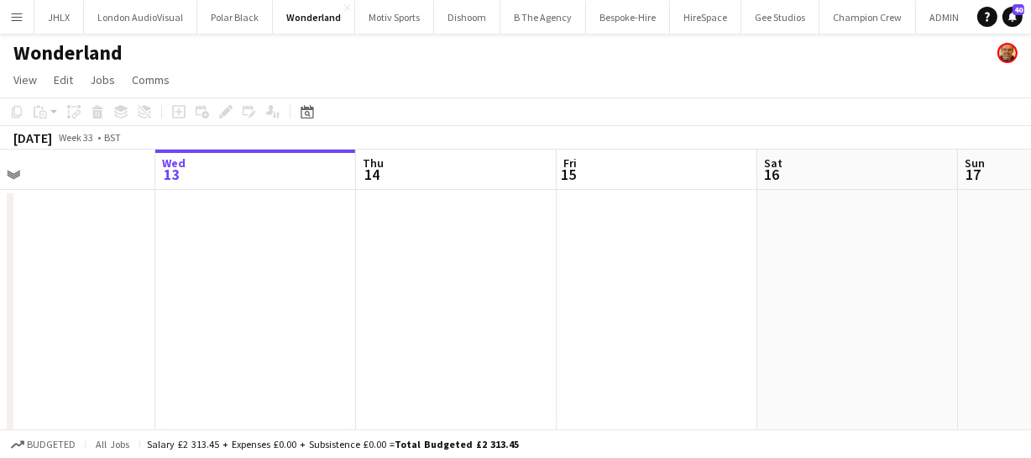
click at [323, 281] on app-calendar-viewport "Sun 10 Mon 11 Tue 12 Wed 13 Thu 14 Fri 15 Sat 16 Sun 17 Mon 18 Tue 19 Wed 20" at bounding box center [515, 436] width 1031 height 574
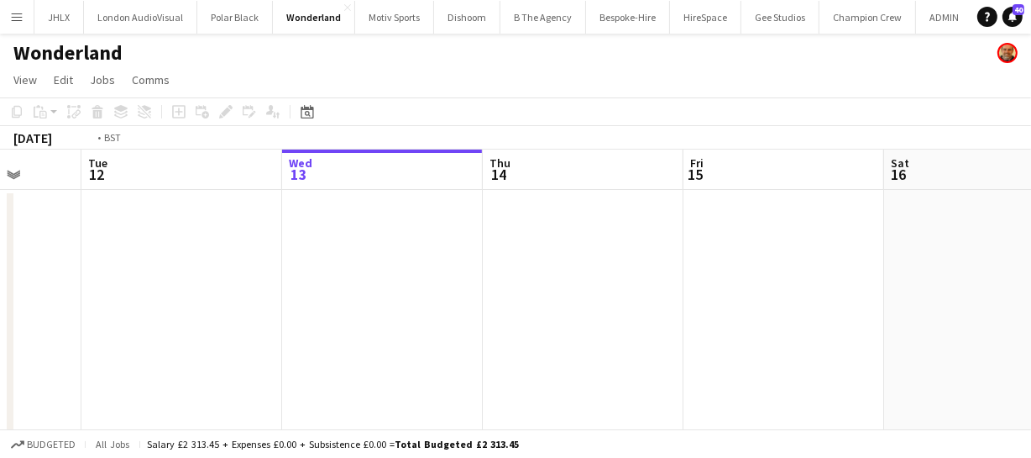
click at [311, 272] on app-calendar-viewport "Sat 9 Sun 10 Mon 11 Tue 12 Wed 13 Thu 14 Fri 15 Sat 16 Sun 17 Mon 18 Tue 19" at bounding box center [515, 436] width 1031 height 574
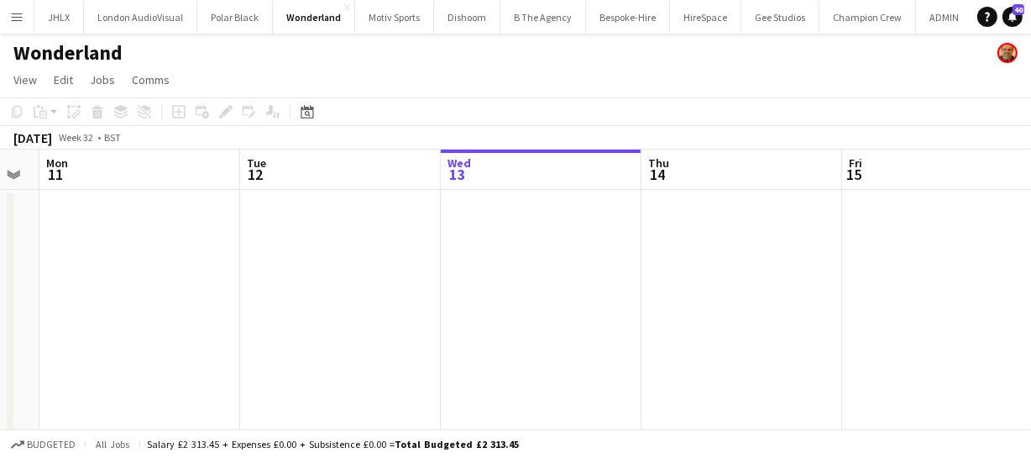
drag, startPoint x: 274, startPoint y: 282, endPoint x: 139, endPoint y: 260, distance: 136.9
click at [370, 280] on app-calendar-viewport "Sat 9 Sun 10 Mon 11 Tue 12 Wed 13 Thu 14 Fri 15 Sat 16 Sun 17 Mon 18 Tue 19" at bounding box center [515, 436] width 1031 height 574
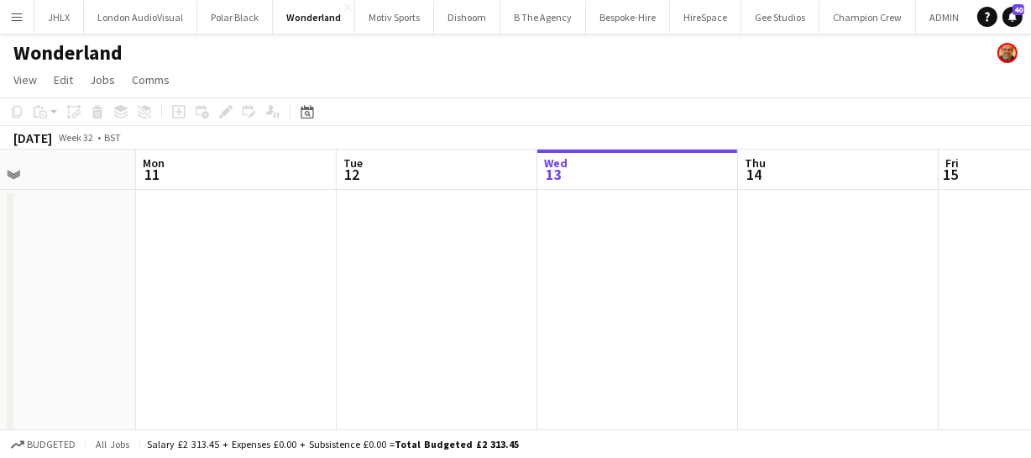
drag, startPoint x: 192, startPoint y: 260, endPoint x: 327, endPoint y: 263, distance: 134.3
click at [297, 256] on app-calendar-viewport "Fri 8 Sat 9 Sun 10 Mon 11 Tue 12 Wed 13 Thu 14 Fri 15 Sat 16 Sun 17 Mon 18" at bounding box center [515, 436] width 1031 height 574
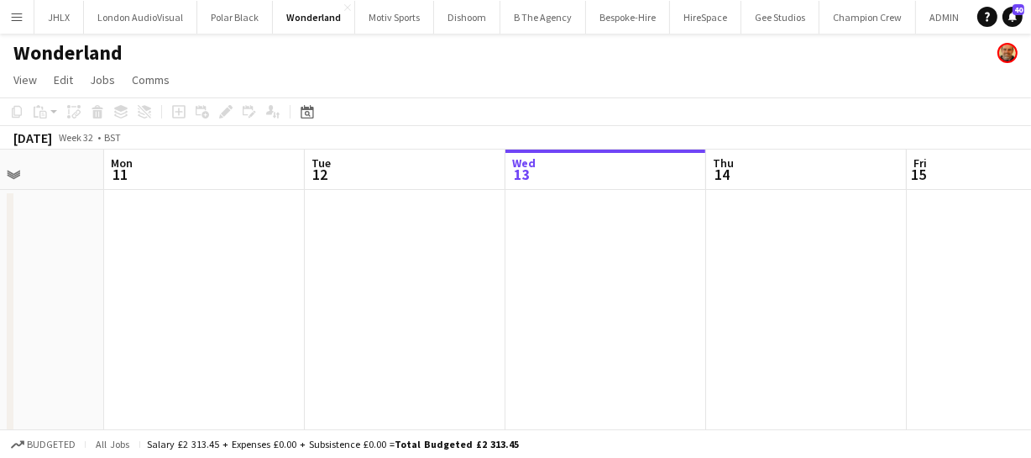
click at [300, 274] on app-calendar-viewport "Fri 8 Sat 9 Sun 10 Mon 11 Tue 12 Wed 13 Thu 14 Fri 15 Sat 16 Sun 17 Mon 18" at bounding box center [515, 436] width 1031 height 574
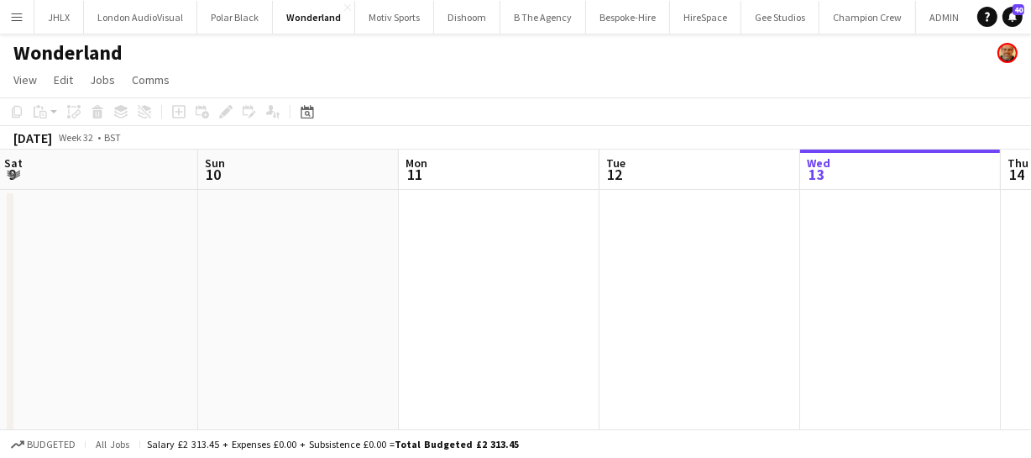
drag, startPoint x: 234, startPoint y: 260, endPoint x: 359, endPoint y: 235, distance: 127.6
click at [343, 240] on app-calendar-viewport "Thu 7 Fri 8 Sat 9 Sun 10 Mon 11 Tue 12 Wed 13 Thu 14 Fri 15 Sat 16 Sun 17" at bounding box center [515, 436] width 1031 height 574
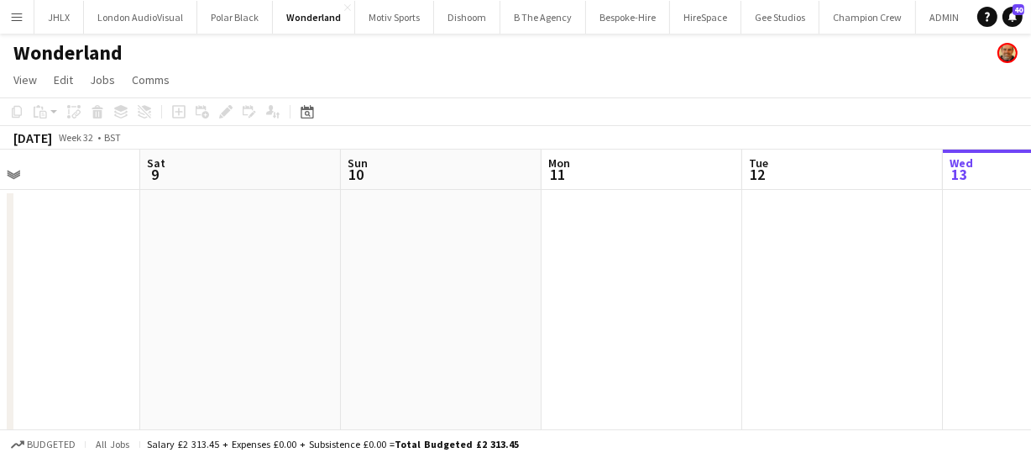
click at [297, 260] on app-calendar-viewport "Wed 6 Thu 7 Fri 8 Sat 9 Sun 10 Mon 11 Tue 12 Wed 13 Thu 14 Fri 15 Sat 16" at bounding box center [515, 436] width 1031 height 574
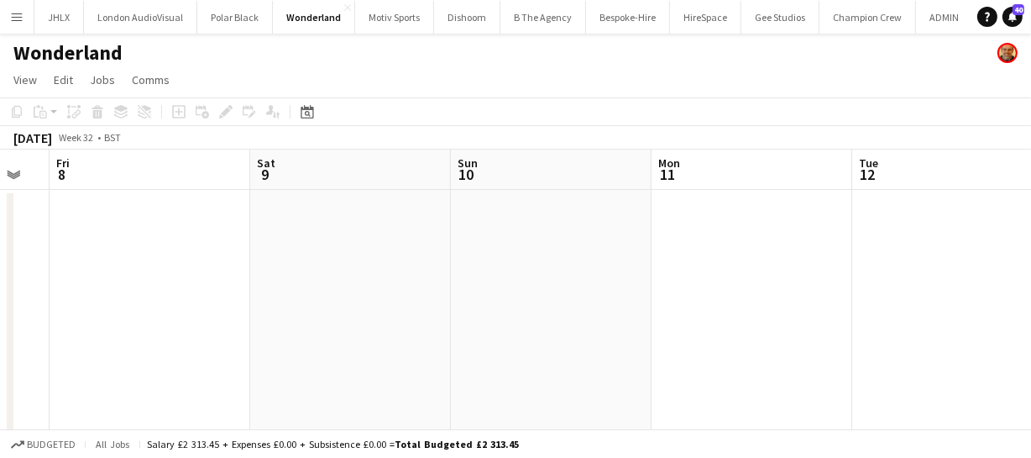
drag, startPoint x: 217, startPoint y: 253, endPoint x: 302, endPoint y: 252, distance: 84.8
click at [272, 253] on app-calendar-viewport "Wed 6 Thu 7 Fri 8 Sat 9 Sun 10 Mon 11 Tue 12 Wed 13 Thu 14 Fri 15 Sat 16" at bounding box center [515, 436] width 1031 height 574
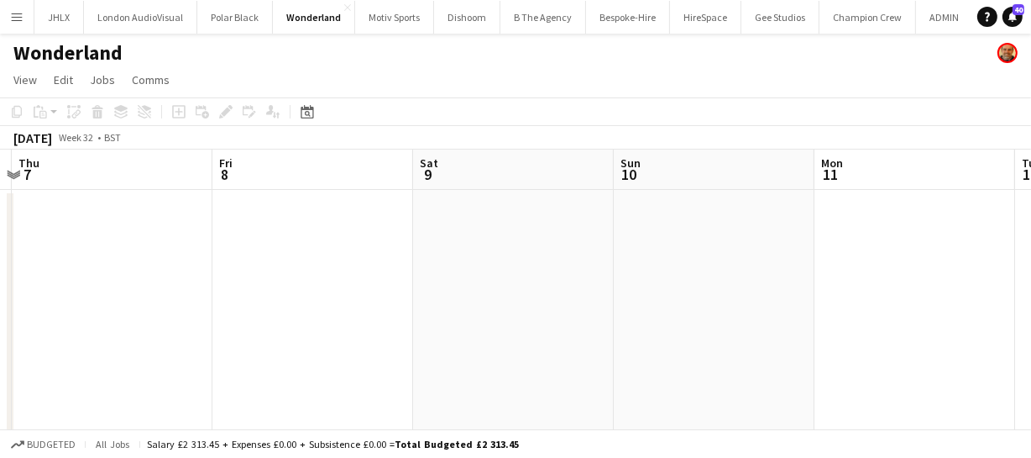
click at [282, 270] on app-calendar-viewport "Tue 5 Wed 6 Thu 7 Fri 8 Sat 9 Sun 10 Mon 11 Tue 12 Wed 13 Thu 14 Fri 15" at bounding box center [515, 436] width 1031 height 574
click at [284, 283] on app-calendar-viewport "Mon 4 Tue 5 Wed 6 Thu 7 Fri 8 Sat 9 Sun 10 Mon 11 Tue 12 Wed 13 Thu 14" at bounding box center [515, 436] width 1031 height 574
click at [257, 263] on app-calendar-viewport "Mon 4 Tue 5 Wed 6 Thu 7 Fri 8 Sat 9 Sun 10 Mon 11 Tue 12 Wed 13 Thu 14" at bounding box center [515, 436] width 1031 height 574
drag, startPoint x: 121, startPoint y: 275, endPoint x: 254, endPoint y: 268, distance: 132.8
click at [232, 269] on app-calendar-viewport "Sun 3 Mon 4 Tue 5 Wed 6 Thu 7 Fri 8 Sat 9 Sun 10 Mon 11 Tue 12 Wed 13" at bounding box center [515, 436] width 1031 height 574
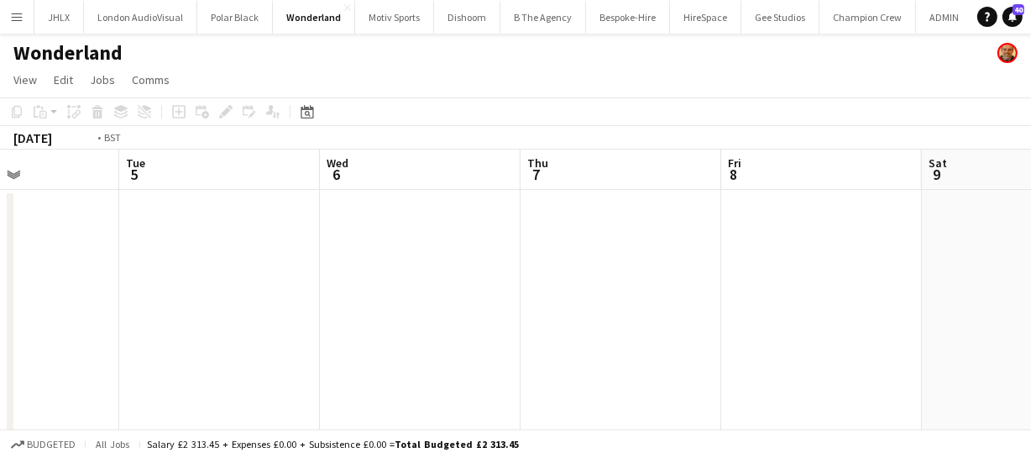
drag, startPoint x: 105, startPoint y: 275, endPoint x: 125, endPoint y: 269, distance: 21.2
click at [192, 264] on app-calendar-viewport "Sat 2 Sun 3 Mon 4 Tue 5 Wed 6 Thu 7 Fri 8 Sat 9 Sun 10 Mon 11 Tue 12" at bounding box center [515, 436] width 1031 height 574
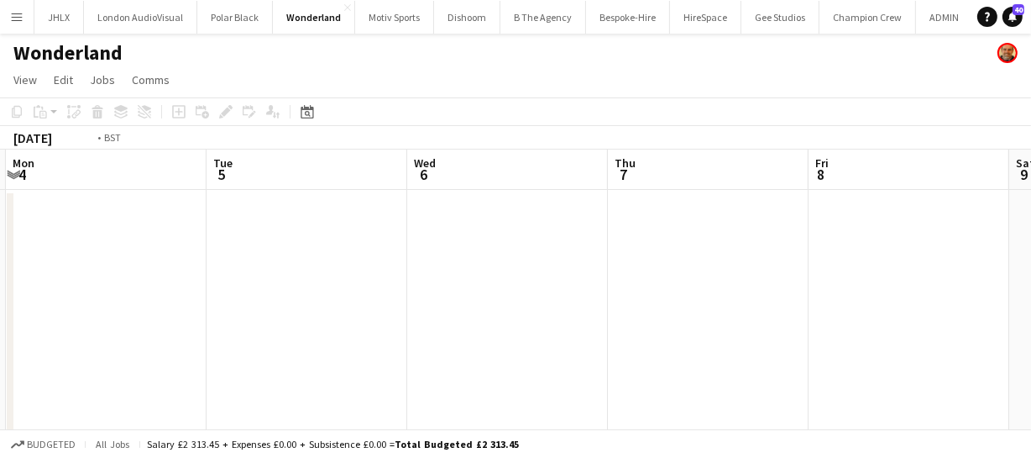
click at [162, 269] on app-calendar-viewport "Sat 2 Sun 3 Mon 4 Tue 5 Wed 6 Thu 7 Fri 8 Sat 9 Sun 10 Mon 11 Tue 12" at bounding box center [515, 436] width 1031 height 574
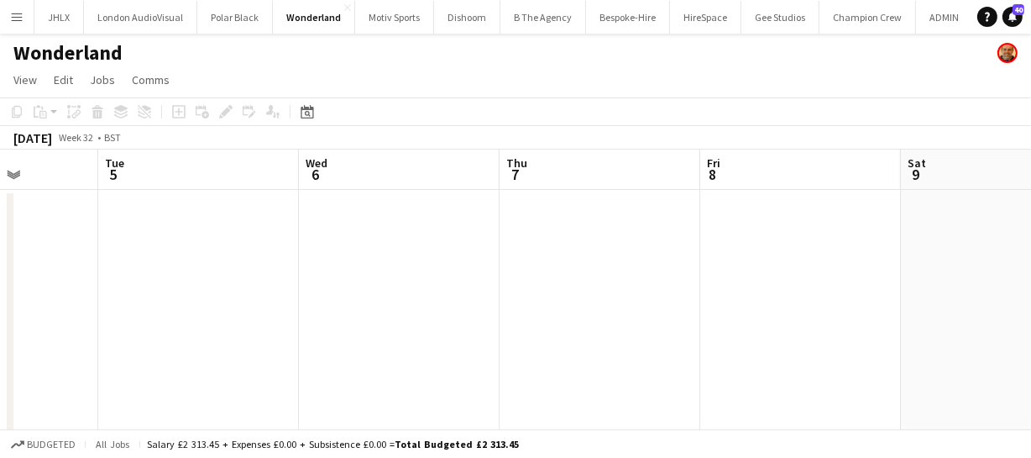
drag, startPoint x: 147, startPoint y: 269, endPoint x: 222, endPoint y: 270, distance: 75.6
click at [183, 268] on app-calendar-viewport "Sat 2 Sun 3 Mon 4 Tue 5 Wed 6 Thu 7 Fri 8 Sat 9 Sun 10 Mon 11 Tue 12" at bounding box center [515, 436] width 1031 height 574
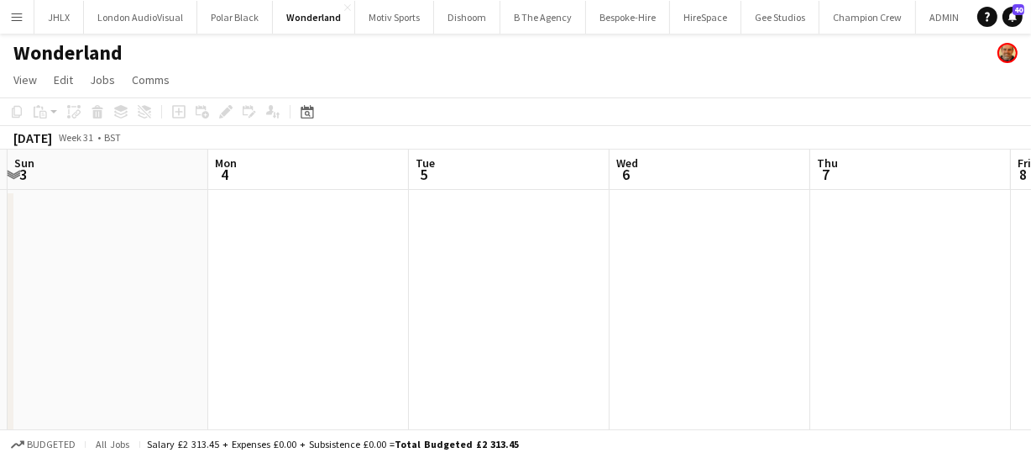
drag, startPoint x: 139, startPoint y: 285, endPoint x: 271, endPoint y: 282, distance: 131.8
click at [192, 280] on app-calendar-viewport "Fri 1 Sat 2 Sun 3 Mon 4 Tue 5 Wed 6 Thu 7 Fri 8 Sat 9 Sun 10 Mon 11" at bounding box center [515, 436] width 1031 height 574
click at [238, 283] on app-calendar-viewport "Fri 1 Sat 2 Sun 3 Mon 4 Tue 5 Wed 6 Thu 7 Fri 8 Sat 9 Sun 10 Mon 11" at bounding box center [515, 436] width 1031 height 574
drag, startPoint x: 115, startPoint y: 262, endPoint x: 139, endPoint y: 265, distance: 24.6
click at [261, 260] on app-calendar-viewport "Thu 31 Fri 1 Sat 2 Sun 3 Mon 4 Tue 5 Wed 6 Thu 7 Fri 8 Sat 9 Sun 10" at bounding box center [515, 436] width 1031 height 574
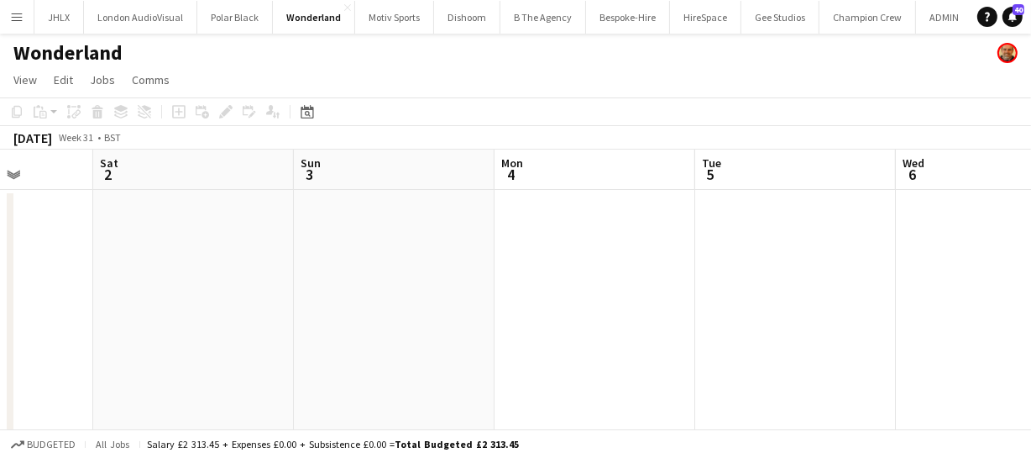
click at [275, 265] on app-calendar-viewport "Wed 30 Thu 31 Fri 1 Sat 2 Sun 3 Mon 4 Tue 5 Wed 6 Thu 7 Fri 8 Sat 9" at bounding box center [515, 436] width 1031 height 574
click at [252, 265] on app-calendar-viewport "Wed 30 Thu 31 Fri 1 Sat 2 Sun 3 Mon 4 Tue 5 Wed 6 Thu 7 Fri 8 Sat 9" at bounding box center [515, 436] width 1031 height 574
click at [403, 279] on app-calendar-viewport "Tue 29 Wed 30 Thu 31 Fri 1 Sat 2 Sun 3 Mon 4 Tue 5 Wed 6 Thu 7 Fri 8" at bounding box center [515, 436] width 1031 height 574
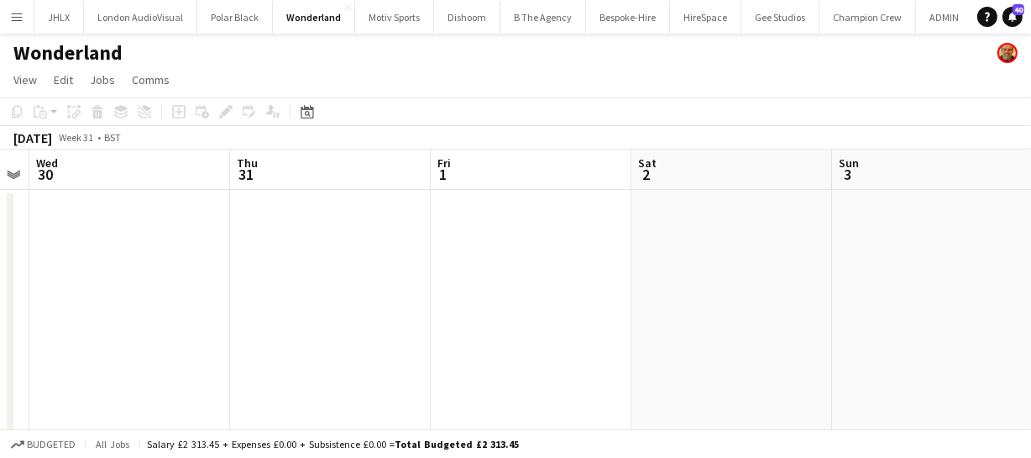
click at [341, 267] on app-calendar-viewport "Mon 28 Tue 29 Wed 30 Thu 31 Fri 1 Sat 2 Sun 3 Mon 4 Tue 5 Wed 6 Thu 7" at bounding box center [515, 436] width 1031 height 574
click at [575, 260] on app-calendar-viewport "Mon 28 Tue 29 Wed 30 Thu 31 Fri 1 Sat 2 Sun 3 Mon 4 Tue 5 Wed 6 Thu 7" at bounding box center [515, 436] width 1031 height 574
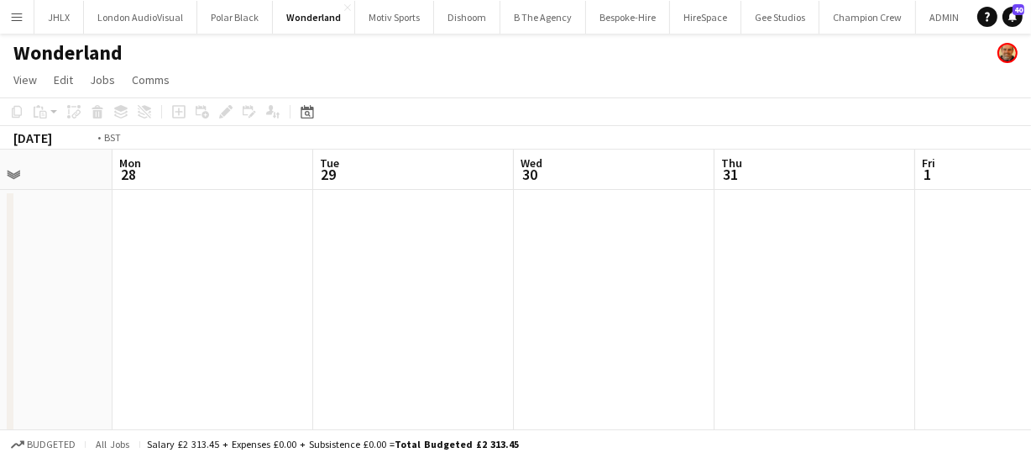
click at [495, 260] on app-calendar-viewport "Sat 26 Sun 27 Mon 28 Tue 29 Wed 30 Thu 31 Fri 1 Sat 2 Sun 3 Mon 4 Tue 5" at bounding box center [515, 436] width 1031 height 574
click at [493, 277] on app-calendar-viewport "Fri 25 Sat 26 Sun 27 Mon 28 Tue 29 Wed 30 Thu 31 Fri 1 Sat 2 Sun 3 Mon 4" at bounding box center [515, 436] width 1031 height 574
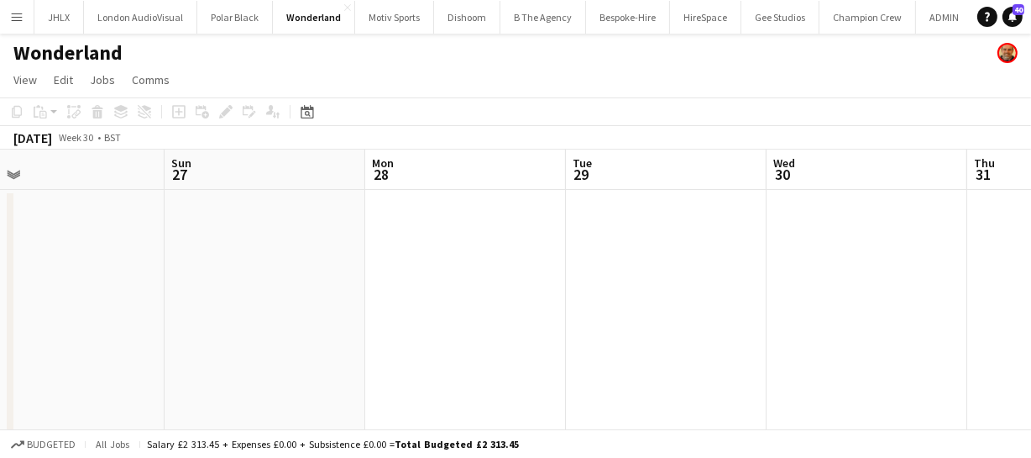
click at [389, 252] on app-calendar-viewport "Thu 24 Fri 25 Sat 26 Sun 27 Mon 28 Tue 29 Wed 30 Thu 31 Fri 1 Sat 2 Sun 3" at bounding box center [515, 436] width 1031 height 574
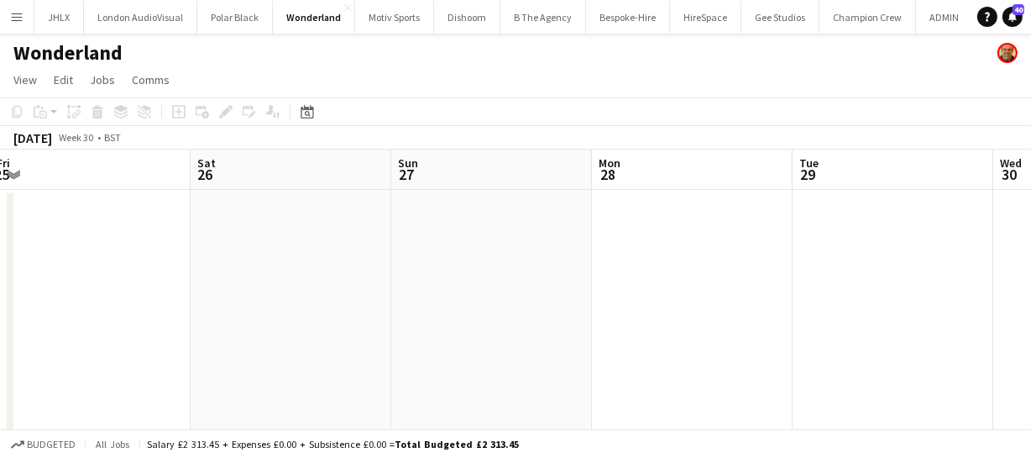
click at [387, 269] on app-calendar-viewport "Wed 23 Thu 24 Fri 25 Sat 26 Sun 27 Mon 28 Tue 29 Wed 30 Thu 31 Fri 1 Sat 2" at bounding box center [515, 436] width 1031 height 574
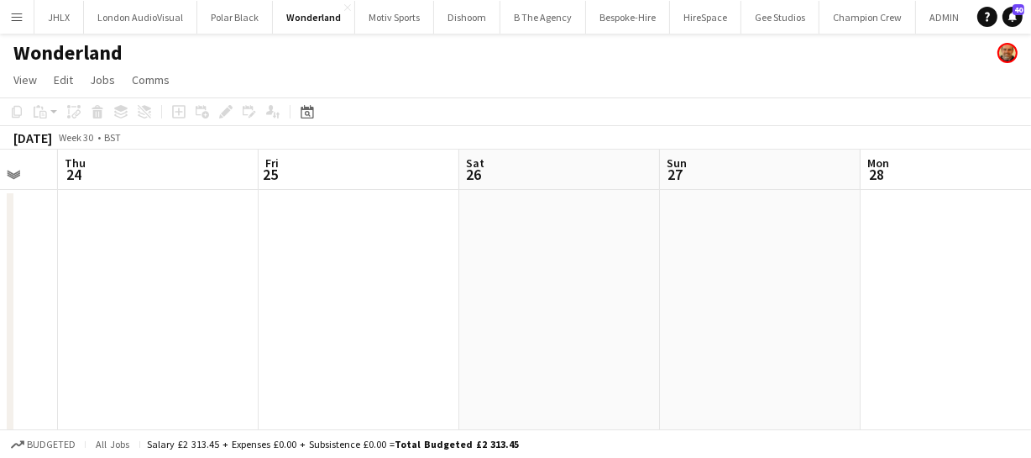
click at [391, 280] on app-calendar-viewport "Tue 22 Wed 23 Thu 24 Fri 25 Sat 26 Sun 27 Mon 28 Tue 29 Wed 30 Thu 31 Fri 1" at bounding box center [515, 436] width 1031 height 574
click at [375, 283] on app-calendar-viewport "Sun 20 Mon 21 Tue 22 Wed 23 Thu 24 Fri 25 Sat 26 Sun 27 Mon 28 Tue 29 Wed 30" at bounding box center [515, 436] width 1031 height 574
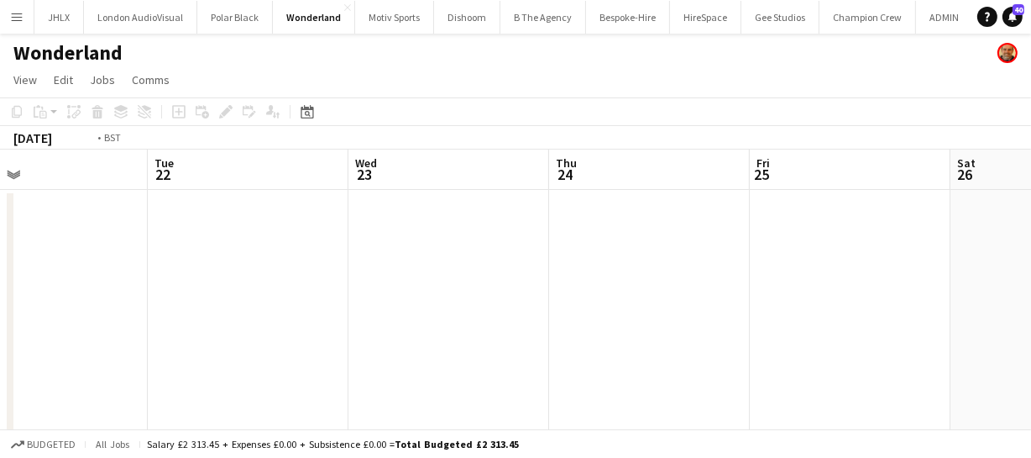
click at [446, 276] on app-calendar-viewport "Sat 19 Sun 20 Mon 21 Tue 22 Wed 23 Thu 24 Fri 25 Sat 26 Sun 27 Mon 28 Tue 29" at bounding box center [515, 436] width 1031 height 574
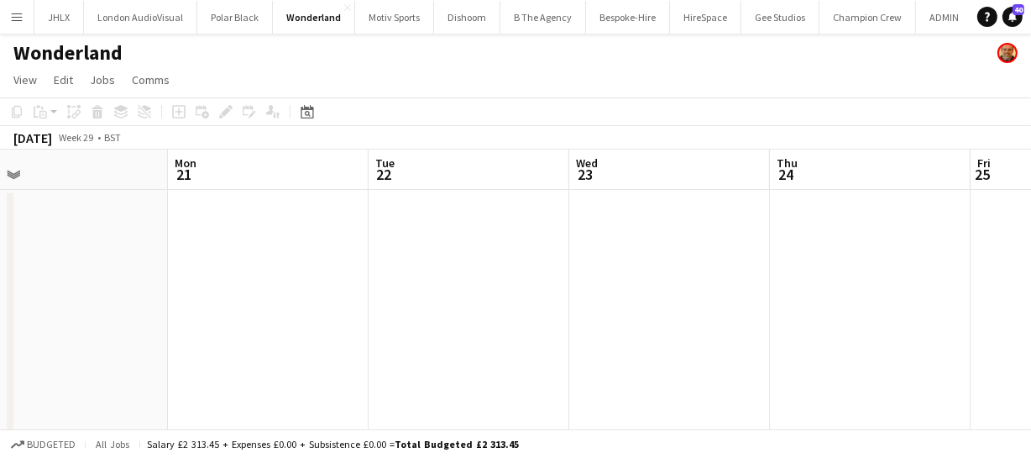
click at [480, 272] on app-calendar-viewport "Fri 18 Sat 19 Sun 20 Mon 21 Tue 22 Wed 23 Thu 24 Fri 25 Sat 26 Sun 27 Mon 28" at bounding box center [515, 436] width 1031 height 574
click at [525, 249] on app-calendar-viewport "Thu 17 Fri 18 Sat 19 Sun 20 Mon 21 Tue 22 Wed 23 Thu 24 Fri 25 Sat 26 Sun 27" at bounding box center [515, 436] width 1031 height 574
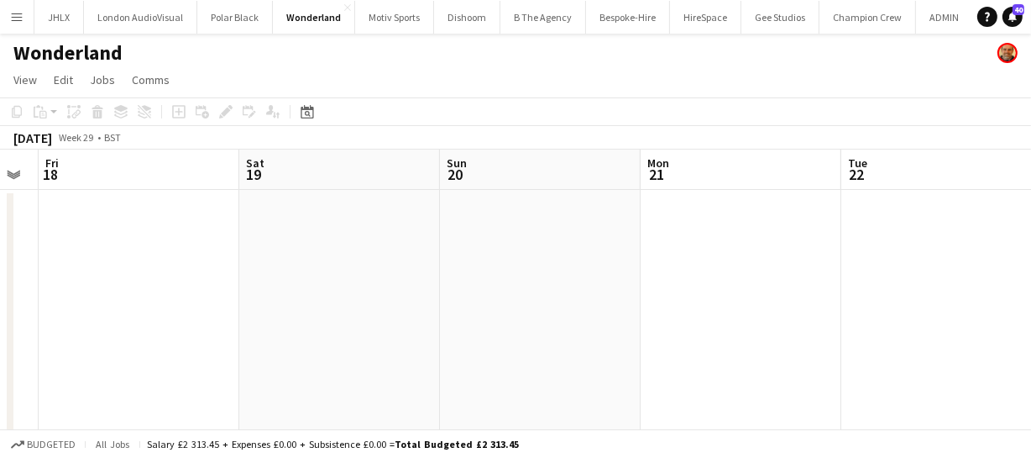
click at [430, 243] on app-calendar-viewport "Tue 15 Wed 16 2/2 1 Job Thu 17 Fri 18 Sat 19 Sun 20 Mon 21 Tue 22 Wed 23 Thu 24…" at bounding box center [515, 436] width 1031 height 574
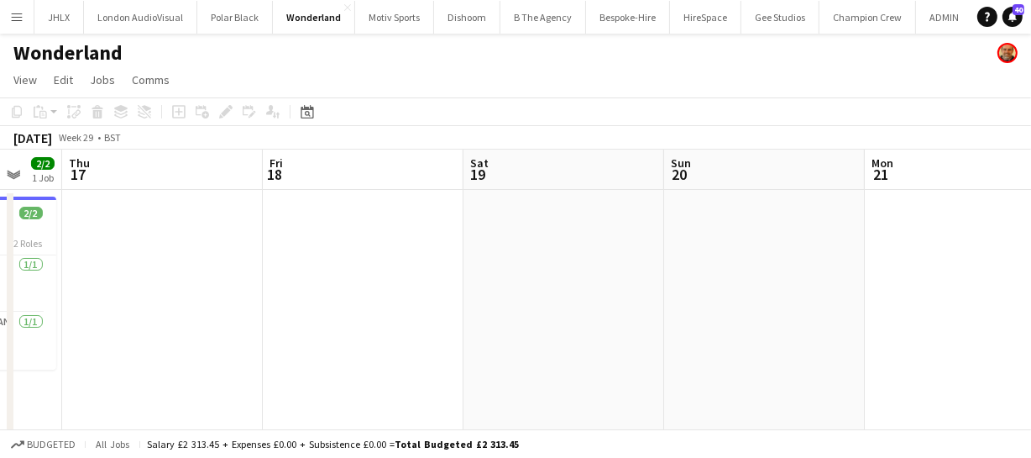
click at [421, 246] on app-calendar-viewport "Tue 15 Wed 16 2/2 1 Job Thu 17 Fri 18 Sat 19 Sun 20 Mon 21 Tue 22 Wed 23 Thu 24…" at bounding box center [515, 436] width 1031 height 574
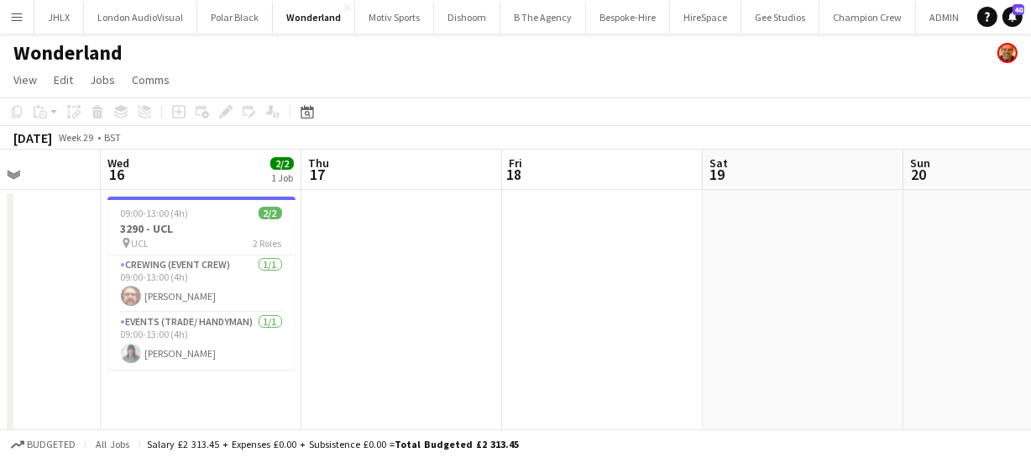
click at [533, 238] on app-calendar-viewport "Sun 13 4/4 1 Job Mon 14 22/22 2 Jobs Tue 15 Wed 16 2/2 1 Job Thu 17 Fri 18 Sat …" at bounding box center [515, 436] width 1031 height 574
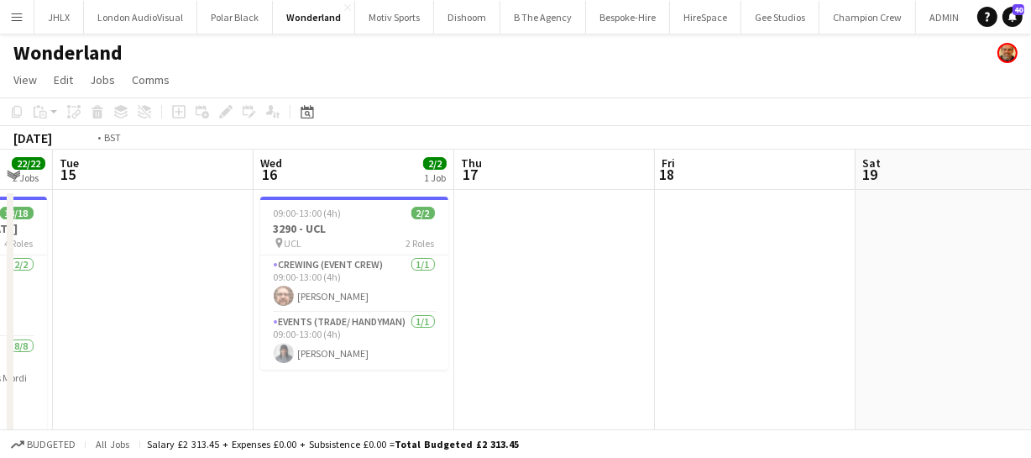
click at [394, 222] on app-calendar-viewport "Sun 13 4/4 1 Job Mon 14 22/22 2 Jobs Tue 15 Wed 16 2/2 1 Job Thu 17 Fri 18 Sat …" at bounding box center [515, 436] width 1031 height 574
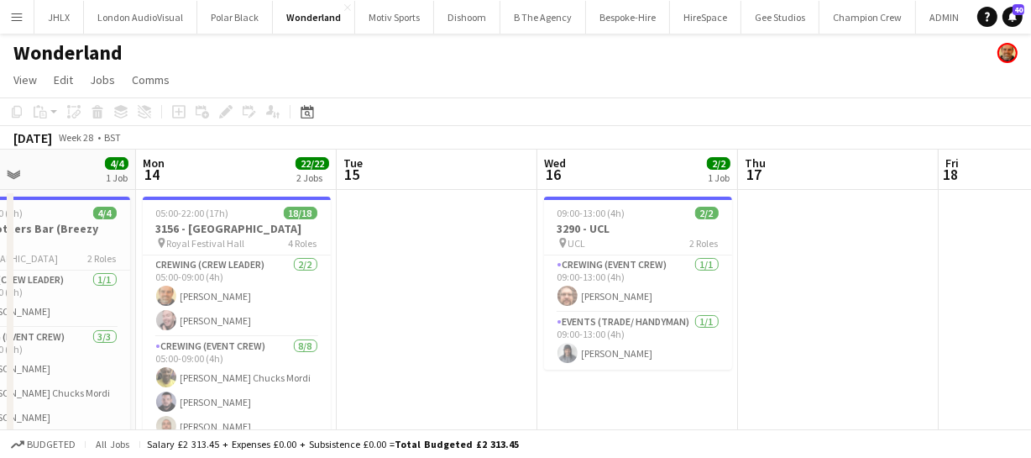
click at [468, 249] on app-calendar-viewport "Fri 11 2/2 1 Job Sat 12 Sun 13 4/4 1 Job Mon 14 22/22 2 Jobs Tue 15 Wed 16 2/2 …" at bounding box center [515, 436] width 1031 height 574
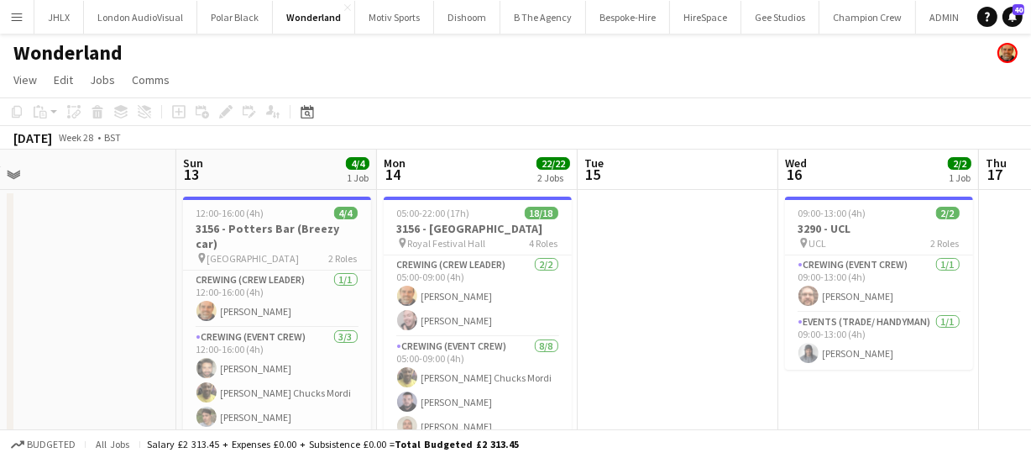
click at [583, 236] on app-calendar-viewport "Thu 10 Fri 11 2/2 1 Job Sat 12 Sun 13 4/4 1 Job Mon 14 22/22 2 Jobs Tue 15 Wed …" at bounding box center [515, 436] width 1031 height 574
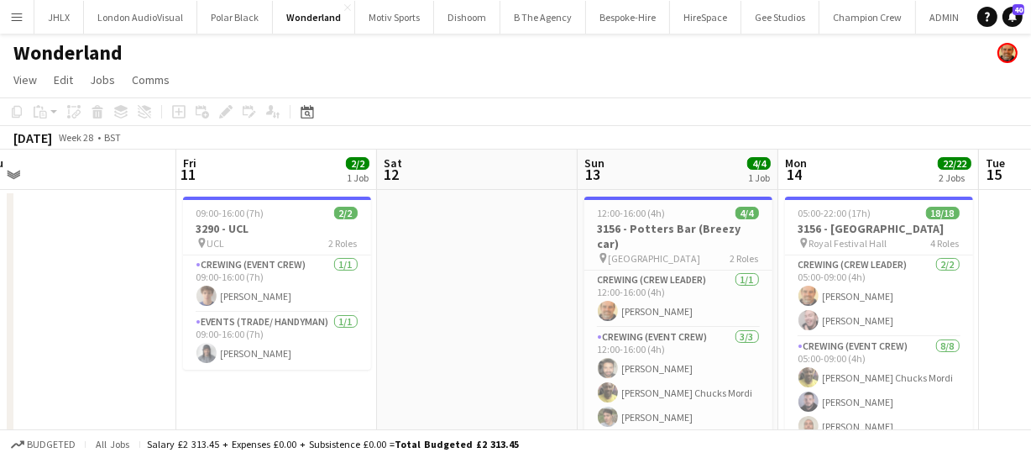
scroll to position [0, 423]
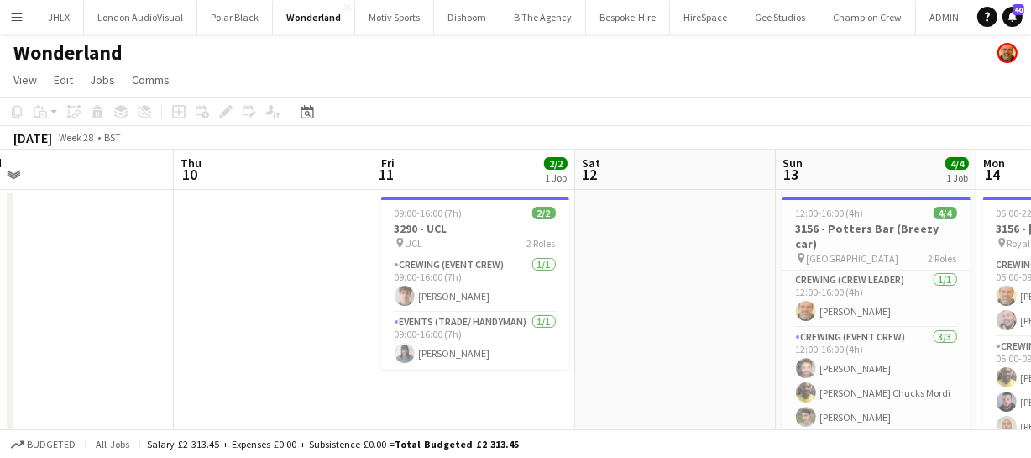
click at [577, 275] on app-calendar-viewport "Mon 7 Tue 8 Wed 9 Thu 10 Fri 11 2/2 1 Job Sat 12 Sun 13 4/4 1 Job Mon 14 22/22 …" at bounding box center [515, 436] width 1031 height 574
click at [412, 272] on app-calendar-viewport "Mon 7 Tue 8 Wed 9 Thu 10 Fri 11 2/2 1 Job Sat 12 Sun 13 4/4 1 Job Mon 14 22/22 …" at bounding box center [515, 436] width 1031 height 574
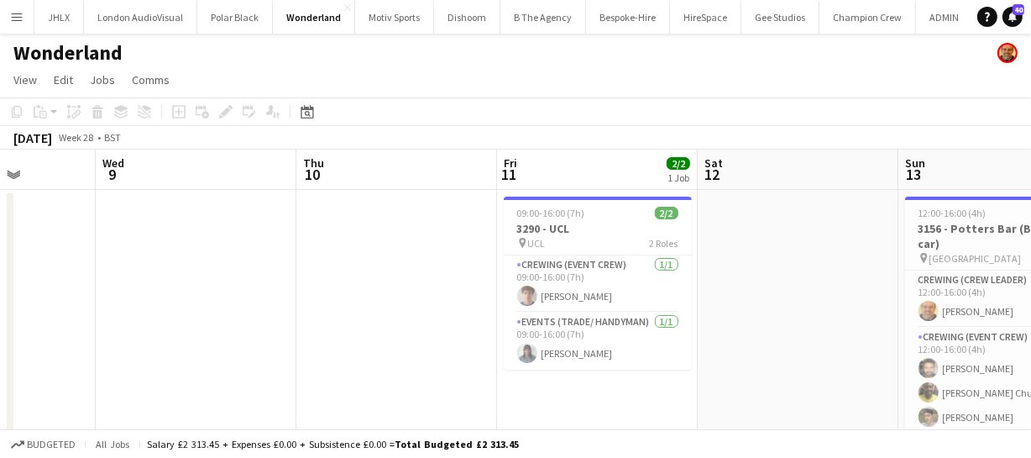
click at [456, 277] on app-calendar-viewport "Sun 6 Mon 7 Tue 8 Wed 9 Thu 10 Fri 11 2/2 1 Job Sat 12 Sun 13 4/4 1 Job Mon 14 …" at bounding box center [515, 436] width 1031 height 574
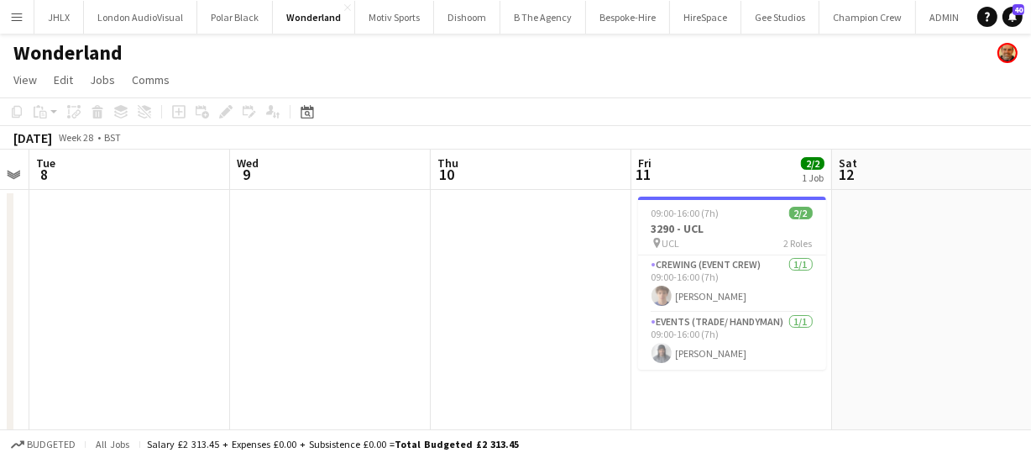
click at [354, 269] on app-calendar-viewport "Sun 6 Mon 7 Tue 8 Wed 9 Thu 10 Fri 11 2/2 1 Job Sat 12 Sun 13 4/4 1 Job Mon 14 …" at bounding box center [515, 436] width 1031 height 574
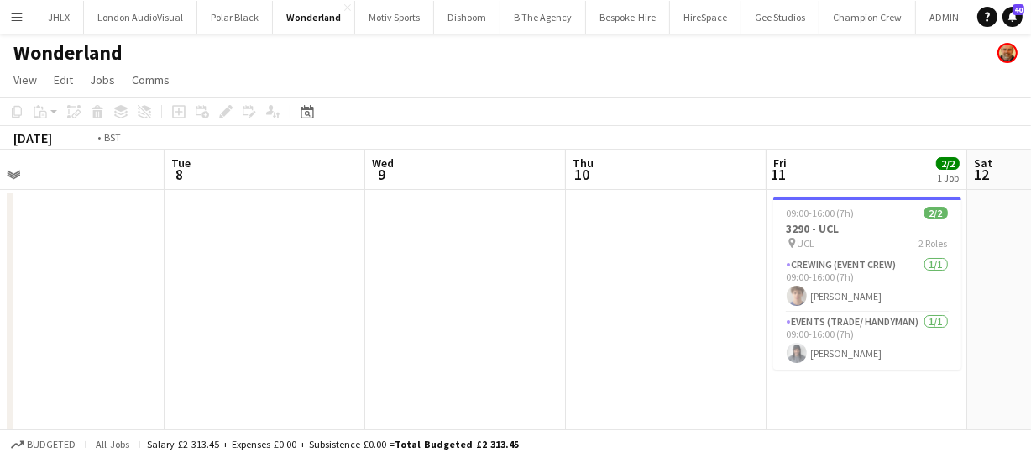
click at [398, 279] on app-calendar-viewport "Sat 5 Sun 6 Mon 7 Tue 8 Wed 9 Thu 10 Fri 11 2/2 1 Job Sat 12 Sun 13 4/4 1 Job M…" at bounding box center [515, 436] width 1031 height 574
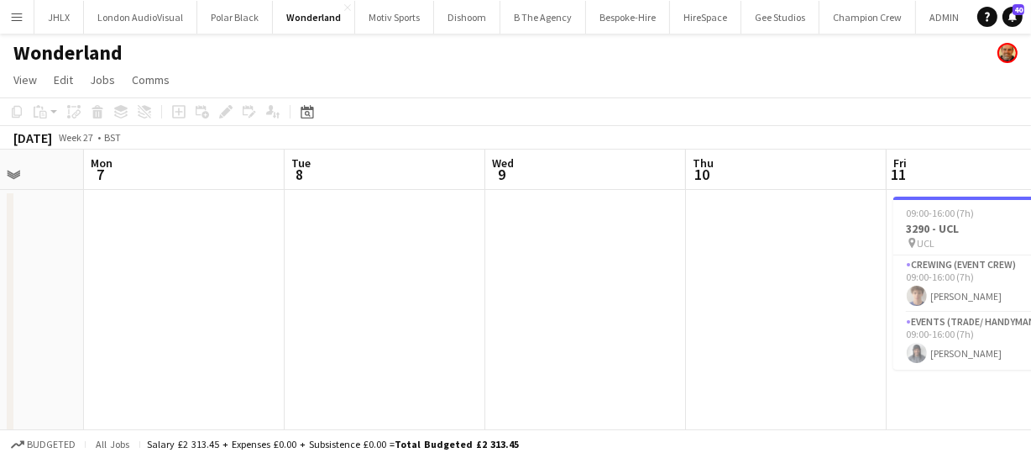
click at [336, 268] on app-calendar-viewport "Fri 4 Sat 5 Sun 6 Mon 7 Tue 8 Wed 9 Thu 10 Fri 11 2/2 1 Job Sat 12 Sun 13 4/4 1…" at bounding box center [515, 436] width 1031 height 574
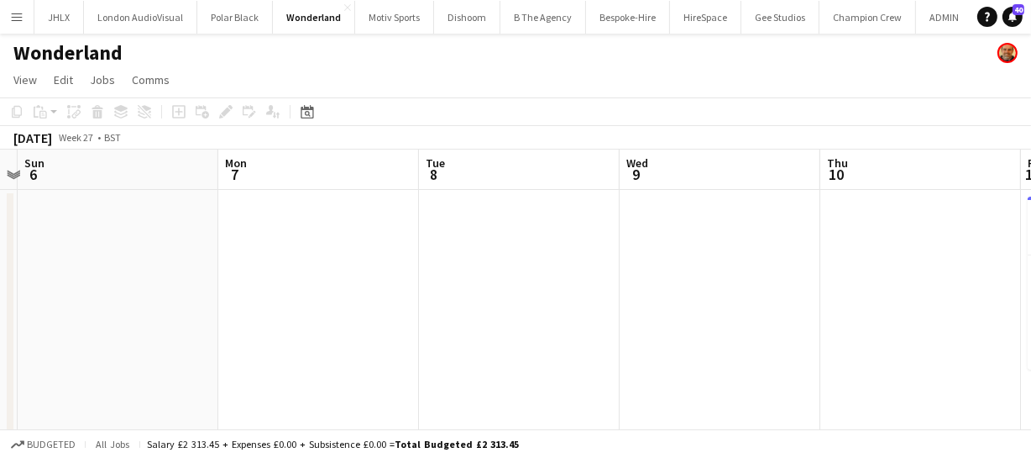
click at [286, 269] on app-calendar-viewport "Fri 4 Sat 5 Sun 6 Mon 7 Tue 8 Wed 9 Thu 10 Fri 11 2/2 1 Job Sat 12 Sun 13 4/4 1…" at bounding box center [515, 436] width 1031 height 574
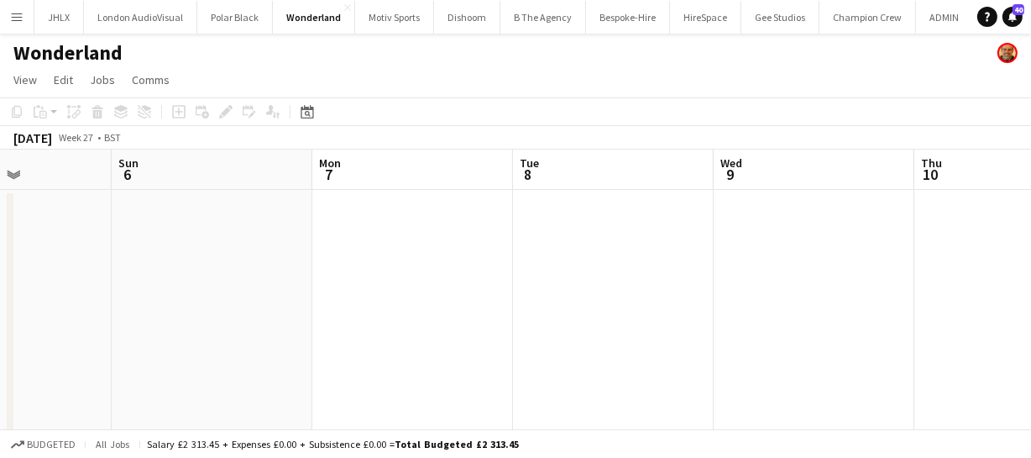
click at [275, 272] on app-calendar-viewport "Thu 3 Fri 4 Sat 5 Sun 6 Mon 7 Tue 8 Wed 9 Thu 10 Fri 11 2/2 1 Job Sat 12 Sun 13…" at bounding box center [515, 436] width 1031 height 574
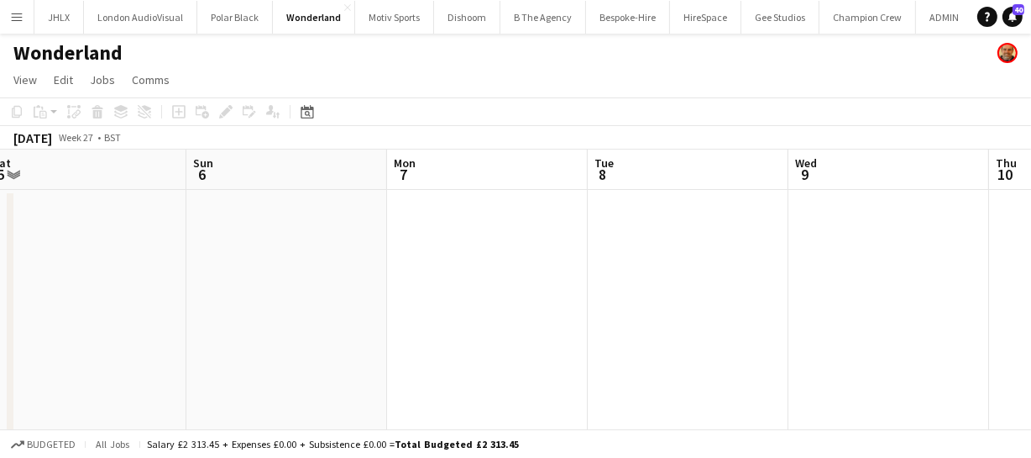
click at [332, 270] on app-calendar-viewport "Thu 3 Fri 4 Sat 5 Sun 6 Mon 7 Tue 8 Wed 9 Thu 10 Fri 11 2/2 1 Job Sat 12 Sun 13…" at bounding box center [515, 436] width 1031 height 574
click at [302, 277] on app-calendar-viewport "Wed 2 Thu 3 Fri 4 Sat 5 Sun 6 Mon 7 Tue 8 Wed 9 Thu 10 Fri 11 2/2 1 Job Sat 12 …" at bounding box center [515, 436] width 1031 height 574
click at [294, 277] on app-calendar-viewport "Tue 1 Wed 2 Thu 3 Fri 4 Sat 5 Sun 6 Mon 7 Tue 8 Wed 9 Thu 10 Fri 11 2/2 1 Job 0…" at bounding box center [515, 436] width 1031 height 574
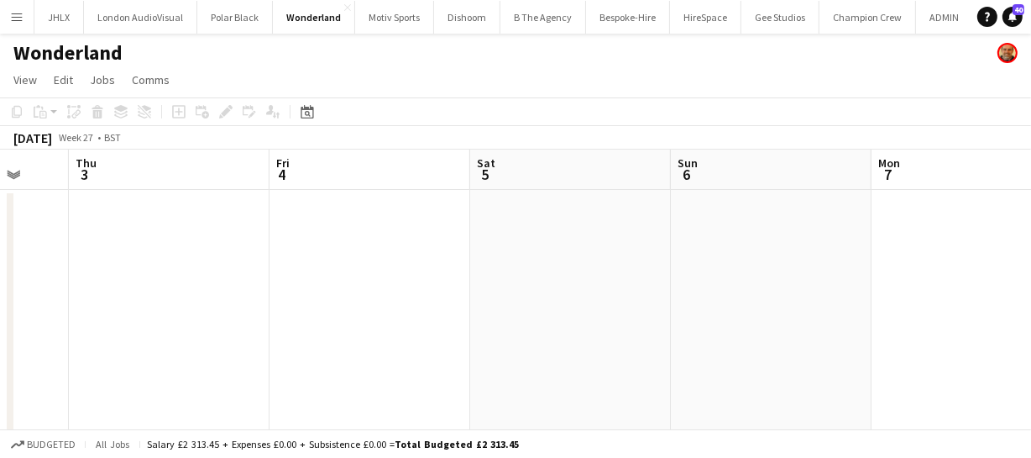
click at [273, 268] on app-calendar-viewport "Mon 30 Tue 1 Wed 2 Thu 3 Fri 4 Sat 5 Sun 6 Mon 7 Tue 8 Wed 9 Thu 10" at bounding box center [515, 436] width 1031 height 574
click at [351, 269] on app-calendar-viewport "Mon 30 Tue 1 Wed 2 Thu 3 Fri 4 Sat 5 Sun 6 Mon 7 Tue 8 Wed 9 Thu 10" at bounding box center [515, 436] width 1031 height 574
click at [307, 275] on app-calendar-viewport "Mon 30 Tue 1 Wed 2 Thu 3 Fri 4 Sat 5 Sun 6 Mon 7 Tue 8 Wed 9 Thu 10" at bounding box center [515, 436] width 1031 height 574
click at [238, 261] on app-calendar-viewport "Sun 29 Mon 30 Tue 1 Wed 2 Thu 3 Fri 4 Sat 5 Sun 6 Mon 7 Tue 8 Wed 9" at bounding box center [515, 436] width 1031 height 574
click at [285, 266] on app-calendar-viewport "Sat 28 Sun 29 Mon 30 Tue 1 Wed 2 Thu 3 Fri 4 Sat 5 Sun 6 Mon 7 Tue 8" at bounding box center [515, 436] width 1031 height 574
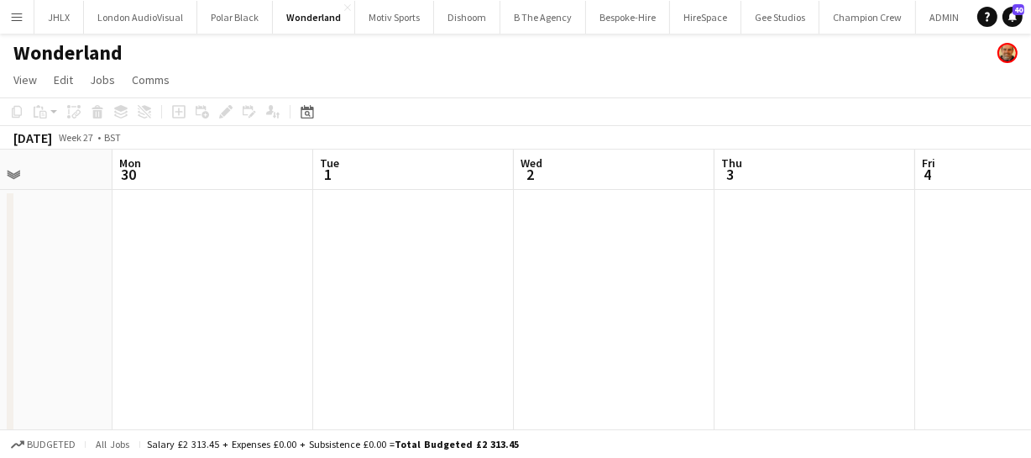
click at [294, 268] on app-calendar-viewport "Fri 27 Sat 28 Sun 29 Mon 30 Tue 1 Wed 2 Thu 3 Fri 4 Sat 5 Sun 6 Mon 7" at bounding box center [515, 436] width 1031 height 574
click at [268, 269] on app-calendar-viewport "Fri 27 Sat 28 Sun 29 Mon 30 Tue 1 Wed 2 Thu 3 Fri 4 Sat 5 Sun 6 Mon 7" at bounding box center [515, 436] width 1031 height 574
click at [275, 263] on app-calendar-viewport "Thu 26 Fri 27 Sat 28 Sun 29 Mon 30 Tue 1 Wed 2 Thu 3 Fri 4 Sat 5 Sun 6" at bounding box center [515, 436] width 1031 height 574
click at [263, 252] on app-calendar-viewport "Thu 26 Fri 27 Sat 28 Sun 29 Mon 30 Tue 1 Wed 2 Thu 3 Fri 4 Sat 5 Sun 6" at bounding box center [515, 436] width 1031 height 574
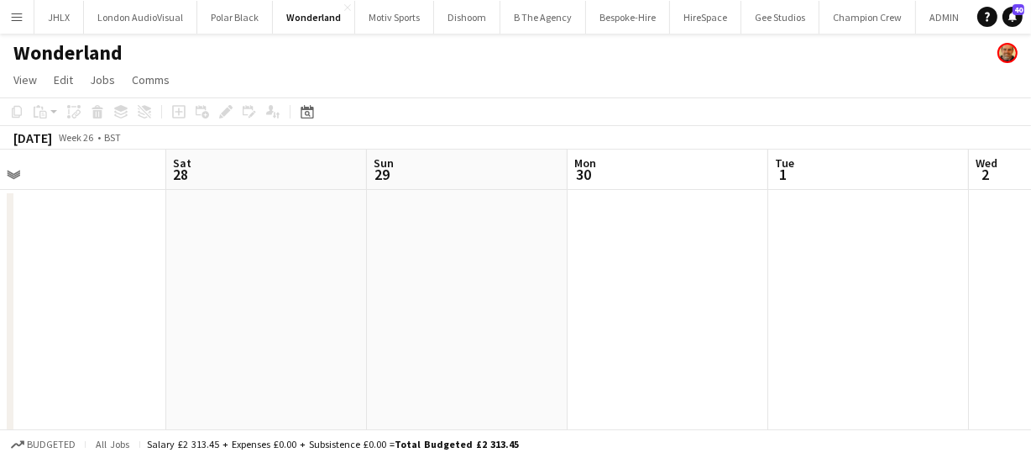
click at [284, 254] on app-calendar-viewport "Wed 25 Thu 26 Fri 27 Sat 28 Sun 29 Mon 30 Tue 1 Wed 2 Thu 3 Fri 4 Sat 5" at bounding box center [515, 436] width 1031 height 574
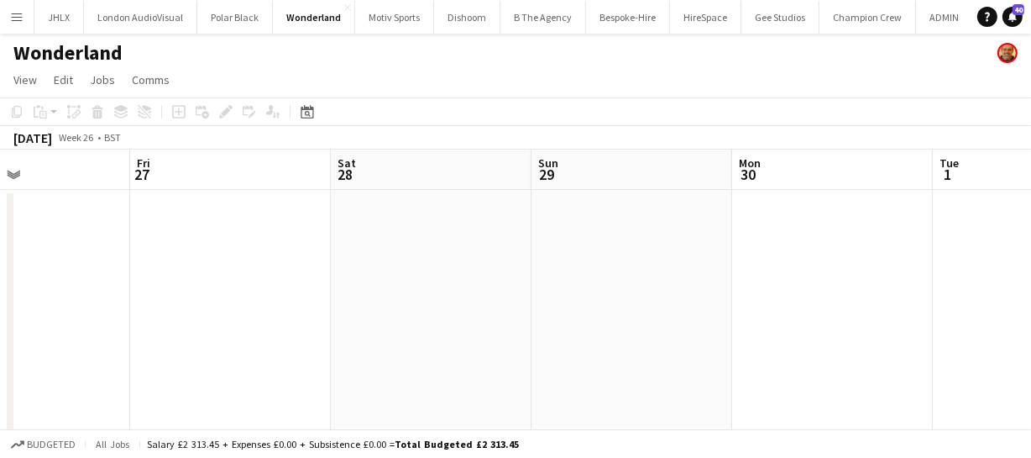
click at [252, 247] on app-calendar-viewport "Tue 24 Wed 25 Thu 26 Fri 27 Sat 28 Sun 29 Mon 30 Tue 1 Wed 2 Thu 3 Fri 4" at bounding box center [515, 436] width 1031 height 574
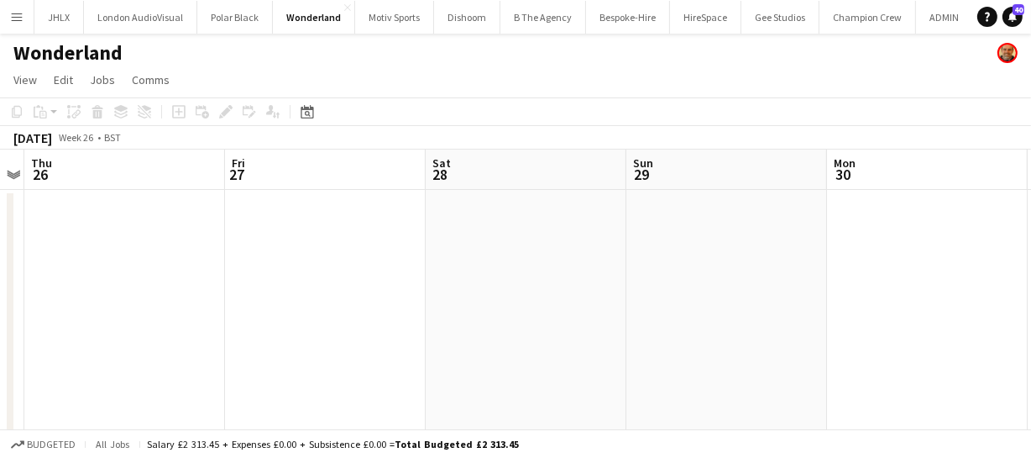
click at [289, 254] on app-calendar-viewport "Tue 24 Wed 25 Thu 26 Fri 27 Sat 28 Sun 29 Mon 30 Tue 1 Wed 2 Thu 3 Fri 4" at bounding box center [515, 436] width 1031 height 574
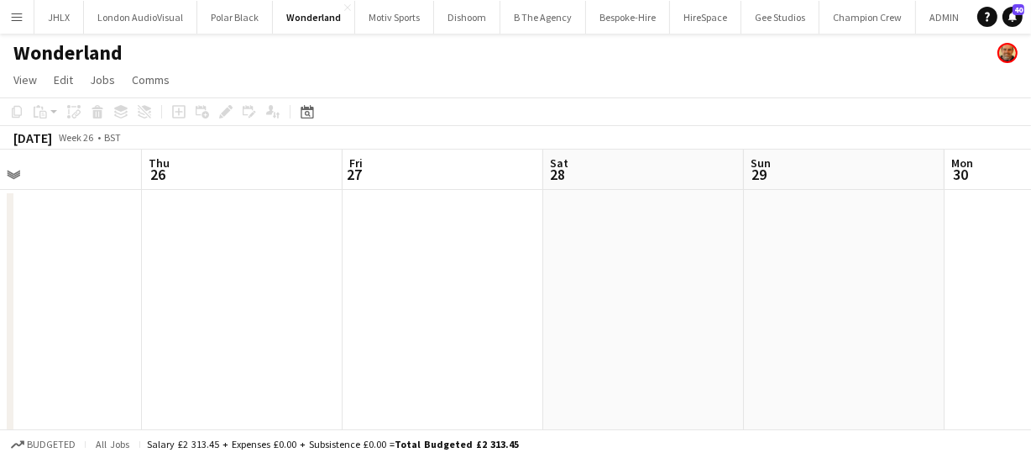
click at [350, 266] on app-calendar-viewport "Mon 23 Tue 24 Wed 25 Thu 26 Fri 27 Sat 28 Sun 29 Mon 30 Tue 1 Wed 2 Thu 3" at bounding box center [515, 436] width 1031 height 574
click at [272, 250] on app-calendar-viewport "Sun 22 Mon 23 Tue 24 Wed 25 Thu 26 Fri 27 Sat 28 Sun 29 Mon 30 Tue 1 Wed 2" at bounding box center [515, 436] width 1031 height 574
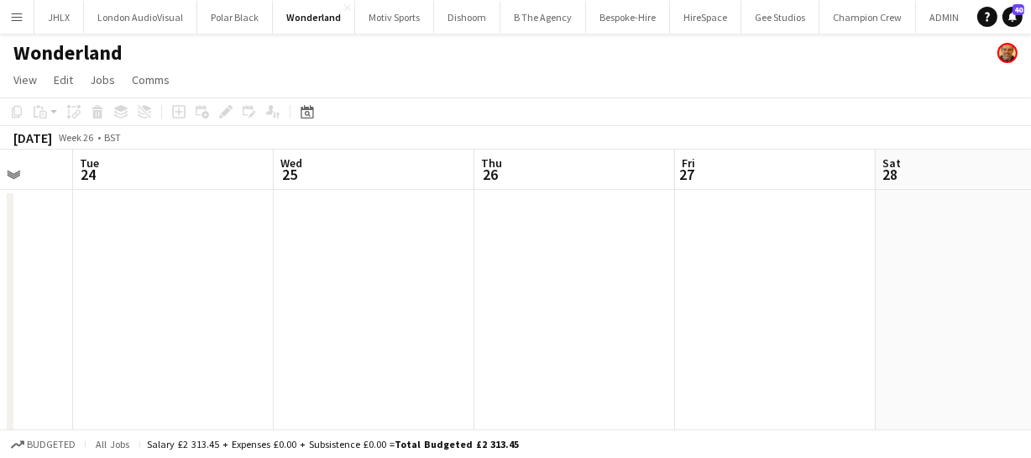
click at [248, 249] on app-calendar-viewport "Sat 21 Sun 22 Mon 23 Tue 24 Wed 25 Thu 26 Fri 27 Sat 28 Sun 29 Mon 30 Tue 1" at bounding box center [515, 436] width 1031 height 574
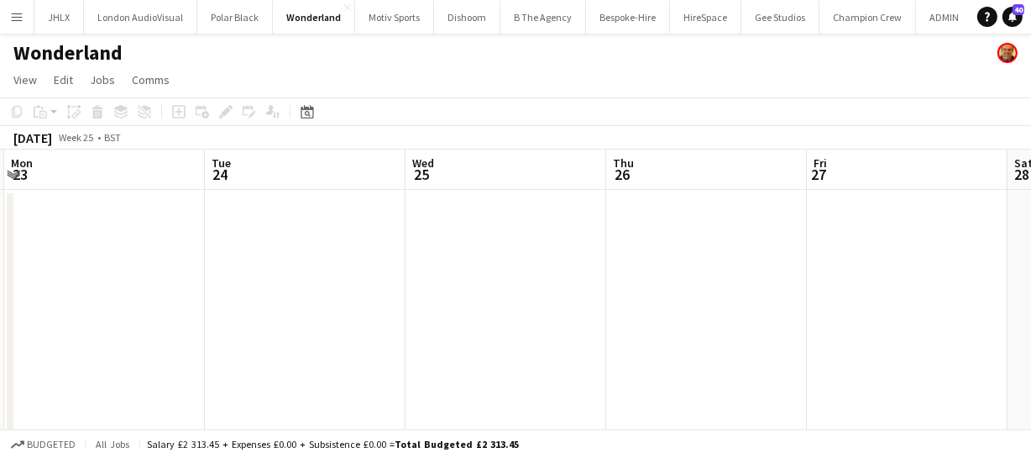
click at [275, 244] on app-calendar-viewport "Sat 21 Sun 22 Mon 23 Tue 24 Wed 25 Thu 26 Fri 27 Sat 28 Sun 29 Mon 30 Tue 1" at bounding box center [515, 436] width 1031 height 574
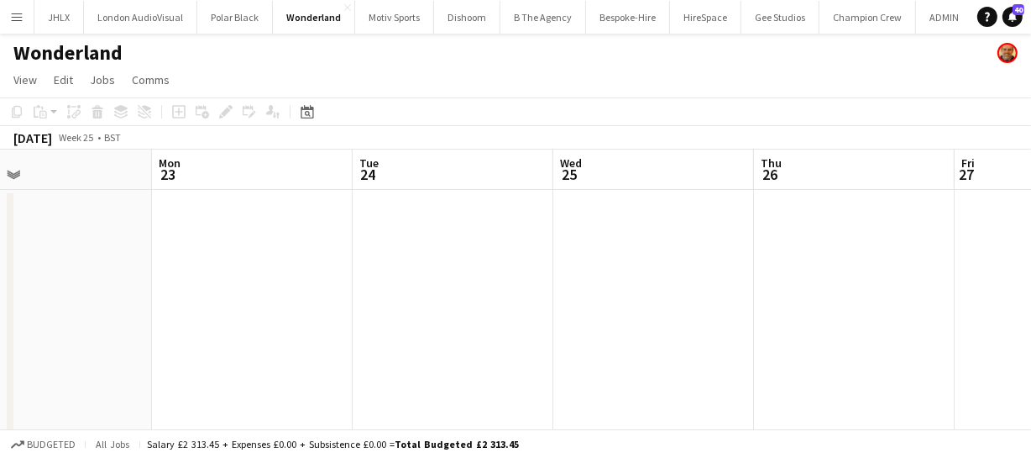
click at [323, 250] on app-calendar-viewport "Fri 20 Sat 21 Sun 22 Mon 23 Tue 24 Wed 25 Thu 26 Fri 27 Sat 28 Sun 29 Mon 30" at bounding box center [515, 436] width 1031 height 574
click at [330, 250] on app-calendar-viewport "Thu 19 Fri 20 Sat 21 Sun 22 Mon 23 Tue 24 Wed 25 Thu 26 Fri 27 Sat 28 Sun 29" at bounding box center [515, 436] width 1031 height 574
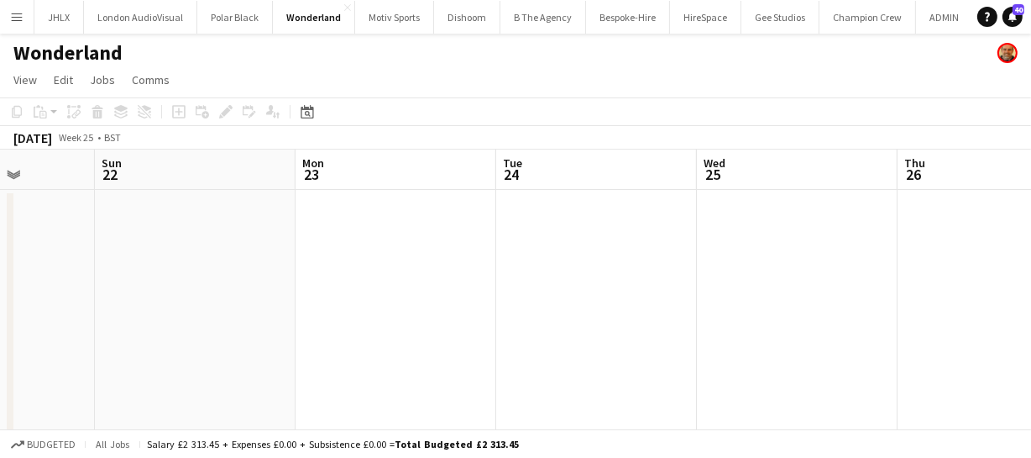
click at [300, 244] on app-calendar-viewport "Thu 19 Fri 20 Sat 21 Sun 22 Mon 23 Tue 24 Wed 25 Thu 26 Fri 27 Sat 28 Sun 29" at bounding box center [515, 436] width 1031 height 574
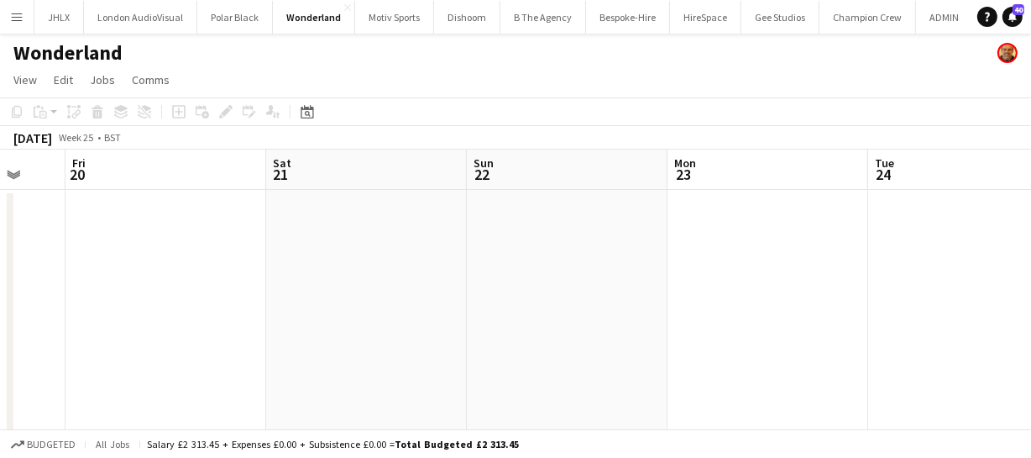
click at [289, 259] on app-calendar-viewport "Wed 18 Thu 19 Fri 20 Sat 21 Sun 22 Mon 23 Tue 24 Wed 25 Thu 26 Fri 27 Sat 28" at bounding box center [515, 436] width 1031 height 574
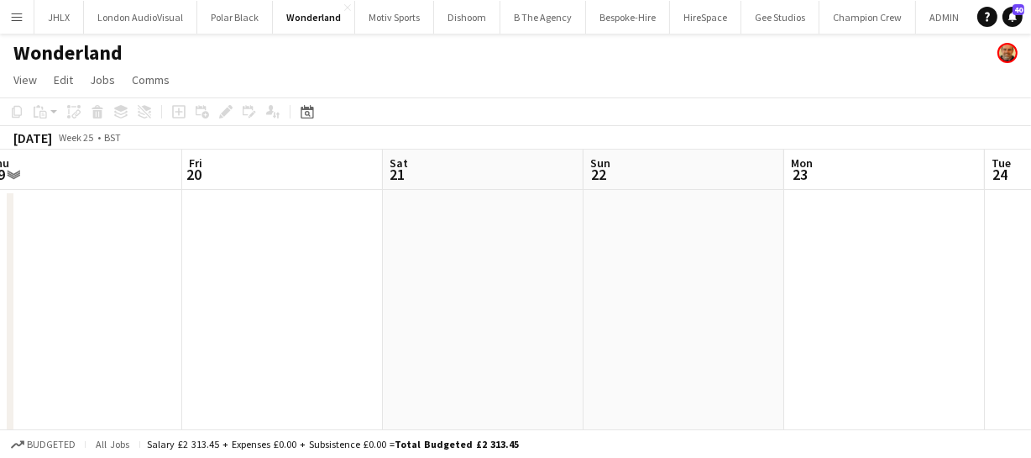
click at [279, 252] on app-calendar-viewport "Tue 17 Wed 18 Thu 19 Fri 20 Sat 21 Sun 22 Mon 23 Tue 24 Wed 25 Thu 26 Fri 27" at bounding box center [515, 436] width 1031 height 574
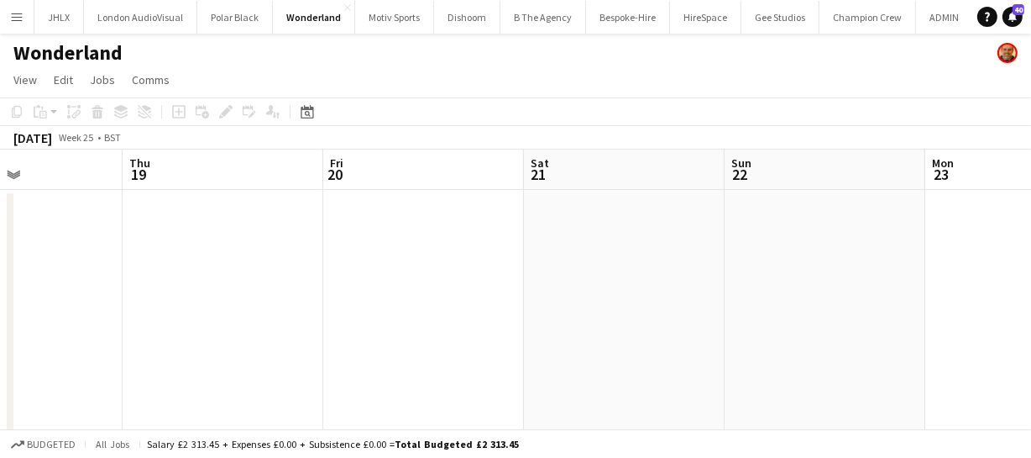
click at [244, 238] on app-calendar-viewport "Mon 16 Tue 17 Wed 18 Thu 19 Fri 20 Sat 21 Sun 22 Mon 23 Tue 24 Wed 25 Thu 26" at bounding box center [515, 436] width 1031 height 574
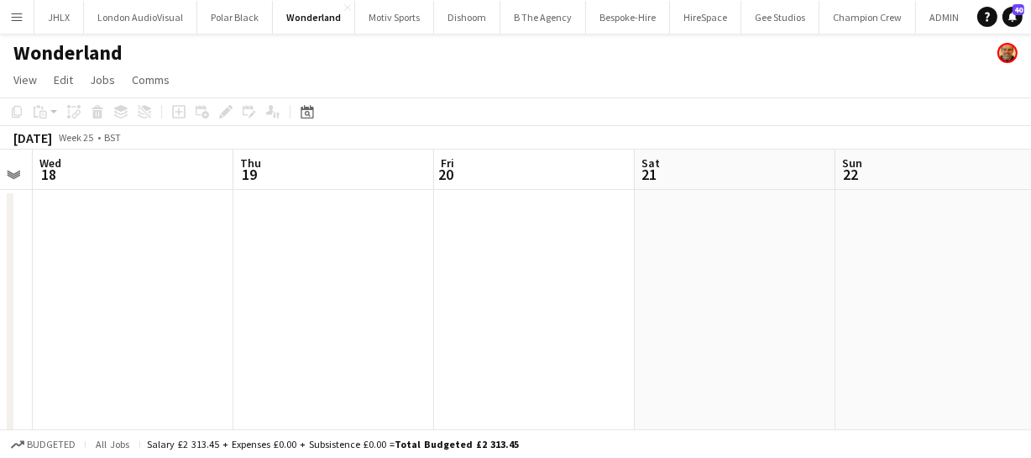
click at [277, 238] on app-calendar-viewport "Mon 16 Tue 17 Wed 18 Thu 19 Fri 20 Sat 21 Sun 22 Mon 23 Tue 24 Wed 25 Thu 26" at bounding box center [515, 436] width 1031 height 574
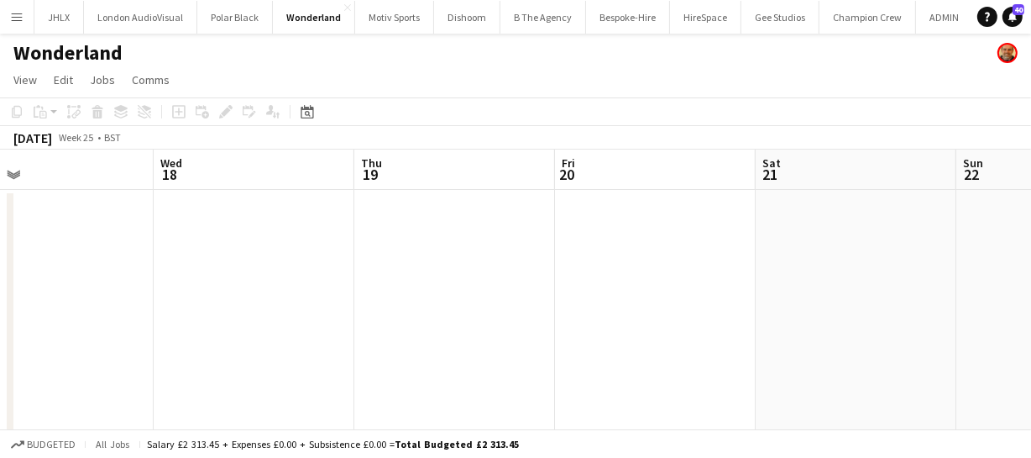
click at [277, 235] on app-calendar-viewport "Sun 15 Mon 16 Tue 17 Wed 18 Thu 19 Fri 20 Sat 21 Sun 22 Mon 23 Tue 24 Wed 25" at bounding box center [515, 436] width 1031 height 574
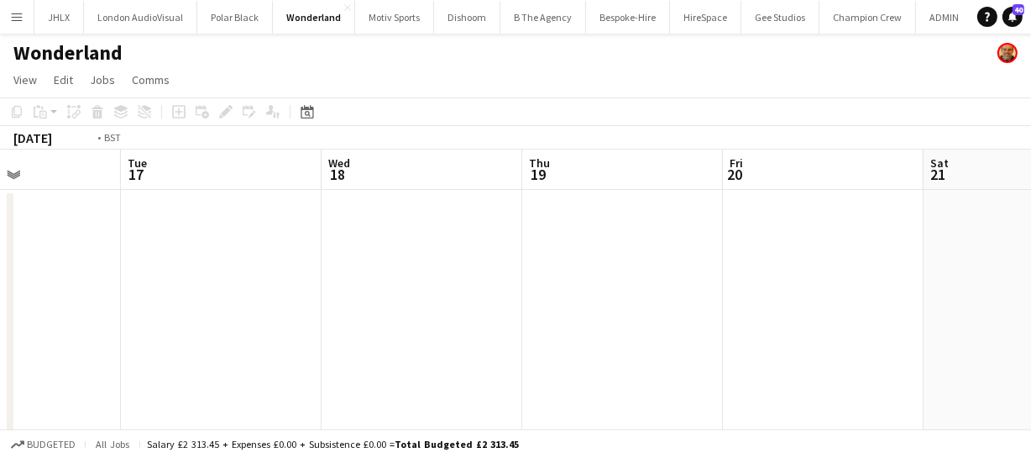
click at [355, 254] on app-calendar-viewport "Sat 14 Sun 15 Mon 16 Tue 17 Wed 18 Thu 19 Fri 20 Sat 21 Sun 22 Mon 23 Tue 24" at bounding box center [515, 436] width 1031 height 574
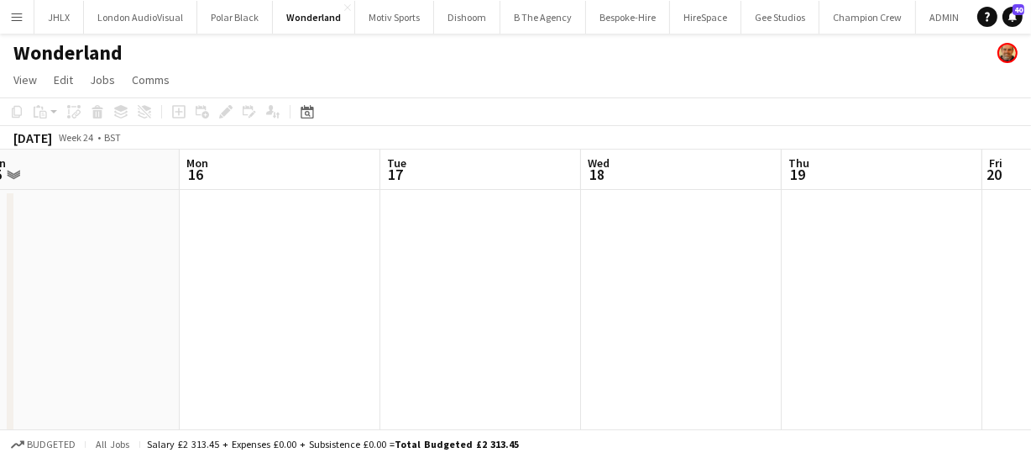
click at [265, 254] on app-calendar-viewport "Fri 13 Sat 14 Sun 15 Mon 16 Tue 17 Wed 18 Thu 19 Fri 20 Sat 21 Sun 22 Mon 23" at bounding box center [515, 436] width 1031 height 574
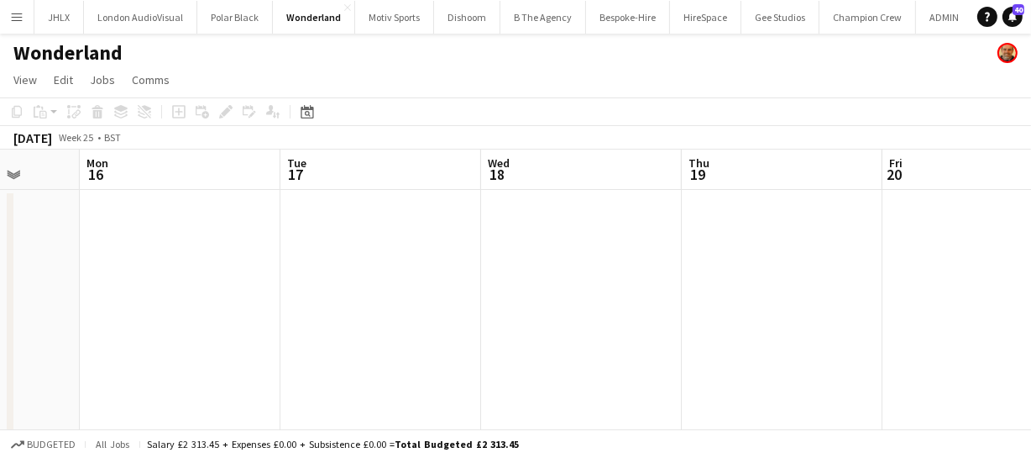
click at [259, 249] on app-calendar-viewport "Fri 13 Sat 14 Sun 15 Mon 16 Tue 17 Wed 18 Thu 19 Fri 20 Sat 21 Sun 22 Mon 23" at bounding box center [515, 436] width 1031 height 574
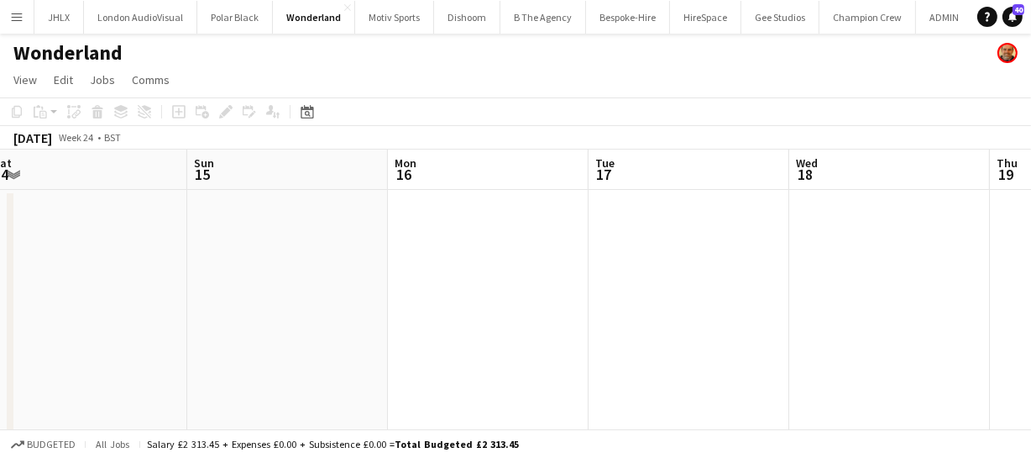
click at [277, 254] on app-calendar-viewport "Thu 12 Fri 13 Sat 14 Sun 15 Mon 16 Tue 17 Wed 18 Thu 19 Fri 20 Sat 21 Sun 22" at bounding box center [515, 436] width 1031 height 574
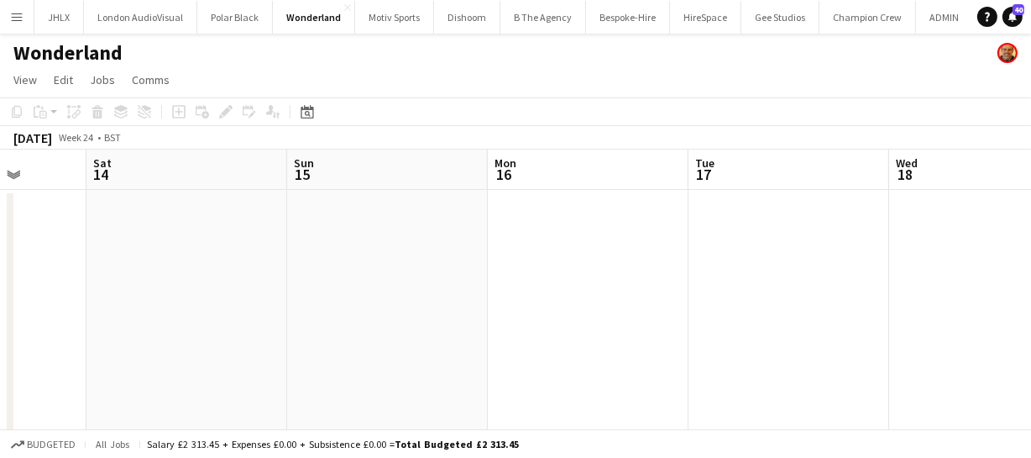
click at [289, 254] on app-calendar-viewport "Wed 11 Thu 12 Fri 13 Sat 14 Sun 15 Mon 16 Tue 17 Wed 18 Thu 19 Fri 20 Sat 21" at bounding box center [515, 436] width 1031 height 574
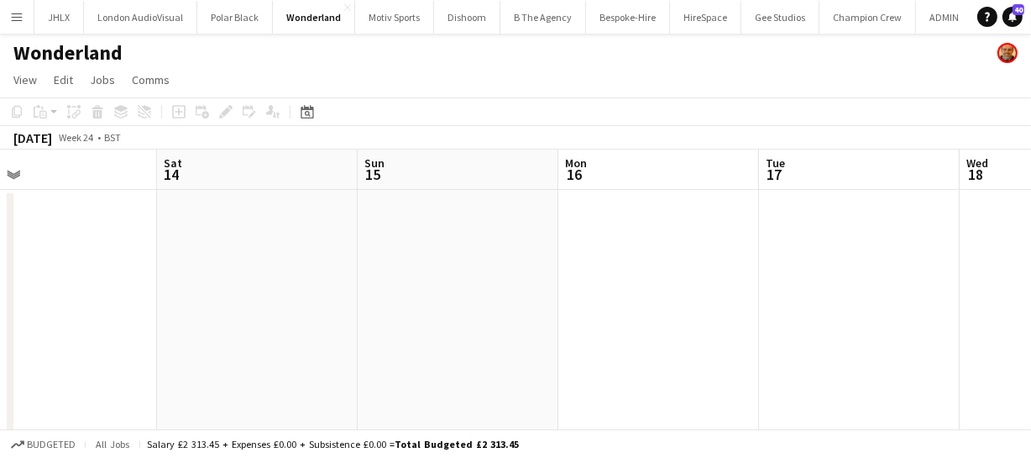
click at [300, 244] on app-calendar-viewport "Wed 11 Thu 12 Fri 13 Sat 14 Sun 15 Mon 16 Tue 17 Wed 18 Thu 19 Fri 20 Sat 21" at bounding box center [515, 436] width 1031 height 574
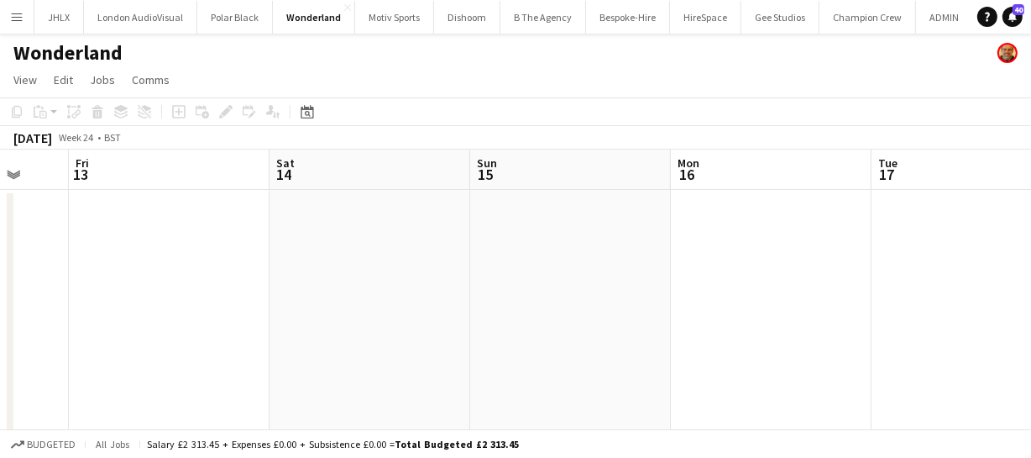
click at [348, 254] on app-calendar-viewport "Tue 10 Wed 11 Thu 12 Fri 13 Sat 14 Sun 15 Mon 16 Tue 17 Wed 18 Thu 19 Fri 20" at bounding box center [515, 436] width 1031 height 574
click at [351, 265] on app-calendar-viewport "Tue 10 Wed 11 Thu 12 Fri 13 Sat 14 Sun 15 Mon 16 Tue 17 Wed 18 Thu 19 Fri 20" at bounding box center [515, 436] width 1031 height 574
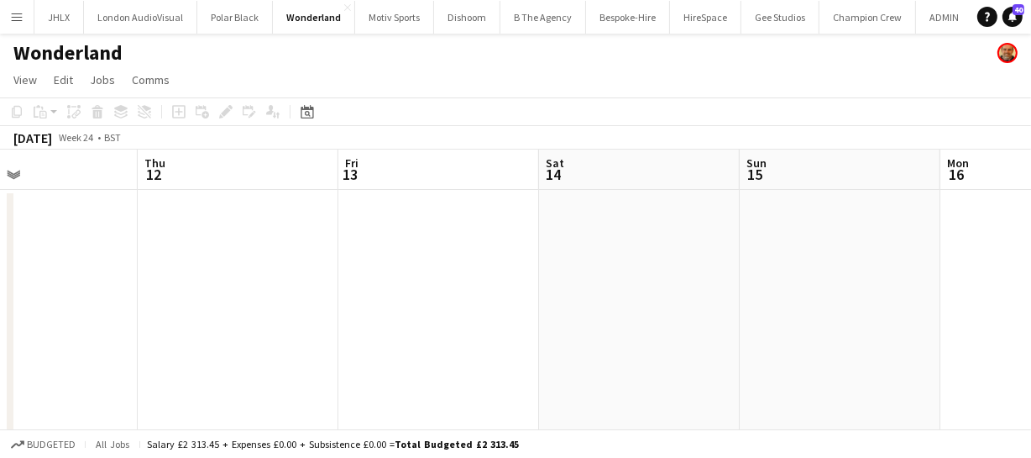
click at [411, 269] on app-calendar-viewport "Mon 9 Tue 10 Wed 11 Thu 12 Fri 13 Sat 14 Sun 15 Mon 16 Tue 17 Wed 18 Thu 19" at bounding box center [515, 436] width 1031 height 574
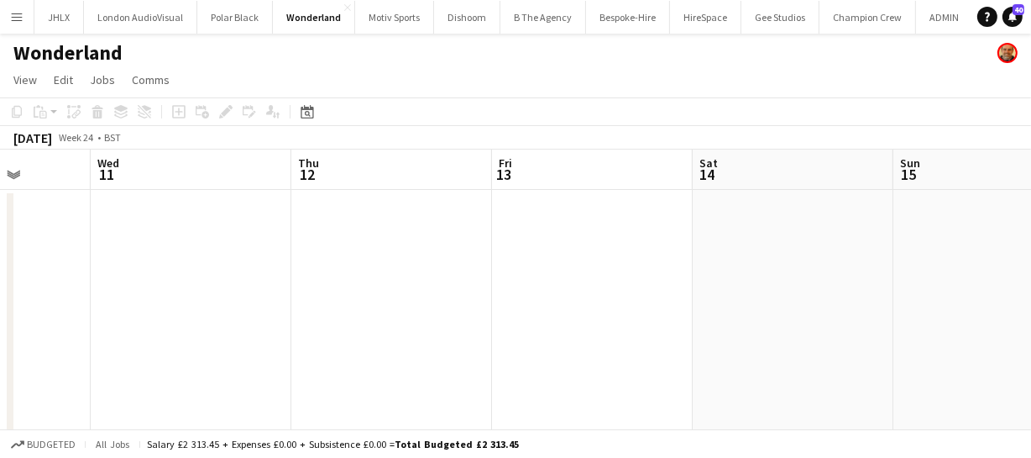
click at [401, 264] on app-calendar-viewport "Sun 8 Mon 9 Tue 10 Wed 11 Thu 12 Fri 13 Sat 14 Sun 15 Mon 16 Tue 17 Wed 18" at bounding box center [515, 436] width 1031 height 574
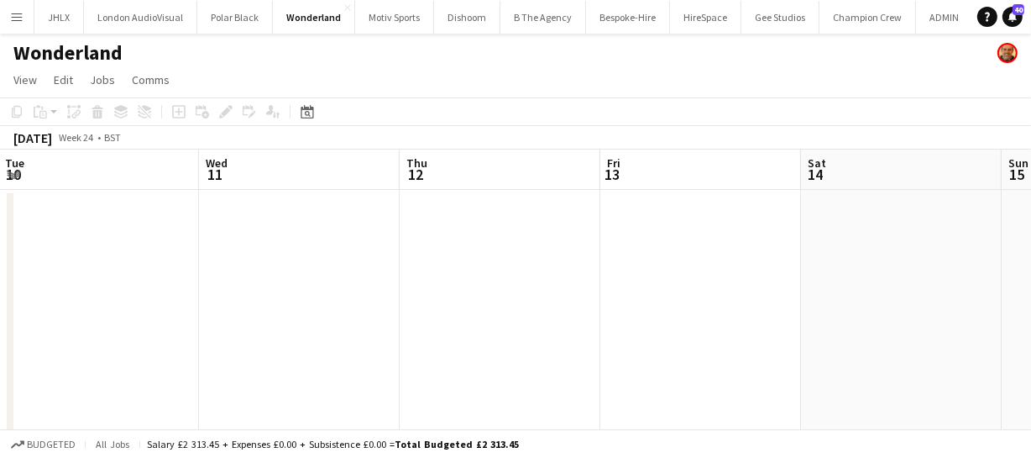
click at [431, 257] on app-calendar-viewport "Sun 8 Mon 9 Tue 10 Wed 11 Thu 12 Fri 13 Sat 14 Sun 15 Mon 16 Tue 17 Wed 18" at bounding box center [515, 436] width 1031 height 574
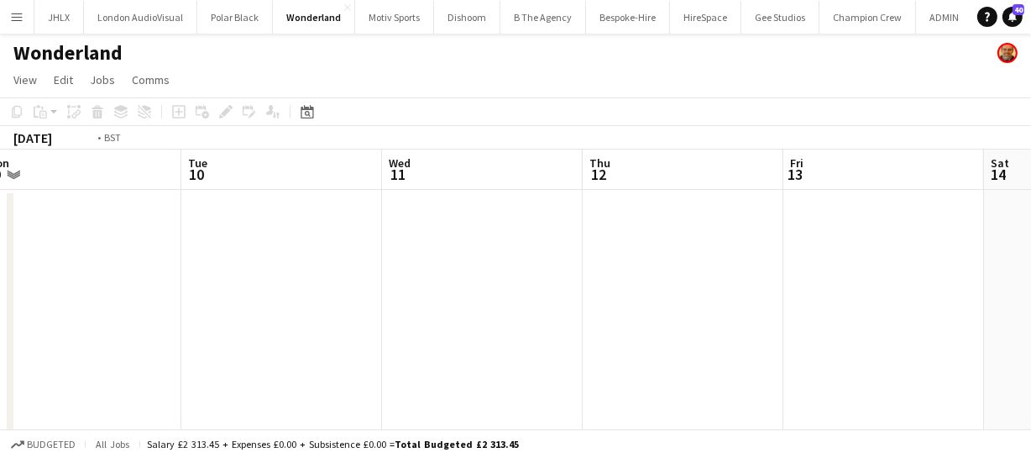
click at [445, 254] on app-calendar-viewport "Sat 7 Sun 8 Mon 9 Tue 10 Wed 11 Thu 12 Fri 13 Sat 14 Sun 15 Mon 16 Tue 17" at bounding box center [515, 436] width 1031 height 574
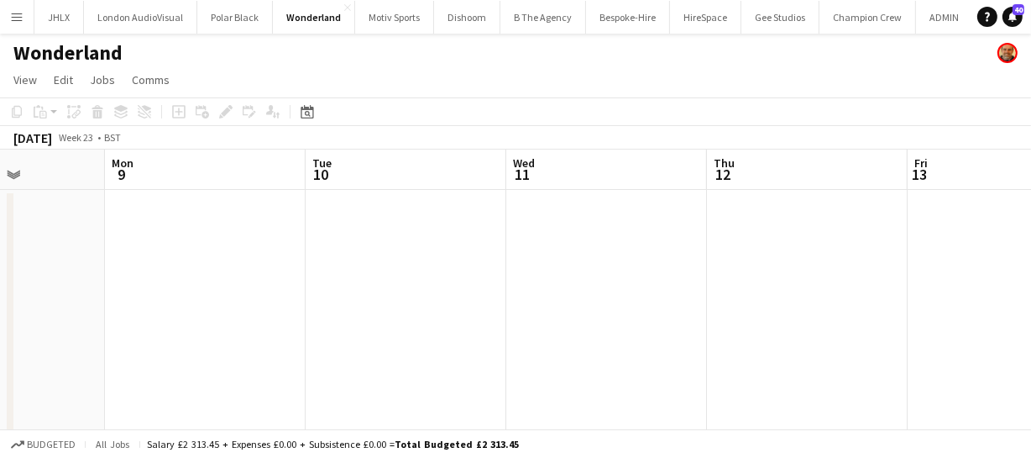
click at [345, 254] on app-calendar-viewport "Fri 6 Sat 7 Sun 8 Mon 9 Tue 10 Wed 11 Thu 12 Fri 13 Sat 14 Sun 15 Mon 16" at bounding box center [515, 436] width 1031 height 574
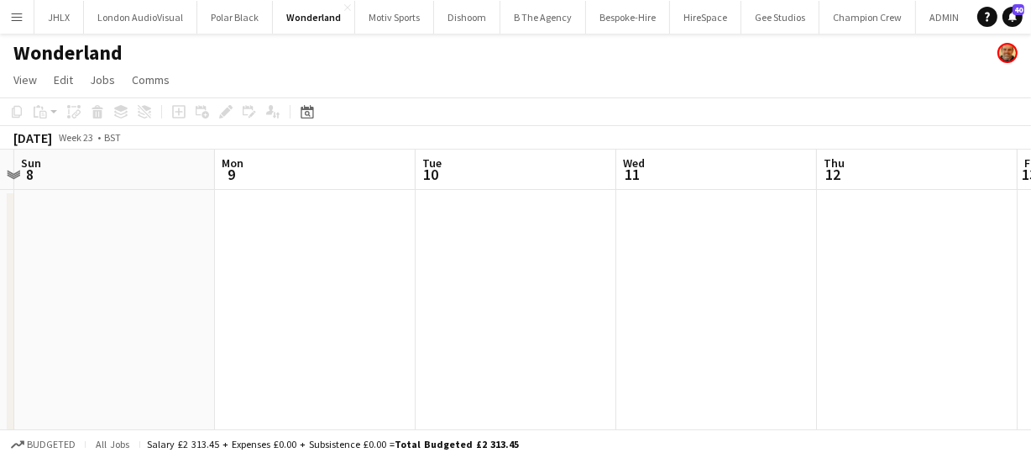
click at [405, 256] on app-calendar-viewport "Fri 6 Sat 7 Sun 8 Mon 9 Tue 10 Wed 11 Thu 12 Fri 13 Sat 14 Sun 15 Mon 16" at bounding box center [515, 436] width 1031 height 574
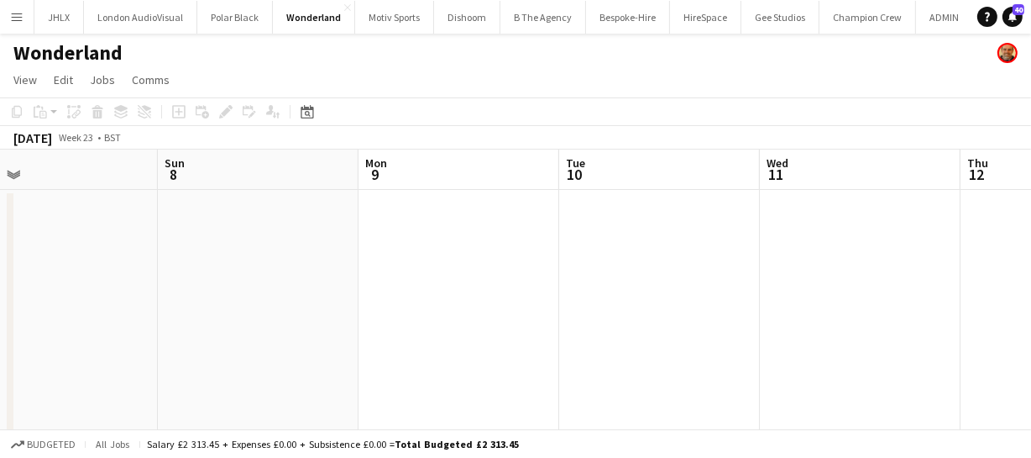
click at [453, 243] on app-calendar-viewport "Thu 5 Fri 6 Sat 7 Sun 8 Mon 9 Tue 10 Wed 11 Thu 12 Fri 13 Sat 14 Sun 15" at bounding box center [515, 436] width 1031 height 574
click at [353, 258] on app-calendar-viewport "Wed 4 Thu 5 Fri 6 Sat 7 Sun 8 Mon 9 Tue 10 Wed 11 Thu 12 Fri 13 Sat 14" at bounding box center [515, 436] width 1031 height 574
click at [374, 255] on app-calendar-viewport "Tue 3 Wed 4 Thu 5 Fri 6 Sat 7 Sun 8 Mon 9 Tue 10 Wed 11 Thu 12 Fri 13" at bounding box center [515, 436] width 1031 height 574
click at [98, 233] on app-calendar-viewport "Mon 2 Tue 3 Wed 4 Thu 5 Fri 6 Sat 7 Sun 8 Mon 9 Tue 10 Wed 11 Thu 12" at bounding box center [515, 436] width 1031 height 574
click at [215, 264] on app-calendar-viewport "Wed 4 Thu 5 Fri 6 Sat 7 Sun 8 Mon 9 Tue 10 Wed 11 Thu 12 Fri 13 Sat 14" at bounding box center [515, 436] width 1031 height 574
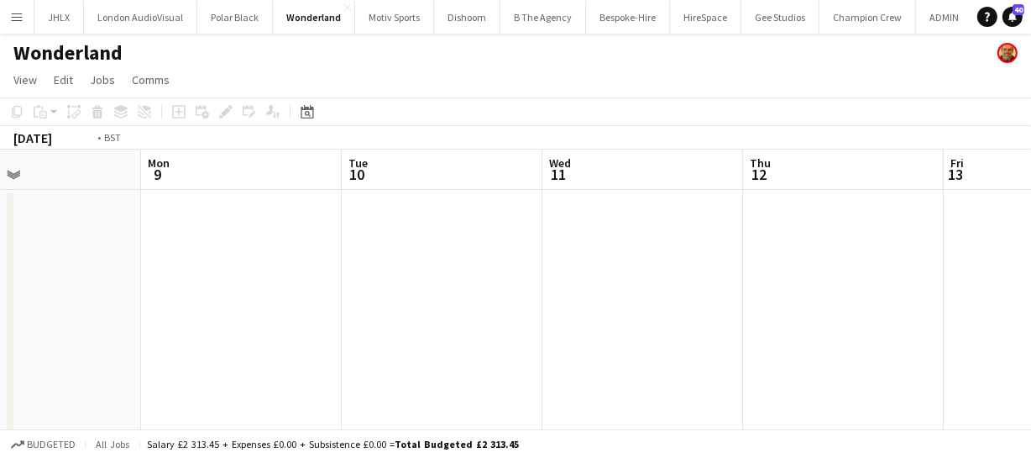
click at [238, 279] on app-calendar-viewport "Fri 6 Sat 7 Sun 8 Mon 9 Tue 10 Wed 11 Thu 12 Fri 13 Sat 14 Sun 15 Mon 16" at bounding box center [515, 436] width 1031 height 574
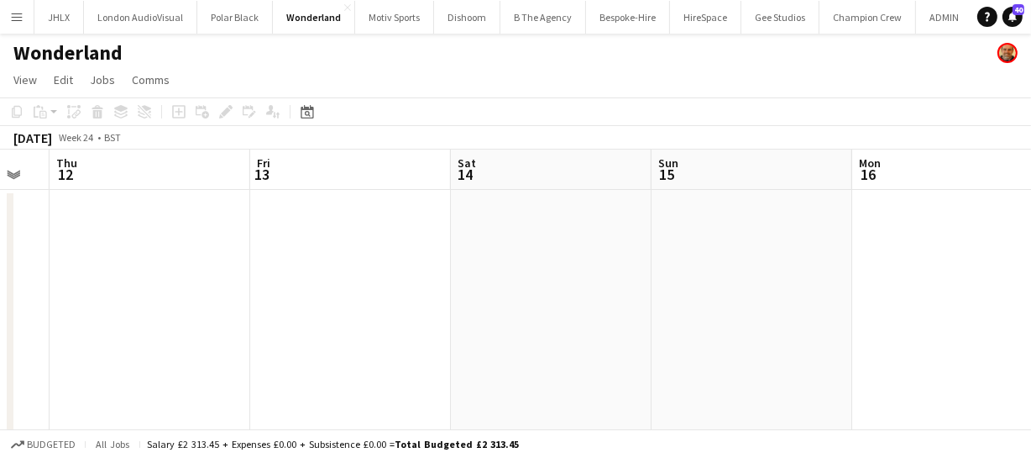
click at [205, 275] on app-calendar-viewport "Sun 8 Mon 9 Tue 10 Wed 11 Thu 12 Fri 13 Sat 14 Sun 15 Mon 16 Tue 17 Wed 18" at bounding box center [515, 436] width 1031 height 574
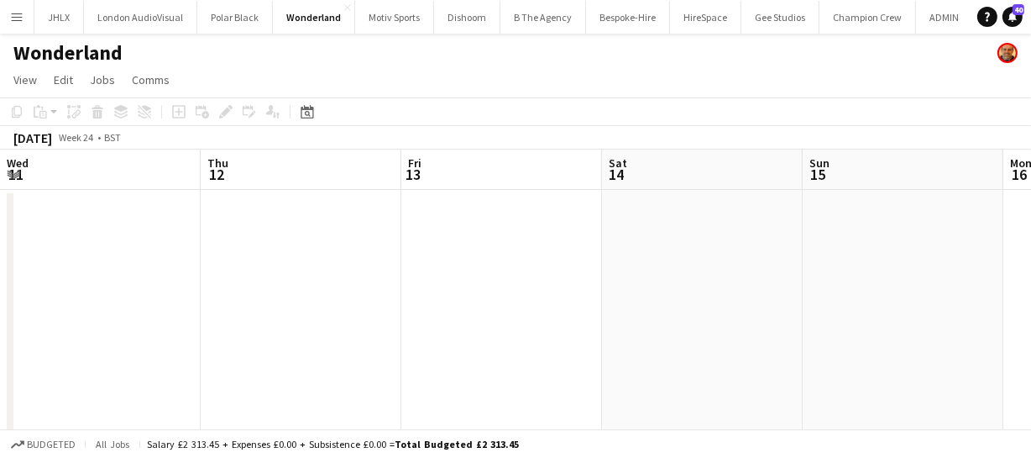
click at [277, 272] on app-calendar-viewport "Sun 8 Mon 9 Tue 10 Wed 11 Thu 12 Fri 13 Sat 14 Sun 15 Mon 16 Tue 17 Wed 18" at bounding box center [515, 436] width 1031 height 574
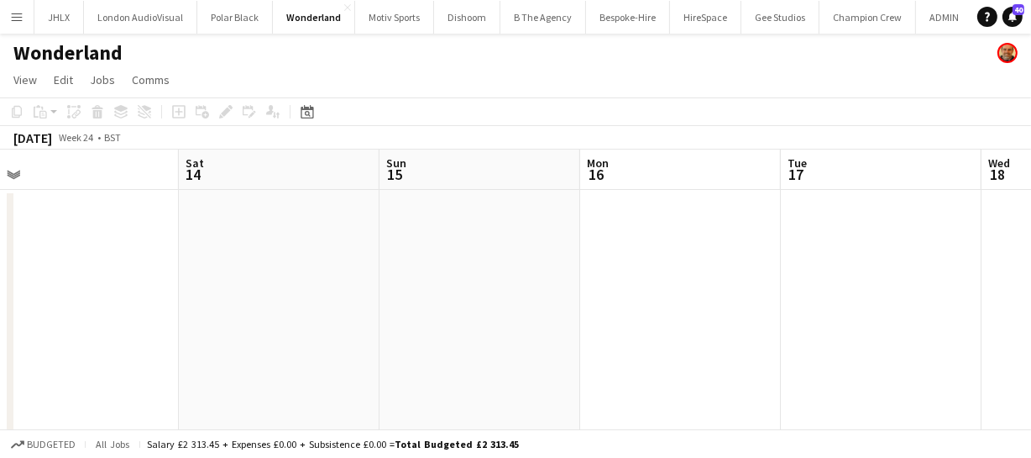
click at [249, 262] on app-calendar-viewport "Tue 10 Wed 11 Thu 12 Fri 13 Sat 14 Sun 15 Mon 16 Tue 17 Wed 18 Thu 19 Fri 20" at bounding box center [515, 436] width 1031 height 574
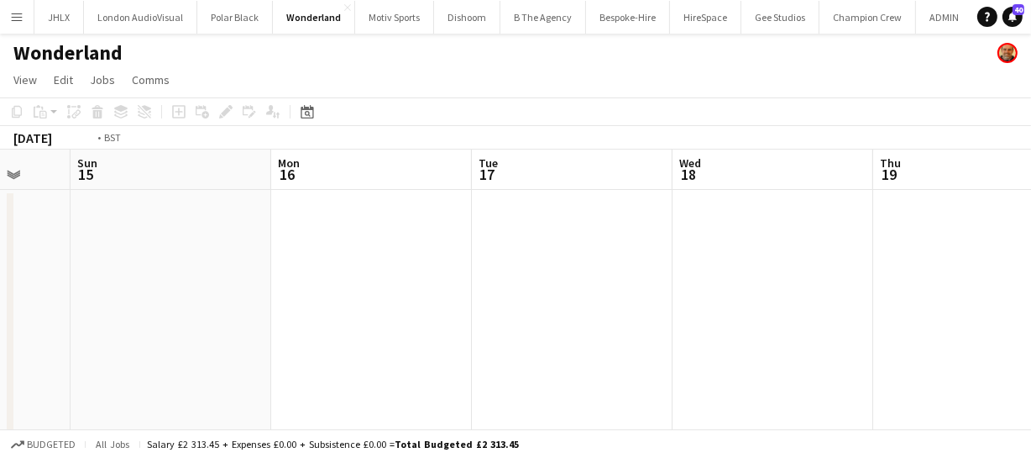
click at [246, 269] on app-calendar-viewport "Thu 12 Fri 13 Sat 14 Sun 15 Mon 16 Tue 17 Wed 18 Thu 19 Fri 20 Sat 21 Sun 22" at bounding box center [515, 436] width 1031 height 574
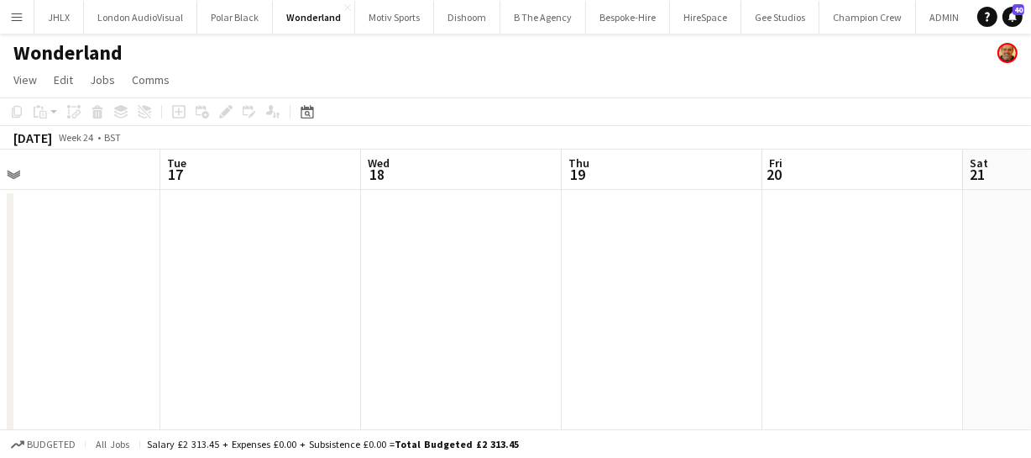
click at [285, 260] on app-calendar-viewport "Sat 14 Sun 15 Mon 16 Tue 17 Wed 18 Thu 19 Fri 20 Sat 21 Sun 22 Mon 23 Tue 24" at bounding box center [515, 436] width 1031 height 574
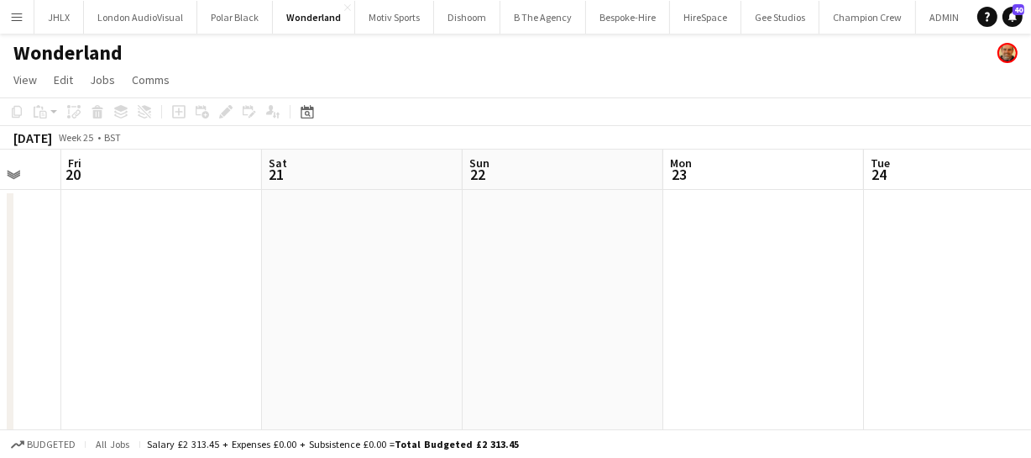
click at [235, 249] on app-calendar-viewport "Mon 16 Tue 17 Wed 18 Thu 19 Fri 20 Sat 21 Sun 22 Mon 23 Tue 24 Wed 25 Thu 26" at bounding box center [515, 436] width 1031 height 574
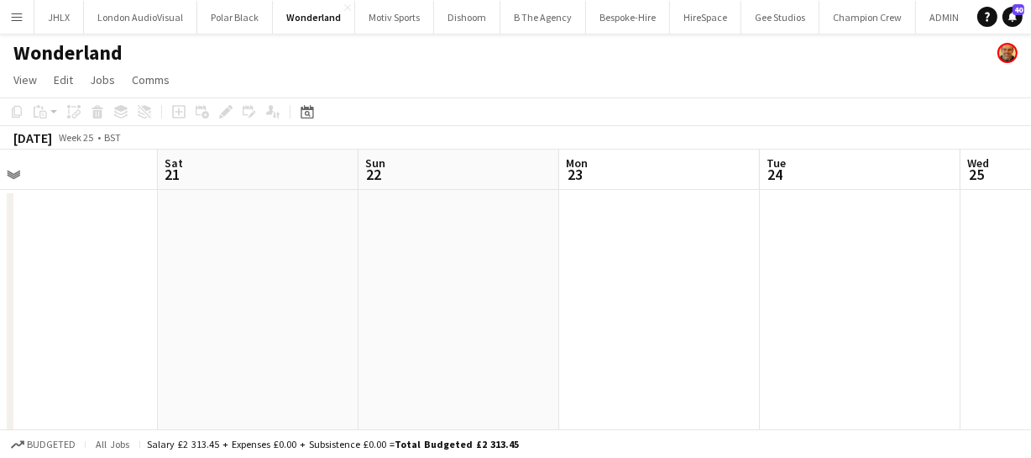
click at [217, 227] on app-calendar-viewport "Wed 18 Thu 19 Fri 20 Sat 21 Sun 22 Mon 23 Tue 24 Wed 25 Thu 26 Fri 27 Sat 28" at bounding box center [515, 436] width 1031 height 574
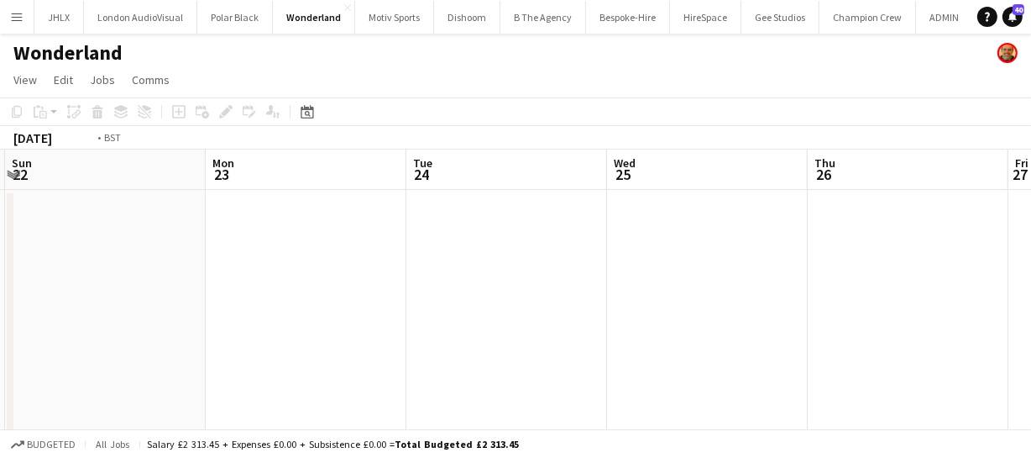
click at [210, 207] on app-calendar-viewport "Wed 18 Thu 19 Fri 20 Sat 21 Sun 22 Mon 23 Tue 24 Wed 25 Thu 26 Fri 27 Sat 28" at bounding box center [515, 436] width 1031 height 574
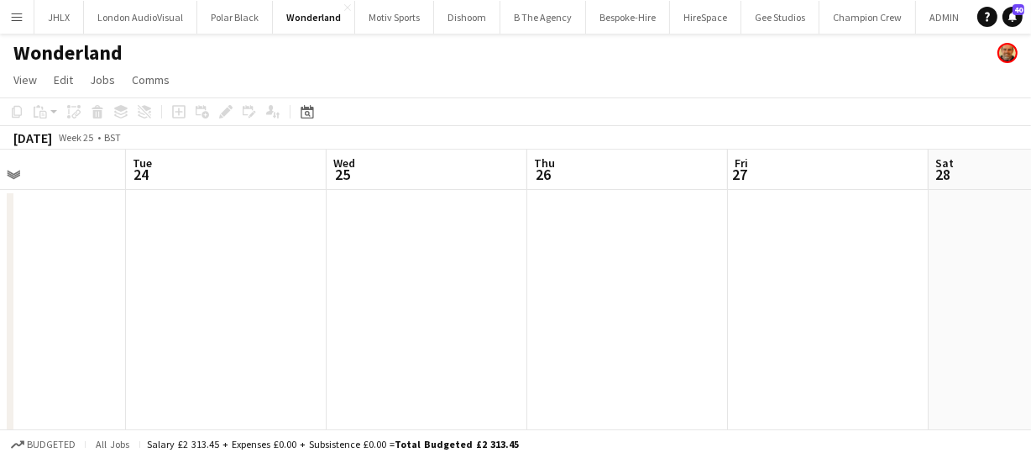
click at [290, 224] on app-calendar-viewport "Fri 20 Sat 21 Sun 22 Mon 23 Tue 24 Wed 25 Thu 26 Fri 27 Sat 28 Sun 29 Mon 30" at bounding box center [515, 436] width 1031 height 574
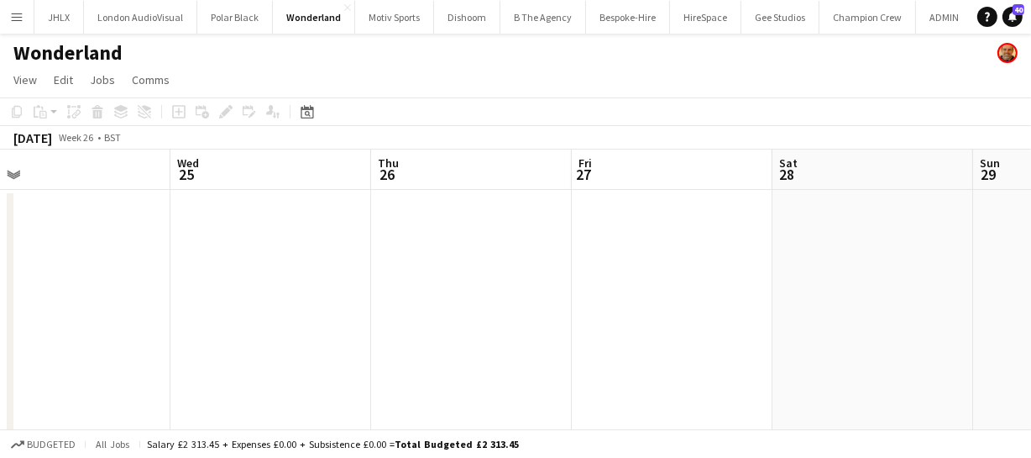
click at [299, 233] on app-calendar-viewport "Sun 22 Mon 23 Tue 24 Wed 25 Thu 26 Fri 27 Sat 28 Sun 29 Mon 30 Tue 1 Wed 2" at bounding box center [515, 436] width 1031 height 574
click at [212, 233] on app-calendar-viewport "Tue 24 Wed 25 Thu 26 Fri 27 Sat 28 Sun 29 Mon 30 Tue 1 Wed 2 Thu 3 Fri 4" at bounding box center [515, 436] width 1031 height 574
click at [164, 230] on app-calendar-viewport "Thu 26 Fri 27 Sat 28 Sun 29 Mon 30 Tue 1 Wed 2 Thu 3 Fri 4 Sat 5 Sun 6" at bounding box center [515, 436] width 1031 height 574
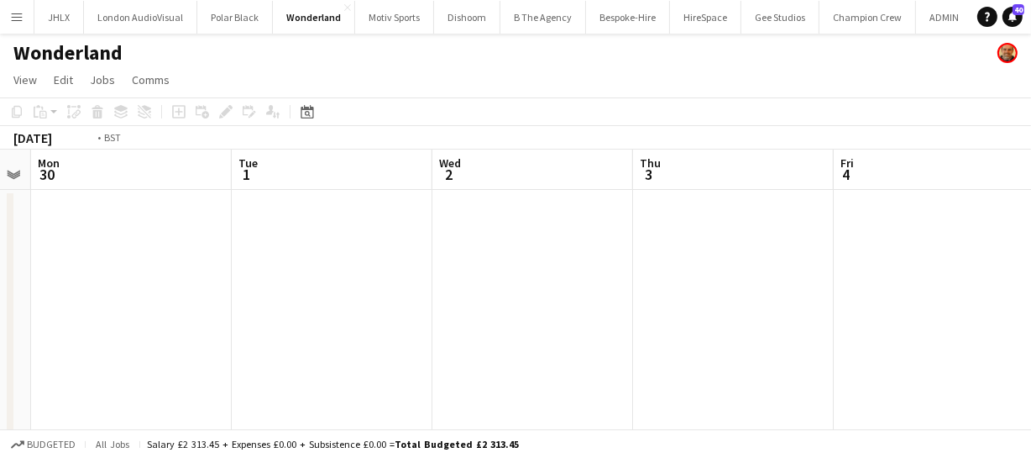
click at [217, 227] on app-calendar-viewport "Thu 26 Fri 27 Sat 28 Sun 29 Mon 30 Tue 1 Wed 2 Thu 3 Fri 4 Sat 5 Sun 6" at bounding box center [515, 436] width 1031 height 574
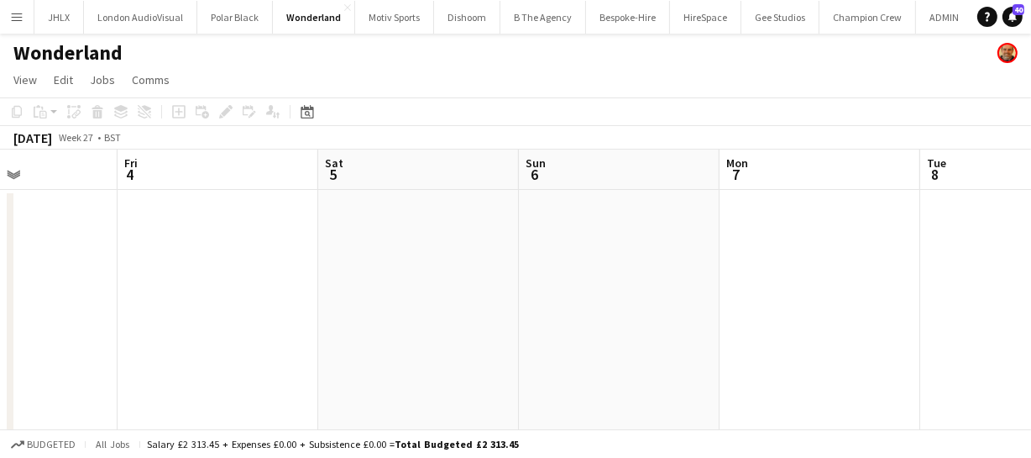
click at [168, 216] on app-calendar-viewport "Mon 30 Tue 1 Wed 2 Thu 3 Fri 4 Sat 5 Sun 6 Mon 7 Tue 8 Wed 9 Thu 10" at bounding box center [515, 436] width 1031 height 574
click at [205, 218] on app-calendar-viewport "Mon 30 Tue 1 Wed 2 Thu 3 Fri 4 Sat 5 Sun 6 Mon 7 Tue 8 Wed 9 Thu 10" at bounding box center [515, 436] width 1031 height 574
click at [311, 219] on app-calendar-viewport "Wed 2 Thu 3 Fri 4 Sat 5 Sun 6 Mon 7 Tue 8 Wed 9 Thu 10 Fri 11 2/2 1 Job Sat 12 …" at bounding box center [515, 436] width 1031 height 574
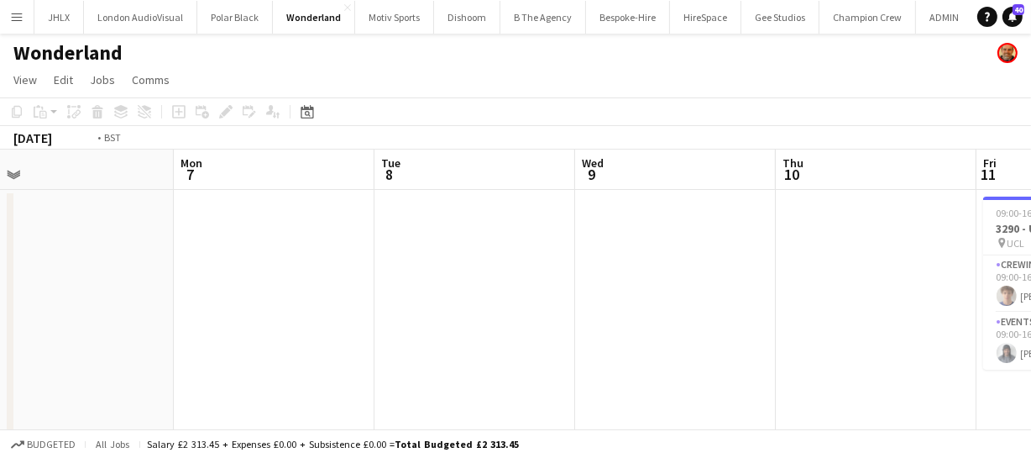
click at [207, 207] on app-calendar-viewport "Fri 4 Sat 5 Sun 6 Mon 7 Tue 8 Wed 9 Thu 10 Fri 11 2/2 1 Job Sat 12 Sun 13 4/4 1…" at bounding box center [515, 436] width 1031 height 574
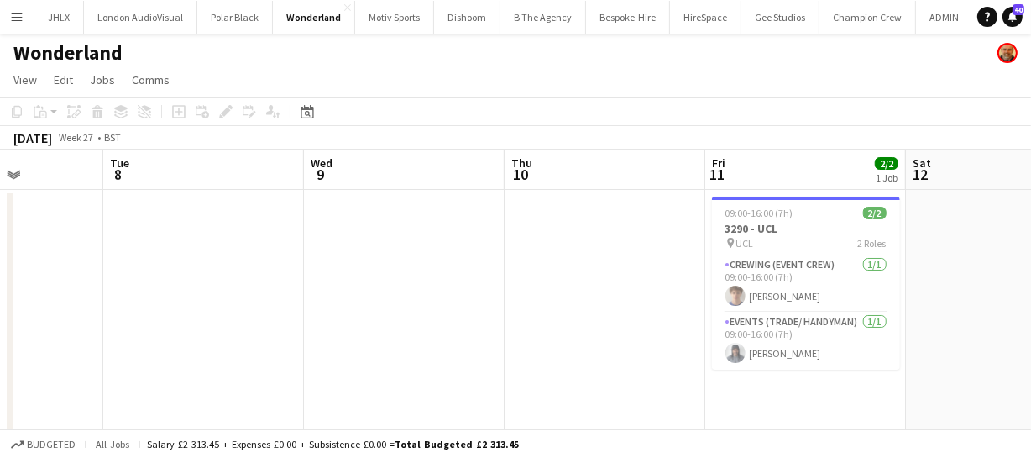
click at [328, 220] on app-calendar-viewport "Fri 4 Sat 5 Sun 6 Mon 7 Tue 8 Wed 9 Thu 10 Fri 11 2/2 1 Job Sat 12 Sun 13 4/4 1…" at bounding box center [515, 436] width 1031 height 574
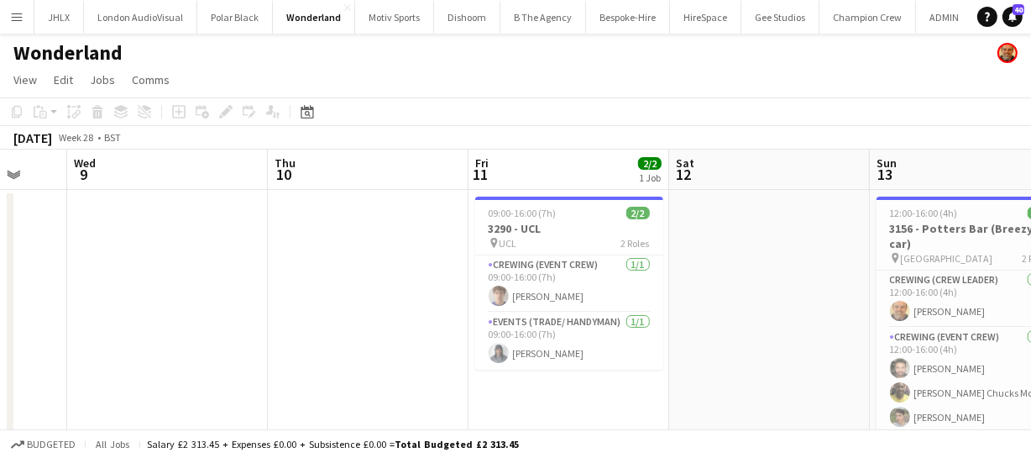
click at [176, 215] on app-calendar-viewport "Sun 6 Mon 7 Tue 8 Wed 9 Thu 10 Fri 11 2/2 1 Job Sat 12 Sun 13 4/4 1 Job Mon 14 …" at bounding box center [515, 436] width 1031 height 574
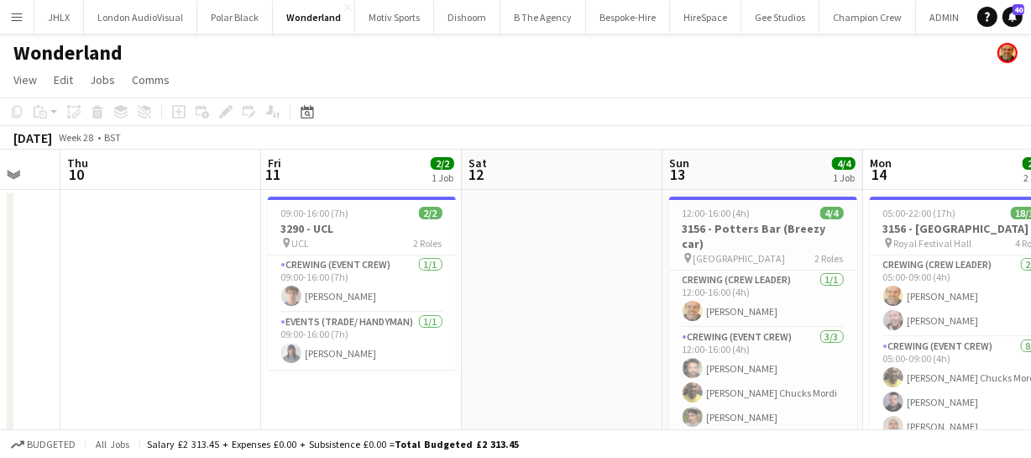
click at [515, 241] on app-calendar-viewport "Sun 6 Mon 7 Tue 8 Wed 9 Thu 10 Fri 11 2/2 1 Job Sat 12 Sun 13 4/4 1 Job Mon 14 …" at bounding box center [515, 436] width 1031 height 574
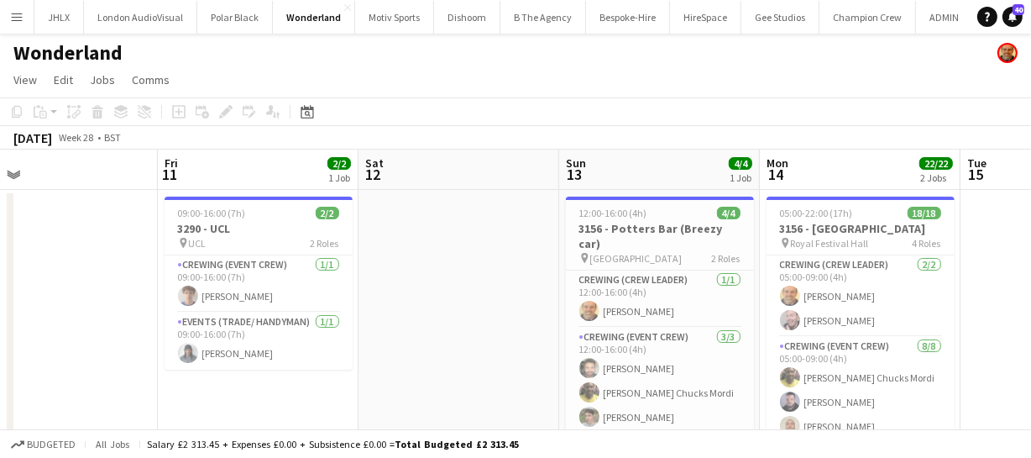
click at [345, 276] on app-calendar-viewport "Tue 8 Wed 9 Thu 10 Fri 11 2/2 1 Job Sat 12 Sun 13 4/4 1 Job Mon 14 22/22 2 Jobs…" at bounding box center [515, 436] width 1031 height 574
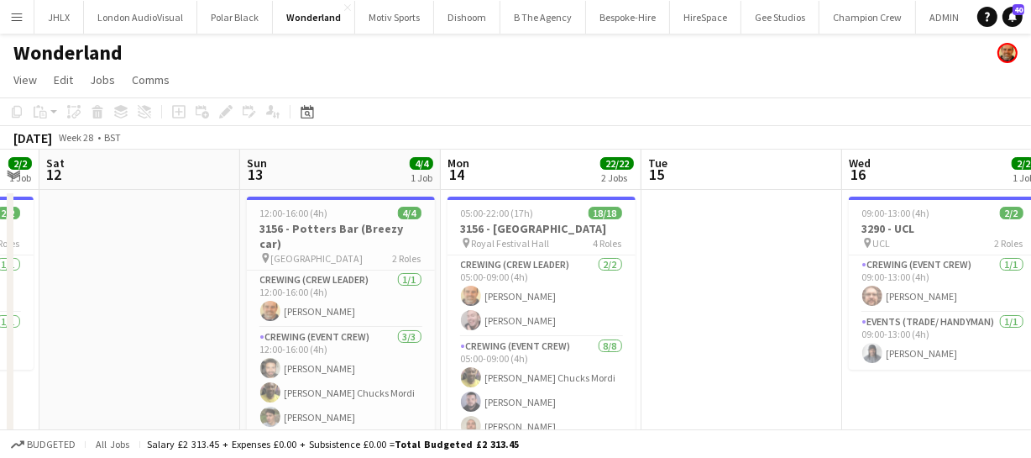
scroll to position [0, 778]
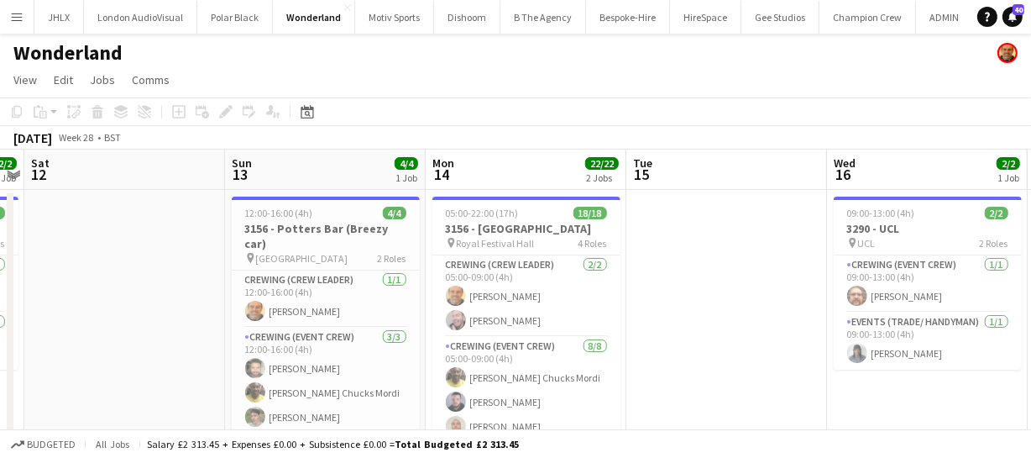
click at [687, 263] on app-calendar-viewport "Tue 8 Wed 9 Thu 10 Fri 11 2/2 1 Job Sat 12 Sun 13 4/4 1 Job Mon 14 22/22 2 Jobs…" at bounding box center [515, 436] width 1031 height 574
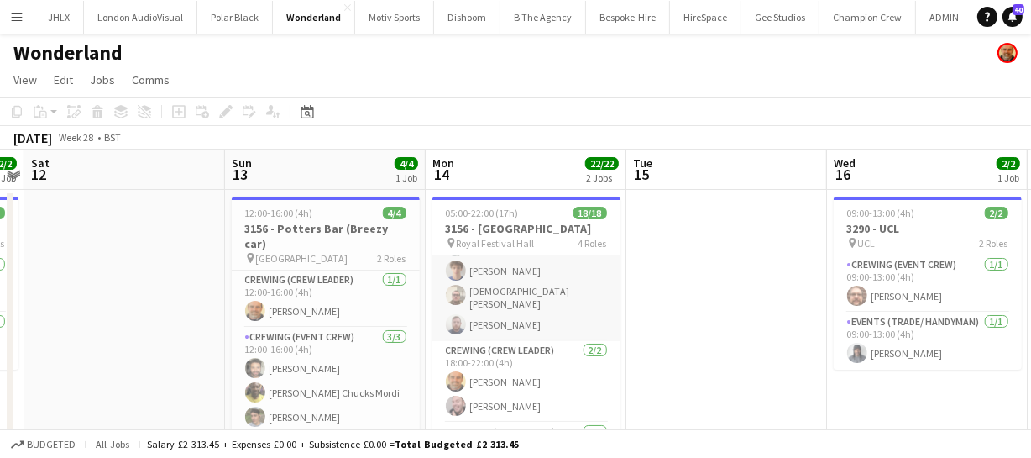
scroll to position [305, 0]
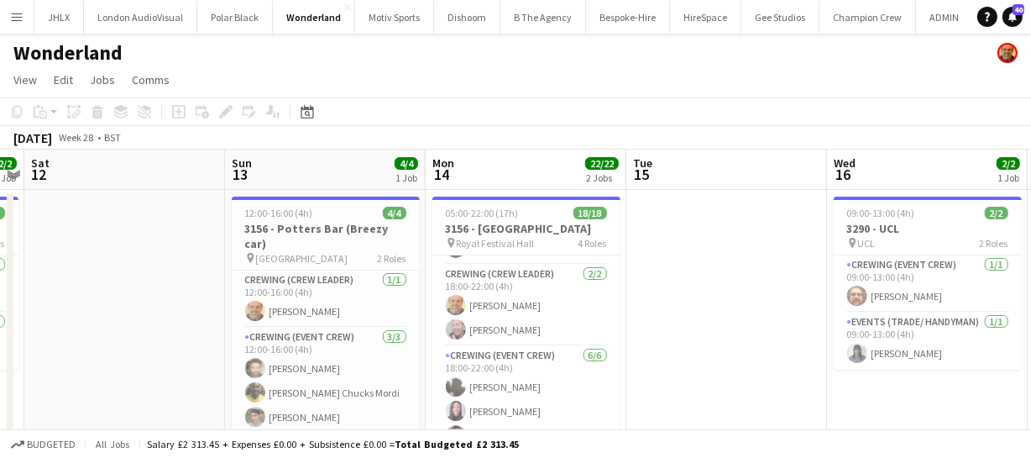
click at [630, 330] on app-calendar-viewport "Tue 8 Wed 9 Thu 10 Fri 11 2/2 1 Job Sat 12 Sun 13 4/4 1 Job Mon 14 22/22 2 Jobs…" at bounding box center [515, 436] width 1031 height 574
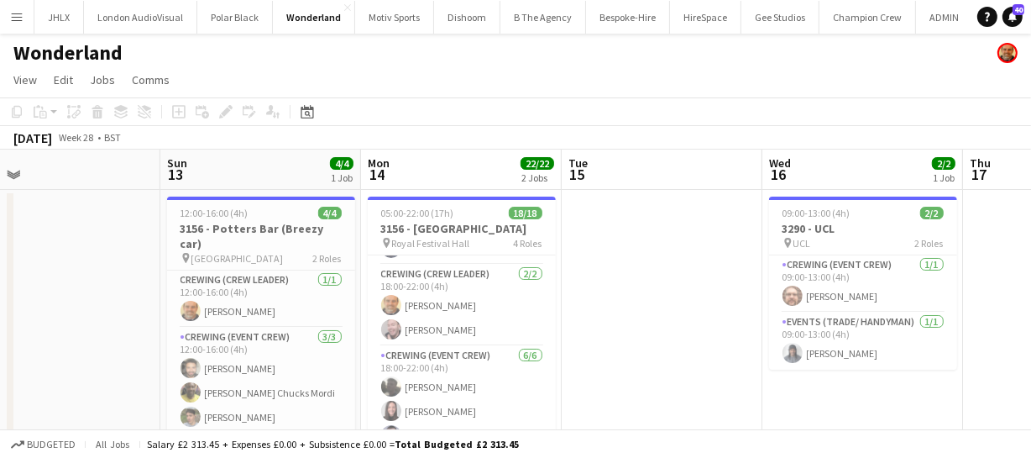
click at [590, 338] on app-calendar-viewport "Thu 10 Fri 11 2/2 1 Job Sat 12 Sun 13 4/4 1 Job Mon 14 22/22 2 Jobs Tue 15 Wed …" at bounding box center [515, 436] width 1031 height 574
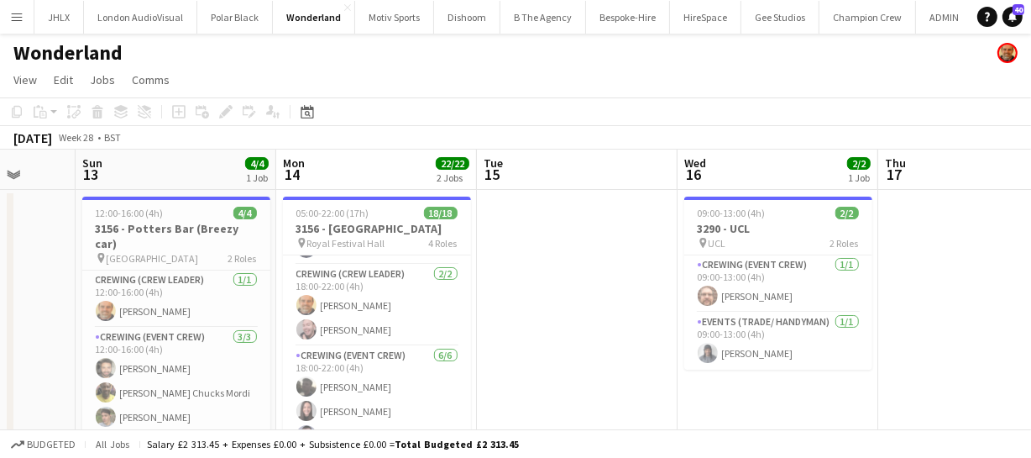
click at [519, 329] on app-calendar-viewport "Thu 10 Fri 11 2/2 1 Job Sat 12 Sun 13 4/4 1 Job Mon 14 22/22 2 Jobs Tue 15 Wed …" at bounding box center [515, 436] width 1031 height 574
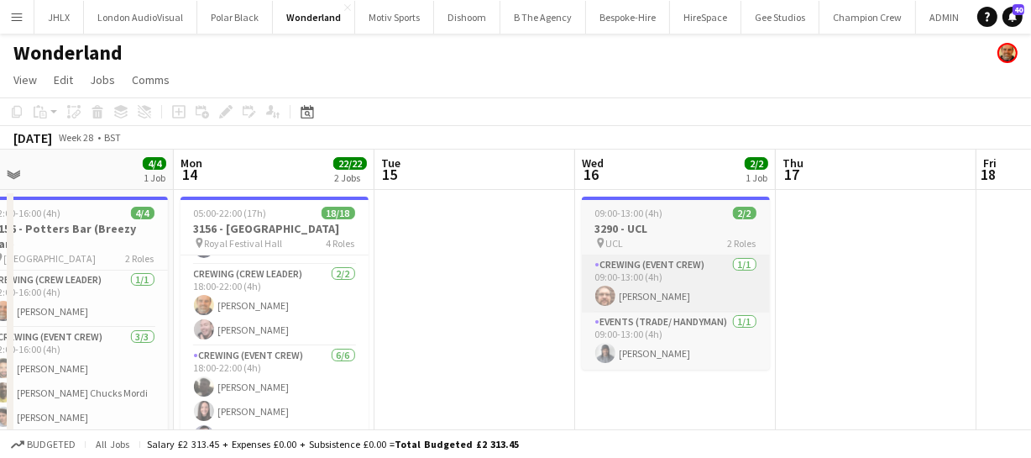
click at [605, 306] on app-calendar-viewport "Thu 10 Fri 11 2/2 1 Job Sat 12 Sun 13 4/4 1 Job Mon 14 22/22 2 Jobs Tue 15 Wed …" at bounding box center [515, 436] width 1031 height 574
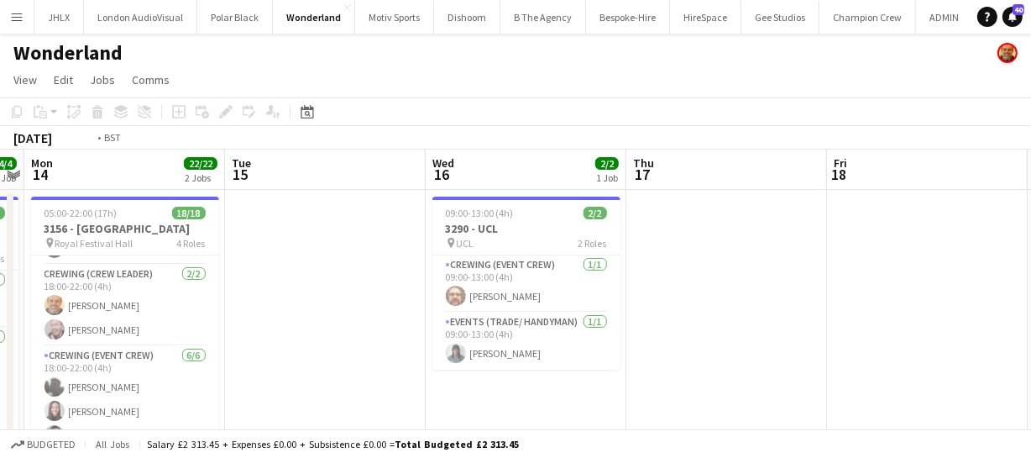
click at [638, 307] on app-calendar-viewport "Thu 10 Fri 11 2/2 1 Job Sat 12 Sun 13 4/4 1 Job Mon 14 22/22 2 Jobs Tue 15 Wed …" at bounding box center [515, 436] width 1031 height 574
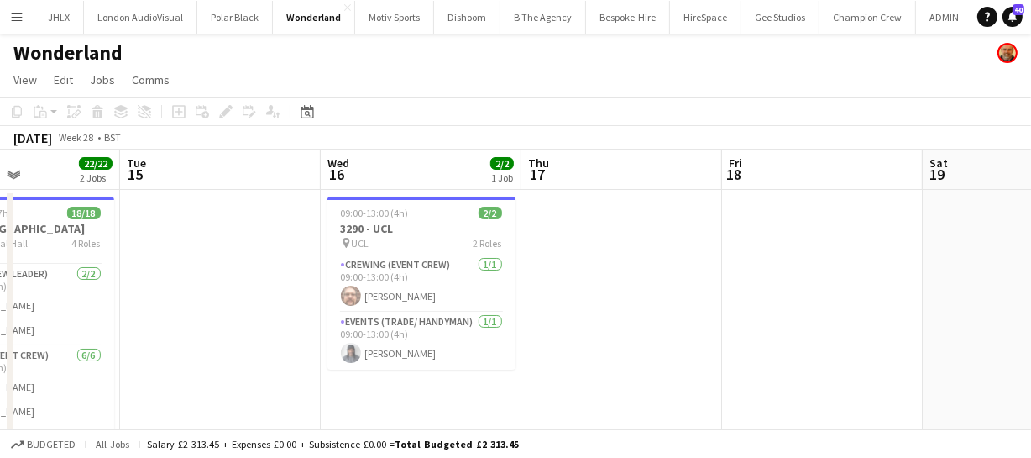
click at [555, 285] on app-calendar-viewport "Sat 12 Sun 13 4/4 1 Job Mon 14 22/22 2 Jobs Tue 15 Wed 16 2/2 1 Job Thu 17 Fri …" at bounding box center [515, 436] width 1031 height 574
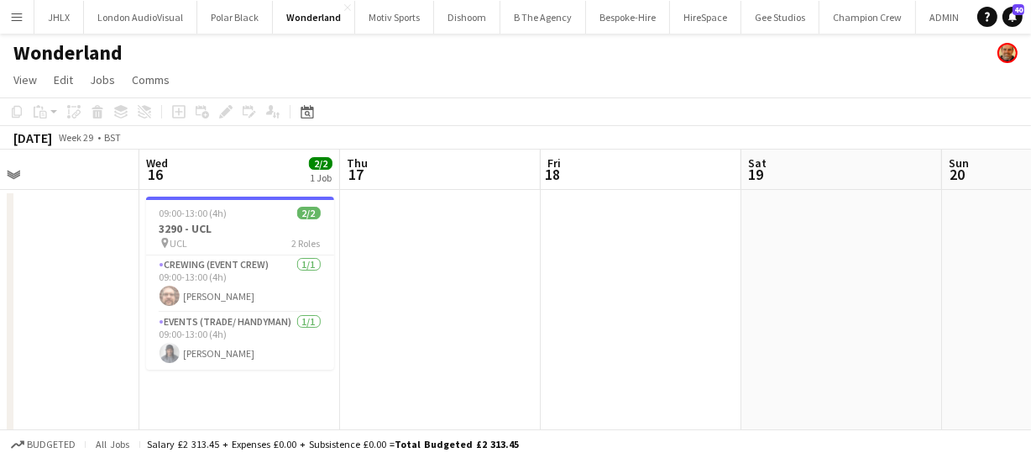
click at [531, 269] on app-calendar-viewport "Sat 12 Sun 13 4/4 1 Job Mon 14 22/22 2 Jobs Tue 15 Wed 16 2/2 1 Job Thu 17 Fri …" at bounding box center [515, 436] width 1031 height 574
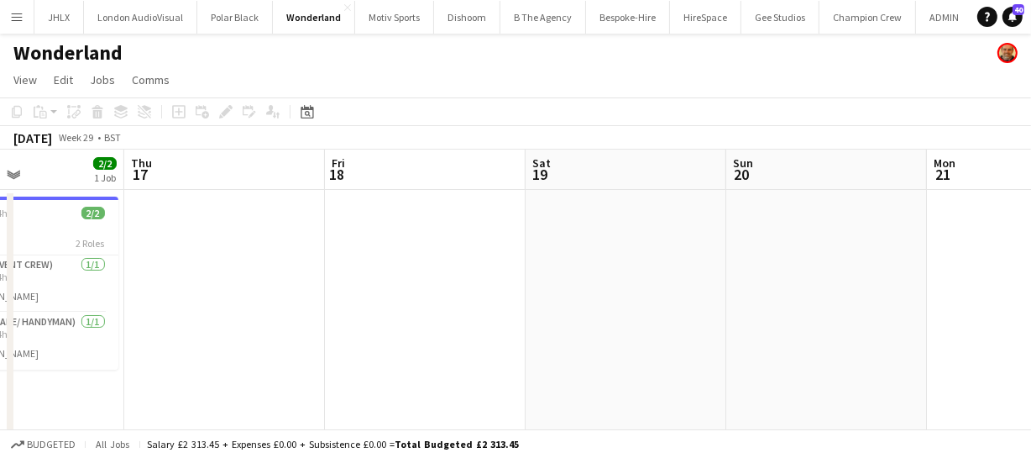
click at [501, 271] on app-calendar-viewport "Mon 14 22/22 2 Jobs Tue 15 Wed 16 2/2 1 Job Thu 17 Fri 18 Sat 19 Sun 20 Mon 21 …" at bounding box center [515, 436] width 1031 height 574
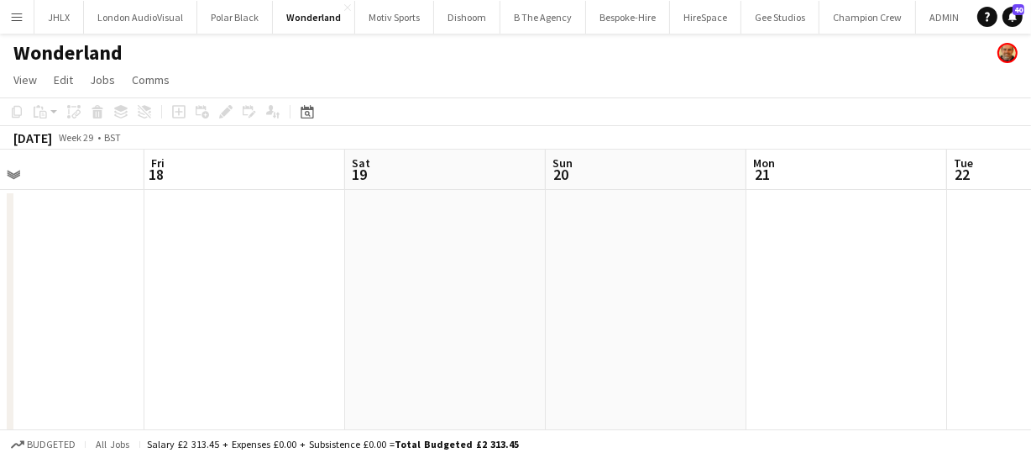
click at [384, 251] on app-calendar-viewport "Mon 14 22/22 2 Jobs Tue 15 Wed 16 2/2 1 Job Thu 17 Fri 18 Sat 19 Sun 20 Mon 21 …" at bounding box center [515, 436] width 1031 height 574
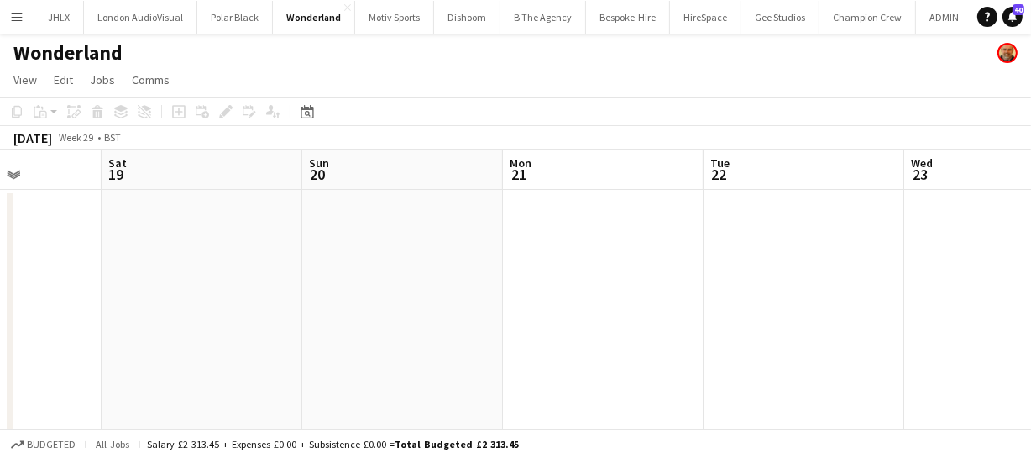
click at [316, 237] on app-calendar-viewport "Wed 16 2/2 1 Job Thu 17 Fri 18 Sat 19 Sun 20 Mon 21 Tue 22 Wed 23 Thu 24 Fri 25…" at bounding box center [515, 436] width 1031 height 574
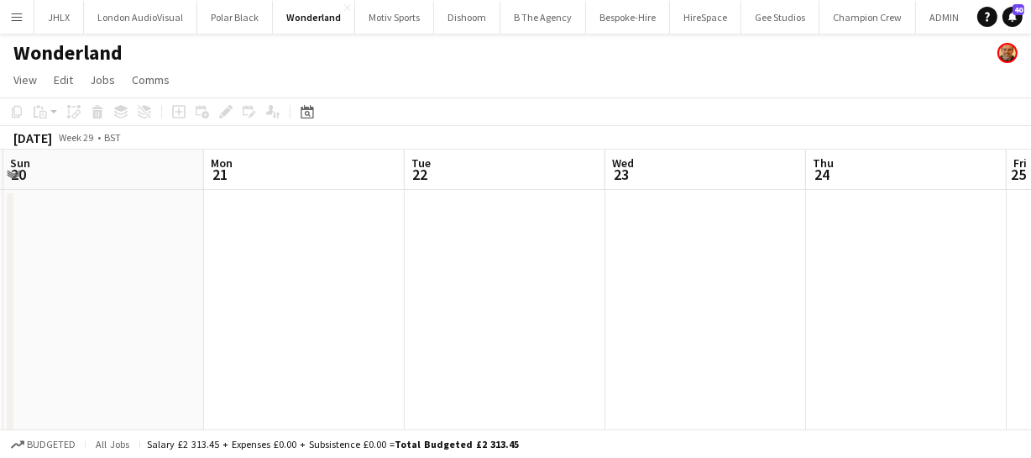
click at [426, 264] on app-calendar-viewport "Wed 16 2/2 1 Job Thu 17 Fri 18 Sat 19 Sun 20 Mon 21 Tue 22 Wed 23 Thu 24 Fri 25…" at bounding box center [515, 436] width 1031 height 574
click at [400, 284] on app-calendar-viewport "Fri 18 Sat 19 Sun 20 Mon 21 Tue 22 Wed 23 Thu 24 Fri 25 Sat 26 Sun 27 Mon 28" at bounding box center [515, 436] width 1031 height 574
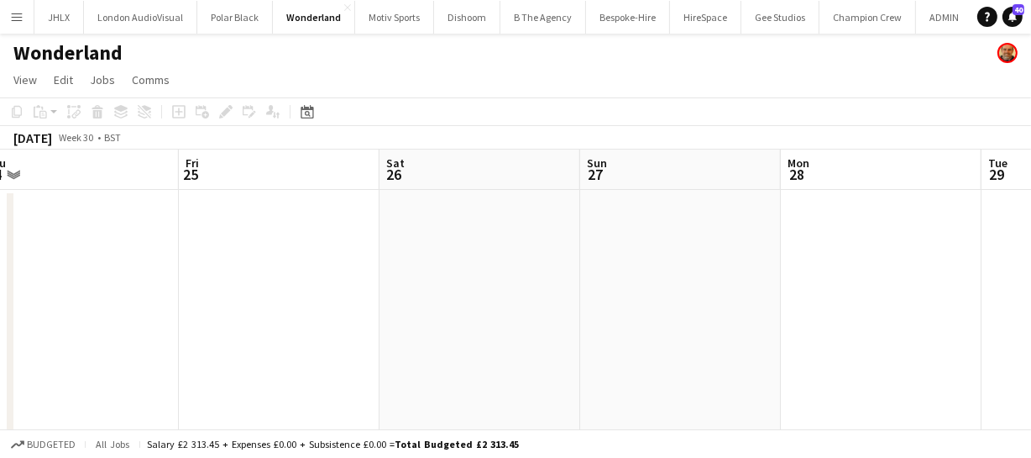
click at [288, 265] on app-calendar-viewport "Sun 20 Mon 21 Tue 22 Wed 23 Thu 24 Fri 25 Sat 26 Sun 27 Mon 28 Tue 29 Wed 30" at bounding box center [515, 436] width 1031 height 574
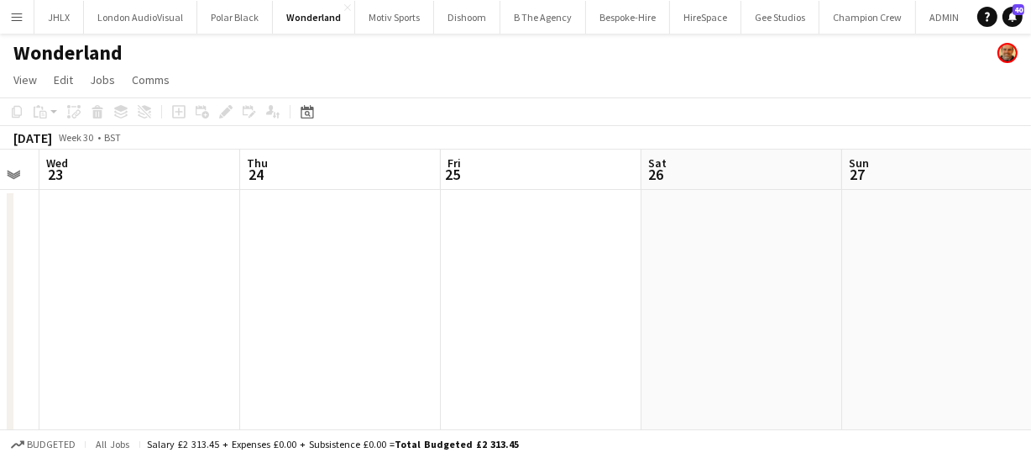
click at [303, 262] on app-calendar-viewport "Sun 20 Mon 21 Tue 22 Wed 23 Thu 24 Fri 25 Sat 26 Sun 27 Mon 28 Tue 29 Wed 30" at bounding box center [515, 436] width 1031 height 574
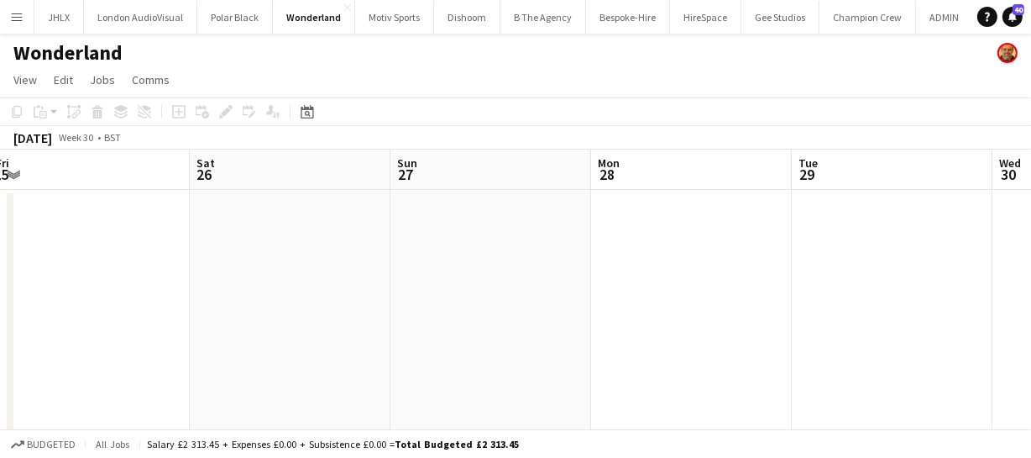
click at [336, 273] on app-calendar-viewport "Tue 22 Wed 23 Thu 24 Fri 25 Sat 26 Sun 27 Mon 28 Tue 29 Wed 30 Thu 31 Fri 1" at bounding box center [515, 436] width 1031 height 574
click at [333, 260] on app-calendar-viewport "Tue 22 Wed 23 Thu 24 Fri 25 Sat 26 Sun 27 Mon 28 Tue 29 Wed 30 Thu 31 Fri 1" at bounding box center [515, 436] width 1031 height 574
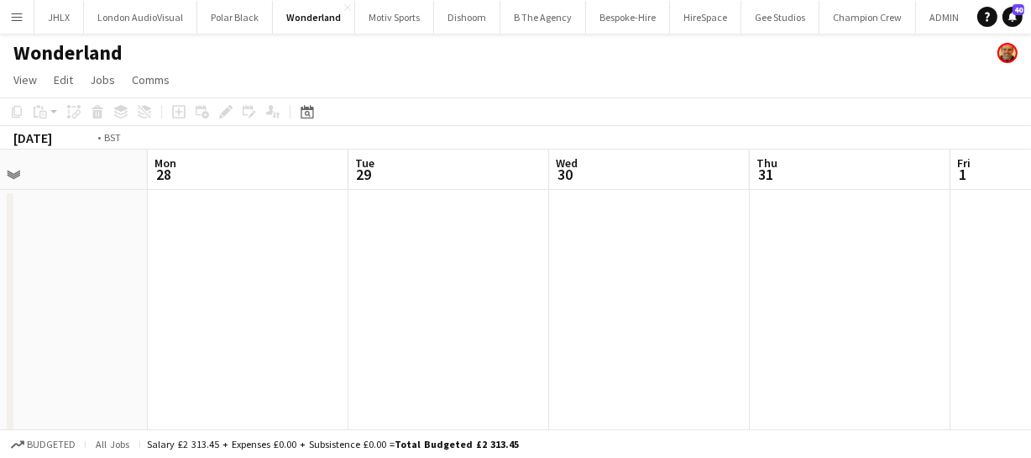
click at [297, 239] on app-calendar-viewport "Thu 24 Fri 25 Sat 26 Sun 27 Mon 28 Tue 29 Wed 30 Thu 31 Fri 1 Sat 2 Sun 3" at bounding box center [515, 436] width 1031 height 574
click at [323, 239] on app-calendar-viewport "Sat 26 Sun 27 Mon 28 Tue 29 Wed 30 Thu 31 Fri 1 Sat 2 Sun 3 Mon 4 Tue 5" at bounding box center [515, 436] width 1031 height 574
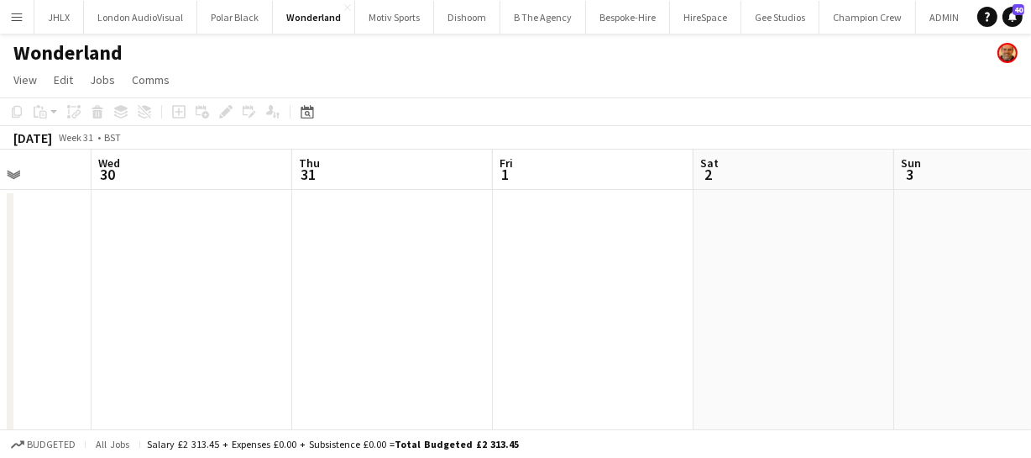
click at [369, 243] on app-calendar-viewport "Sat 26 Sun 27 Mon 28 Tue 29 Wed 30 Thu 31 Fri 1 Sat 2 Sun 3 Mon 4 Tue 5" at bounding box center [515, 436] width 1031 height 574
click at [330, 227] on app-calendar-viewport "Mon 28 Tue 29 Wed 30 Thu 31 Fri 1 Sat 2 Sun 3 Mon 4 Tue 5 Wed 6 Thu 7" at bounding box center [515, 436] width 1031 height 574
click at [320, 228] on app-calendar-viewport "Mon 28 Tue 29 Wed 30 Thu 31 Fri 1 Sat 2 Sun 3 Mon 4 Tue 5 Wed 6 Thu 7" at bounding box center [515, 436] width 1031 height 574
click at [308, 202] on app-calendar-viewport "Wed 30 Thu 31 Fri 1 Sat 2 Sun 3 Mon 4 Tue 5 Wed 6 Thu 7 Fri 8 Sat 9" at bounding box center [515, 436] width 1031 height 574
click at [281, 198] on app-calendar-viewport "Wed 30 Thu 31 Fri 1 Sat 2 Sun 3 Mon 4 Tue 5 Wed 6 Thu 7 Fri 8 Sat 9" at bounding box center [515, 436] width 1031 height 574
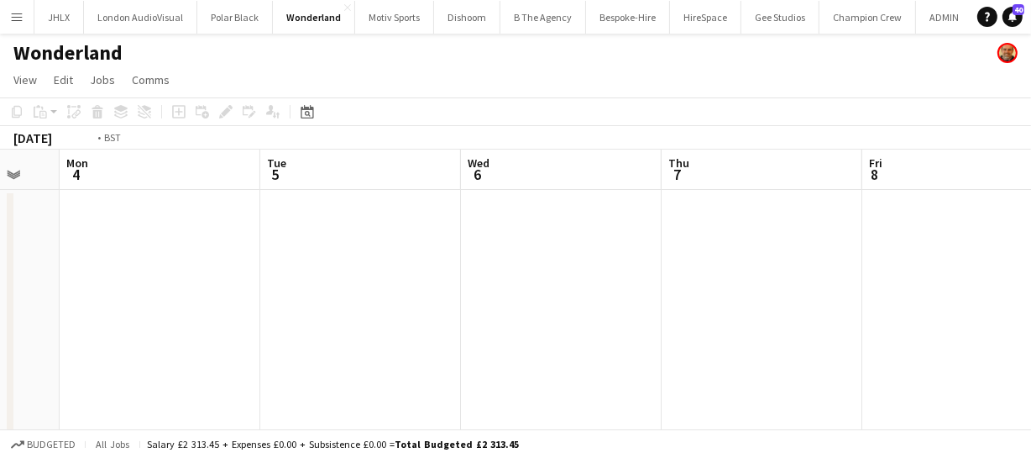
click at [268, 214] on app-calendar-viewport "Fri 1 Sat 2 Sun 3 Mon 4 Tue 5 Wed 6 Thu 7 Fri 8 Sat 9 Sun 10 Mon 11" at bounding box center [515, 436] width 1031 height 574
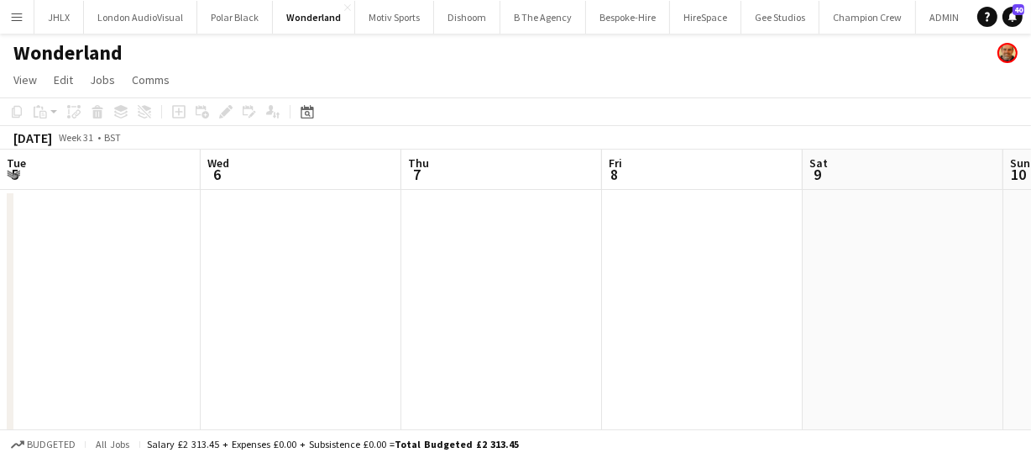
click at [265, 219] on app-calendar-viewport "Fri 1 Sat 2 Sun 3 Mon 4 Tue 5 Wed 6 Thu 7 Fri 8 Sat 9 Sun 10 Mon 11" at bounding box center [515, 436] width 1031 height 574
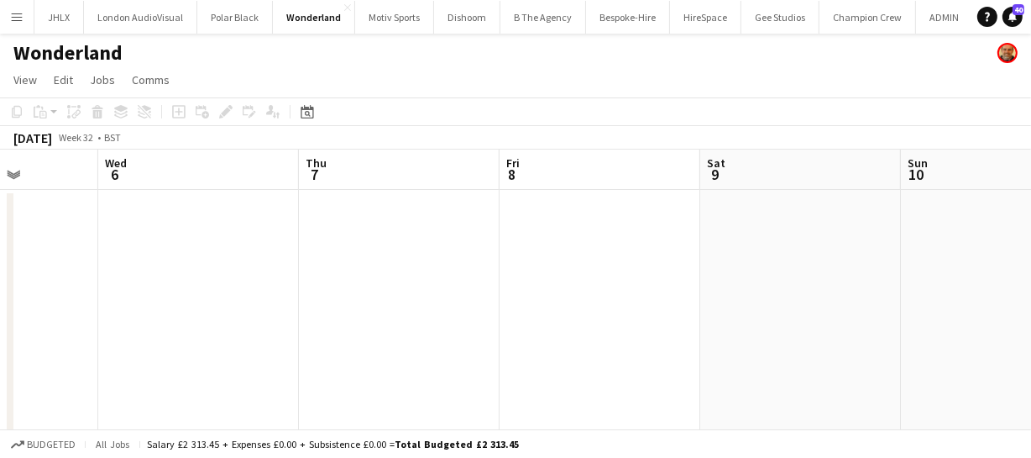
click at [222, 222] on app-calendar-viewport "Sun 3 Mon 4 Tue 5 Wed 6 Thu 7 Fri 8 Sat 9 Sun 10 Mon 11 Tue 12 Wed 13" at bounding box center [515, 436] width 1031 height 574
click at [349, 245] on app-calendar-viewport "Tue 5 Wed 6 Thu 7 Fri 8 Sat 9 Sun 10 Mon 11 Tue 12 Wed 13 Thu 14 Fri 15" at bounding box center [515, 436] width 1031 height 574
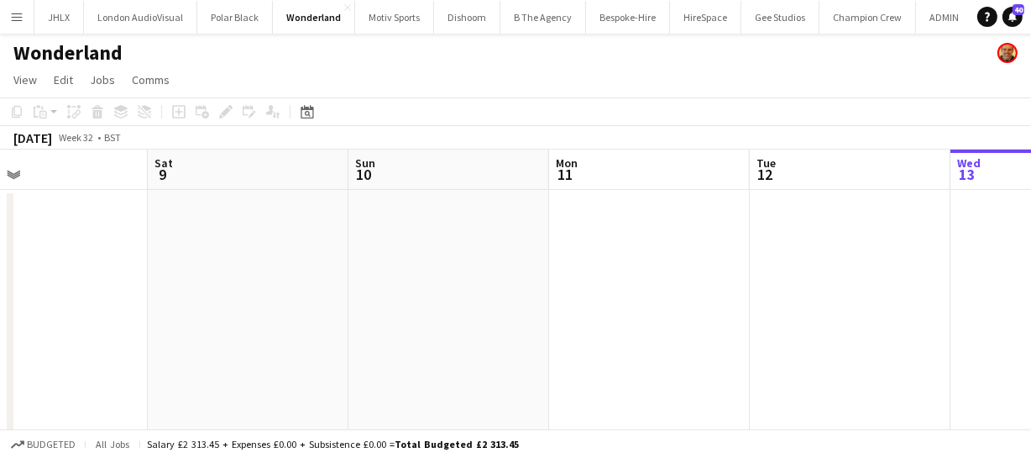
click at [260, 245] on app-calendar-viewport "Tue 5 Wed 6 Thu 7 Fri 8 Sat 9 Sun 10 Mon 11 Tue 12 Wed 13 Thu 14 Fri 15" at bounding box center [515, 436] width 1031 height 574
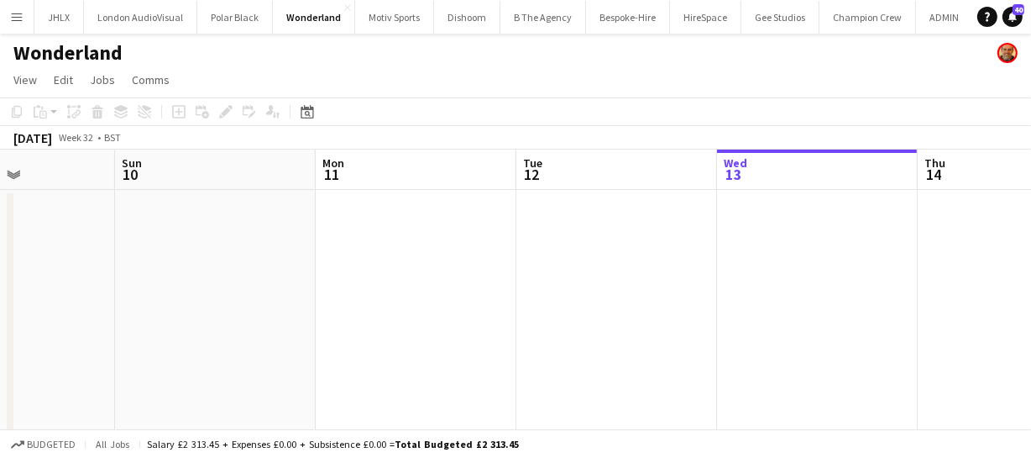
click at [338, 238] on app-calendar-viewport "Thu 7 Fri 8 Sat 9 Sun 10 Mon 11 Tue 12 Wed 13 Thu 14 Fri 15 Sat 16 Sun 17" at bounding box center [515, 436] width 1031 height 574
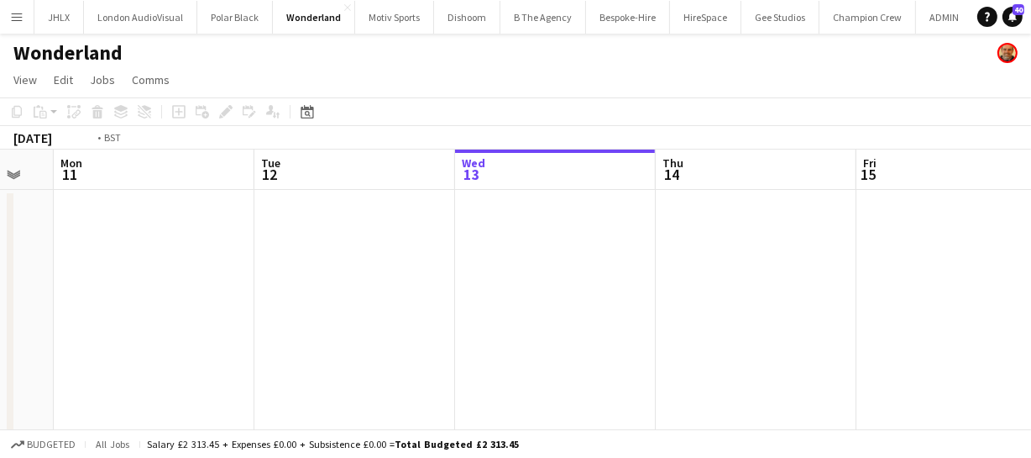
click at [343, 239] on app-calendar-viewport "Thu 7 Fri 8 Sat 9 Sun 10 Mon 11 Tue 12 Wed 13 Thu 14 Fri 15 Sat 16 Sun 17" at bounding box center [515, 436] width 1031 height 574
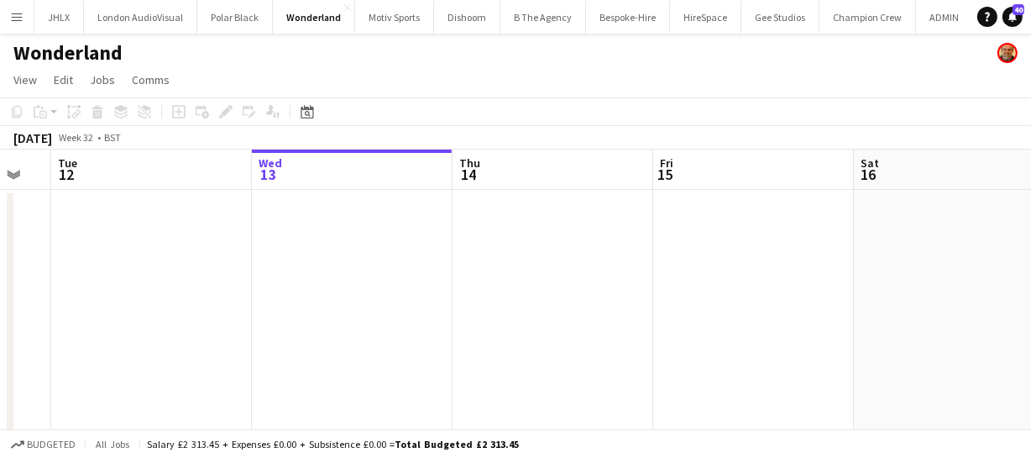
click at [280, 235] on app-calendar-viewport "Sat 9 Sun 10 Mon 11 Tue 12 Wed 13 Thu 14 Fri 15 Sat 16 Sun 17 Mon 18 Tue 19" at bounding box center [515, 436] width 1031 height 574
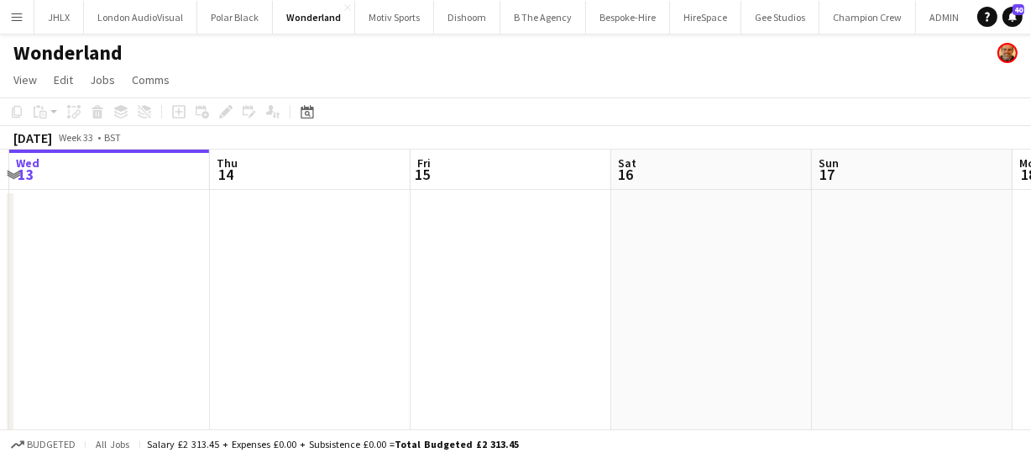
click at [306, 228] on app-calendar-viewport "Sat 9 Sun 10 Mon 11 Tue 12 Wed 13 Thu 14 Fri 15 Sat 16 Sun 17 Mon 18 Tue 19" at bounding box center [515, 436] width 1031 height 574
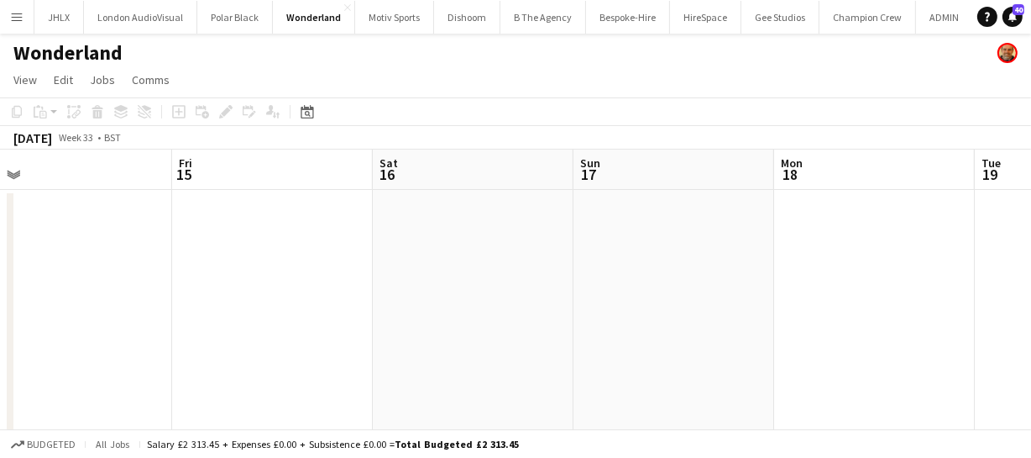
click at [304, 238] on app-calendar-viewport "Mon 11 Tue 12 Wed 13 Thu 14 Fri 15 Sat 16 Sun 17 Mon 18 Tue 19 Wed 20 Thu 21" at bounding box center [515, 436] width 1031 height 574
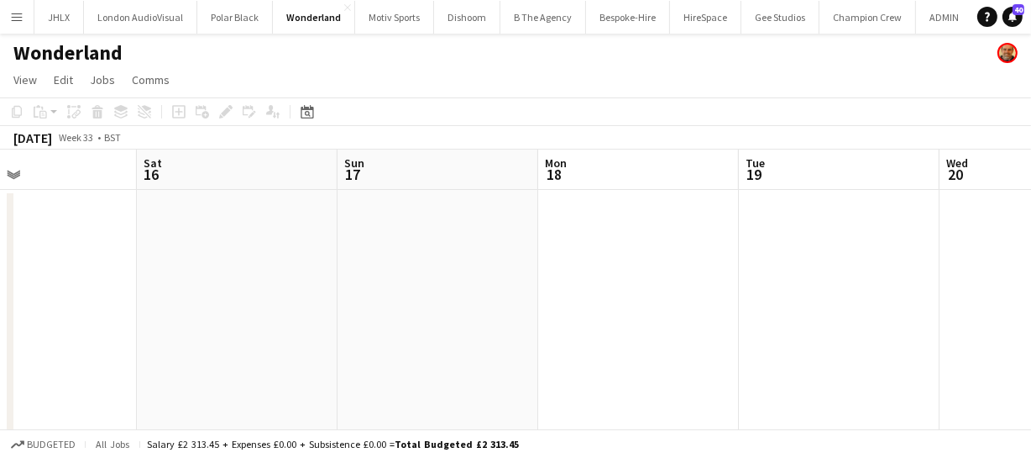
click at [295, 217] on app-calendar-viewport "Wed 13 Thu 14 Fri 15 Sat 16 Sun 17 Mon 18 Tue 19 Wed 20 Thu 21 Fri 22 Sat 23" at bounding box center [515, 436] width 1031 height 574
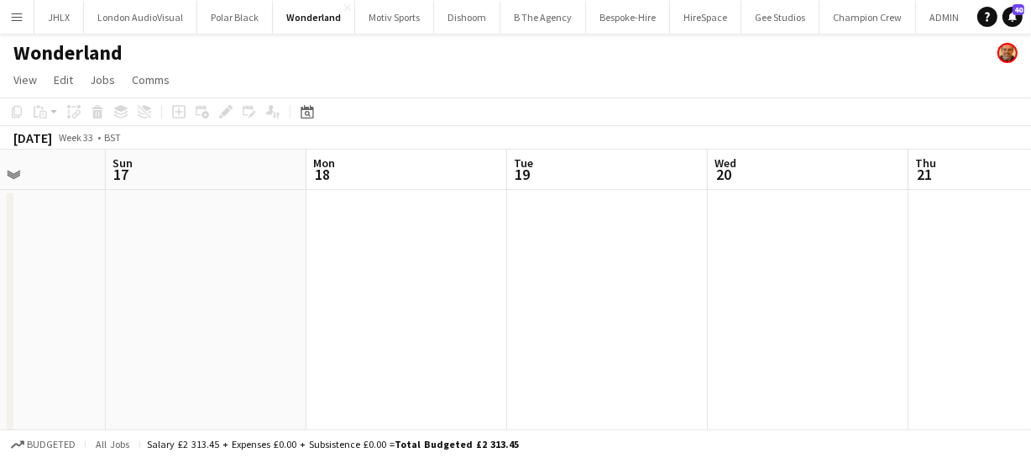
click at [304, 228] on app-calendar-viewport "Wed 13 Thu 14 Fri 15 Sat 16 Sun 17 Mon 18 Tue 19 Wed 20 Thu 21 Fri 22 Sat 23" at bounding box center [515, 436] width 1031 height 574
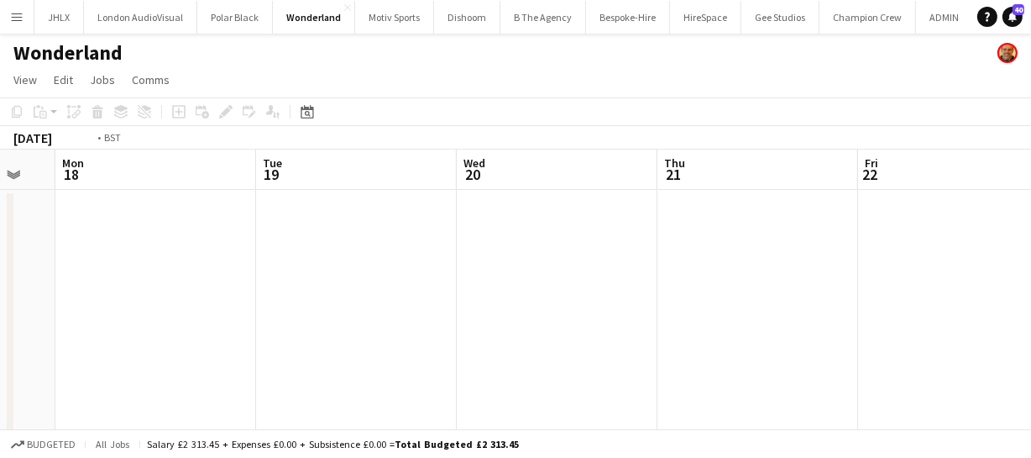
click at [285, 220] on app-calendar-viewport "Fri 15 Sat 16 Sun 17 Mon 18 Tue 19 Wed 20 Thu 21 Fri 22 Sat 23 Sun 24 Mon 25" at bounding box center [515, 436] width 1031 height 574
click at [402, 243] on app-calendar-viewport "Fri 15 Sat 16 Sun 17 Mon 18 Tue 19 Wed 20 Thu 21 Fri 22 Sat 23 Sun 24 Mon 25" at bounding box center [515, 436] width 1031 height 574
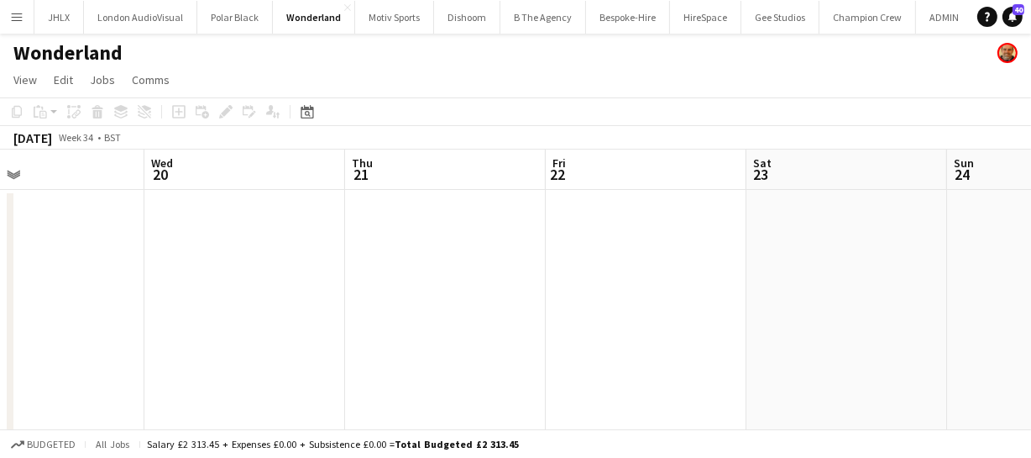
click at [277, 227] on app-calendar-viewport "Sun 17 Mon 18 Tue 19 Wed 20 Thu 21 Fri 22 Sat 23 Sun 24 Mon 25 Tue 26 Wed 27" at bounding box center [515, 436] width 1031 height 574
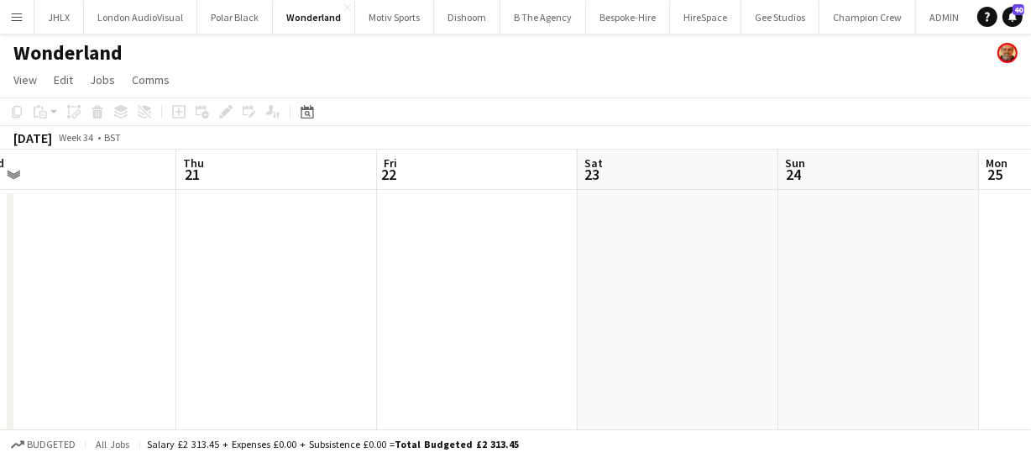
click at [400, 240] on app-calendar-viewport "Sun 17 Mon 18 Tue 19 Wed 20 Thu 21 Fri 22 Sat 23 Sun 24 Mon 25 Tue 26 Wed 27" at bounding box center [515, 436] width 1031 height 574
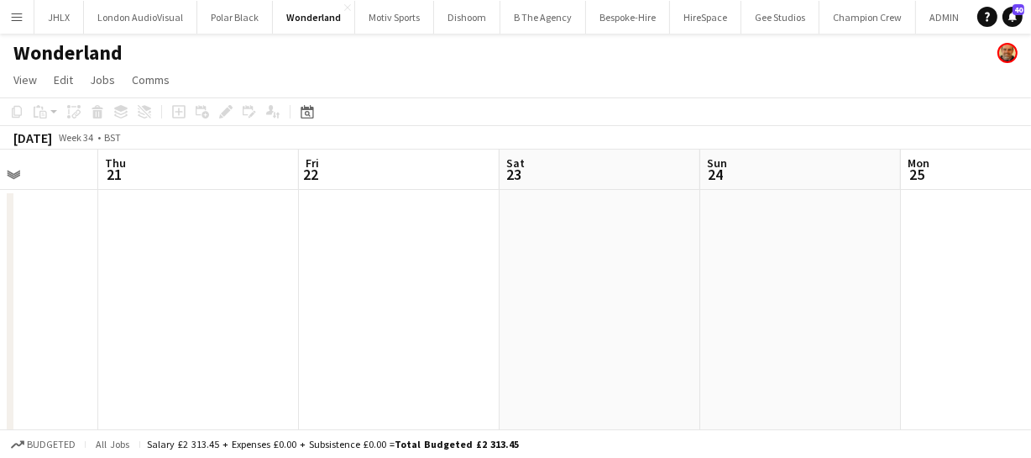
click at [299, 232] on app-calendar-viewport "Sun 17 Mon 18 Tue 19 Wed 20 Thu 21 Fri 22 Sat 23 Sun 24 Mon 25 Tue 26 Wed 27" at bounding box center [515, 436] width 1031 height 574
click at [260, 224] on app-calendar-viewport "Tue 19 Wed 20 Thu 21 Fri 22 Sat 23 Sun 24 Mon 25 Tue 26 Wed 27 Thu 28 Fri 29" at bounding box center [515, 436] width 1031 height 574
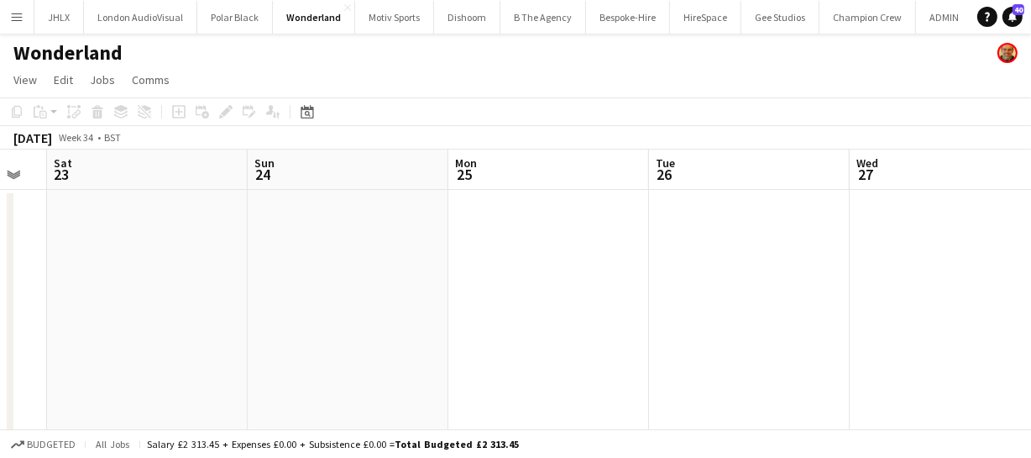
click at [198, 207] on app-calendar-viewport "Tue 19 Wed 20 Thu 21 Fri 22 Sat 23 Sun 24 Mon 25 Tue 26 Wed 27 Thu 28 Fri 29" at bounding box center [515, 436] width 1031 height 574
click at [240, 216] on app-calendar-viewport "Thu 21 Fri 22 Sat 23 Sun 24 Mon 25 Tue 26 Wed 27 Thu 28 Fri 29 Sat 30 Sun 31" at bounding box center [515, 436] width 1031 height 574
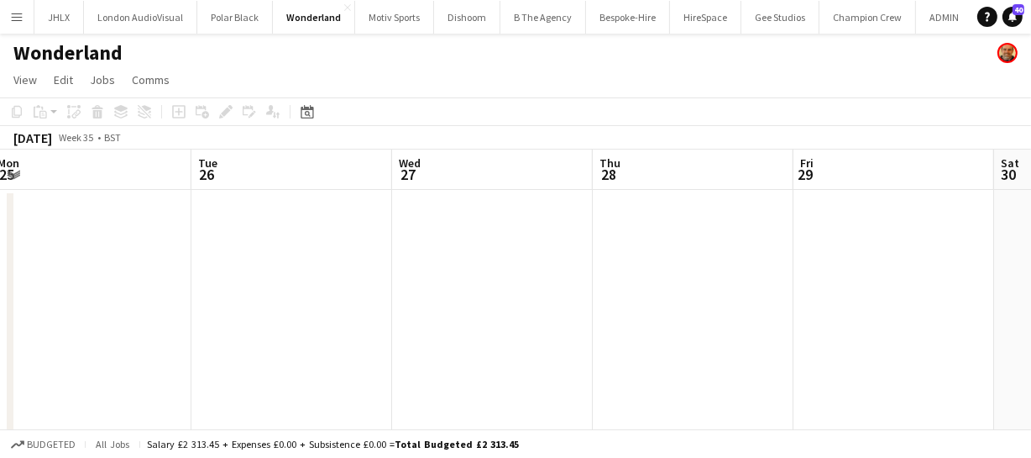
click at [184, 217] on app-calendar-viewport "Thu 21 Fri 22 Sat 23 Sun 24 Mon 25 Tue 26 Wed 27 Thu 28 Fri 29 Sat 30 Sun 31" at bounding box center [515, 436] width 1031 height 574
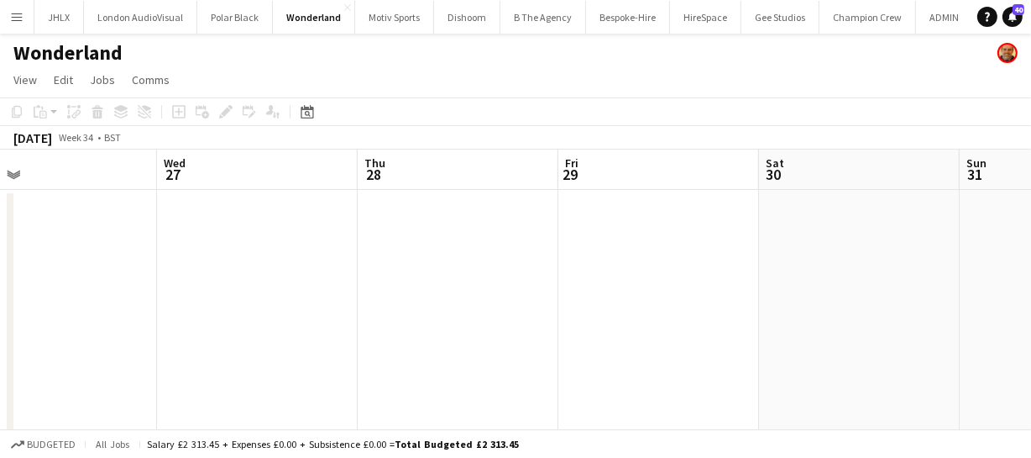
click at [231, 222] on app-calendar-viewport "Sat 23 Sun 24 Mon 25 Tue 26 Wed 27 Thu 28 Fri 29 Sat 30 Sun 31 Mon 1 Tue 2" at bounding box center [515, 436] width 1031 height 574
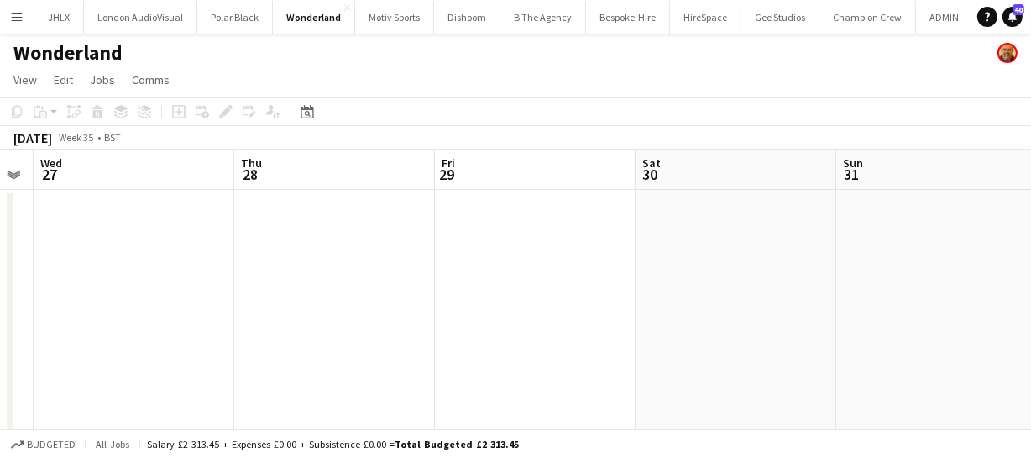
click at [192, 215] on app-calendar-viewport "Sat 23 Sun 24 Mon 25 Tue 26 Wed 27 Thu 28 Fri 29 Sat 30 Sun 31 Mon 1 Tue 2" at bounding box center [515, 436] width 1031 height 574
click at [293, 218] on app-calendar-viewport "Mon 25 Tue 26 Wed 27 Thu 28 Fri 29 Sat 30 Sun 31 Mon 1 Tue 2 Wed 3 Thu 4" at bounding box center [515, 436] width 1031 height 574
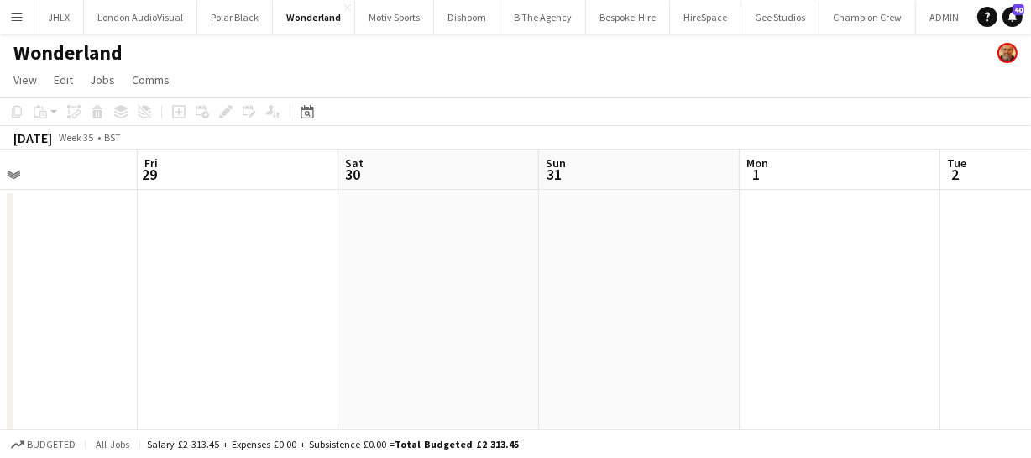
click at [139, 201] on app-calendar-viewport "Mon 25 Tue 26 Wed 27 Thu 28 Fri 29 Sat 30 Sun 31 Mon 1 Tue 2 Wed 3 Thu 4" at bounding box center [515, 436] width 1031 height 574
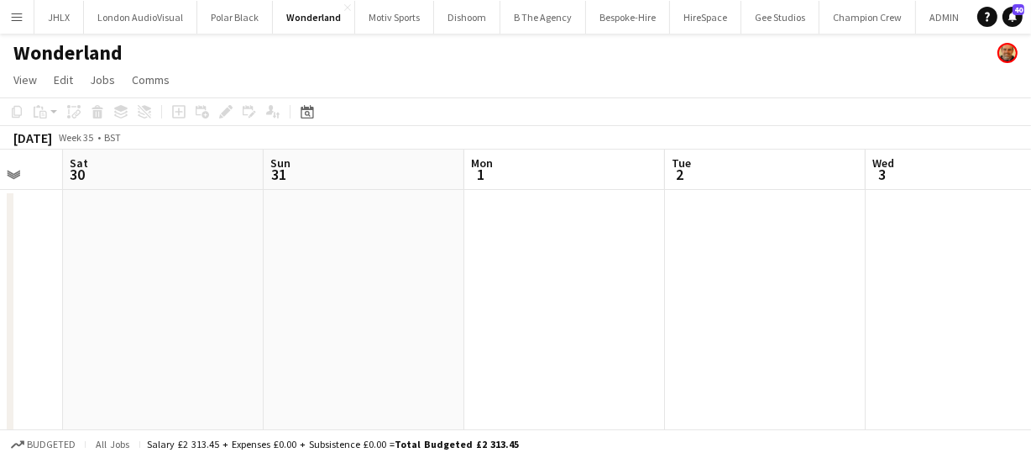
click at [244, 209] on app-calendar-viewport "Wed 27 Thu 28 Fri 29 Sat 30 Sun 31 Mon 1 Tue 2 Wed 3 Thu 4 Fri 5 2/2 1 Job Sat …" at bounding box center [515, 436] width 1031 height 574
click at [217, 212] on app-calendar-viewport "Wed 27 Thu 28 Fri 29 Sat 30 Sun 31 Mon 1 Tue 2 Wed 3 Thu 4 Fri 5 2/2 1 Job Sat …" at bounding box center [515, 436] width 1031 height 574
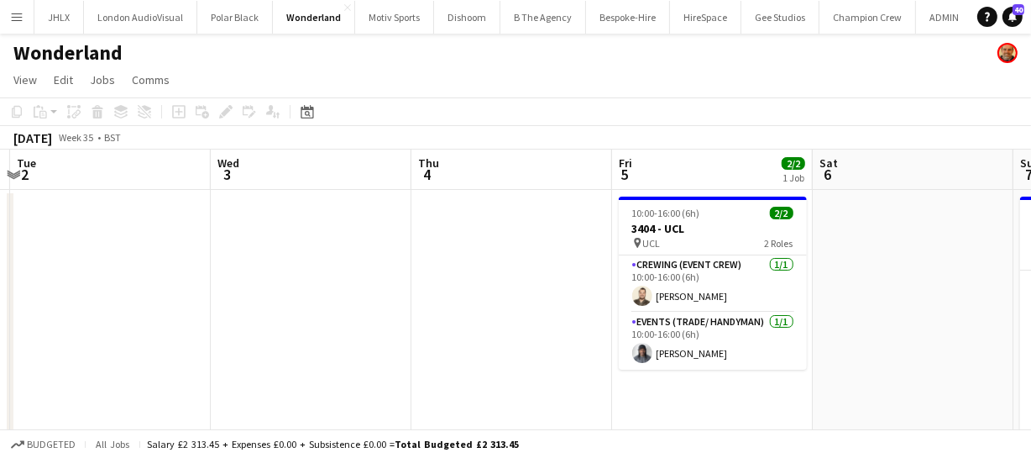
click at [192, 213] on app-calendar-viewport "Fri 29 Sat 30 Sun 31 Mon 1 Tue 2 Wed 3 Thu 4 Fri 5 2/2 1 Job Sat 6 Sun 7 4/4 1 …" at bounding box center [515, 436] width 1031 height 574
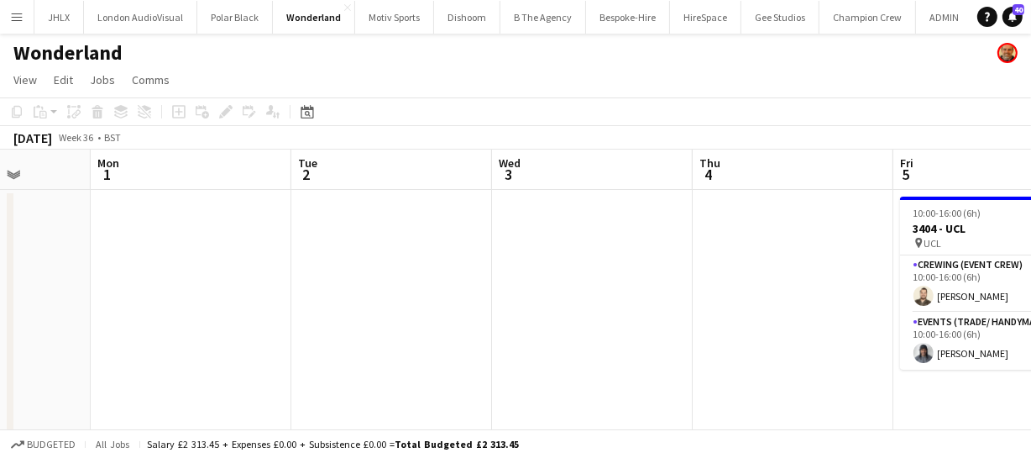
click at [175, 213] on app-calendar-viewport "Fri 29 Sat 30 Sun 31 Mon 1 Tue 2 Wed 3 Thu 4 Fri 5 2/2 1 Job Sat 6 Sun 7 4/4 1 …" at bounding box center [515, 436] width 1031 height 574
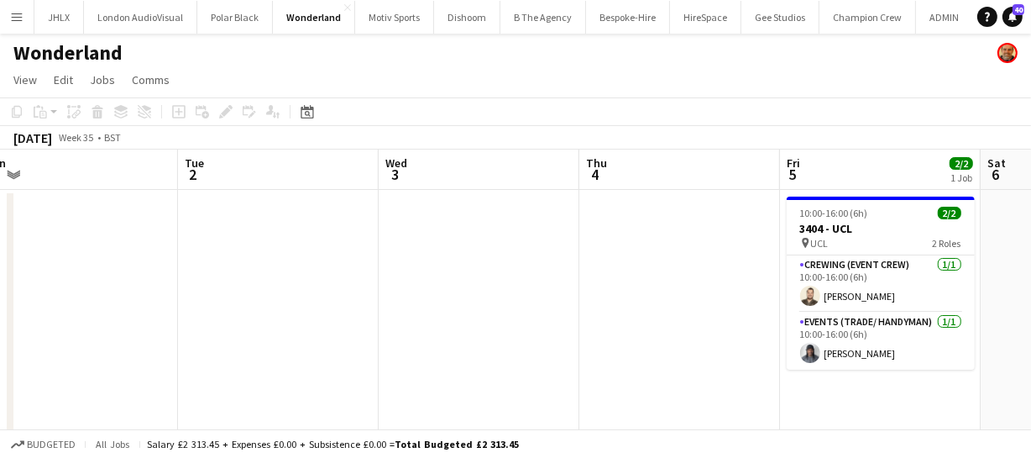
click at [123, 218] on app-calendar-viewport "Fri 29 Sat 30 Sun 31 Mon 1 Tue 2 Wed 3 Thu 4 Fri 5 2/2 1 Job Sat 6 Sun 7 4/4 1 …" at bounding box center [515, 436] width 1031 height 574
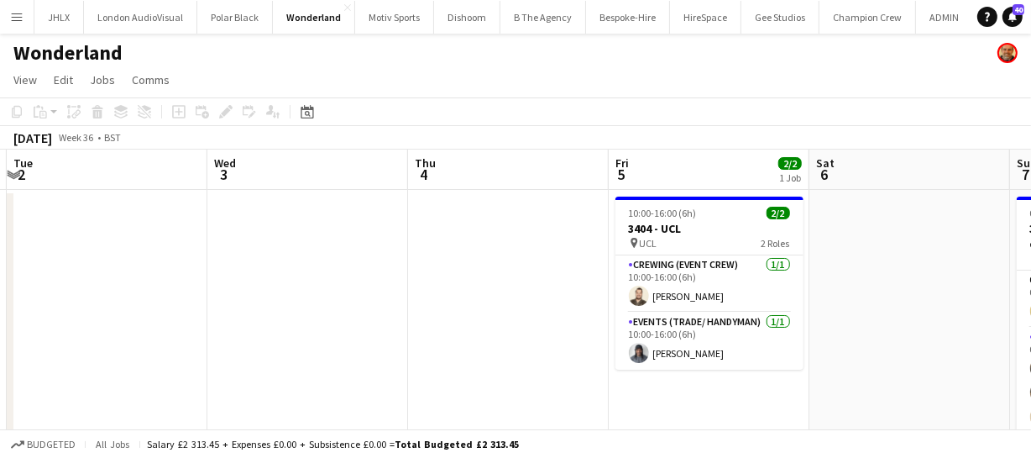
click at [169, 227] on app-calendar-viewport "Fri 29 Sat 30 Sun 31 Mon 1 Tue 2 Wed 3 Thu 4 Fri 5 2/2 1 Job Sat 6 Sun 7 4/4 1 …" at bounding box center [515, 436] width 1031 height 574
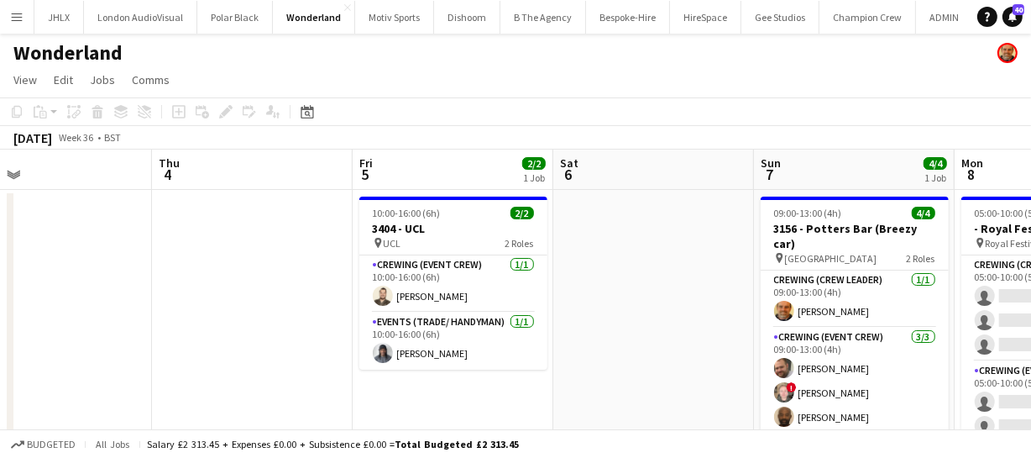
click at [165, 250] on app-calendar-viewport "Sun 31 Mon 1 Tue 2 Wed 3 Thu 4 Fri 5 2/2 1 Job Sat 6 Sun 7 4/4 1 Job Mon 8 0/12…" at bounding box center [515, 436] width 1031 height 574
click at [409, 266] on app-calendar-viewport "Sun 31 Mon 1 Tue 2 Wed 3 Thu 4 Fri 5 2/2 1 Job Sat 6 Sun 7 4/4 1 Job Mon 8 0/12…" at bounding box center [515, 436] width 1031 height 574
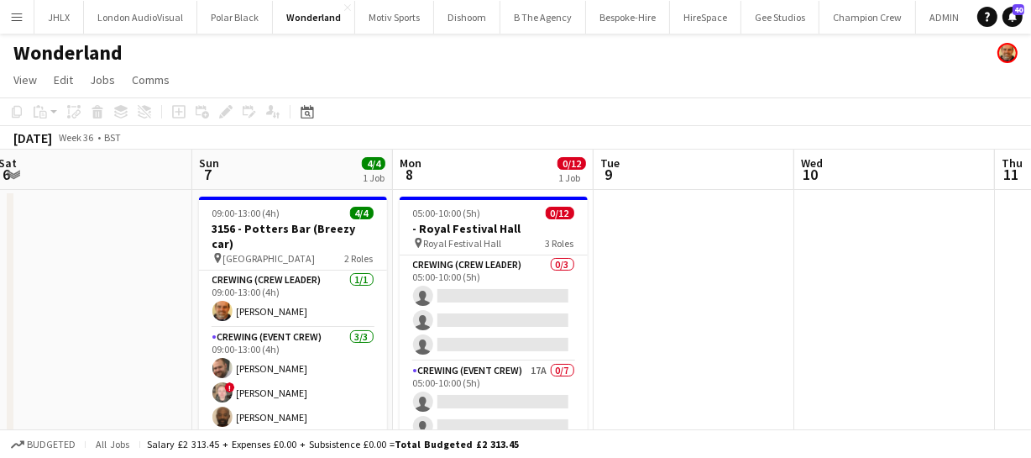
click at [402, 270] on app-calendar-viewport "Tue 2 Wed 3 Thu 4 Fri 5 2/2 1 Job Sat 6 Sun 7 4/4 1 Job Mon 8 0/12 1 Job Tue 9 …" at bounding box center [515, 436] width 1031 height 574
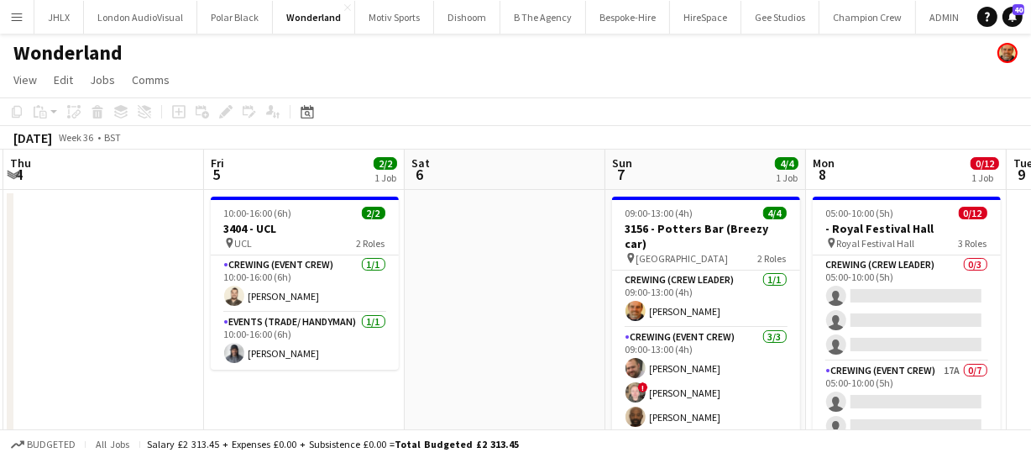
drag, startPoint x: 320, startPoint y: 260, endPoint x: 642, endPoint y: 240, distance: 323.0
click at [650, 234] on app-calendar-viewport "Tue 2 Wed 3 Thu 4 Fri 5 2/2 1 Job Sat 6 Sun 7 4/4 1 Job Mon 8 0/12 1 Job Tue 9 …" at bounding box center [515, 436] width 1031 height 574
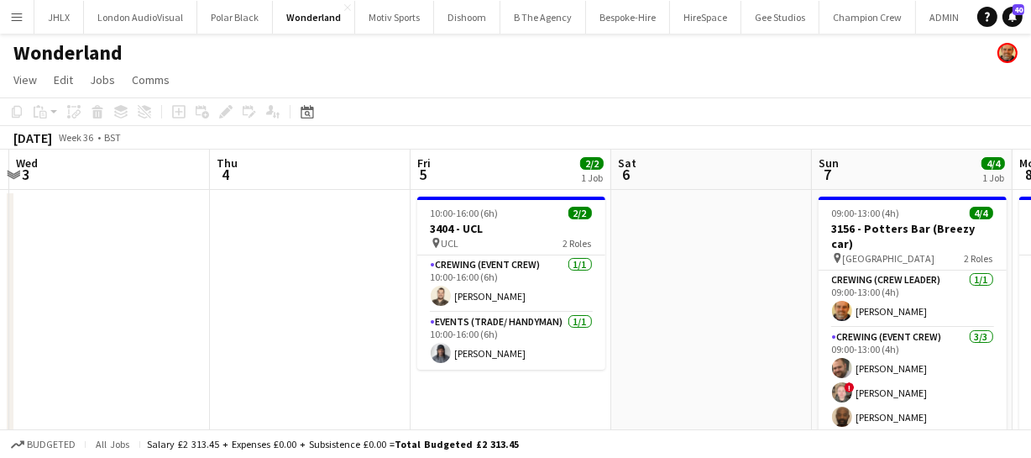
click at [499, 284] on app-calendar-viewport "Mon 1 Tue 2 Wed 3 Thu 4 Fri 5 2/2 1 Job Sat 6 Sun 7 4/4 1 Job Mon 8 0/12 1 Job …" at bounding box center [515, 436] width 1031 height 574
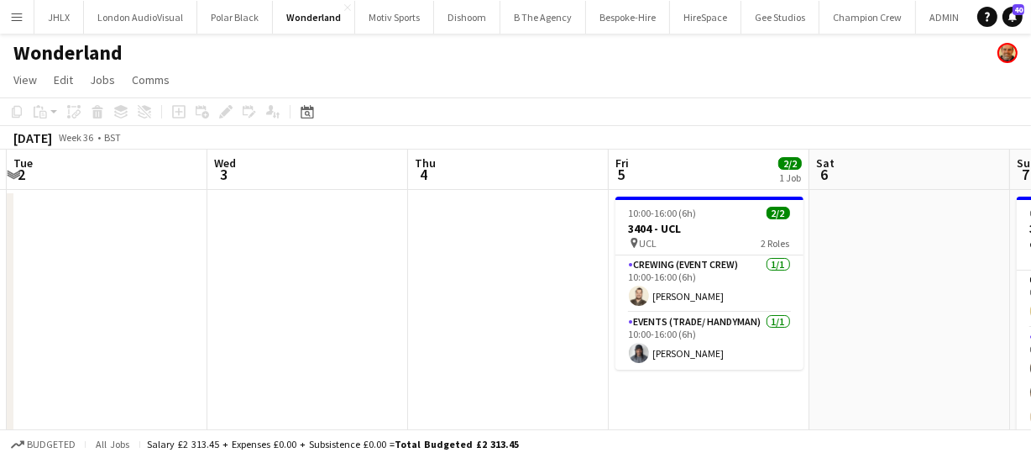
click at [538, 260] on app-calendar-viewport "Sun 31 Mon 1 Tue 2 Wed 3 Thu 4 Fri 5 2/2 1 Job Sat 6 Sun 7 4/4 1 Job Mon 8 0/12…" at bounding box center [515, 436] width 1031 height 574
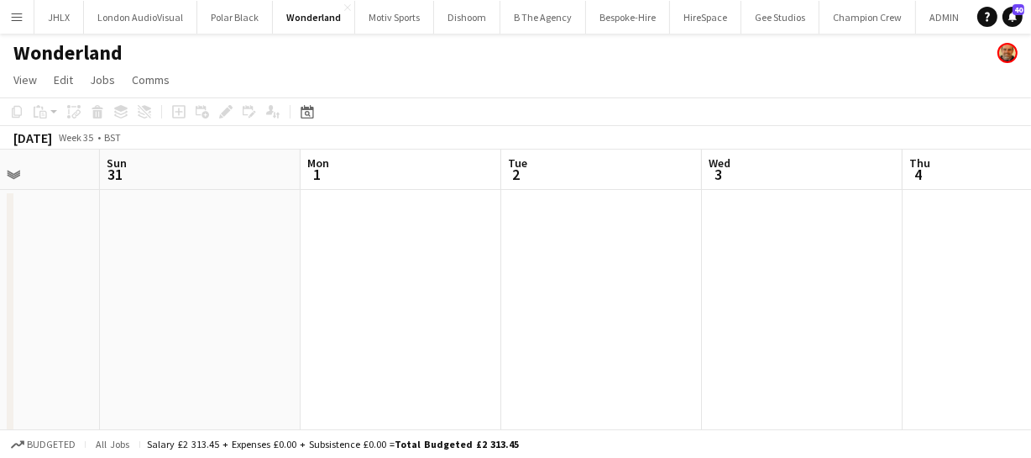
drag, startPoint x: 575, startPoint y: 271, endPoint x: 651, endPoint y: 269, distance: 76.4
click at [630, 269] on app-calendar-viewport "Thu 28 Fri 29 Sat 30 Sun 31 Mon 1 Tue 2 Wed 3 Thu 4 Fri 5 2/2 1 Job Sat 6 Sun 7…" at bounding box center [515, 436] width 1031 height 574
drag, startPoint x: 210, startPoint y: 322, endPoint x: 595, endPoint y: 279, distance: 387.8
click at [529, 281] on app-calendar-viewport "Wed 27 Thu 28 Fri 29 Sat 30 Sun 31 Mon 1 Tue 2 Wed 3 Thu 4 Fri 5 2/2 1 Job Sat …" at bounding box center [515, 436] width 1031 height 574
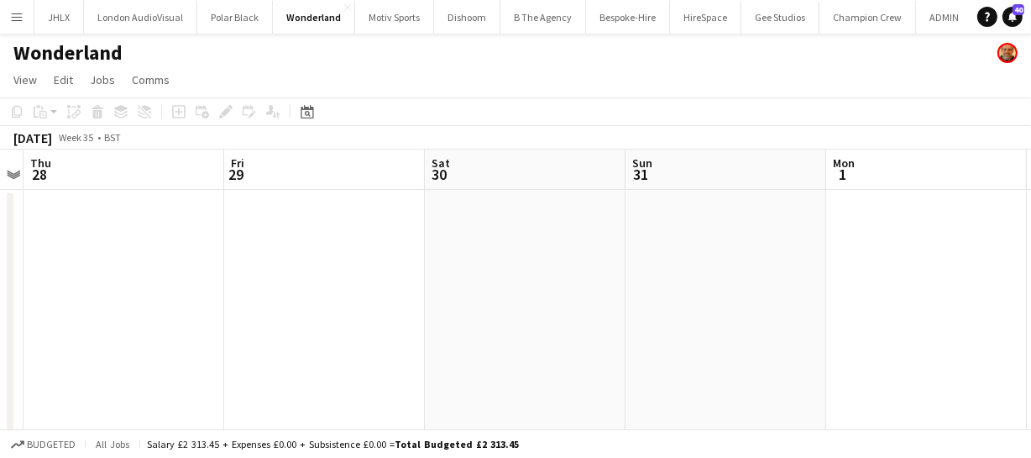
drag, startPoint x: 268, startPoint y: 325, endPoint x: 659, endPoint y: 300, distance: 392.0
click at [616, 304] on app-calendar-viewport "Tue 26 Wed 27 Thu 28 Fri 29 Sat 30 Sun 31 Mon 1 Tue 2 Wed 3 Thu 4 Fri 5 2/2 1 J…" at bounding box center [515, 436] width 1031 height 574
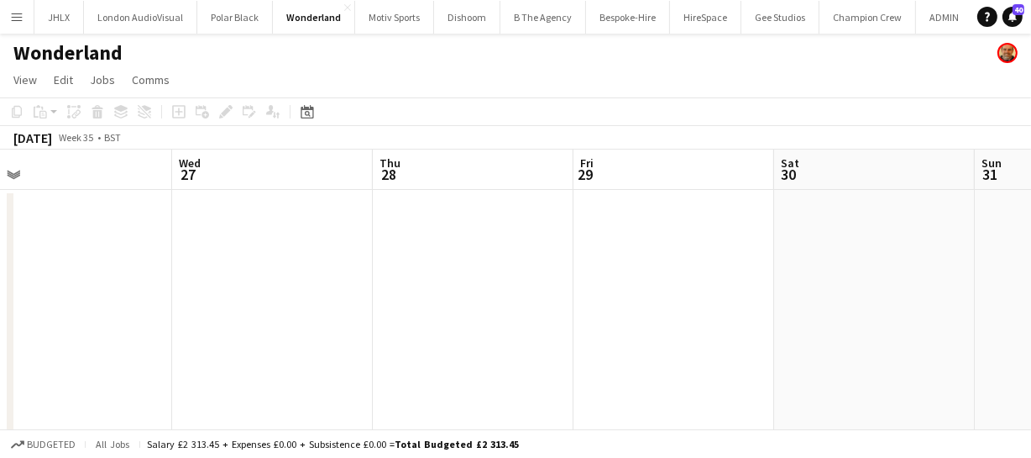
drag, startPoint x: 200, startPoint y: 316, endPoint x: 402, endPoint y: 290, distance: 203.9
click at [473, 294] on app-calendar-viewport "Sun 24 Mon 25 Tue 26 Wed 27 Thu 28 Fri 29 Sat 30 Sun 31 Mon 1 Tue 2 Wed 3" at bounding box center [515, 436] width 1031 height 574
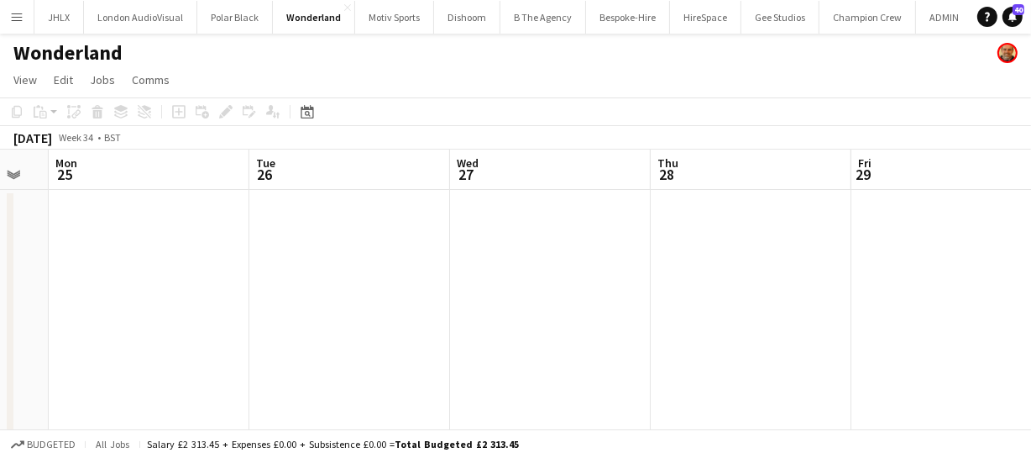
click at [455, 295] on app-calendar-viewport "Sat 23 Sun 24 Mon 25 Tue 26 Wed 27 Thu 28 Fri 29 Sat 30 Sun 31 Mon 1 Tue 2" at bounding box center [515, 436] width 1031 height 574
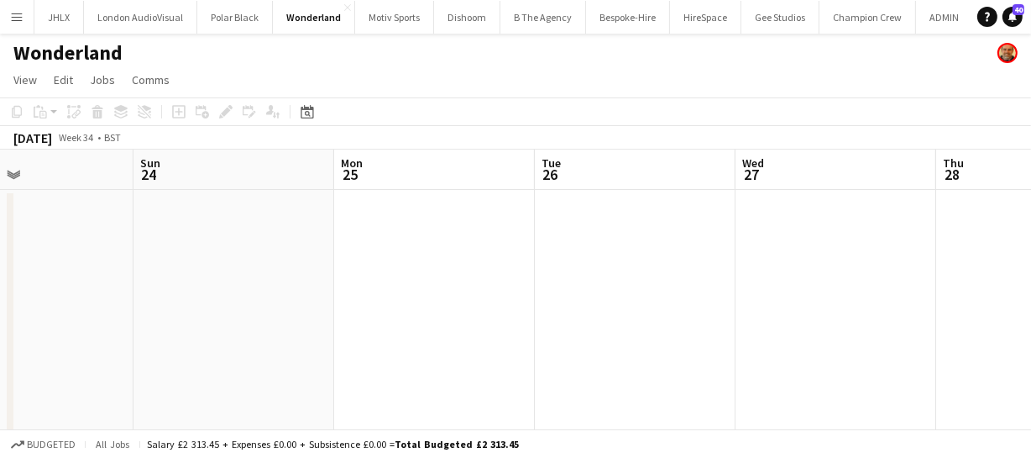
click at [453, 287] on app-calendar-viewport "Thu 21 Fri 22 Sat 23 Sun 24 Mon 25 Tue 26 Wed 27 Thu 28 Fri 29 Sat 30 Sun 31" at bounding box center [515, 436] width 1031 height 574
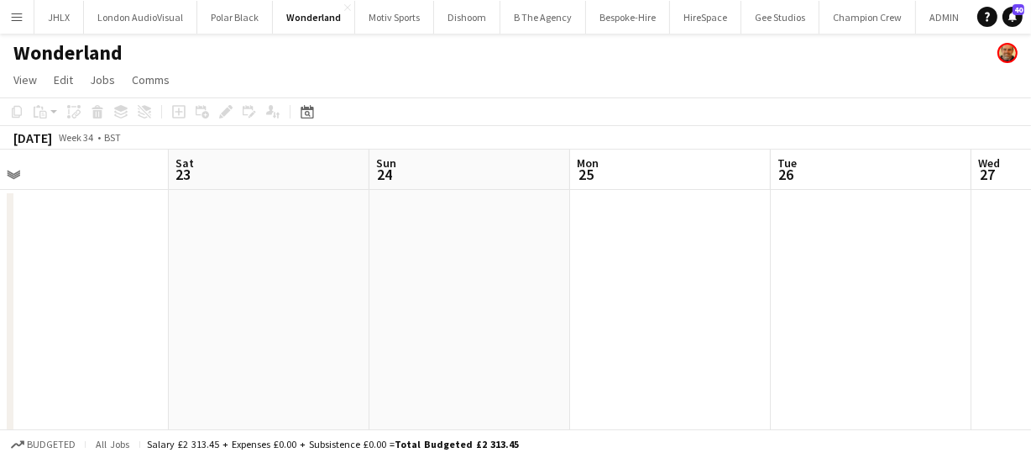
drag, startPoint x: 227, startPoint y: 312, endPoint x: 499, endPoint y: 302, distance: 272.2
click at [456, 297] on app-calendar-viewport "Wed 20 Thu 21 Fri 22 Sat 23 Sun 24 Mon 25 Tue 26 Wed 27 Thu 28 Fri 29 Sat 30" at bounding box center [515, 436] width 1031 height 574
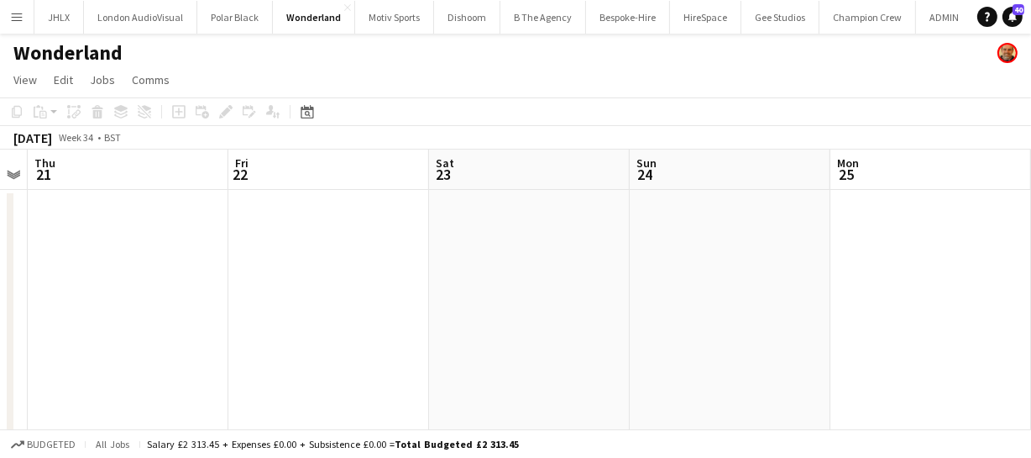
click at [448, 268] on app-calendar-viewport "Mon 18 Tue 19 Wed 20 Thu 21 Fri 22 Sat 23 Sun 24 Mon 25 Tue 26 Wed 27 Thu 28" at bounding box center [515, 436] width 1031 height 574
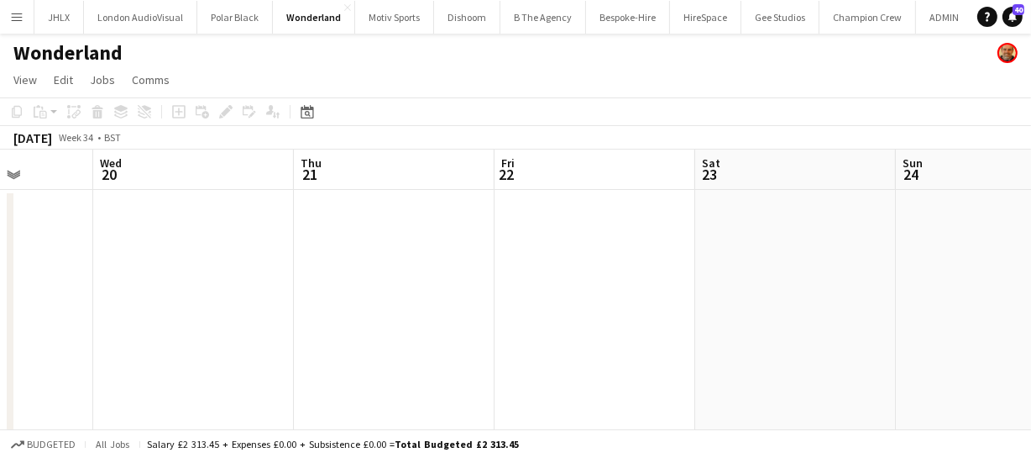
click at [505, 281] on app-calendar-viewport "Sun 17 Mon 18 Tue 19 Wed 20 Thu 21 Fri 22 Sat 23 Sun 24 Mon 25 Tue 26 Wed 27" at bounding box center [515, 436] width 1031 height 574
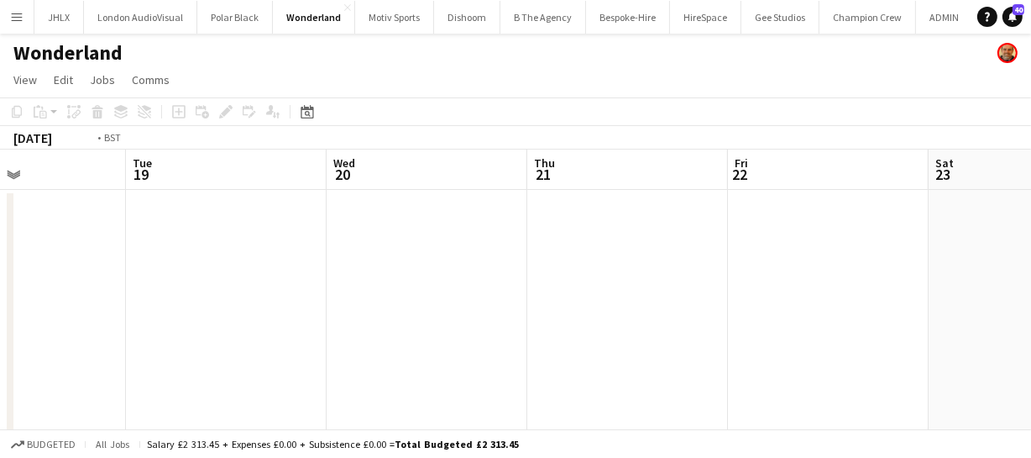
drag, startPoint x: 376, startPoint y: 264, endPoint x: 500, endPoint y: 259, distance: 124.4
click at [446, 259] on app-calendar-viewport "Sat 16 Sun 17 Mon 18 Tue 19 Wed 20 Thu 21 Fri 22 Sat 23 Sun 24 Mon 25 Tue 26" at bounding box center [515, 436] width 1031 height 574
click at [427, 240] on app-calendar-viewport "Fri 15 Sat 16 Sun 17 Mon 18 Tue 19 Wed 20 Thu 21 Fri 22 Sat 23 Sun 24 Mon 25" at bounding box center [515, 436] width 1031 height 574
drag, startPoint x: 229, startPoint y: 244, endPoint x: 462, endPoint y: 252, distance: 232.7
click at [500, 240] on app-calendar-viewport "Thu 14 Fri 15 Sat 16 Sun 17 Mon 18 Tue 19 Wed 20 Thu 21 Fri 22 Sat 23 Sun 24" at bounding box center [515, 436] width 1031 height 574
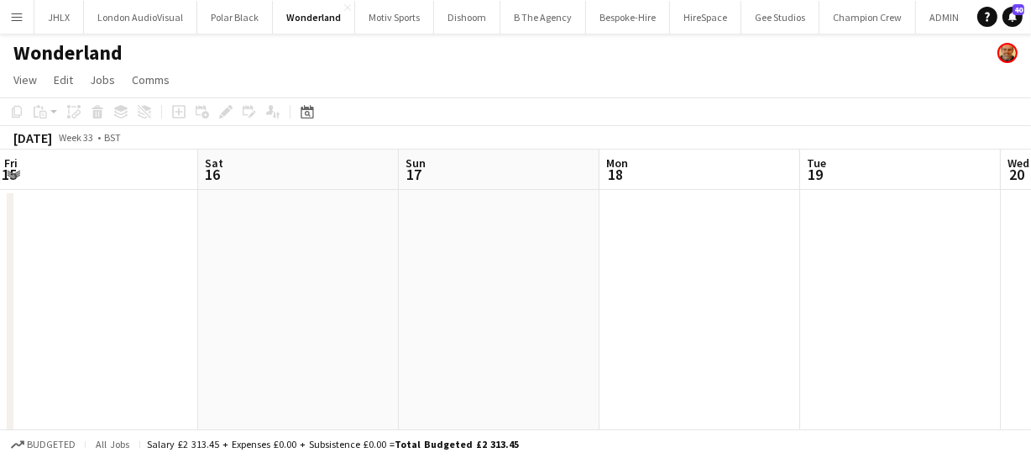
click at [421, 246] on app-calendar-viewport "Wed 13 Thu 14 Fri 15 Sat 16 Sun 17 Mon 18 Tue 19 Wed 20 Thu 21 Fri 22 Sat 23" at bounding box center [515, 436] width 1031 height 574
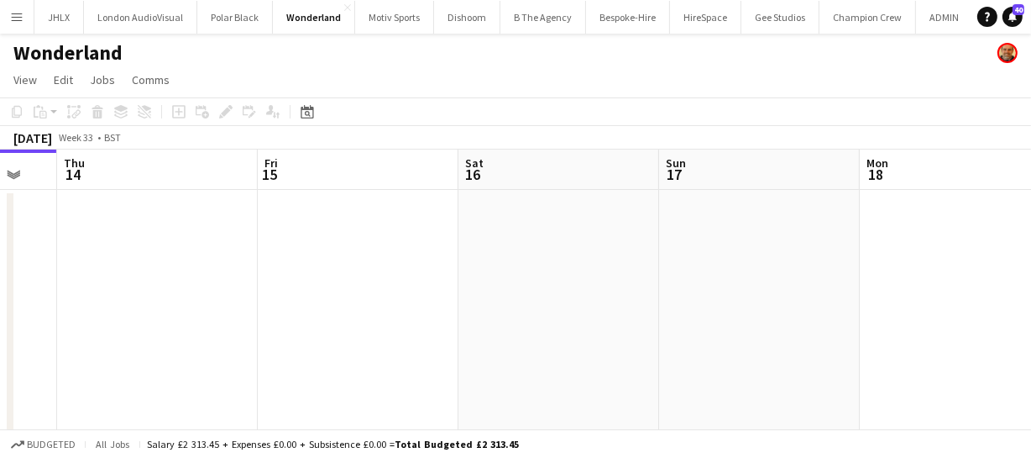
click at [428, 255] on app-calendar-viewport "Tue 12 Wed 13 Thu 14 Fri 15 Sat 16 Sun 17 Mon 18 Tue 19 Wed 20 Thu 21 Fri 22" at bounding box center [515, 436] width 1031 height 574
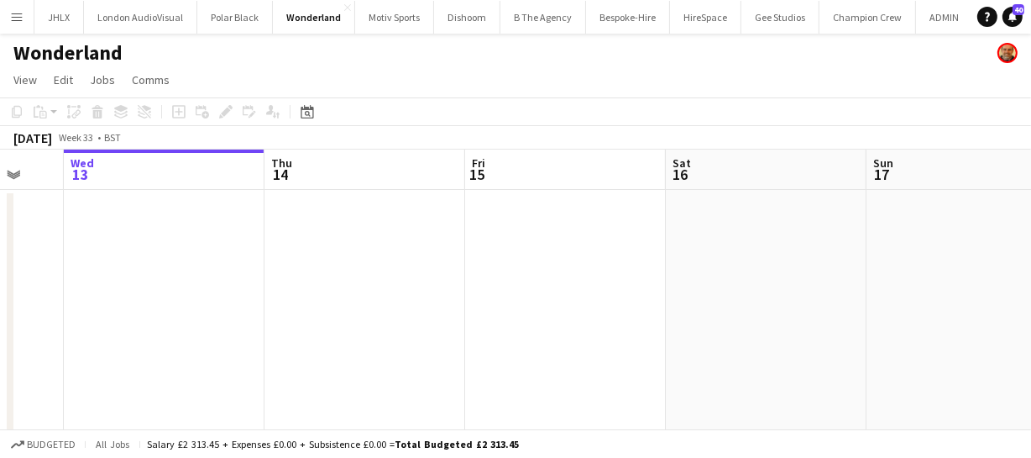
drag, startPoint x: 385, startPoint y: 290, endPoint x: 450, endPoint y: 291, distance: 64.7
click at [480, 285] on app-calendar-viewport "Mon 11 Tue 12 Wed 13 Thu 14 Fri 15 Sat 16 Sun 17 Mon 18 Tue 19 Wed 20 Thu 21" at bounding box center [515, 436] width 1031 height 574
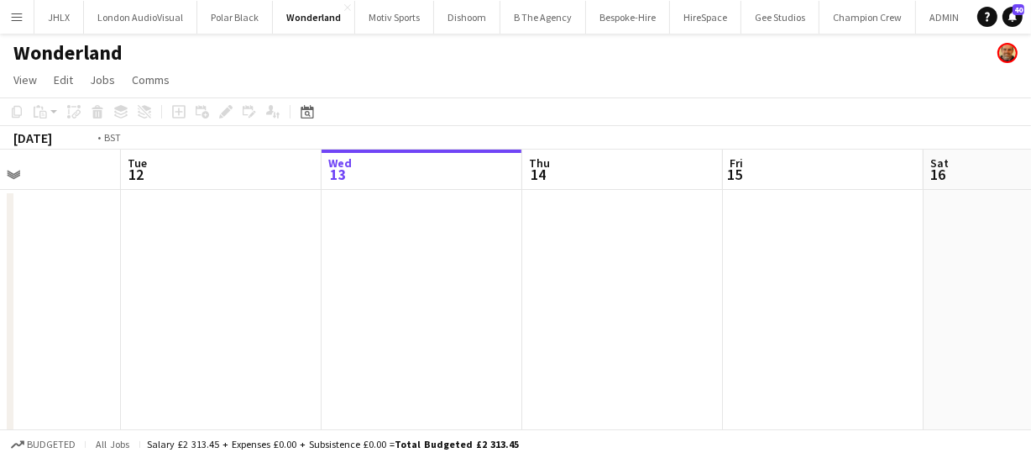
click at [367, 279] on app-calendar-viewport "Sat 9 Sun 10 Mon 11 Tue 12 Wed 13 Thu 14 Fri 15 Sat 16 Sun 17 Mon 18 Tue 19" at bounding box center [515, 436] width 1031 height 574
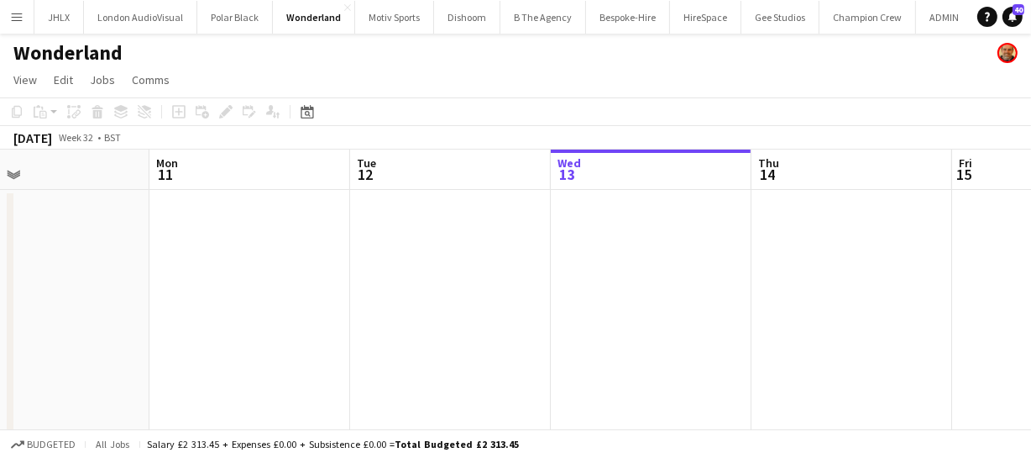
drag, startPoint x: 143, startPoint y: 284, endPoint x: 312, endPoint y: 290, distance: 169.7
click at [403, 277] on app-calendar-viewport "Fri 8 Sat 9 Sun 10 Mon 11 Tue 12 Wed 13 Thu 14 Fri 15 Sat 16 Sun 17 Mon 18" at bounding box center [515, 436] width 1031 height 574
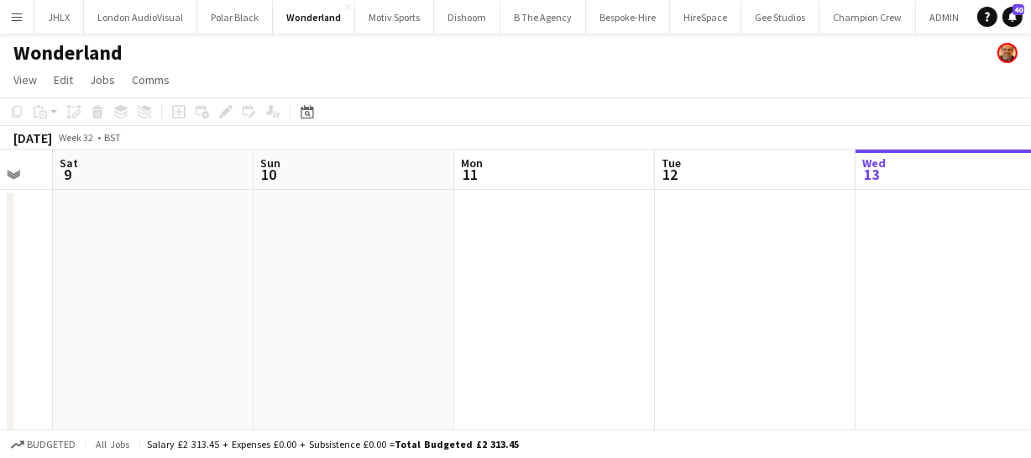
click at [297, 288] on app-calendar-viewport "Thu 7 Fri 8 Sat 9 Sun 10 Mon 11 Tue 12 Wed 13 Thu 14 Fri 15 Sat 16 Sun 17" at bounding box center [515, 436] width 1031 height 574
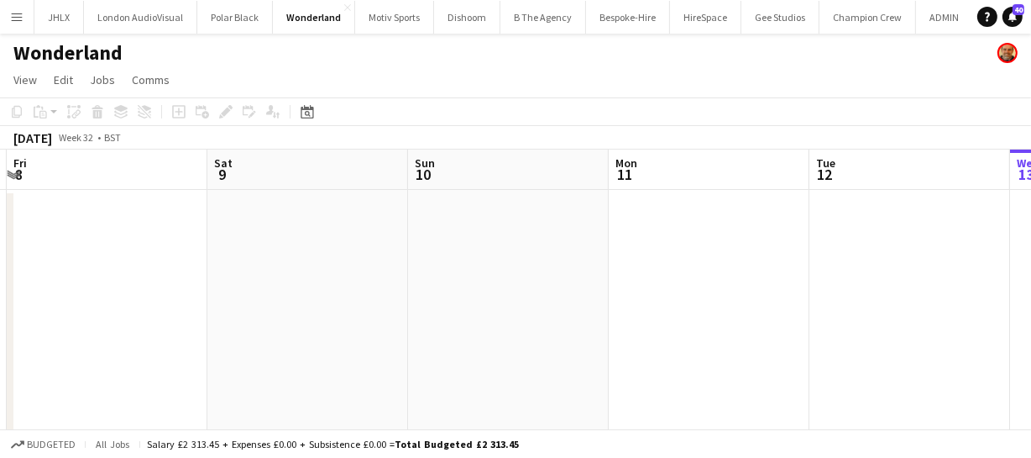
drag, startPoint x: 206, startPoint y: 296, endPoint x: 196, endPoint y: 289, distance: 11.4
click at [357, 295] on app-calendar-viewport "Wed 6 Thu 7 Fri 8 Sat 9 Sun 10 Mon 11 Tue 12 Wed 13 Thu 14 Fri 15 Sat 16" at bounding box center [515, 436] width 1031 height 574
click at [383, 290] on app-calendar-viewport "Tue 5 Wed 6 Thu 7 Fri 8 Sat 9 Sun 10 Mon 11 Tue 12 Wed 13 Thu 14 Fri 15" at bounding box center [515, 436] width 1031 height 574
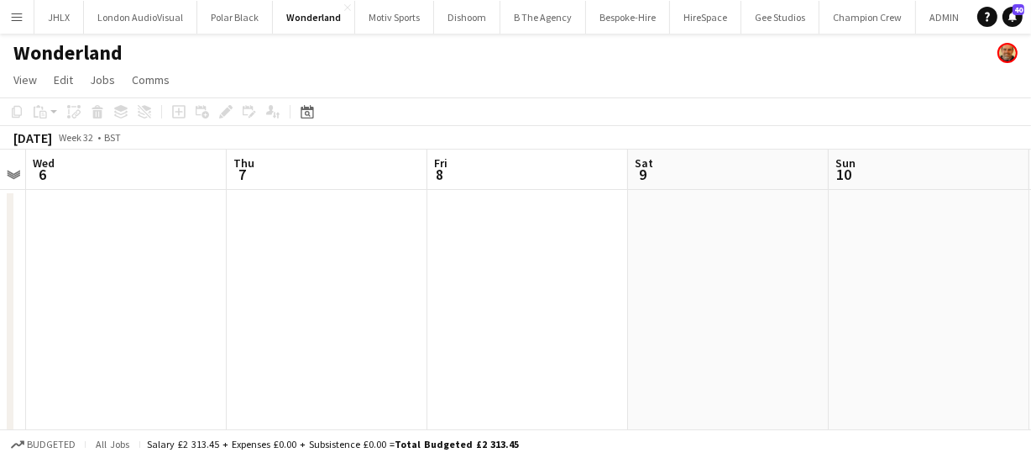
drag, startPoint x: 245, startPoint y: 303, endPoint x: 238, endPoint y: 281, distance: 23.1
click at [326, 299] on app-calendar-viewport "Mon 4 Tue 5 Wed 6 Thu 7 Fri 8 Sat 9 Sun 10 Mon 11 Tue 12 Wed 13 Thu 14" at bounding box center [515, 436] width 1031 height 574
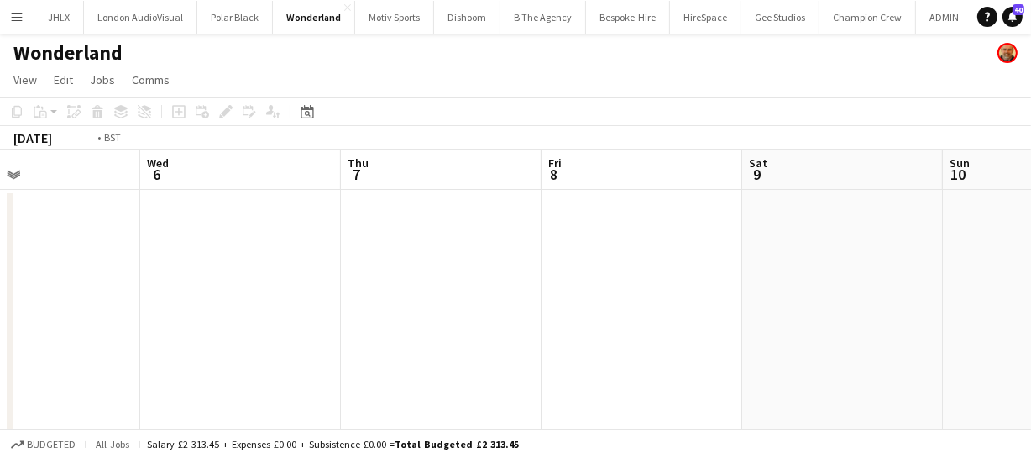
drag, startPoint x: 160, startPoint y: 282, endPoint x: 469, endPoint y: 277, distance: 309.0
click at [442, 275] on app-calendar-viewport "Sun 3 Mon 4 Tue 5 Wed 6 Thu 7 Fri 8 Sat 9 Sun 10 Mon 11 Tue 12 Wed 13" at bounding box center [515, 436] width 1031 height 574
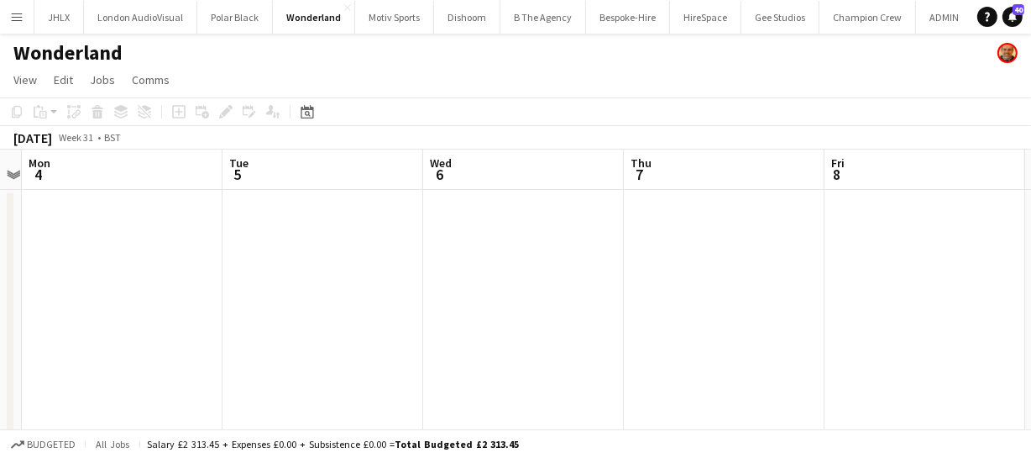
drag, startPoint x: 254, startPoint y: 275, endPoint x: 155, endPoint y: 270, distance: 98.4
click at [411, 274] on app-calendar-viewport "Sat 2 Sun 3 Mon 4 Tue 5 Wed 6 Thu 7 Fri 8 Sat 9 Sun 10 Mon 11 Tue 12" at bounding box center [515, 436] width 1031 height 574
drag, startPoint x: 277, startPoint y: 268, endPoint x: 514, endPoint y: 269, distance: 236.8
click at [398, 265] on app-calendar-viewport "Thu 31 Fri 1 Sat 2 Sun 3 Mon 4 Tue 5 Wed 6 Thu 7 Fri 8 Sat 9 Sun 10" at bounding box center [515, 436] width 1031 height 574
drag, startPoint x: 319, startPoint y: 267, endPoint x: 401, endPoint y: 267, distance: 82.3
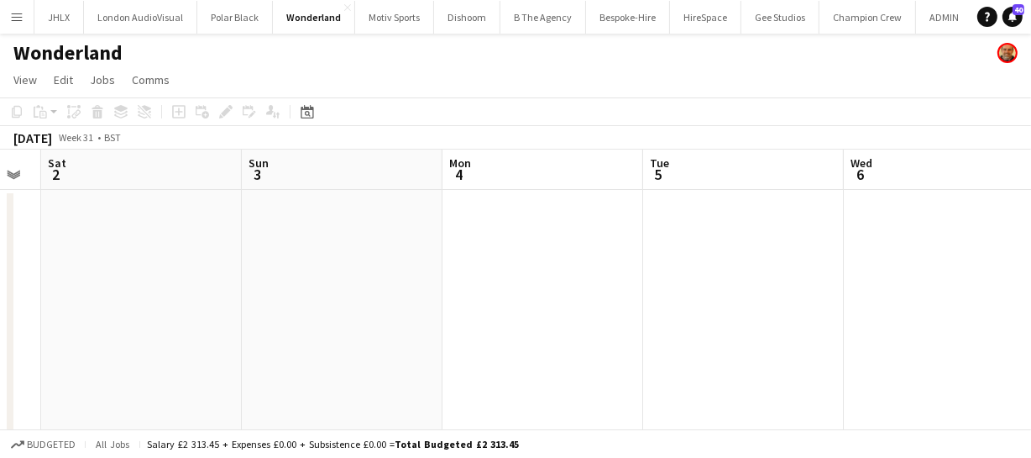
click at [379, 267] on app-calendar-viewport "Thu 31 Fri 1 Sat 2 Sun 3 Mon 4 Tue 5 Wed 6 Thu 7 Fri 8 Sat 9 Sun 10" at bounding box center [515, 436] width 1031 height 574
click at [402, 285] on app-calendar-viewport "Tue 29 Wed 30 Thu 31 Fri 1 Sat 2 Sun 3 Mon 4 Tue 5 Wed 6 Thu 7 Fri 8" at bounding box center [515, 436] width 1031 height 574
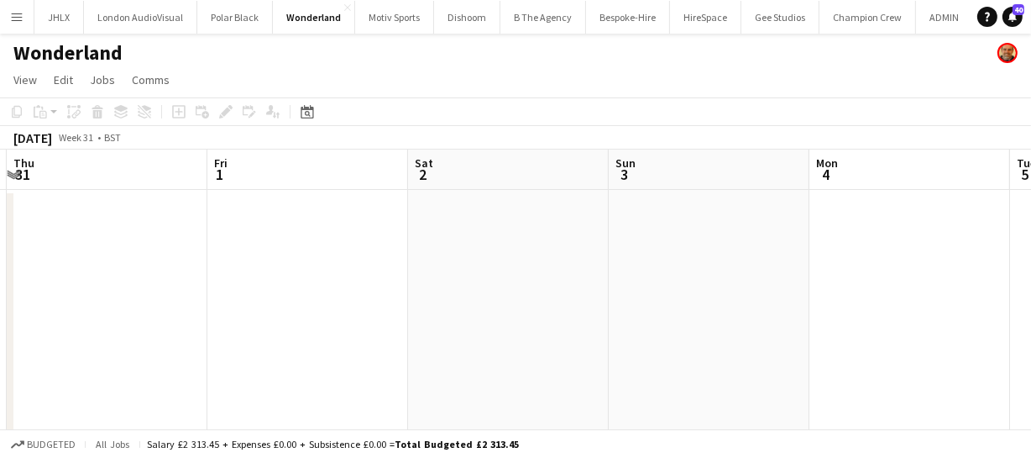
drag, startPoint x: 248, startPoint y: 294, endPoint x: 453, endPoint y: 290, distance: 205.7
click at [435, 290] on app-calendar-viewport "Tue 29 Wed 30 Thu 31 Fri 1 Sat 2 Sun 3 Mon 4 Tue 5 Wed 6 Thu 7 Fri 8" at bounding box center [515, 436] width 1031 height 574
click at [370, 288] on app-calendar-viewport "Mon 28 Tue 29 Wed 30 Thu 31 Fri 1 Sat 2 Sun 3 Mon 4 Tue 5 Wed 6 Thu 7" at bounding box center [515, 436] width 1031 height 574
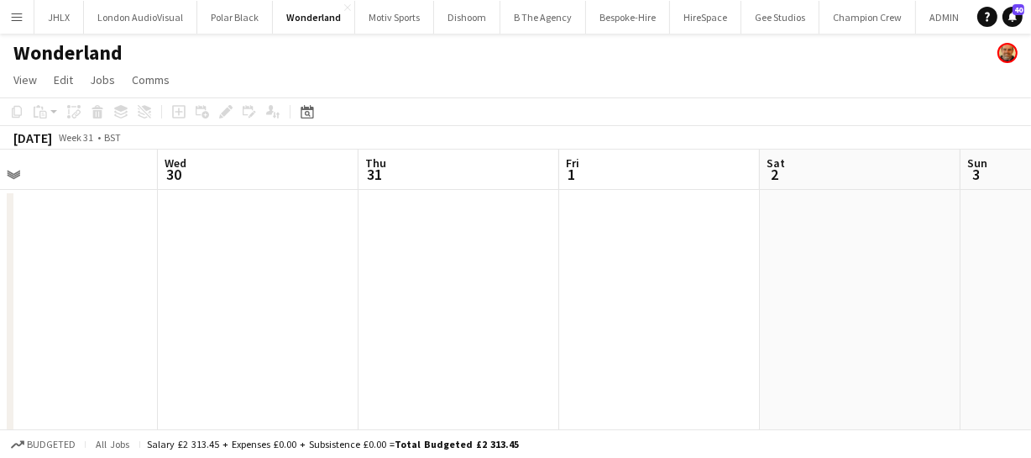
click at [402, 297] on app-calendar-viewport "Sun 27 Mon 28 Tue 29 Wed 30 Thu 31 Fri 1 Sat 2 Sun 3 Mon 4 Tue 5 Wed 6" at bounding box center [515, 436] width 1031 height 574
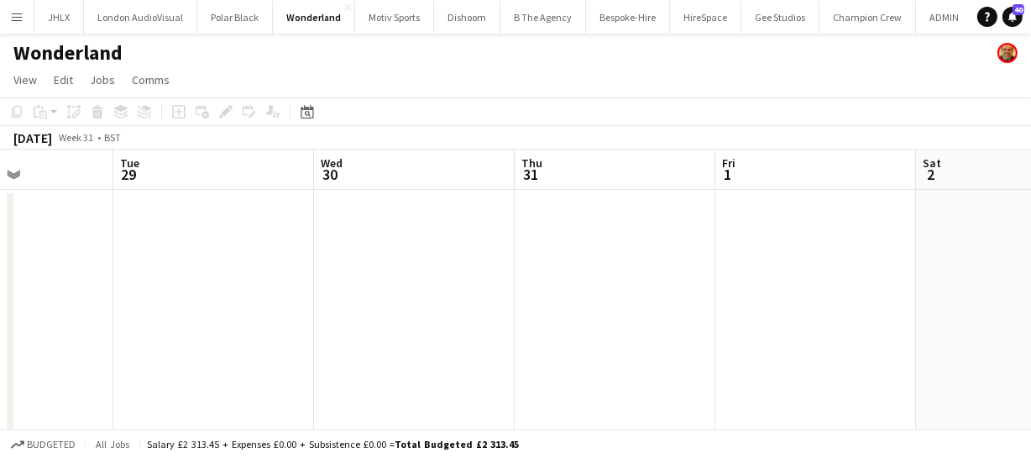
drag, startPoint x: 346, startPoint y: 292, endPoint x: 435, endPoint y: 288, distance: 89.1
click at [435, 288] on app-calendar-viewport "Sat 26 Sun 27 Mon 28 Tue 29 Wed 30 Thu 31 Fri 1 Sat 2 Sun 3 Mon 4 Tue 5" at bounding box center [515, 436] width 1031 height 574
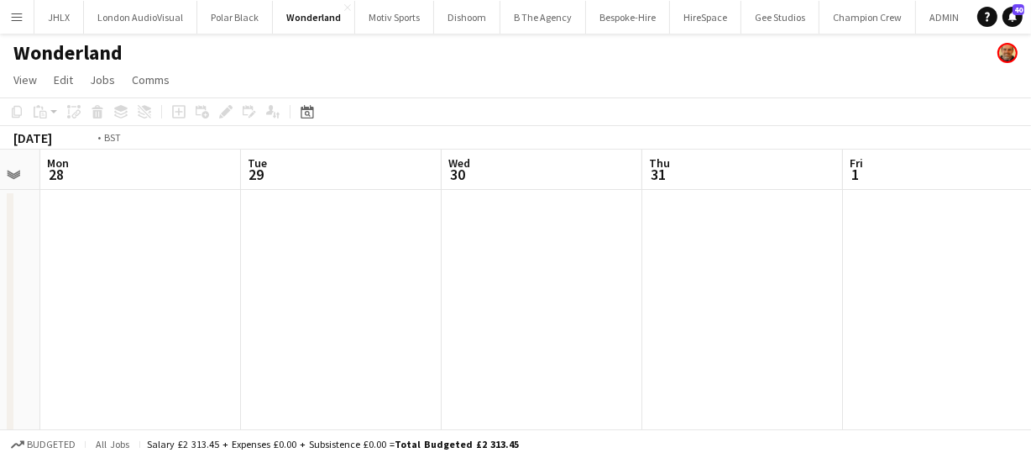
click at [417, 272] on app-calendar-viewport "Sat 26 Sun 27 Mon 28 Tue 29 Wed 30 Thu 31 Fri 1 Sat 2 Sun 3 Mon 4 Tue 5" at bounding box center [515, 436] width 1031 height 574
drag, startPoint x: 337, startPoint y: 294, endPoint x: 484, endPoint y: 293, distance: 146.9
click at [451, 293] on app-calendar-viewport "Fri 25 Sat 26 Sun 27 Mon 28 Tue 29 Wed 30 Thu 31 Fri 1 Sat 2 Sun 3 Mon 4" at bounding box center [515, 436] width 1031 height 574
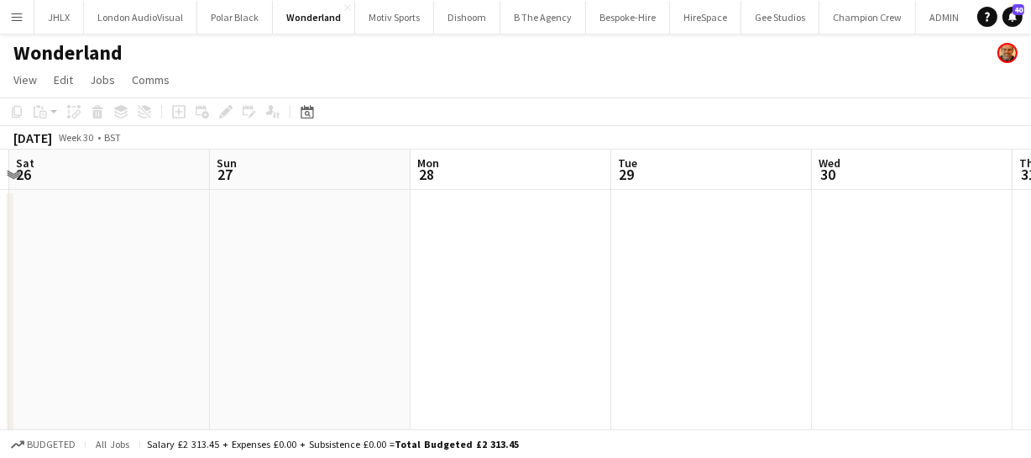
click at [501, 281] on app-calendar-viewport "Thu 24 Fri 25 Sat 26 Sun 27 Mon 28 Tue 29 Wed 30 Thu 31 Fri 1 Sat 2 Sun 3" at bounding box center [515, 436] width 1031 height 574
click at [495, 253] on app-calendar-viewport "Wed 23 Thu 24 Fri 25 Sat 26 Sun 27 Mon 28 Tue 29 Wed 30 Thu 31 Fri 1 Sat 2" at bounding box center [515, 436] width 1031 height 574
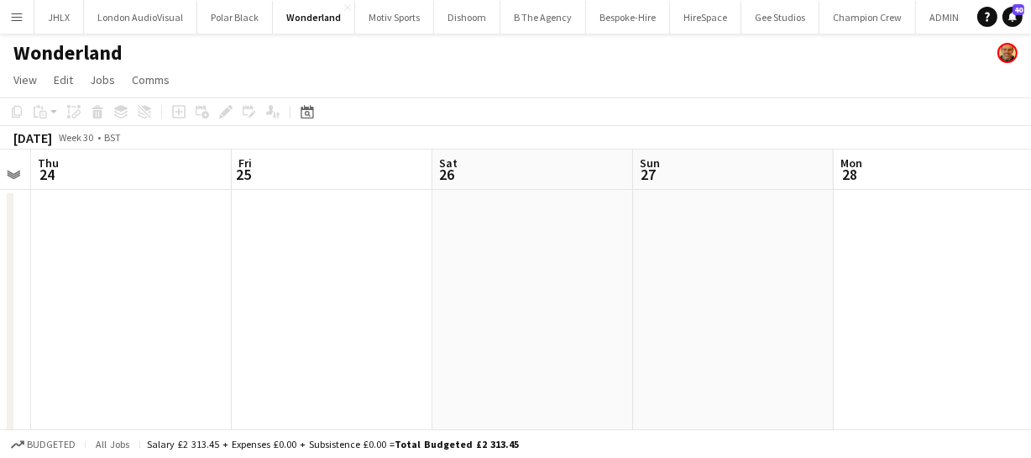
drag, startPoint x: 337, startPoint y: 284, endPoint x: 590, endPoint y: 277, distance: 252.8
click at [522, 278] on app-calendar-viewport "Tue 22 Wed 23 Thu 24 Fri 25 Sat 26 Sun 27 Mon 28 Tue 29 Wed 30 Thu 31 Fri 1" at bounding box center [515, 436] width 1031 height 574
click at [451, 269] on app-calendar-viewport "Mon 21 Tue 22 Wed 23 Thu 24 Fri 25 Sat 26 Sun 27 Mon 28 Tue 29 Wed 30 Thu 31" at bounding box center [515, 436] width 1031 height 574
click at [506, 265] on app-calendar-viewport "Sun 20 Mon 21 Tue 22 Wed 23 Thu 24 Fri 25 Sat 26 Sun 27 Mon 28 Tue 29 Wed 30" at bounding box center [515, 436] width 1031 height 574
click at [549, 252] on app-calendar-viewport "Sat 19 Sun 20 Mon 21 Tue 22 Wed 23 Thu 24 Fri 25 Sat 26 Sun 27 Mon 28 Tue 29" at bounding box center [515, 436] width 1031 height 574
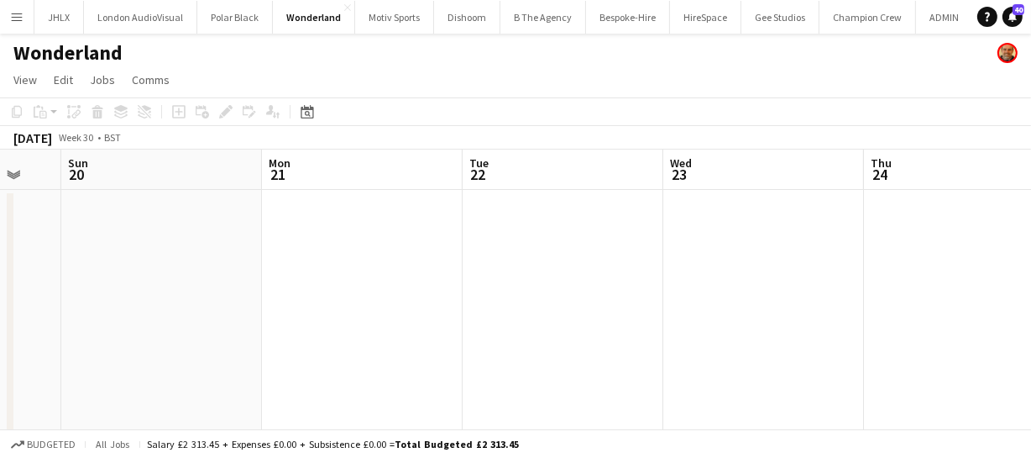
click at [603, 264] on app-calendar-viewport "Fri 18 Sat 19 Sun 20 Mon 21 Tue 22 Wed 23 Thu 24 Fri 25 Sat 26 Sun 27 Mon 28" at bounding box center [515, 436] width 1031 height 574
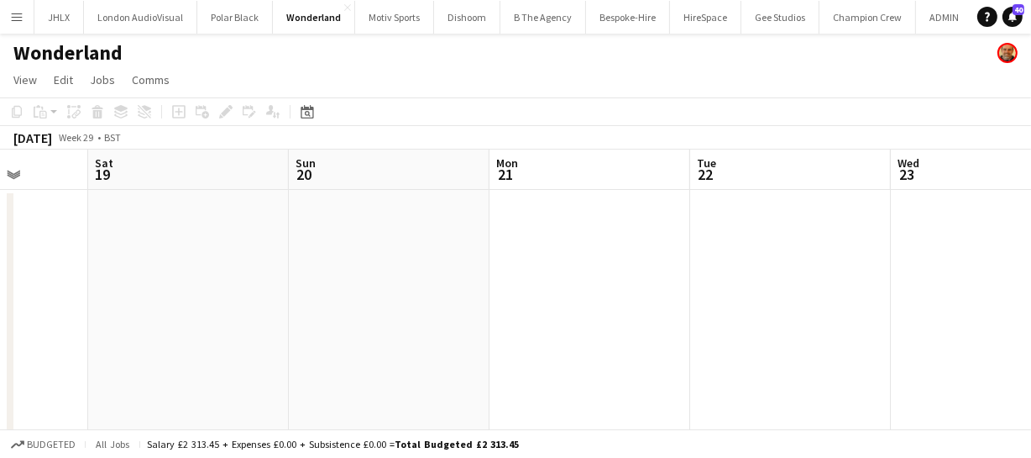
drag, startPoint x: 515, startPoint y: 243, endPoint x: 386, endPoint y: 243, distance: 129.3
click at [554, 243] on app-calendar-viewport "Wed 16 2/2 1 Job Thu 17 Fri 18 Sat 19 Sun 20 Mon 21 Tue 22 Wed 23 Thu 24 Fri 25…" at bounding box center [515, 436] width 1031 height 574
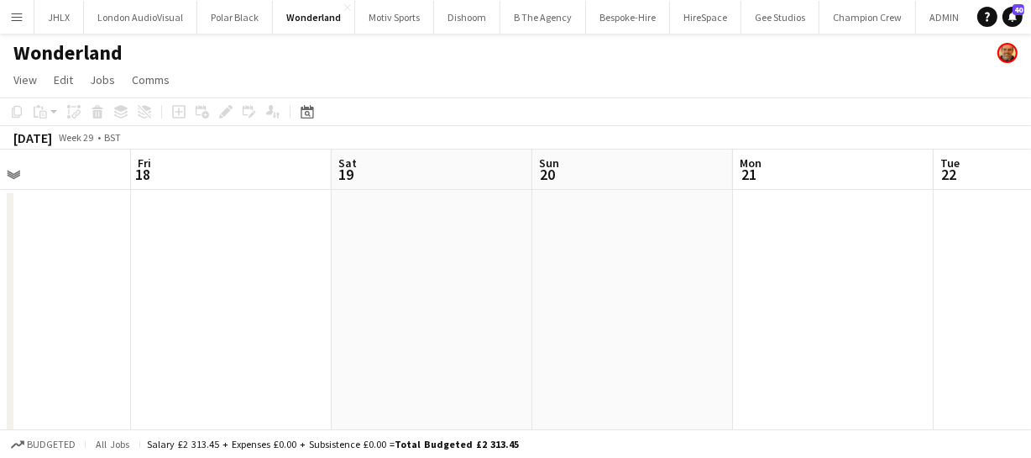
click at [456, 247] on app-calendar-viewport "Tue 15 Wed 16 2/2 1 Job Thu 17 Fri 18 Sat 19 Sun 20 Mon 21 Tue 22 Wed 23 Thu 24…" at bounding box center [515, 436] width 1031 height 574
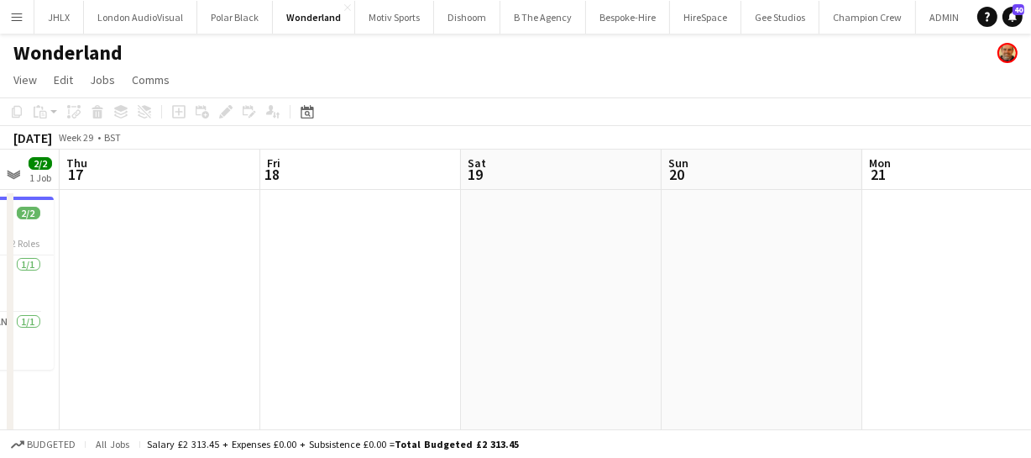
drag, startPoint x: 506, startPoint y: 260, endPoint x: 427, endPoint y: 275, distance: 80.3
click at [554, 260] on app-calendar-viewport "Tue 15 Wed 16 2/2 1 Job Thu 17 Fri 18 Sat 19 Sun 20 Mon 21 Tue 22 Wed 23 Thu 24…" at bounding box center [515, 436] width 1031 height 574
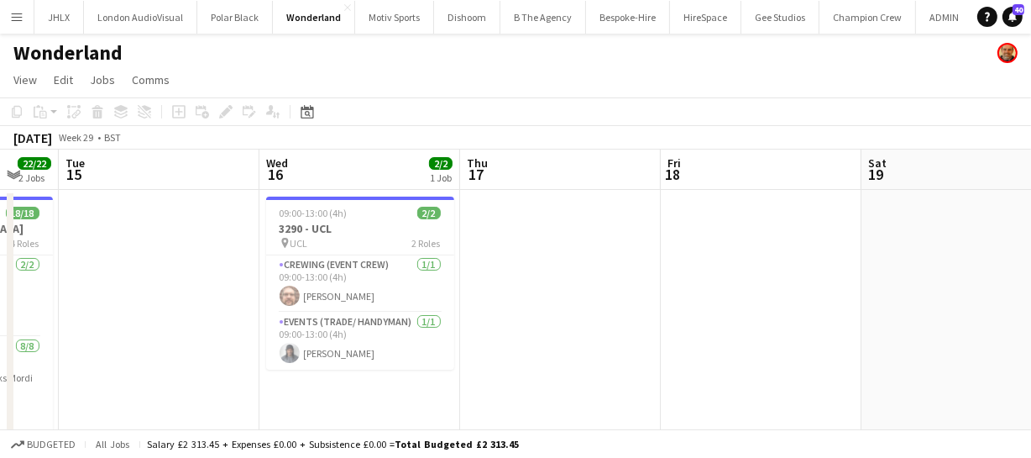
drag, startPoint x: 442, startPoint y: 277, endPoint x: 630, endPoint y: 272, distance: 187.3
click at [586, 274] on app-calendar-viewport "Sun 13 4/4 1 Job Mon 14 22/22 2 Jobs Tue 15 Wed 16 2/2 1 Job Thu 17 Fri 18 Sat …" at bounding box center [515, 436] width 1031 height 574
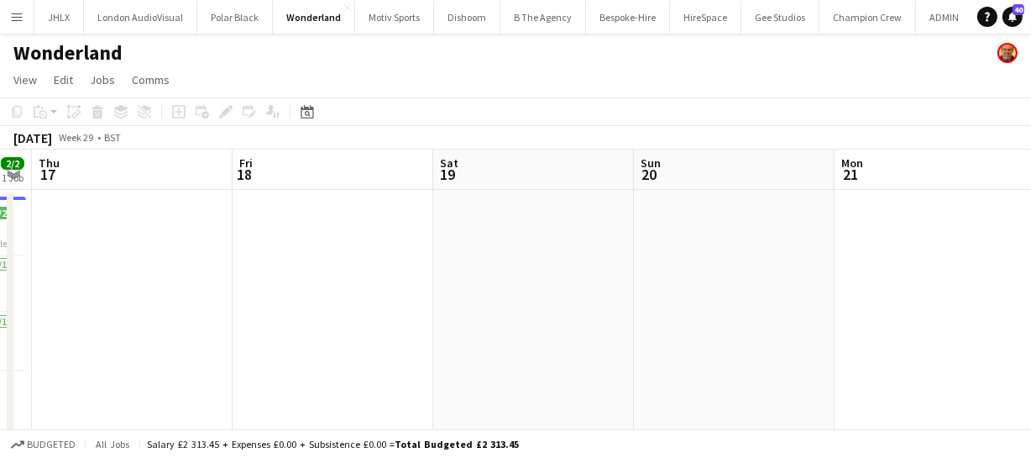
drag, startPoint x: 772, startPoint y: 294, endPoint x: 396, endPoint y: 278, distance: 375.6
click at [453, 293] on app-calendar-viewport "Sun 13 4/4 1 Job Mon 14 22/22 2 Jobs Tue 15 Wed 16 2/2 1 Job Thu 17 Fri 18 Sat …" at bounding box center [515, 436] width 1031 height 574
drag, startPoint x: 594, startPoint y: 285, endPoint x: 481, endPoint y: 284, distance: 113.3
click at [489, 284] on app-calendar-viewport "Sun 13 4/4 1 Job Mon 14 22/22 2 Jobs Tue 15 Wed 16 2/2 1 Job Thu 17 Fri 18 Sat …" at bounding box center [515, 436] width 1031 height 574
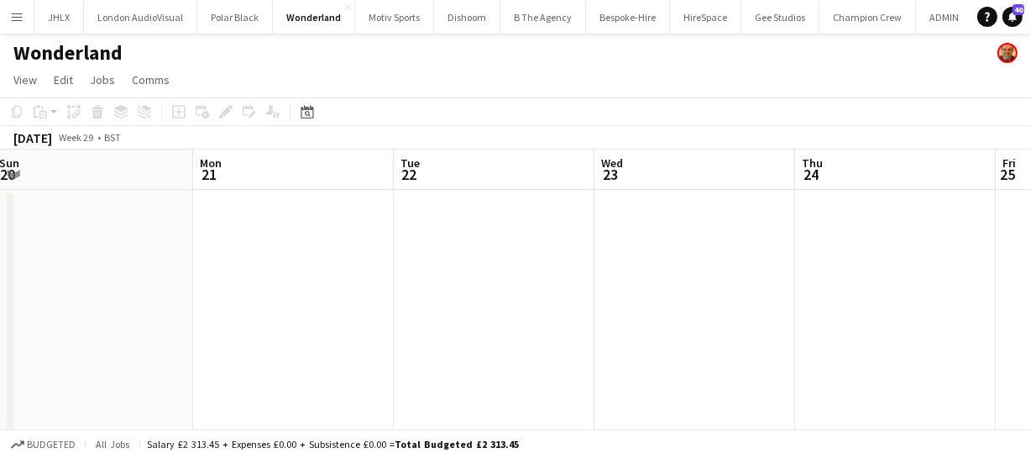
drag, startPoint x: 712, startPoint y: 300, endPoint x: 428, endPoint y: 277, distance: 284.7
click at [386, 294] on app-calendar-viewport "Thu 17 Fri 18 Sat 19 Sun 20 Mon 21 Tue 22 Wed 23 Thu 24 Fri 25 Sat 26 Sun 27" at bounding box center [515, 436] width 1031 height 574
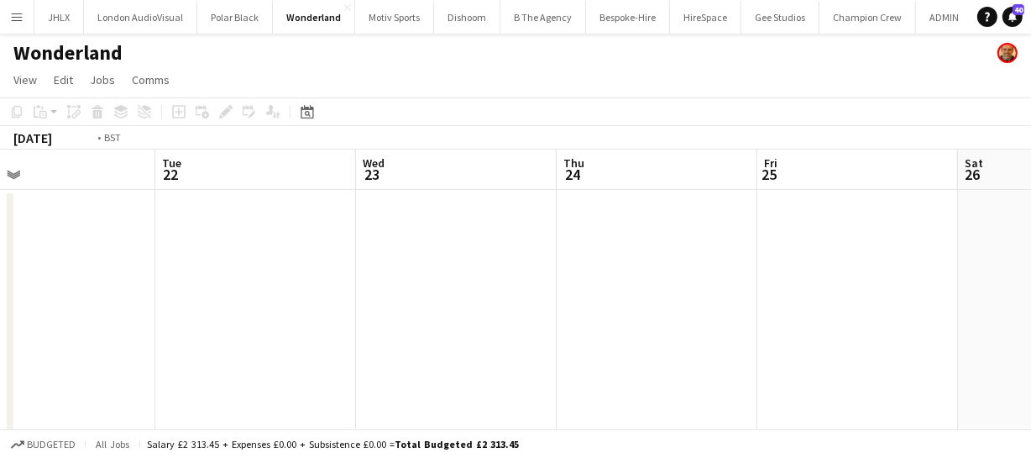
drag, startPoint x: 736, startPoint y: 270, endPoint x: 453, endPoint y: 256, distance: 283.3
click at [405, 271] on app-calendar-viewport "Thu 17 Fri 18 Sat 19 Sun 20 Mon 21 Tue 22 Wed 23 Thu 24 Fri 25 Sat 26 Sun 27" at bounding box center [515, 436] width 1031 height 574
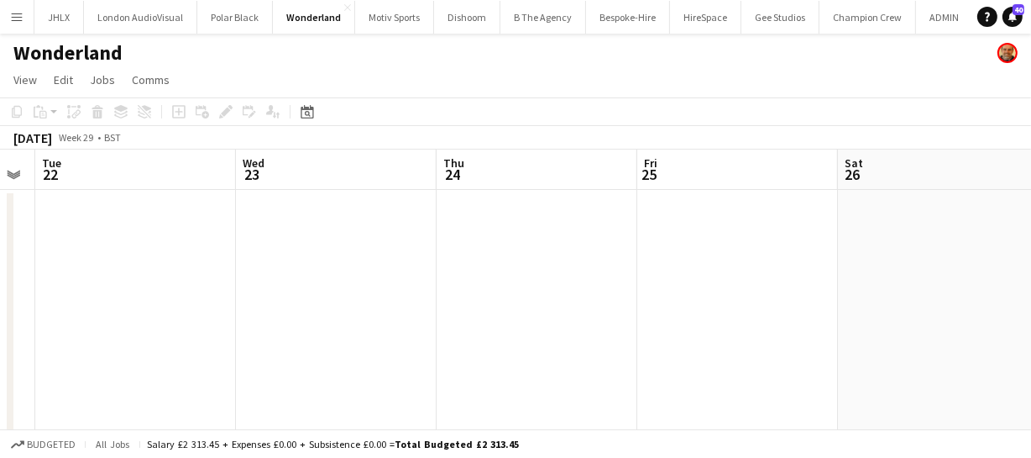
drag, startPoint x: 667, startPoint y: 252, endPoint x: 477, endPoint y: 259, distance: 190.7
click at [360, 259] on app-calendar-viewport "Sat 19 Sun 20 Mon 21 Tue 22 Wed 23 Thu 24 Fri 25 Sat 26 Sun 27 Mon 28 Tue 29" at bounding box center [515, 436] width 1031 height 574
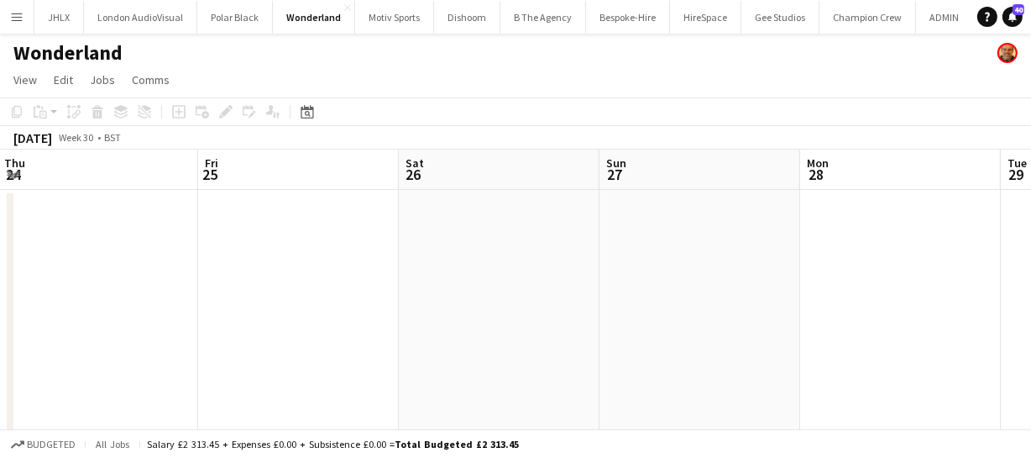
drag, startPoint x: 432, startPoint y: 268, endPoint x: 335, endPoint y: 265, distance: 96.6
click at [265, 269] on app-calendar-viewport "Mon 21 Tue 22 Wed 23 Thu 24 Fri 25 Sat 26 Sun 27 Mon 28 Tue 29 Wed 30 Thu 31" at bounding box center [515, 436] width 1031 height 574
drag, startPoint x: 505, startPoint y: 266, endPoint x: 366, endPoint y: 269, distance: 138.5
click at [366, 269] on app-calendar-viewport "Wed 23 Thu 24 Fri 25 Sat 26 Sun 27 Mon 28 Tue 29 Wed 30 Thu 31 Fri 1 Sat 2" at bounding box center [515, 436] width 1031 height 574
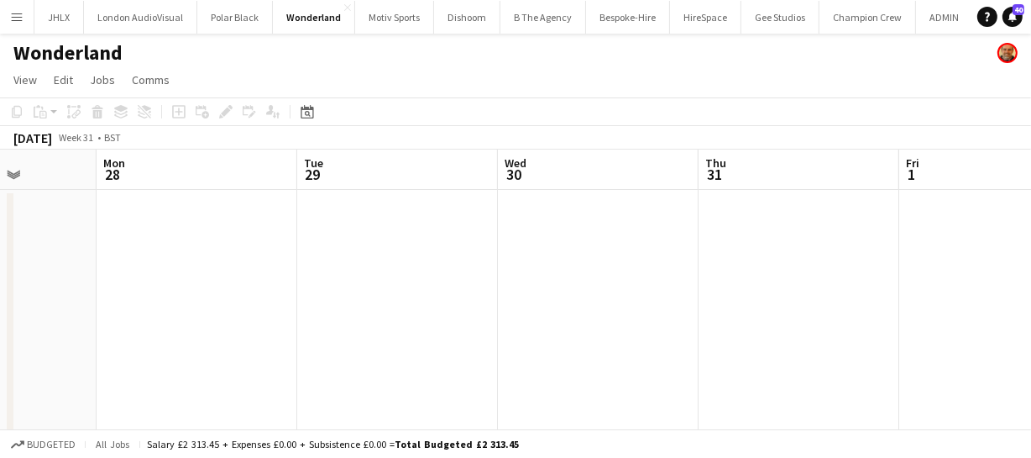
click at [301, 263] on app-calendar-viewport "Fri 25 Sat 26 Sun 27 Mon 28 Tue 29 Wed 30 Thu 31 Fri 1 Sat 2 Sun 3 Mon 4" at bounding box center [515, 436] width 1031 height 574
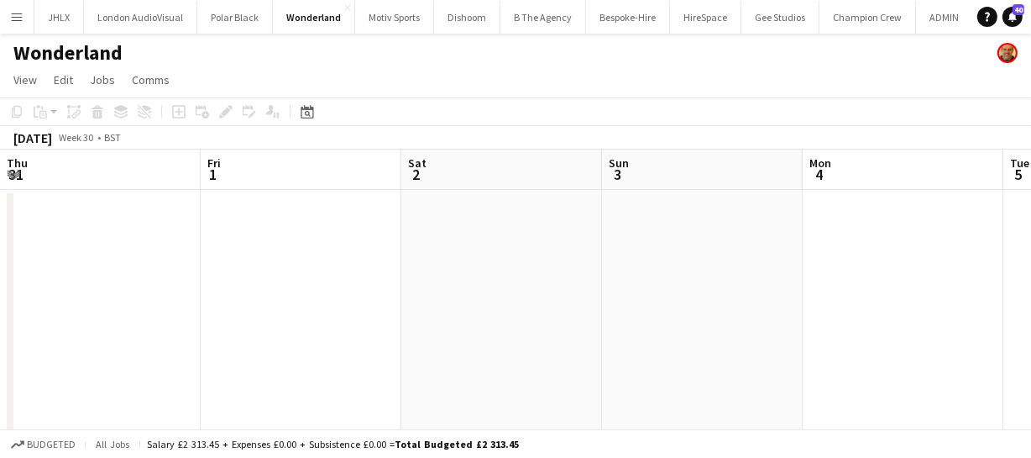
click at [406, 263] on app-calendar-viewport "Sun 27 Mon 28 Tue 29 Wed 30 Thu 31 Fri 1 Sat 2 Sun 3 Mon 4 Tue 5 Wed 6" at bounding box center [515, 436] width 1031 height 574
click at [365, 260] on app-calendar-viewport "Sun 27 Mon 28 Tue 29 Wed 30 Thu 31 Fri 1 Sat 2 Sun 3 Mon 4 Tue 5 Wed 6" at bounding box center [515, 436] width 1031 height 574
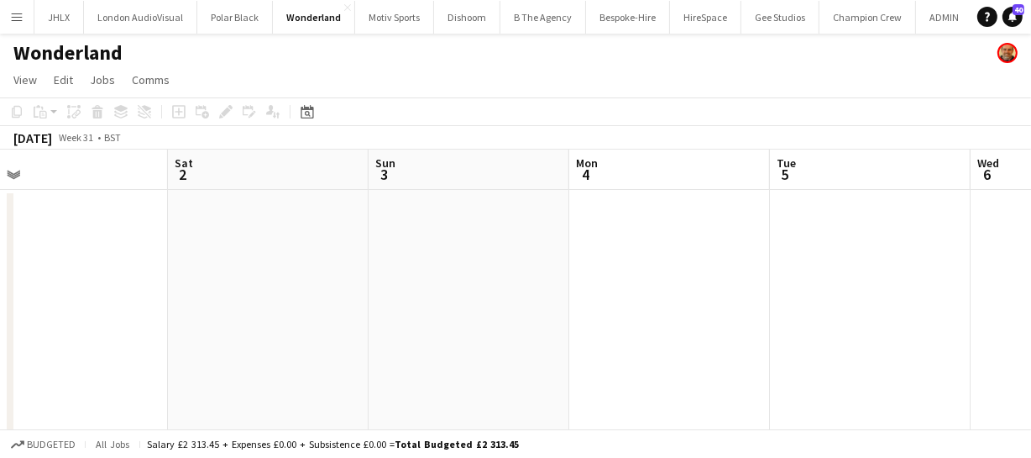
click at [238, 247] on app-calendar-viewport "Tue 29 Wed 30 Thu 31 Fri 1 Sat 2 Sun 3 Mon 4 Tue 5 Wed 6 Thu 7 Fri 8" at bounding box center [515, 436] width 1031 height 574
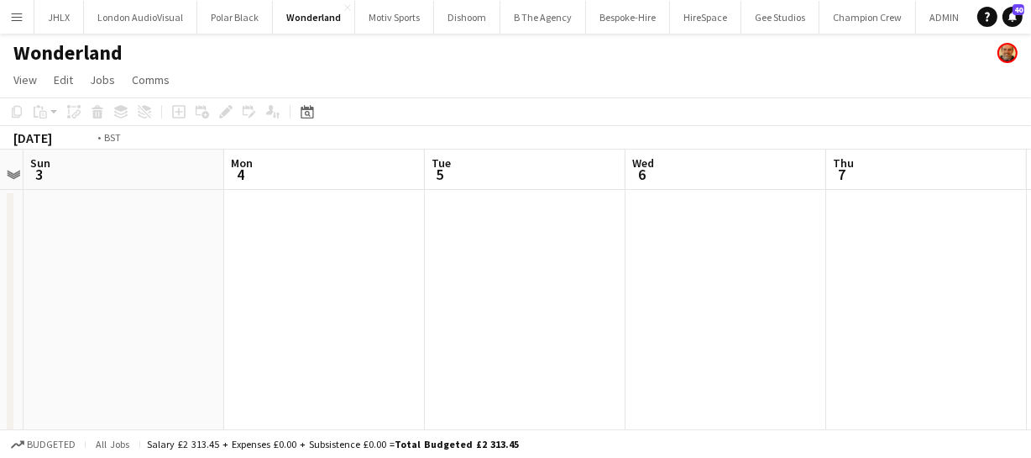
click at [244, 249] on app-calendar-viewport "Thu 31 Fri 1 Sat 2 Sun 3 Mon 4 Tue 5 Wed 6 Thu 7 Fri 8 Sat 9 Sun 10" at bounding box center [515, 436] width 1031 height 574
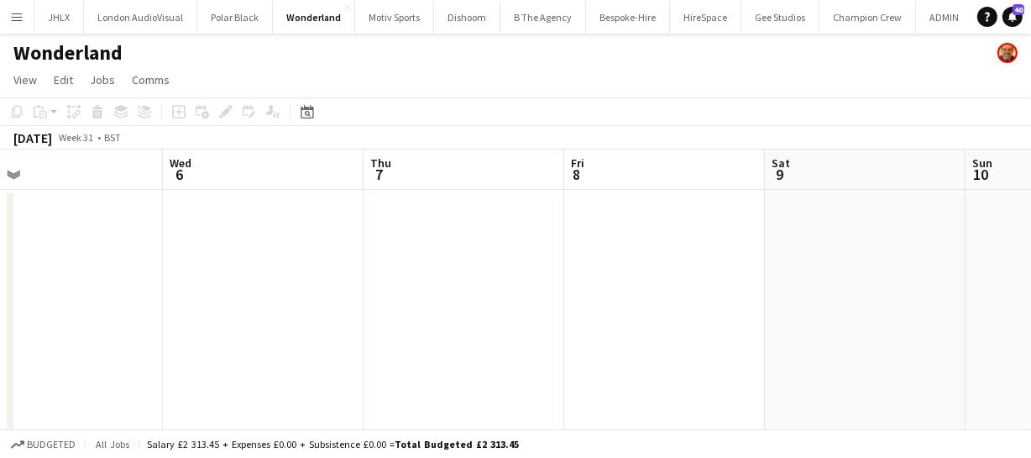
click at [254, 243] on app-calendar-viewport "Sat 2 Sun 3 Mon 4 Tue 5 Wed 6 Thu 7 Fri 8 Sat 9 Sun 10 Mon 11 Tue 12" at bounding box center [515, 436] width 1031 height 574
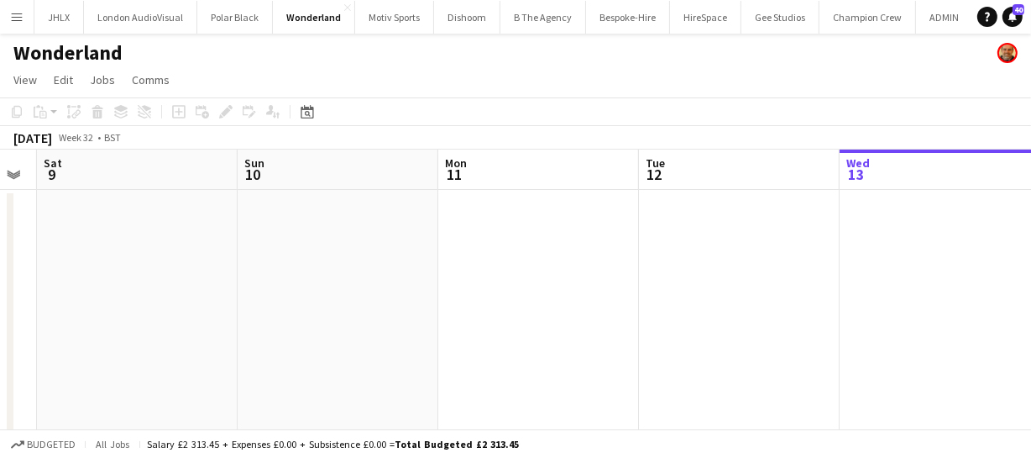
click at [259, 238] on app-calendar-viewport "Wed 6 Thu 7 Fri 8 Sat 9 Sun 10 Mon 11 Tue 12 Wed 13 Thu 14 Fri 15 Sat 16" at bounding box center [515, 436] width 1031 height 574
click at [228, 235] on app-calendar-viewport "Wed 6 Thu 7 Fri 8 Sat 9 Sun 10 Mon 11 Tue 12 Wed 13 Thu 14 Fri 15 Sat 16" at bounding box center [515, 436] width 1031 height 574
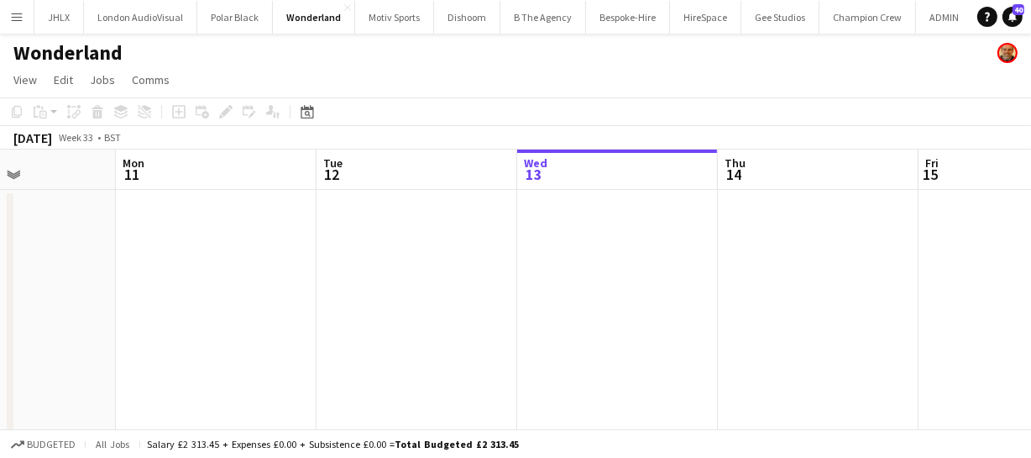
click at [126, 228] on app-calendar-viewport "Fri 8 Sat 9 Sun 10 Mon 11 Tue 12 Wed 13 Thu 14 Fri 15 Sat 16 Sun 17 Mon 18" at bounding box center [515, 436] width 1031 height 574
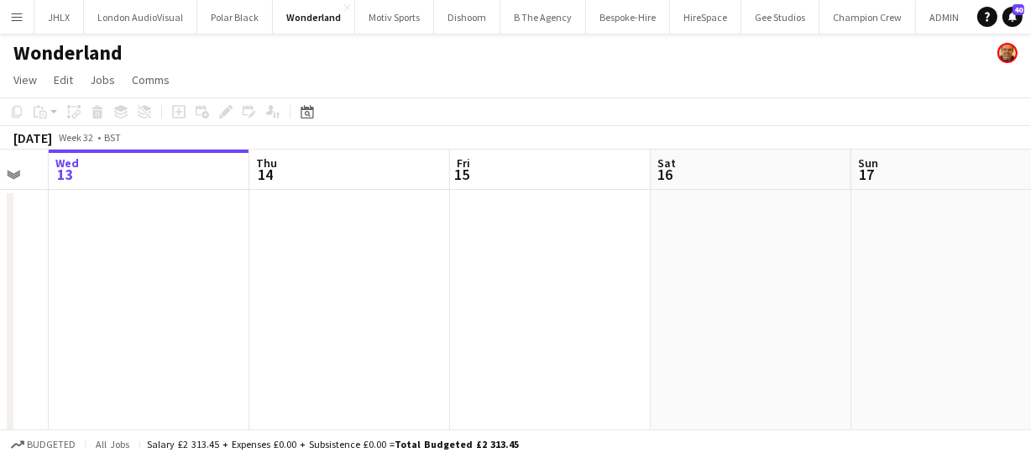
click at [164, 231] on app-calendar-viewport "Sun 10 Mon 11 Tue 12 Wed 13 Thu 14 Fri 15 Sat 16 Sun 17 Mon 18 Tue 19 Wed 20" at bounding box center [515, 436] width 1031 height 574
click at [206, 233] on app-calendar-viewport "Tue 12 Wed 13 Thu 14 Fri 15 Sat 16 Sun 17 Mon 18 Tue 19 Wed 20 Thu 21 Fri 22" at bounding box center [515, 436] width 1031 height 574
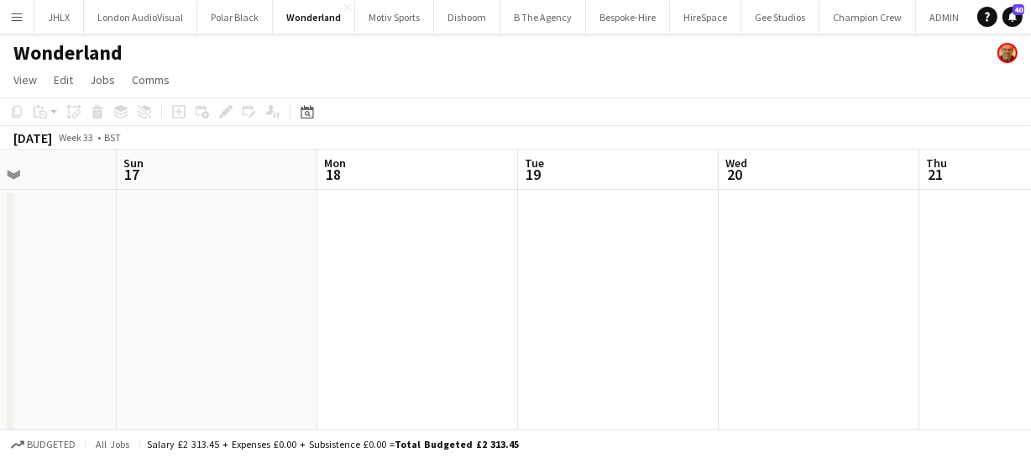
click at [153, 232] on app-calendar-viewport "Thu 14 Fri 15 Sat 16 Sun 17 Mon 18 Tue 19 Wed 20 Thu 21 Fri 22 Sat 23 Sun 24" at bounding box center [515, 436] width 1031 height 574
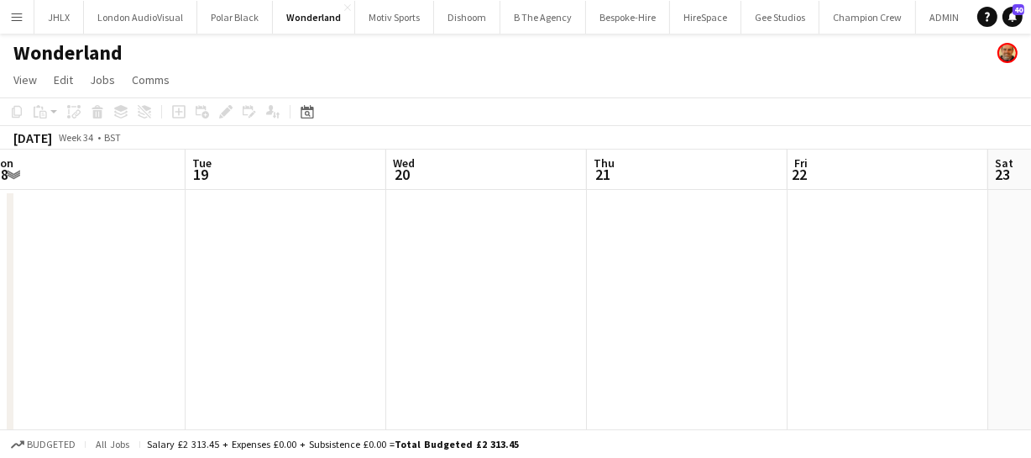
click at [247, 232] on app-calendar-viewport "Thu 14 Fri 15 Sat 16 Sun 17 Mon 18 Tue 19 Wed 20 Thu 21 Fri 22 Sat 23 Sun 24" at bounding box center [515, 436] width 1031 height 574
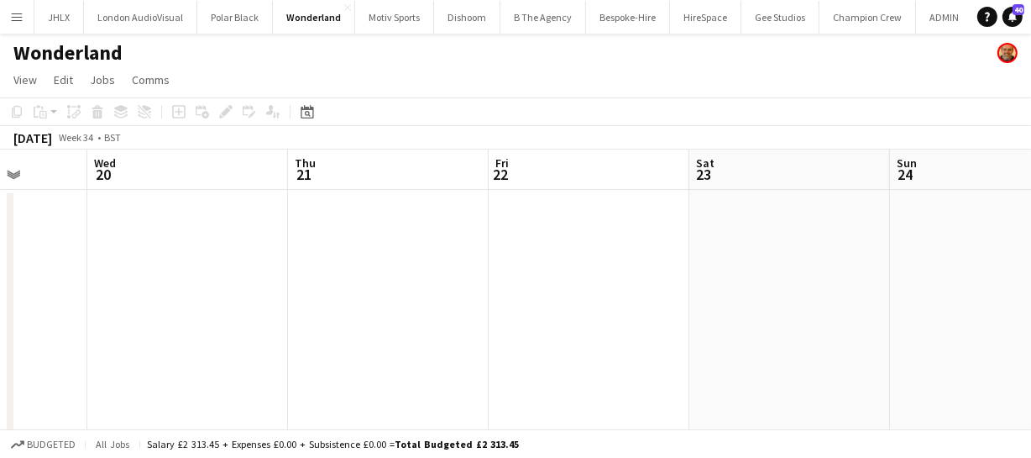
click at [151, 233] on app-calendar-viewport "Sat 16 Sun 17 Mon 18 Tue 19 Wed 20 Thu 21 Fri 22 Sat 23 Sun 24 Mon 25 Tue 26" at bounding box center [515, 436] width 1031 height 574
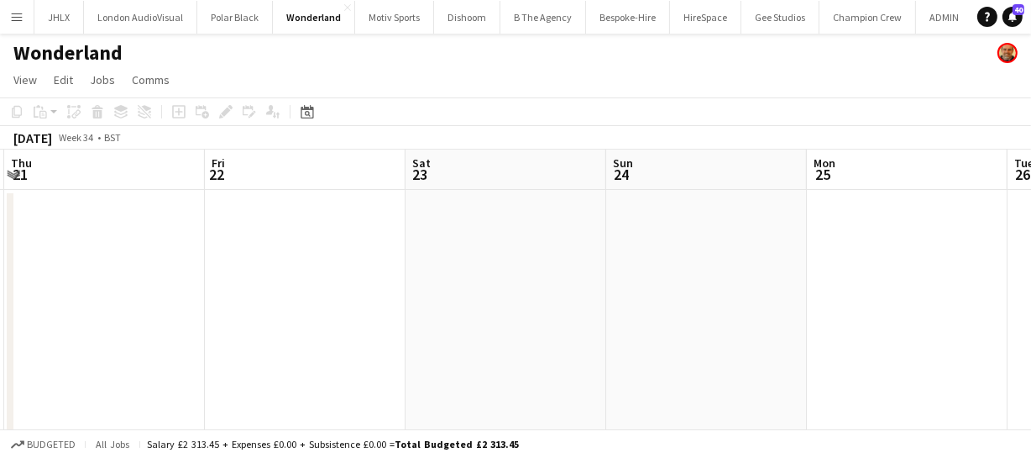
click at [219, 231] on app-calendar-viewport "Mon 18 Tue 19 Wed 20 Thu 21 Fri 22 Sat 23 Sun 24 Mon 25 Tue 26 Wed 27 Thu 28" at bounding box center [515, 436] width 1031 height 574
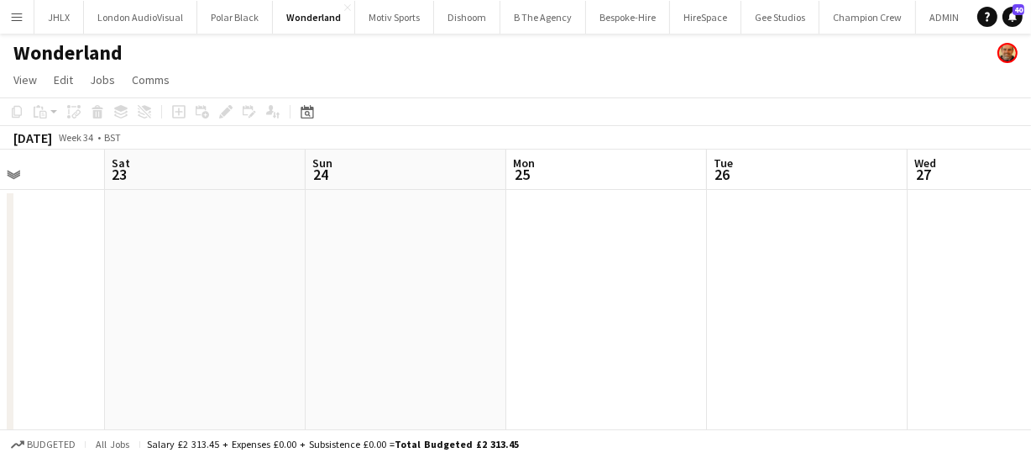
click at [198, 231] on app-calendar-viewport "Wed 20 Thu 21 Fri 22 Sat 23 Sun 24 Mon 25 Tue 26 Wed 27 Thu 28 Fri 29 Sat 30" at bounding box center [515, 436] width 1031 height 574
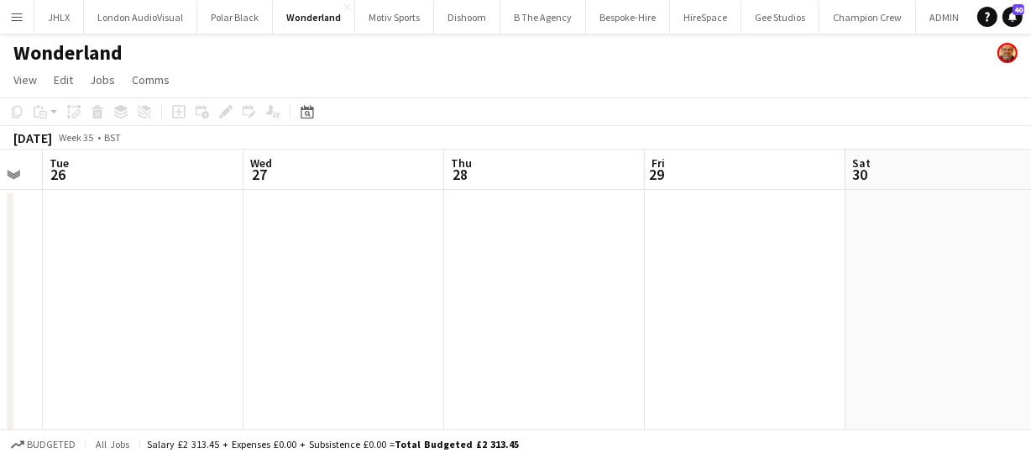
click at [220, 218] on app-calendar-viewport "Fri 22 Sat 23 Sun 24 Mon 25 Tue 26 Wed 27 Thu 28 Fri 29 Sat 30 Sun 31 Mon 1" at bounding box center [515, 436] width 1031 height 574
click at [135, 208] on app-calendar-viewport "Sun 24 Mon 25 Tue 26 Wed 27 Thu 28 Fri 29 Sat 30 Sun 31 Mon 1 Tue 2 Wed 3" at bounding box center [515, 436] width 1031 height 574
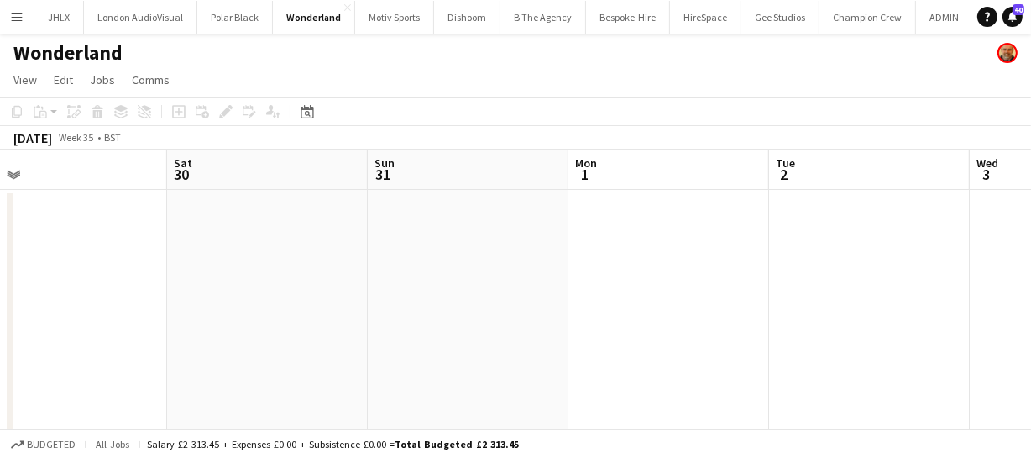
click at [170, 203] on app-calendar-viewport "Tue 26 Wed 27 Thu 28 Fri 29 Sat 30 Sun 31 Mon 1 Tue 2 Wed 3 Thu 4 Fri 5 2/2 1 J…" at bounding box center [515, 436] width 1031 height 574
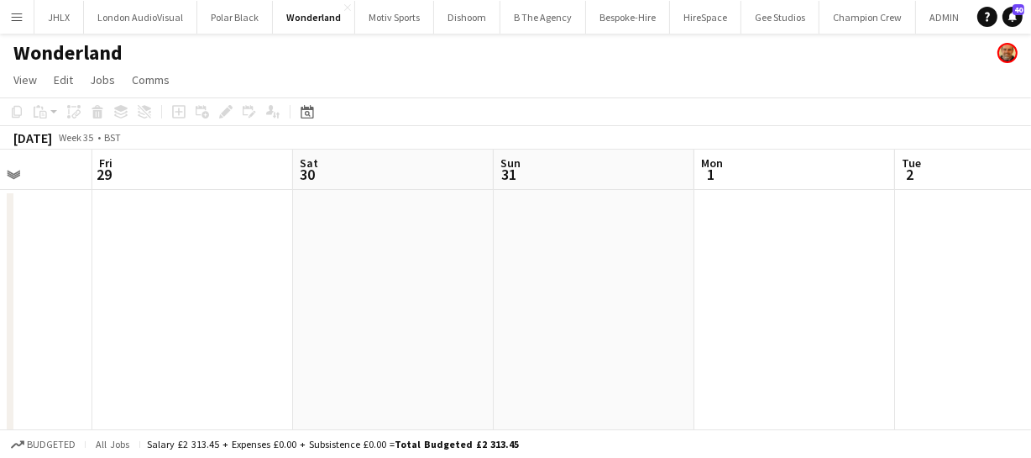
click at [249, 211] on app-calendar-viewport "Tue 26 Wed 27 Thu 28 Fri 29 Sat 30 Sun 31 Mon 1 Tue 2 Wed 3 Thu 4 Fri 5 2/2 1 J…" at bounding box center [515, 436] width 1031 height 574
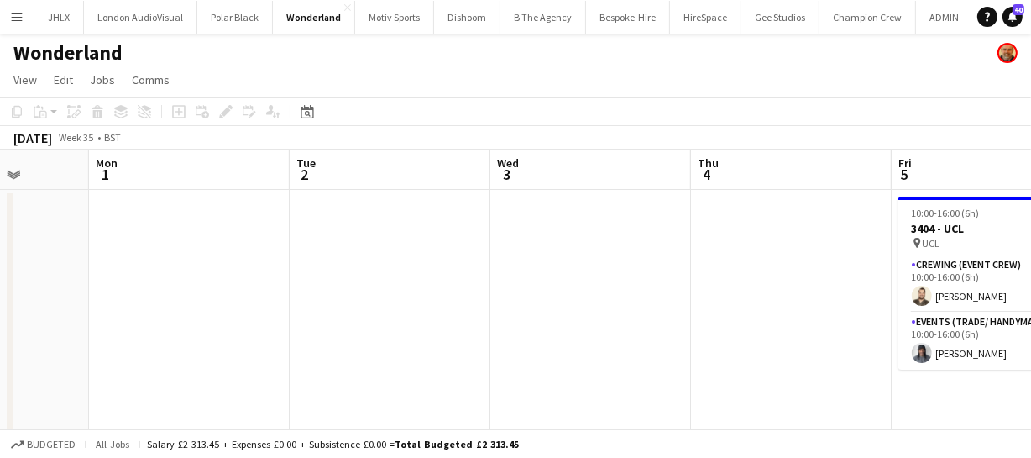
click at [169, 208] on app-calendar-viewport "Thu 28 Fri 29 Sat 30 Sun 31 Mon 1 Tue 2 Wed 3 Thu 4 Fri 5 2/2 1 Job Sat 6 Sun 7…" at bounding box center [515, 436] width 1031 height 574
click at [247, 231] on app-calendar-viewport "Thu 28 Fri 29 Sat 30 Sun 31 Mon 1 Tue 2 Wed 3 Thu 4 Fri 5 2/2 1 Job Sat 6 Sun 7…" at bounding box center [515, 436] width 1031 height 574
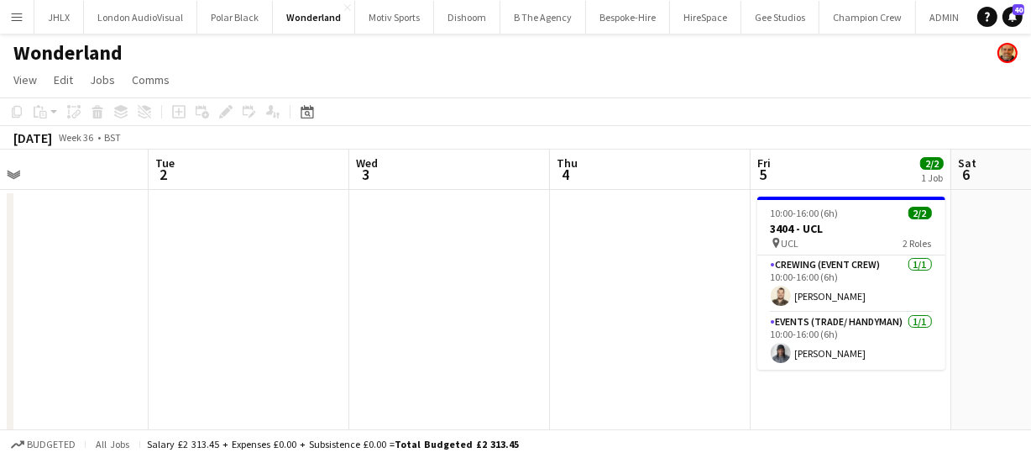
click at [221, 238] on app-calendar-viewport "Sat 30 Sun 31 Mon 1 Tue 2 Wed 3 Thu 4 Fri 5 2/2 1 Job Sat 6 Sun 7 4/4 1 Job Mon…" at bounding box center [515, 436] width 1031 height 574
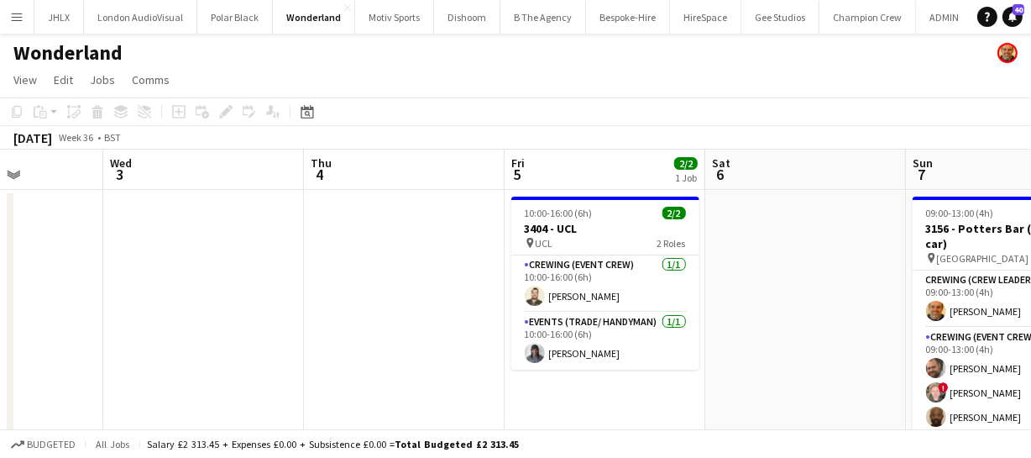
click at [186, 244] on app-calendar-viewport "Sat 30 Sun 31 Mon 1 Tue 2 Wed 3 Thu 4 Fri 5 2/2 1 Job Sat 6 Sun 7 4/4 1 Job Mon…" at bounding box center [515, 436] width 1031 height 574
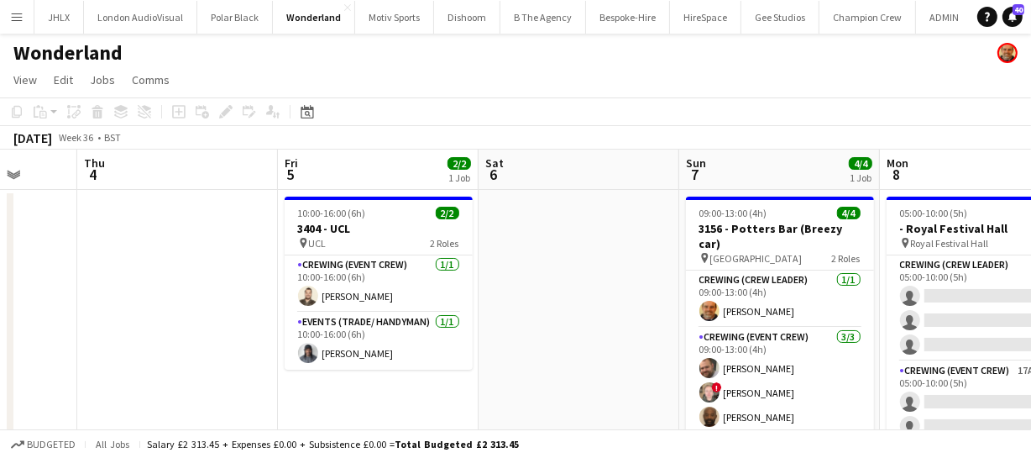
click at [471, 261] on app-calendar-viewport "Mon 1 Tue 2 Wed 3 Thu 4 Fri 5 2/2 1 Job Sat 6 Sun 7 4/4 1 Job Mon 8 0/12 1 Job …" at bounding box center [515, 436] width 1031 height 574
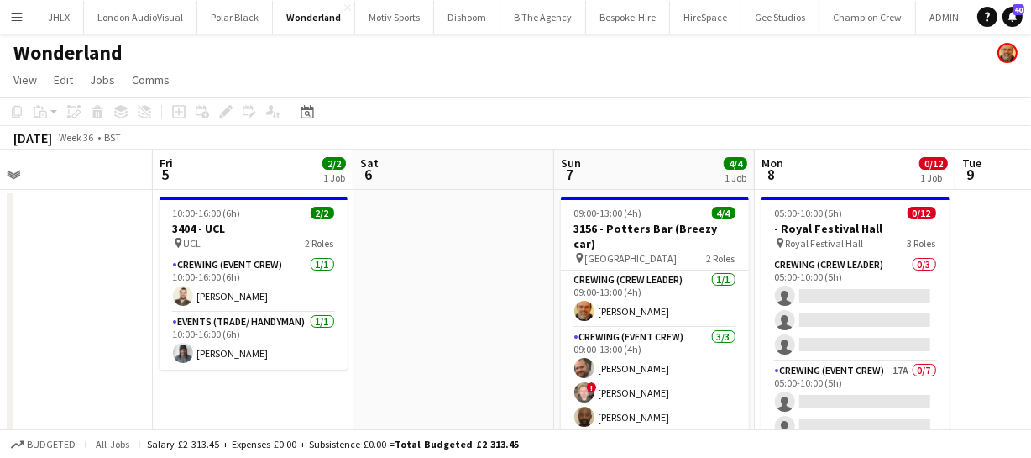
click at [290, 254] on app-calendar-viewport "Mon 1 Tue 2 Wed 3 Thu 4 Fri 5 2/2 1 Job Sat 6 Sun 7 4/4 1 Job Mon 8 0/12 1 Job …" at bounding box center [515, 436] width 1031 height 574
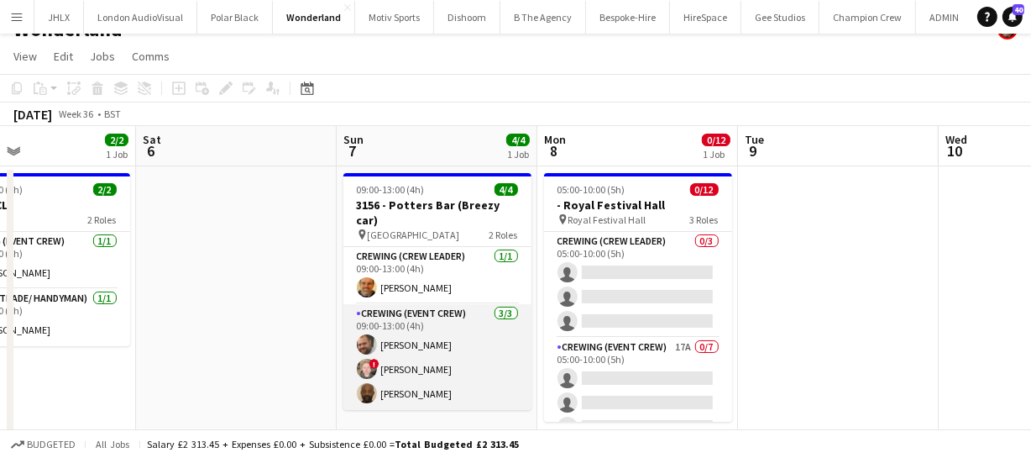
scroll to position [0, 0]
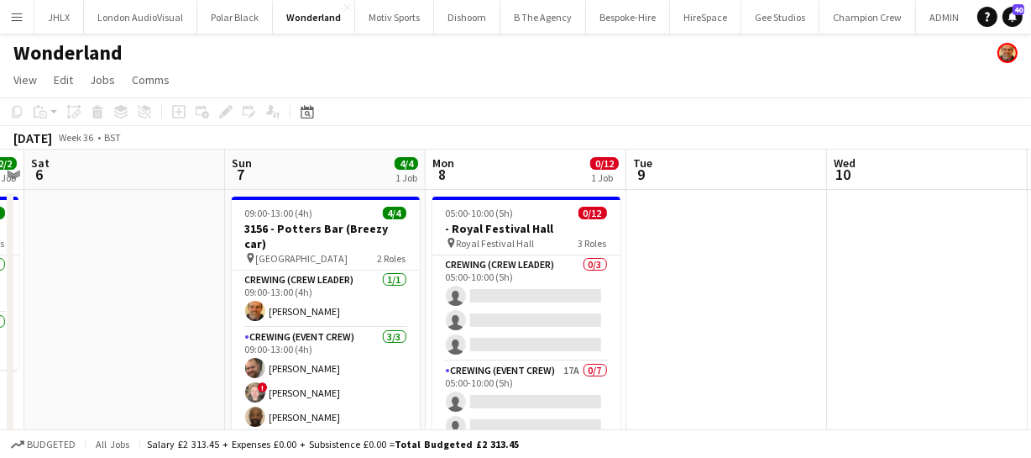
click at [363, 294] on app-calendar-viewport "Wed 3 Thu 4 Fri 5 2/2 1 Job Sat 6 Sun 7 4/4 1 Job Mon 8 0/12 1 Job Tue 9 Wed 10…" at bounding box center [515, 436] width 1031 height 574
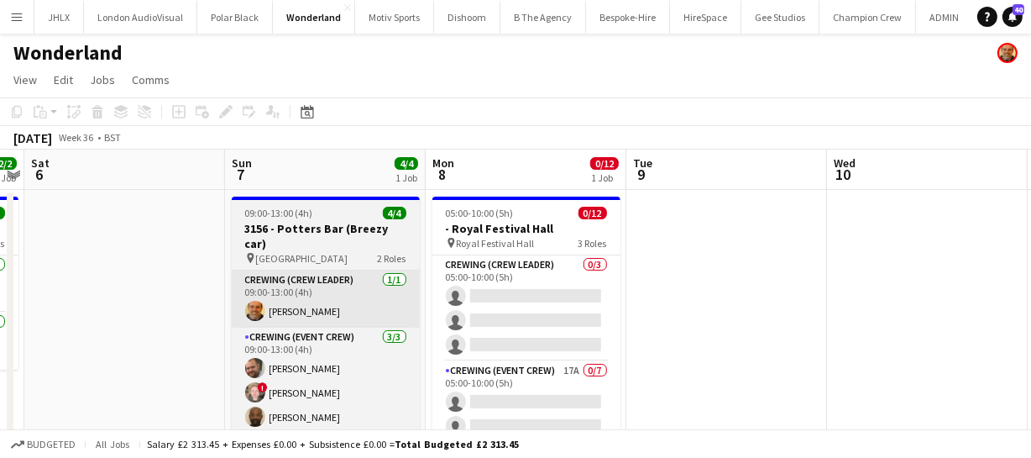
scroll to position [0, 580]
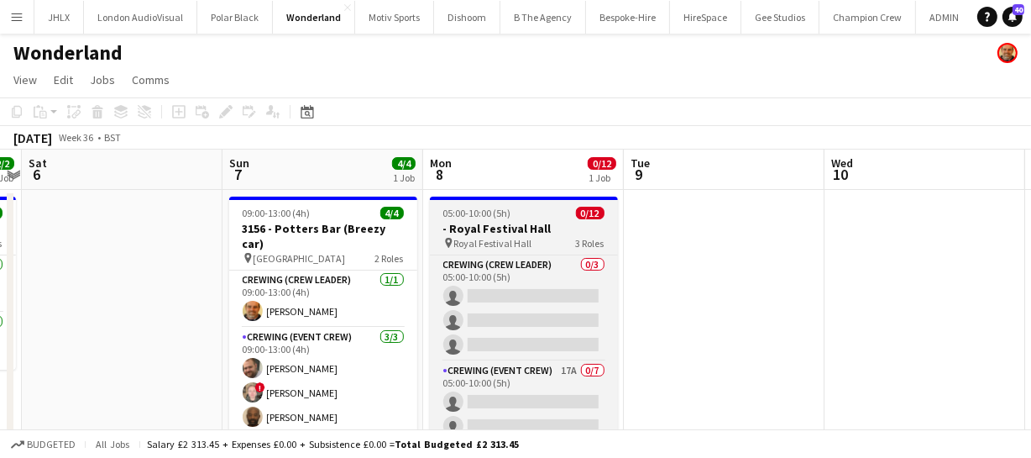
click at [515, 230] on h3 "- Royal Festival Hall" at bounding box center [524, 228] width 188 height 15
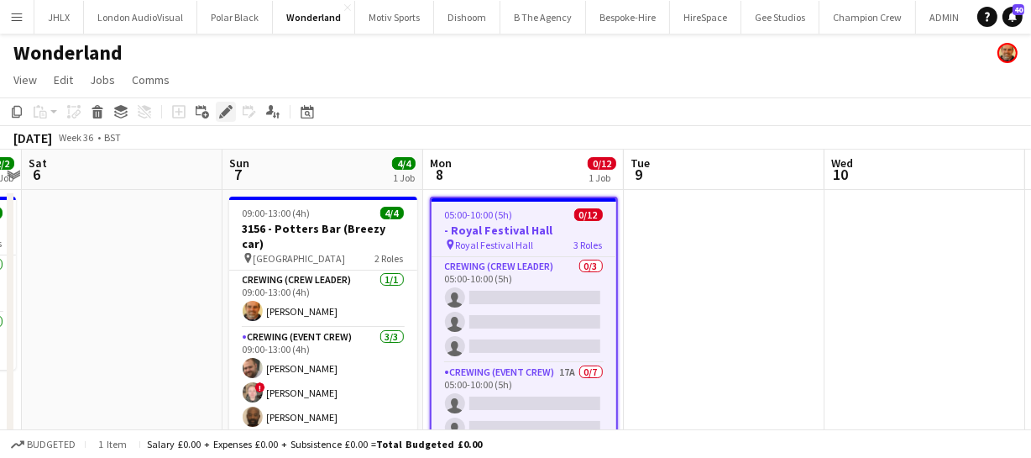
click at [224, 109] on icon at bounding box center [225, 111] width 9 height 9
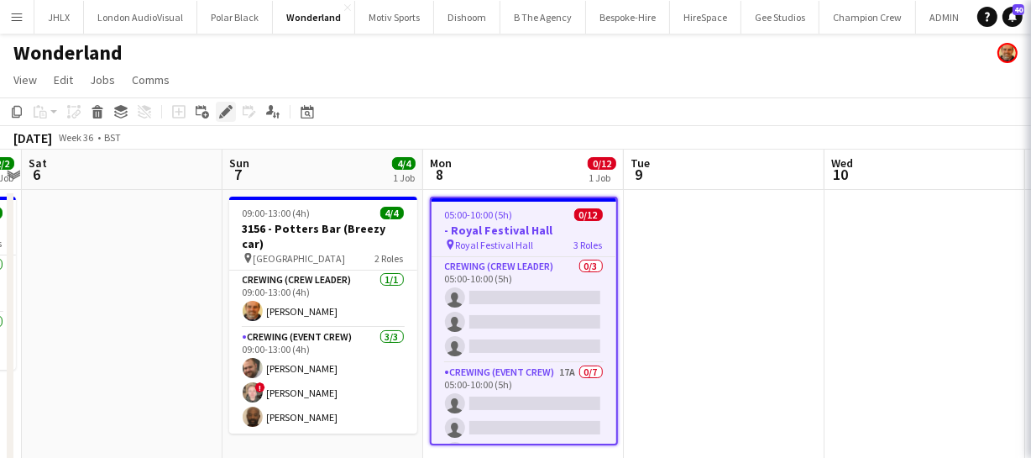
type input "*******"
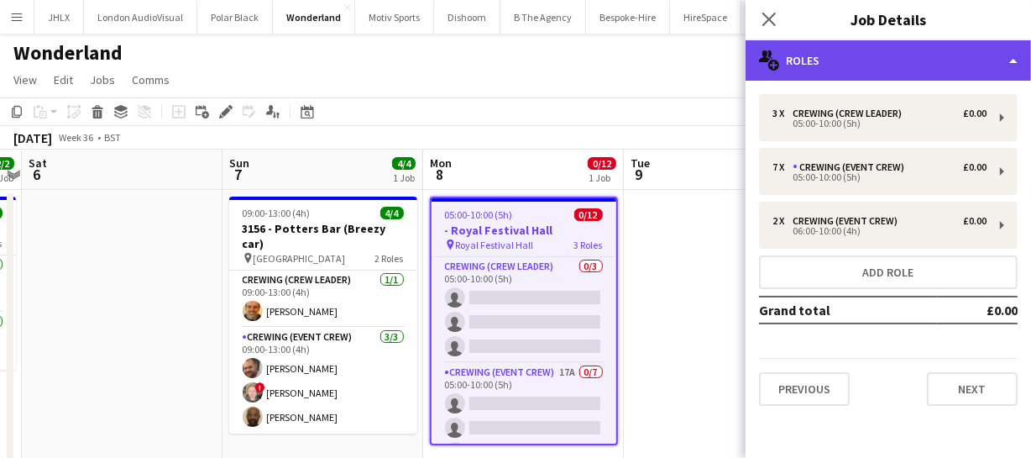
click at [818, 47] on div "multiple-users-add Roles" at bounding box center [888, 60] width 285 height 40
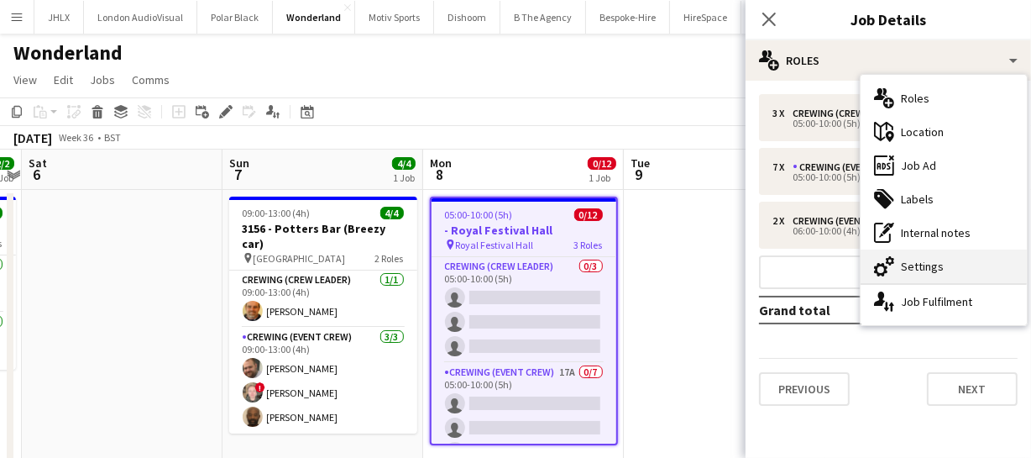
click at [948, 249] on div "cog-double-3 Settings" at bounding box center [944, 266] width 166 height 34
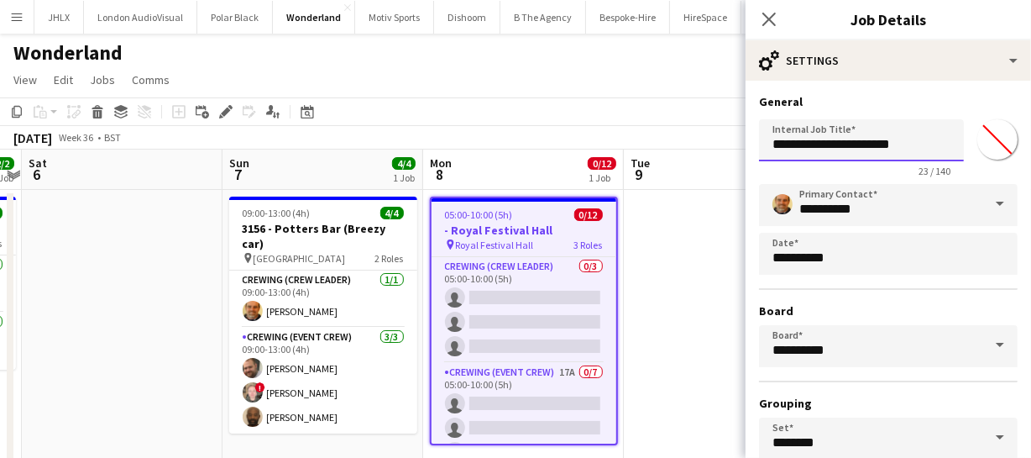
click at [772, 149] on input "**********" at bounding box center [861, 140] width 205 height 42
click at [803, 146] on input "**********" at bounding box center [861, 140] width 205 height 42
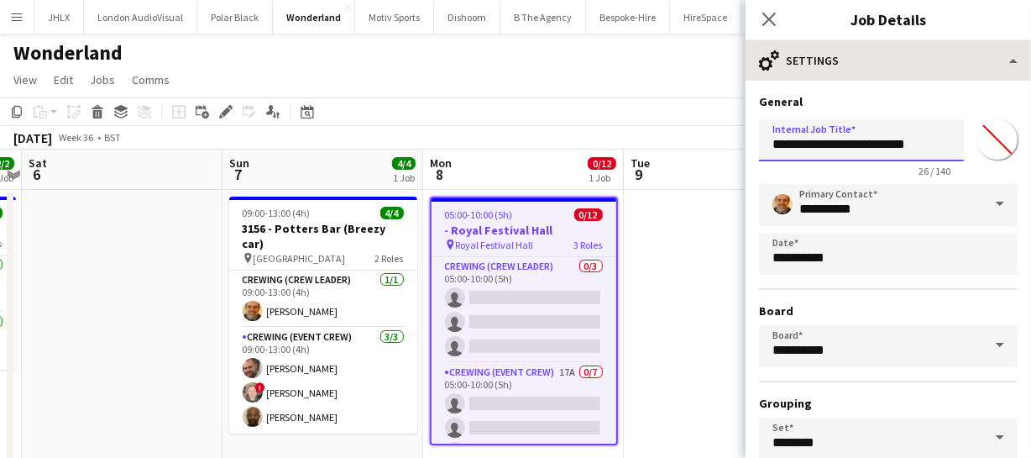
type input "**********"
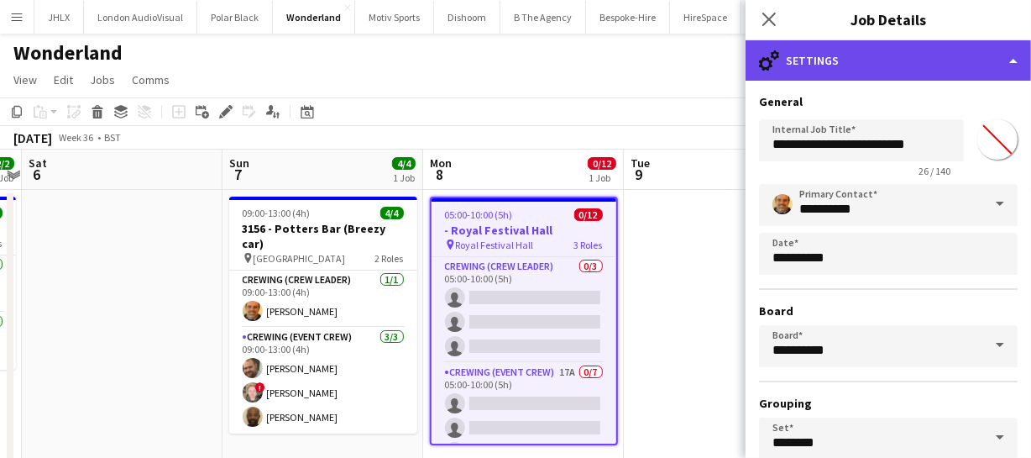
click at [887, 63] on div "cog-double-3 Settings" at bounding box center [888, 60] width 285 height 40
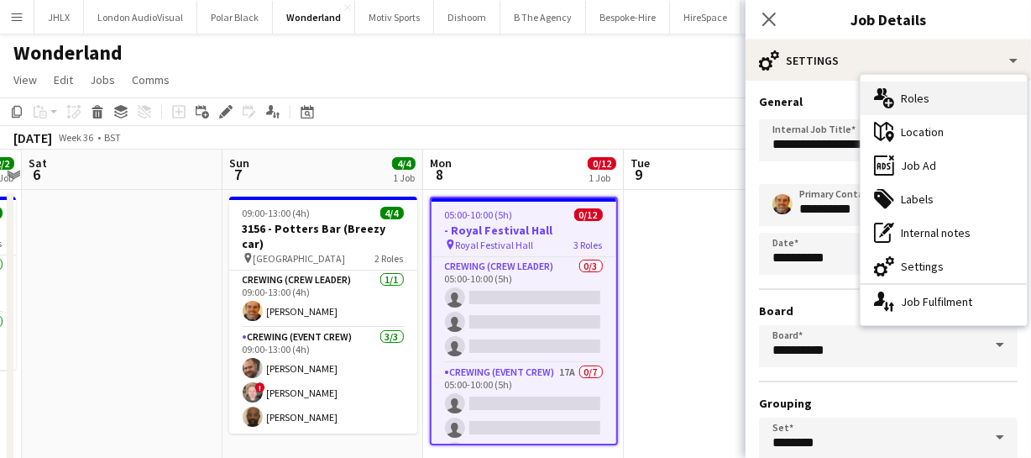
click at [925, 102] on div "multiple-users-add Roles" at bounding box center [944, 98] width 166 height 34
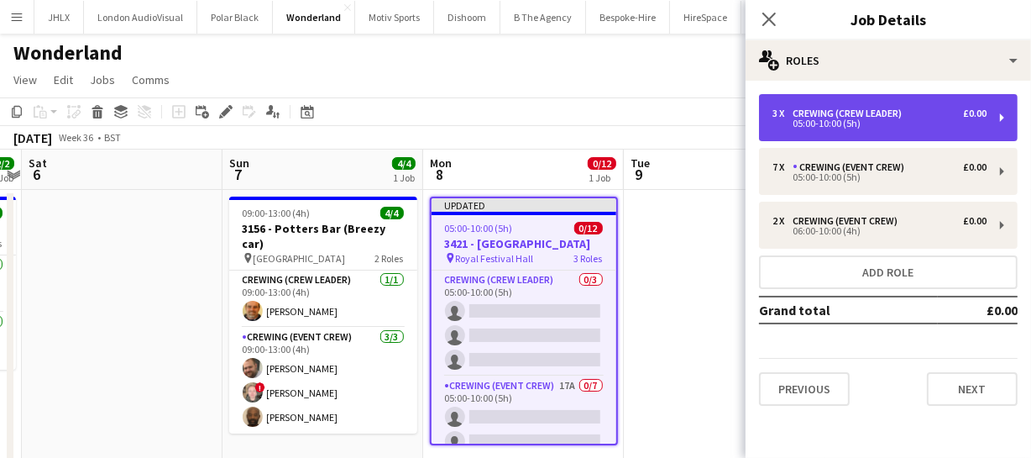
click at [835, 119] on div "05:00-10:00 (5h)" at bounding box center [879, 123] width 214 height 8
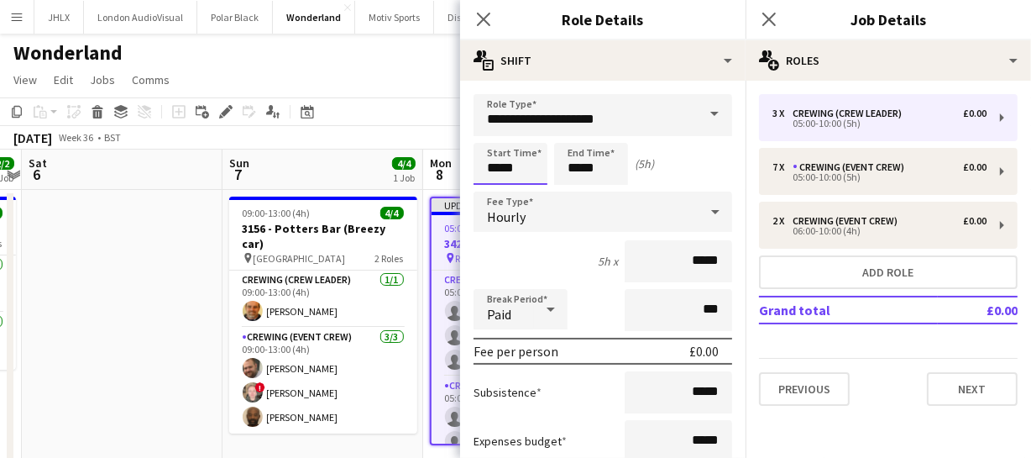
click at [369, 162] on body "Menu Boards Boards Boards All jobs Status Workforce Workforce My Workforce Recr…" at bounding box center [515, 376] width 1031 height 752
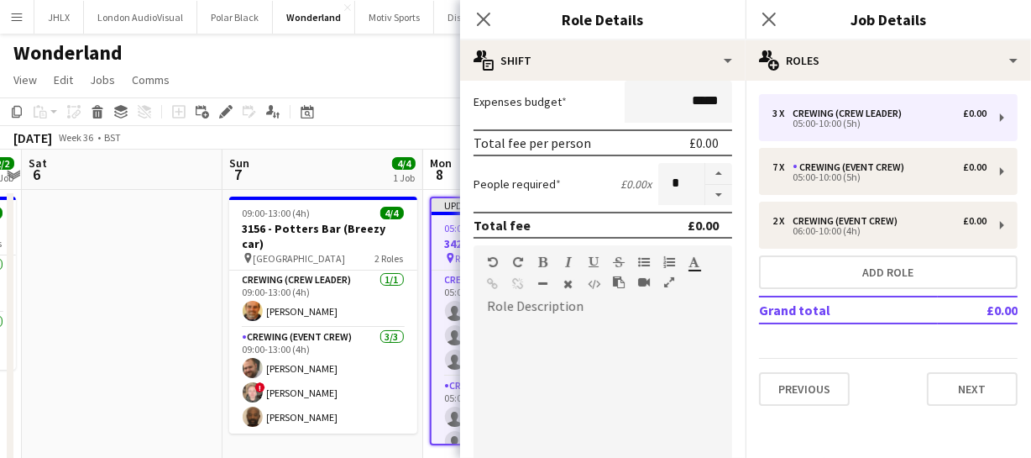
scroll to position [211, 0]
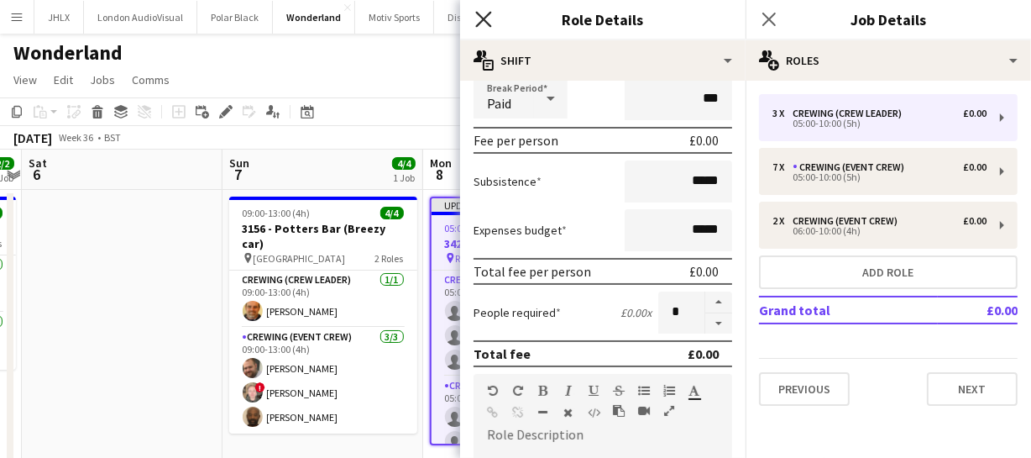
type input "*****"
click at [483, 21] on icon at bounding box center [483, 19] width 16 height 16
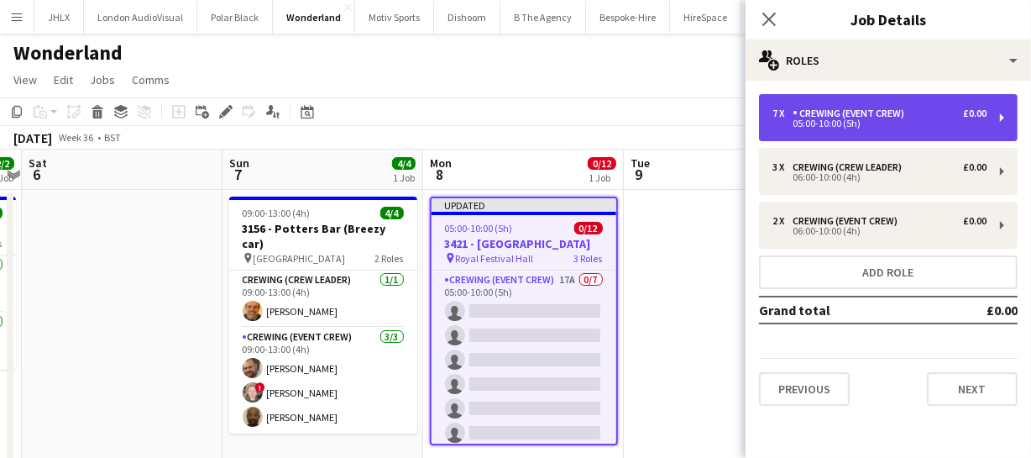
click at [833, 114] on div "Crewing (Event Crew)" at bounding box center [852, 113] width 118 height 12
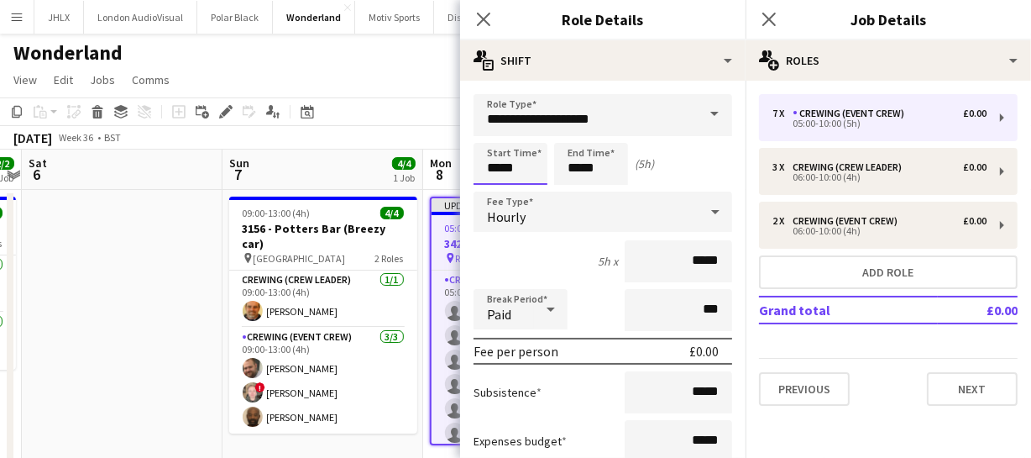
click at [427, 170] on body "Menu Boards Boards Boards All jobs Status Workforce Workforce My Workforce Recr…" at bounding box center [515, 376] width 1031 height 752
type input "*****"
click at [487, 17] on icon at bounding box center [483, 19] width 16 height 16
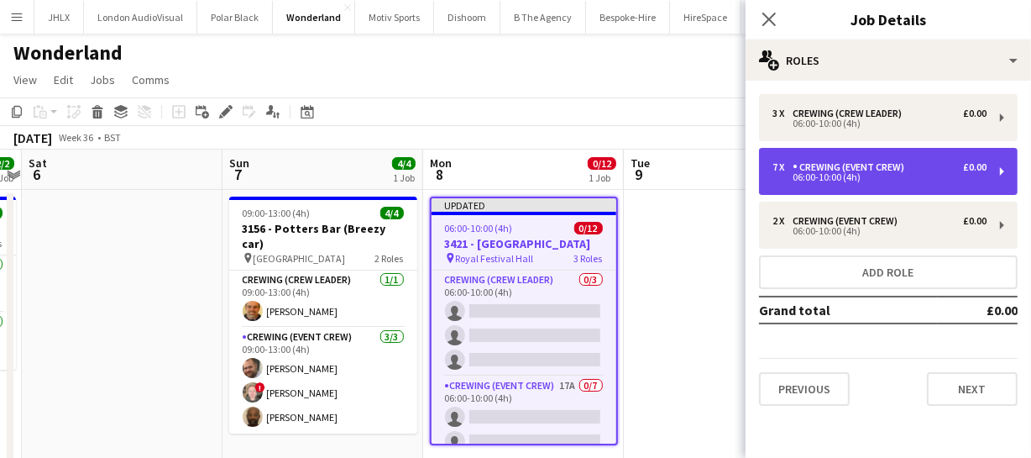
click at [829, 169] on div "Crewing (Event Crew)" at bounding box center [852, 167] width 118 height 12
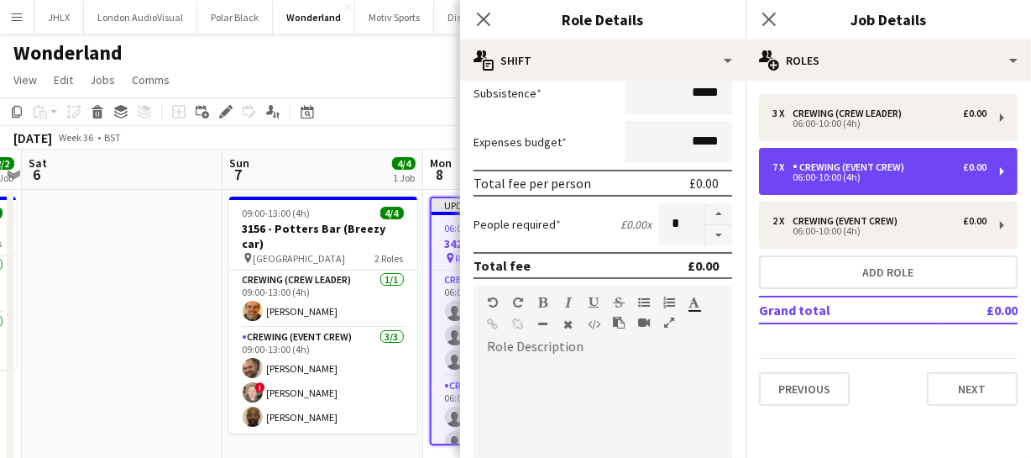
scroll to position [305, 0]
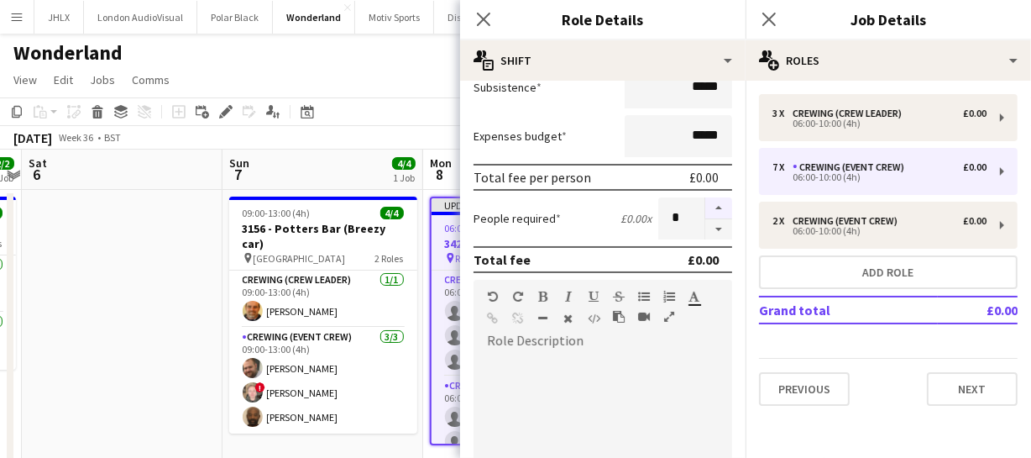
click at [705, 208] on button "button" at bounding box center [718, 208] width 27 height 22
type input "*"
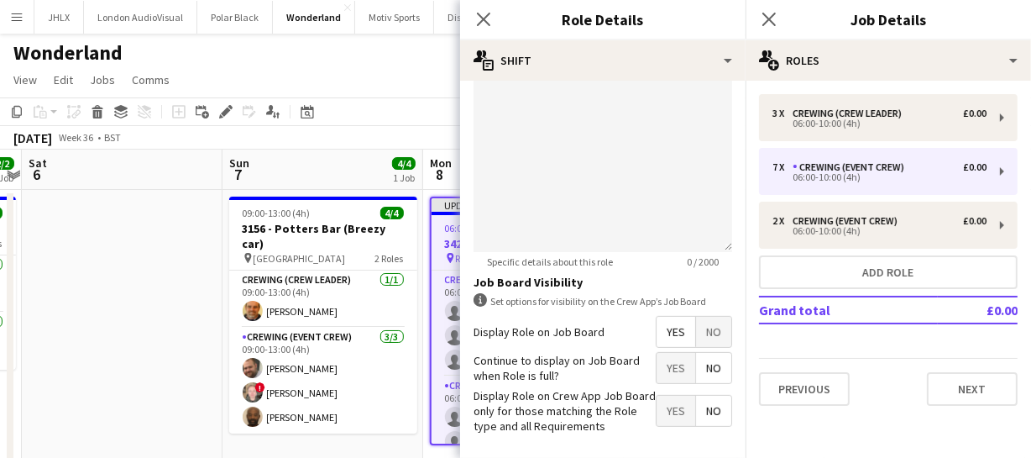
scroll to position [610, 0]
click at [657, 334] on span "Yes" at bounding box center [676, 330] width 39 height 30
click at [479, 20] on icon "Close pop-in" at bounding box center [483, 19] width 16 height 16
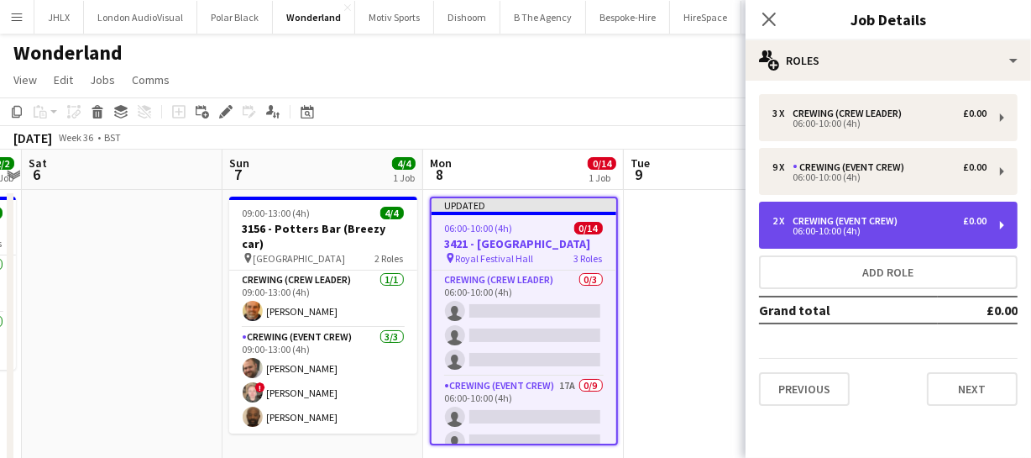
click at [819, 231] on div "06:00-10:00 (4h)" at bounding box center [879, 231] width 214 height 8
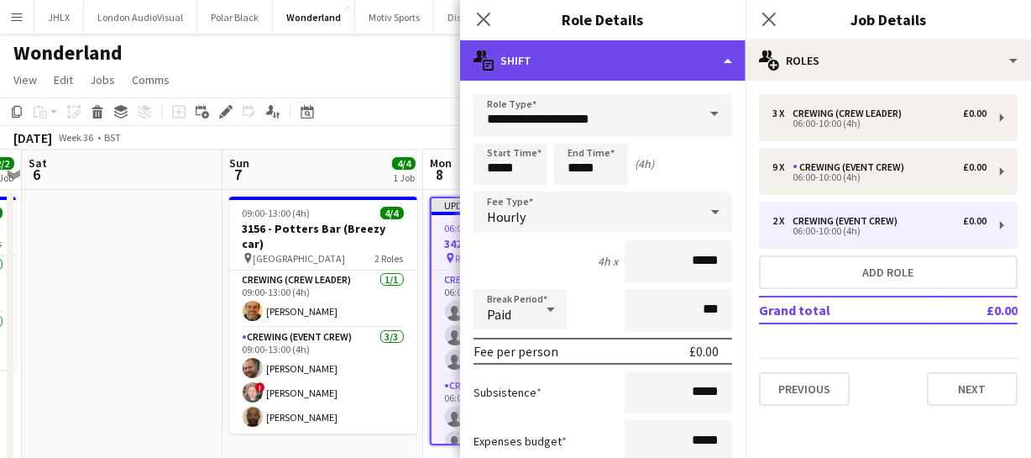
click at [696, 64] on div "multiple-actions-text Shift" at bounding box center [602, 60] width 285 height 40
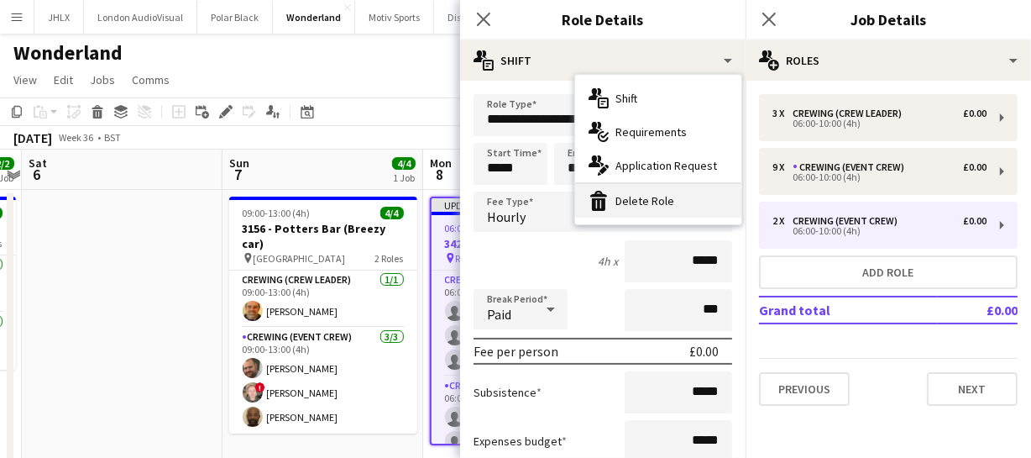
click at [663, 194] on div "bin-2 Delete Role" at bounding box center [658, 201] width 166 height 34
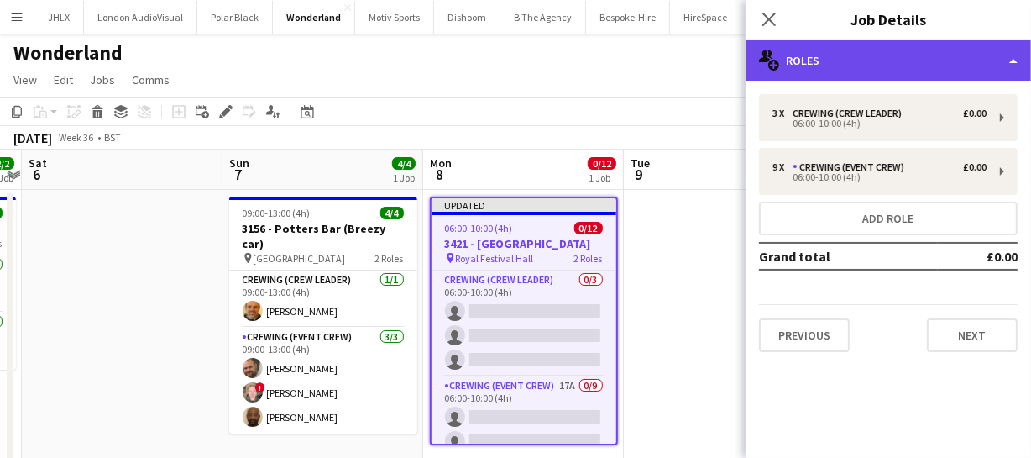
click at [827, 60] on div "multiple-users-add Roles" at bounding box center [888, 60] width 285 height 40
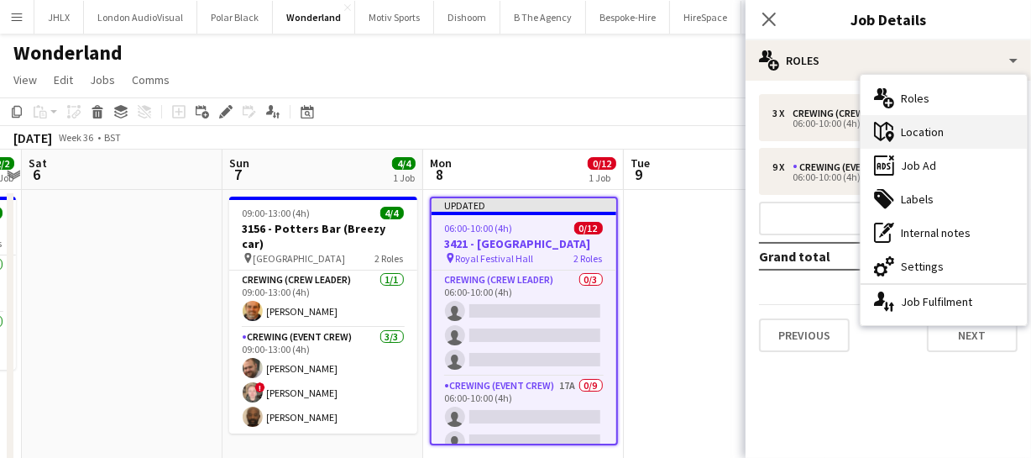
click at [908, 134] on div "maps-pin-1 Location" at bounding box center [944, 132] width 166 height 34
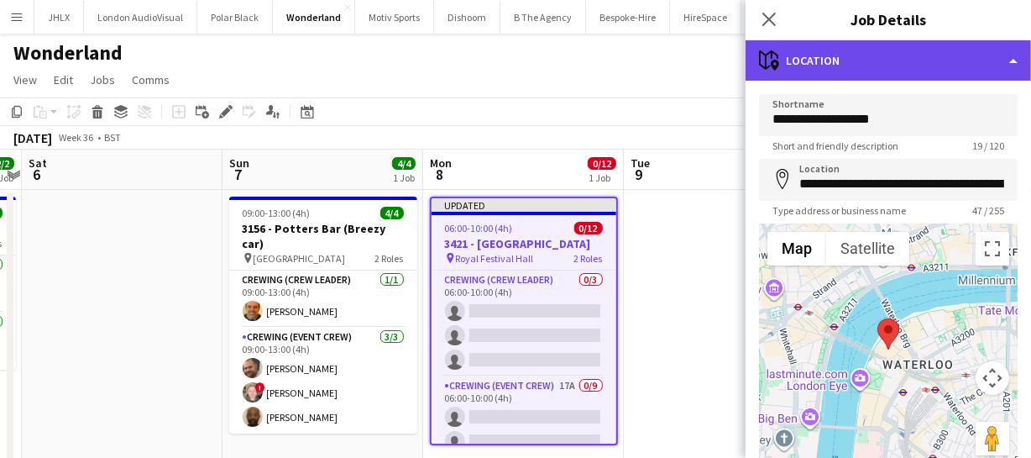
click at [907, 51] on div "maps-pin-1 Location" at bounding box center [888, 60] width 285 height 40
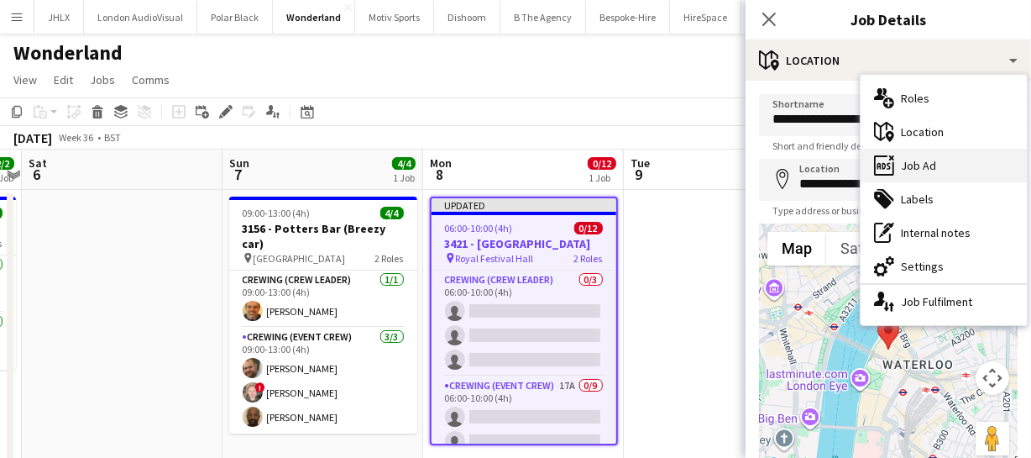
click at [938, 168] on div "ads-window Job Ad" at bounding box center [944, 166] width 166 height 34
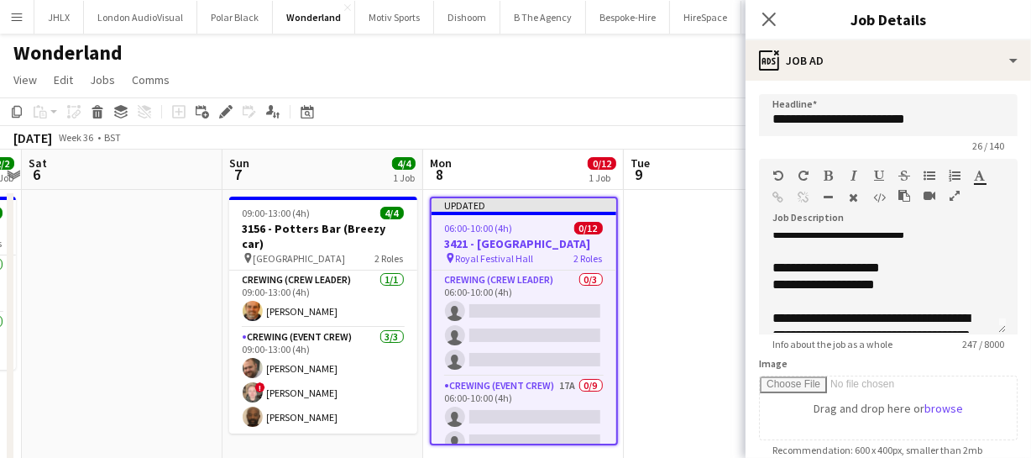
scroll to position [0, 0]
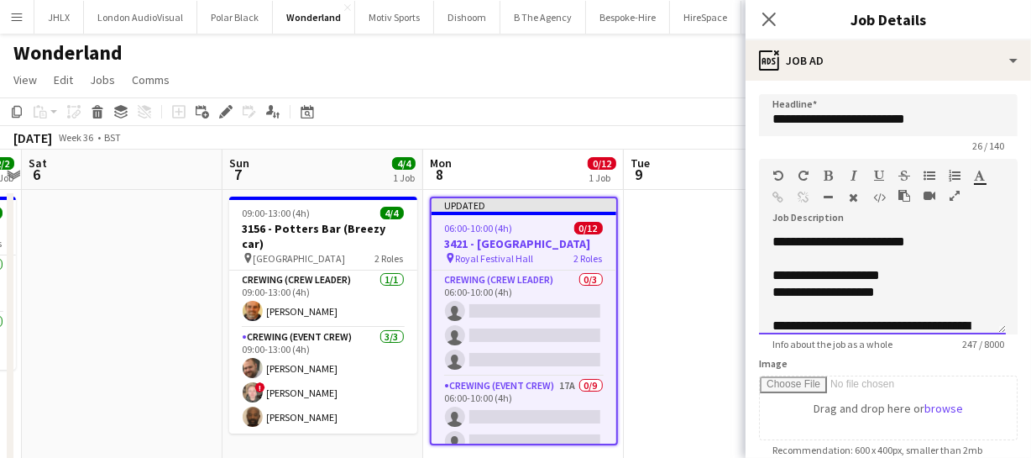
click at [913, 240] on div "**********" at bounding box center [882, 283] width 247 height 101
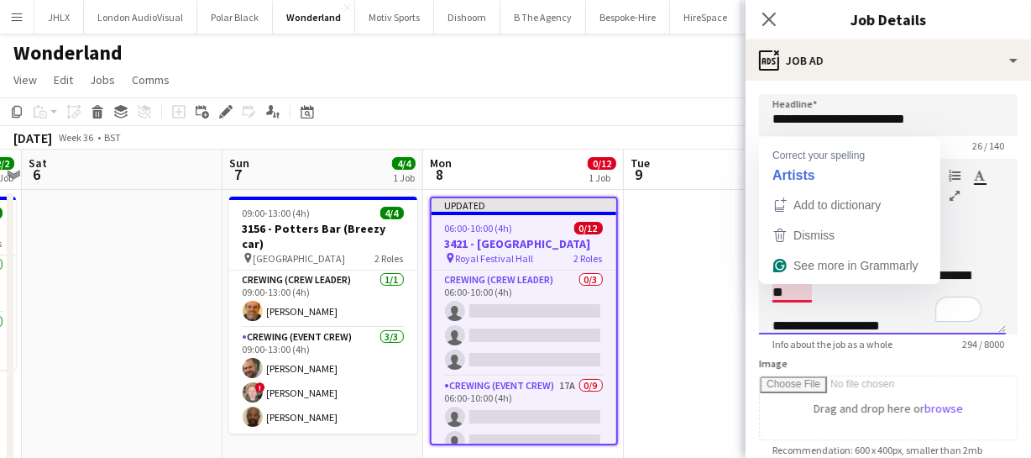
click at [795, 290] on div "**********" at bounding box center [876, 376] width 209 height 218
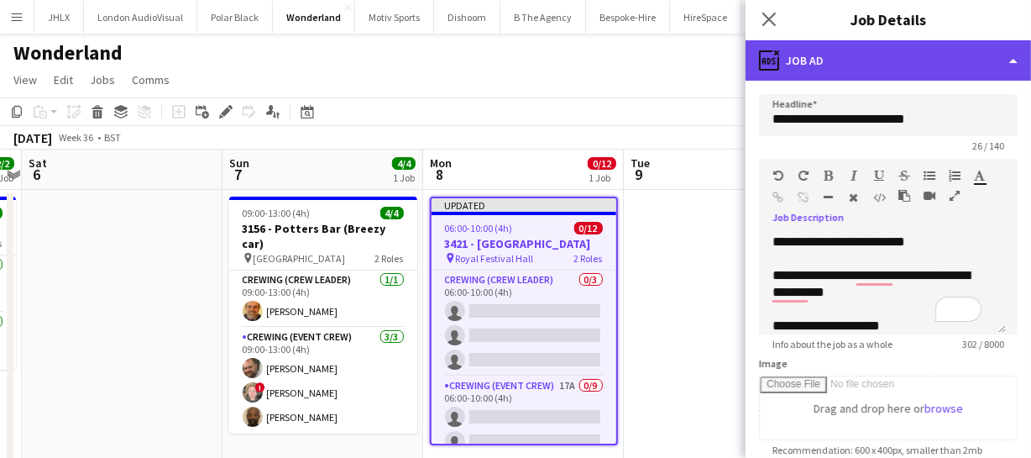
click at [935, 66] on div "ads-window Job Ad" at bounding box center [888, 60] width 285 height 40
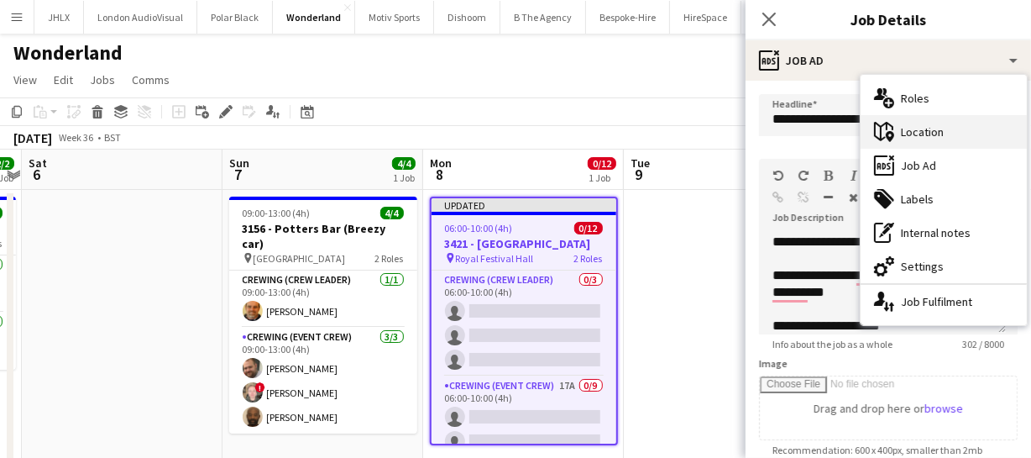
click at [931, 137] on div "maps-pin-1 Location" at bounding box center [944, 132] width 166 height 34
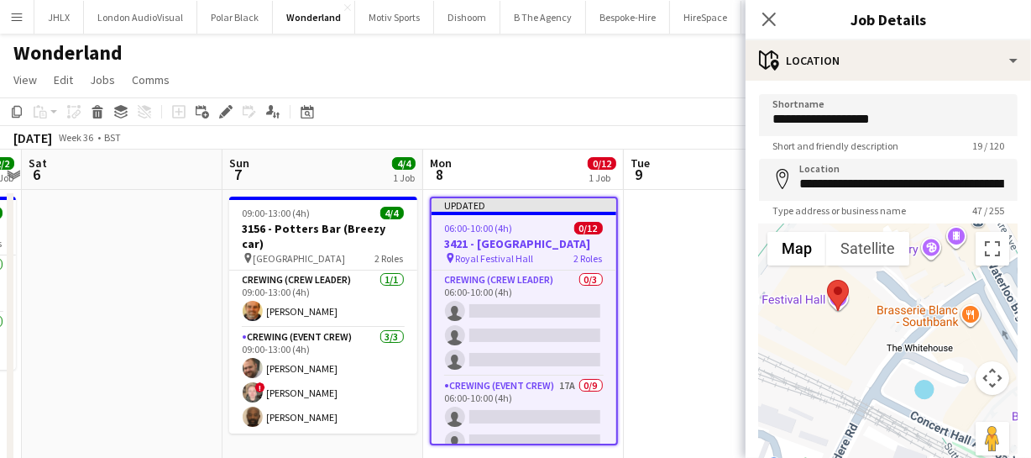
drag, startPoint x: 847, startPoint y: 383, endPoint x: 906, endPoint y: 306, distance: 96.4
click at [906, 306] on div at bounding box center [888, 349] width 259 height 252
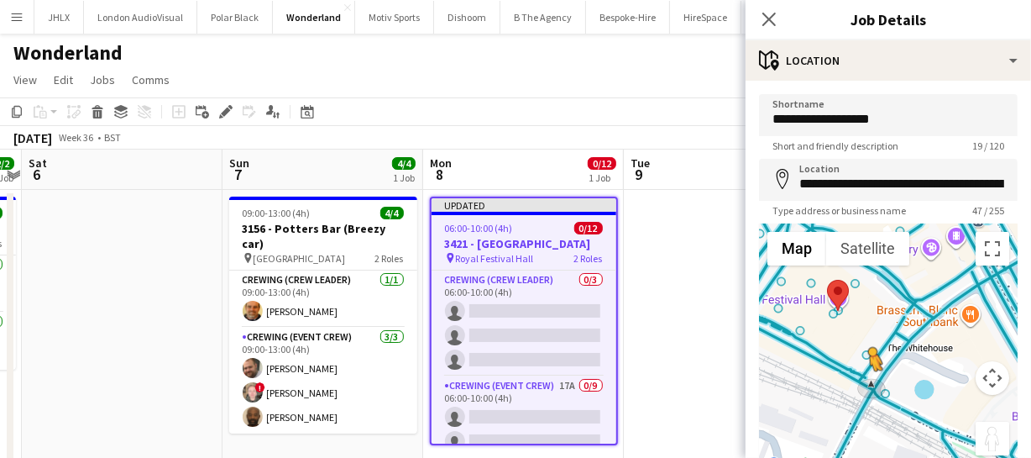
drag, startPoint x: 972, startPoint y: 430, endPoint x: 863, endPoint y: 386, distance: 117.5
click at [863, 386] on div "To activate drag with keyboard, press Alt + Enter. Once in keyboard drag state,…" at bounding box center [888, 349] width 259 height 252
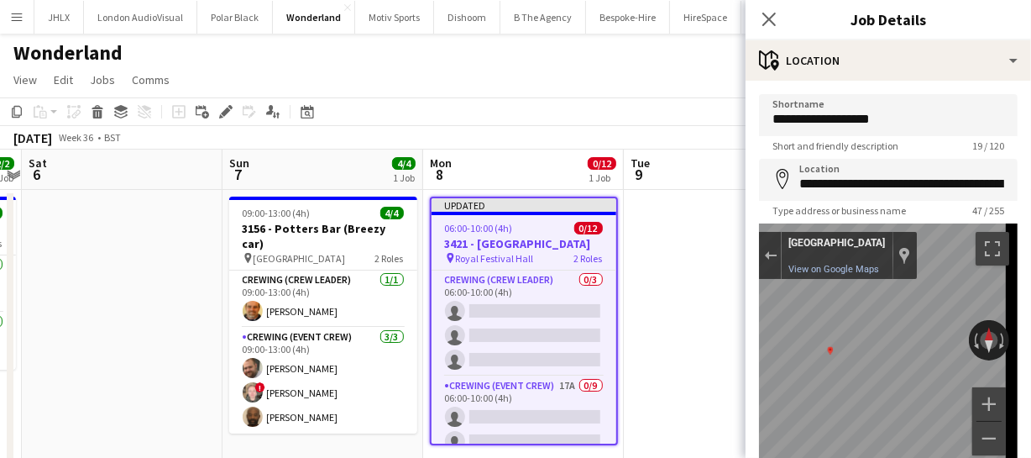
scroll to position [17, 0]
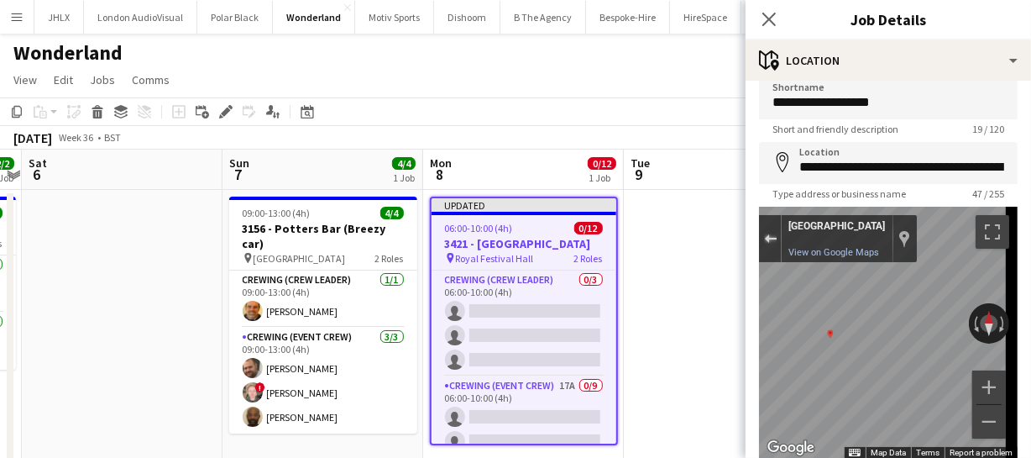
click at [776, 237] on div "Exit the Street View" at bounding box center [770, 238] width 13 height 10
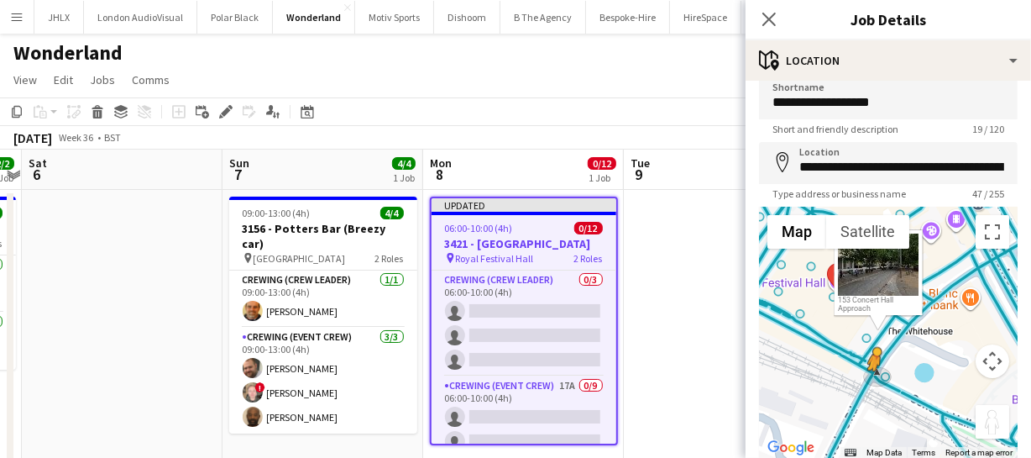
drag, startPoint x: 971, startPoint y: 411, endPoint x: 868, endPoint y: 386, distance: 106.3
click at [868, 386] on div "To activate drag with keyboard, press Alt + Enter. Once in keyboard drag state,…" at bounding box center [888, 333] width 259 height 252
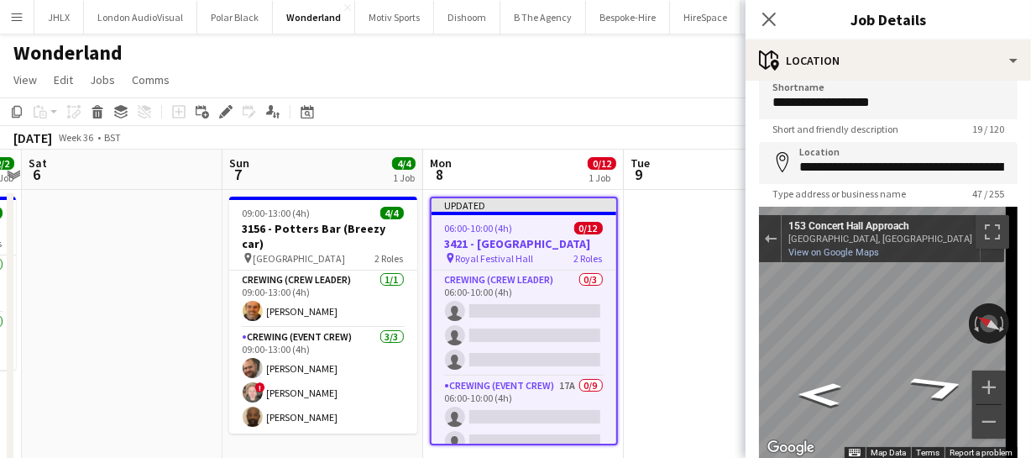
click at [671, 344] on body "Menu Boards Boards Boards All jobs Status Workforce Workforce My Workforce Recr…" at bounding box center [515, 376] width 1031 height 752
click at [716, 327] on body "Menu Boards Boards Boards All jobs Status Workforce Workforce My Workforce Recr…" at bounding box center [515, 376] width 1031 height 752
click at [746, 332] on form "**********" at bounding box center [888, 319] width 285 height 485
drag, startPoint x: 857, startPoint y: 315, endPoint x: 655, endPoint y: 296, distance: 203.2
click at [655, 297] on body "Menu Boards Boards Boards All jobs Status Workforce Workforce My Workforce Recr…" at bounding box center [515, 376] width 1031 height 752
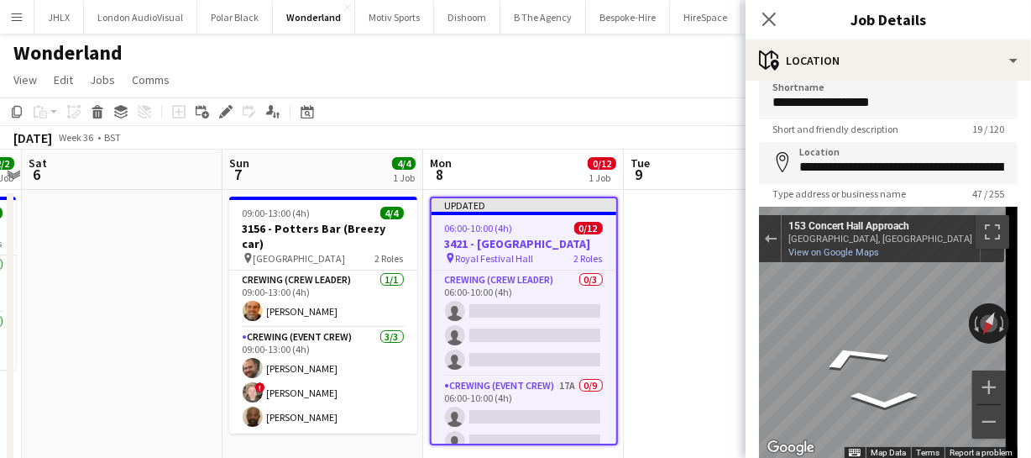
click at [736, 311] on body "Menu Boards Boards Boards All jobs Status Workforce Workforce My Workforce Recr…" at bounding box center [515, 376] width 1031 height 752
click at [753, 343] on form "**********" at bounding box center [888, 319] width 285 height 485
click at [750, 353] on form "**********" at bounding box center [888, 319] width 285 height 485
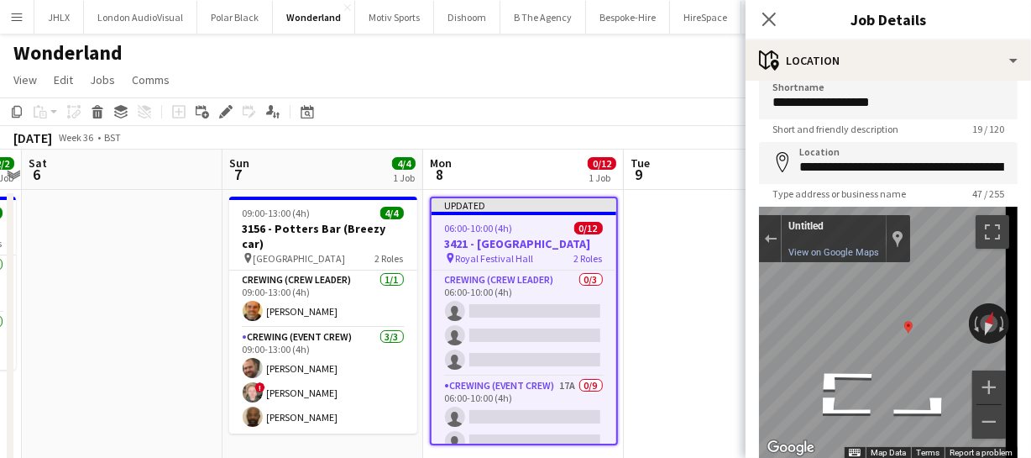
click at [907, 353] on div "← Move left → Move right ↑ Move up ↓ Move down + Zoom in - Zoom out Untitled Un…" at bounding box center [888, 333] width 259 height 252
click at [936, 398] on icon "Go East" at bounding box center [924, 409] width 126 height 41
click at [927, 411] on icon "Go East" at bounding box center [924, 409] width 125 height 41
click at [924, 405] on icon "Go East" at bounding box center [928, 408] width 124 height 42
click at [766, 235] on div "Exit the Street View" at bounding box center [770, 238] width 13 height 10
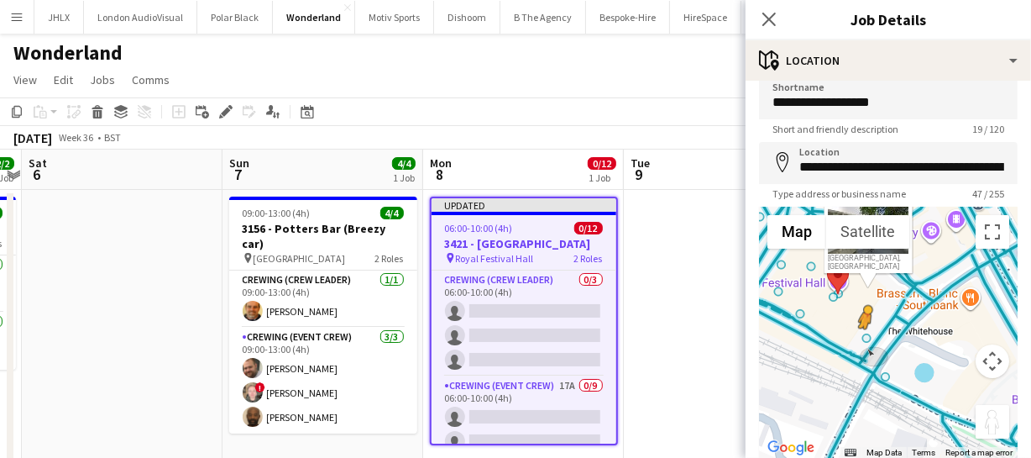
drag, startPoint x: 972, startPoint y: 411, endPoint x: 856, endPoint y: 344, distance: 133.9
click at [856, 344] on div "To activate drag with keyboard, press Alt + Enter. Once in keyboard drag state,…" at bounding box center [888, 333] width 259 height 252
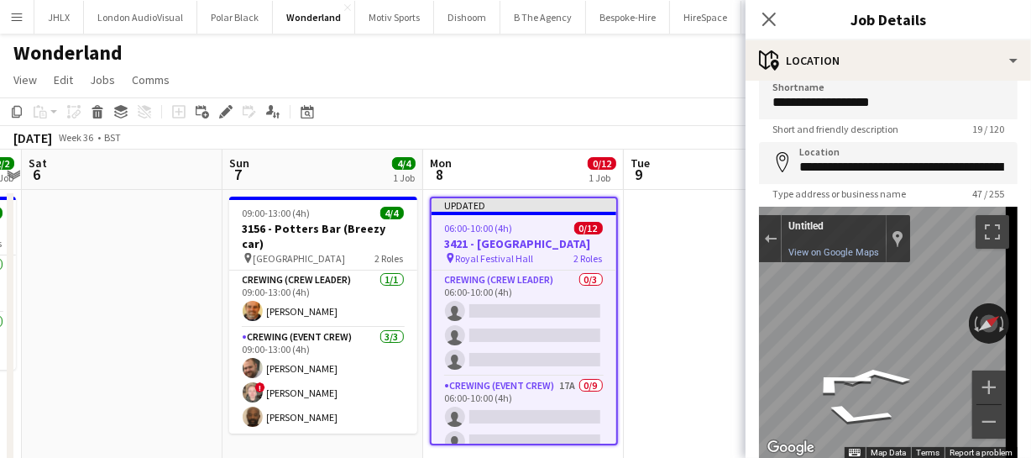
click at [808, 360] on div "Map" at bounding box center [888, 333] width 259 height 252
drag, startPoint x: 909, startPoint y: 375, endPoint x: 757, endPoint y: 337, distance: 156.6
click at [757, 337] on form "**********" at bounding box center [888, 319] width 285 height 485
click at [778, 234] on button "Exit the Street View" at bounding box center [770, 239] width 22 height 23
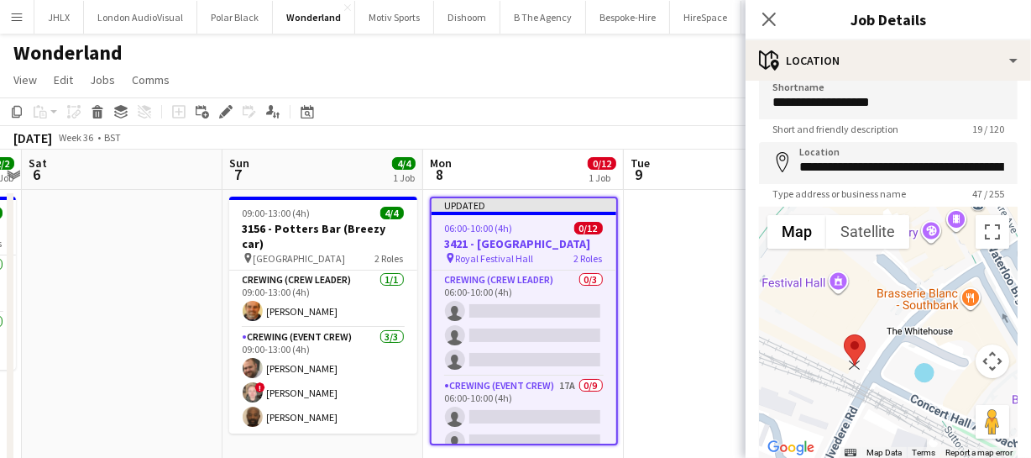
drag, startPoint x: 828, startPoint y: 272, endPoint x: 845, endPoint y: 346, distance: 75.8
click at [844, 334] on area at bounding box center [844, 334] width 0 height 0
drag, startPoint x: 849, startPoint y: 348, endPoint x: 840, endPoint y: 340, distance: 11.9
click at [834, 324] on area at bounding box center [834, 324] width 0 height 0
drag, startPoint x: 839, startPoint y: 337, endPoint x: 834, endPoint y: 292, distance: 45.5
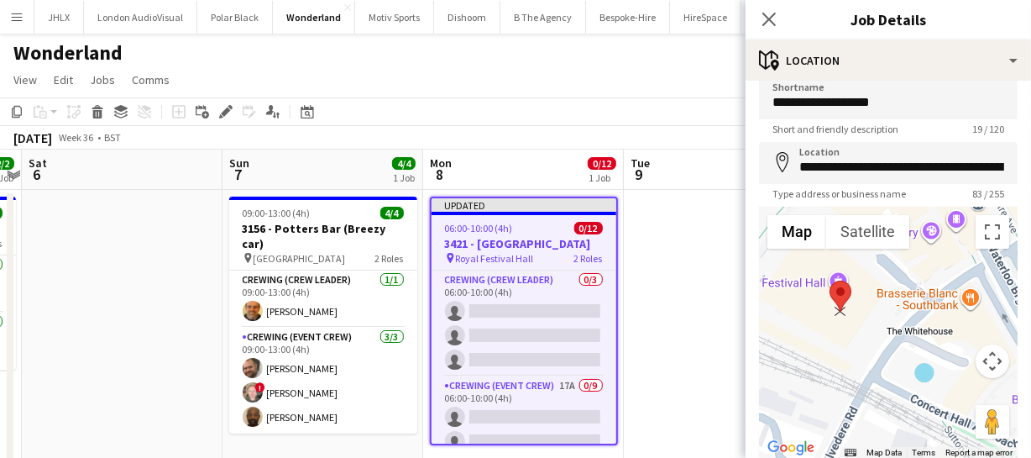
click at [829, 280] on area at bounding box center [829, 280] width 0 height 0
type input "**********"
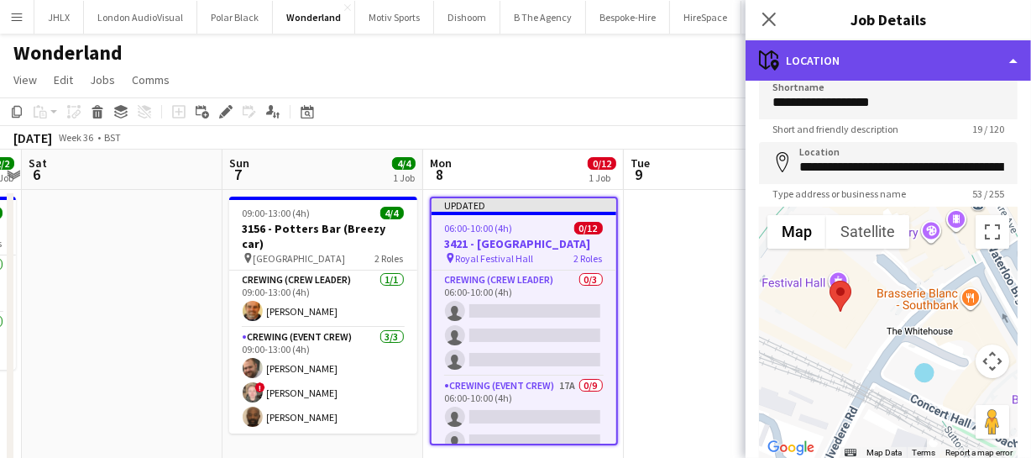
click at [930, 66] on div "maps-pin-1 Location" at bounding box center [888, 60] width 285 height 40
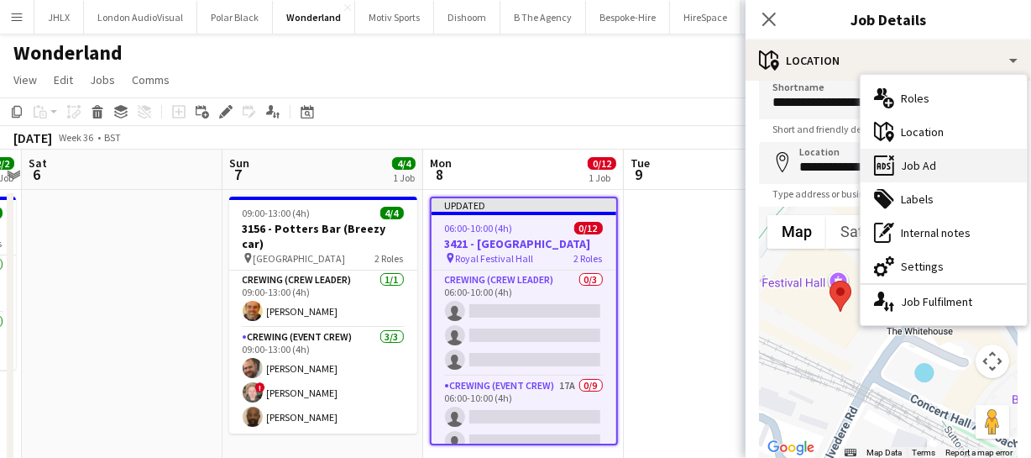
click at [932, 170] on div "ads-window Job Ad" at bounding box center [944, 166] width 166 height 34
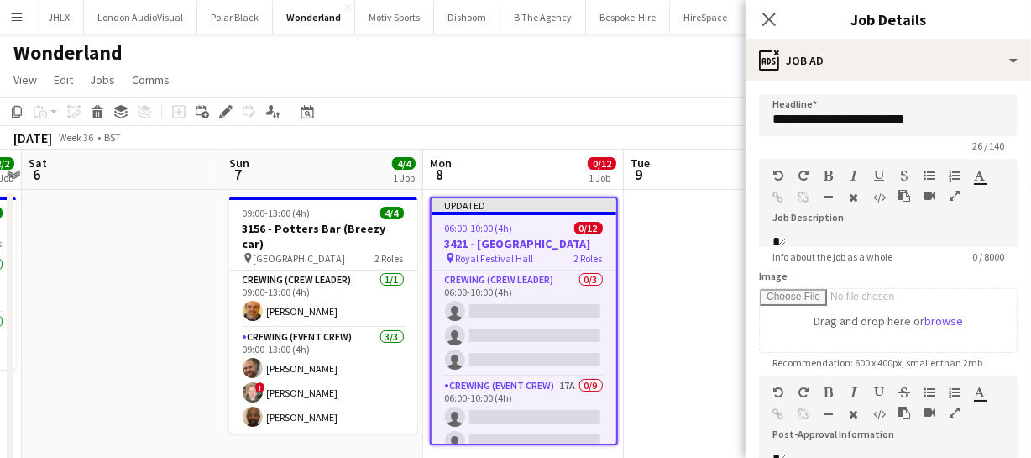
scroll to position [0, 0]
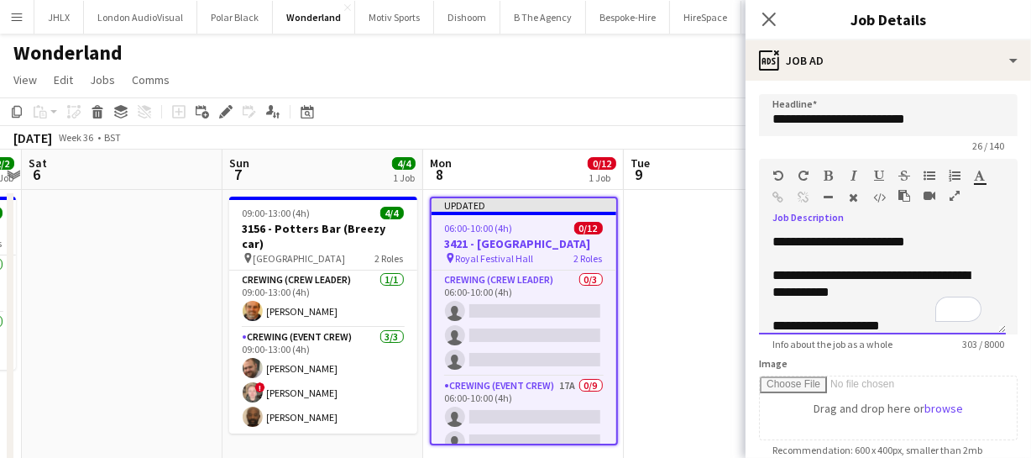
click at [876, 291] on div "**********" at bounding box center [876, 376] width 209 height 218
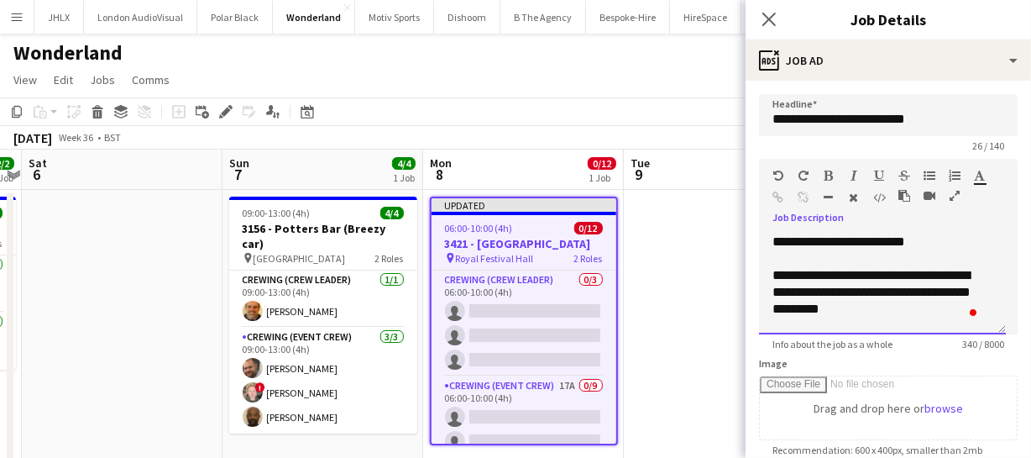
click at [779, 307] on div "**********" at bounding box center [876, 384] width 209 height 235
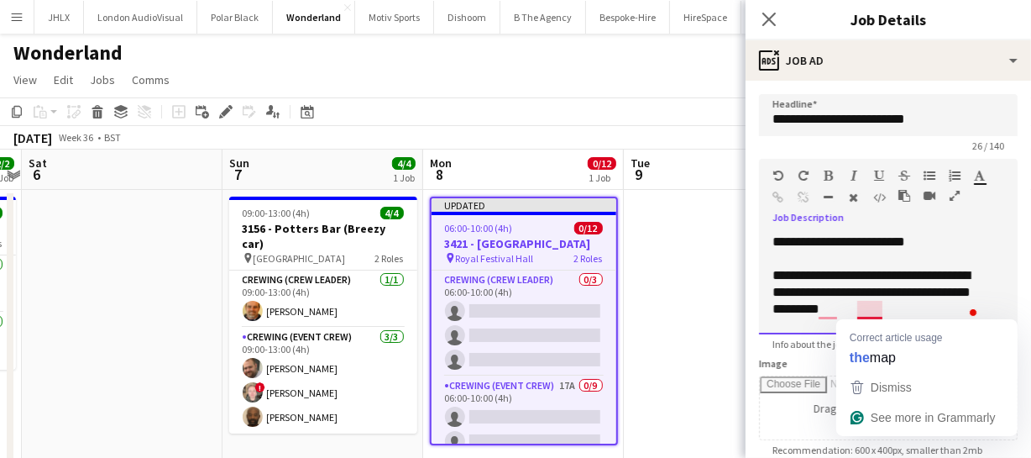
click at [882, 310] on div "**********" at bounding box center [876, 384] width 209 height 235
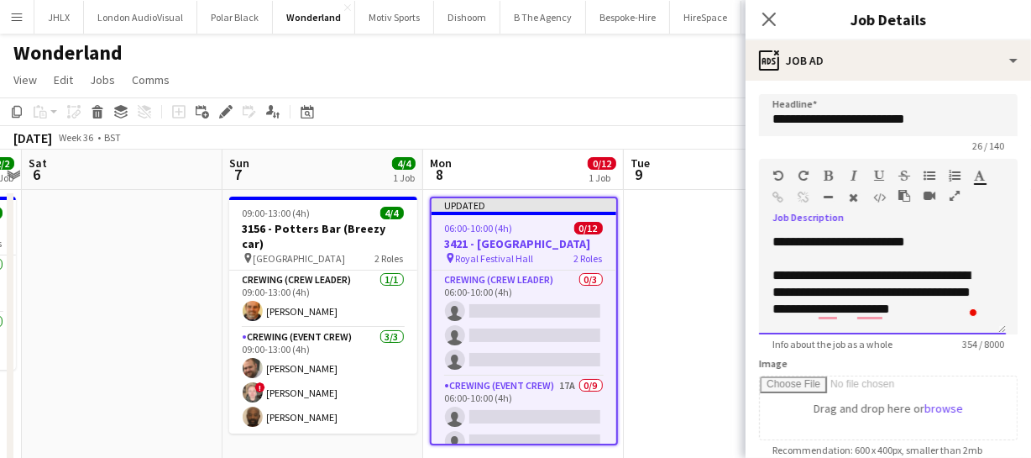
scroll to position [76, 0]
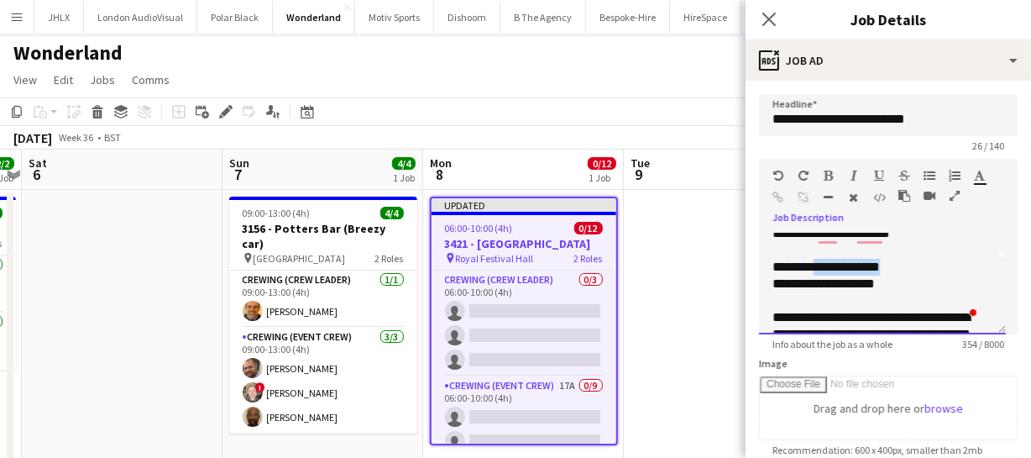
drag, startPoint x: 819, startPoint y: 265, endPoint x: 908, endPoint y: 269, distance: 89.1
click at [908, 269] on div "**********" at bounding box center [876, 267] width 209 height 17
drag, startPoint x: 767, startPoint y: 284, endPoint x: 888, endPoint y: 284, distance: 120.9
click at [888, 284] on div "**********" at bounding box center [882, 283] width 247 height 101
click at [890, 264] on div "**********" at bounding box center [876, 267] width 209 height 17
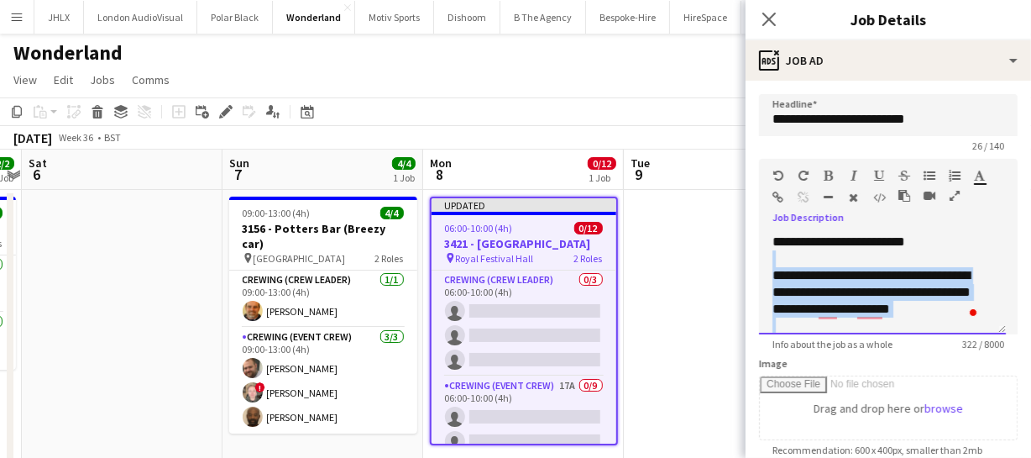
drag, startPoint x: 842, startPoint y: 238, endPoint x: 924, endPoint y: 264, distance: 86.3
click at [924, 264] on div "**********" at bounding box center [882, 283] width 247 height 101
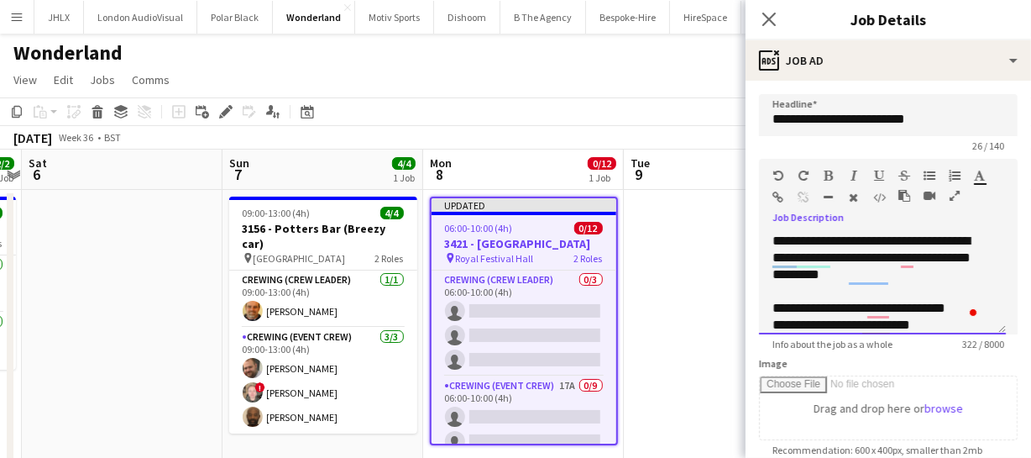
click at [871, 246] on div "**********" at bounding box center [876, 258] width 209 height 50
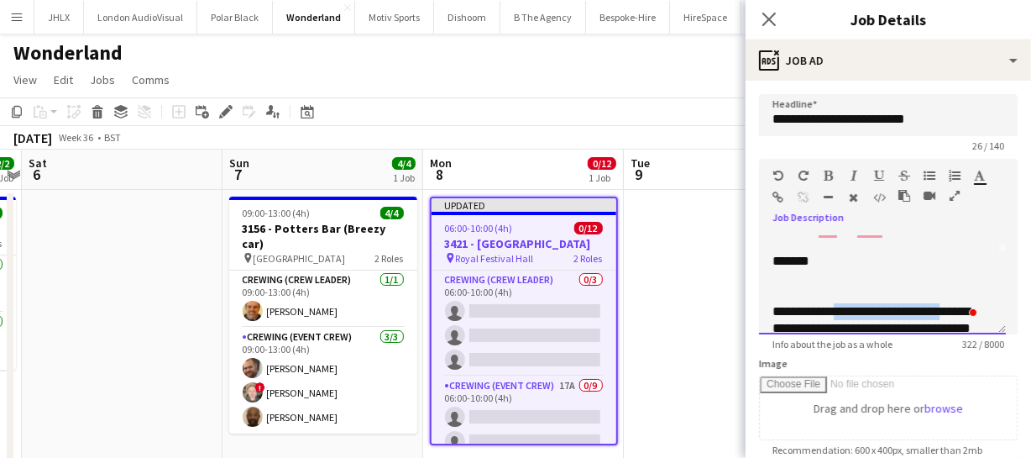
drag, startPoint x: 841, startPoint y: 240, endPoint x: 957, endPoint y: 306, distance: 133.5
click at [957, 306] on div "**********" at bounding box center [876, 328] width 209 height 50
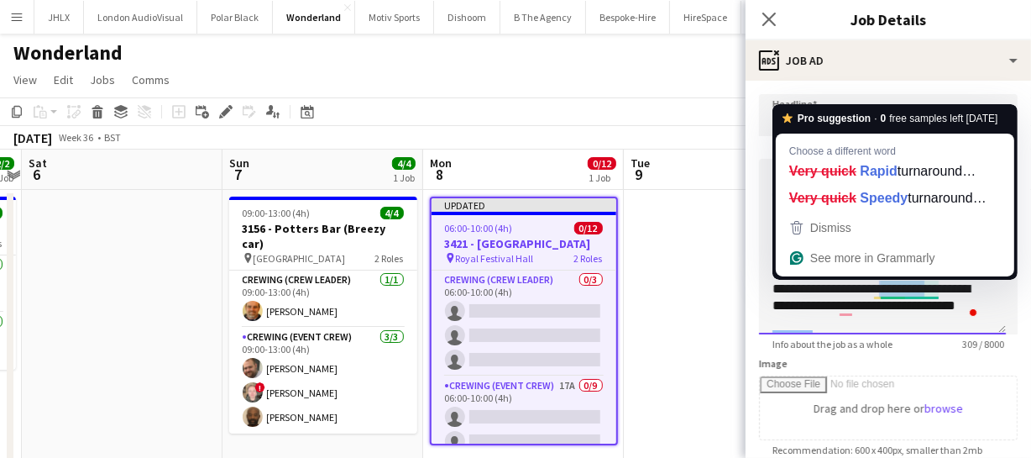
drag, startPoint x: 881, startPoint y: 290, endPoint x: 934, endPoint y: 289, distance: 52.9
click at [934, 289] on div "**********" at bounding box center [876, 305] width 209 height 50
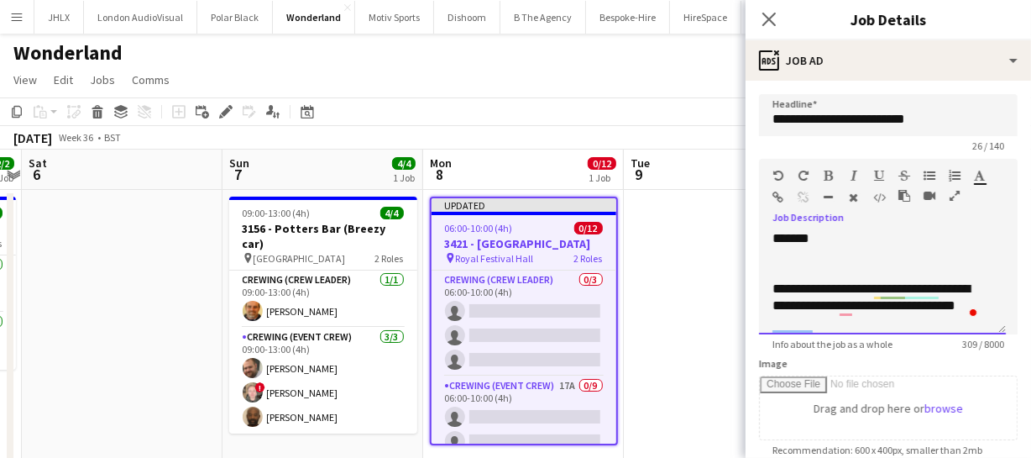
click at [944, 290] on div "**********" at bounding box center [876, 305] width 209 height 50
click at [835, 305] on div "**********" at bounding box center [876, 305] width 209 height 50
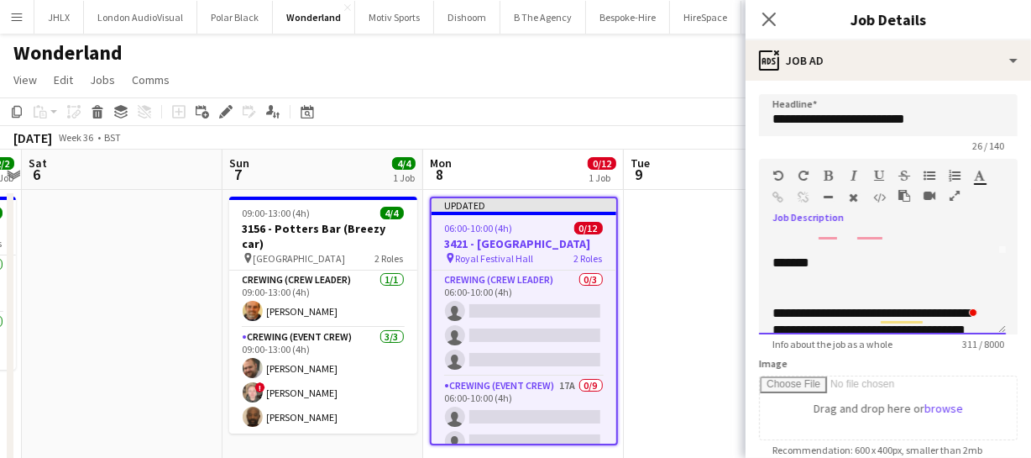
scroll to position [104, 0]
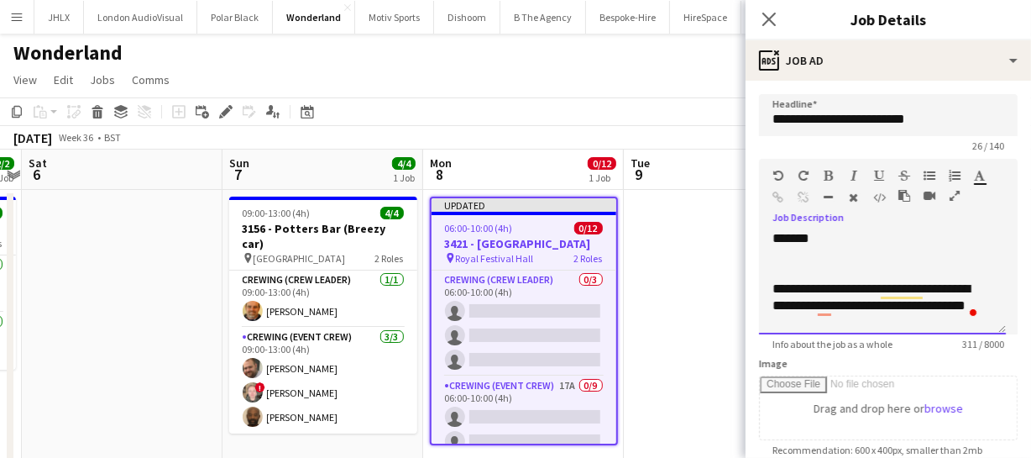
click at [766, 281] on div "**********" at bounding box center [882, 283] width 247 height 101
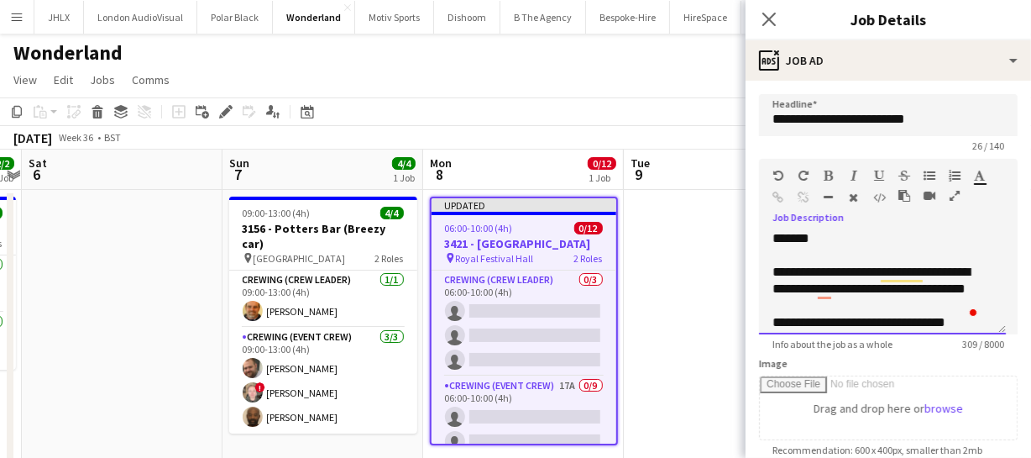
scroll to position [28, 0]
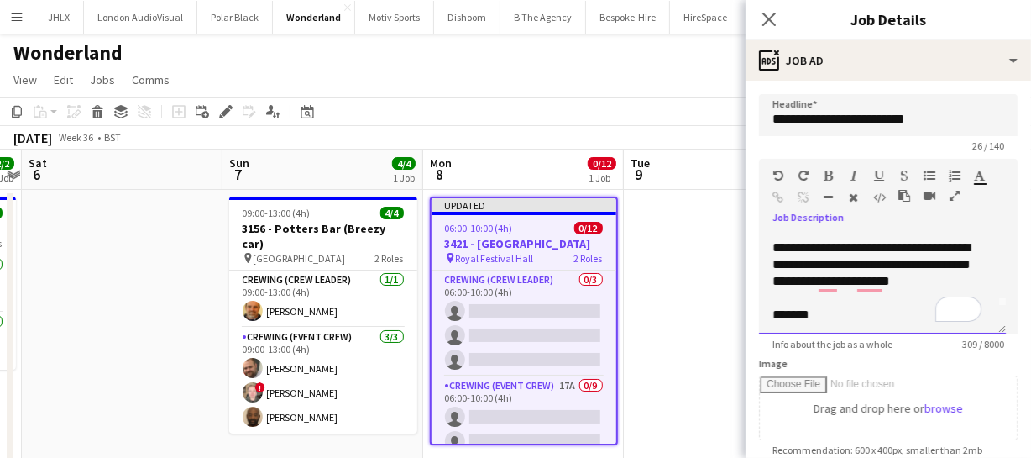
click at [960, 281] on div "**********" at bounding box center [876, 348] width 209 height 218
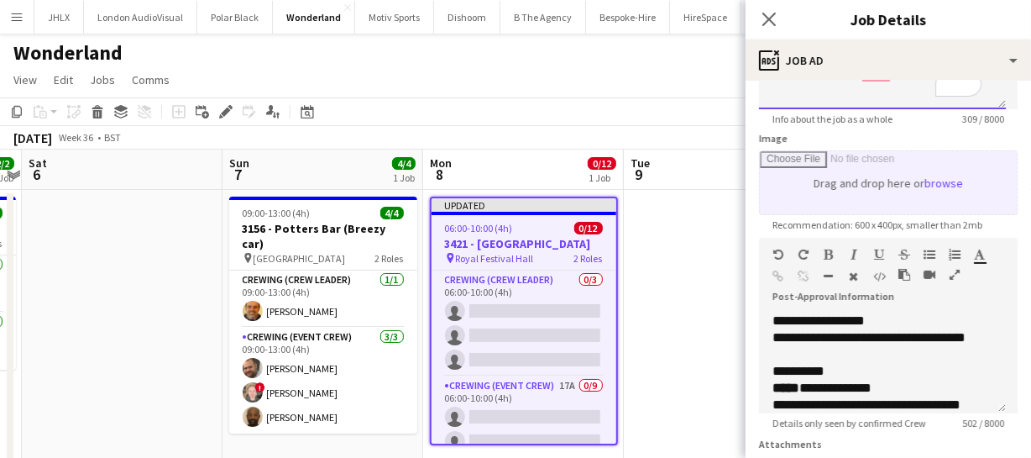
scroll to position [228, 0]
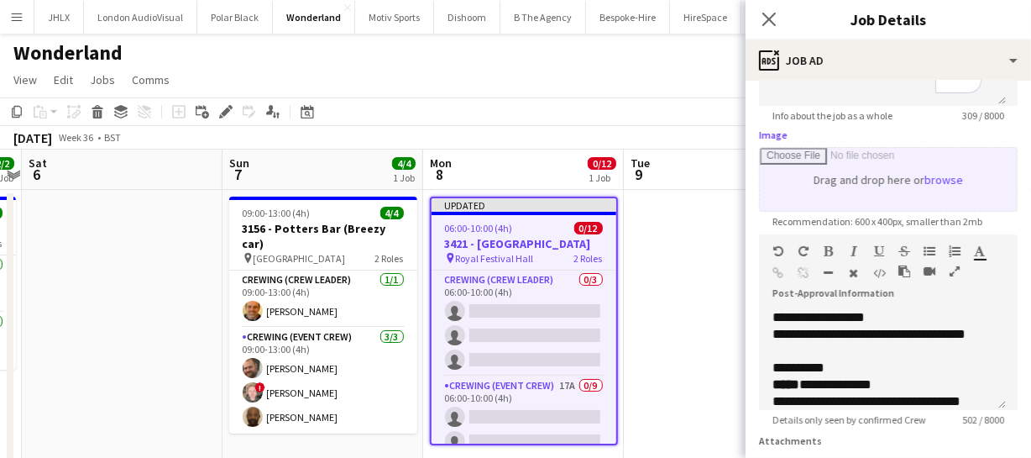
click at [814, 177] on input "Image" at bounding box center [888, 179] width 257 height 63
drag, startPoint x: 788, startPoint y: 185, endPoint x: 773, endPoint y: 188, distance: 15.5
click at [773, 188] on input "Image" at bounding box center [888, 179] width 257 height 63
click at [925, 182] on input "Image" at bounding box center [888, 179] width 257 height 63
click at [936, 184] on input "Image" at bounding box center [888, 179] width 257 height 63
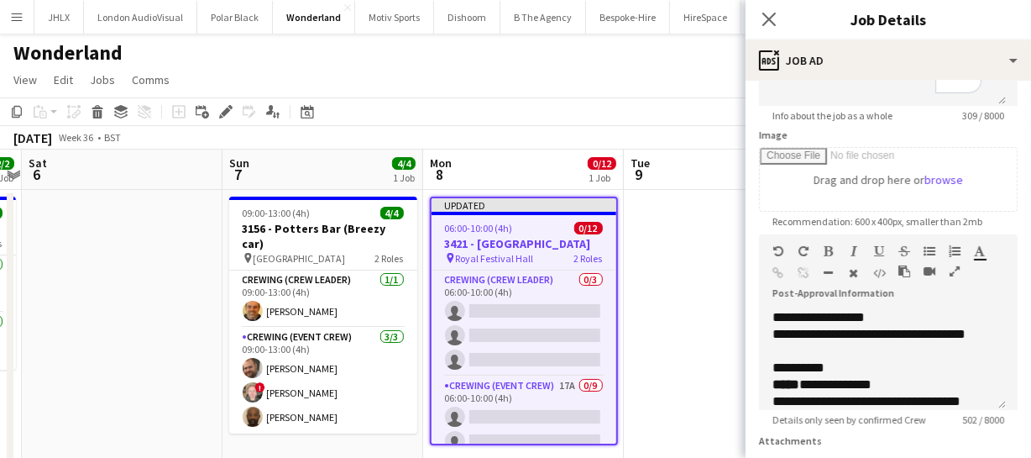
type input "**********"
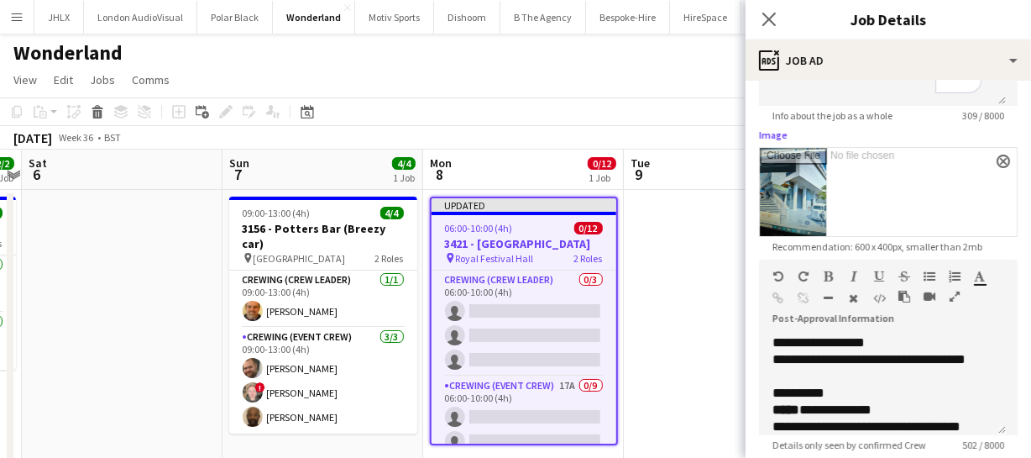
click at [782, 182] on input "Image" at bounding box center [888, 192] width 257 height 88
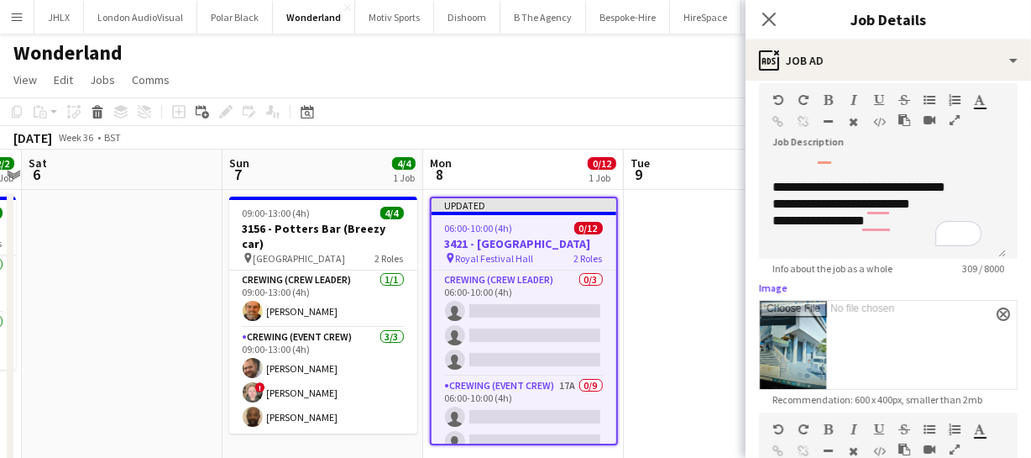
scroll to position [0, 0]
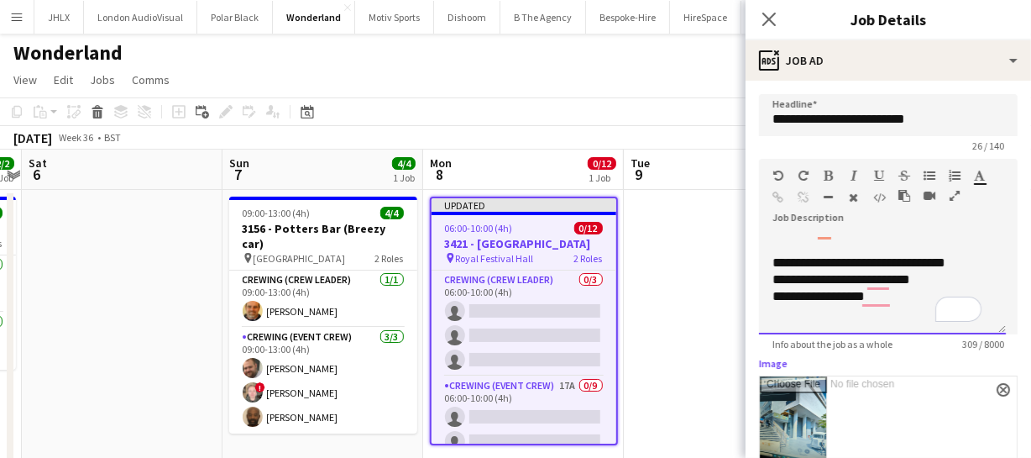
click at [817, 238] on div "**********" at bounding box center [876, 221] width 209 height 34
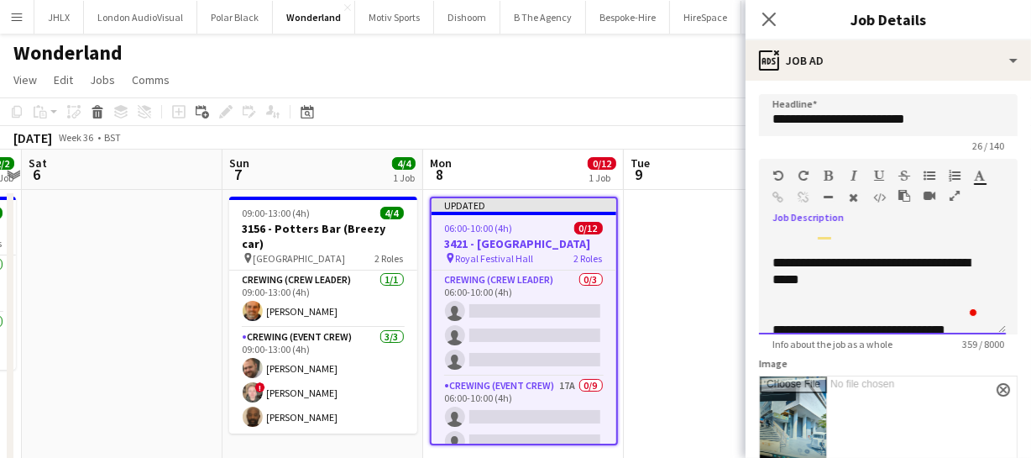
scroll to position [211, 0]
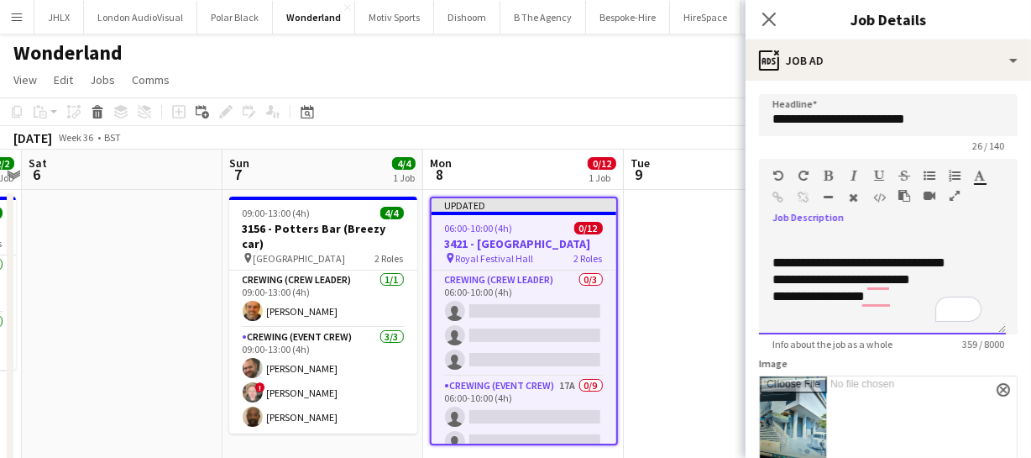
click at [766, 278] on div "**********" at bounding box center [882, 283] width 247 height 101
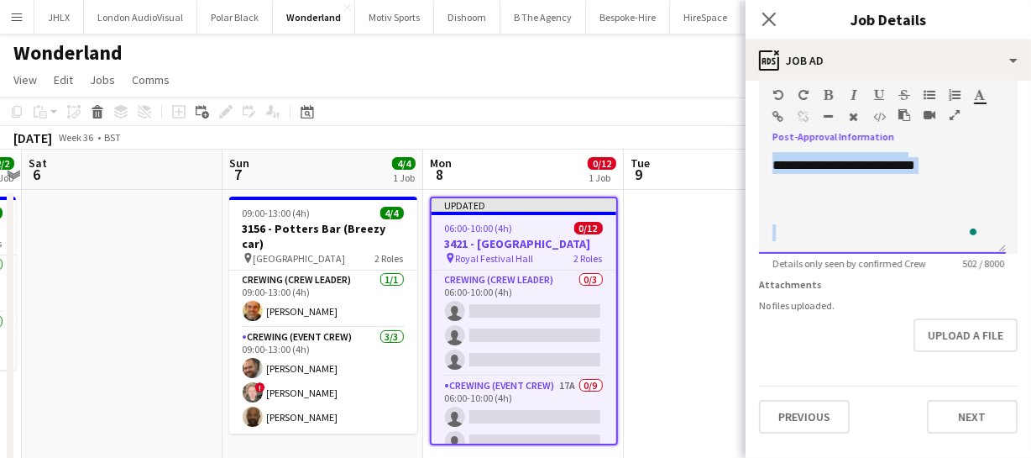
drag, startPoint x: 772, startPoint y: 198, endPoint x: 895, endPoint y: 263, distance: 138.6
click at [895, 263] on app-form-group "**********" at bounding box center [888, 173] width 259 height 191
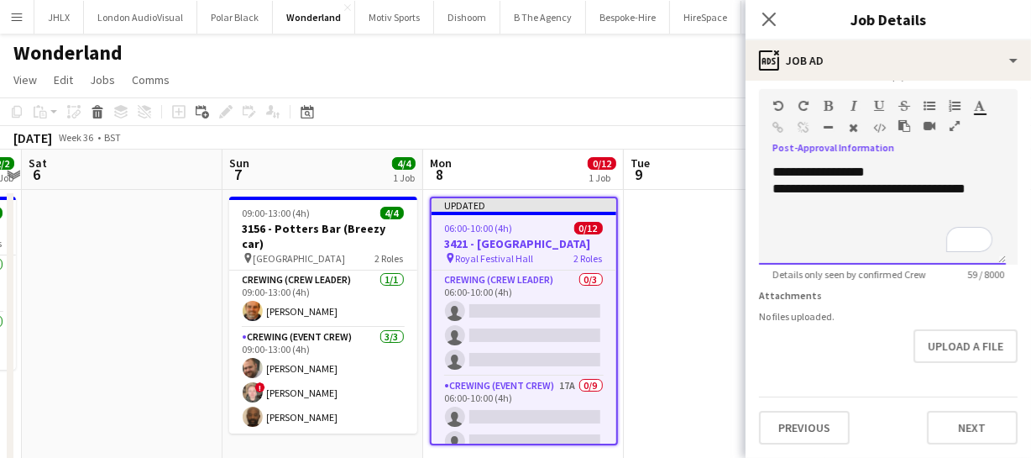
click at [930, 180] on div "**********" at bounding box center [882, 197] width 220 height 34
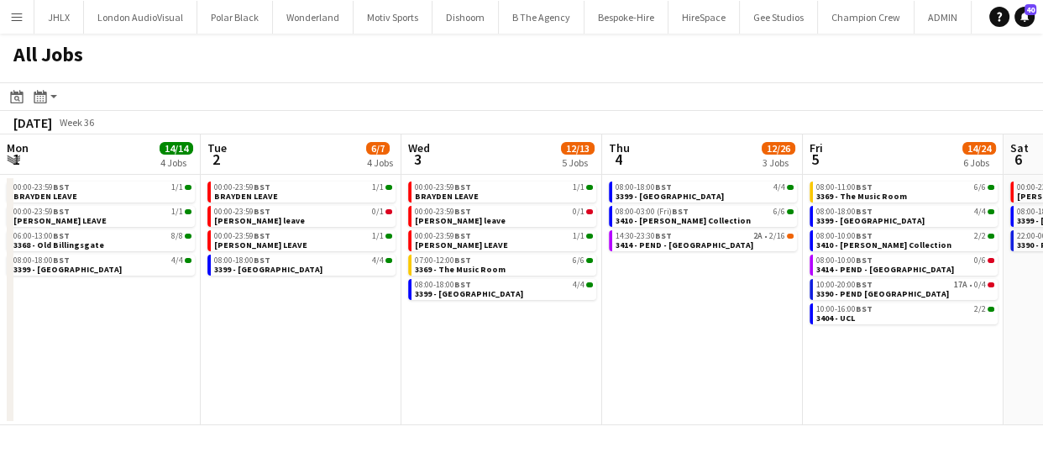
scroll to position [0, 787]
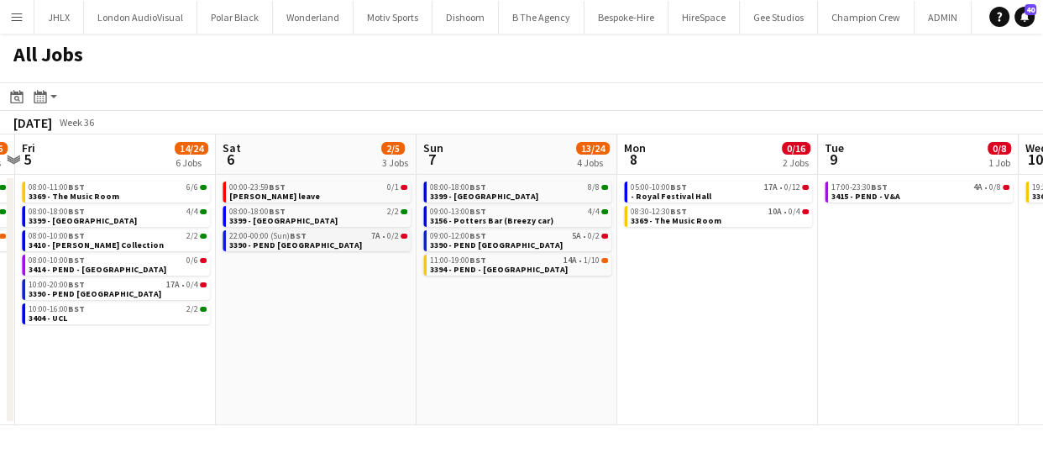
click at [269, 235] on span "22:00-00:00 (Sun) BST" at bounding box center [267, 236] width 77 height 8
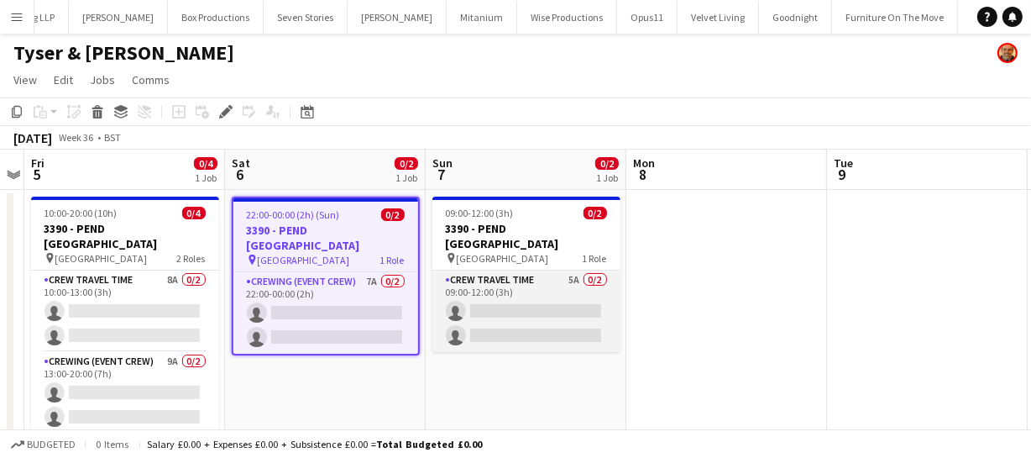
scroll to position [0, 5213]
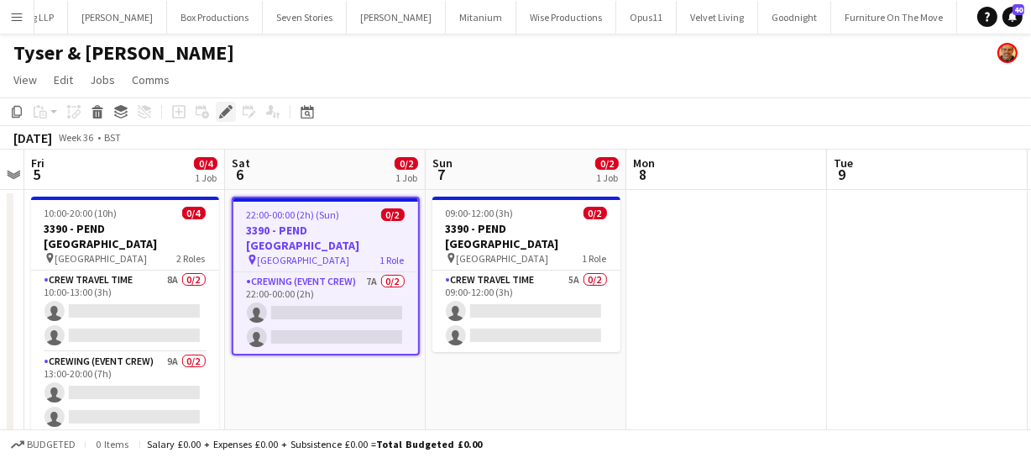
click at [229, 108] on icon at bounding box center [230, 107] width 4 height 4
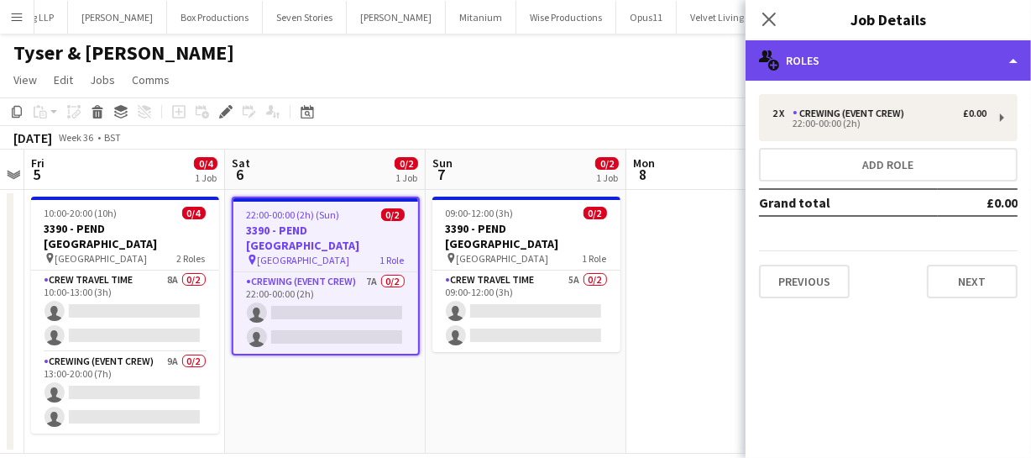
click at [891, 59] on div "multiple-users-add Roles" at bounding box center [888, 60] width 285 height 40
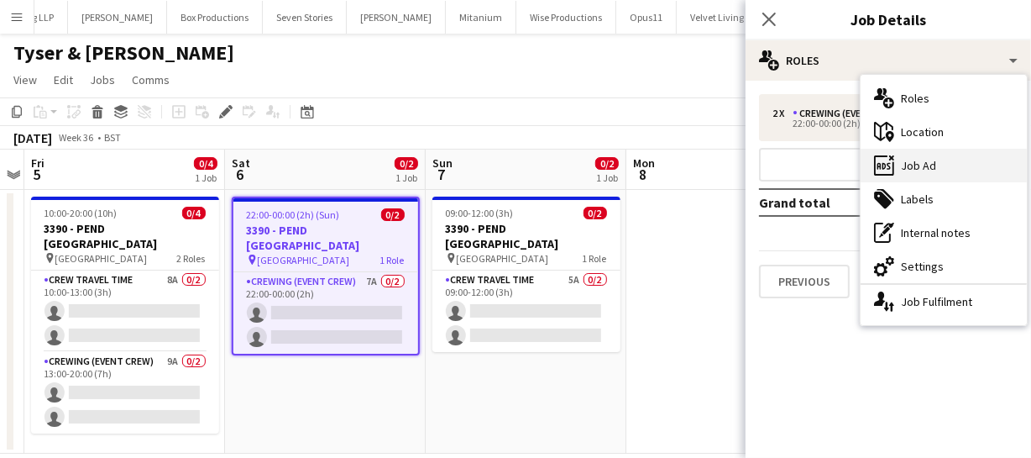
click at [940, 167] on div "ads-window Job Ad" at bounding box center [944, 166] width 166 height 34
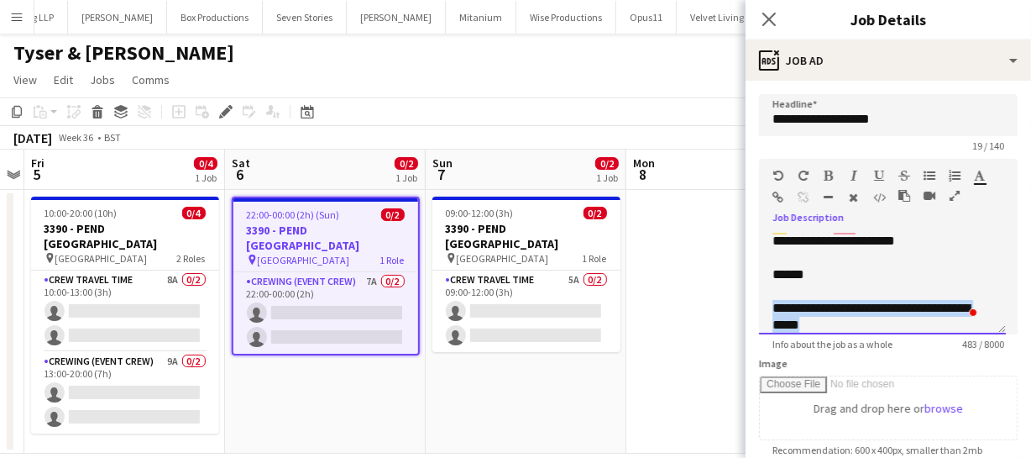
scroll to position [0, 0]
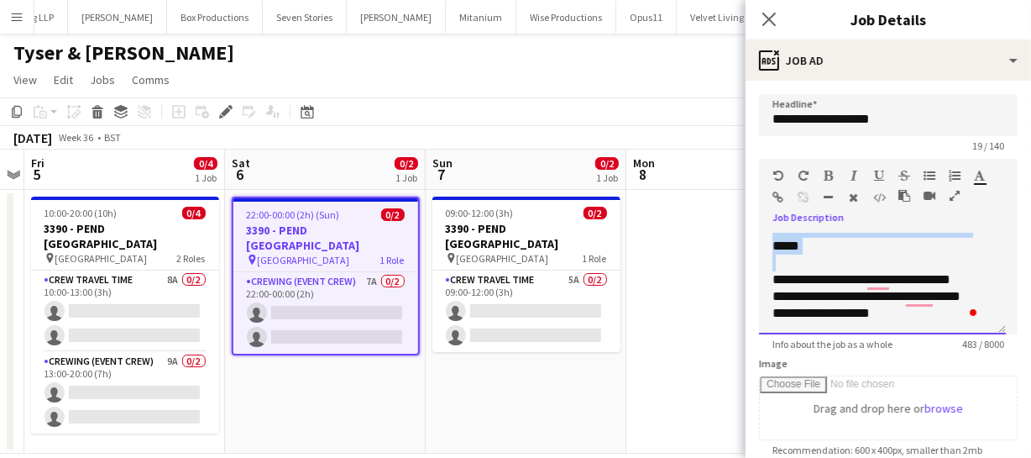
drag, startPoint x: 766, startPoint y: 307, endPoint x: 955, endPoint y: 267, distance: 193.1
click at [955, 267] on div "**********" at bounding box center [882, 283] width 247 height 101
copy div "**********"
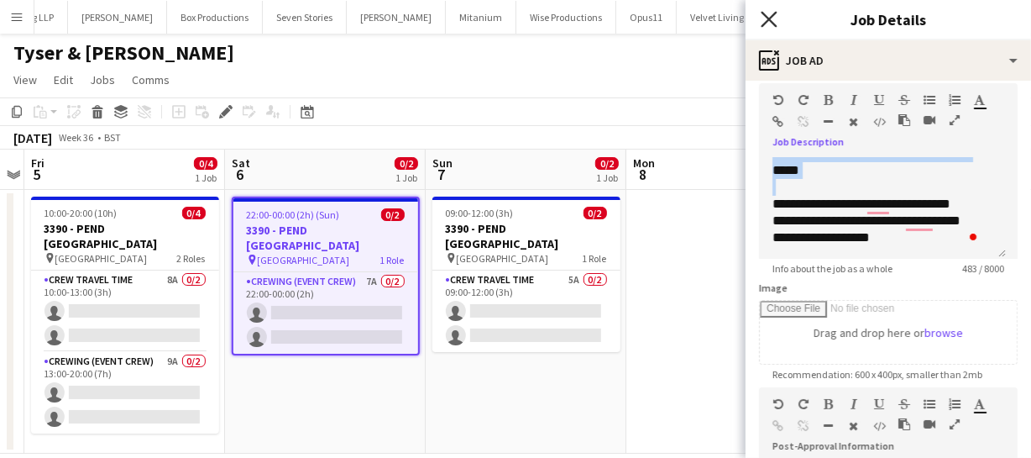
click at [772, 14] on icon "Close pop-in" at bounding box center [769, 19] width 16 height 16
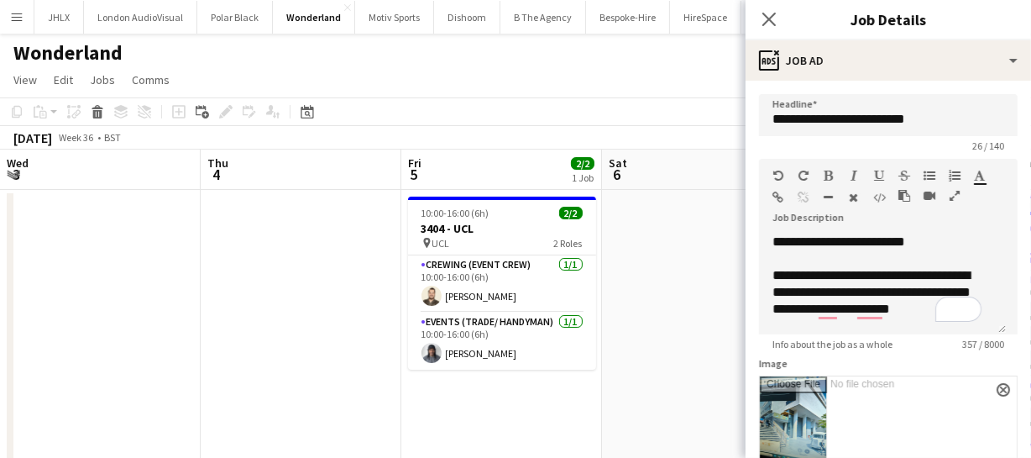
scroll to position [214, 0]
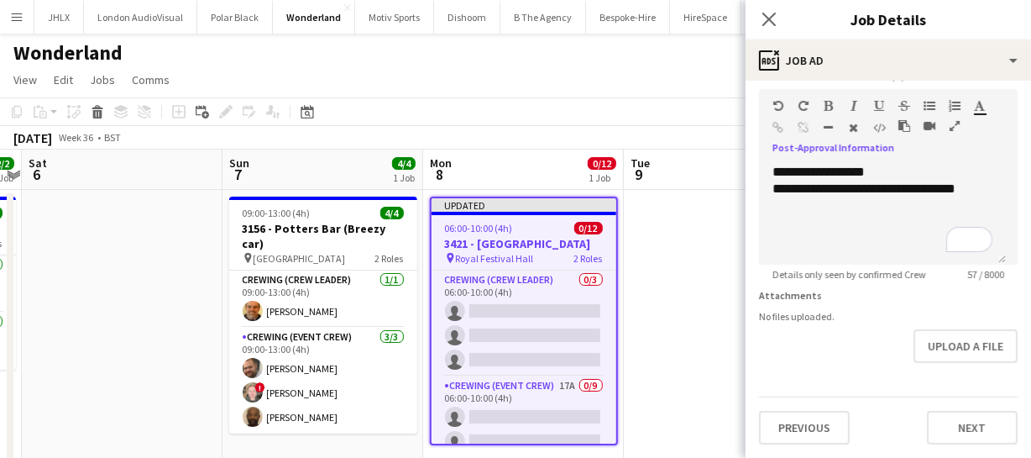
click at [965, 180] on div "**********" at bounding box center [882, 188] width 220 height 17
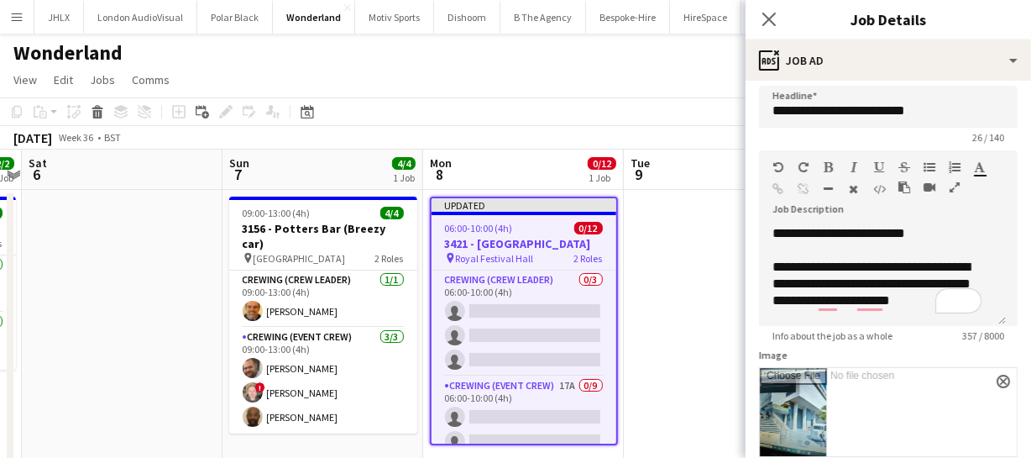
scroll to position [0, 0]
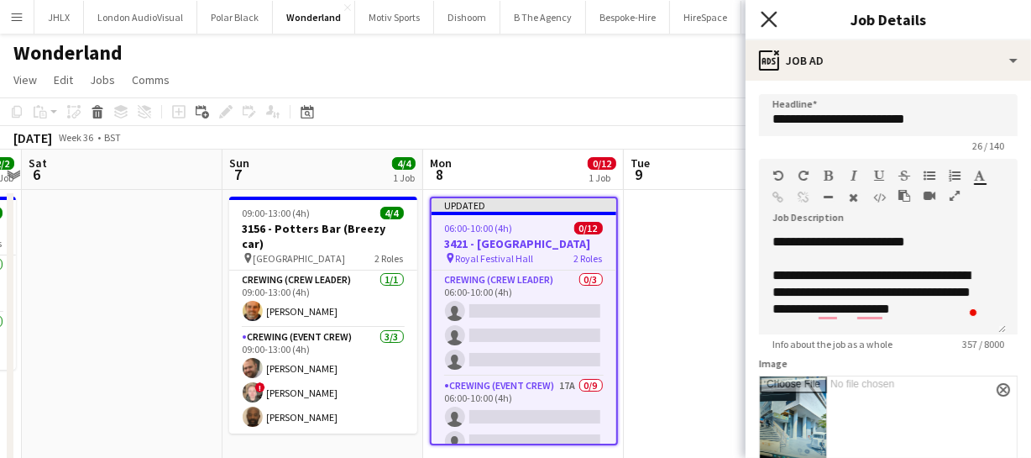
click at [769, 14] on icon "Close pop-in" at bounding box center [769, 19] width 16 height 16
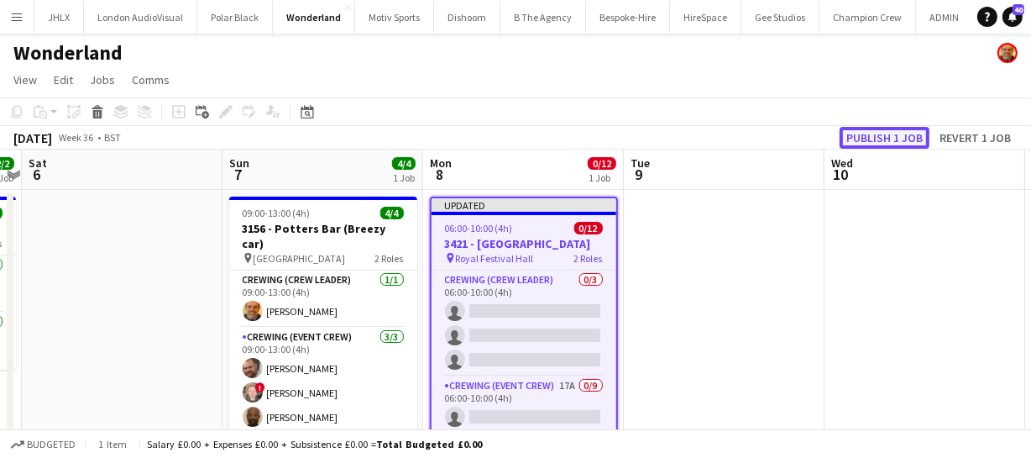
click at [873, 139] on button "Publish 1 job" at bounding box center [885, 138] width 90 height 22
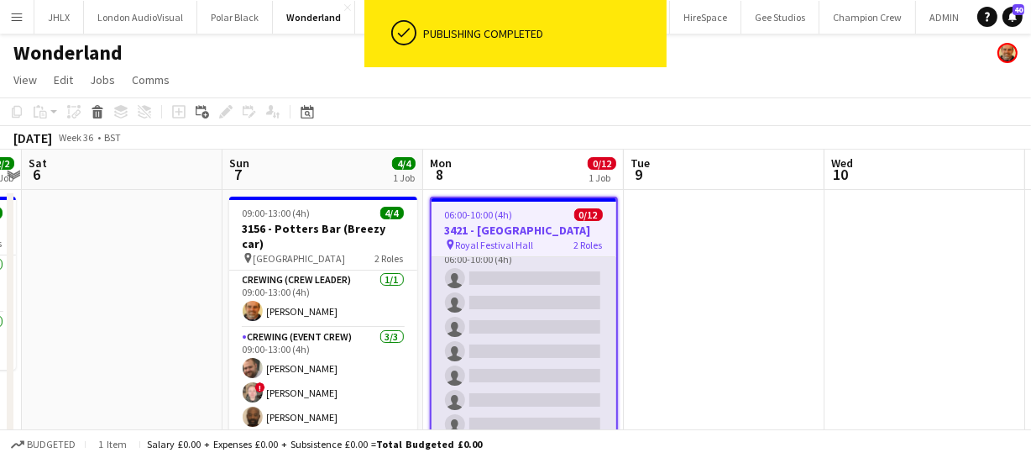
scroll to position [152, 0]
click at [529, 324] on app-card-role "Crewing (Event Crew) 17A 0/9 06:00-10:00 (4h) single-neutral-actions single-neu…" at bounding box center [524, 337] width 185 height 252
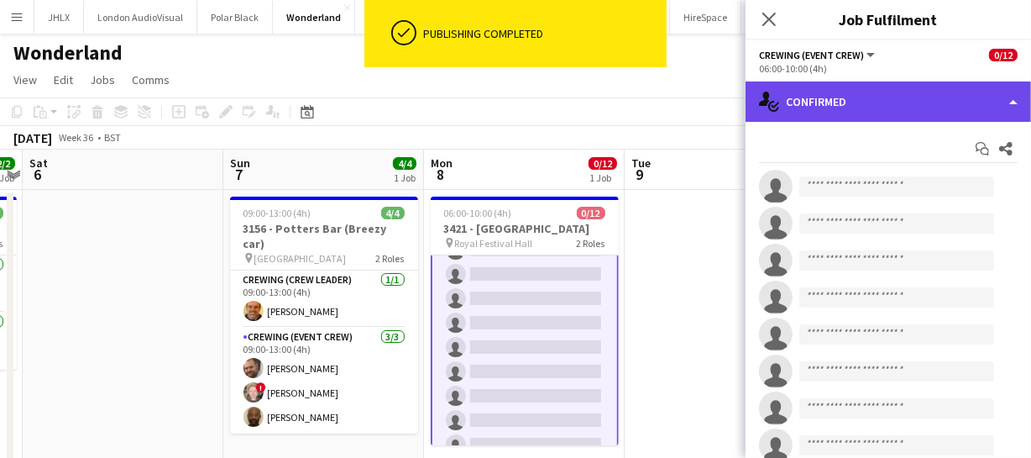
click at [880, 112] on div "single-neutral-actions-check-2 Confirmed" at bounding box center [888, 101] width 285 height 40
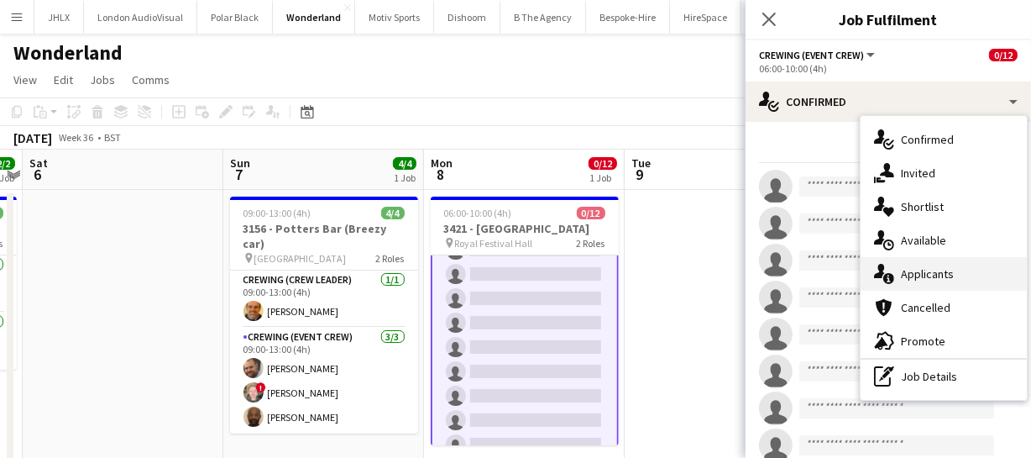
click at [929, 269] on div "single-neutral-actions-information Applicants" at bounding box center [944, 274] width 166 height 34
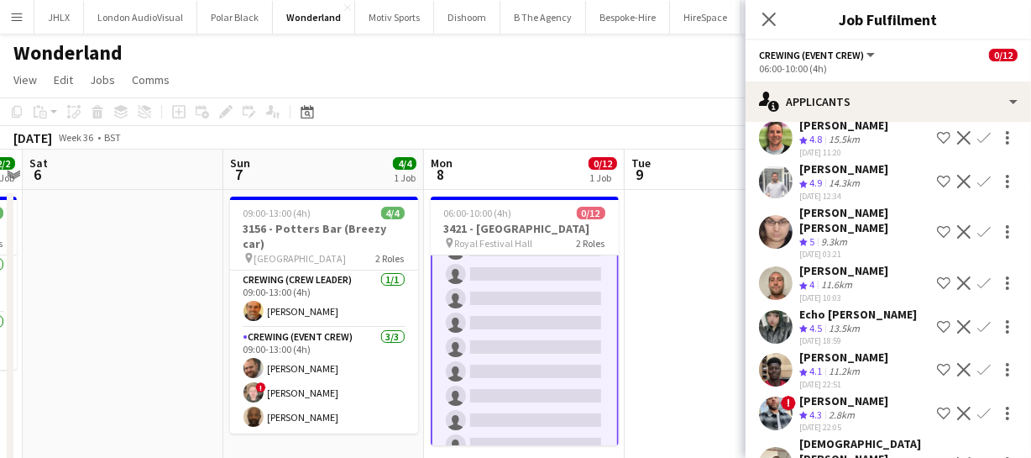
scroll to position [479, 0]
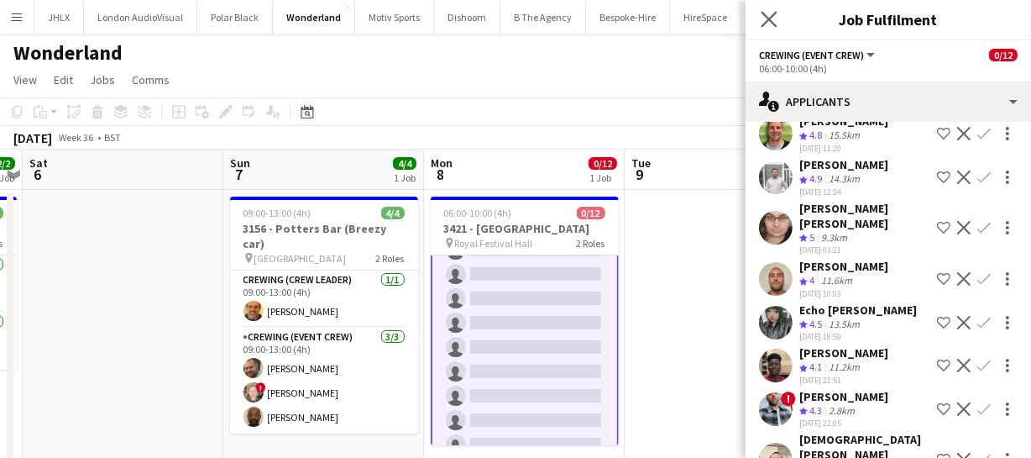
click at [778, 18] on app-icon "Close pop-in" at bounding box center [769, 20] width 24 height 24
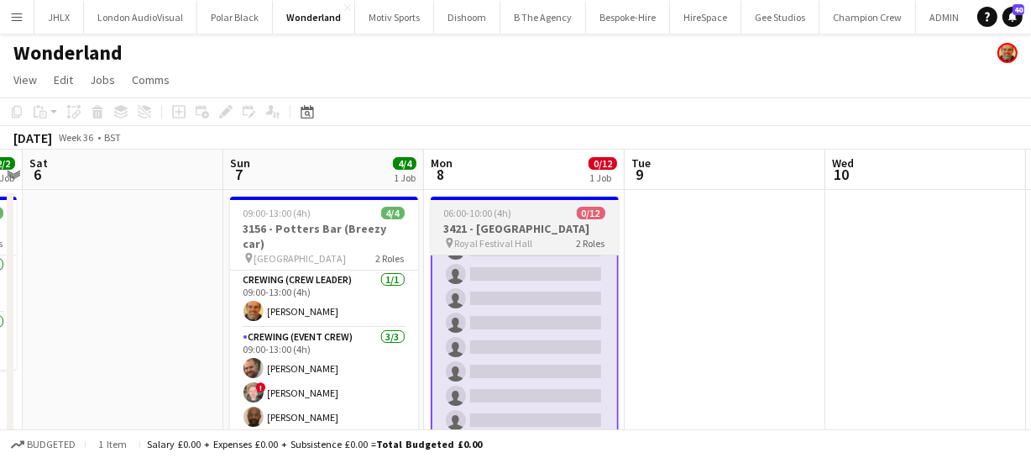
click at [504, 217] on span "06:00-10:00 (4h)" at bounding box center [478, 213] width 68 height 13
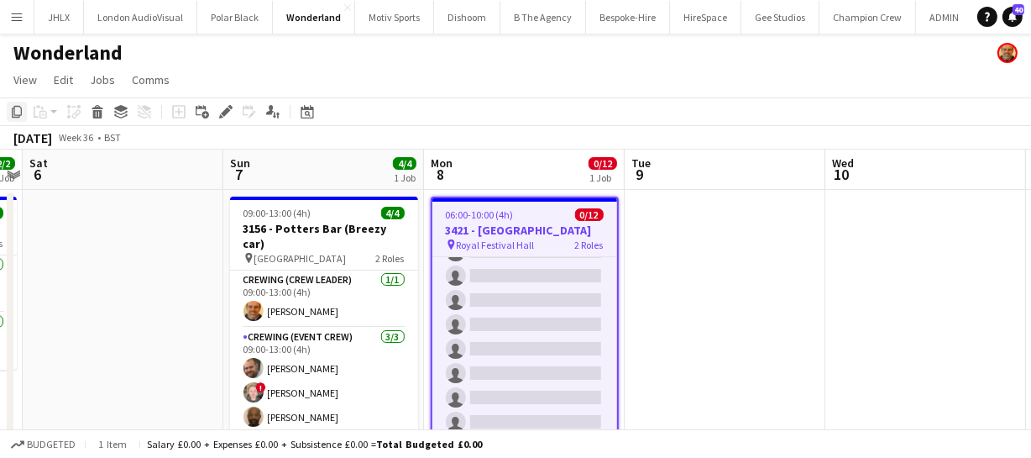
click at [19, 110] on icon "Copy" at bounding box center [16, 111] width 13 height 13
drag, startPoint x: 856, startPoint y: 322, endPoint x: 739, endPoint y: 299, distance: 119.9
click at [791, 306] on app-calendar-viewport "Wed 3 Thu 4 Fri 5 2/2 1 Job Sat 6 Sun 7 4/4 1 Job Mon 8 0/12 1 Job Tue 9 Wed 10…" at bounding box center [515, 436] width 1031 height 574
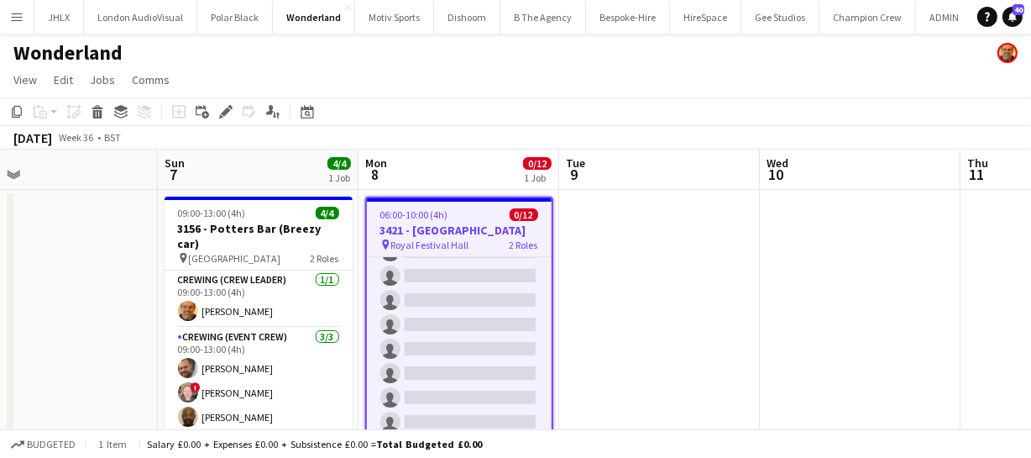
drag, startPoint x: 730, startPoint y: 306, endPoint x: 630, endPoint y: 297, distance: 99.5
click at [651, 299] on app-calendar-viewport "Wed 3 Thu 4 Fri 5 2/2 1 Job Sat 6 Sun 7 4/4 1 Job Mon 8 0/12 1 Job Tue 9 Wed 10…" at bounding box center [515, 436] width 1031 height 574
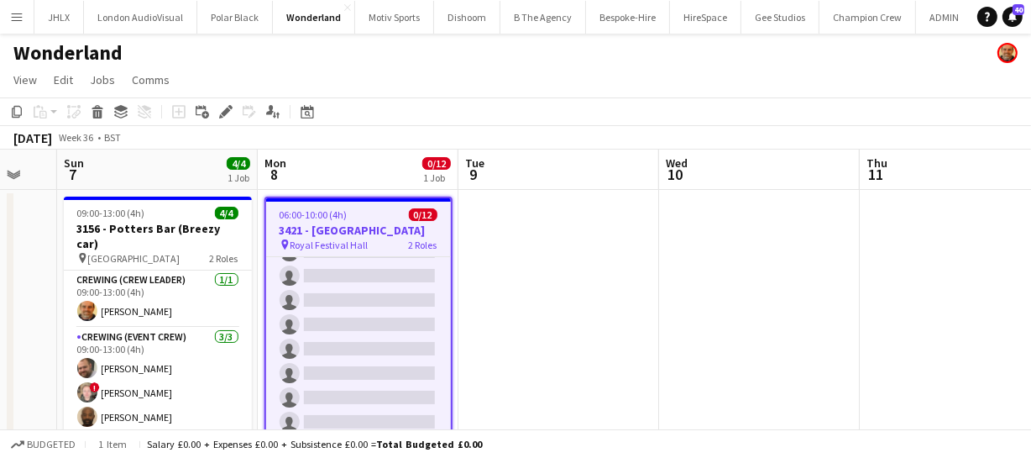
drag, startPoint x: 731, startPoint y: 313, endPoint x: 638, endPoint y: 306, distance: 93.4
click at [631, 308] on app-calendar-viewport "Wed 3 Thu 4 Fri 5 2/2 1 Job Sat 6 Sun 7 4/4 1 Job Mon 8 0/12 1 Job Tue 9 Wed 10…" at bounding box center [515, 436] width 1031 height 574
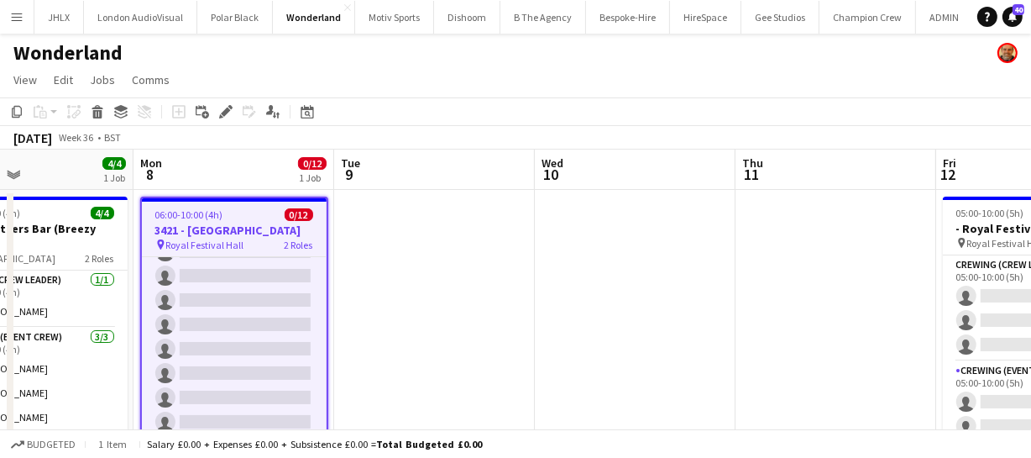
drag, startPoint x: 652, startPoint y: 309, endPoint x: 561, endPoint y: 295, distance: 92.6
click at [547, 303] on app-calendar-viewport "Fri 5 2/2 1 Job Sat 6 Sun 7 4/4 1 Job Mon 8 0/12 1 Job Tue 9 Wed 10 Thu 11 Fri …" at bounding box center [515, 436] width 1031 height 574
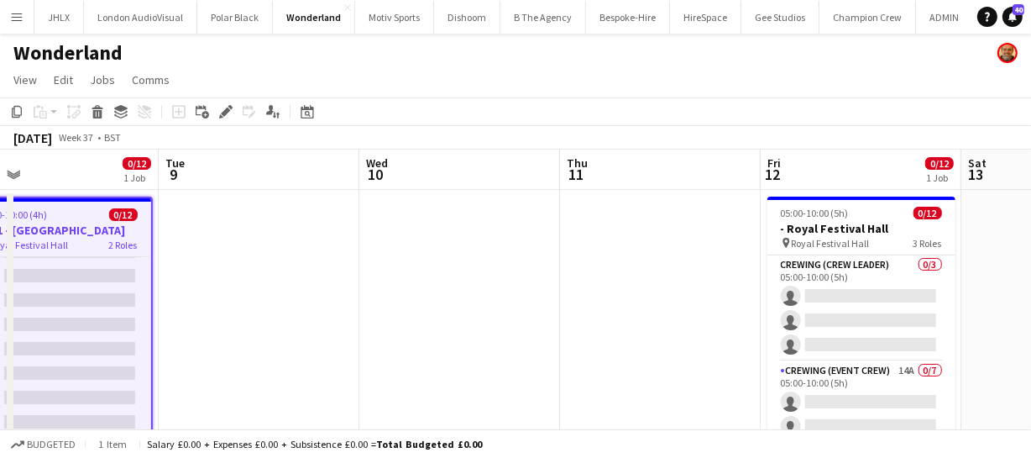
drag, startPoint x: 552, startPoint y: 299, endPoint x: 448, endPoint y: 288, distance: 103.8
click at [530, 296] on app-calendar-viewport "Fri 5 2/2 1 Job Sat 6 Sun 7 4/4 1 Job Mon 8 0/12 1 Job Tue 9 Wed 10 Thu 11 Fri …" at bounding box center [515, 436] width 1031 height 574
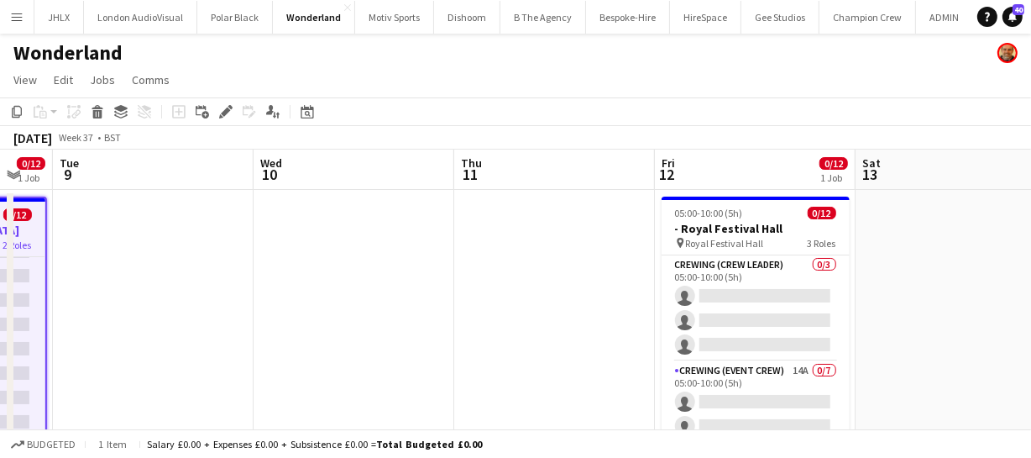
click at [303, 287] on app-calendar-viewport "Fri 5 2/2 1 Job Sat 6 Sun 7 4/4 1 Job Mon 8 0/12 1 Job Tue 9 Wed 10 Thu 11 Fri …" at bounding box center [515, 436] width 1031 height 574
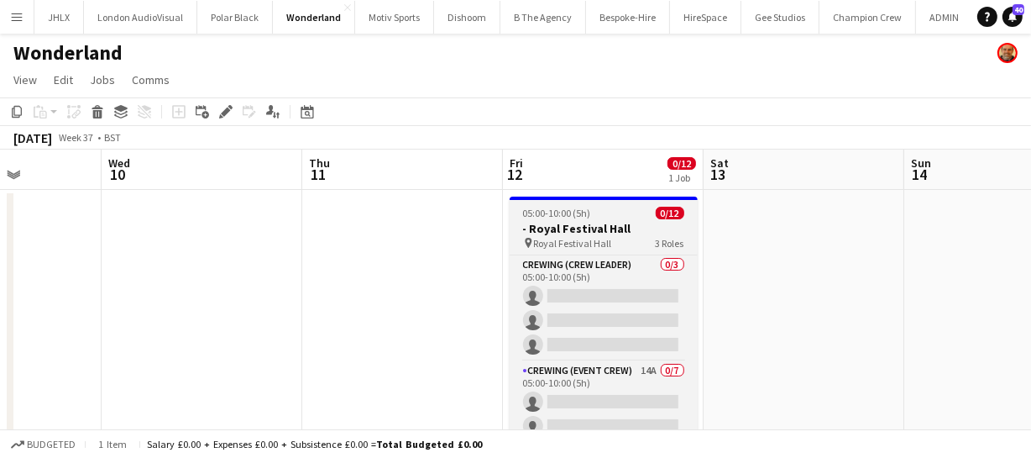
click at [590, 227] on h3 "- Royal Festival Hall" at bounding box center [604, 228] width 188 height 15
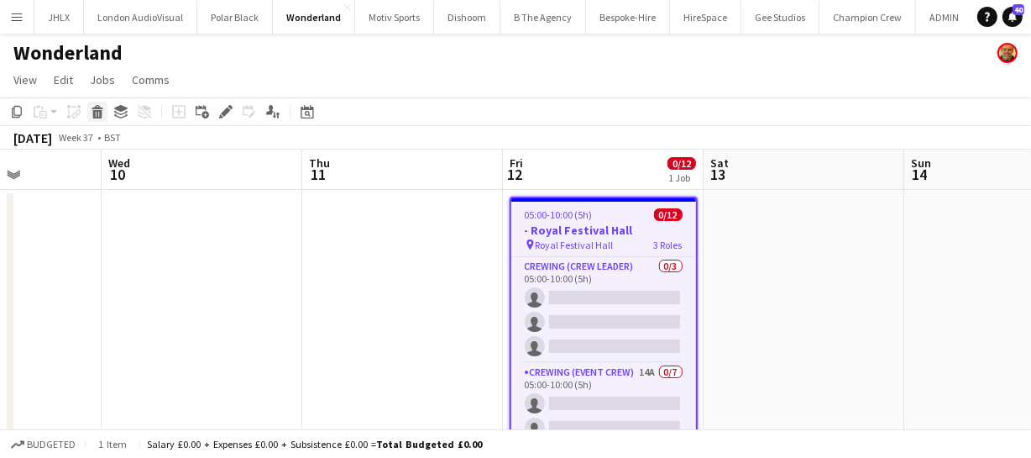
click at [93, 109] on icon "Delete" at bounding box center [97, 111] width 13 height 13
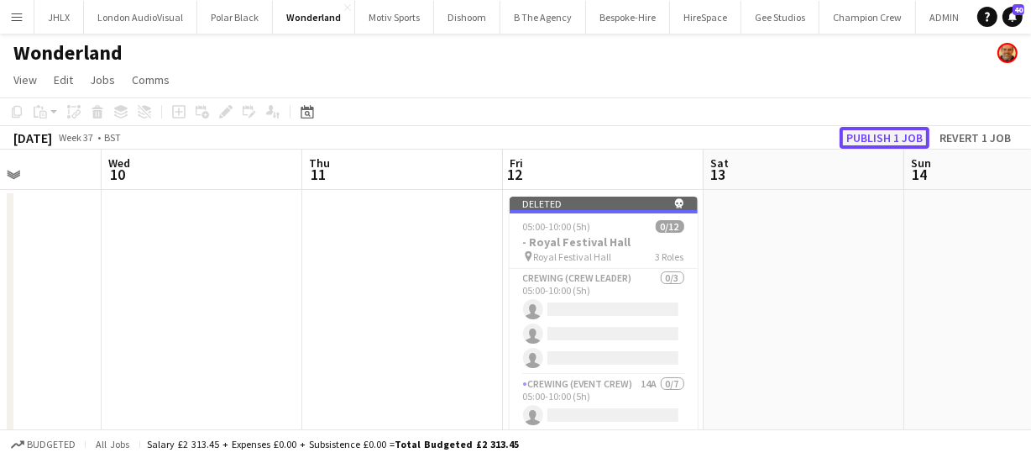
click at [879, 132] on button "Publish 1 job" at bounding box center [885, 138] width 90 height 22
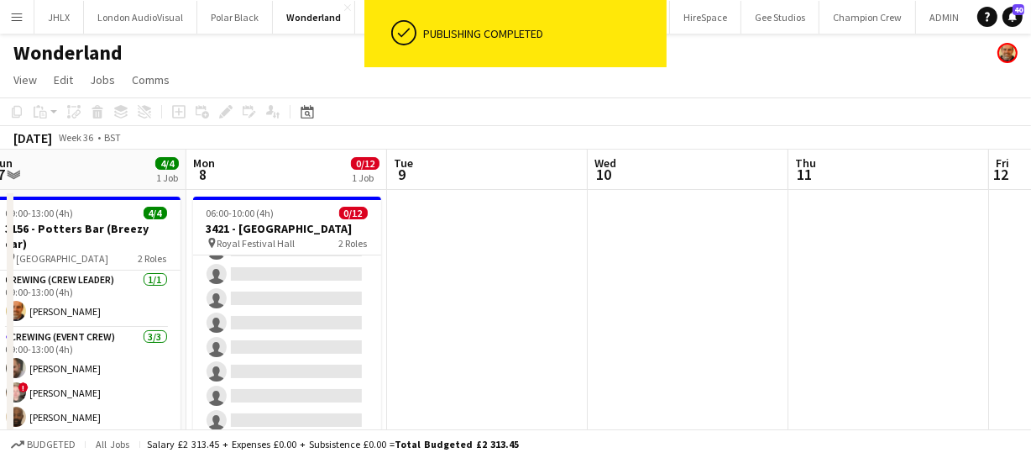
scroll to position [0, 402]
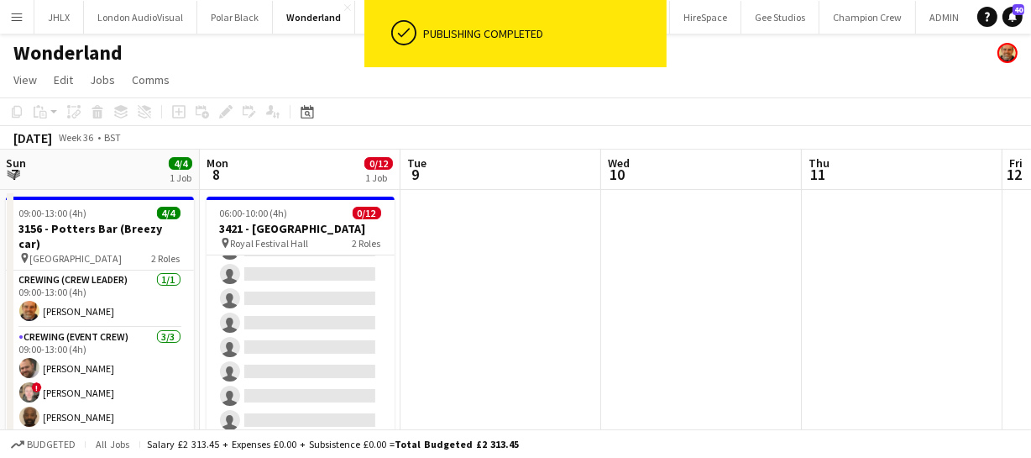
drag, startPoint x: 302, startPoint y: 264, endPoint x: 802, endPoint y: 254, distance: 499.6
click at [802, 254] on app-calendar-viewport "Fri 5 2/2 1 Job Sat 6 Sun 7 4/4 1 Job Mon 8 0/12 1 Job Tue 9 Wed 10 Thu 11 Fri …" at bounding box center [515, 436] width 1031 height 574
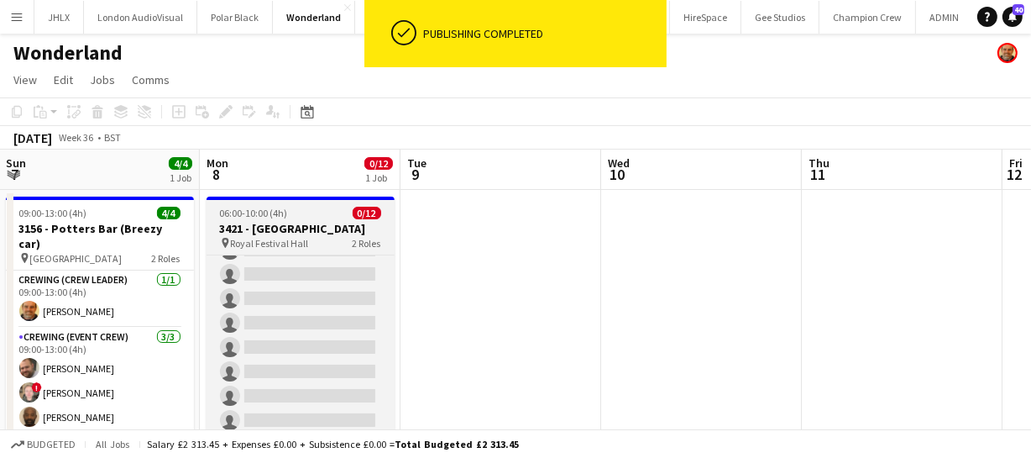
click at [266, 225] on h3 "3421 - [GEOGRAPHIC_DATA]" at bounding box center [301, 228] width 188 height 15
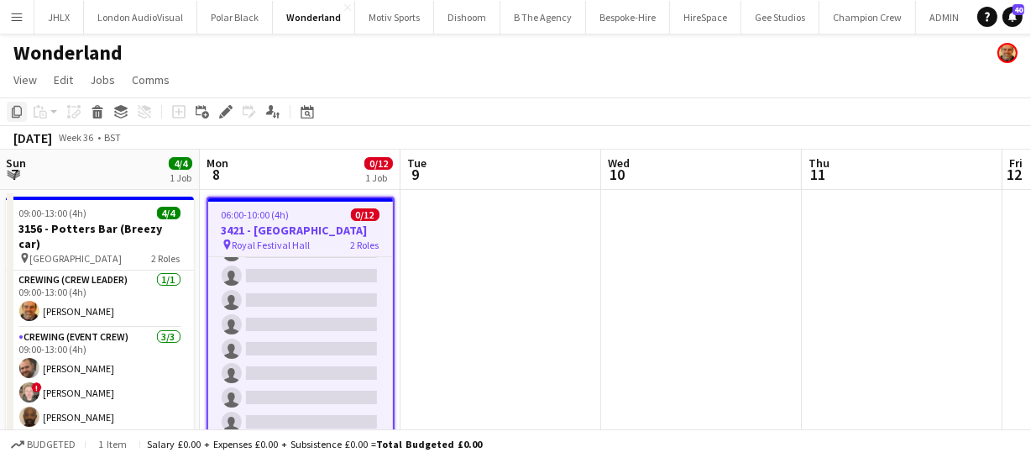
click at [16, 107] on icon "Copy" at bounding box center [16, 111] width 13 height 13
drag, startPoint x: 840, startPoint y: 306, endPoint x: 592, endPoint y: 276, distance: 249.5
click at [747, 296] on app-calendar-viewport "Fri 5 2/2 1 Job Sat 6 Sun 7 4/4 1 Job Mon 8 0/12 1 Job Tue 9 Wed 10 Thu 11 Fri …" at bounding box center [515, 436] width 1031 height 574
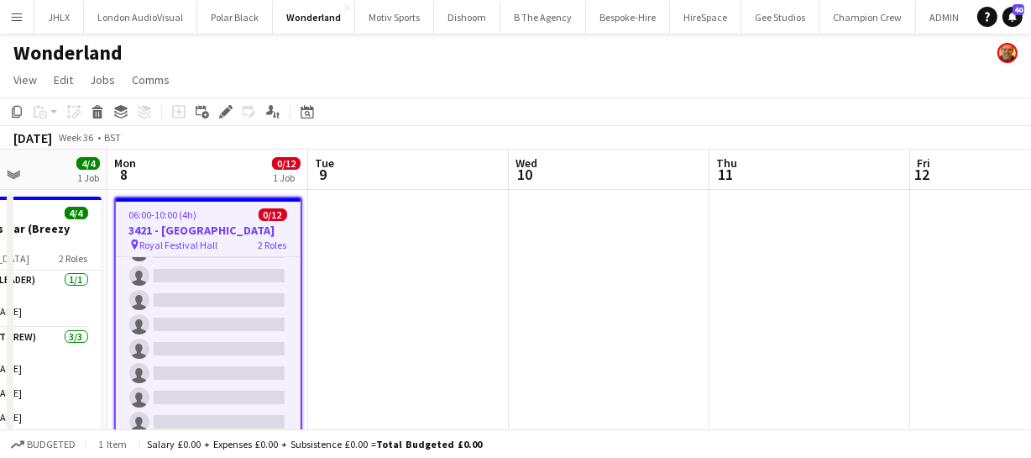
click at [556, 278] on app-calendar-viewport "Fri 5 2/2 1 Job Sat 6 Sun 7 4/4 1 Job Mon 8 0/12 1 Job Tue 9 Wed 10 Thu 11 Fri …" at bounding box center [515, 436] width 1031 height 574
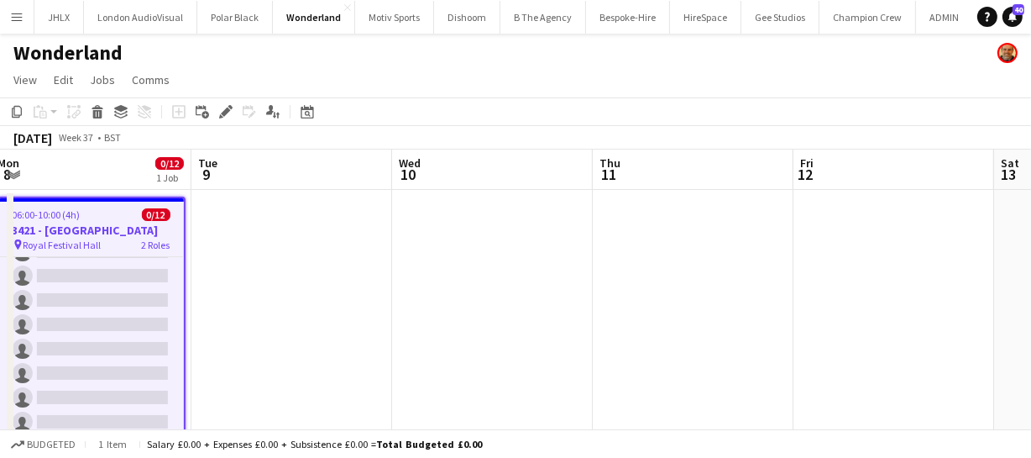
click at [544, 278] on app-calendar-viewport "Fri 5 2/2 1 Job Sat 6 Sun 7 4/4 1 Job Mon 8 0/12 1 Job Tue 9 Wed 10 Thu 11 Fri …" at bounding box center [515, 436] width 1031 height 574
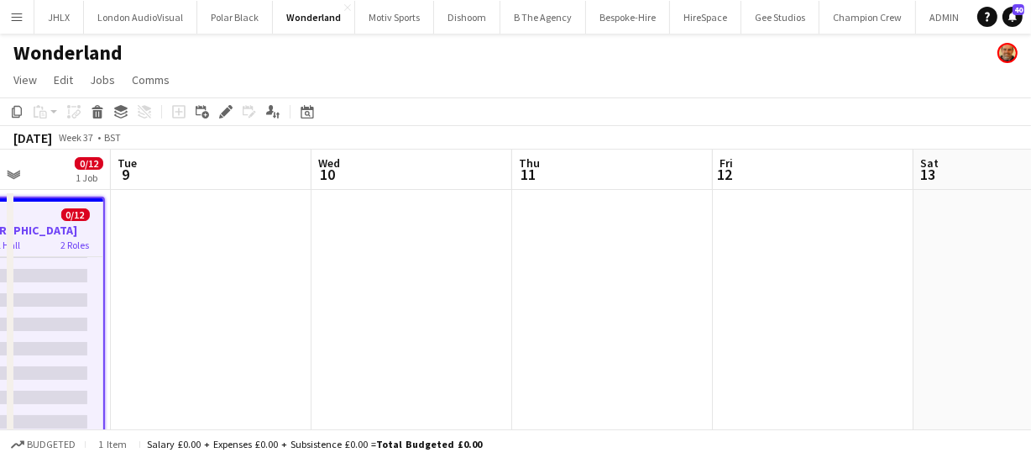
drag, startPoint x: 543, startPoint y: 271, endPoint x: 400, endPoint y: 264, distance: 143.7
click at [464, 268] on app-calendar-viewport "Fri 5 2/2 1 Job Sat 6 Sun 7 4/4 1 Job Mon 8 0/12 1 Job Tue 9 Wed 10 Thu 11 Fri …" at bounding box center [515, 436] width 1031 height 574
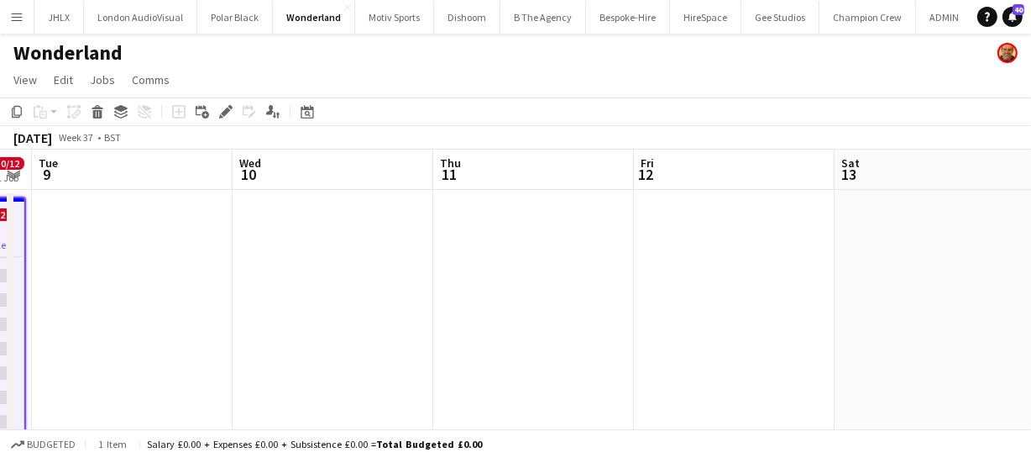
click at [668, 252] on app-date-cell at bounding box center [734, 457] width 201 height 534
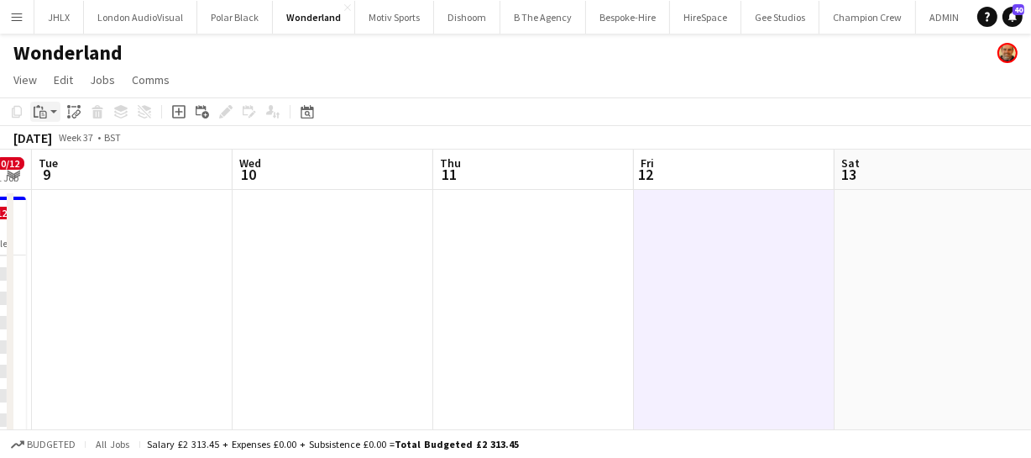
click at [41, 109] on icon "Paste" at bounding box center [40, 111] width 13 height 13
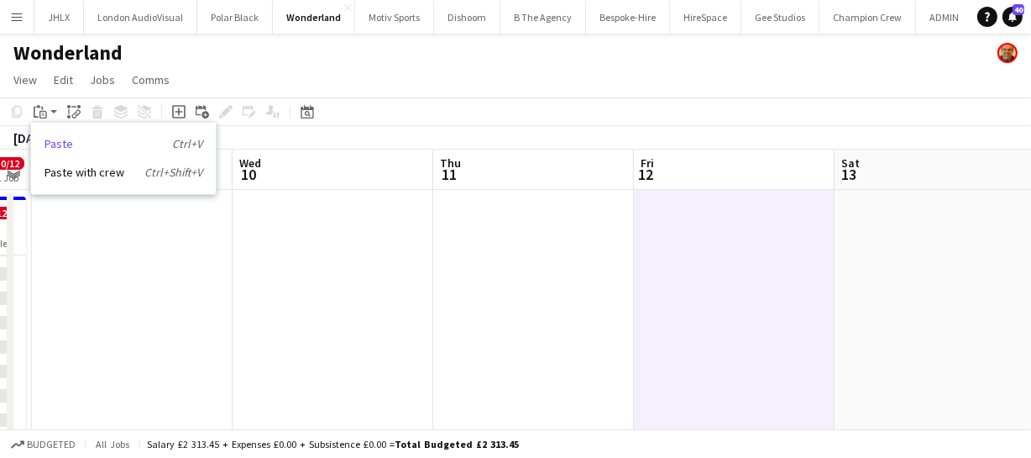
click at [91, 146] on link "Paste Ctrl+V" at bounding box center [123, 143] width 158 height 15
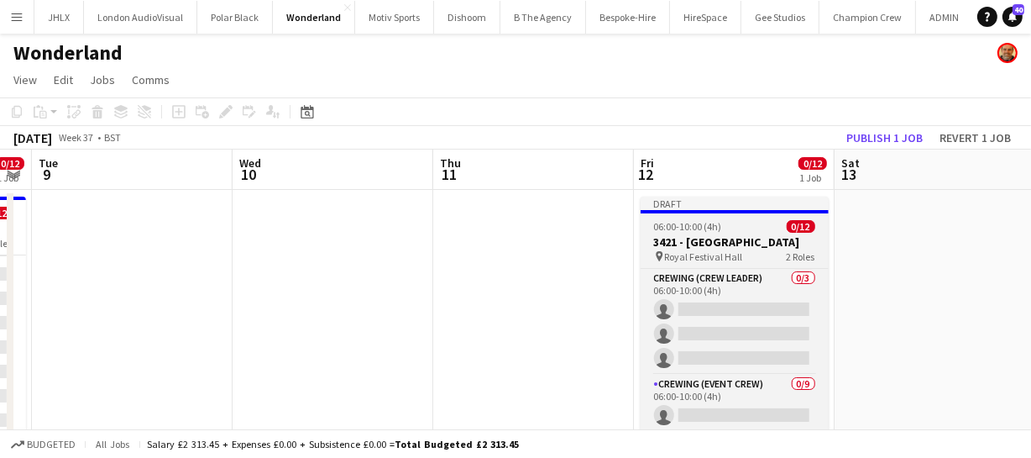
click at [727, 238] on h3 "3421 - [GEOGRAPHIC_DATA]" at bounding box center [735, 241] width 188 height 15
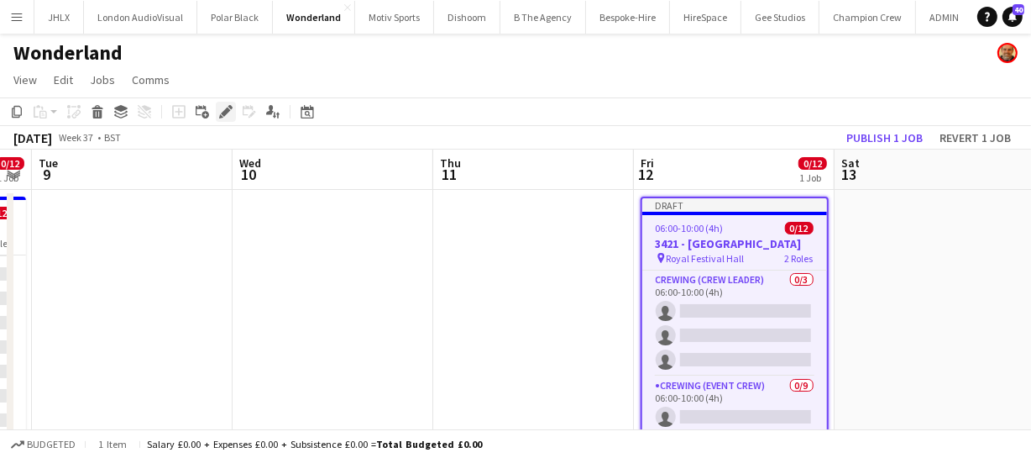
click at [222, 112] on icon at bounding box center [225, 111] width 9 height 9
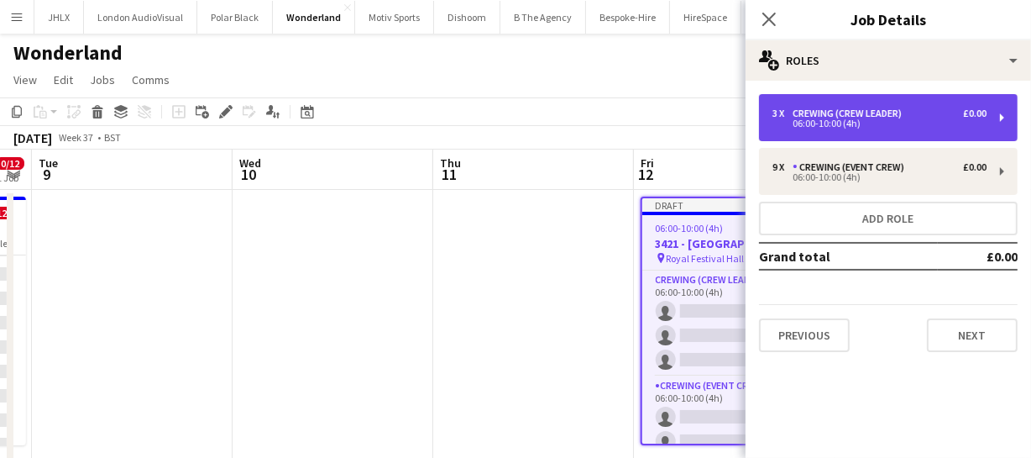
click at [824, 128] on div "06:00-10:00 (4h)" at bounding box center [879, 123] width 214 height 8
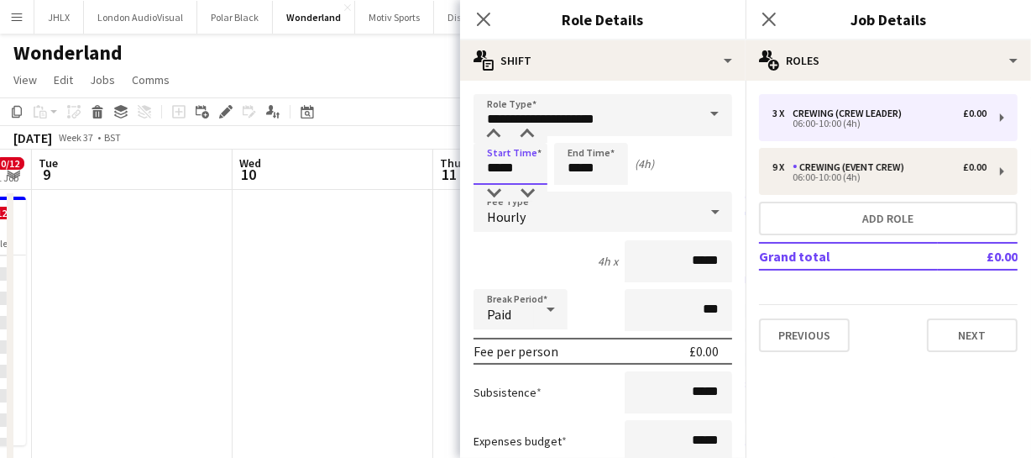
drag, startPoint x: 525, startPoint y: 165, endPoint x: 303, endPoint y: 164, distance: 221.6
click at [332, 165] on body "Menu Boards Boards Boards All jobs Status Workforce Workforce My Workforce Recr…" at bounding box center [515, 376] width 1031 height 752
type input "*****"
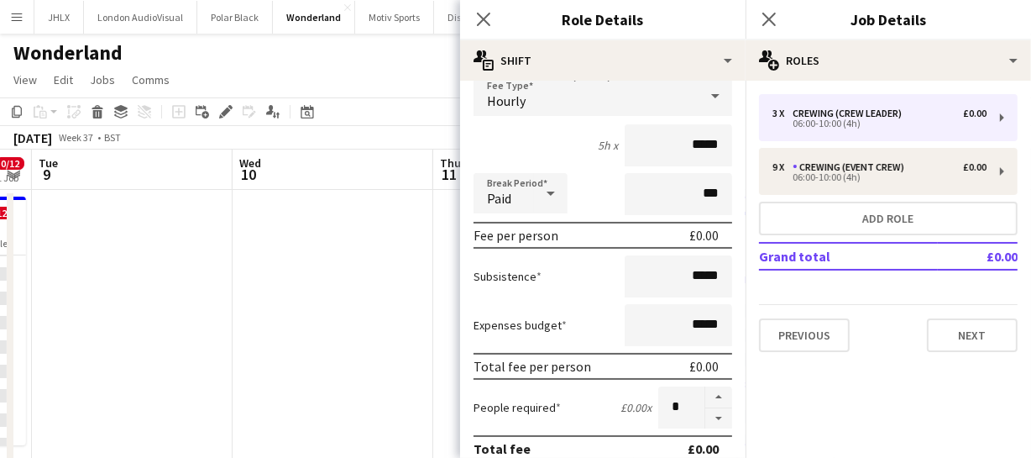
scroll to position [152, 0]
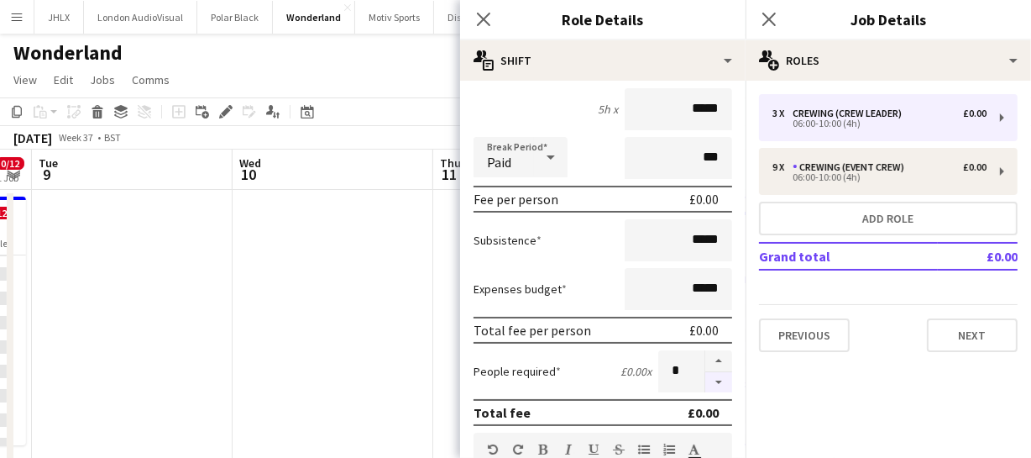
type input "*****"
click at [705, 377] on button "button" at bounding box center [718, 382] width 27 height 21
type input "*"
click at [491, 20] on icon "Close pop-in" at bounding box center [483, 19] width 16 height 16
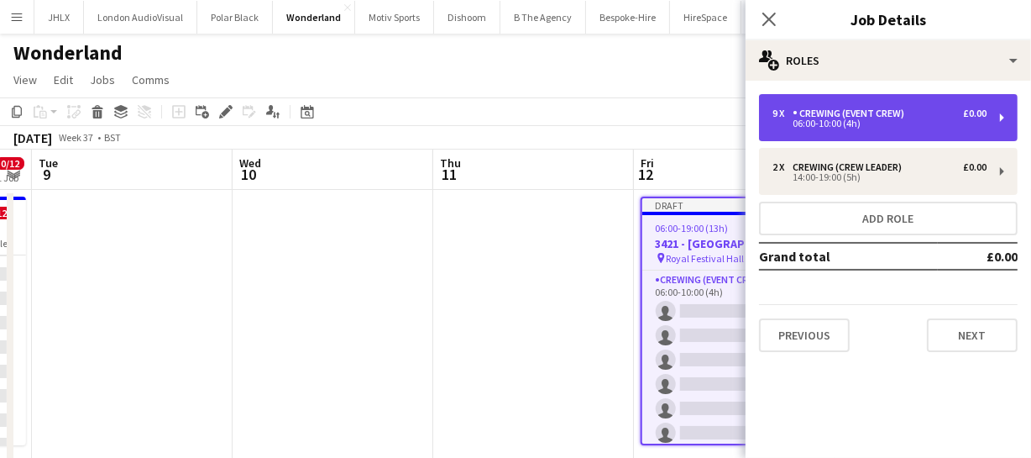
click at [838, 115] on div "Crewing (Event Crew)" at bounding box center [852, 113] width 118 height 12
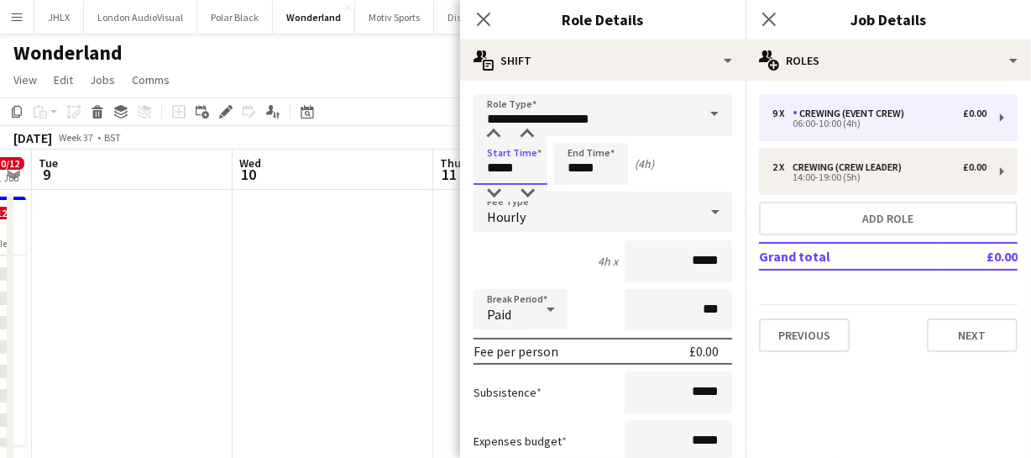
drag, startPoint x: 522, startPoint y: 160, endPoint x: 423, endPoint y: 164, distance: 99.2
type input "*****"
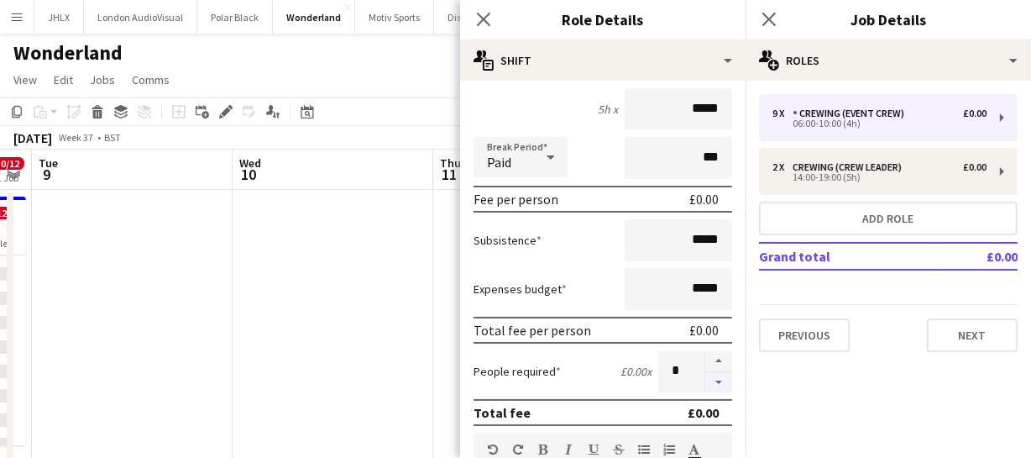
type input "*****"
click at [705, 377] on button "button" at bounding box center [718, 382] width 27 height 21
type input "*"
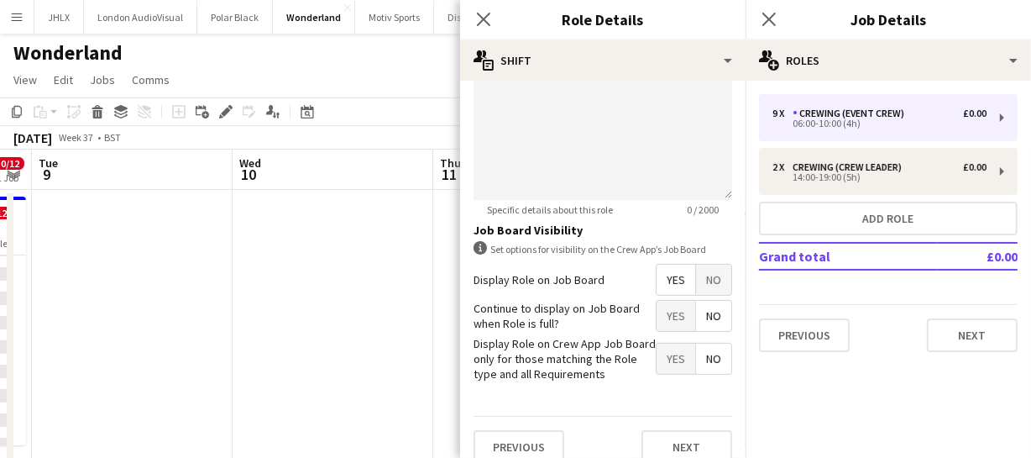
scroll to position [678, 0]
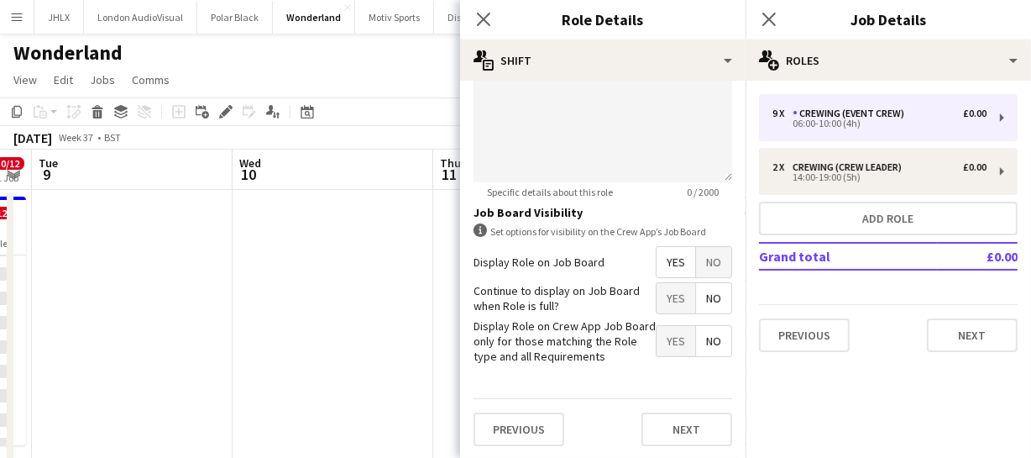
click at [664, 265] on span "Yes" at bounding box center [676, 262] width 39 height 30
click at [489, 12] on icon at bounding box center [483, 19] width 16 height 16
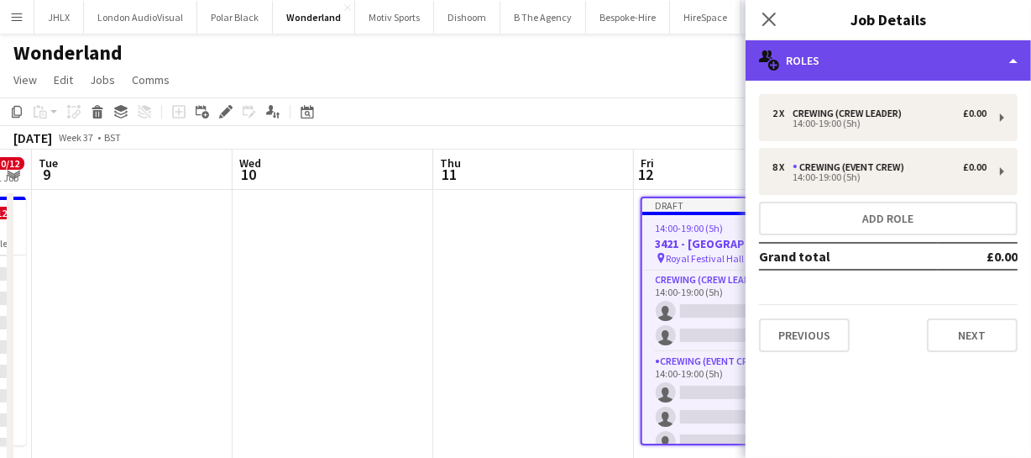
click at [874, 59] on div "multiple-users-add Roles" at bounding box center [888, 60] width 285 height 40
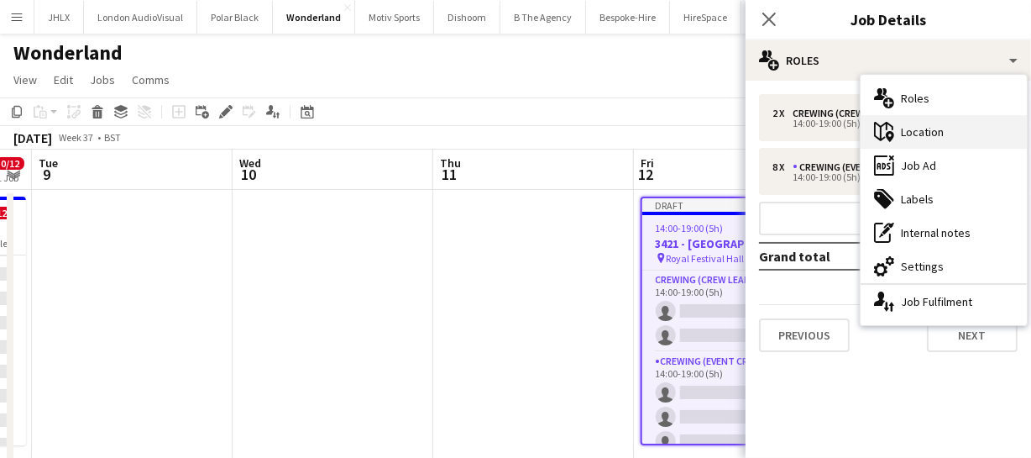
click at [944, 142] on div "maps-pin-1 Location" at bounding box center [944, 132] width 166 height 34
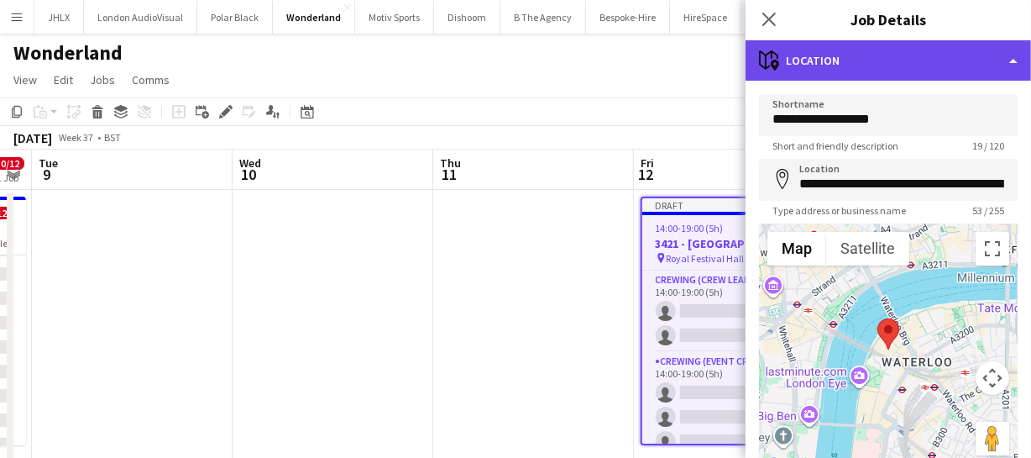
click at [890, 66] on div "maps-pin-1 Location" at bounding box center [888, 60] width 285 height 40
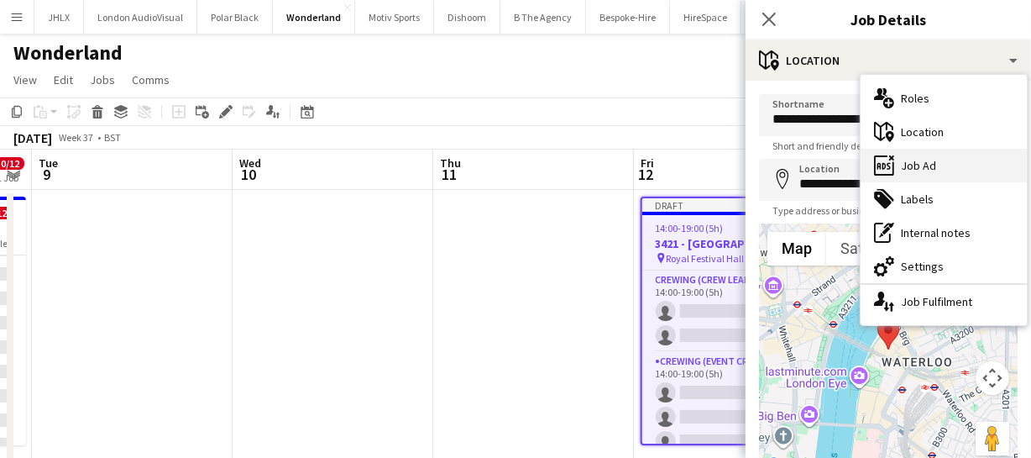
click at [923, 156] on div "ads-window Job Ad" at bounding box center [944, 166] width 166 height 34
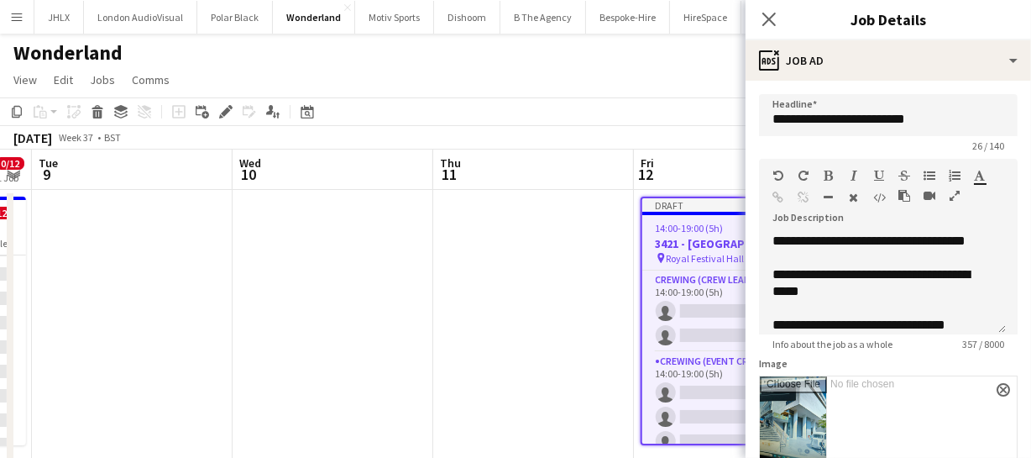
scroll to position [76, 0]
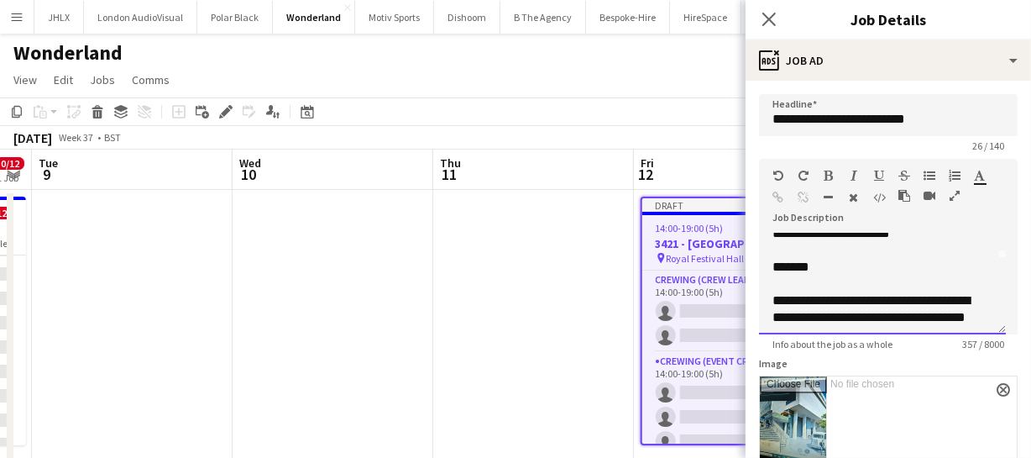
click at [786, 267] on div "*******" at bounding box center [876, 267] width 209 height 17
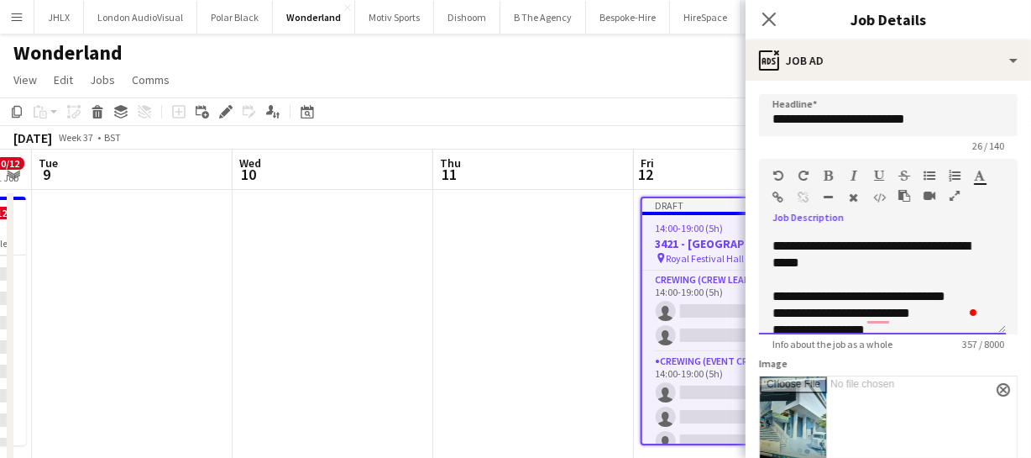
scroll to position [162, 0]
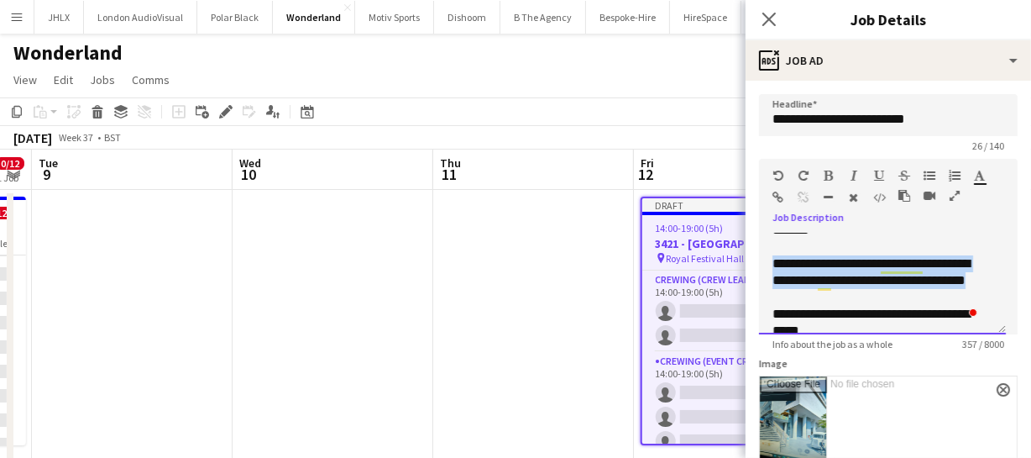
drag, startPoint x: 772, startPoint y: 301, endPoint x: 837, endPoint y: 288, distance: 66.8
click at [837, 288] on div "**********" at bounding box center [882, 283] width 247 height 101
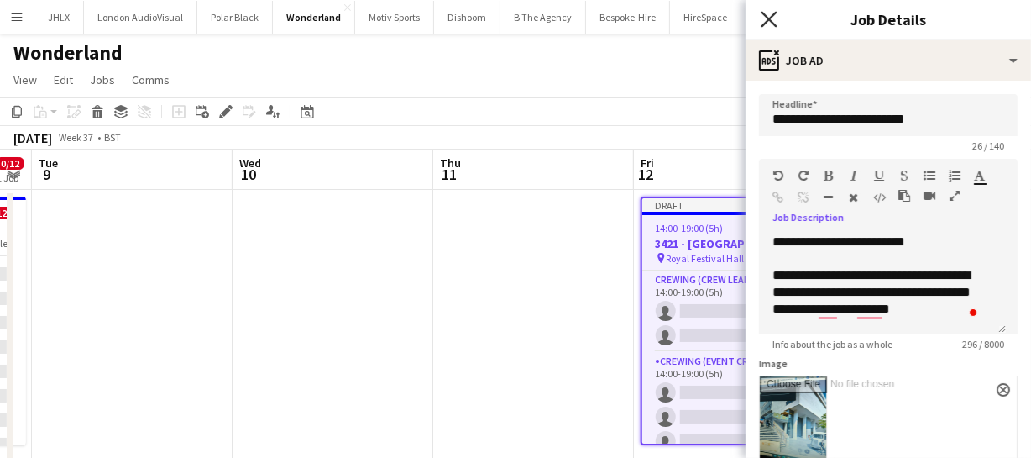
click at [769, 13] on icon "Close pop-in" at bounding box center [769, 19] width 16 height 16
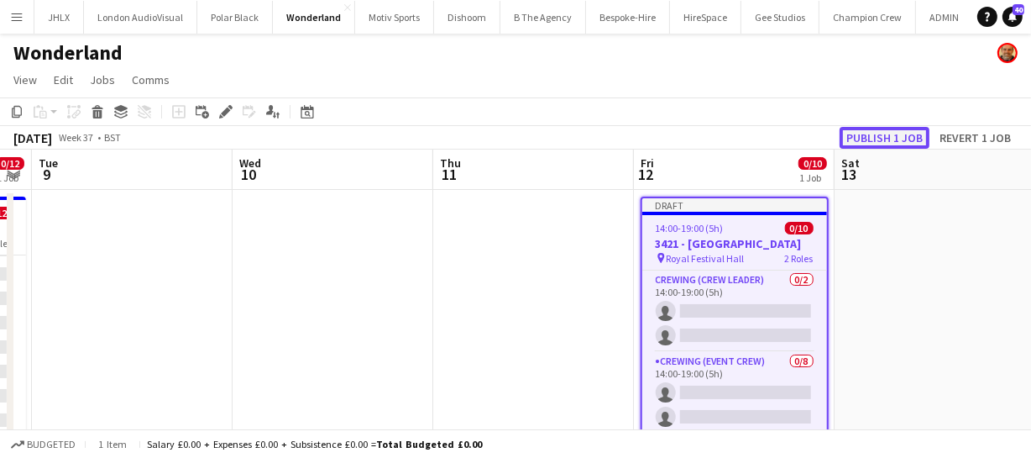
click at [902, 133] on button "Publish 1 job" at bounding box center [885, 138] width 90 height 22
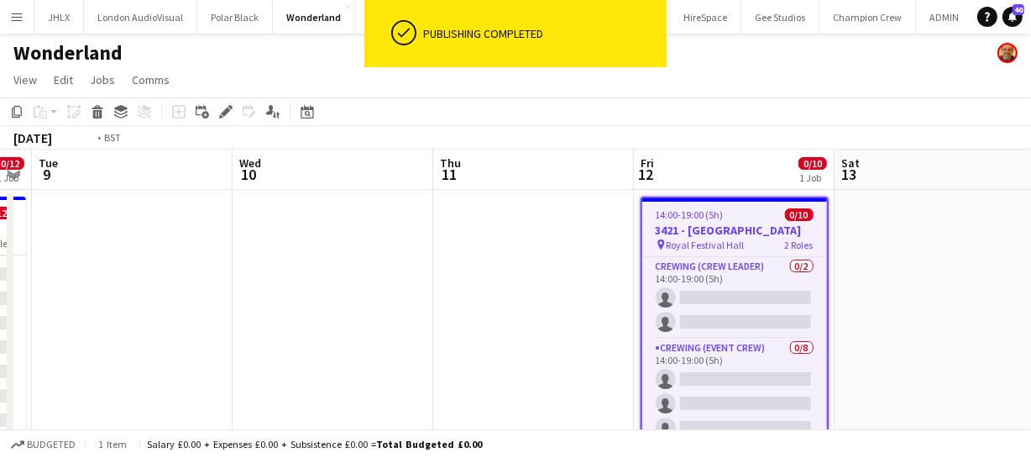
drag, startPoint x: 260, startPoint y: 288, endPoint x: 459, endPoint y: 289, distance: 199.0
click at [461, 263] on app-calendar-viewport "Fri 5 2/2 1 Job Sat 6 Sun 7 4/4 1 Job Mon 8 0/12 1 Job Tue 9 Wed 10 Thu 11 Fri …" at bounding box center [515, 436] width 1031 height 574
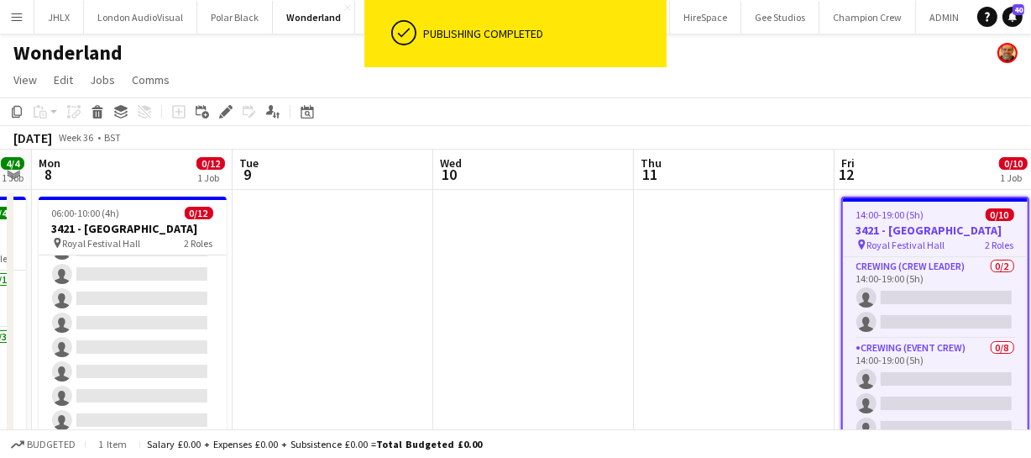
drag, startPoint x: 529, startPoint y: 309, endPoint x: 727, endPoint y: 310, distance: 198.1
click at [650, 296] on app-calendar-viewport "Fri 5 2/2 1 Job Sat 6 Sun 7 4/4 1 Job Mon 8 0/12 1 Job Tue 9 Wed 10 Thu 11 Fri …" at bounding box center [515, 436] width 1031 height 574
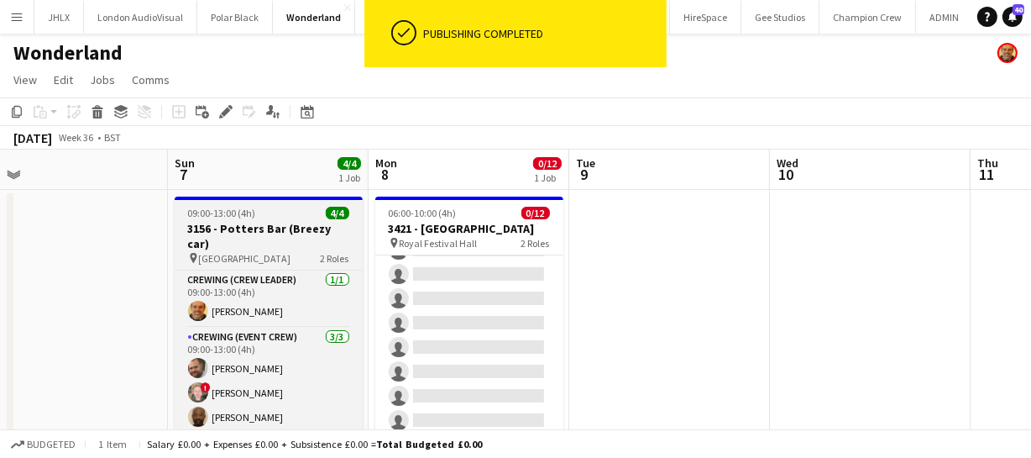
click at [254, 226] on h3 "3156 - Potters Bar (Breezy car)" at bounding box center [269, 236] width 188 height 30
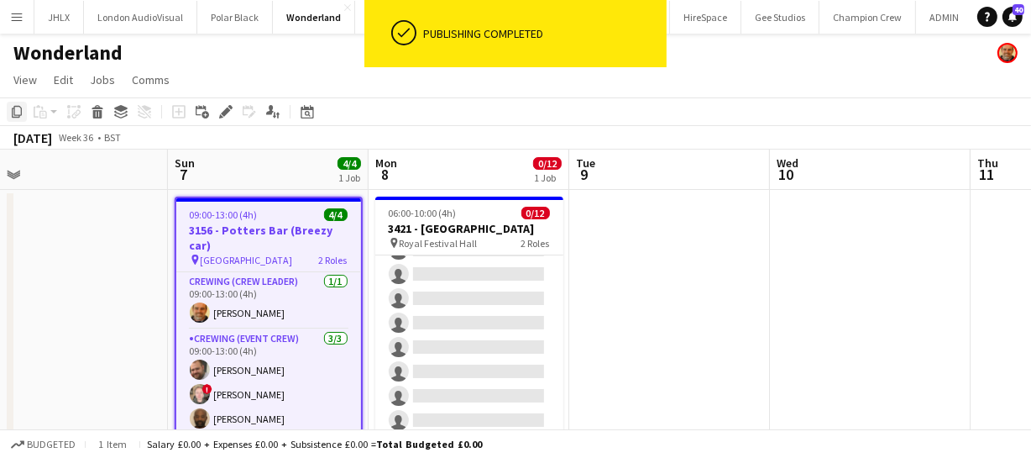
click at [12, 114] on icon at bounding box center [17, 112] width 10 height 12
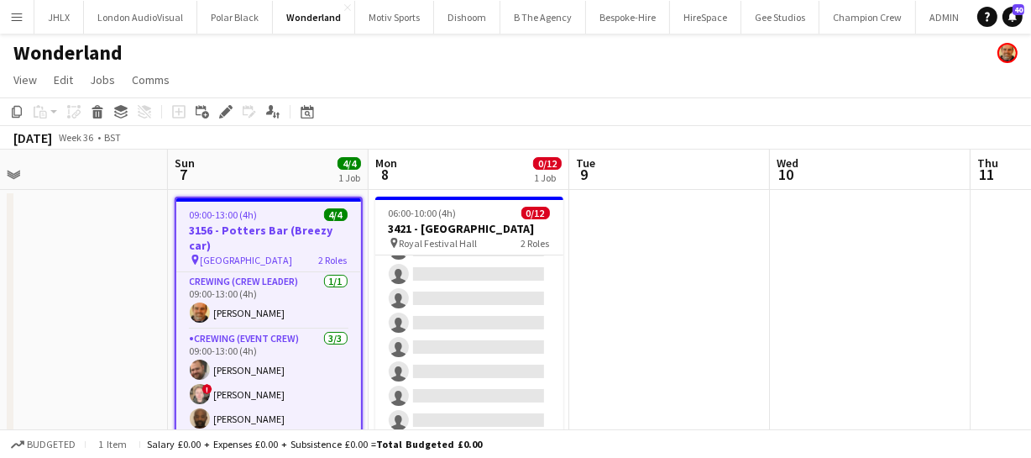
drag, startPoint x: 775, startPoint y: 321, endPoint x: 546, endPoint y: 313, distance: 229.3
click at [630, 315] on app-calendar-viewport "Thu 4 Fri 5 2/2 1 Job Sat 6 Sun 7 4/4 1 Job Mon 8 0/12 1 Job Tue 9 Wed 10 Thu 1…" at bounding box center [515, 436] width 1031 height 574
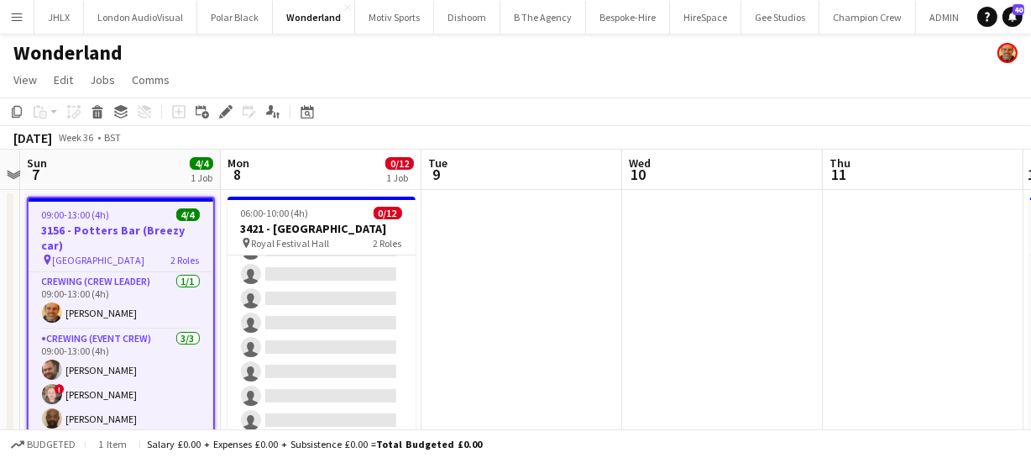
drag, startPoint x: 714, startPoint y: 311, endPoint x: 522, endPoint y: 308, distance: 192.3
click at [571, 311] on app-calendar-viewport "Thu 4 Fri 5 2/2 1 Job Sat 6 Sun 7 4/4 1 Job Mon 8 0/12 1 Job Tue 9 Wed 10 Thu 1…" at bounding box center [515, 436] width 1031 height 574
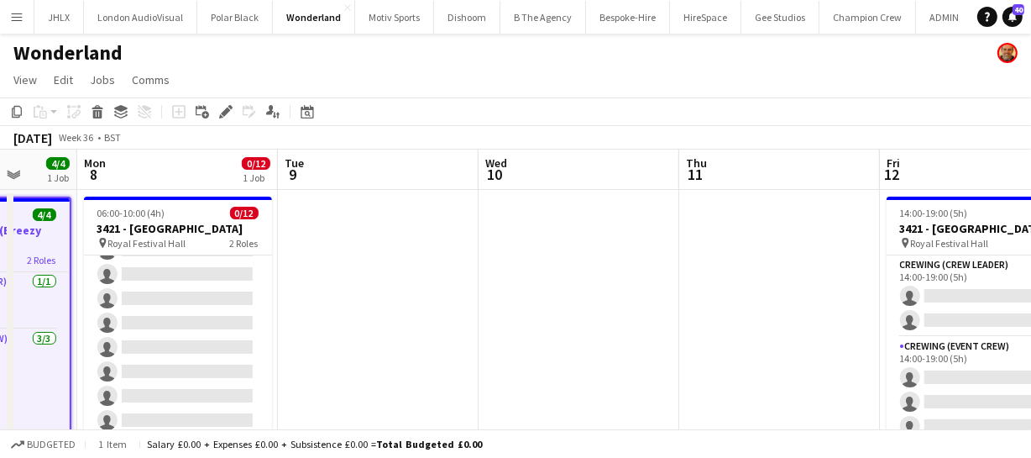
drag, startPoint x: 448, startPoint y: 311, endPoint x: 656, endPoint y: 318, distance: 207.5
click at [599, 290] on app-calendar-viewport "Thu 4 Fri 5 2/2 1 Job Sat 6 Sun 7 4/4 1 Job Mon 8 0/12 1 Job Tue 9 Wed 10 Thu 1…" at bounding box center [515, 436] width 1031 height 574
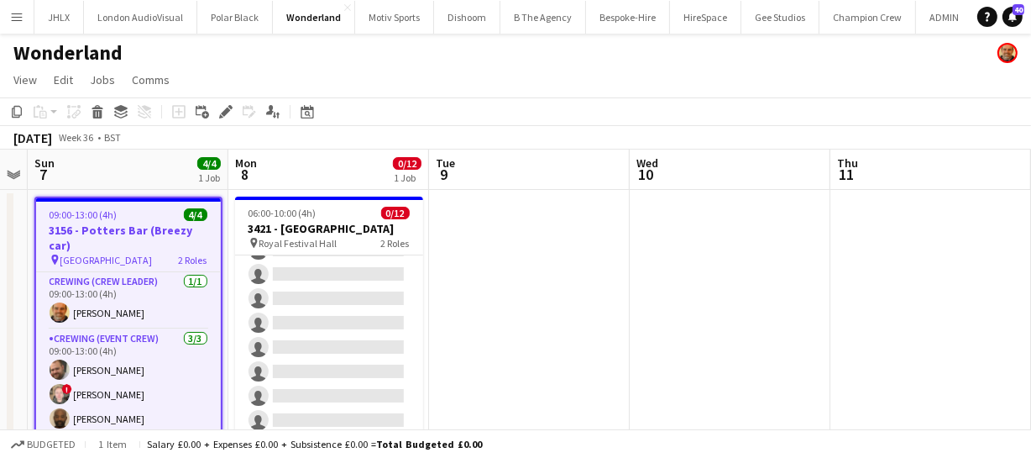
drag, startPoint x: 769, startPoint y: 319, endPoint x: 863, endPoint y: 341, distance: 96.5
click at [835, 318] on app-calendar-viewport "Thu 4 Fri 5 2/2 1 Job Sat 6 Sun 7 4/4 1 Job Mon 8 0/12 1 Job Tue 9 Wed 10 Thu 1…" at bounding box center [515, 436] width 1031 height 574
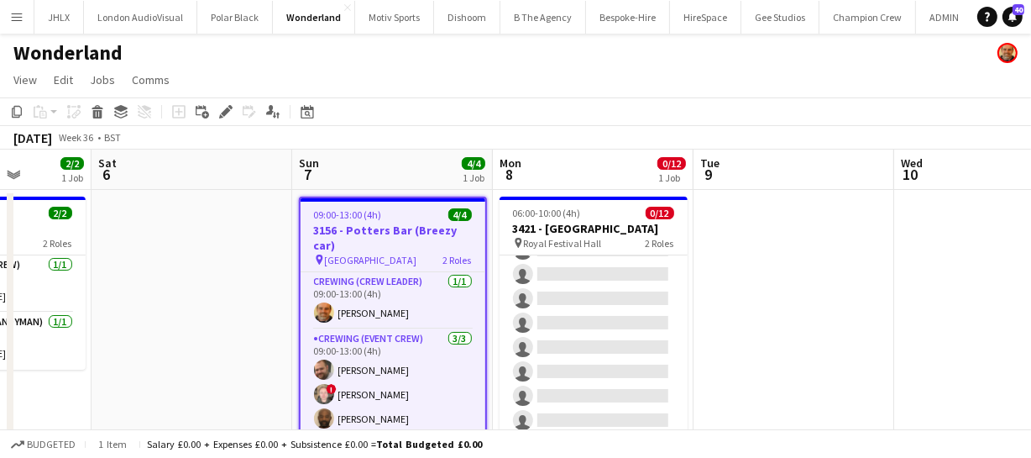
click at [350, 223] on h3 "3156 - Potters Bar (Breezy car)" at bounding box center [393, 237] width 185 height 30
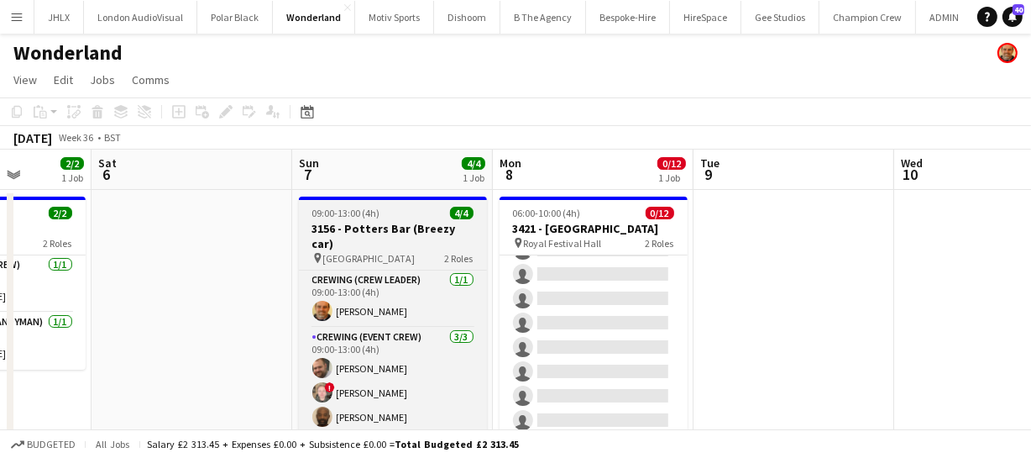
click at [350, 223] on h3 "3156 - Potters Bar (Breezy car)" at bounding box center [393, 236] width 188 height 30
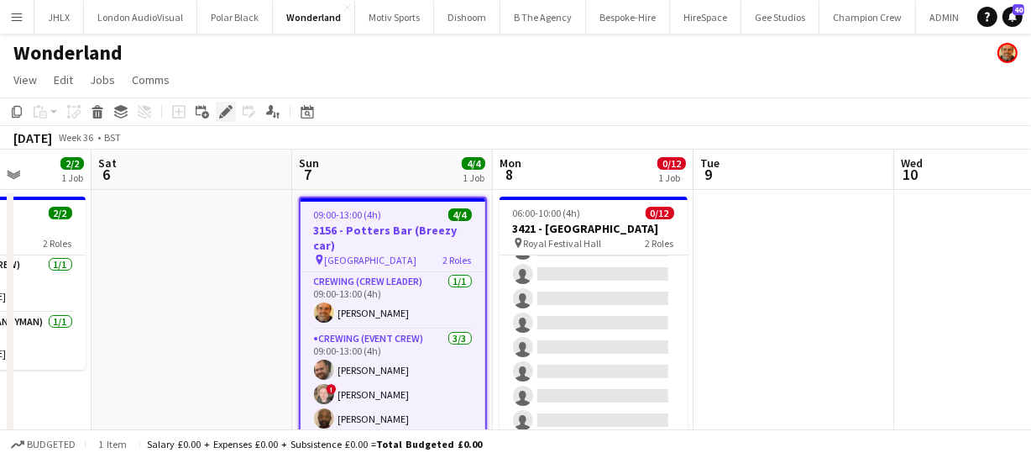
click at [219, 102] on div "Edit" at bounding box center [226, 112] width 20 height 20
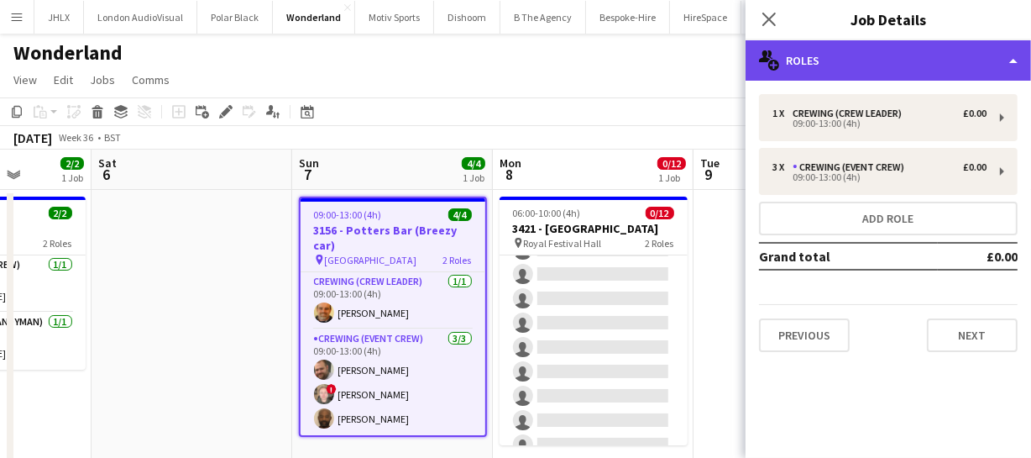
click at [852, 65] on div "multiple-users-add Roles" at bounding box center [888, 60] width 285 height 40
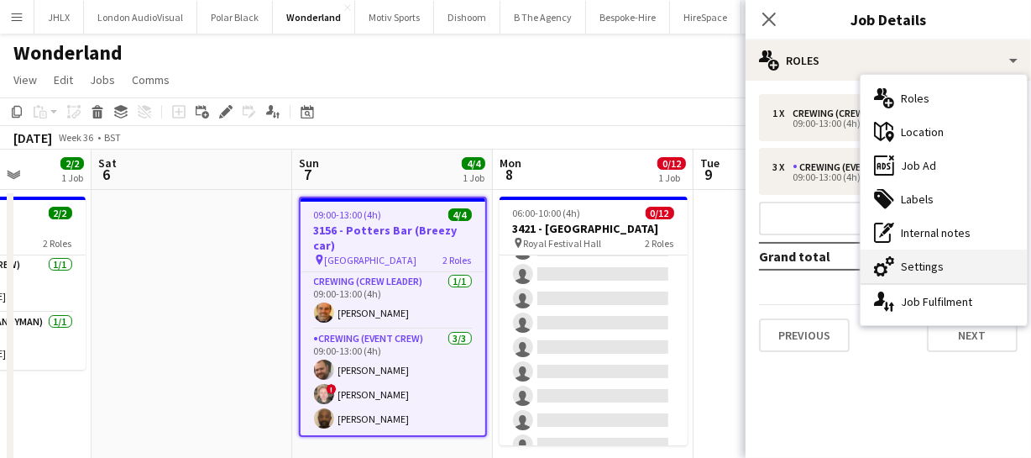
click at [934, 261] on div "cog-double-3 Settings" at bounding box center [944, 266] width 166 height 34
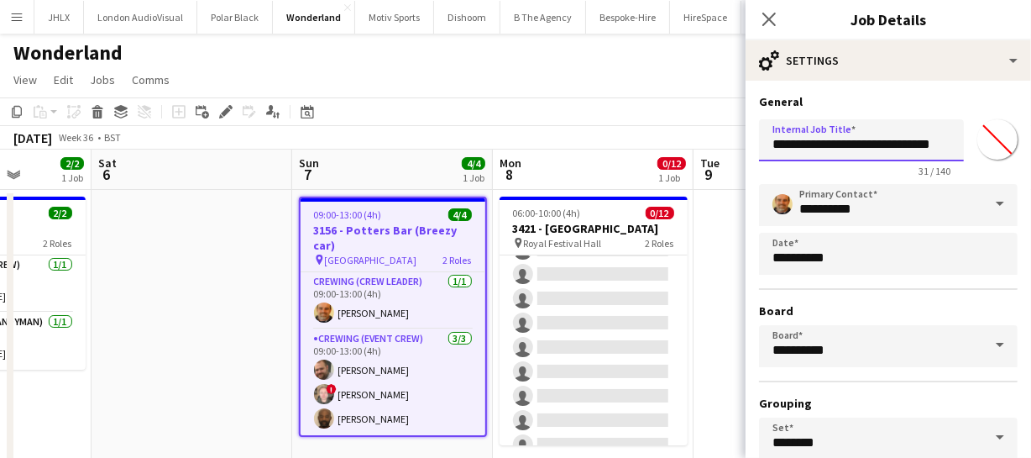
drag, startPoint x: 798, startPoint y: 144, endPoint x: 743, endPoint y: 149, distance: 54.8
click at [743, 149] on body "Menu Boards Boards Boards All jobs Status Workforce Workforce My Workforce Recr…" at bounding box center [515, 376] width 1031 height 752
type input "**********"
click at [769, 16] on icon "Close pop-in" at bounding box center [769, 19] width 16 height 16
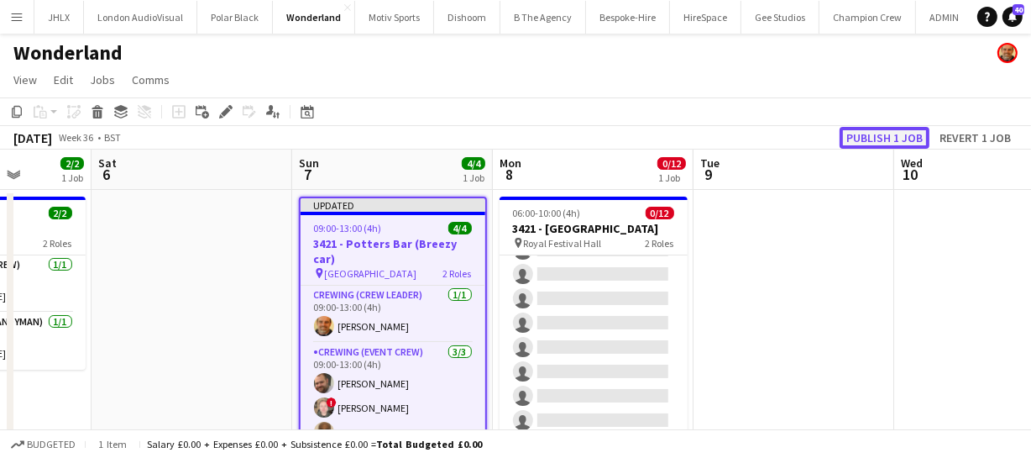
click at [875, 136] on button "Publish 1 job" at bounding box center [885, 138] width 90 height 22
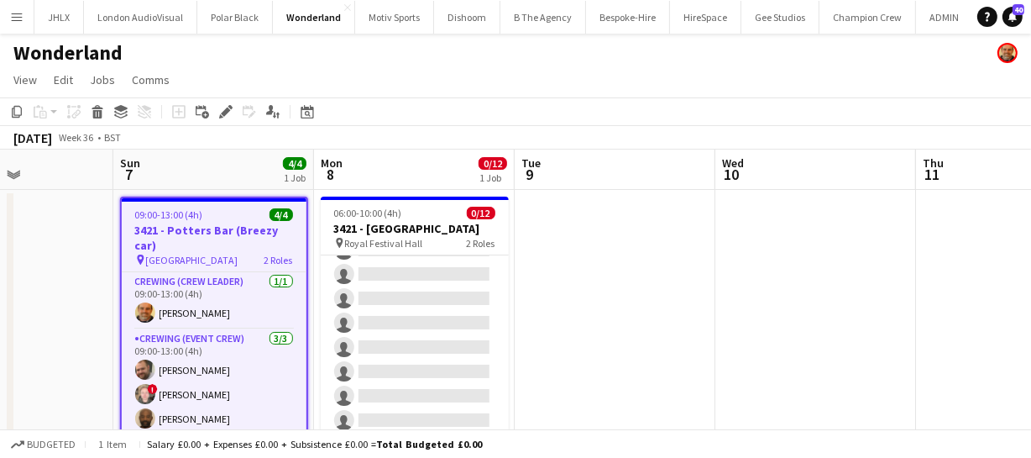
drag, startPoint x: 962, startPoint y: 348, endPoint x: 782, endPoint y: 343, distance: 179.8
click at [782, 343] on app-calendar-viewport "Wed 3 Thu 4 Fri 5 2/2 1 Job Sat 6 Sun 7 4/4 1 Job Mon 8 0/12 1 Job Tue 9 Wed 10…" at bounding box center [515, 436] width 1031 height 574
click at [783, 343] on app-date-cell at bounding box center [815, 457] width 201 height 534
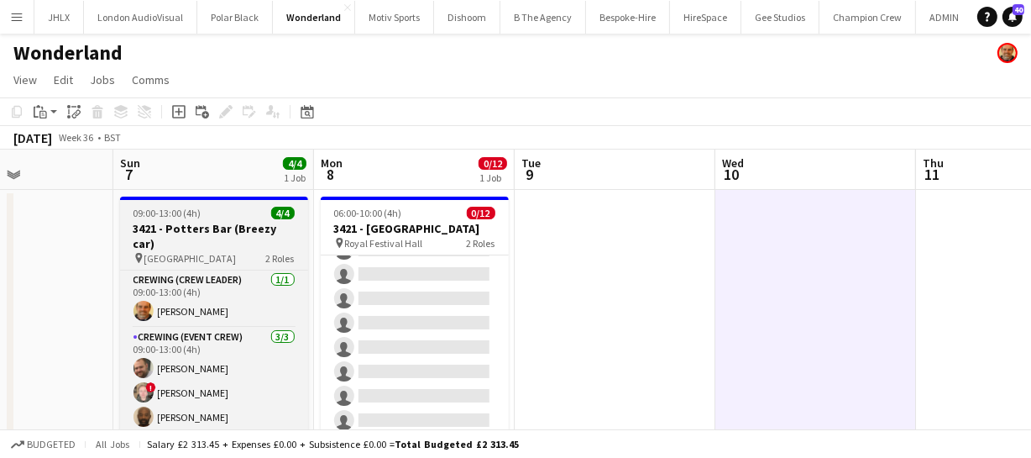
click at [200, 212] on div "09:00-13:00 (4h) 4/4" at bounding box center [214, 213] width 188 height 13
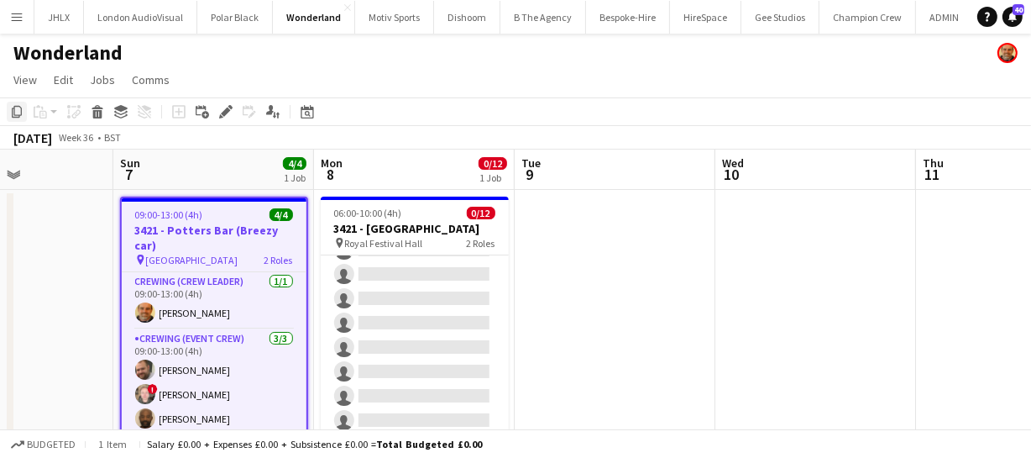
click at [19, 109] on icon "Copy" at bounding box center [16, 111] width 13 height 13
drag, startPoint x: 860, startPoint y: 418, endPoint x: 589, endPoint y: 359, distance: 277.5
click at [805, 407] on app-calendar-viewport "Wed 3 Thu 4 Fri 5 2/2 1 Job Sat 6 Sun 7 4/4 1 Job Mon 8 0/12 1 Job Tue 9 Wed 10…" at bounding box center [515, 436] width 1031 height 574
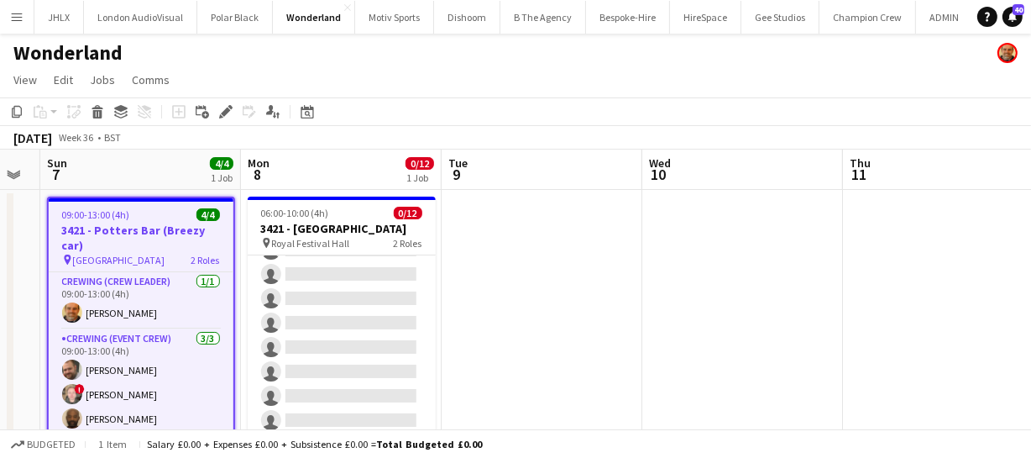
drag, startPoint x: 586, startPoint y: 347, endPoint x: 471, endPoint y: 316, distance: 119.1
click at [508, 333] on app-calendar-viewport "Wed 3 Thu 4 Fri 5 2/2 1 Job Sat 6 Sun 7 4/4 1 Job Mon 8 0/12 1 Job Tue 9 Wed 10…" at bounding box center [515, 436] width 1031 height 574
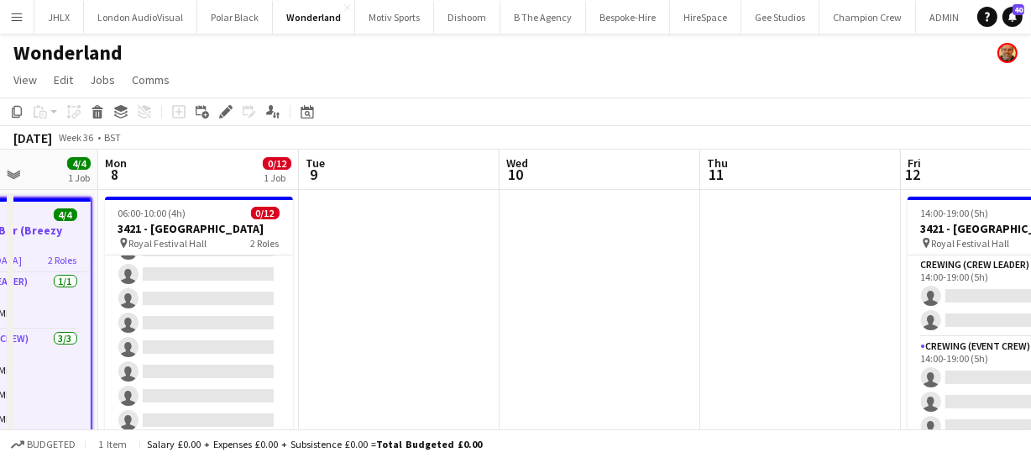
click at [467, 303] on app-calendar-viewport "Fri 5 2/2 1 Job Sat 6 Sun 7 4/4 1 Job Mon 8 0/12 1 Job Tue 9 Wed 10 Thu 11 Fri …" at bounding box center [515, 436] width 1031 height 574
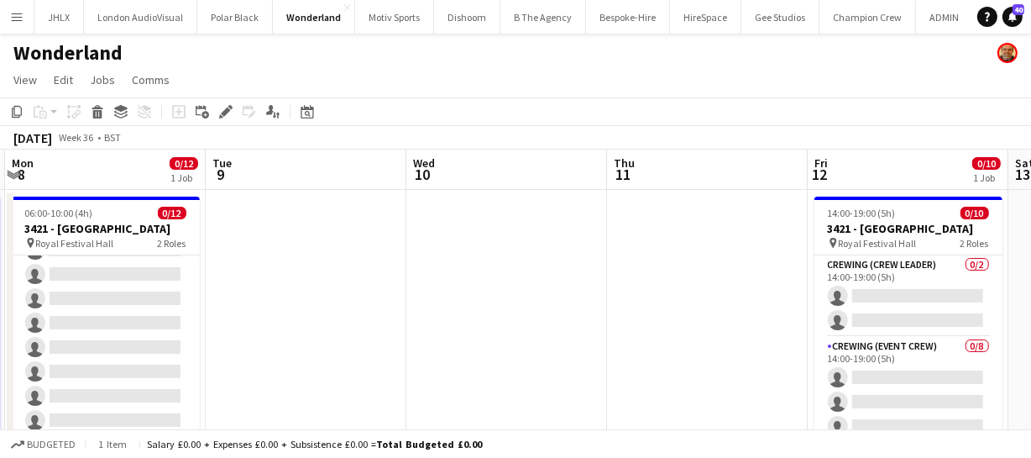
click at [394, 292] on app-calendar-viewport "Fri 5 2/2 1 Job Sat 6 Sun 7 4/4 1 Job Mon 8 0/12 1 Job Tue 9 Wed 10 Thu 11 Fri …" at bounding box center [515, 436] width 1031 height 574
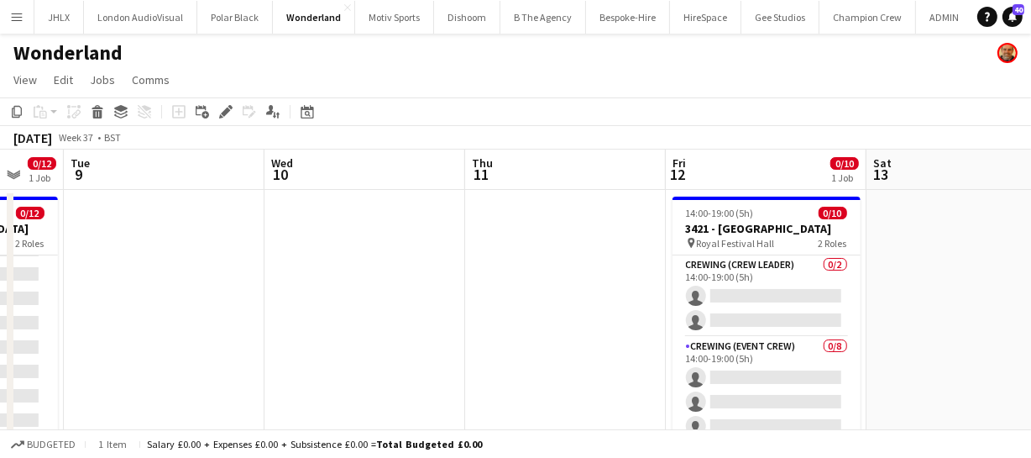
drag, startPoint x: 492, startPoint y: 311, endPoint x: 341, endPoint y: 293, distance: 152.1
click at [361, 299] on app-calendar-viewport "Fri 5 2/2 1 Job Sat 6 Sun 7 4/4 1 Job Mon 8 0/12 1 Job Tue 9 Wed 10 Thu 11 Fri …" at bounding box center [515, 436] width 1031 height 574
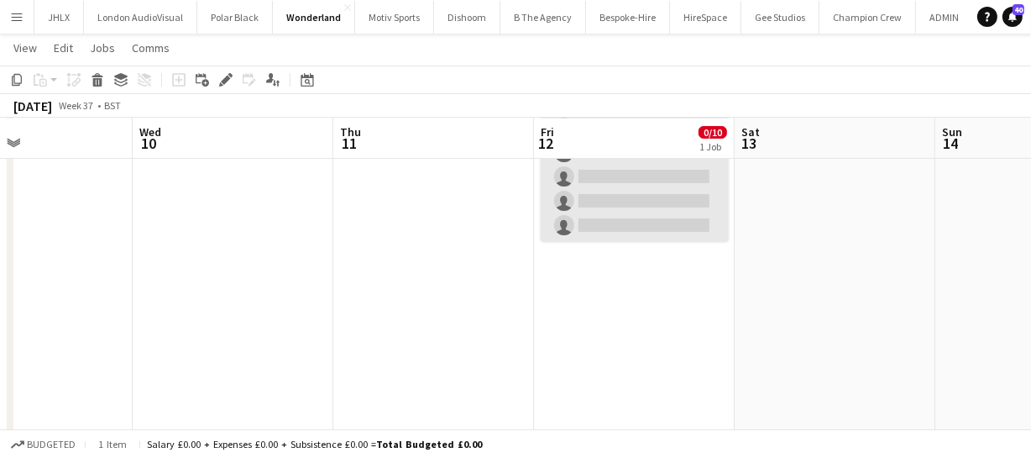
scroll to position [228, 0]
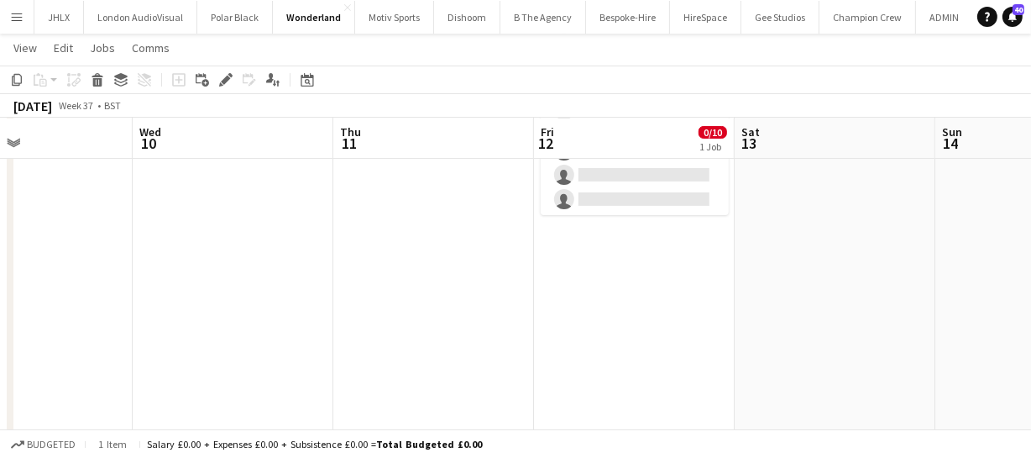
click at [624, 276] on app-date-cell "14:00-19:00 (5h) 0/10 3421 - Royal Festival Hall pin Royal Festival Hall 2 Role…" at bounding box center [634, 227] width 201 height 534
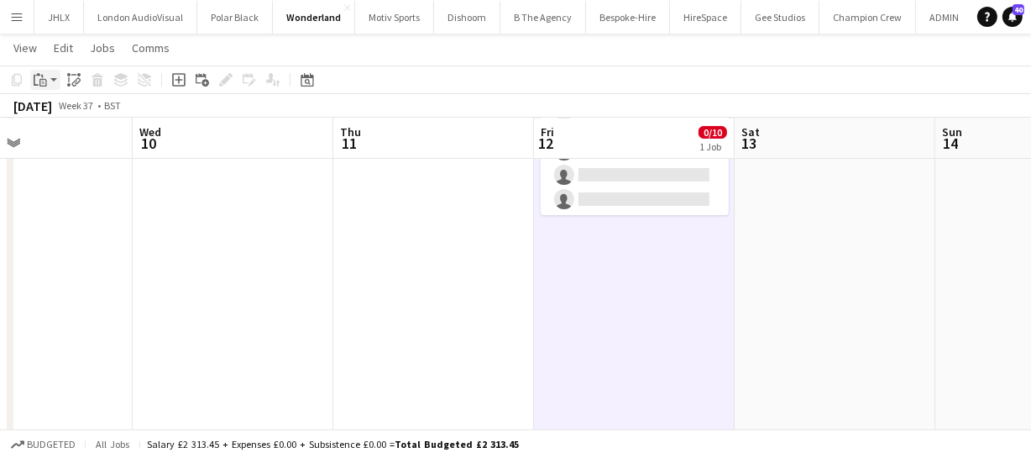
click at [46, 85] on icon at bounding box center [43, 83] width 8 height 8
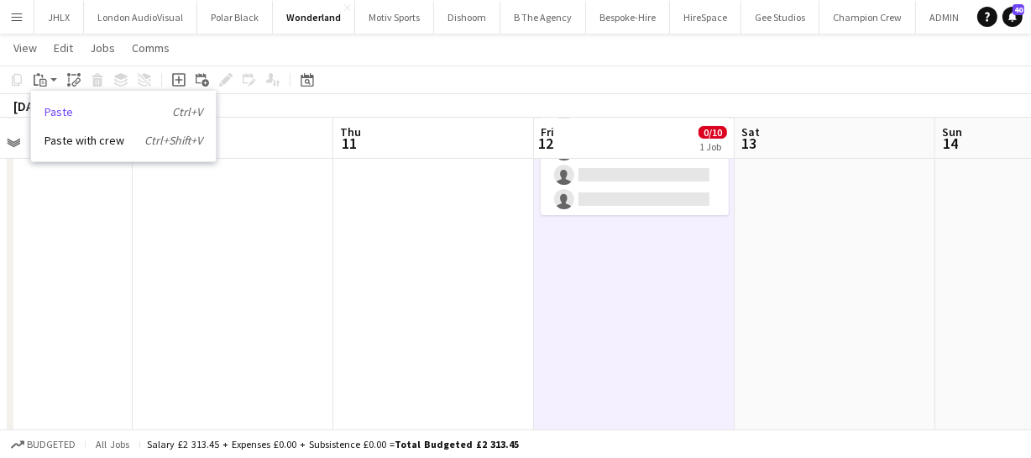
click at [59, 118] on link "Paste Ctrl+V" at bounding box center [123, 111] width 158 height 15
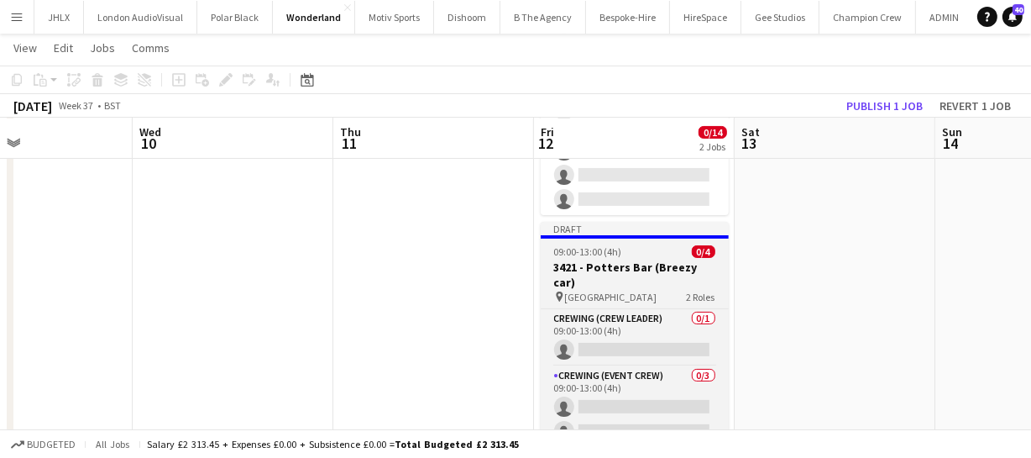
click at [615, 260] on h3 "3421 - Potters Bar (Breezy car)" at bounding box center [635, 274] width 188 height 30
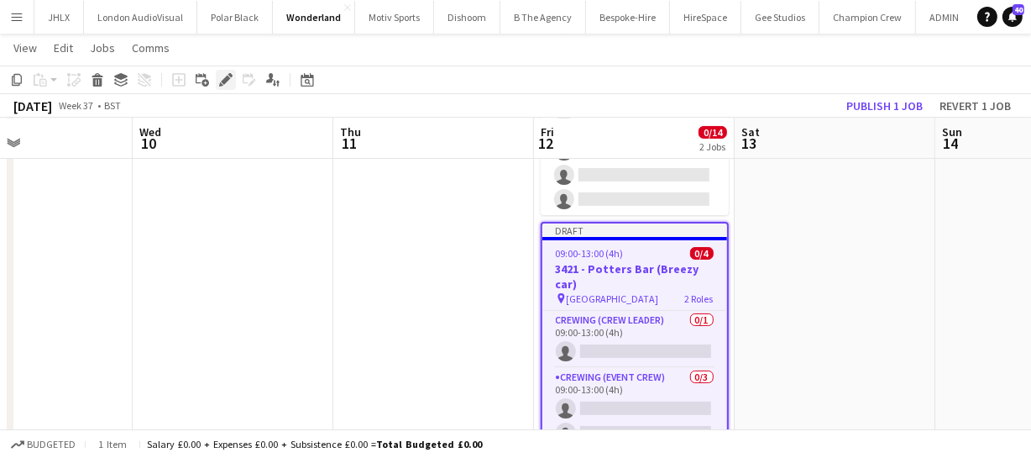
click at [223, 84] on icon at bounding box center [225, 80] width 9 height 9
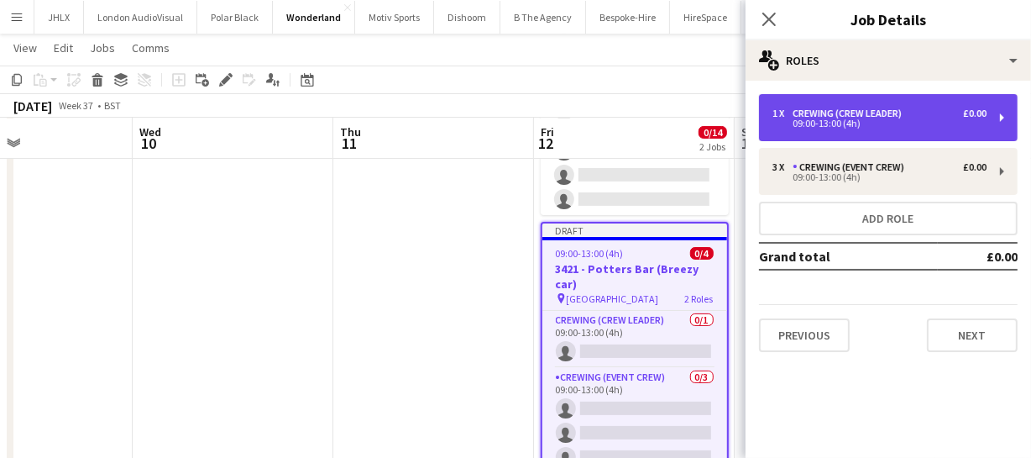
click at [855, 122] on div "09:00-13:00 (4h)" at bounding box center [879, 123] width 214 height 8
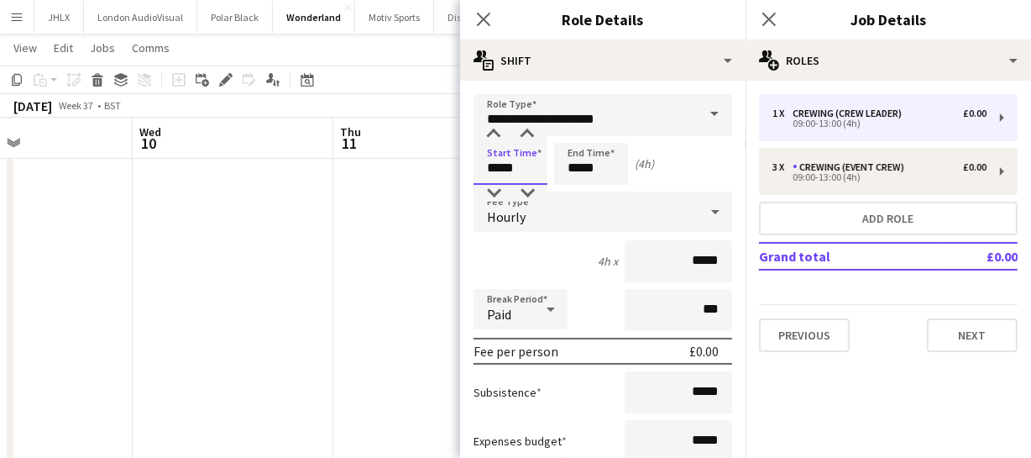
drag, startPoint x: 524, startPoint y: 167, endPoint x: 343, endPoint y: 142, distance: 182.2
click at [336, 142] on body "Menu Boards Boards Boards All jobs Status Workforce Workforce My Workforce Recr…" at bounding box center [515, 152] width 1031 height 761
type input "*****"
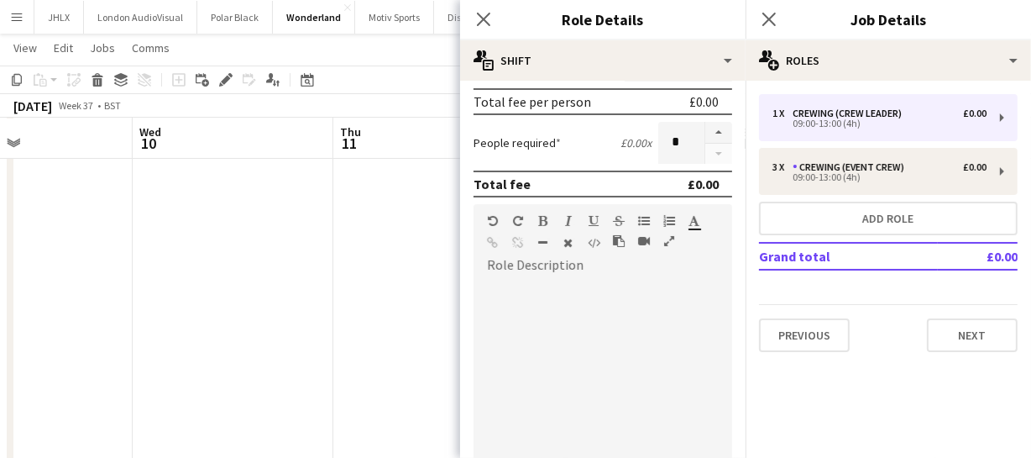
scroll to position [381, 0]
type input "*****"
click at [479, 18] on icon "Close pop-in" at bounding box center [483, 19] width 16 height 16
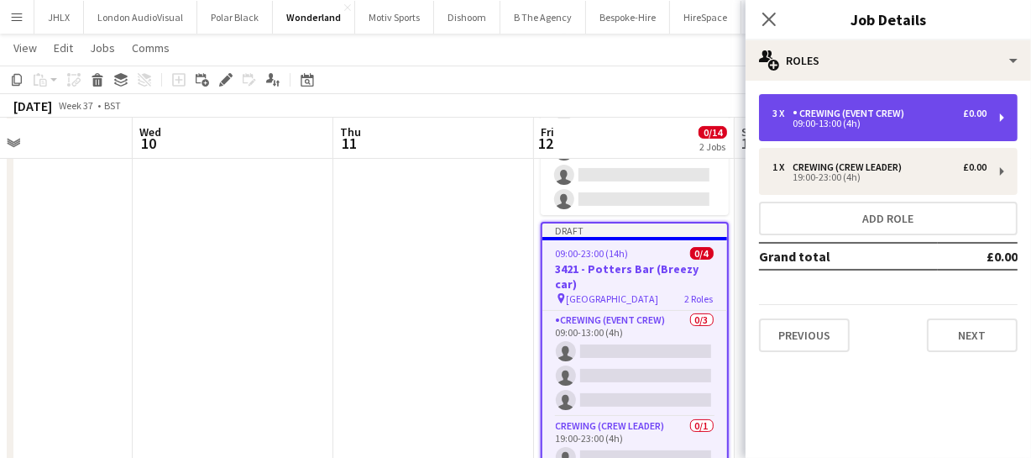
click at [863, 125] on div "09:00-13:00 (4h)" at bounding box center [879, 123] width 214 height 8
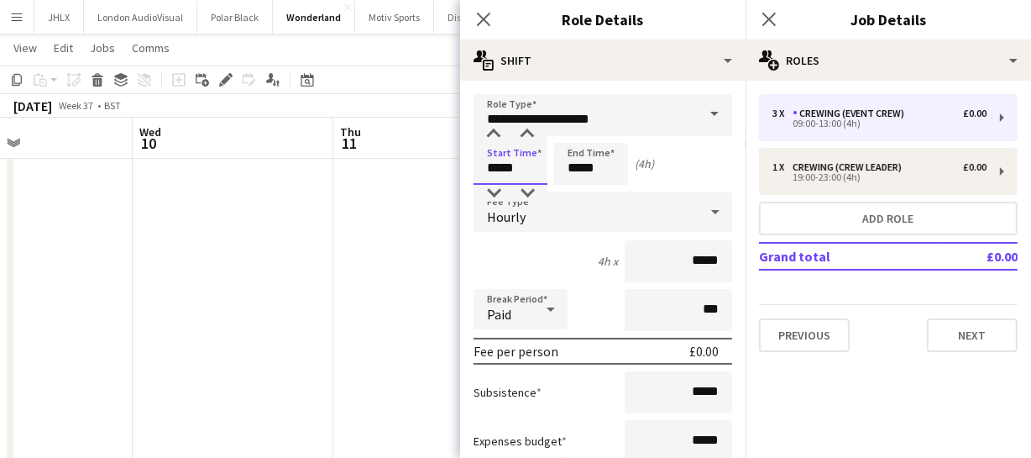
drag, startPoint x: 526, startPoint y: 159, endPoint x: 442, endPoint y: 165, distance: 85.0
click at [446, 165] on body "Menu Boards Boards Boards All jobs Status Workforce Workforce My Workforce Recr…" at bounding box center [515, 152] width 1031 height 761
type input "*****"
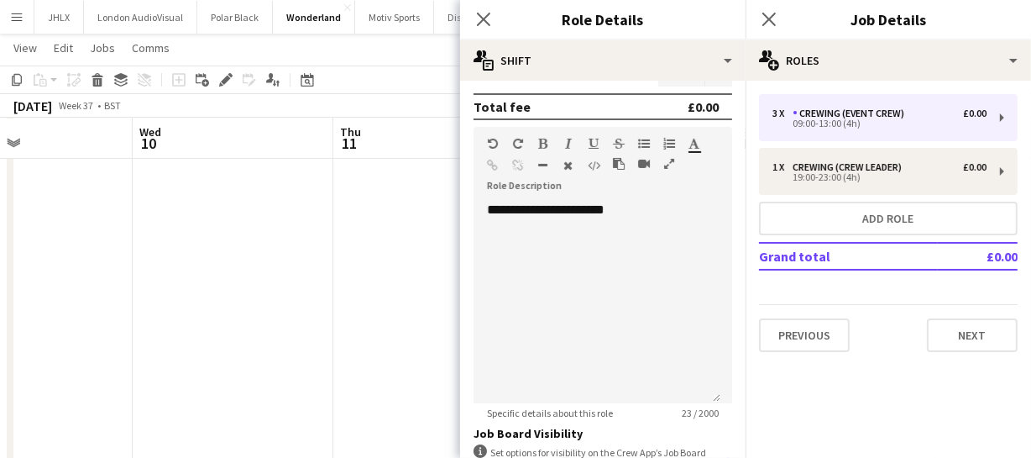
scroll to position [678, 0]
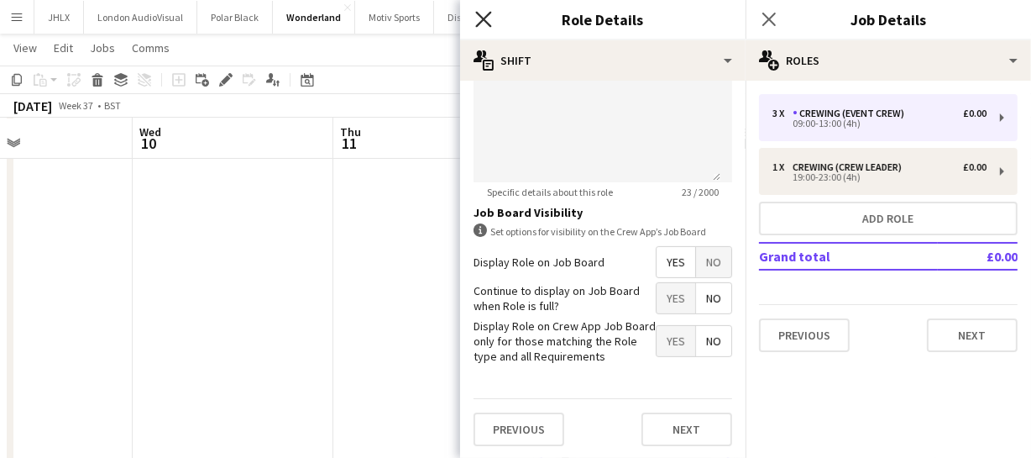
type input "*****"
click at [480, 14] on icon "Close pop-in" at bounding box center [483, 19] width 16 height 16
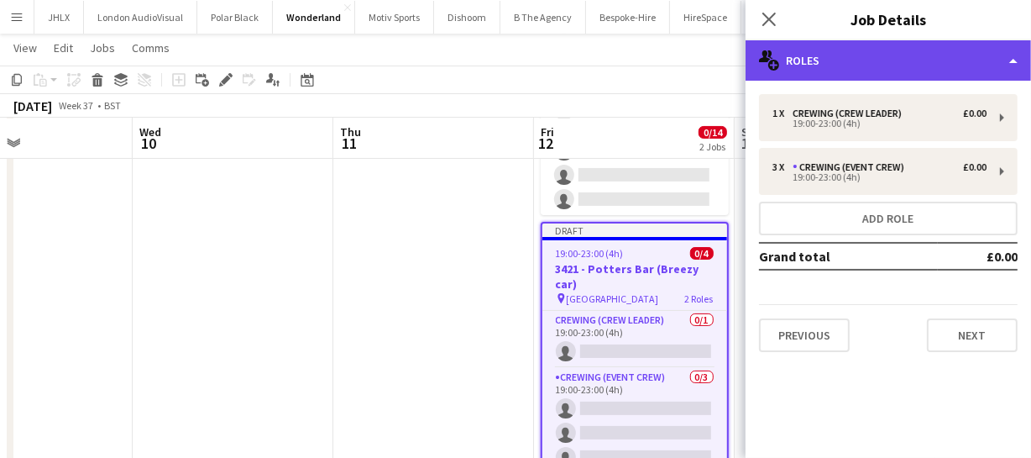
click at [932, 61] on div "multiple-users-add Roles" at bounding box center [888, 60] width 285 height 40
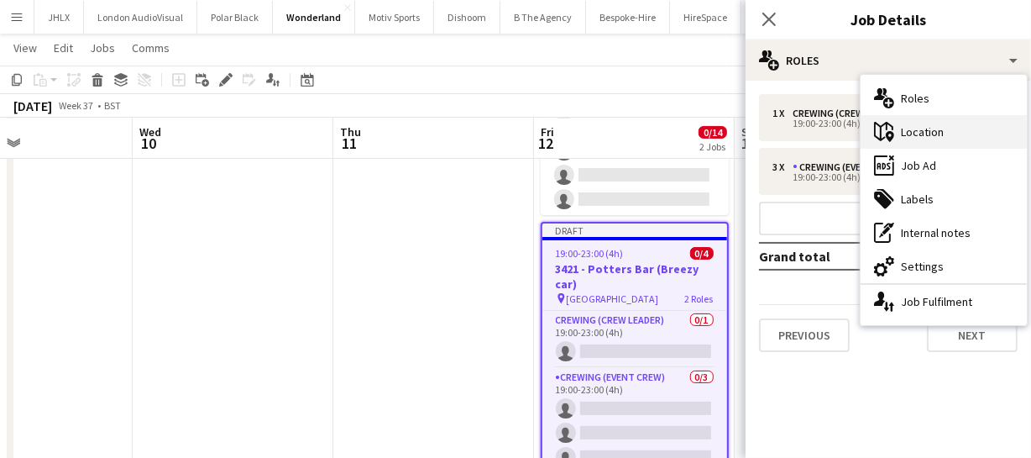
click at [929, 128] on div "maps-pin-1 Location" at bounding box center [944, 132] width 166 height 34
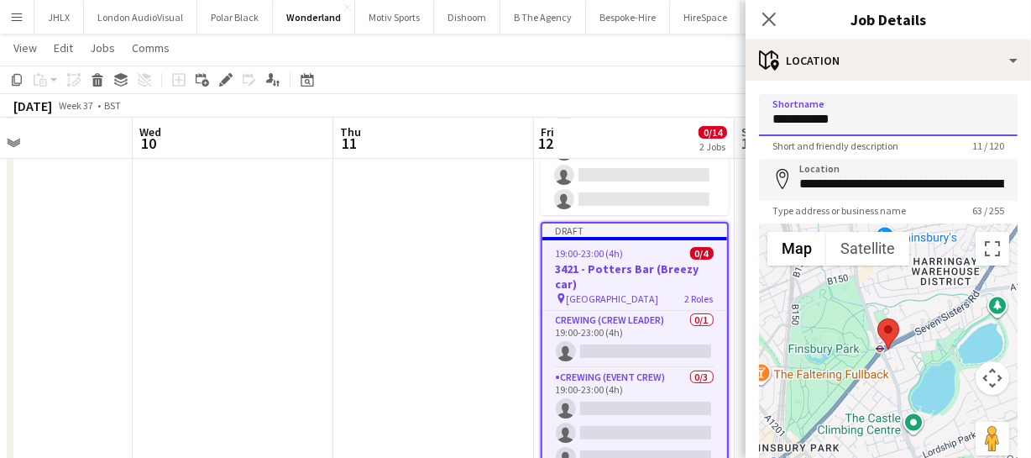
drag, startPoint x: 850, startPoint y: 118, endPoint x: 727, endPoint y: 116, distance: 122.6
click at [727, 116] on body "Menu Boards Boards Boards All jobs Status Workforce Workforce My Workforce Recr…" at bounding box center [515, 152] width 1031 height 761
type input "**********"
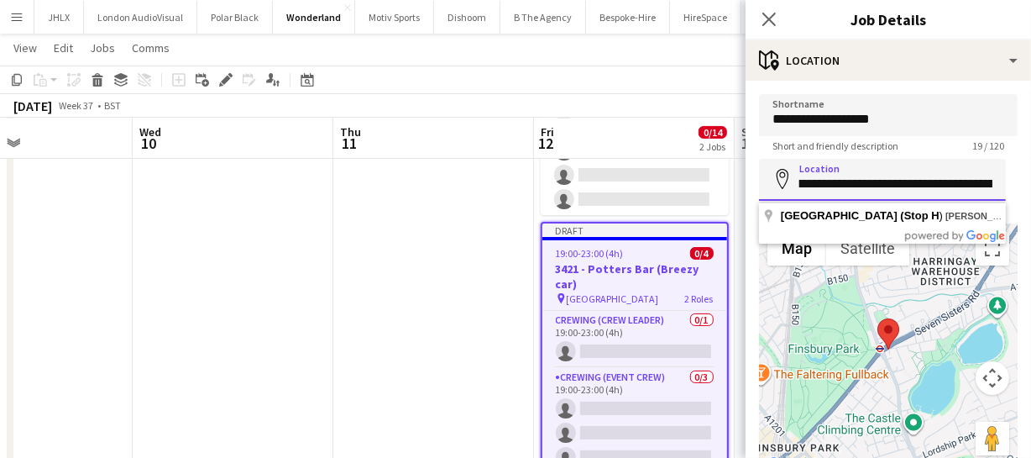
scroll to position [0, 192]
drag, startPoint x: 794, startPoint y: 184, endPoint x: 1039, endPoint y: 189, distance: 245.2
click at [1030, 189] on html "Menu Boards Boards Boards All jobs Status Workforce Workforce My Workforce Recr…" at bounding box center [515, 152] width 1031 height 761
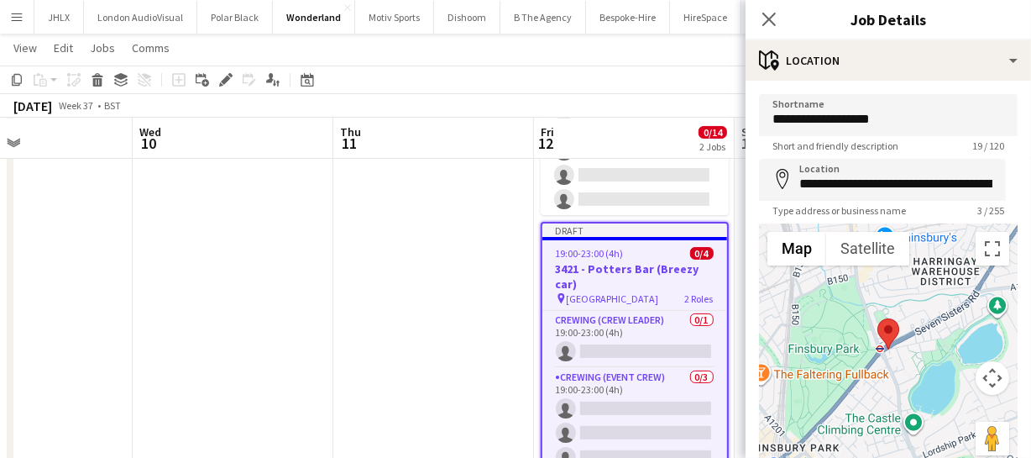
type input "**********"
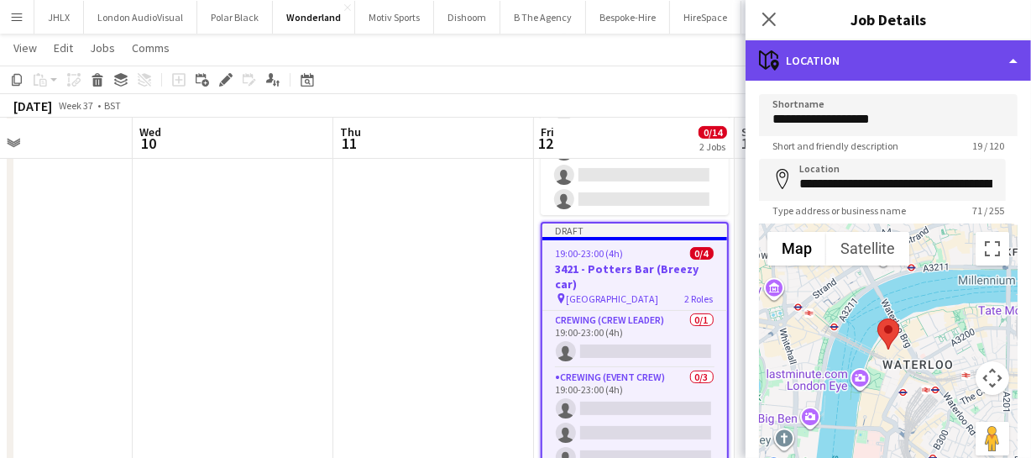
click at [902, 67] on div "maps-pin-1 Location" at bounding box center [888, 60] width 285 height 40
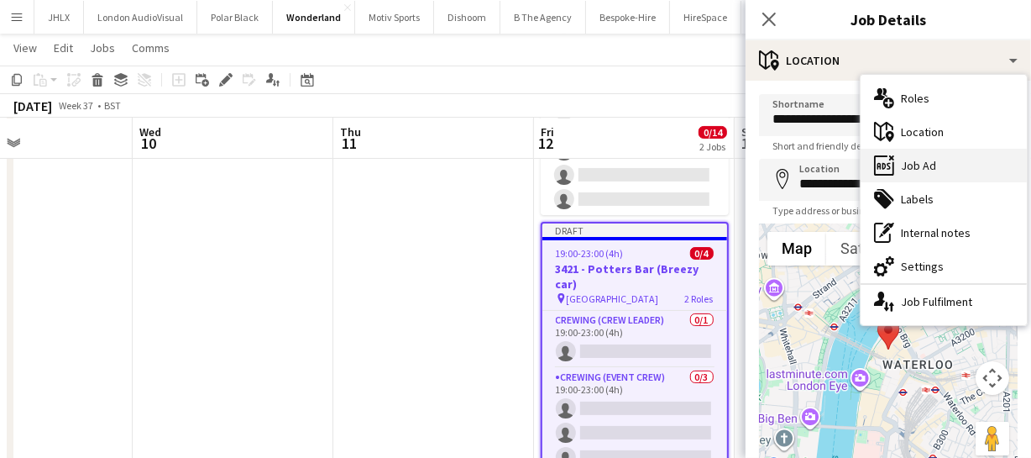
click at [921, 165] on div "ads-window Job Ad" at bounding box center [944, 166] width 166 height 34
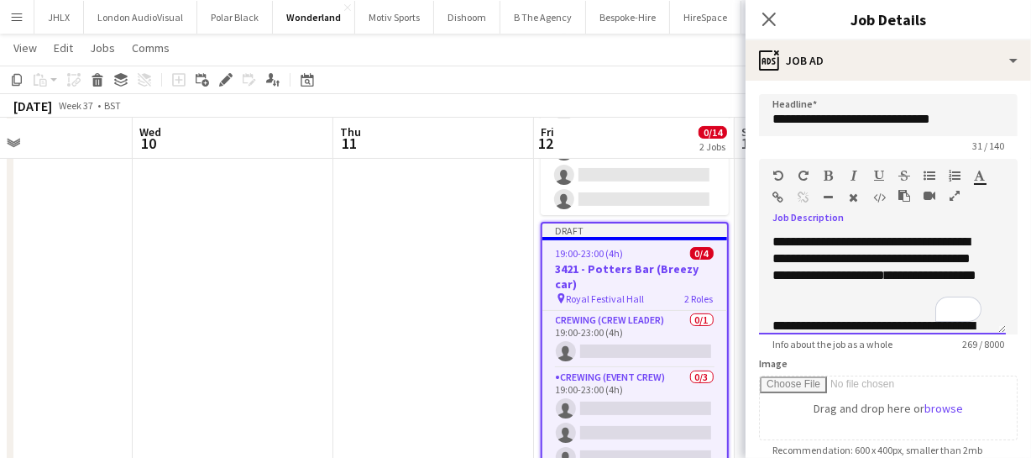
drag, startPoint x: 772, startPoint y: 239, endPoint x: 883, endPoint y: 285, distance: 120.8
click at [883, 285] on div "**********" at bounding box center [876, 266] width 209 height 67
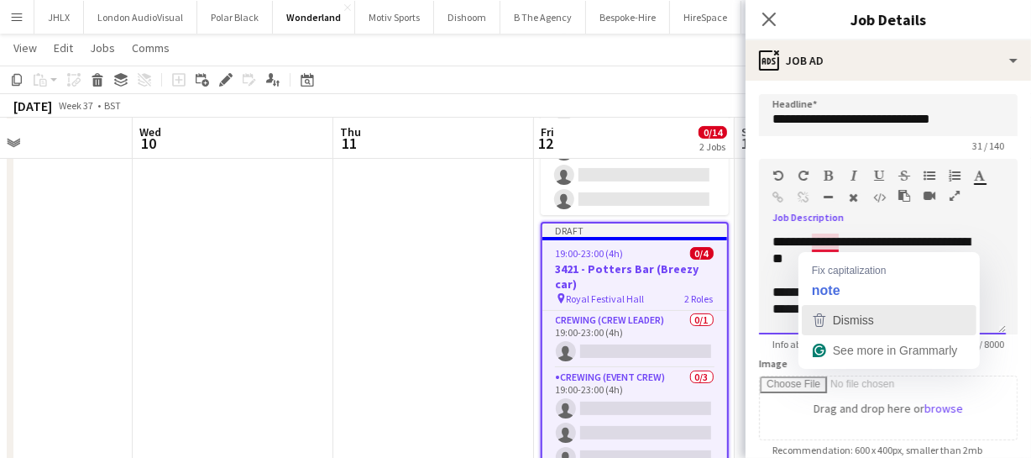
click at [850, 327] on div "Dismiss" at bounding box center [851, 319] width 44 height 25
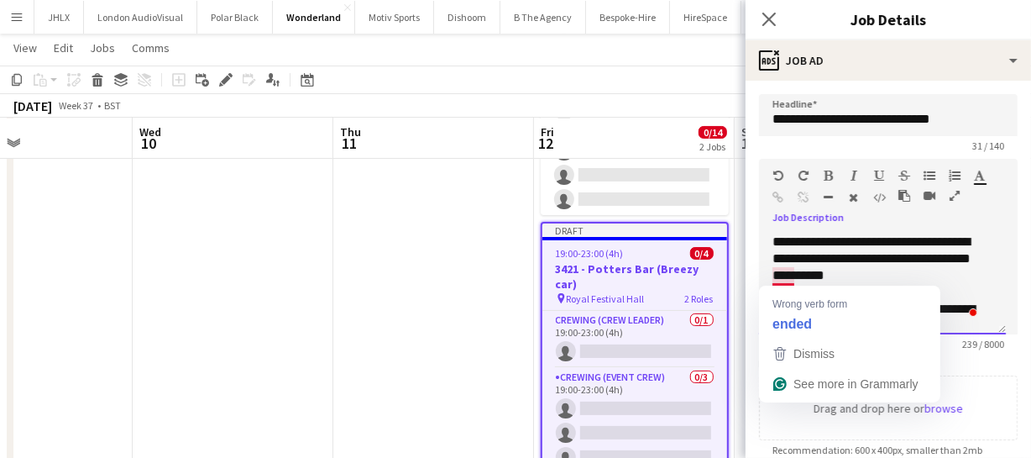
click at [791, 278] on div "**********" at bounding box center [876, 258] width 209 height 50
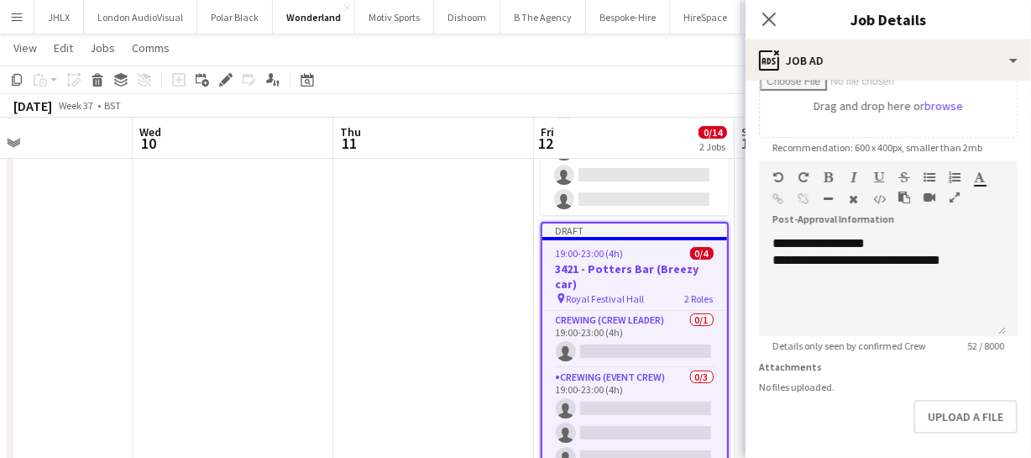
scroll to position [305, 0]
click at [766, 24] on icon "Close pop-in" at bounding box center [769, 19] width 16 height 16
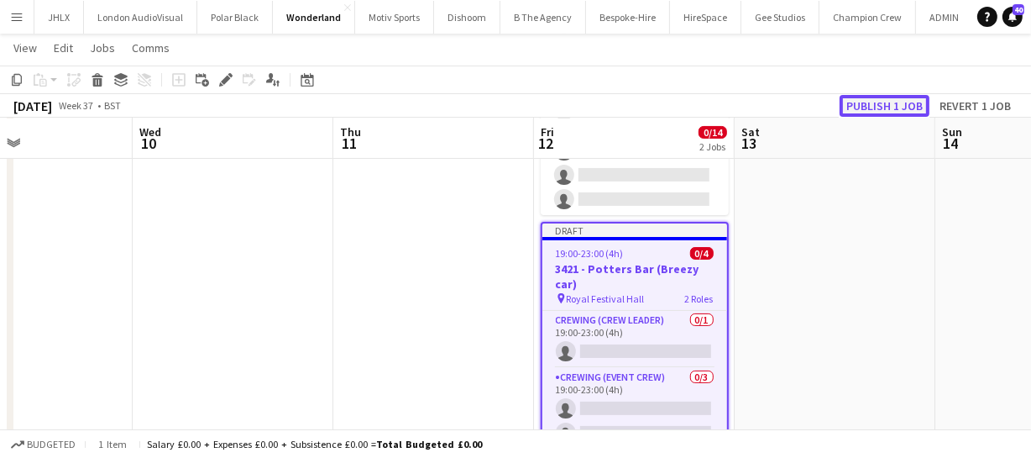
click at [881, 113] on button "Publish 1 job" at bounding box center [885, 106] width 90 height 22
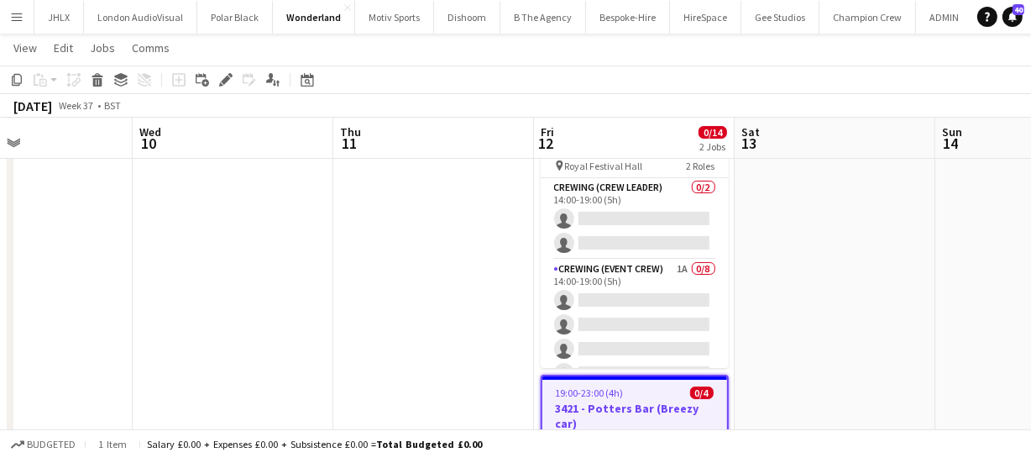
scroll to position [0, 442]
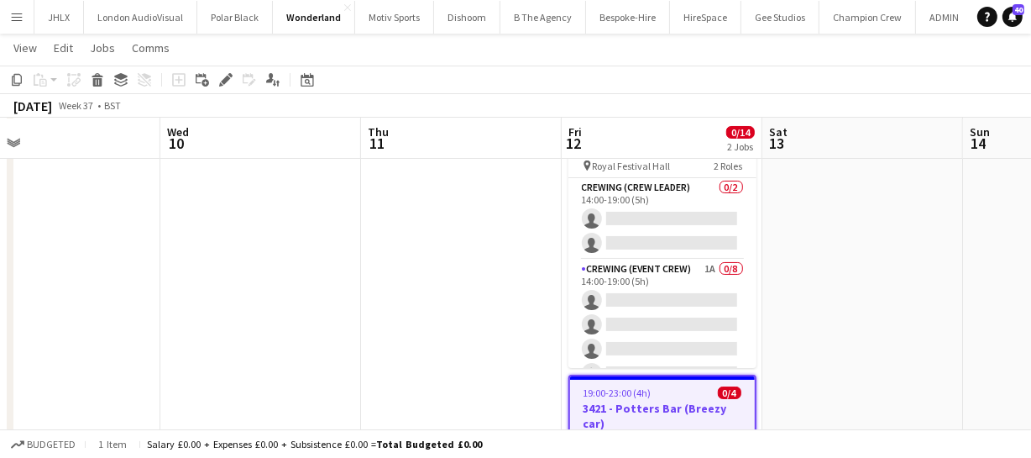
drag, startPoint x: 357, startPoint y: 317, endPoint x: 385, endPoint y: 312, distance: 28.2
click at [385, 312] on app-calendar-viewport "Sun 7 4/4 1 Job Mon 8 0/12 1 Job Tue 9 Wed 10 Thu 11 Fri 12 0/14 2 Jobs Sat 13 …" at bounding box center [515, 318] width 1031 height 657
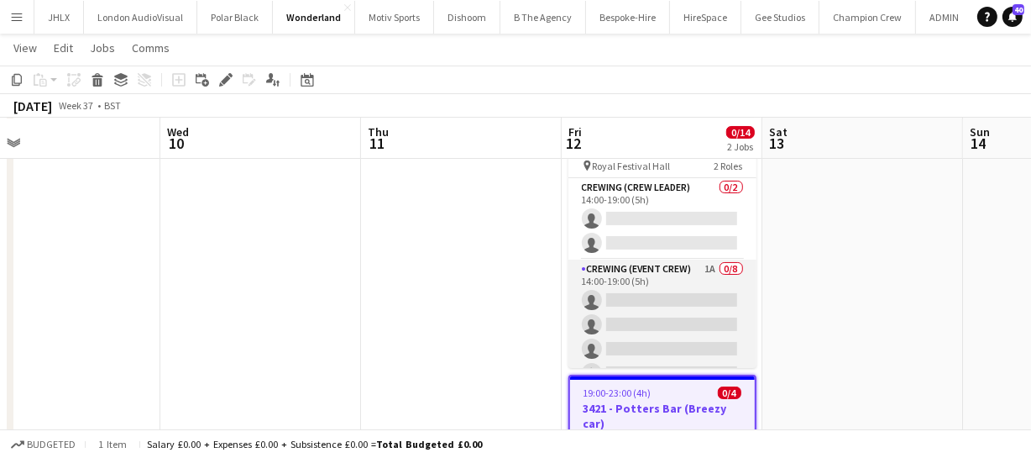
click at [660, 321] on app-card-role "Crewing (Event Crew) 1A 0/8 14:00-19:00 (5h) single-neutral-actions single-neut…" at bounding box center [662, 373] width 188 height 228
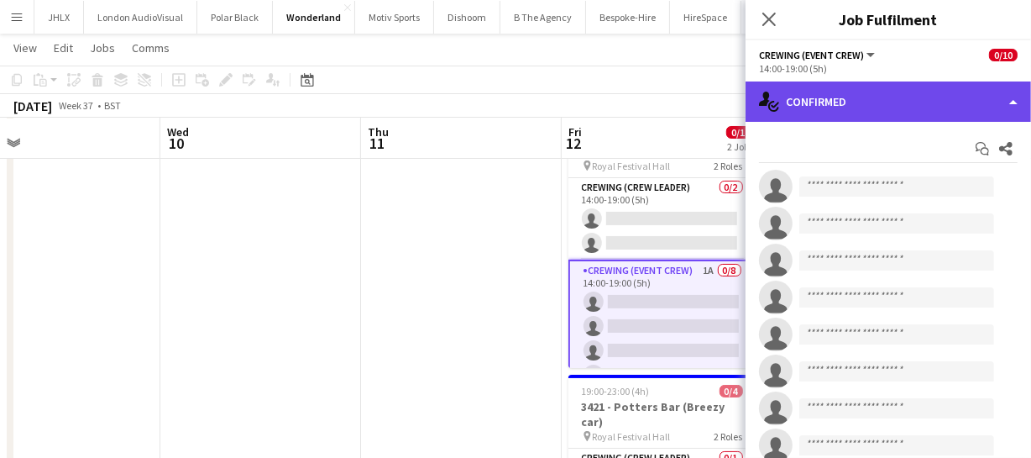
click at [945, 102] on div "single-neutral-actions-check-2 Confirmed" at bounding box center [888, 101] width 285 height 40
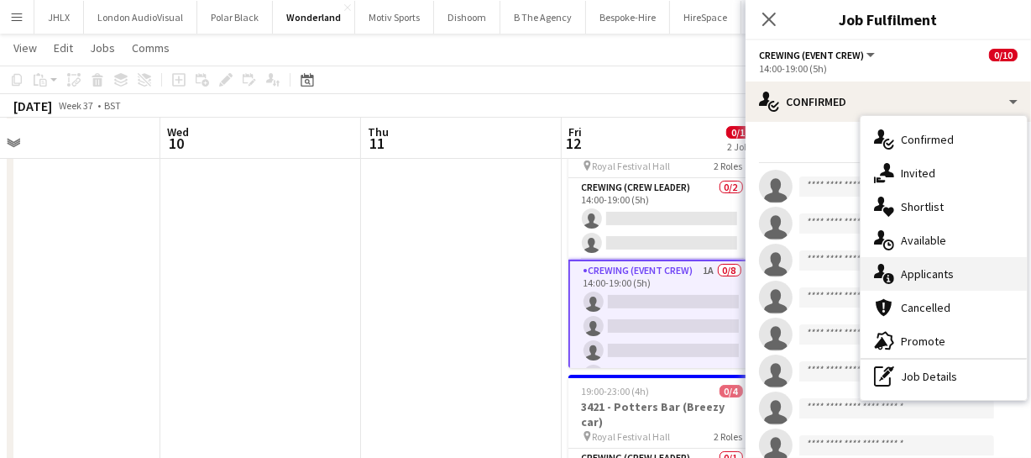
click at [949, 279] on div "single-neutral-actions-information Applicants" at bounding box center [944, 274] width 166 height 34
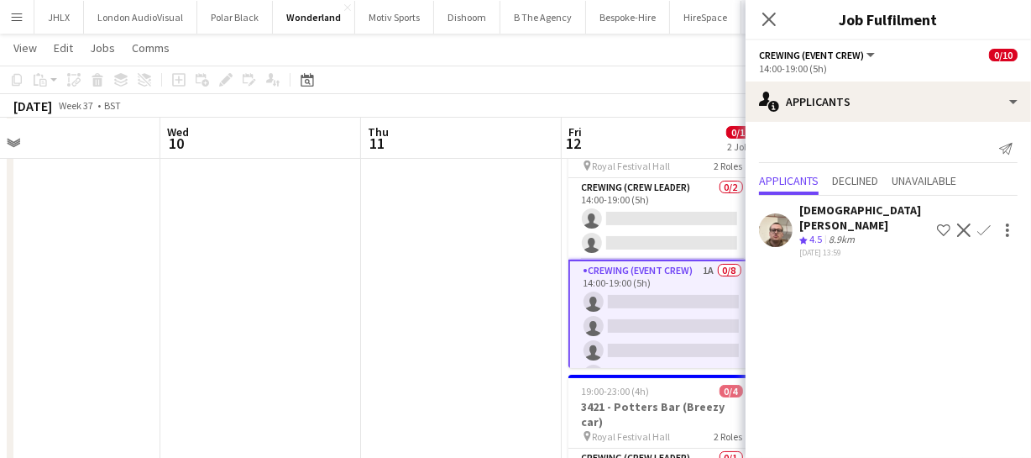
click at [984, 223] on app-icon "Confirm" at bounding box center [983, 229] width 13 height 13
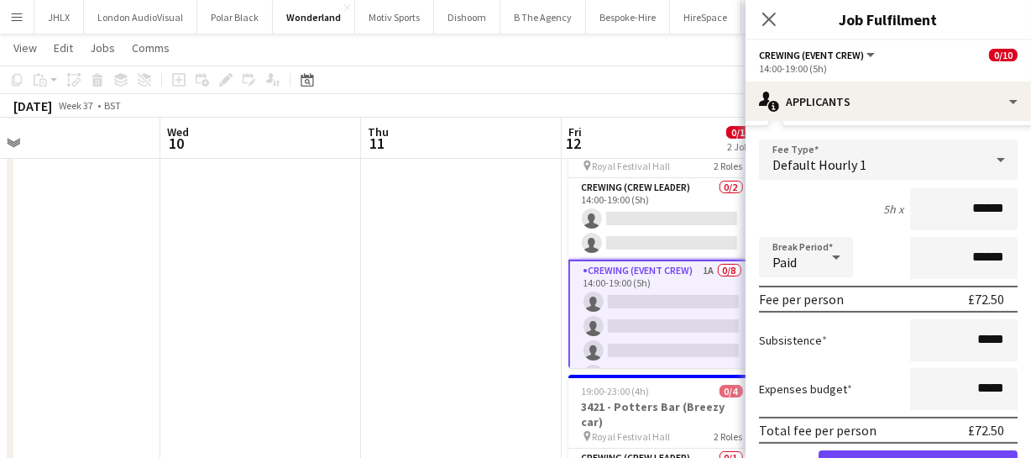
scroll to position [152, 0]
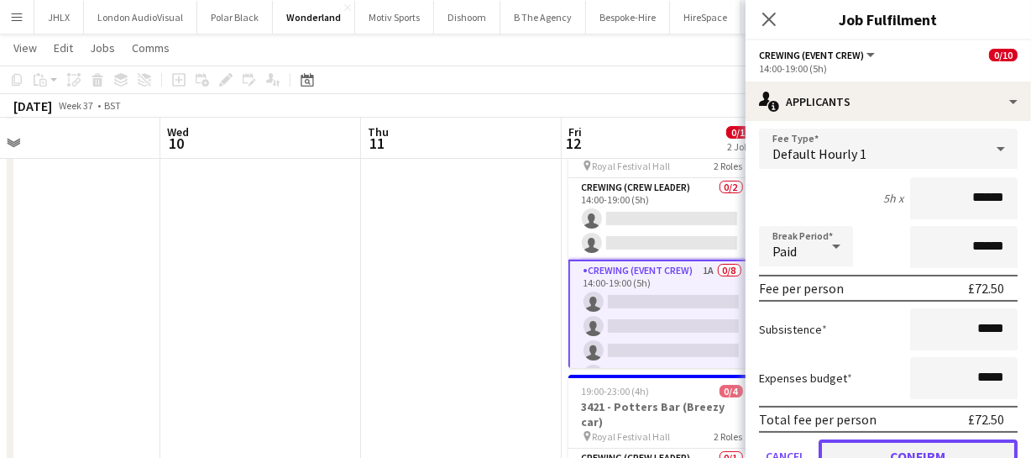
click at [929, 439] on button "Confirm" at bounding box center [918, 456] width 199 height 34
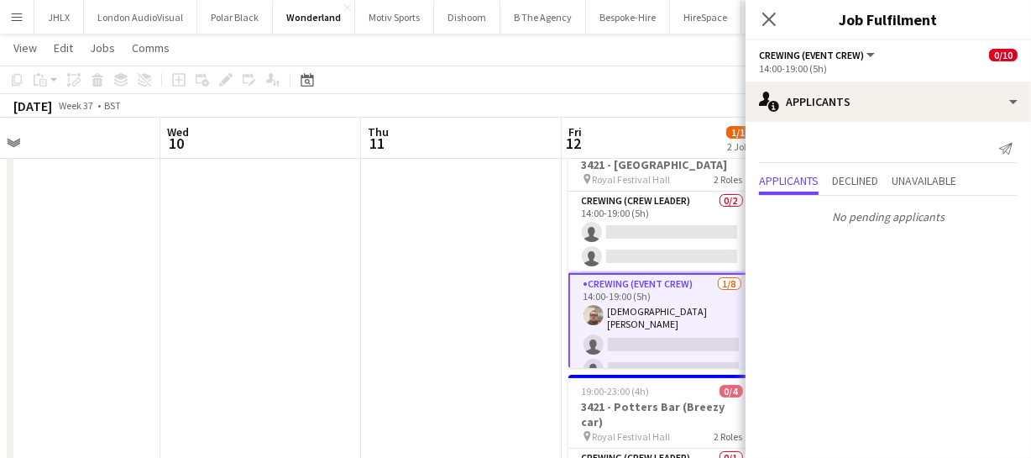
scroll to position [0, 0]
click at [765, 18] on icon "Close pop-in" at bounding box center [769, 19] width 16 height 16
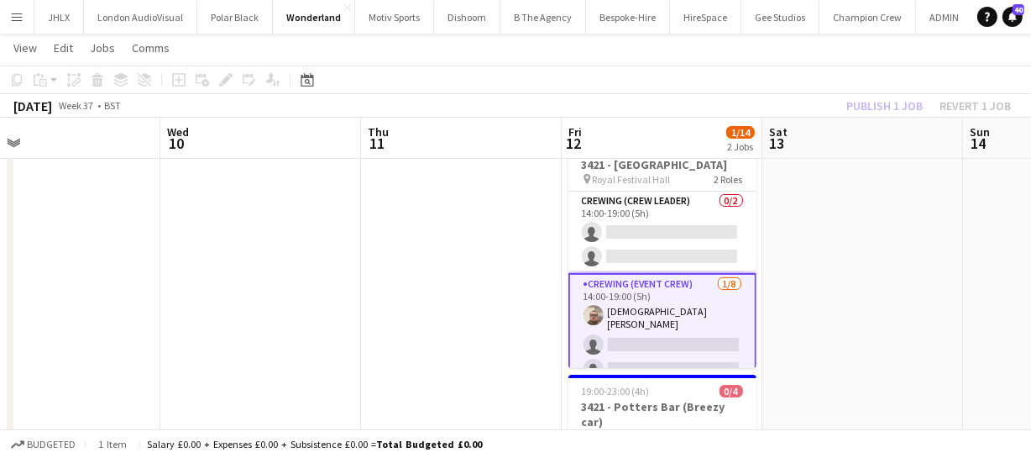
click at [884, 107] on div "Publish 1 job Revert 1 job" at bounding box center [928, 106] width 205 height 22
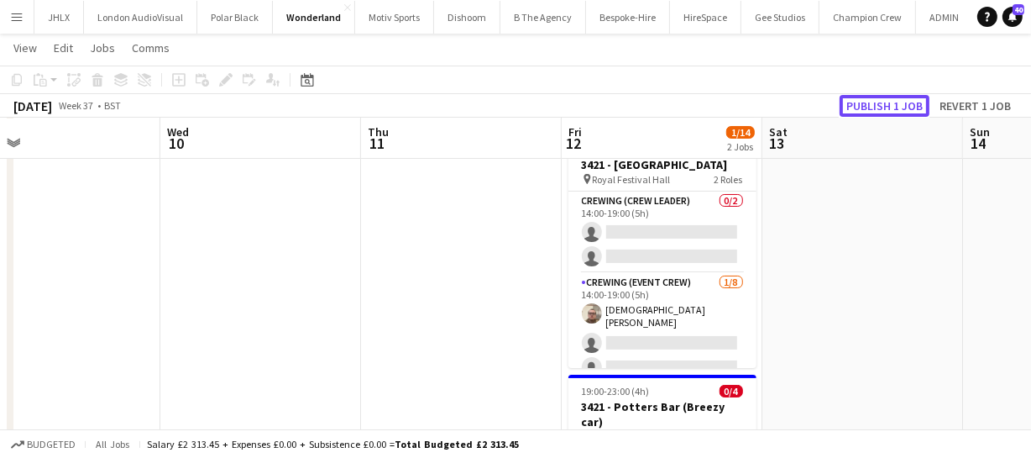
click at [884, 107] on button "Publish 1 job" at bounding box center [885, 106] width 90 height 22
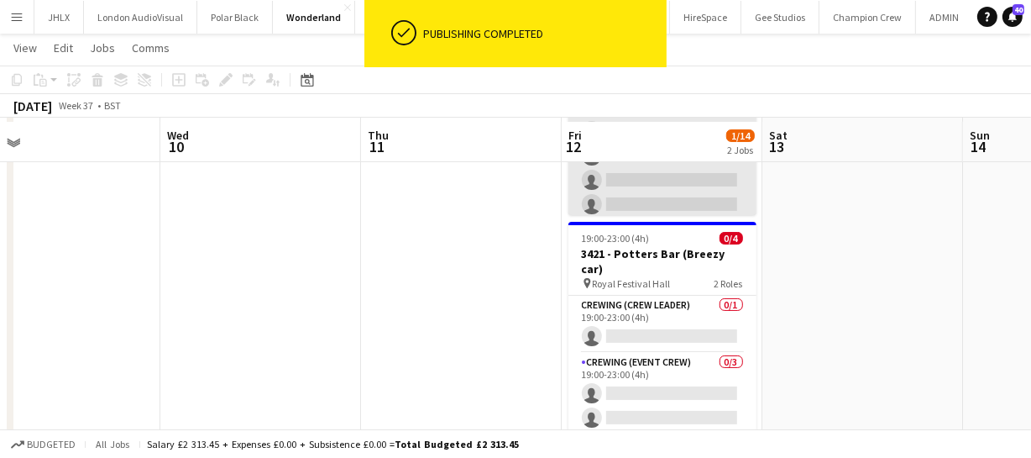
scroll to position [293, 0]
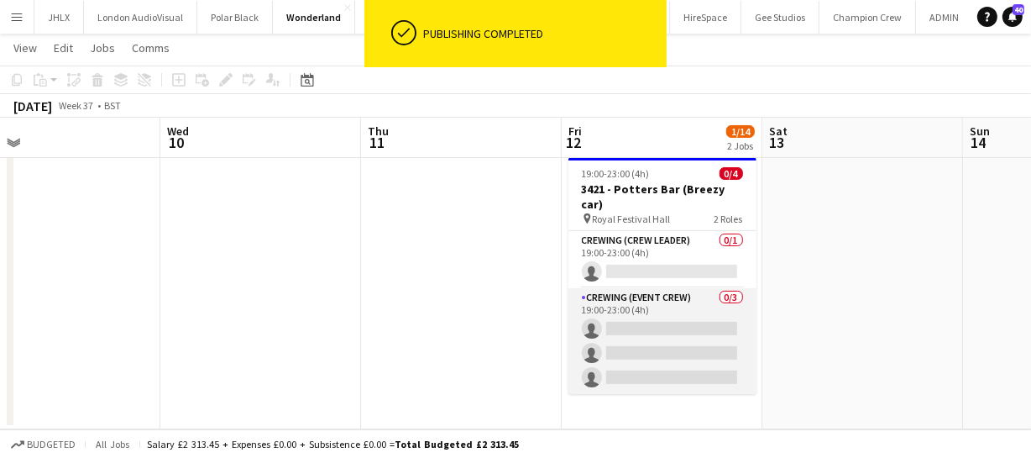
click at [672, 326] on app-card-role "Crewing (Event Crew) 0/3 19:00-23:00 (4h) single-neutral-actions single-neutral…" at bounding box center [662, 341] width 188 height 106
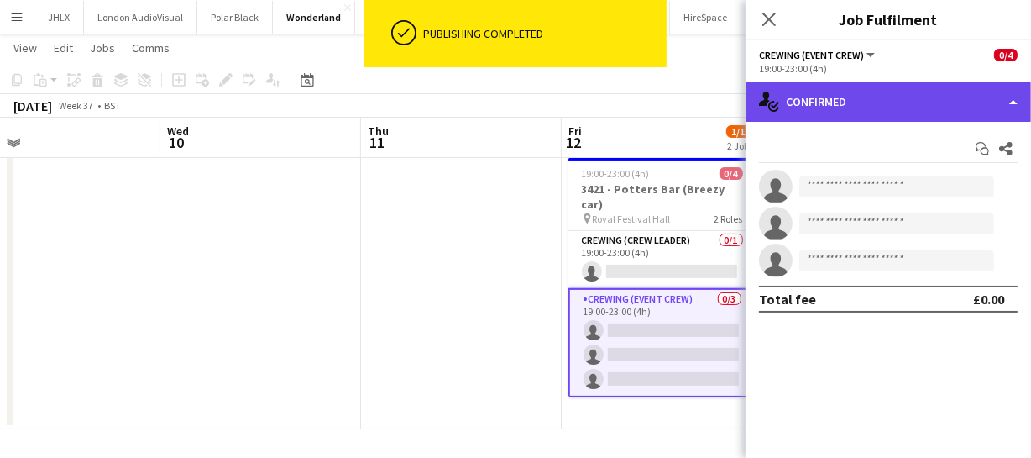
click at [918, 102] on div "single-neutral-actions-check-2 Confirmed" at bounding box center [888, 101] width 285 height 40
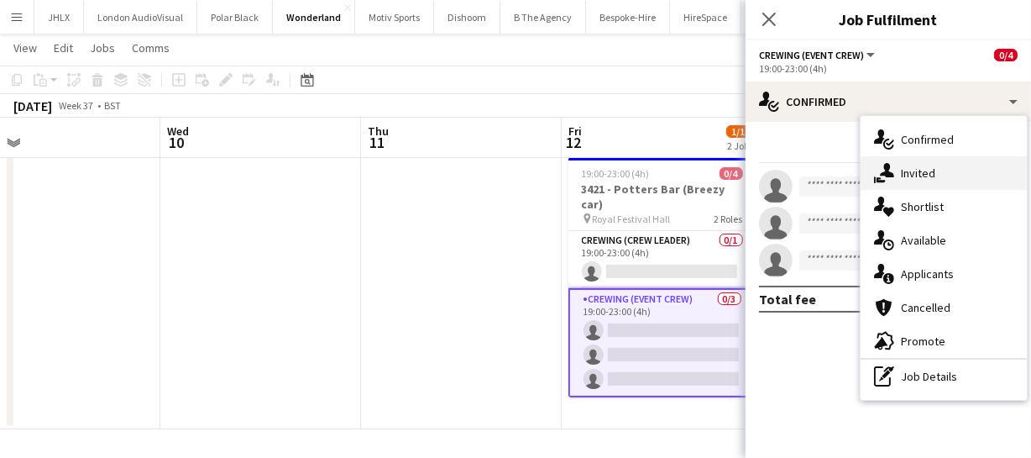
click at [934, 163] on div "single-neutral-actions-share-1 Invited" at bounding box center [944, 173] width 166 height 34
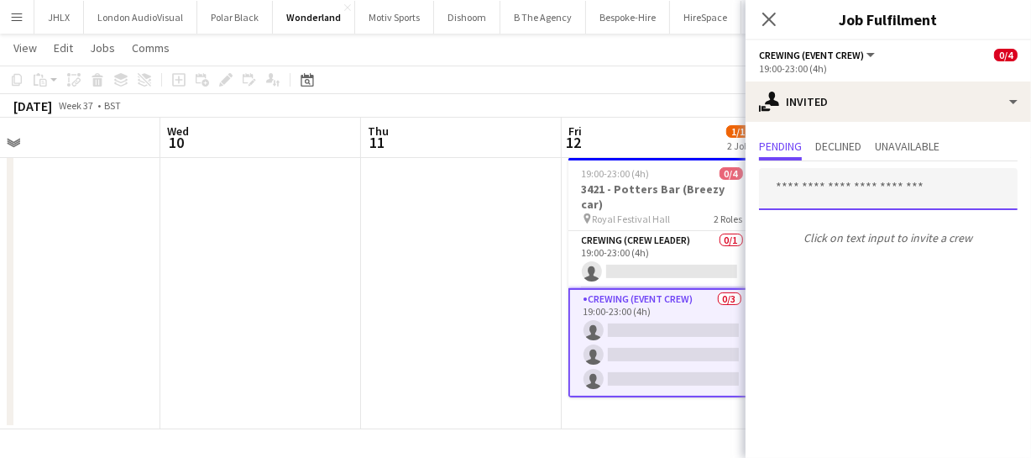
click at [787, 192] on input "text" at bounding box center [888, 189] width 259 height 42
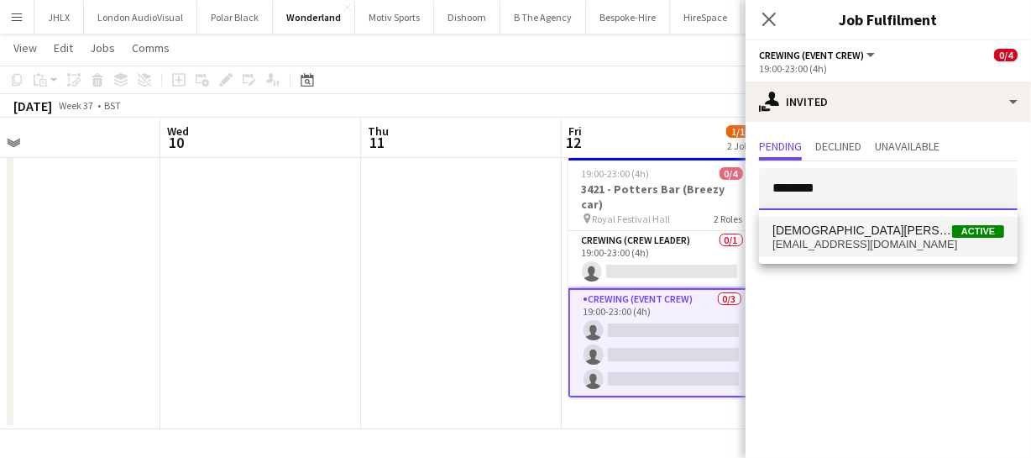
type input "********"
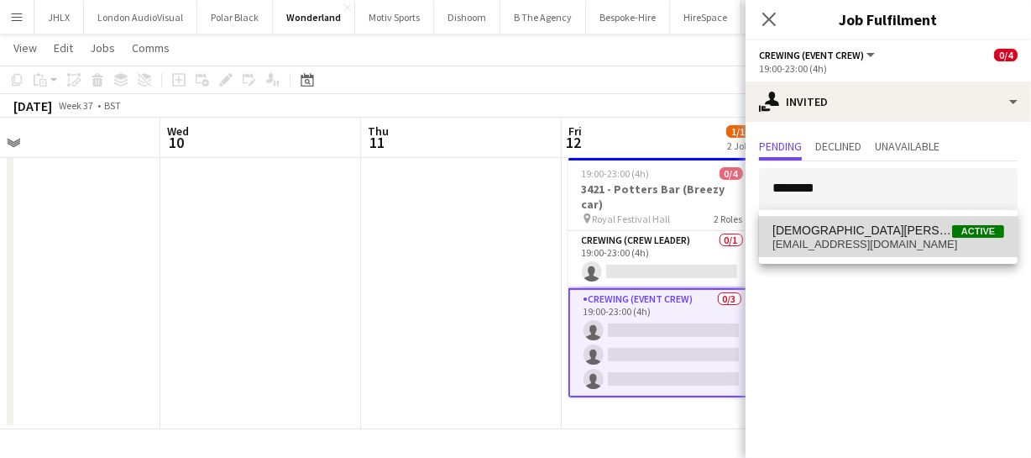
click at [801, 240] on span "cmskinner21@gmail.com" at bounding box center [888, 244] width 232 height 13
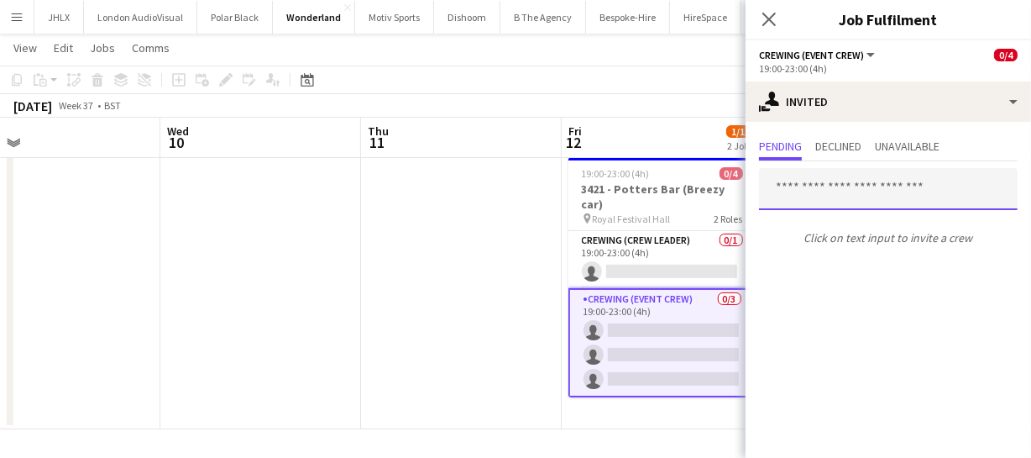
click at [809, 182] on input "text" at bounding box center [888, 189] width 259 height 42
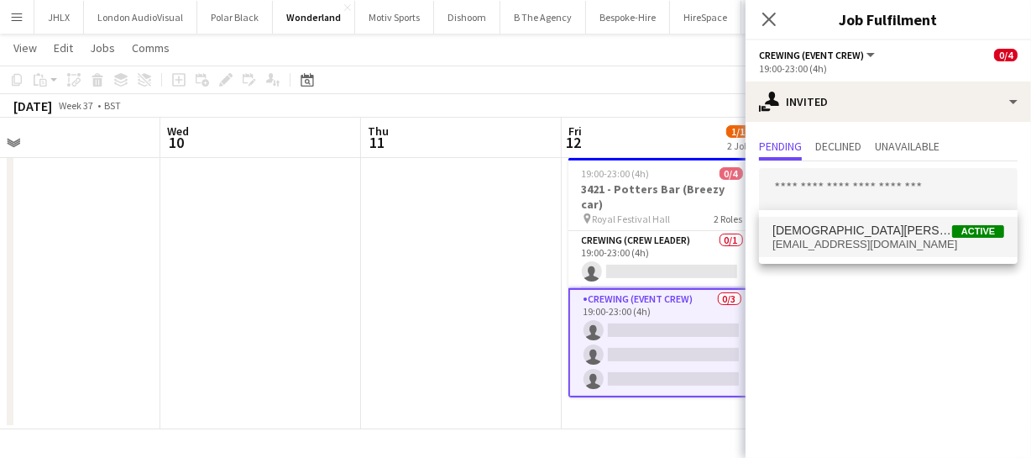
click at [827, 244] on span "cmskinner21@gmail.com" at bounding box center [888, 244] width 232 height 13
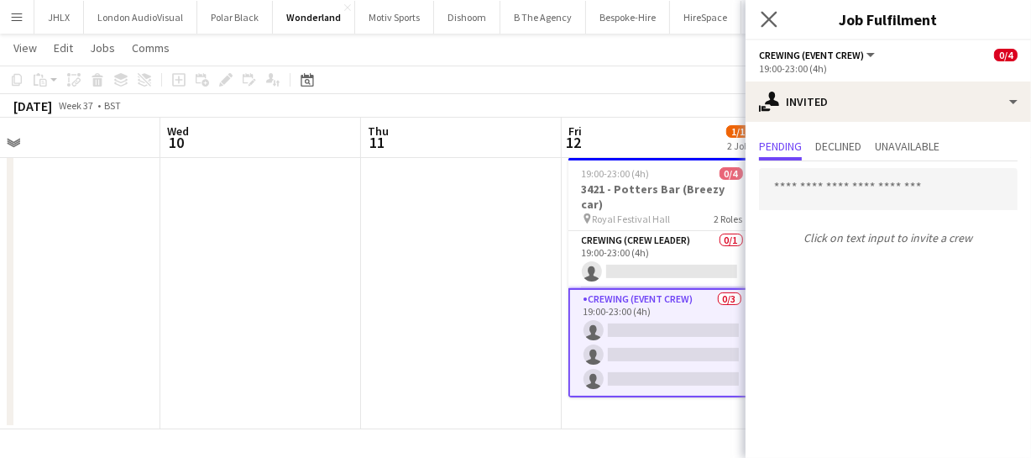
click at [773, 8] on app-icon "Close pop-in" at bounding box center [769, 20] width 24 height 24
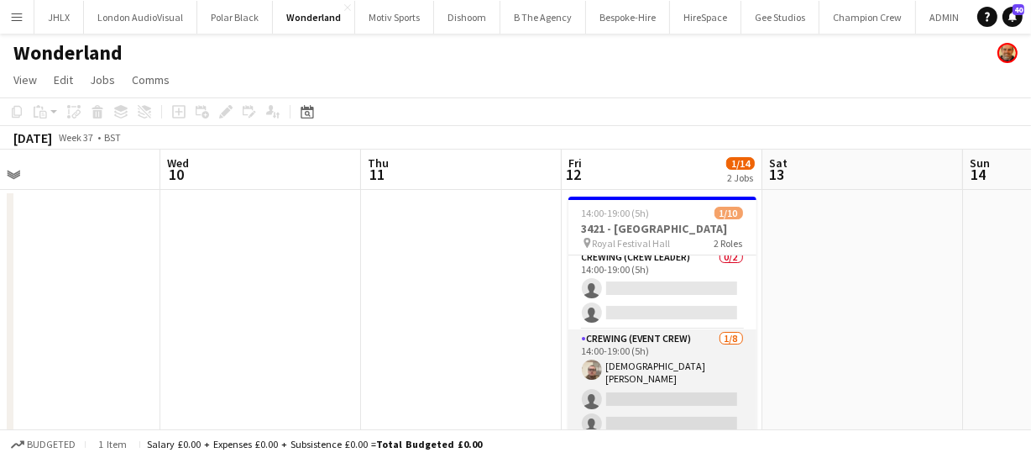
scroll to position [0, 0]
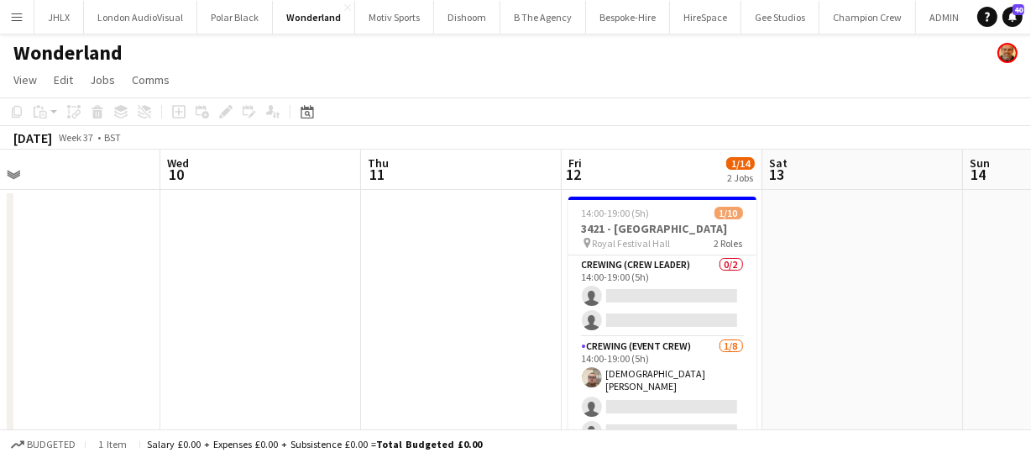
click at [385, 297] on app-date-cell at bounding box center [461, 457] width 201 height 534
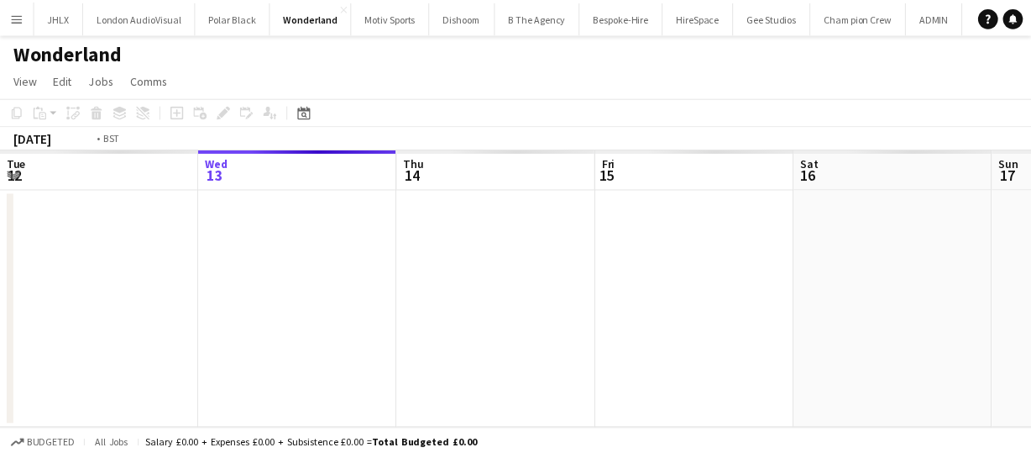
scroll to position [0, 578]
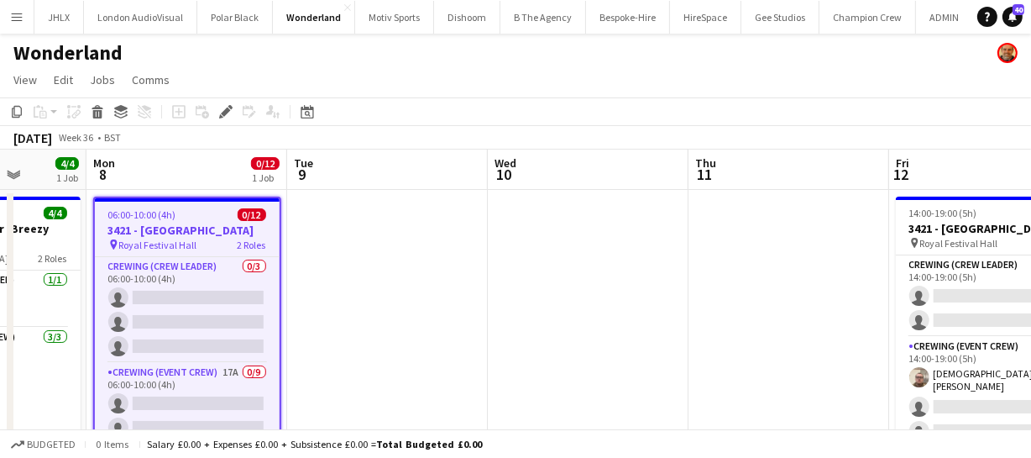
drag, startPoint x: 625, startPoint y: 331, endPoint x: 479, endPoint y: 318, distance: 146.6
click at [479, 318] on app-calendar-viewport "Thu 4 Fri 5 2/2 1 Job Sat 6 Sun 7 4/4 1 Job Mon 8 0/12 1 Job Tue 9 Wed 10 Thu 1…" at bounding box center [515, 436] width 1031 height 574
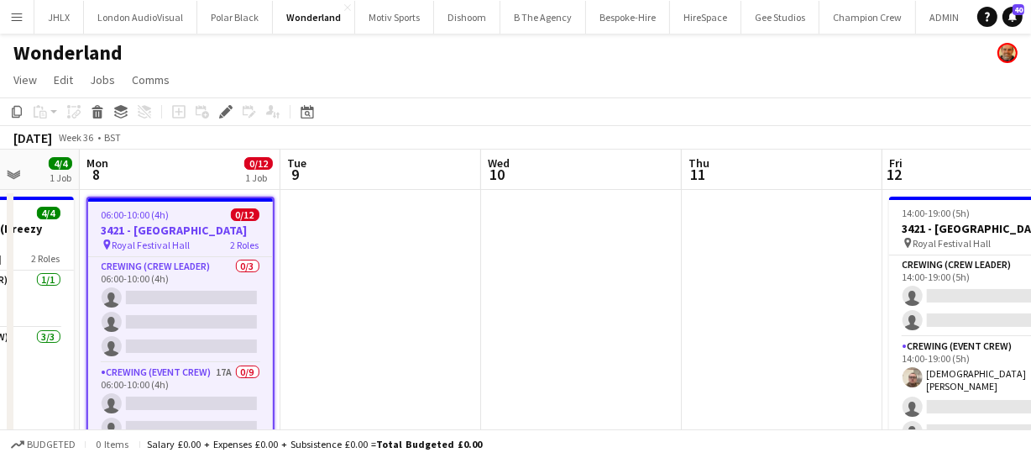
drag, startPoint x: 615, startPoint y: 318, endPoint x: 578, endPoint y: 317, distance: 36.9
click at [585, 317] on app-calendar-viewport "Thu 4 Fri 5 2/2 1 Job Sat 6 Sun 7 4/4 1 Job Mon 8 0/12 1 Job Tue 9 Wed 10 Thu 1…" at bounding box center [515, 436] width 1031 height 574
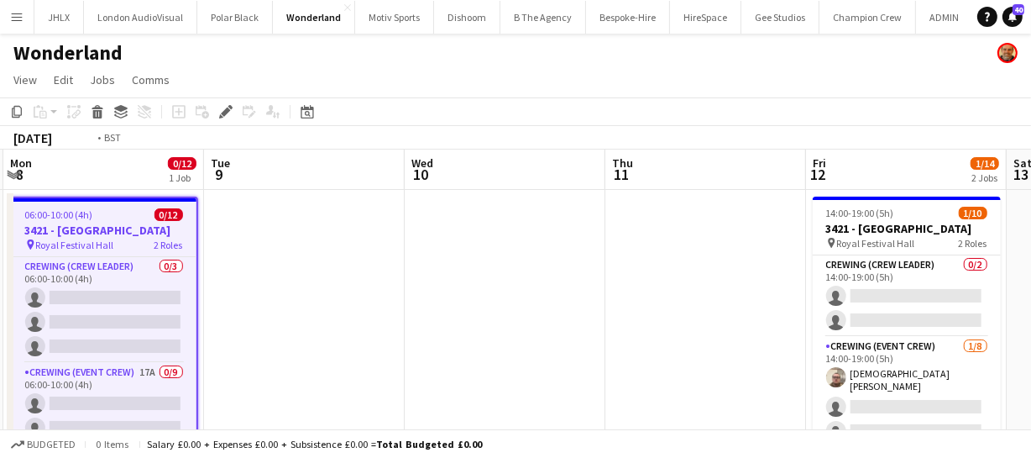
click at [489, 311] on app-calendar-viewport "Thu 4 Fri 5 2/2 1 Job Sat 6 Sun 7 4/4 1 Job Mon 8 0/12 1 Job Tue 9 Wed 10 Thu 1…" at bounding box center [515, 436] width 1031 height 574
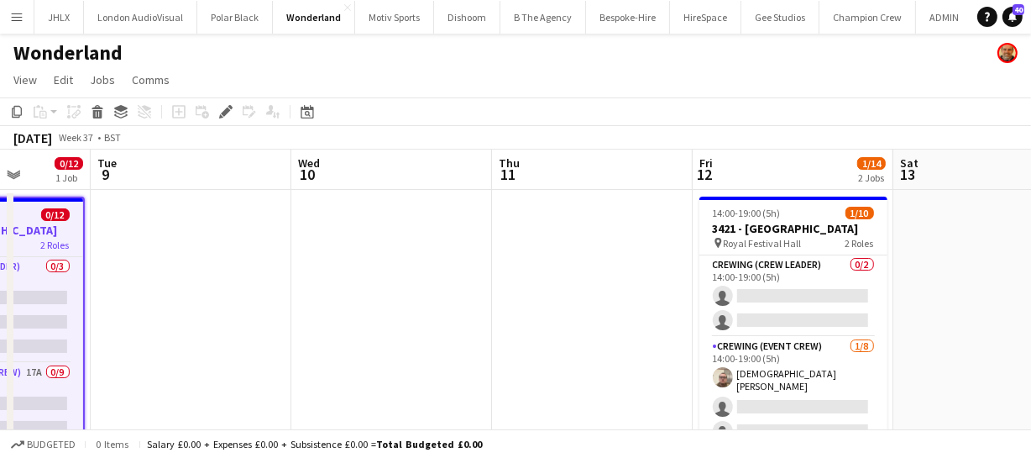
drag, startPoint x: 526, startPoint y: 309, endPoint x: 356, endPoint y: 302, distance: 170.6
click at [389, 306] on app-calendar-viewport "Sat 6 Sun 7 4/4 1 Job Mon 8 0/12 1 Job Tue 9 Wed 10 Thu 11 Fri 12 1/14 2 Jobs S…" at bounding box center [515, 436] width 1031 height 574
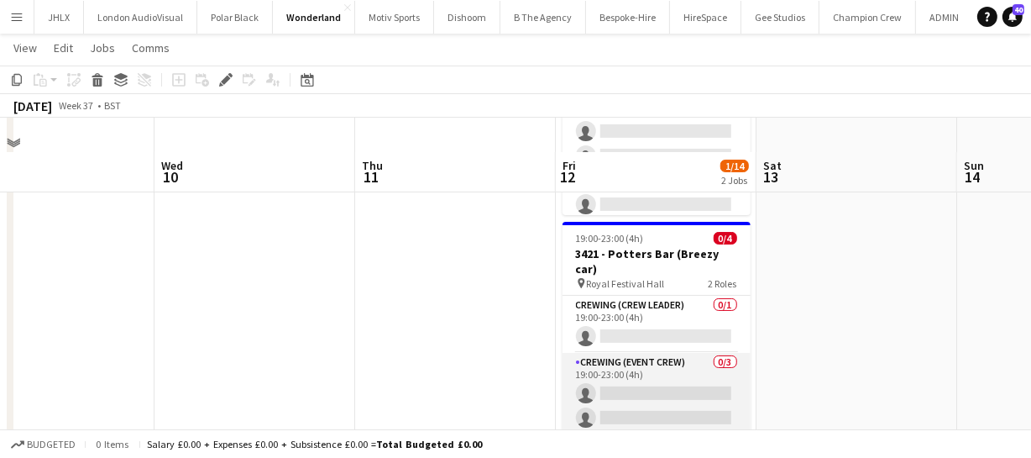
scroll to position [293, 0]
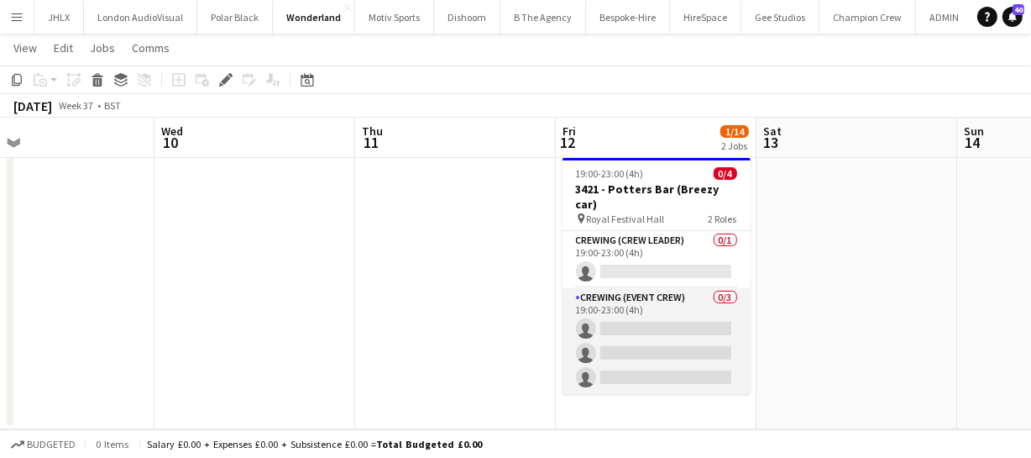
click at [670, 324] on app-card-role "Crewing (Event Crew) 0/3 19:00-23:00 (4h) single-neutral-actions single-neutral…" at bounding box center [656, 341] width 188 height 106
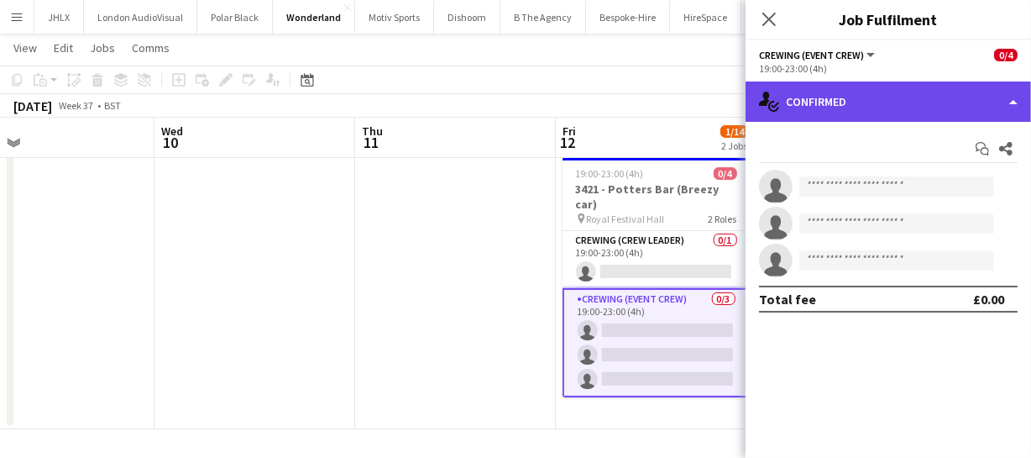
click at [915, 92] on div "single-neutral-actions-check-2 Confirmed" at bounding box center [888, 101] width 285 height 40
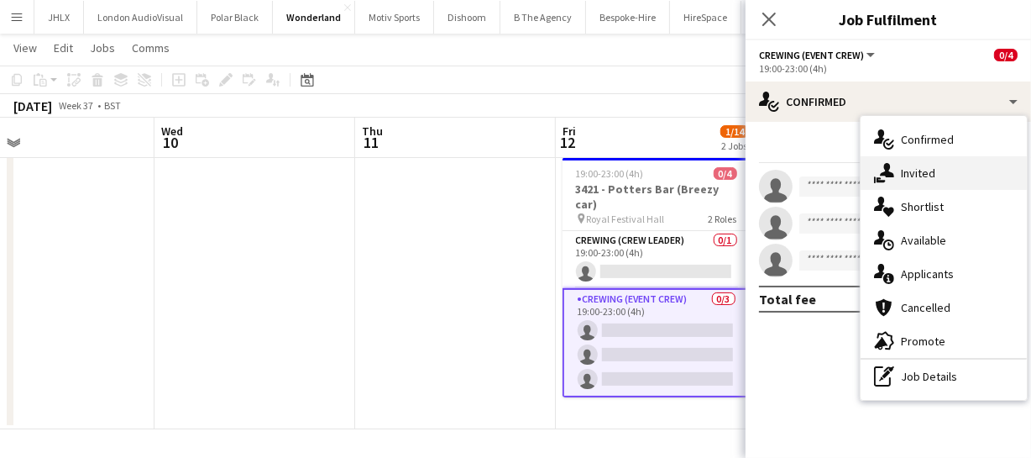
click at [925, 165] on div "single-neutral-actions-share-1 Invited" at bounding box center [944, 173] width 166 height 34
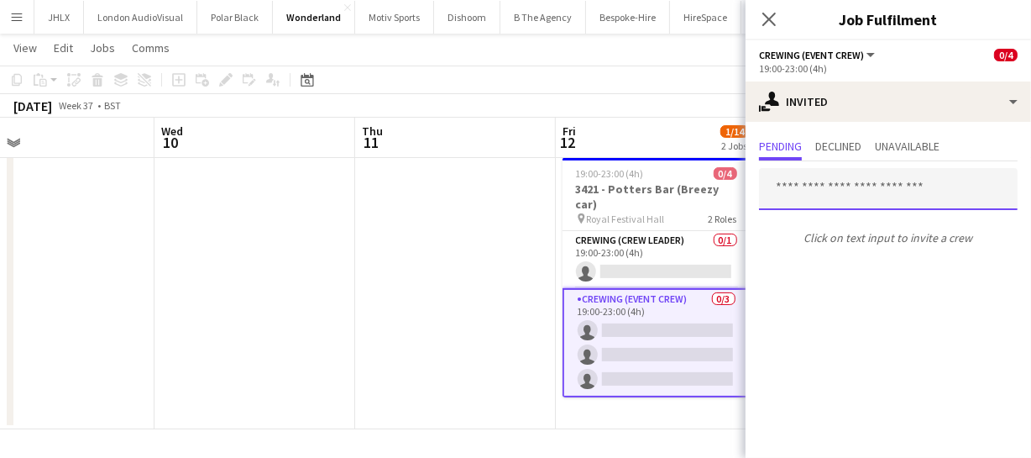
click at [824, 189] on input "text" at bounding box center [888, 189] width 259 height 42
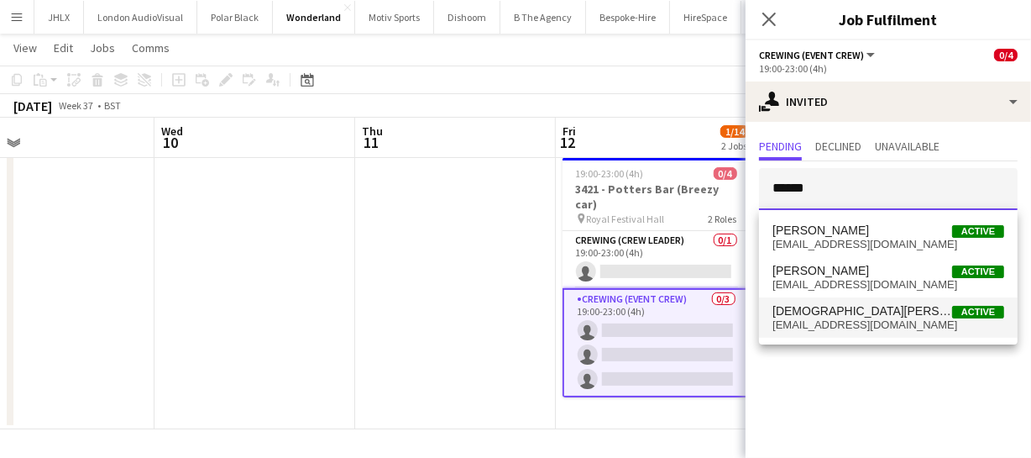
type input "******"
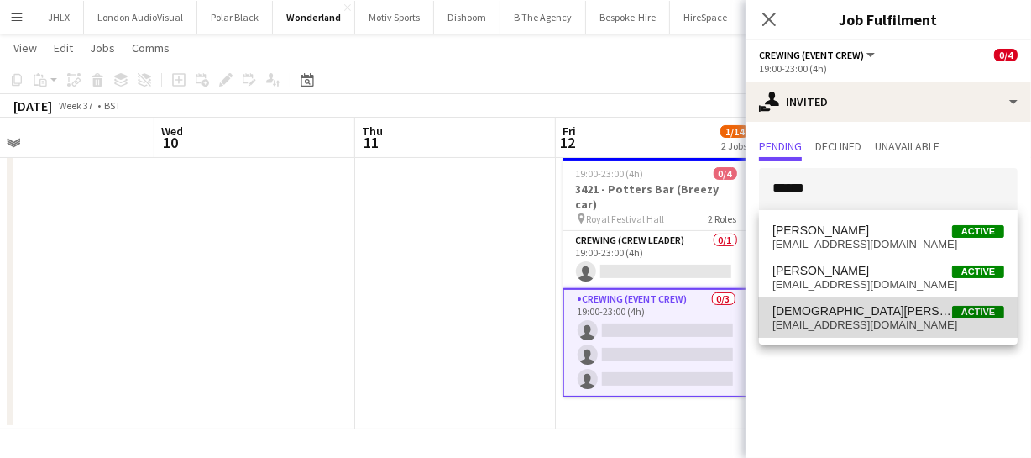
click at [830, 316] on span "[DEMOGRAPHIC_DATA][PERSON_NAME]" at bounding box center [862, 311] width 180 height 14
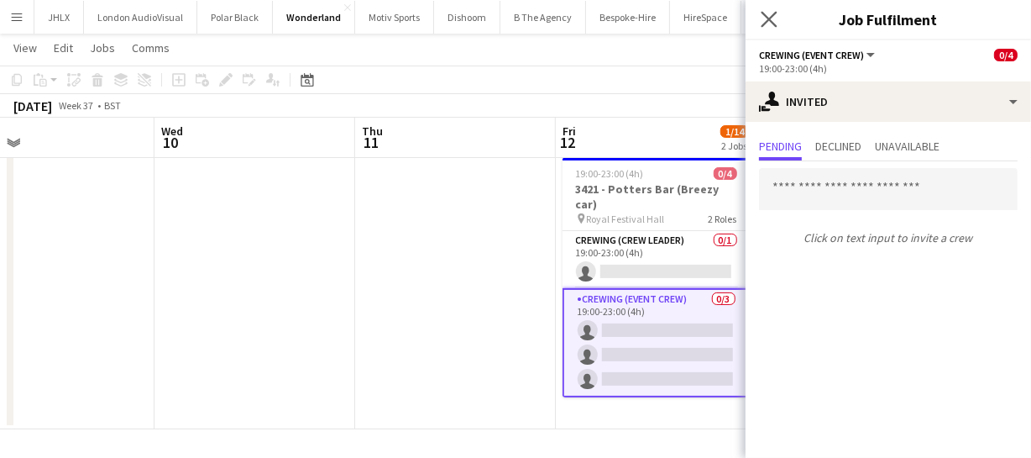
click at [764, 8] on app-icon "Close pop-in" at bounding box center [769, 20] width 24 height 24
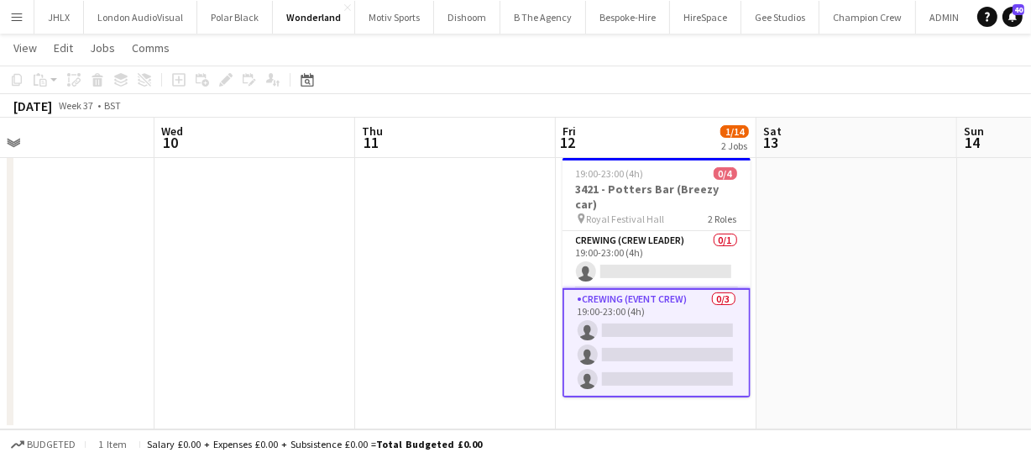
click at [402, 280] on app-date-cell at bounding box center [455, 162] width 201 height 534
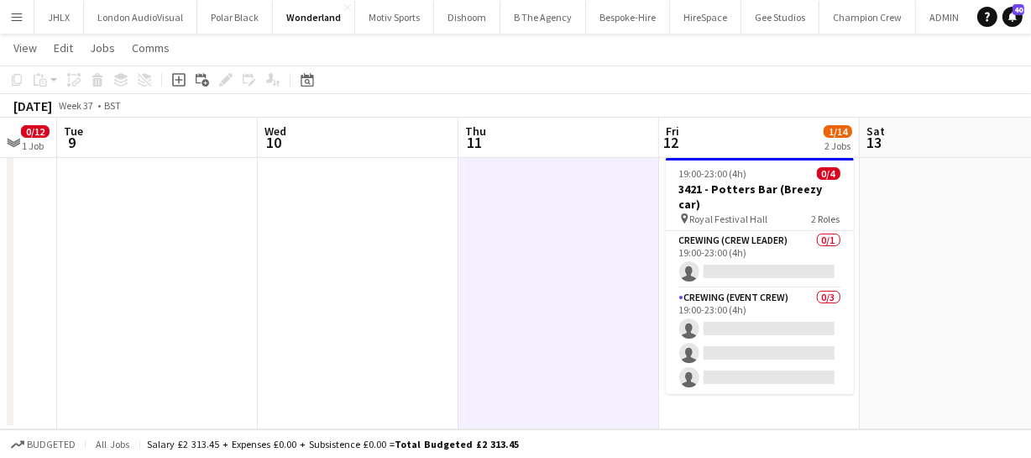
drag, startPoint x: 356, startPoint y: 276, endPoint x: 492, endPoint y: 258, distance: 137.3
click at [488, 258] on app-calendar-viewport "Sat 6 Sun 7 4/4 1 Job Mon 8 0/12 1 Job Tue 9 Wed 10 Thu 11 Fri 12 1/14 2 Jobs S…" at bounding box center [515, 100] width 1031 height 657
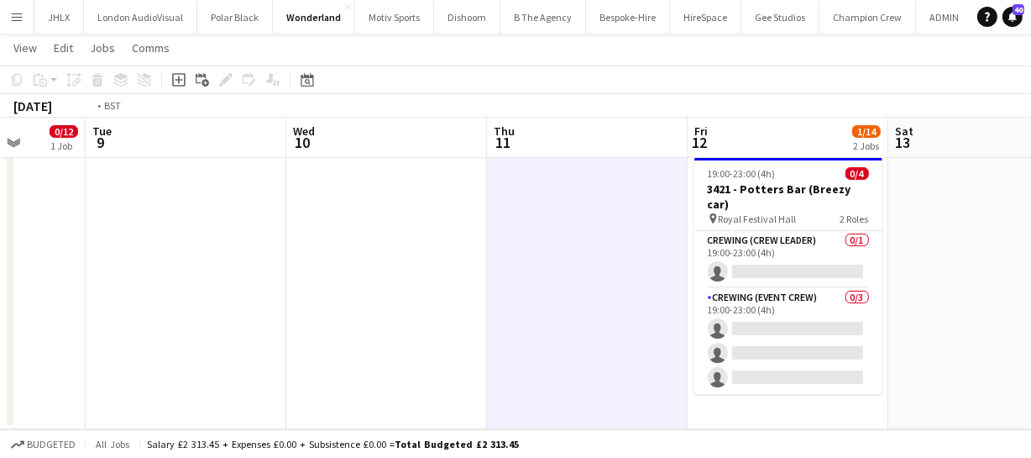
click at [623, 271] on app-calendar-viewport "Sat 6 Sun 7 4/4 1 Job Mon 8 0/12 1 Job Tue 9 Wed 10 Thu 11 Fri 12 1/14 2 Jobs S…" at bounding box center [515, 100] width 1031 height 657
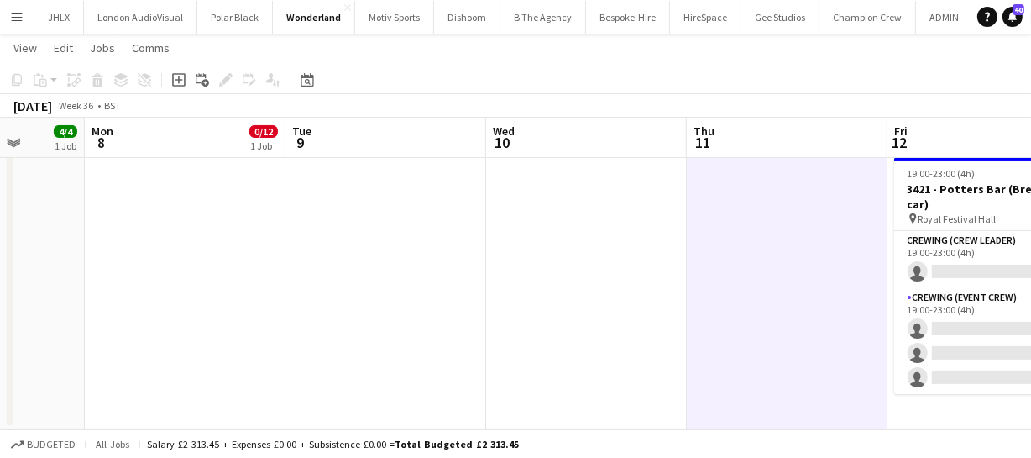
drag, startPoint x: 426, startPoint y: 300, endPoint x: 613, endPoint y: 289, distance: 187.5
click at [575, 284] on app-calendar-viewport "Fri 5 2/2 1 Job Sat 6 Sun 7 4/4 1 Job Mon 8 0/12 1 Job Tue 9 Wed 10 Thu 11 Fri …" at bounding box center [515, 100] width 1031 height 657
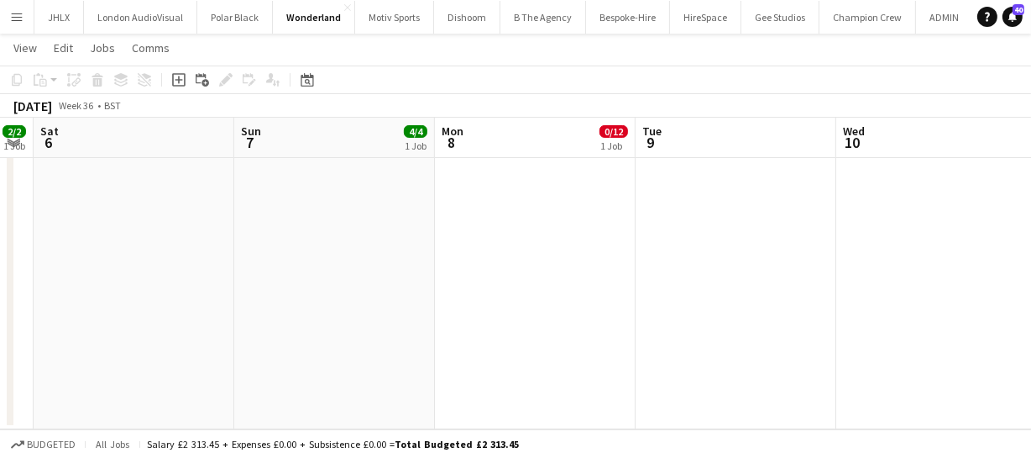
drag, startPoint x: 431, startPoint y: 300, endPoint x: 651, endPoint y: 329, distance: 222.7
click at [581, 296] on app-calendar-viewport "Thu 4 Fri 5 2/2 1 Job Sat 6 Sun 7 4/4 1 Job Mon 8 0/12 1 Job Tue 9 Wed 10 Thu 1…" at bounding box center [515, 100] width 1031 height 657
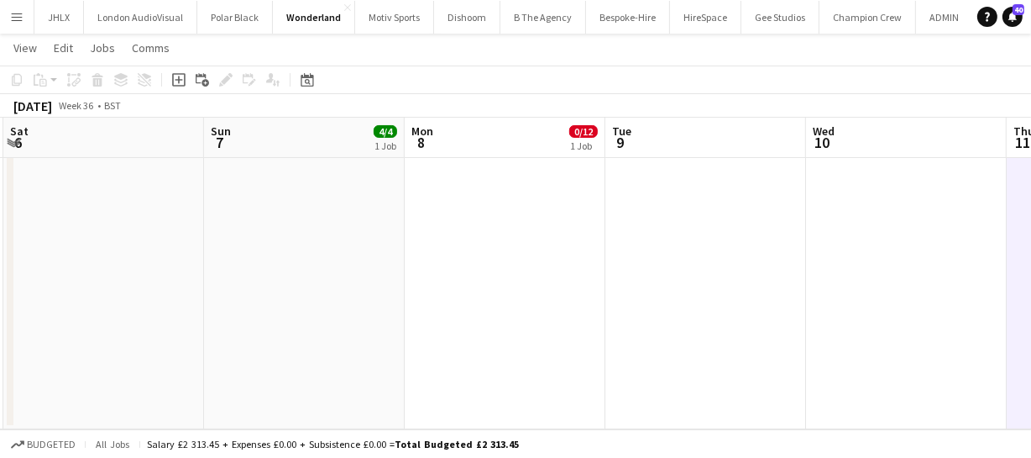
drag, startPoint x: 454, startPoint y: 327, endPoint x: 680, endPoint y: 338, distance: 226.1
click at [616, 318] on app-calendar-viewport "Thu 4 Fri 5 2/2 1 Job Sat 6 Sun 7 4/4 1 Job Mon 8 0/12 1 Job Tue 9 Wed 10 Thu 1…" at bounding box center [515, 100] width 1031 height 657
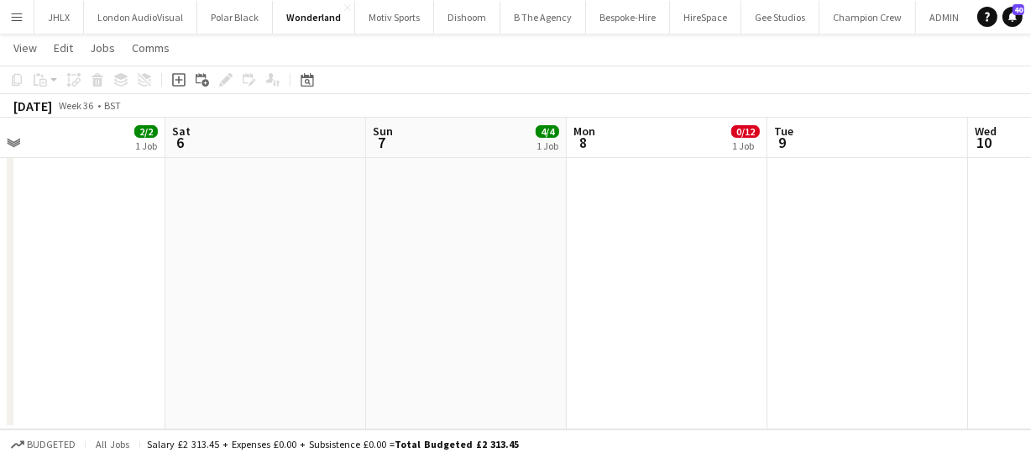
drag, startPoint x: 484, startPoint y: 338, endPoint x: 606, endPoint y: 348, distance: 123.0
click at [607, 331] on app-calendar-viewport "Wed 3 Thu 4 Fri 5 2/2 1 Job Sat 6 Sun 7 4/4 1 Job Mon 8 0/12 1 Job Tue 9 Wed 10…" at bounding box center [515, 100] width 1031 height 657
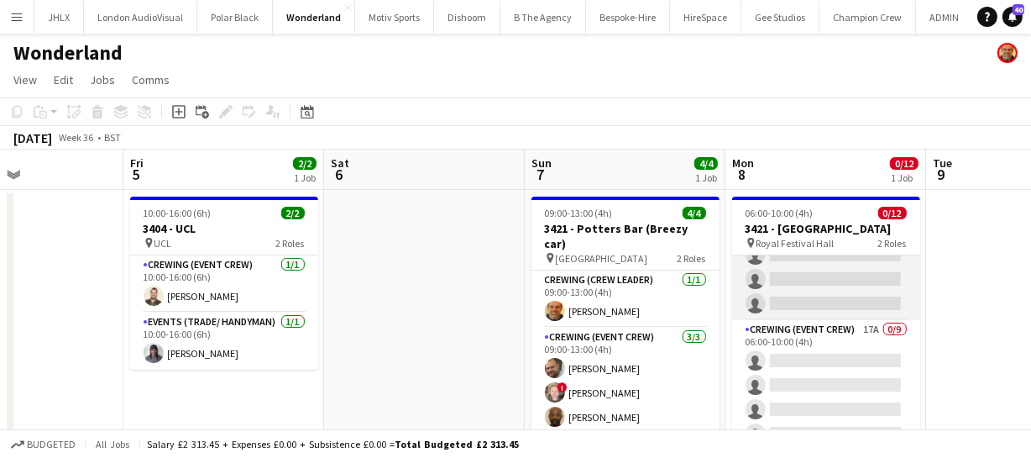
scroll to position [76, 0]
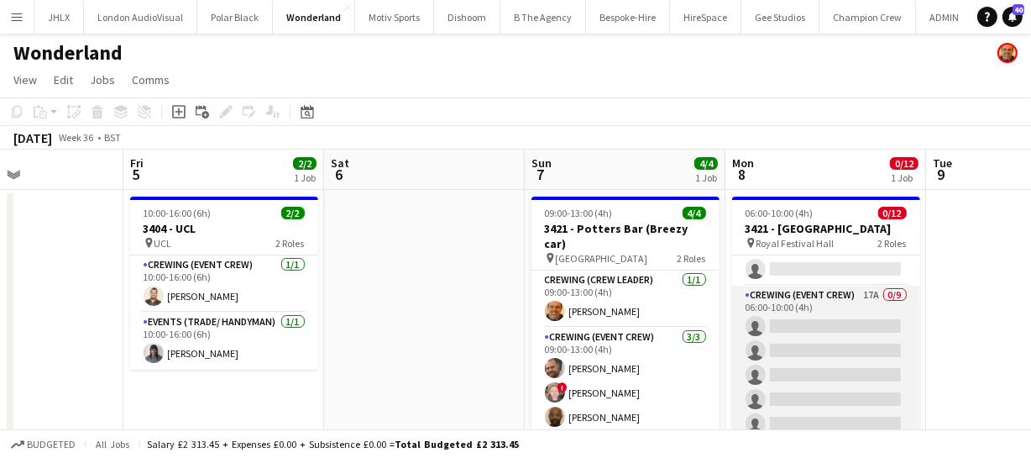
click at [839, 349] on app-card-role "Crewing (Event Crew) 17A 0/9 06:00-10:00 (4h) single-neutral-actions single-neu…" at bounding box center [826, 411] width 188 height 252
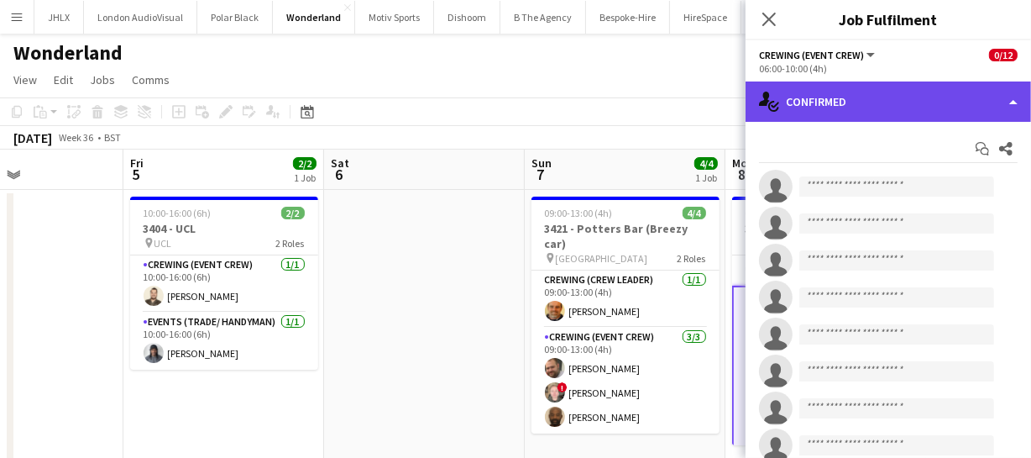
click at [929, 109] on div "single-neutral-actions-check-2 Confirmed" at bounding box center [888, 101] width 285 height 40
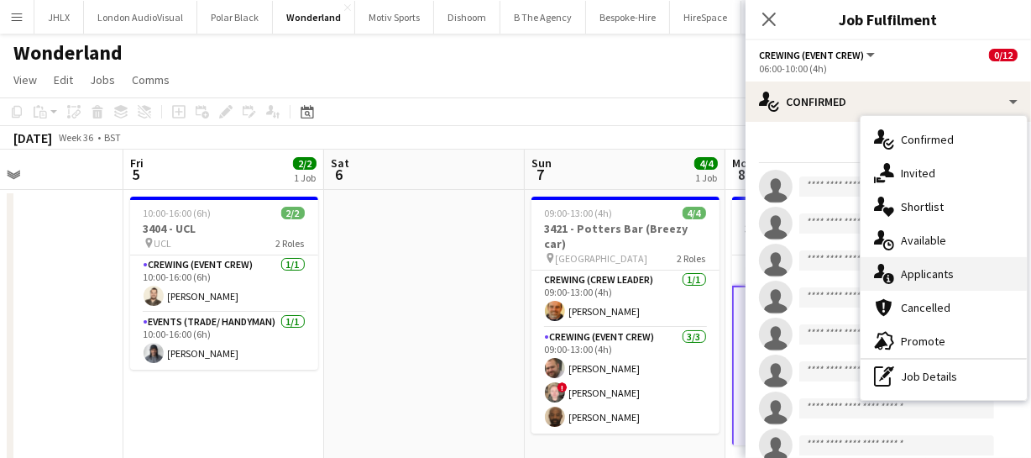
click at [939, 271] on div "single-neutral-actions-information Applicants" at bounding box center [944, 274] width 166 height 34
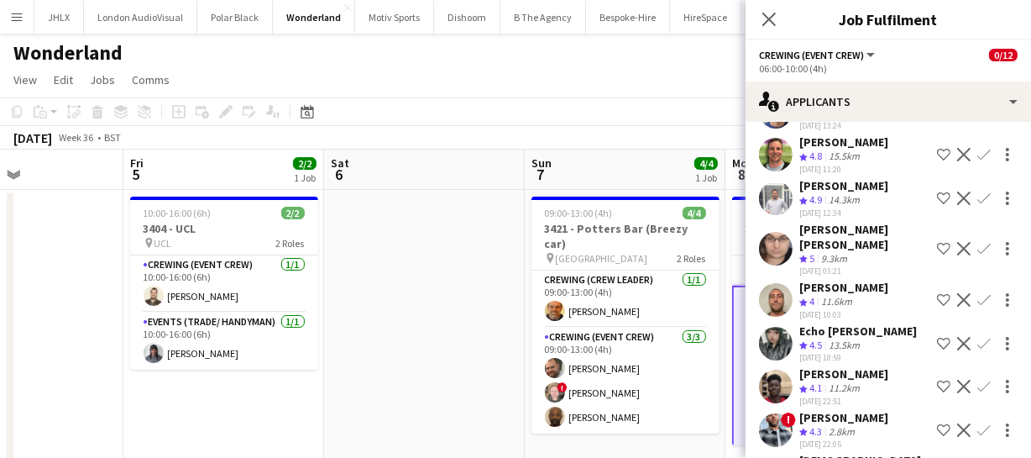
scroll to position [479, 0]
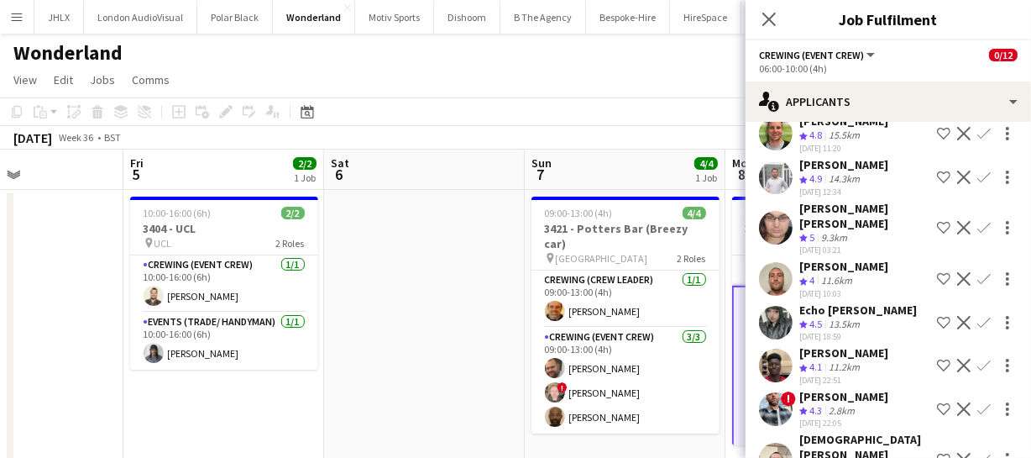
click at [977, 453] on app-icon "Confirm" at bounding box center [983, 459] width 13 height 13
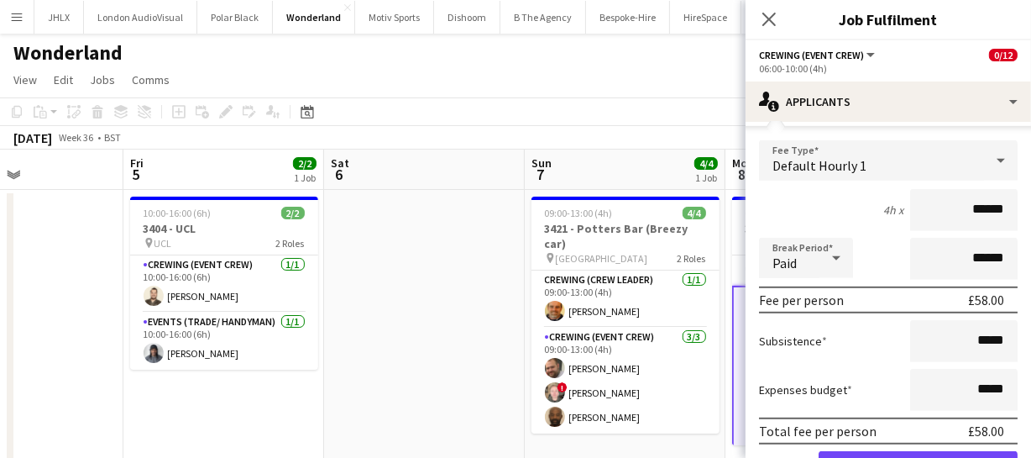
scroll to position [858, 0]
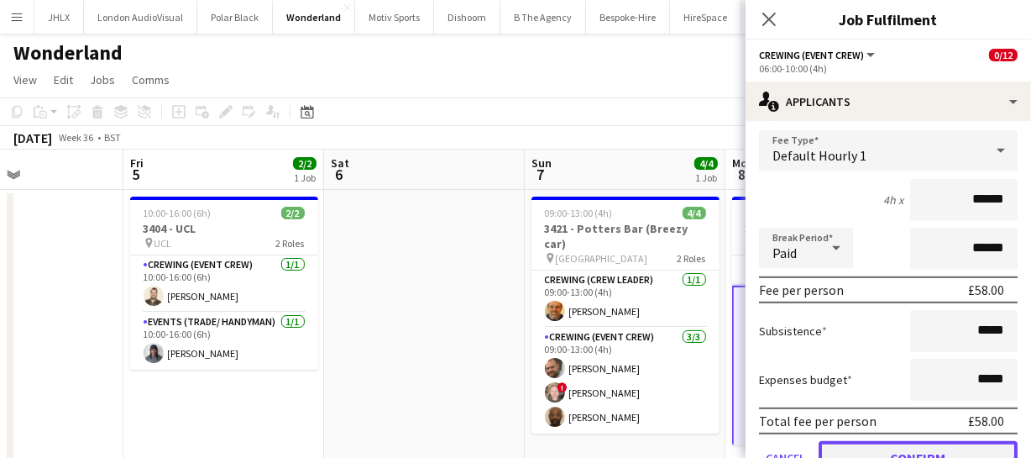
click at [932, 441] on button "Confirm" at bounding box center [918, 458] width 199 height 34
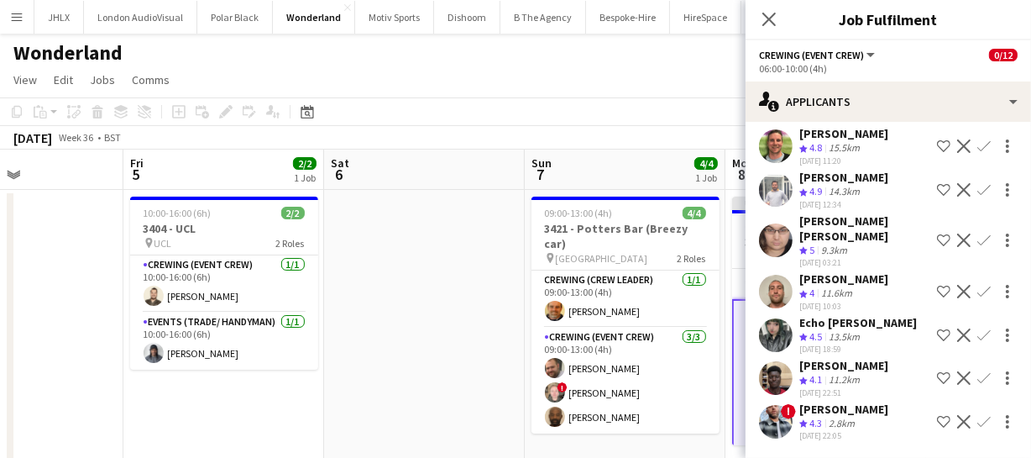
scroll to position [437, 0]
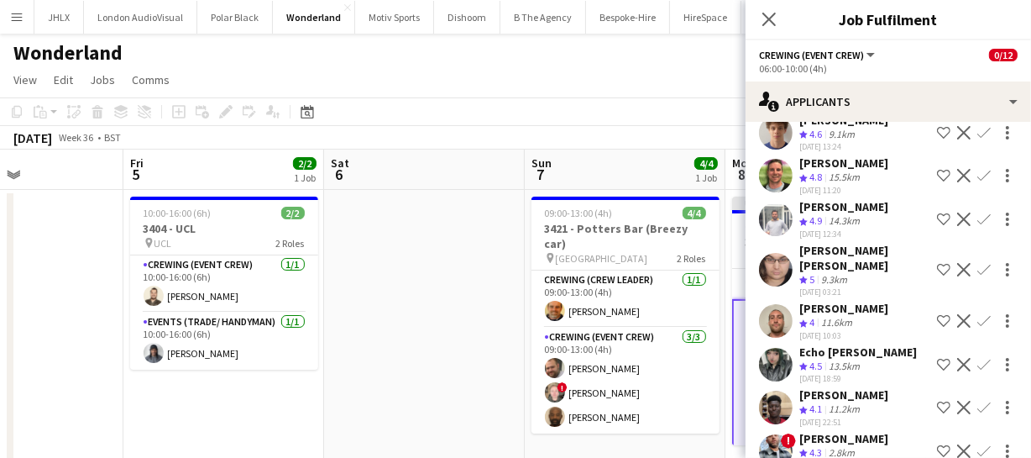
click at [977, 400] on app-icon "Confirm" at bounding box center [983, 406] width 13 height 13
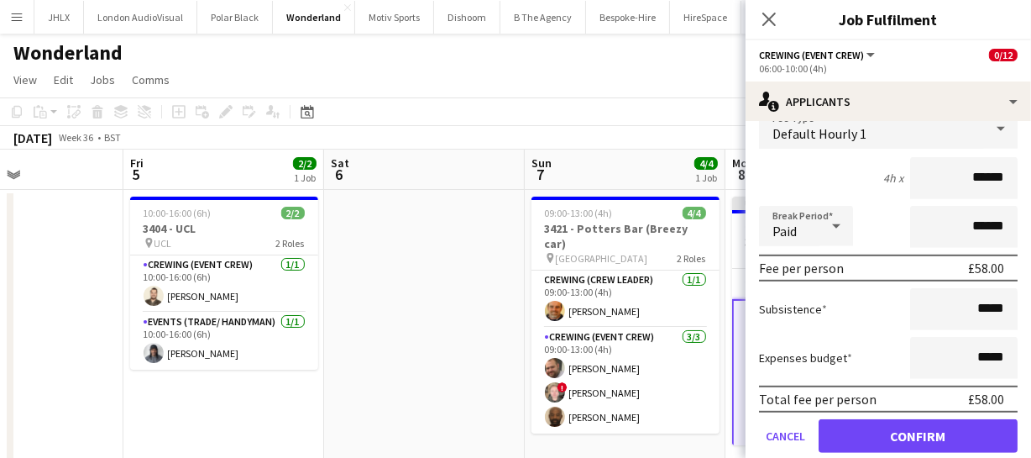
scroll to position [815, 0]
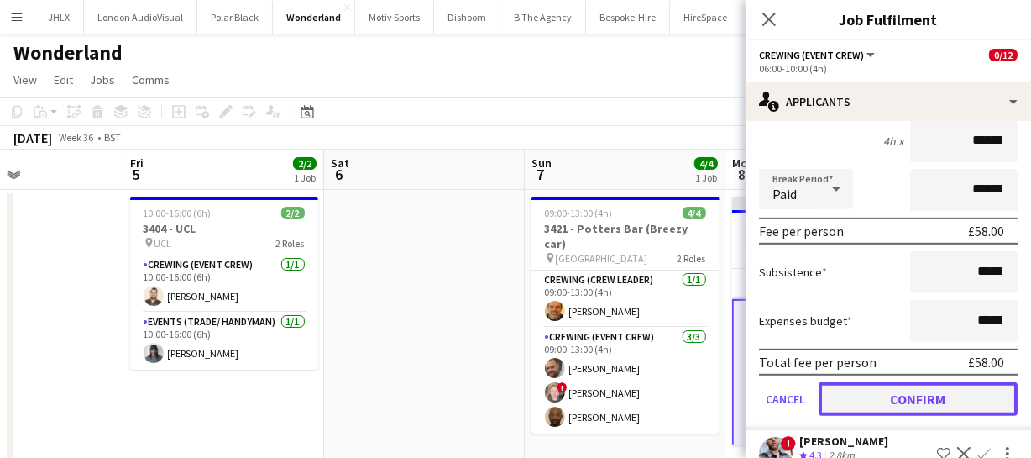
click at [951, 382] on button "Confirm" at bounding box center [918, 399] width 199 height 34
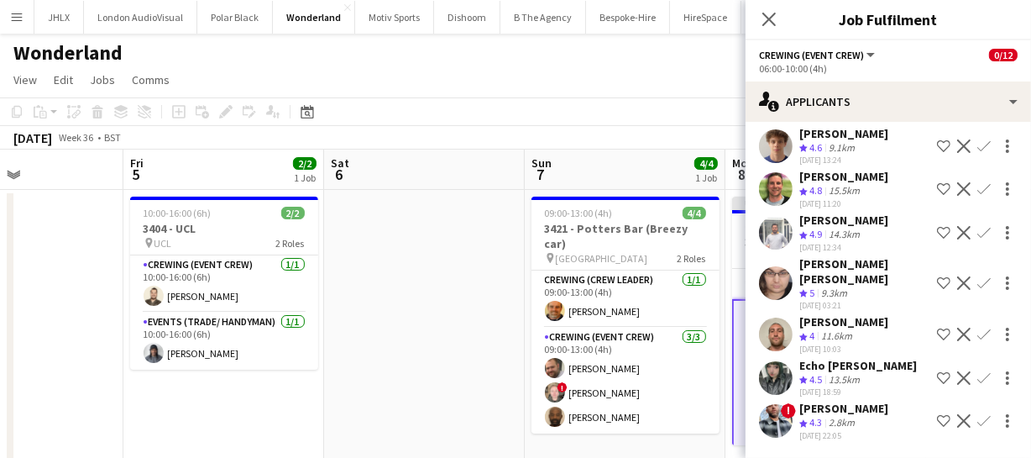
scroll to position [394, 0]
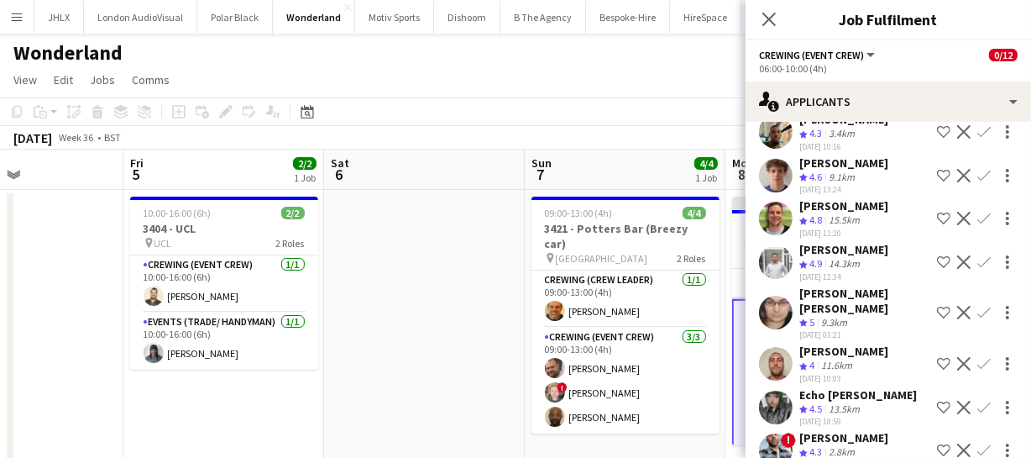
click at [977, 400] on app-icon "Confirm" at bounding box center [983, 406] width 13 height 13
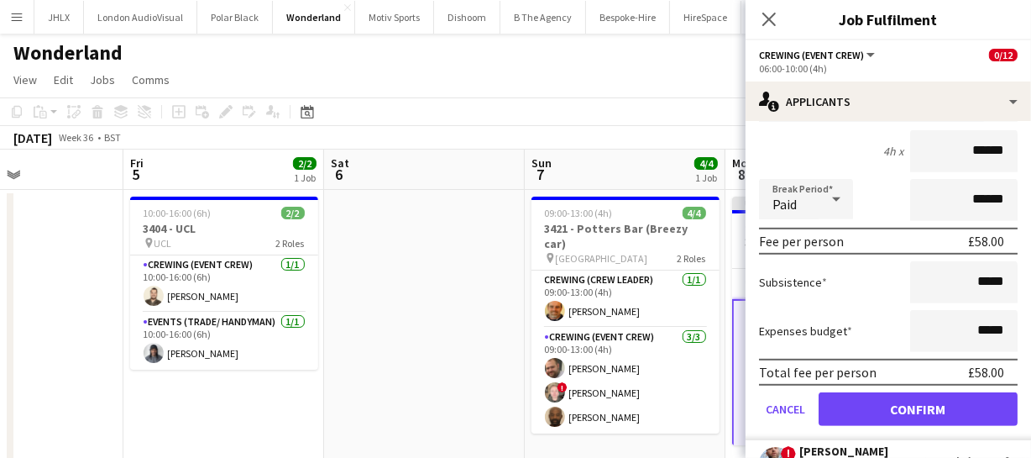
scroll to position [773, 0]
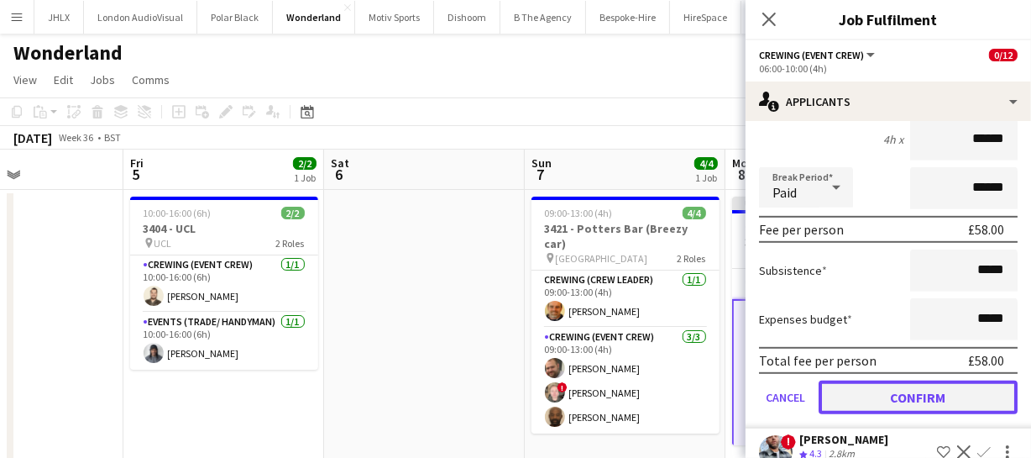
click at [920, 380] on button "Confirm" at bounding box center [918, 397] width 199 height 34
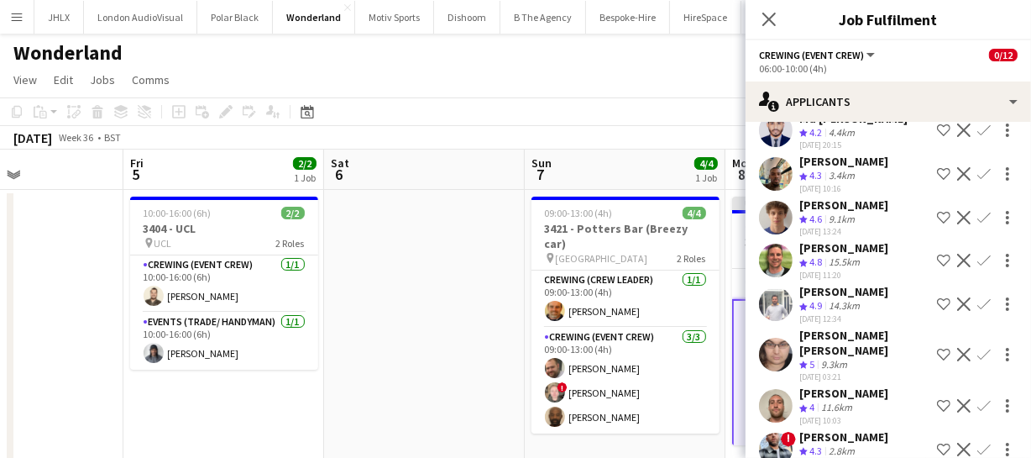
scroll to position [275, 0]
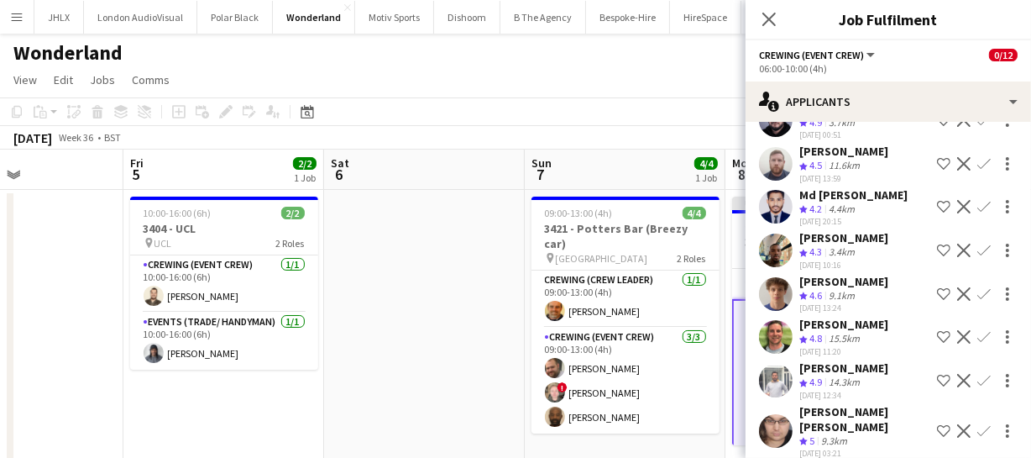
click at [977, 243] on app-icon "Confirm" at bounding box center [983, 249] width 13 height 13
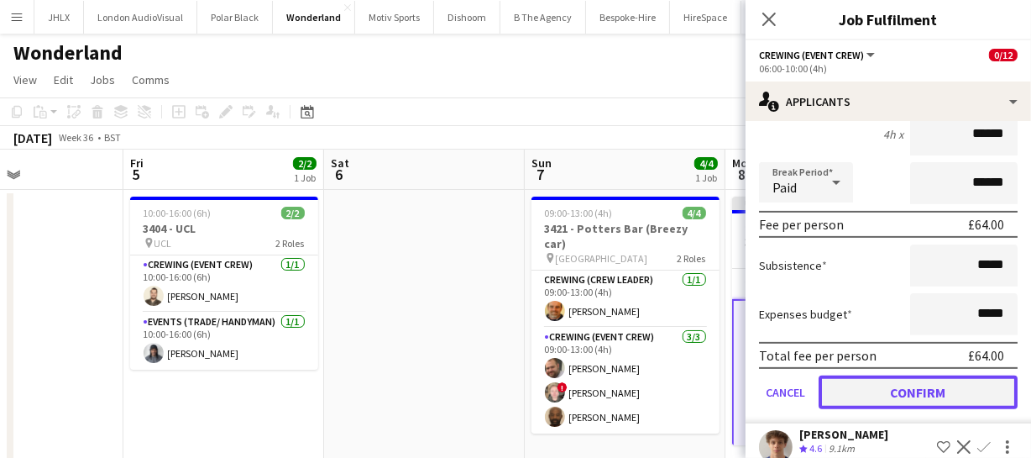
click at [941, 375] on button "Confirm" at bounding box center [918, 392] width 199 height 34
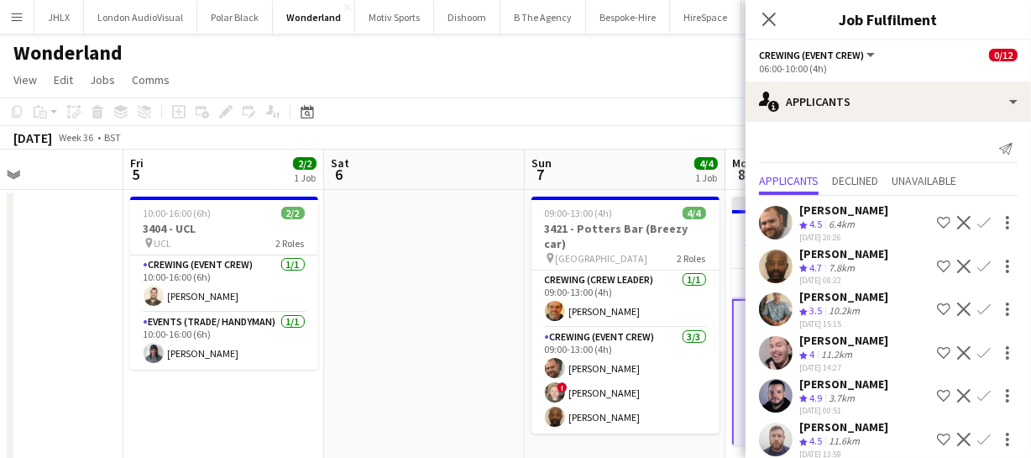
scroll to position [0, 0]
click at [977, 221] on app-icon "Confirm" at bounding box center [983, 222] width 13 height 13
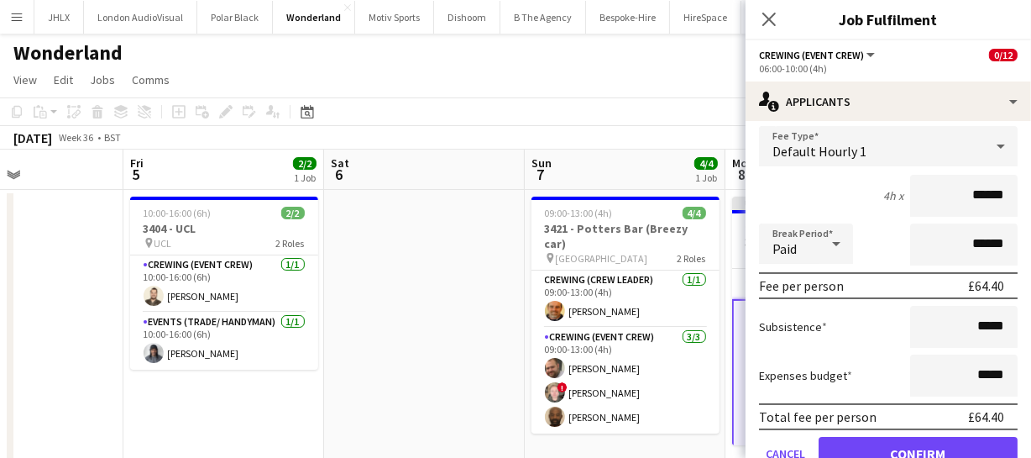
scroll to position [152, 0]
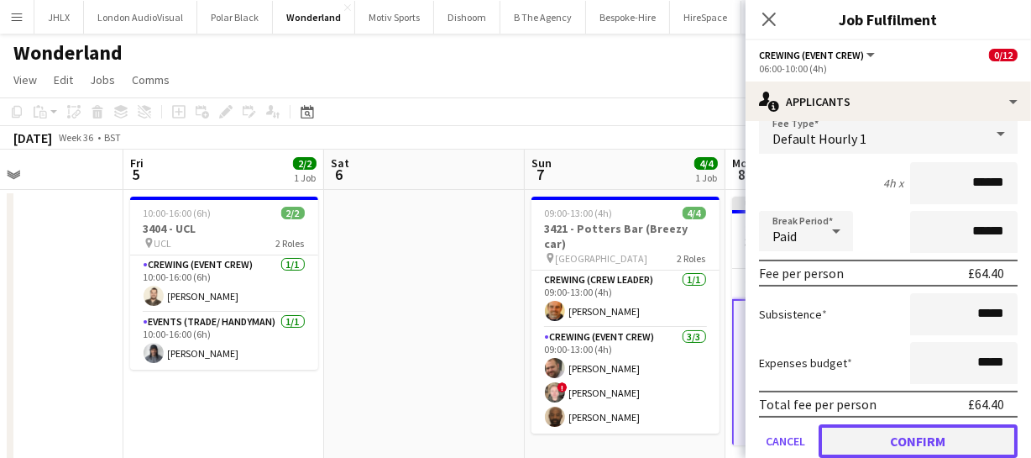
click at [929, 426] on button "Confirm" at bounding box center [918, 441] width 199 height 34
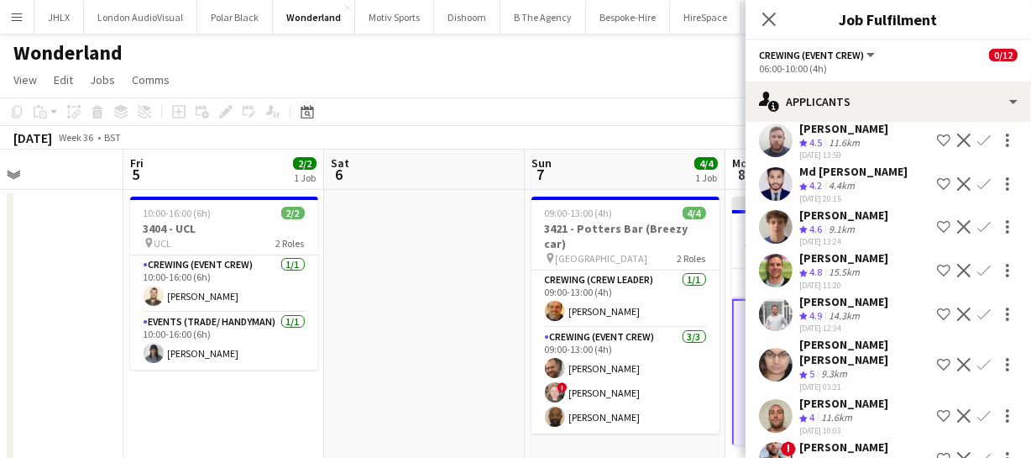
scroll to position [267, 0]
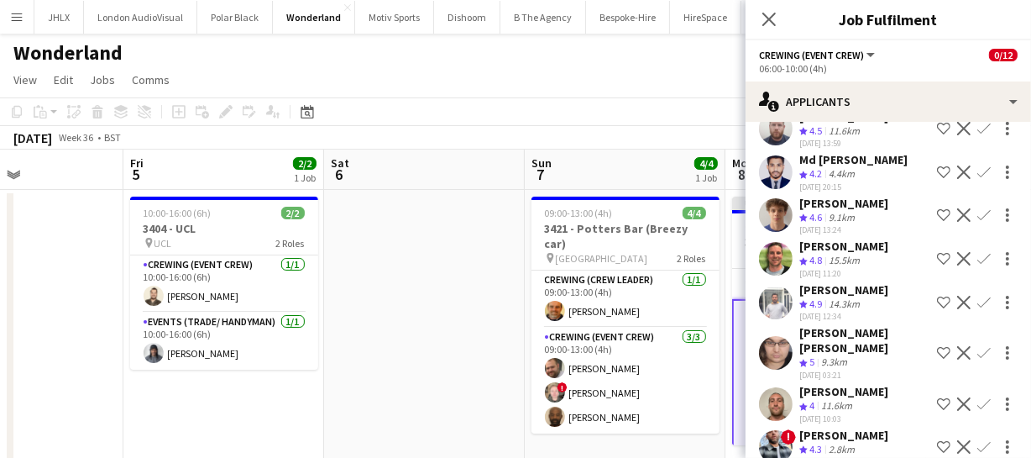
click at [977, 208] on app-icon "Confirm" at bounding box center [983, 214] width 13 height 13
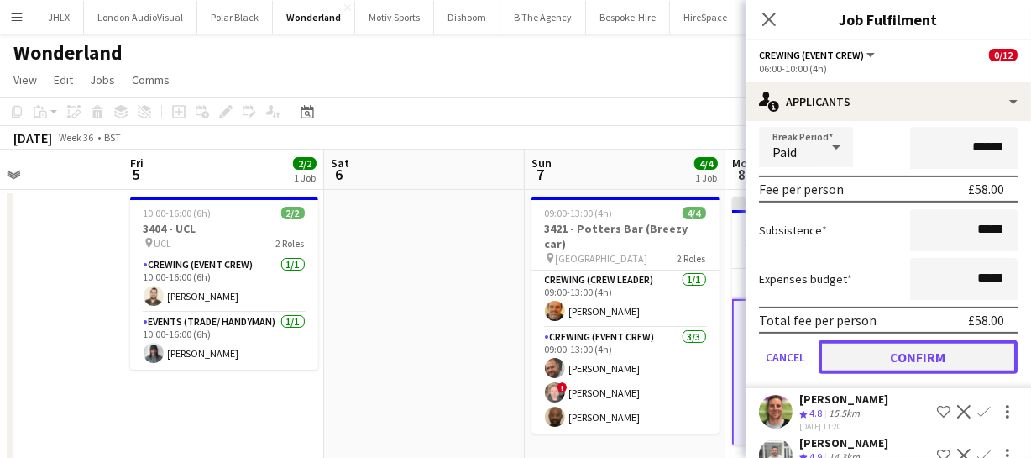
click at [915, 343] on button "Confirm" at bounding box center [918, 357] width 199 height 34
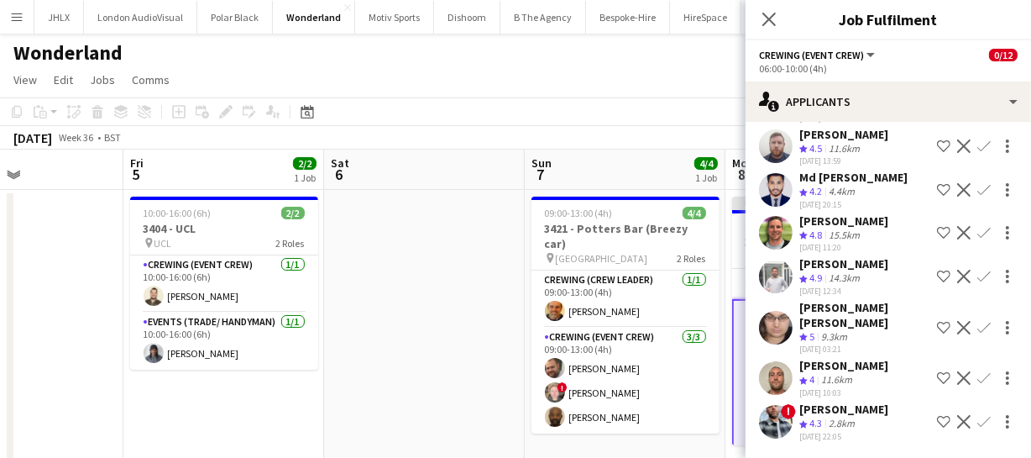
scroll to position [75, 0]
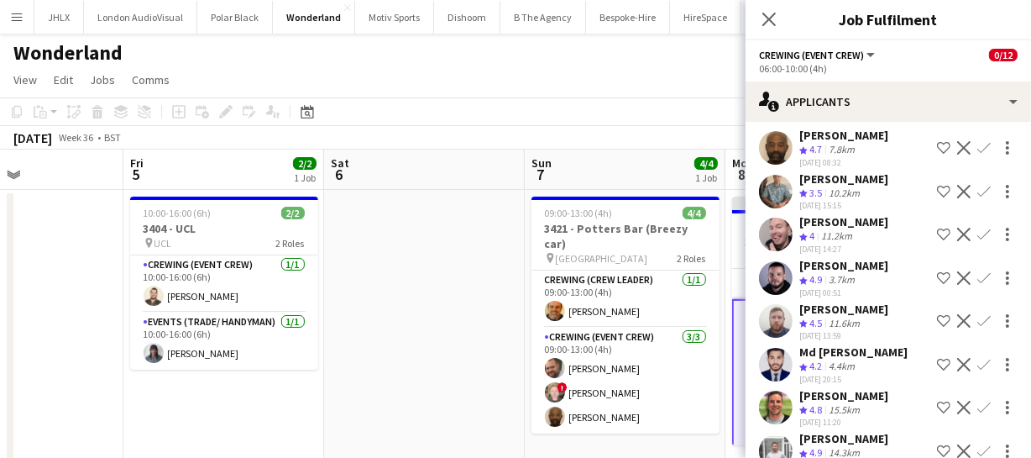
click at [977, 230] on app-icon "Confirm" at bounding box center [983, 234] width 13 height 13
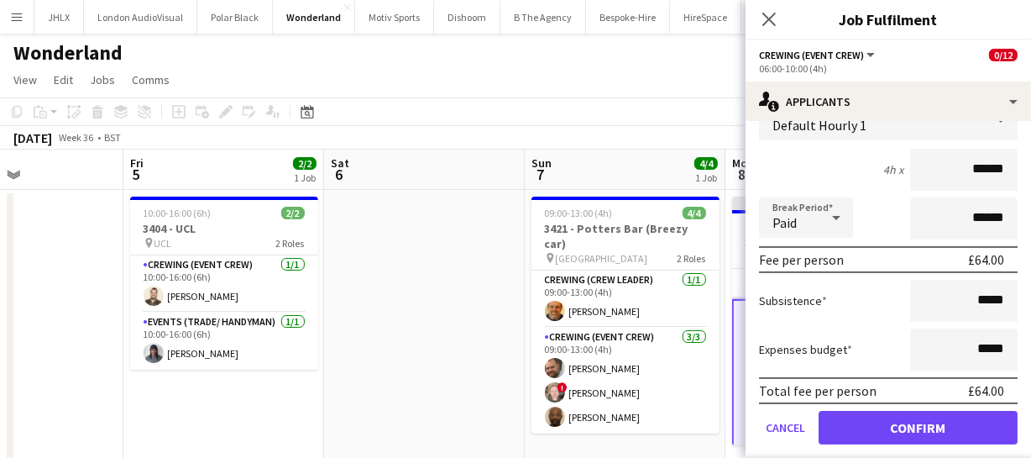
scroll to position [303, 0]
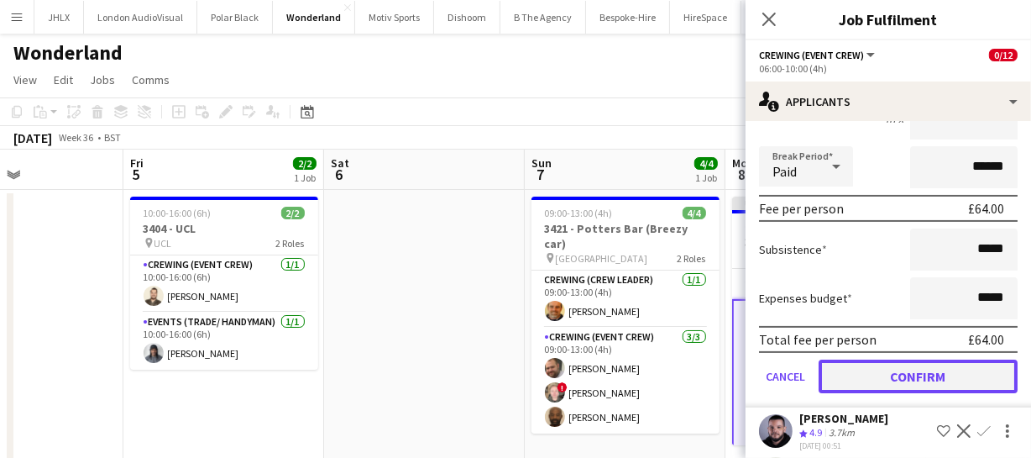
click at [908, 364] on button "Confirm" at bounding box center [918, 376] width 199 height 34
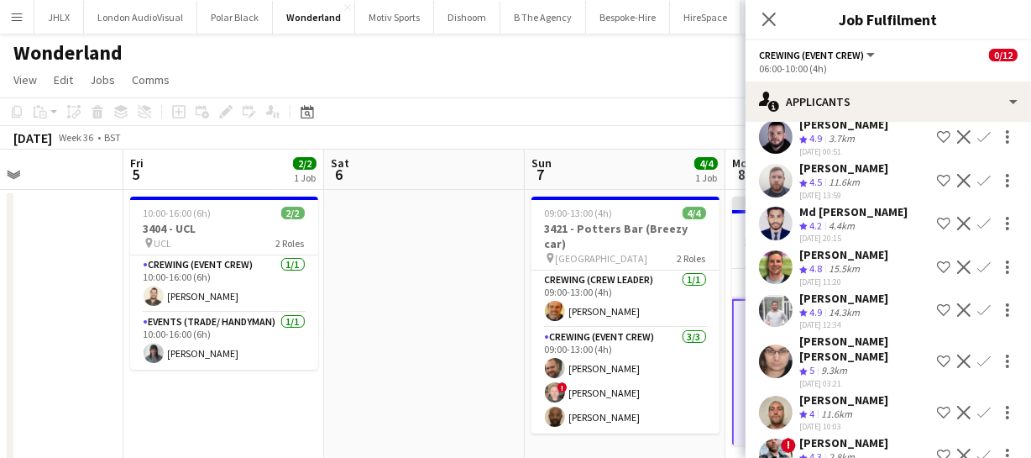
scroll to position [182, 0]
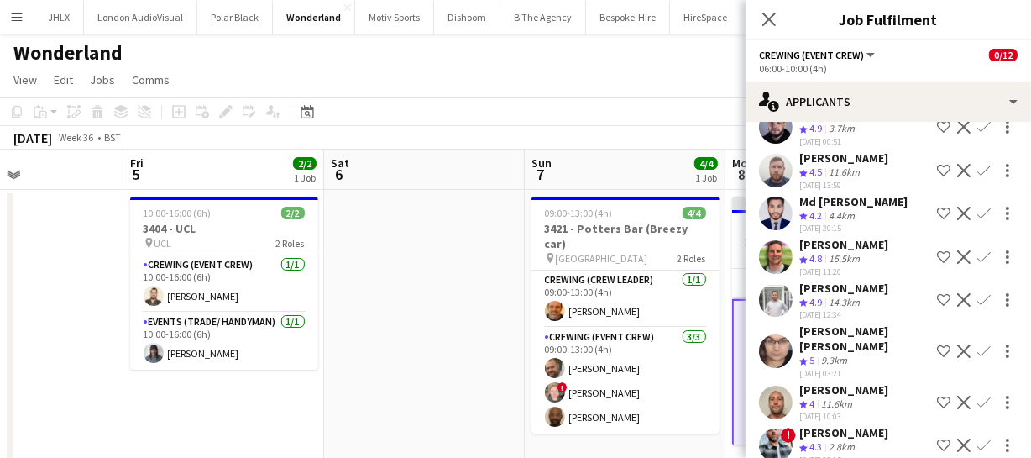
click at [977, 395] on app-icon "Confirm" at bounding box center [983, 401] width 13 height 13
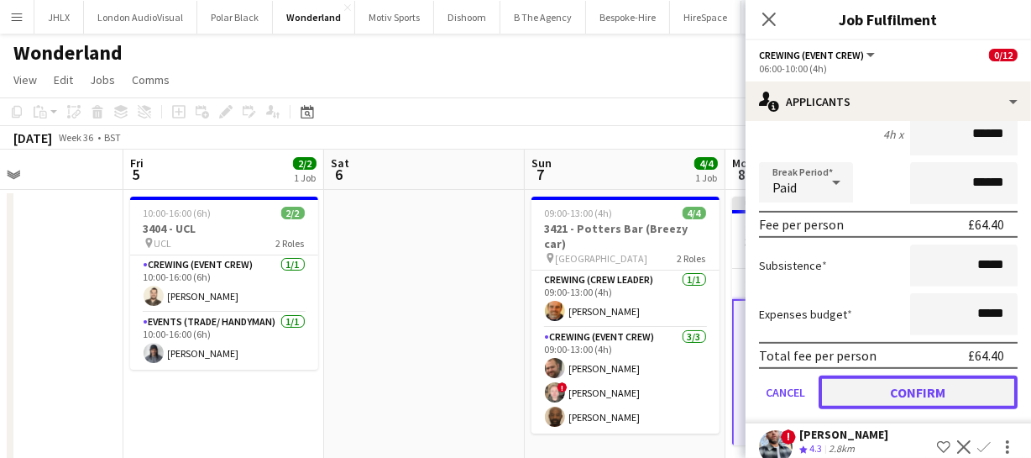
click at [949, 375] on button "Confirm" at bounding box center [918, 392] width 199 height 34
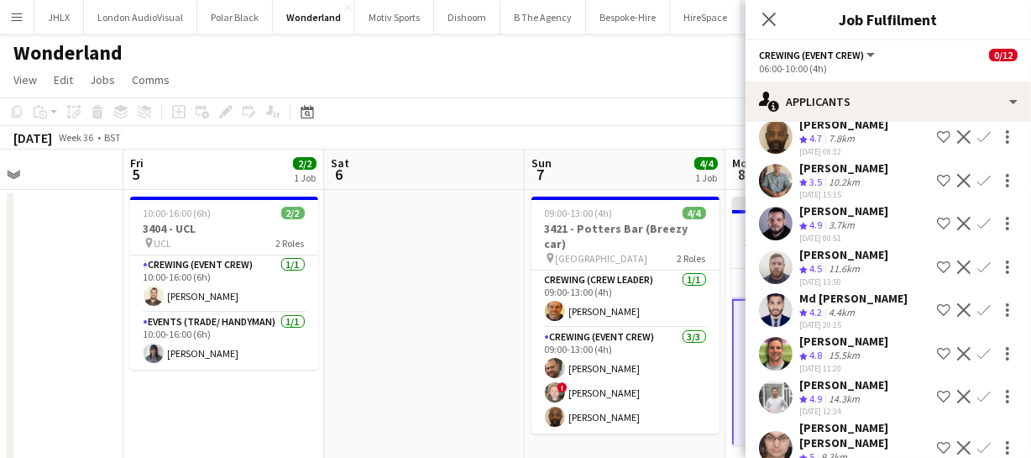
scroll to position [64, 0]
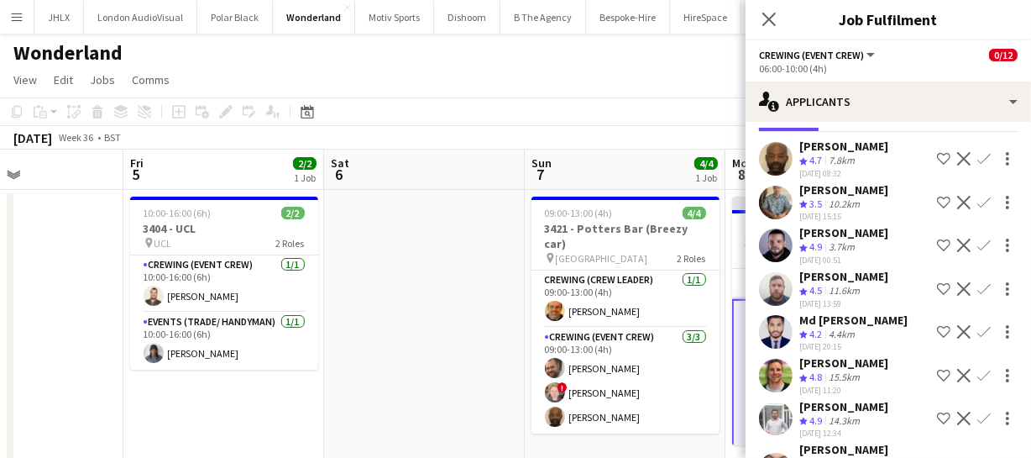
click at [977, 283] on app-icon "Confirm" at bounding box center [983, 288] width 13 height 13
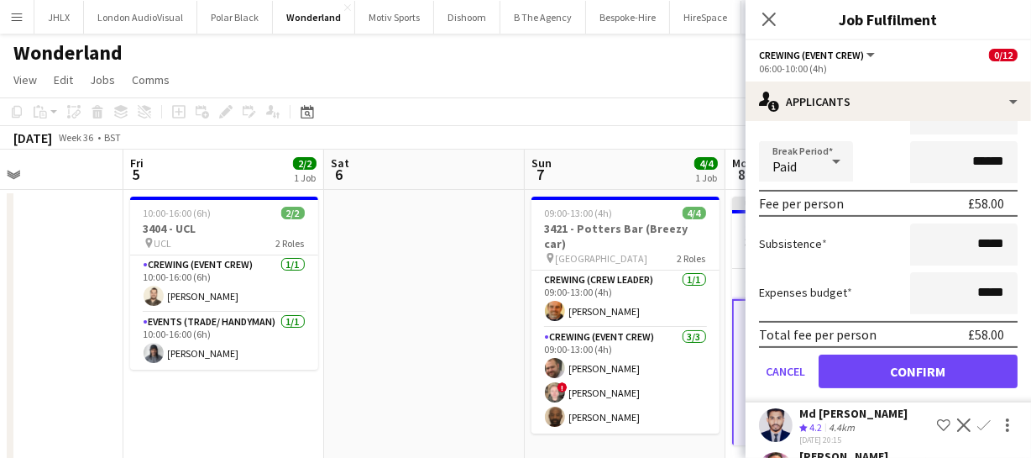
scroll to position [369, 0]
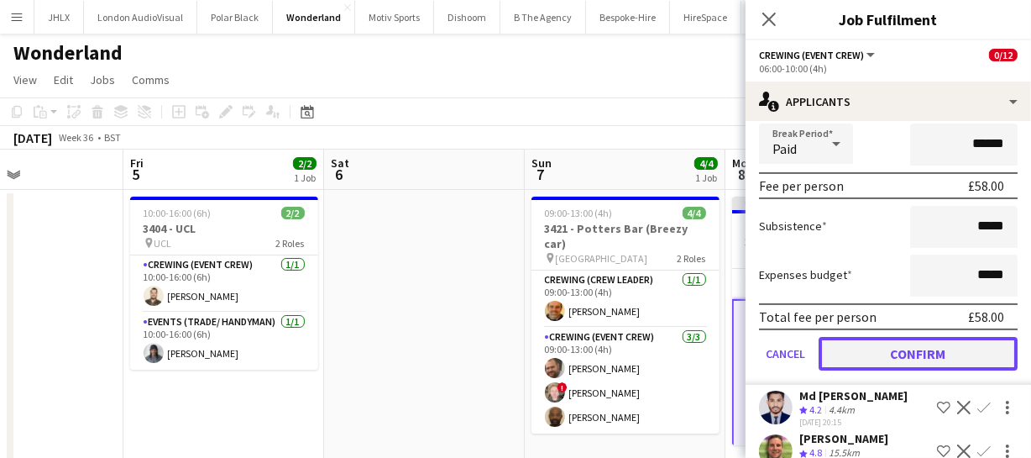
click at [945, 341] on button "Confirm" at bounding box center [918, 354] width 199 height 34
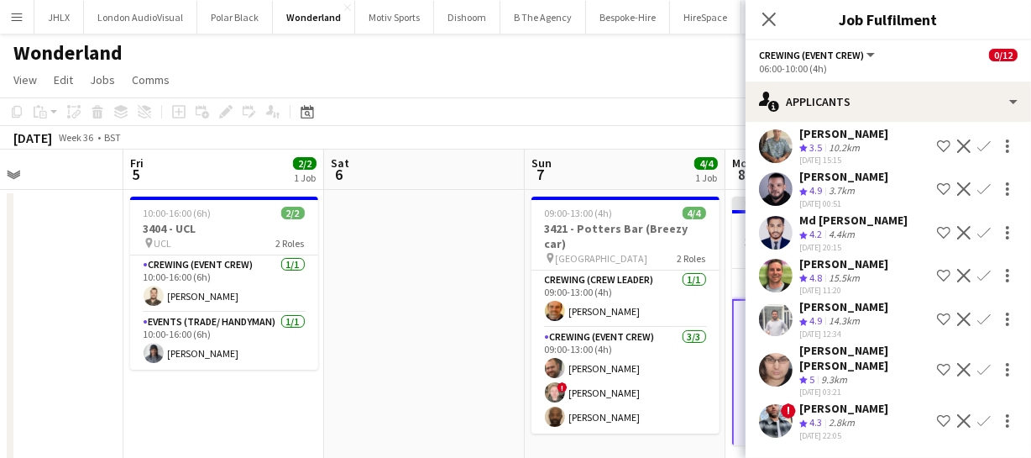
scroll to position [0, 0]
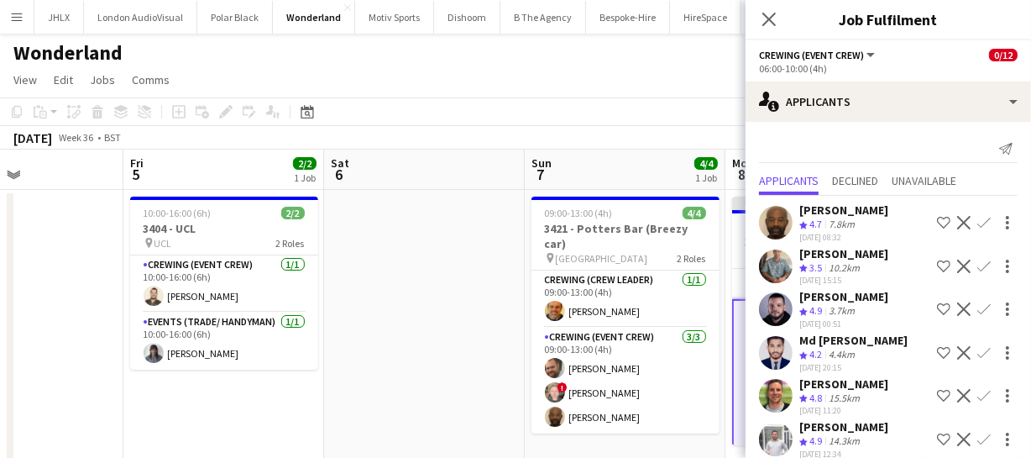
click at [977, 302] on app-icon "Confirm" at bounding box center [983, 308] width 13 height 13
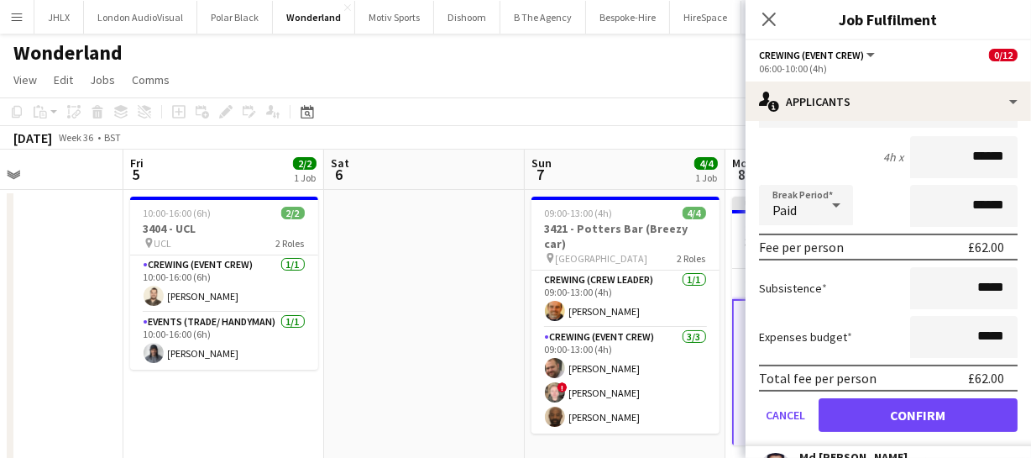
scroll to position [381, 0]
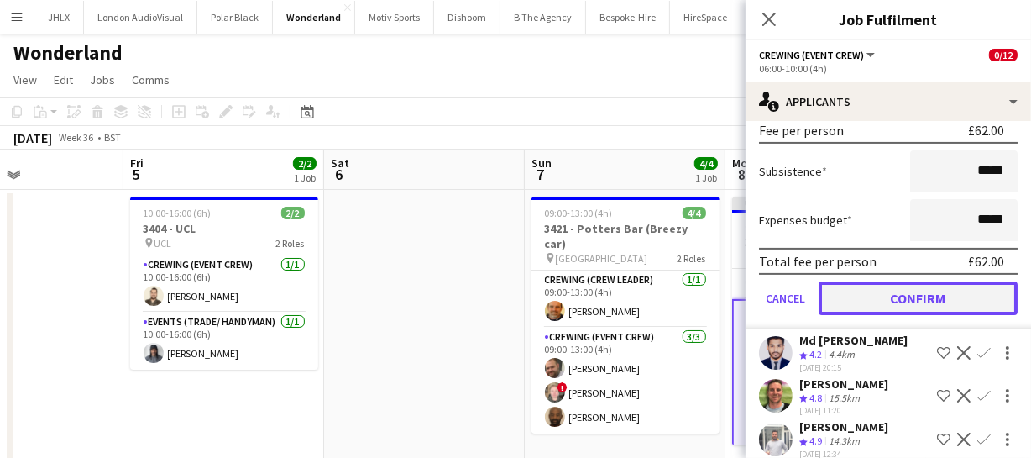
click at [955, 301] on button "Confirm" at bounding box center [918, 298] width 199 height 34
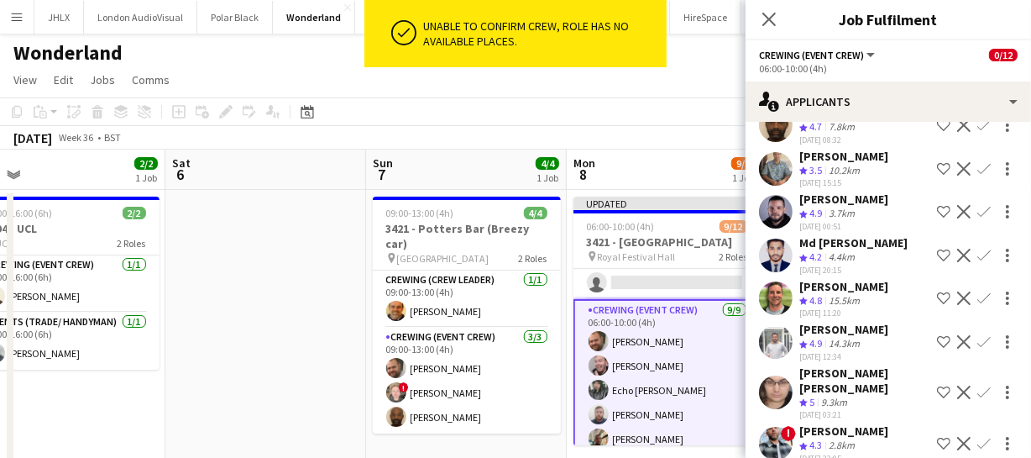
scroll to position [0, 651]
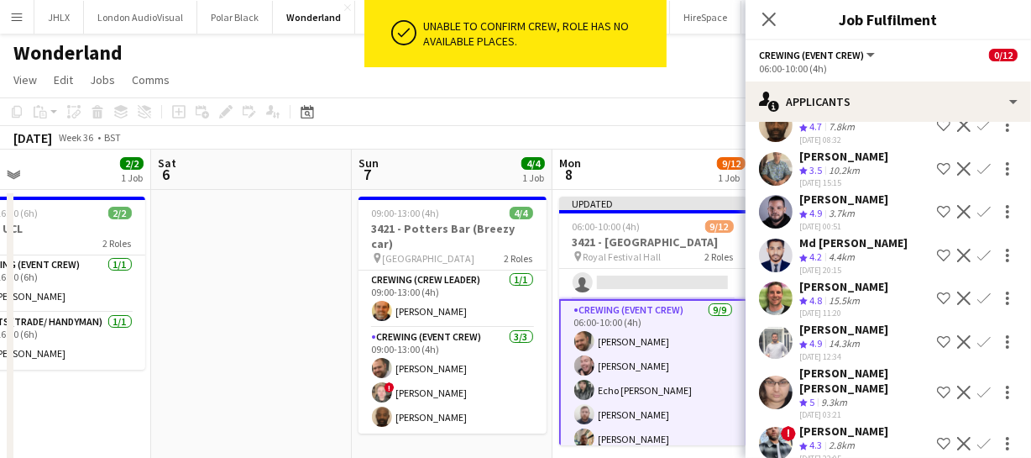
drag, startPoint x: 691, startPoint y: 353, endPoint x: 519, endPoint y: 353, distance: 172.1
click at [519, 353] on app-calendar-viewport "Tue 2 Wed 3 Thu 4 Fri 5 2/2 1 Job Sat 6 Sun 7 4/4 1 Job Mon 8 9/12 1 Job Tue 9 …" at bounding box center [515, 436] width 1031 height 574
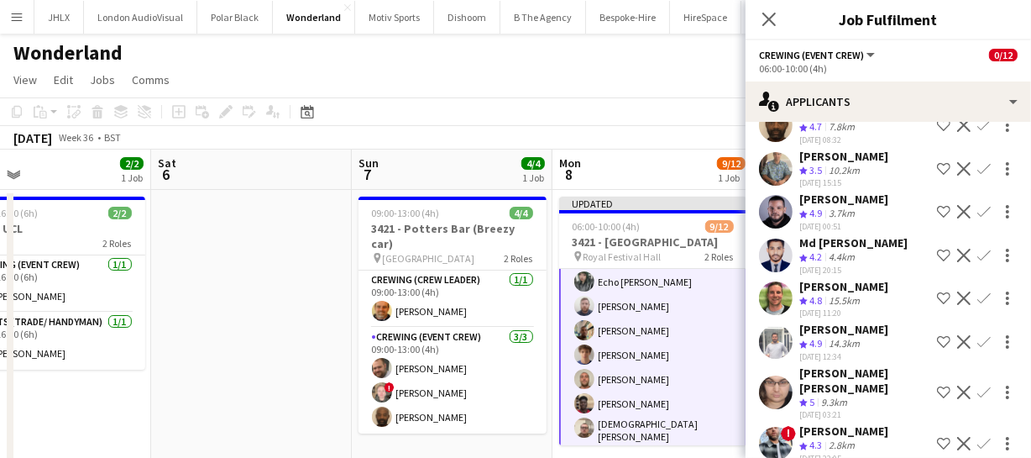
scroll to position [107, 0]
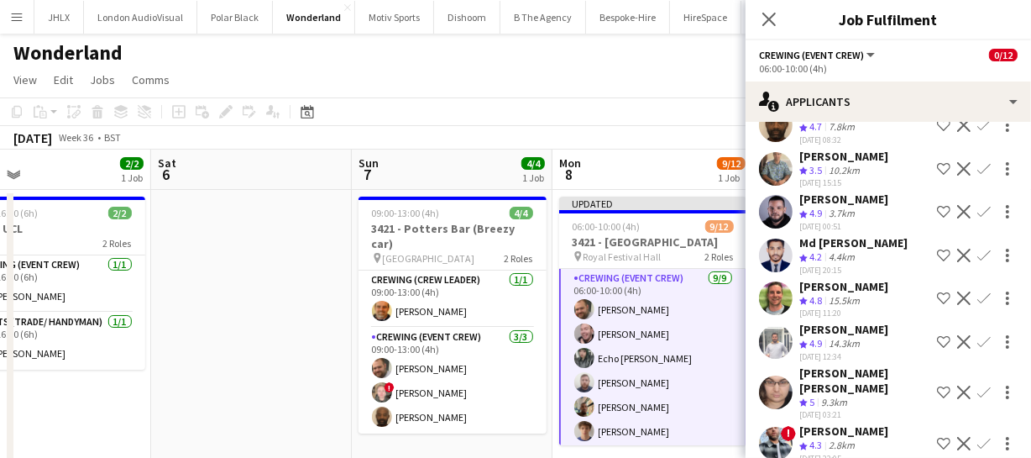
click at [583, 377] on app-user-avatar at bounding box center [584, 382] width 20 height 20
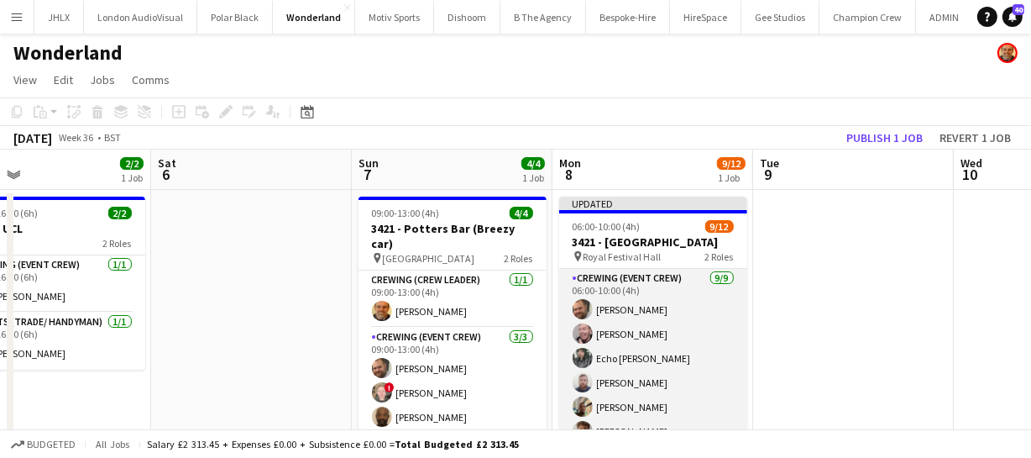
click at [583, 377] on app-user-avatar at bounding box center [583, 382] width 20 height 20
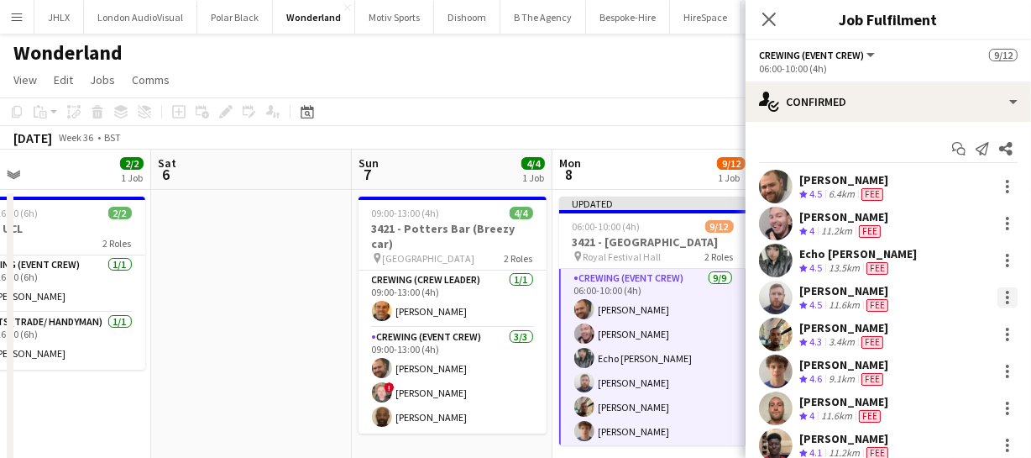
click at [997, 300] on div at bounding box center [1007, 297] width 20 height 20
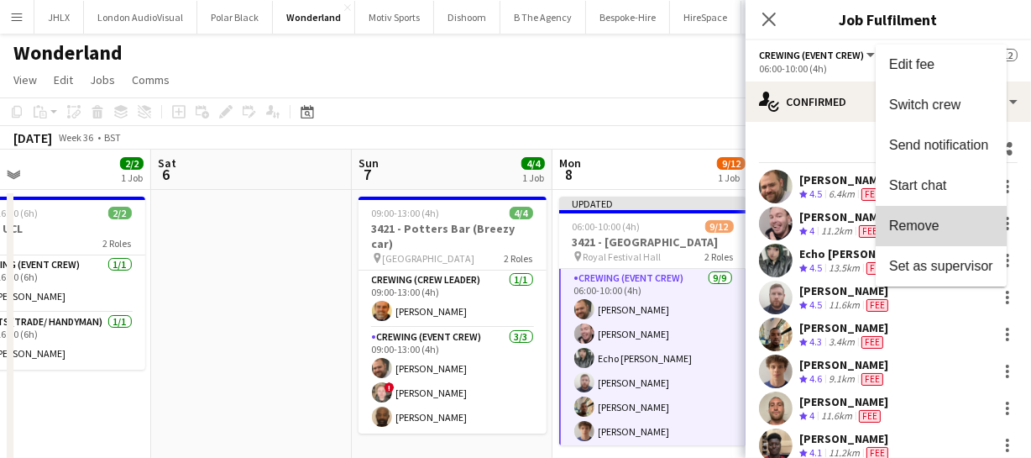
click at [934, 218] on span "Remove" at bounding box center [914, 225] width 50 height 14
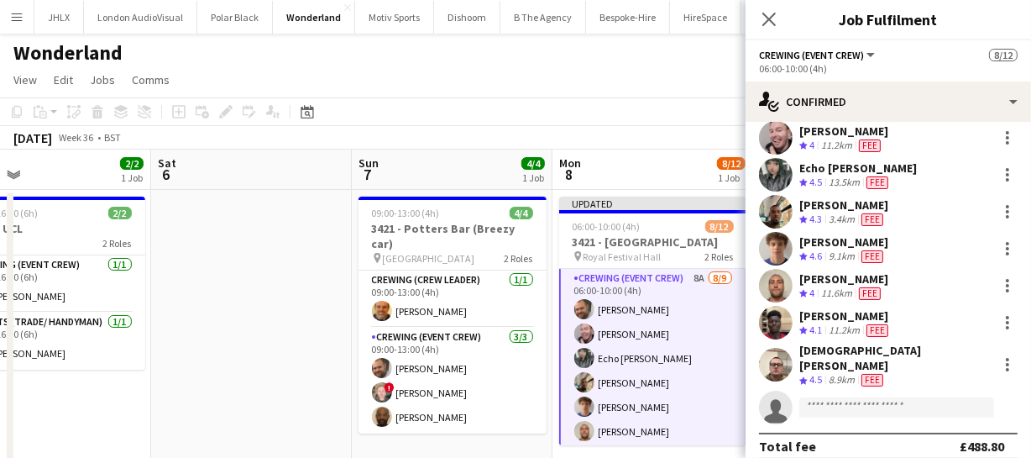
scroll to position [90, 0]
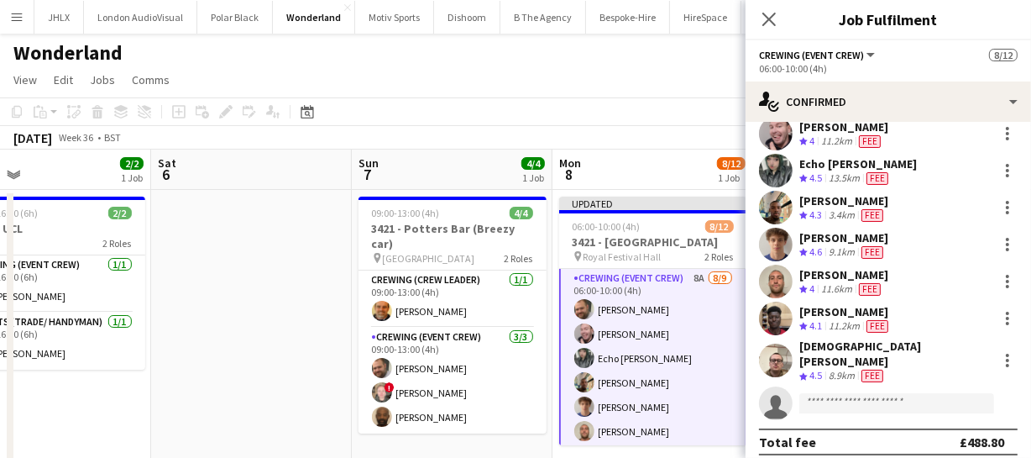
click at [673, 364] on app-card-role "Crewing (Event Crew) 8A 8/9 06:00-10:00 (4h) Ben Turner Eldon Taylor Echo Aldho…" at bounding box center [653, 397] width 188 height 260
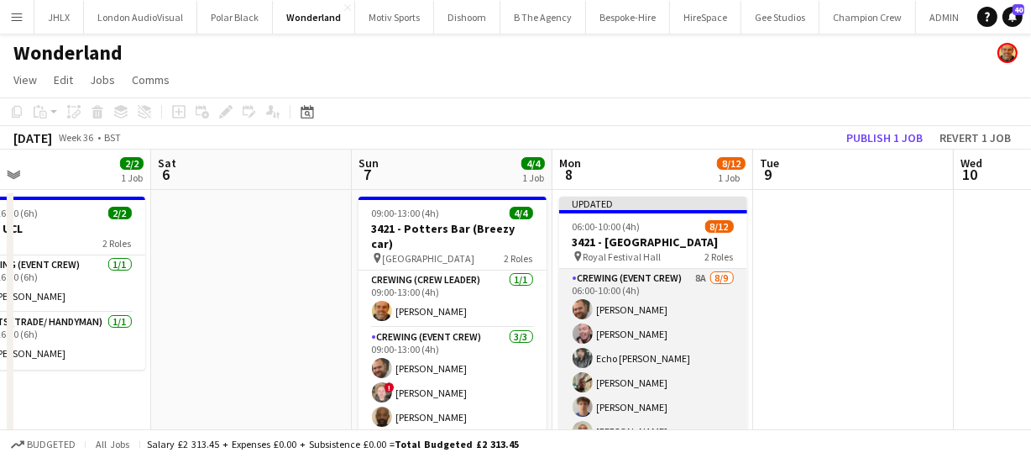
click at [673, 364] on app-card-role "Crewing (Event Crew) 8A 8/9 06:00-10:00 (4h) Ben Turner Eldon Taylor Echo Aldho…" at bounding box center [653, 397] width 188 height 257
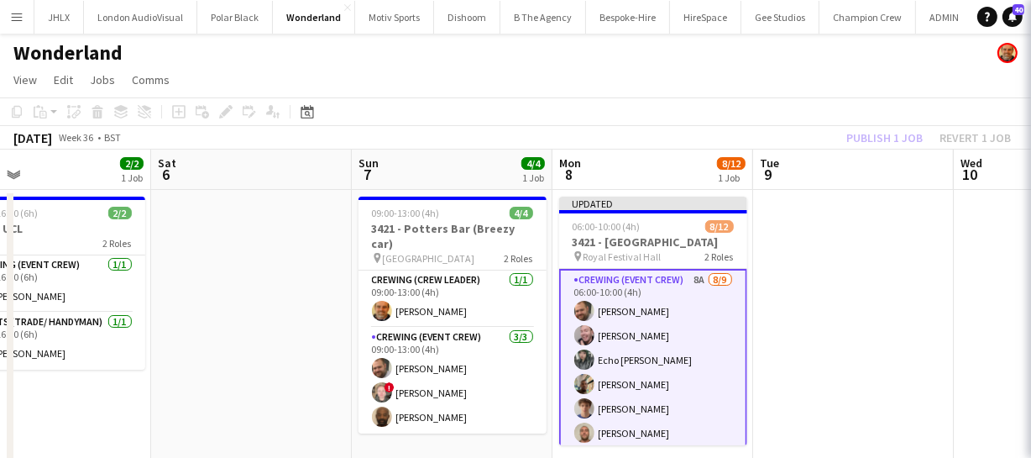
scroll to position [107, 0]
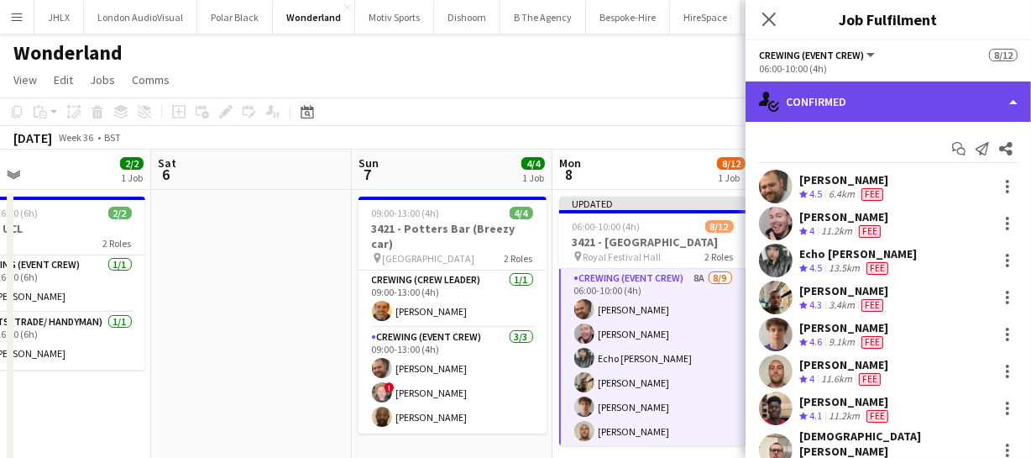
click at [913, 100] on div "single-neutral-actions-check-2 Confirmed" at bounding box center [888, 101] width 285 height 40
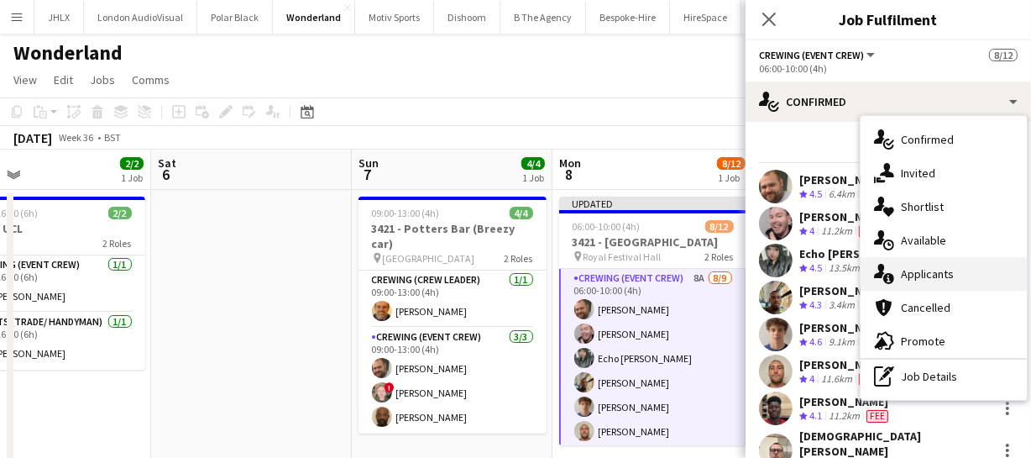
click at [924, 272] on div "single-neutral-actions-information Applicants" at bounding box center [944, 274] width 166 height 34
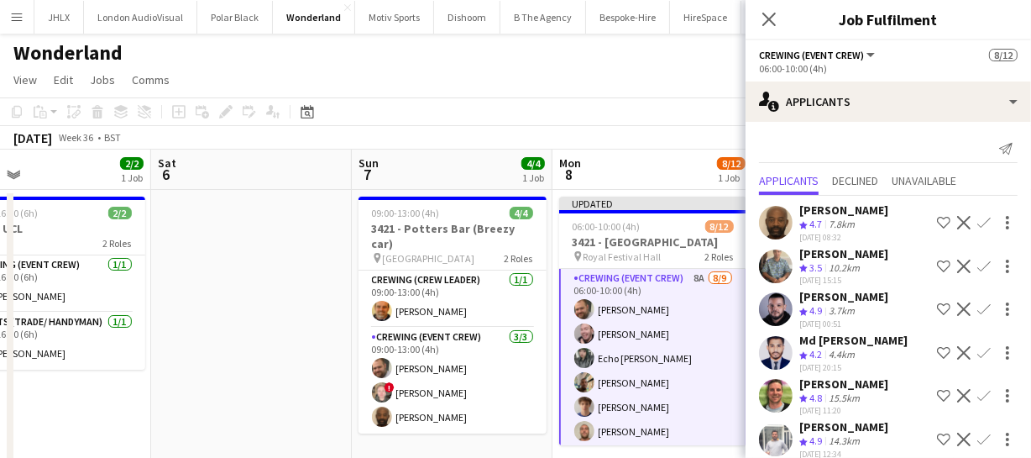
click at [977, 302] on app-icon "Confirm" at bounding box center [983, 308] width 13 height 13
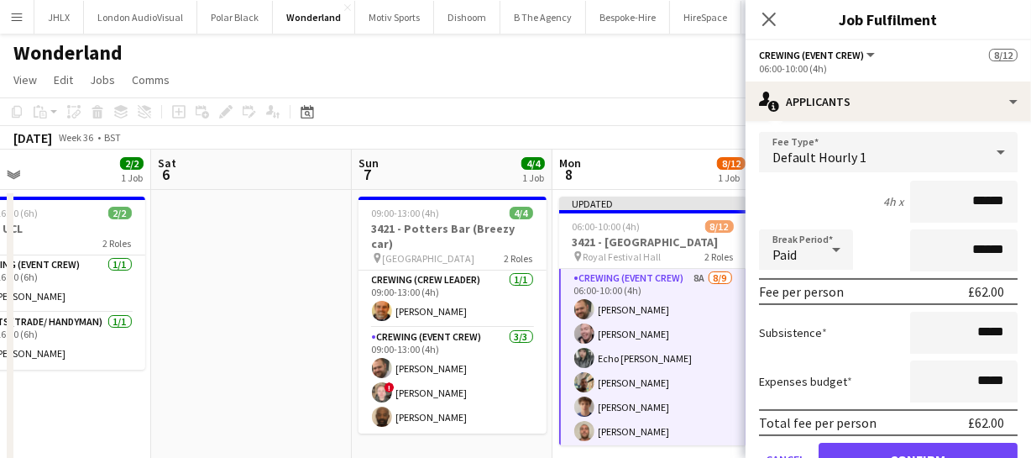
scroll to position [228, 0]
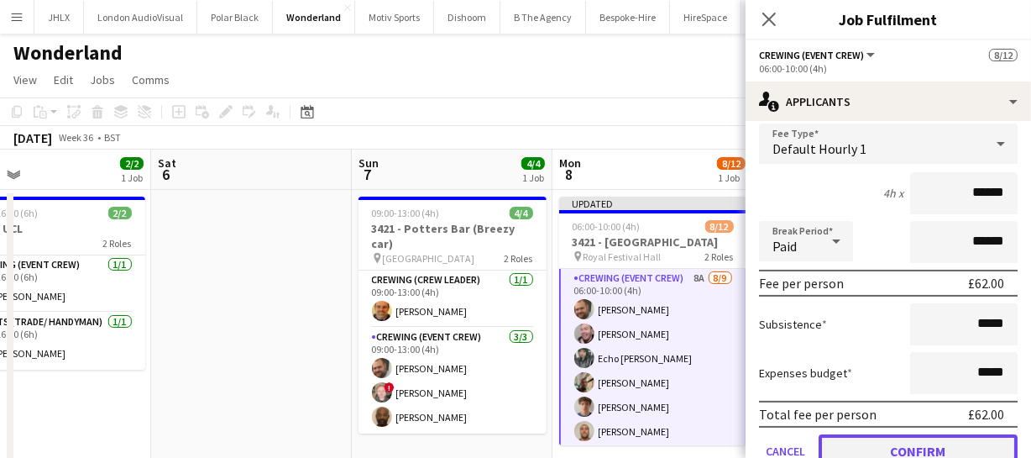
click at [953, 446] on button "Confirm" at bounding box center [918, 451] width 199 height 34
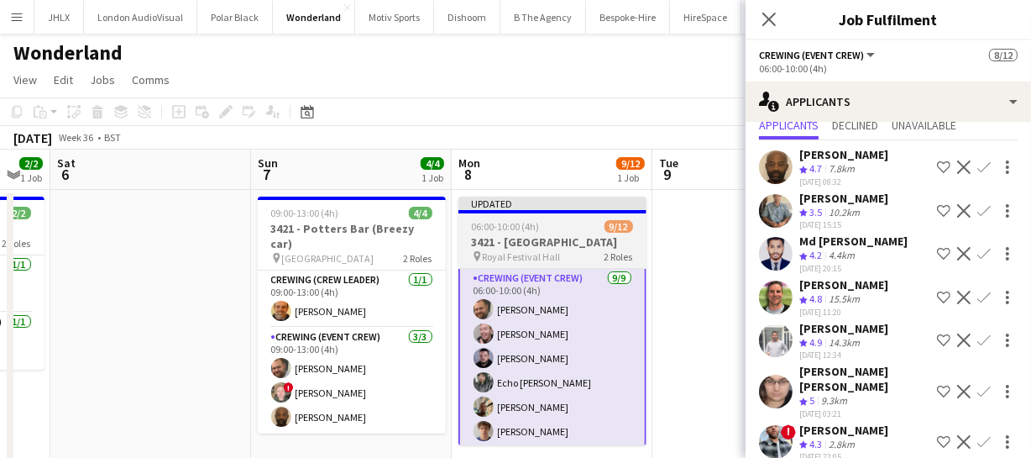
scroll to position [0, 779]
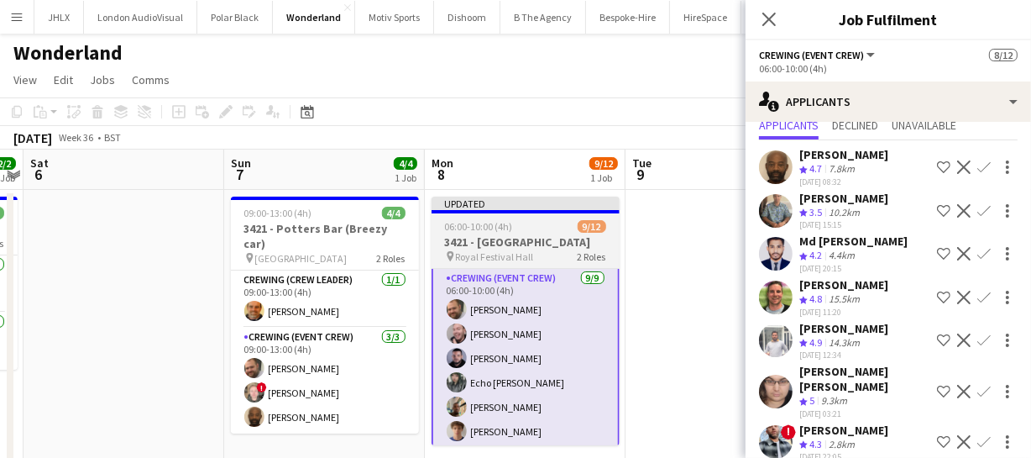
drag, startPoint x: 658, startPoint y: 364, endPoint x: 531, endPoint y: 366, distance: 127.6
click at [531, 367] on app-calendar-viewport "Tue 2 Wed 3 Thu 4 Fri 5 2/2 1 Job Sat 6 Sun 7 4/4 1 Job Mon 8 9/12 1 Job Tue 9 …" at bounding box center [515, 436] width 1031 height 574
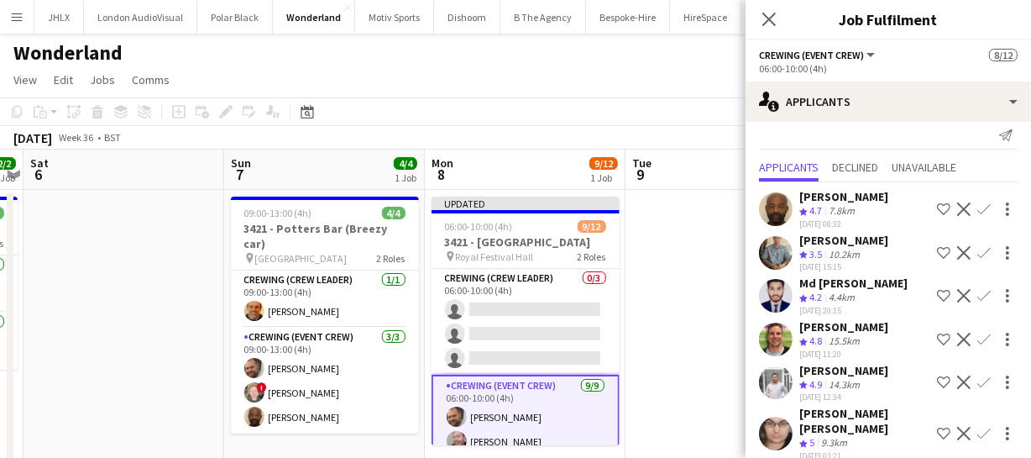
scroll to position [0, 0]
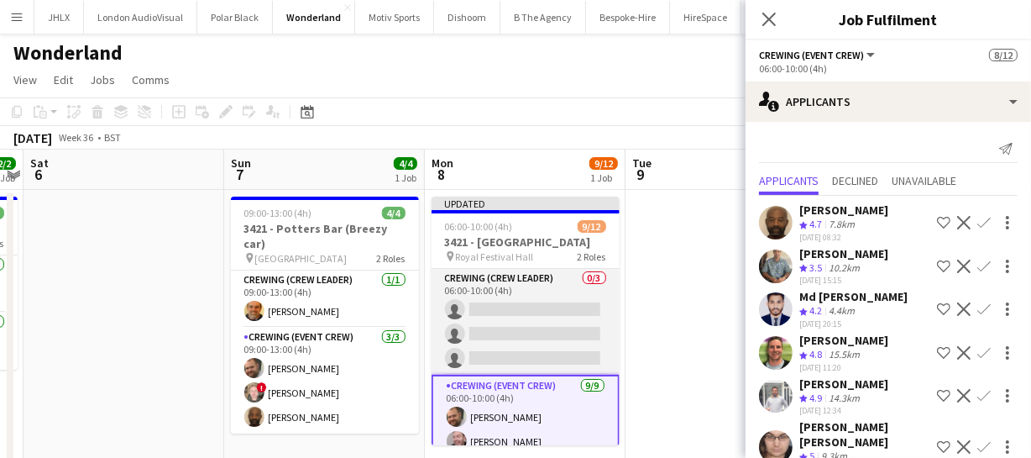
click at [492, 320] on app-card-role "Crewing (Crew Leader) 0/3 06:00-10:00 (4h) single-neutral-actions single-neutra…" at bounding box center [526, 322] width 188 height 106
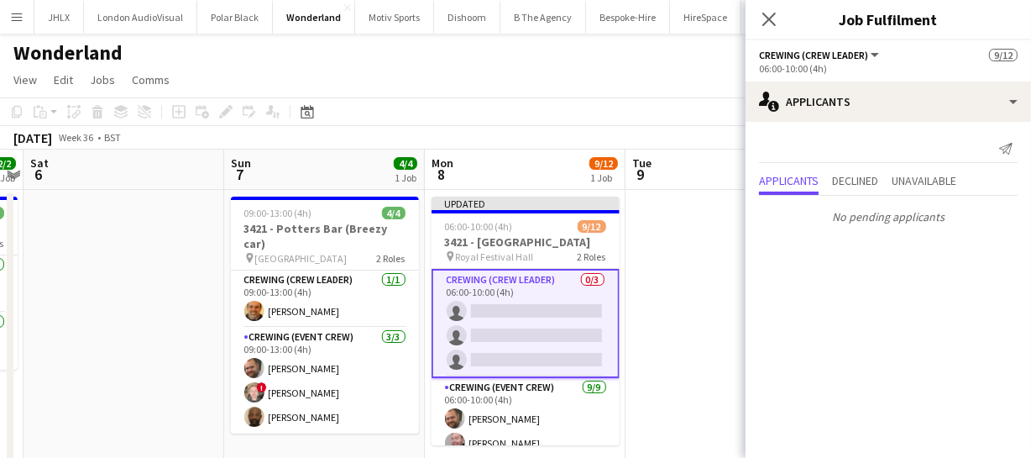
click at [499, 318] on app-card-role "Crewing (Crew Leader) 0/3 06:00-10:00 (4h) single-neutral-actions single-neutra…" at bounding box center [526, 323] width 188 height 109
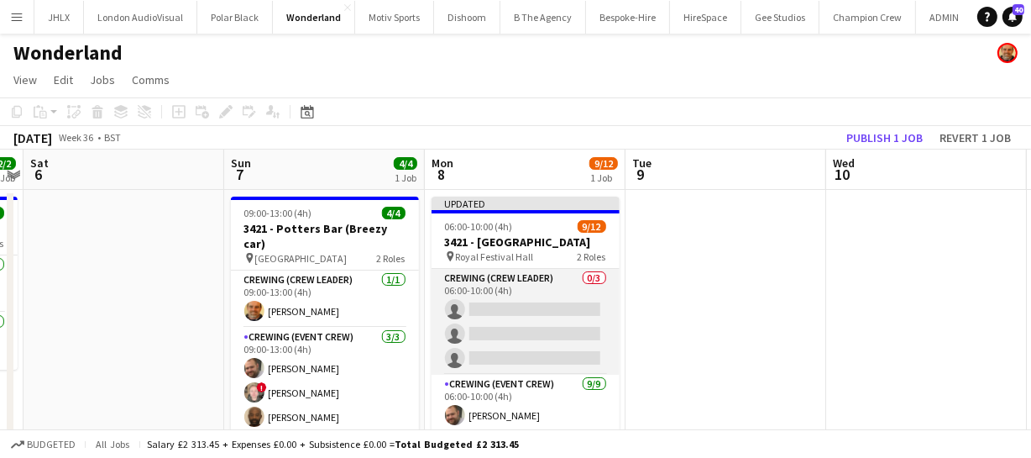
click at [499, 318] on app-card-role "Crewing (Crew Leader) 0/3 06:00-10:00 (4h) single-neutral-actions single-neutra…" at bounding box center [526, 322] width 188 height 106
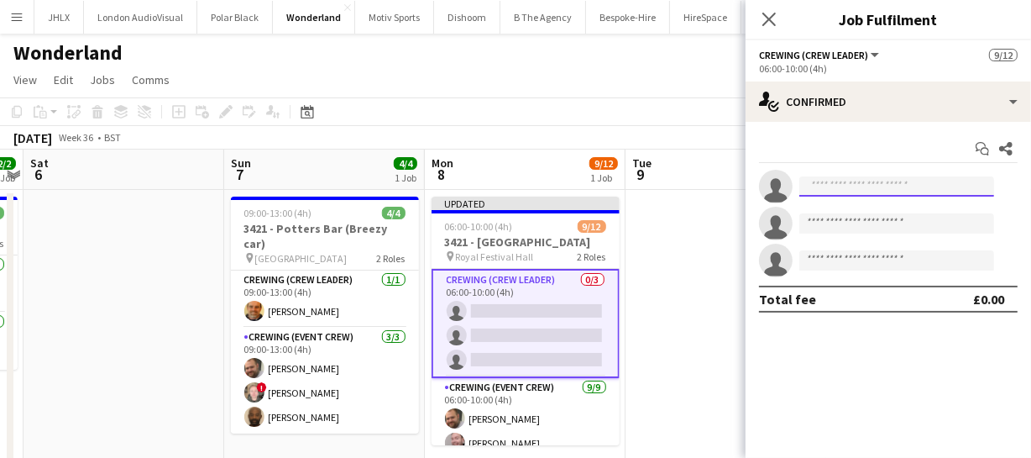
click at [843, 196] on body "Menu Boards Boards Boards All jobs Status Workforce Workforce My Workforce Recr…" at bounding box center [515, 376] width 1031 height 752
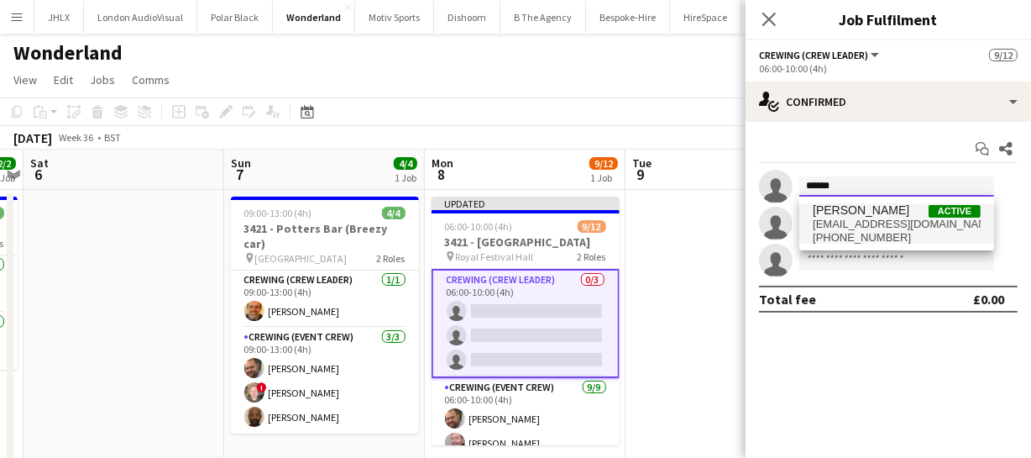
type input "******"
click at [890, 222] on span "gmrex@hotmail.co.za" at bounding box center [897, 223] width 168 height 13
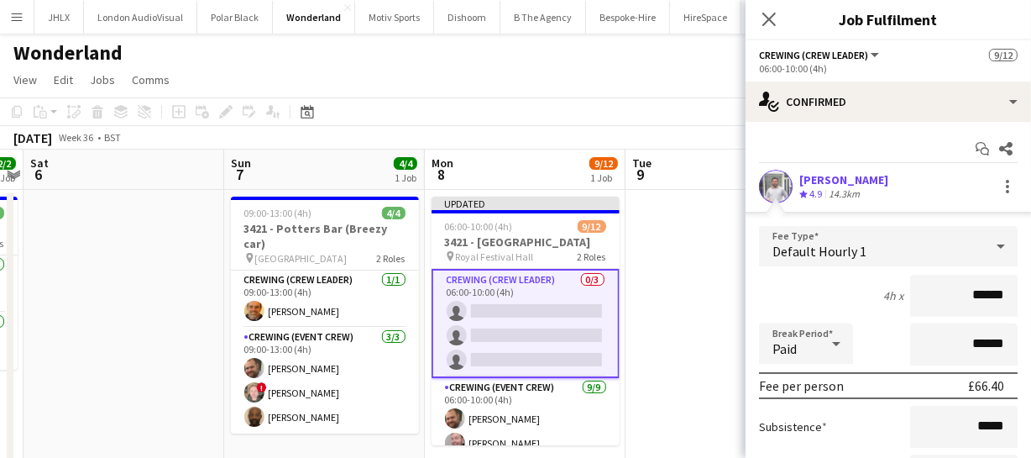
drag, startPoint x: 1000, startPoint y: 286, endPoint x: 924, endPoint y: 295, distance: 76.0
click at [961, 295] on input "******" at bounding box center [963, 296] width 107 height 42
type input "****"
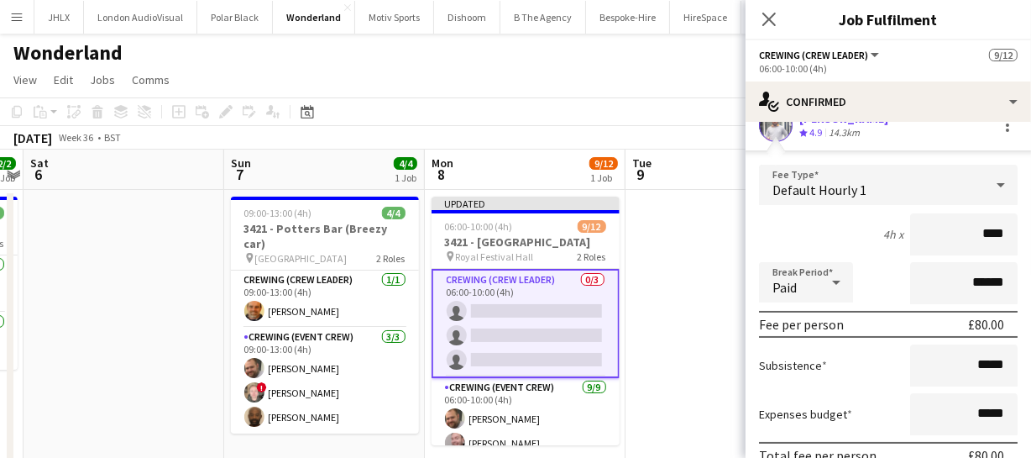
scroll to position [152, 0]
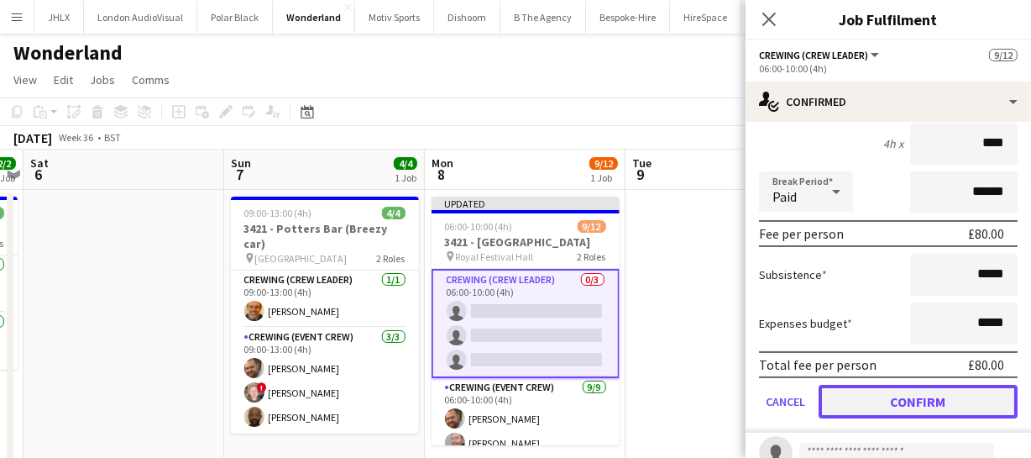
click at [929, 394] on button "Confirm" at bounding box center [918, 402] width 199 height 34
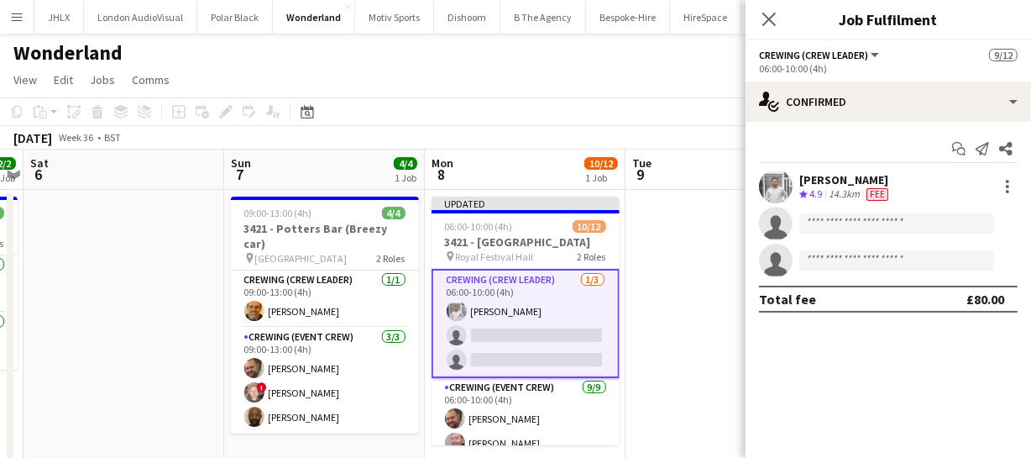
scroll to position [0, 0]
click at [496, 327] on app-card-role "Crewing (Crew Leader) 1/3 06:00-10:00 (4h) Graham Rex single-neutral-actions si…" at bounding box center [526, 323] width 188 height 109
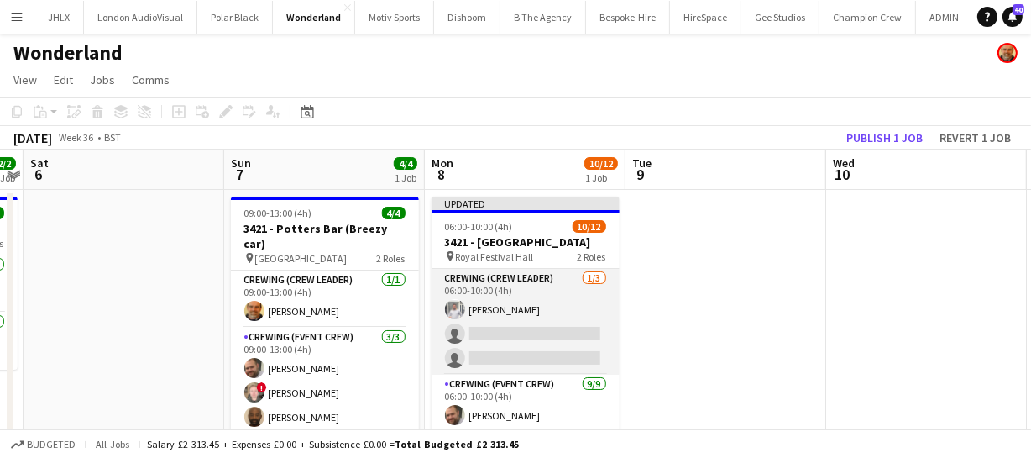
click at [496, 327] on app-card-role "Crewing (Crew Leader) 1/3 06:00-10:00 (4h) Graham Rex single-neutral-actions si…" at bounding box center [526, 322] width 188 height 106
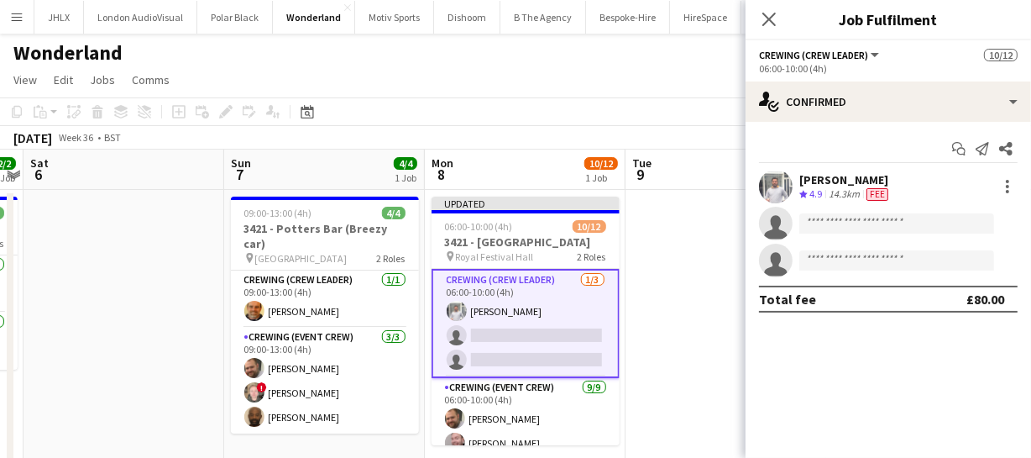
click at [849, 212] on app-invite-slot "single-neutral-actions" at bounding box center [888, 224] width 285 height 34
click at [840, 222] on input at bounding box center [896, 223] width 195 height 20
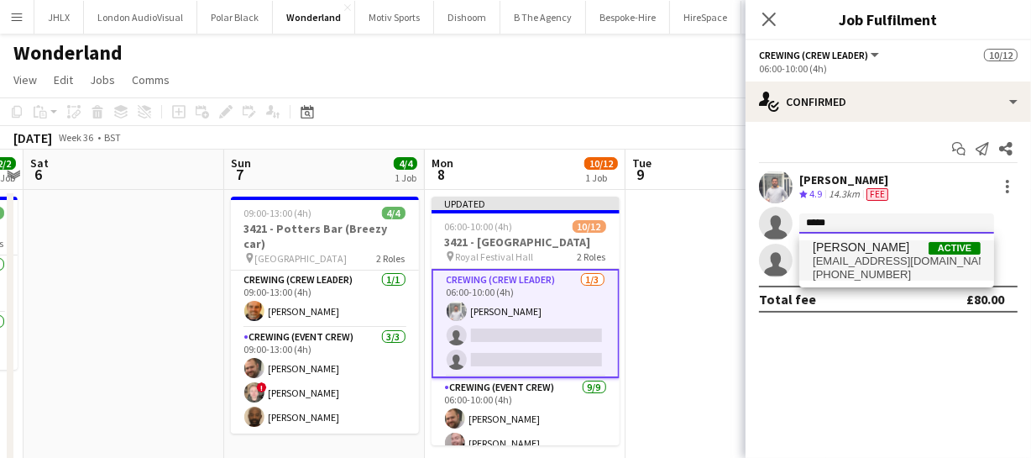
type input "*****"
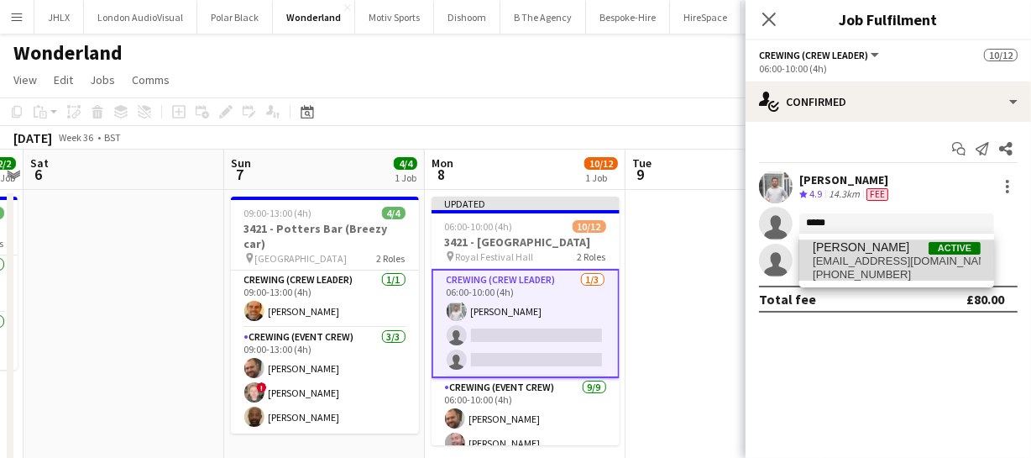
click at [852, 245] on span "Shane King" at bounding box center [861, 247] width 97 height 14
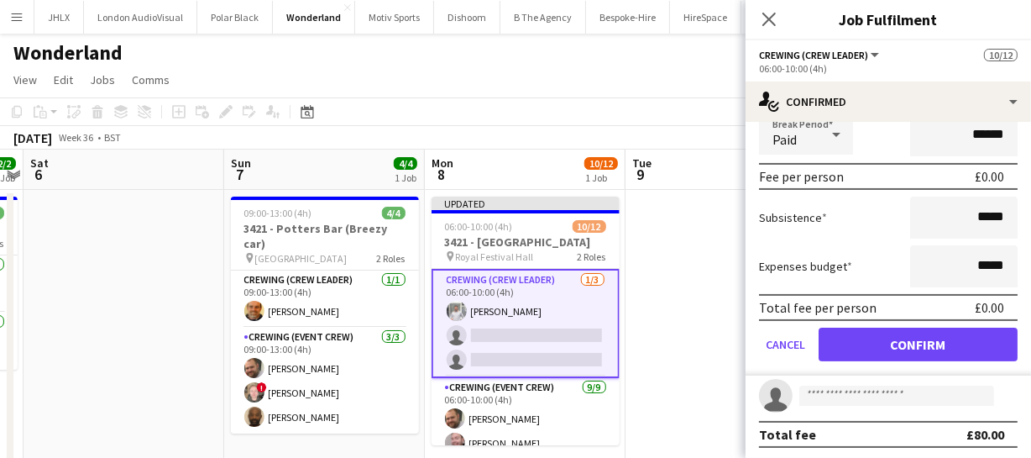
scroll to position [248, 0]
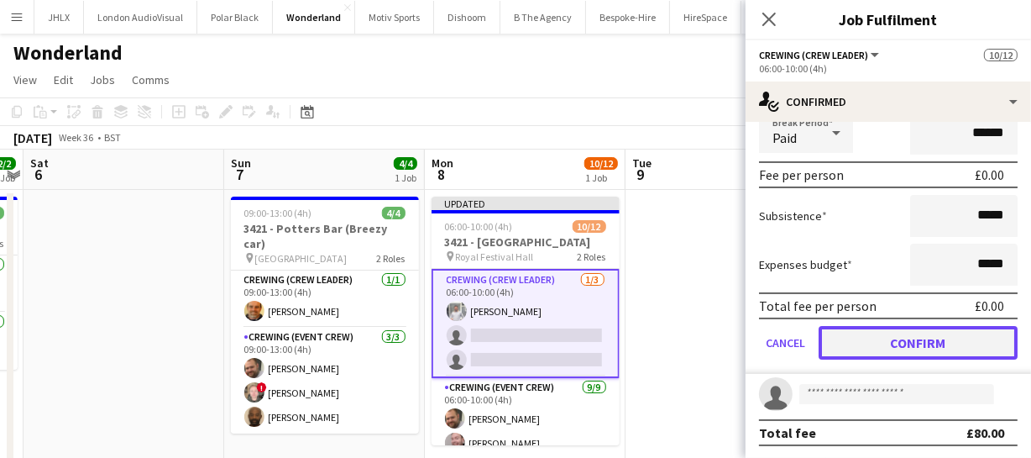
click at [952, 327] on button "Confirm" at bounding box center [918, 343] width 199 height 34
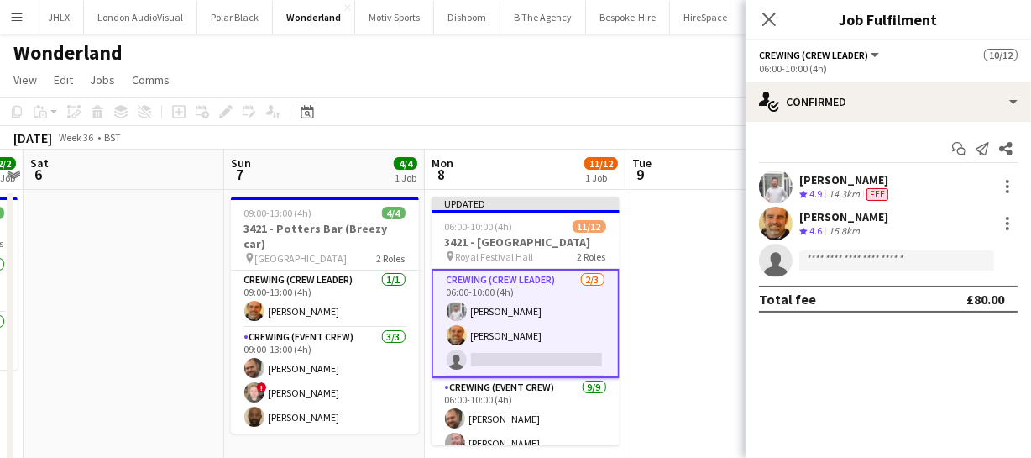
scroll to position [0, 0]
click at [771, 17] on icon at bounding box center [769, 19] width 16 height 16
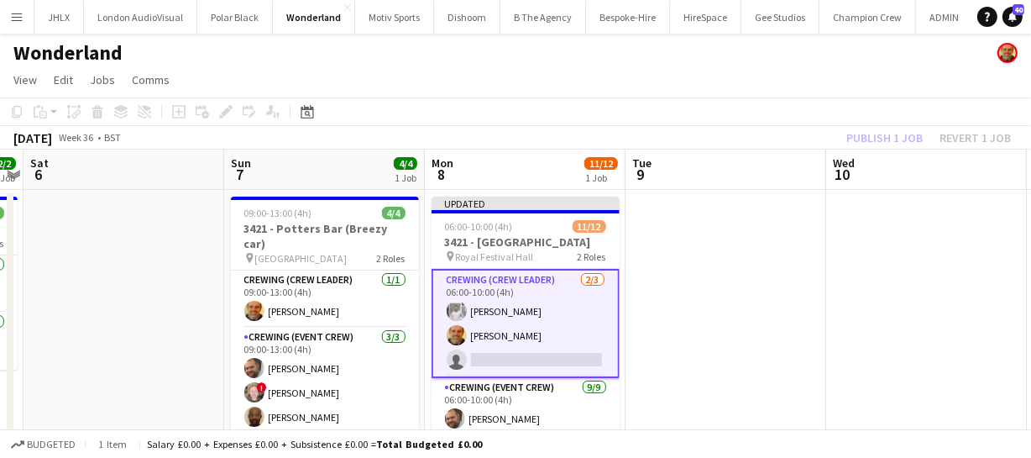
click at [877, 139] on div "Publish 1 job Revert 1 job" at bounding box center [928, 138] width 205 height 22
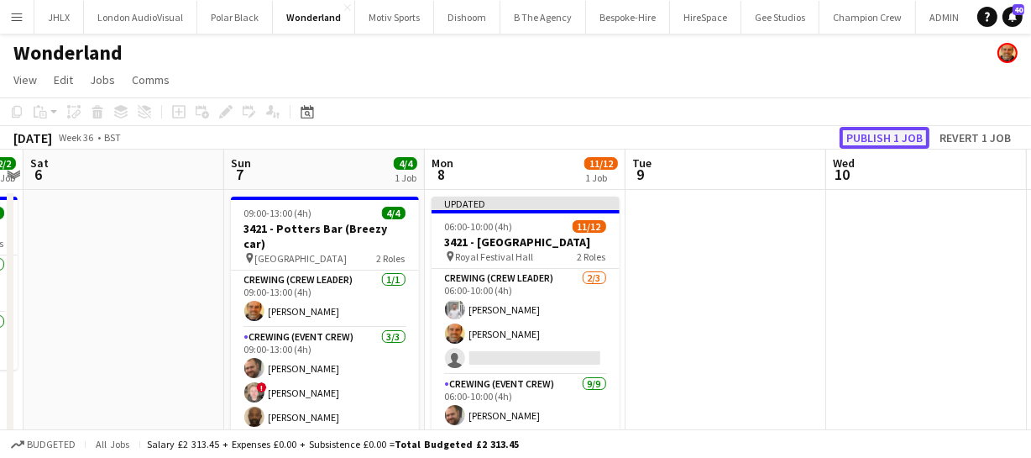
click at [877, 139] on button "Publish 1 job" at bounding box center [885, 138] width 90 height 22
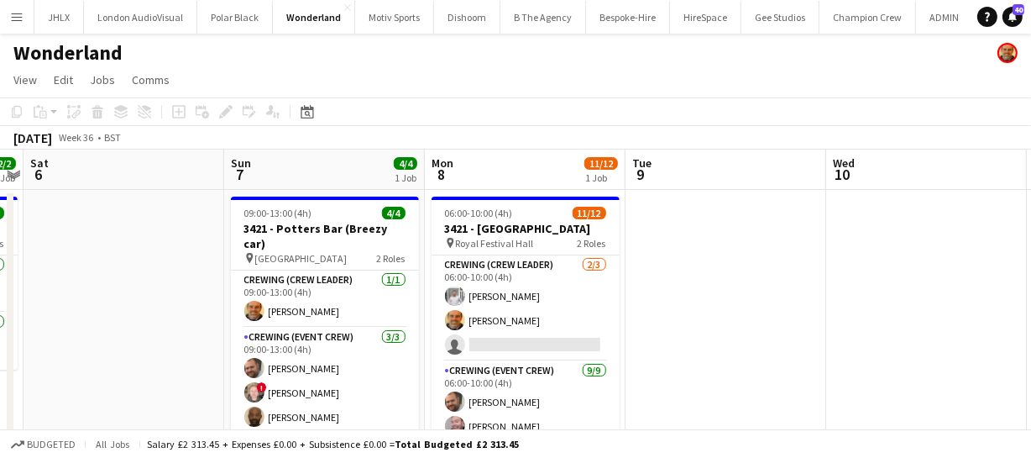
drag, startPoint x: 808, startPoint y: 309, endPoint x: 700, endPoint y: 309, distance: 107.5
click at [757, 310] on app-calendar-viewport "Tue 2 Wed 3 Thu 4 Fri 5 2/2 1 Job Sat 6 Sun 7 4/4 1 Job Mon 8 11/12 1 Job Tue 9…" at bounding box center [515, 436] width 1031 height 574
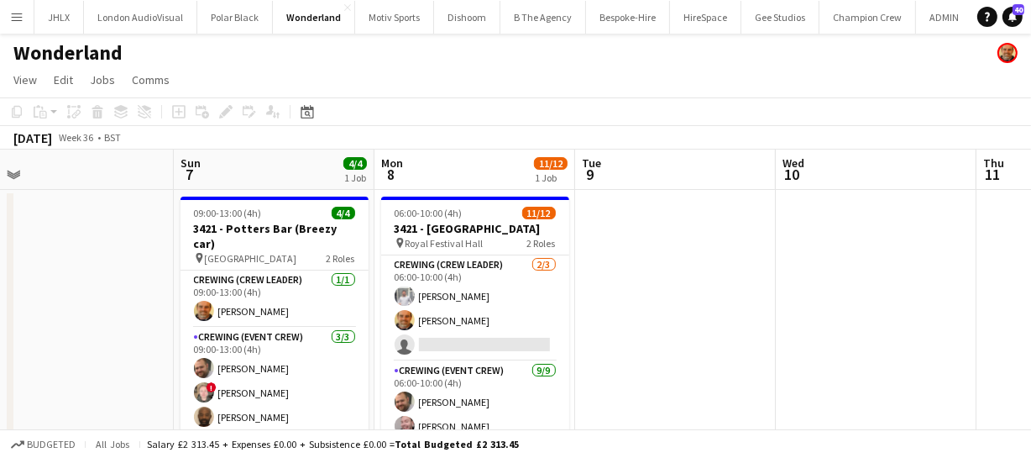
drag, startPoint x: 826, startPoint y: 318, endPoint x: 630, endPoint y: 297, distance: 197.6
click at [645, 302] on app-calendar-viewport "Thu 4 Fri 5 2/2 1 Job Sat 6 Sun 7 4/4 1 Job Mon 8 11/12 1 Job Tue 9 Wed 10 Thu …" at bounding box center [515, 436] width 1031 height 574
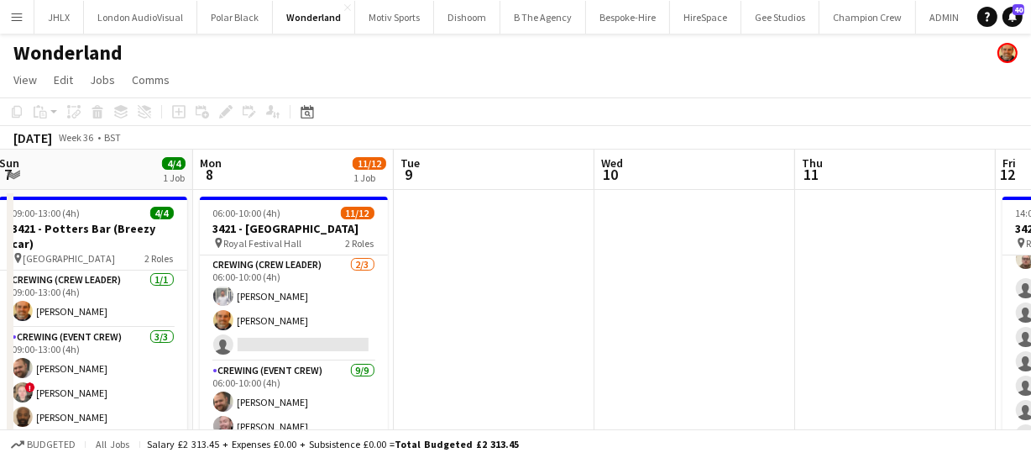
drag, startPoint x: 714, startPoint y: 306, endPoint x: 500, endPoint y: 299, distance: 214.2
click at [516, 311] on app-calendar-viewport "Thu 4 Fri 5 2/2 1 Job Sat 6 Sun 7 4/4 1 Job Mon 8 11/12 1 Job Tue 9 Wed 10 Thu …" at bounding box center [515, 436] width 1031 height 574
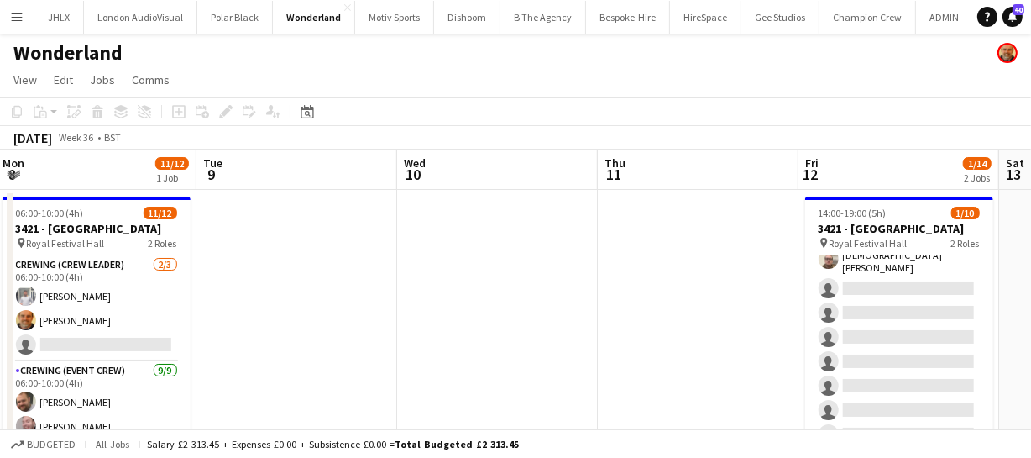
click at [592, 319] on app-calendar-viewport "Thu 4 Fri 5 2/2 1 Job Sat 6 Sun 7 4/4 1 Job Mon 8 11/12 1 Job Tue 9 Wed 10 Thu …" at bounding box center [515, 436] width 1031 height 574
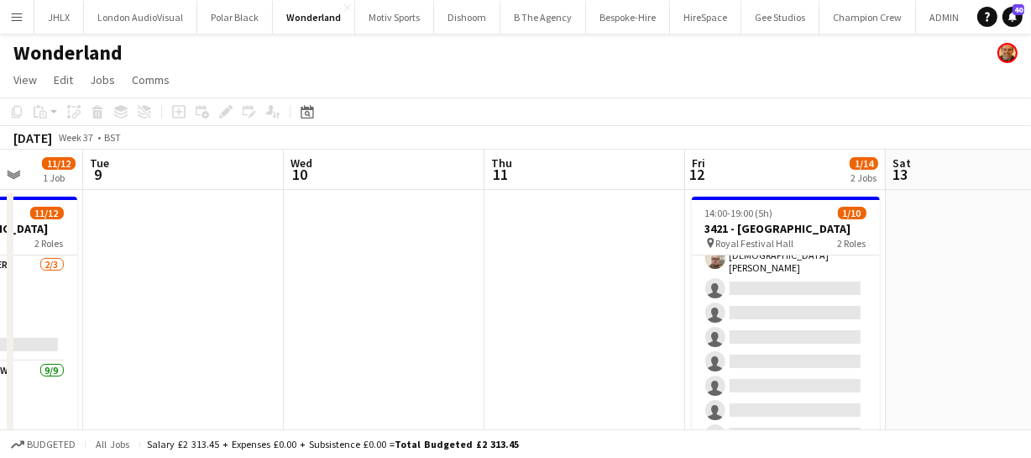
drag, startPoint x: 593, startPoint y: 318, endPoint x: 505, endPoint y: 316, distance: 87.3
click at [505, 316] on app-calendar-viewport "Sat 6 Sun 7 4/4 1 Job Mon 8 11/12 1 Job Tue 9 Wed 10 Thu 11 Fri 12 1/14 2 Jobs …" at bounding box center [515, 436] width 1031 height 574
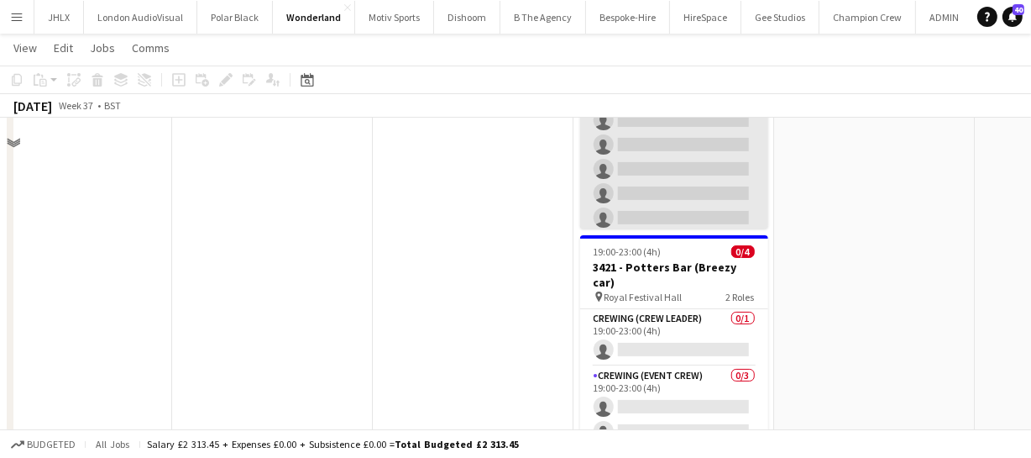
scroll to position [228, 0]
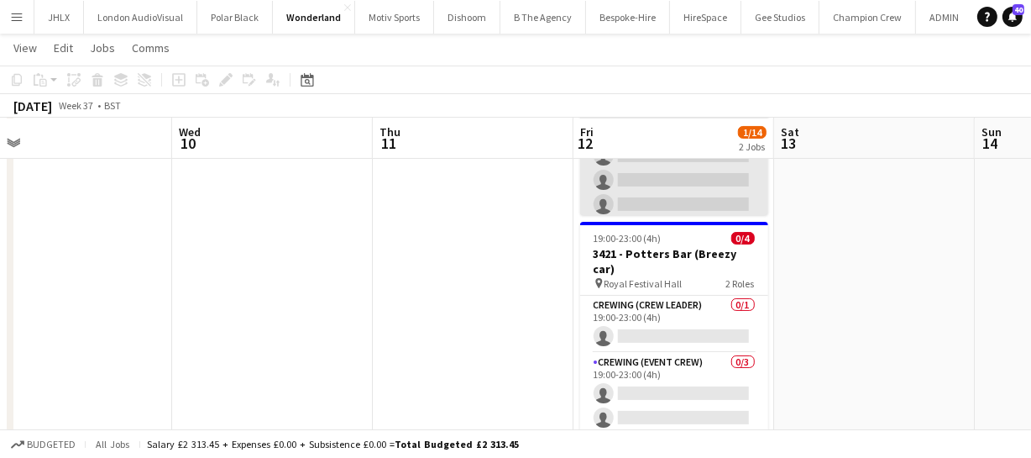
click at [668, 376] on app-card-role "Crewing (Event Crew) 0/3 19:00-23:00 (4h) single-neutral-actions single-neutral…" at bounding box center [674, 406] width 188 height 106
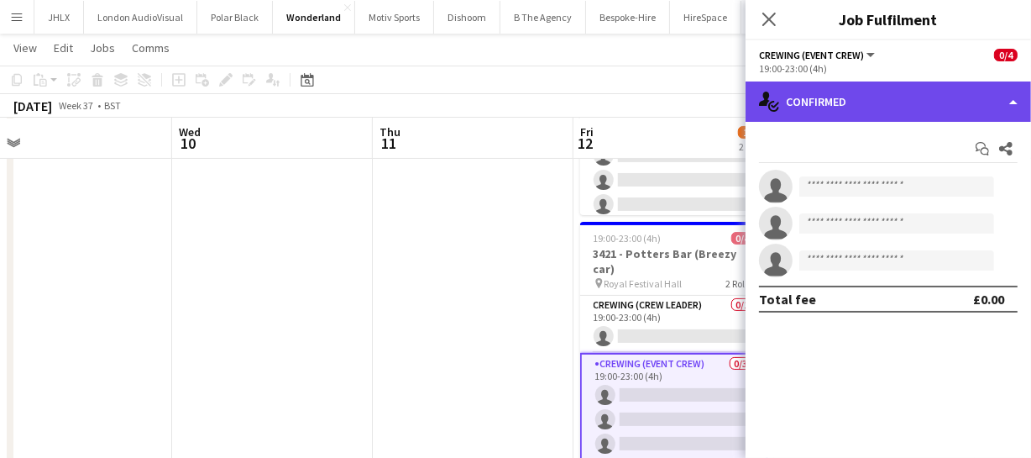
click at [913, 116] on div "single-neutral-actions-check-2 Confirmed" at bounding box center [888, 101] width 285 height 40
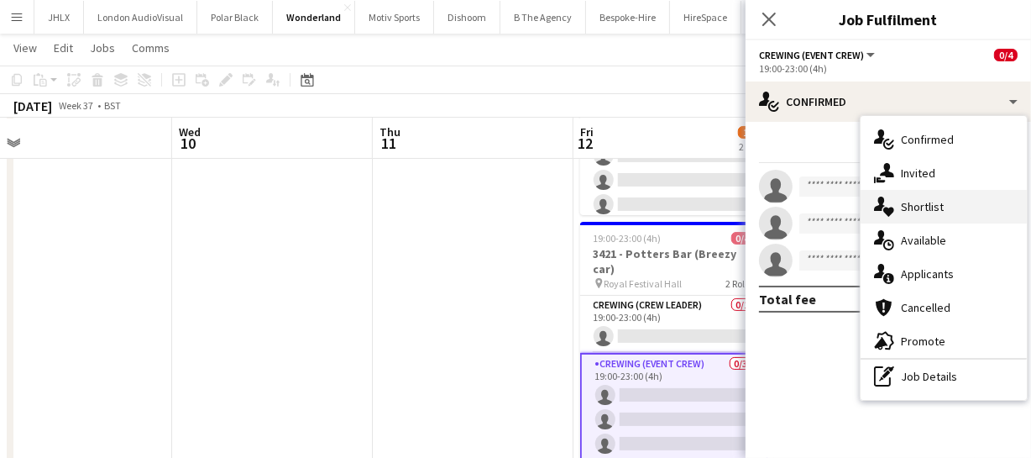
click at [915, 190] on div "single-neutral-actions-heart Shortlist" at bounding box center [944, 207] width 166 height 34
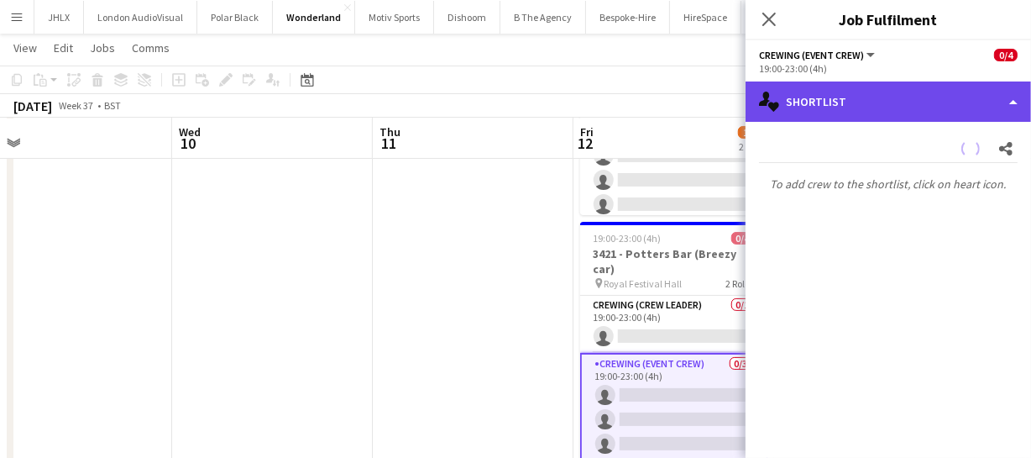
click at [907, 98] on div "single-neutral-actions-heart Shortlist" at bounding box center [888, 101] width 285 height 40
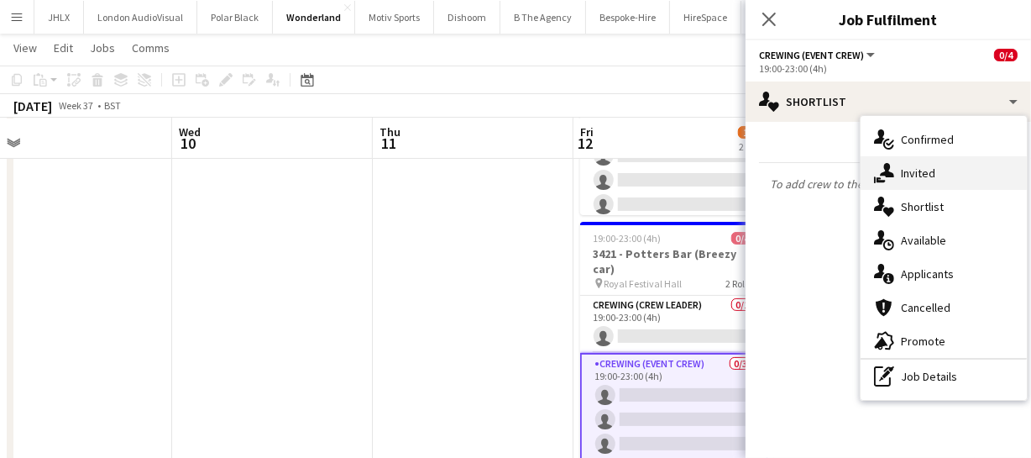
click at [914, 176] on div "single-neutral-actions-share-1 Invited" at bounding box center [944, 173] width 166 height 34
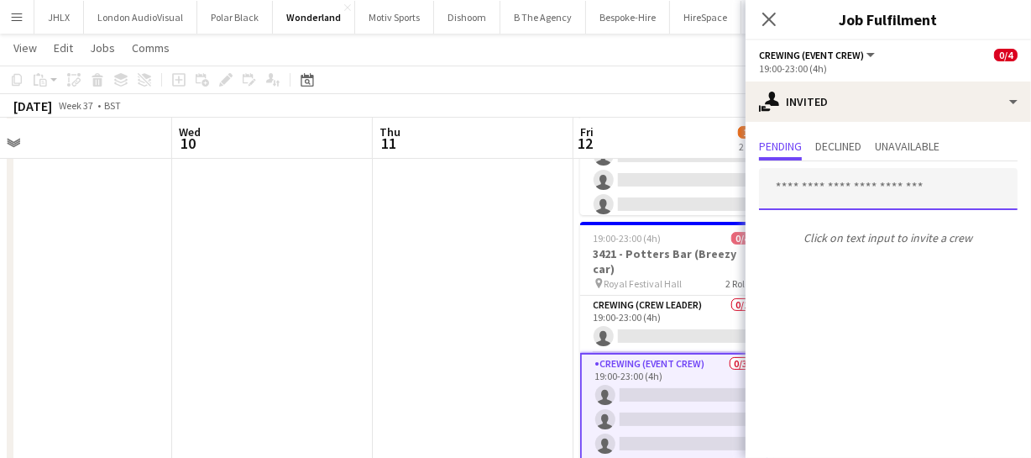
click at [798, 192] on input "text" at bounding box center [888, 189] width 259 height 42
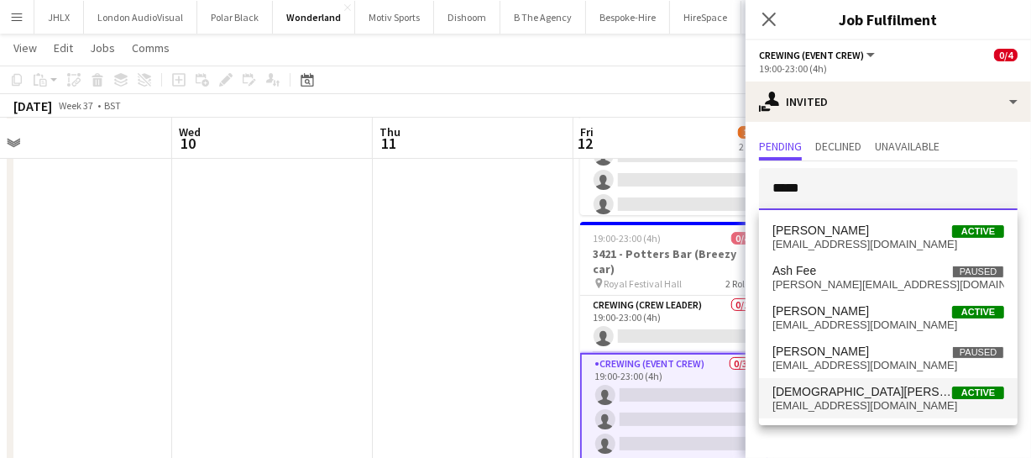
type input "*****"
click at [827, 392] on span "[DEMOGRAPHIC_DATA][PERSON_NAME]" at bounding box center [862, 392] width 180 height 14
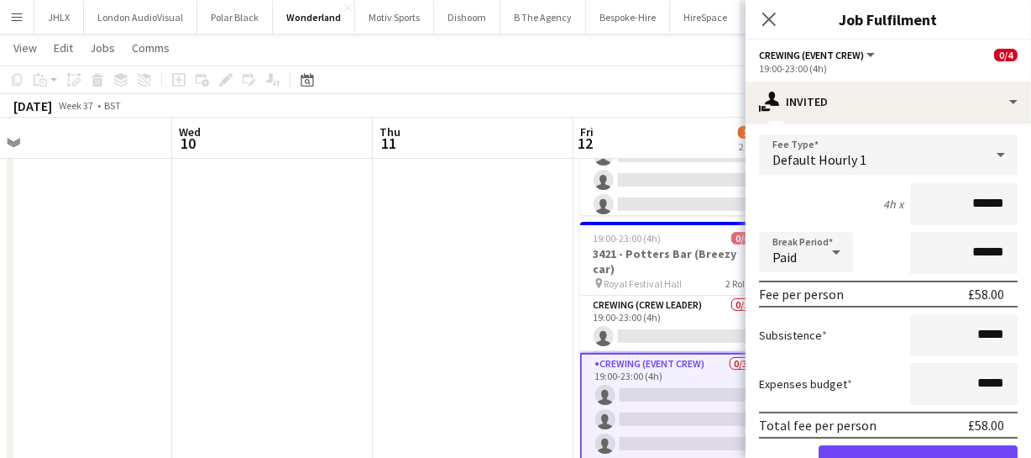
scroll to position [230, 0]
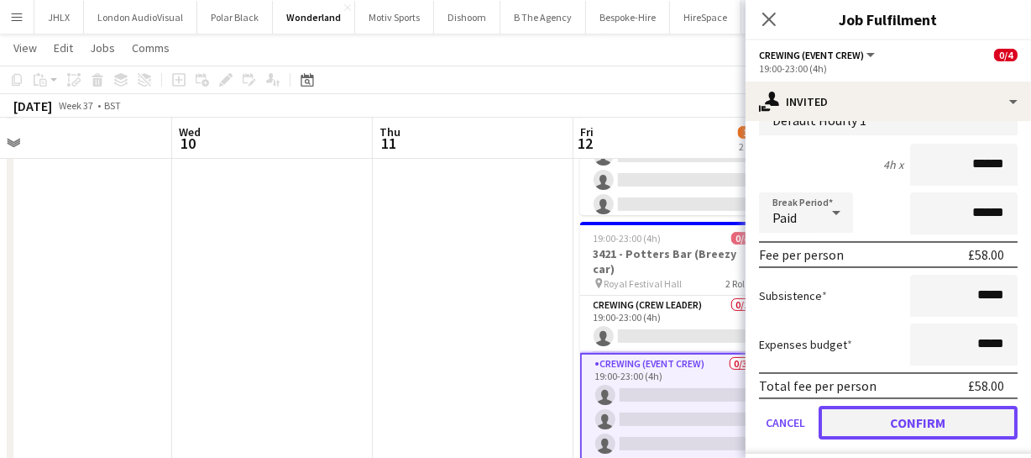
click at [898, 405] on button "Confirm" at bounding box center [918, 422] width 199 height 34
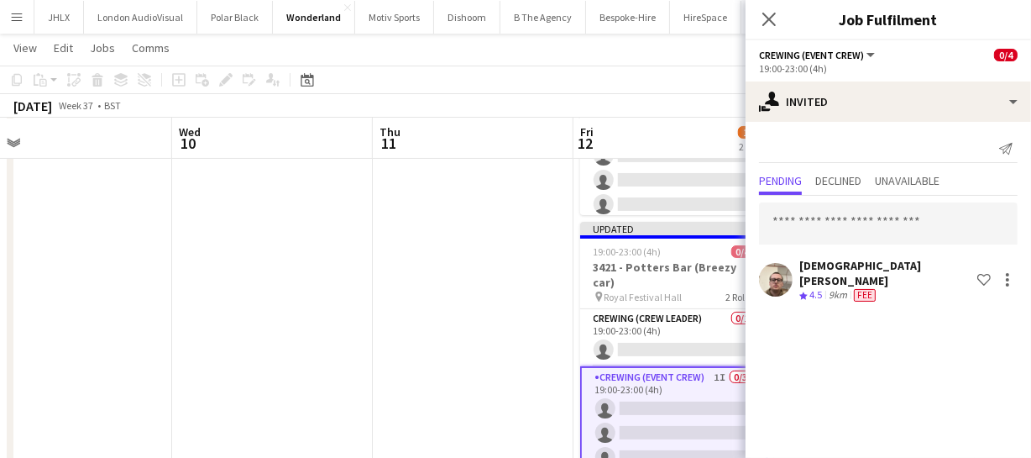
scroll to position [0, 0]
click at [776, 13] on icon at bounding box center [769, 19] width 16 height 16
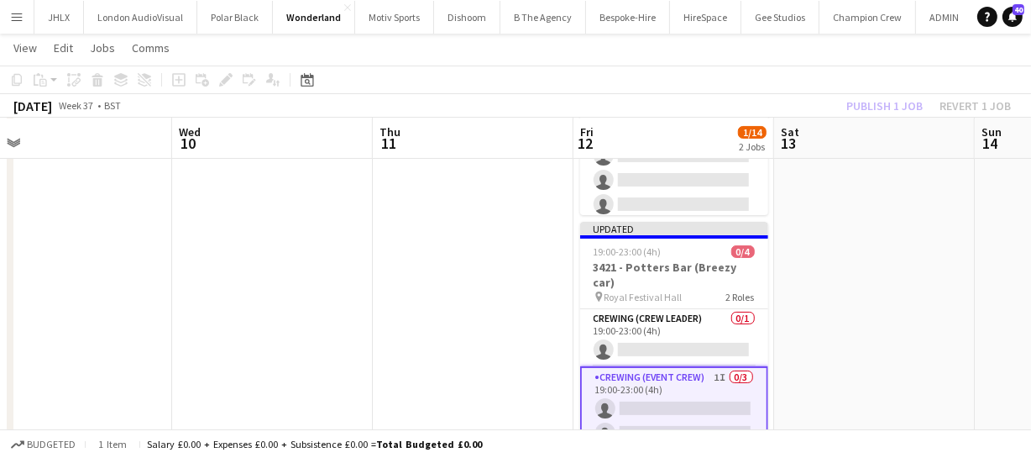
click at [883, 102] on div "Publish 1 job Revert 1 job" at bounding box center [928, 106] width 205 height 22
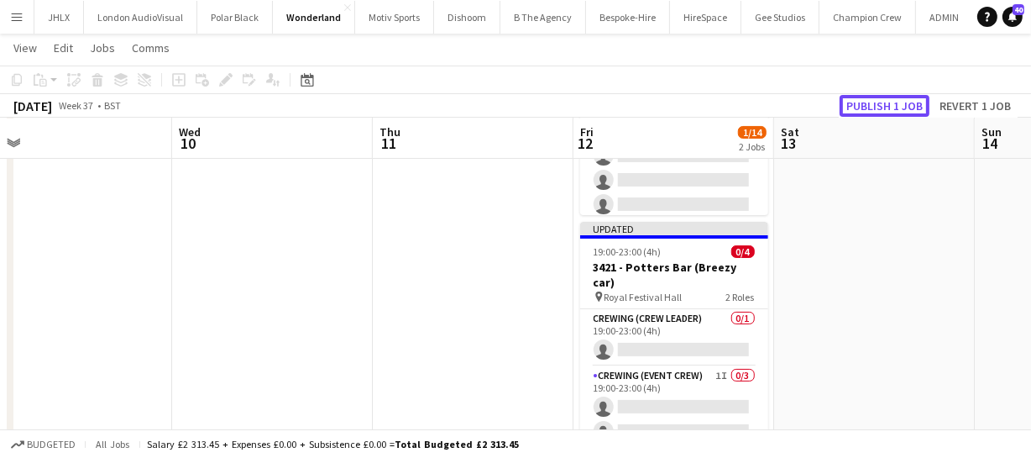
click at [883, 102] on button "Publish 1 job" at bounding box center [885, 106] width 90 height 22
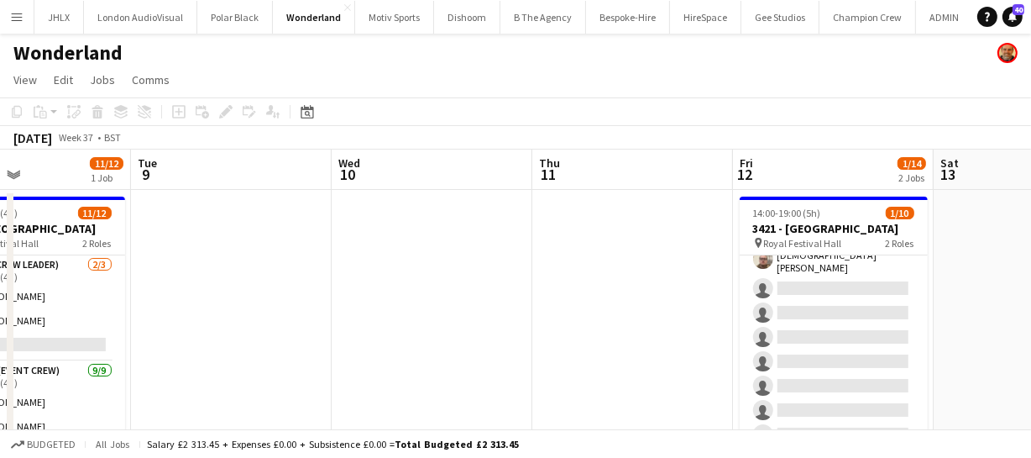
drag, startPoint x: 353, startPoint y: 349, endPoint x: 534, endPoint y: 343, distance: 181.5
click at [509, 343] on app-calendar-viewport "Sat 6 Sun 7 4/4 1 Job Mon 8 11/12 1 Job Tue 9 Wed 10 Thu 11 Fri 12 1/14 2 Jobs …" at bounding box center [515, 436] width 1031 height 574
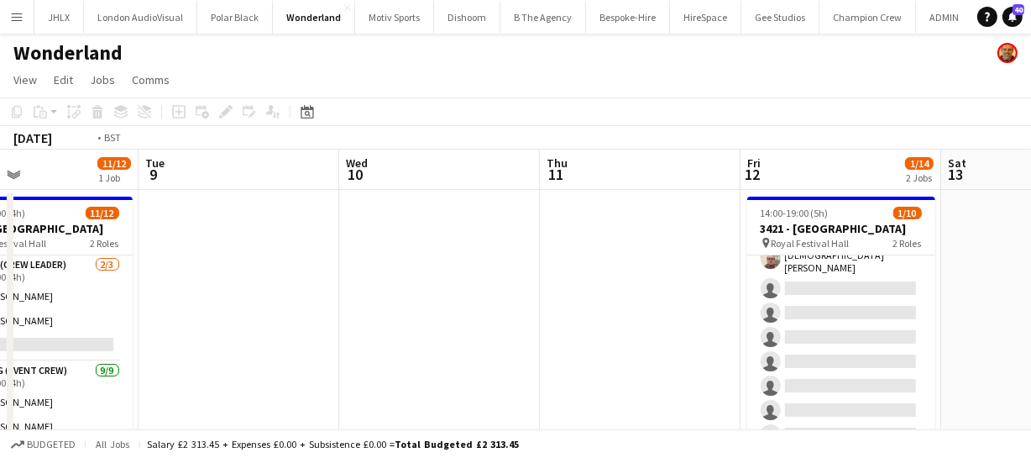
drag, startPoint x: 377, startPoint y: 350, endPoint x: 669, endPoint y: 311, distance: 294.8
click at [541, 328] on app-calendar-viewport "Sat 6 Sun 7 4/4 1 Job Mon 8 11/12 1 Job Tue 9 Wed 10 Thu 11 Fri 12 1/14 2 Jobs …" at bounding box center [515, 436] width 1031 height 574
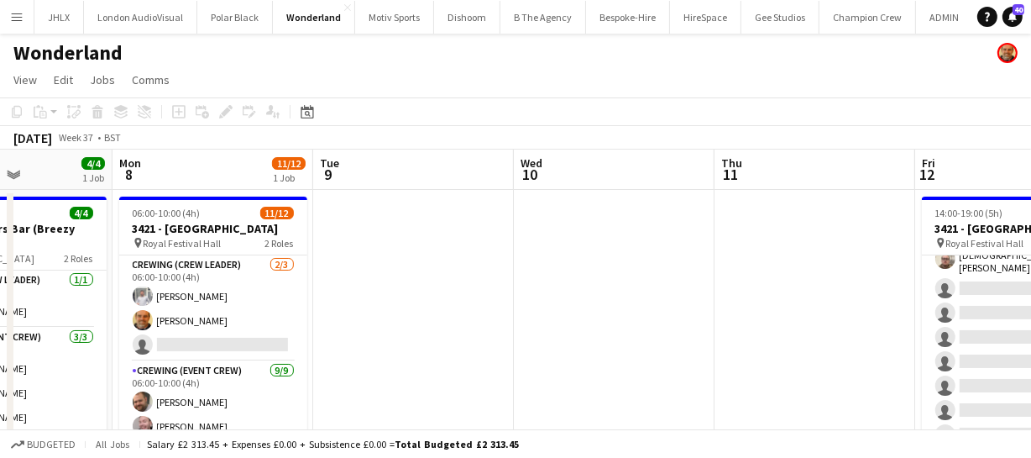
click at [613, 319] on app-calendar-viewport "Fri 5 2/2 1 Job Sat 6 Sun 7 4/4 1 Job Mon 8 11/12 1 Job Tue 9 Wed 10 Thu 11 Fri…" at bounding box center [515, 436] width 1031 height 574
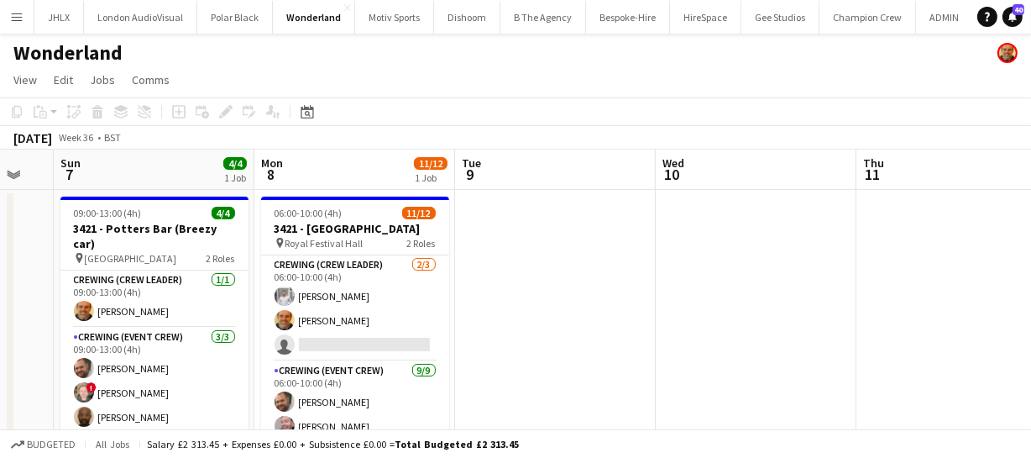
drag, startPoint x: 559, startPoint y: 338, endPoint x: 646, endPoint y: 312, distance: 90.3
click at [630, 319] on app-calendar-viewport "Fri 5 2/2 1 Job Sat 6 Sun 7 4/4 1 Job Mon 8 11/12 1 Job Tue 9 Wed 10 Thu 11 Fri…" at bounding box center [515, 436] width 1031 height 574
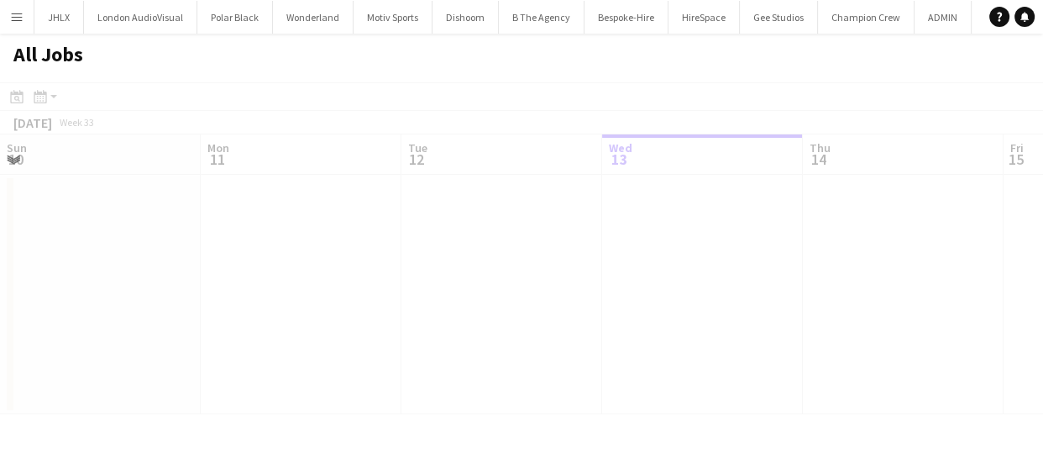
scroll to position [0, 401]
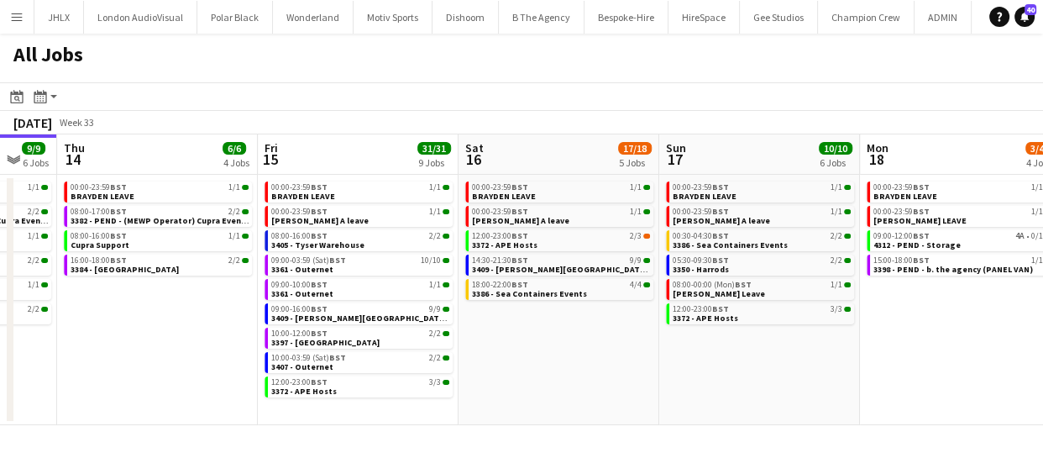
drag, startPoint x: 882, startPoint y: 329, endPoint x: 537, endPoint y: 354, distance: 345.1
click at [537, 354] on app-calendar-viewport "Sun 10 20/20 4 Jobs Mon 11 24/24 10 Jobs Tue 12 6/8 7 Jobs Wed 13 9/9 6 Jobs Th…" at bounding box center [521, 279] width 1043 height 290
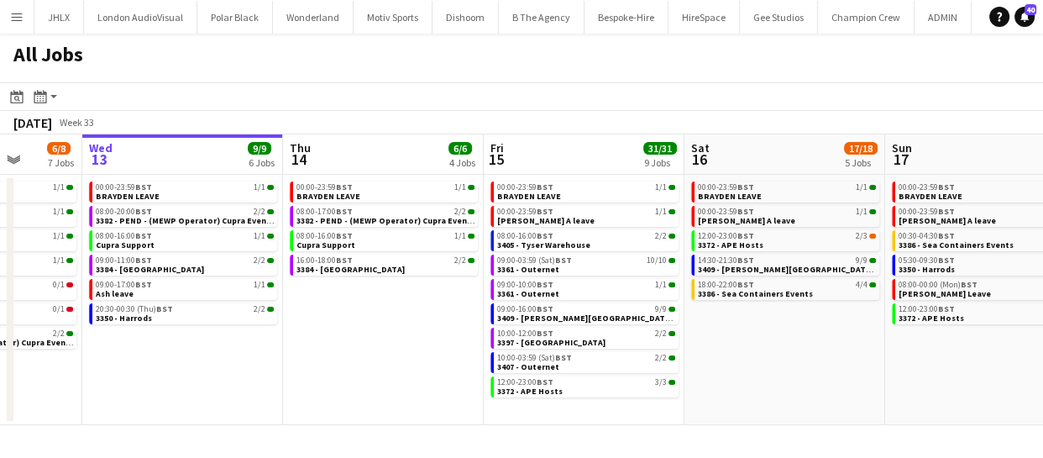
drag, startPoint x: 772, startPoint y: 351, endPoint x: 593, endPoint y: 338, distance: 179.3
click at [594, 338] on app-calendar-viewport "Sun 10 20/20 4 Jobs Mon 11 24/24 10 Jobs Tue 12 6/8 7 Jobs Wed 13 9/9 6 Jobs Th…" at bounding box center [521, 279] width 1043 height 290
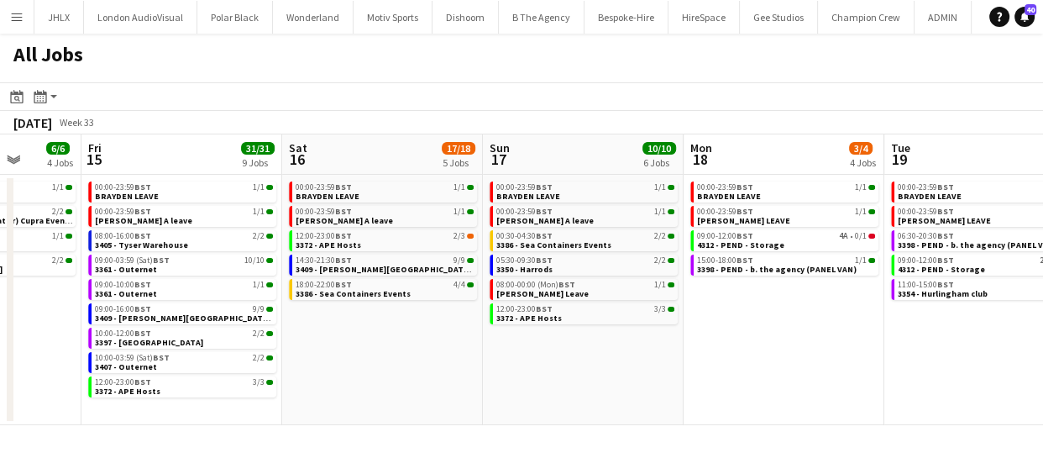
drag, startPoint x: 691, startPoint y: 353, endPoint x: 590, endPoint y: 350, distance: 100.8
click at [605, 352] on app-calendar-viewport "Tue 12 6/8 7 Jobs Wed 13 9/9 6 Jobs Thu 14 6/6 4 Jobs Fri 15 31/31 9 Jobs Sat 1…" at bounding box center [521, 279] width 1043 height 290
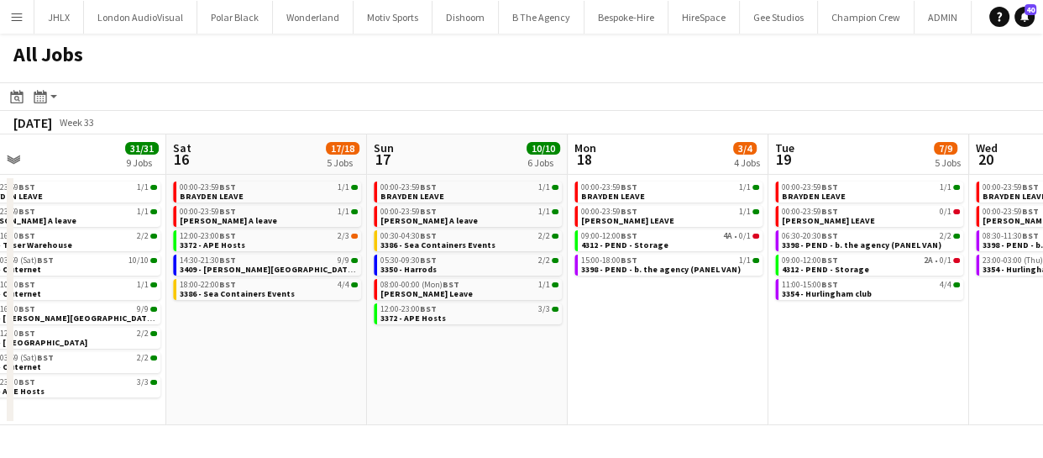
drag, startPoint x: 688, startPoint y: 359, endPoint x: 553, endPoint y: 360, distance: 135.2
click at [560, 360] on app-calendar-viewport "Tue 12 6/8 7 Jobs Wed 13 9/9 6 Jobs Thu 14 6/6 4 Jobs Fri 15 31/31 9 Jobs Sat 1…" at bounding box center [521, 279] width 1043 height 290
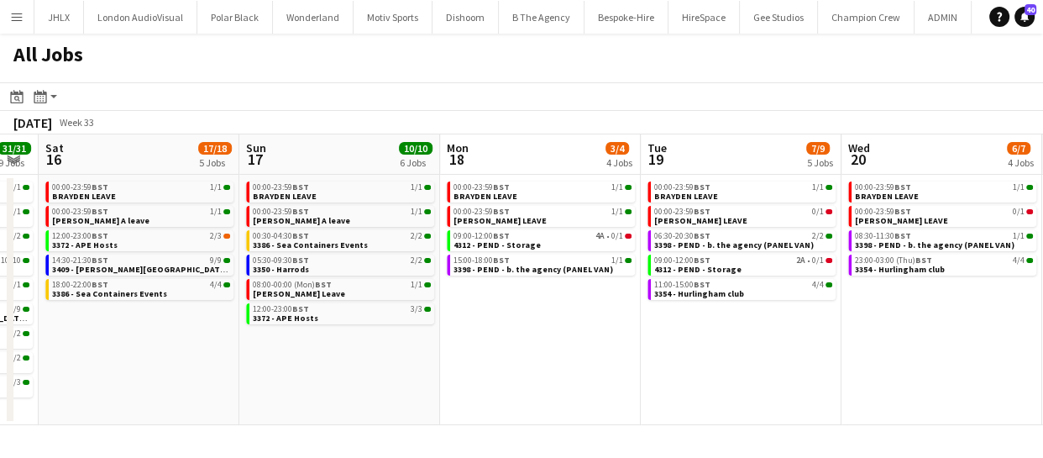
click at [512, 366] on app-all-jobs "All Jobs Date picker [DATE] [DATE] [DATE] M [DATE] T [DATE] W [DATE] T [DATE] F…" at bounding box center [521, 229] width 1043 height 391
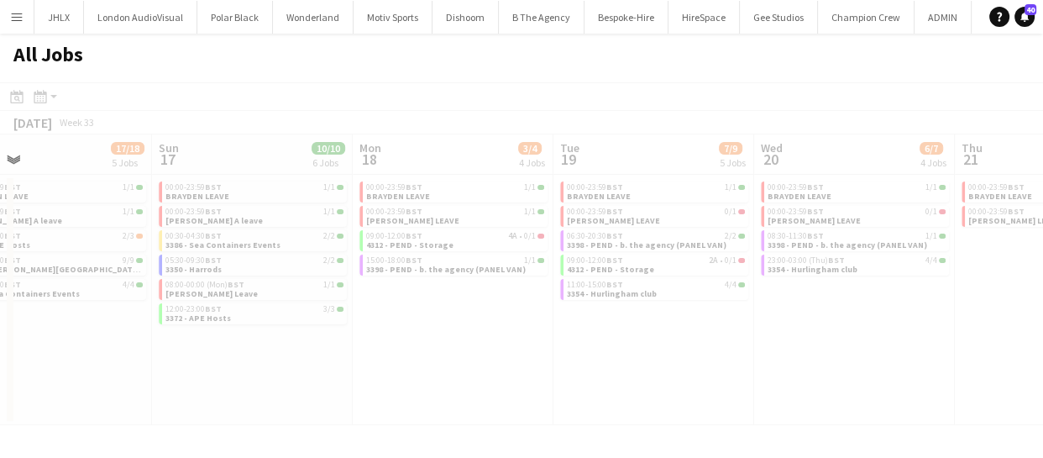
drag, startPoint x: 675, startPoint y: 380, endPoint x: 554, endPoint y: 364, distance: 122.1
click at [466, 372] on div at bounding box center [521, 277] width 1043 height 391
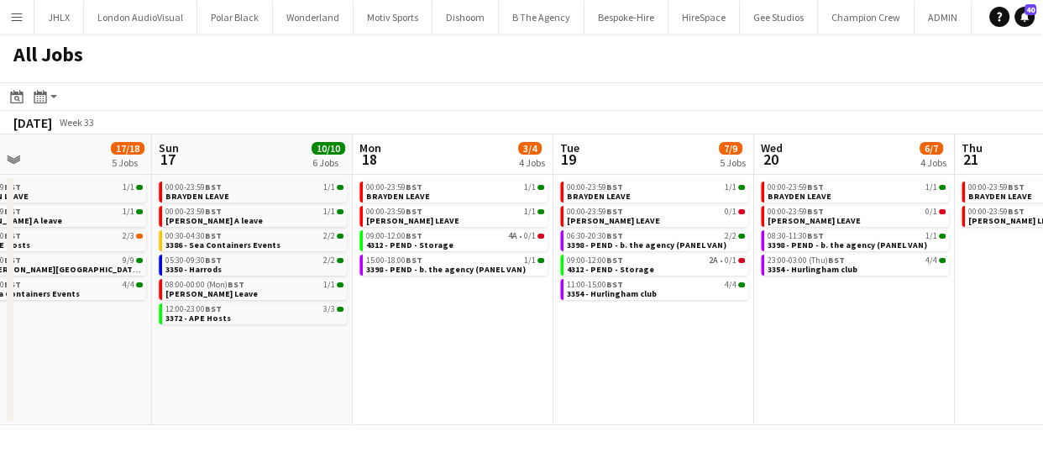
drag, startPoint x: 815, startPoint y: 366, endPoint x: 597, endPoint y: 341, distance: 219.7
click at [636, 350] on app-calendar-viewport "Thu 14 6/6 4 Jobs Fri 15 31/31 9 Jobs Sat 16 17/18 5 Jobs Sun 17 10/10 6 Jobs M…" at bounding box center [521, 279] width 1043 height 290
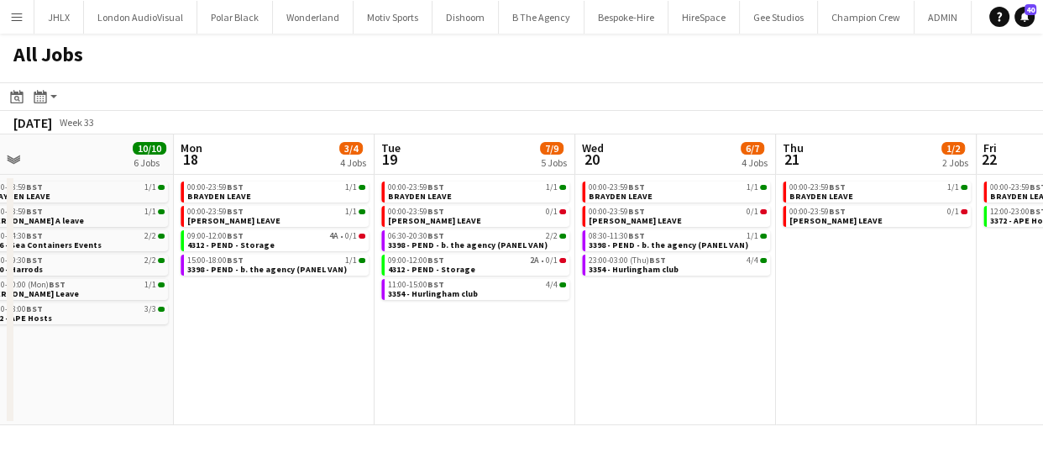
drag, startPoint x: 735, startPoint y: 342, endPoint x: 589, endPoint y: 337, distance: 147.0
click at [606, 340] on app-calendar-viewport "Thu 14 6/6 4 Jobs Fri 15 31/31 9 Jobs Sat 16 17/18 5 Jobs Sun 17 10/10 6 Jobs M…" at bounding box center [521, 279] width 1043 height 290
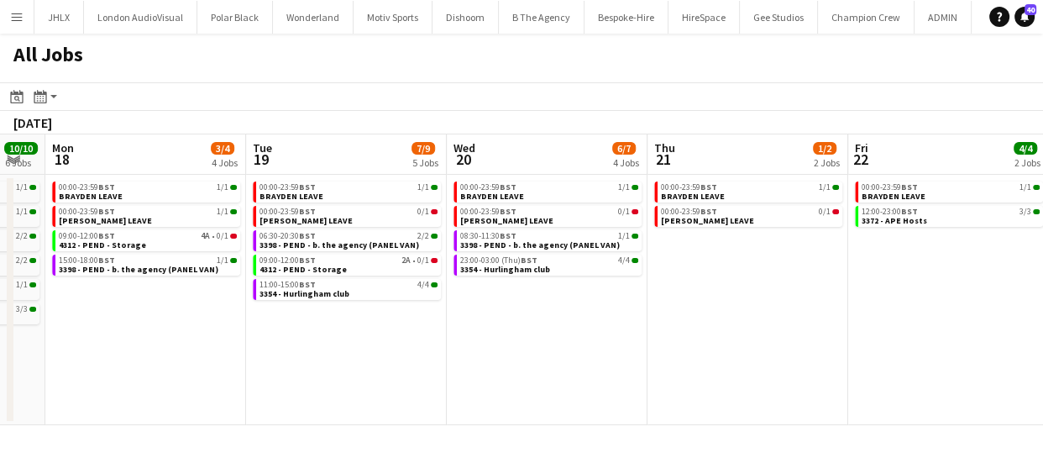
click at [510, 328] on app-calendar-viewport "Thu 14 6/6 4 Jobs Fri 15 31/31 9 Jobs Sat 16 17/18 5 Jobs Sun 17 10/10 6 Jobs M…" at bounding box center [521, 279] width 1043 height 290
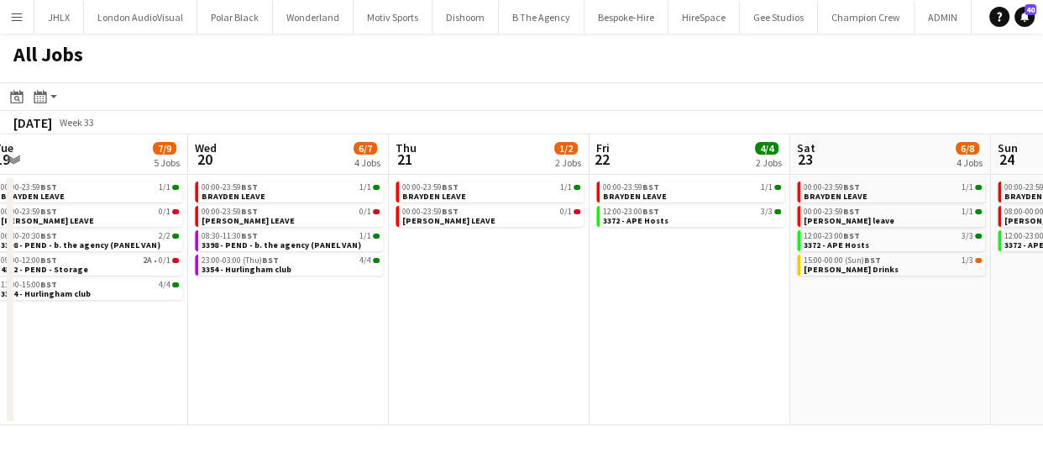
click at [464, 315] on app-all-jobs "All Jobs Date picker [DATE] [DATE] [DATE] M [DATE] T [DATE] W [DATE] T [DATE] F…" at bounding box center [521, 229] width 1043 height 391
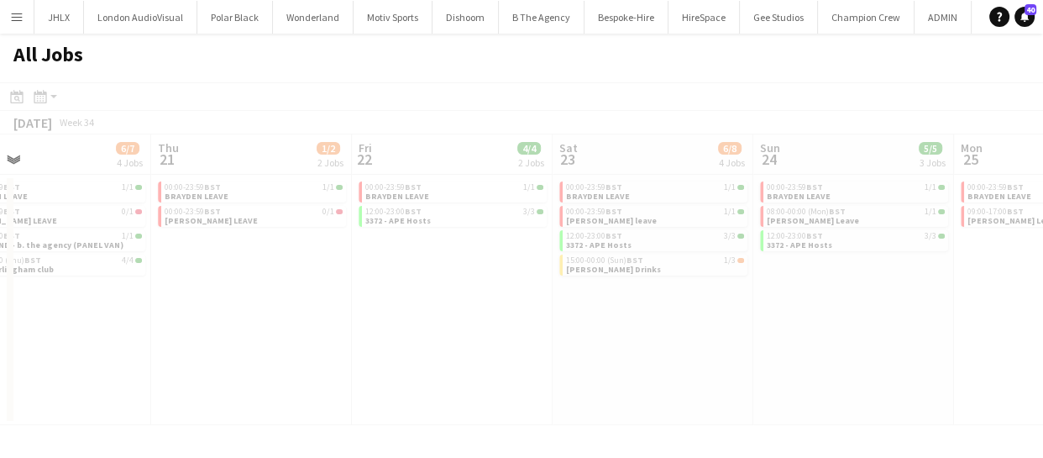
drag, startPoint x: 656, startPoint y: 335, endPoint x: 416, endPoint y: 317, distance: 239.9
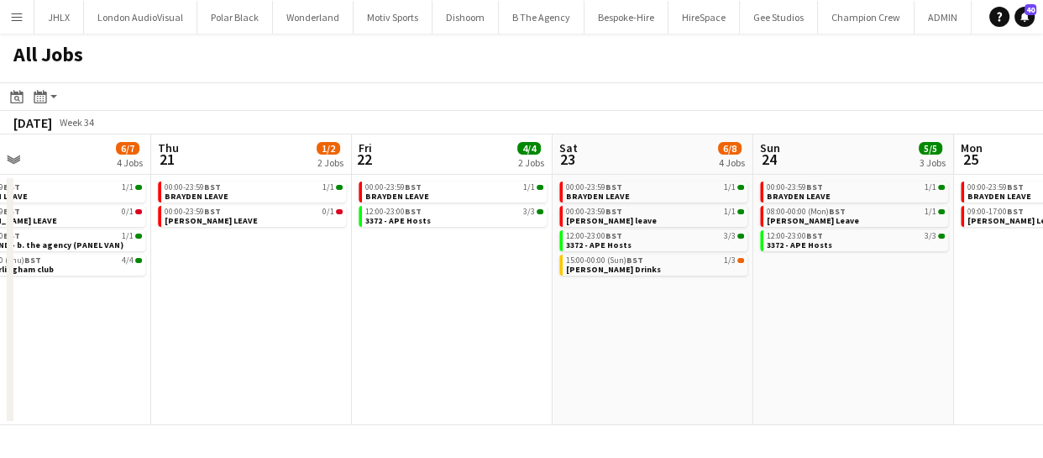
drag, startPoint x: 717, startPoint y: 359, endPoint x: 685, endPoint y: 332, distance: 41.7
click at [531, 341] on app-calendar-viewport "Mon 18 3/4 4 Jobs Tue 19 7/9 5 Jobs Wed 20 6/7 4 Jobs Thu 21 1/2 2 Jobs Fri 22 …" at bounding box center [521, 279] width 1043 height 290
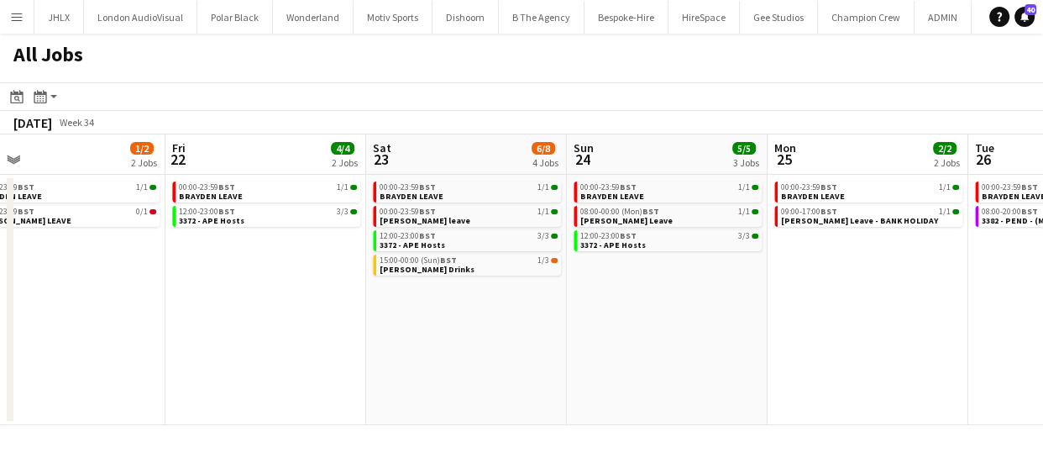
drag, startPoint x: 755, startPoint y: 353, endPoint x: 552, endPoint y: 318, distance: 206.1
click at [549, 327] on app-calendar-viewport "Mon 18 3/4 4 Jobs Tue 19 7/9 5 Jobs Wed 20 6/7 4 Jobs Thu 21 1/2 2 Jobs Fri 22 …" at bounding box center [521, 279] width 1043 height 290
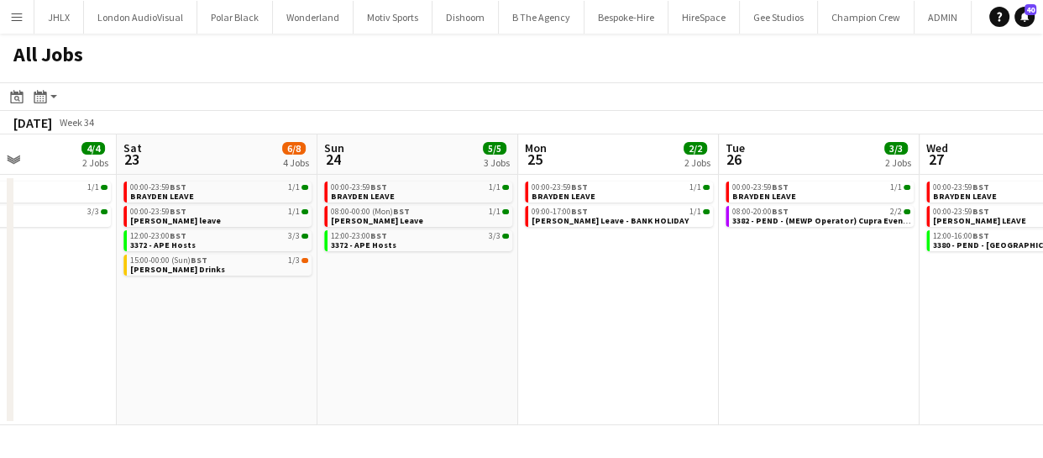
drag, startPoint x: 721, startPoint y: 332, endPoint x: 479, endPoint y: 318, distance: 242.2
click at [487, 318] on app-calendar-viewport "Wed 20 6/7 4 Jobs Thu 21 1/2 2 Jobs Fri 22 4/4 2 Jobs Sat 23 6/8 4 Jobs Sun 24 …" at bounding box center [521, 279] width 1043 height 290
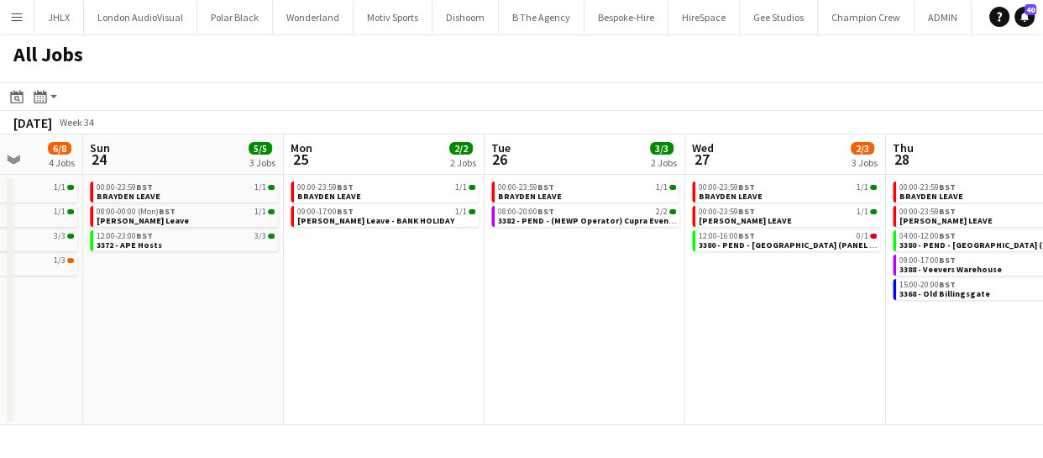
click at [508, 324] on app-all-jobs "All Jobs Date picker [DATE] [DATE] [DATE] M [DATE] T [DATE] W [DATE] T [DATE] F…" at bounding box center [521, 229] width 1043 height 391
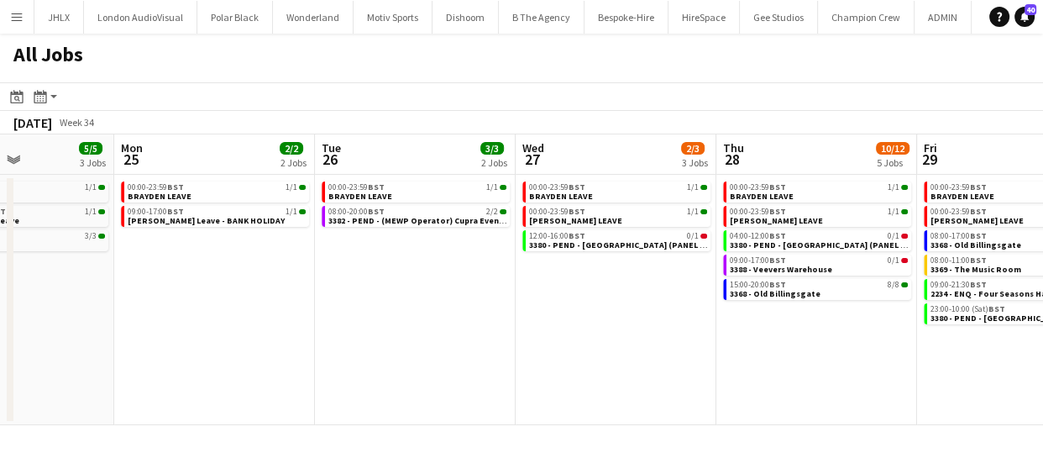
drag, startPoint x: 577, startPoint y: 340, endPoint x: 595, endPoint y: 337, distance: 18.8
click at [537, 337] on app-calendar-viewport "Fri 22 4/4 2 Jobs Sat 23 6/8 4 Jobs Sun 24 5/5 3 Jobs Mon 25 2/2 2 Jobs Tue 26 …" at bounding box center [521, 279] width 1043 height 290
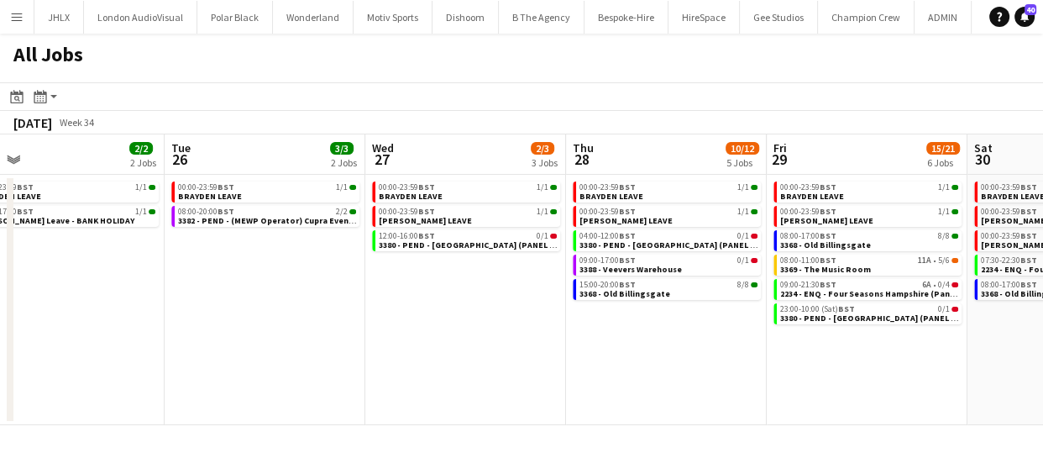
click at [524, 348] on app-calendar-viewport "Fri 22 4/4 2 Jobs Sat 23 6/8 4 Jobs Sun 24 5/5 3 Jobs Mon 25 2/2 2 Jobs Tue 26 …" at bounding box center [521, 279] width 1043 height 290
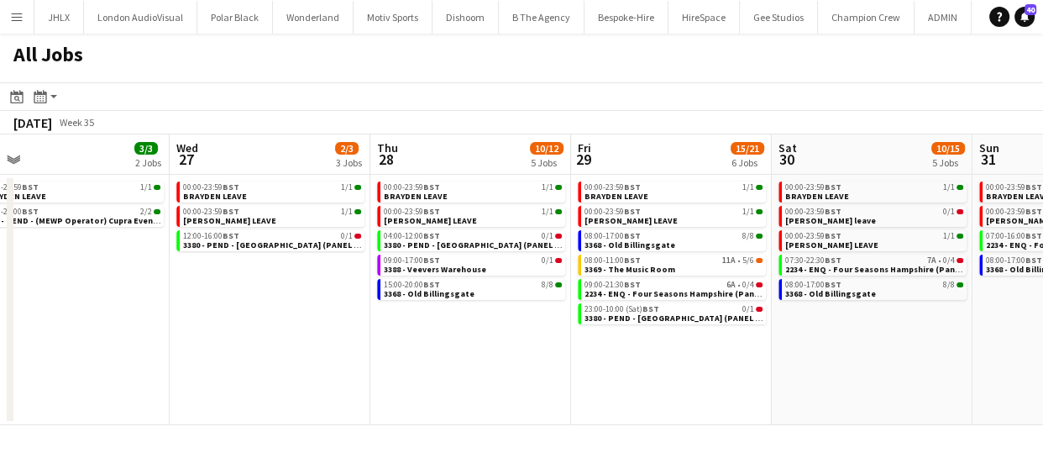
drag, startPoint x: 748, startPoint y: 382, endPoint x: 506, endPoint y: 356, distance: 243.2
click at [515, 360] on app-calendar-viewport "Sun 24 5/5 3 Jobs Mon 25 2/2 2 Jobs Tue 26 3/3 2 Jobs Wed 27 2/3 3 Jobs Thu 28 …" at bounding box center [521, 279] width 1043 height 290
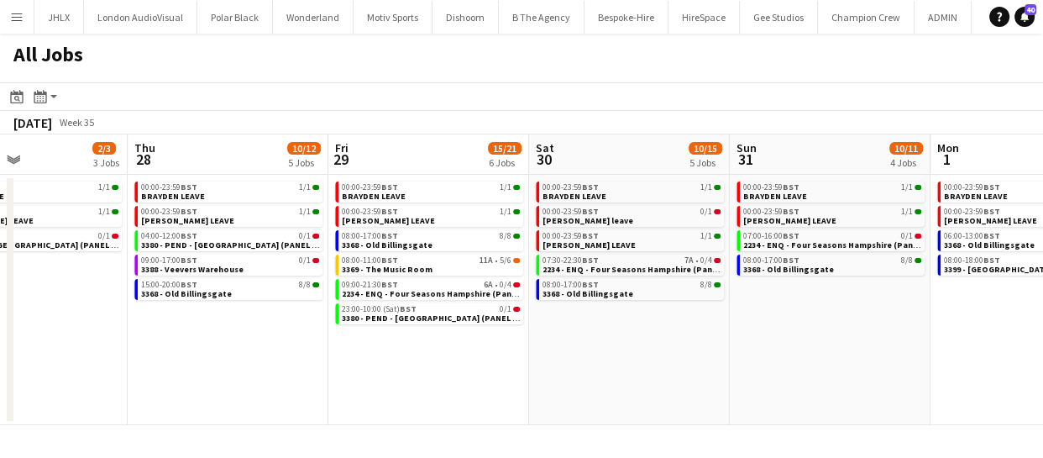
click at [532, 349] on app-calendar-viewport "Sun 24 5/5 3 Jobs Mon 25 2/2 2 Jobs Tue 26 3/3 2 Jobs Wed 27 2/3 3 Jobs Thu 28 …" at bounding box center [521, 279] width 1043 height 290
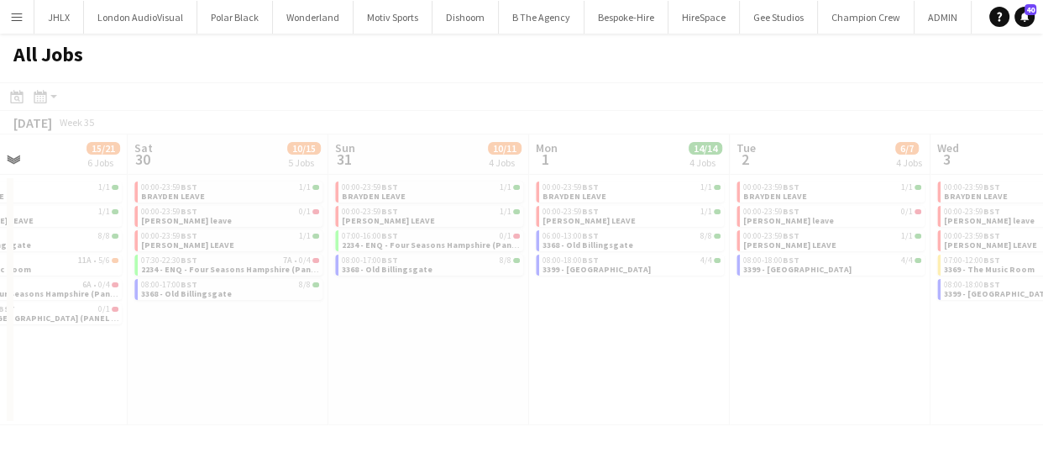
scroll to position [0, 428]
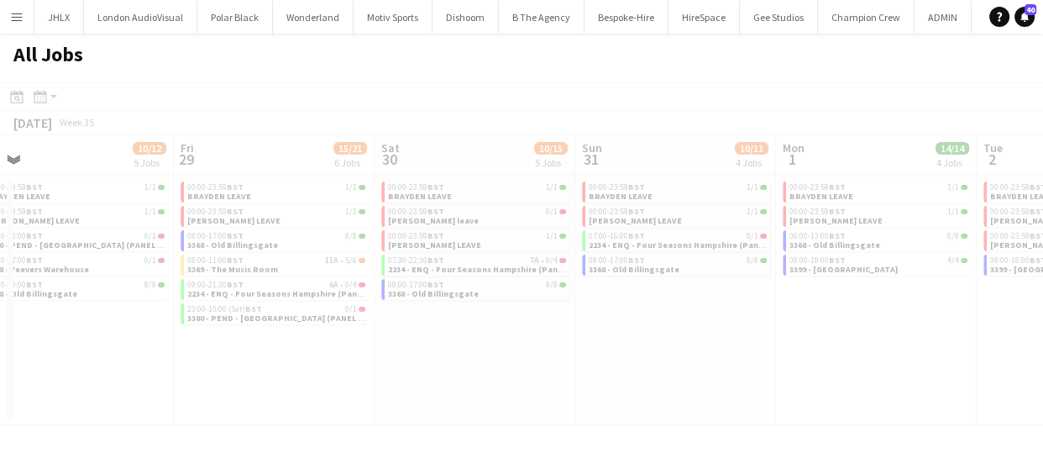
click at [439, 337] on div at bounding box center [521, 277] width 1043 height 391
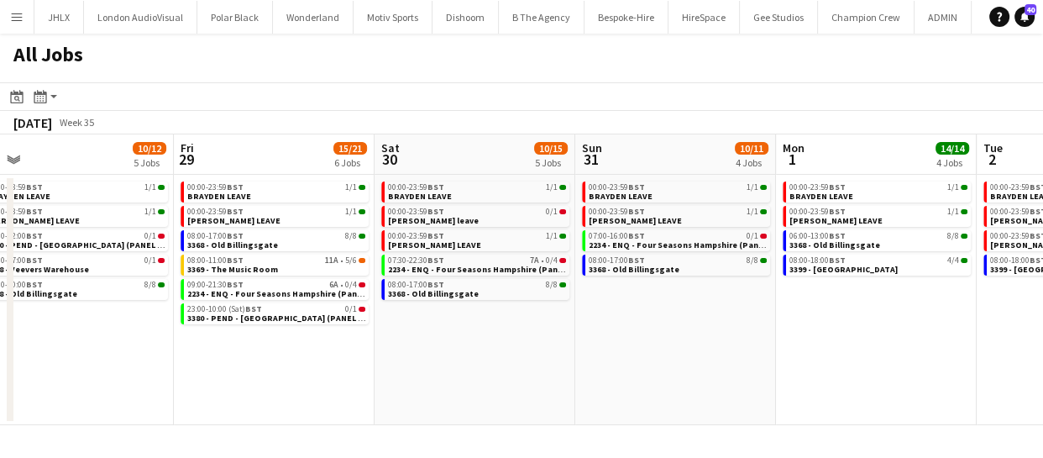
drag, startPoint x: 829, startPoint y: 347, endPoint x: 655, endPoint y: 328, distance: 174.8
click at [704, 336] on app-calendar-viewport "Tue 26 3/3 2 Jobs Wed 27 2/3 3 Jobs Thu 28 10/12 5 Jobs Fri 29 15/21 6 Jobs Sat…" at bounding box center [521, 279] width 1043 height 290
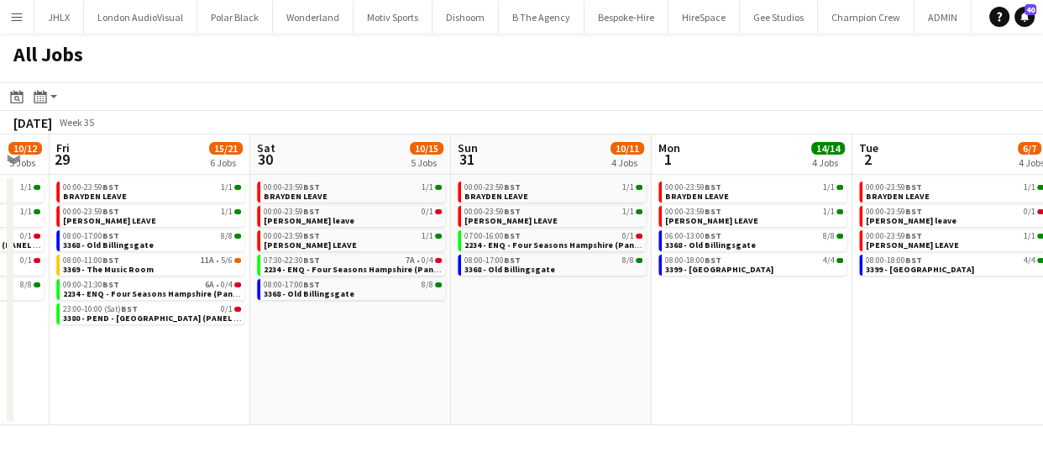
drag, startPoint x: 816, startPoint y: 353, endPoint x: 750, endPoint y: 353, distance: 66.3
click at [750, 353] on app-calendar-viewport "Tue 26 3/3 2 Jobs Wed 27 2/3 3 Jobs Thu 28 10/12 5 Jobs Fri 29 15/21 6 Jobs Sat…" at bounding box center [521, 279] width 1043 height 290
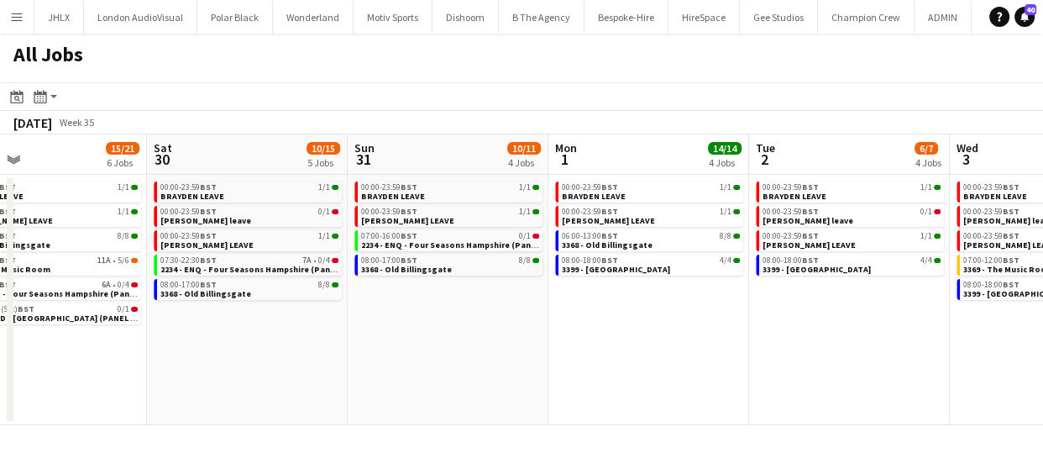
drag, startPoint x: 747, startPoint y: 353, endPoint x: 710, endPoint y: 341, distance: 38.8
click at [680, 348] on app-calendar-viewport "Tue 26 3/3 2 Jobs Wed 27 2/3 3 Jobs Thu 28 10/12 5 Jobs Fri 29 15/21 6 Jobs Sat…" at bounding box center [521, 279] width 1043 height 290
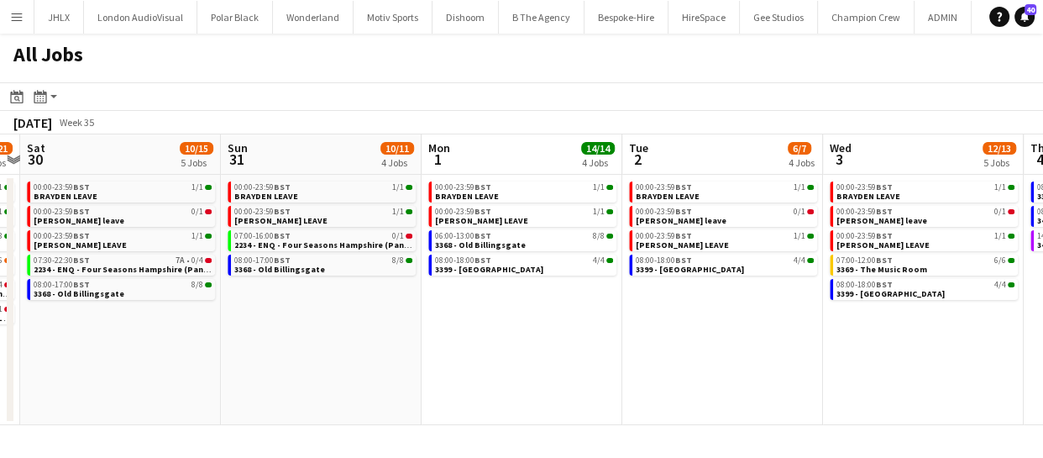
drag, startPoint x: 663, startPoint y: 341, endPoint x: 604, endPoint y: 334, distance: 59.1
click at [631, 337] on app-calendar-viewport "Tue 26 3/3 2 Jobs Wed 27 2/3 3 Jobs Thu 28 10/12 5 Jobs Fri 29 15/21 6 Jobs Sat…" at bounding box center [521, 279] width 1043 height 290
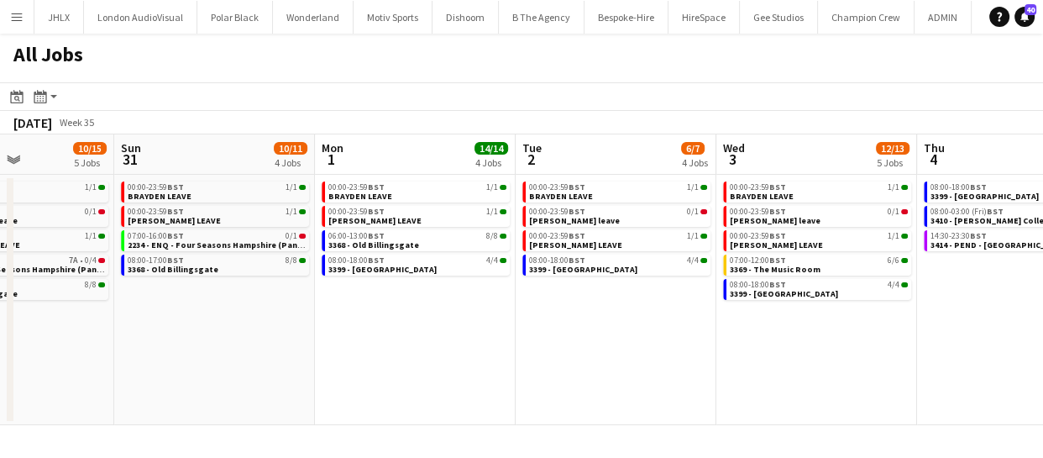
click at [613, 344] on app-calendar-viewport "Thu 28 10/12 5 Jobs Fri 29 15/21 6 Jobs Sat 30 10/15 5 Jobs Sun 31 10/11 4 Jobs…" at bounding box center [521, 279] width 1043 height 290
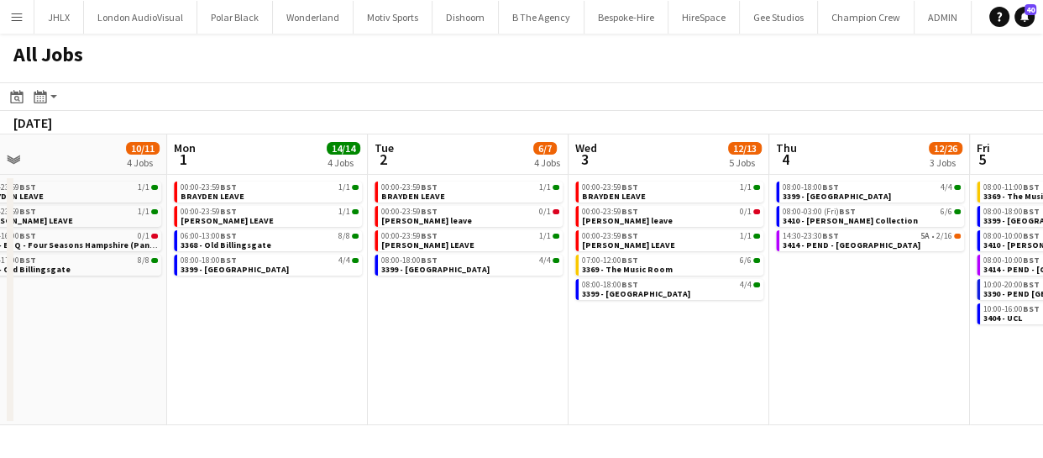
drag, startPoint x: 730, startPoint y: 353, endPoint x: 539, endPoint y: 343, distance: 190.8
click at [539, 343] on app-calendar-viewport "Thu 28 10/12 5 Jobs Fri 29 15/21 6 Jobs Sat 30 10/15 5 Jobs Sun 31 10/11 4 Jobs…" at bounding box center [521, 279] width 1043 height 290
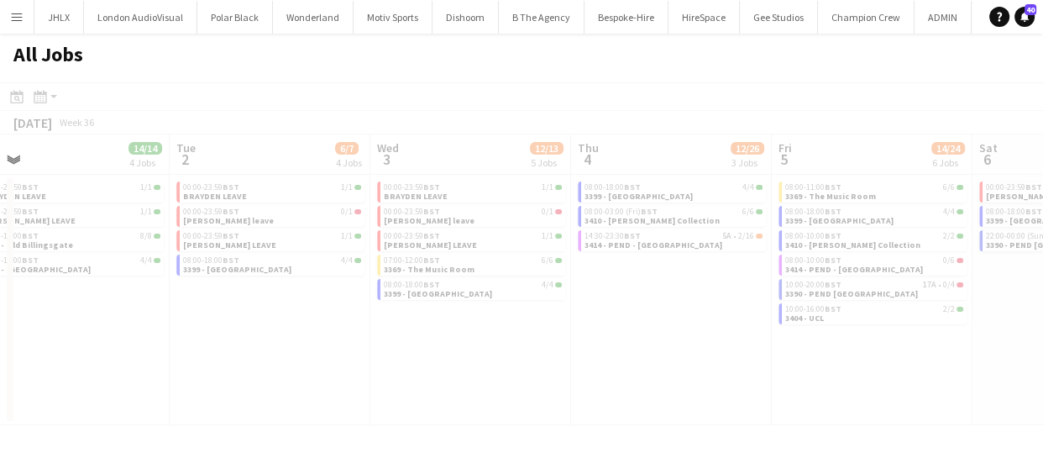
drag, startPoint x: 902, startPoint y: 345, endPoint x: 746, endPoint y: 344, distance: 157.0
click at [762, 345] on app-all-jobs "All Jobs Date picker [DATE] [DATE] [DATE] M [DATE] T [DATE] W [DATE] T [DATE] F…" at bounding box center [521, 229] width 1043 height 391
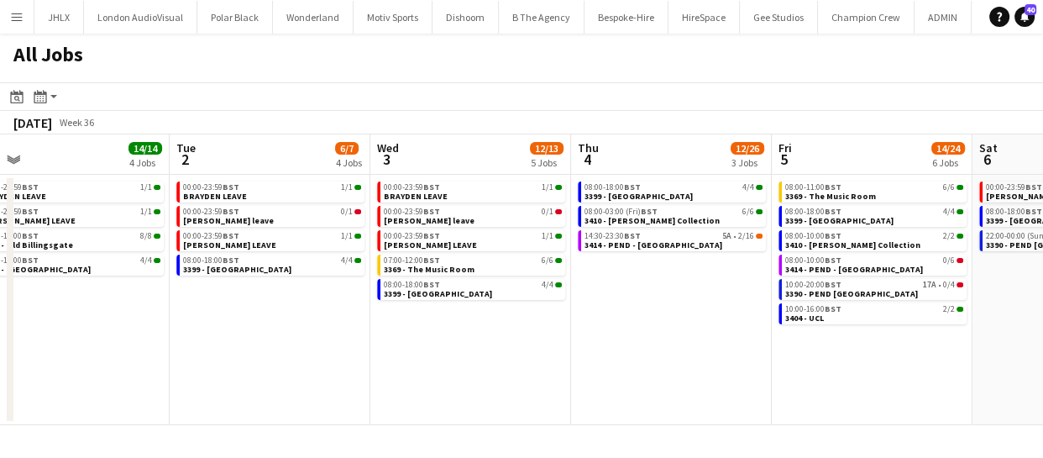
drag, startPoint x: 824, startPoint y: 338, endPoint x: 658, endPoint y: 344, distance: 166.3
click at [668, 344] on app-calendar-viewport "Sat 30 10/15 5 Jobs Sun 31 10/11 4 Jobs Mon 1 14/14 4 Jobs Tue 2 6/7 4 Jobs Wed…" at bounding box center [521, 279] width 1043 height 290
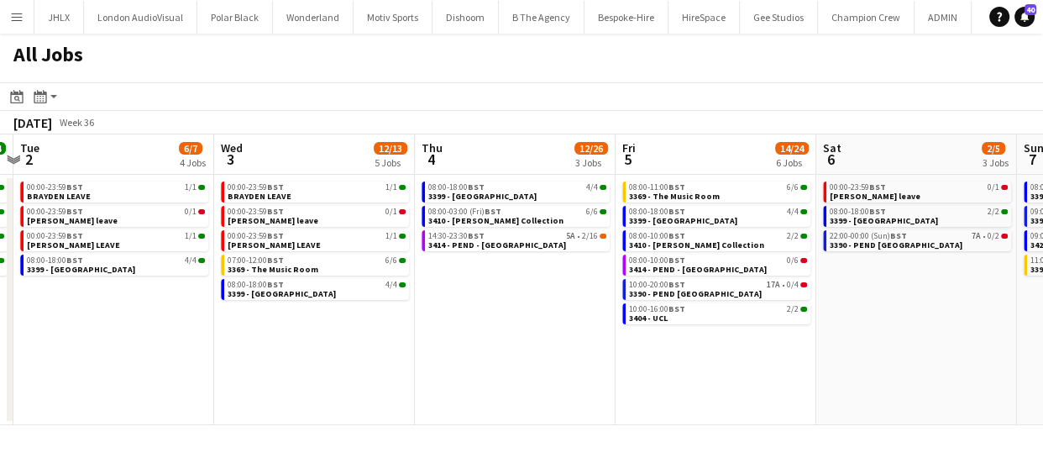
drag, startPoint x: 728, startPoint y: 357, endPoint x: 671, endPoint y: 347, distance: 58.0
click at [630, 353] on app-calendar-viewport "Sat 30 10/15 5 Jobs Sun 31 10/11 4 Jobs Mon 1 14/14 4 Jobs Tue 2 6/7 4 Jobs Wed…" at bounding box center [521, 279] width 1043 height 290
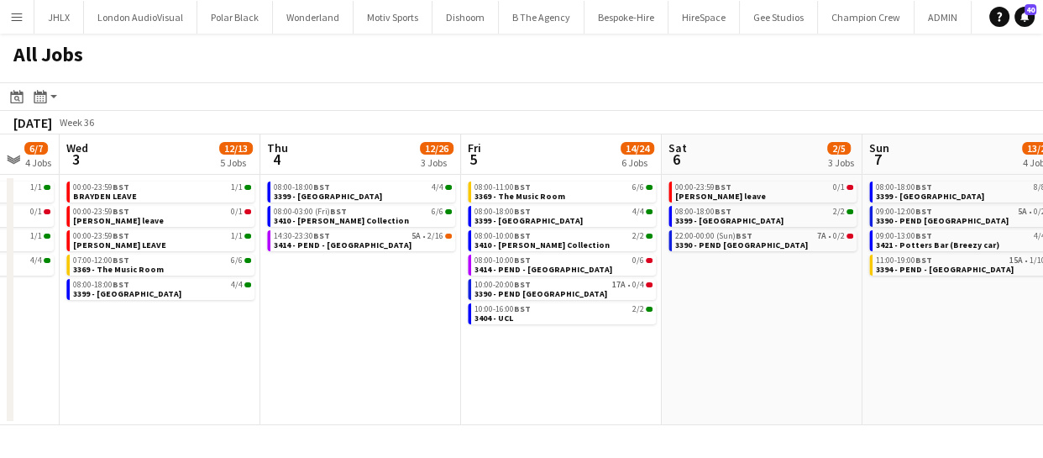
click at [727, 339] on app-calendar-viewport "Sat 30 10/15 5 Jobs Sun 31 10/11 4 Jobs Mon 1 14/14 4 Jobs Tue 2 6/7 4 Jobs Wed…" at bounding box center [521, 279] width 1043 height 290
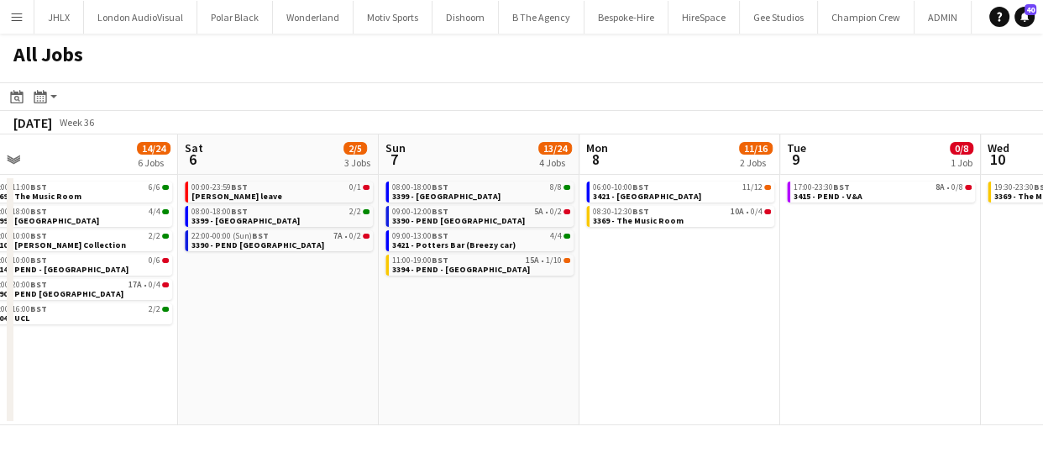
click at [668, 348] on app-calendar-viewport "Mon 1 14/14 4 Jobs Tue 2 6/7 4 Jobs Wed 3 12/13 5 Jobs Thu 4 12/26 3 Jobs Fri 5…" at bounding box center [521, 279] width 1043 height 290
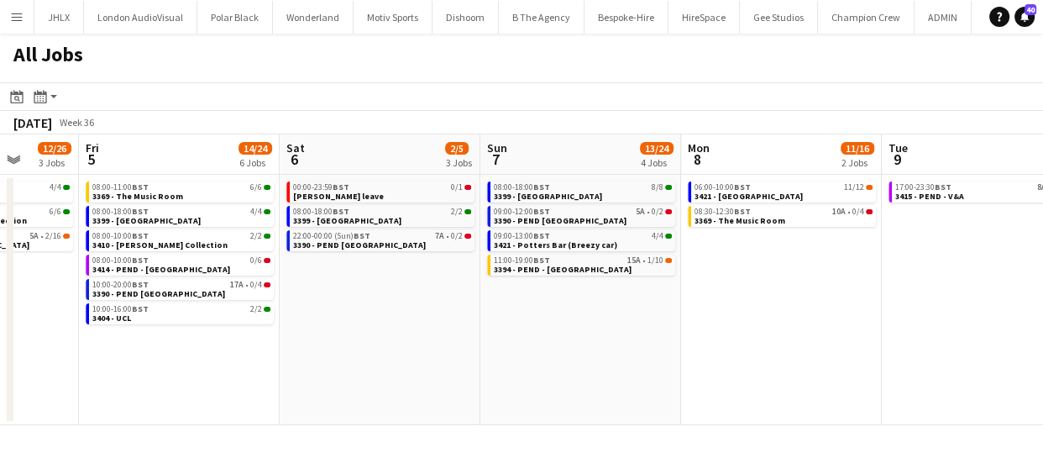
drag, startPoint x: 878, startPoint y: 356, endPoint x: 672, endPoint y: 347, distance: 205.9
click at [672, 347] on app-calendar-viewport "Mon 1 14/14 4 Jobs Tue 2 6/7 4 Jobs Wed 3 12/13 5 Jobs Thu 4 12/26 3 Jobs Fri 5…" at bounding box center [521, 279] width 1043 height 290
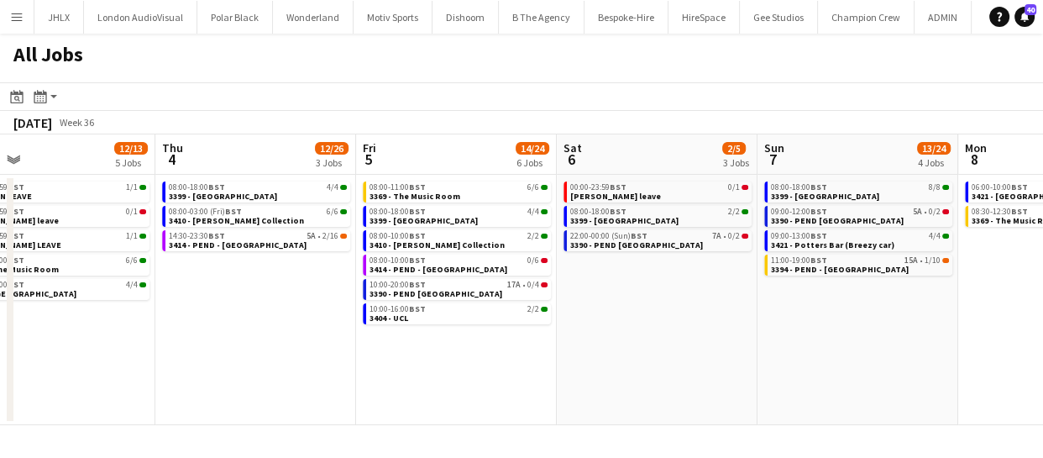
click at [638, 336] on app-all-jobs "All Jobs Date picker AUG 2025 AUG 2025 Monday M Tuesday T Wednesday W Thursday …" at bounding box center [521, 229] width 1043 height 391
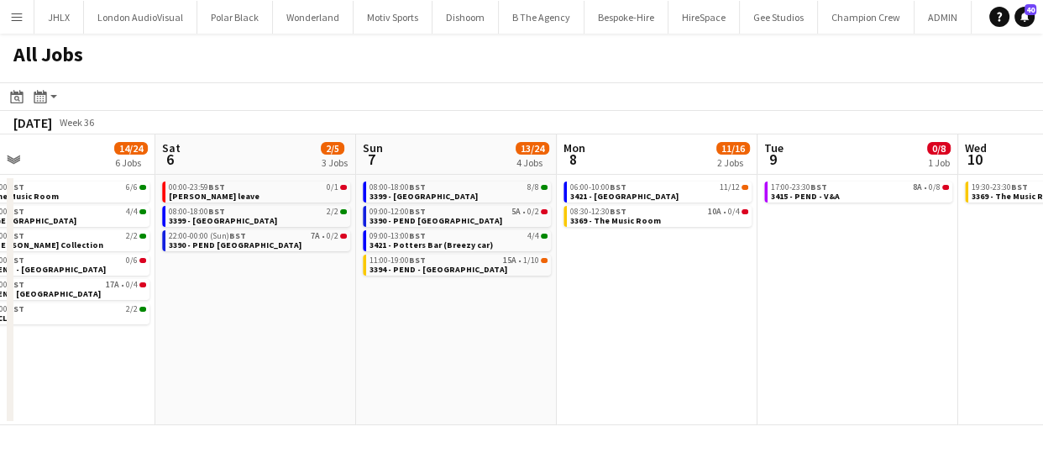
click at [651, 331] on app-calendar-viewport "Wed 3 12/13 5 Jobs Thu 4 12/26 3 Jobs Fri 5 14/24 6 Jobs Sat 6 2/5 3 Jobs Sun 7…" at bounding box center [521, 279] width 1043 height 290
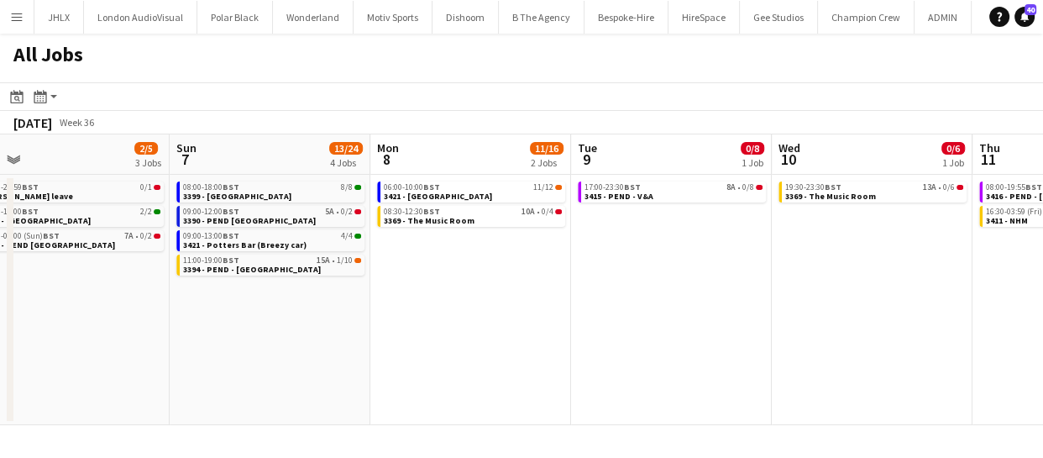
scroll to position [0, 703]
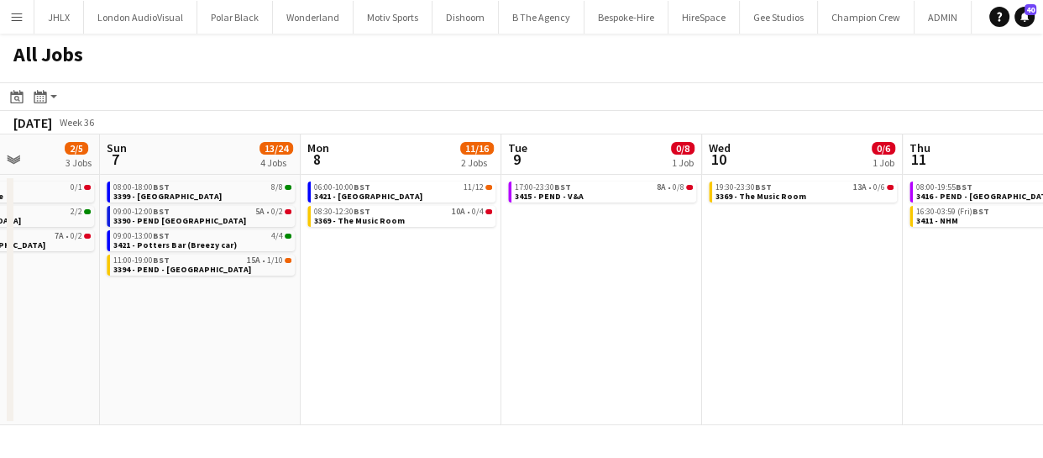
drag, startPoint x: 730, startPoint y: 327, endPoint x: 611, endPoint y: 328, distance: 118.4
click at [611, 328] on app-calendar-viewport "Wed 3 12/13 5 Jobs Thu 4 12/26 3 Jobs Fri 5 14/24 6 Jobs Sat 6 2/5 3 Jobs Sun 7…" at bounding box center [521, 279] width 1043 height 290
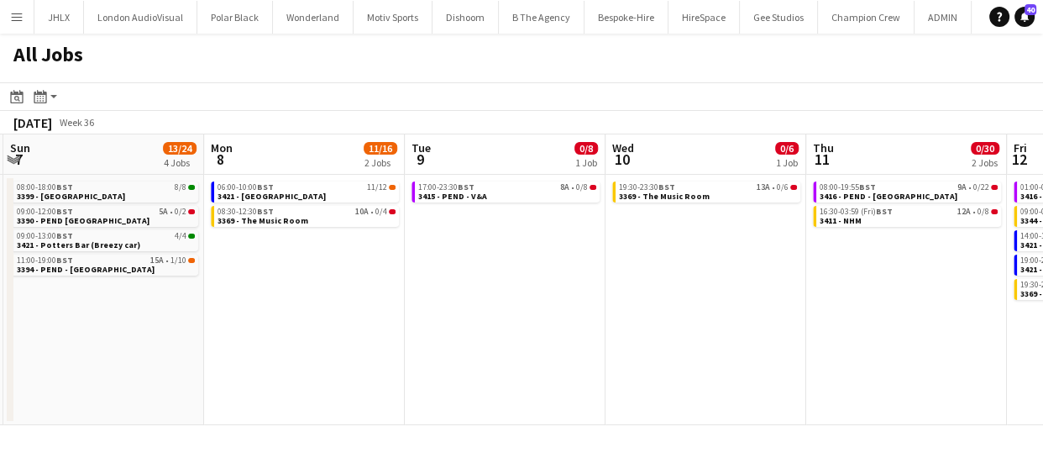
drag, startPoint x: 760, startPoint y: 311, endPoint x: 659, endPoint y: 312, distance: 100.8
click at [663, 313] on app-calendar-viewport "Wed 3 12/13 5 Jobs Thu 4 12/26 3 Jobs Fri 5 14/24 6 Jobs Sat 6 2/5 3 Jobs Sun 7…" at bounding box center [521, 279] width 1043 height 290
click at [650, 322] on app-calendar-viewport "Wed 3 12/13 5 Jobs Thu 4 12/26 3 Jobs Fri 5 14/24 6 Jobs Sat 6 2/5 3 Jobs Sun 7…" at bounding box center [521, 279] width 1043 height 290
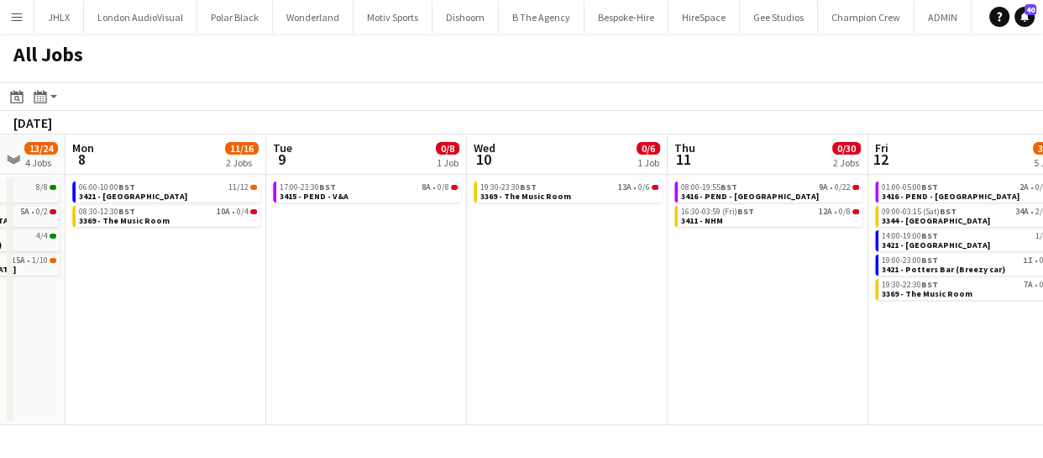
drag, startPoint x: 657, startPoint y: 311, endPoint x: 565, endPoint y: 306, distance: 91.6
click at [568, 308] on app-calendar-viewport "Fri 5 14/24 6 Jobs Sat 6 2/5 3 Jobs Sun 7 13/24 4 Jobs Mon 8 11/16 2 Jobs Tue 9…" at bounding box center [521, 279] width 1043 height 290
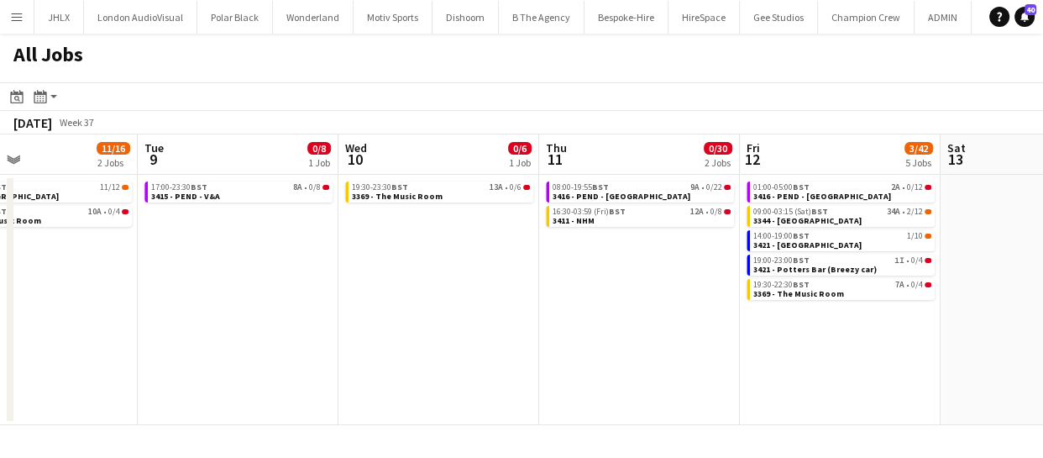
drag, startPoint x: 699, startPoint y: 322, endPoint x: 595, endPoint y: 325, distance: 104.1
click at [602, 325] on app-calendar-viewport "Fri 5 14/24 6 Jobs Sat 6 2/5 3 Jobs Sun 7 13/24 4 Jobs Mon 8 11/16 2 Jobs Tue 9…" at bounding box center [521, 279] width 1043 height 290
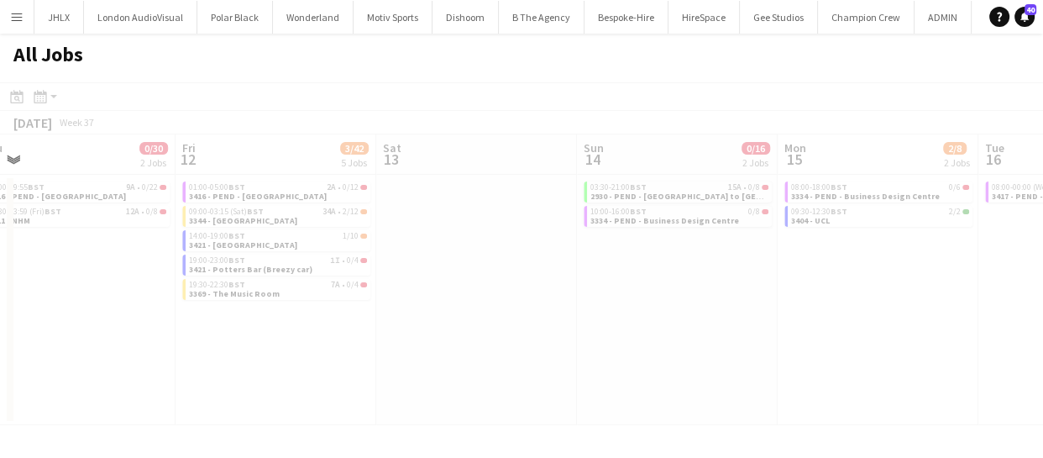
scroll to position [0, 428]
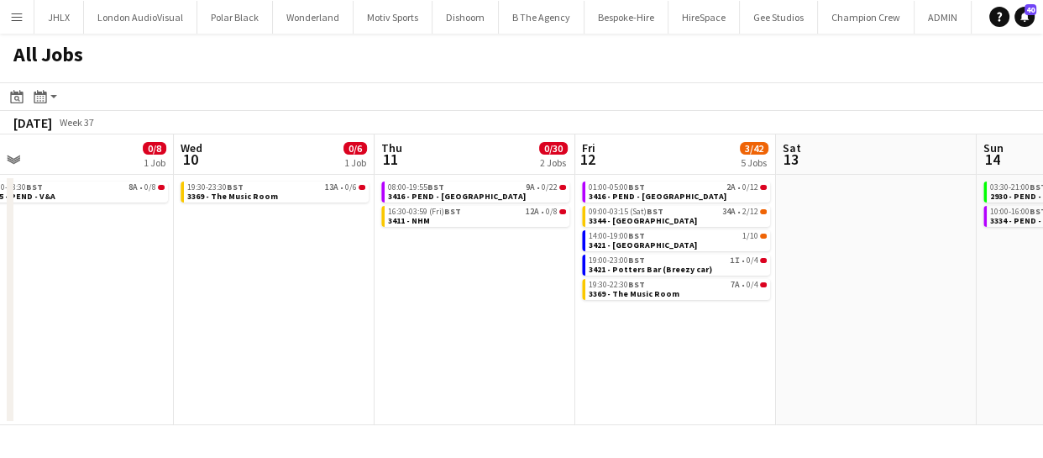
drag, startPoint x: 858, startPoint y: 334, endPoint x: 662, endPoint y: 336, distance: 196.5
click at [662, 336] on app-calendar-viewport "Sun 7 13/24 4 Jobs Mon 8 11/16 2 Jobs Tue 9 0/8 1 Job Wed 10 0/6 1 Job Thu 11 0…" at bounding box center [521, 279] width 1043 height 290
drag, startPoint x: 800, startPoint y: 327, endPoint x: 688, endPoint y: 319, distance: 112.8
click at [693, 325] on app-calendar-viewport "Sun 7 13/24 4 Jobs Mon 8 11/16 2 Jobs Tue 9 0/8 1 Job Wed 10 0/6 1 Job Thu 11 0…" at bounding box center [521, 279] width 1043 height 290
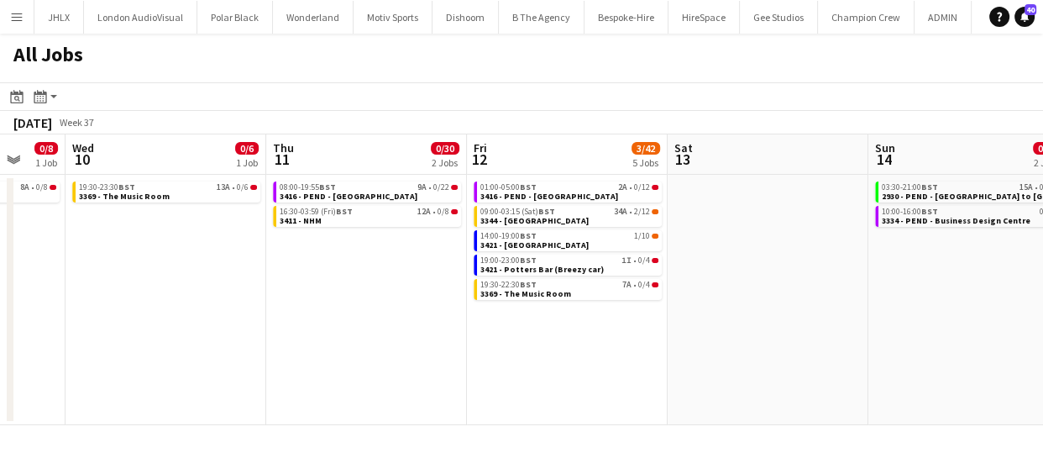
drag, startPoint x: 756, startPoint y: 327, endPoint x: 709, endPoint y: 331, distance: 48.0
click at [715, 332] on app-calendar-viewport "Sun 7 13/24 4 Jobs Mon 8 11/16 2 Jobs Tue 9 0/8 1 Job Wed 10 0/6 1 Job Thu 11 0…" at bounding box center [521, 279] width 1043 height 290
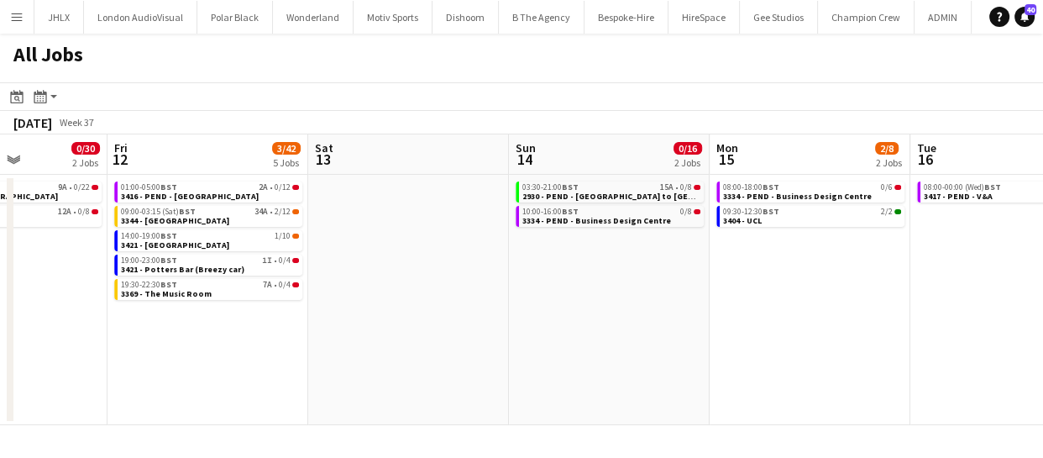
scroll to position [0, 545]
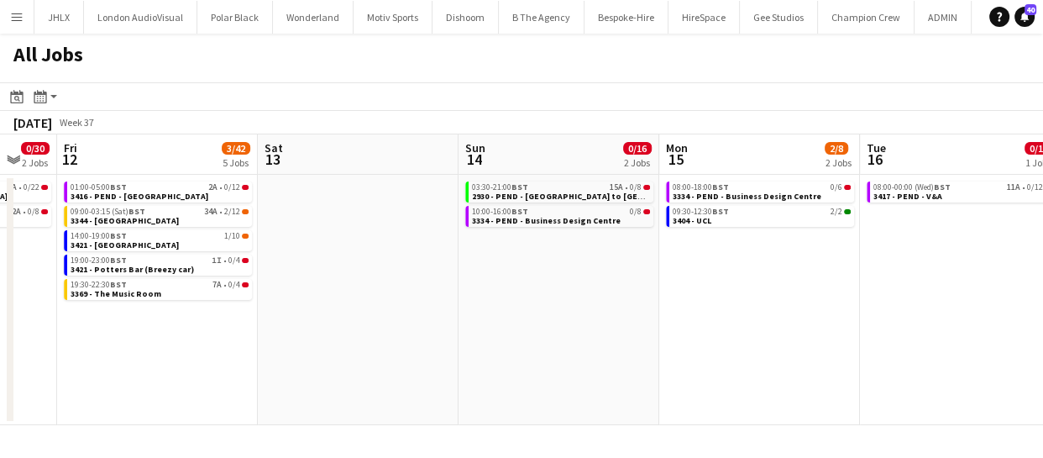
drag, startPoint x: 801, startPoint y: 322, endPoint x: 445, endPoint y: 336, distance: 356.2
click at [445, 336] on app-calendar-viewport "Tue 9 0/8 1 Job Wed 10 0/6 1 Job Thu 11 0/30 2 Jobs Fri 12 3/42 5 Jobs Sat 13 S…" at bounding box center [521, 279] width 1043 height 290
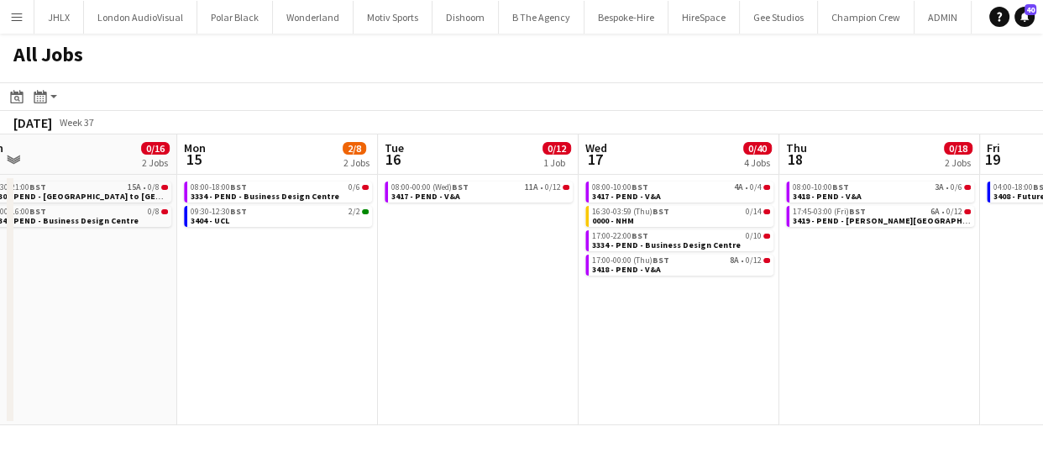
drag
click at [201, 304] on app-calendar-viewport "Thu 11 0/30 2 Jobs Fri 12 3/42 5 Jobs Sat 13 Sun 14 0/16 2 Jobs Mon 15 2/8 2 Jo…" at bounding box center [521, 279] width 1043 height 290
click at [429, 319] on app-calendar-viewport "Thu 11 0/30 2 Jobs Fri 12 3/42 5 Jobs Sat 13 Sun 14 0/16 2 Jobs Mon 15 2/8 2 Jo…" at bounding box center [521, 279] width 1043 height 290
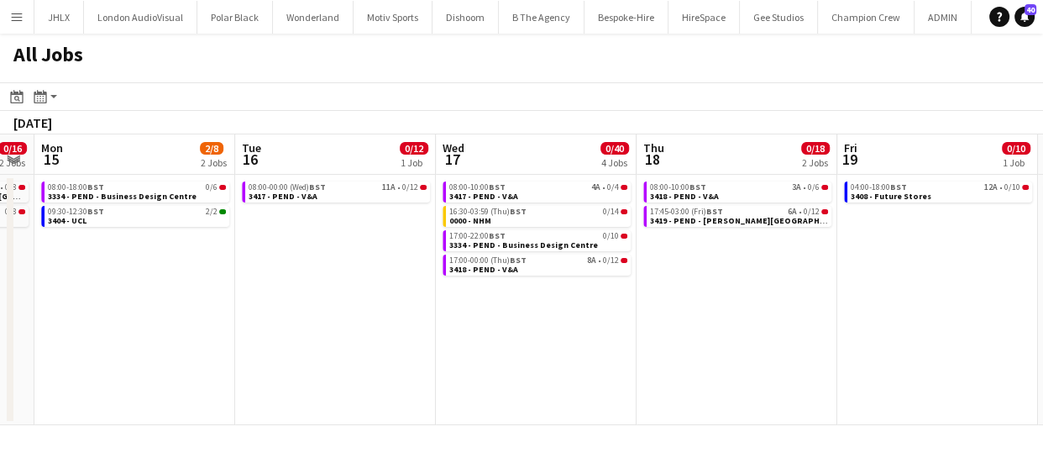
click at [411, 324] on app-calendar-viewport "Thu 11 0/30 2 Jobs Fri 12 3/42 5 Jobs Sat 13 Sun 14 0/16 2 Jobs Mon 15 2/8 2 Jo…" at bounding box center [521, 279] width 1043 height 290
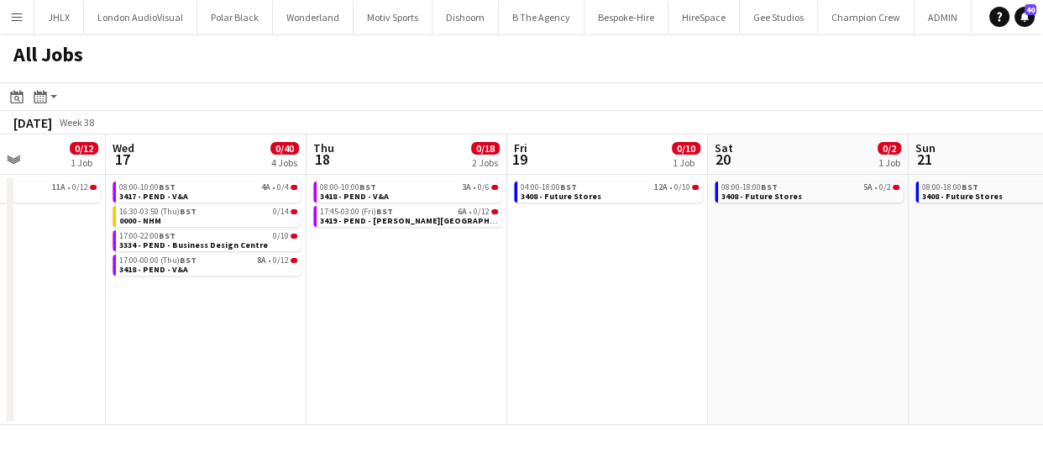
scroll to position [0, 727]
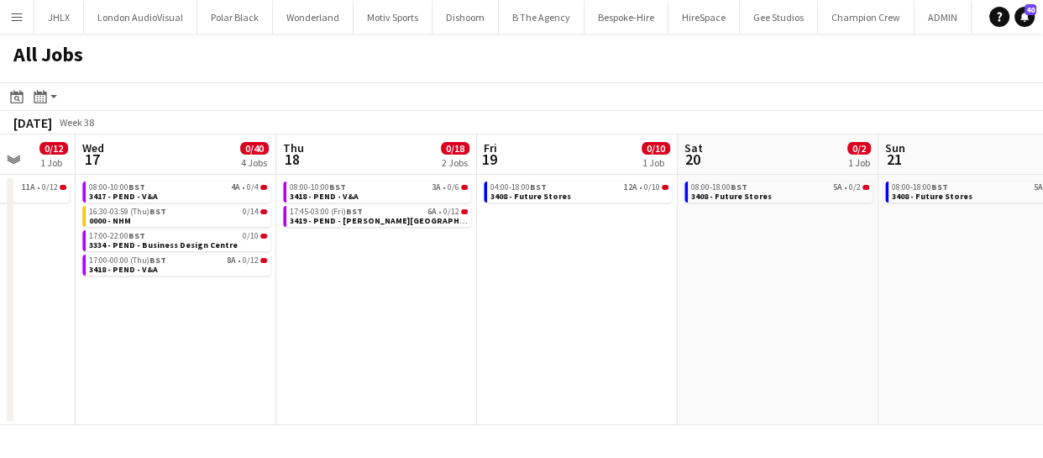
click at [679, 256] on app-calendar-viewport "Sat 13 Sun 14 0/16 2 Jobs Mon 15 2/8 2 Jobs Tue 16 0/12 1 Job Wed 17 0/40 4 Job…" at bounding box center [521, 279] width 1043 height 290
click at [557, 187] on div "04:00-18:00 BST 12A • 0/10" at bounding box center [579, 187] width 178 height 8
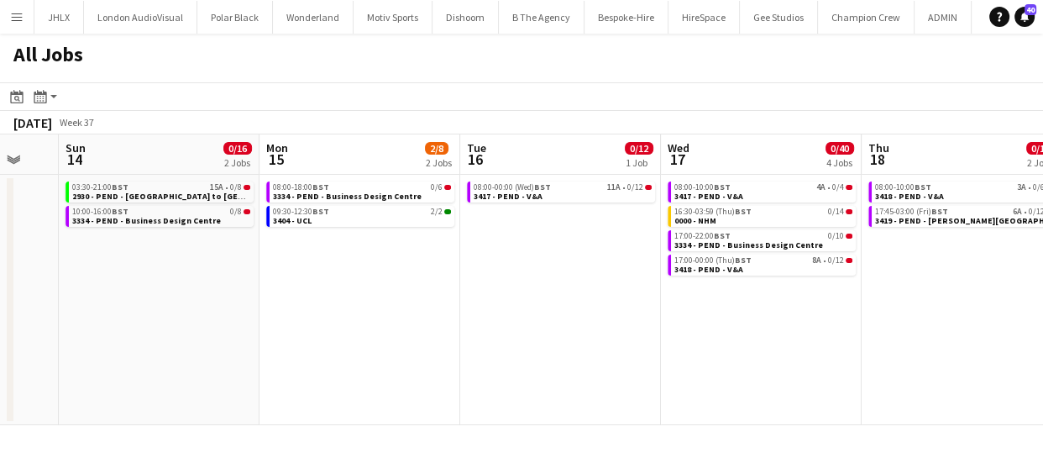
scroll to position [0, 478]
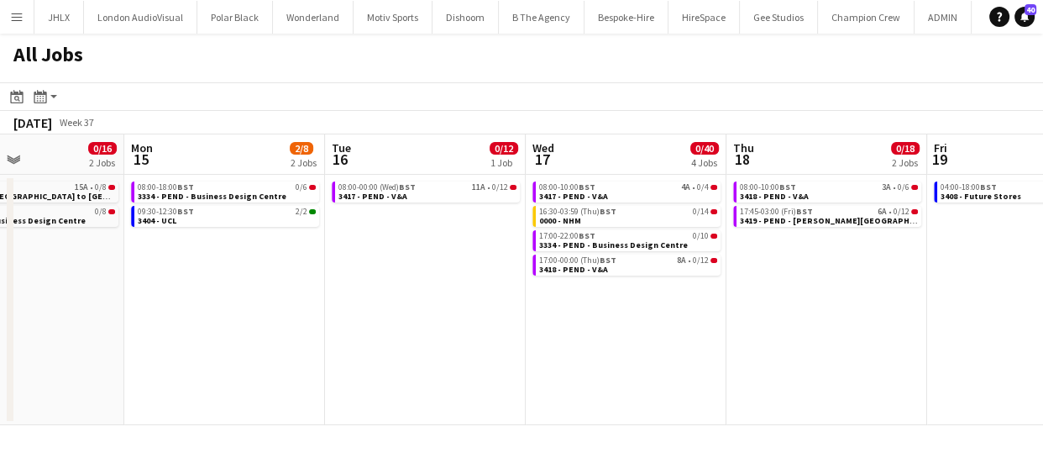
drag, startPoint x: 62, startPoint y: 343, endPoint x: 510, endPoint y: 361, distance: 448.7
click at [512, 360] on app-calendar-viewport "Fri 12 3/42 5 Jobs Sat 13 Sun 14 0/16 2 Jobs Mon 15 2/8 2 Jobs Tue 16 0/12 1 Jo…" at bounding box center [521, 279] width 1043 height 290
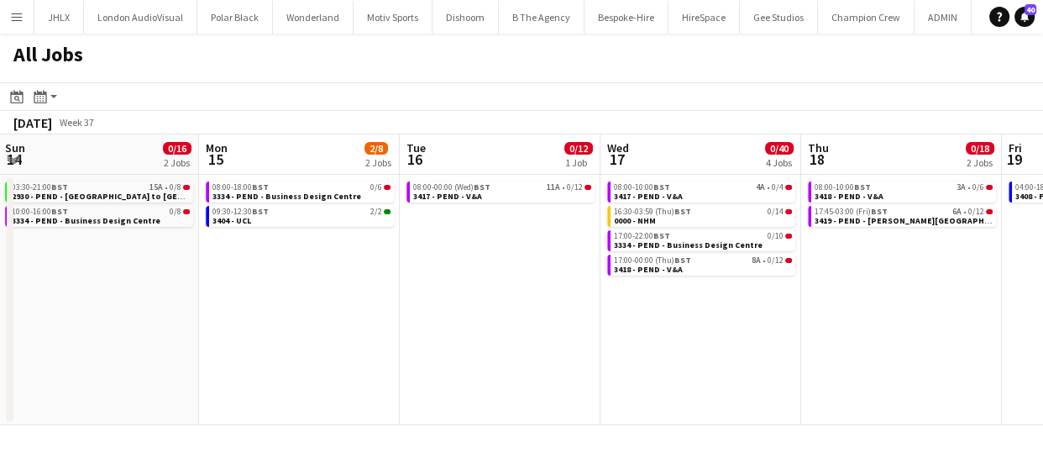
drag, startPoint x: 364, startPoint y: 343, endPoint x: 657, endPoint y: 338, distance: 293.0
click at [657, 335] on app-calendar-viewport "Fri 12 3/42 5 Jobs Sat 13 Sun 14 0/16 2 Jobs Mon 15 2/8 2 Jobs Tue 16 0/12 1 Jo…" at bounding box center [521, 279] width 1043 height 290
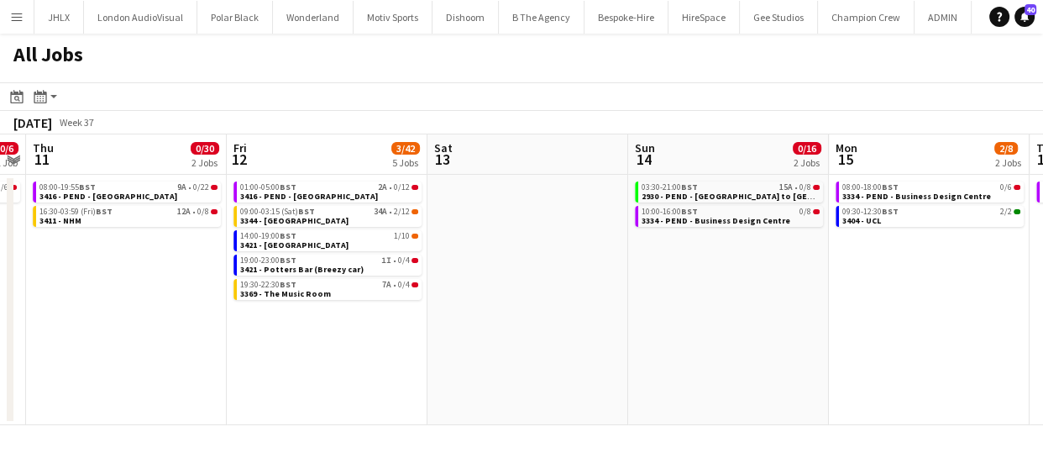
scroll to position [0, 487]
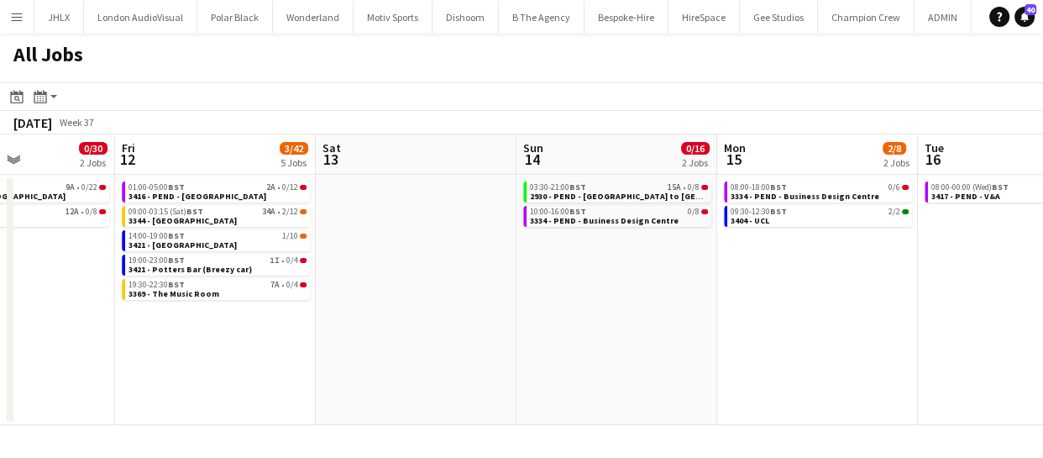
drag, startPoint x: 327, startPoint y: 312, endPoint x: 625, endPoint y: 262, distance: 301.4
click at [625, 262] on app-calendar-viewport "Tue 9 0/8 1 Job Wed 10 0/6 1 Job Thu 11 0/30 2 Jobs Fri 12 3/42 5 Jobs Sat 13 S…" at bounding box center [521, 279] width 1043 height 290
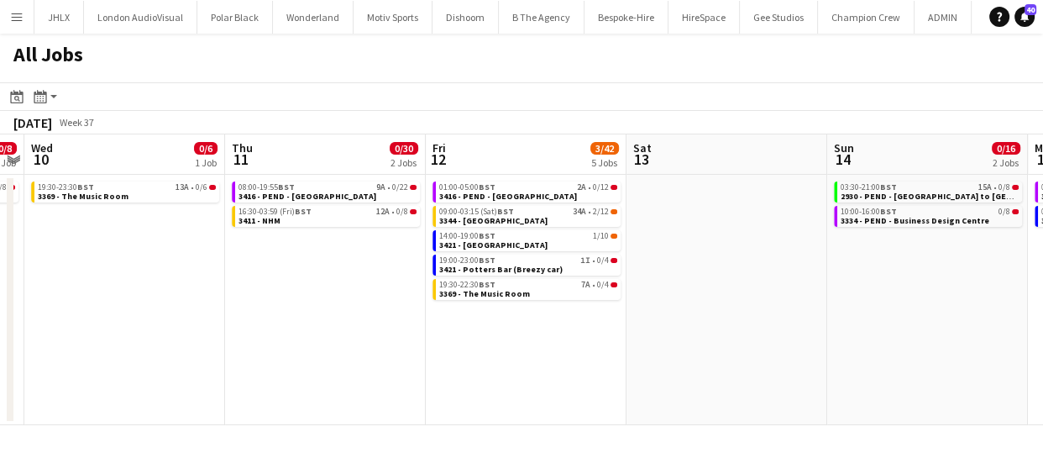
scroll to position [0, 486]
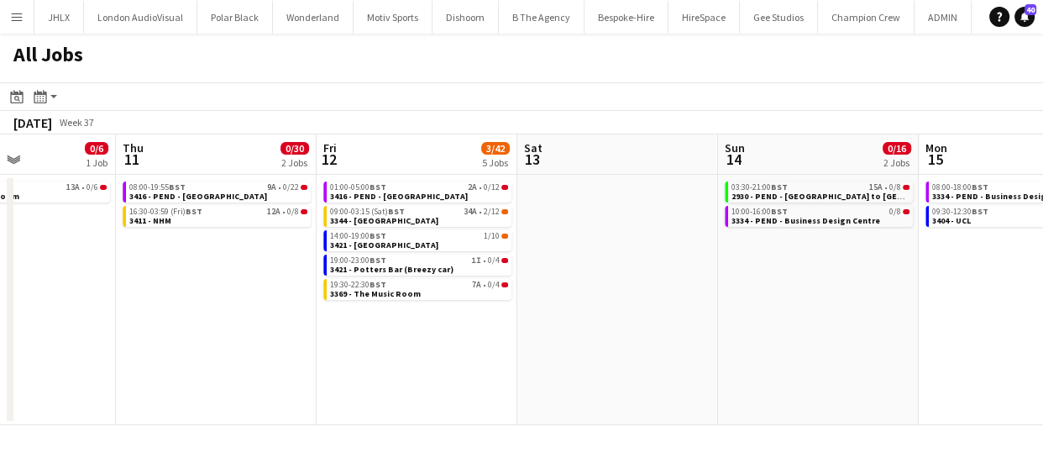
drag, startPoint x: 360, startPoint y: 311, endPoint x: 562, endPoint y: 302, distance: 202.5
click at [562, 302] on app-calendar-viewport "Mon 8 11/16 2 Jobs Tue 9 0/8 1 Job Wed 10 0/6 1 Job Thu 11 0/30 2 Jobs Fri 12 3…" at bounding box center [521, 279] width 1043 height 290
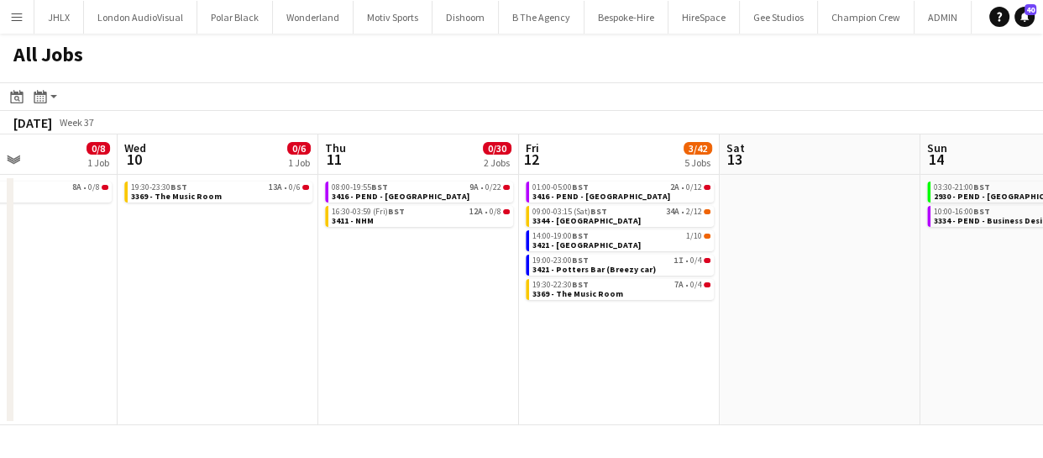
scroll to position [0, 475]
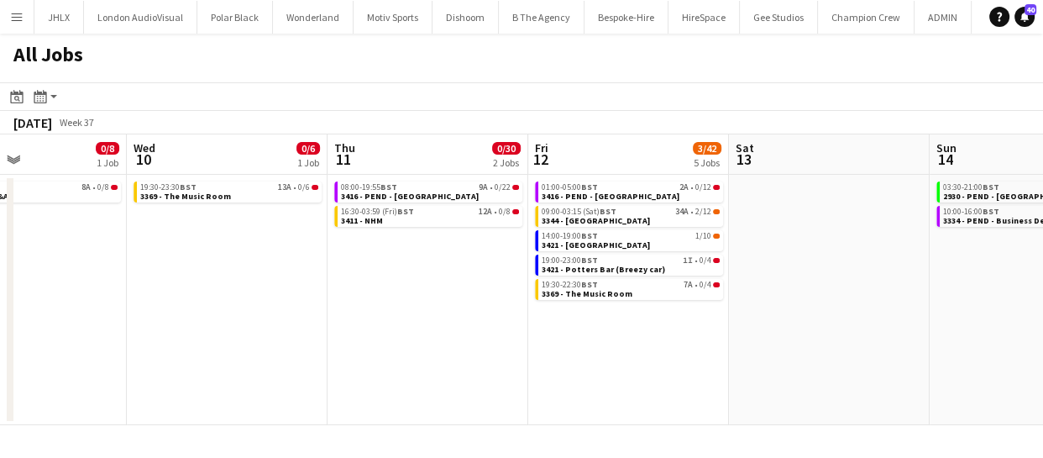
drag, startPoint x: 212, startPoint y: 312, endPoint x: 423, endPoint y: 311, distance: 211.6
click at [423, 311] on app-calendar-viewport "Sun 7 13/24 4 Jobs Mon 8 11/16 2 Jobs Tue 9 0/8 1 Job Wed 10 0/6 1 Job Thu 11 0…" at bounding box center [521, 279] width 1043 height 290
click at [17, 98] on icon "Date picker" at bounding box center [16, 96] width 13 height 13
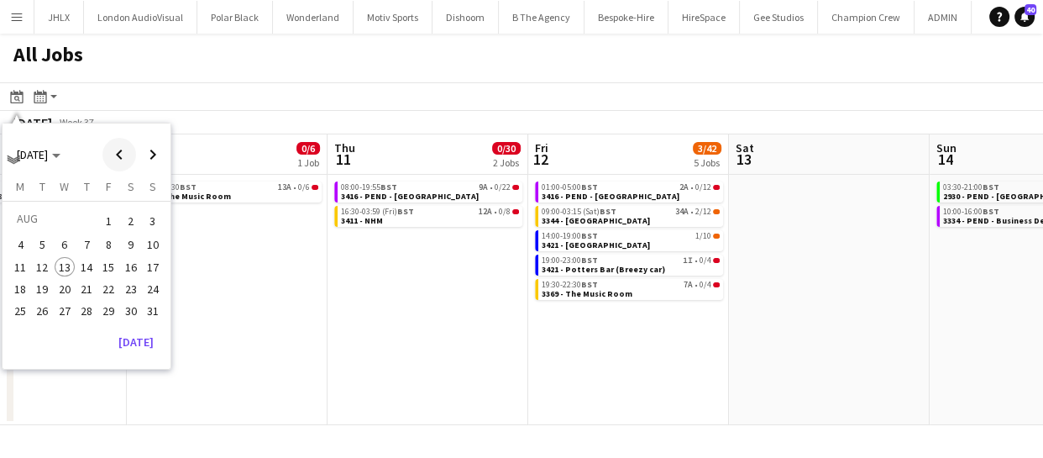
click at [122, 150] on span "Previous month" at bounding box center [119, 155] width 34 height 34
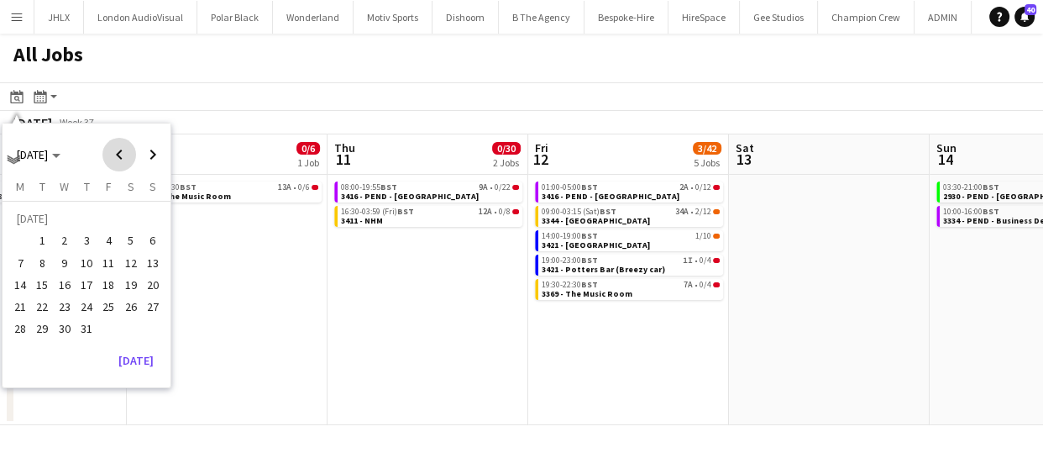
click at [118, 152] on span "Previous month" at bounding box center [119, 155] width 34 height 34
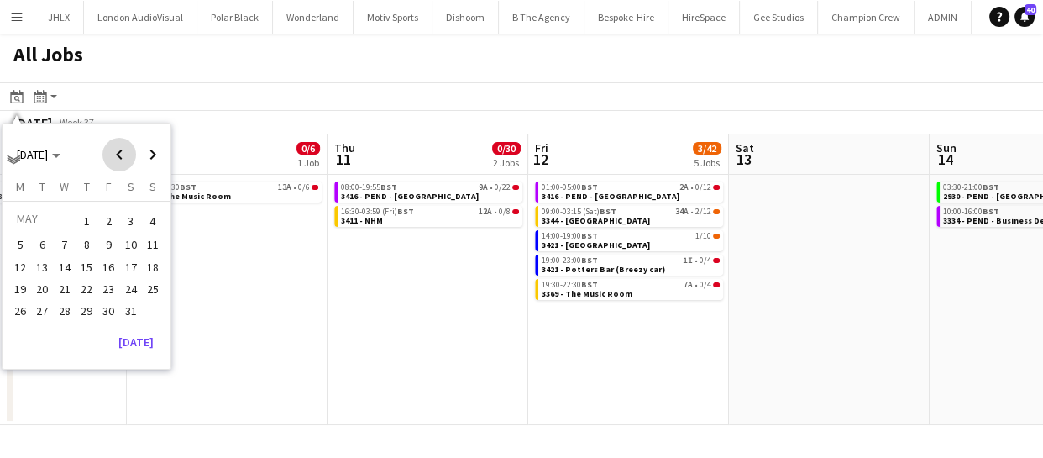
click at [118, 152] on span "Previous month" at bounding box center [119, 155] width 34 height 34
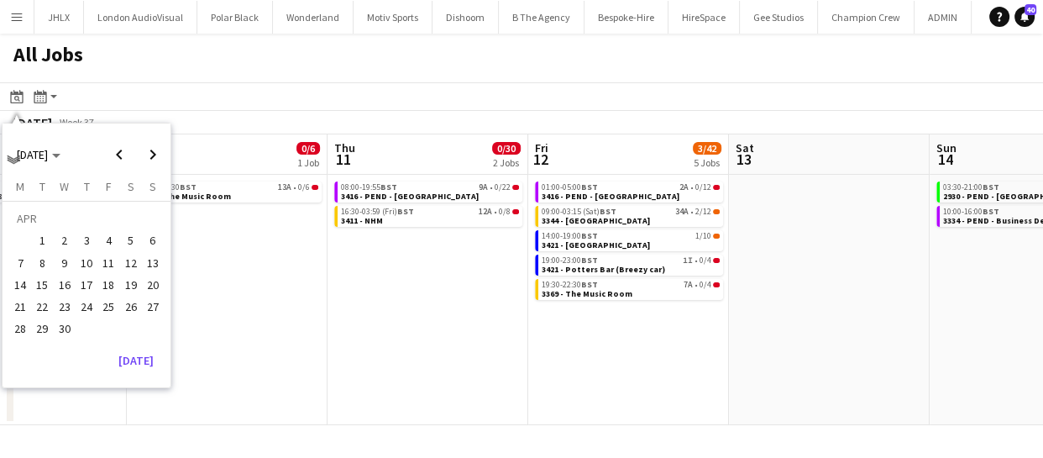
click at [153, 259] on span "13" at bounding box center [153, 263] width 20 height 20
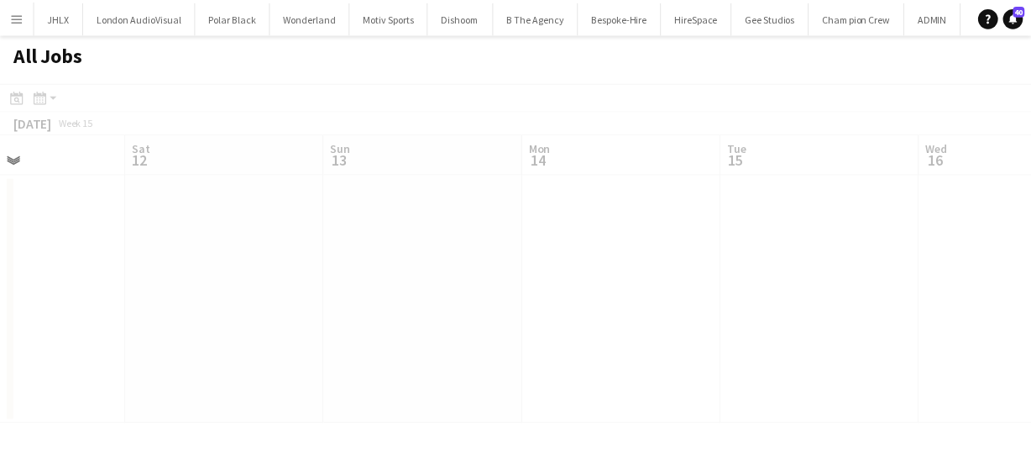
scroll to position [0, 578]
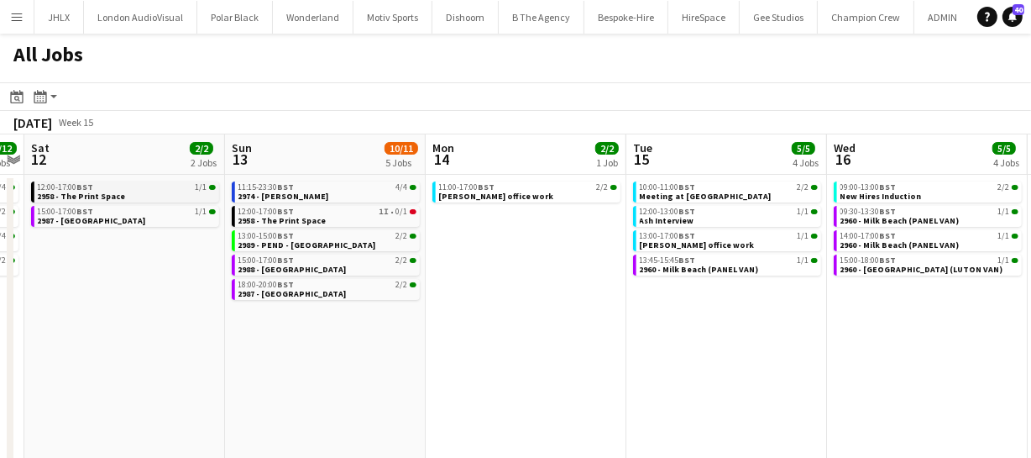
click at [149, 189] on div "12:00-17:00 BST 1/1" at bounding box center [127, 187] width 178 height 8
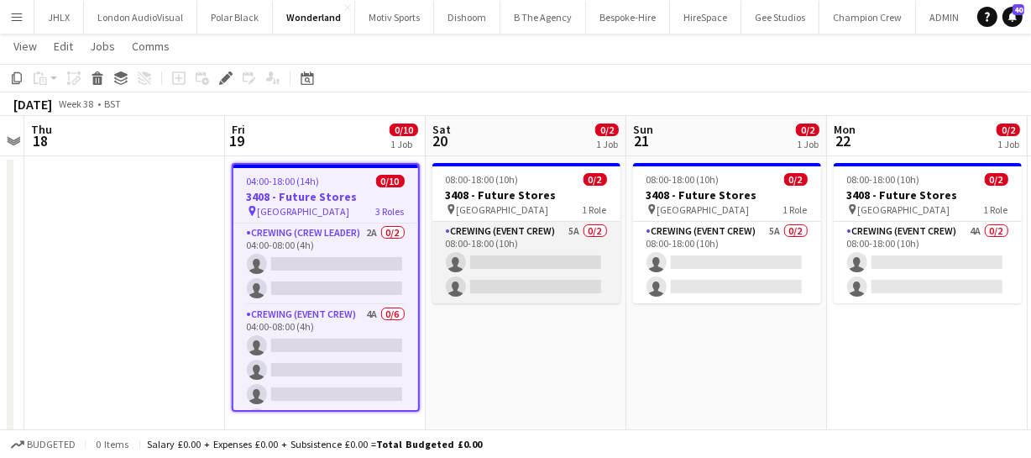
scroll to position [48, 0]
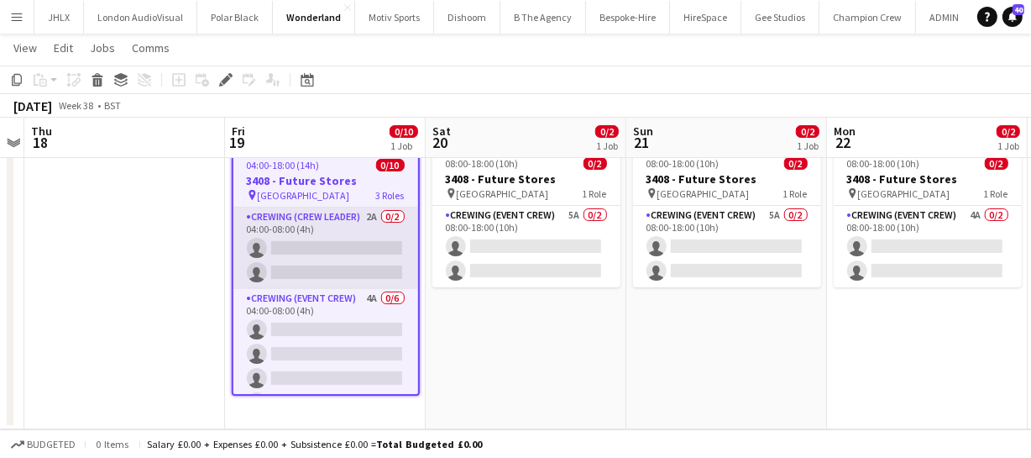
click at [315, 262] on app-card-role "Crewing (Crew Leader) 2A 0/2 04:00-08:00 (4h) single-neutral-actions single-neu…" at bounding box center [325, 247] width 185 height 81
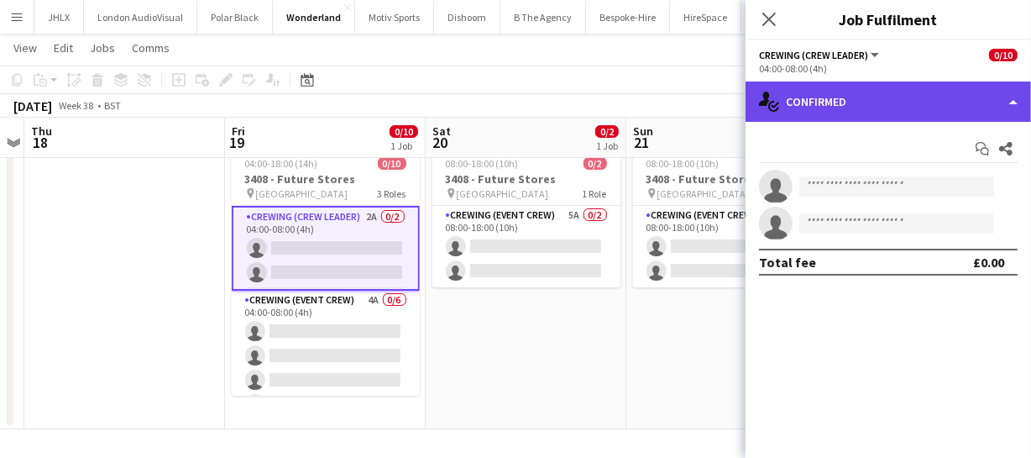
click at [884, 89] on div "single-neutral-actions-check-2 Confirmed" at bounding box center [888, 101] width 285 height 40
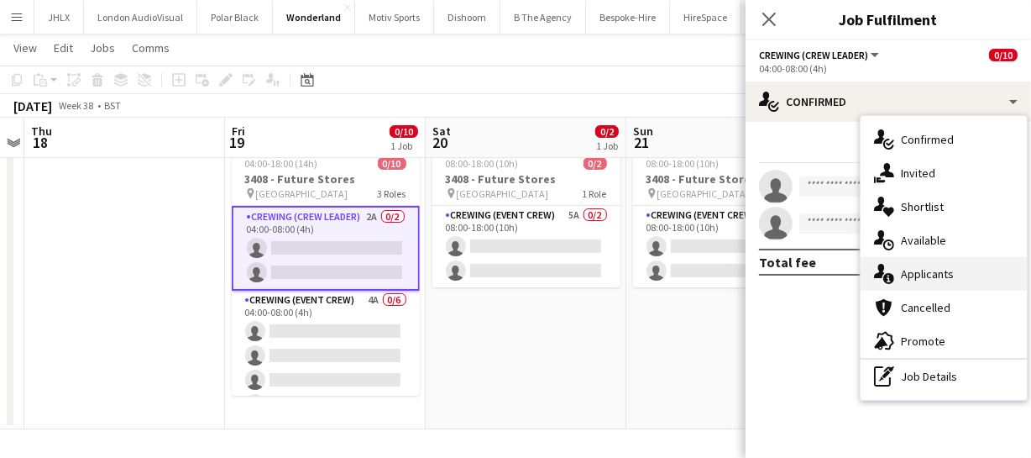
click at [942, 277] on div "single-neutral-actions-information Applicants" at bounding box center [944, 274] width 166 height 34
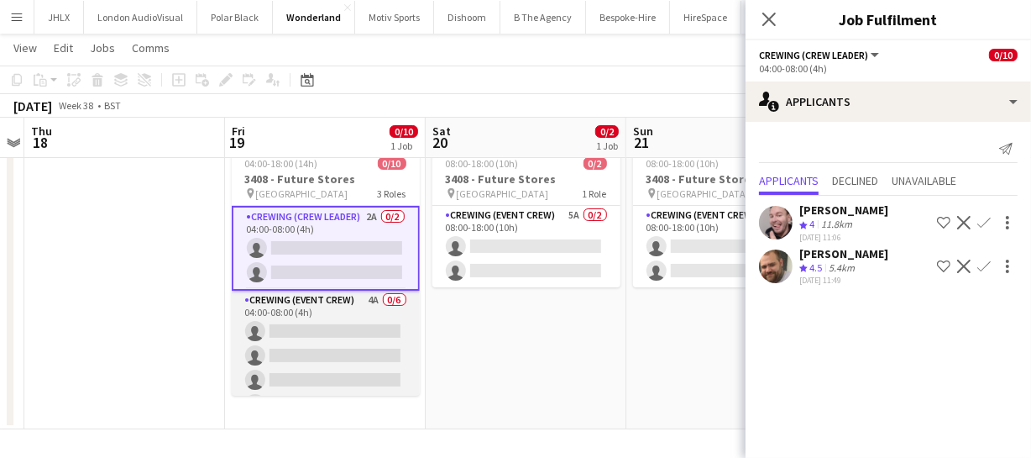
click at [342, 342] on app-card-role "Crewing (Event Crew) 4A 0/6 04:00-08:00 (4h) single-neutral-actions single-neut…" at bounding box center [326, 379] width 188 height 179
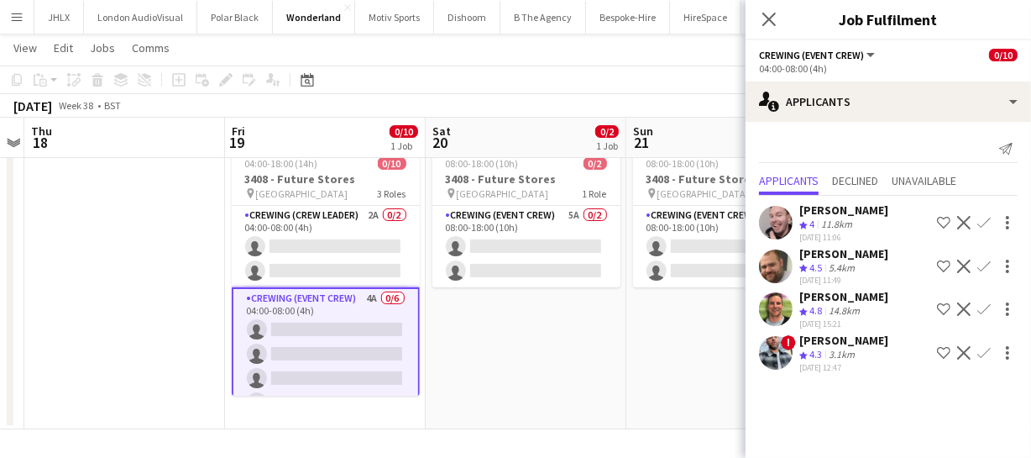
drag, startPoint x: 535, startPoint y: 353, endPoint x: 443, endPoint y: 361, distance: 91.9
click at [455, 361] on app-calendar-viewport "Mon 15 2/2 1 Job Tue 16 Wed 17 Thu 18 Fri 19 0/10 1 Job Sat 20 0/2 1 Job Sun 21…" at bounding box center [515, 223] width 1031 height 411
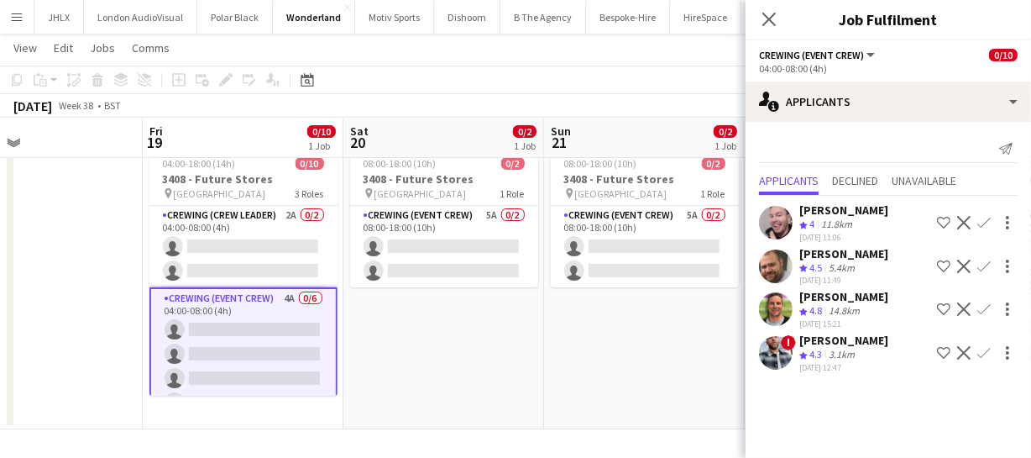
drag, startPoint x: 492, startPoint y: 361, endPoint x: 360, endPoint y: 359, distance: 131.8
click at [379, 360] on app-calendar-viewport "Mon 15 2/2 1 Job Tue 16 Wed 17 Thu 18 Fri 19 0/10 1 Job Sat 20 0/2 1 Job Sun 21…" at bounding box center [515, 223] width 1031 height 411
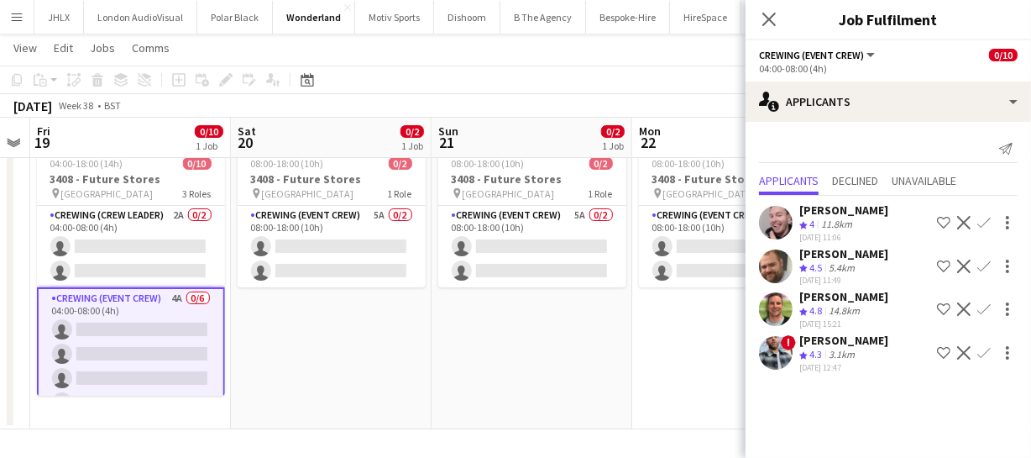
drag, startPoint x: 510, startPoint y: 373, endPoint x: 402, endPoint y: 369, distance: 108.4
click at [413, 370] on app-calendar-viewport "Mon 15 2/2 1 Job Tue 16 Wed 17 Thu 18 Fri 19 0/10 1 Job Sat 20 0/2 1 Job Sun 21…" at bounding box center [515, 223] width 1031 height 411
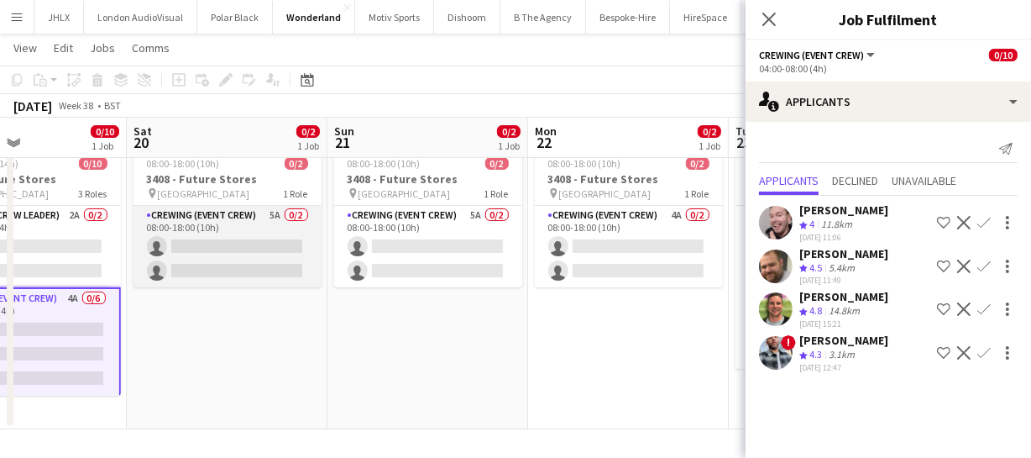
click at [265, 260] on app-card-role "Crewing (Event Crew) 5A 0/2 08:00-18:00 (10h) single-neutral-actions single-neu…" at bounding box center [227, 246] width 188 height 81
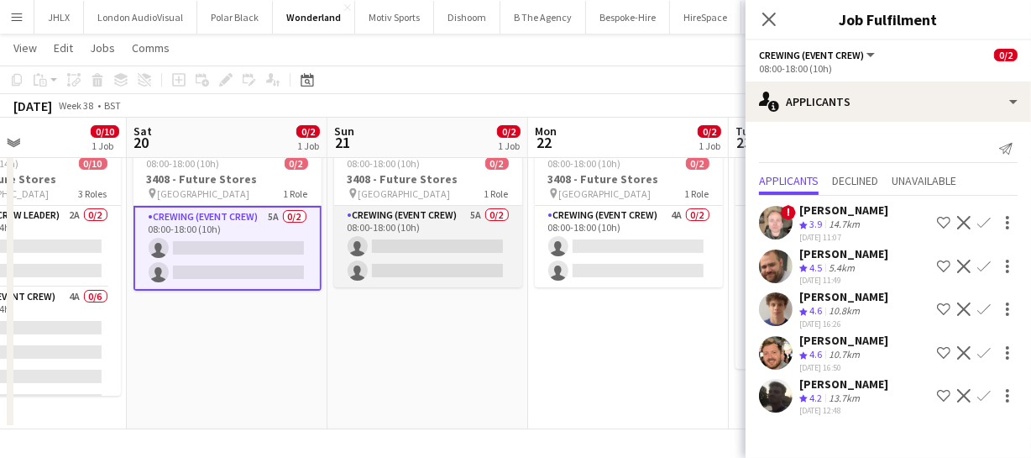
click at [460, 256] on app-card-role "Crewing (Event Crew) 5A 0/2 08:00-18:00 (10h) single-neutral-actions single-neu…" at bounding box center [428, 246] width 188 height 81
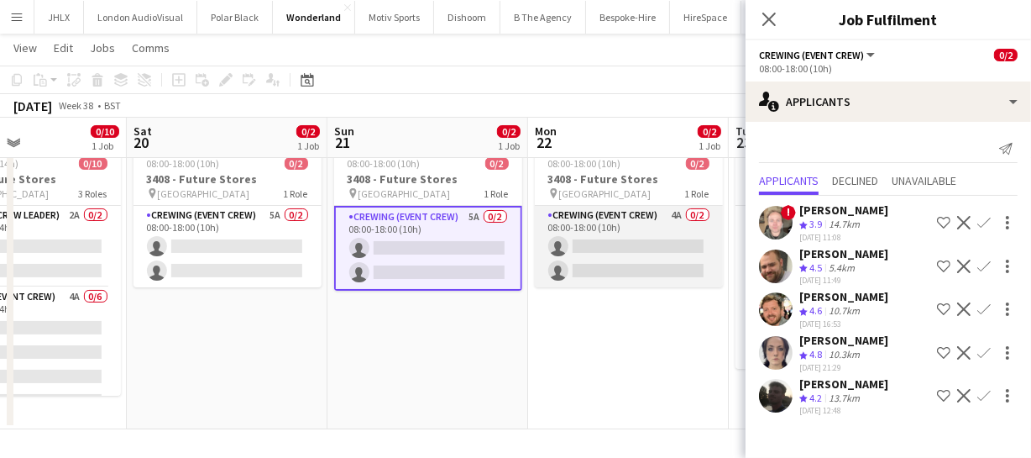
click at [621, 247] on app-card-role "Crewing (Event Crew) 4A 0/2 08:00-18:00 (10h) single-neutral-actions single-neu…" at bounding box center [629, 246] width 188 height 81
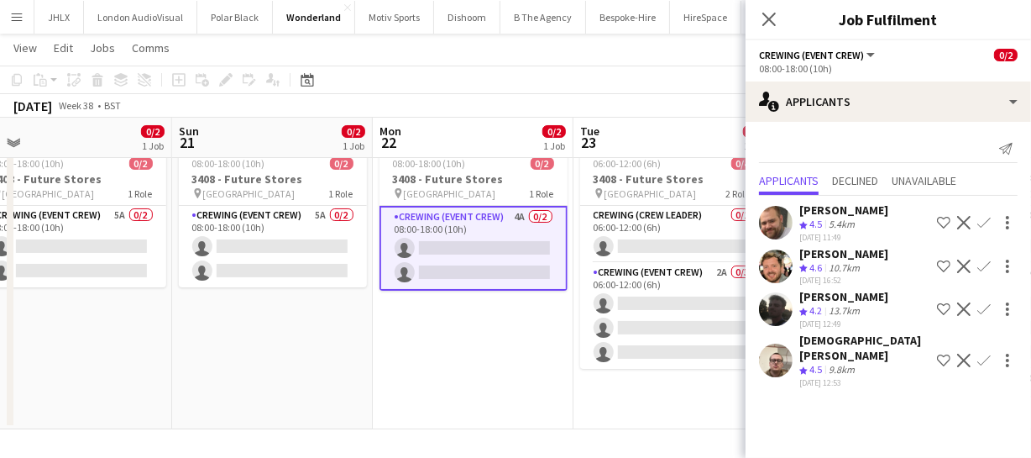
drag, startPoint x: 583, startPoint y: 330, endPoint x: 411, endPoint y: 318, distance: 172.5
click at [410, 320] on app-calendar-viewport "Wed 17 Thu 18 Fri 19 0/10 1 Job Sat 20 0/2 1 Job Sun 21 0/2 1 Job Mon 22 0/2 1 …" at bounding box center [515, 223] width 1031 height 411
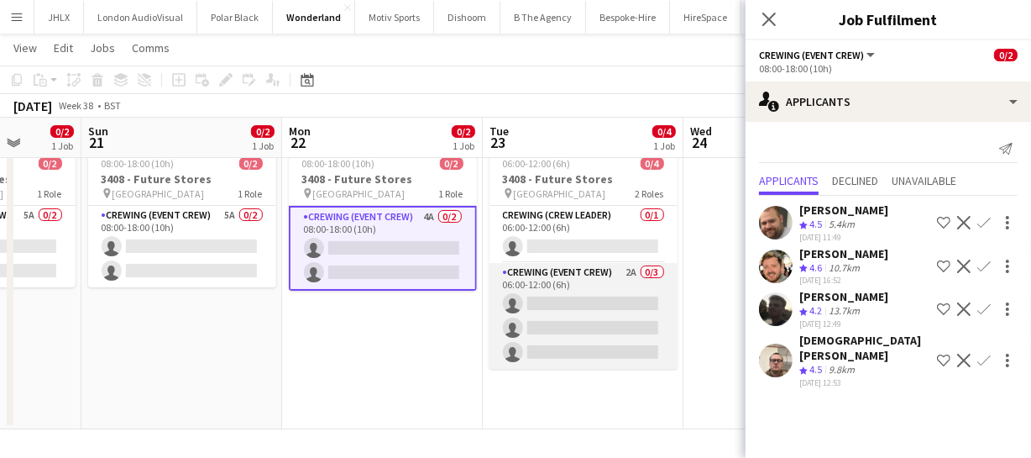
click at [599, 325] on app-card-role "Crewing (Event Crew) 2A 0/3 06:00-12:00 (6h) single-neutral-actions single-neut…" at bounding box center [583, 316] width 188 height 106
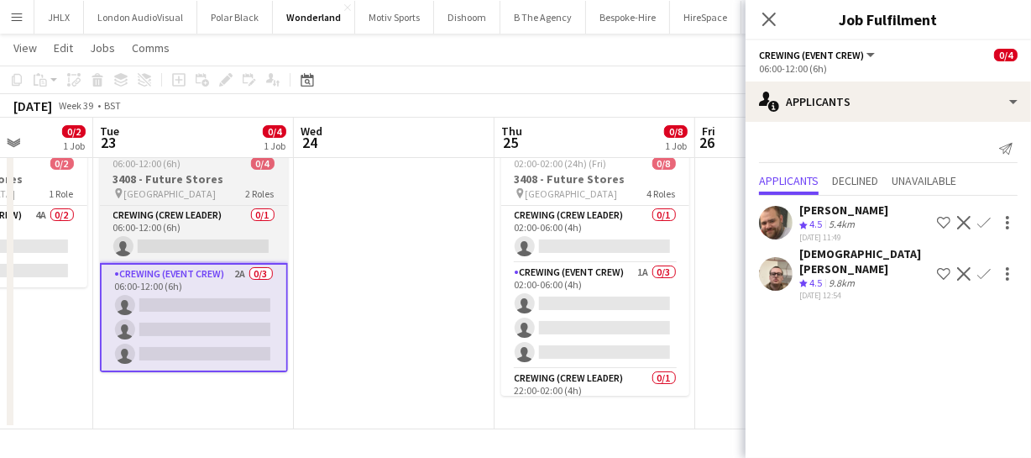
drag, startPoint x: 437, startPoint y: 328, endPoint x: 218, endPoint y: 301, distance: 219.9
click at [215, 306] on app-calendar-viewport "Fri 19 0/10 1 Job Sat 20 0/2 1 Job Sun 21 0/2 1 Job Mon 22 0/2 1 Job Tue 23 0/4…" at bounding box center [515, 223] width 1031 height 411
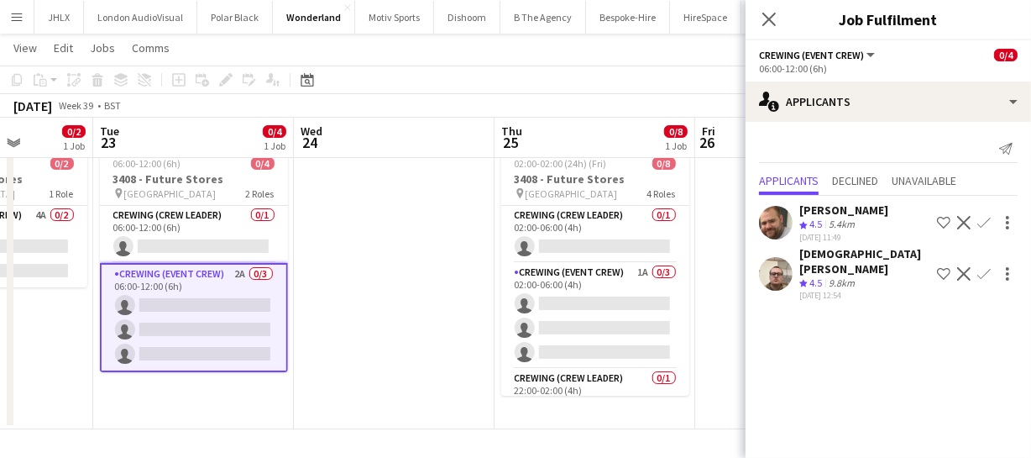
drag, startPoint x: 421, startPoint y: 311, endPoint x: 364, endPoint y: 308, distance: 57.2
click at [384, 311] on app-calendar-viewport "Fri 19 0/10 1 Job Sat 20 0/2 1 Job Sun 21 0/2 1 Job Mon 22 0/2 1 Job Tue 23 0/4…" at bounding box center [515, 223] width 1031 height 411
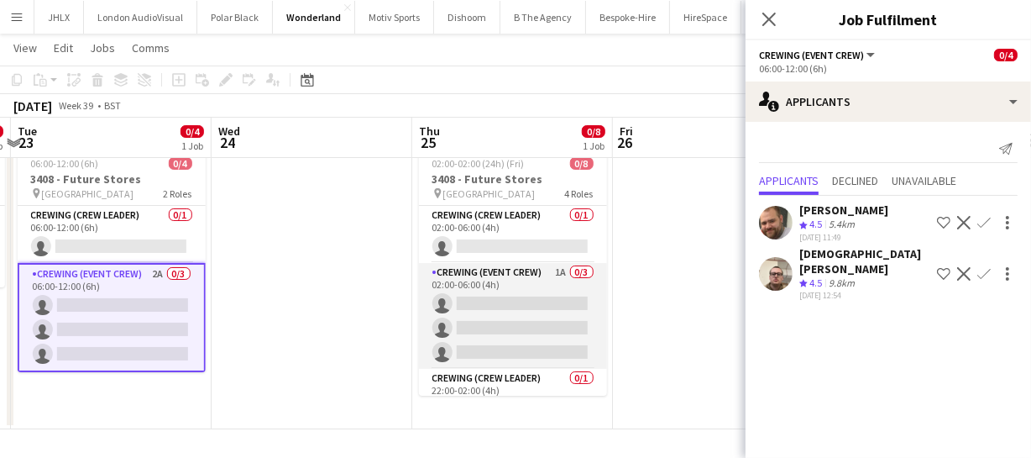
click at [492, 311] on app-card-role "Crewing (Event Crew) 1A 0/3 02:00-06:00 (4h) single-neutral-actions single-neut…" at bounding box center [513, 316] width 188 height 106
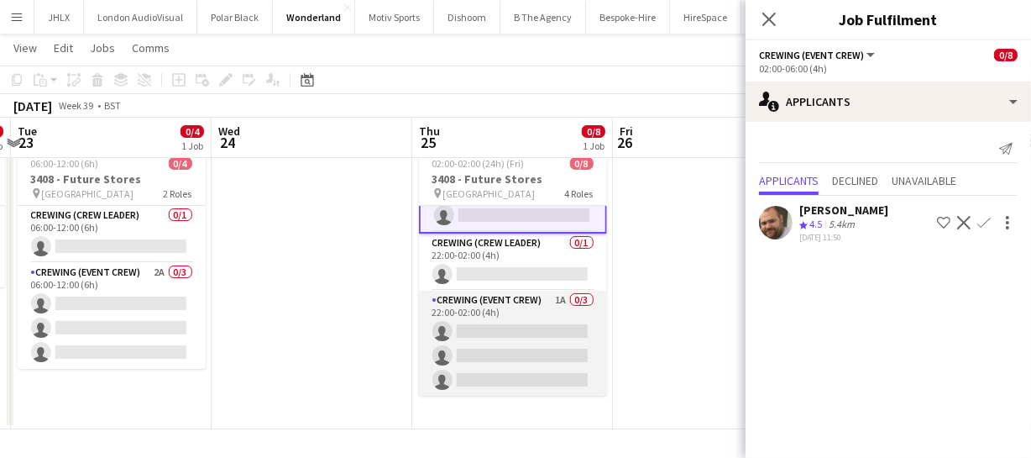
click at [518, 342] on app-card-role "Crewing (Event Crew) 1A 0/3 22:00-02:00 (4h) single-neutral-actions single-neut…" at bounding box center [513, 343] width 188 height 106
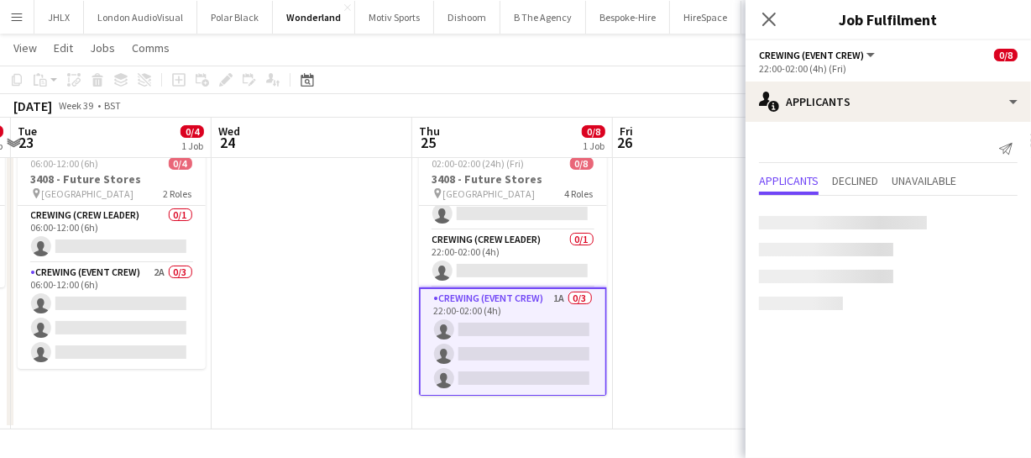
scroll to position [137, 0]
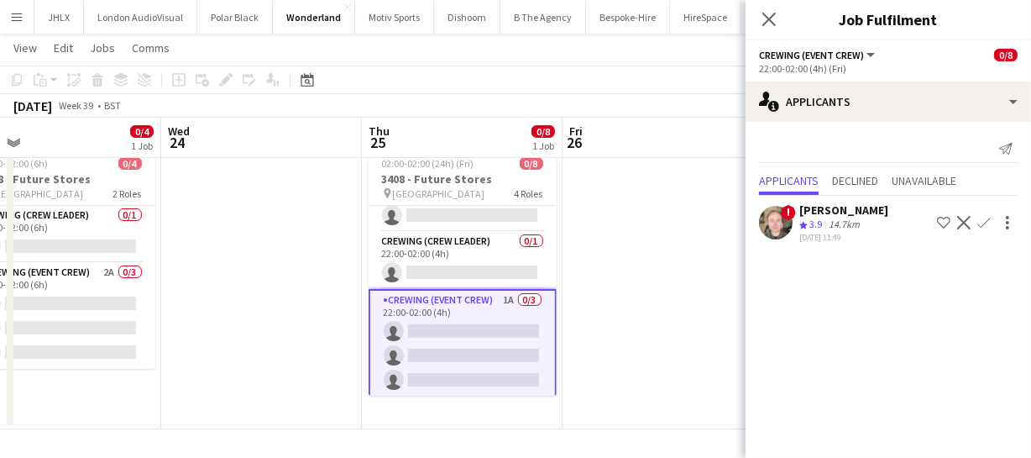
click at [655, 342] on app-calendar-viewport "Sun 21 0/2 1 Job Mon 22 0/2 1 Job Tue 23 0/4 1 Job Wed 24 Thu 25 0/8 1 Job Fri …" at bounding box center [515, 223] width 1031 height 411
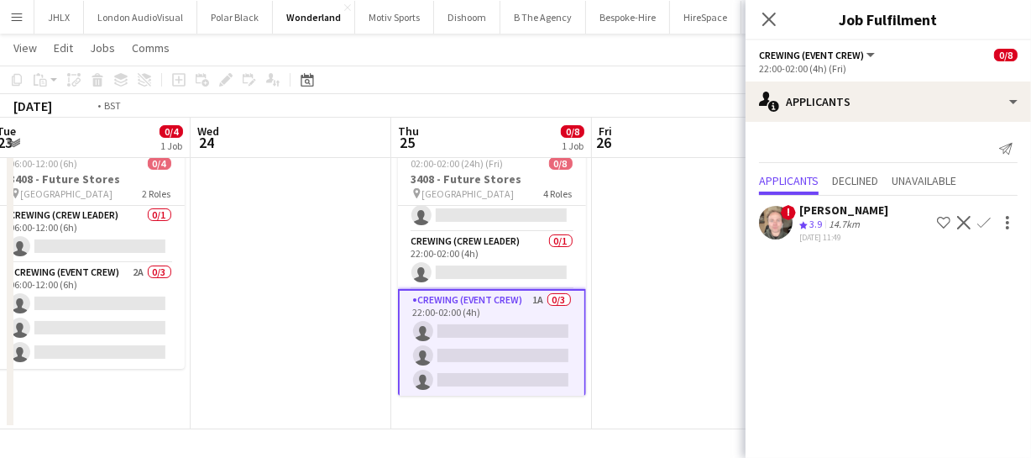
drag, startPoint x: 327, startPoint y: 325, endPoint x: 609, endPoint y: 336, distance: 281.5
click at [570, 336] on app-calendar-viewport "Sun 21 0/2 1 Job Mon 22 0/2 1 Job Tue 23 0/4 1 Job Wed 24 Thu 25 0/8 1 Job Fri …" at bounding box center [515, 223] width 1031 height 411
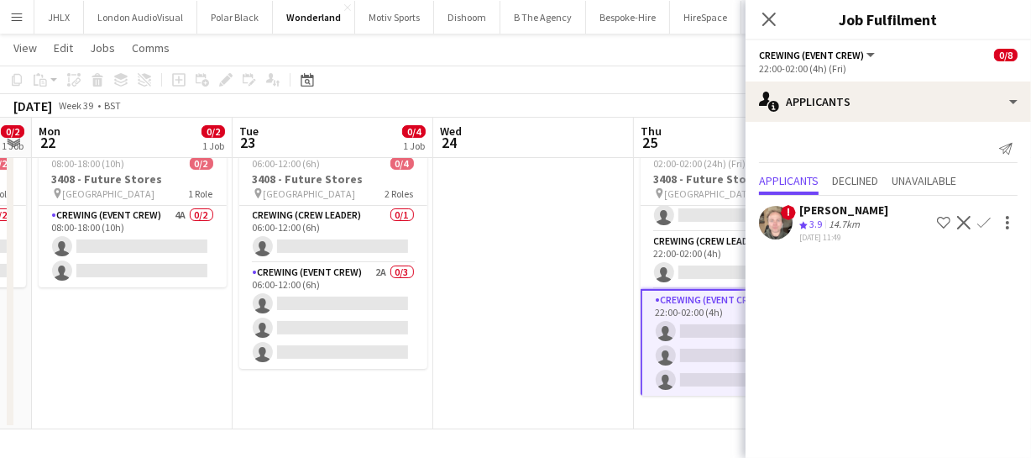
click at [542, 329] on app-calendar-viewport "Sat 20 0/2 1 Job Sun 21 0/2 1 Job Mon 22 0/2 1 Job Tue 23 0/4 1 Job Wed 24 Thu …" at bounding box center [515, 223] width 1031 height 411
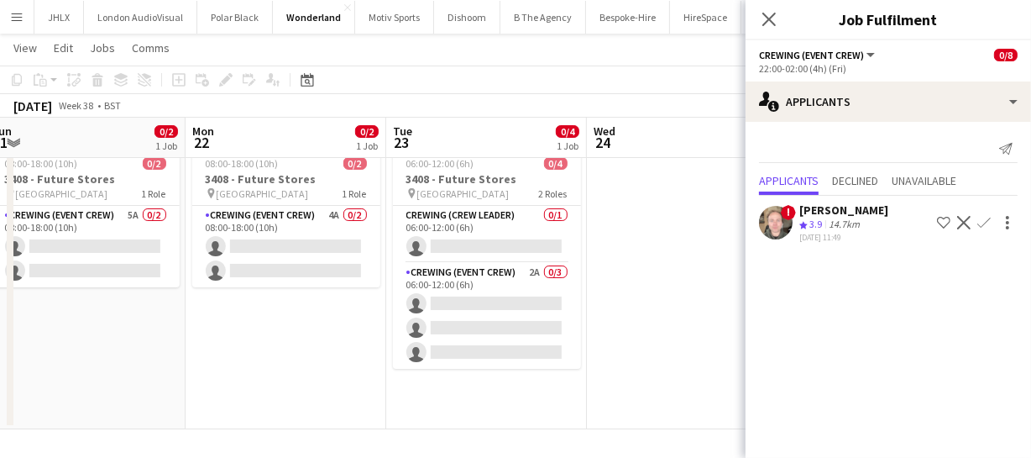
click at [486, 311] on app-calendar-viewport "Fri 19 0/10 1 Job Sat 20 0/2 1 Job Sun 21 0/2 1 Job Mon 22 0/2 1 Job Tue 23 0/4…" at bounding box center [515, 223] width 1031 height 411
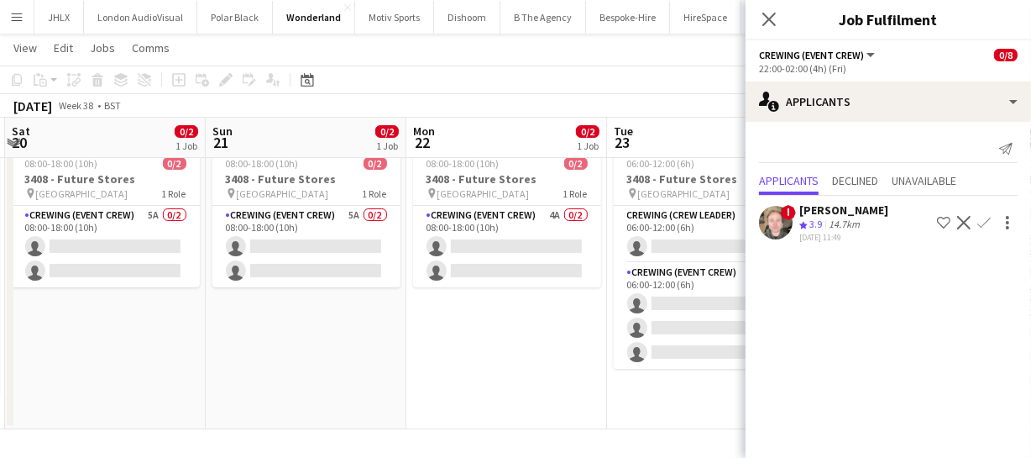
drag, startPoint x: 348, startPoint y: 328, endPoint x: 466, endPoint y: 348, distance: 120.1
click at [524, 327] on app-calendar-viewport "Thu 18 Fri 19 0/10 1 Job Sat 20 0/2 1 Job Sun 21 0/2 1 Job Mon 22 0/2 1 Job Tue…" at bounding box center [515, 223] width 1031 height 411
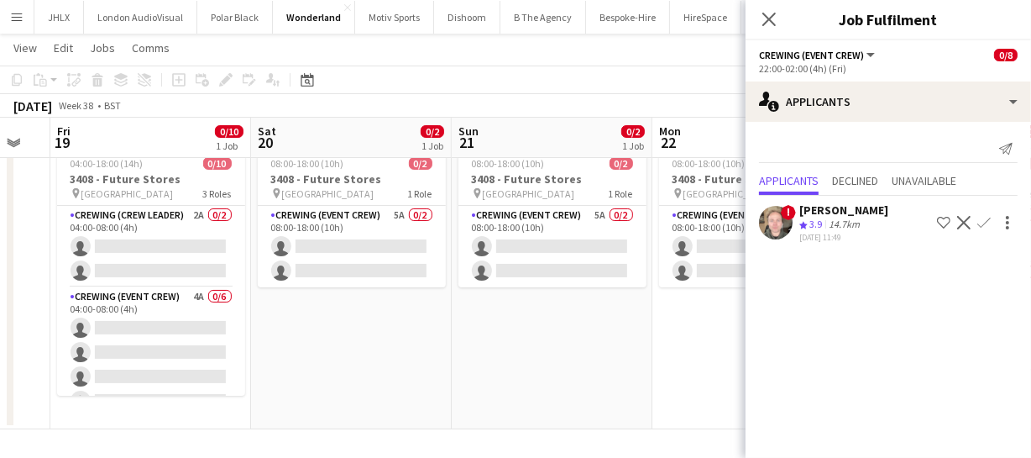
drag, startPoint x: 335, startPoint y: 353, endPoint x: 541, endPoint y: 353, distance: 205.7
click at [471, 350] on app-calendar-viewport "Wed 17 Thu 18 Fri 19 0/10 1 Job Sat 20 0/2 1 Job Sun 21 0/2 1 Job Mon 22 0/2 1 …" at bounding box center [515, 223] width 1031 height 411
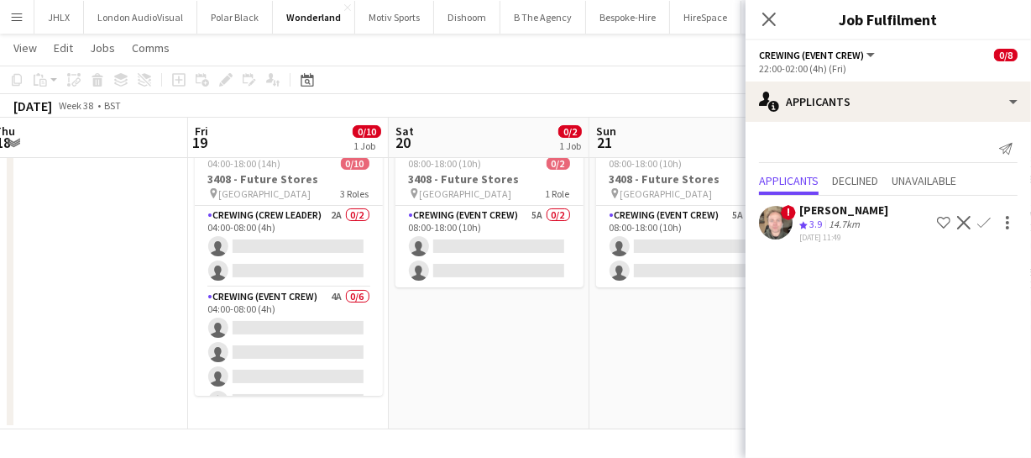
click at [619, 370] on app-calendar-viewport "Tue 16 Wed 17 Thu 18 Fri 19 0/10 1 Job Sat 20 0/2 1 Job Sun 21 0/2 1 Job Mon 22…" at bounding box center [515, 223] width 1031 height 411
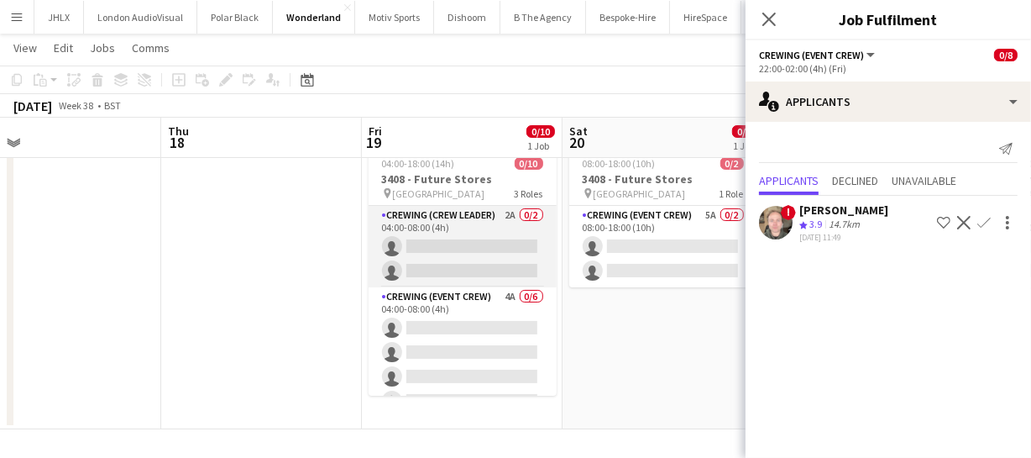
click at [480, 260] on app-card-role "Crewing (Crew Leader) 2A 0/2 04:00-08:00 (4h) single-neutral-actions single-neu…" at bounding box center [463, 246] width 188 height 81
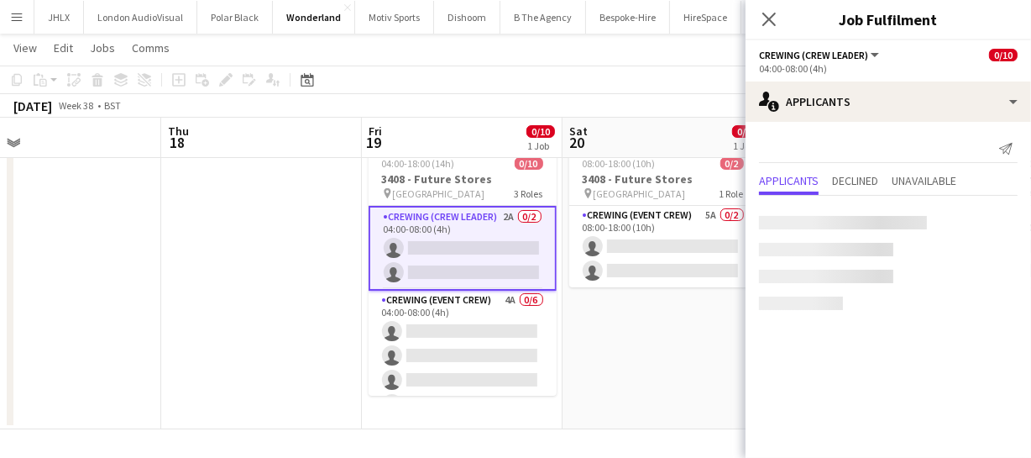
scroll to position [135, 0]
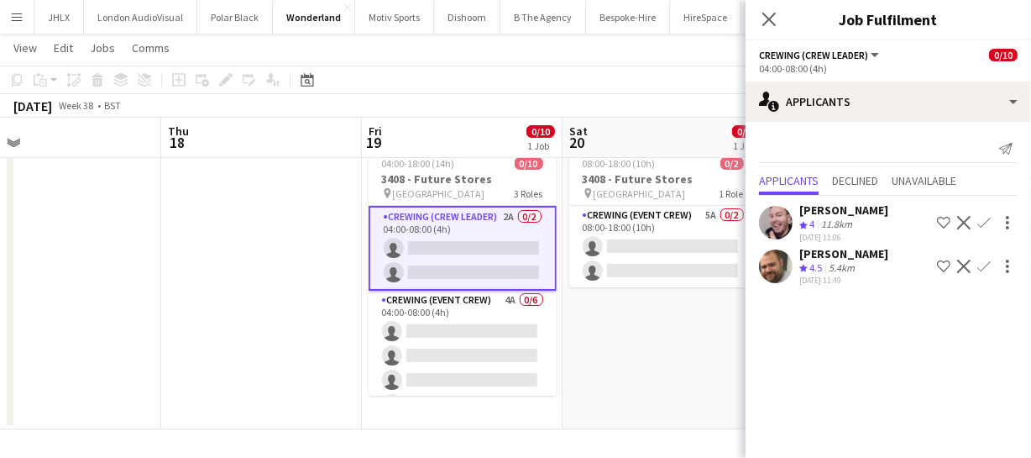
click at [986, 267] on app-icon "Confirm" at bounding box center [983, 265] width 13 height 13
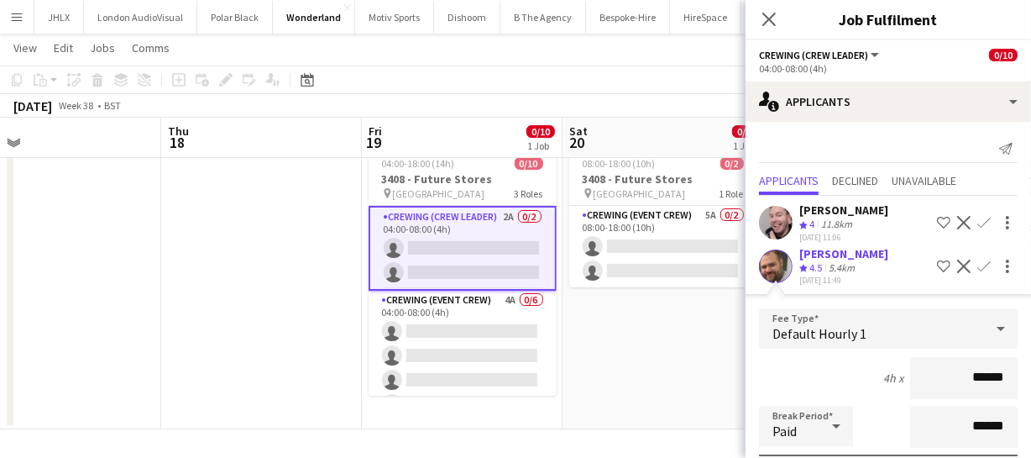
drag, startPoint x: 1000, startPoint y: 373, endPoint x: 874, endPoint y: 375, distance: 126.0
click at [874, 375] on div "4h x ******" at bounding box center [888, 378] width 259 height 42
type input "****"
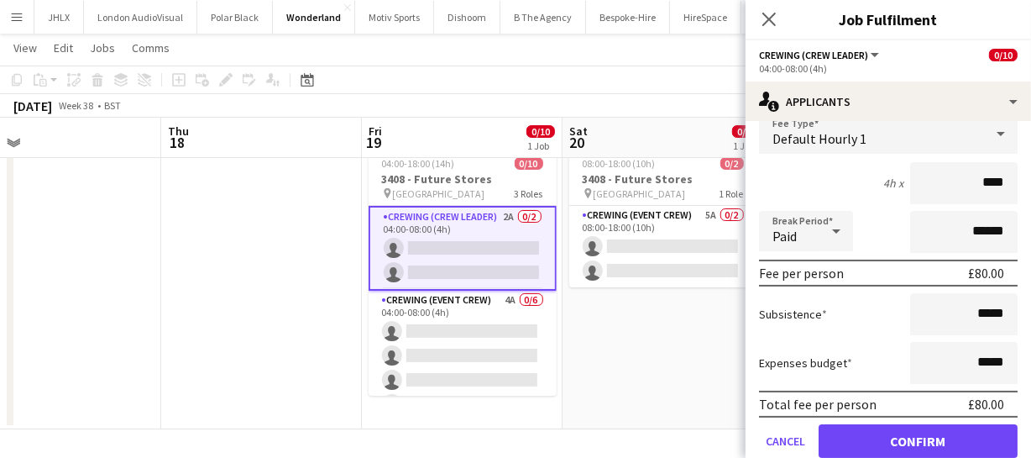
scroll to position [222, 0]
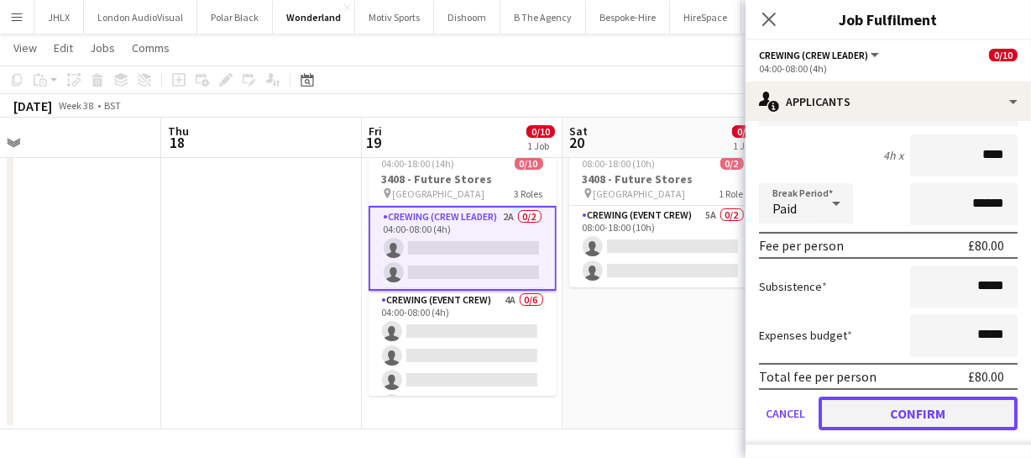
click at [892, 405] on button "Confirm" at bounding box center [918, 413] width 199 height 34
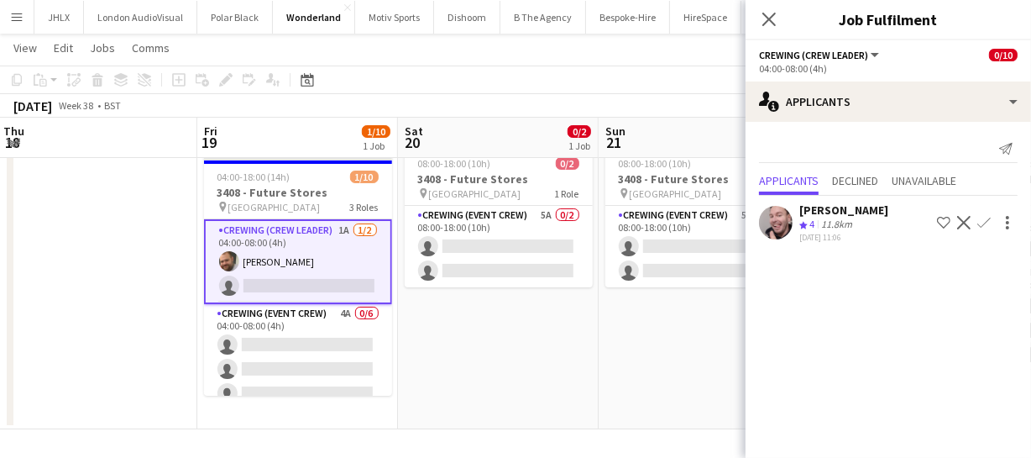
scroll to position [0, 607]
drag, startPoint x: 653, startPoint y: 344, endPoint x: 487, endPoint y: 341, distance: 166.3
click at [487, 341] on app-calendar-viewport "Mon 15 2/2 1 Job Tue 16 Wed 17 Thu 18 Fri 19 1/10 1 Job Sat 20 0/2 1 Job Sun 21…" at bounding box center [515, 223] width 1031 height 411
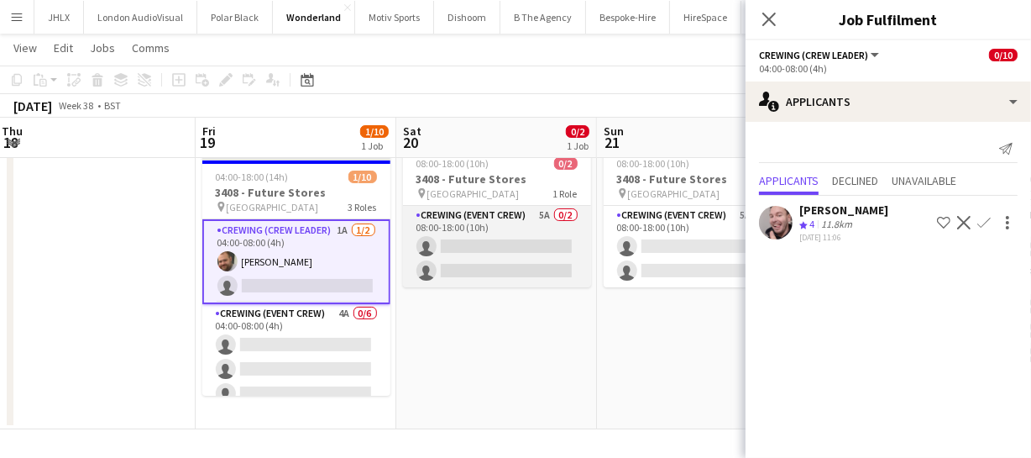
click at [494, 247] on app-card-role "Crewing (Event Crew) 5A 0/2 08:00-18:00 (10h) single-neutral-actions single-neu…" at bounding box center [497, 246] width 188 height 81
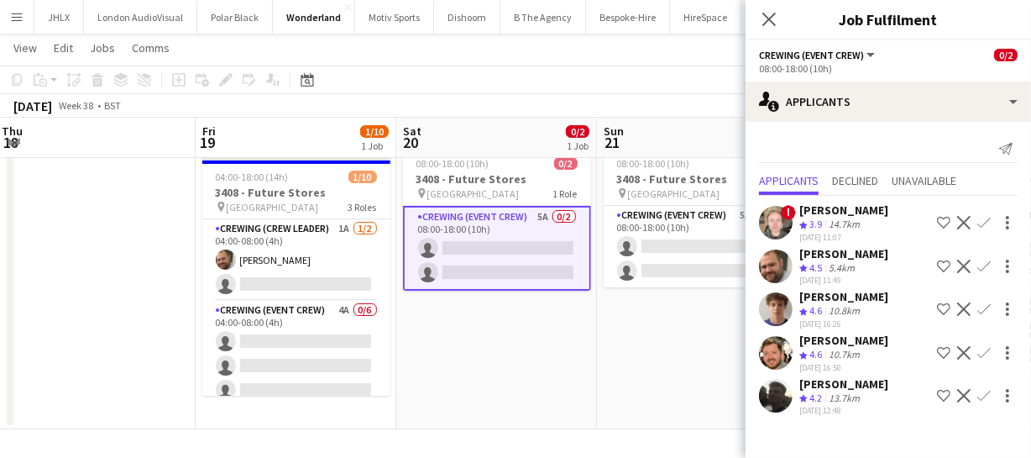
click at [982, 262] on app-icon "Confirm" at bounding box center [983, 265] width 13 height 13
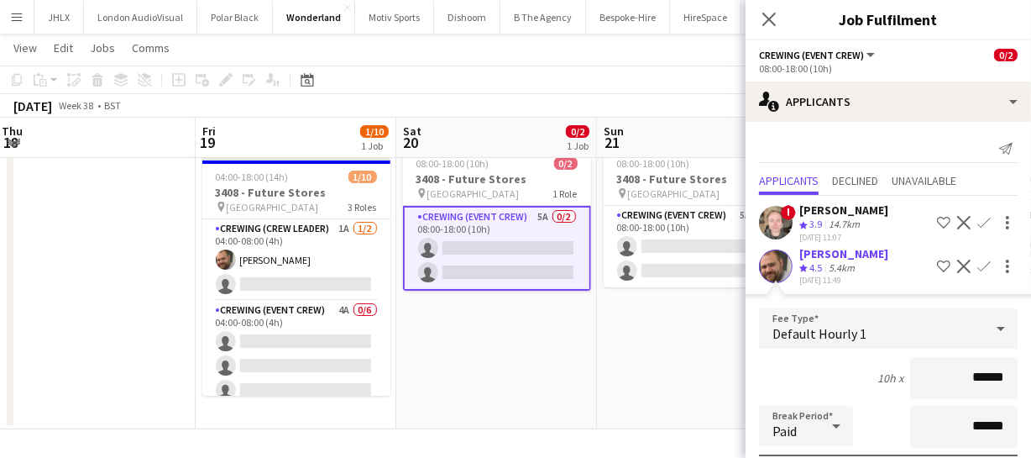
scroll to position [228, 0]
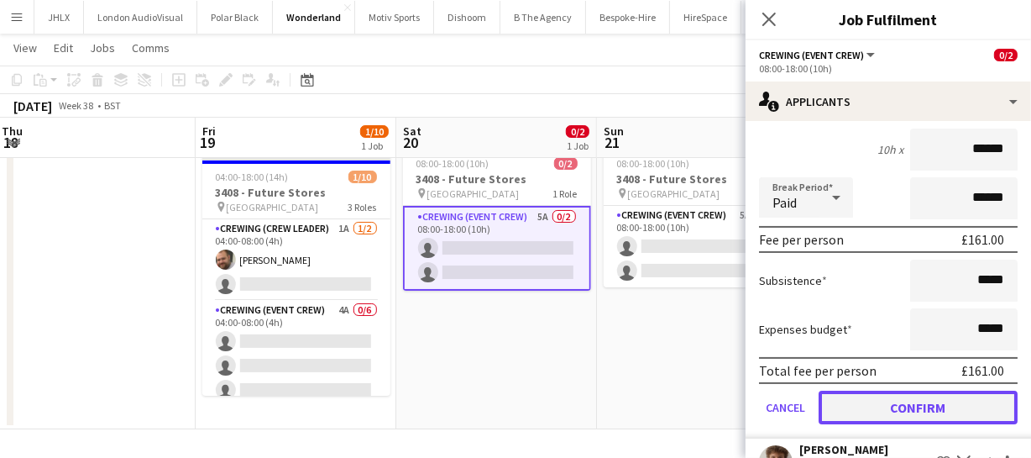
click at [946, 405] on button "Confirm" at bounding box center [918, 407] width 199 height 34
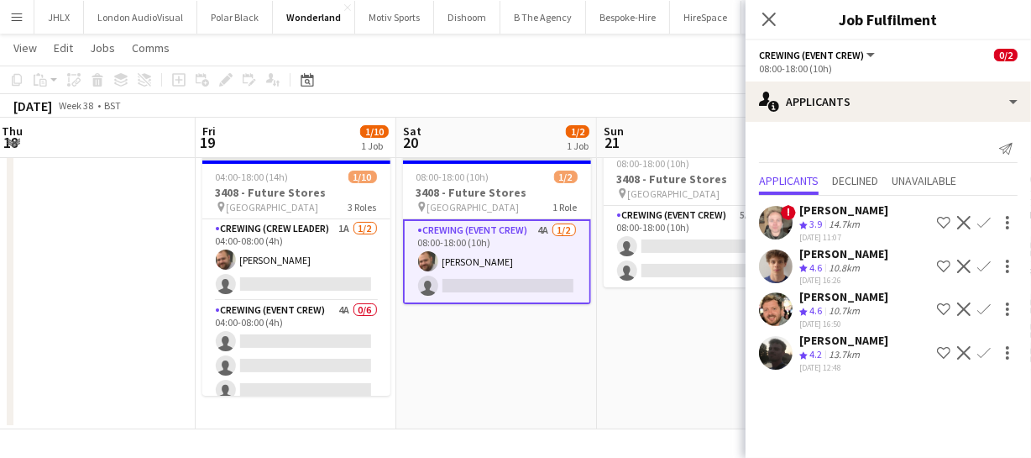
scroll to position [0, 0]
click at [537, 277] on app-card-role "Crewing (Event Crew) 4A 1/2 08:00-18:00 (10h) Ben Turner single-neutral-actions" at bounding box center [497, 261] width 188 height 85
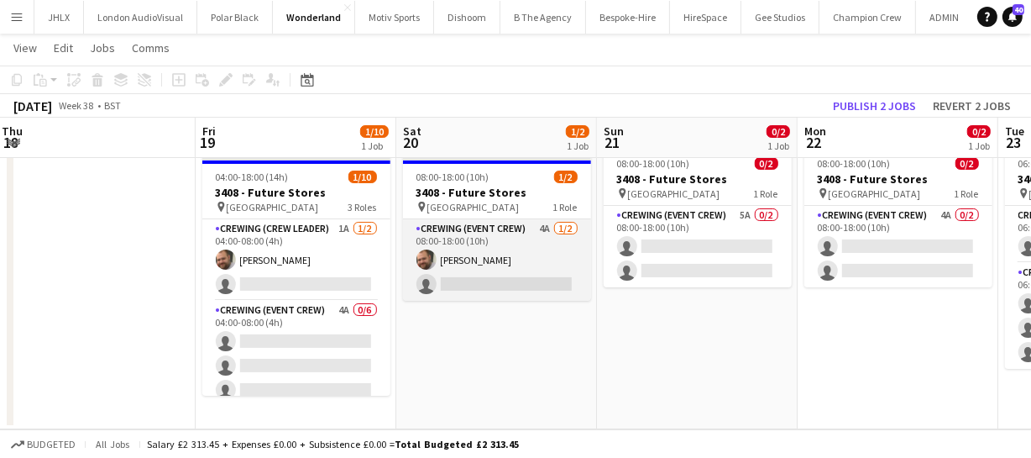
click at [529, 266] on app-card-role "Crewing (Event Crew) 4A 1/2 08:00-18:00 (10h) Ben Turner single-neutral-actions" at bounding box center [497, 259] width 188 height 81
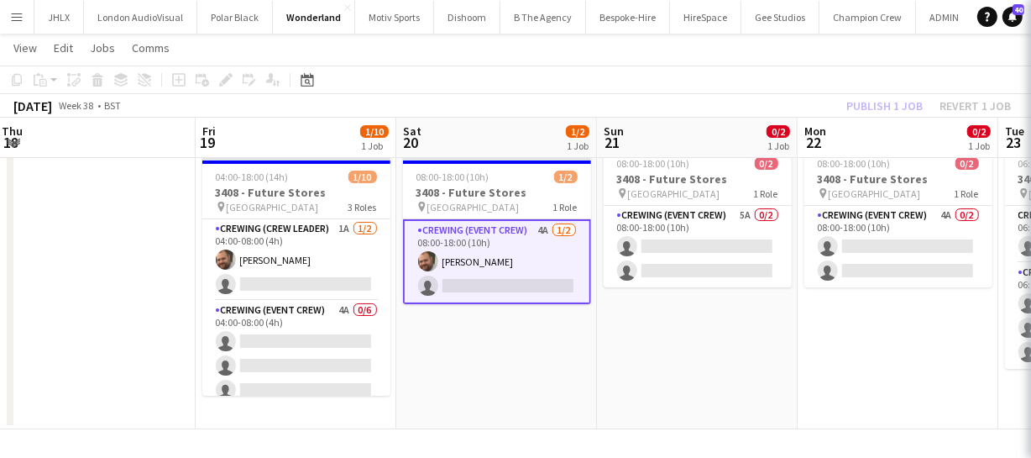
scroll to position [0, 606]
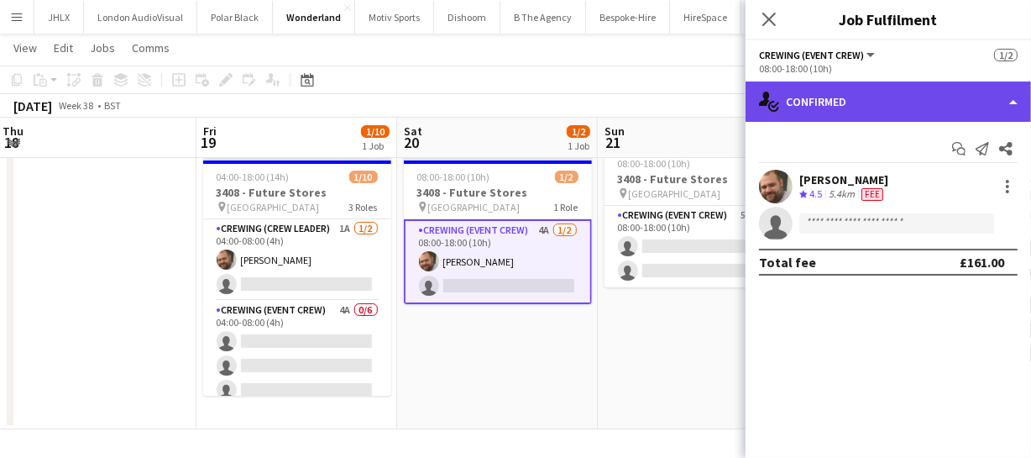
click at [880, 107] on div "single-neutral-actions-check-2 Confirmed" at bounding box center [888, 101] width 285 height 40
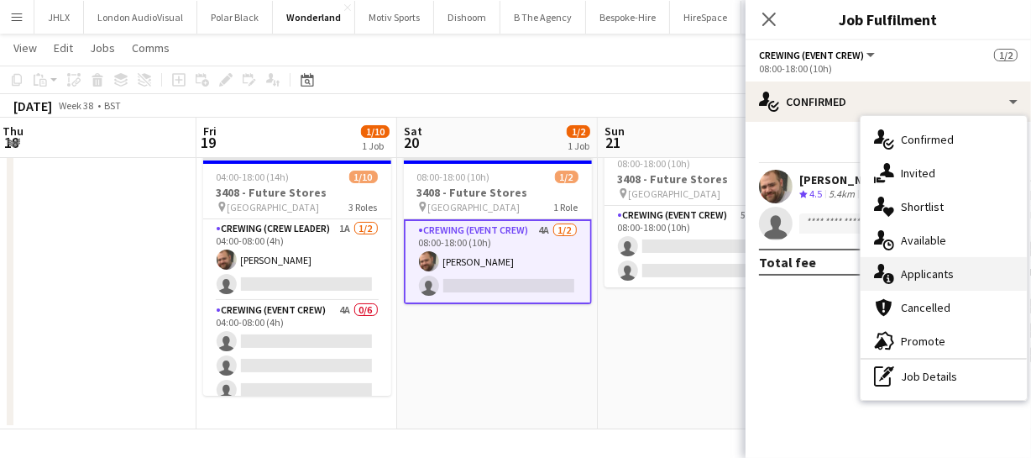
click at [933, 281] on div "single-neutral-actions-information Applicants" at bounding box center [944, 274] width 166 height 34
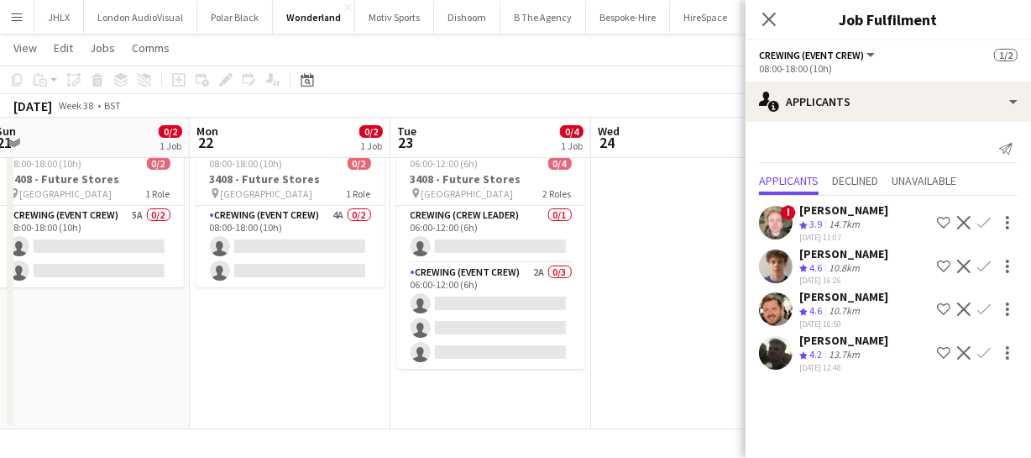
scroll to position [0, 515]
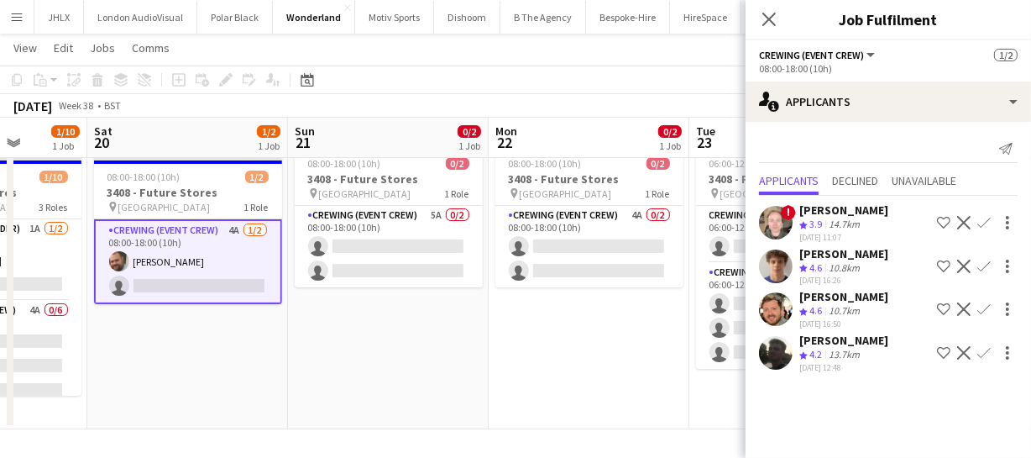
drag, startPoint x: 693, startPoint y: 342, endPoint x: 384, endPoint y: 324, distance: 310.3
click at [384, 324] on app-calendar-viewport "Wed 17 Thu 18 Fri 19 1/10 1 Job Sat 20 1/2 1 Job Sun 21 0/2 1 Job Mon 22 0/2 1 …" at bounding box center [515, 223] width 1031 height 411
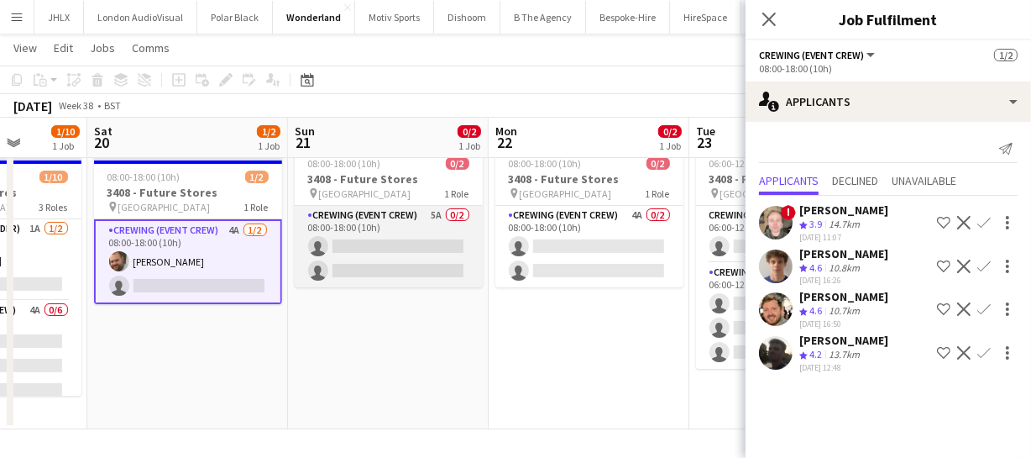
click at [402, 244] on app-card-role "Crewing (Event Crew) 5A 0/2 08:00-18:00 (10h) single-neutral-actions single-neu…" at bounding box center [389, 246] width 188 height 81
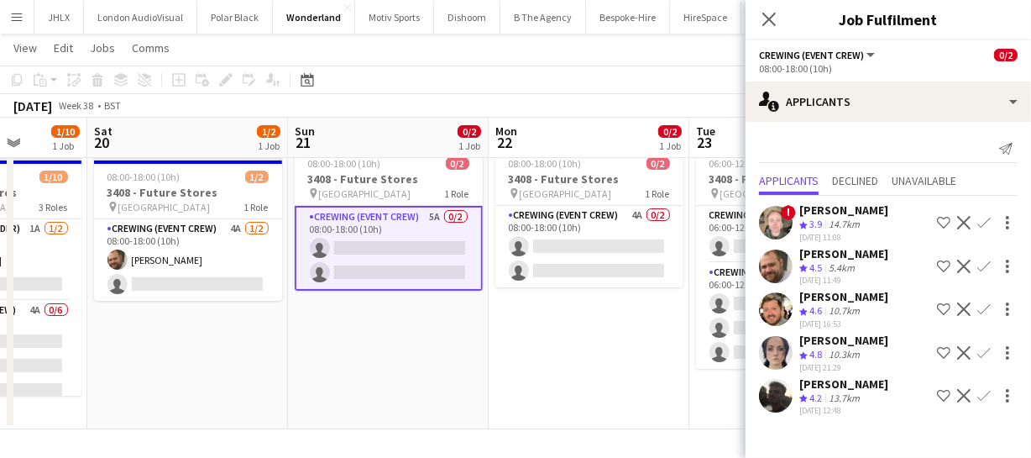
click at [982, 263] on app-icon "Confirm" at bounding box center [983, 265] width 13 height 13
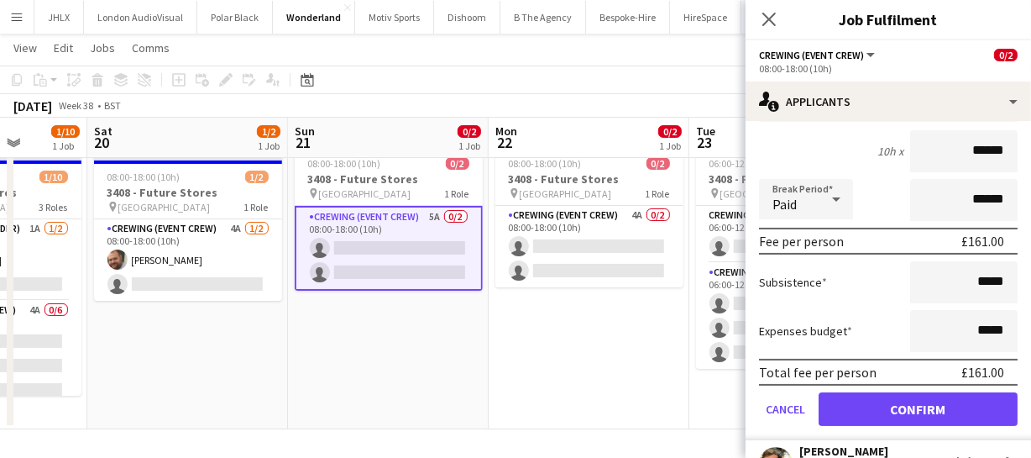
scroll to position [228, 0]
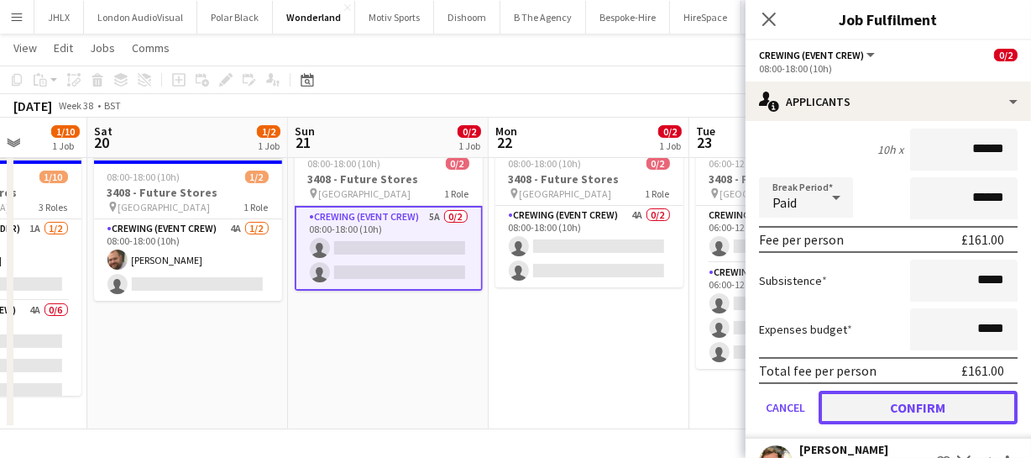
click at [924, 395] on button "Confirm" at bounding box center [918, 407] width 199 height 34
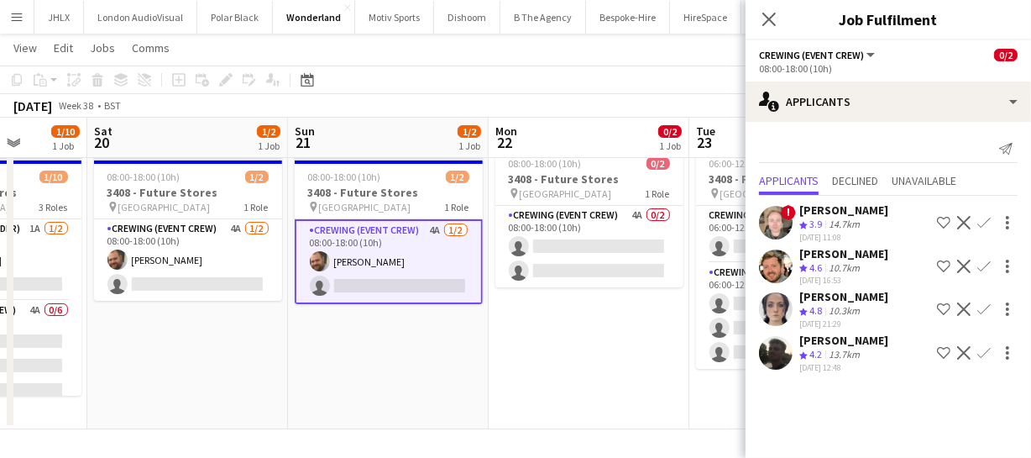
scroll to position [0, 0]
drag, startPoint x: 583, startPoint y: 349, endPoint x: 445, endPoint y: 336, distance: 138.3
click at [450, 336] on app-calendar-viewport "Wed 17 Thu 18 Fri 19 1/10 1 Job Sat 20 1/2 1 Job Sun 21 1/2 1 Job Mon 22 0/2 1 …" at bounding box center [515, 223] width 1031 height 411
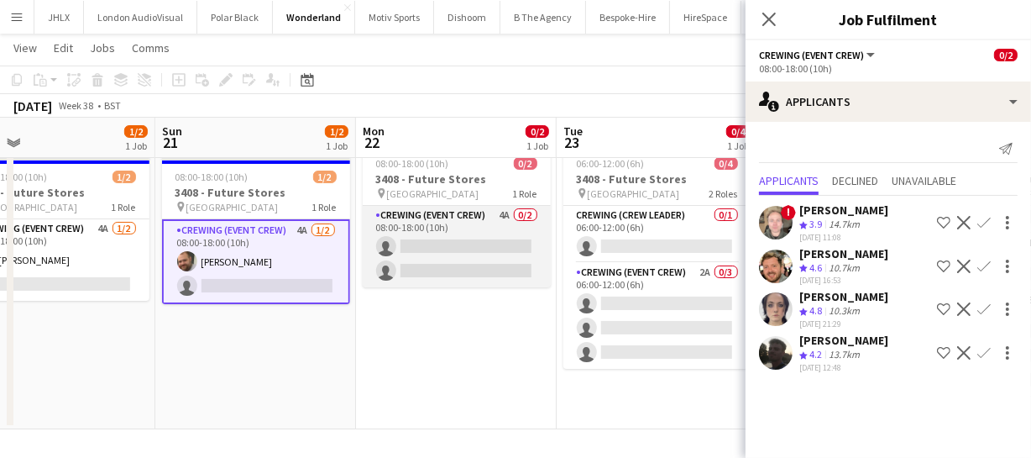
click at [468, 255] on app-card-role "Crewing (Event Crew) 4A 0/2 08:00-18:00 (10h) single-neutral-actions single-neu…" at bounding box center [457, 246] width 188 height 81
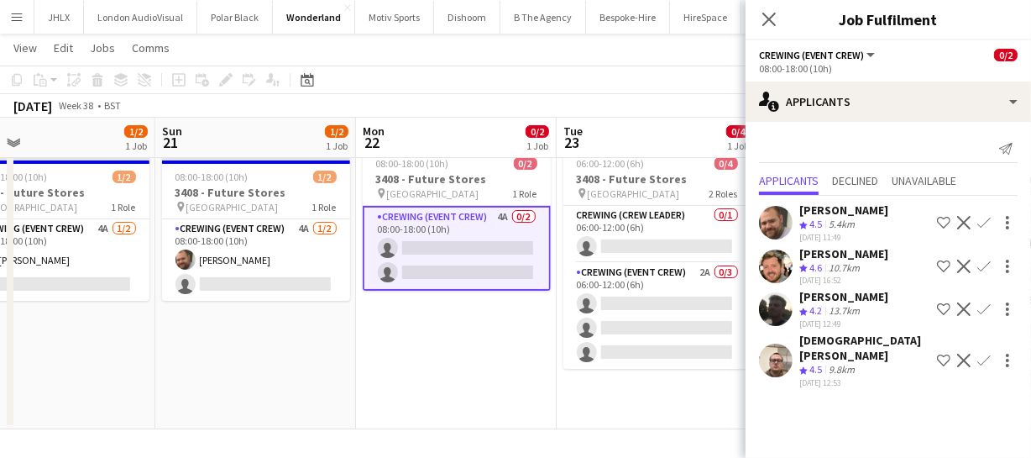
click at [985, 217] on app-icon "Confirm" at bounding box center [983, 222] width 13 height 13
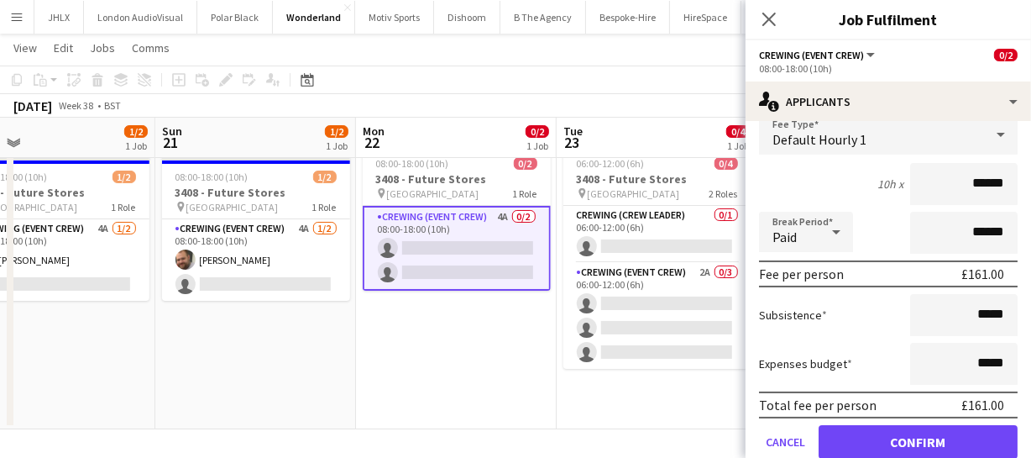
scroll to position [152, 0]
click at [912, 430] on button "Confirm" at bounding box center [918, 441] width 199 height 34
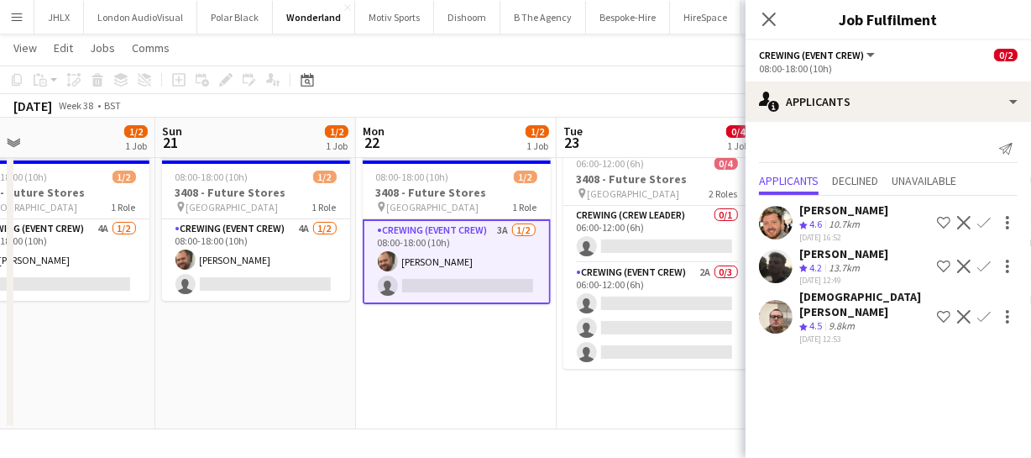
scroll to position [0, 768]
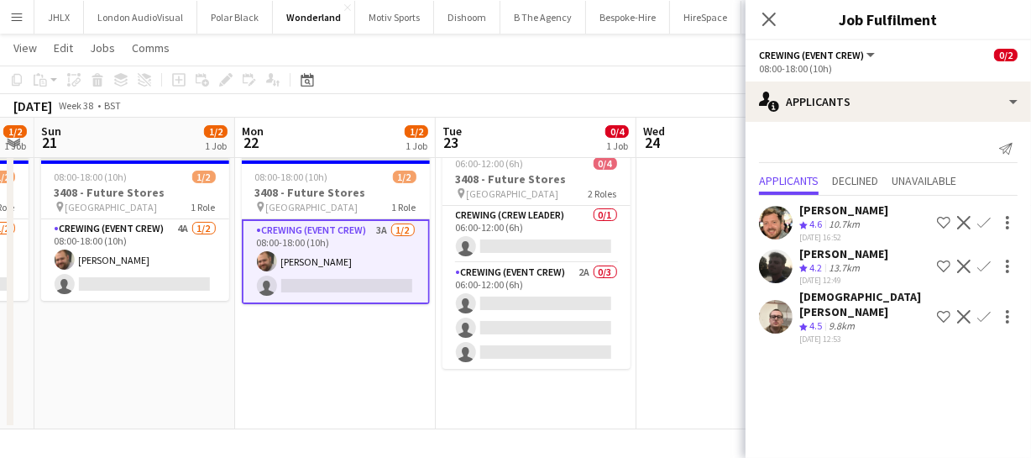
drag, startPoint x: 487, startPoint y: 331, endPoint x: 350, endPoint y: 324, distance: 137.0
click at [366, 327] on app-calendar-viewport "Wed 17 Thu 18 Fri 19 1/10 1 Job Sat 20 1/2 1 Job Sun 21 1/2 1 Job Mon 22 1/2 1 …" at bounding box center [515, 223] width 1031 height 411
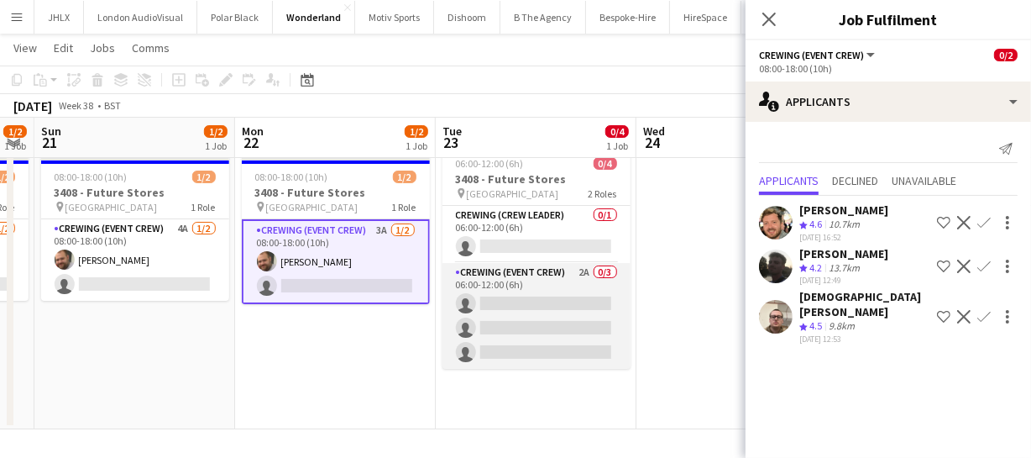
click at [526, 318] on app-card-role "Crewing (Event Crew) 2A 0/3 06:00-12:00 (6h) single-neutral-actions single-neut…" at bounding box center [536, 316] width 188 height 106
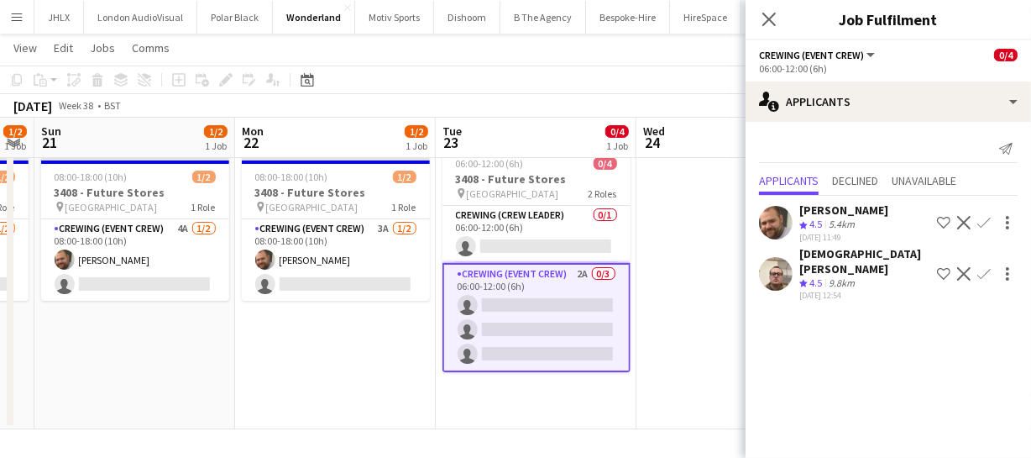
click at [977, 223] on app-icon "Confirm" at bounding box center [983, 222] width 13 height 13
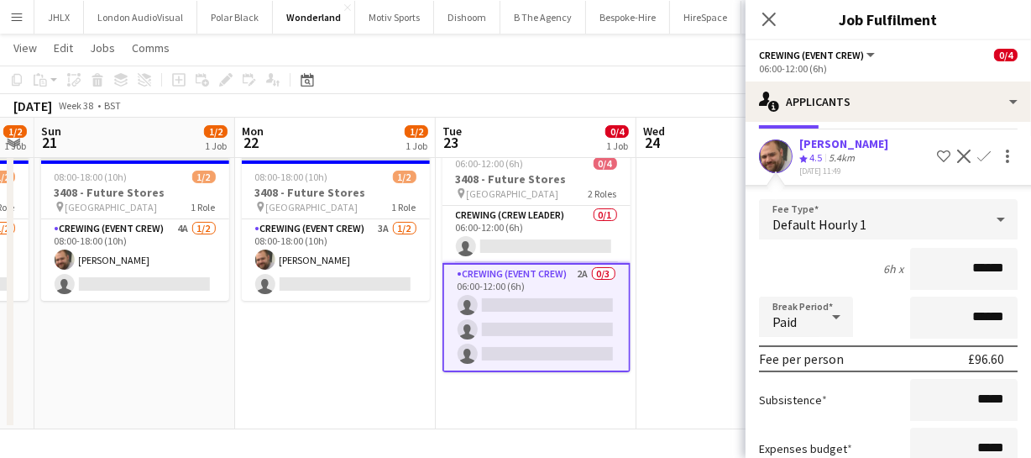
scroll to position [222, 0]
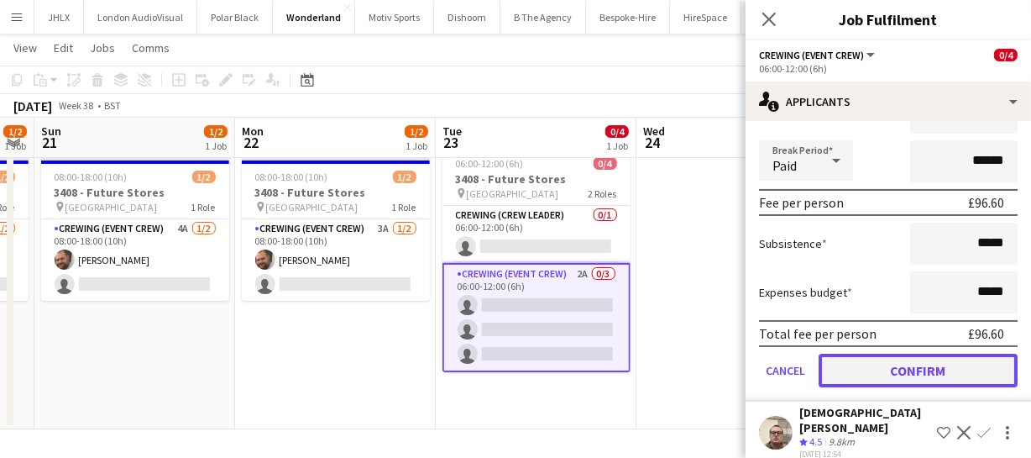
click at [907, 366] on button "Confirm" at bounding box center [918, 370] width 199 height 34
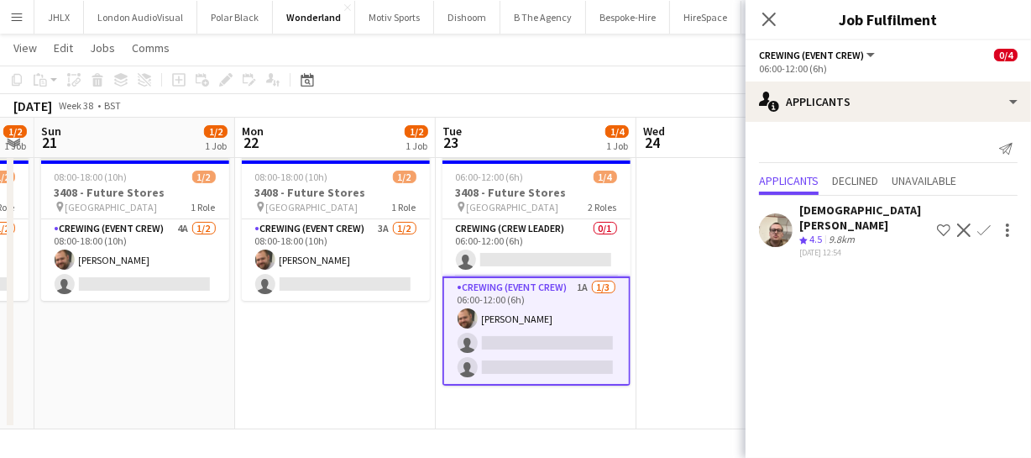
scroll to position [0, 0]
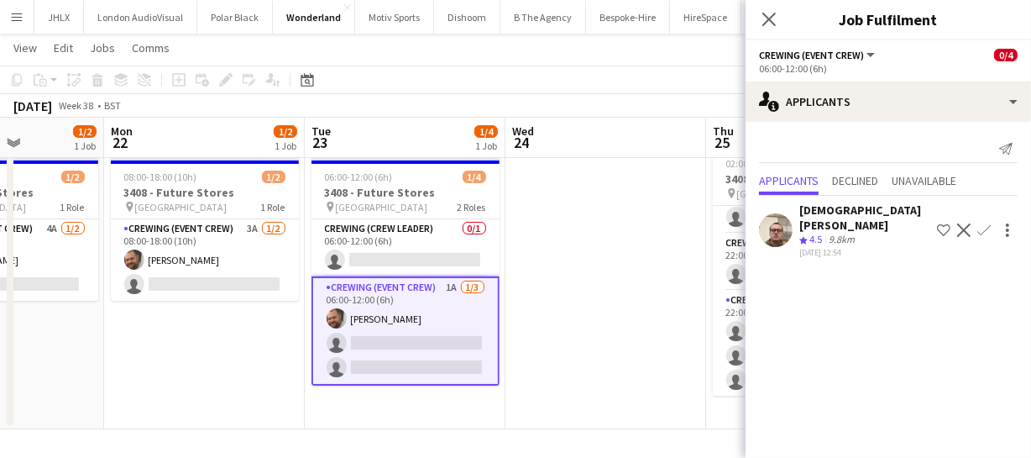
drag, startPoint x: 382, startPoint y: 361, endPoint x: 256, endPoint y: 360, distance: 125.9
click at [252, 361] on app-calendar-viewport "Fri 19 1/10 1 Job Sat 20 1/2 1 Job Sun 21 1/2 1 Job Mon 22 1/2 1 Job Tue 23 1/4…" at bounding box center [515, 223] width 1031 height 411
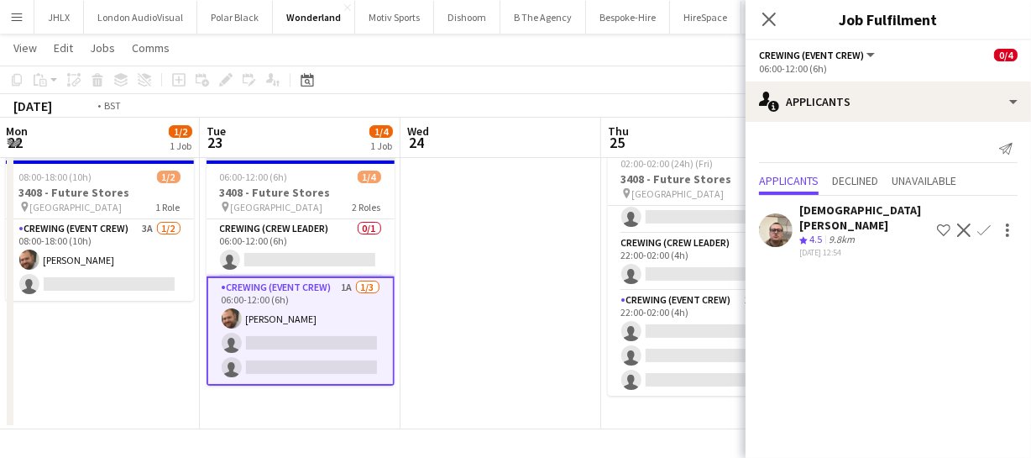
drag, startPoint x: 275, startPoint y: 369, endPoint x: 167, endPoint y: 361, distance: 108.6
click at [167, 361] on app-calendar-viewport "Fri 19 1/10 1 Job Sat 20 1/2 1 Job Sun 21 1/2 1 Job Mon 22 1/2 1 Job Tue 23 1/4…" at bounding box center [515, 223] width 1031 height 411
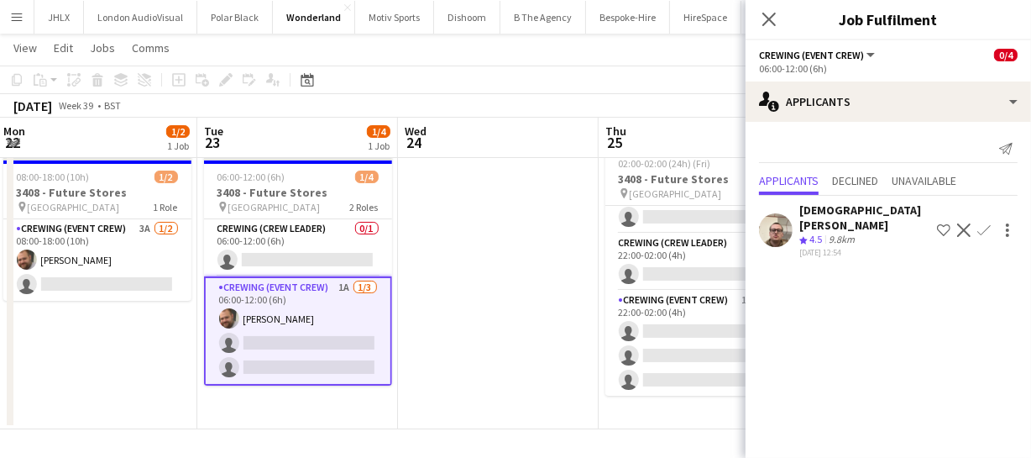
drag, startPoint x: 477, startPoint y: 395, endPoint x: 342, endPoint y: 372, distance: 137.2
click at [353, 377] on app-calendar-viewport "Fri 19 1/10 1 Job Sat 20 1/2 1 Job Sun 21 1/2 1 Job Mon 22 1/2 1 Job Tue 23 1/4…" at bounding box center [515, 223] width 1031 height 411
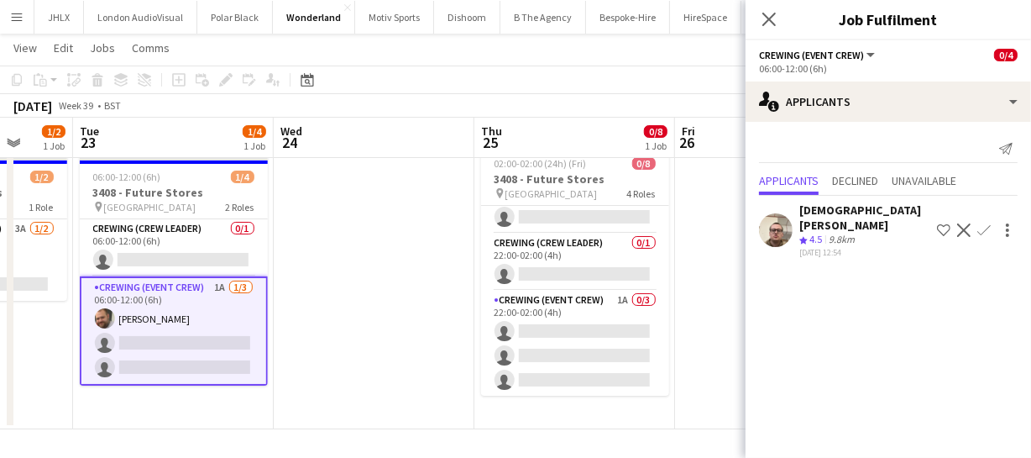
click at [260, 368] on app-calendar-viewport "Fri 19 1/10 1 Job Sat 20 1/2 1 Job Sun 21 1/2 1 Job Mon 22 1/2 1 Job Tue 23 1/4…" at bounding box center [515, 223] width 1031 height 411
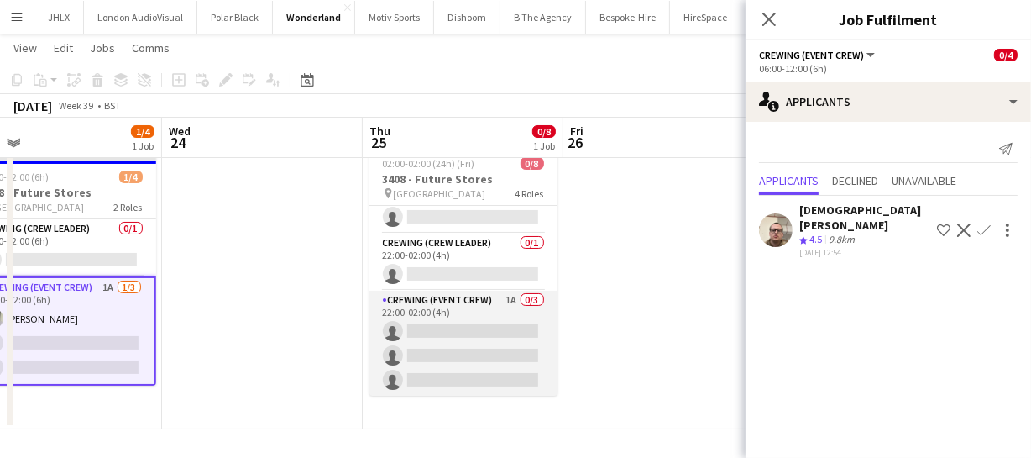
click at [489, 354] on app-card-role "Crewing (Event Crew) 1A 0/3 22:00-02:00 (4h) single-neutral-actions single-neut…" at bounding box center [463, 343] width 188 height 106
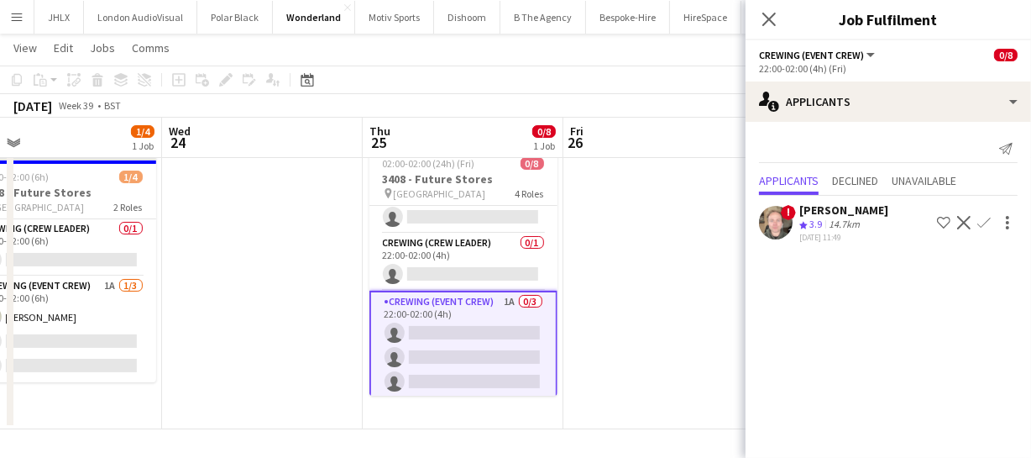
scroll to position [139, 0]
click at [777, 18] on icon "Close pop-in" at bounding box center [769, 19] width 16 height 16
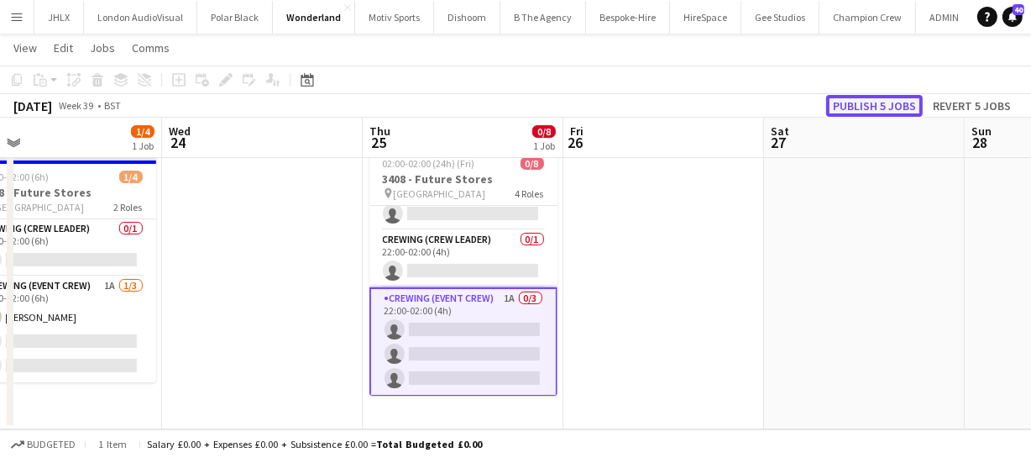
click at [874, 105] on button "Publish 5 jobs" at bounding box center [874, 106] width 97 height 22
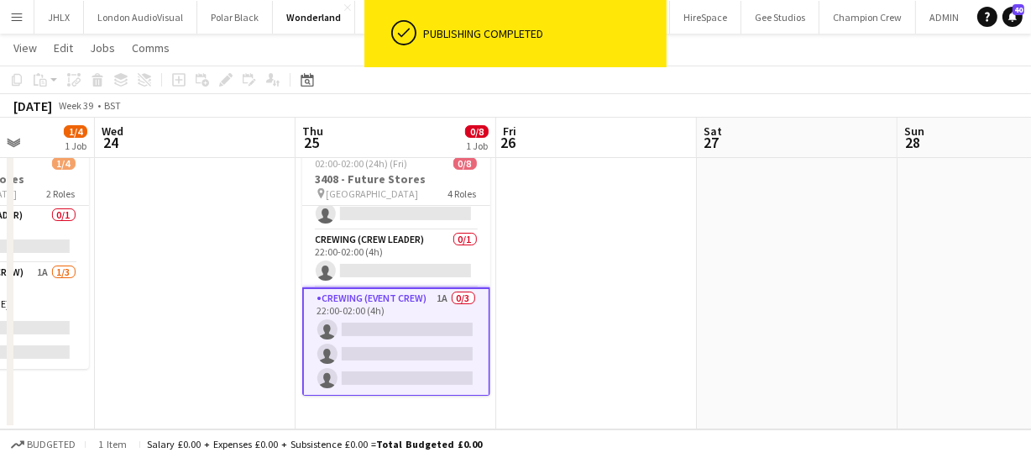
drag, startPoint x: 260, startPoint y: 334, endPoint x: 499, endPoint y: 322, distance: 238.7
click at [426, 319] on app-calendar-viewport "Sun 21 1/2 1 Job Mon 22 1/2 1 Job Tue 23 1/4 1 Job Wed 24 Thu 25 0/8 1 Job Fri …" at bounding box center [515, 223] width 1031 height 411
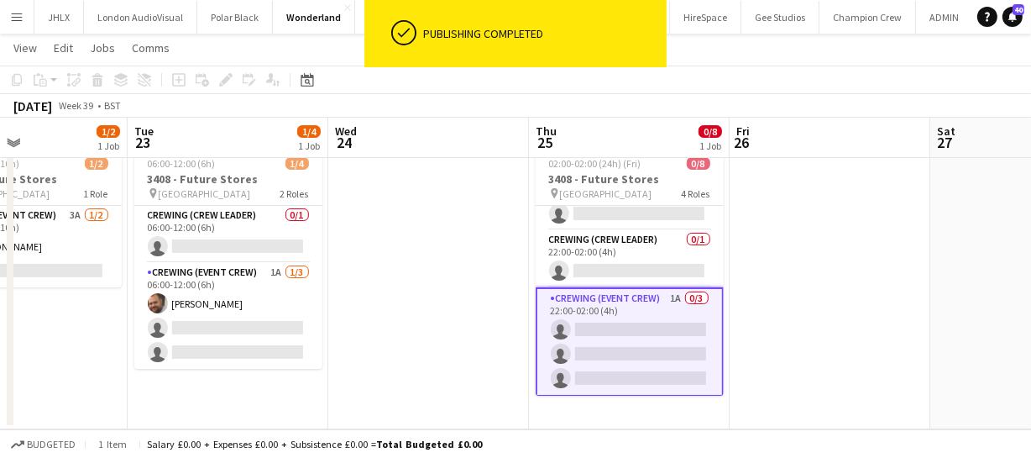
click at [488, 336] on app-calendar-viewport "Sat 20 1/2 1 Job Sun 21 1/2 1 Job Mon 22 1/2 1 Job Tue 23 1/4 1 Job Wed 24 Thu …" at bounding box center [515, 223] width 1031 height 411
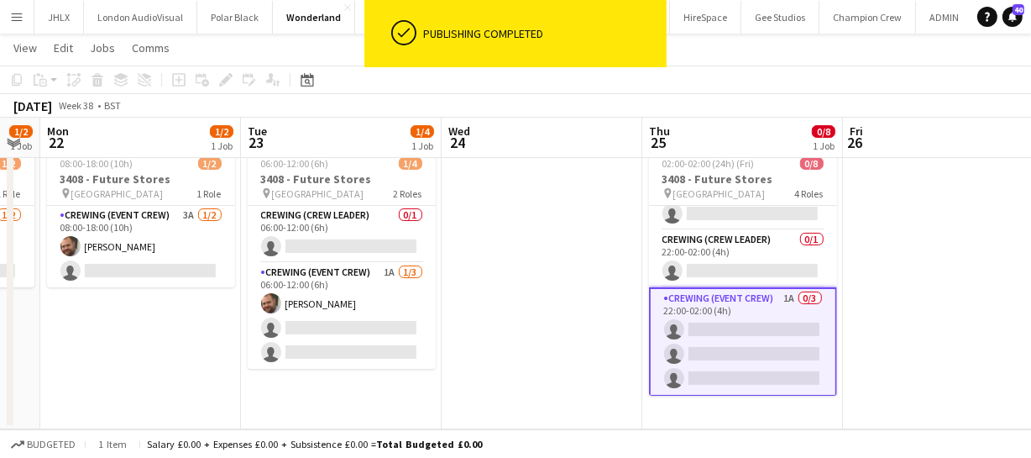
drag, startPoint x: 211, startPoint y: 337, endPoint x: 332, endPoint y: 333, distance: 121.8
click at [332, 333] on app-calendar-viewport "Sat 20 1/2 1 Job Sun 21 1/2 1 Job Mon 22 1/2 1 Job Tue 23 1/4 1 Job Wed 24 Thu …" at bounding box center [515, 223] width 1031 height 411
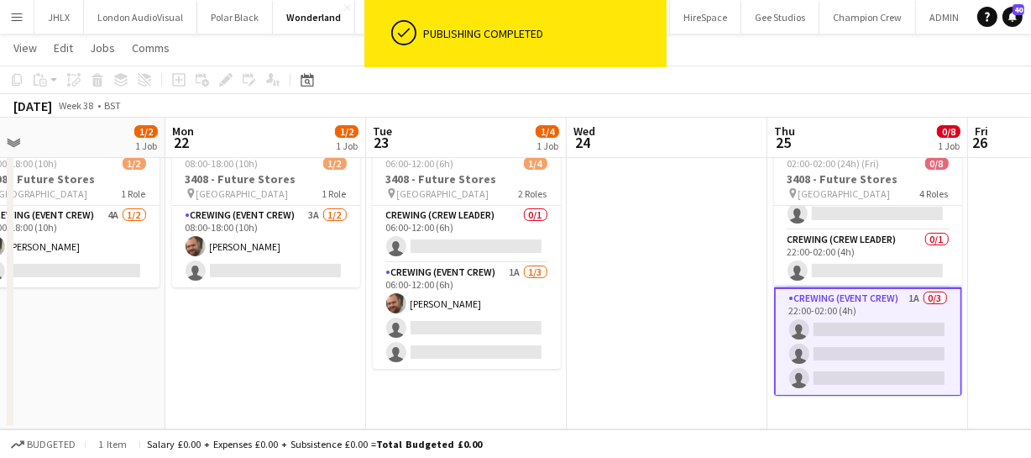
drag, startPoint x: 336, startPoint y: 353, endPoint x: 383, endPoint y: 353, distance: 47.0
click at [364, 353] on app-calendar-viewport "Fri 19 1/10 1 Job Sat 20 1/2 1 Job Sun 21 1/2 1 Job Mon 22 1/2 1 Job Tue 23 1/4…" at bounding box center [515, 223] width 1031 height 411
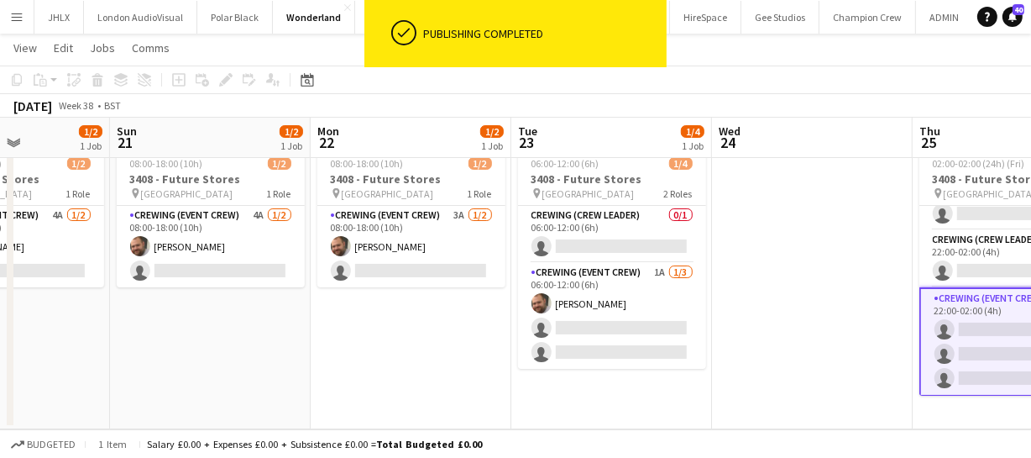
click at [565, 341] on app-calendar-viewport "Thu 18 Fri 19 1/10 1 Job Sat 20 1/2 1 Job Sun 21 1/2 1 Job Mon 22 1/2 1 Job Tue…" at bounding box center [515, 223] width 1031 height 411
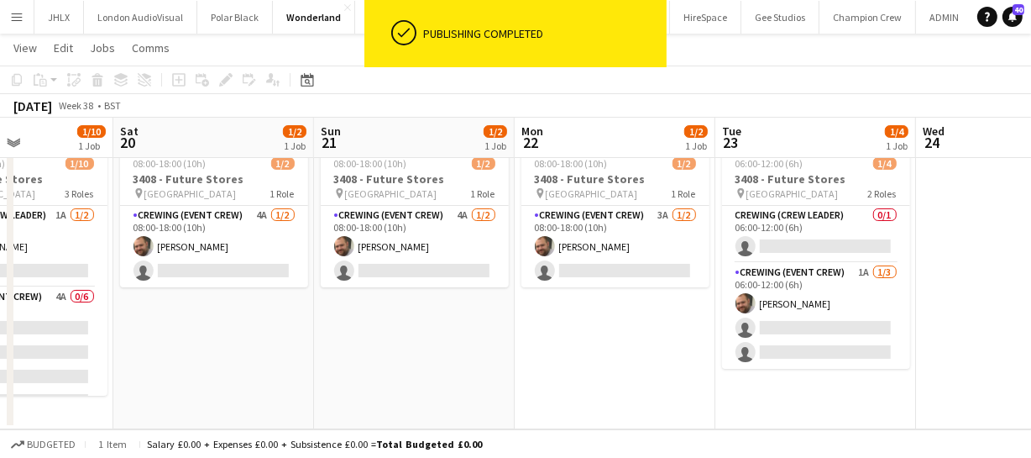
drag, startPoint x: 462, startPoint y: 347, endPoint x: 515, endPoint y: 351, distance: 53.1
click at [512, 345] on app-calendar-viewport "Wed 17 Thu 18 Fri 19 1/10 1 Job Sat 20 1/2 1 Job Sun 21 1/2 1 Job Mon 22 1/2 1 …" at bounding box center [515, 223] width 1031 height 411
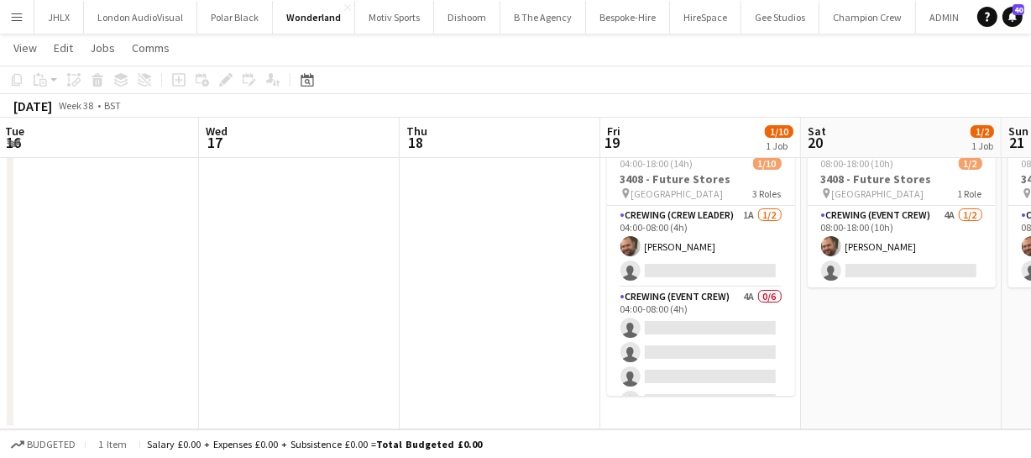
drag, startPoint x: 411, startPoint y: 375, endPoint x: 907, endPoint y: 345, distance: 497.1
click at [907, 345] on app-calendar-viewport "Sun 14 Mon 15 2/2 1 Job Tue 16 Wed 17 Thu 18 Fri 19 1/10 1 Job Sat 20 1/2 1 Job…" at bounding box center [515, 223] width 1031 height 411
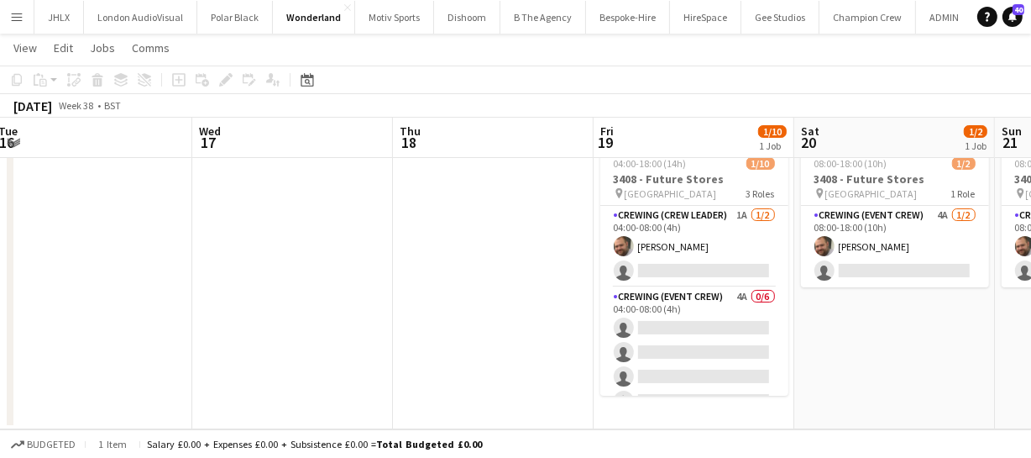
click at [625, 306] on app-calendar-viewport "Sun 14 Mon 15 2/2 1 Job Tue 16 Wed 17 Thu 18 Fri 19 1/10 1 Job Sat 20 1/2 1 Job…" at bounding box center [515, 223] width 1031 height 411
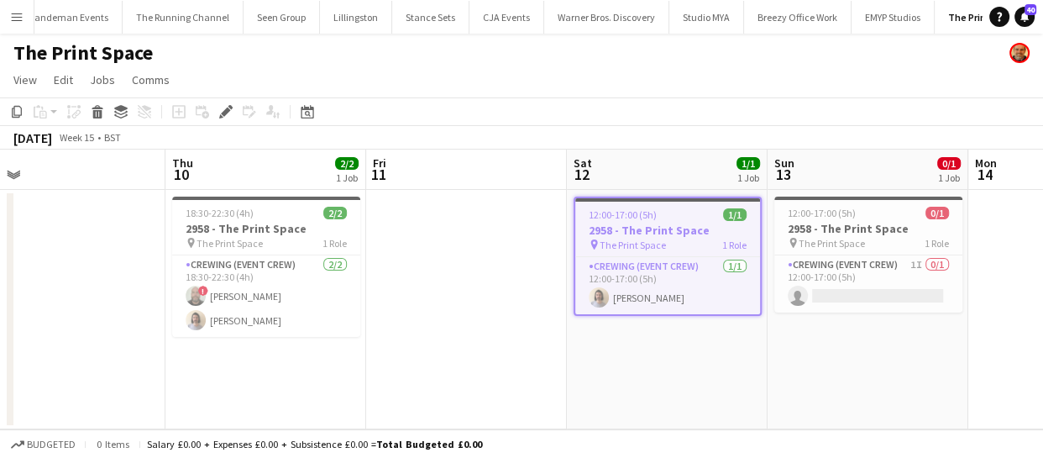
scroll to position [0, 429]
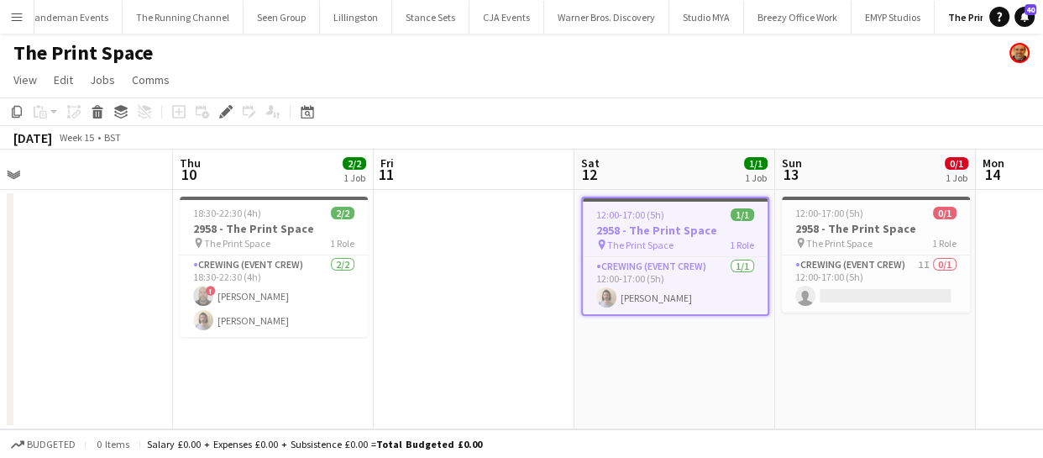
drag, startPoint x: 170, startPoint y: 355, endPoint x: 518, endPoint y: 402, distance: 351.6
click at [518, 402] on app-calendar-viewport "Mon 7 Tue 8 Wed 9 Thu 10 2/2 1 Job Fri 11 Sat 12 1/1 1 Job Sun 13 0/1 1 Job Mon…" at bounding box center [521, 289] width 1043 height 280
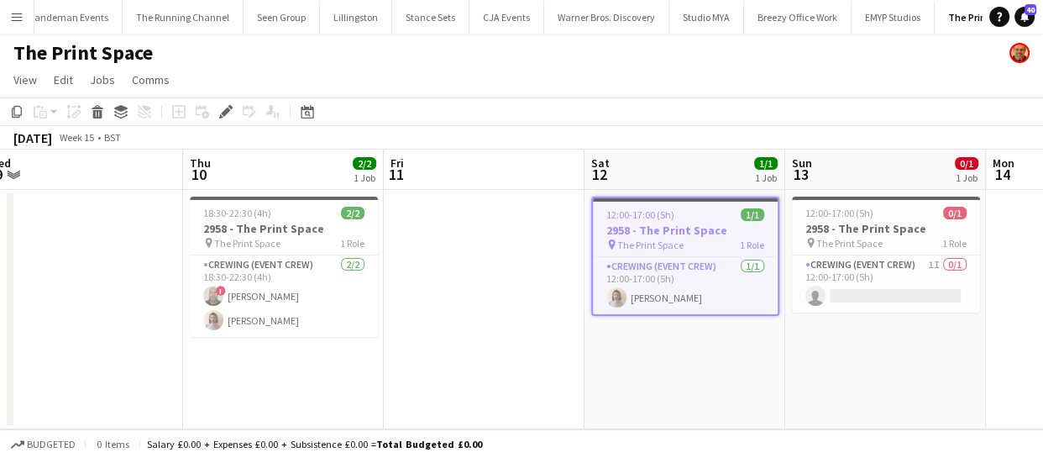
scroll to position [0, 622]
drag, startPoint x: 506, startPoint y: 299, endPoint x: 514, endPoint y: 319, distance: 21.5
click at [514, 319] on app-calendar-viewport "Sun 6 Mon 7 Tue 8 Wed 9 Thu 10 2/2 1 Job Fri 11 Sat 12 1/1 1 Job Sun 13 0/1 1 J…" at bounding box center [521, 289] width 1043 height 280
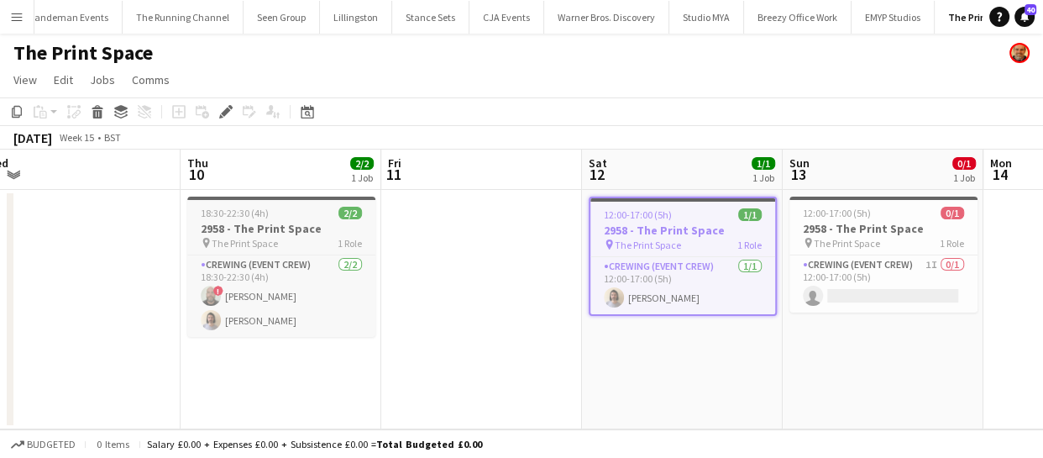
click at [270, 237] on span "The Print Space" at bounding box center [245, 243] width 66 height 13
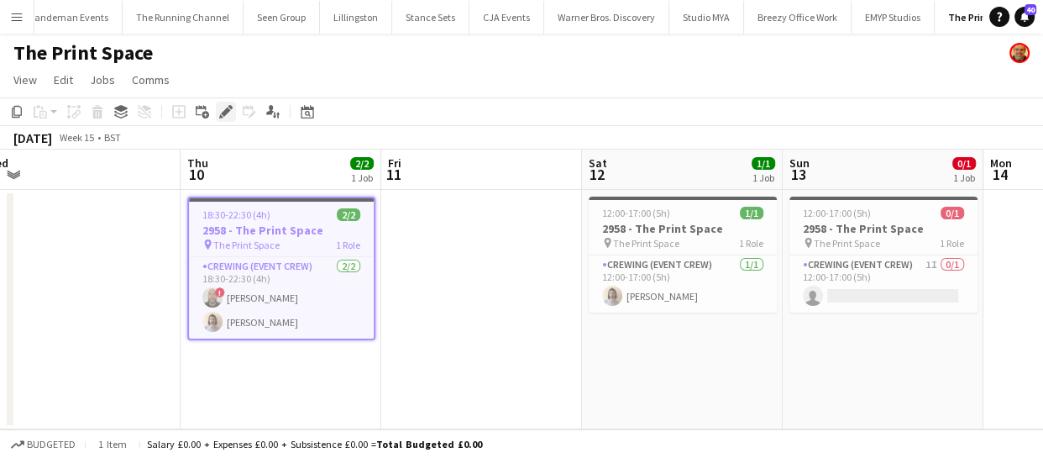
click at [224, 106] on icon "Edit" at bounding box center [225, 111] width 13 height 13
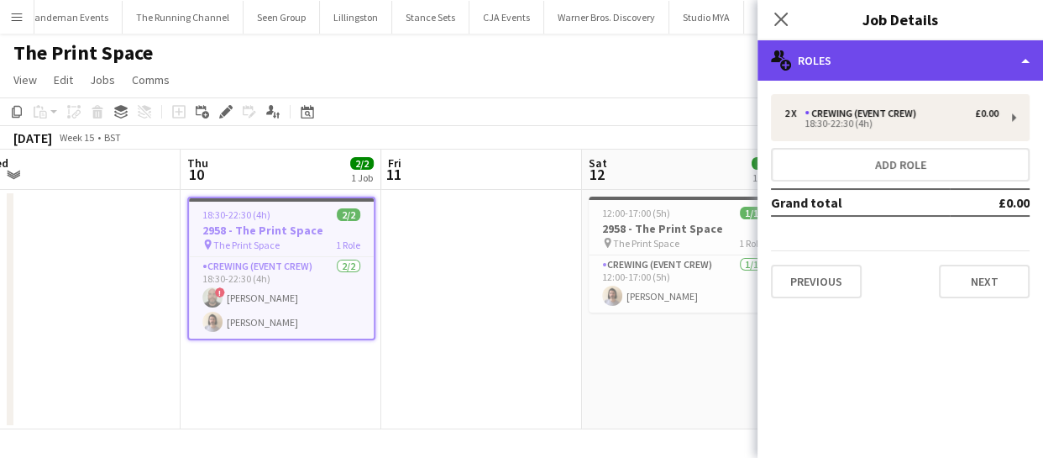
click at [842, 60] on div "multiple-users-add Roles" at bounding box center [899, 60] width 285 height 40
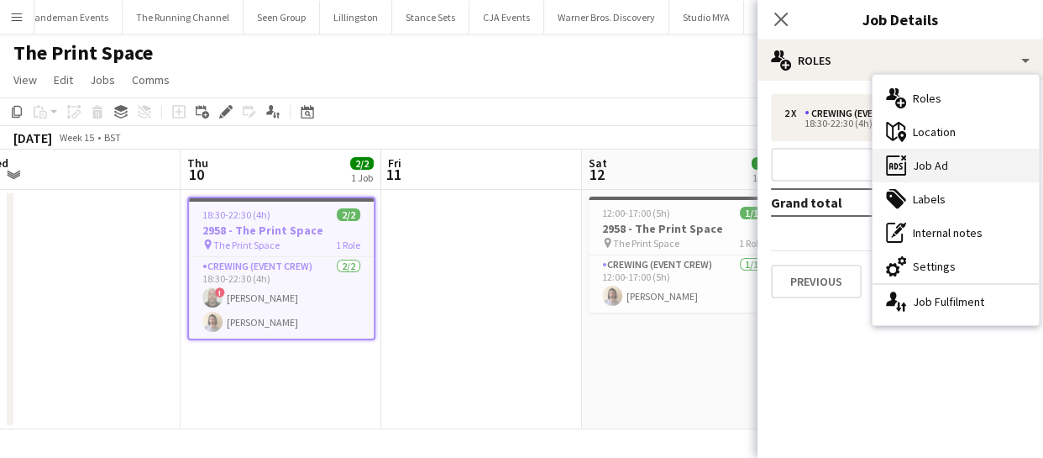
click at [939, 167] on div "ads-window Job Ad" at bounding box center [955, 166] width 166 height 34
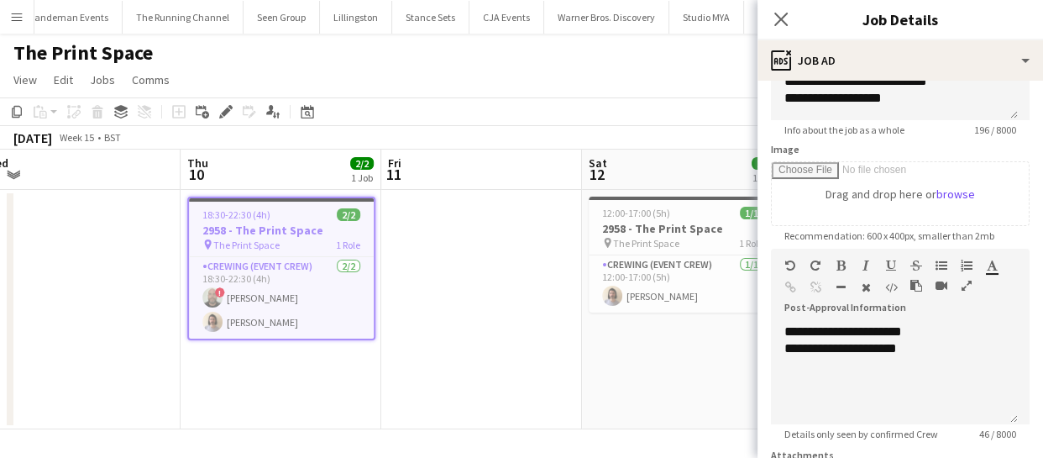
scroll to position [305, 0]
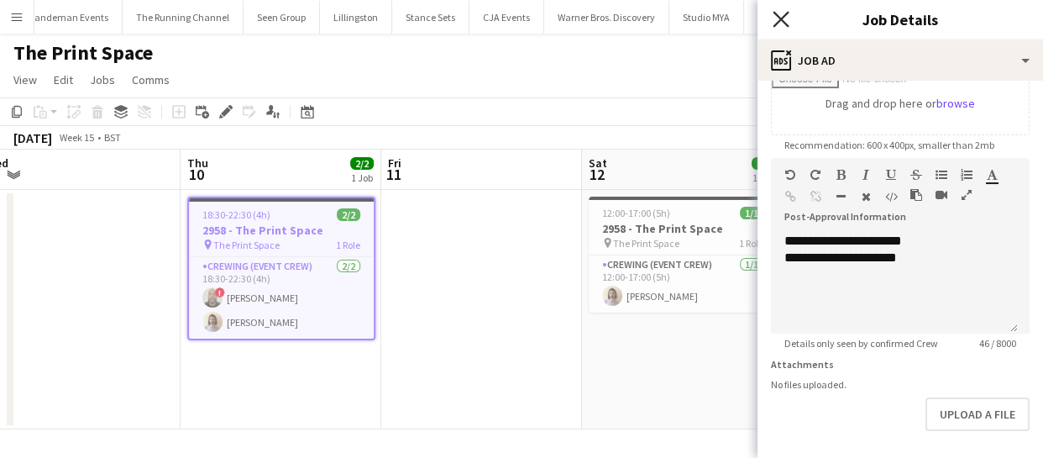
click at [781, 13] on icon "Close pop-in" at bounding box center [780, 19] width 16 height 16
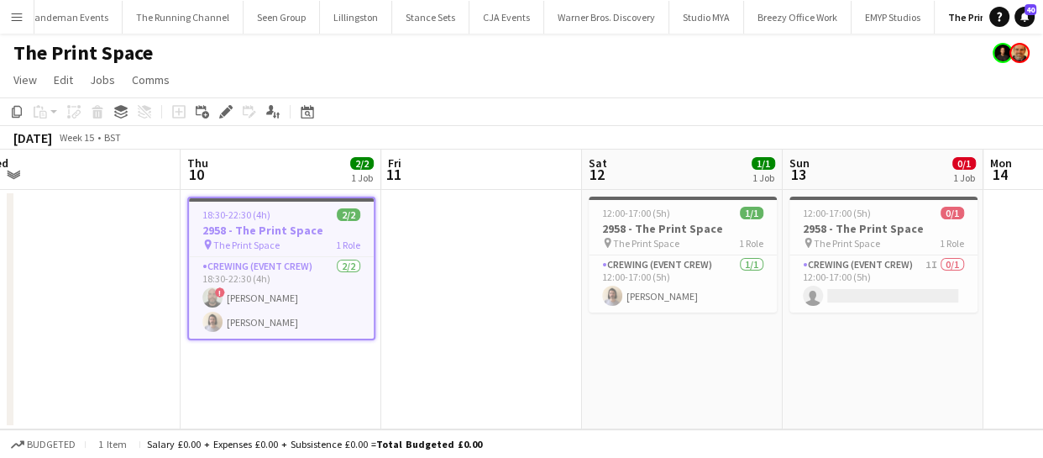
click at [312, 219] on div "18:30-22:30 (4h) 2/2" at bounding box center [281, 214] width 185 height 13
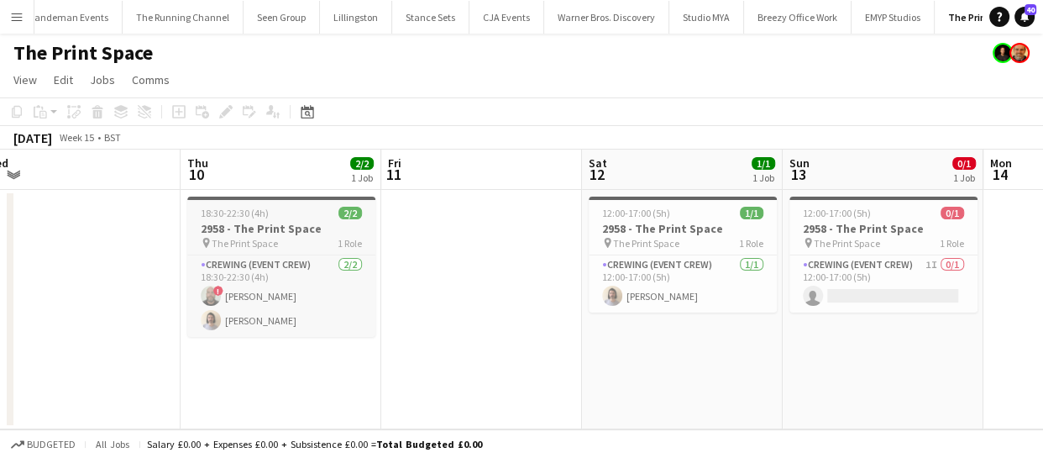
click at [285, 253] on app-job-card "18:30-22:30 (4h) 2/2 2958 - The Print Space pin The Print Space 1 Role Crewing …" at bounding box center [281, 266] width 188 height 140
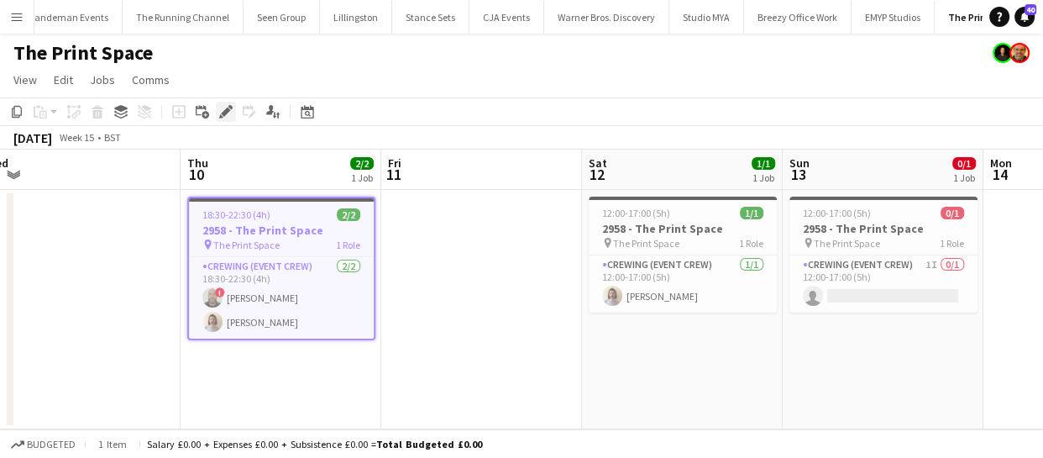
click at [228, 116] on icon "Edit" at bounding box center [225, 111] width 13 height 13
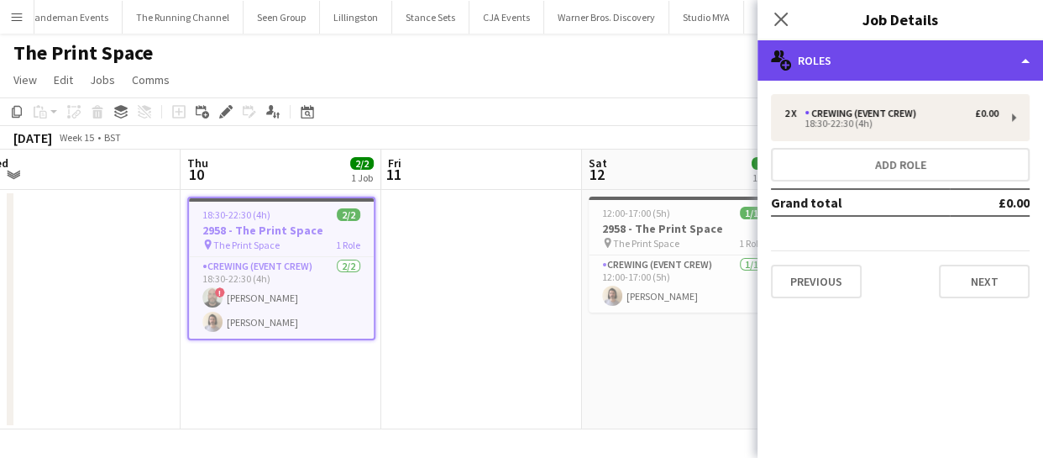
click at [822, 69] on div "multiple-users-add Roles" at bounding box center [899, 60] width 285 height 40
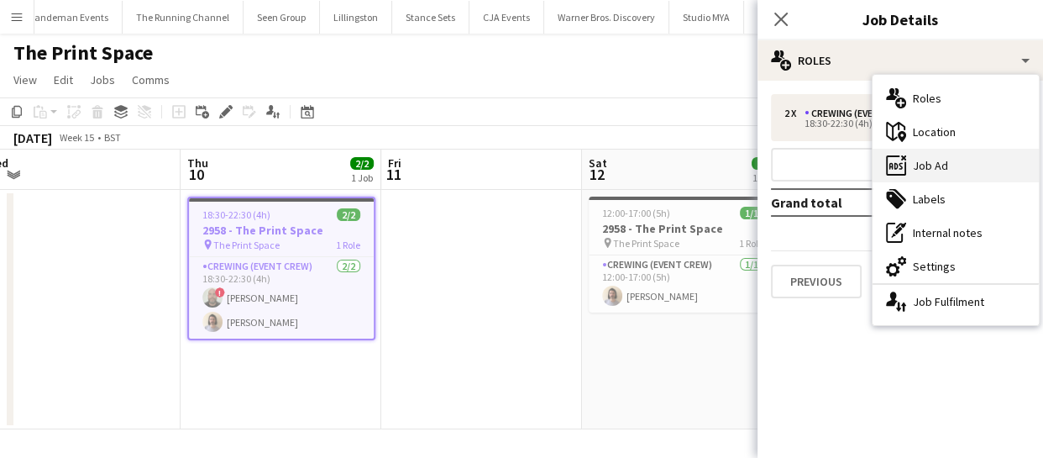
click at [958, 171] on div "ads-window Job Ad" at bounding box center [955, 166] width 166 height 34
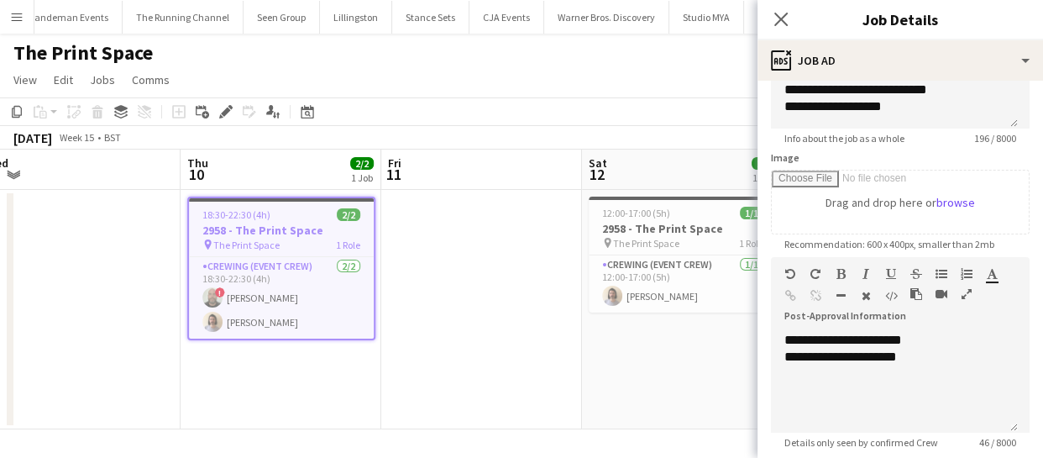
scroll to position [228, 0]
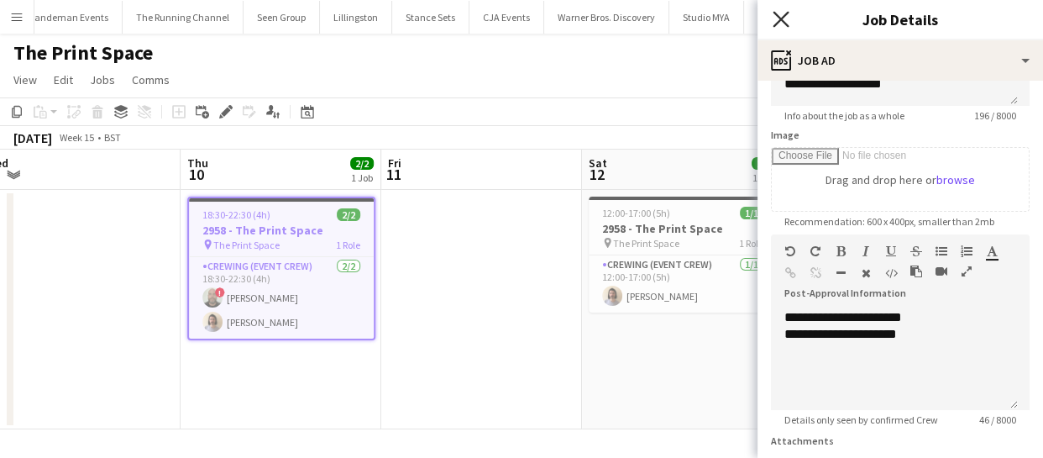
click at [787, 22] on icon "Close pop-in" at bounding box center [780, 19] width 16 height 16
